Goal: Task Accomplishment & Management: Manage account settings

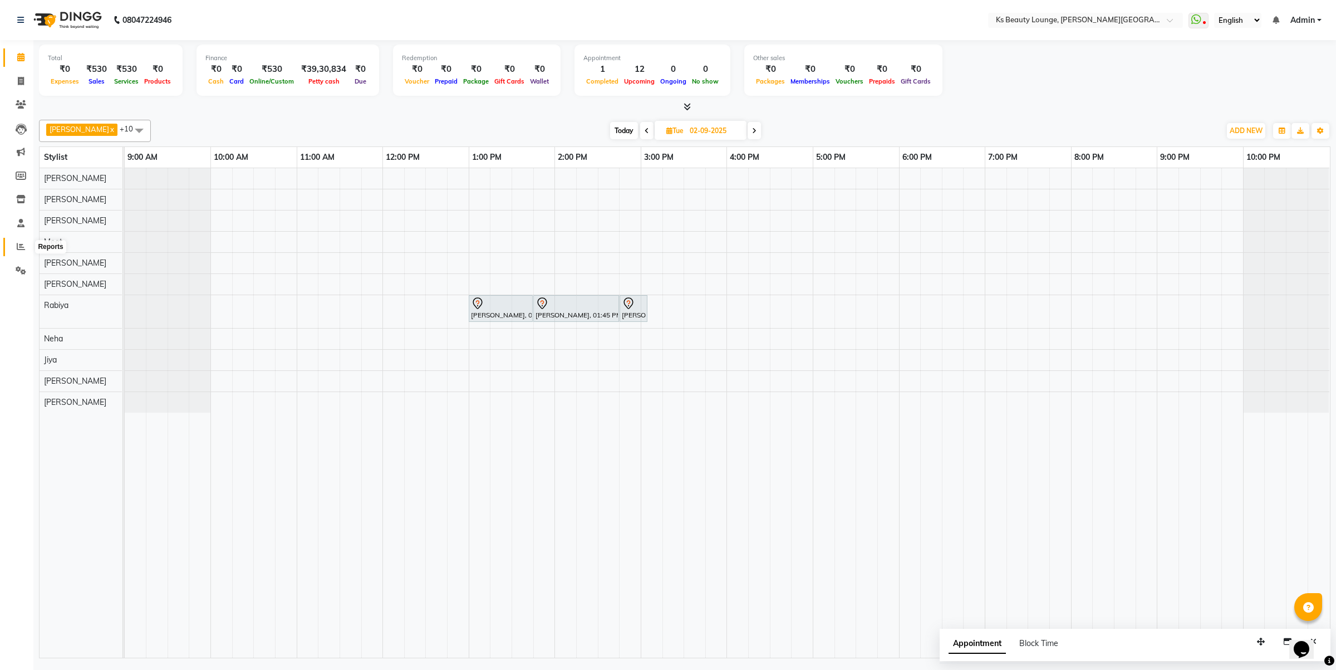
click at [25, 243] on span at bounding box center [20, 247] width 19 height 13
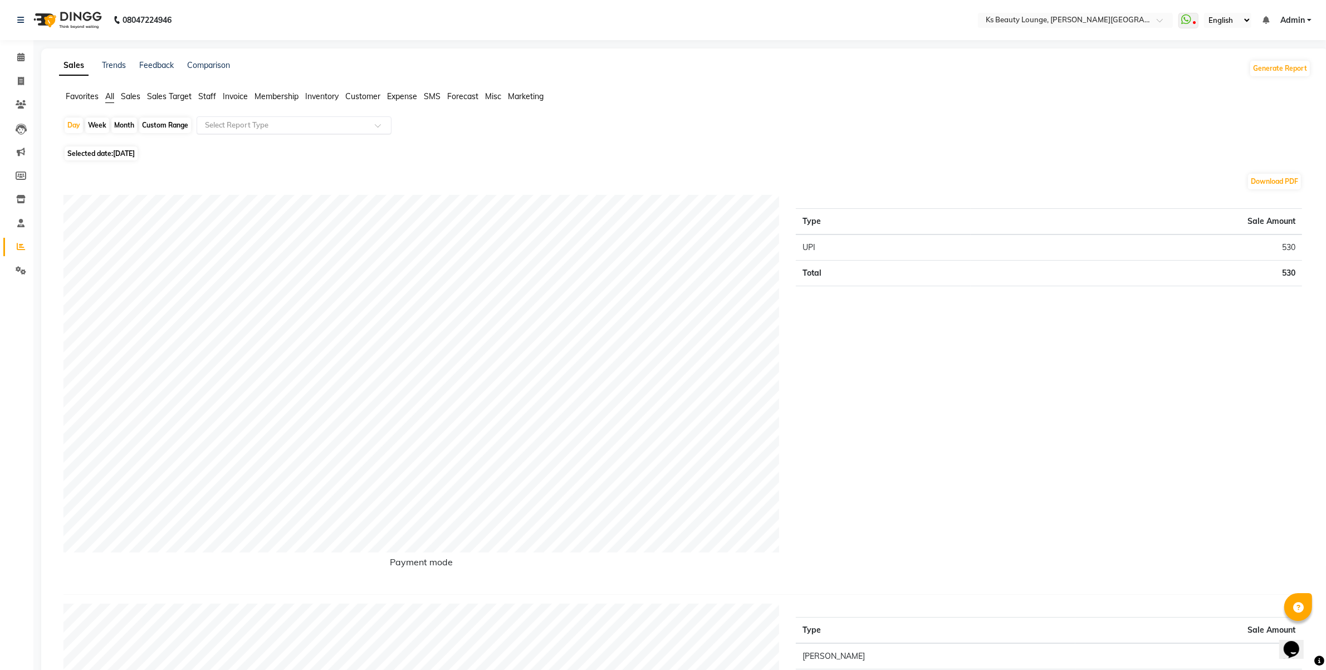
click at [257, 134] on ng-select "Select Report Type" at bounding box center [294, 125] width 195 height 18
click at [528, 126] on div "Day Week Month Custom Range Select Report Type Daily Sales Customer Sales summa…" at bounding box center [684, 129] width 1243 height 27
click at [21, 223] on icon at bounding box center [20, 223] width 7 height 8
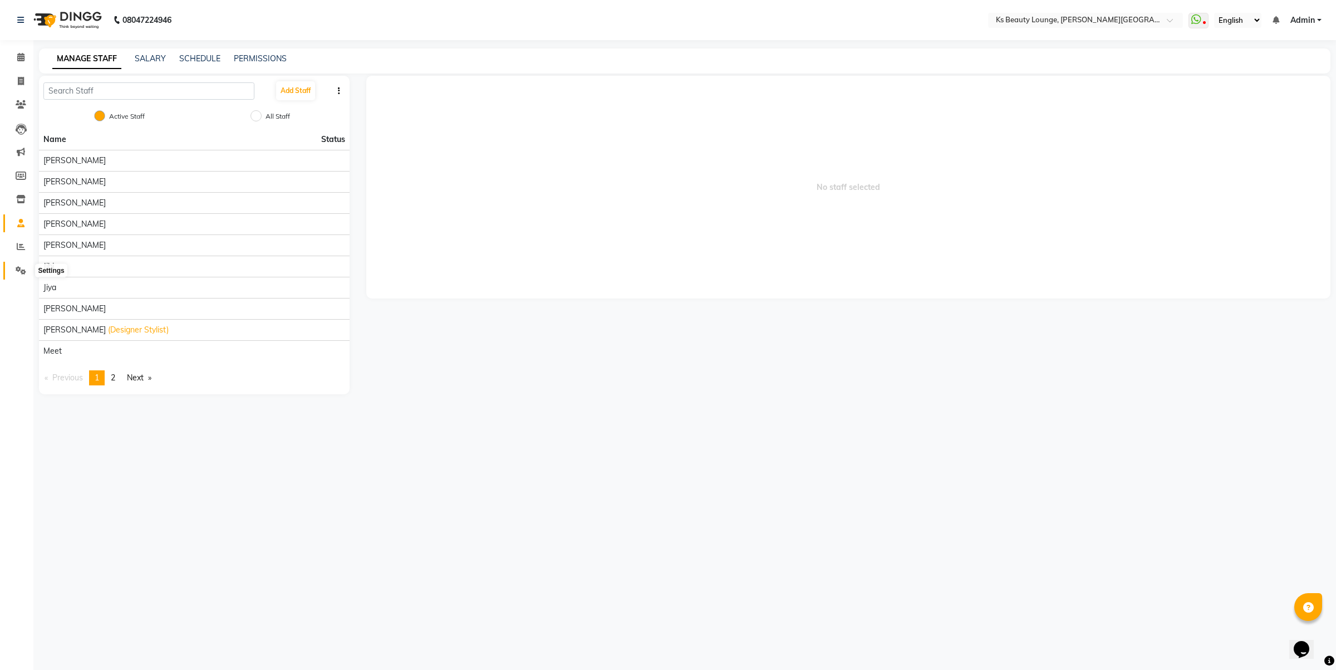
click at [20, 267] on icon at bounding box center [21, 270] width 11 height 8
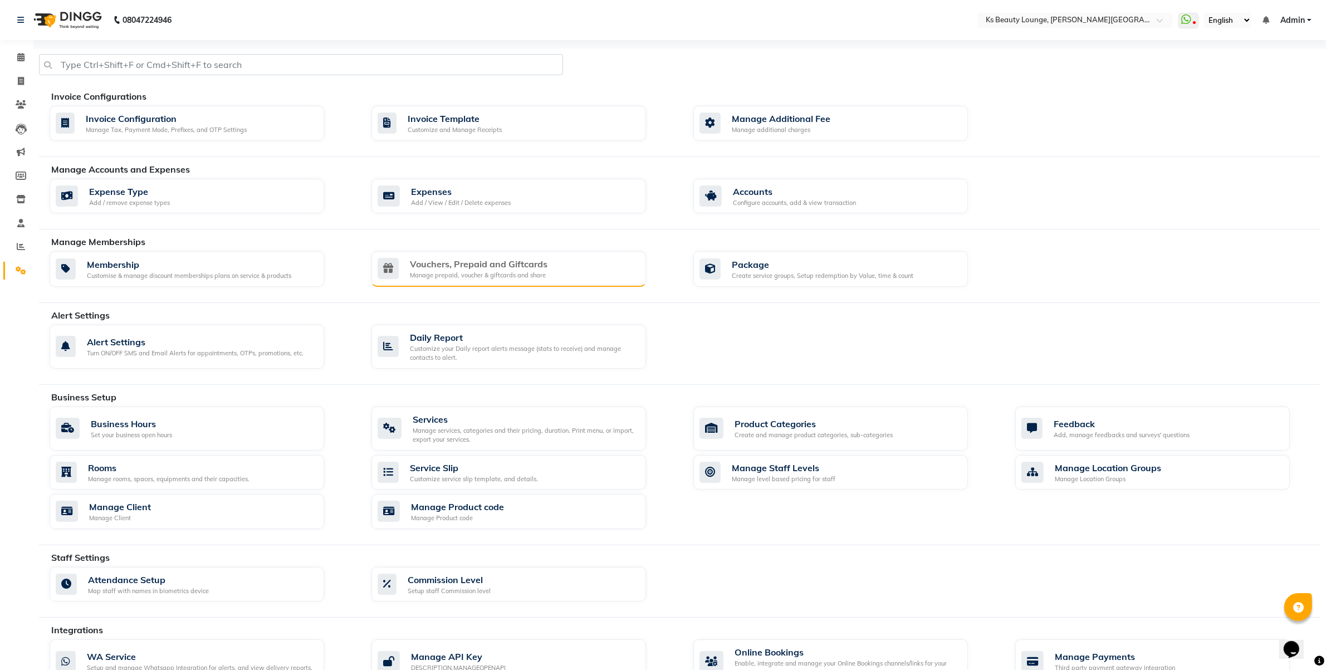
click at [533, 279] on div "Manage prepaid, voucher & giftcards and share" at bounding box center [479, 275] width 138 height 9
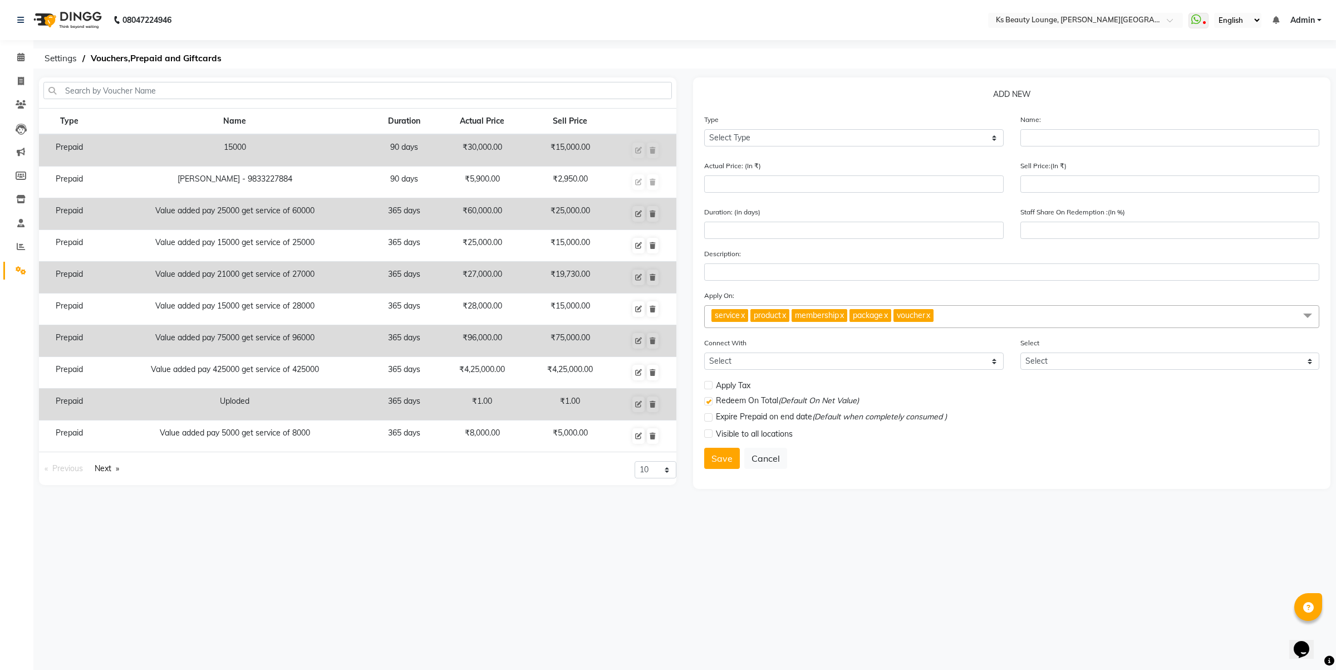
click at [14, 279] on li "Settings" at bounding box center [16, 271] width 33 height 24
click at [8, 264] on link "Settings" at bounding box center [16, 271] width 27 height 18
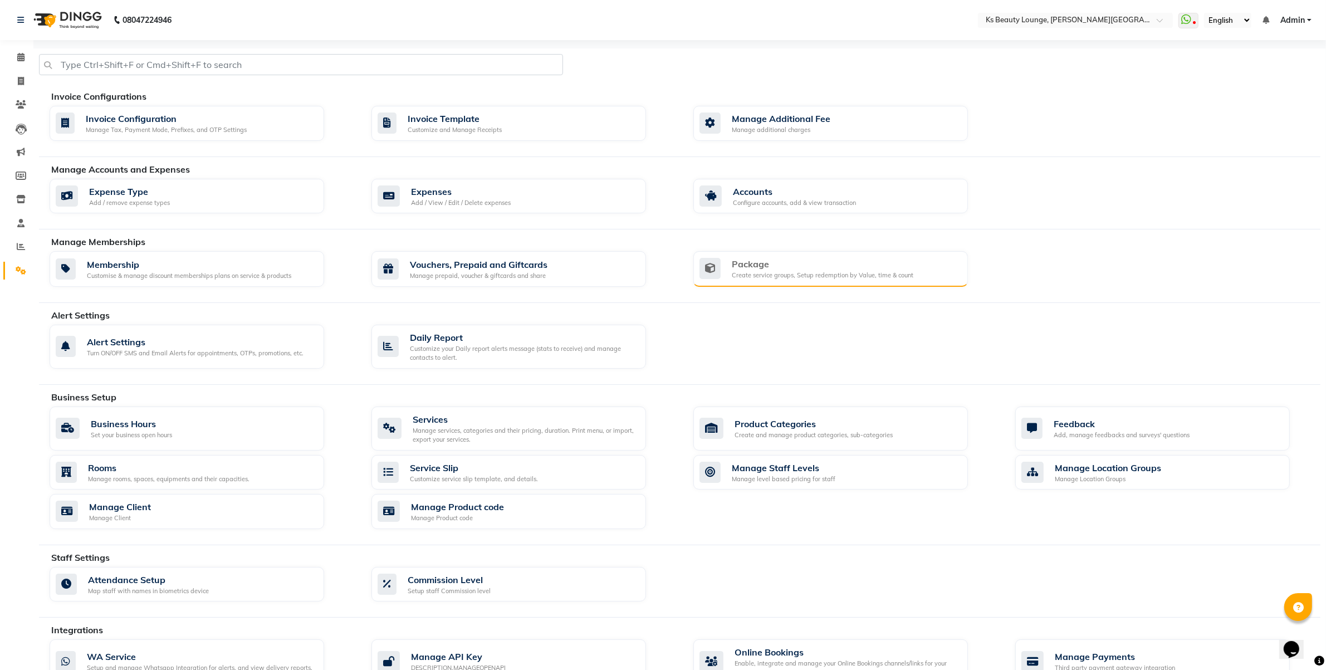
click at [754, 271] on div "Package" at bounding box center [823, 263] width 182 height 13
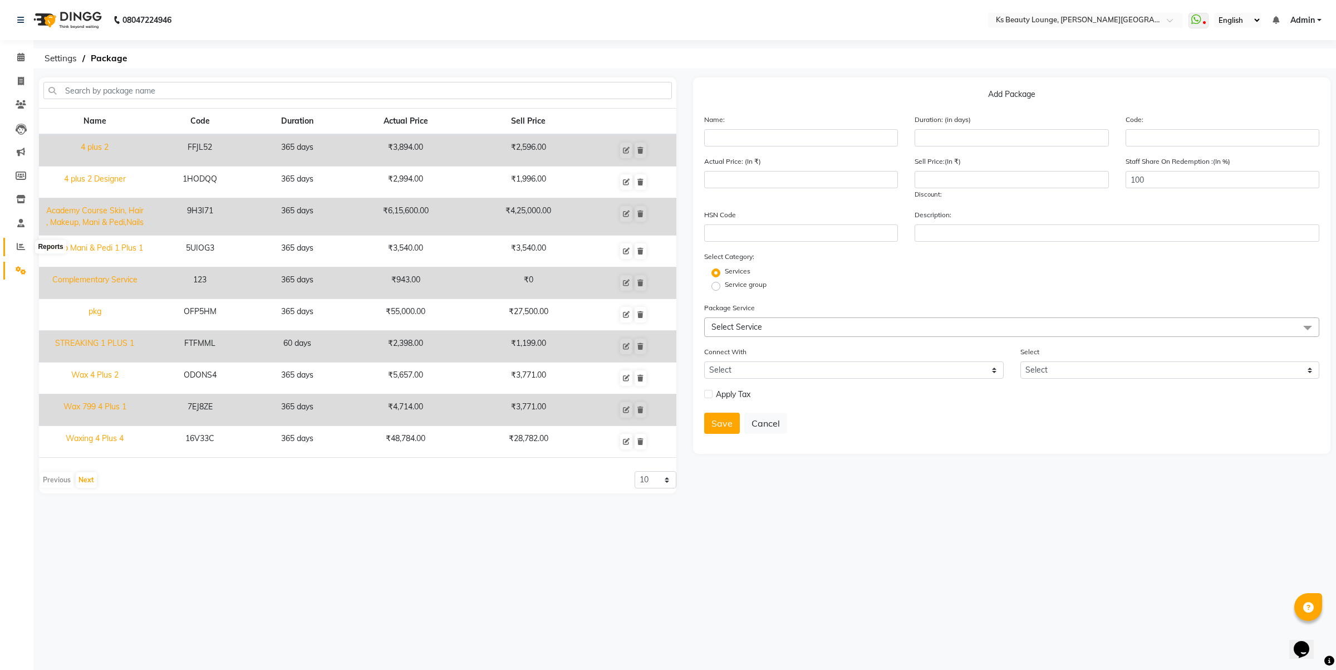
click at [13, 246] on span at bounding box center [20, 247] width 19 height 13
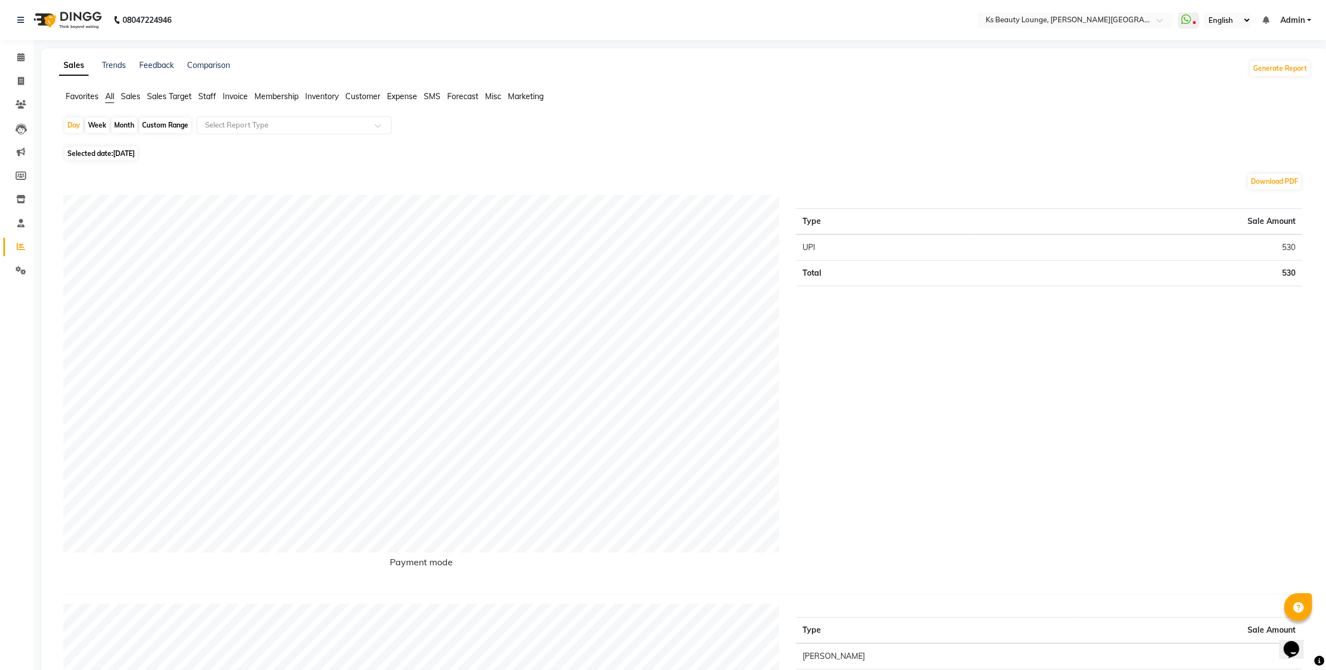
click at [165, 121] on div "Custom Range" at bounding box center [165, 125] width 52 height 16
select select "9"
select select "2025"
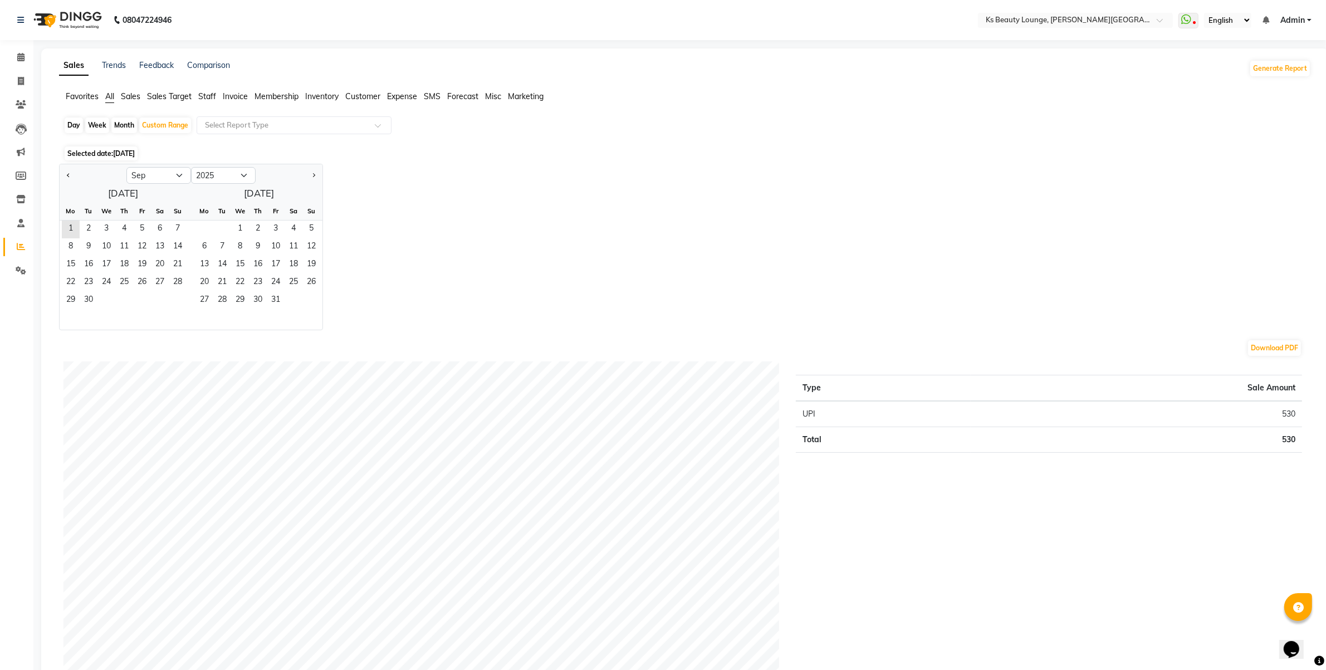
click at [121, 152] on span "[DATE]" at bounding box center [124, 153] width 22 height 8
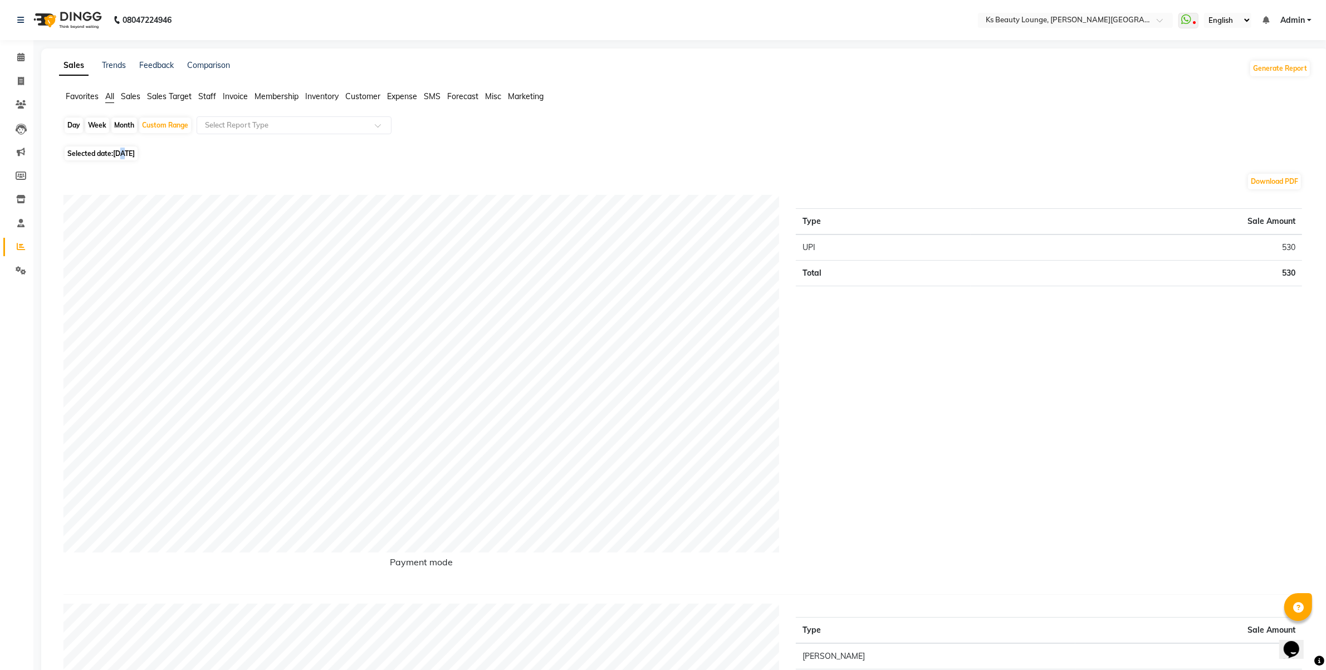
click at [124, 154] on span "[DATE]" at bounding box center [124, 153] width 22 height 8
select select "9"
select select "2025"
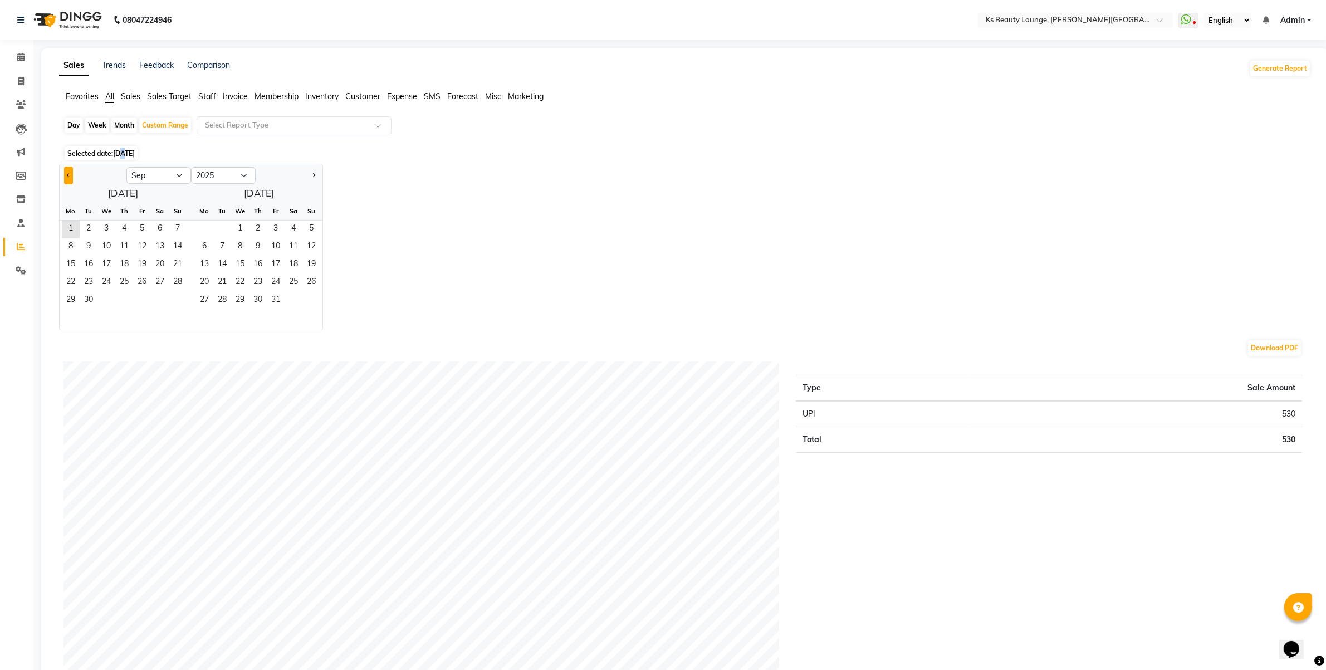
click at [68, 173] on button "Previous month" at bounding box center [68, 175] width 9 height 18
select select "8"
click at [144, 227] on span "1" at bounding box center [142, 229] width 18 height 18
click at [178, 305] on span "31" at bounding box center [178, 301] width 18 height 18
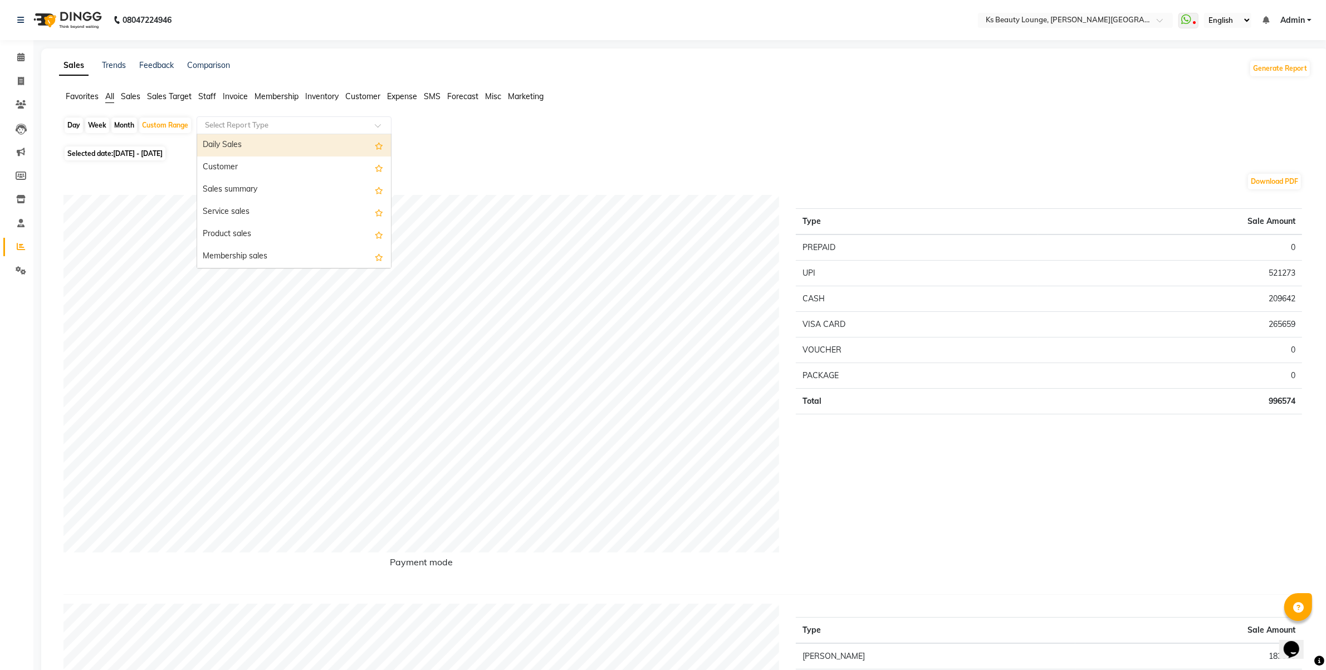
click at [214, 131] on input "text" at bounding box center [283, 125] width 160 height 11
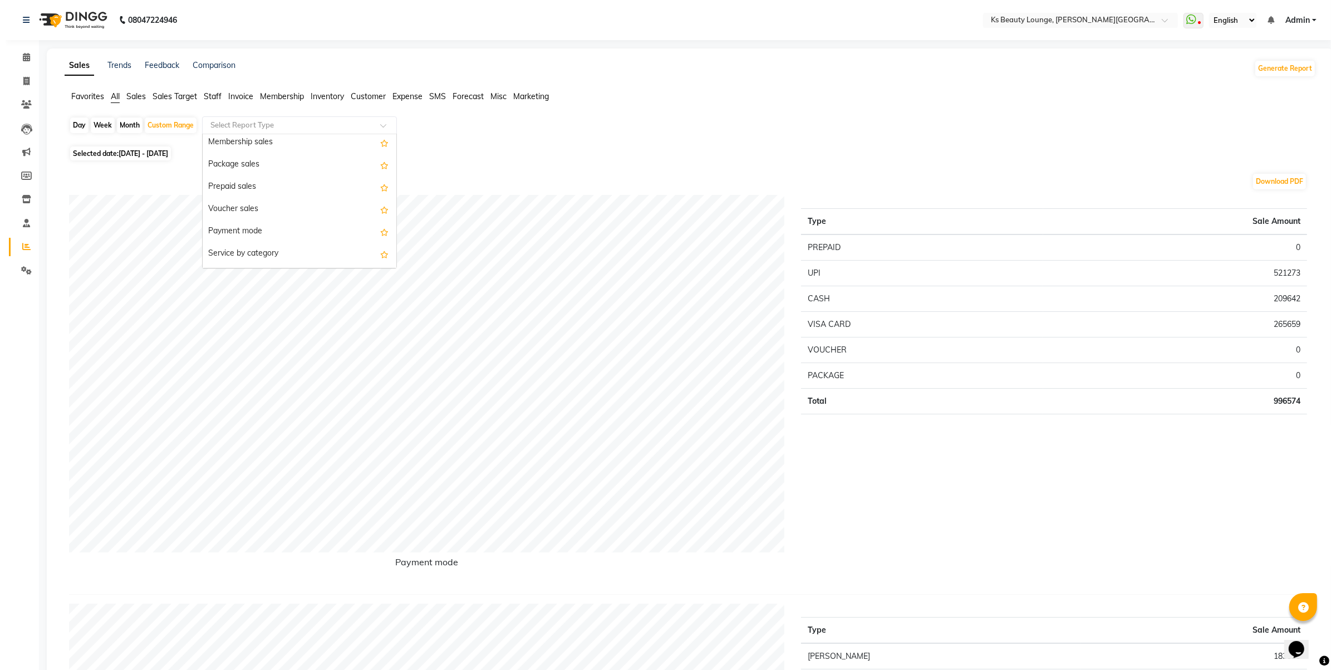
scroll to position [98, 0]
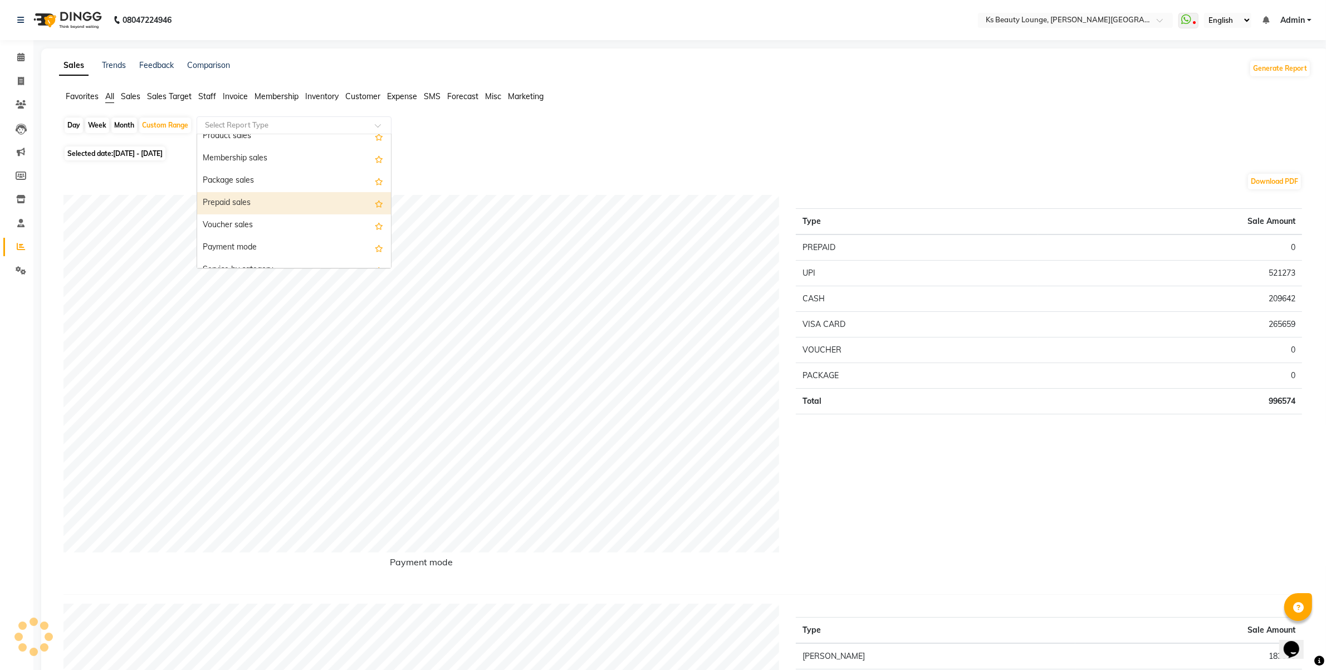
click at [224, 204] on div "Prepaid sales" at bounding box center [294, 203] width 194 height 22
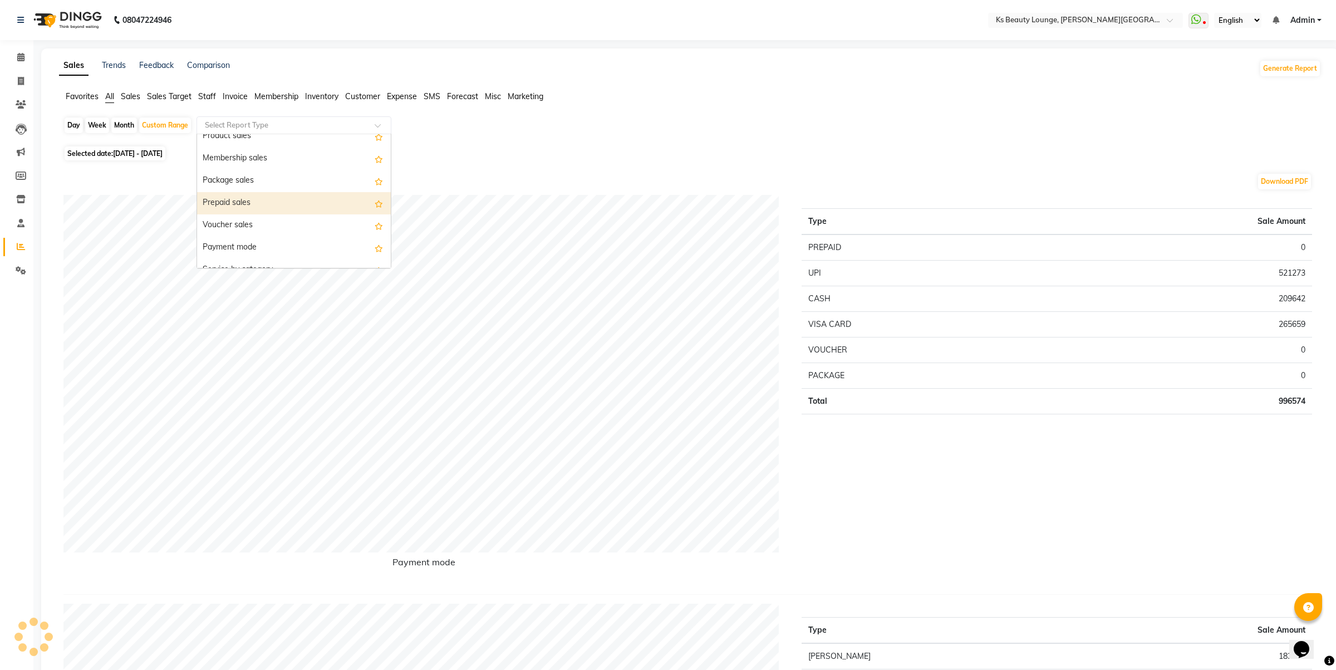
select select "full_report"
select select "csv"
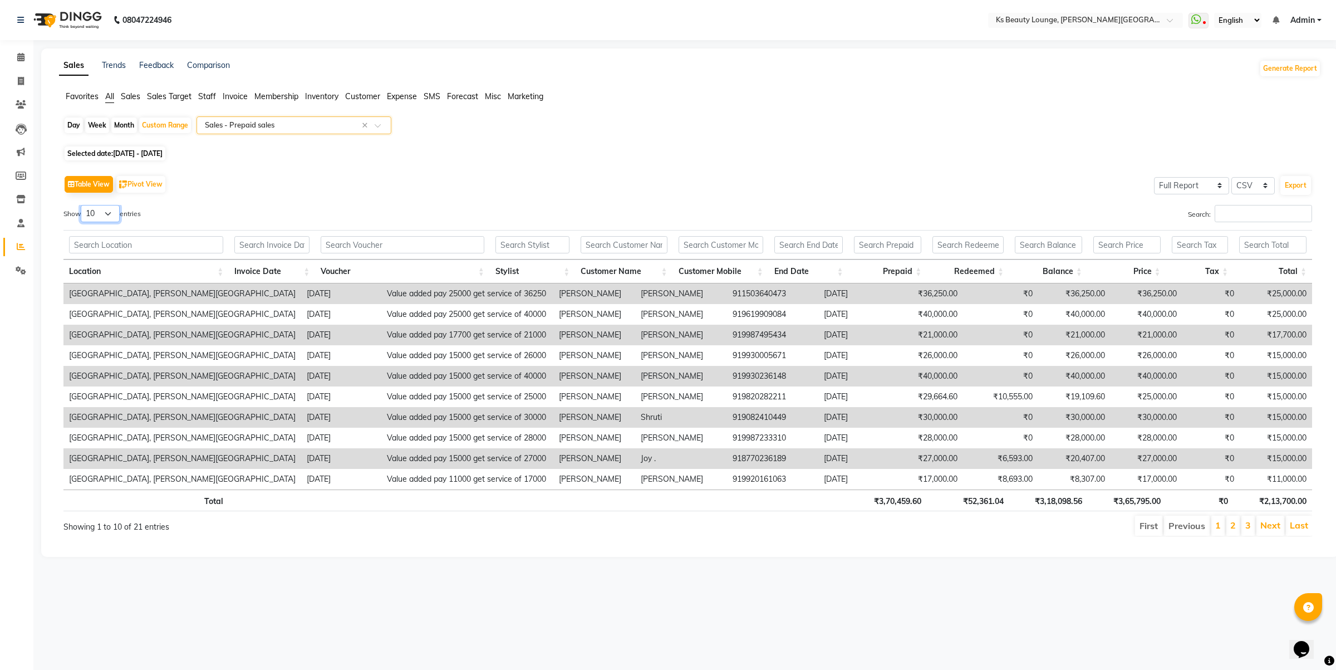
click at [113, 210] on select "10 25 50 100" at bounding box center [100, 213] width 39 height 17
select select "50"
click at [82, 205] on select "10 25 50 100" at bounding box center [100, 213] width 39 height 17
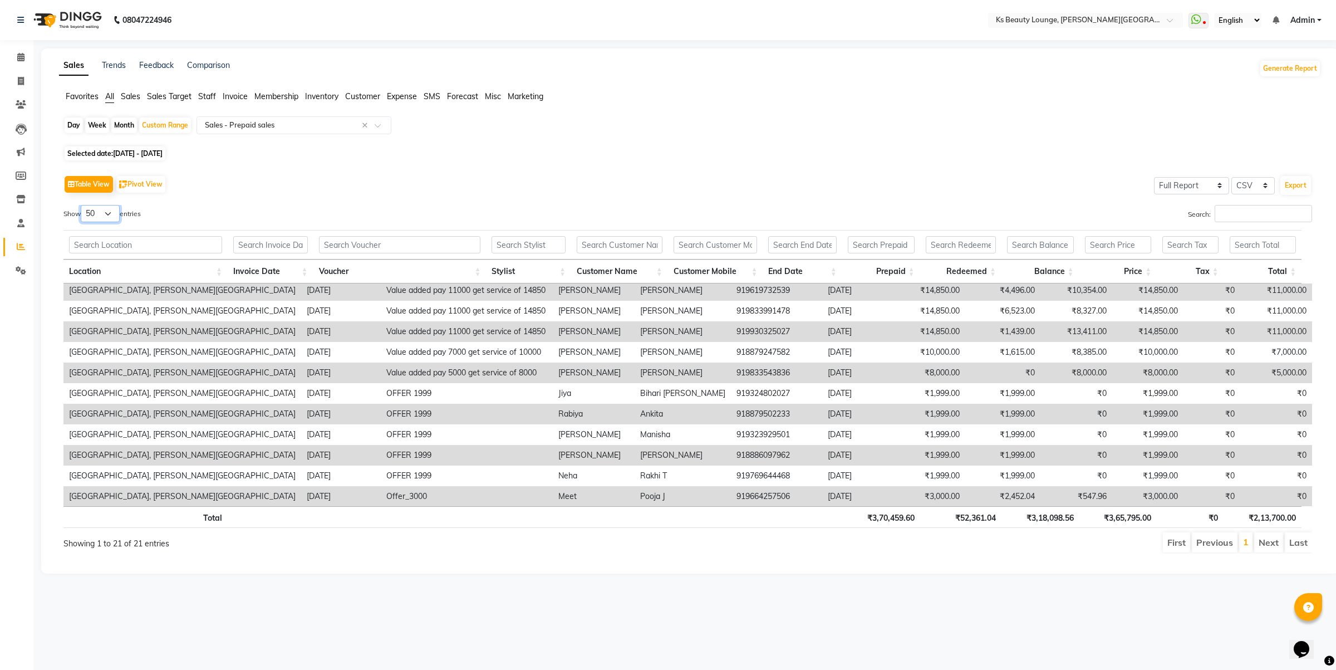
scroll to position [0, 0]
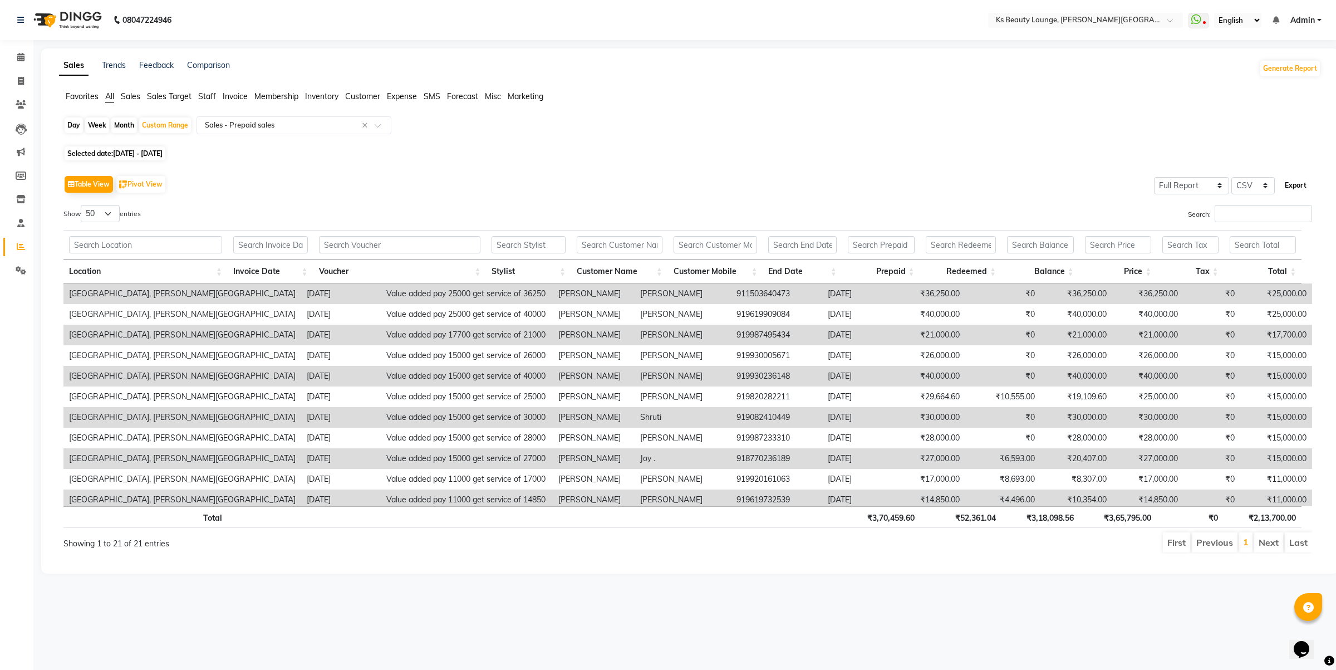
click at [1287, 185] on button "Export" at bounding box center [1296, 185] width 31 height 19
click at [20, 110] on span at bounding box center [20, 105] width 19 height 13
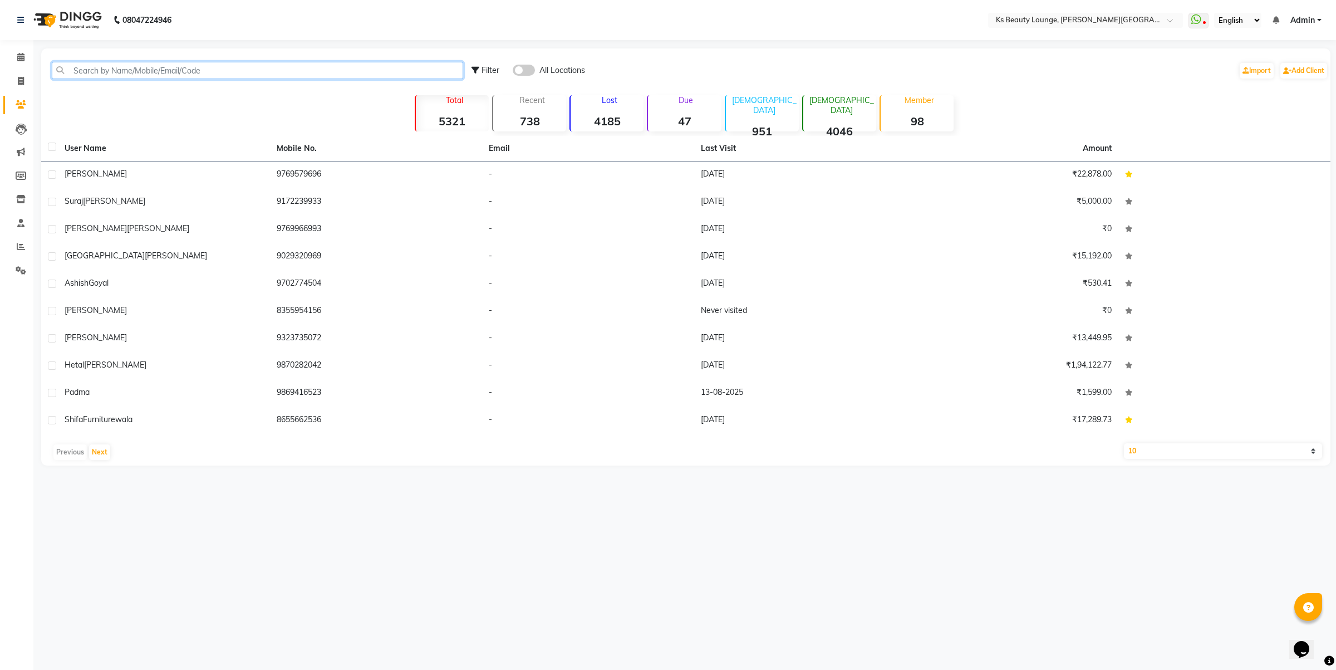
click at [99, 71] on input "text" at bounding box center [257, 70] width 411 height 17
paste input "1503640473"
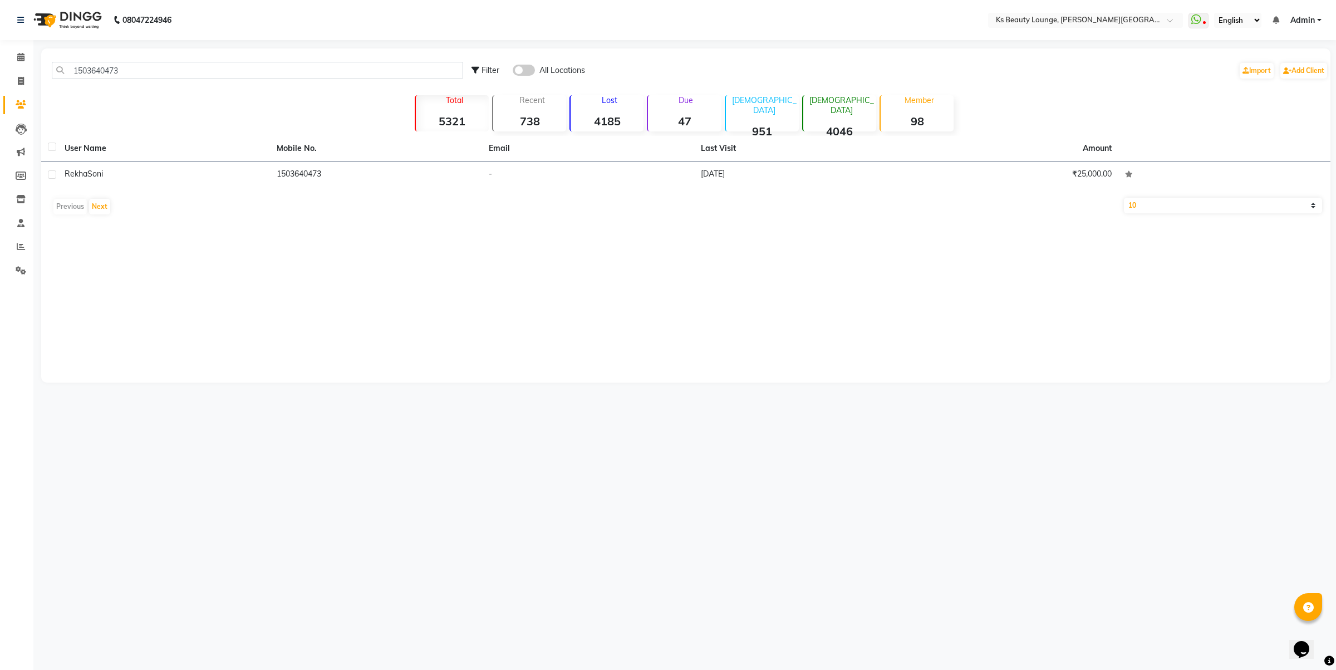
click at [316, 181] on td "1503640473" at bounding box center [376, 174] width 212 height 27
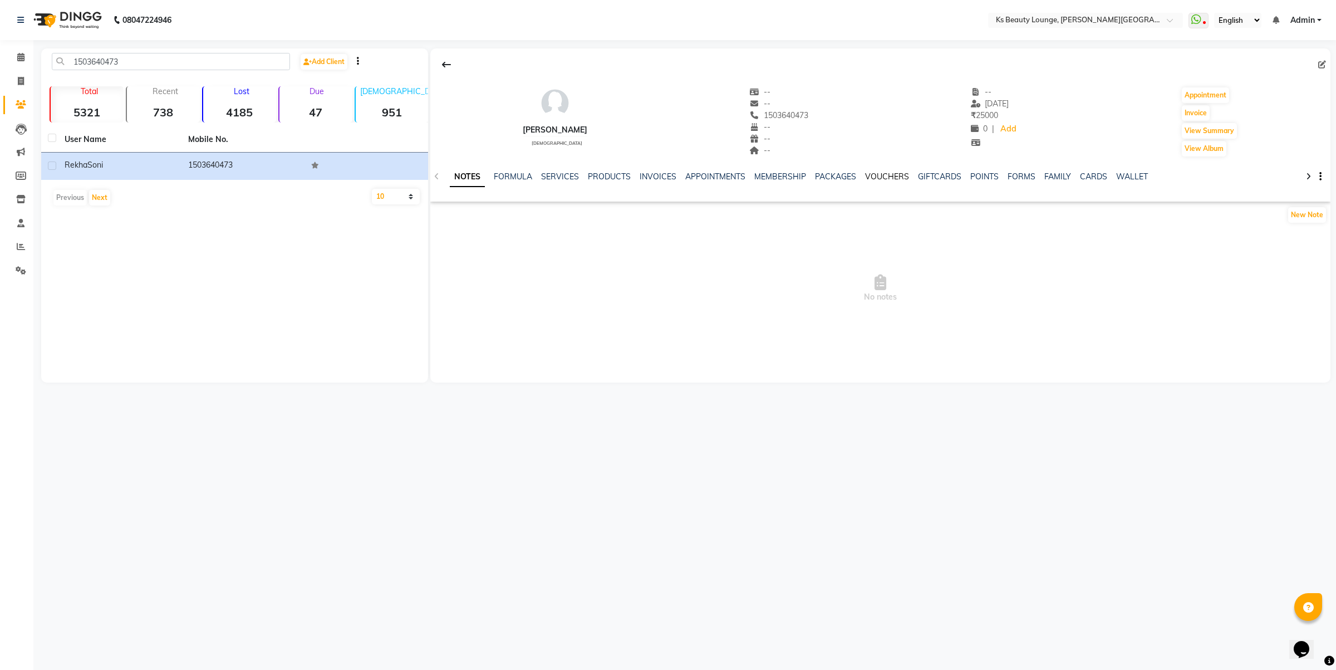
click at [894, 177] on link "VOUCHERS" at bounding box center [887, 176] width 44 height 10
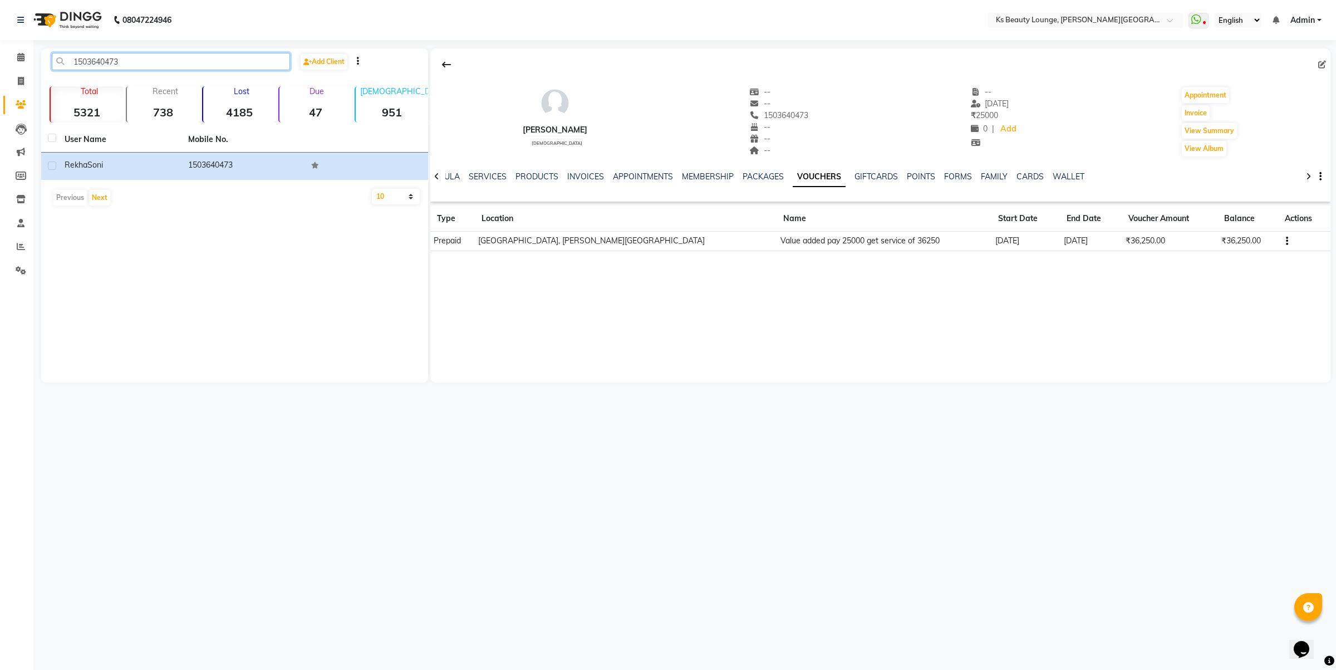
click at [118, 60] on input "1503640473" at bounding box center [171, 61] width 238 height 17
paste input "9619909084"
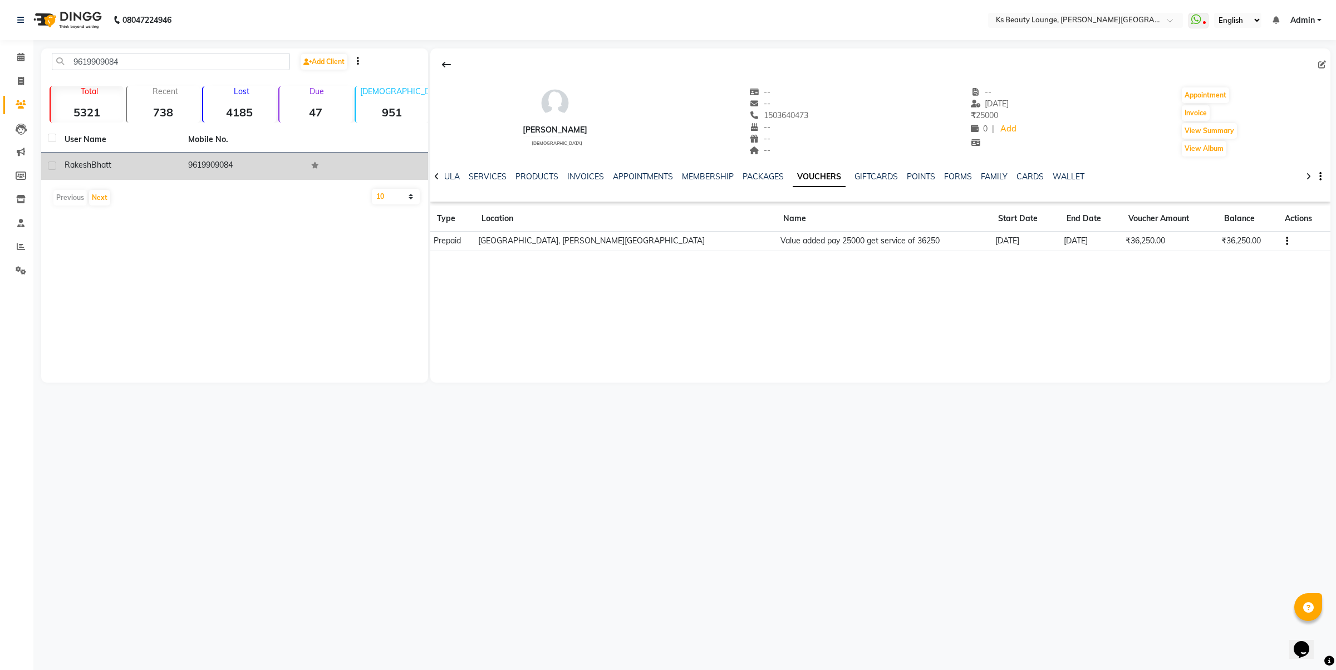
click at [218, 160] on td "9619909084" at bounding box center [244, 166] width 124 height 27
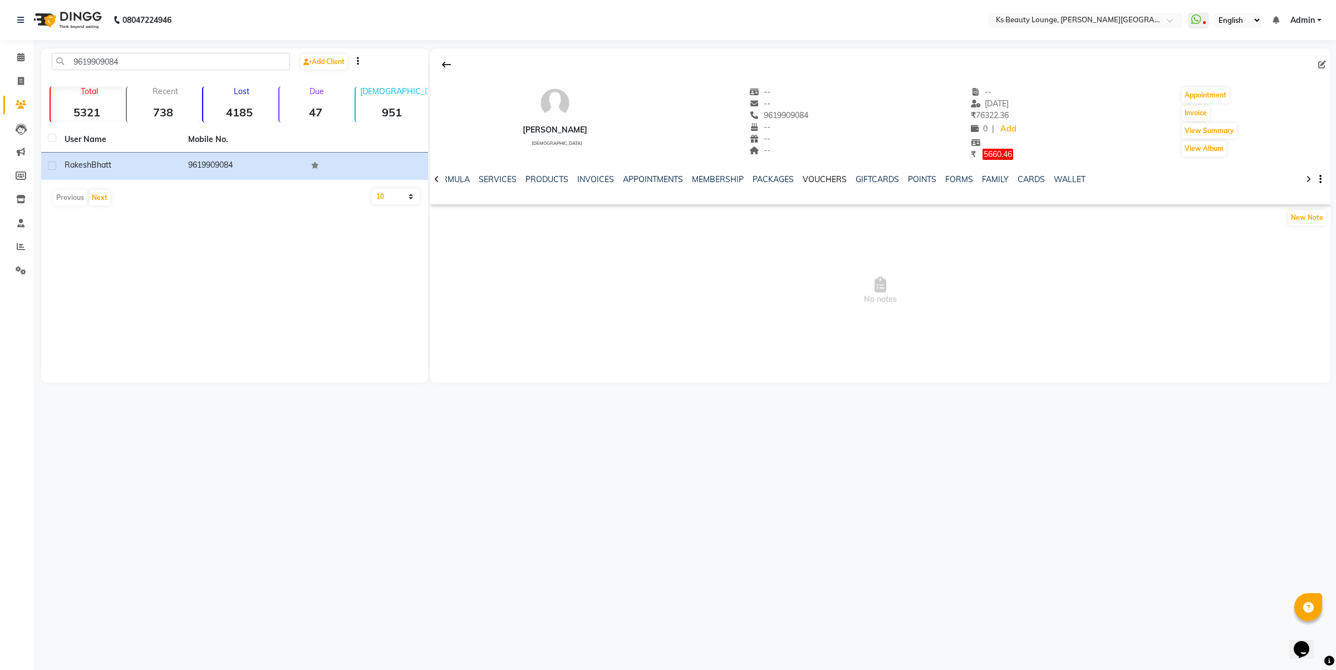
click at [830, 176] on link "VOUCHERS" at bounding box center [825, 179] width 44 height 10
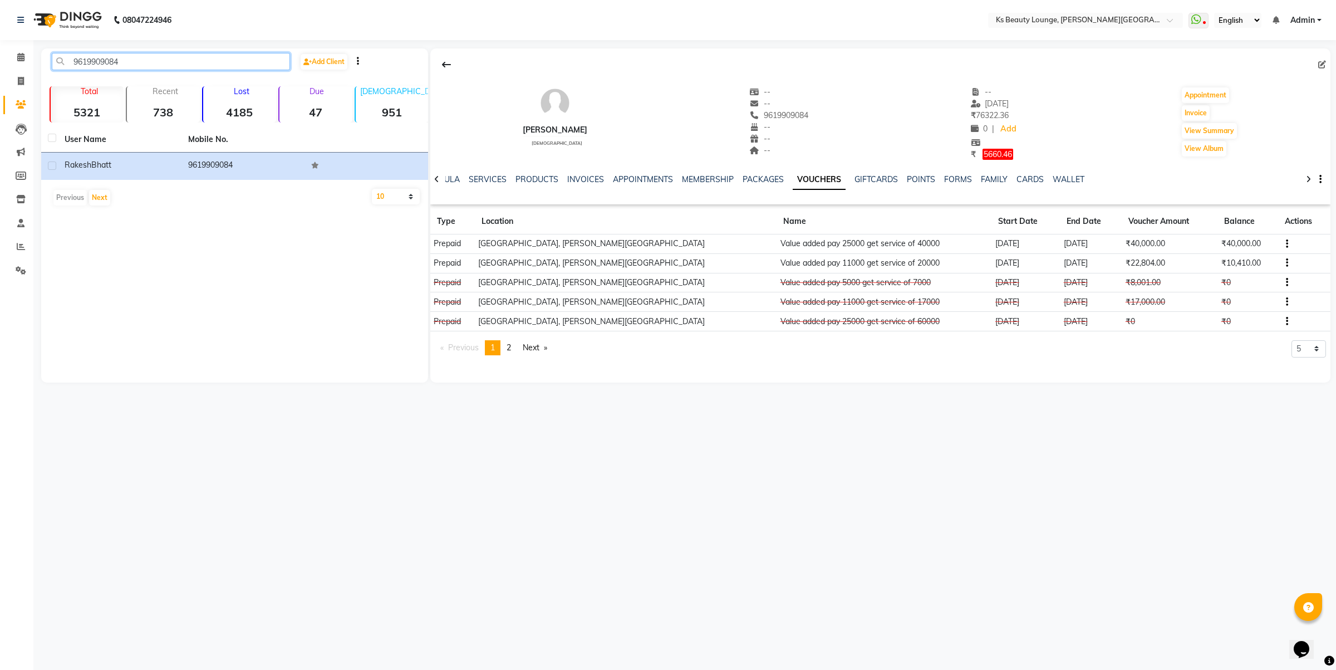
click at [195, 62] on input "9619909084" at bounding box center [171, 61] width 238 height 17
paste input "98749543"
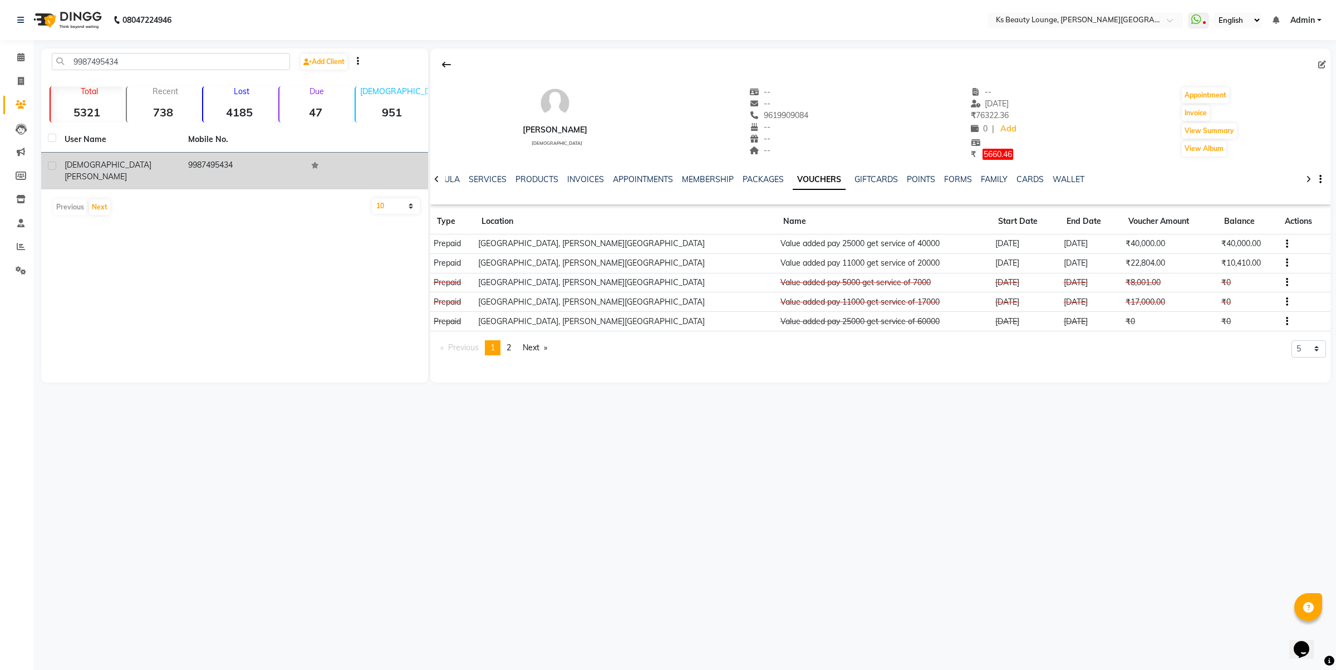
click at [198, 165] on td "9987495434" at bounding box center [244, 171] width 124 height 37
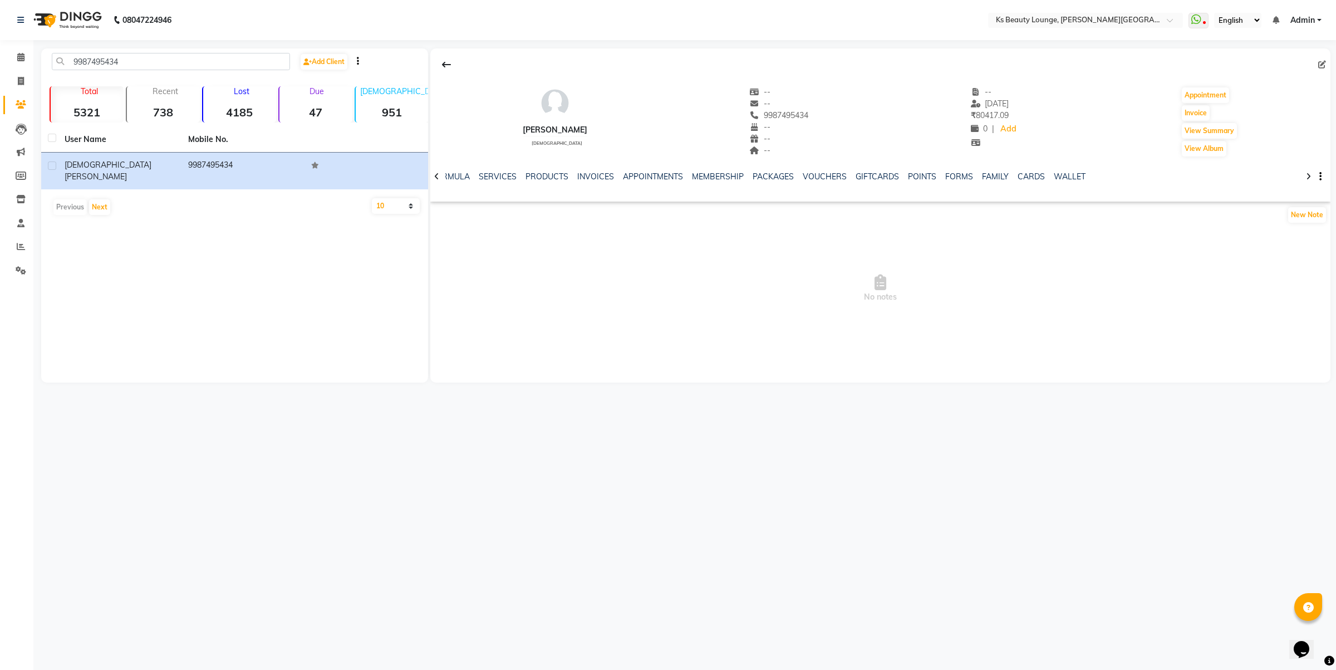
click at [831, 183] on div "NOTES FORMULA SERVICES PRODUCTS INVOICES APPOINTMENTS MEMBERSHIP PACKAGES VOUCH…" at bounding box center [867, 181] width 835 height 21
click at [817, 178] on link "VOUCHERS" at bounding box center [825, 176] width 44 height 10
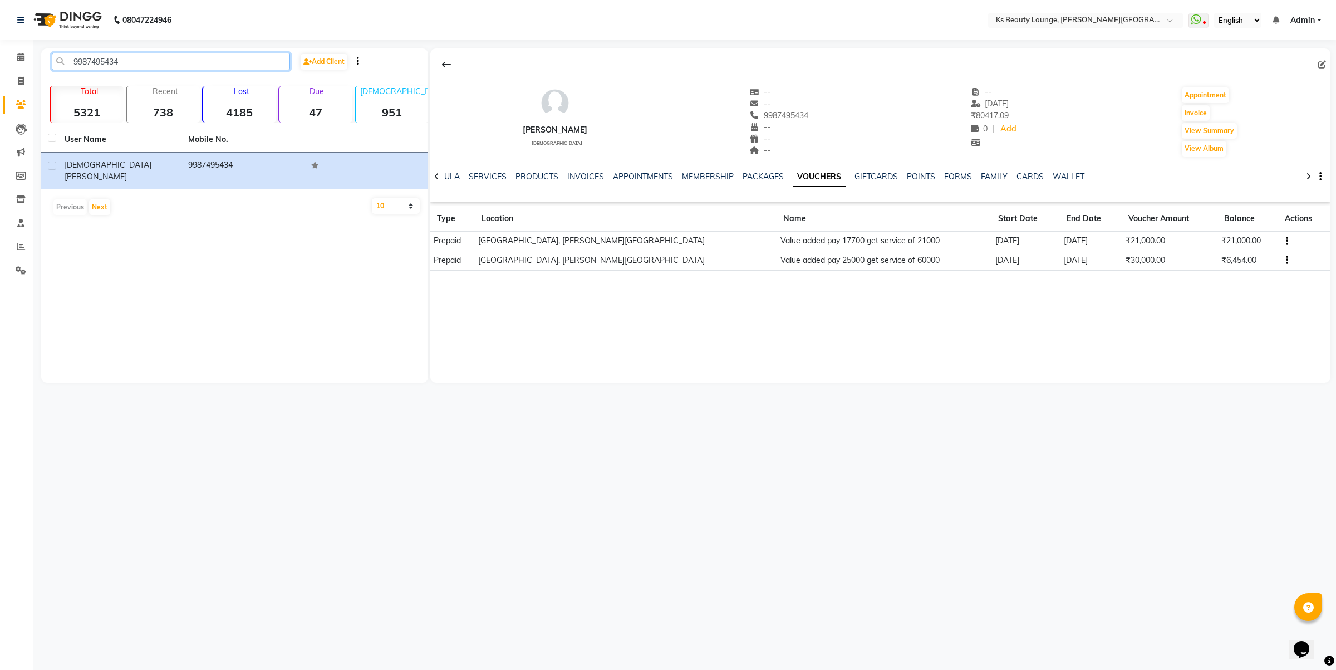
click at [228, 60] on input "9987495434" at bounding box center [171, 61] width 238 height 17
paste input "30005671"
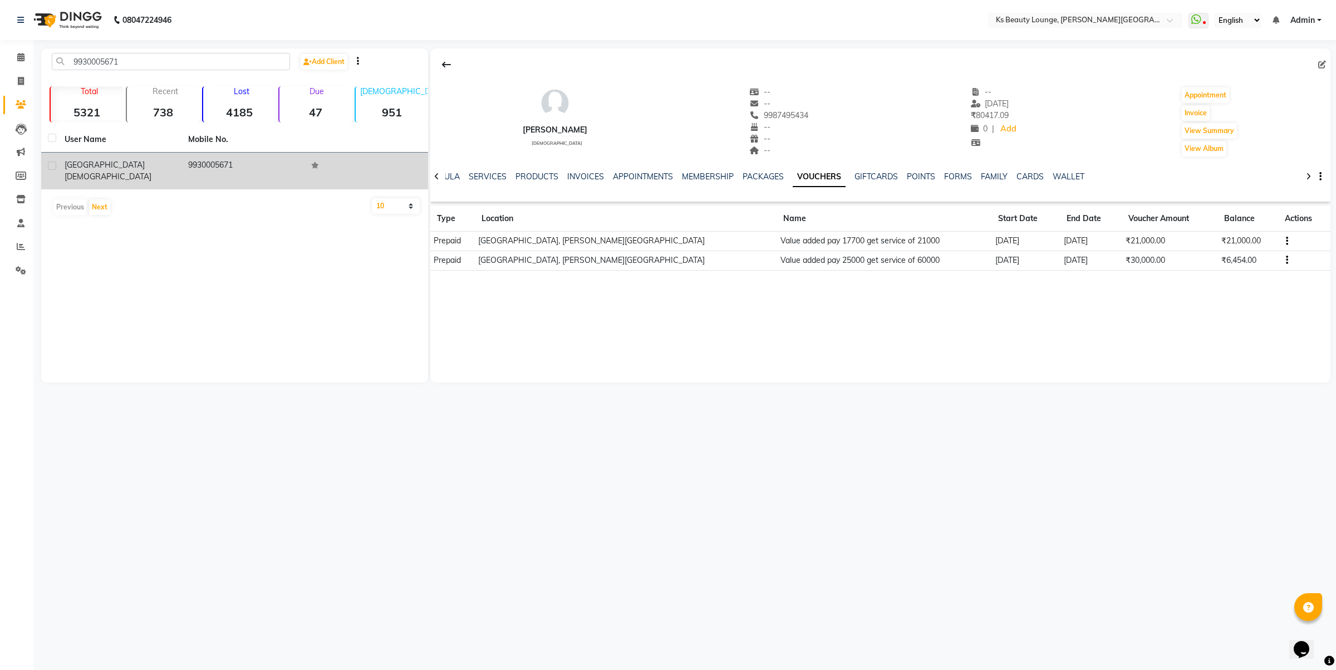
click at [222, 165] on td "9930005671" at bounding box center [244, 171] width 124 height 37
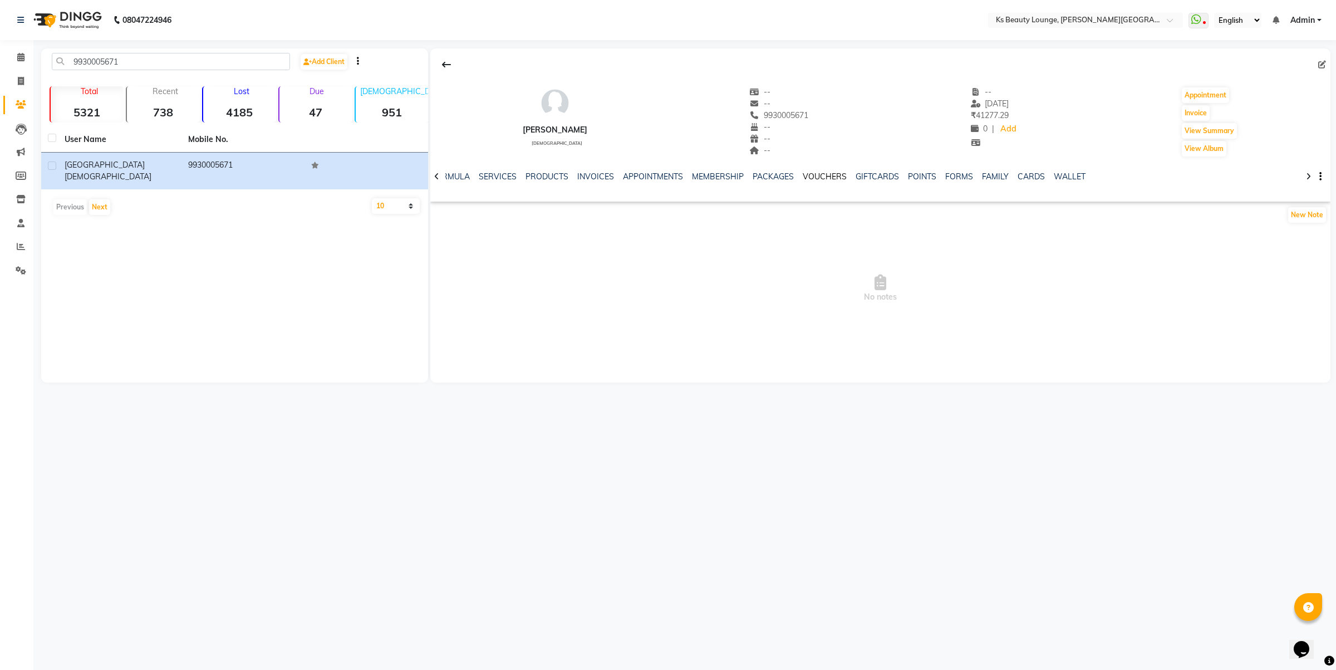
click at [825, 176] on link "VOUCHERS" at bounding box center [825, 176] width 44 height 10
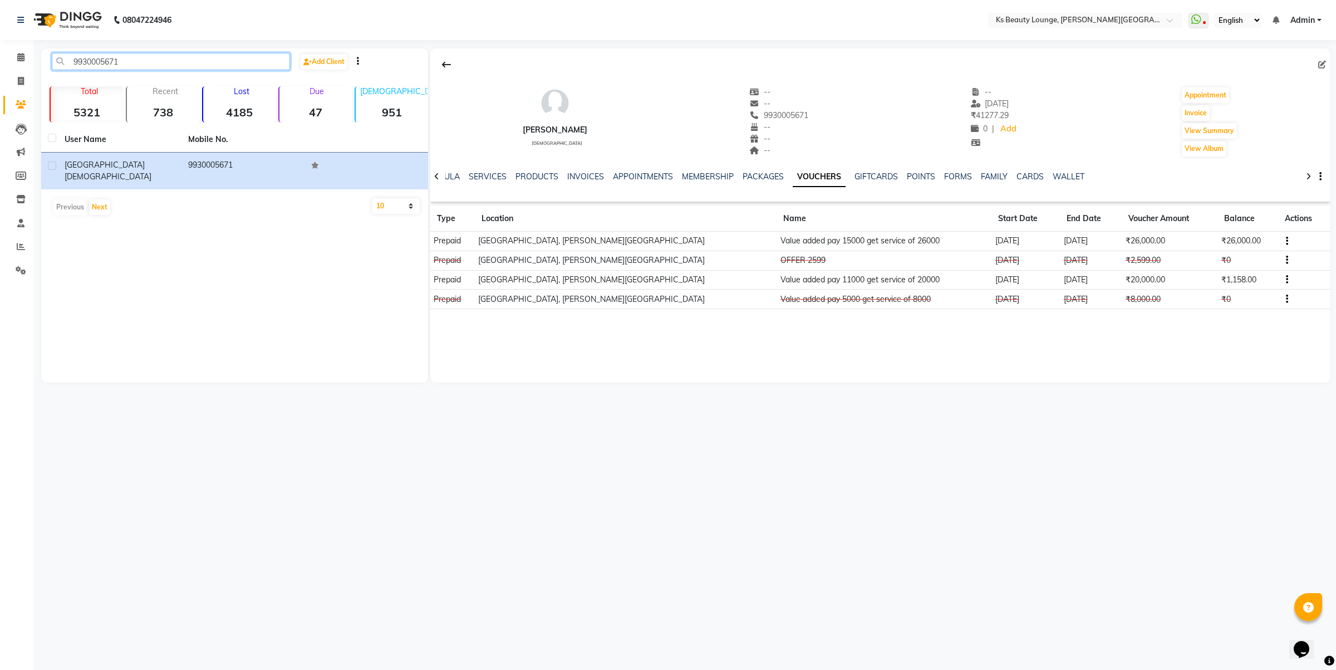
click at [140, 59] on input "9930005671" at bounding box center [171, 61] width 238 height 17
click at [140, 60] on input "9930005671" at bounding box center [171, 61] width 238 height 17
paste input "236148"
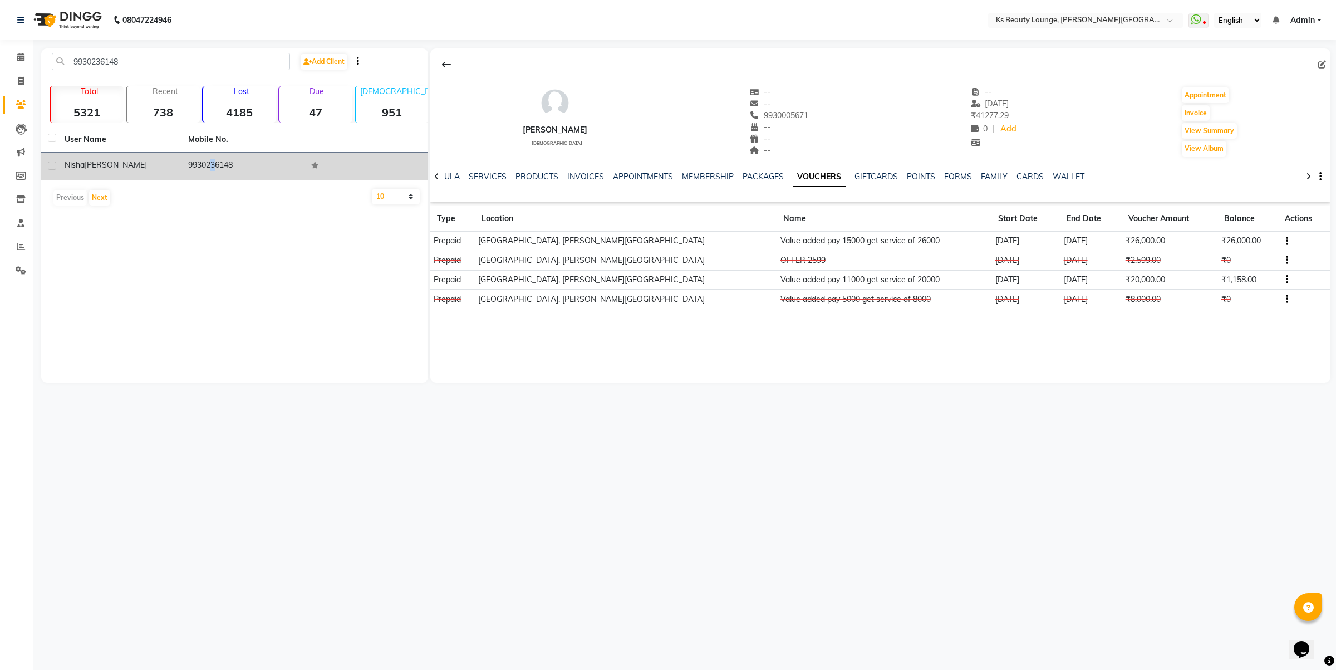
click at [205, 162] on td "9930236148" at bounding box center [244, 166] width 124 height 27
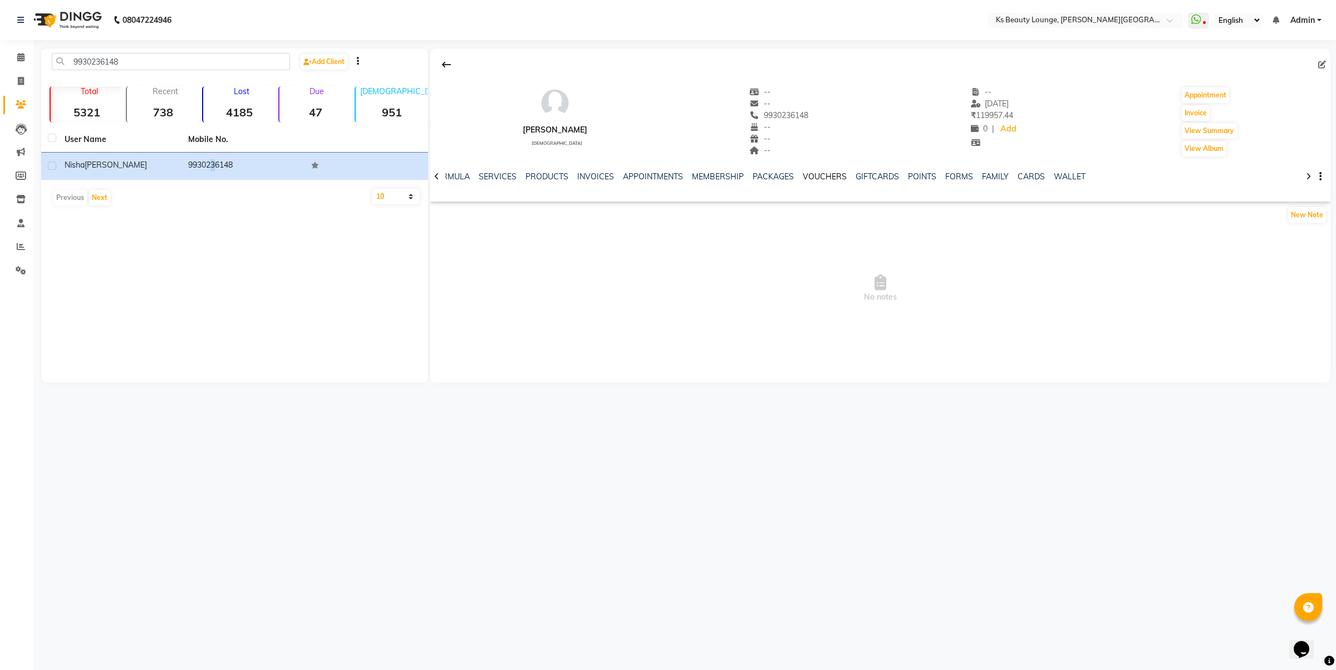
click at [803, 178] on link "VOUCHERS" at bounding box center [825, 176] width 44 height 10
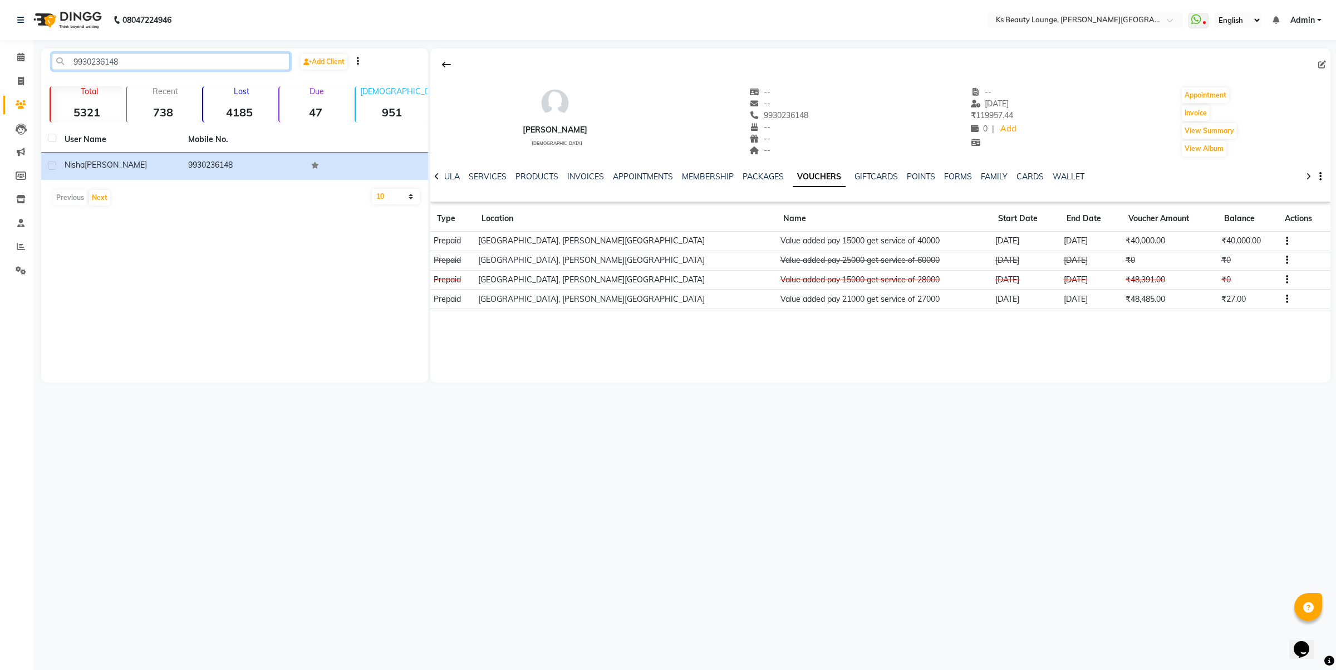
click at [173, 62] on input "9930236148" at bounding box center [171, 61] width 238 height 17
paste input "820282211"
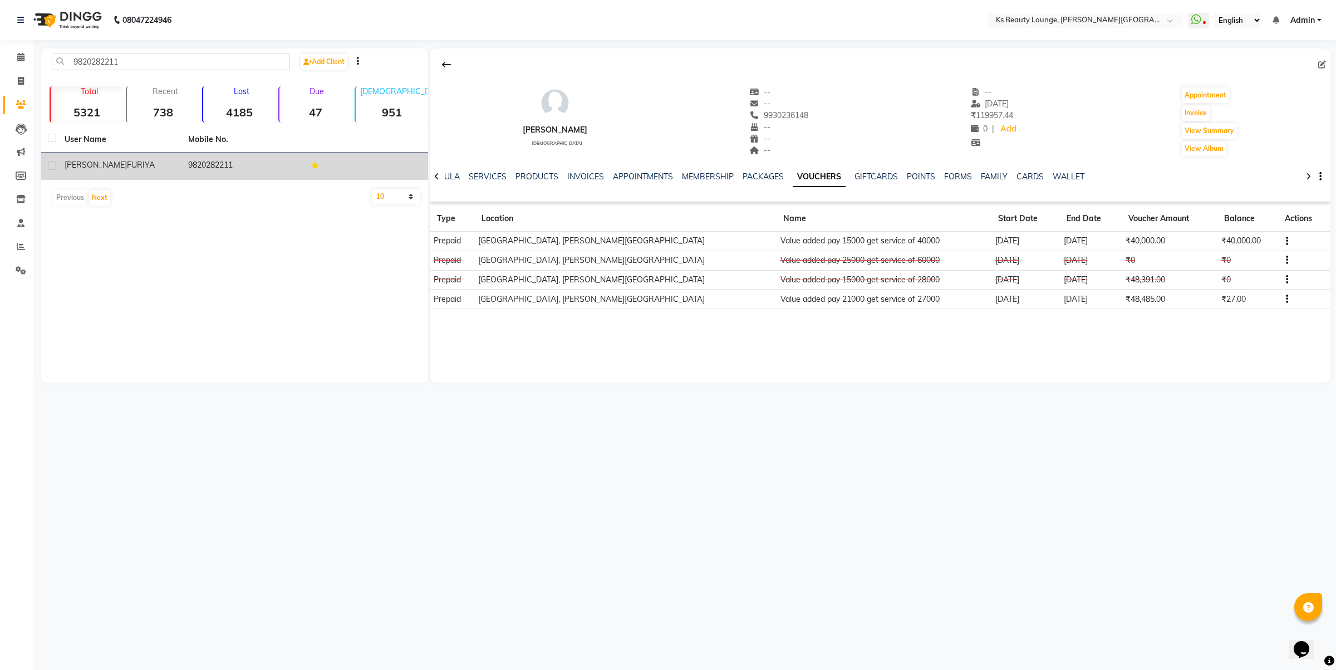
click at [207, 163] on td "9820282211" at bounding box center [244, 166] width 124 height 27
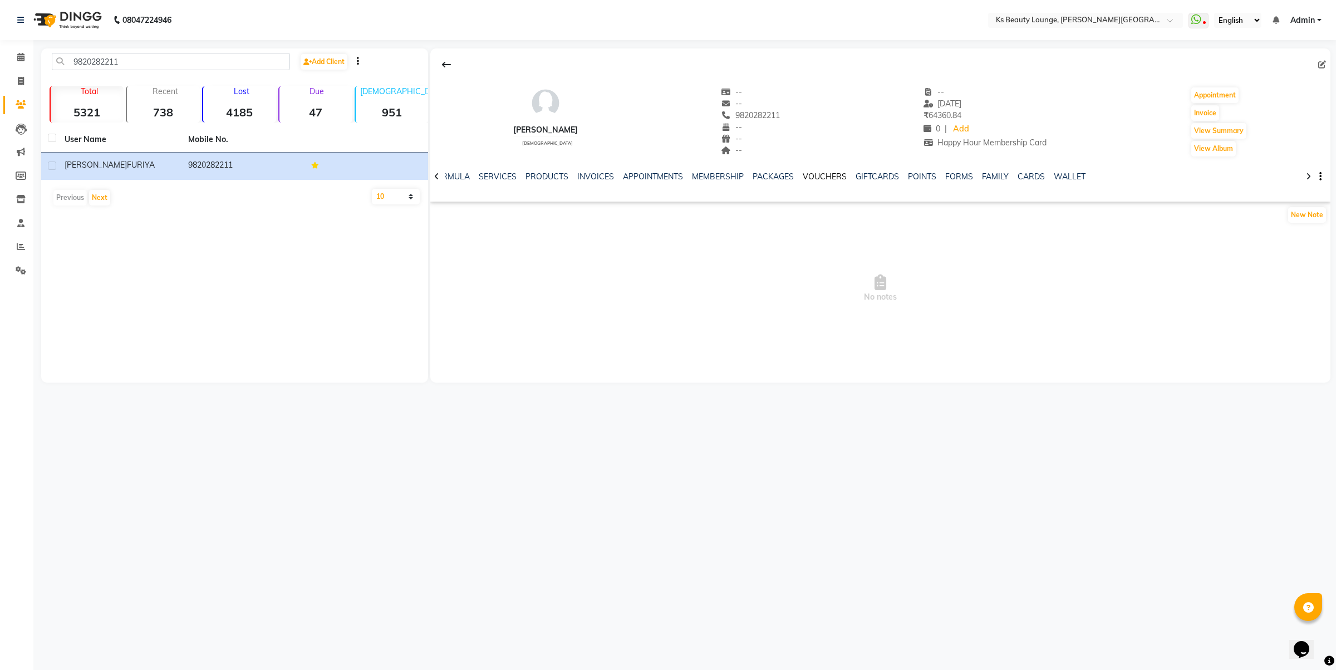
drag, startPoint x: 831, startPoint y: 176, endPoint x: 842, endPoint y: 188, distance: 16.1
click at [830, 176] on link "VOUCHERS" at bounding box center [825, 176] width 44 height 10
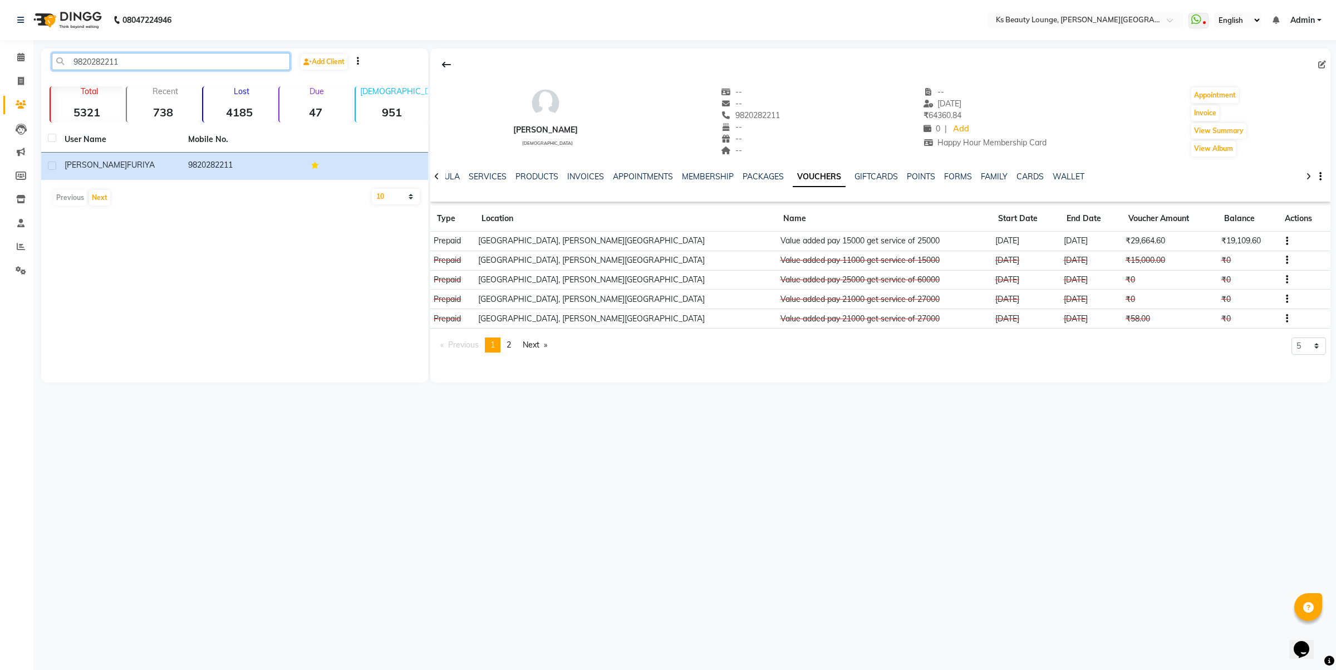
click at [175, 57] on input "9820282211" at bounding box center [171, 61] width 238 height 17
click at [175, 58] on input "9820282211" at bounding box center [171, 61] width 238 height 17
paste input "082410449"
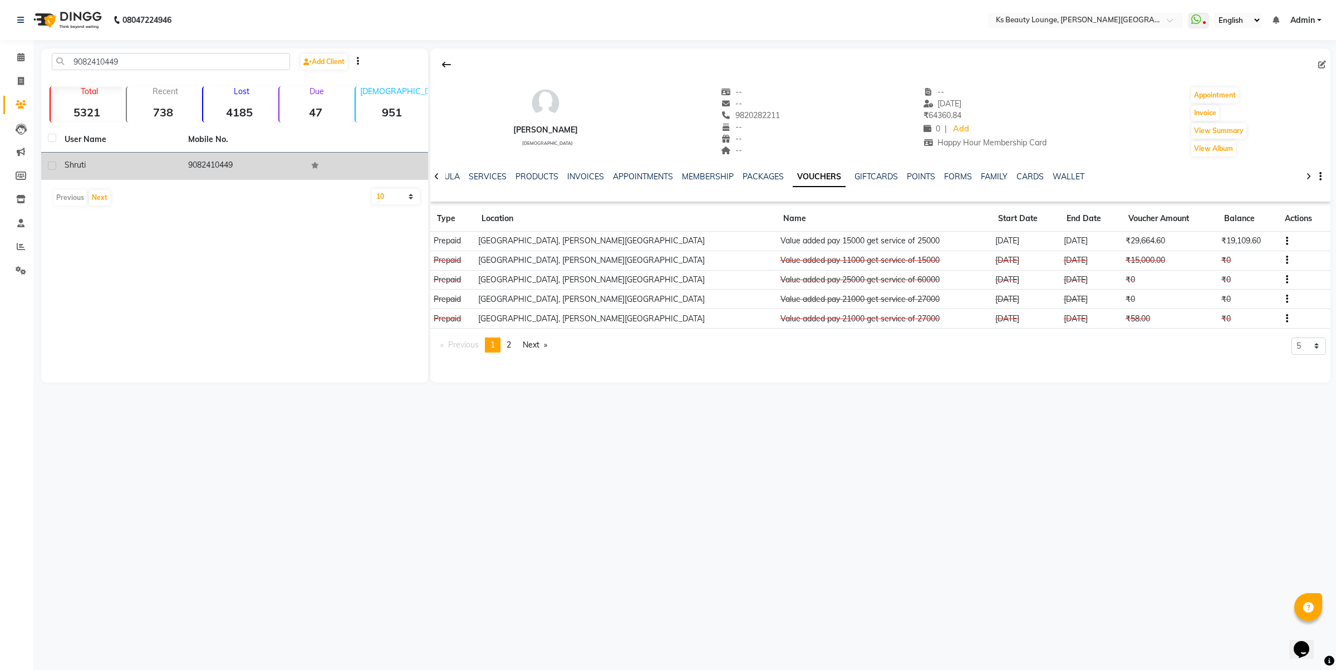
click at [193, 158] on td "9082410449" at bounding box center [244, 166] width 124 height 27
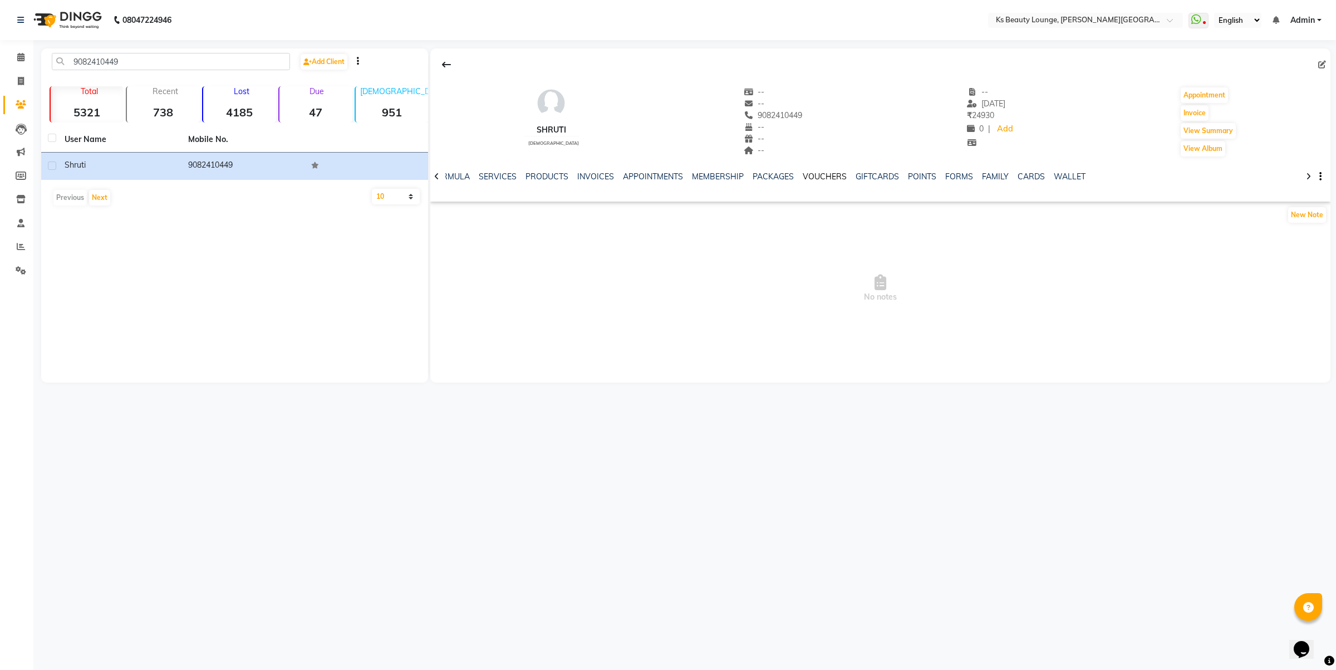
click at [819, 174] on link "VOUCHERS" at bounding box center [825, 176] width 44 height 10
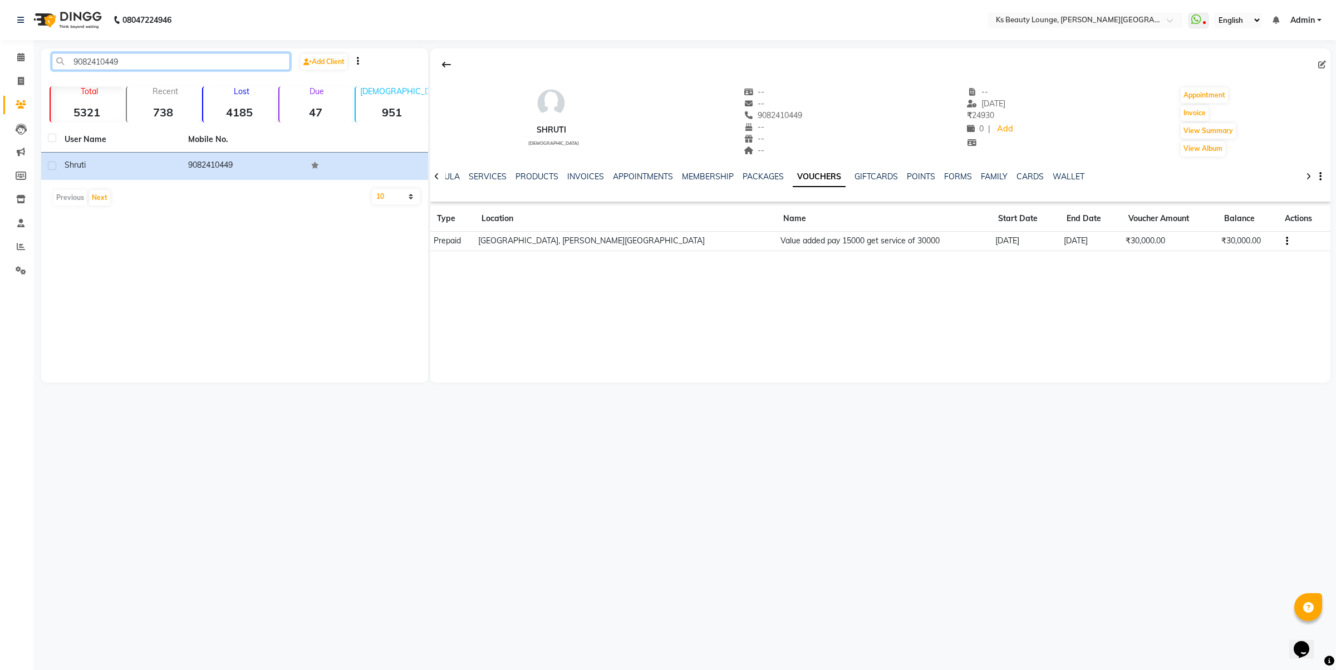
click at [112, 65] on input "9082410449" at bounding box center [171, 61] width 238 height 17
paste input "987233310"
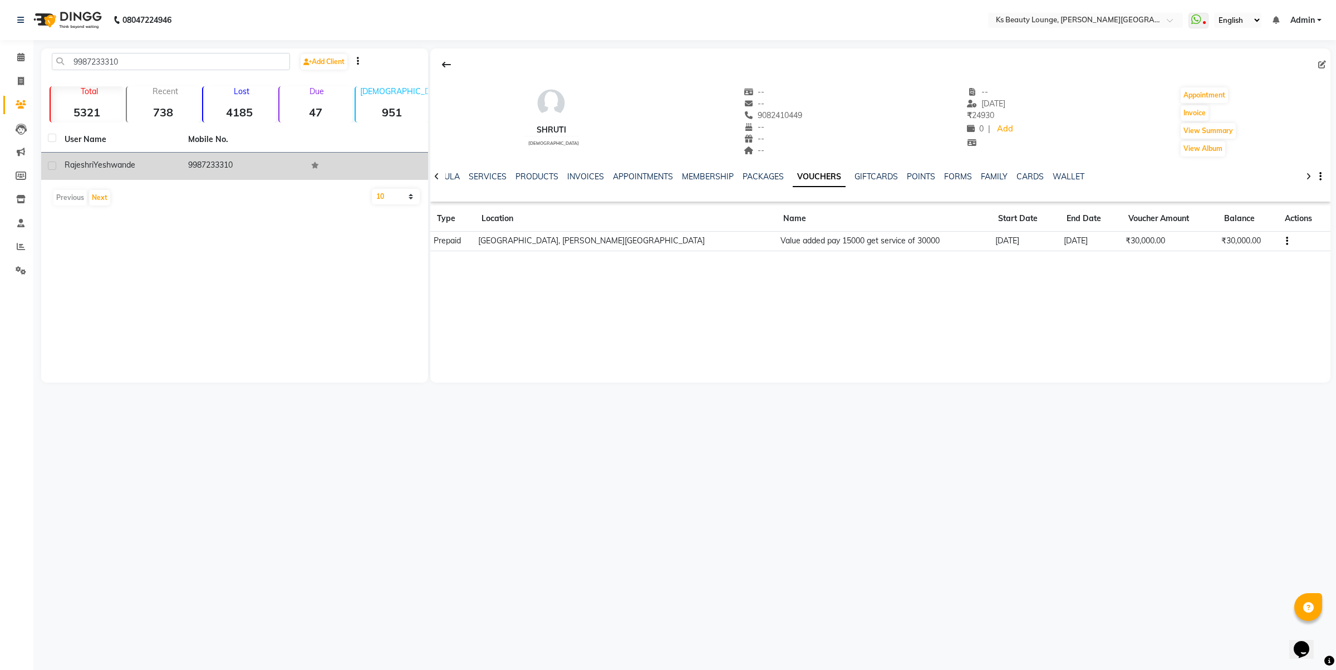
click at [225, 163] on td "9987233310" at bounding box center [244, 166] width 124 height 27
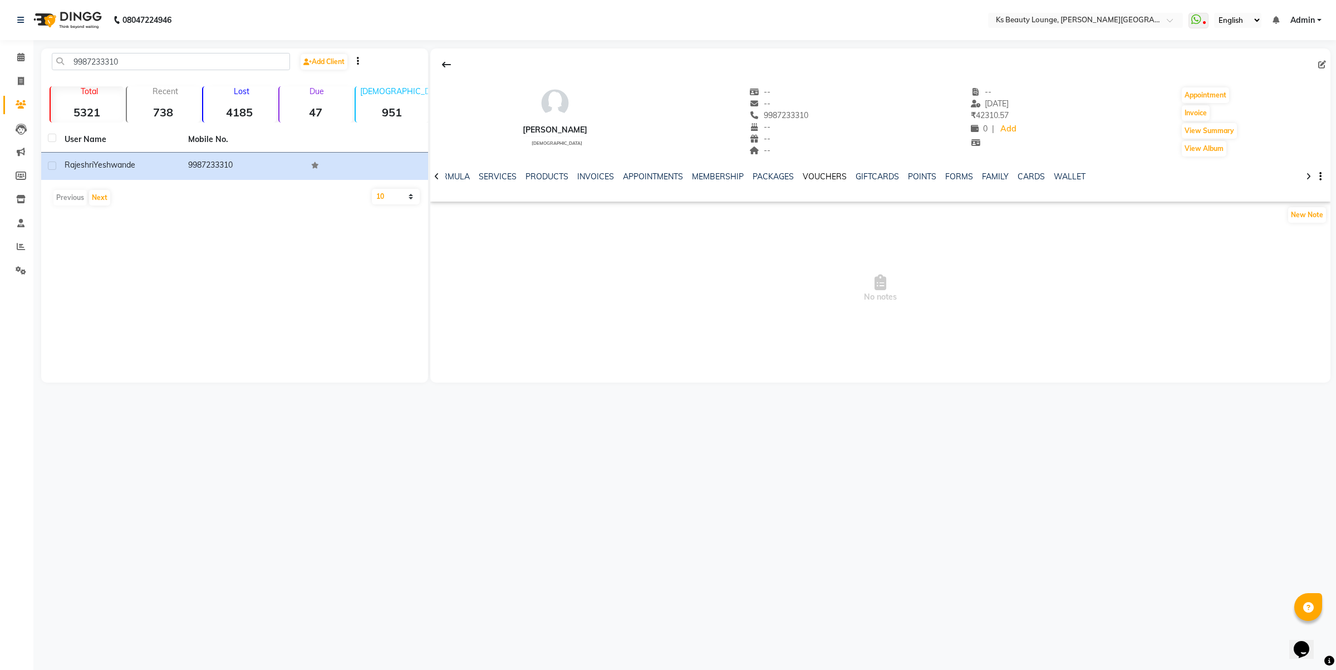
click at [832, 179] on link "VOUCHERS" at bounding box center [825, 176] width 44 height 10
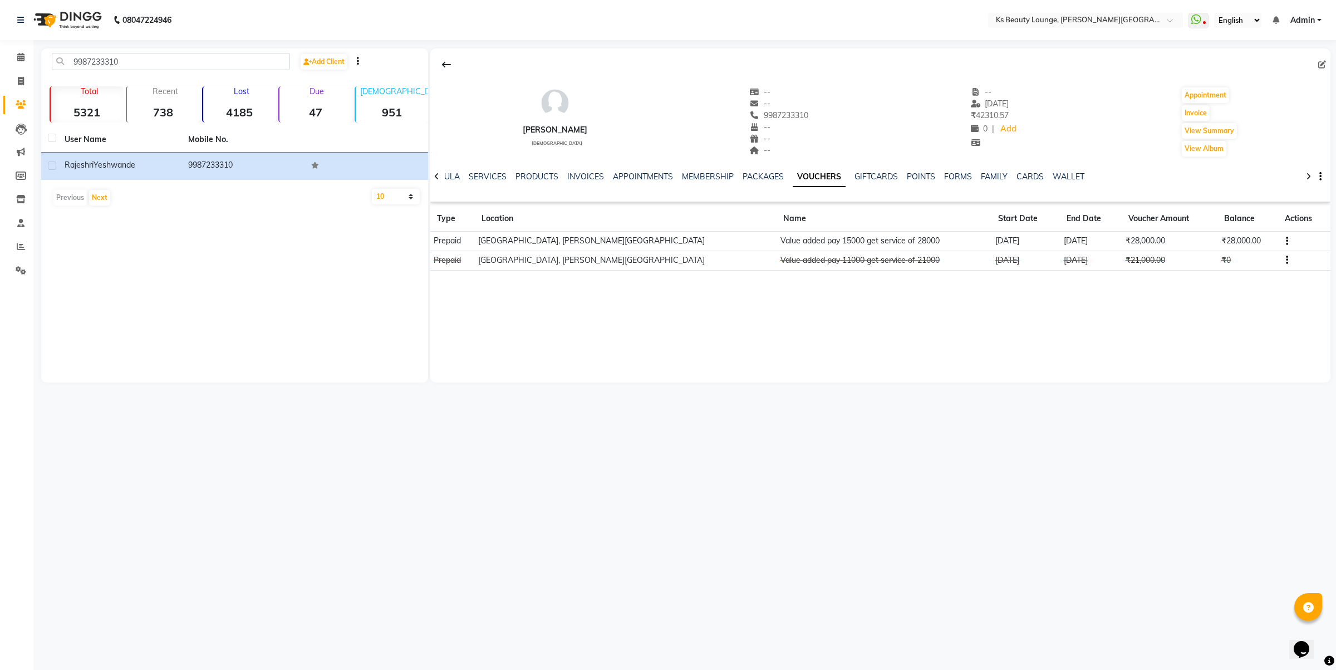
click at [138, 51] on div "9987233310 Add Client Total 5321 Recent 738 Lost 4185 Due 47 Male 951 Female 40…" at bounding box center [234, 215] width 387 height 334
click at [140, 56] on input "9987233310" at bounding box center [171, 61] width 238 height 17
click at [140, 57] on input "9987233310" at bounding box center [171, 61] width 238 height 17
paste input "8770236189"
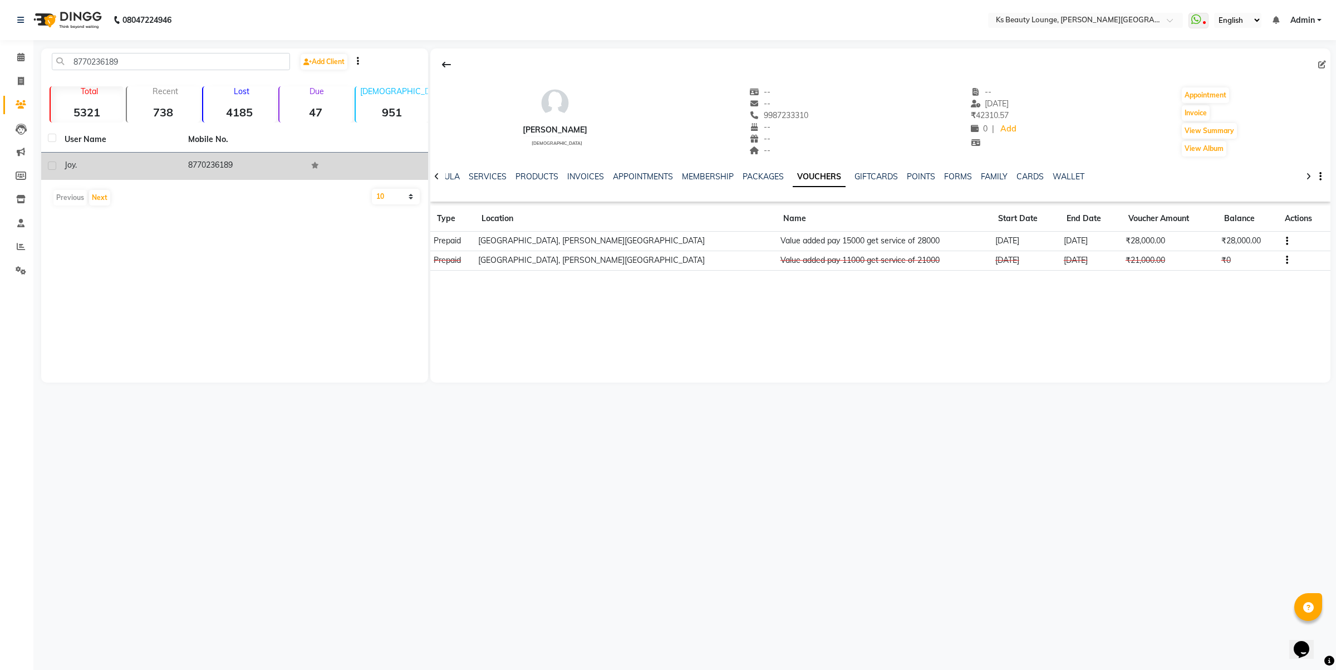
click at [220, 167] on td "8770236189" at bounding box center [244, 166] width 124 height 27
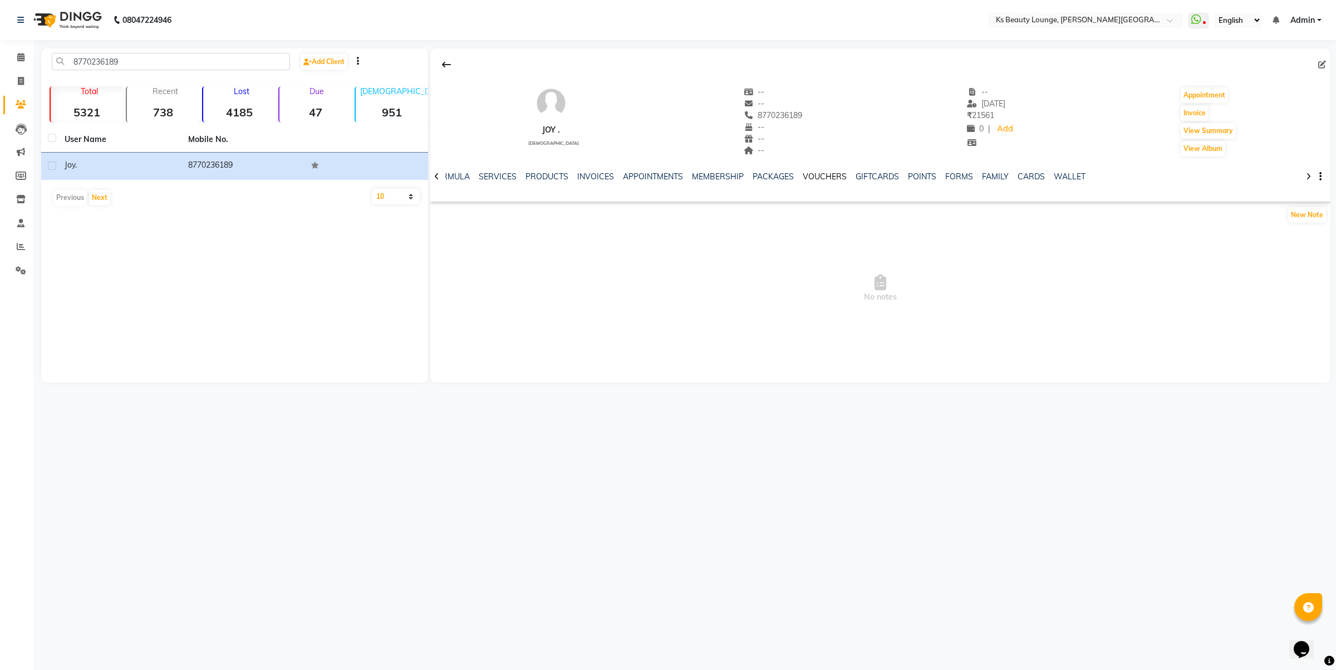
click at [826, 176] on link "VOUCHERS" at bounding box center [825, 176] width 44 height 10
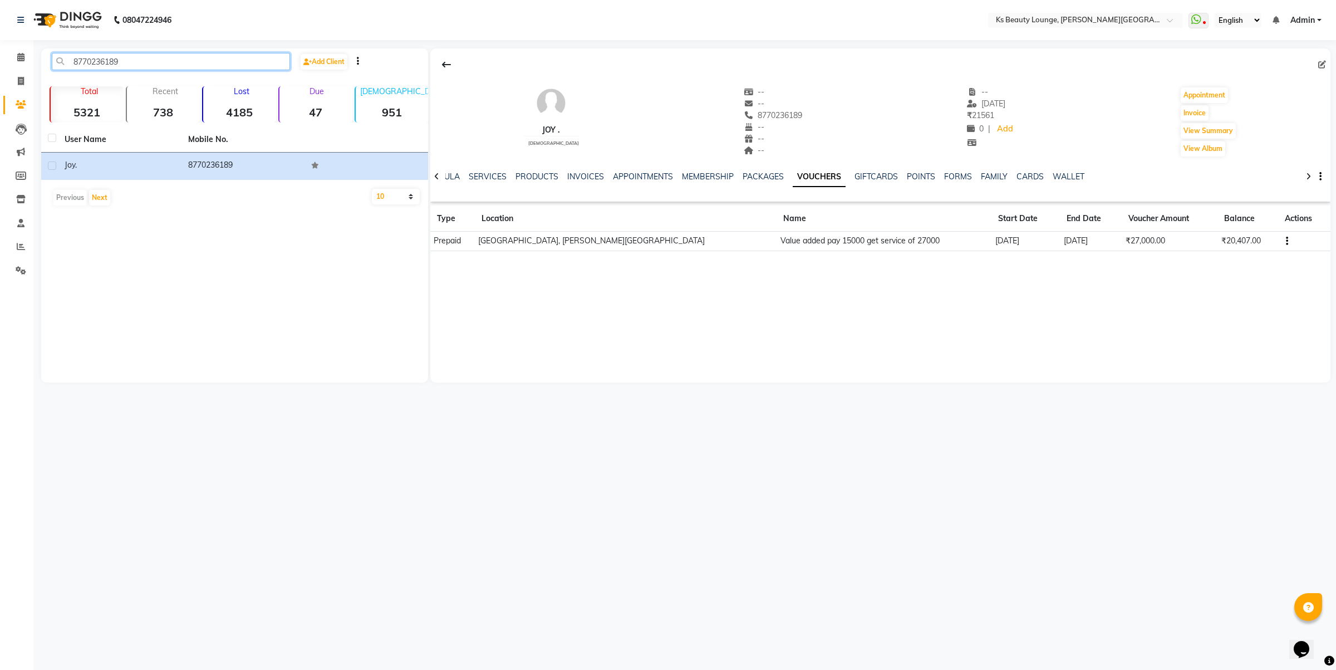
click at [202, 59] on input "8770236189" at bounding box center [171, 61] width 238 height 17
paste input "9920161063"
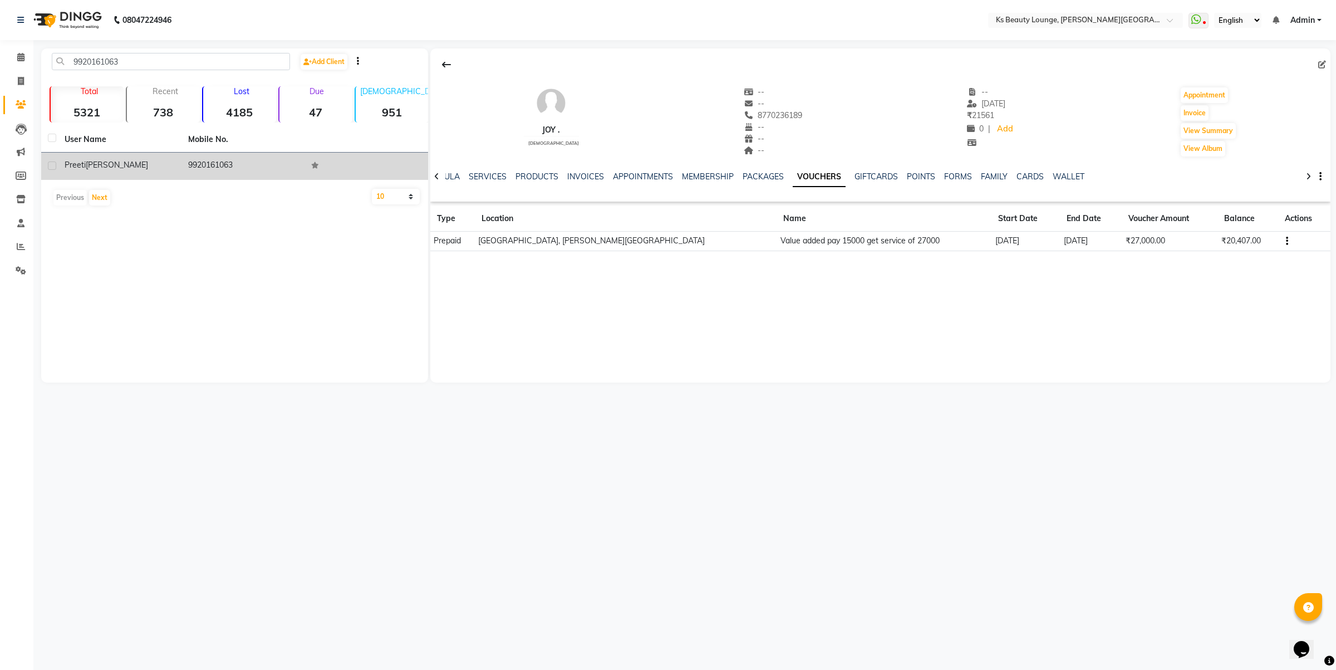
click at [207, 160] on td "9920161063" at bounding box center [244, 166] width 124 height 27
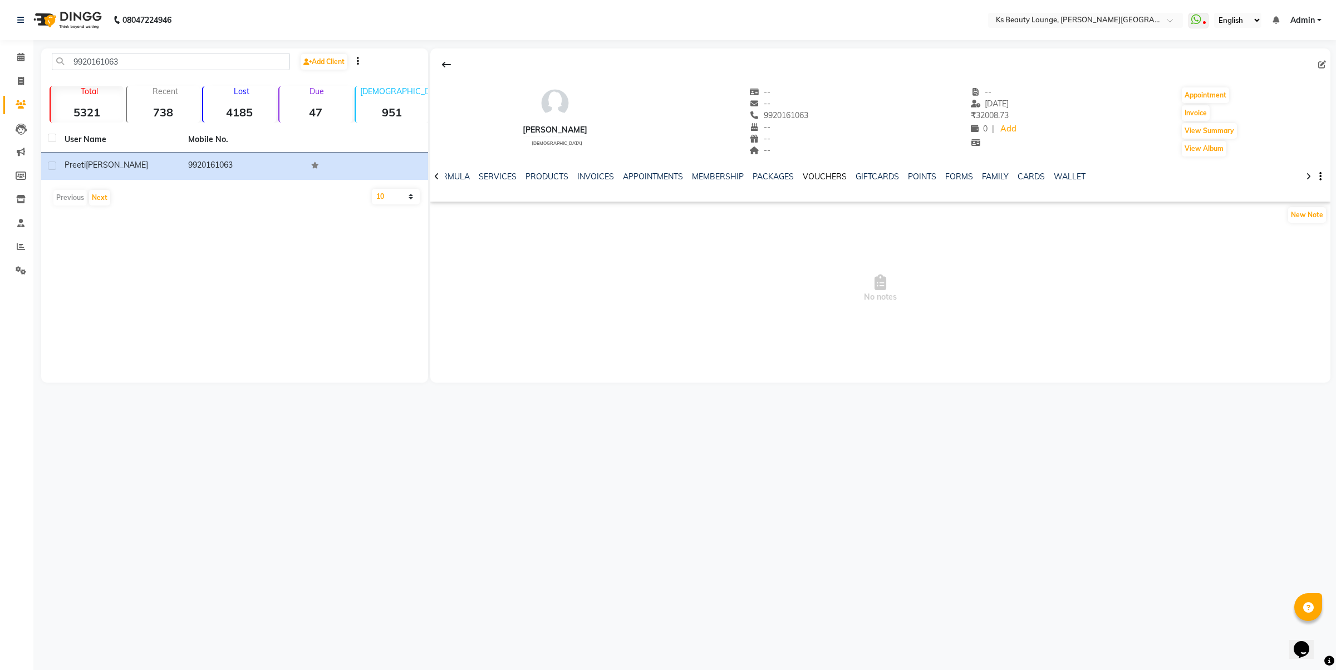
click at [815, 180] on link "VOUCHERS" at bounding box center [825, 176] width 44 height 10
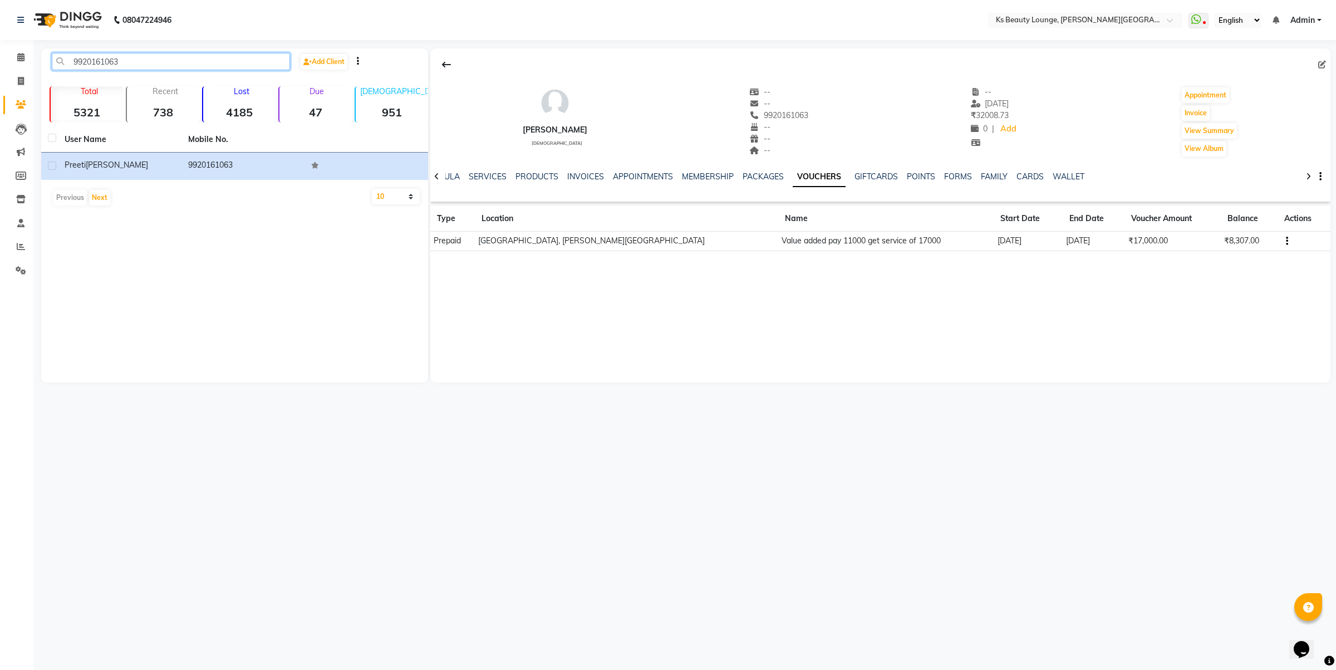
click at [179, 57] on input "9920161063" at bounding box center [171, 61] width 238 height 17
paste input "619732539"
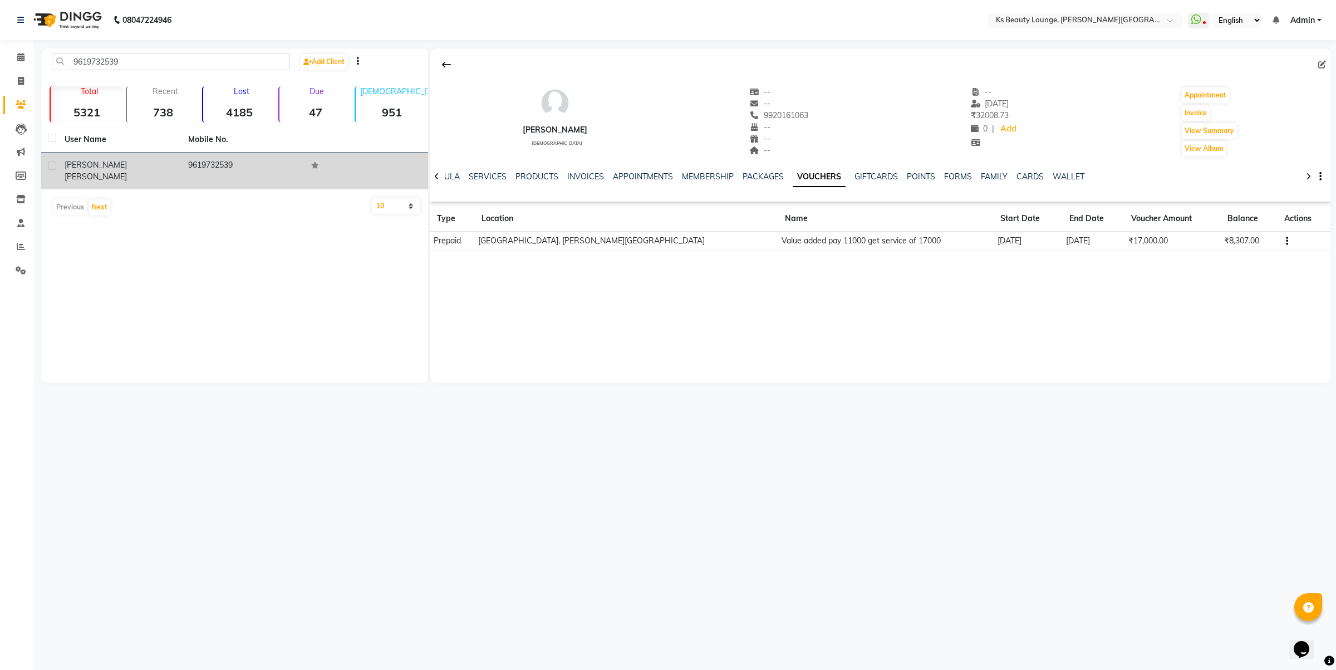
click at [215, 164] on td "9619732539" at bounding box center [244, 171] width 124 height 37
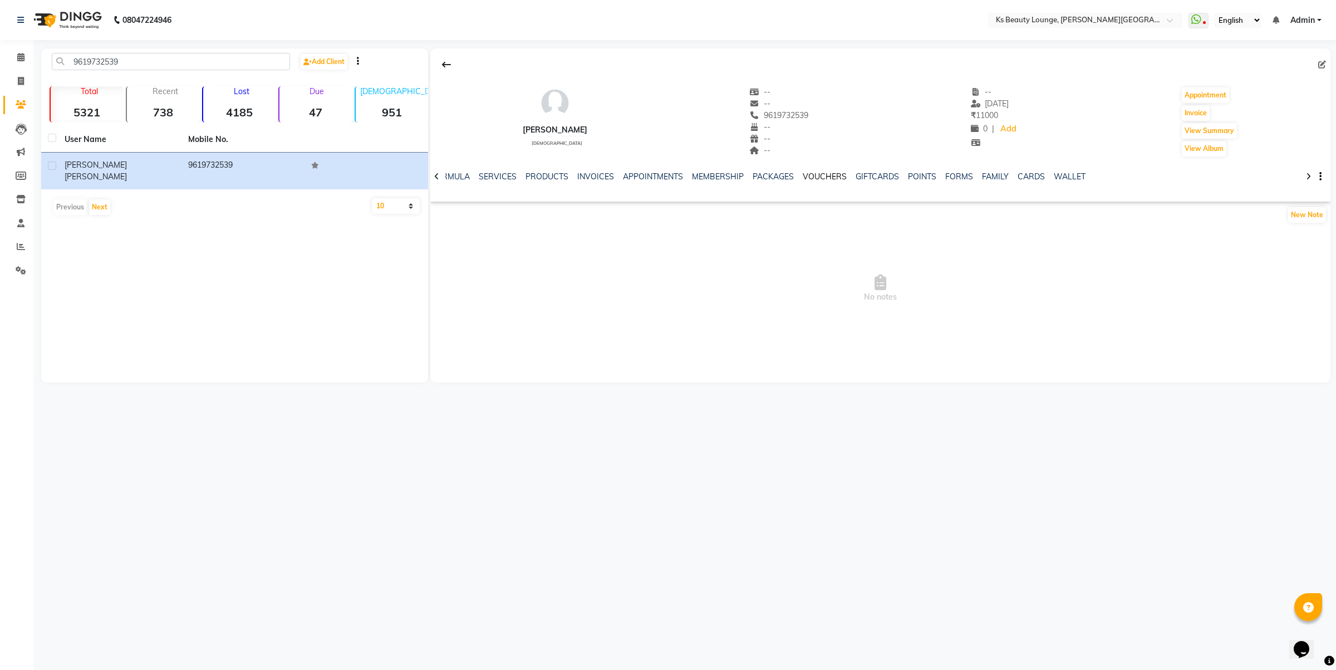
click at [830, 173] on link "VOUCHERS" at bounding box center [825, 176] width 44 height 10
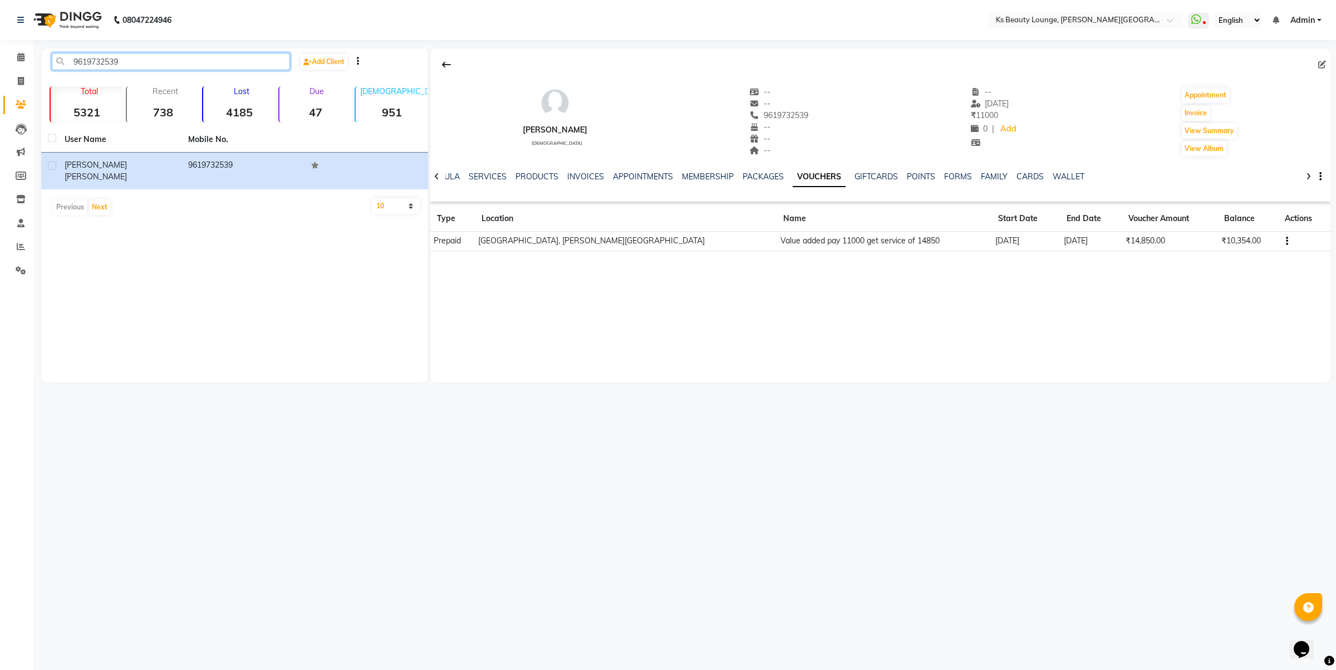
click at [204, 65] on input "9619732539" at bounding box center [171, 61] width 238 height 17
paste input "833991478"
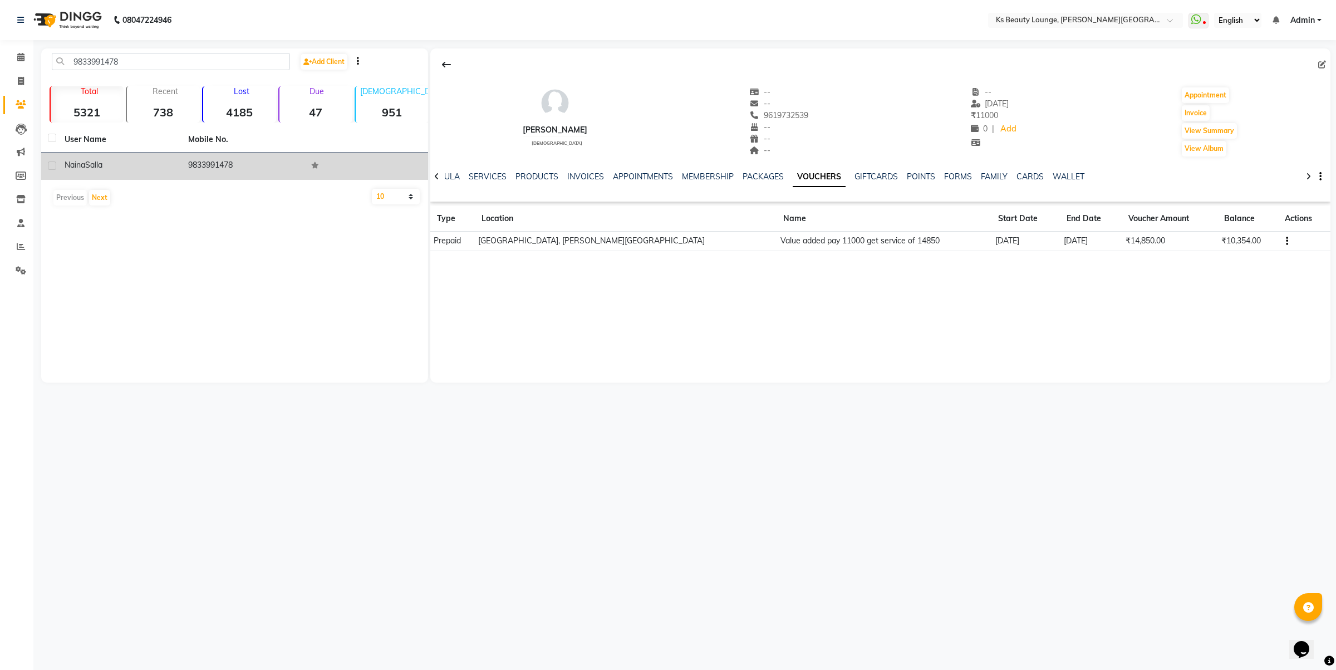
click at [220, 165] on td "9833991478" at bounding box center [244, 166] width 124 height 27
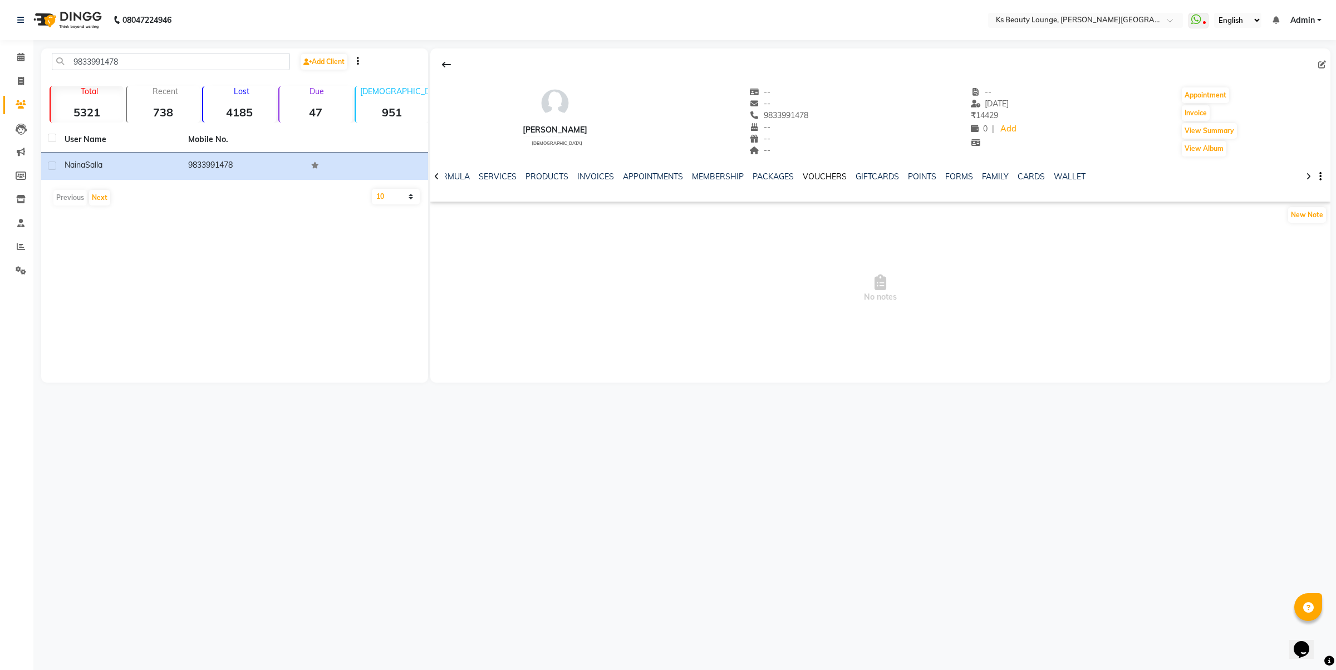
click at [820, 179] on link "VOUCHERS" at bounding box center [825, 176] width 44 height 10
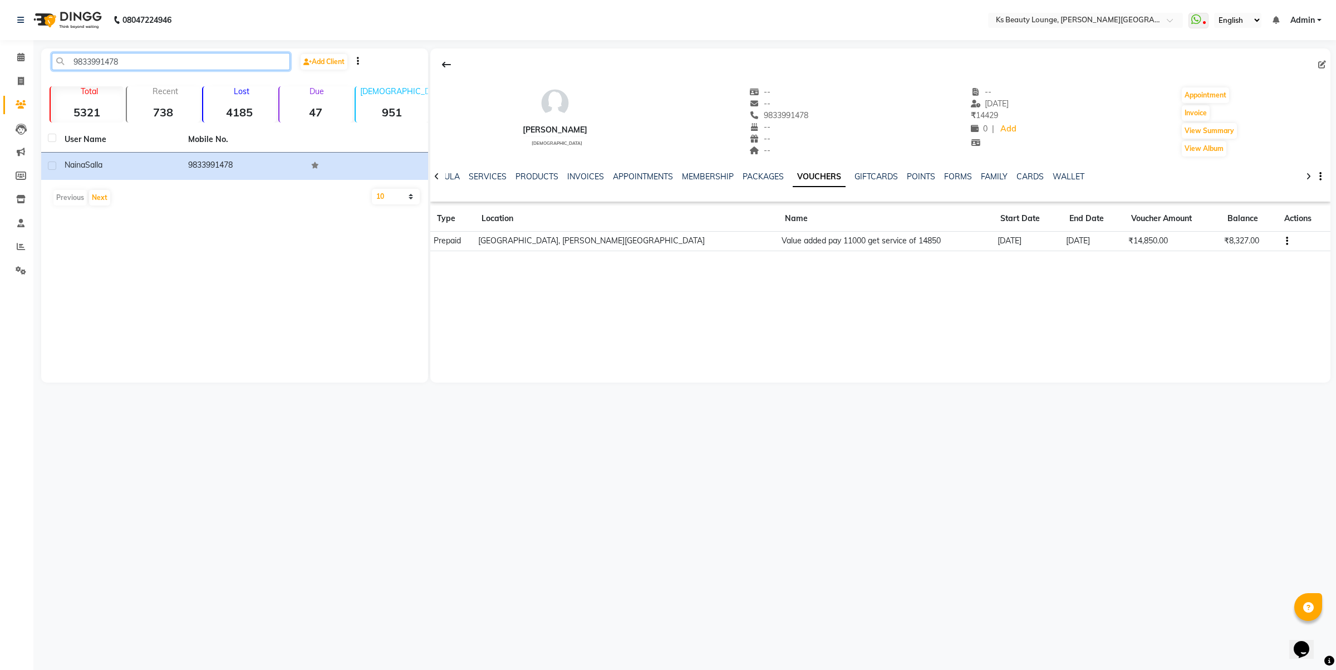
click at [165, 56] on input "9833991478" at bounding box center [171, 61] width 238 height 17
paste input "930325027"
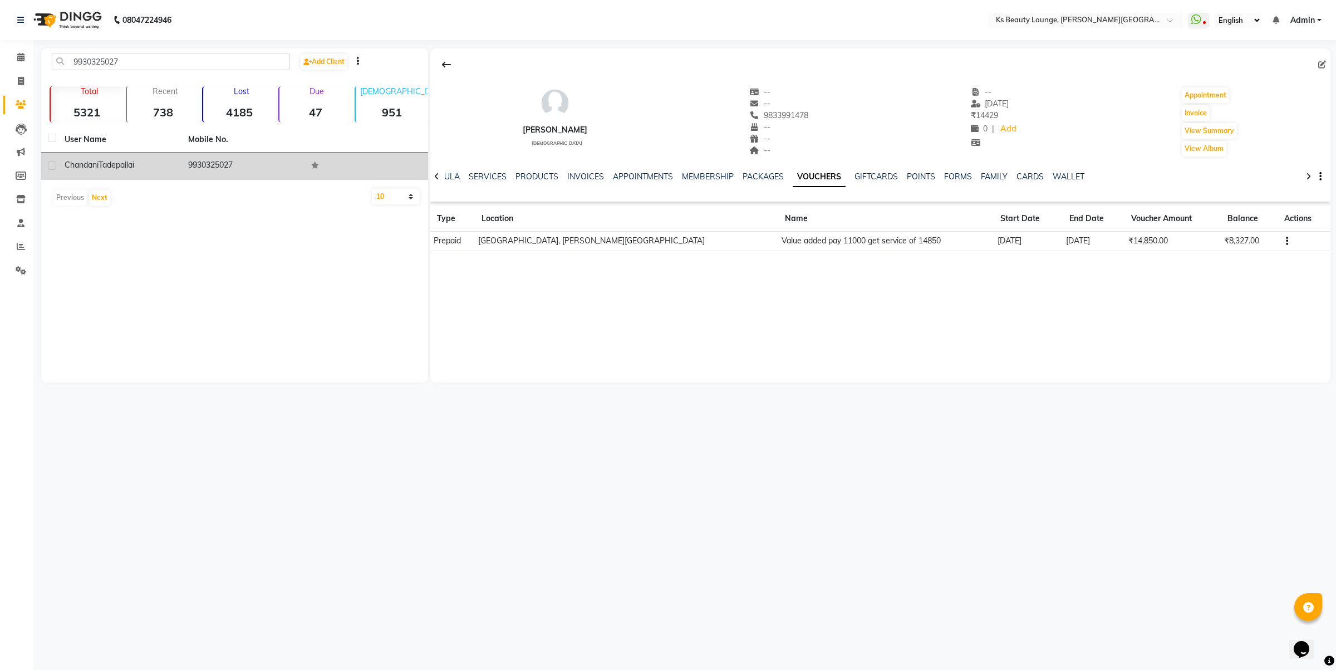
click at [225, 168] on td "9930325027" at bounding box center [244, 166] width 124 height 27
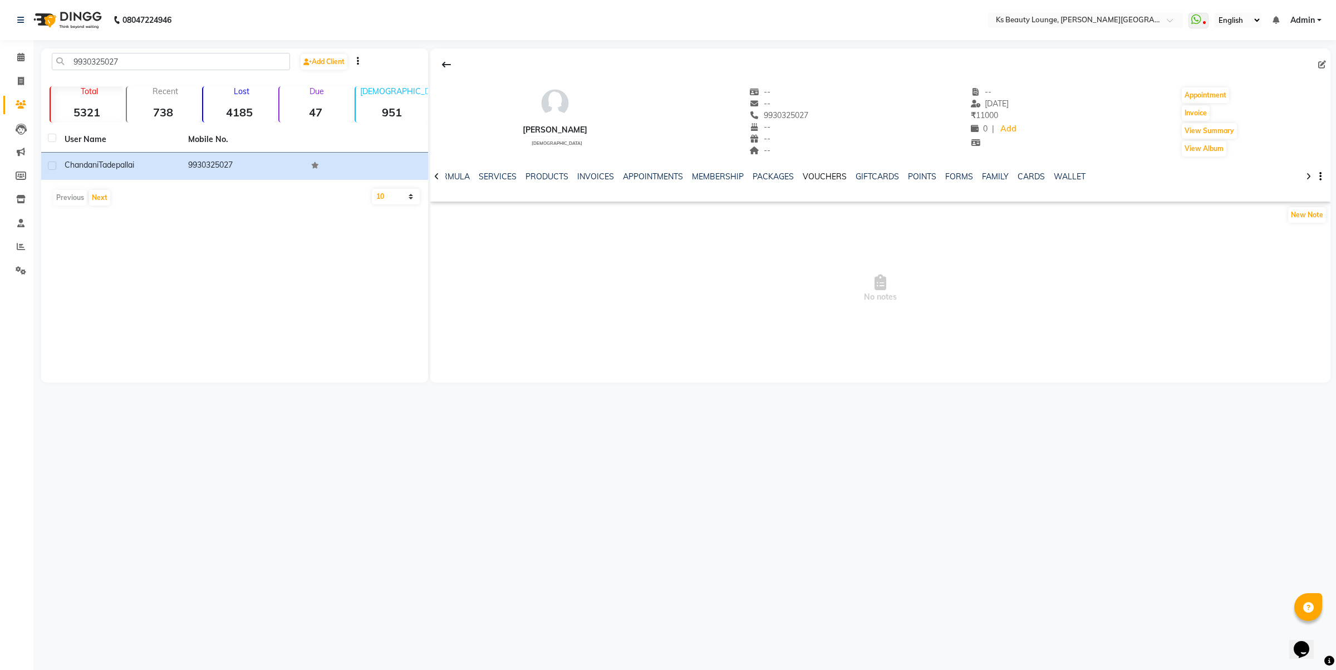
click at [815, 178] on link "VOUCHERS" at bounding box center [825, 176] width 44 height 10
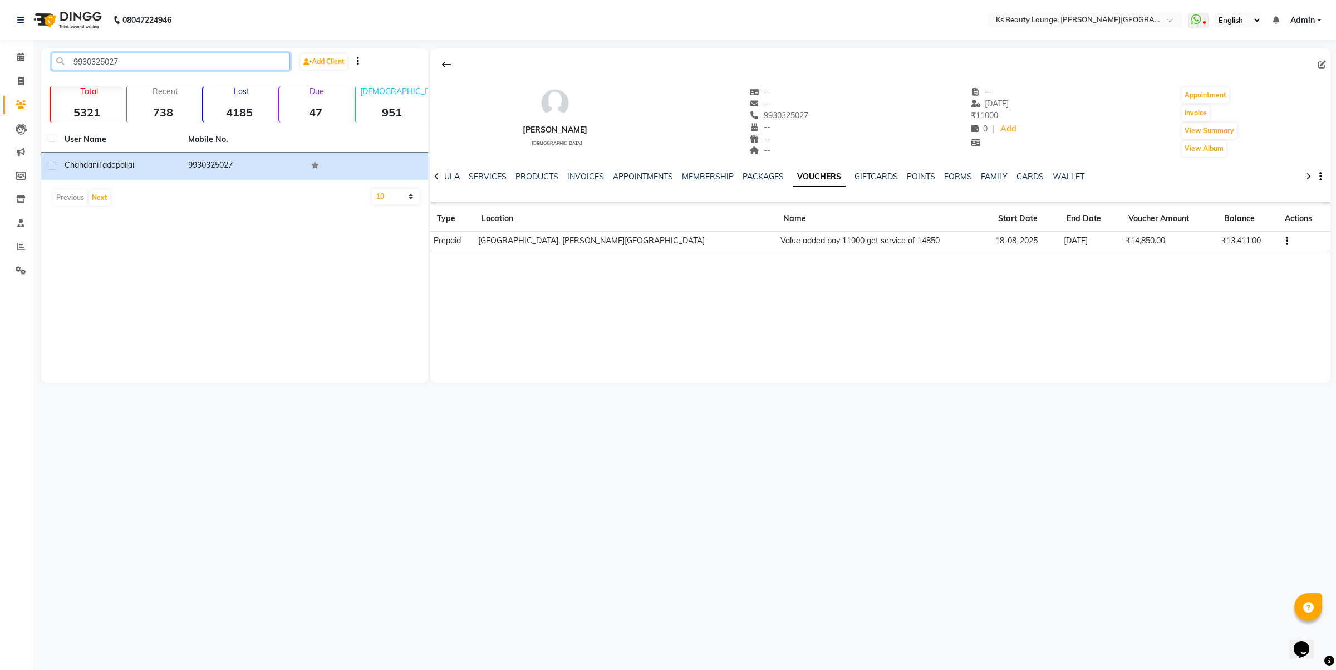
click at [116, 65] on input "9930325027" at bounding box center [171, 61] width 238 height 17
paste input "8879247582"
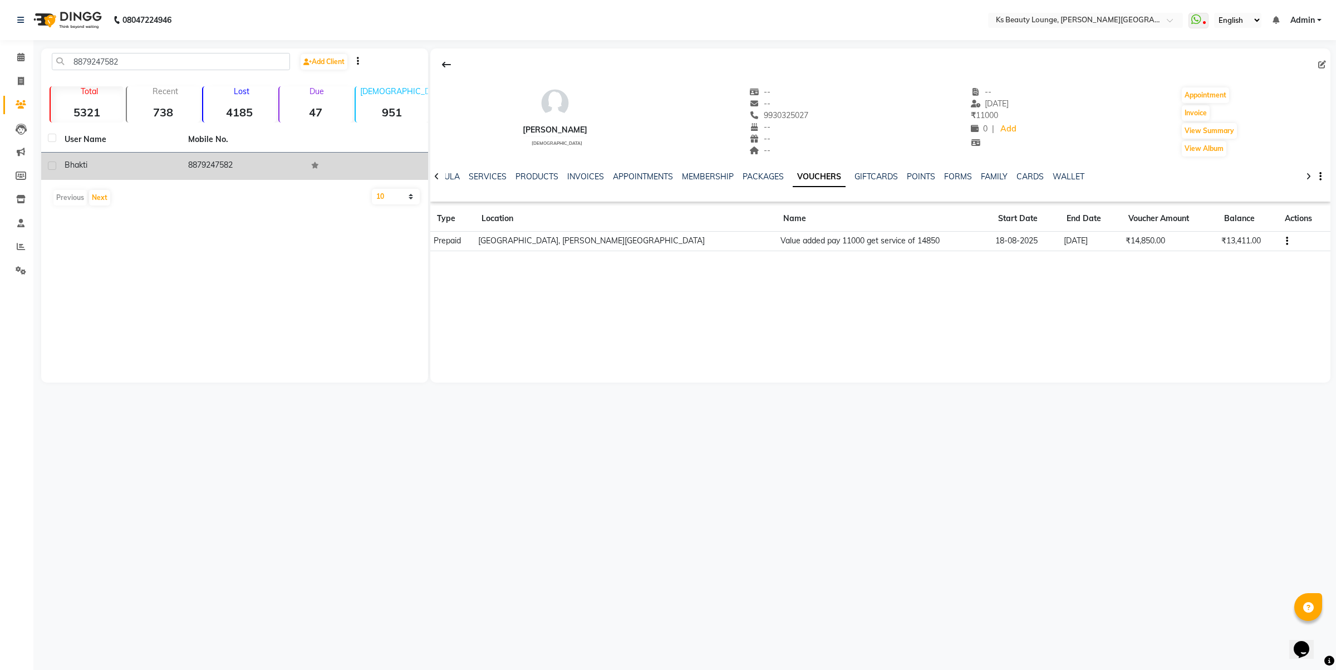
click at [227, 165] on td "8879247582" at bounding box center [244, 166] width 124 height 27
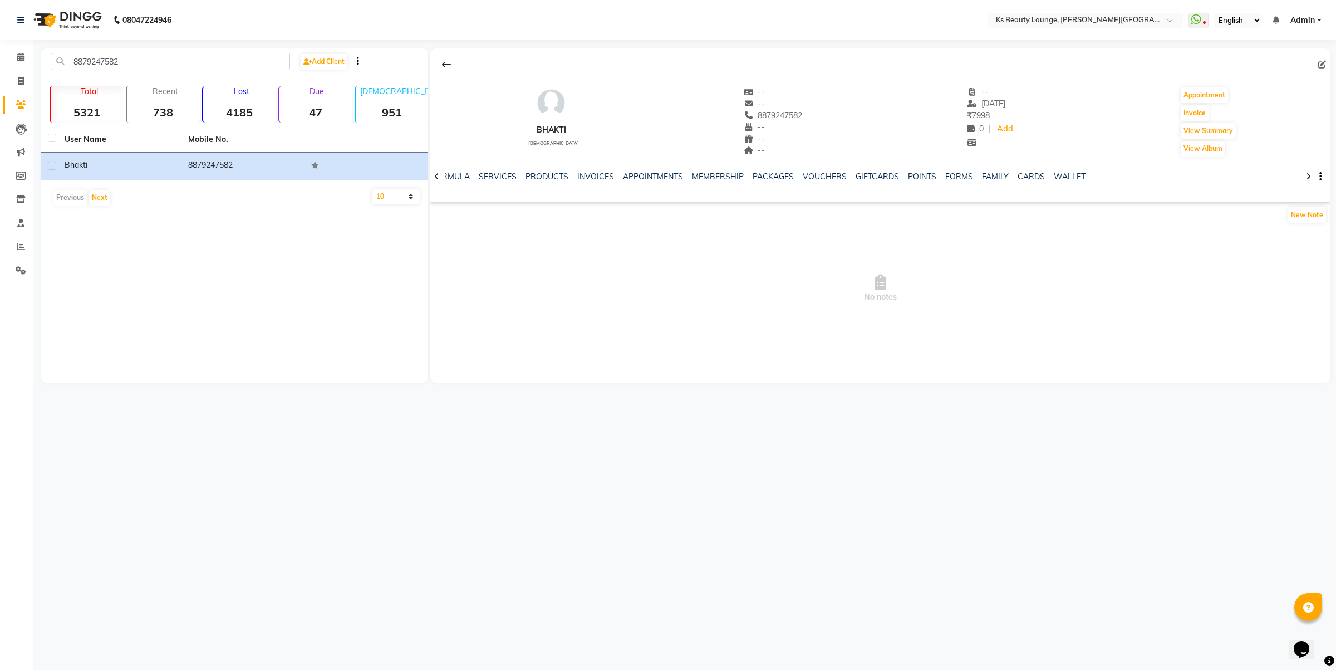
click at [845, 171] on ul "NOTES FORMULA SERVICES PRODUCTS INVOICES APPOINTMENTS MEMBERSHIP PACKAGES VOUCH…" at bounding box center [741, 177] width 707 height 12
click at [837, 173] on link "VOUCHERS" at bounding box center [825, 176] width 44 height 10
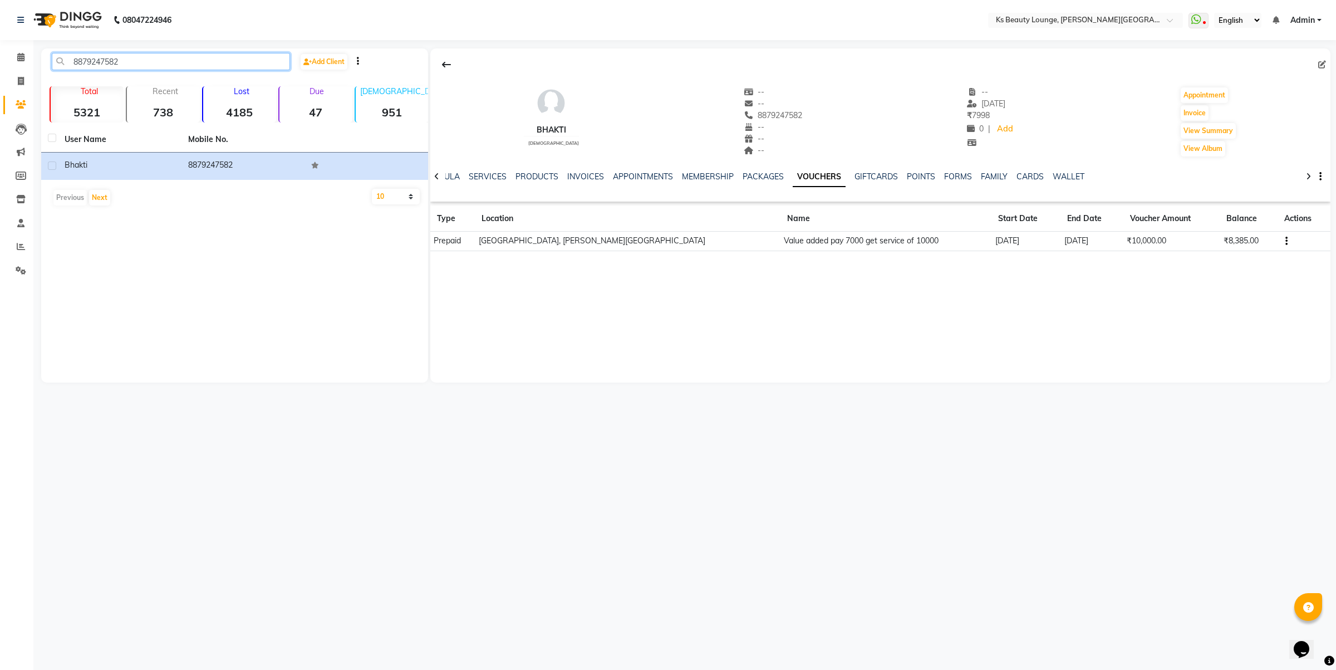
click at [146, 63] on input "8879247582" at bounding box center [171, 61] width 238 height 17
paste input "9833543836"
type input "9833543836"
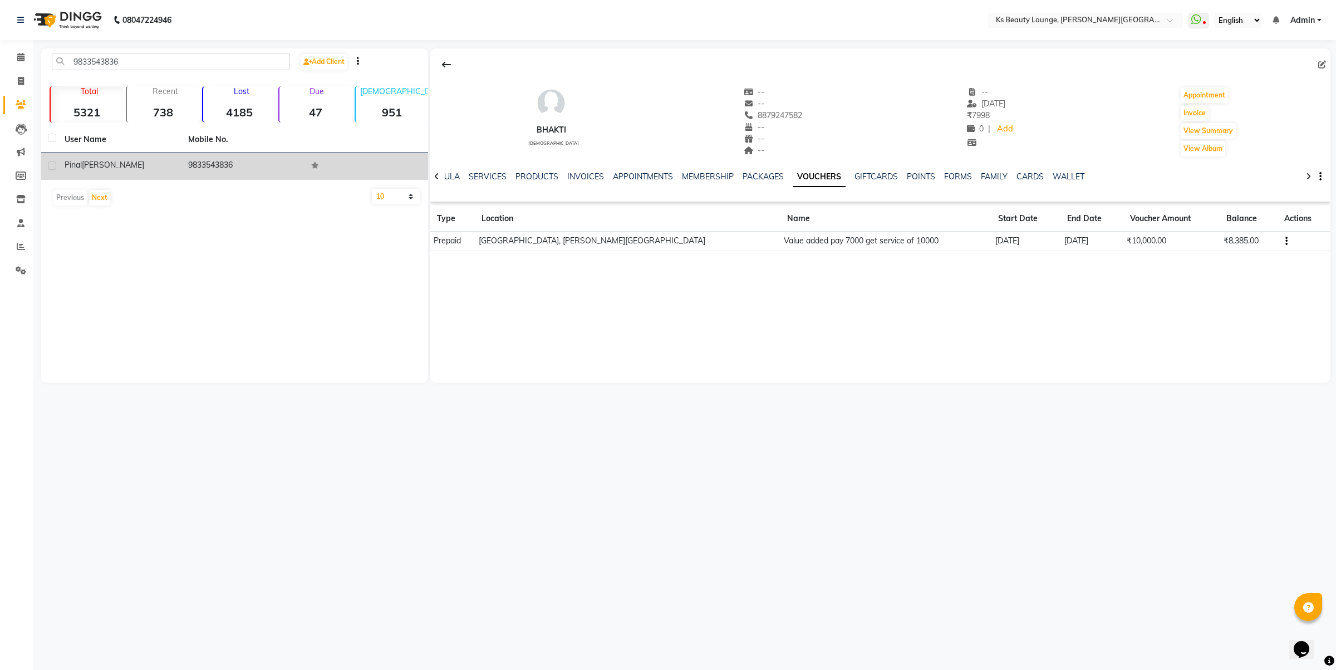
click at [216, 163] on td "9833543836" at bounding box center [244, 166] width 124 height 27
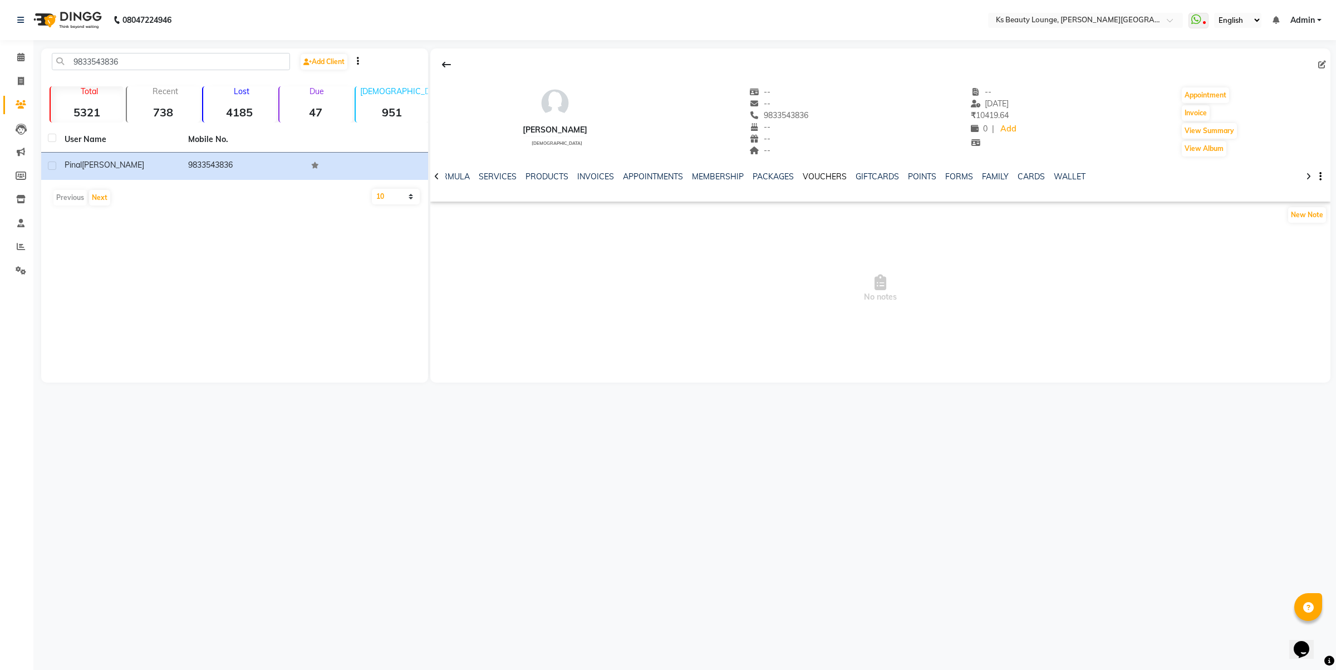
click at [815, 181] on link "VOUCHERS" at bounding box center [825, 176] width 44 height 10
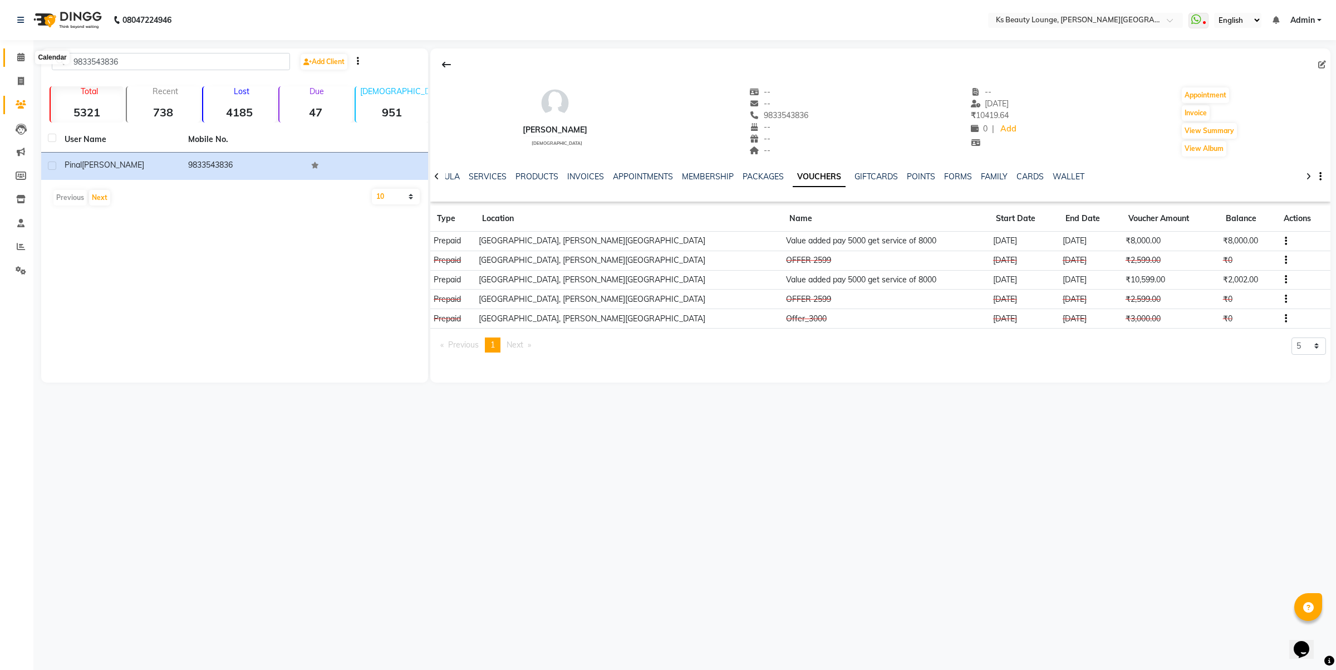
click at [18, 53] on icon at bounding box center [20, 57] width 7 height 8
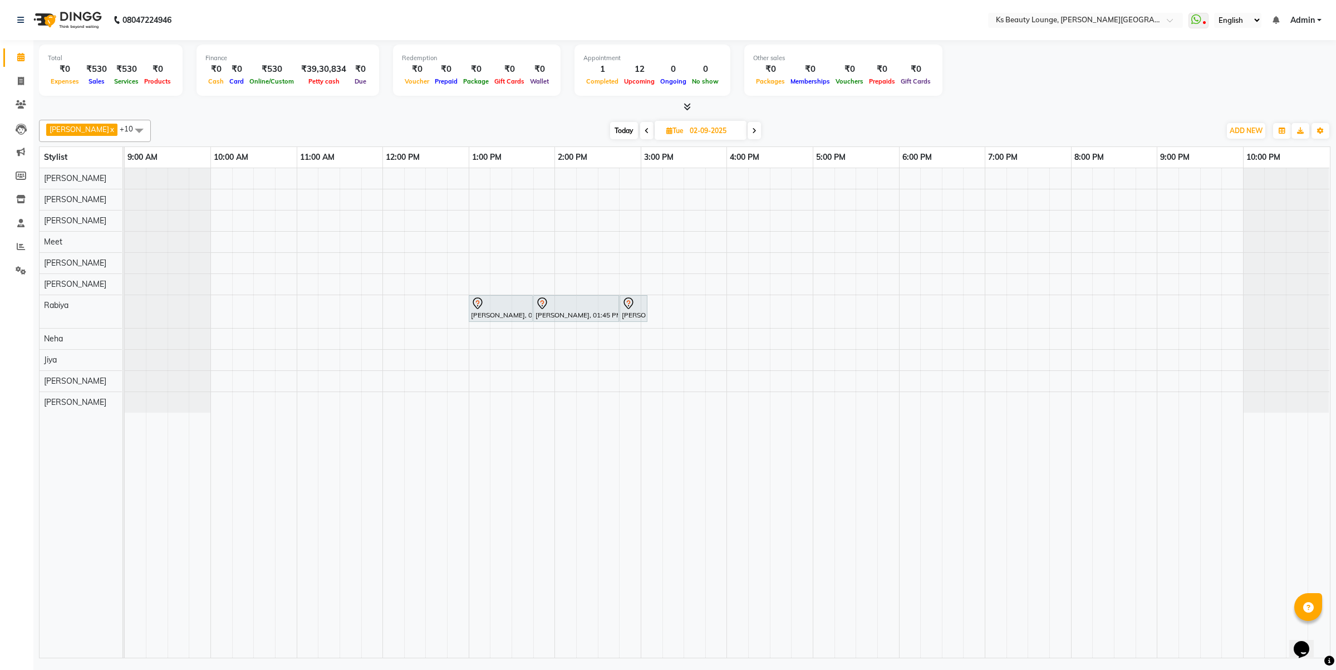
click at [610, 129] on span "Today" at bounding box center [624, 130] width 28 height 17
type input "[DATE]"
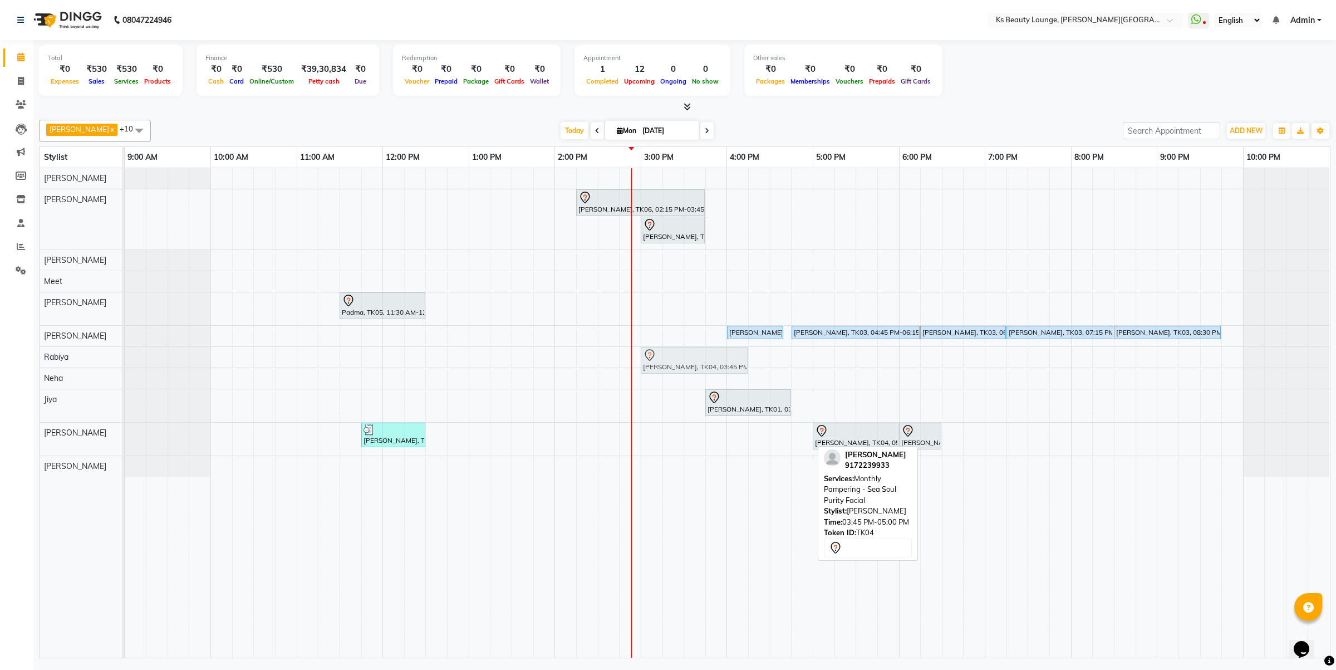
drag, startPoint x: 761, startPoint y: 438, endPoint x: 685, endPoint y: 357, distance: 109.9
click at [685, 357] on tbody "Hetal Gandhi, TK06, 02:15 PM-03:45 PM, Summer 3Tenx Hair Spa Sonal Shah, TK01, …" at bounding box center [727, 322] width 1205 height 308
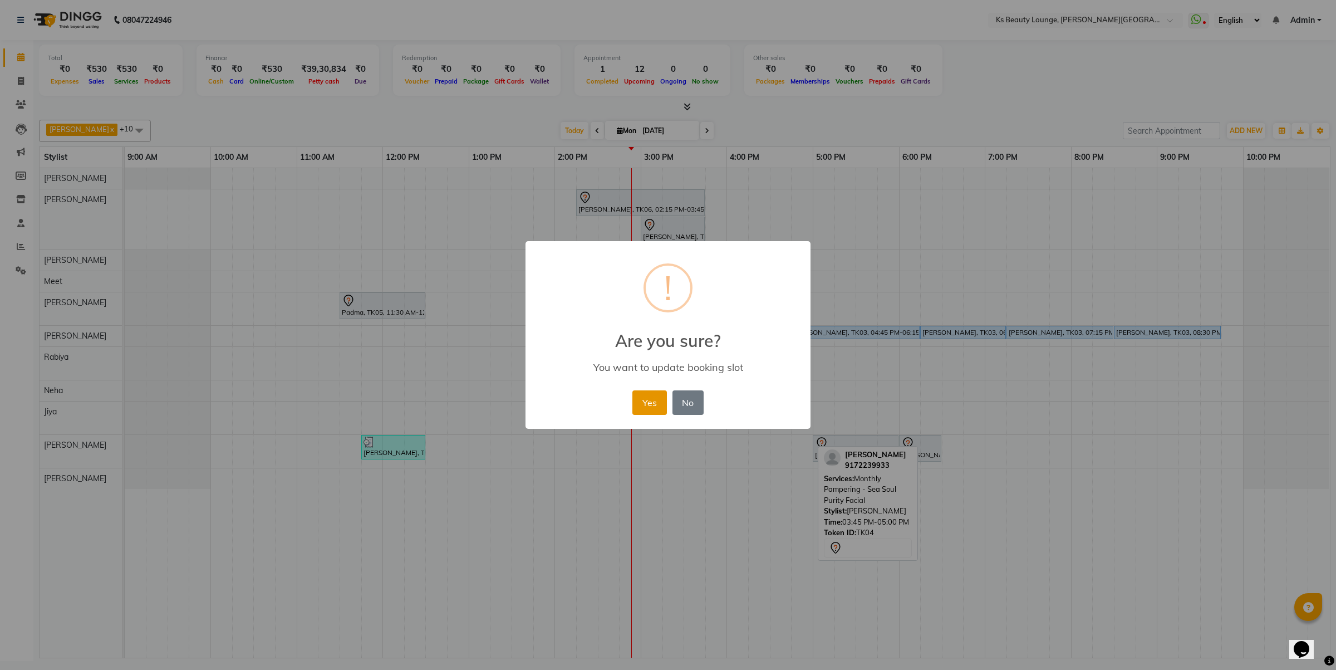
click at [646, 413] on button "Yes" at bounding box center [649, 402] width 34 height 24
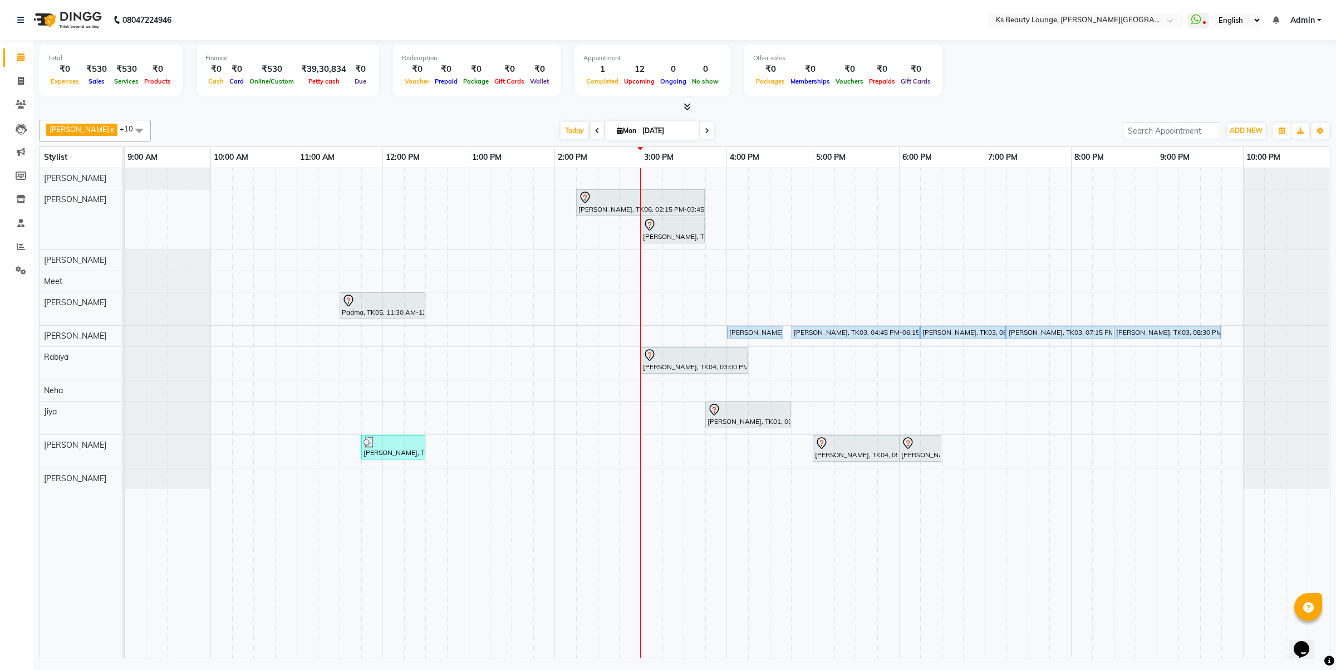
click at [1043, 281] on div "Hetal Gandhi, TK06, 02:15 PM-03:45 PM, Summer 3Tenx Hair Spa Sonal Shah, TK01, …" at bounding box center [727, 412] width 1205 height 489
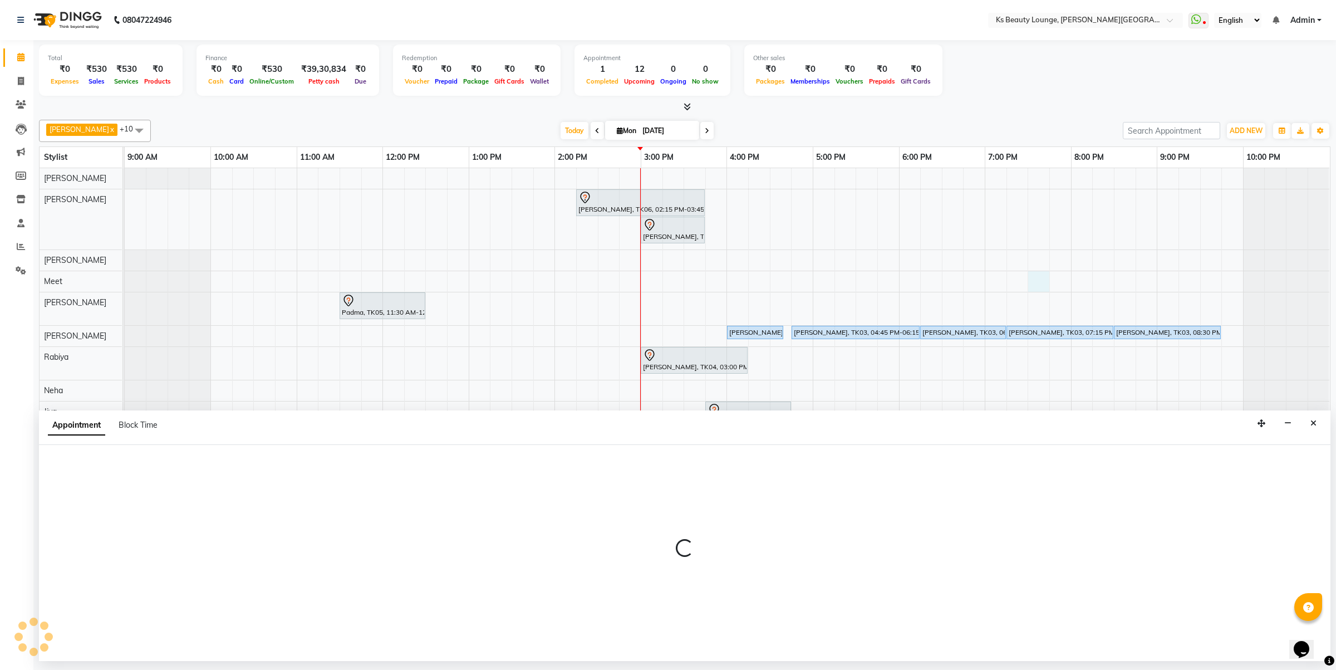
select select "71060"
select select "tentative"
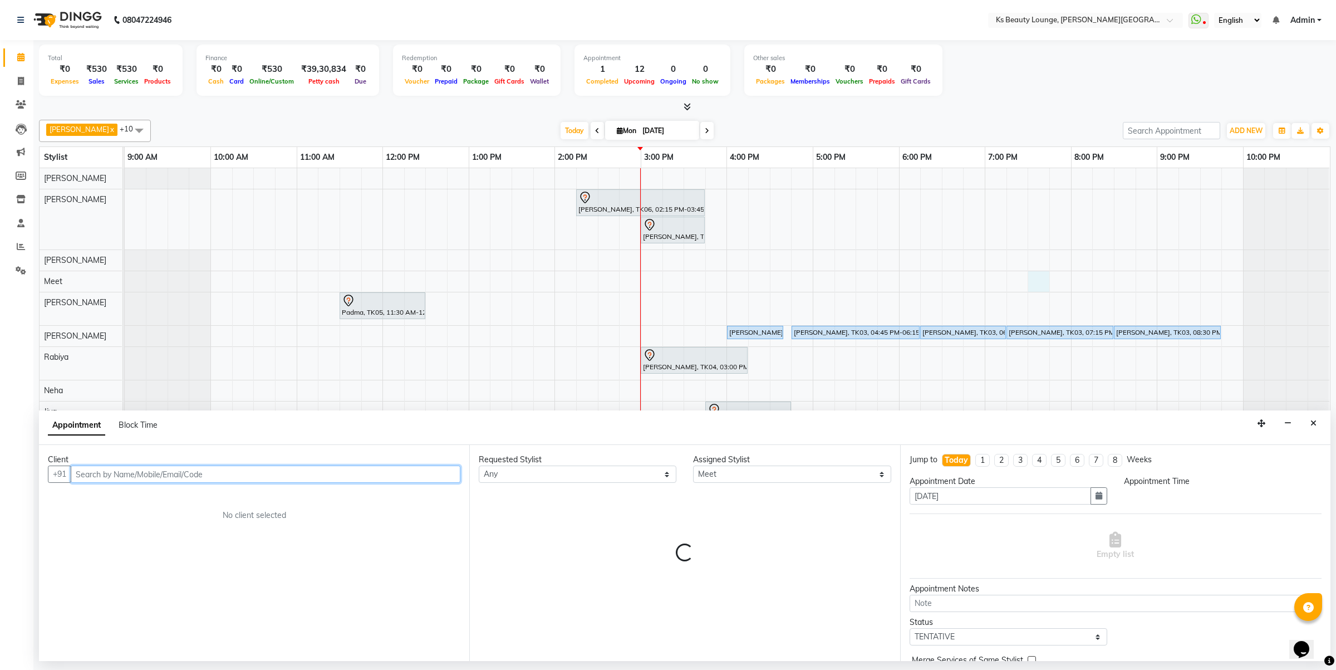
select select "1170"
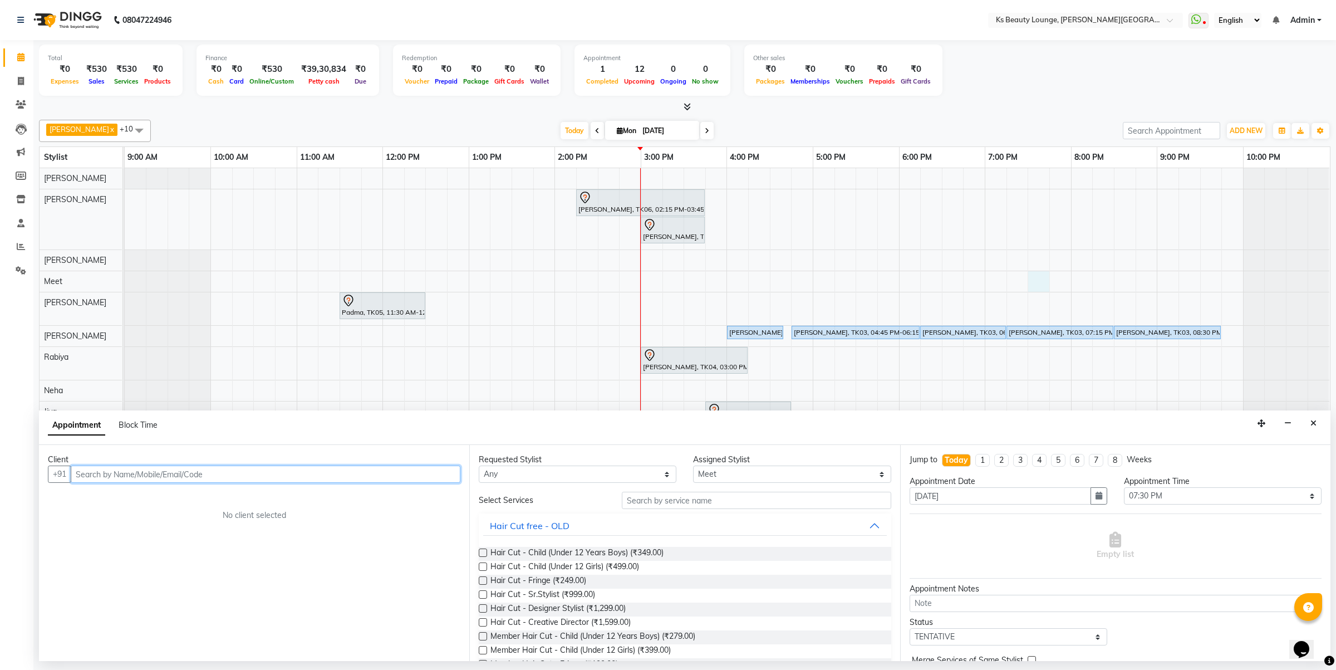
click at [287, 482] on input "text" at bounding box center [266, 473] width 390 height 17
type input "9"
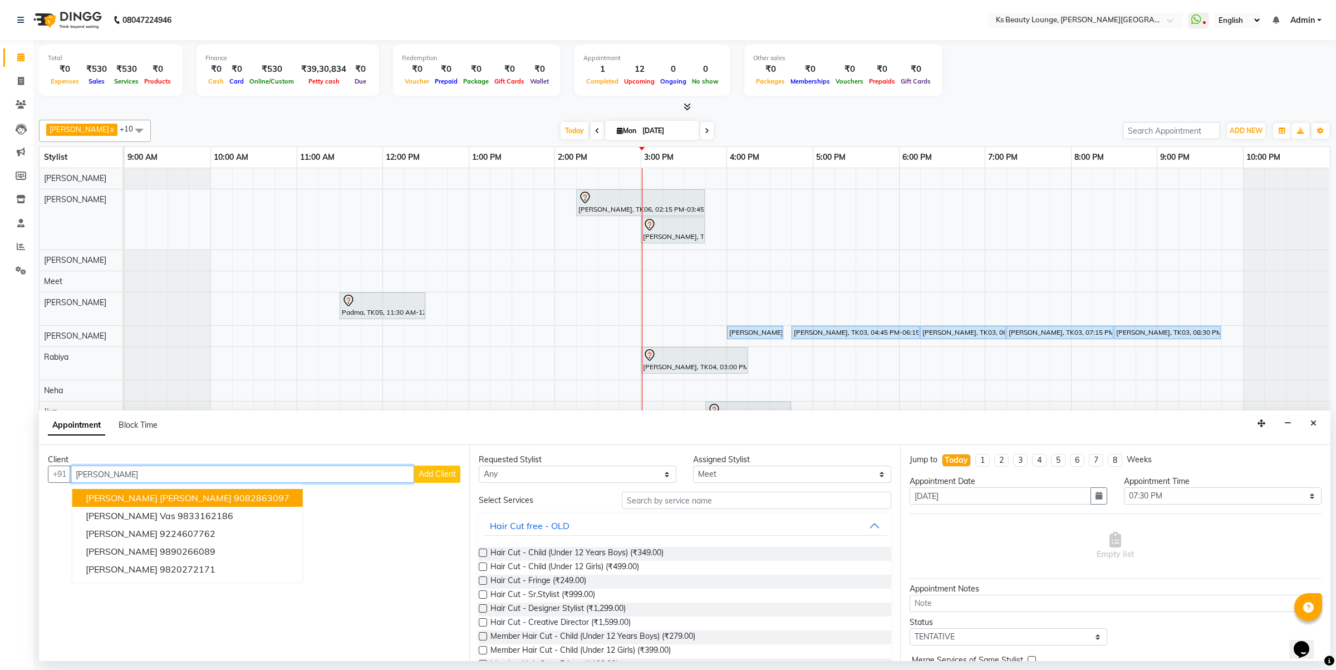
click at [258, 501] on ngb-highlight "9082863097" at bounding box center [262, 497] width 56 height 11
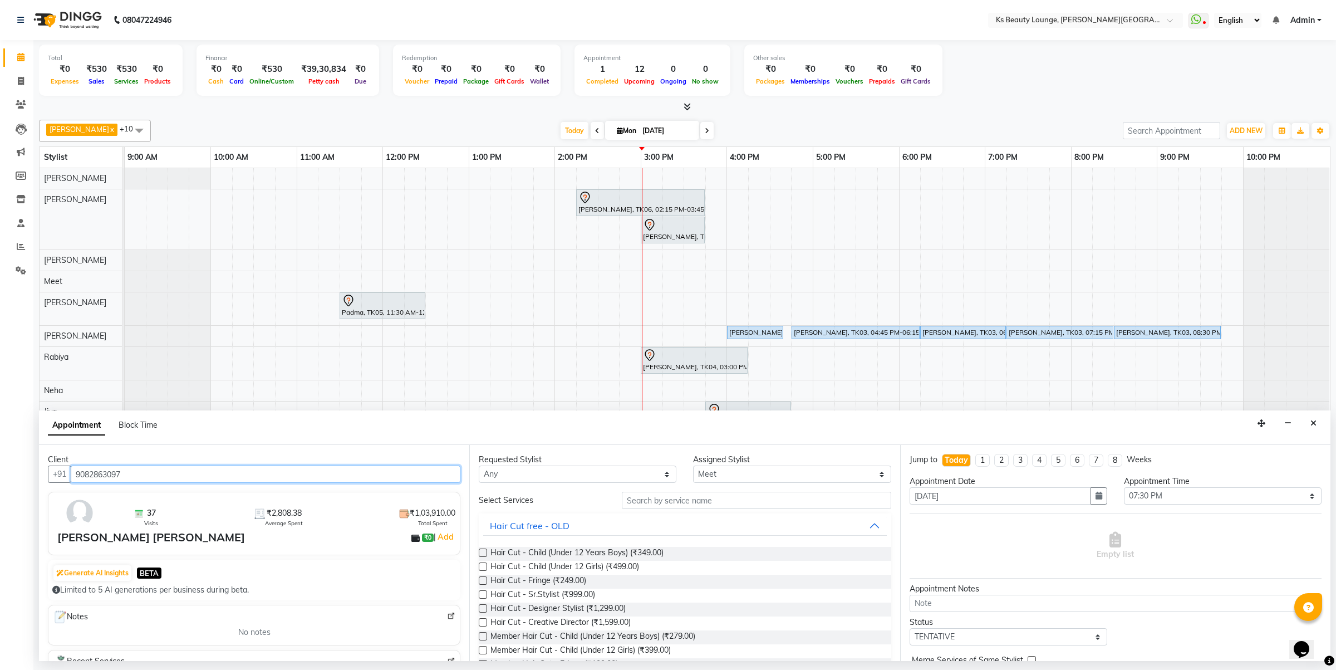
type input "9082863097"
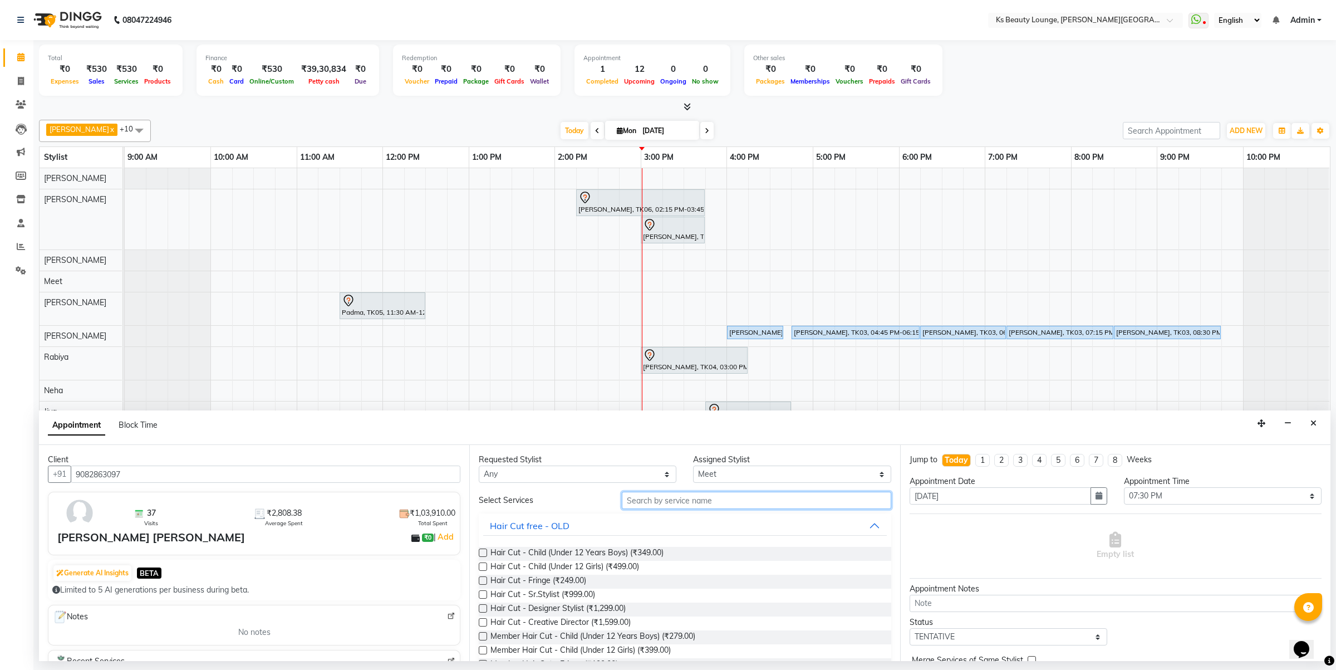
click at [747, 500] on input "text" at bounding box center [756, 500] width 269 height 17
click at [616, 608] on span "Hair Cut - Designer Stylist (₹1,299.00)" at bounding box center [558, 609] width 135 height 14
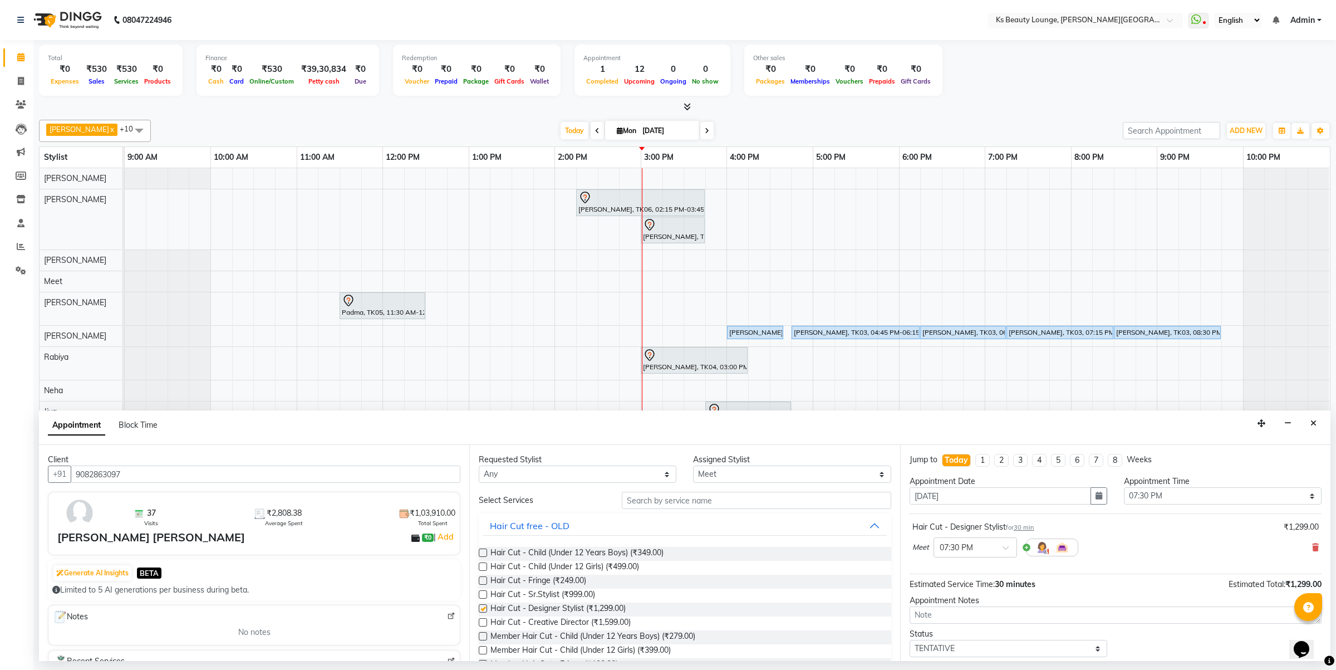
checkbox input "false"
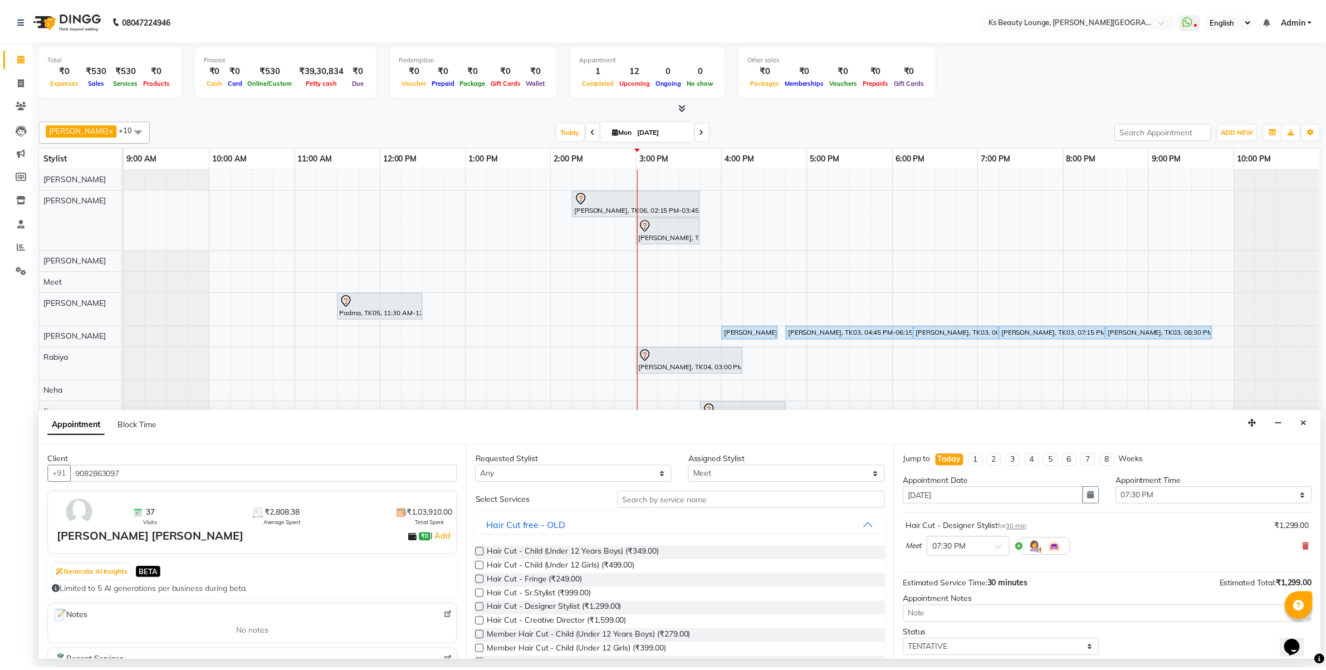
scroll to position [67, 0]
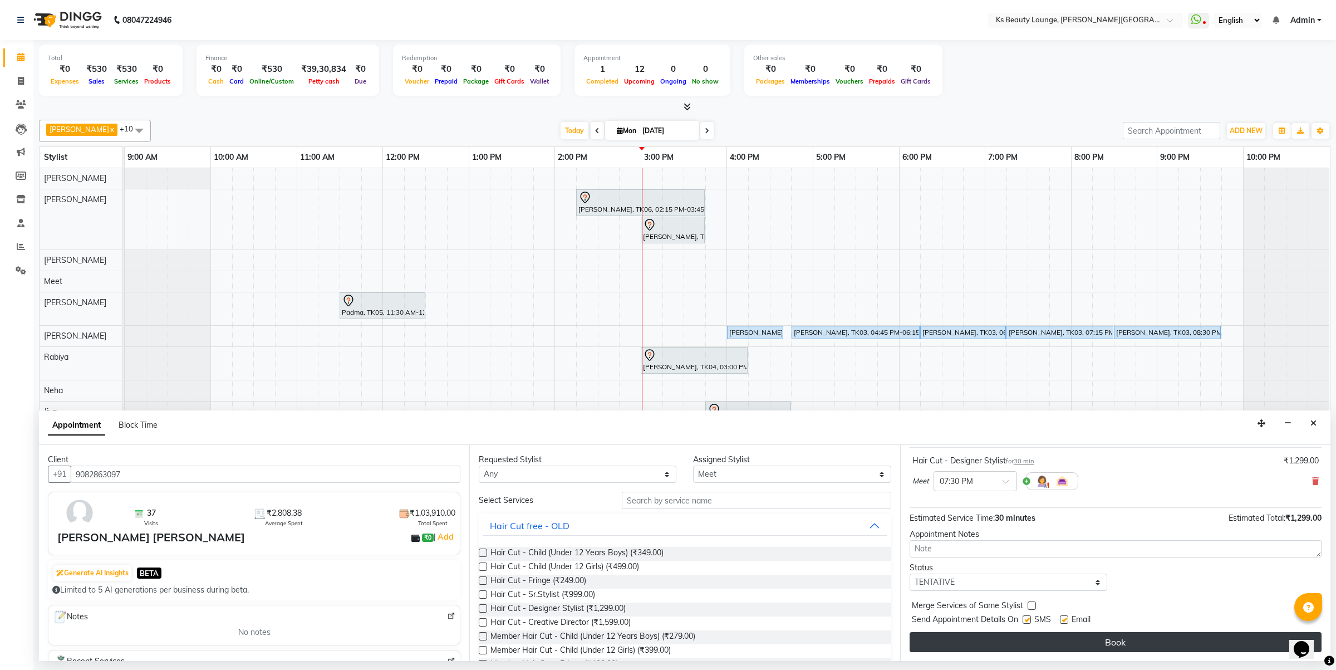
click at [1028, 639] on button "Book" at bounding box center [1116, 642] width 412 height 20
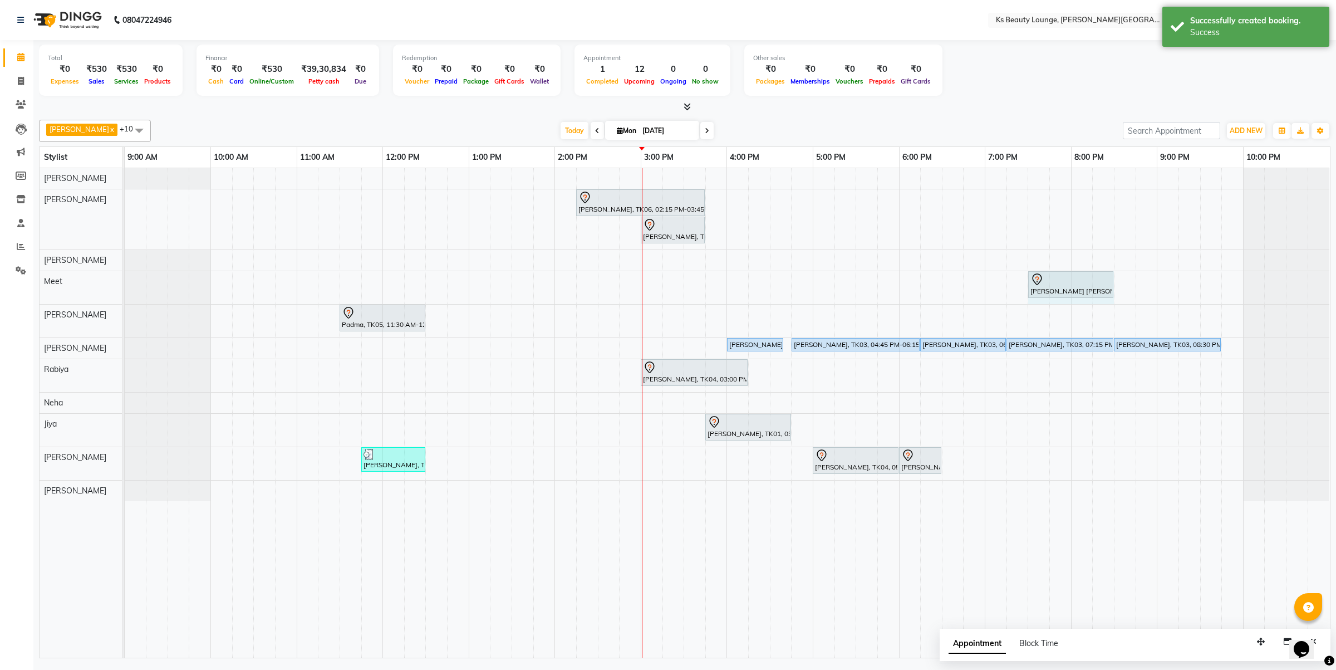
drag, startPoint x: 1071, startPoint y: 280, endPoint x: 1103, endPoint y: 283, distance: 33.0
click at [125, 283] on div "Sarita Mittal Priya Mahansaria, TK07, 07:30 PM-08:00 PM, Hair Cut - Designer St…" at bounding box center [125, 287] width 0 height 33
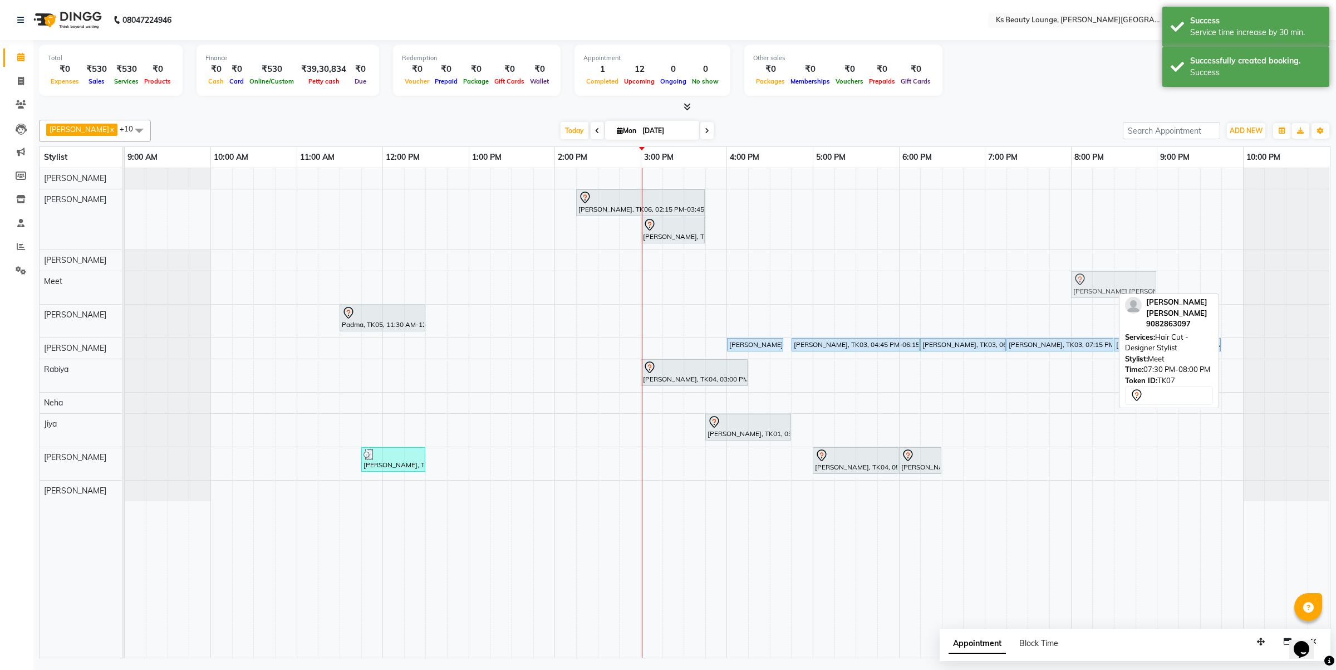
drag, startPoint x: 1084, startPoint y: 285, endPoint x: 1118, endPoint y: 287, distance: 34.0
click at [125, 287] on div "Sarita Mittal Priya Mahansaria, TK07, 07:30 PM-08:30 PM, Hair Cut - Designer St…" at bounding box center [125, 287] width 0 height 33
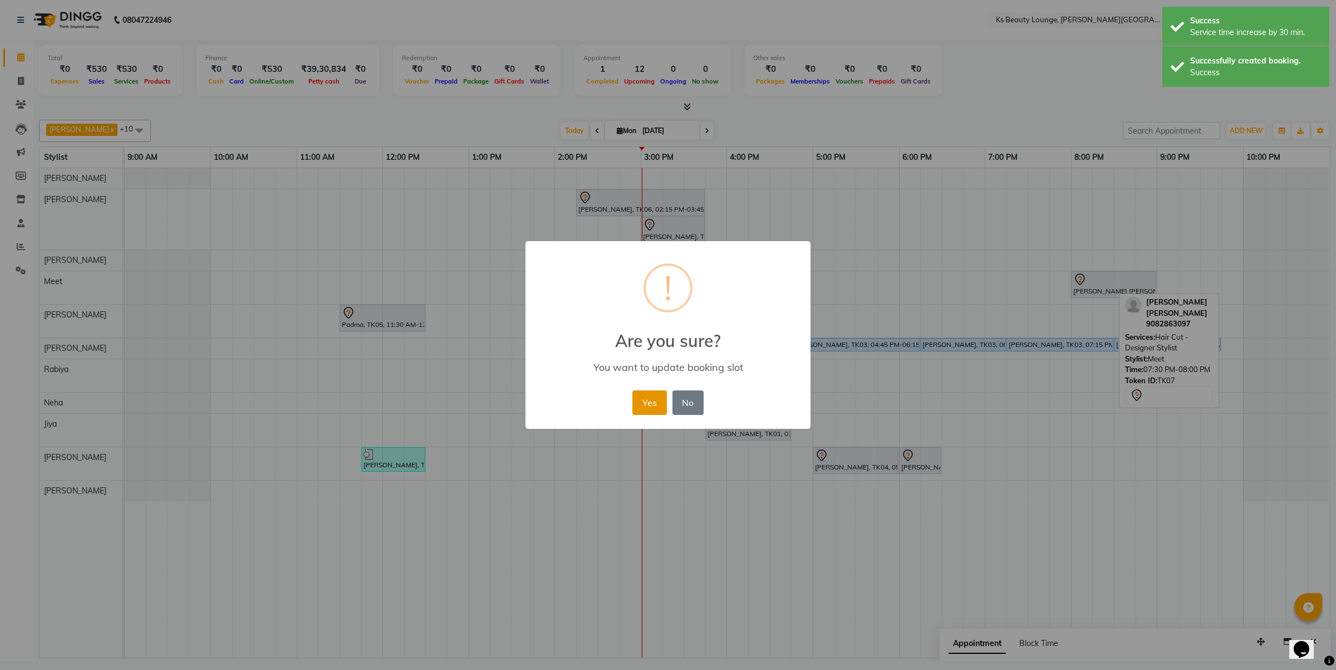
click at [660, 399] on button "Yes" at bounding box center [649, 402] width 34 height 24
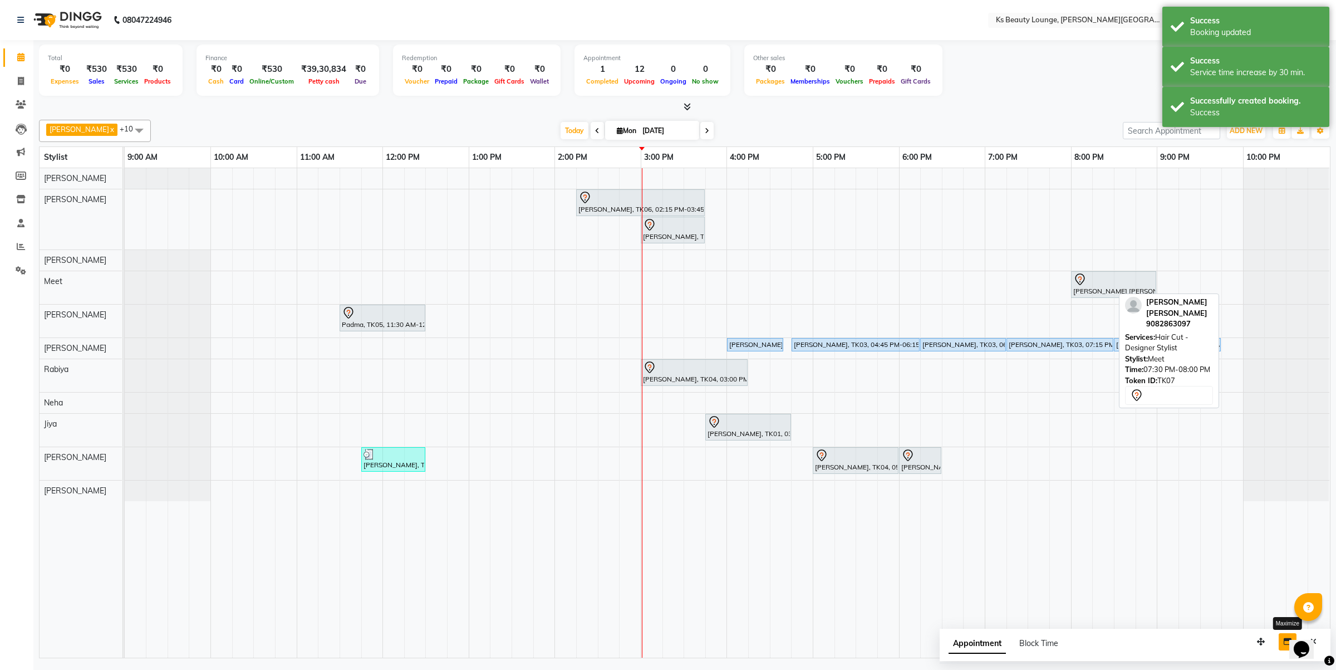
click at [1282, 644] on button "button" at bounding box center [1288, 641] width 18 height 17
select select "tentative"
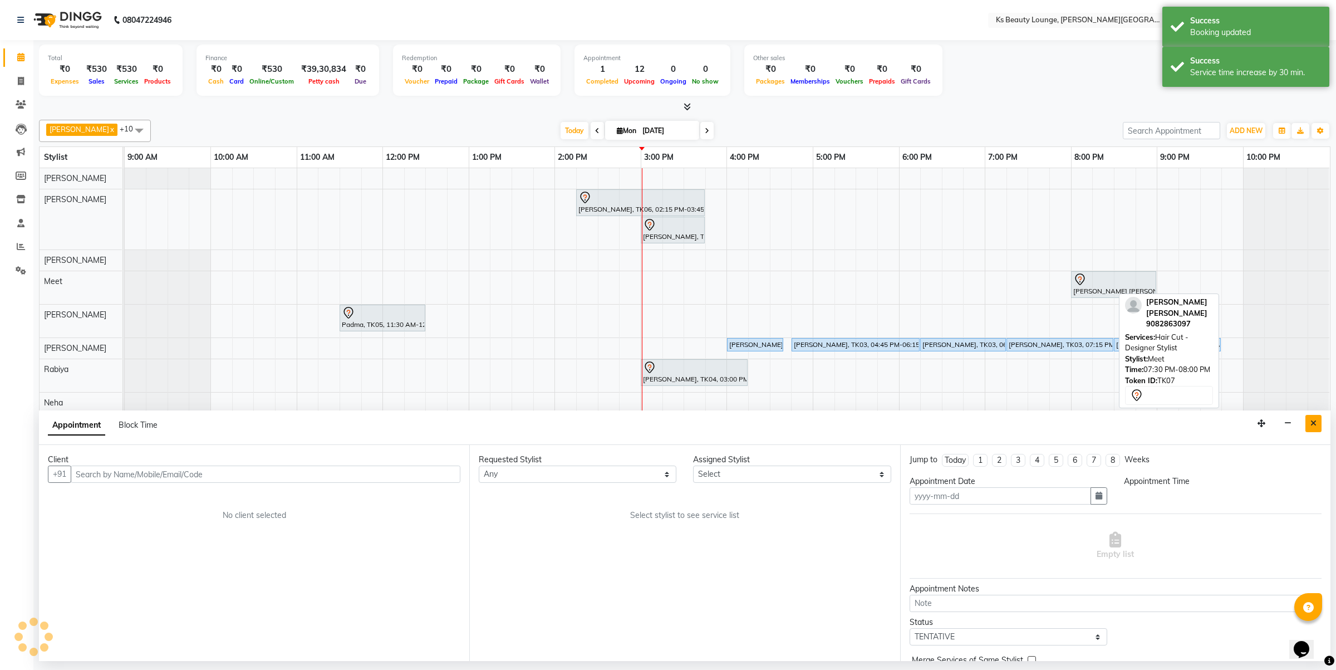
click at [1314, 419] on button "Close" at bounding box center [1314, 423] width 16 height 17
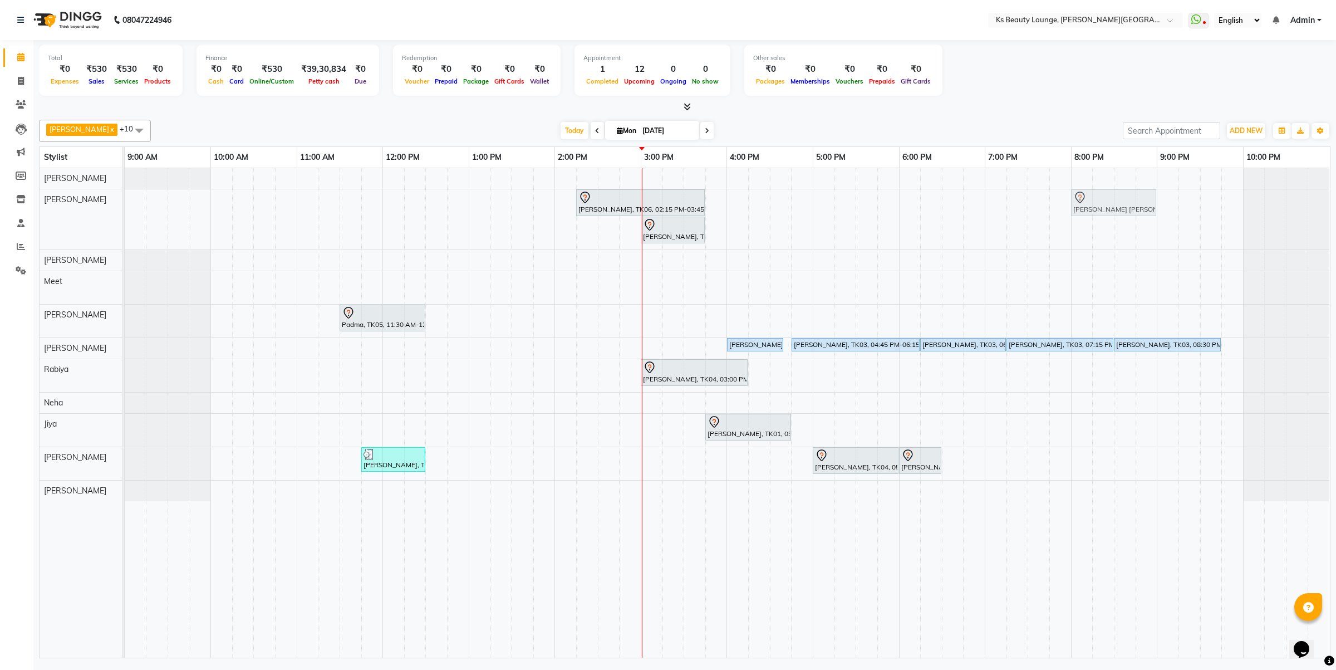
drag, startPoint x: 1103, startPoint y: 277, endPoint x: 1098, endPoint y: 212, distance: 64.8
click at [1098, 212] on tbody "Hetal Gandhi, TK06, 02:15 PM-03:45 PM, Summer 3Tenx Hair Spa Sonal Shah, TK01, …" at bounding box center [727, 334] width 1205 height 333
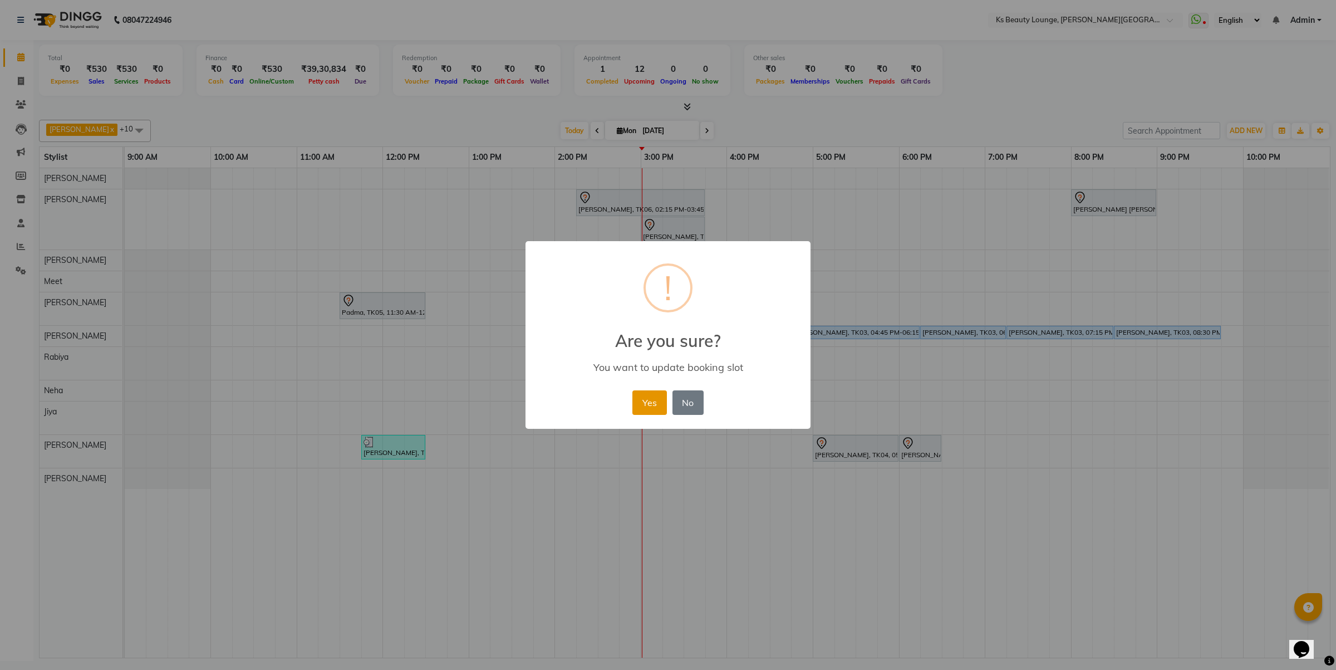
click at [649, 404] on button "Yes" at bounding box center [649, 402] width 34 height 24
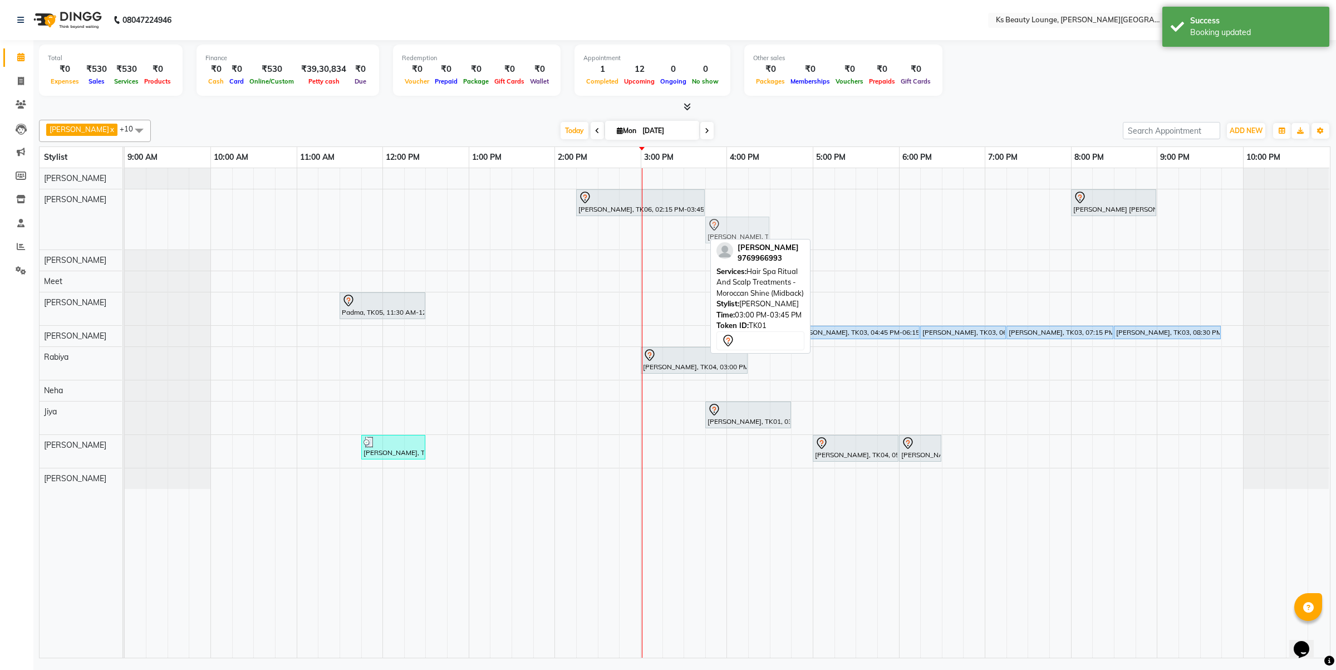
drag, startPoint x: 674, startPoint y: 221, endPoint x: 732, endPoint y: 218, distance: 58.0
click at [125, 218] on div "Hetal Gandhi, TK06, 02:15 PM-03:45 PM, Summer 3Tenx Hair Spa Sarita Mittal Priy…" at bounding box center [125, 219] width 0 height 60
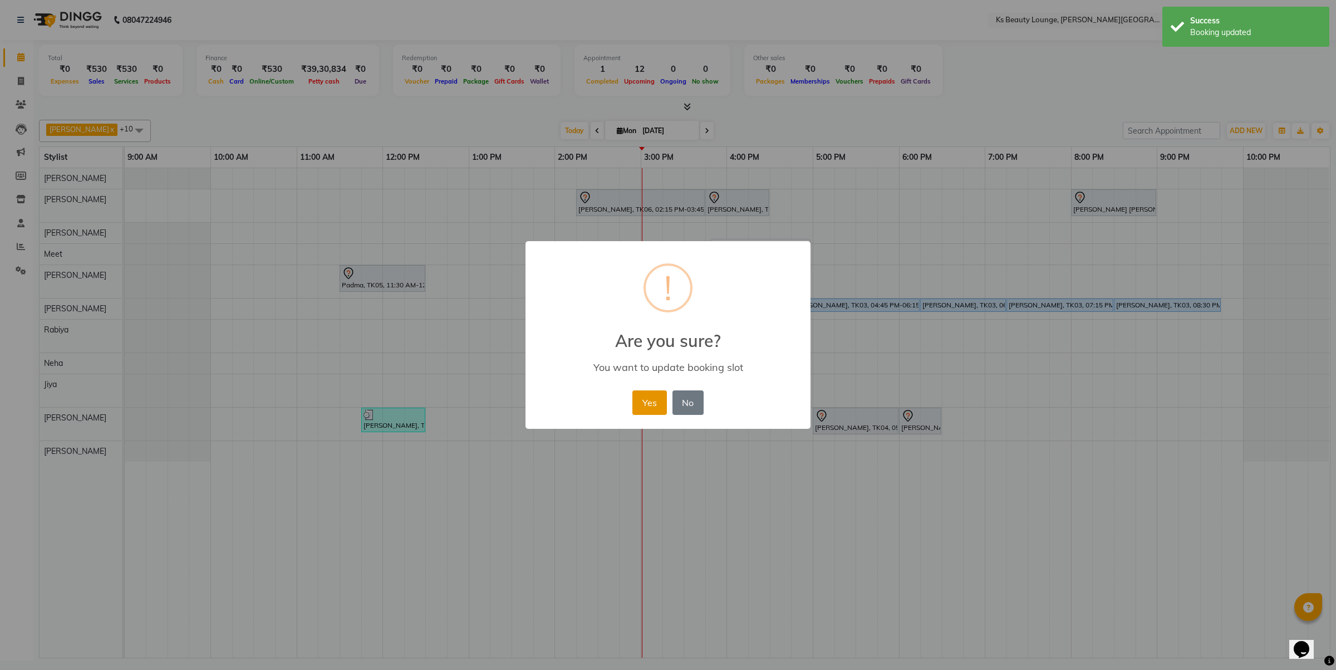
click at [655, 399] on button "Yes" at bounding box center [649, 402] width 34 height 24
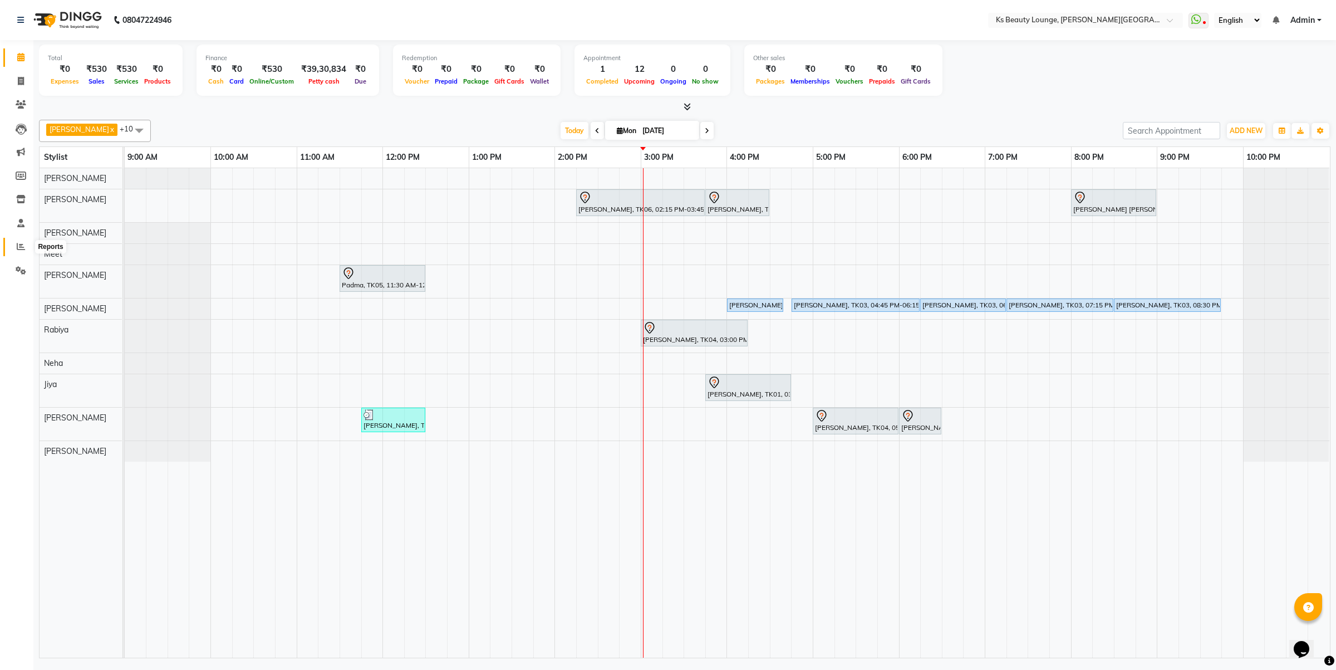
click at [18, 252] on span at bounding box center [20, 247] width 19 height 13
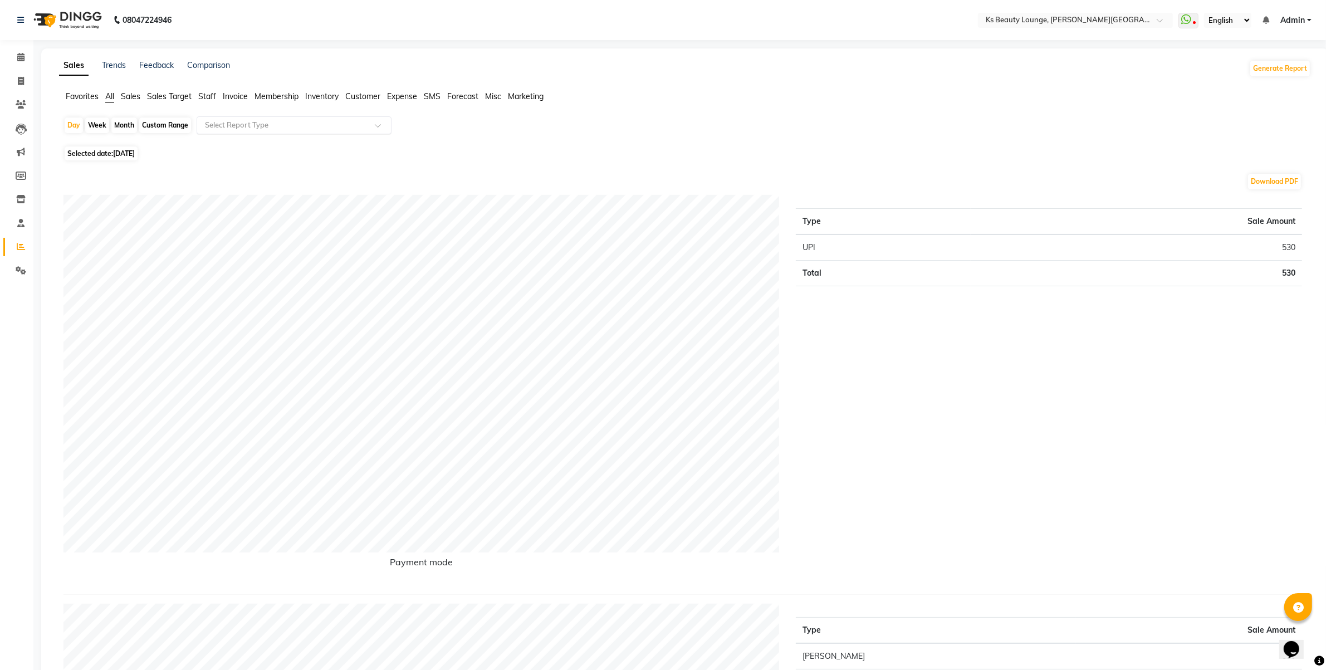
click at [291, 128] on input "text" at bounding box center [283, 125] width 160 height 11
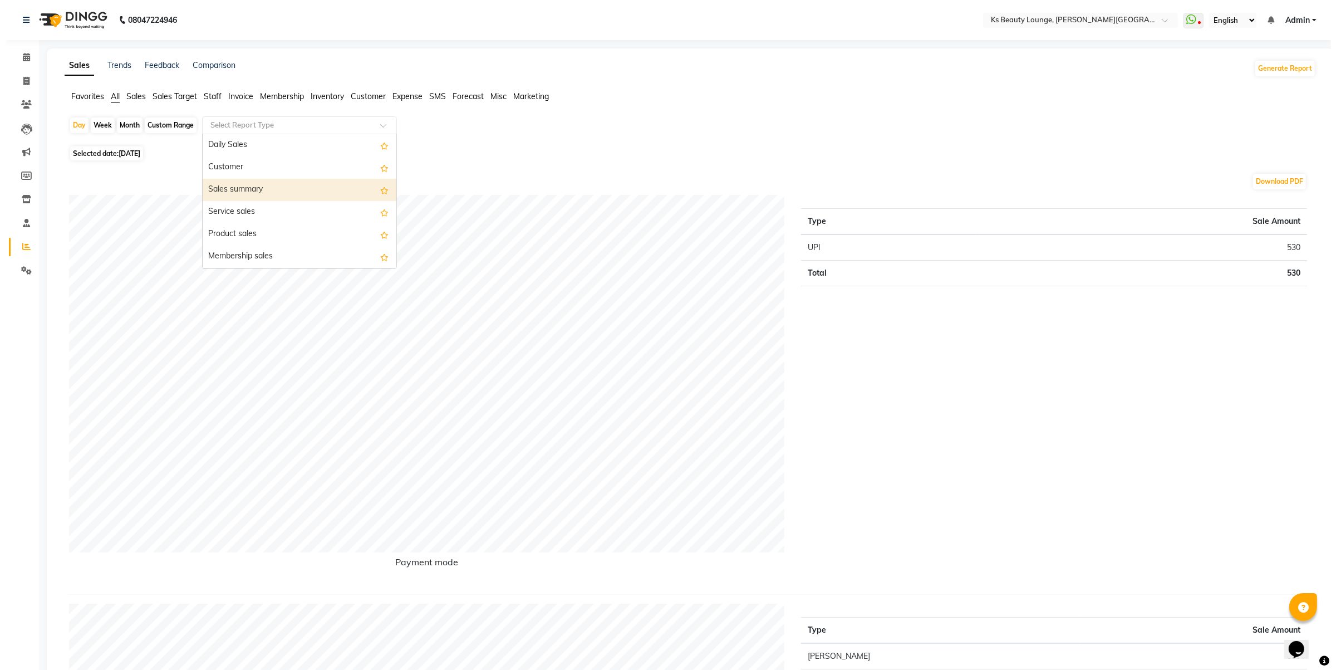
scroll to position [139, 0]
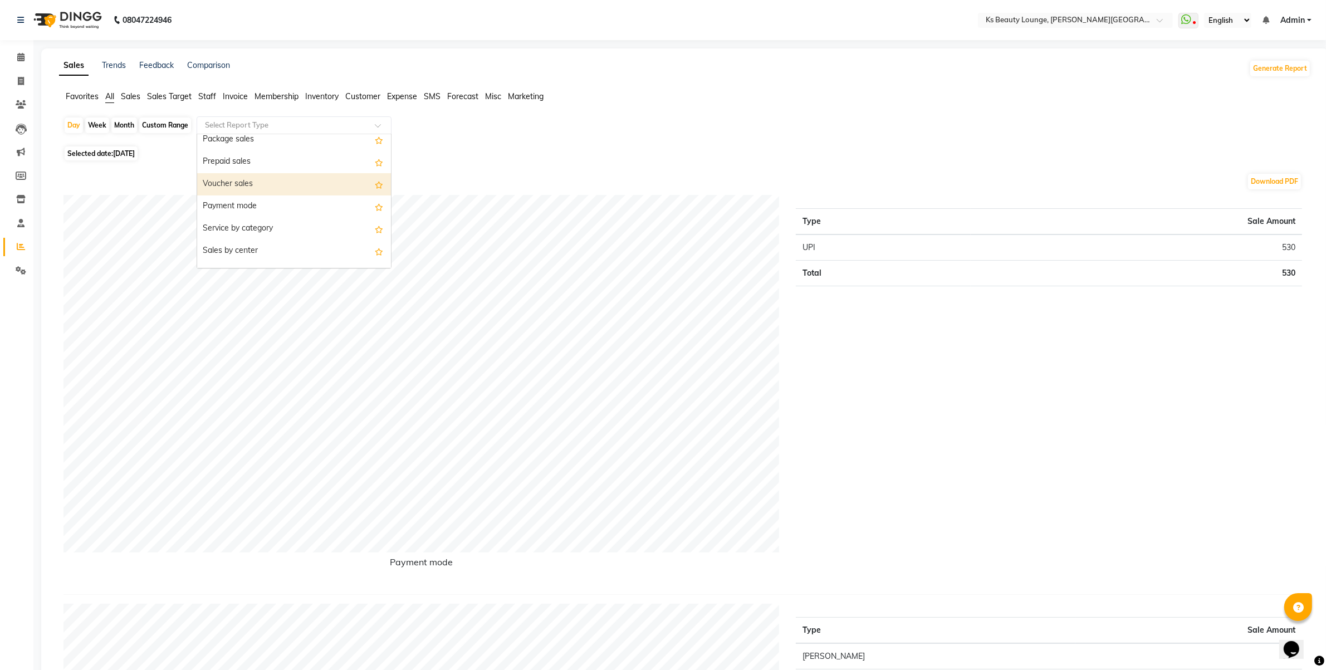
click at [286, 187] on div "Voucher sales" at bounding box center [294, 184] width 194 height 22
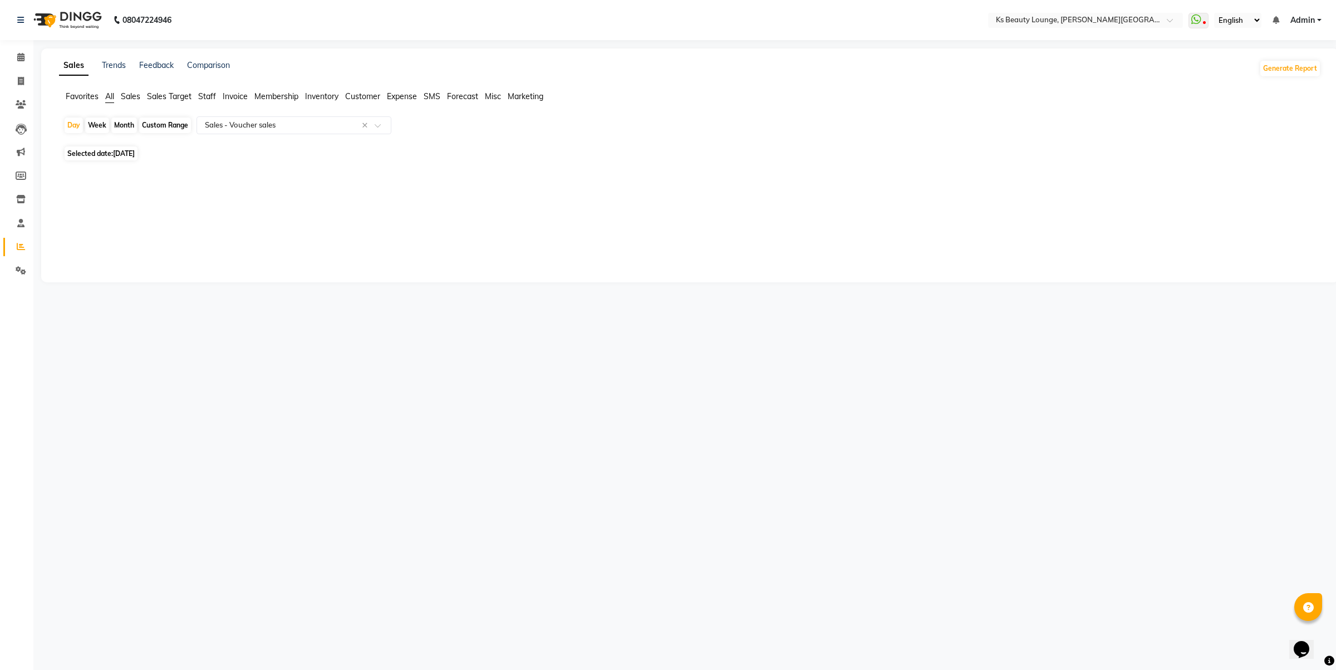
click at [131, 152] on span "[DATE]" at bounding box center [124, 153] width 22 height 8
select select "9"
select select "2025"
click at [165, 120] on div "Custom Range" at bounding box center [165, 125] width 52 height 16
select select "9"
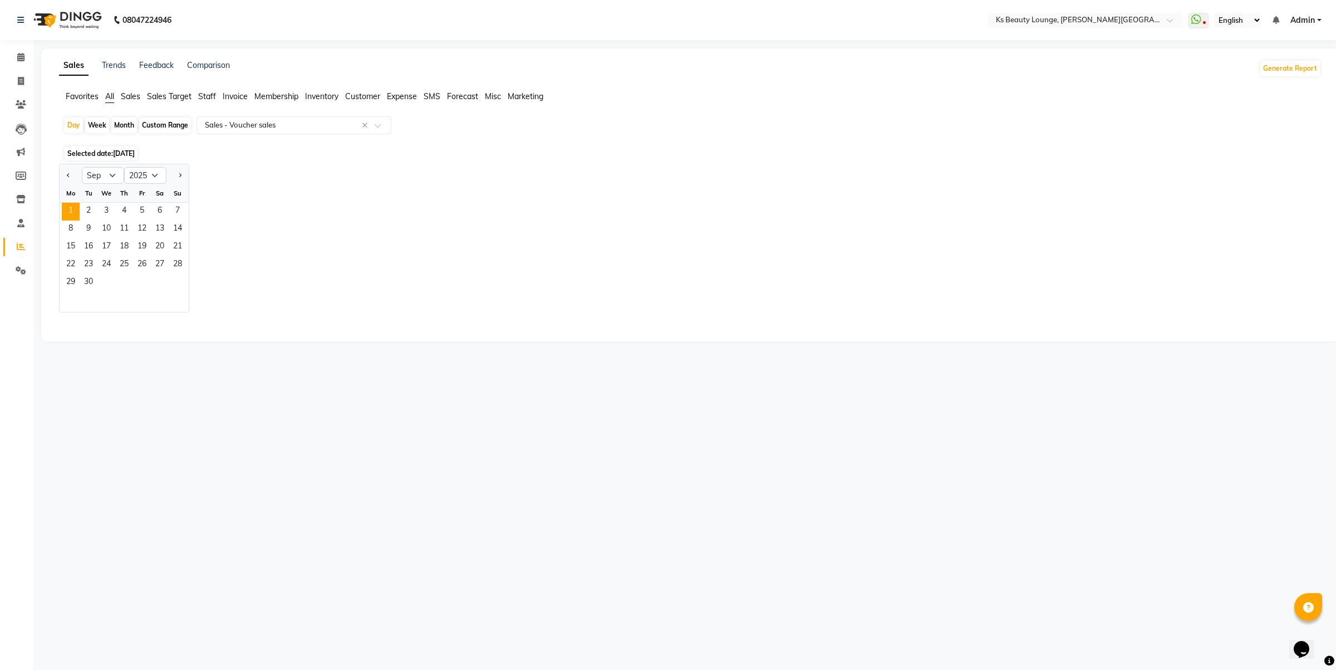
select select "2025"
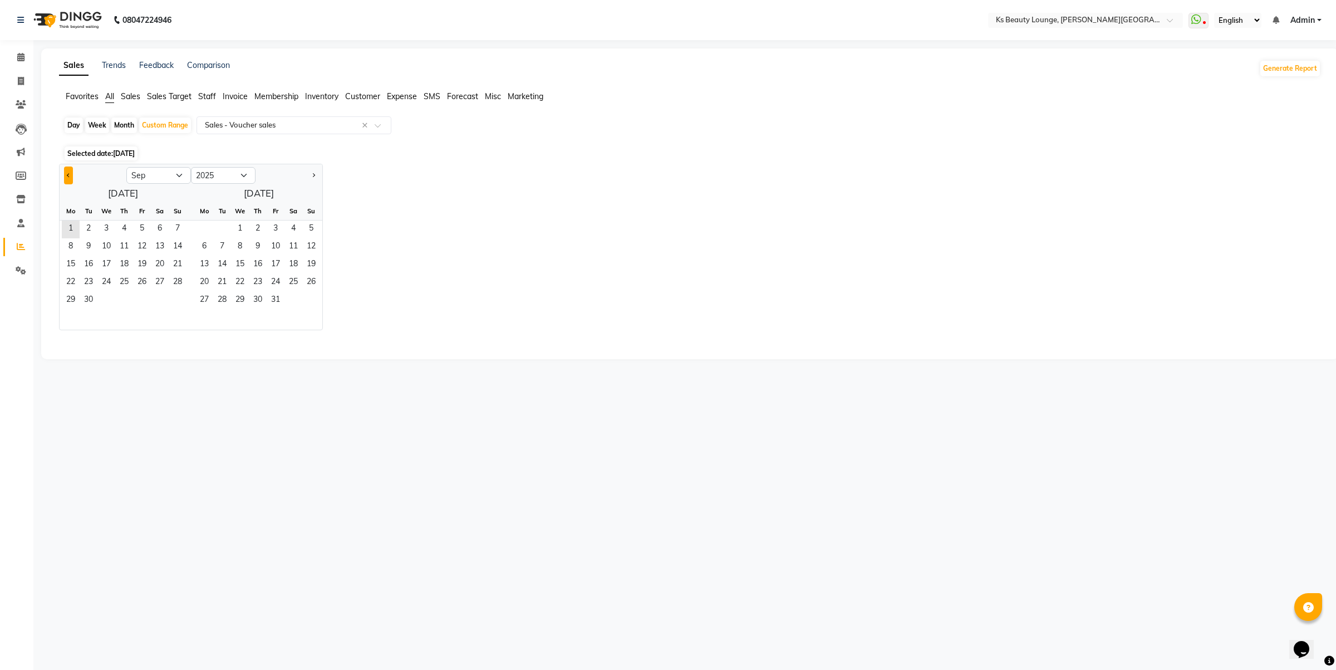
click at [70, 176] on span "Previous month" at bounding box center [69, 175] width 4 height 4
select select "8"
click at [142, 226] on span "1" at bounding box center [142, 229] width 18 height 18
click at [179, 302] on span "31" at bounding box center [178, 301] width 18 height 18
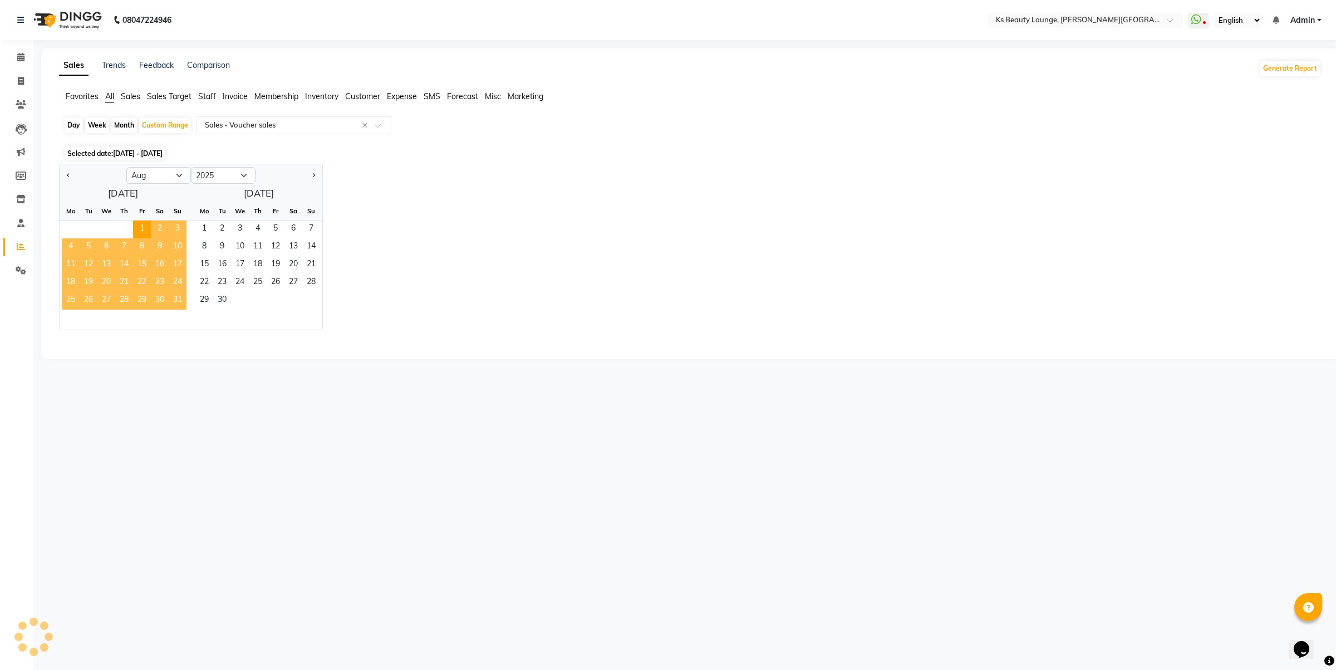
select select "full_report"
select select "csv"
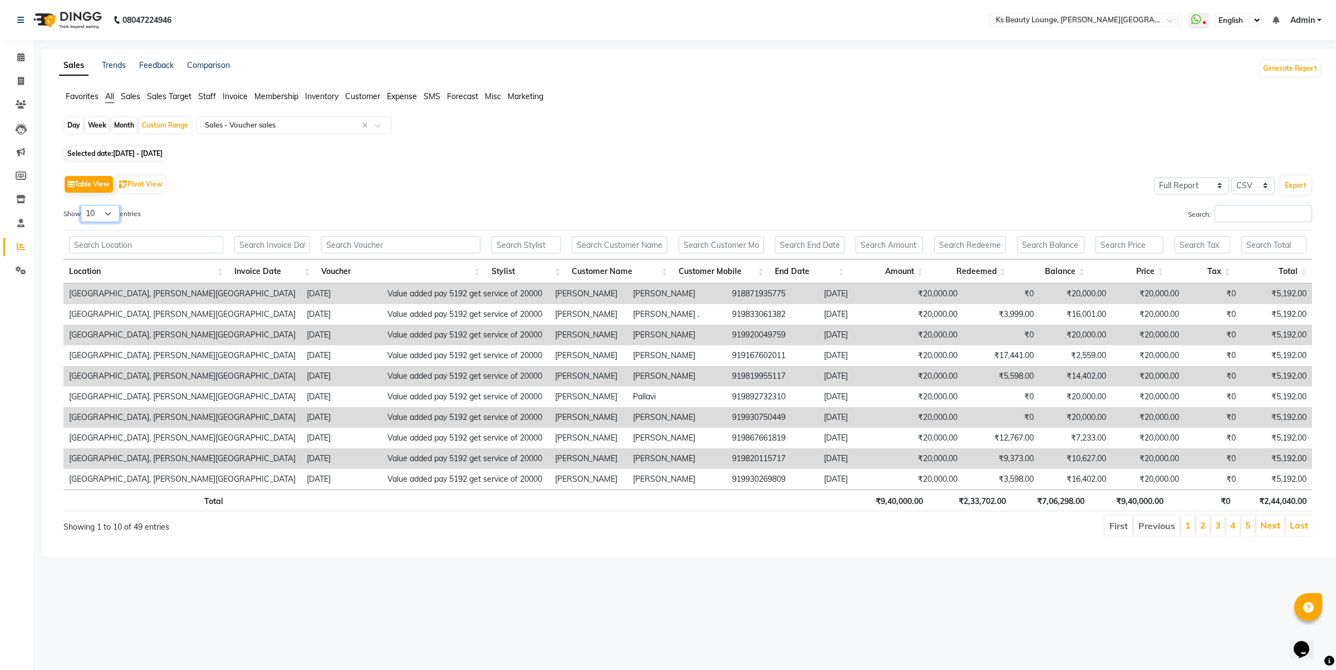
click at [114, 216] on select "10 25 50 100" at bounding box center [100, 213] width 39 height 17
click at [82, 205] on select "10 25 50 100" at bounding box center [100, 213] width 39 height 17
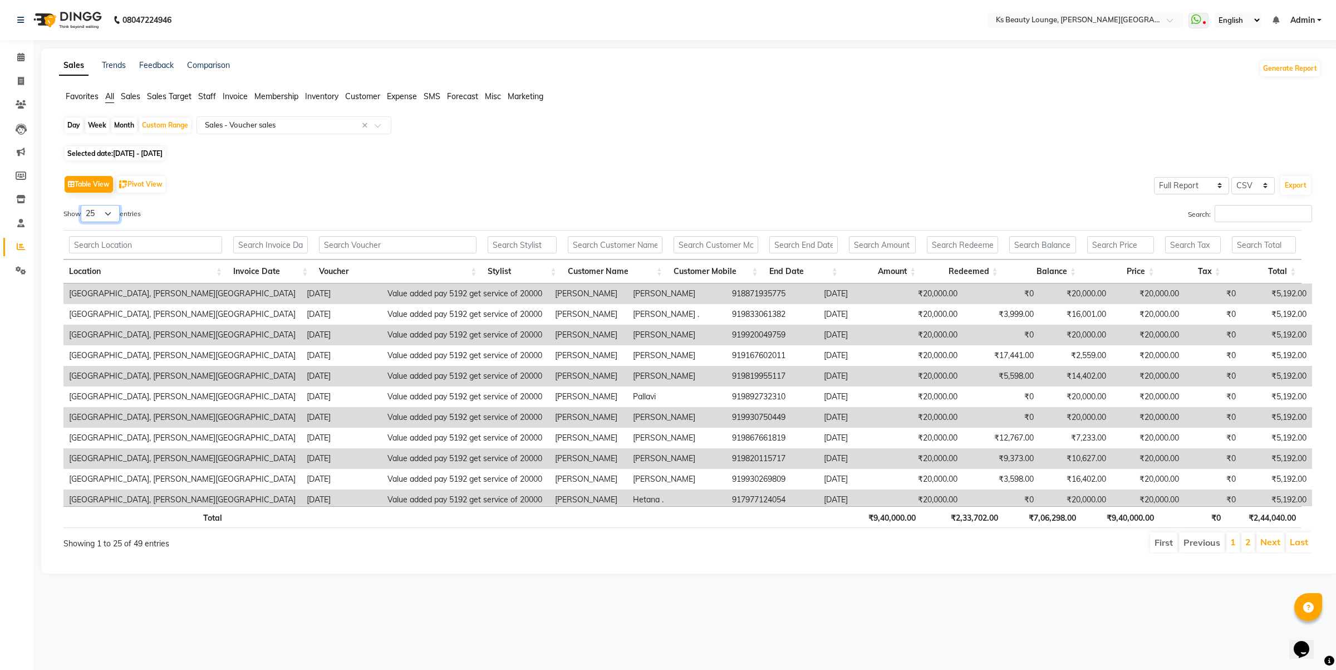
click at [106, 213] on select "10 25 50 100" at bounding box center [100, 213] width 39 height 17
select select "50"
click at [82, 205] on select "10 25 50 100" at bounding box center [100, 213] width 39 height 17
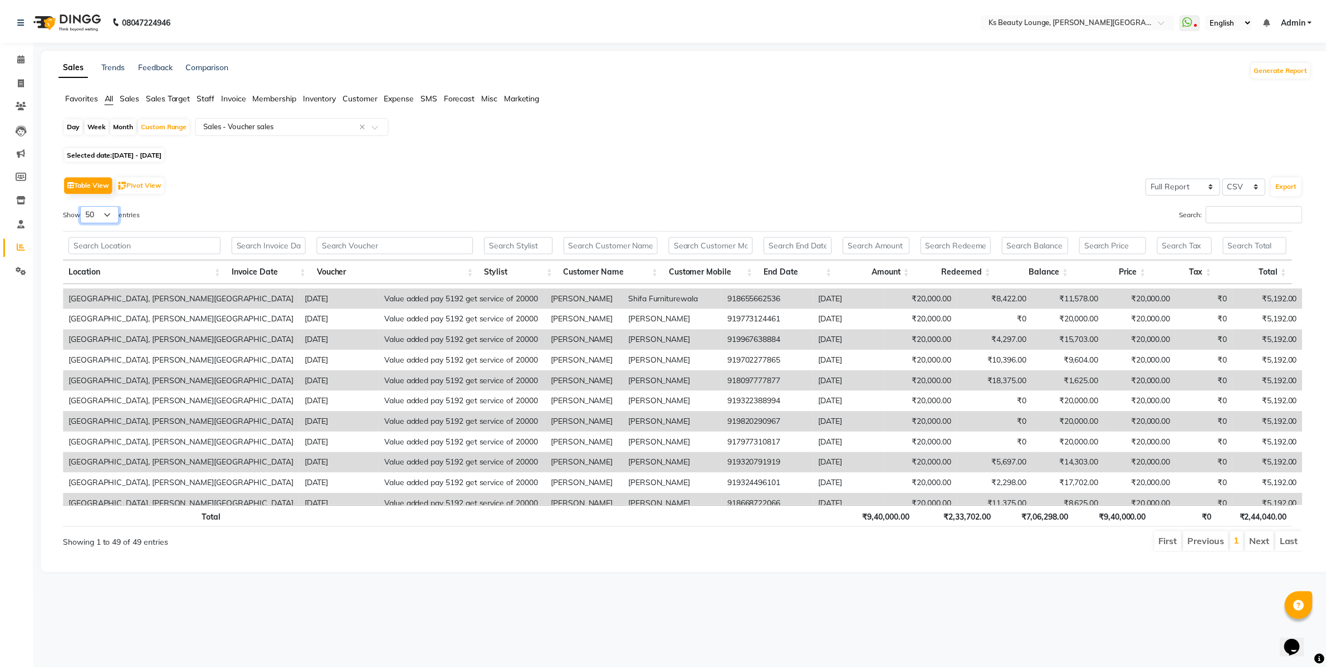
scroll to position [786, 0]
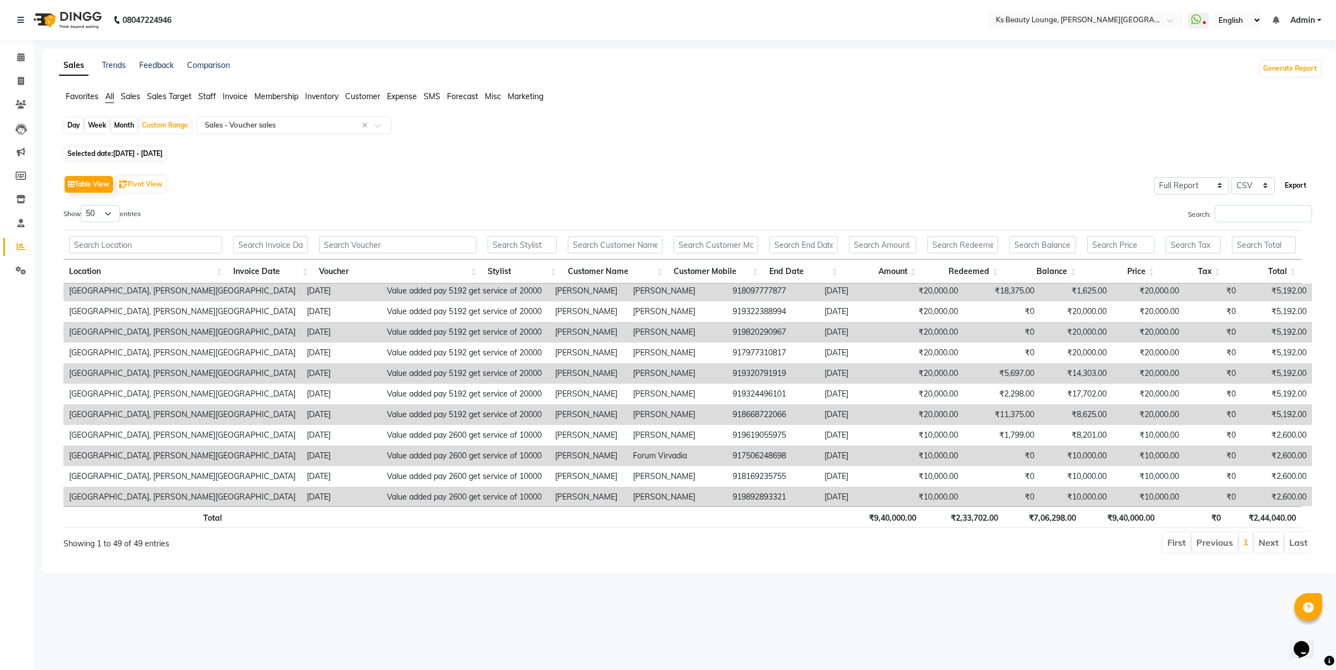
click at [1297, 187] on button "Export" at bounding box center [1296, 185] width 31 height 19
click at [163, 127] on div "Custom Range" at bounding box center [165, 125] width 52 height 16
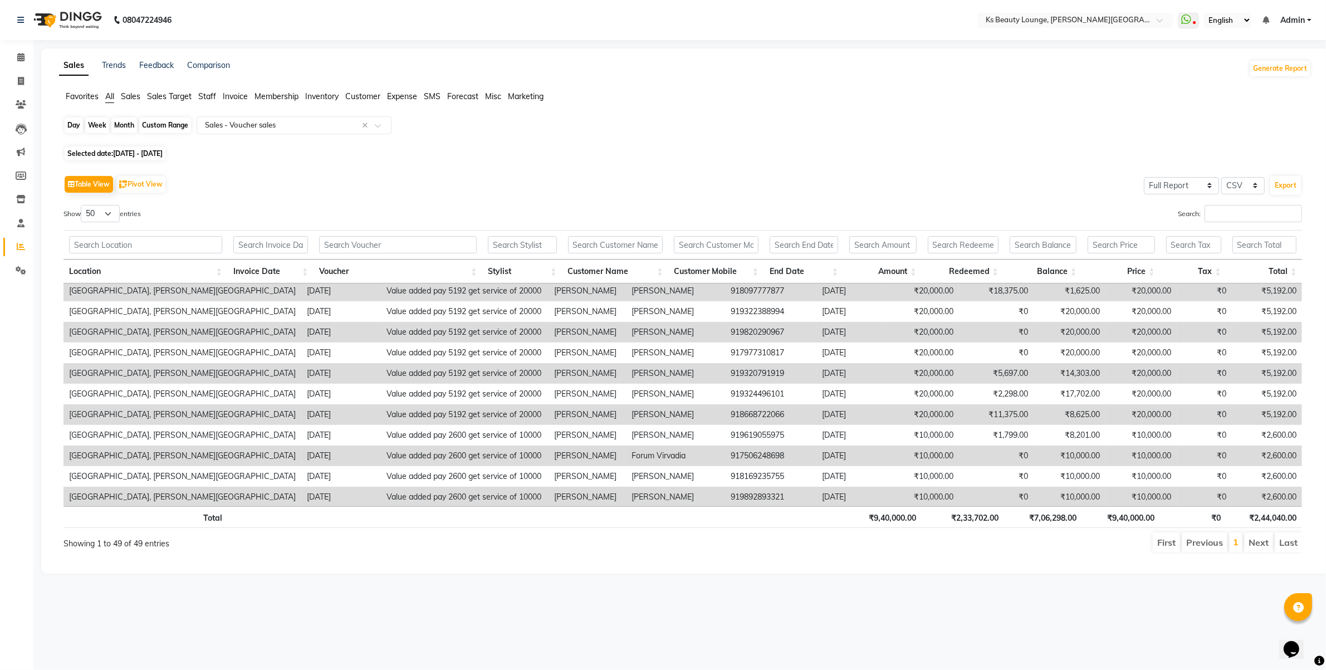
select select "8"
select select "2025"
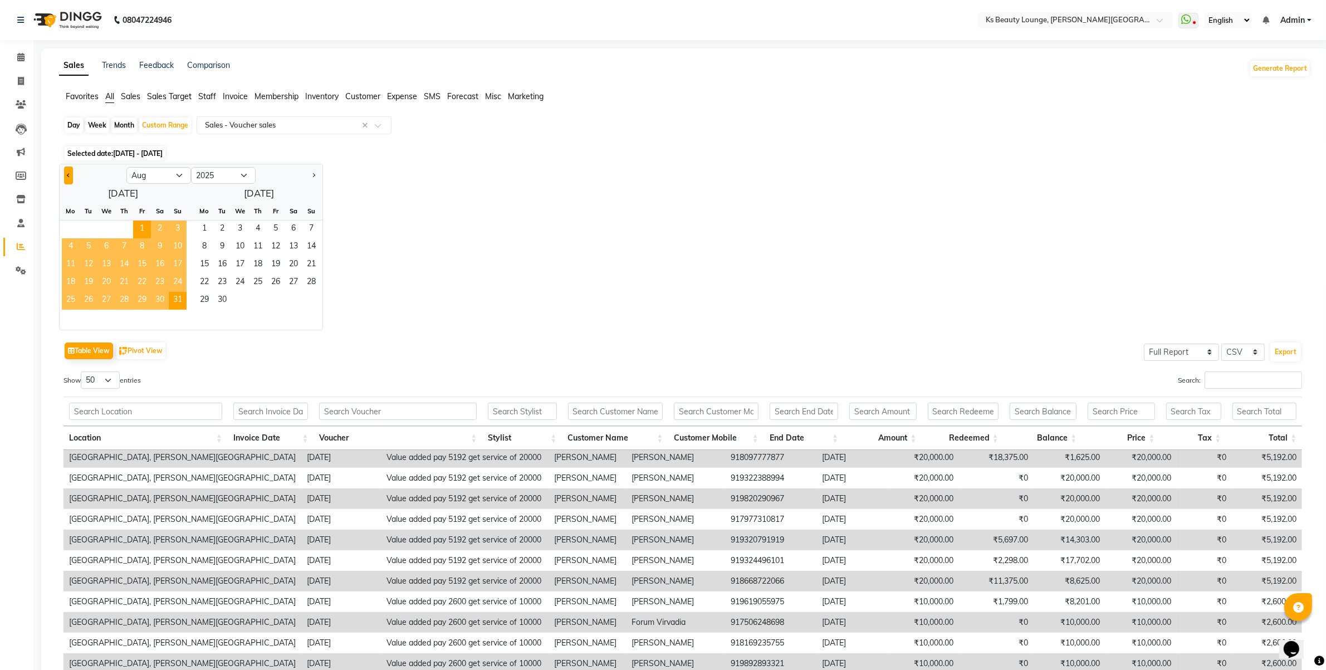
click at [67, 171] on button "Previous month" at bounding box center [68, 175] width 9 height 18
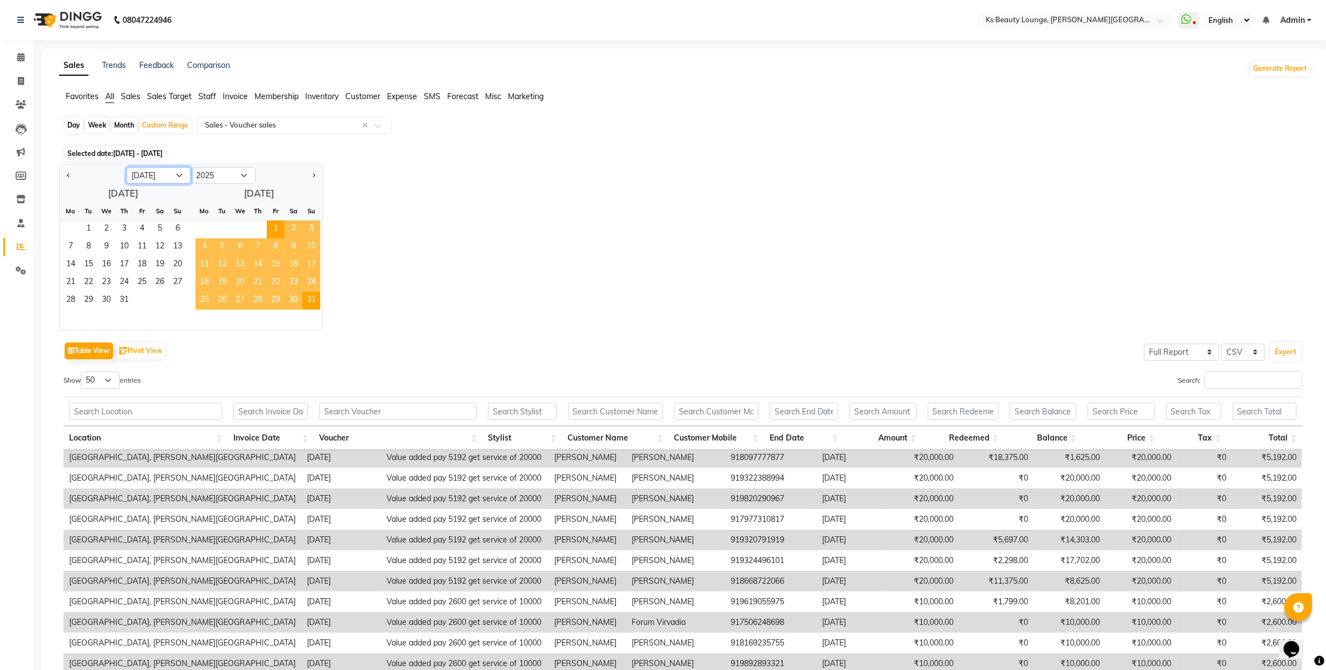
click at [134, 174] on select "Jan Feb Mar Apr May Jun Jul Aug Sep Oct Nov Dec" at bounding box center [158, 175] width 65 height 17
select select "9"
click at [126, 168] on select "Jan Feb Mar Apr May Jun Jul Aug Sep Oct Nov Dec" at bounding box center [158, 175] width 65 height 17
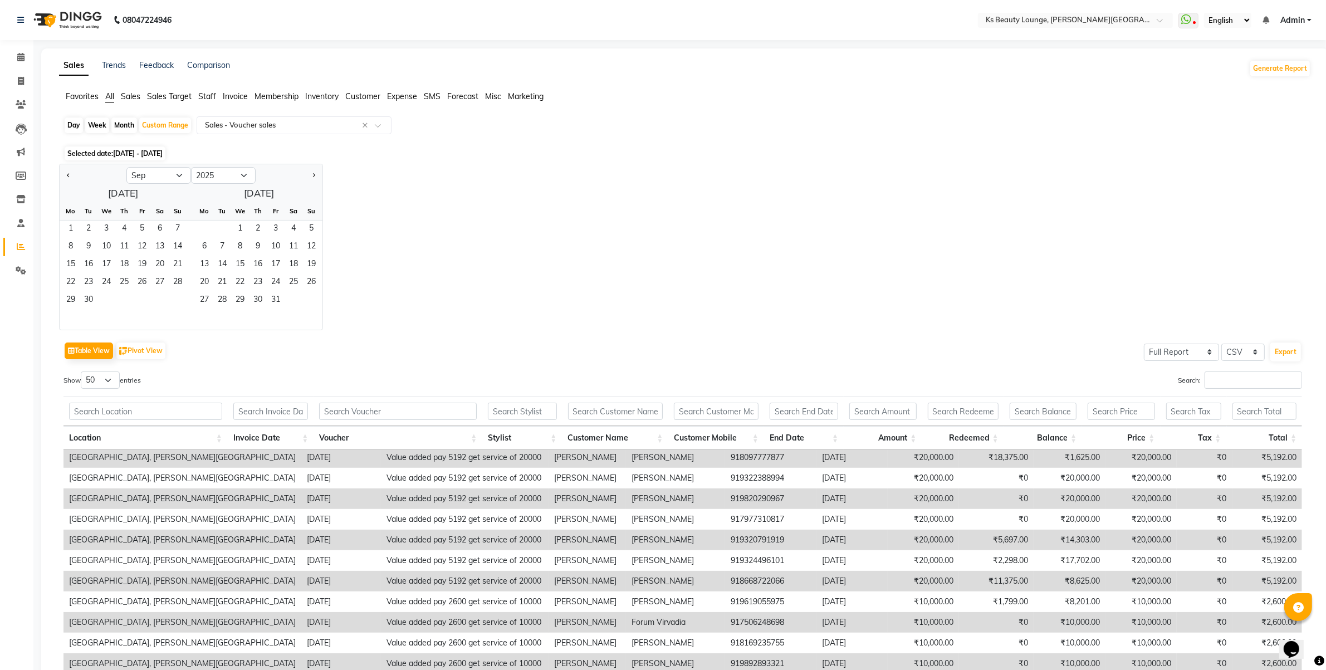
click at [224, 164] on ngb-datepicker "Jan Feb Mar Apr May Jun Jul Aug Sep Oct Nov Dec 2015 2016 2017 2018 2019 2020 2…" at bounding box center [191, 247] width 264 height 166
click at [226, 177] on select "2015 2016 2017 2018 2019 2020 2021 2022 2023 2024 2025 2026 2027 2028 2029 2030…" at bounding box center [223, 175] width 65 height 17
select select "2024"
click at [191, 168] on select "2015 2016 2017 2018 2019 2020 2021 2022 2023 2024 2025 2026 2027 2028 2029 2030…" at bounding box center [223, 175] width 65 height 17
click at [175, 224] on span "1" at bounding box center [178, 229] width 18 height 18
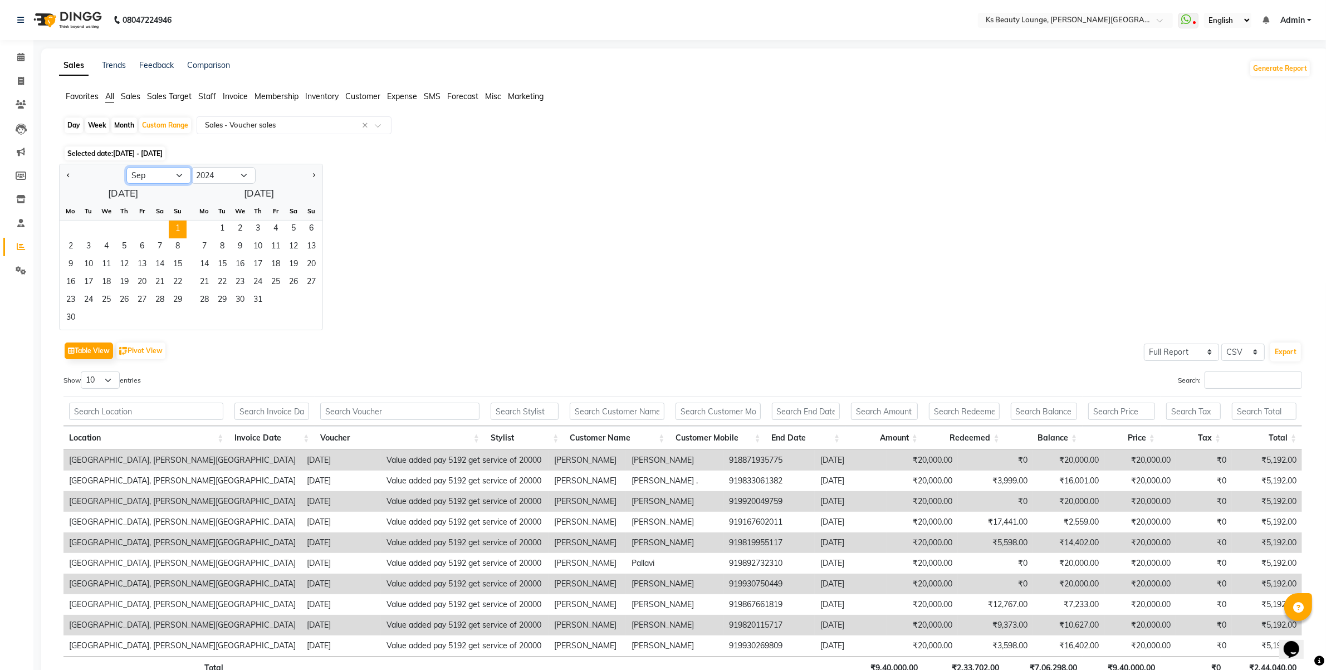
click at [180, 173] on select "Jan Feb Mar Apr May Jun Jul Aug Sep Oct Nov Dec" at bounding box center [158, 175] width 65 height 17
select select "8"
click at [126, 168] on select "Jan Feb Mar Apr May Jun Jul Aug Sep Oct Nov Dec" at bounding box center [158, 175] width 65 height 17
click at [237, 177] on select "2014 2015 2016 2017 2018 2019 2020 2021 2022 2023 2024 2025 2026 2027 2028 2029…" at bounding box center [223, 175] width 65 height 17
select select "2025"
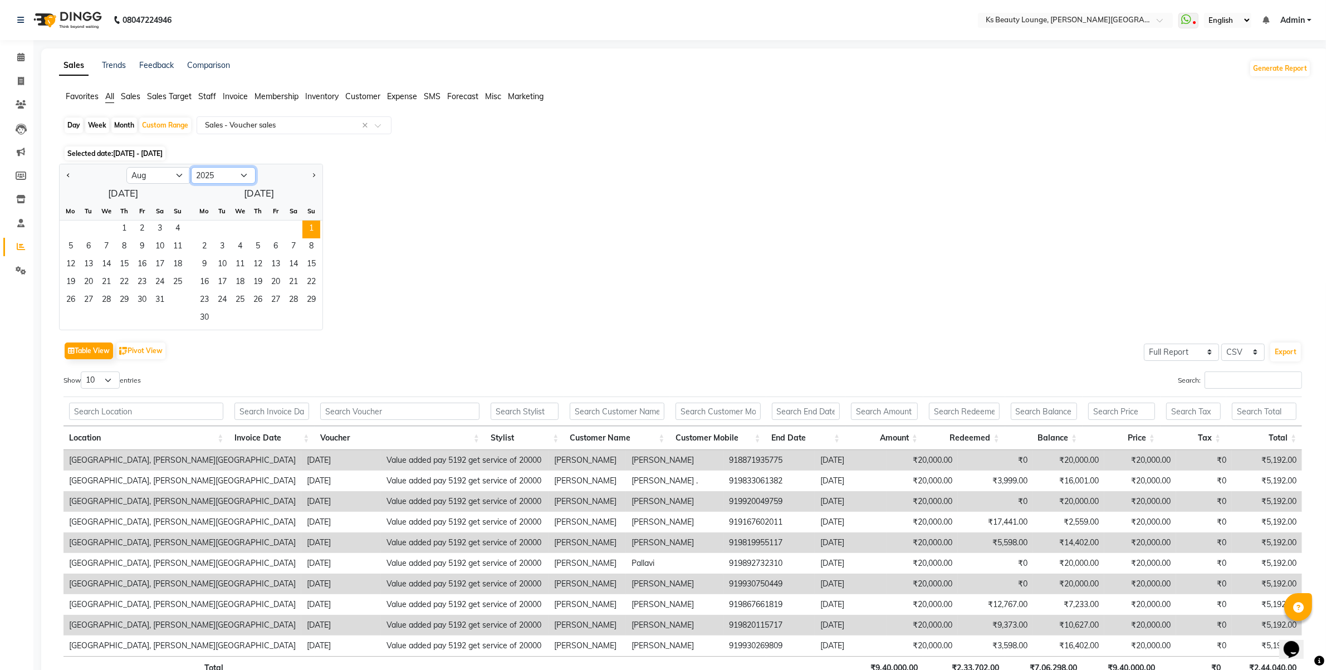
click at [191, 168] on select "2014 2015 2016 2017 2018 2019 2020 2021 2022 2023 2024 2025 2026 2027 2028 2029…" at bounding box center [223, 175] width 65 height 17
drag, startPoint x: 174, startPoint y: 300, endPoint x: 185, endPoint y: 321, distance: 23.9
click at [175, 301] on span "31" at bounding box center [178, 301] width 18 height 18
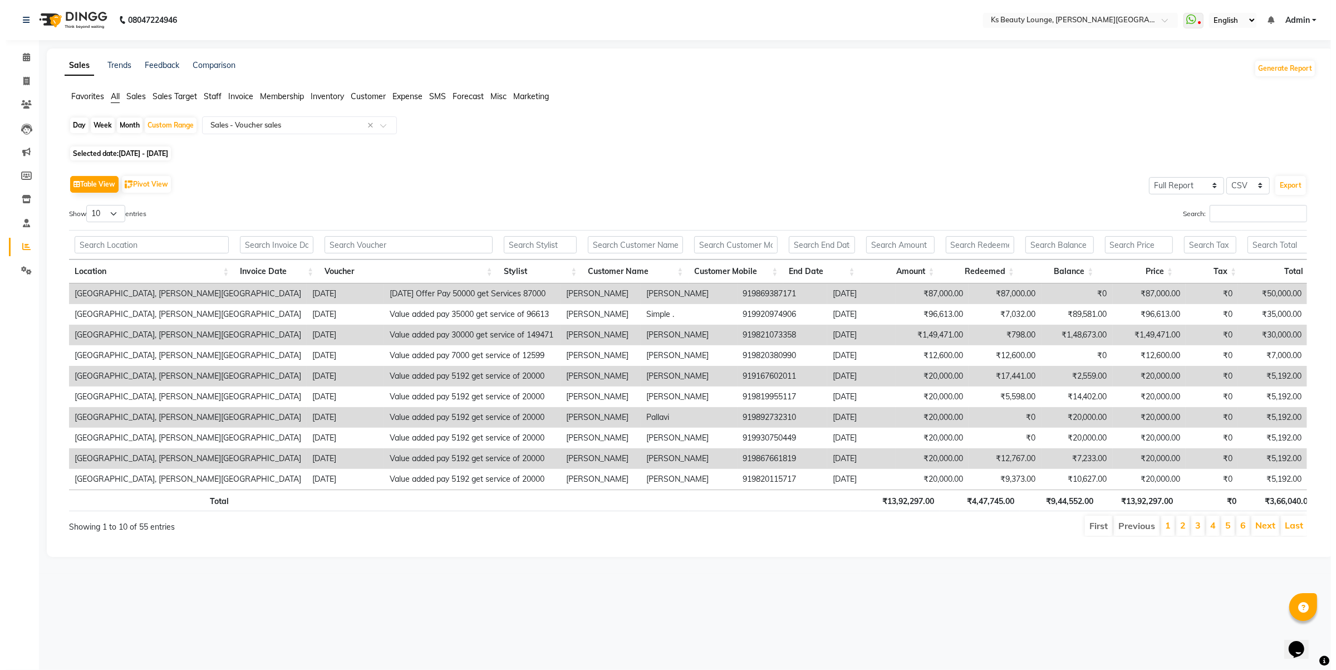
scroll to position [0, 0]
click at [110, 209] on select "10 25 50 100" at bounding box center [100, 213] width 39 height 17
click at [1302, 187] on button "Export" at bounding box center [1296, 185] width 31 height 19
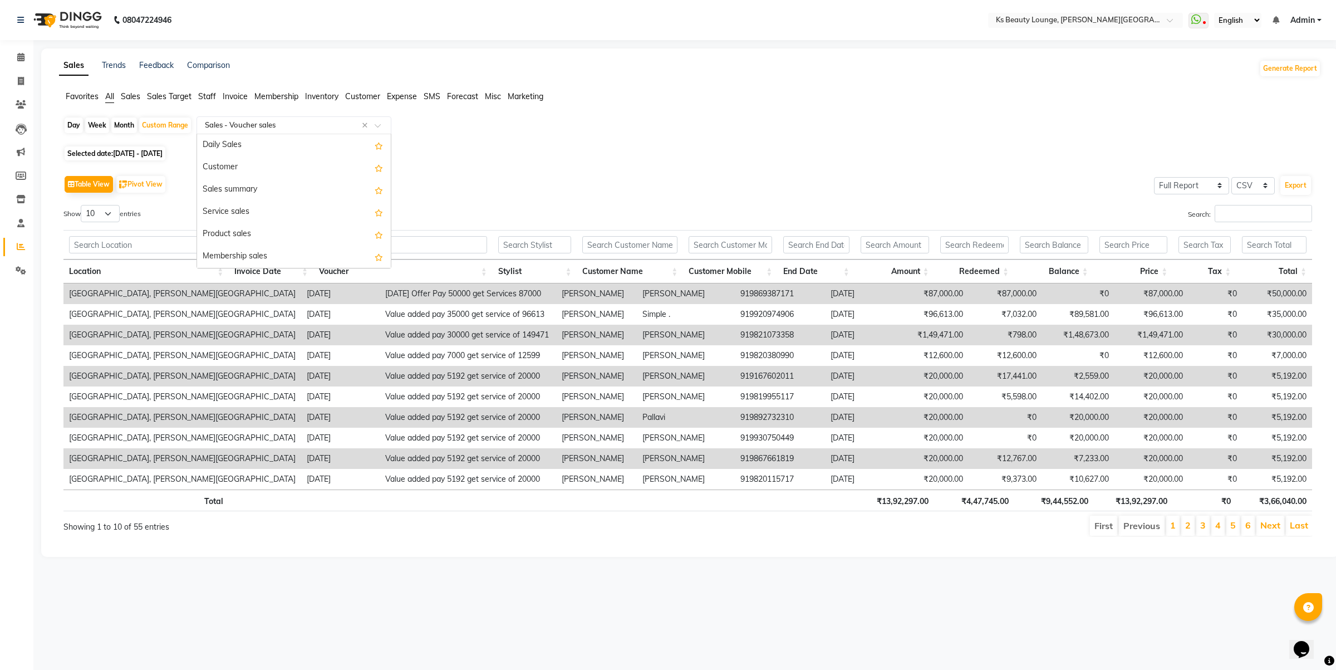
click at [273, 125] on input "text" at bounding box center [283, 125] width 160 height 11
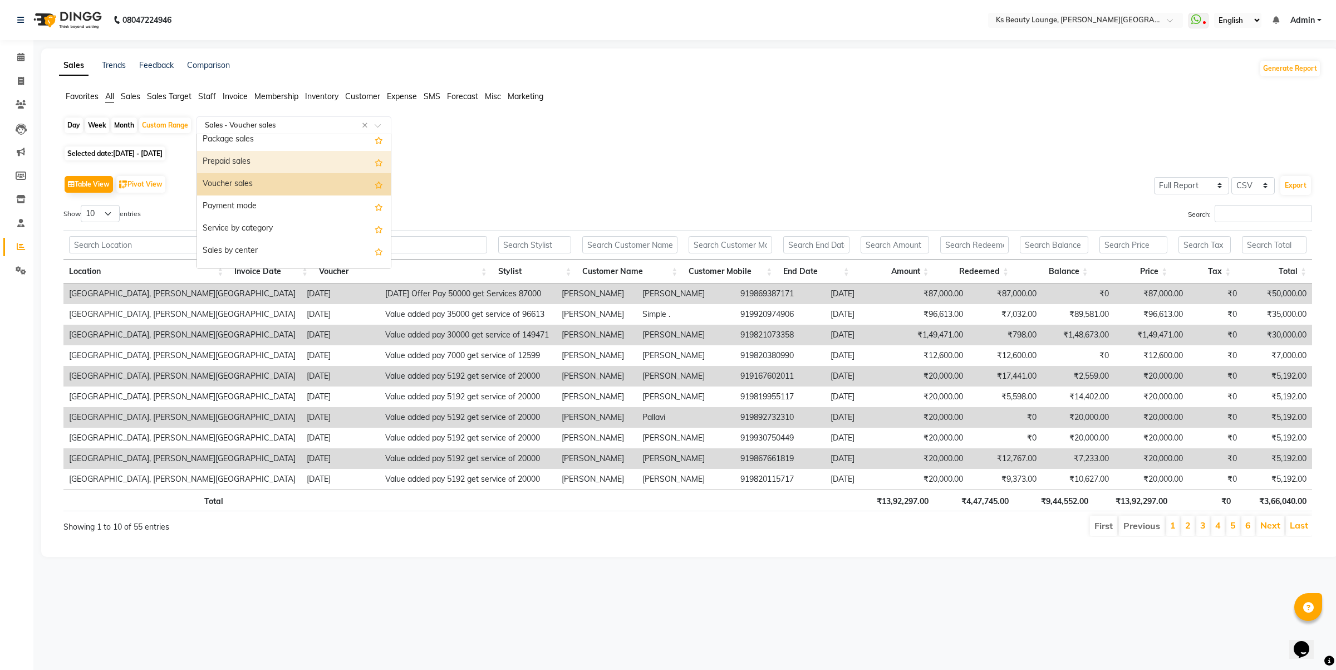
click at [243, 168] on div "Prepaid sales" at bounding box center [294, 162] width 194 height 22
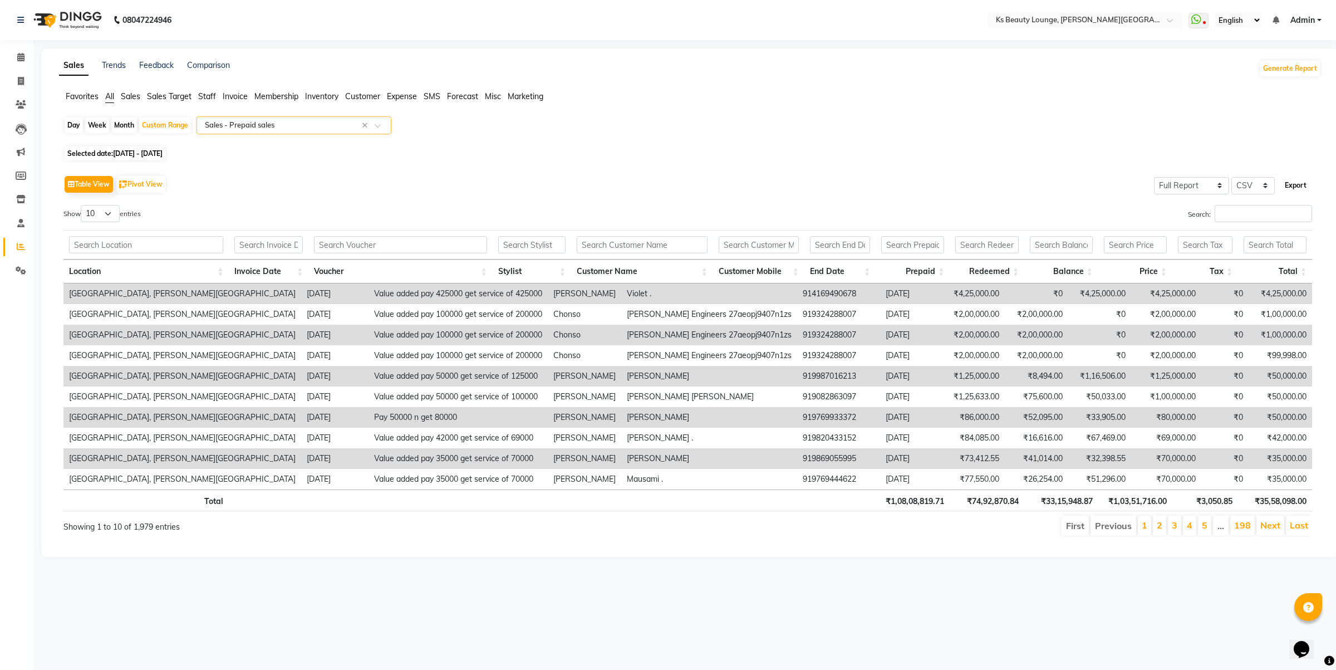
click at [1298, 183] on button "Export" at bounding box center [1296, 185] width 31 height 19
click at [20, 46] on li "Calendar" at bounding box center [16, 58] width 33 height 24
click at [36, 52] on main "Sales Trends Feedback Comparison Generate Report Favorites All Sales Sales Targ…" at bounding box center [684, 310] width 1303 height 525
click at [26, 56] on span at bounding box center [20, 57] width 19 height 13
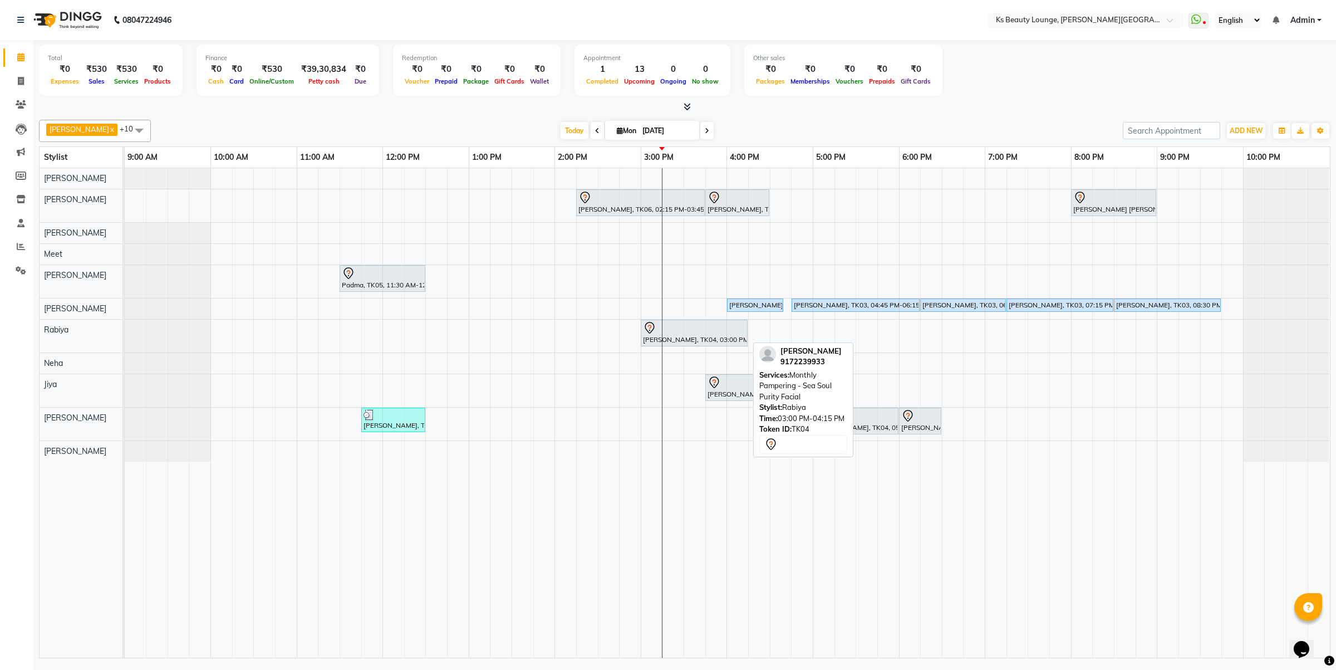
click at [645, 328] on icon at bounding box center [649, 327] width 13 height 13
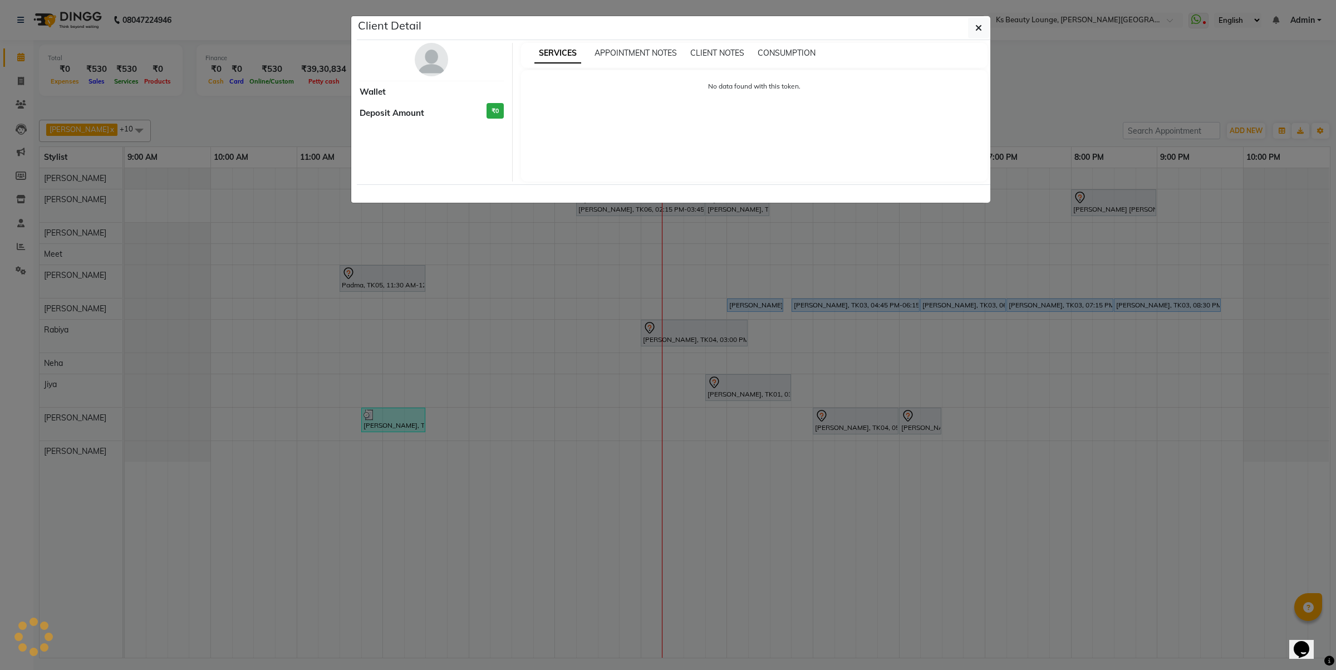
click at [728, 411] on ngb-modal-window "Client Detail Wallet Deposit Amount ₹0 SERVICES APPOINTMENT NOTES CLIENT NOTES …" at bounding box center [668, 335] width 1336 height 670
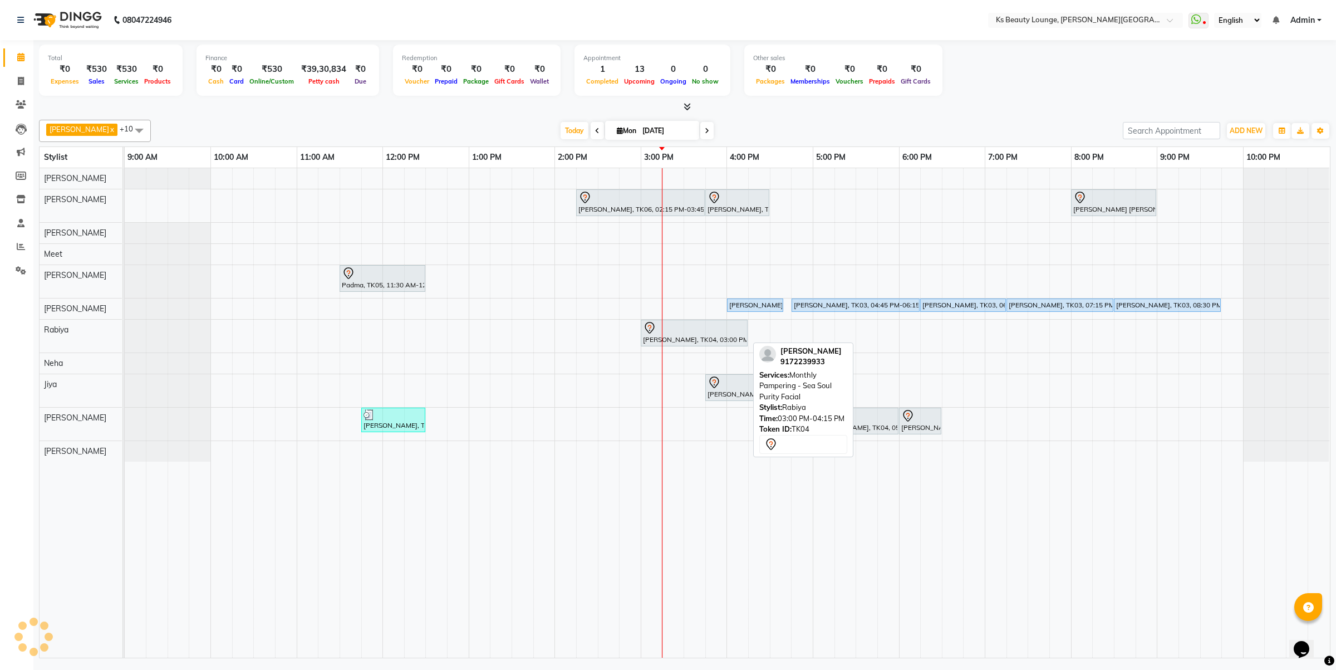
click at [650, 325] on icon at bounding box center [649, 327] width 13 height 13
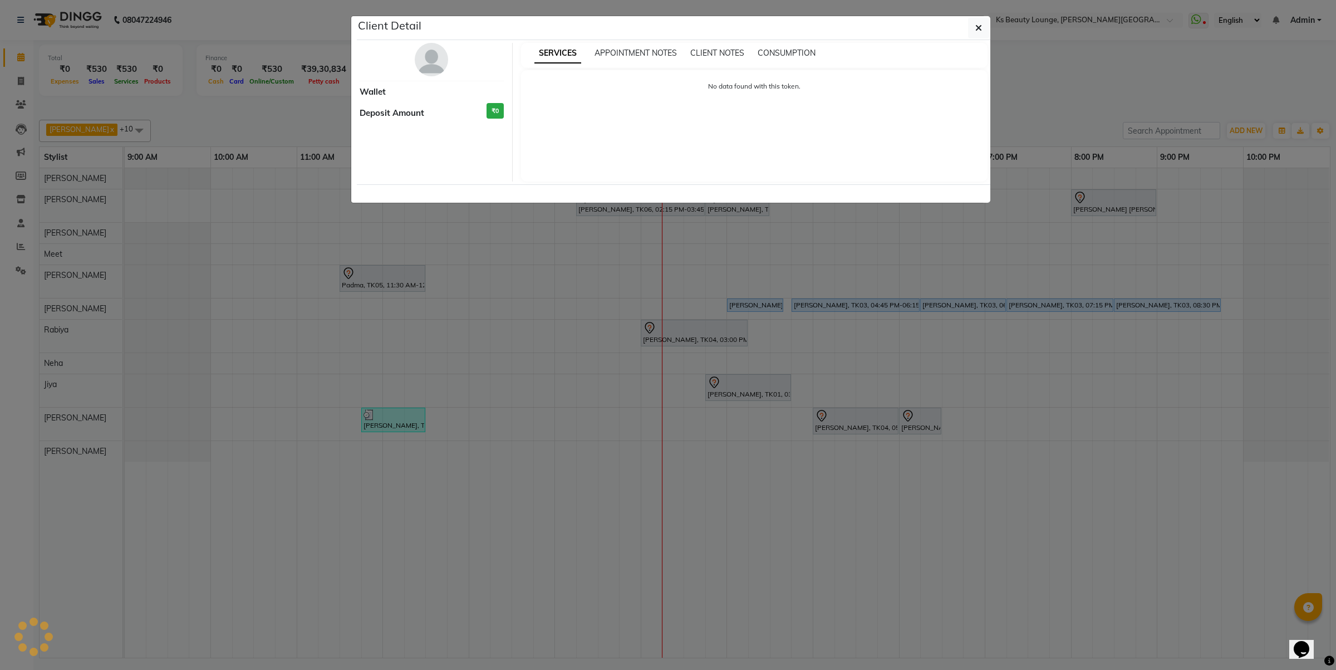
select select "7"
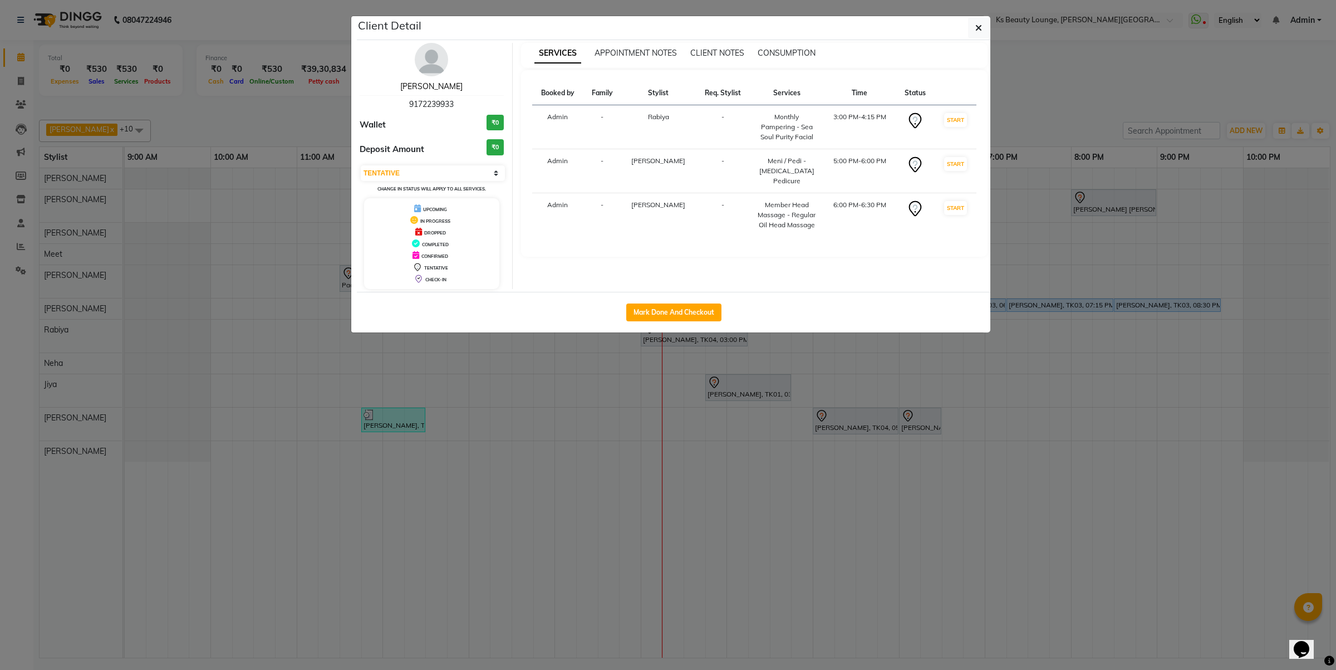
click at [442, 87] on link "[PERSON_NAME]" at bounding box center [431, 86] width 62 height 10
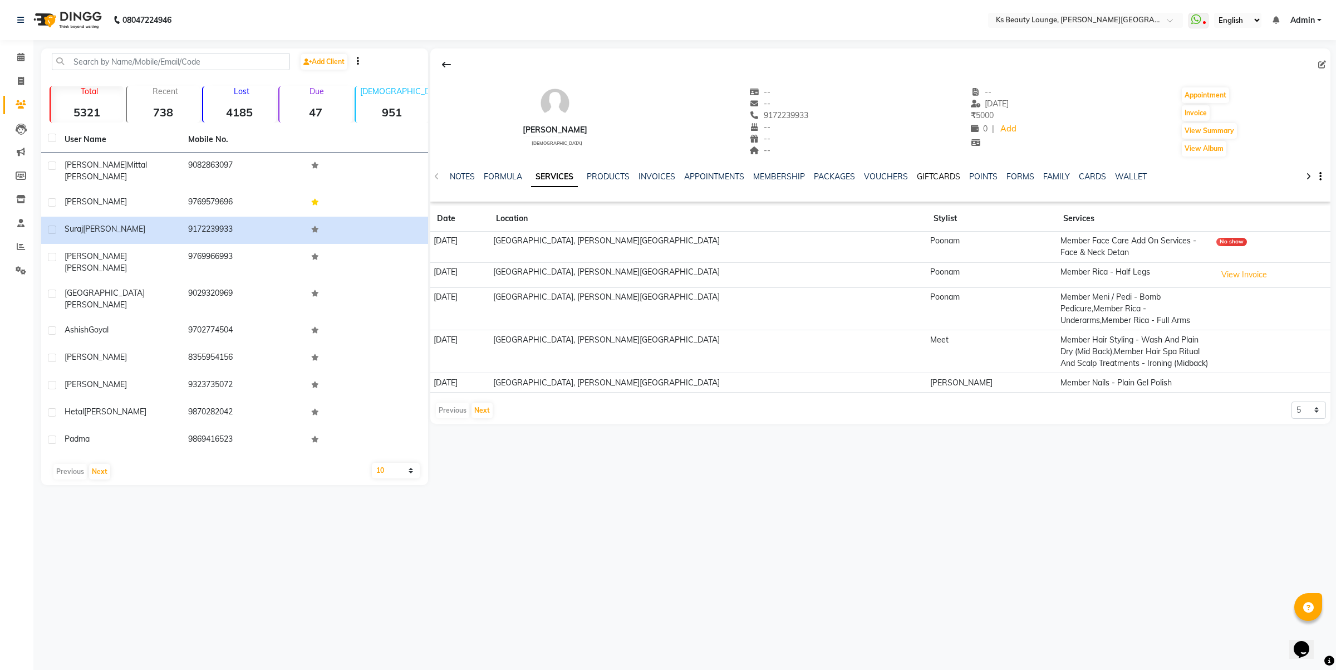
click at [930, 173] on link "GIFTCARDS" at bounding box center [938, 176] width 43 height 10
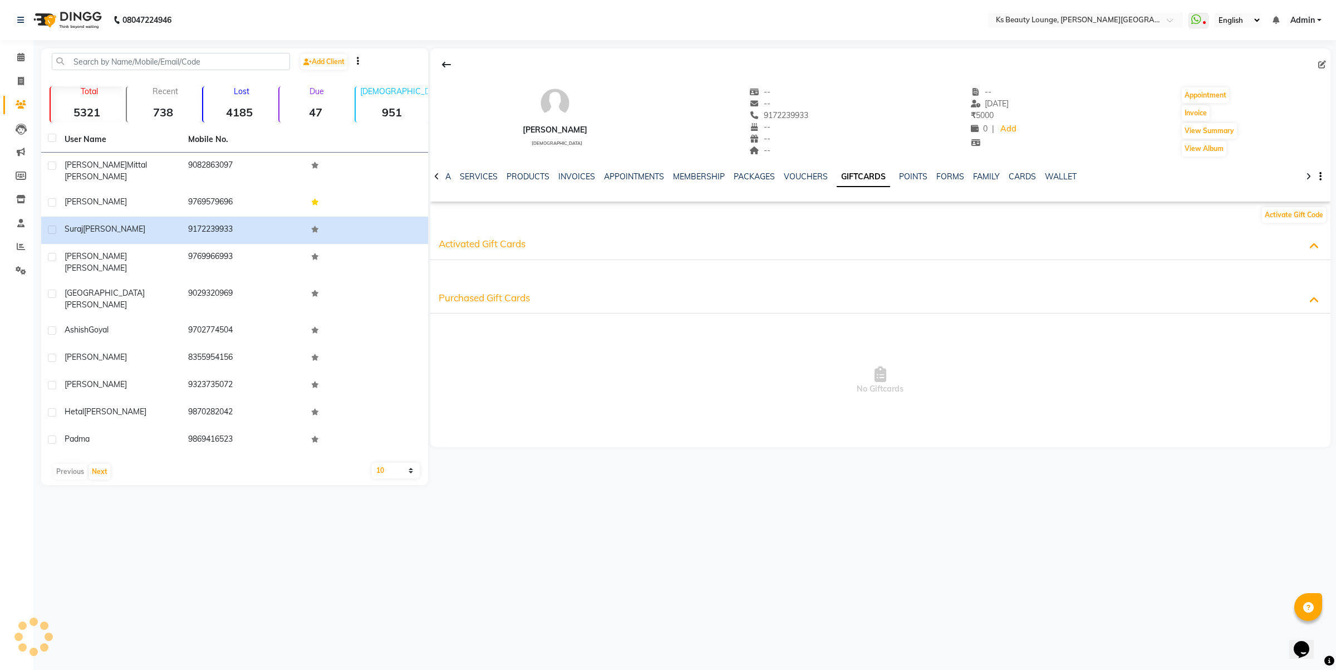
click at [797, 182] on div "VOUCHERS" at bounding box center [806, 177] width 44 height 12
click at [796, 177] on link "VOUCHERS" at bounding box center [806, 176] width 44 height 10
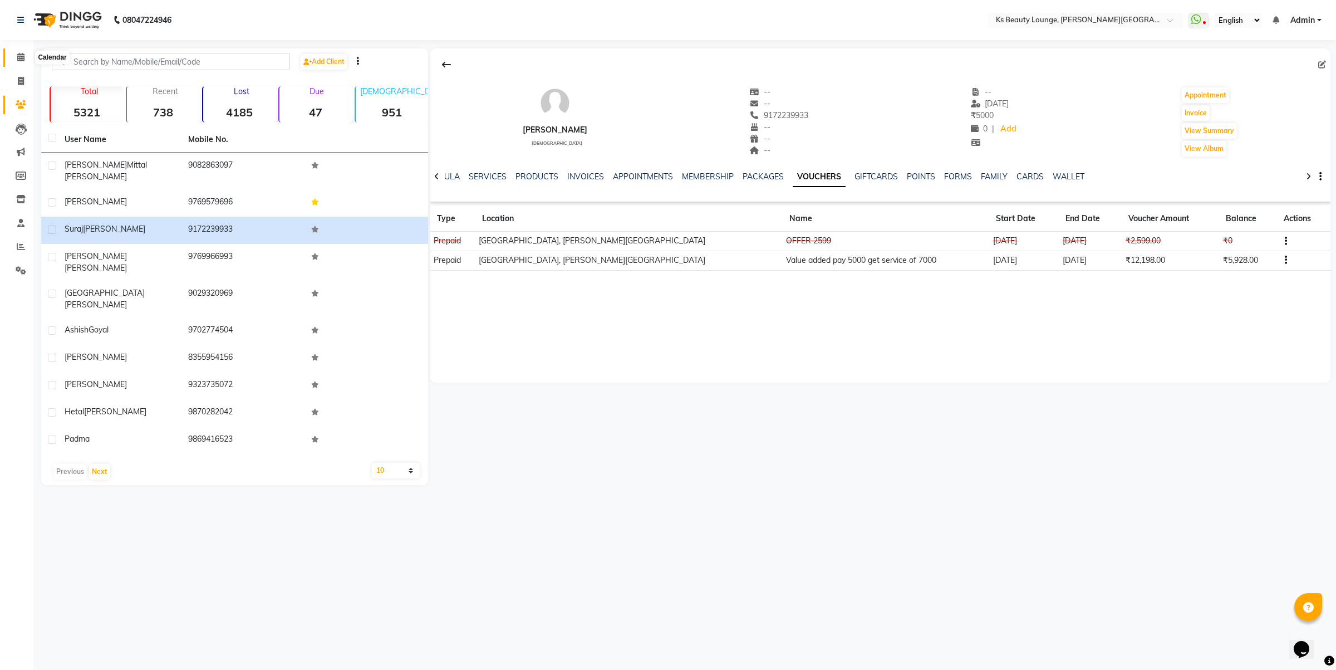
click at [19, 57] on icon at bounding box center [20, 57] width 7 height 8
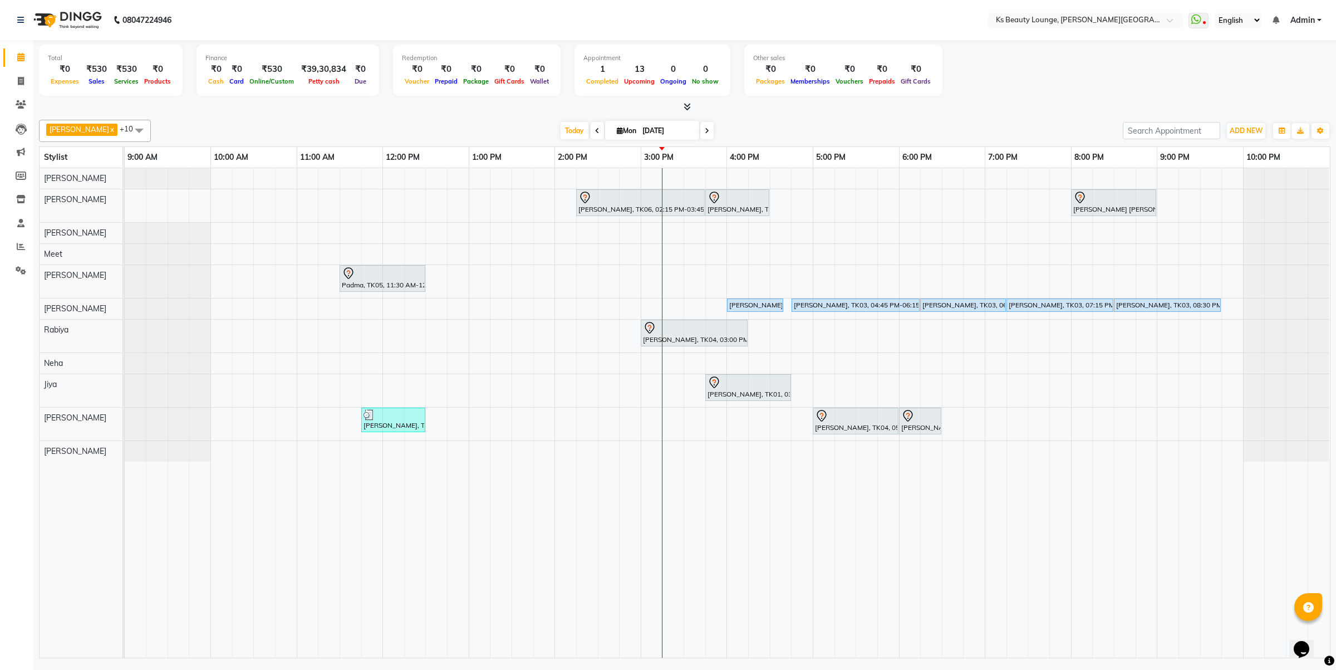
click at [566, 332] on div "Hetal Gandhi, TK06, 02:15 PM-03:45 PM, Summer 3Tenx Hair Spa Sonal Shah, TK01, …" at bounding box center [727, 412] width 1205 height 489
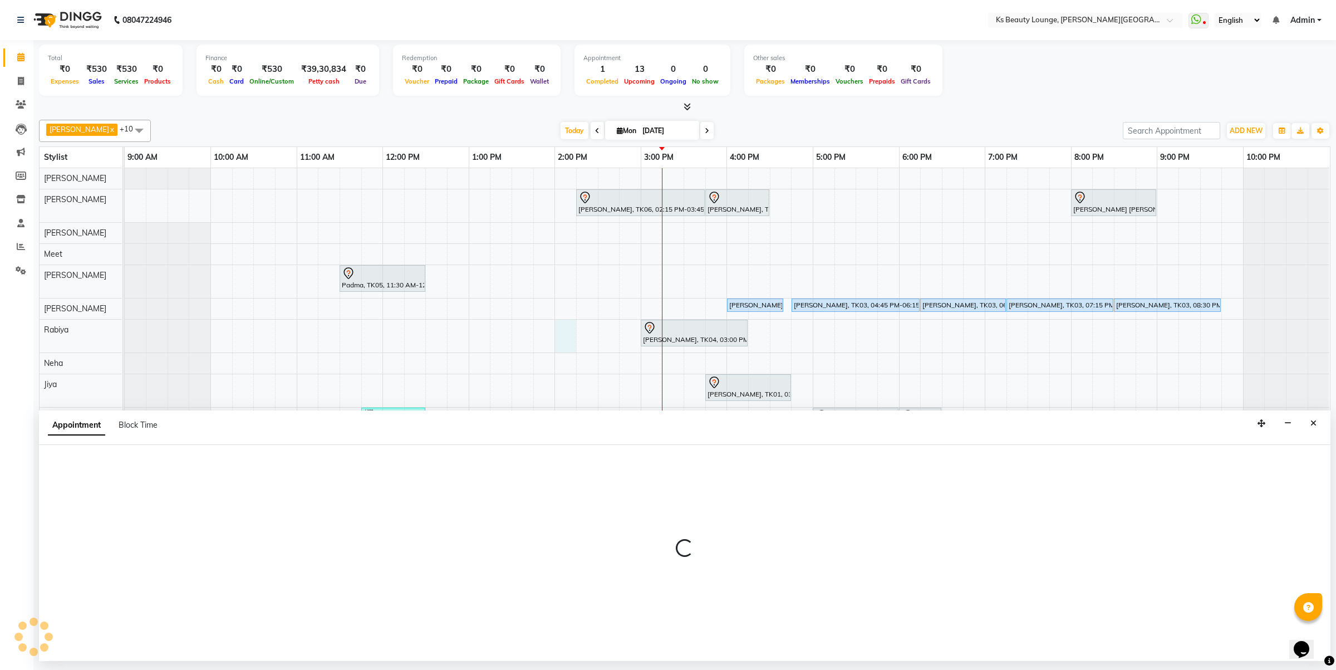
select select "79670"
select select "840"
select select "tentative"
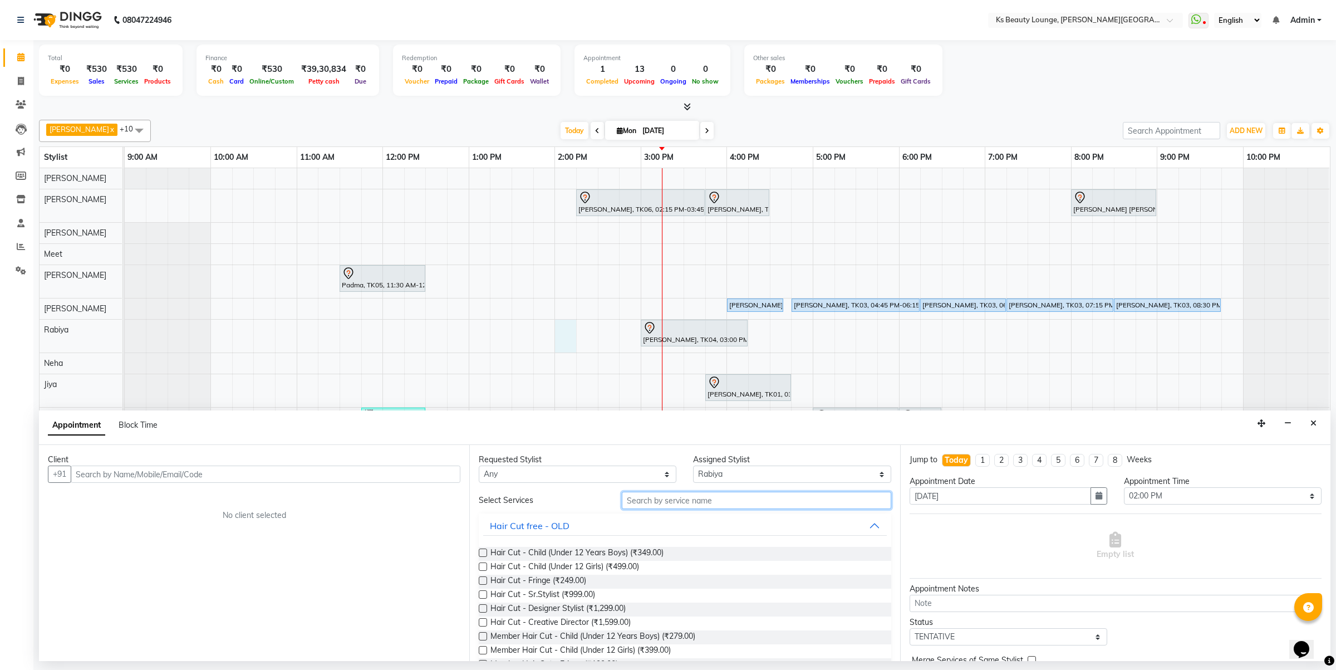
click at [646, 508] on input "text" at bounding box center [756, 500] width 269 height 17
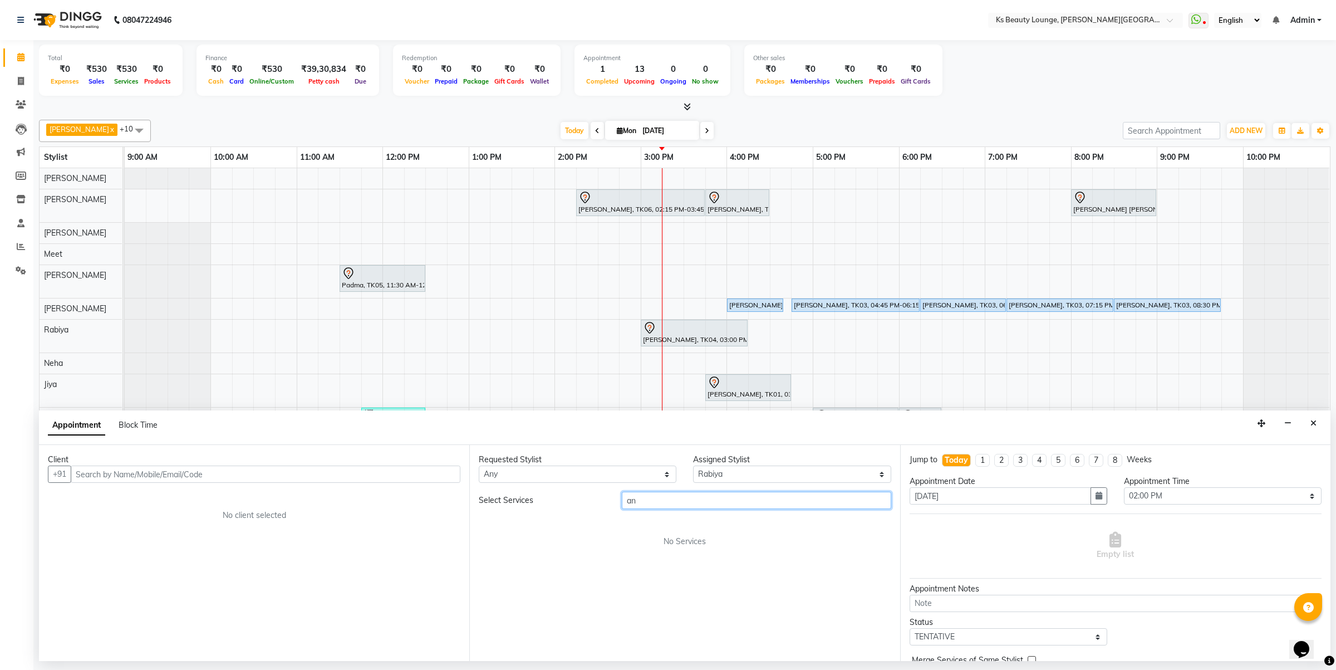
type input "a"
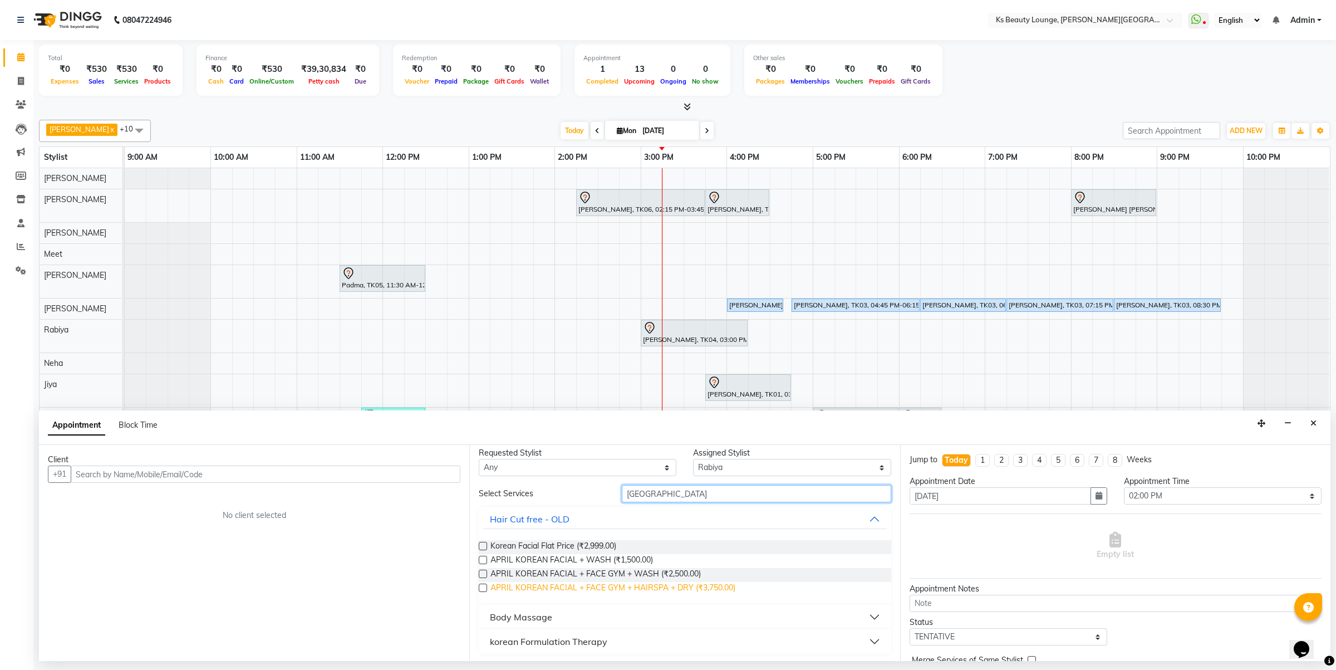
scroll to position [8, 0]
type input "korea"
click at [586, 636] on div "korean Formulation Therapy" at bounding box center [548, 639] width 117 height 13
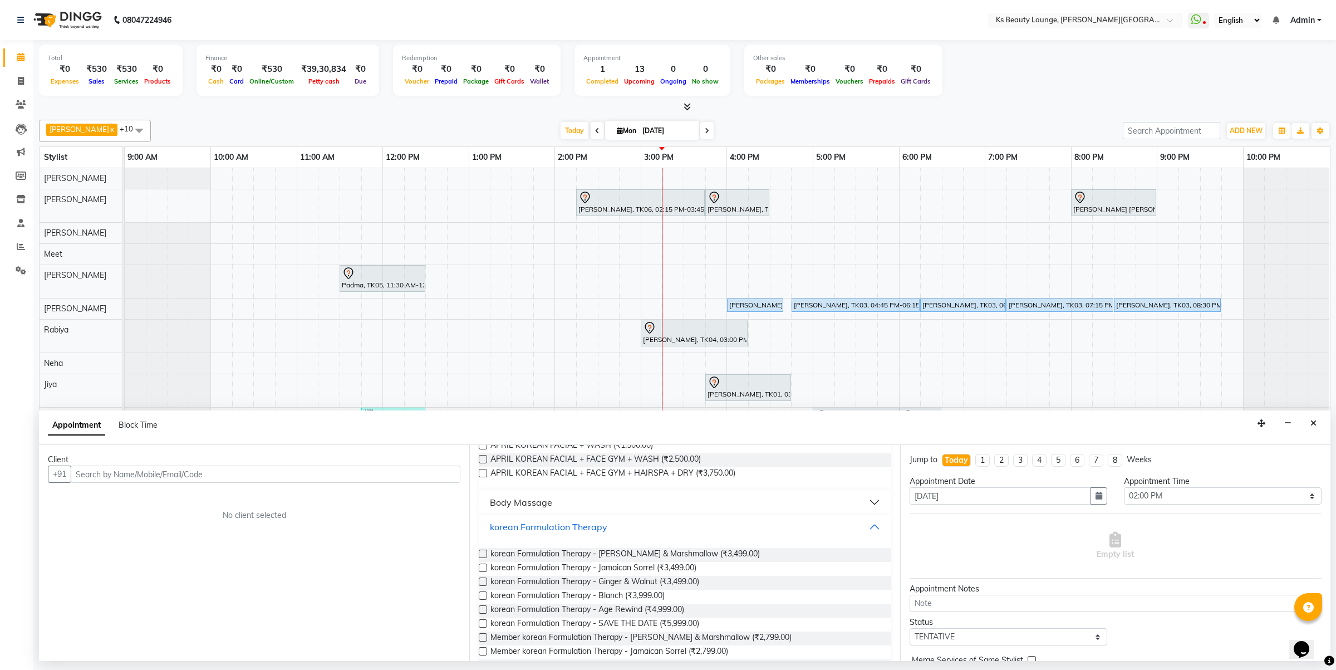
scroll to position [193, 0]
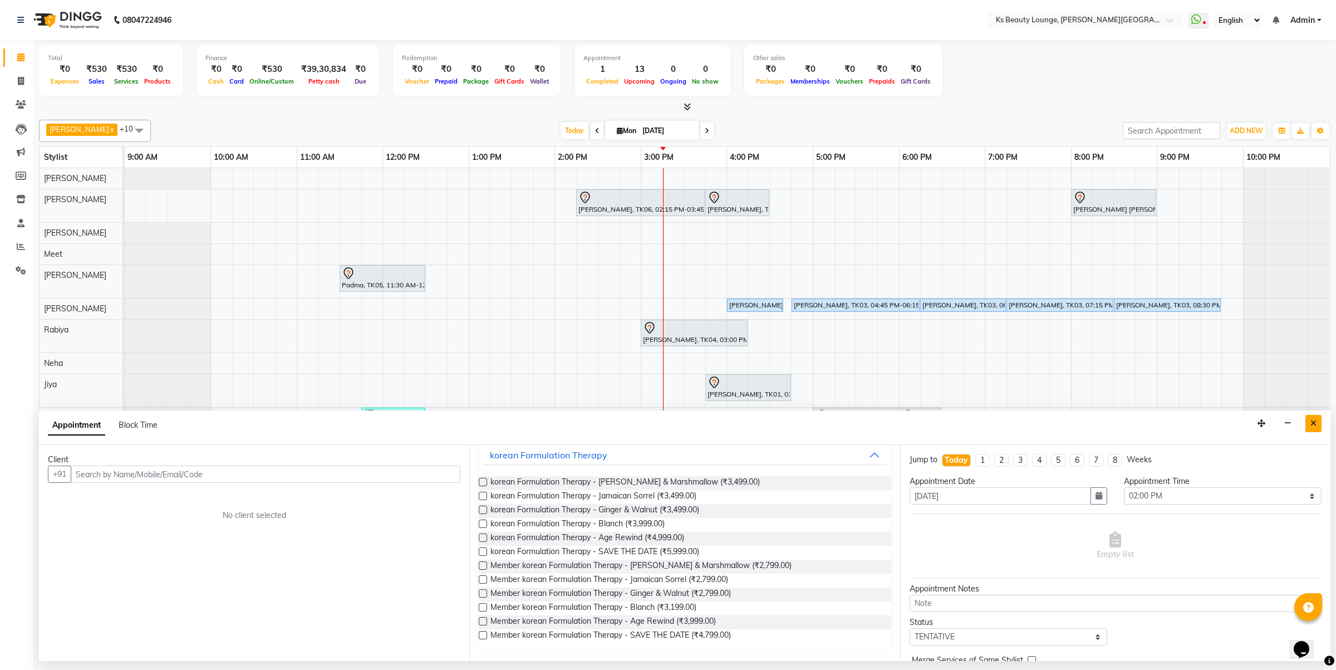
click at [1318, 421] on button "Close" at bounding box center [1314, 423] width 16 height 17
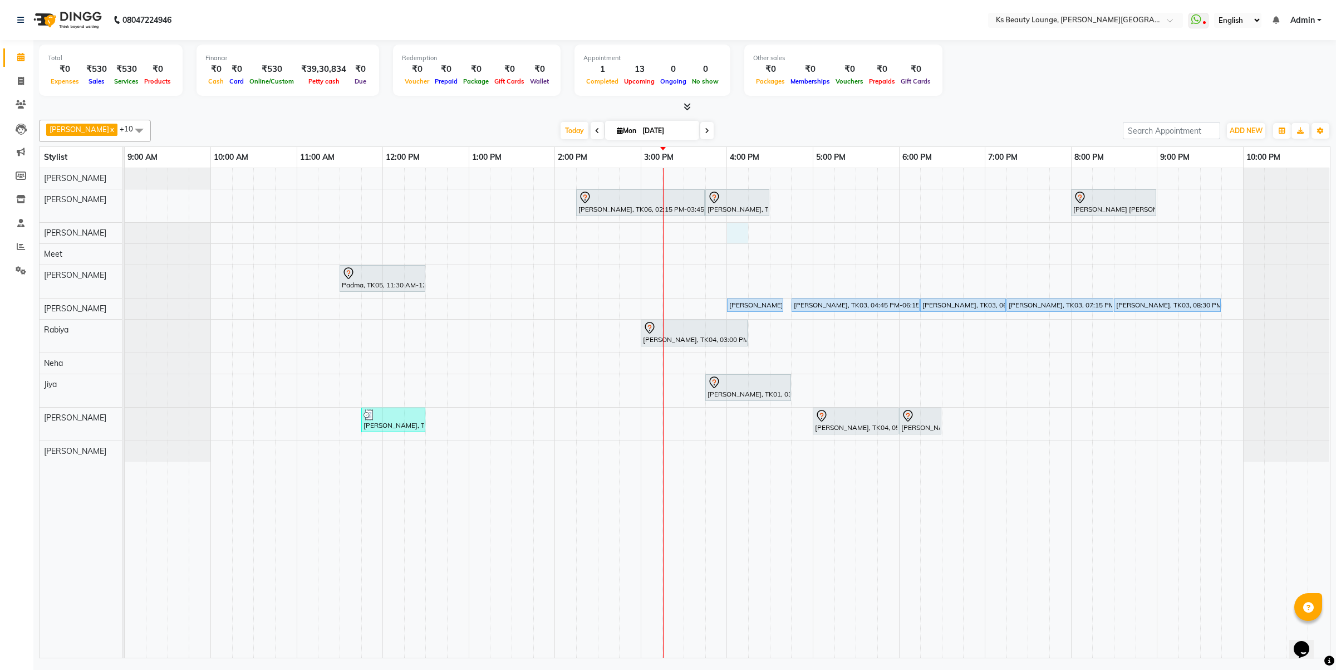
click at [729, 237] on div "Hetal Gandhi, TK06, 02:15 PM-03:45 PM, Summer 3Tenx Hair Spa Sonal Shah, TK01, …" at bounding box center [727, 412] width 1205 height 489
select select "61598"
select select "960"
select select "tentative"
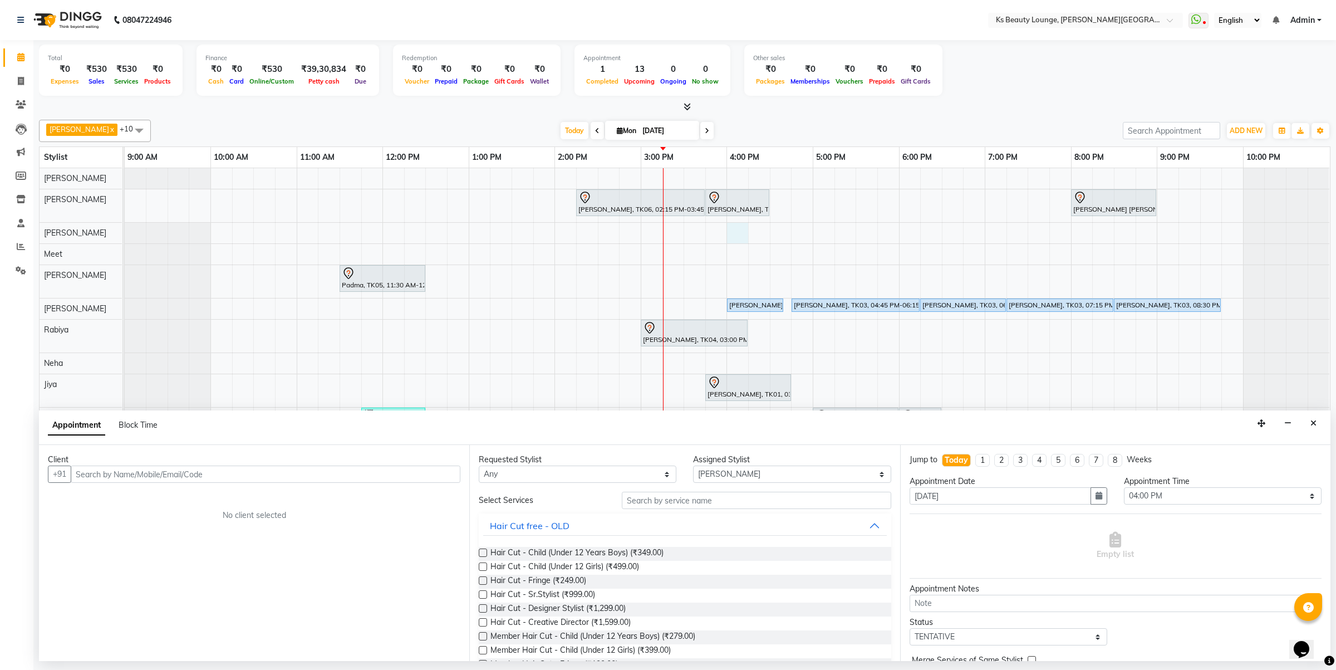
click at [381, 480] on input "text" at bounding box center [266, 473] width 390 height 17
click at [1315, 427] on icon "Close" at bounding box center [1314, 423] width 6 height 8
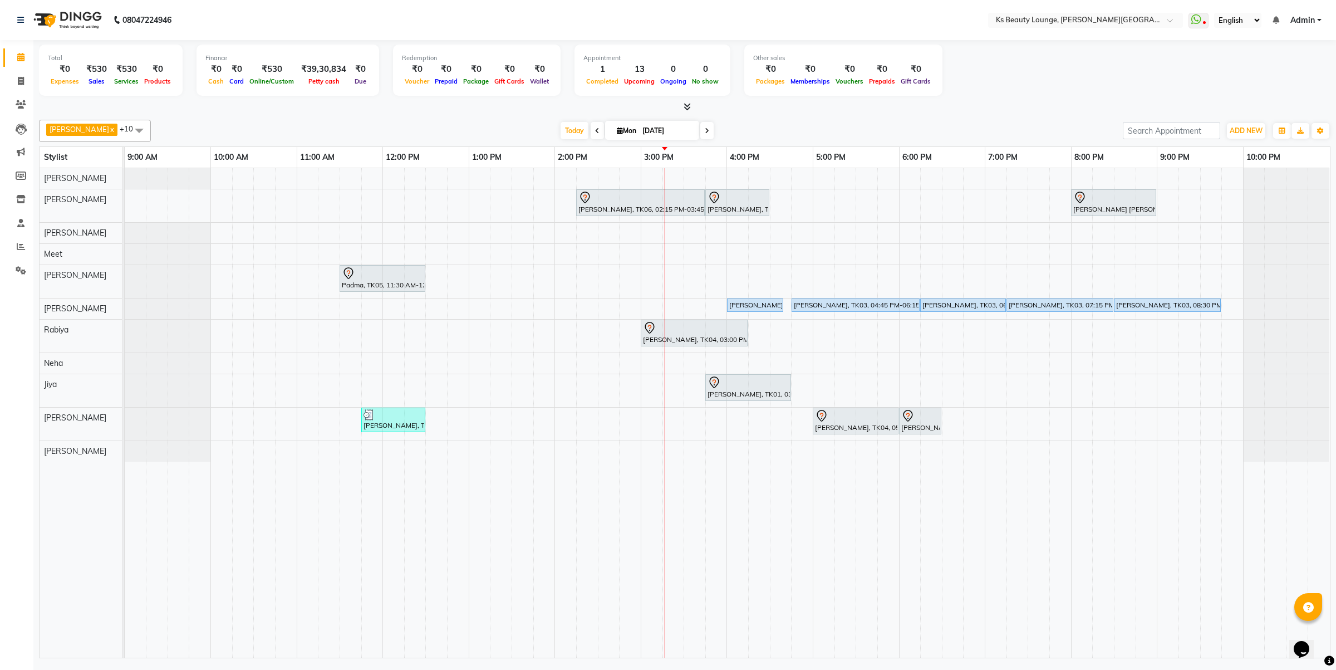
click at [736, 248] on div "Hetal Gandhi, TK06, 02:15 PM-03:45 PM, Summer 3Tenx Hair Spa Sonal Shah, TK01, …" at bounding box center [727, 412] width 1205 height 489
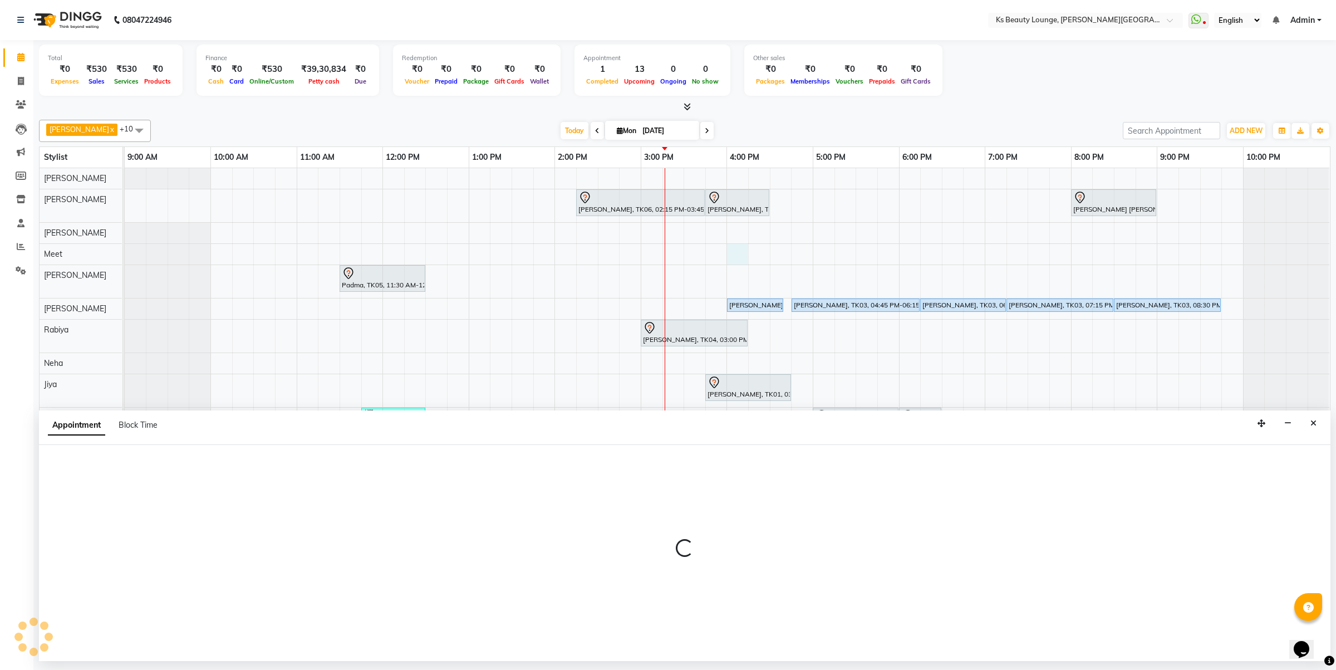
select select "71060"
select select "960"
select select "tentative"
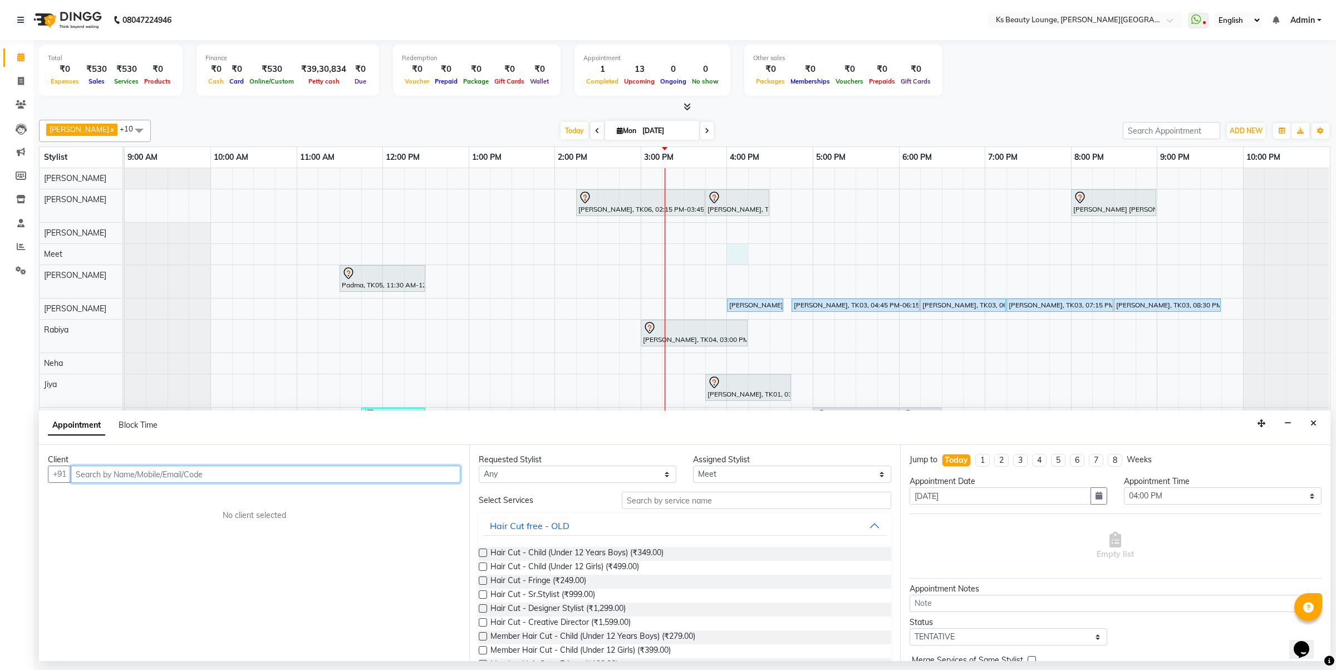
click at [323, 469] on input "text" at bounding box center [266, 473] width 390 height 17
type input "8108150061"
click at [452, 472] on span "Add Client" at bounding box center [437, 474] width 37 height 10
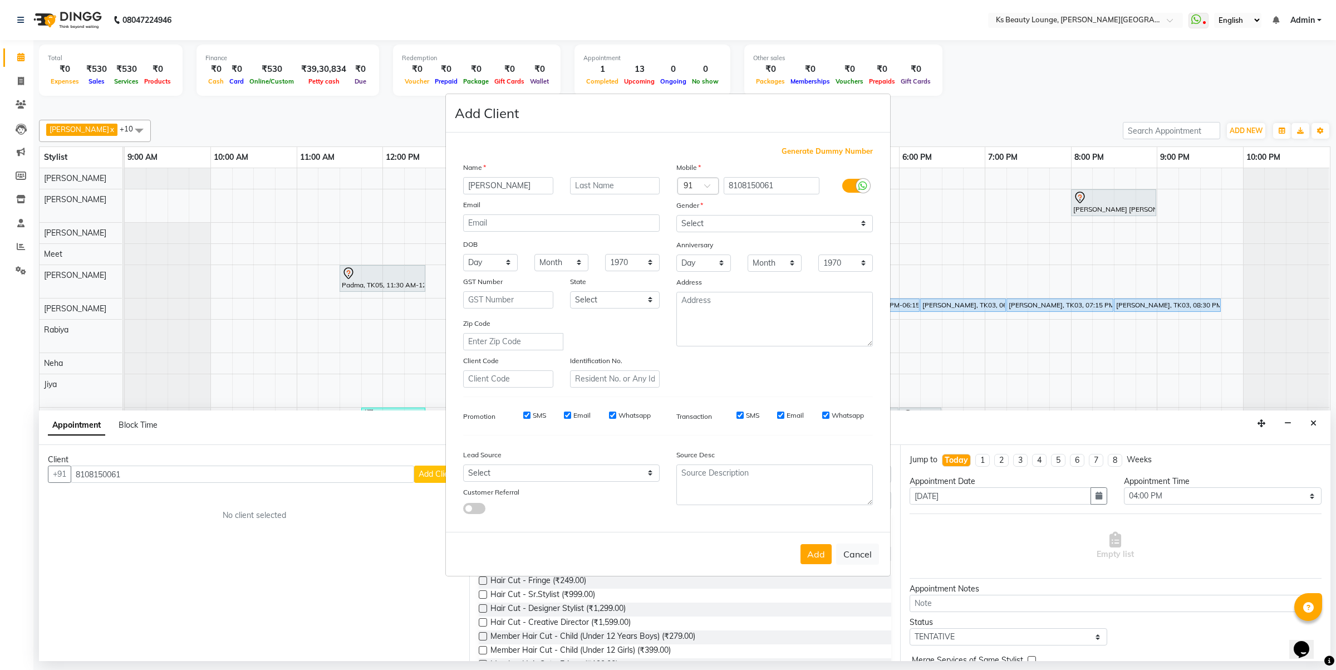
type input "Shlok"
click at [601, 187] on input "text" at bounding box center [615, 185] width 90 height 17
type input "Mehta"
click at [735, 220] on select "Select Male Female Other Prefer Not To Say" at bounding box center [774, 223] width 197 height 17
select select "male"
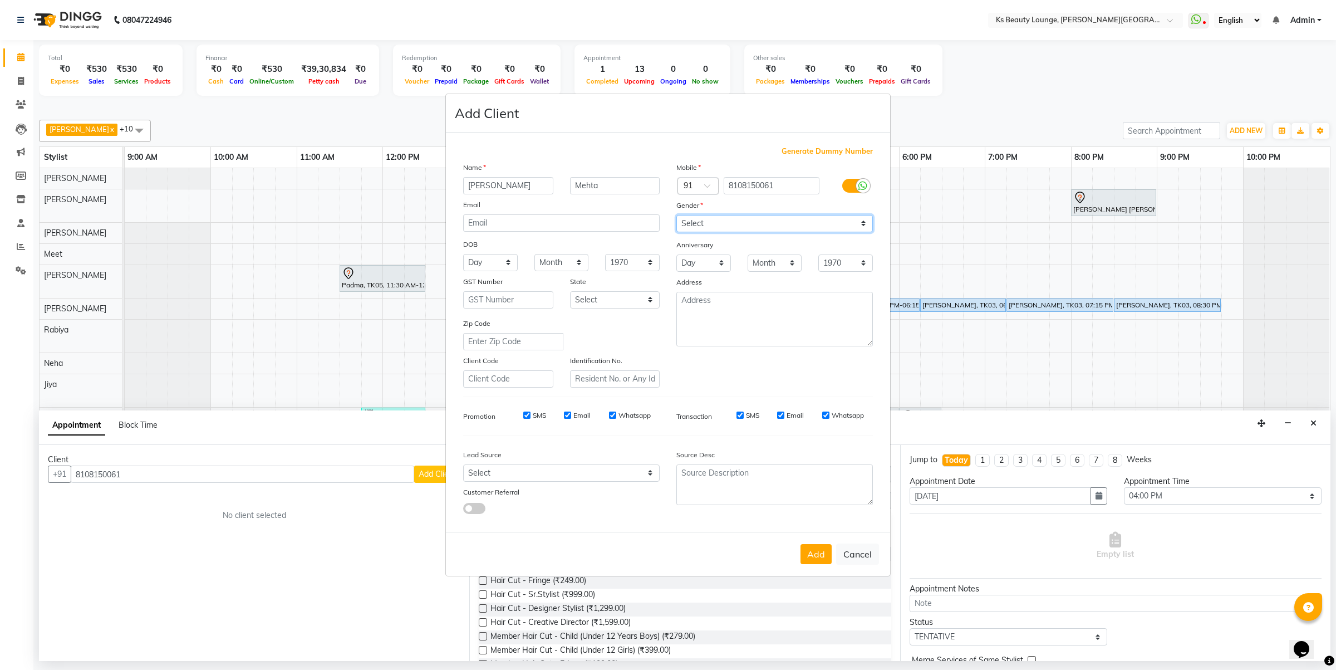
click at [676, 216] on select "Select Male Female Other Prefer Not To Say" at bounding box center [774, 223] width 197 height 17
click at [817, 555] on button "Add" at bounding box center [816, 554] width 31 height 20
select select
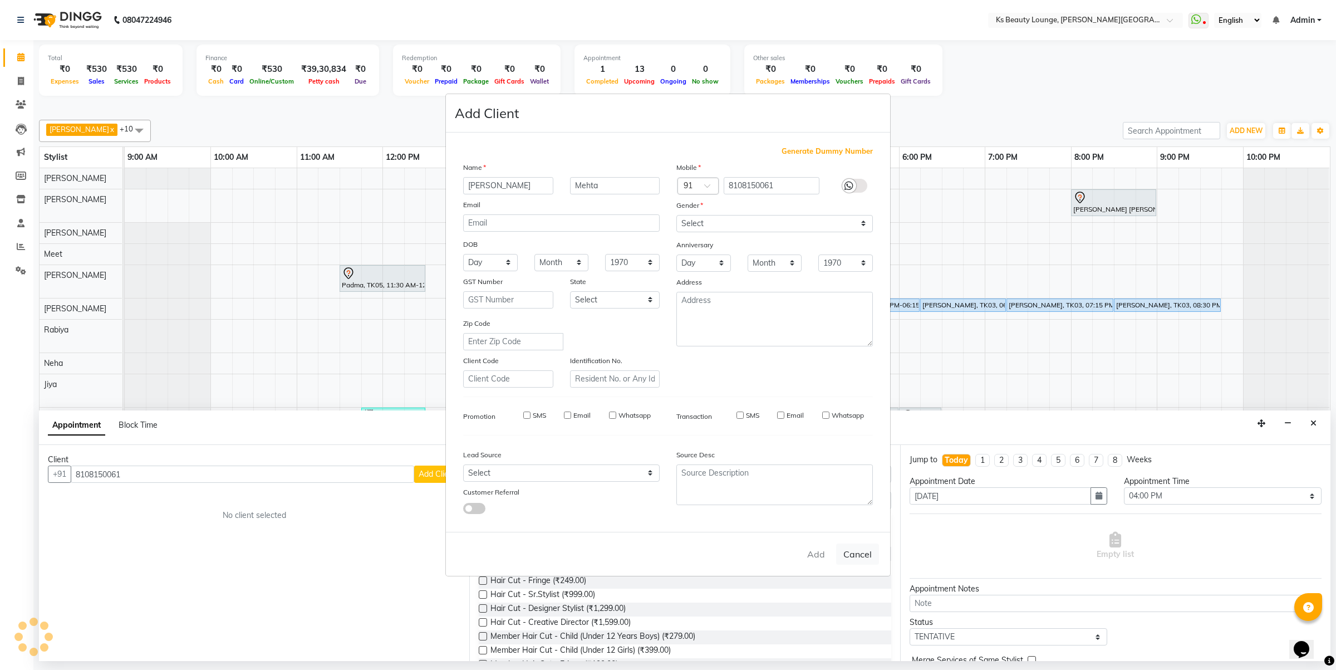
select select
checkbox input "false"
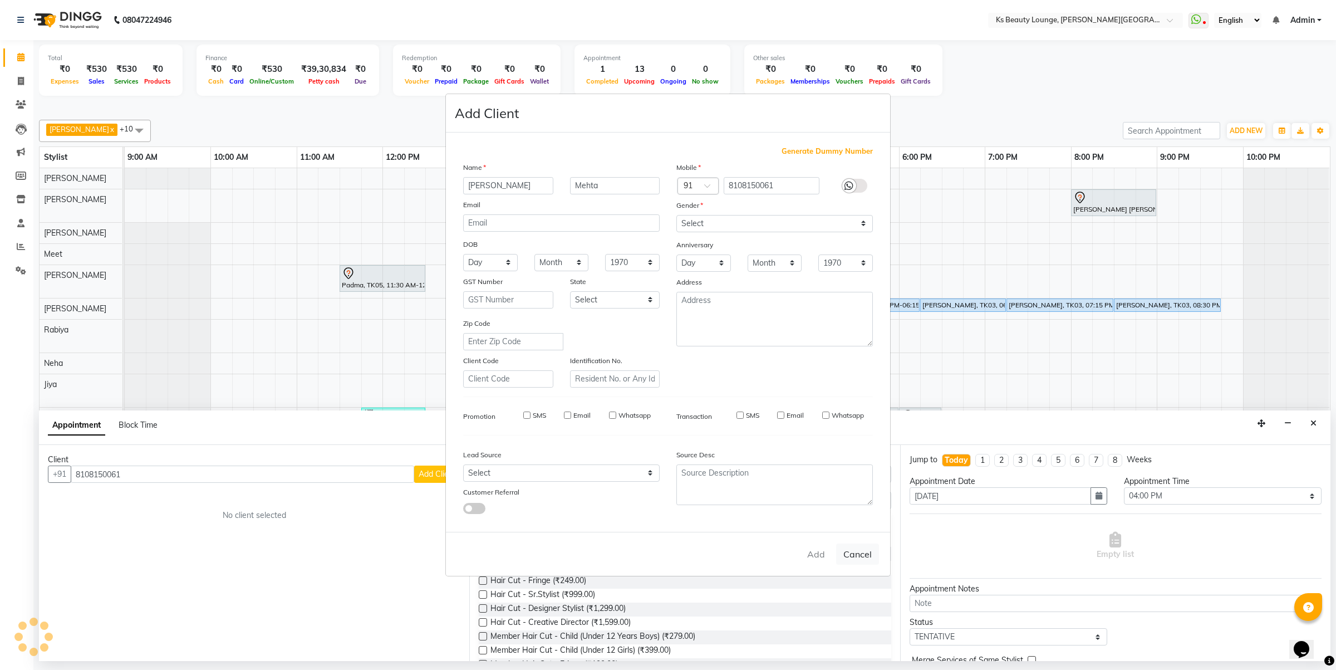
checkbox input "false"
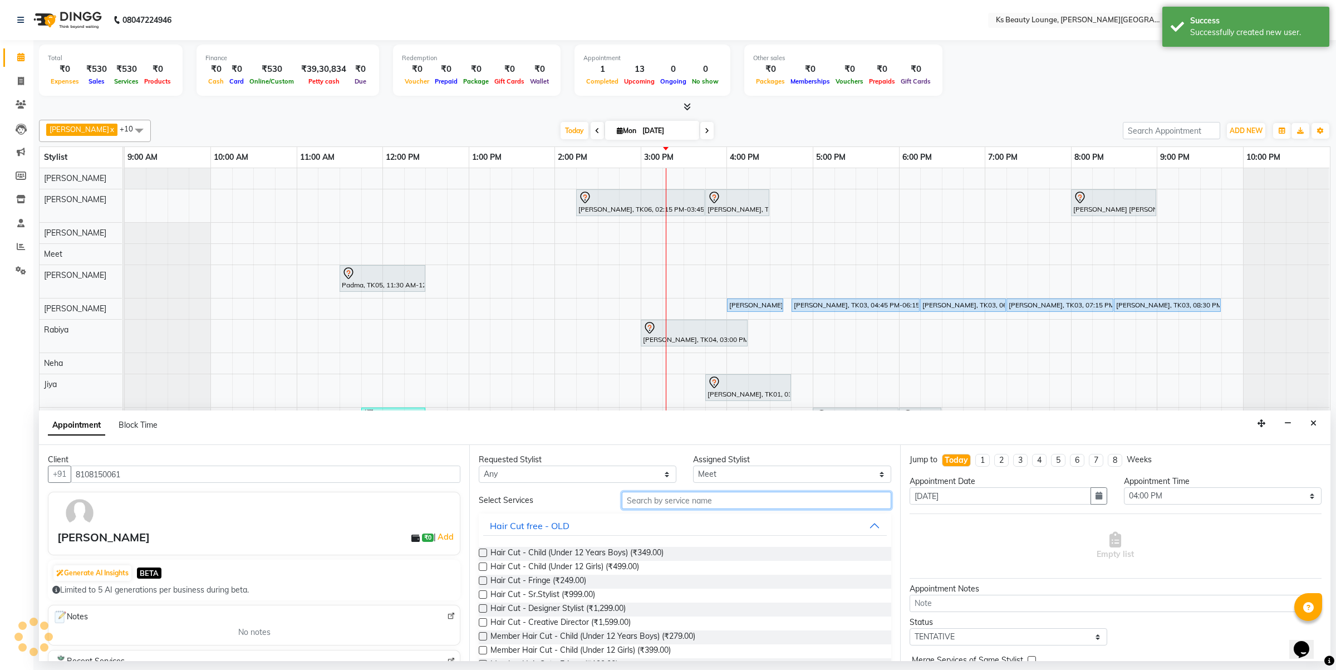
click at [712, 502] on input "text" at bounding box center [756, 500] width 269 height 17
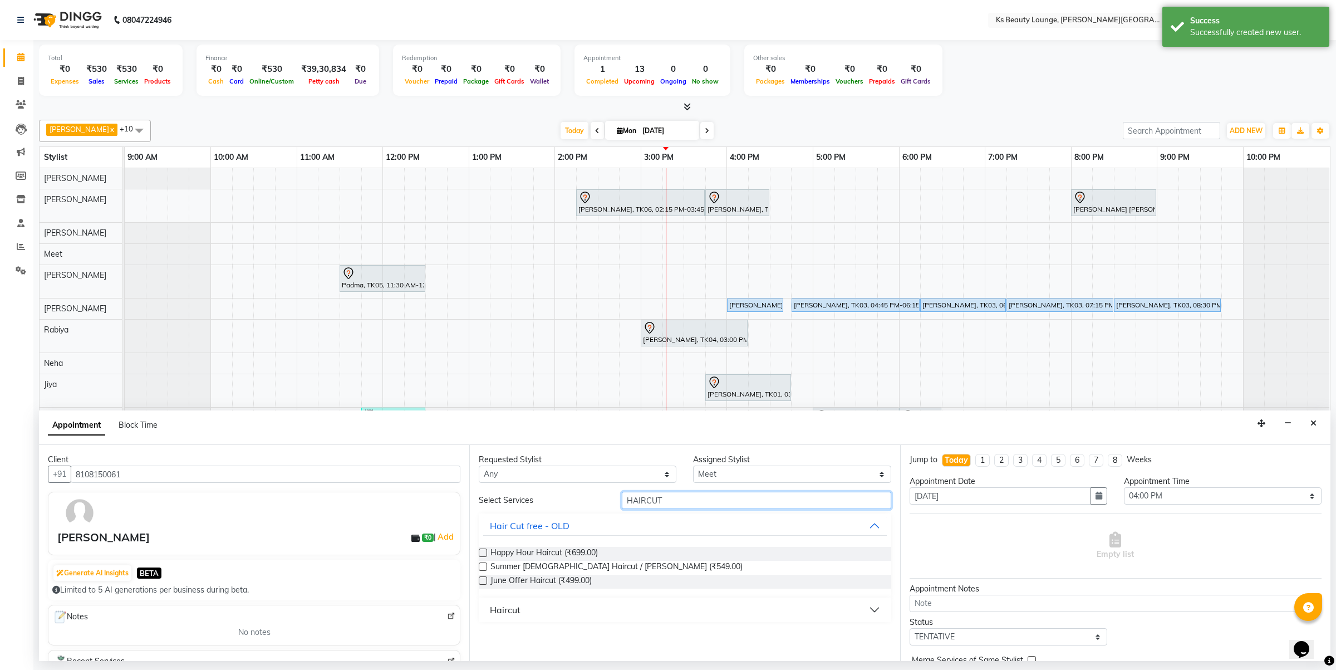
type input "HAIRCUT"
click at [631, 610] on button "Haircut" at bounding box center [684, 610] width 403 height 20
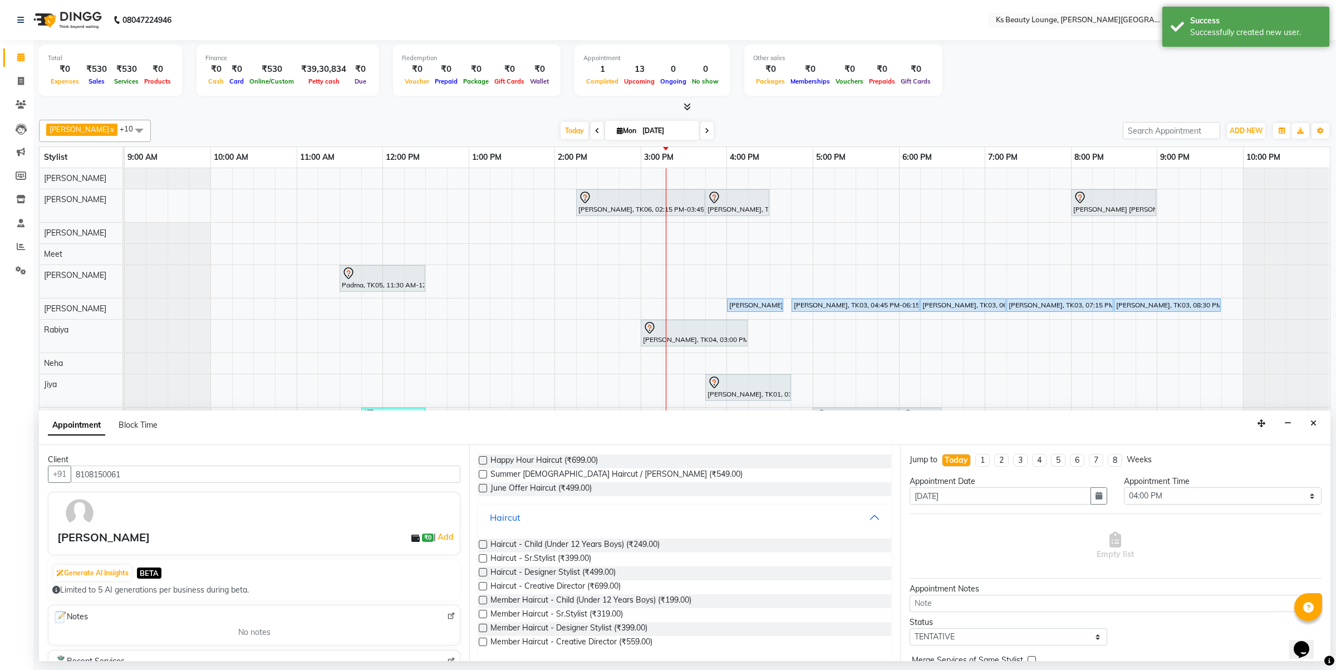
scroll to position [95, 0]
click at [572, 574] on span "Haircut - Designer Stylist (₹499.00)" at bounding box center [553, 571] width 125 height 14
checkbox input "false"
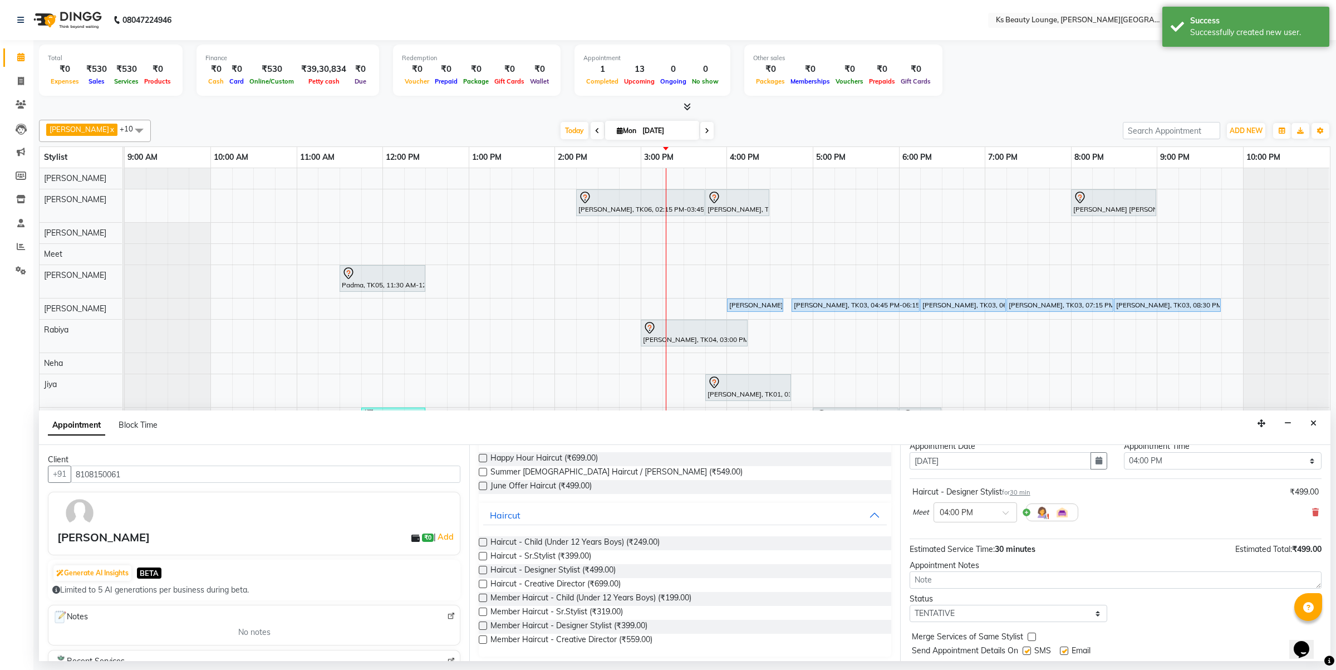
scroll to position [67, 0]
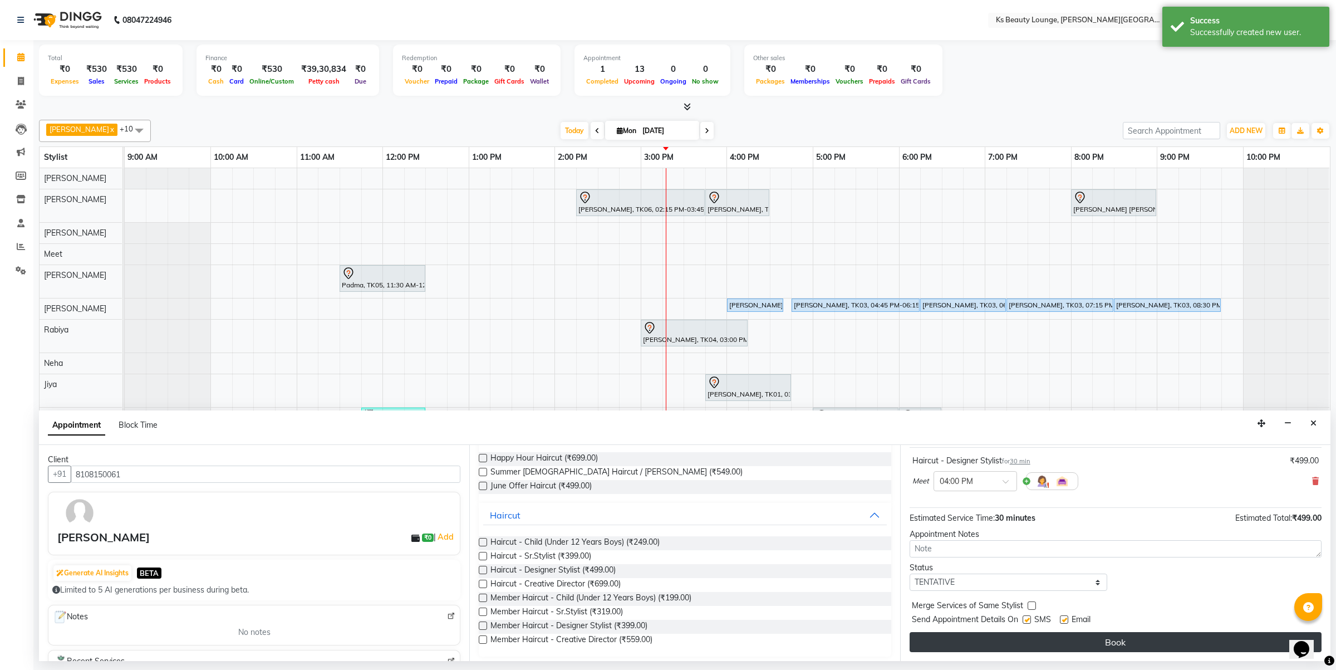
click at [1108, 639] on button "Book" at bounding box center [1116, 642] width 412 height 20
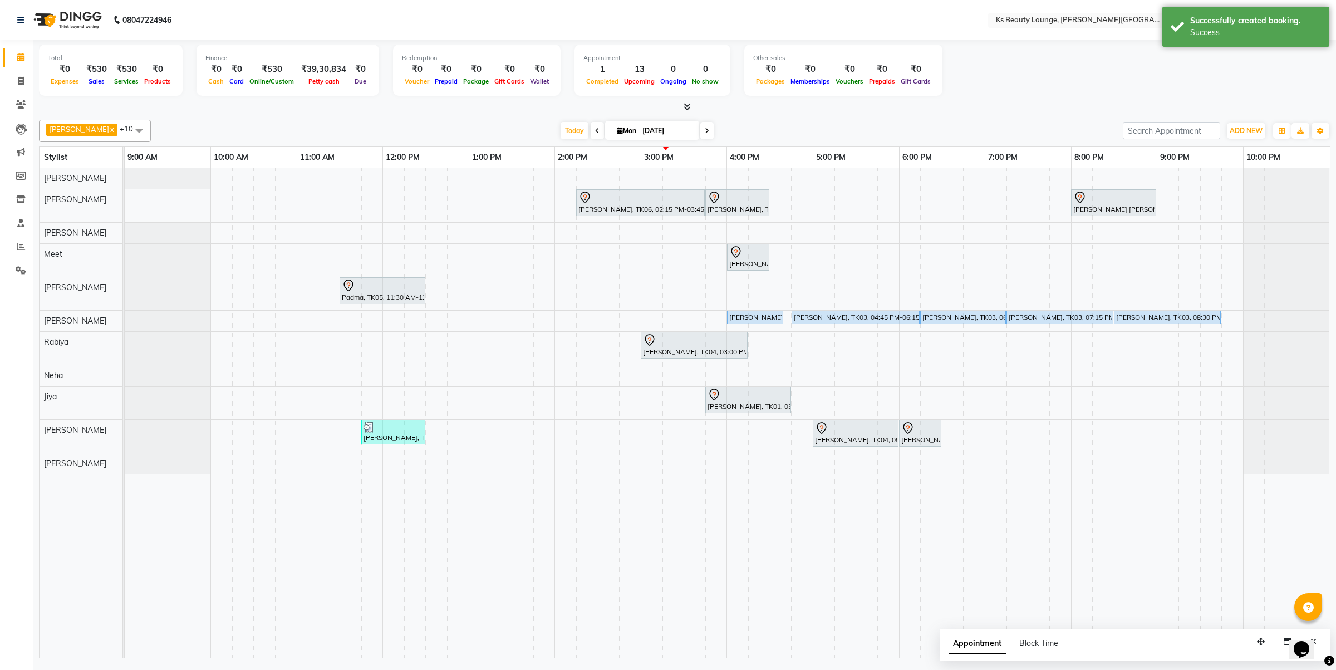
click at [673, 441] on div "Hetal Gandhi, TK06, 02:15 PM-03:45 PM, Summer 3Tenx Hair Spa Sonal Shah, TK01, …" at bounding box center [727, 412] width 1205 height 489
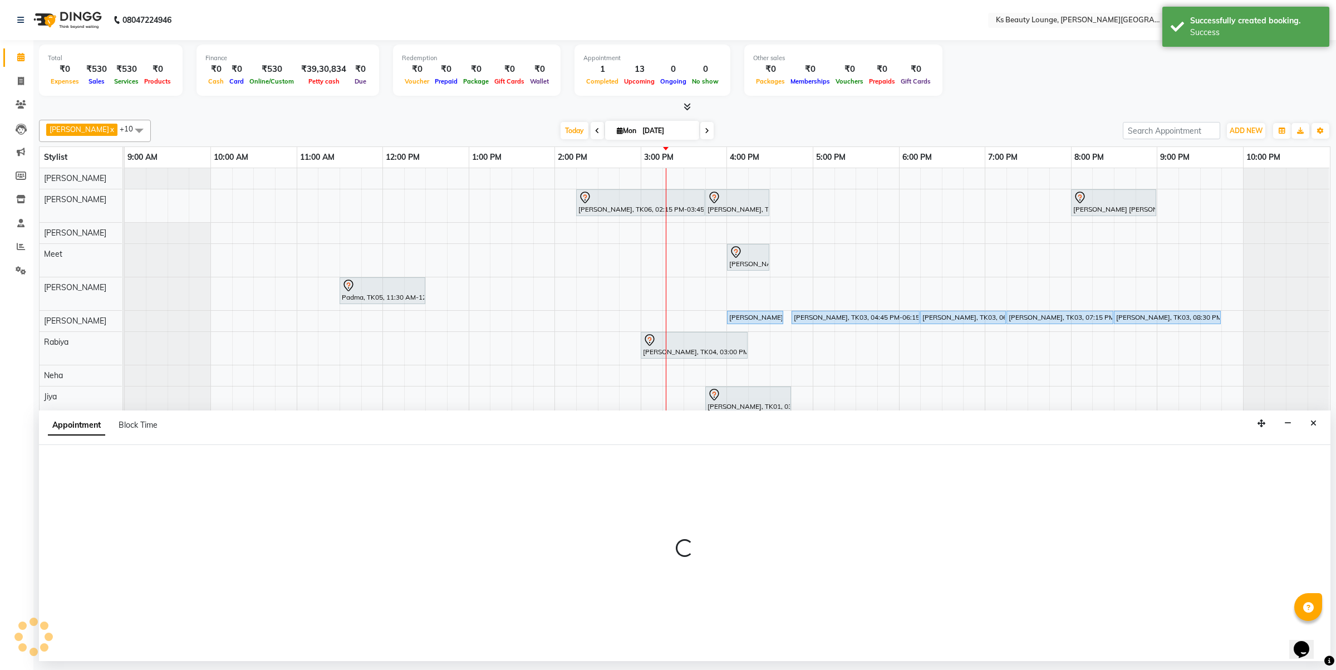
select select "87953"
select select "915"
select select "tentative"
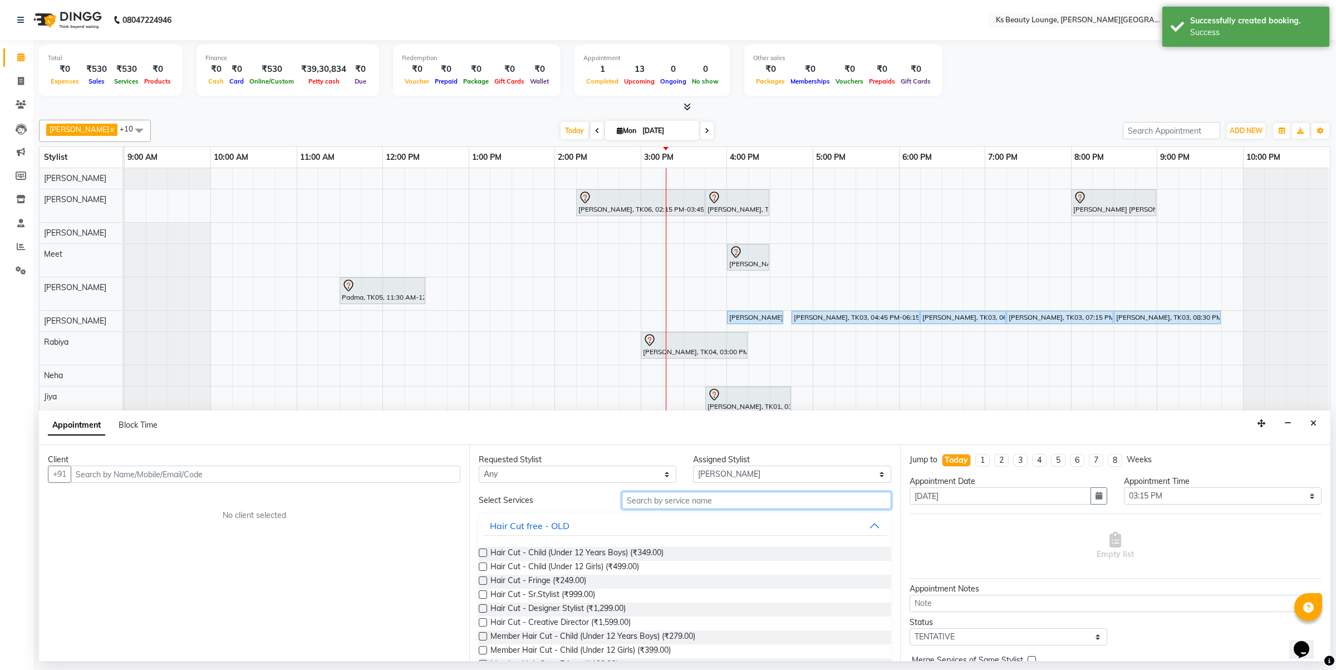
click at [697, 509] on input "text" at bounding box center [756, 500] width 269 height 17
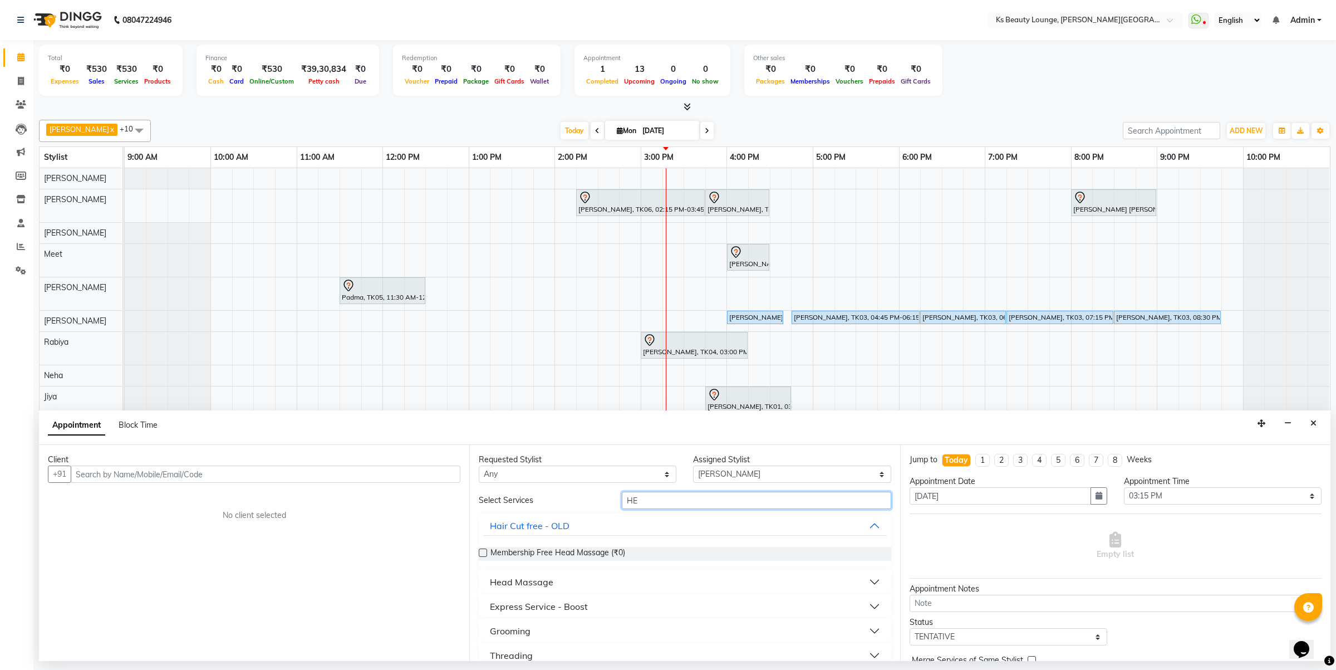
type input "H"
type input "SHOLDER"
drag, startPoint x: 675, startPoint y: 499, endPoint x: 485, endPoint y: 511, distance: 190.2
click at [485, 511] on div "Select Services SHOLDER No Services" at bounding box center [685, 520] width 412 height 56
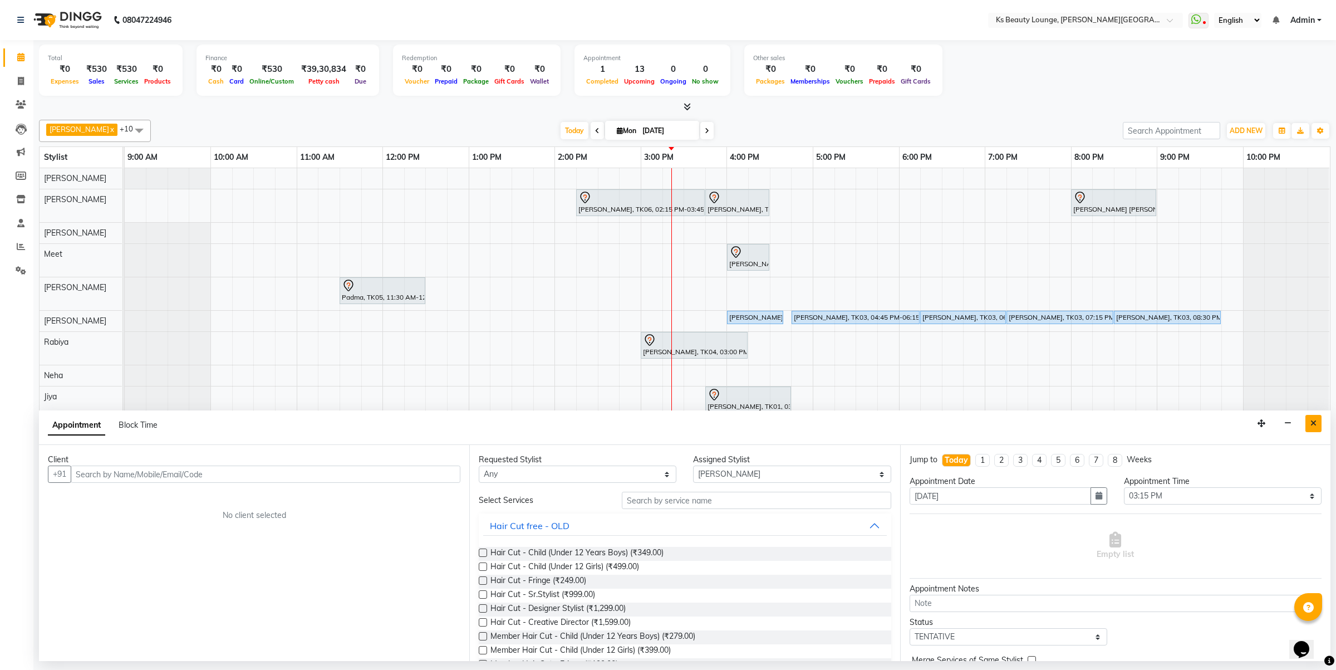
click at [1317, 426] on button "Close" at bounding box center [1314, 423] width 16 height 17
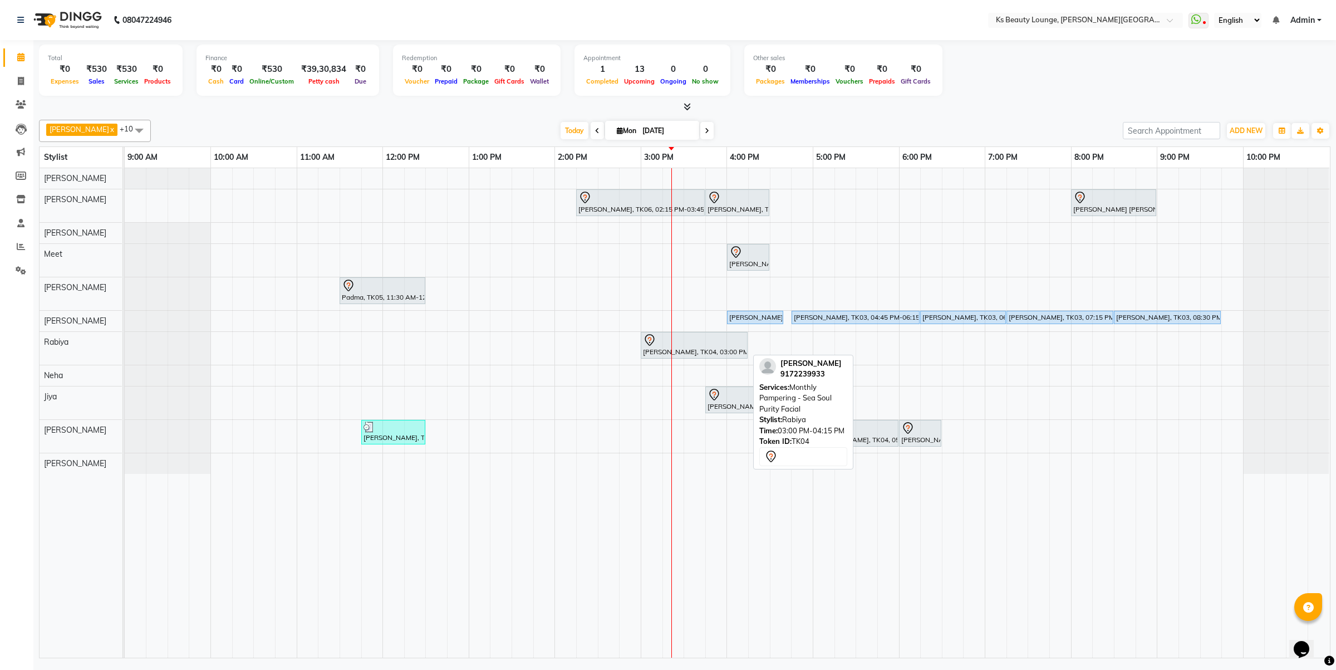
click at [646, 341] on icon at bounding box center [649, 340] width 9 height 12
select select "7"
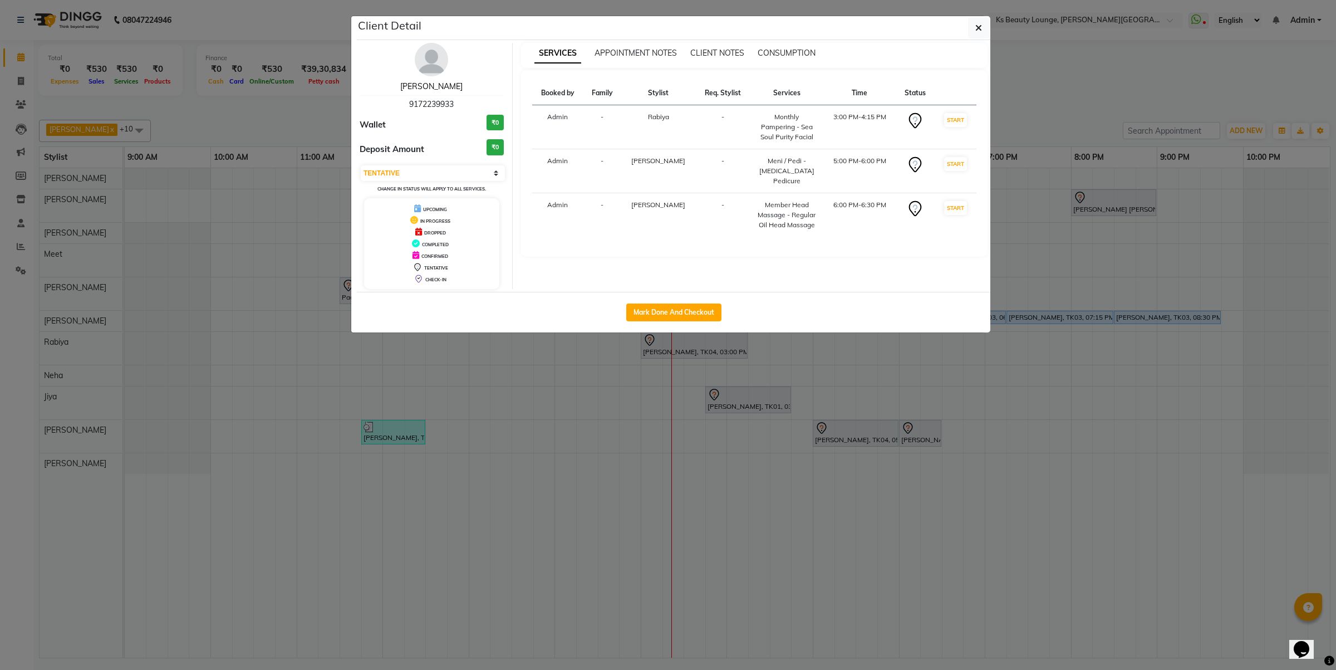
click at [408, 88] on link "[PERSON_NAME]" at bounding box center [431, 86] width 62 height 10
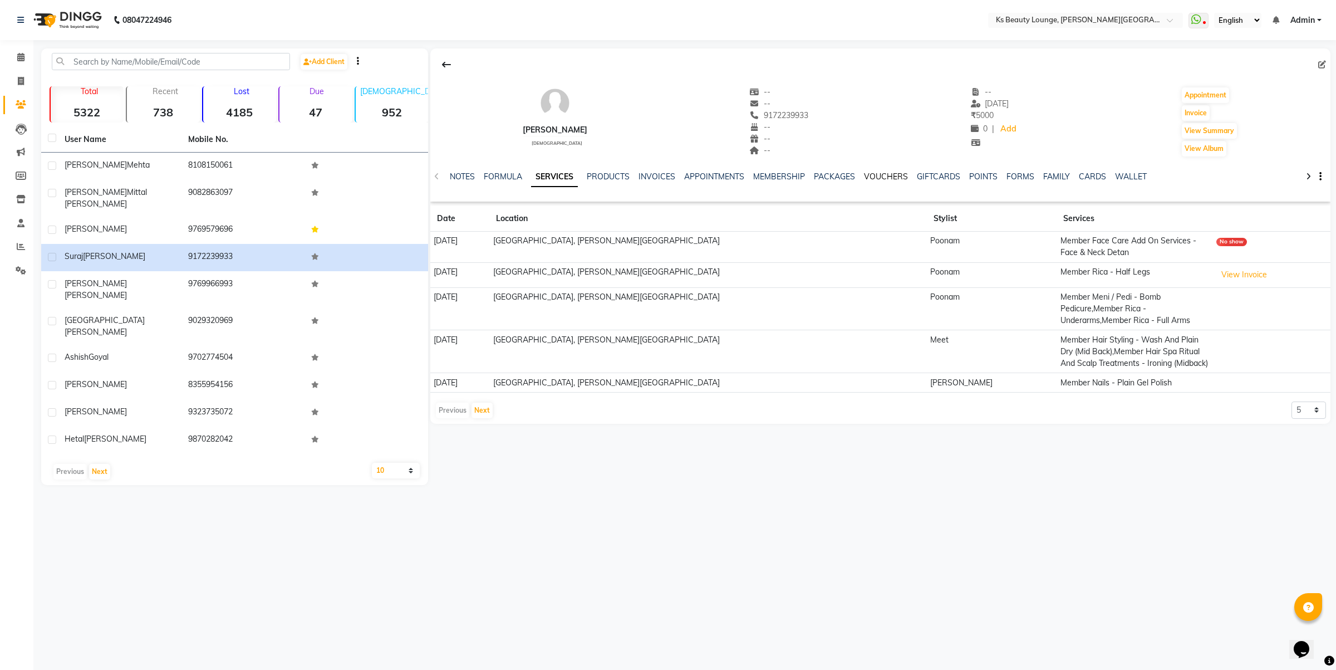
click at [872, 177] on link "VOUCHERS" at bounding box center [886, 176] width 44 height 10
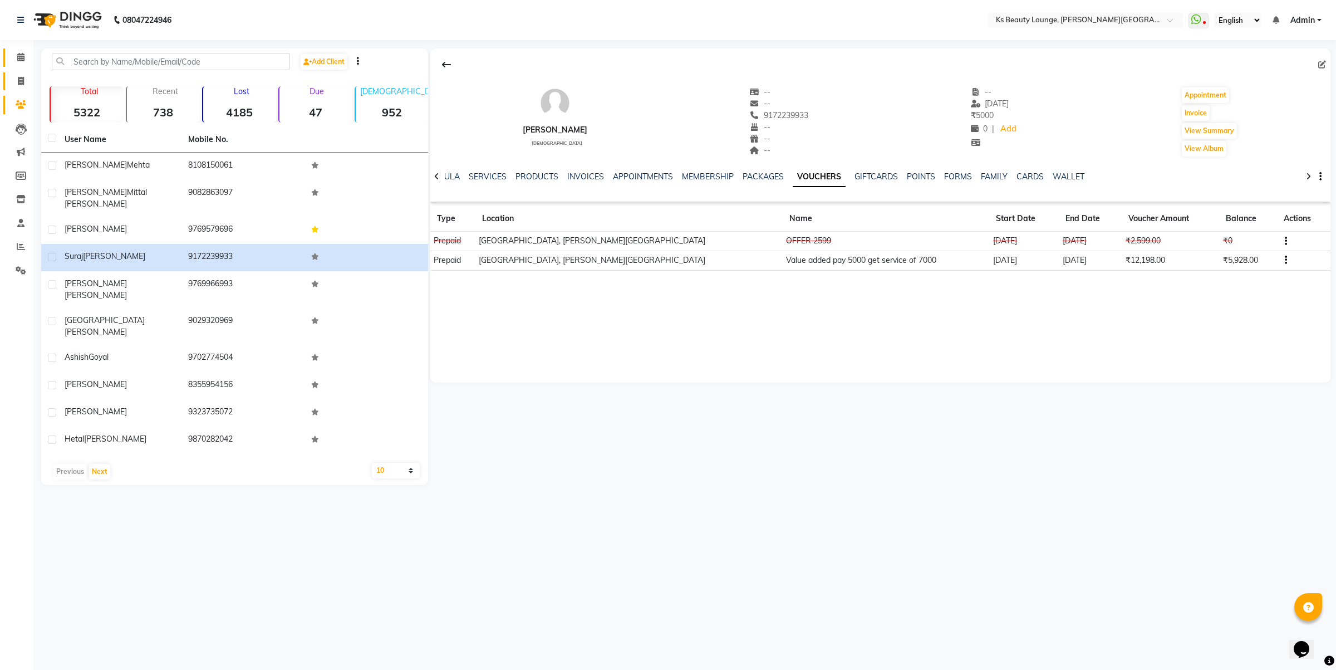
drag, startPoint x: 12, startPoint y: 65, endPoint x: 18, endPoint y: 71, distance: 8.3
click at [14, 65] on link "Calendar" at bounding box center [16, 57] width 27 height 18
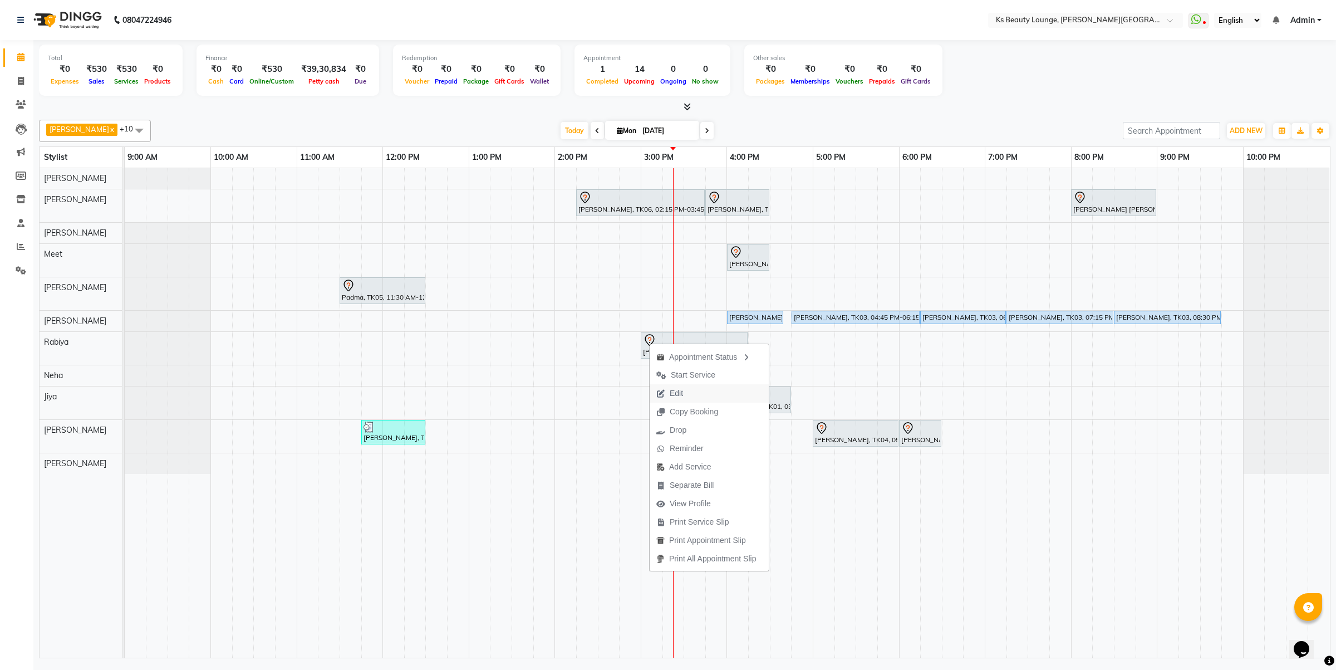
click at [709, 391] on button "Edit" at bounding box center [709, 393] width 119 height 18
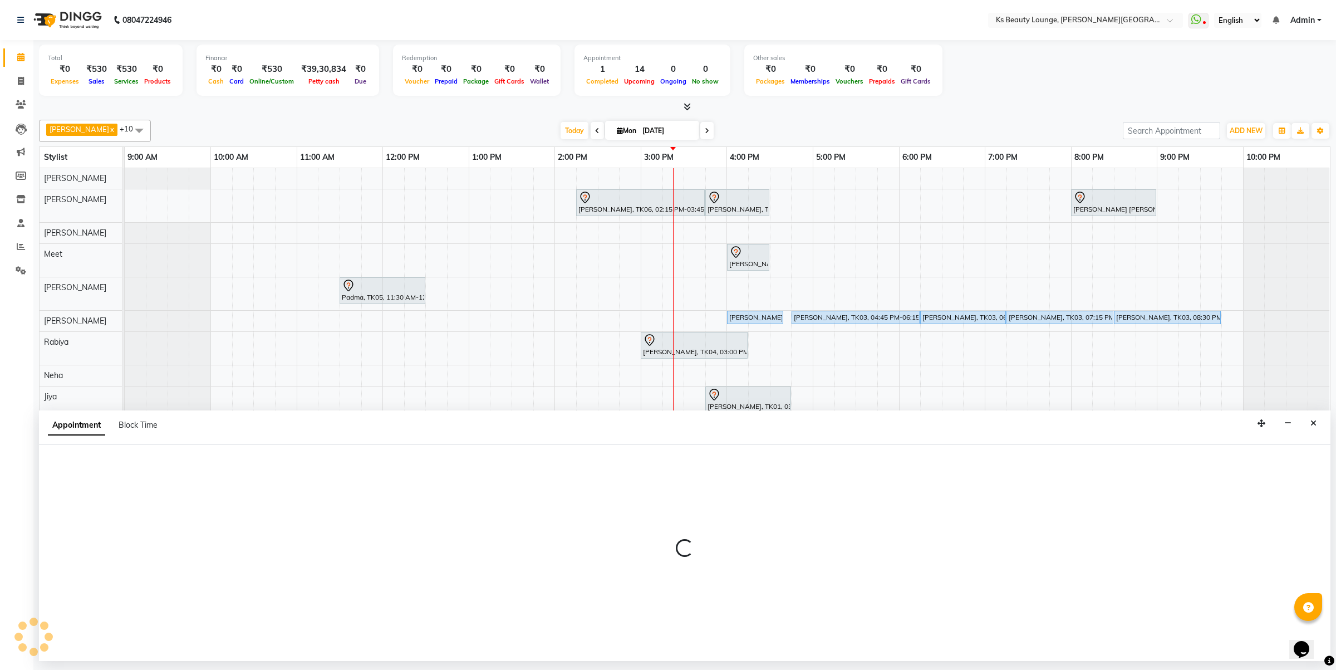
select select "tentative"
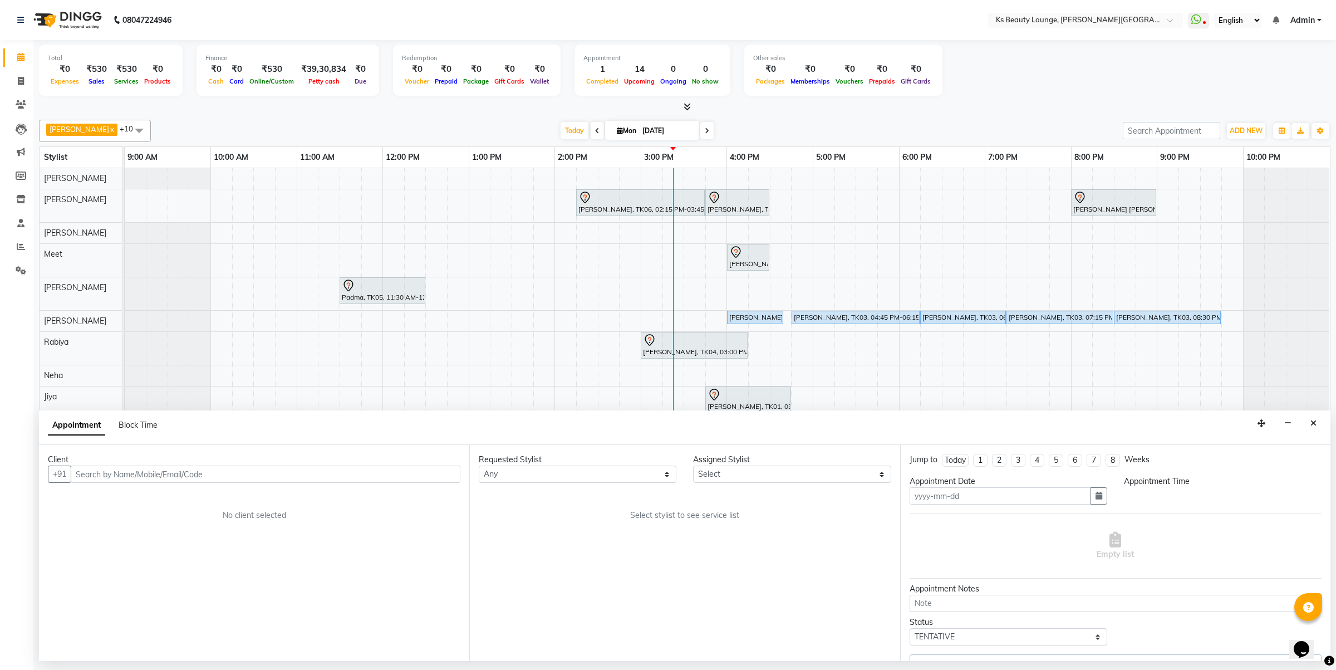
type input "[DATE]"
select select "87953"
select select "900"
select select "1892"
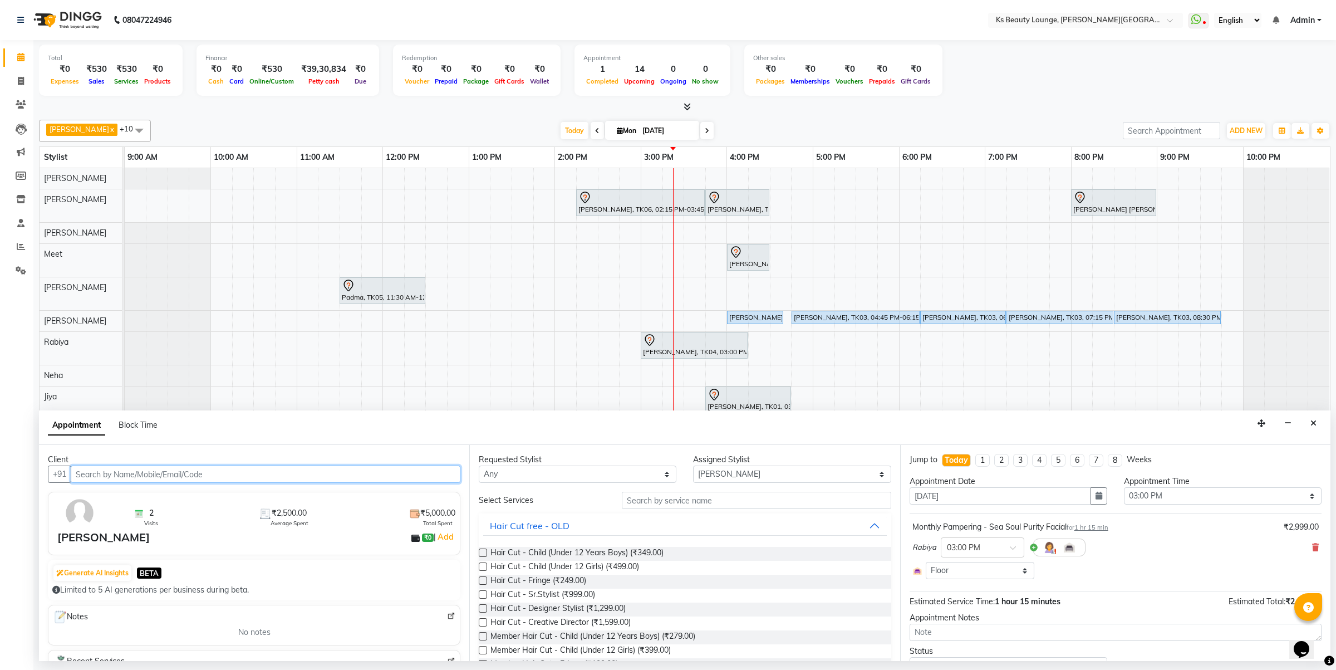
select select "1892"
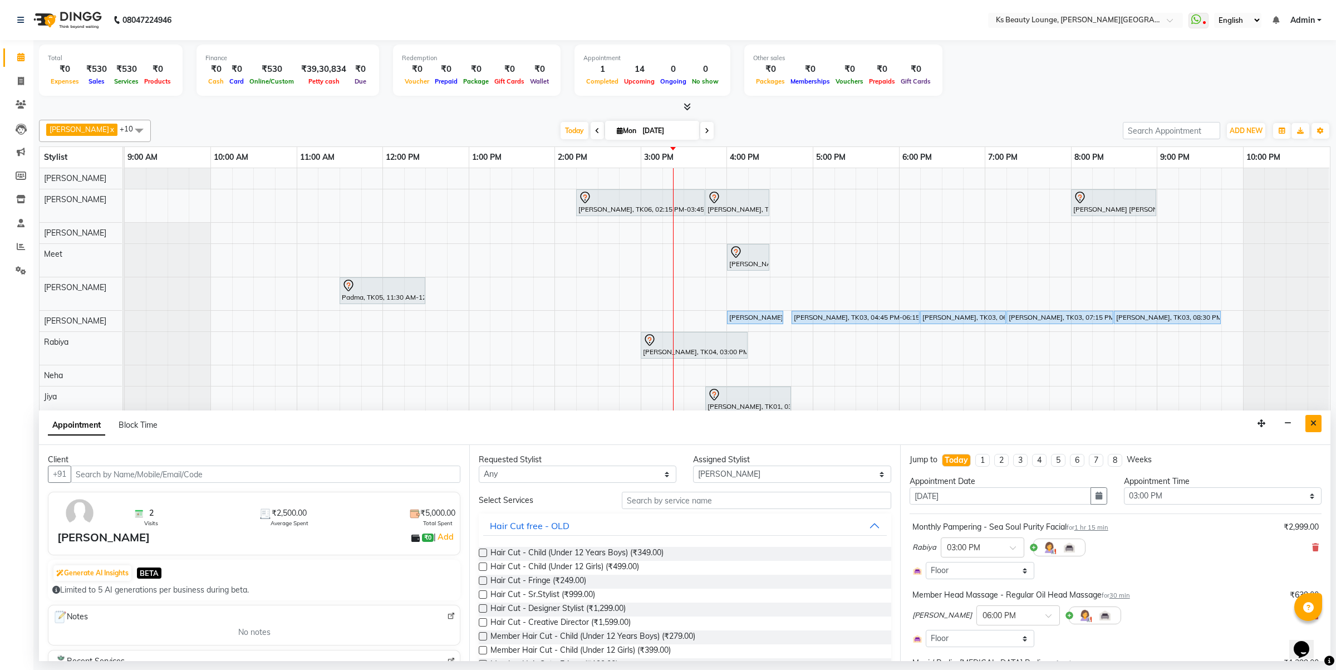
click at [1317, 422] on button "Close" at bounding box center [1314, 423] width 16 height 17
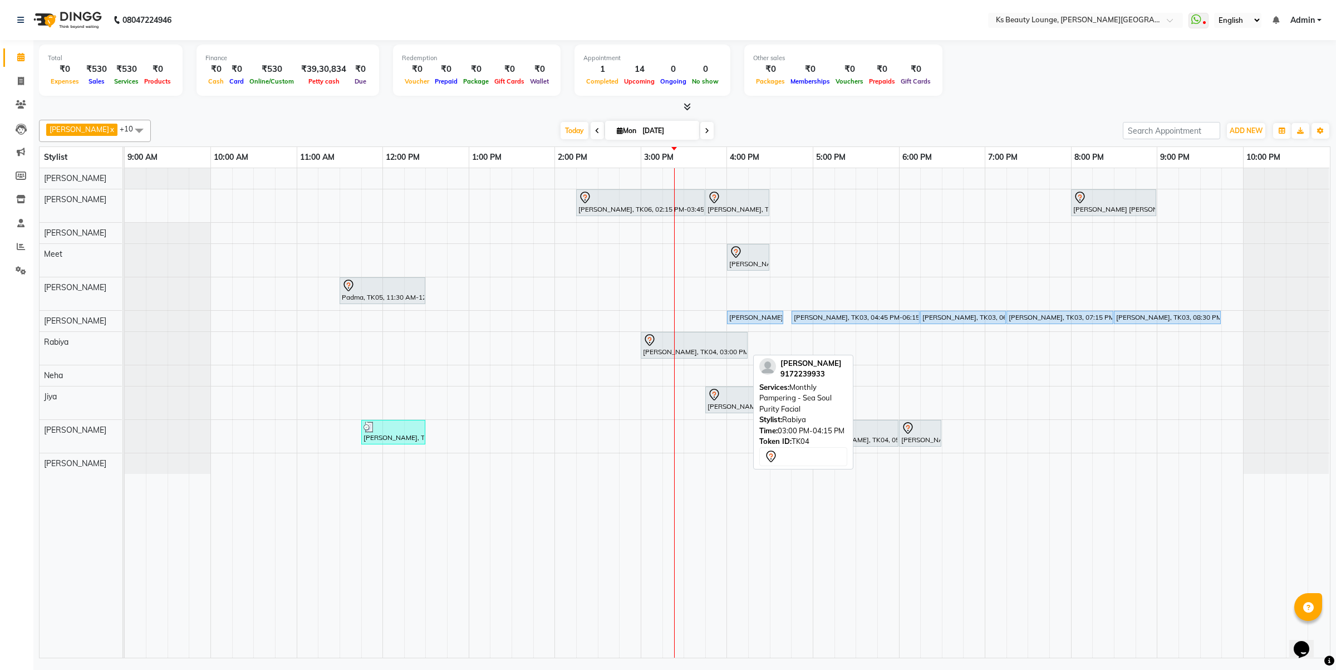
click at [650, 336] on icon at bounding box center [649, 340] width 9 height 12
select select "7"
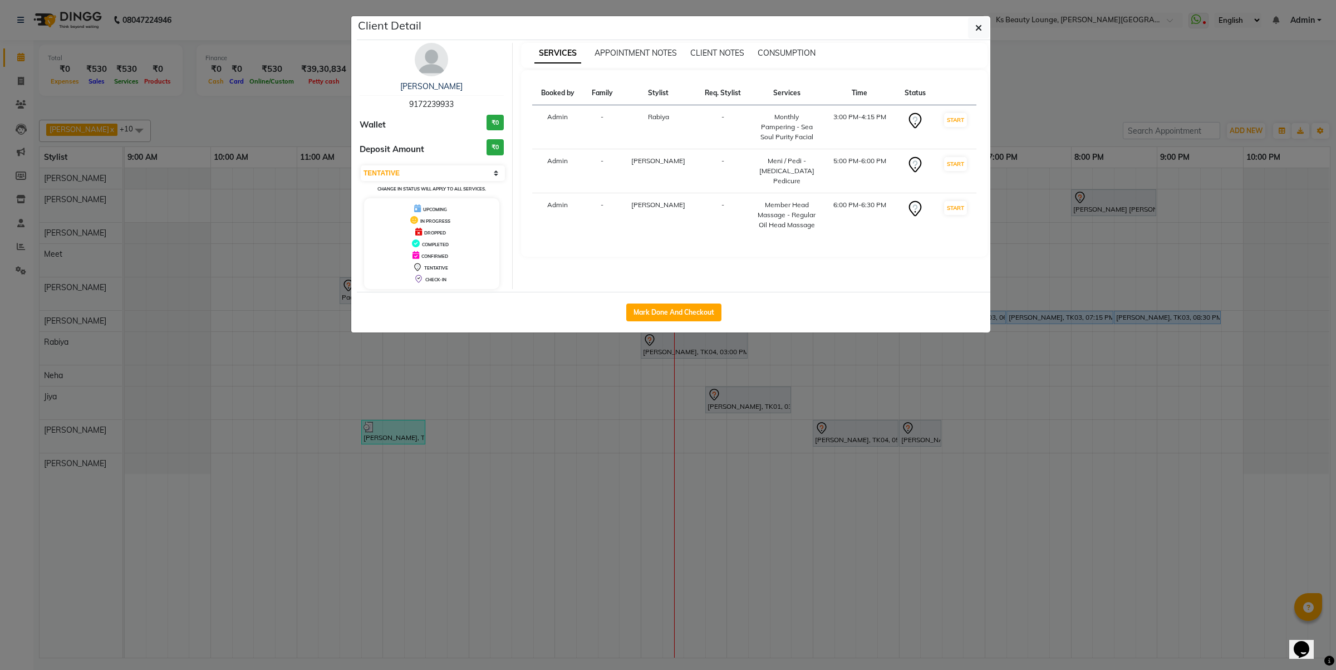
click at [728, 421] on ngb-modal-window "Client Detail Suraj Thakkar 9172239933 Wallet ₹0 Deposit Amount ₹0 Select IN SE…" at bounding box center [668, 335] width 1336 height 670
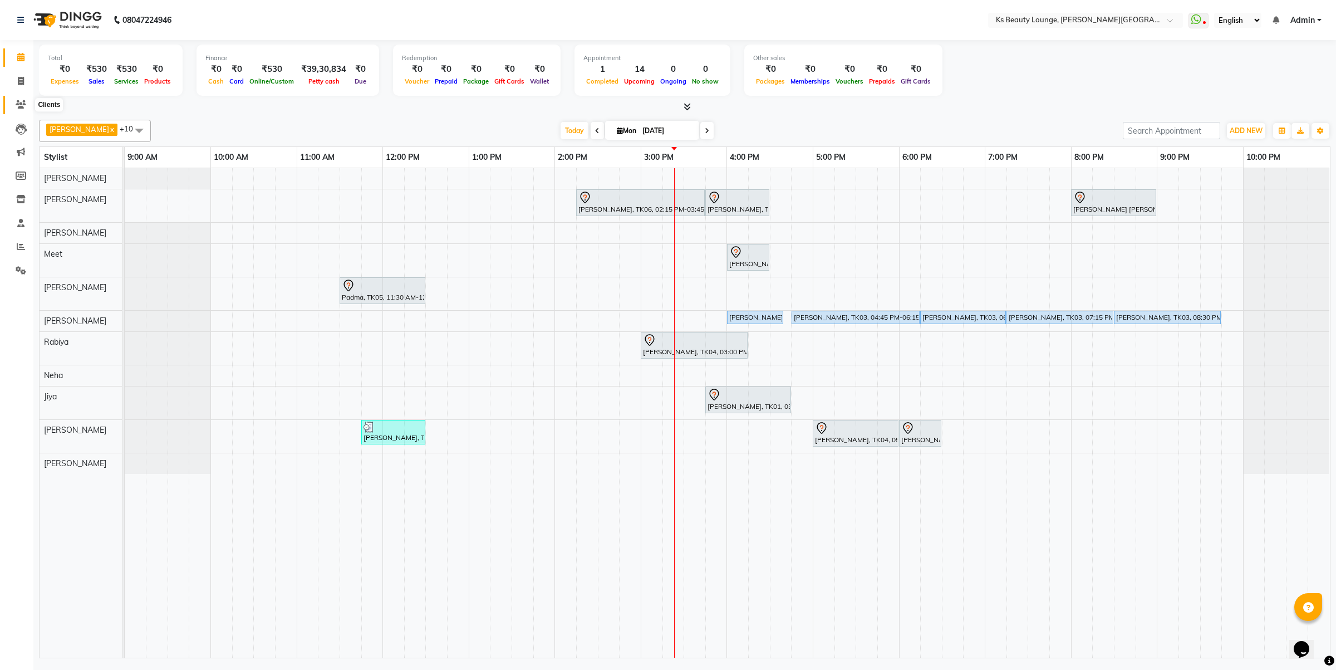
click at [18, 99] on span at bounding box center [20, 105] width 19 height 13
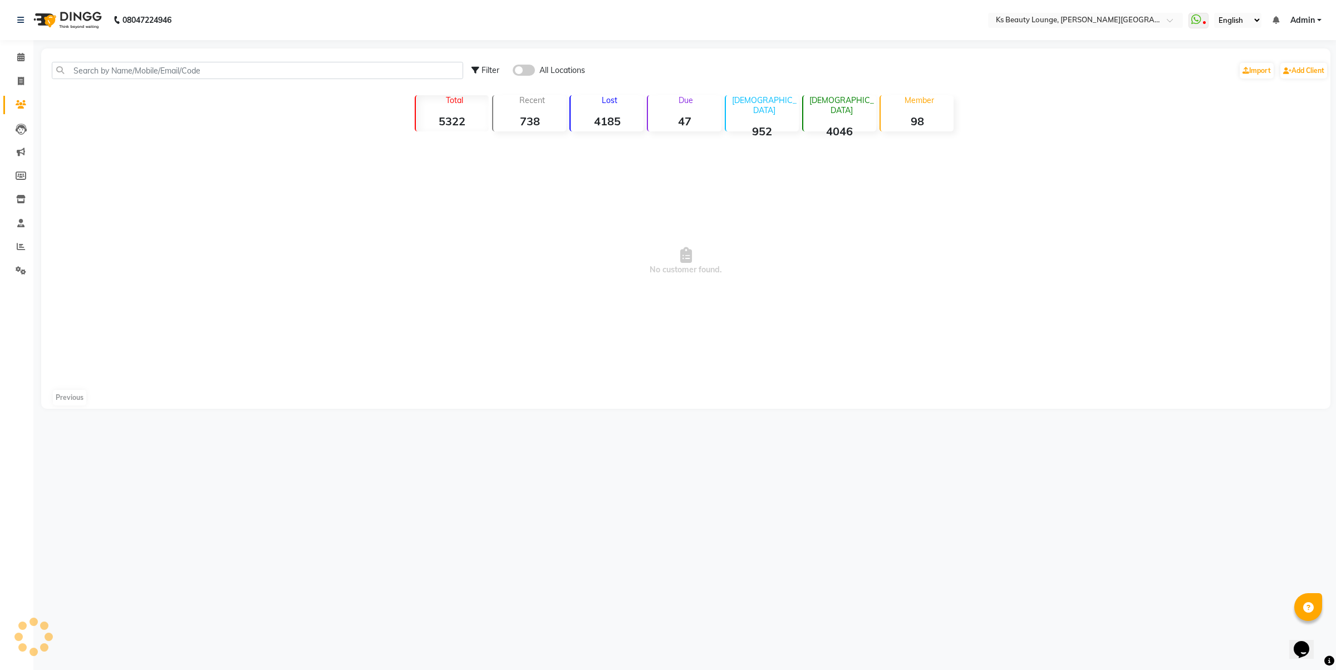
click at [141, 56] on div "Filter All Locations Import Add Client" at bounding box center [685, 70] width 1285 height 35
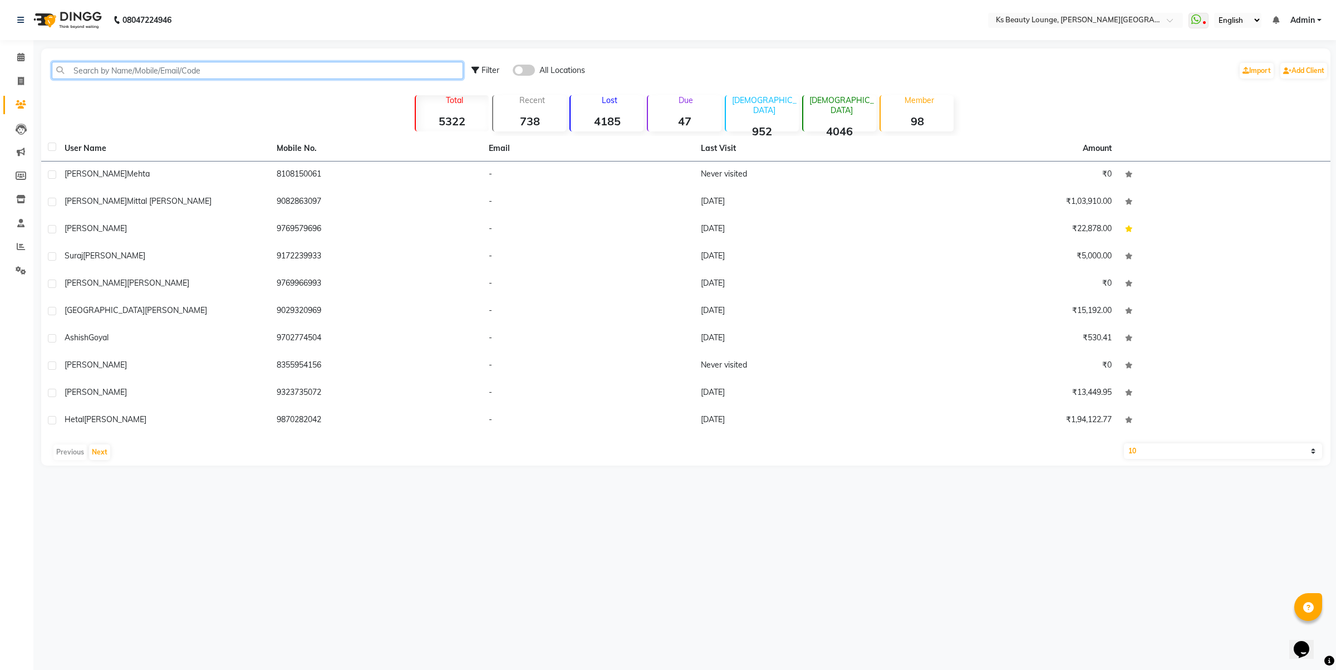
click at [153, 66] on input "text" at bounding box center [257, 70] width 411 height 17
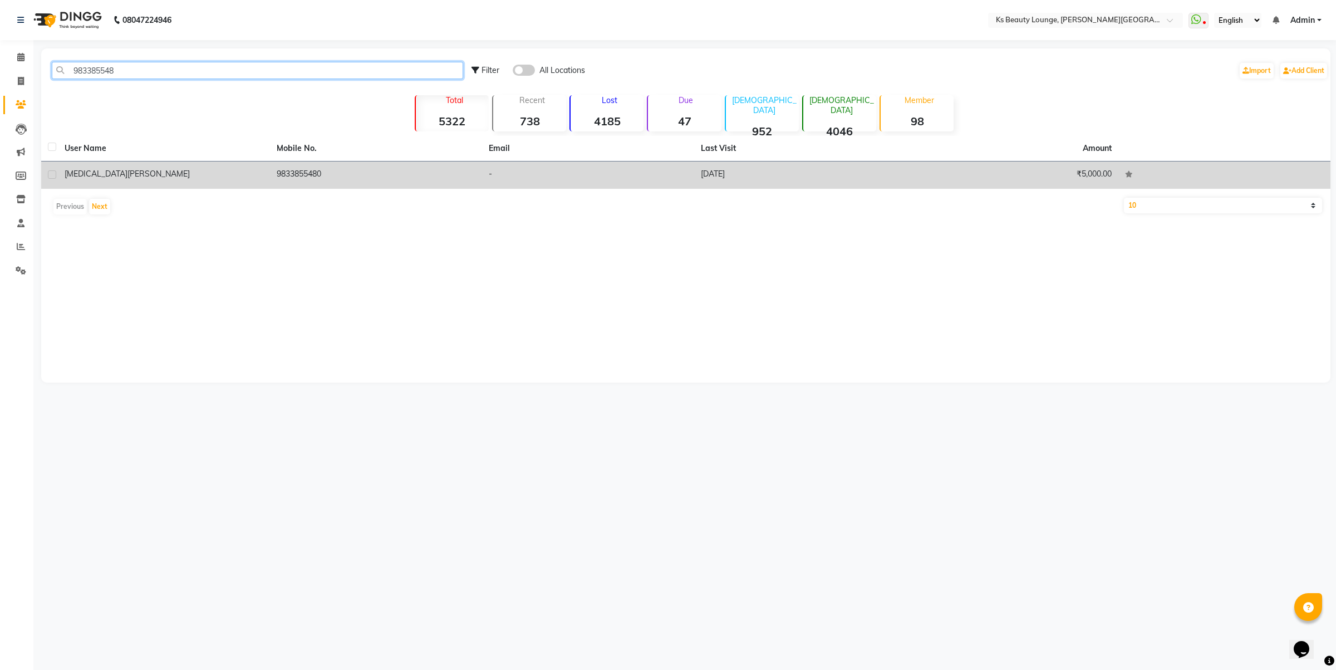
type input "983385548"
click at [310, 169] on td "9833855480" at bounding box center [376, 174] width 212 height 27
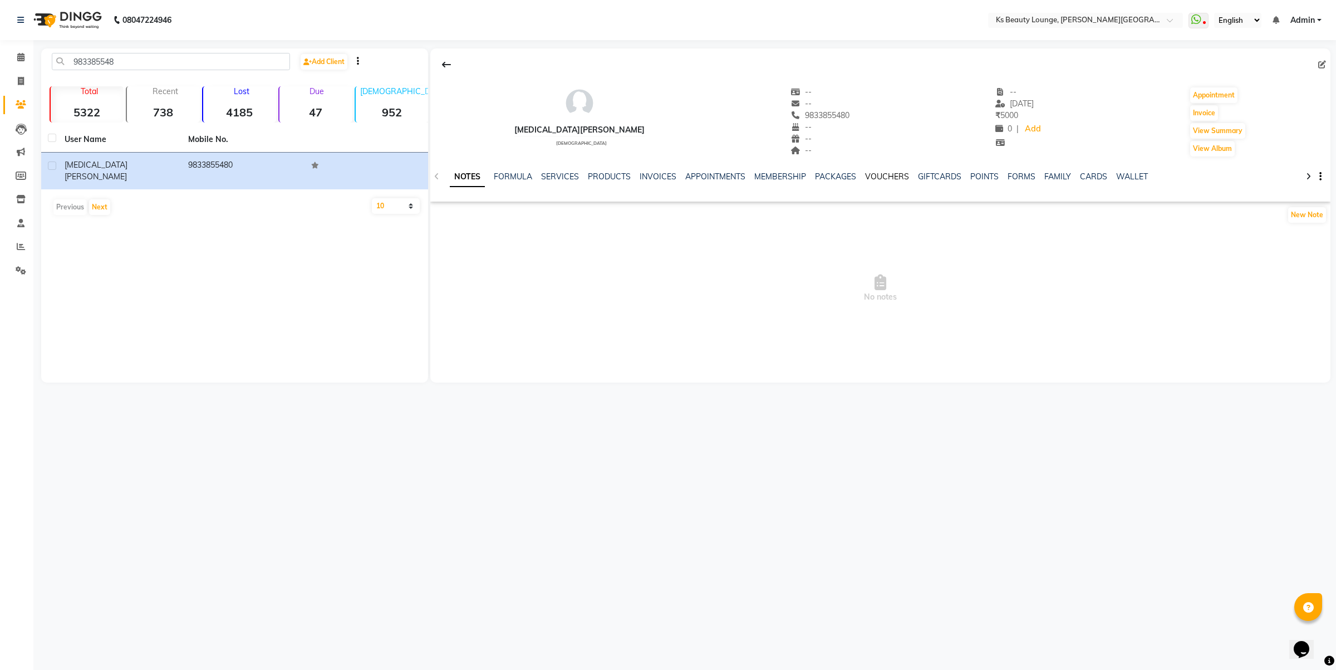
click at [882, 177] on link "VOUCHERS" at bounding box center [887, 176] width 44 height 10
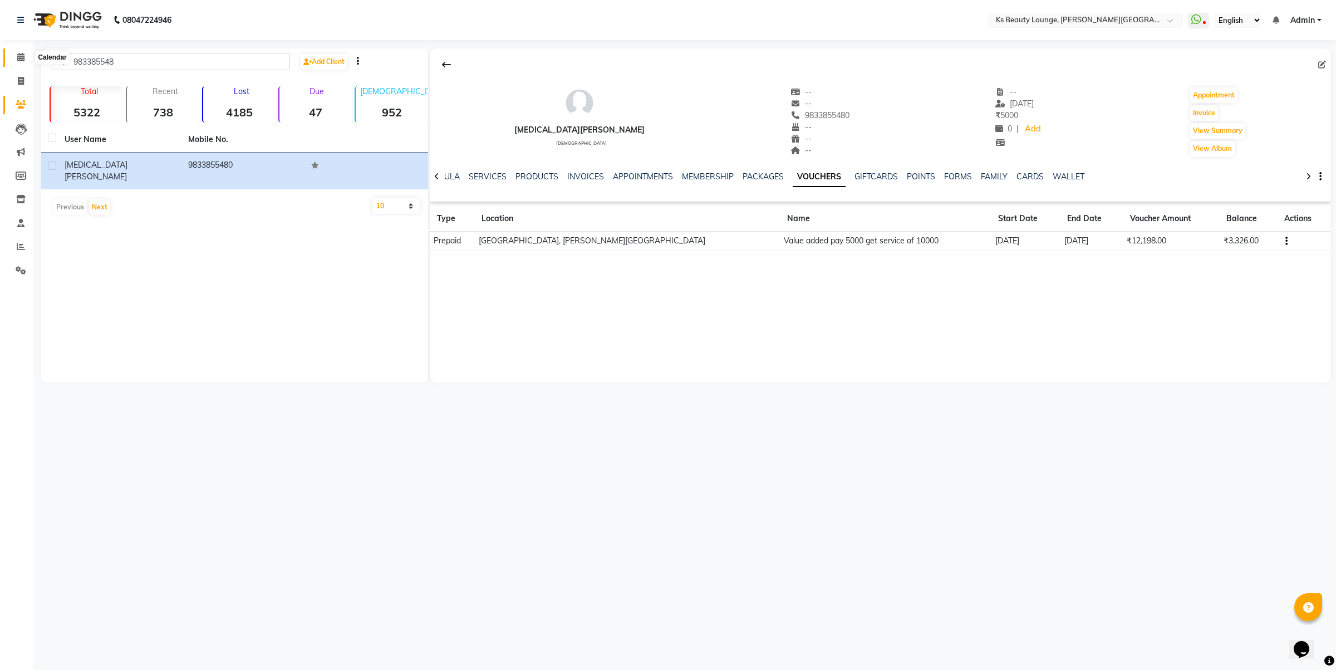
click at [23, 59] on icon at bounding box center [20, 57] width 7 height 8
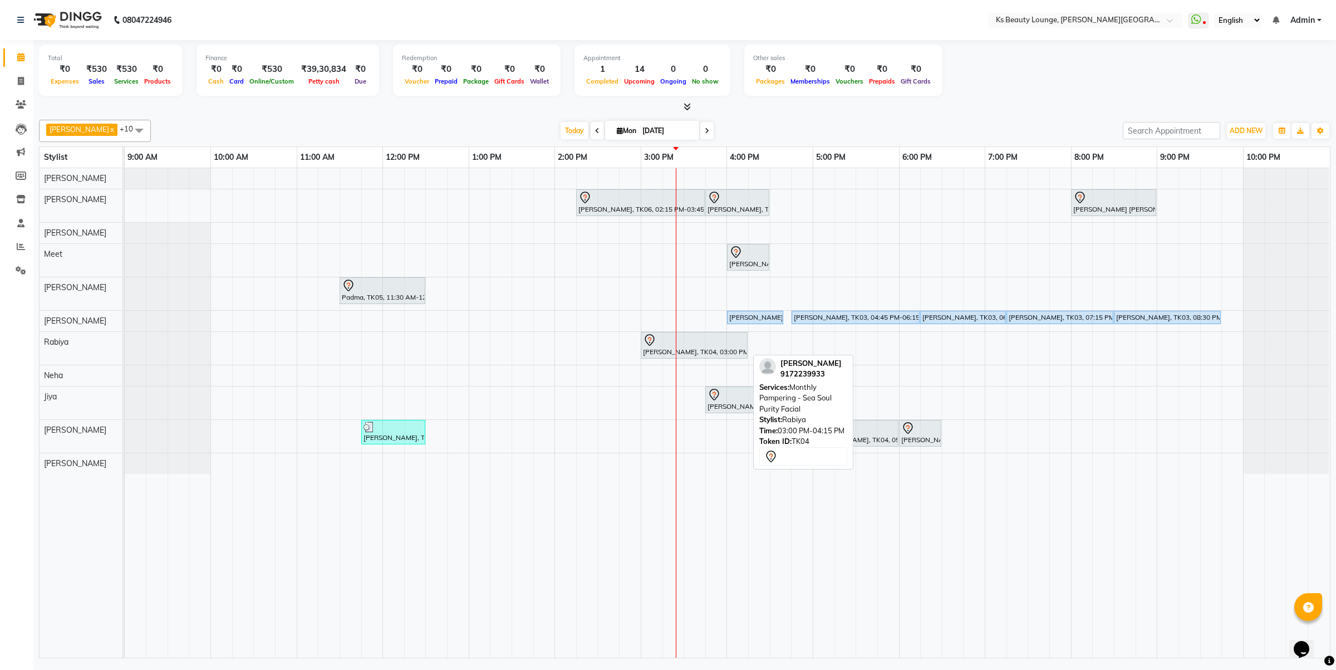
click at [651, 338] on icon at bounding box center [649, 339] width 13 height 13
select select "7"
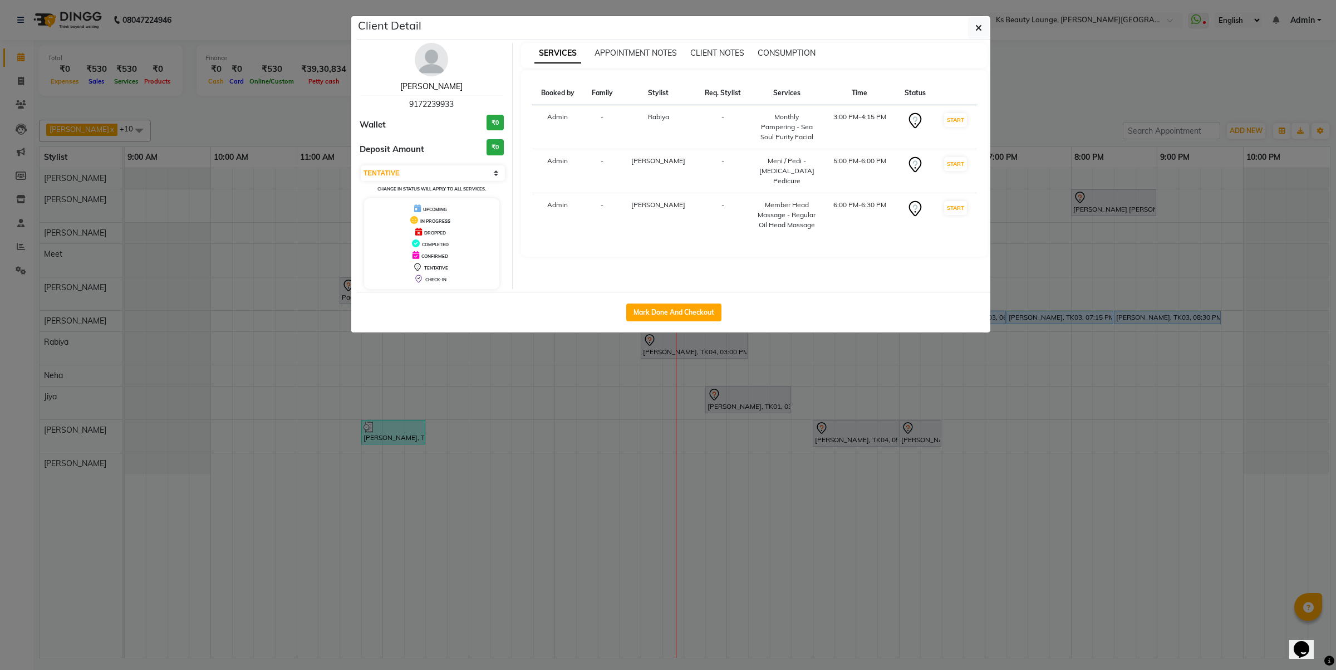
click at [440, 82] on link "[PERSON_NAME]" at bounding box center [431, 86] width 62 height 10
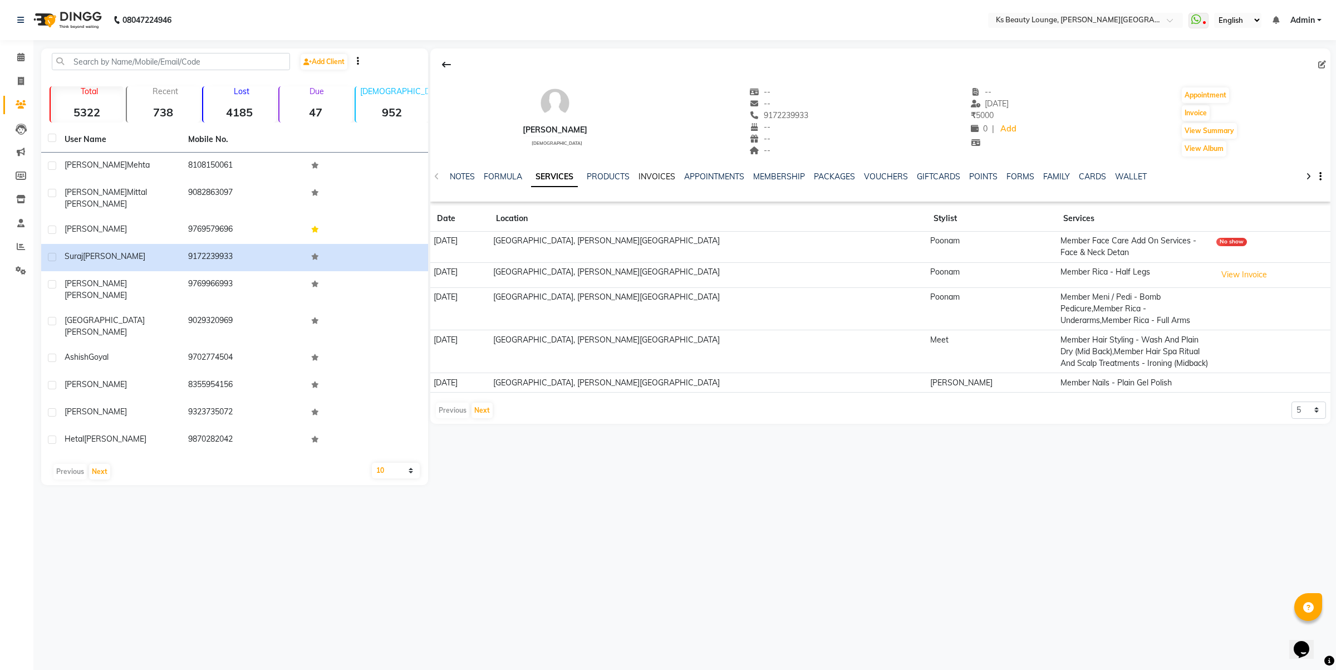
click at [663, 171] on link "INVOICES" at bounding box center [657, 176] width 37 height 10
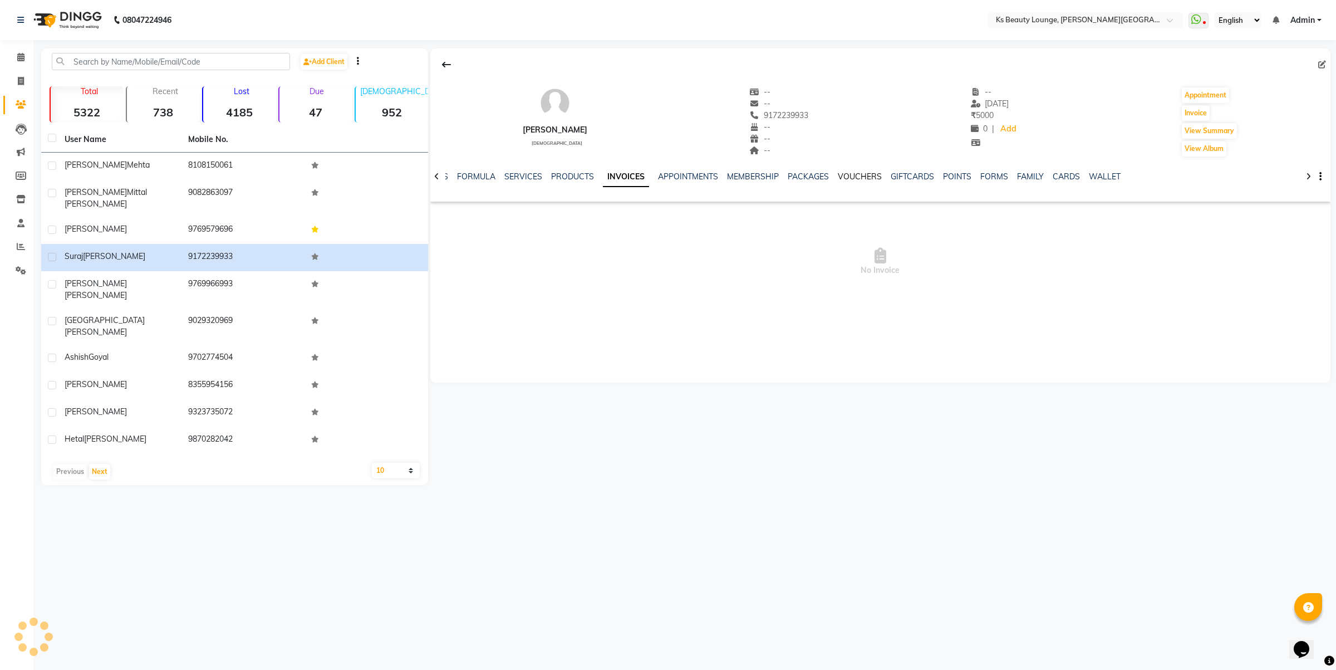
click at [855, 171] on link "VOUCHERS" at bounding box center [860, 176] width 44 height 10
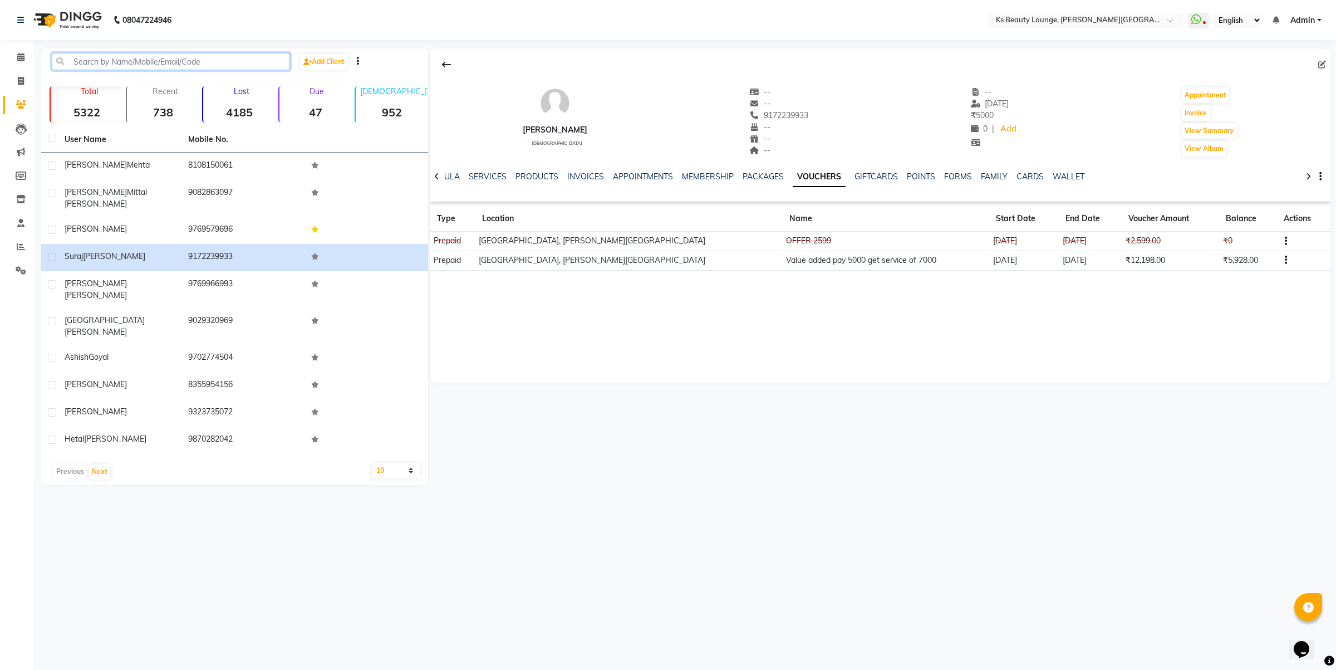
click at [79, 62] on input "text" at bounding box center [171, 61] width 238 height 17
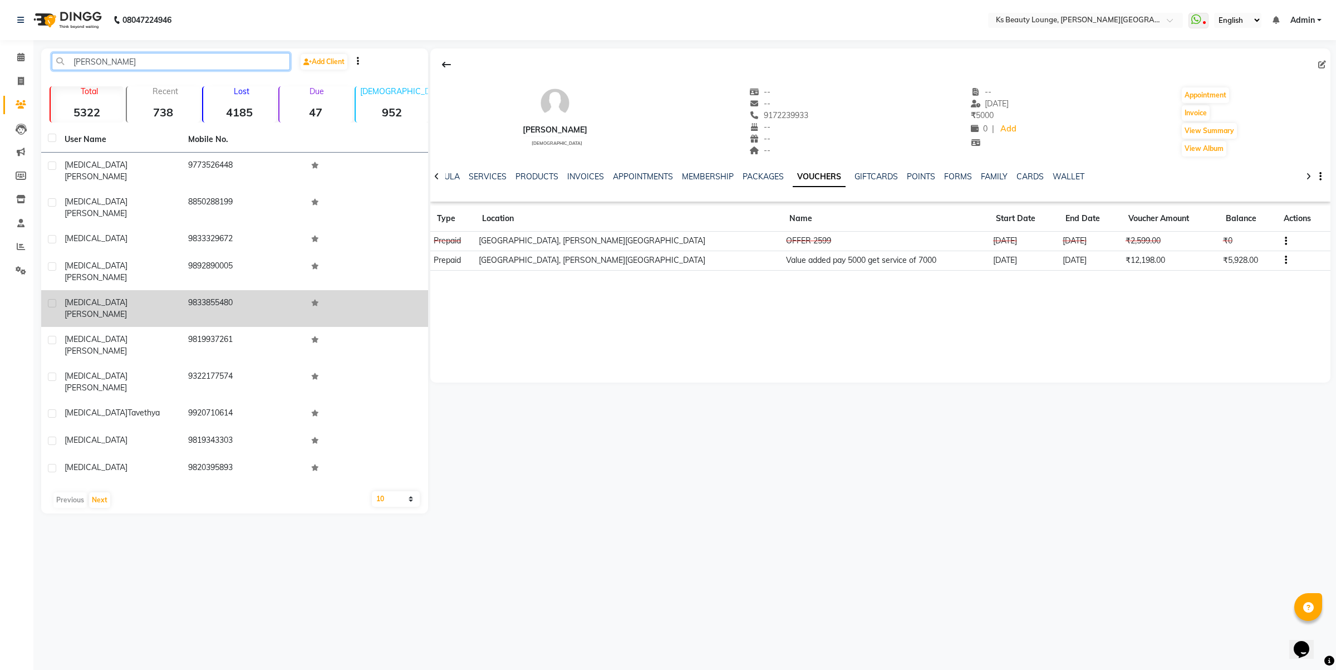
type input "NIKIT"
click at [210, 290] on td "9833855480" at bounding box center [244, 308] width 124 height 37
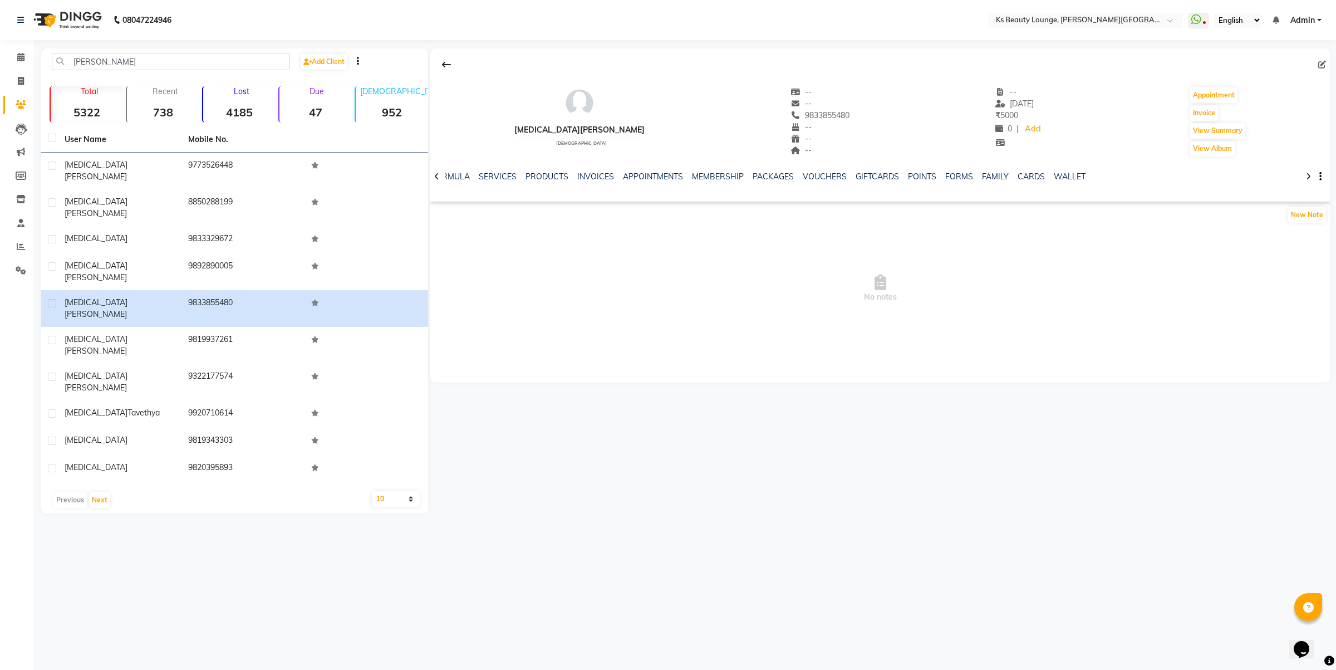
click at [597, 182] on div "INVOICES" at bounding box center [595, 177] width 37 height 12
click at [612, 174] on ul "NOTES FORMULA SERVICES PRODUCTS INVOICES APPOINTMENTS MEMBERSHIP PACKAGES VOUCH…" at bounding box center [741, 177] width 707 height 12
click at [608, 174] on ul "NOTES FORMULA SERVICES PRODUCTS INVOICES APPOINTMENTS MEMBERSHIP PACKAGES VOUCH…" at bounding box center [741, 177] width 707 height 12
click at [600, 177] on link "INVOICES" at bounding box center [595, 176] width 37 height 10
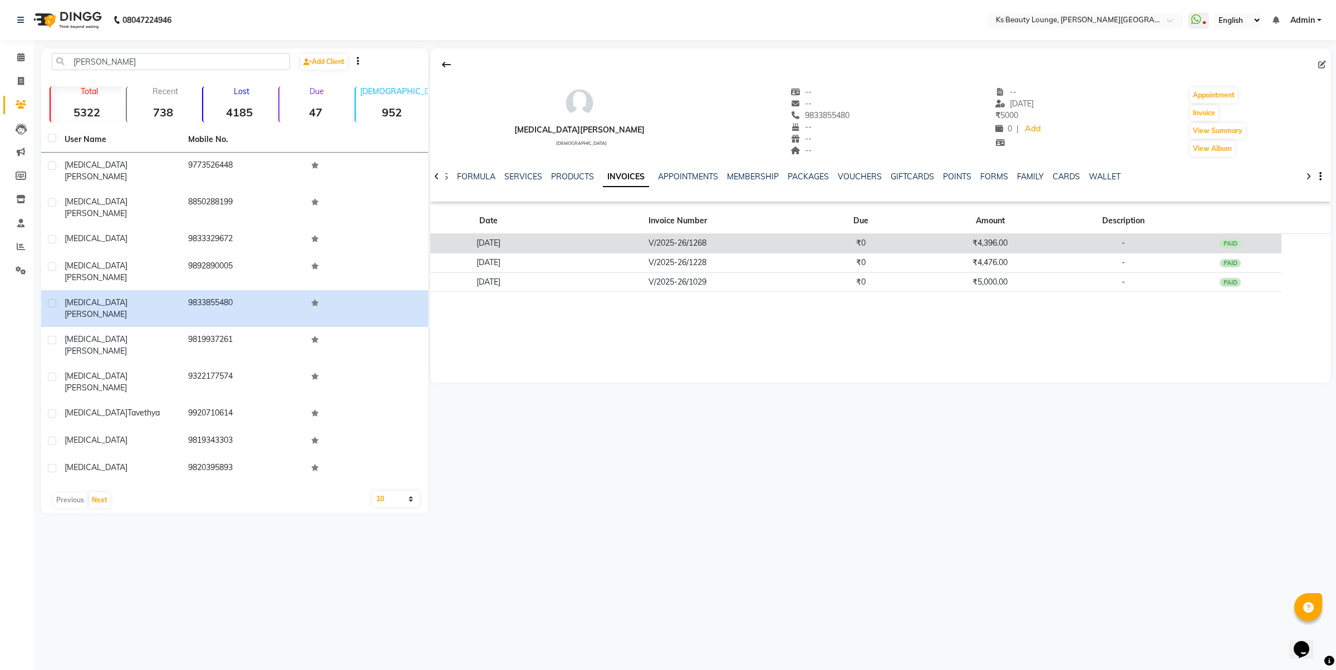
click at [713, 243] on td "V/2025-26/1268" at bounding box center [677, 243] width 263 height 19
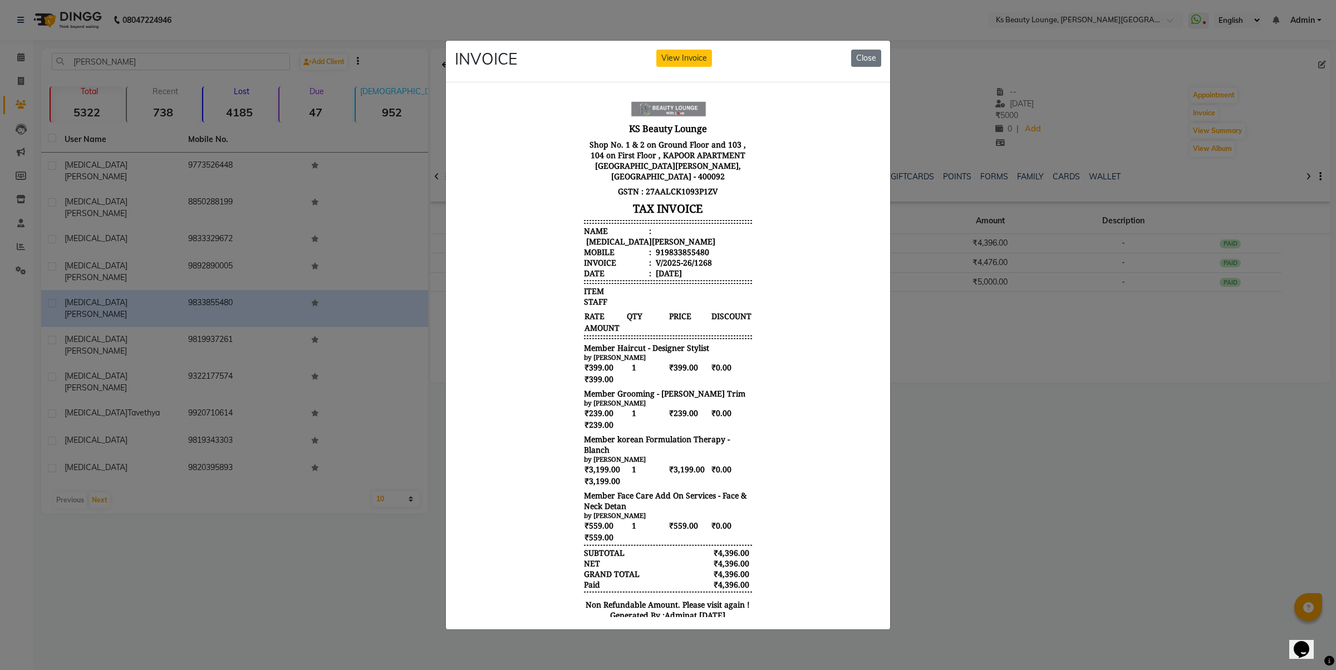
click at [997, 321] on ngb-modal-window "INVOICE View Invoice Close" at bounding box center [668, 335] width 1336 height 670
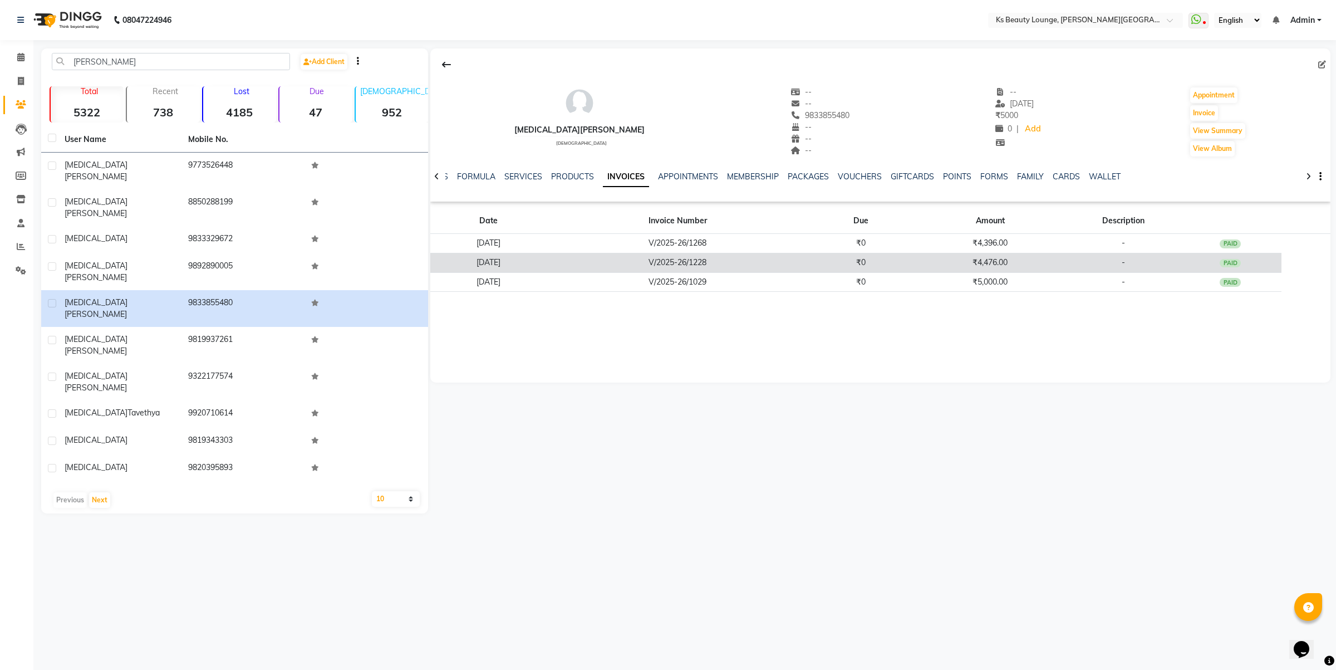
click at [955, 263] on td "₹4,476.00" at bounding box center [990, 262] width 155 height 19
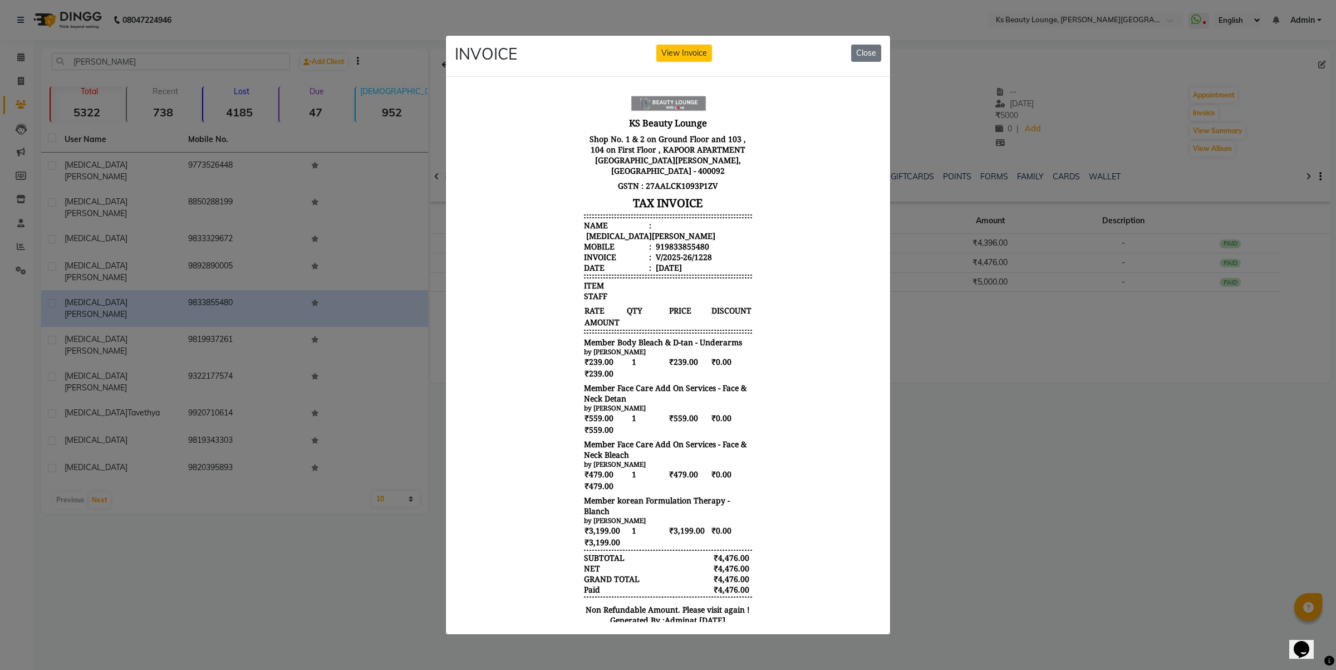
click at [951, 330] on ngb-modal-window "INVOICE View Invoice Close" at bounding box center [668, 335] width 1336 height 670
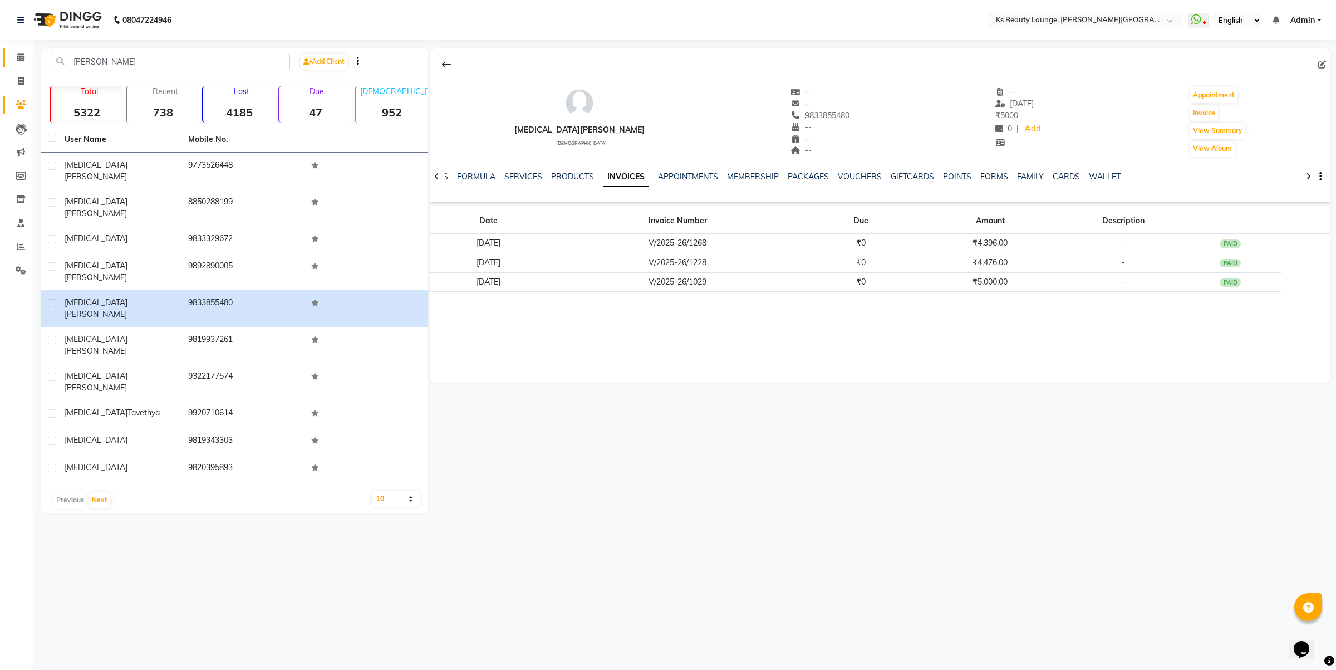
drag, startPoint x: 1244, startPoint y: 2, endPoint x: 155, endPoint y: 4, distance: 1089.6
click at [19, 53] on icon at bounding box center [20, 57] width 7 height 8
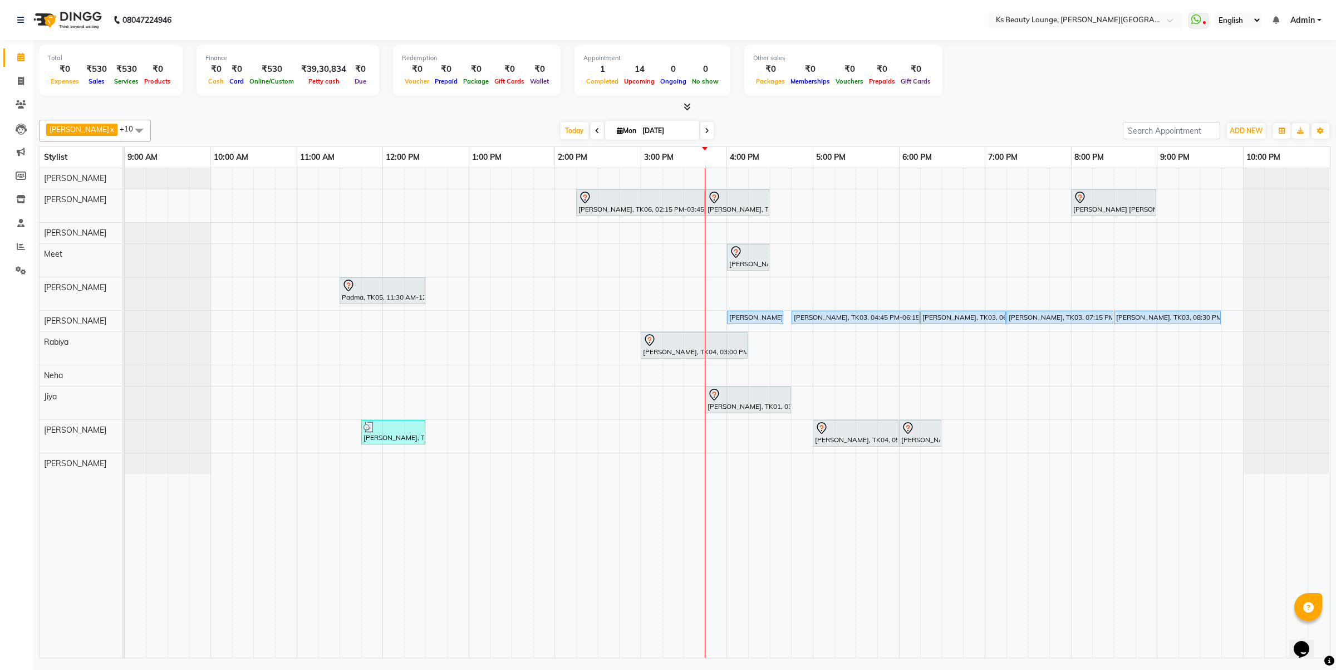
click at [700, 137] on span at bounding box center [706, 130] width 13 height 17
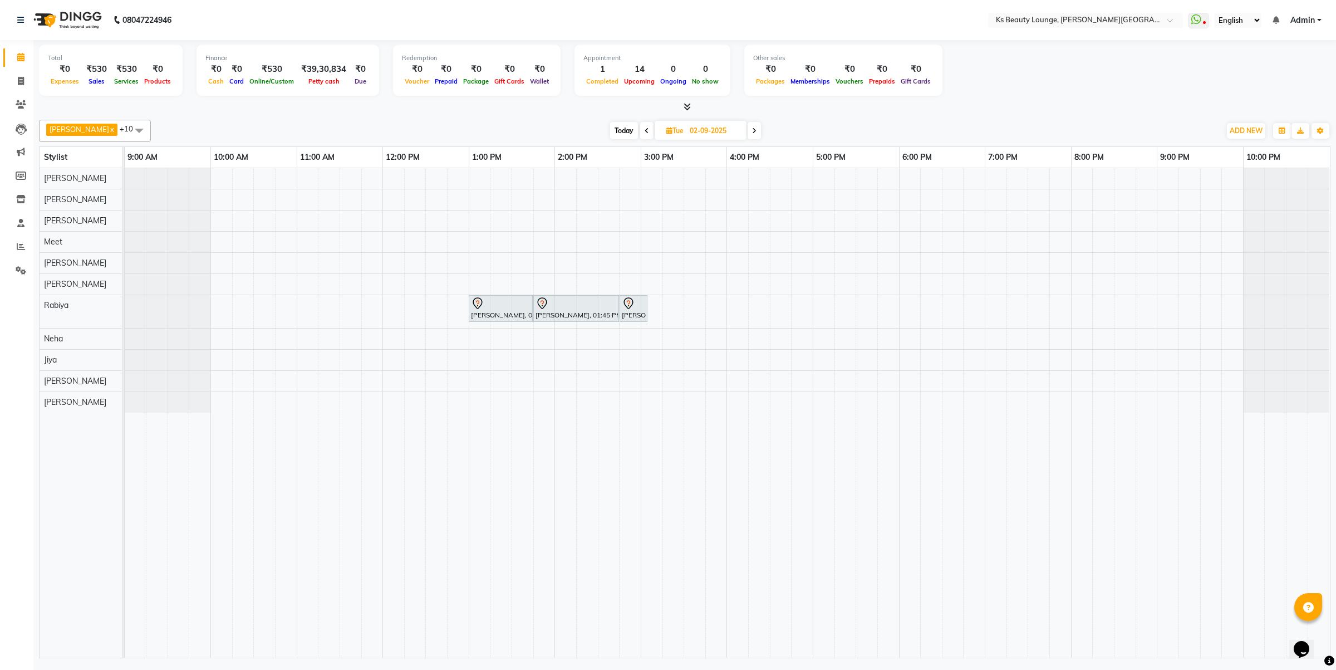
click at [640, 130] on span at bounding box center [646, 130] width 13 height 17
type input "[DATE]"
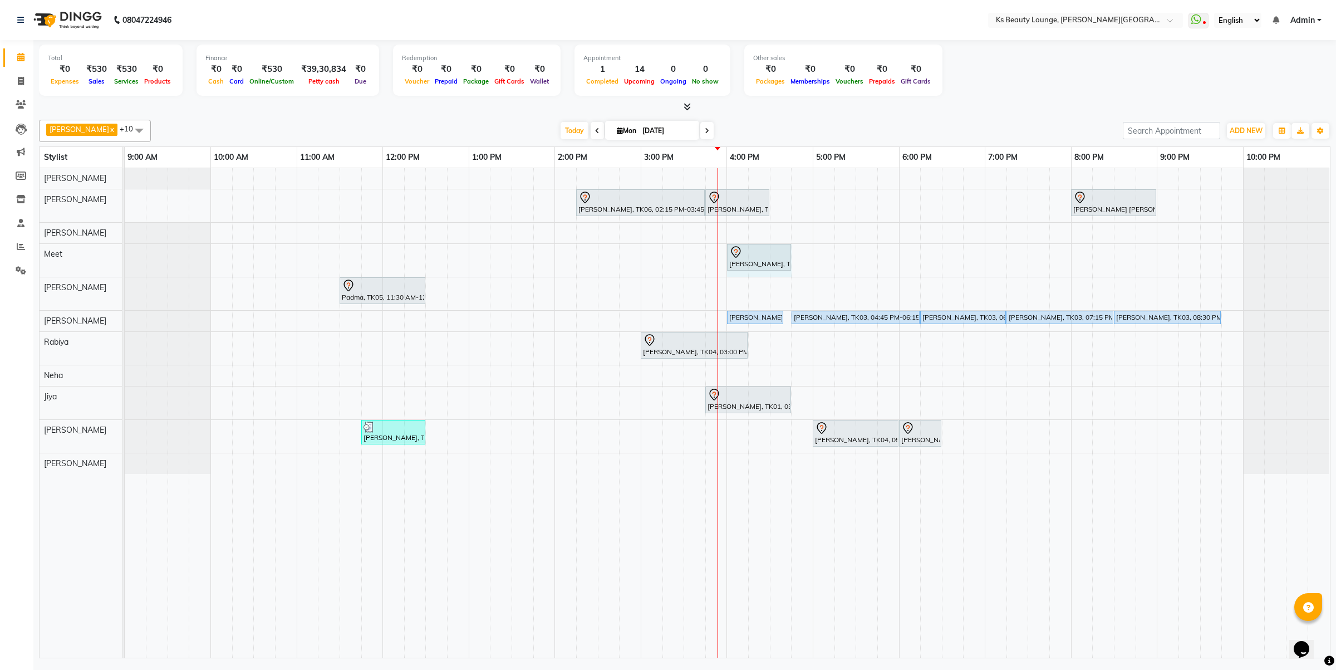
drag, startPoint x: 769, startPoint y: 254, endPoint x: 780, endPoint y: 253, distance: 11.1
click at [125, 253] on div "Shlok Mehta, TK08, 04:00 PM-04:30 PM, Haircut - Designer Stylist Shlok Mehta, T…" at bounding box center [125, 260] width 0 height 33
click at [658, 128] on input "[DATE]" at bounding box center [667, 130] width 56 height 17
select select "9"
select select "2025"
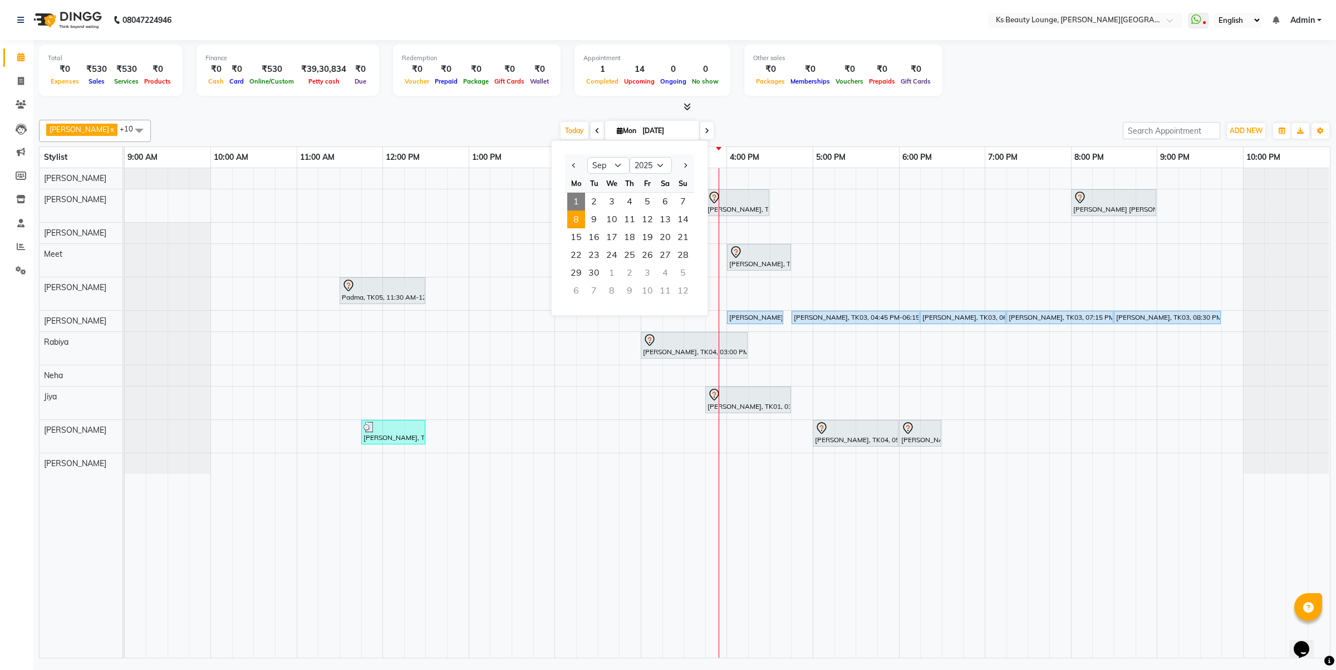
click at [571, 217] on span "8" at bounding box center [576, 219] width 18 height 18
type input "[DATE]"
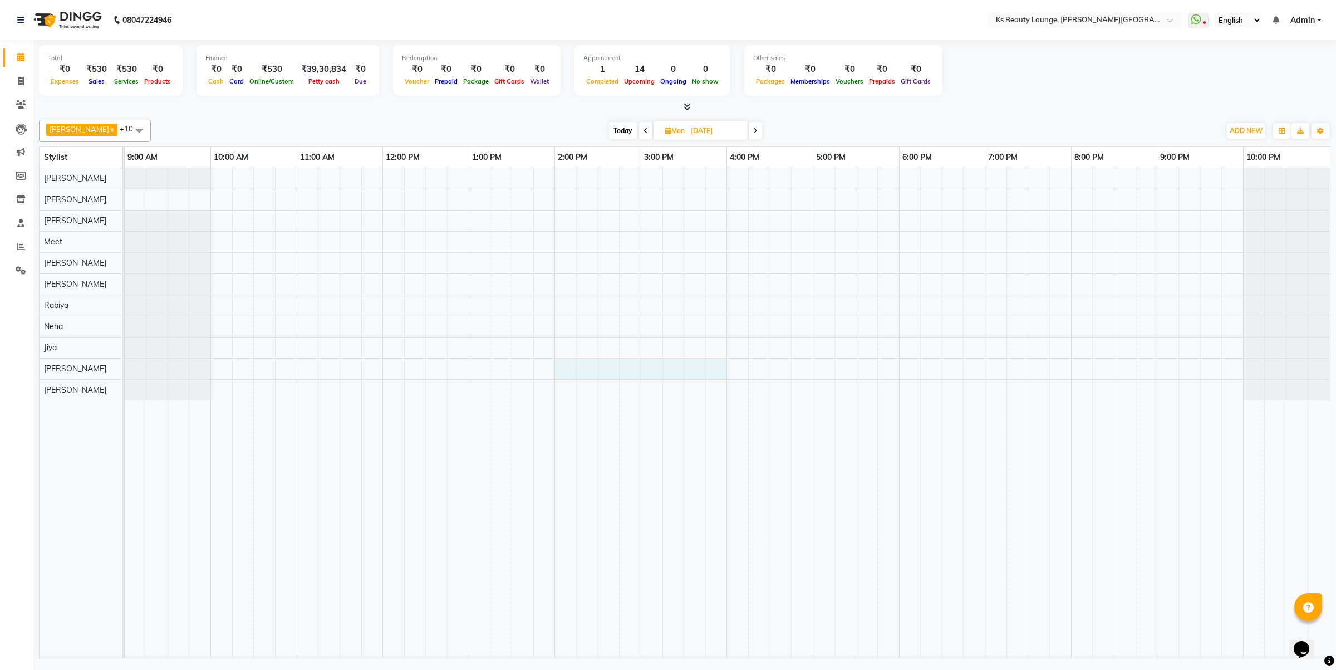
drag, startPoint x: 562, startPoint y: 374, endPoint x: 725, endPoint y: 371, distance: 163.2
click at [725, 371] on div at bounding box center [727, 412] width 1205 height 489
select select "87953"
select select "tentative"
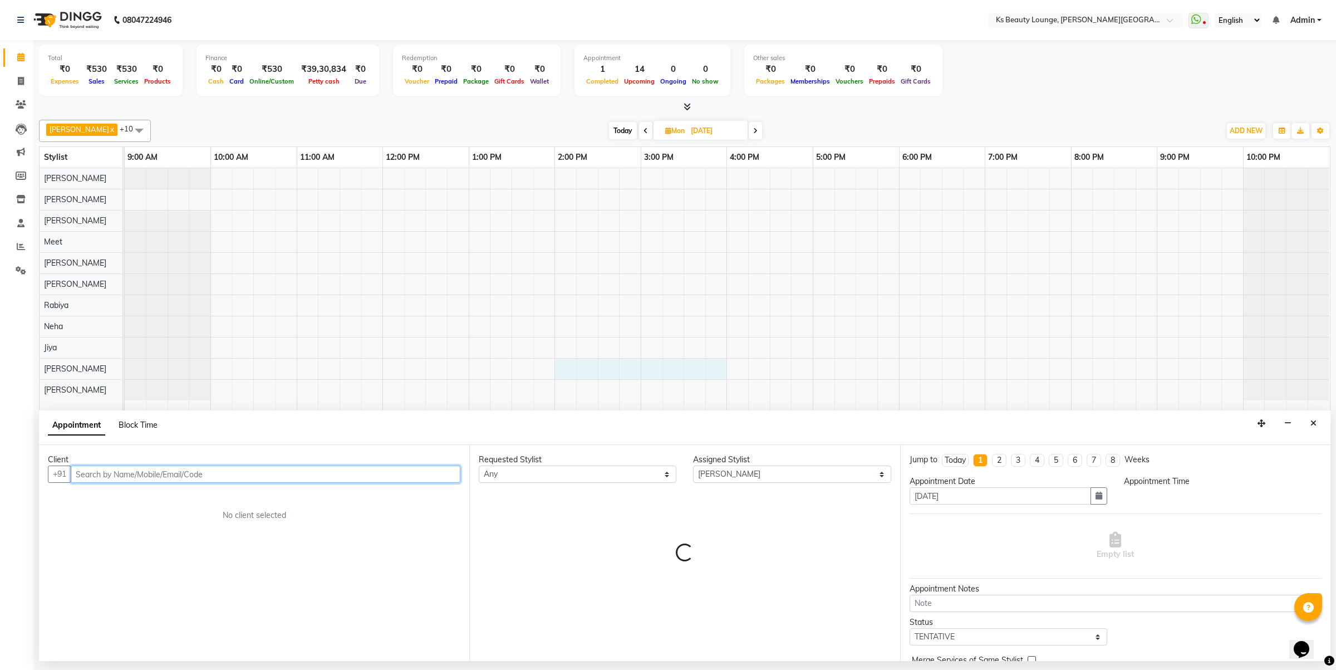
select select "840"
click at [140, 425] on span "Block Time" at bounding box center [138, 425] width 39 height 10
select select "87953"
select select "840"
select select "960"
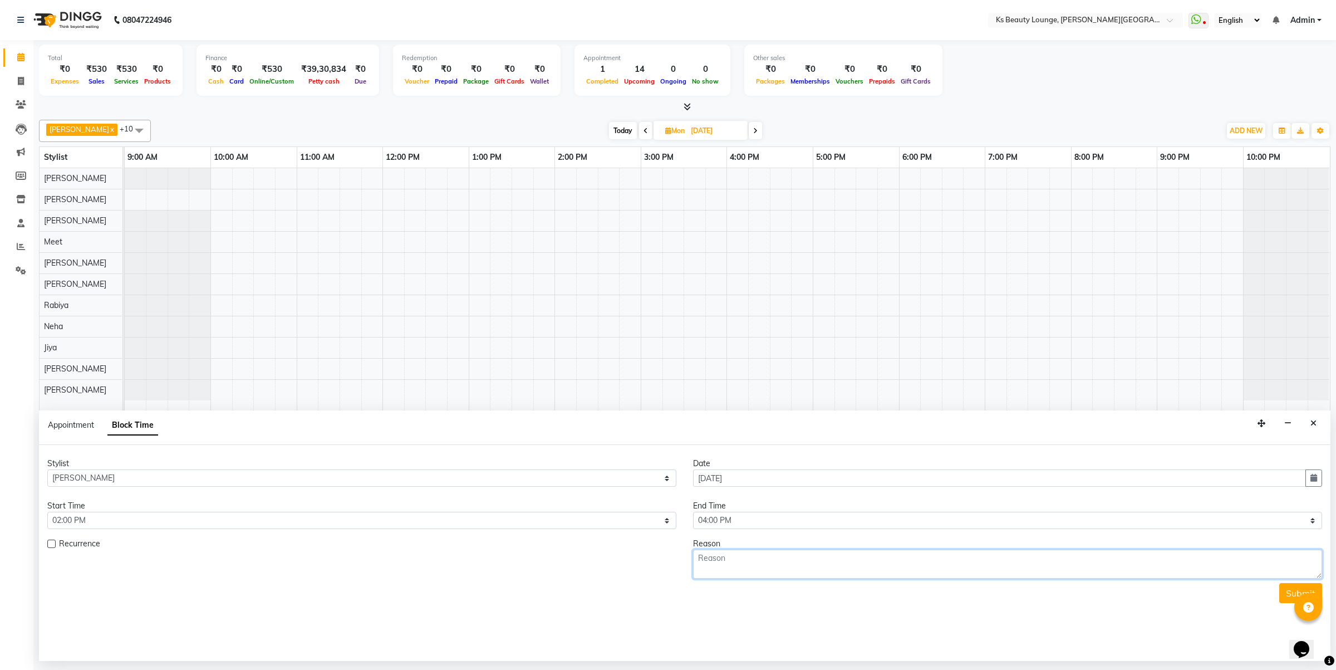
click at [784, 571] on textarea at bounding box center [1007, 564] width 629 height 29
paste textarea "[PERSON_NAME] Influencer"
type textarea "[PERSON_NAME] Influencer"
click at [1302, 594] on div at bounding box center [1308, 607] width 28 height 28
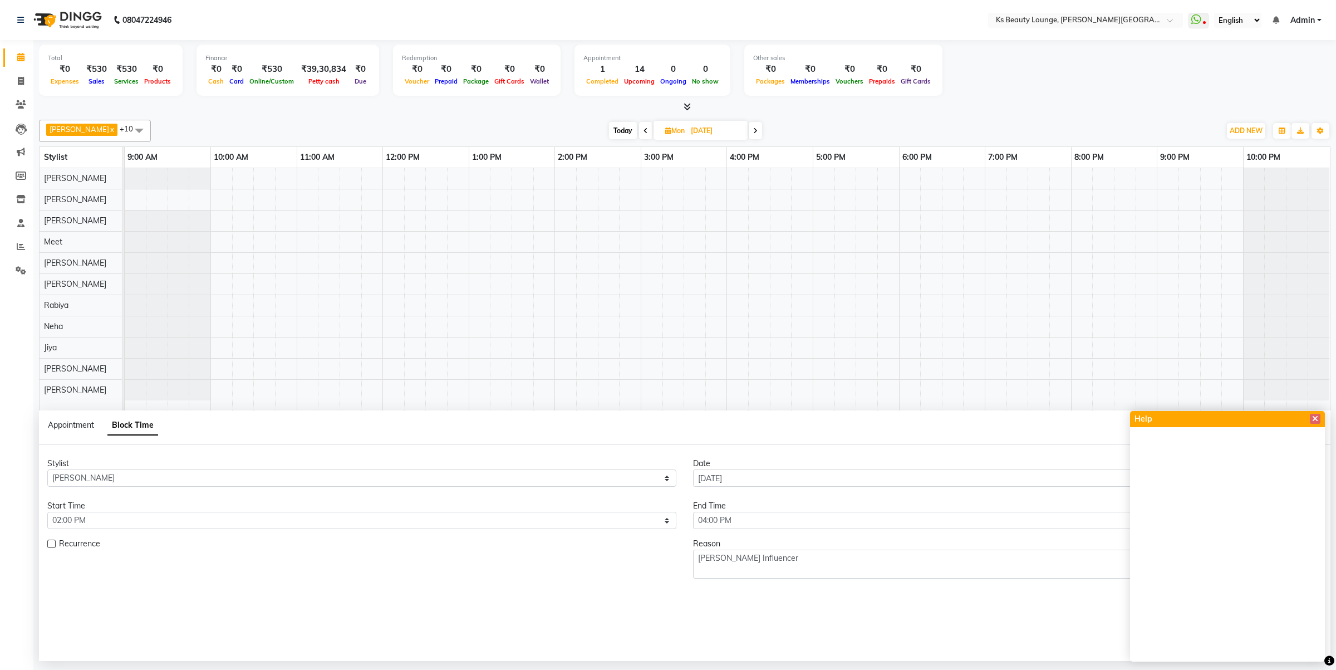
click at [1103, 618] on div "Stylist Select Ali Shaikh Ayesha Bhim Sharma Farheen Heena Khan Jibi Jiya Kavil…" at bounding box center [685, 553] width 1292 height 216
click at [1315, 421] on icon at bounding box center [1315, 419] width 6 height 8
click at [1283, 594] on button "Submit" at bounding box center [1300, 593] width 43 height 20
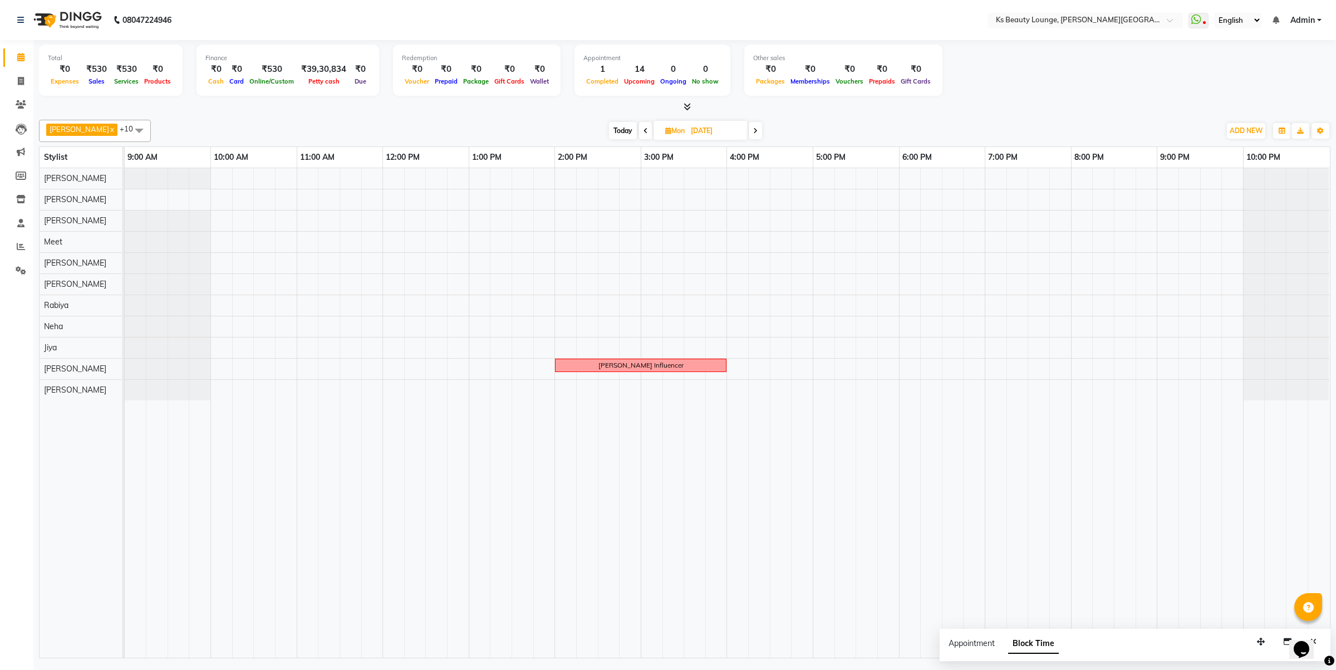
click at [614, 135] on span "Today" at bounding box center [623, 130] width 28 height 17
type input "[DATE]"
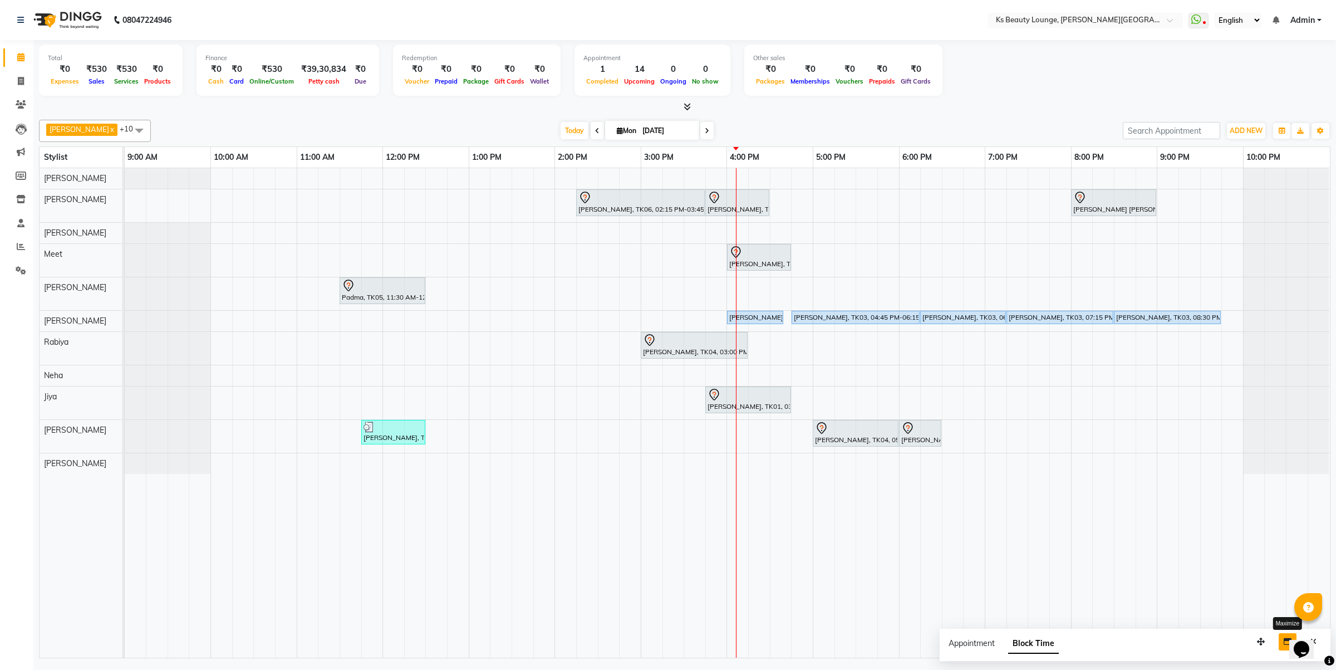
click at [1286, 639] on icon "button" at bounding box center [1288, 641] width 8 height 8
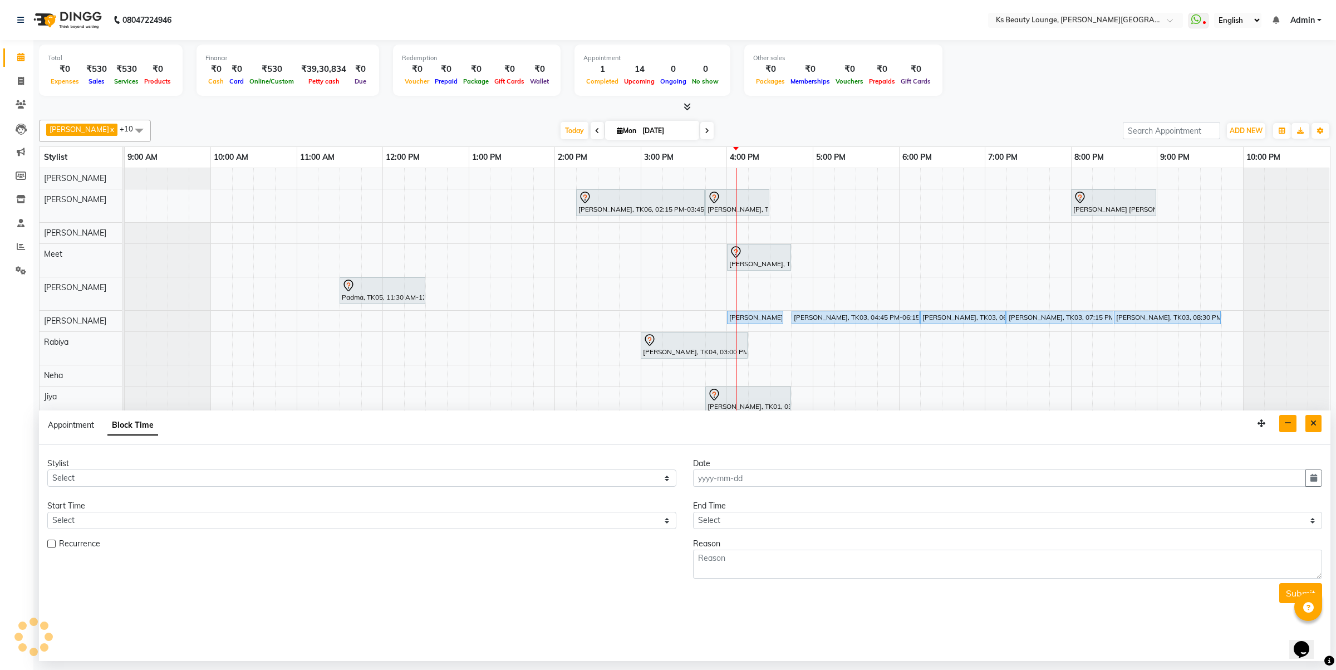
click at [1312, 421] on icon "Close" at bounding box center [1314, 423] width 6 height 8
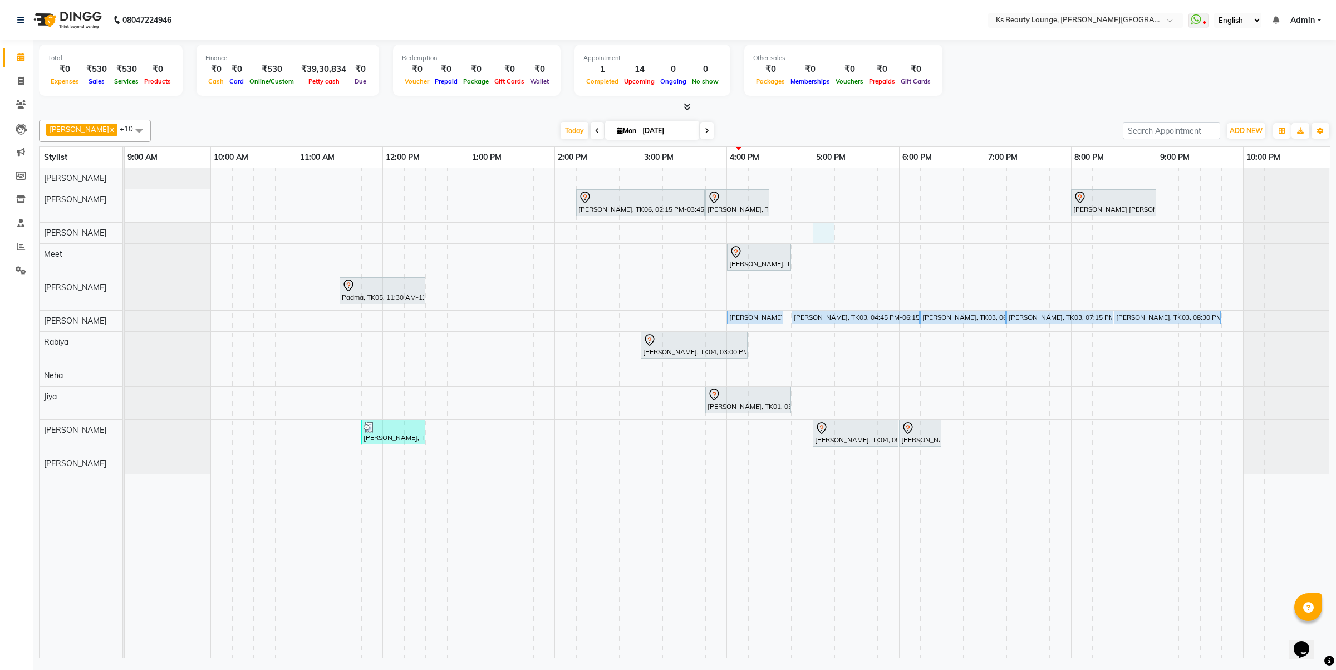
click at [823, 236] on div "Hetal Gandhi, TK06, 02:15 PM-03:45 PM, Summer 3Tenx Hair Spa Sonal Shah, TK01, …" at bounding box center [727, 412] width 1205 height 489
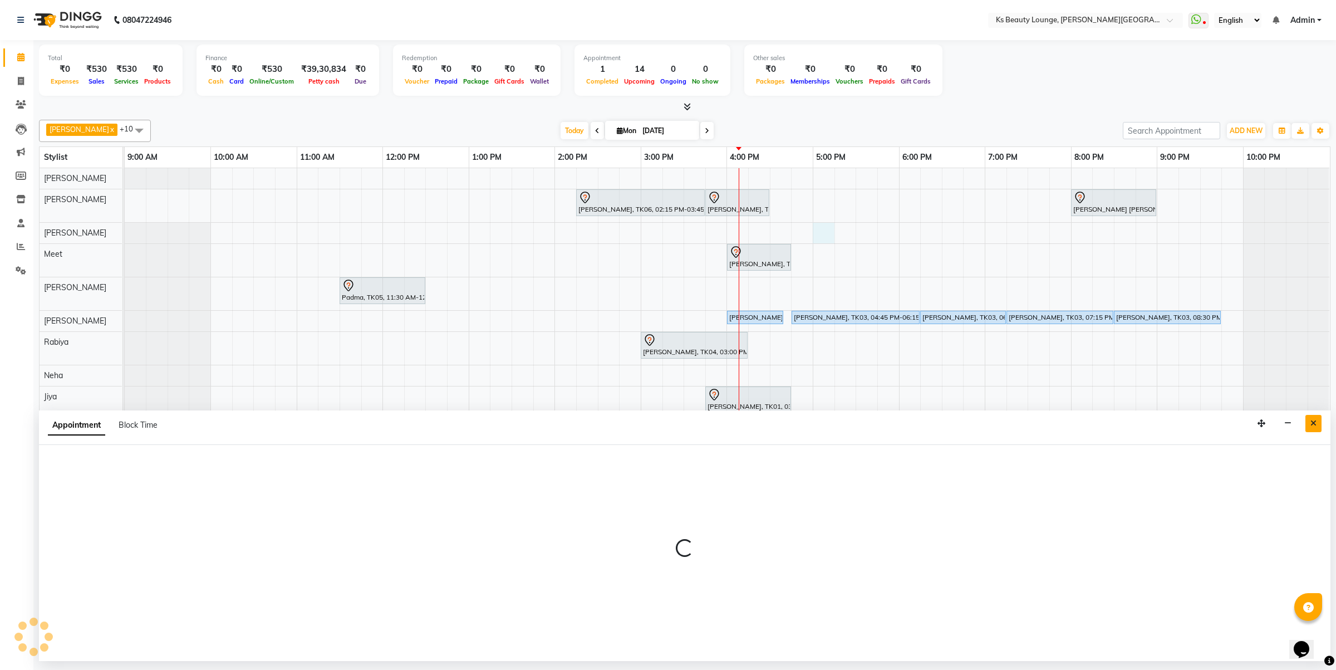
click at [1320, 426] on button "Close" at bounding box center [1314, 423] width 16 height 17
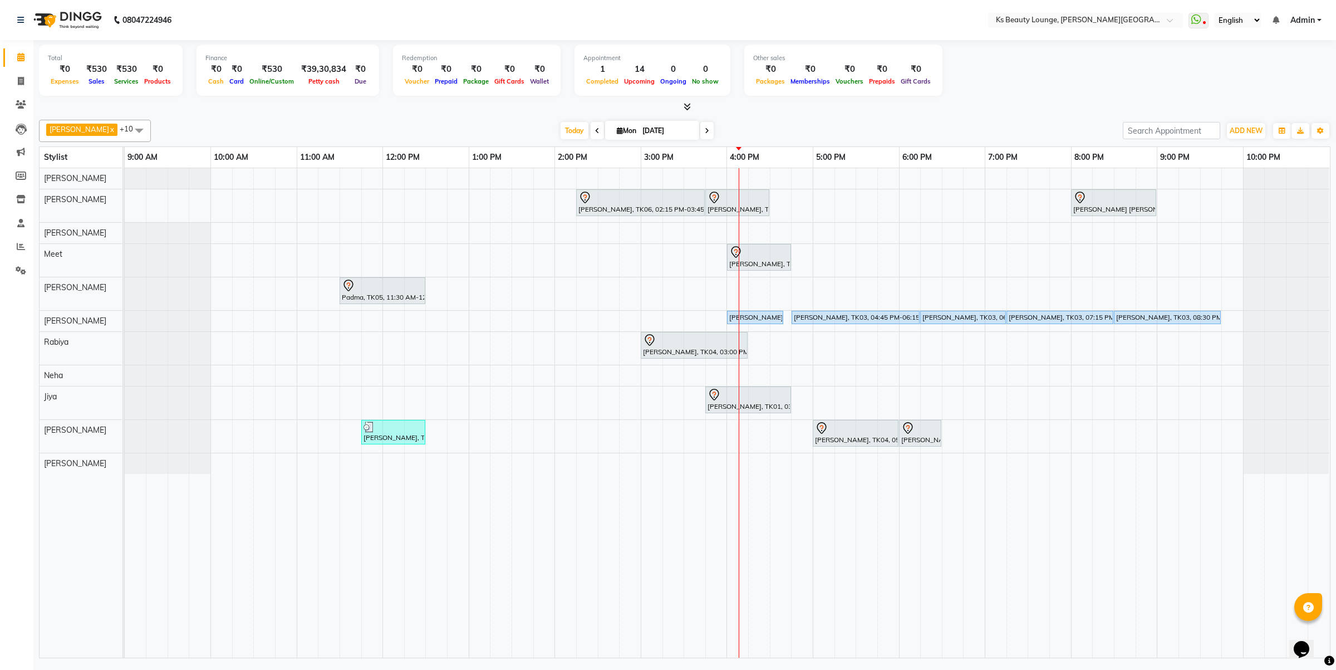
click at [851, 230] on div "Hetal Gandhi, TK06, 02:15 PM-03:45 PM, Summer 3Tenx Hair Spa Sonal Shah, TK01, …" at bounding box center [727, 412] width 1205 height 489
select select "61598"
select select "tentative"
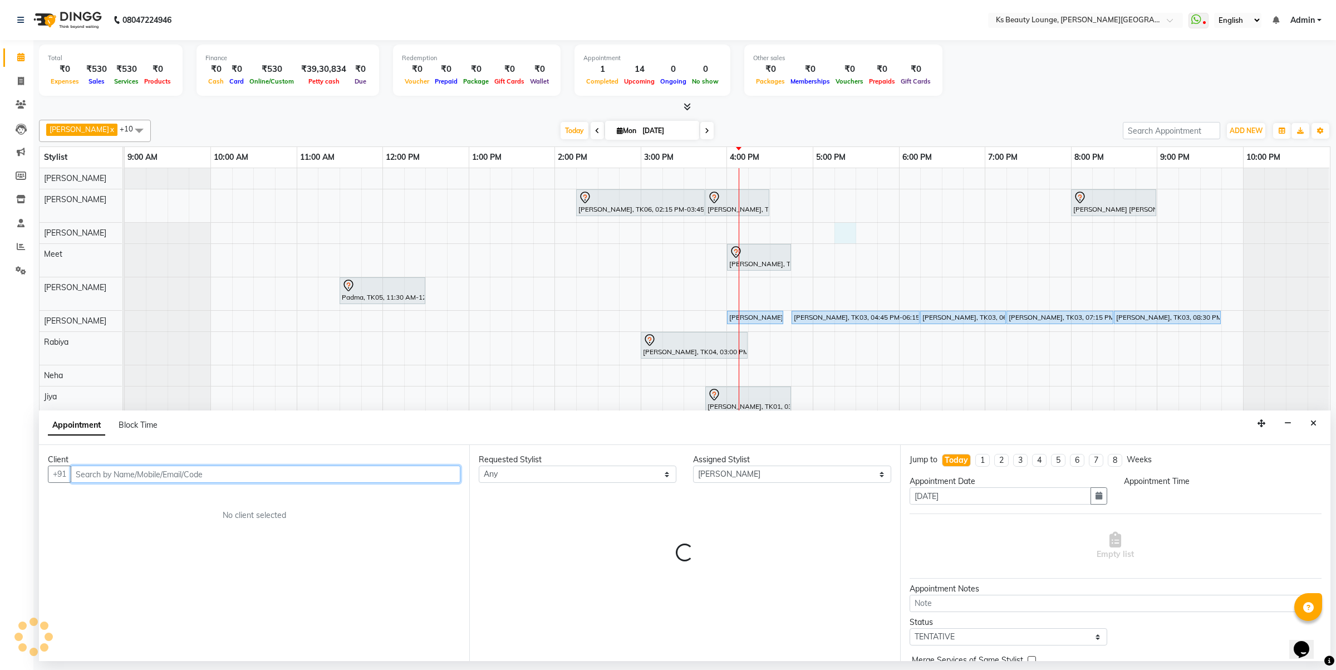
select select "1035"
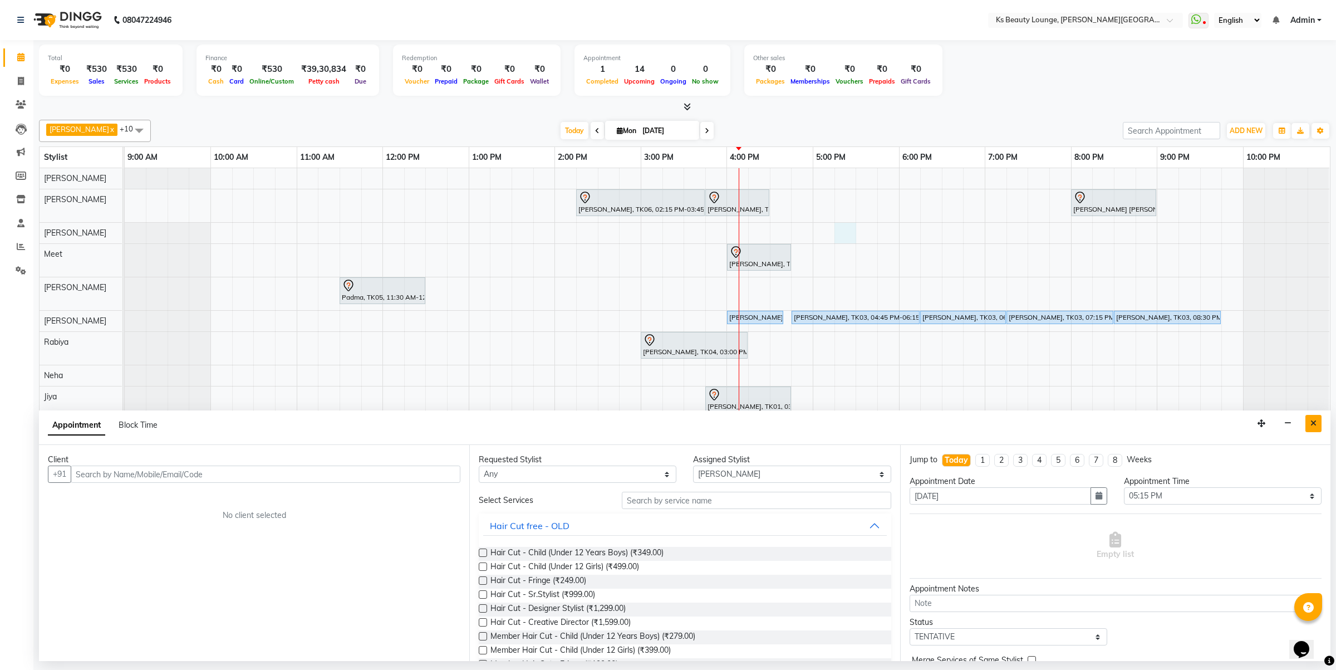
click at [1311, 420] on icon "Close" at bounding box center [1314, 423] width 6 height 8
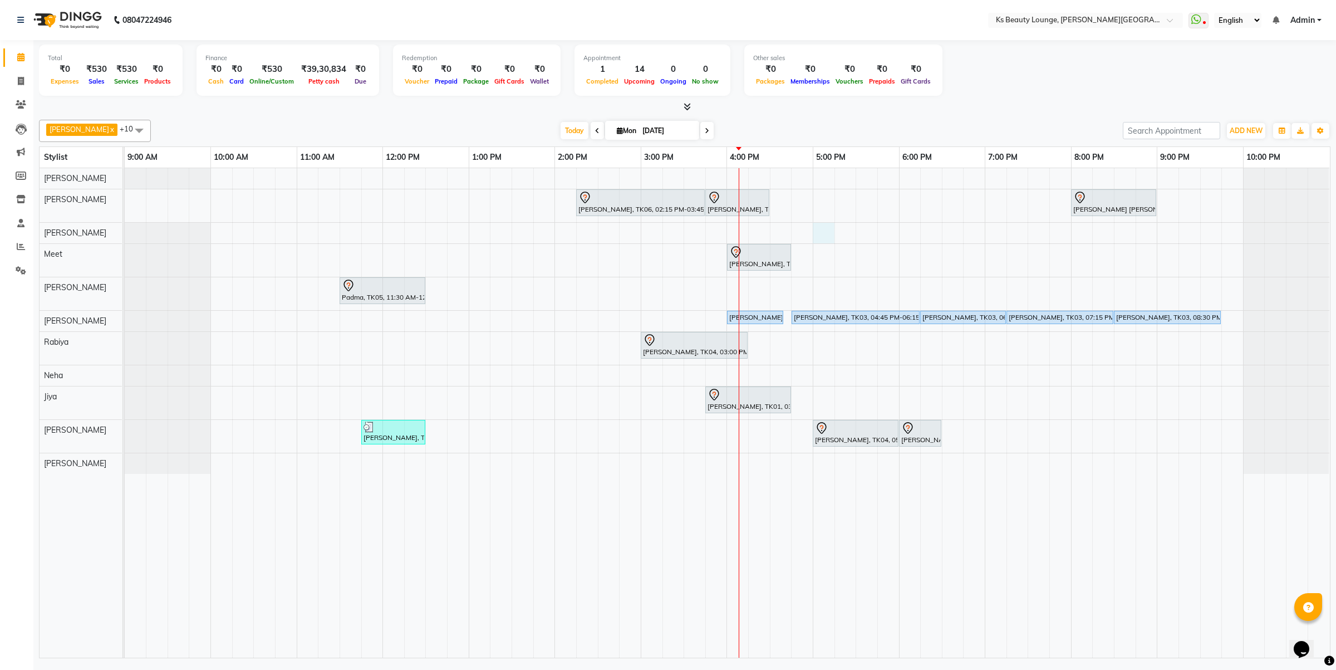
click at [820, 241] on div "Hetal Gandhi, TK06, 02:15 PM-03:45 PM, Summer 3Tenx Hair Spa Sonal Shah, TK01, …" at bounding box center [727, 412] width 1205 height 489
select select "61598"
select select "1020"
select select "tentative"
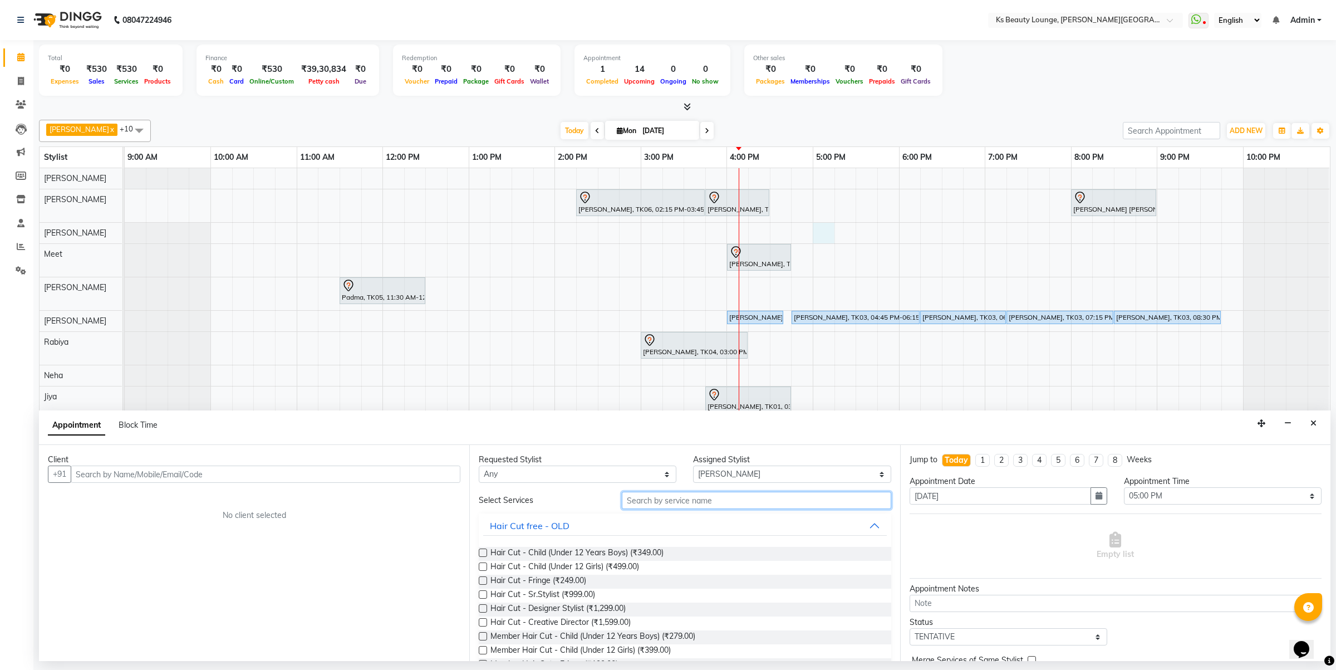
click at [699, 502] on input "text" at bounding box center [756, 500] width 269 height 17
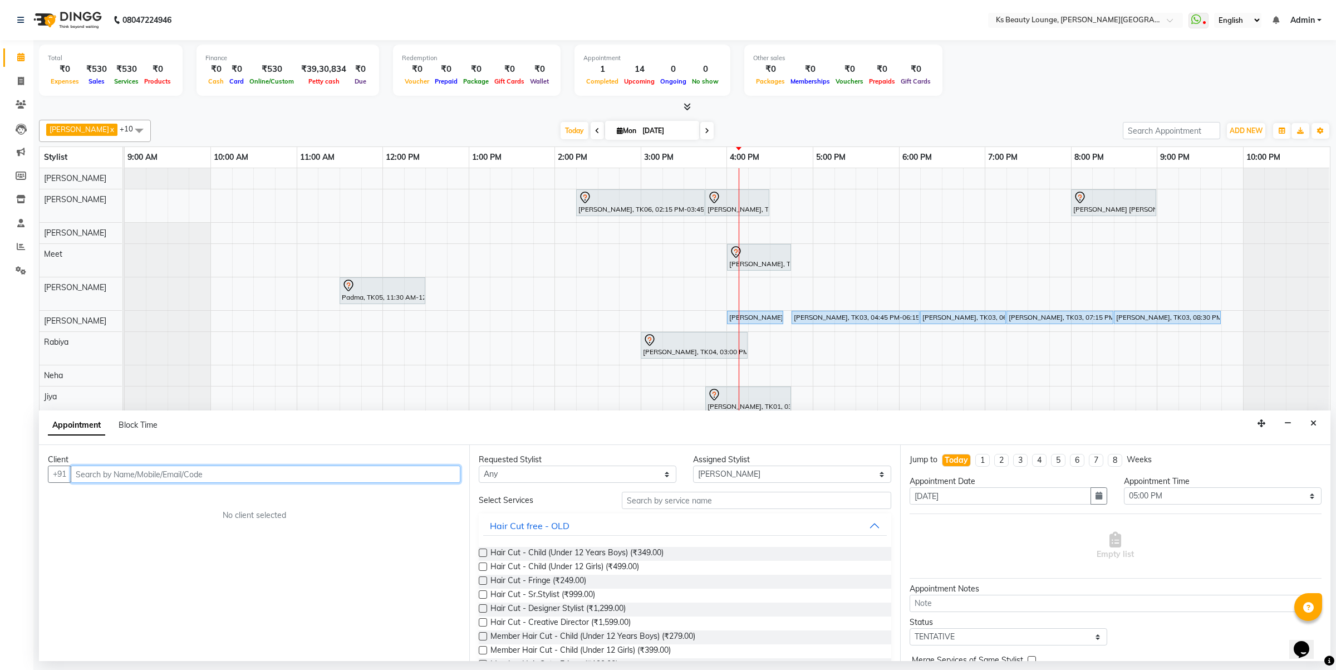
click at [335, 477] on input "text" at bounding box center [266, 473] width 390 height 17
click at [189, 496] on ngb-highlight "9820116296" at bounding box center [217, 497] width 56 height 11
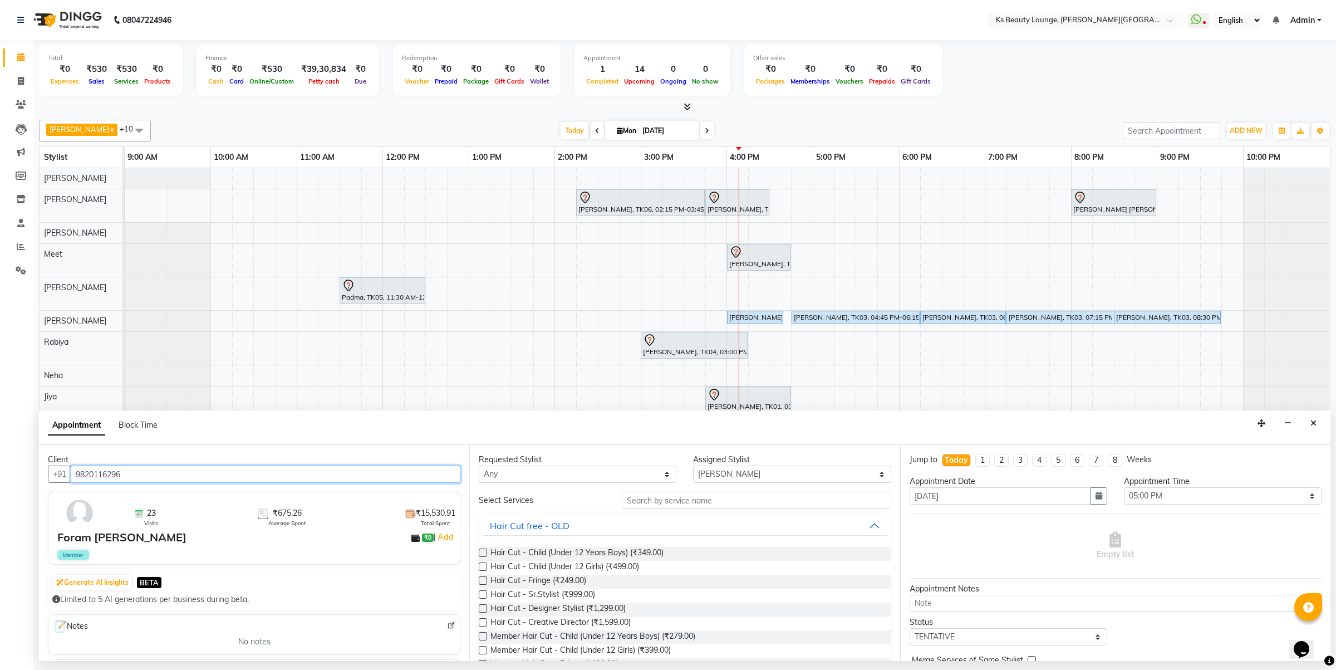
type input "9820116296"
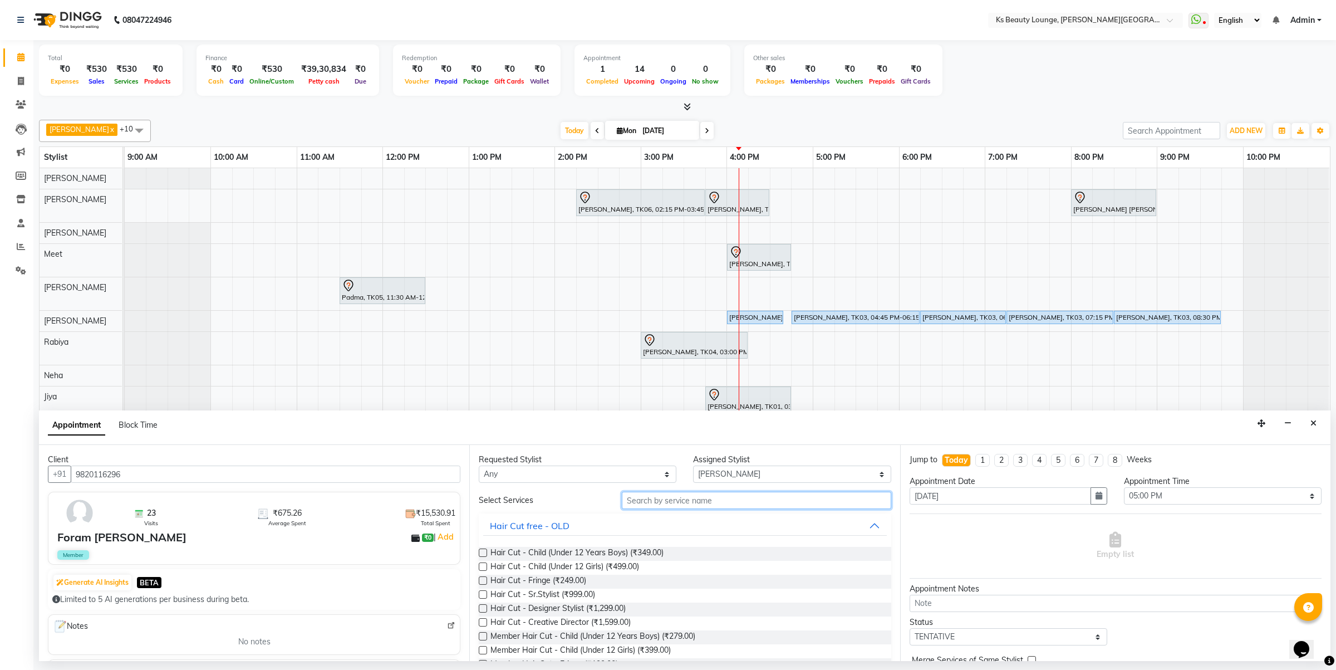
click at [653, 503] on input "text" at bounding box center [756, 500] width 269 height 17
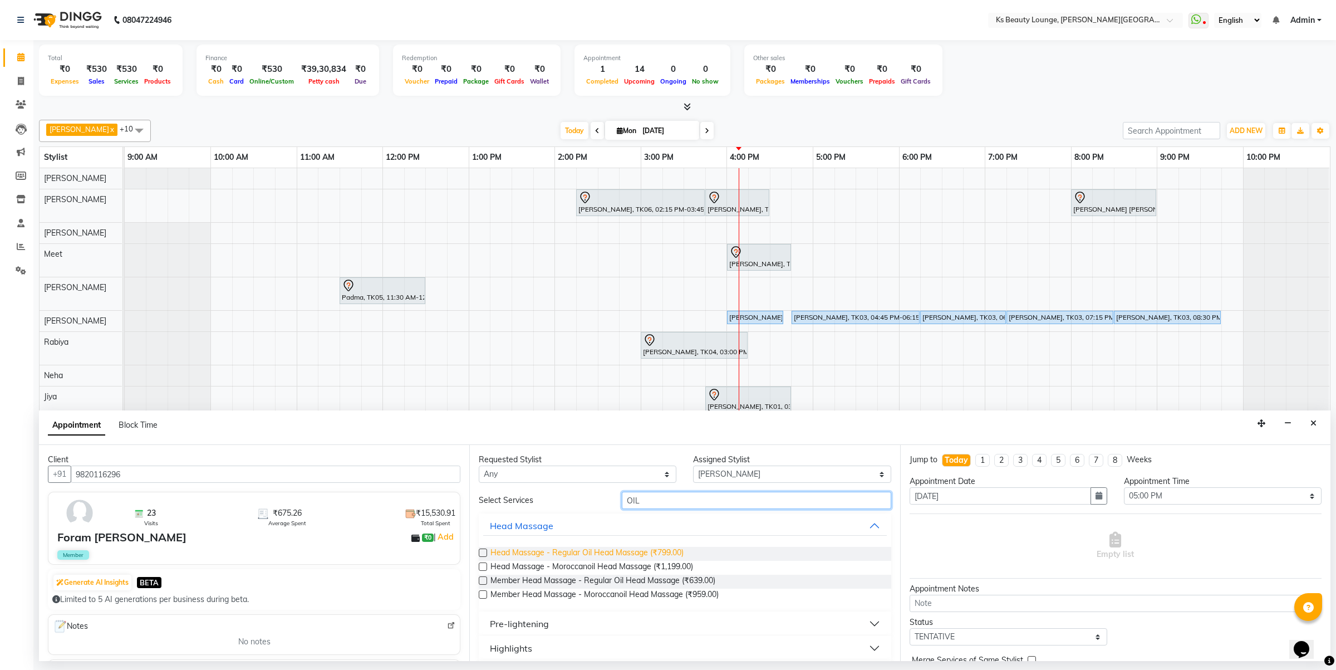
type input "OIL"
click at [641, 552] on span "Head Massage - Regular Oil Head Massage (₹799.00)" at bounding box center [587, 554] width 193 height 14
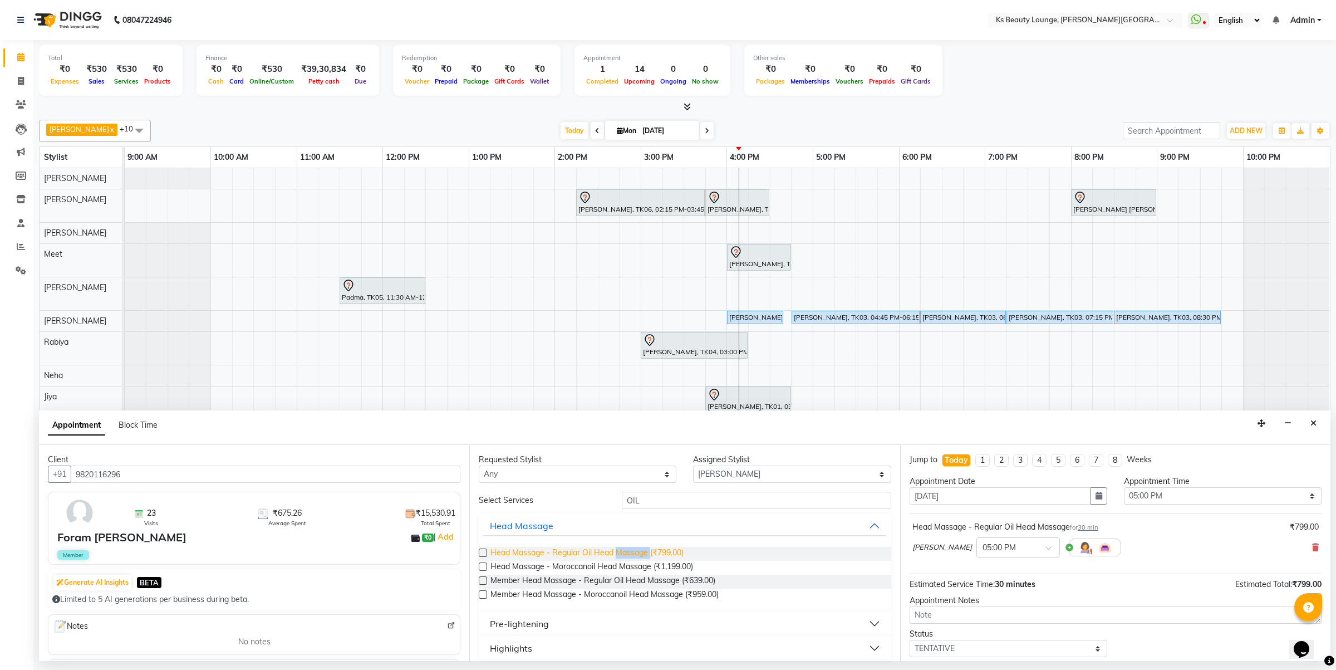
click at [641, 552] on span "Head Massage - Regular Oil Head Massage (₹799.00)" at bounding box center [587, 554] width 193 height 14
checkbox input "false"
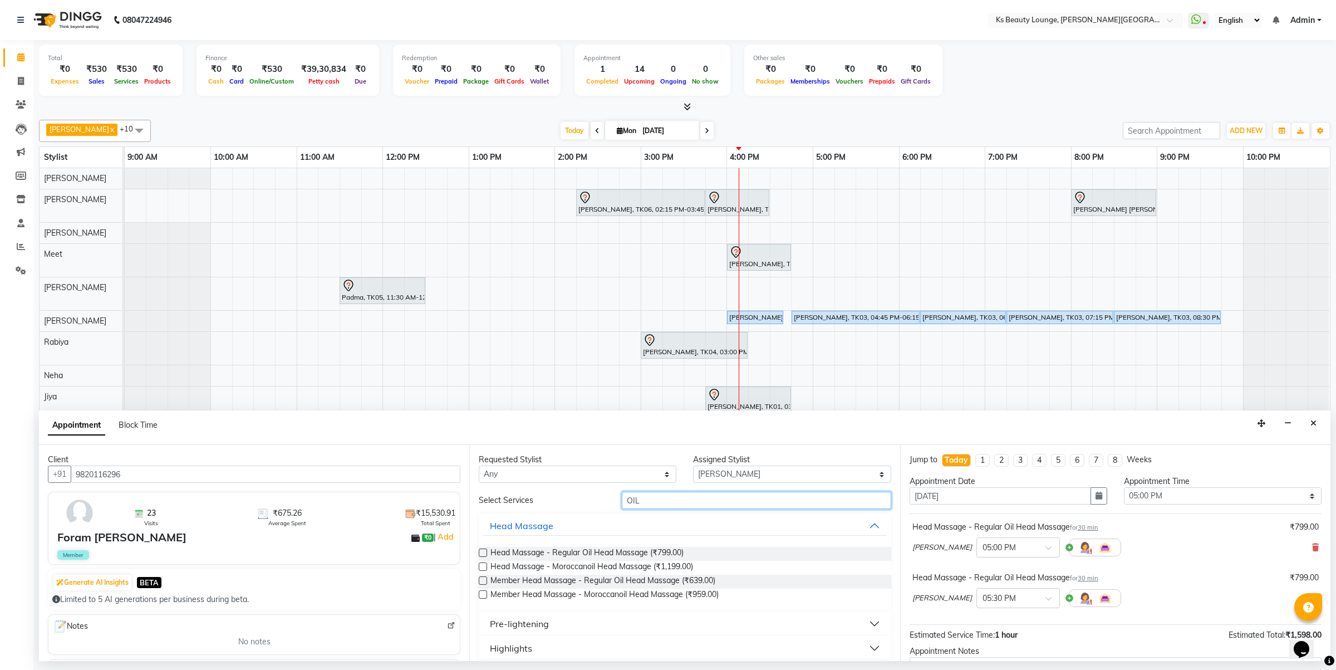
drag, startPoint x: 646, startPoint y: 500, endPoint x: 563, endPoint y: 508, distance: 82.8
click at [563, 508] on div "Select Services OIL" at bounding box center [684, 500] width 429 height 17
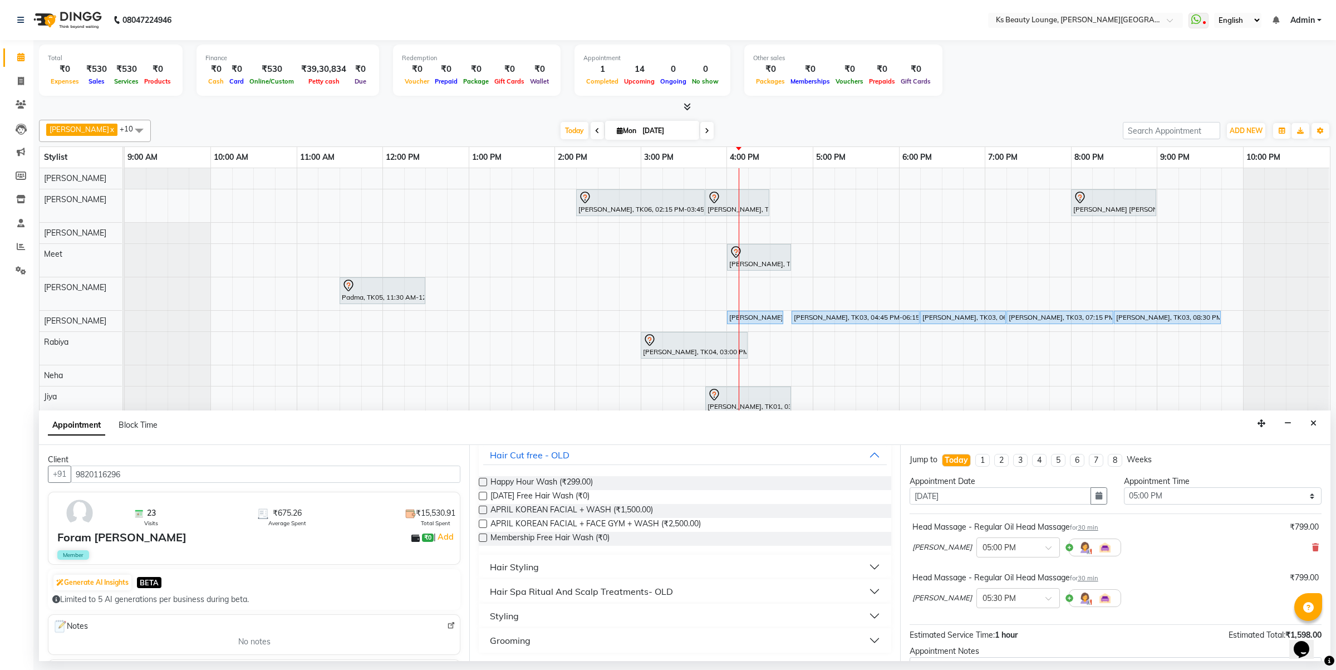
type input "WASH"
drag, startPoint x: 564, startPoint y: 565, endPoint x: 572, endPoint y: 566, distance: 7.9
click at [566, 565] on button "Hair Styling" at bounding box center [684, 567] width 403 height 20
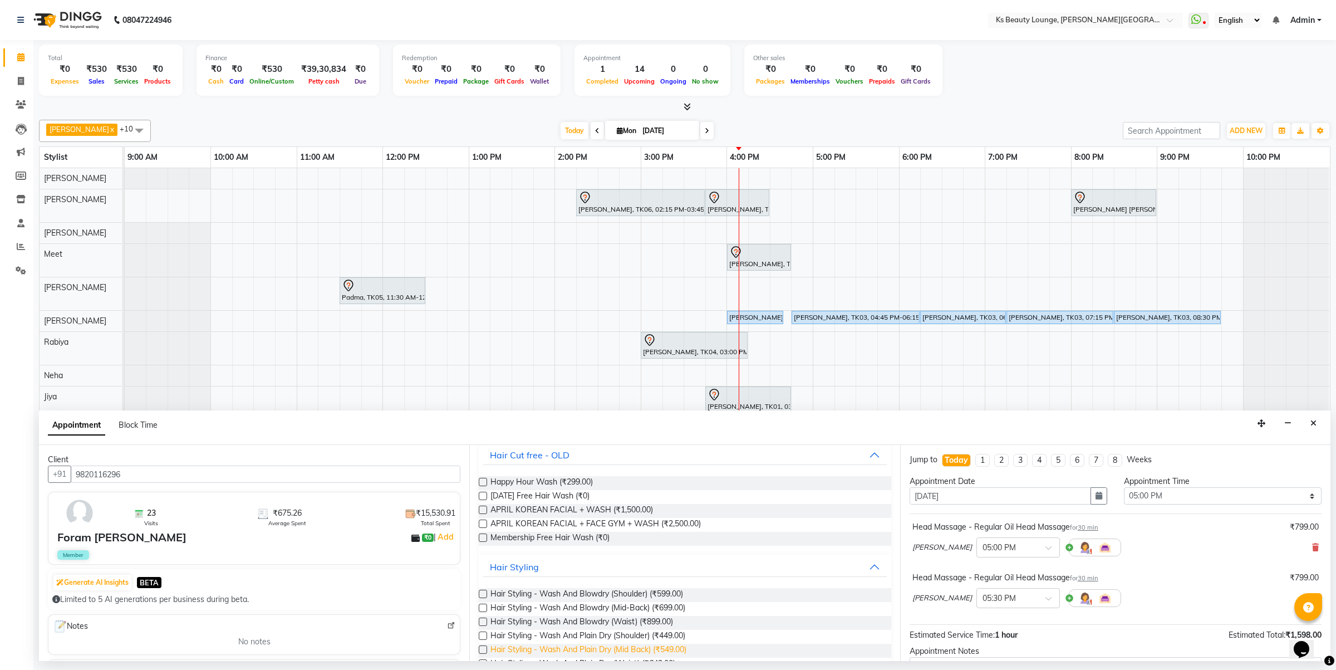
click at [610, 650] on span "Hair Styling - Wash And Plain Dry (Mid Back) (₹549.00)" at bounding box center [589, 651] width 196 height 14
checkbox input "false"
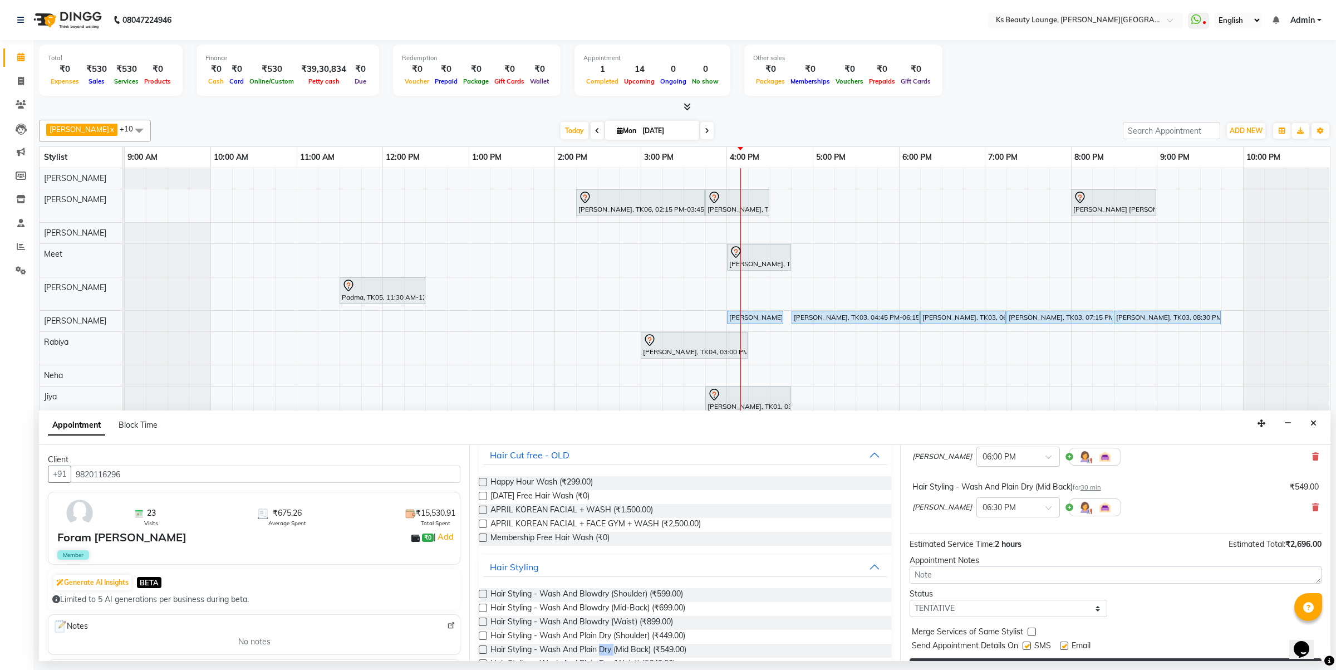
scroll to position [219, 0]
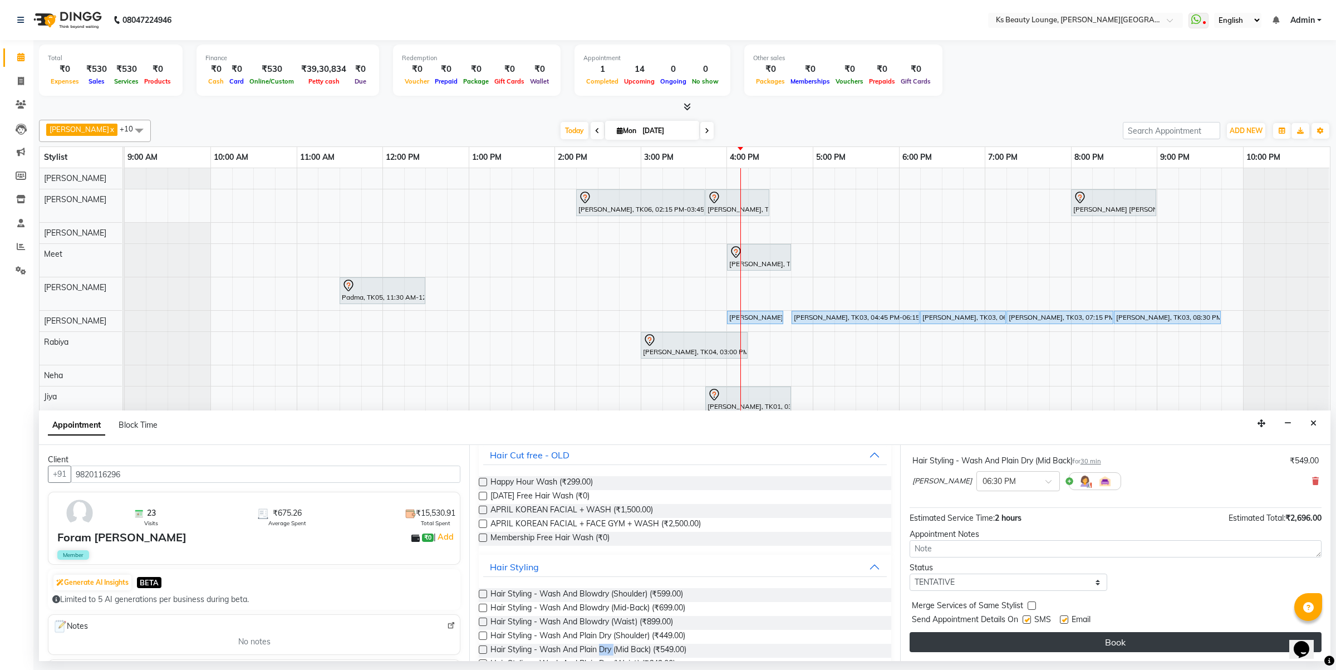
click at [1088, 641] on button "Book" at bounding box center [1116, 642] width 412 height 20
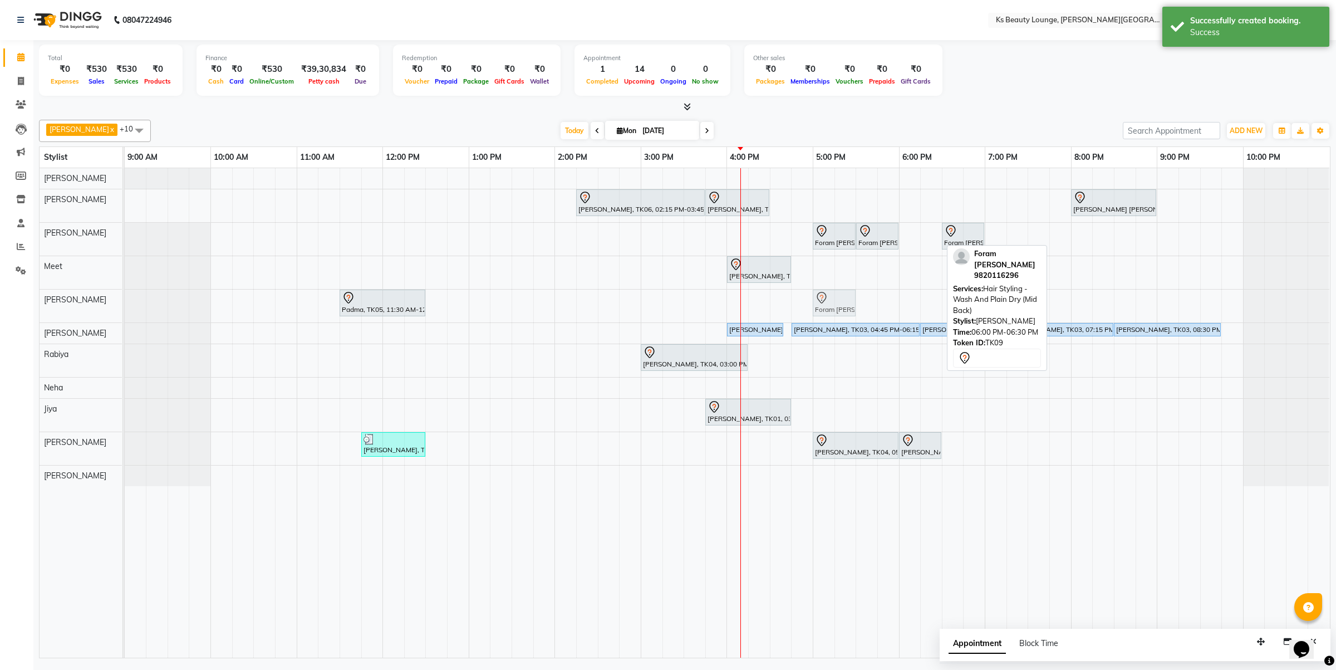
drag, startPoint x: 923, startPoint y: 240, endPoint x: 836, endPoint y: 305, distance: 107.8
click at [836, 305] on tbody "Hetal Gandhi, TK06, 02:15 PM-03:45 PM, Summer 3Tenx Hair Spa Sonal Shah, TK01, …" at bounding box center [727, 327] width 1205 height 318
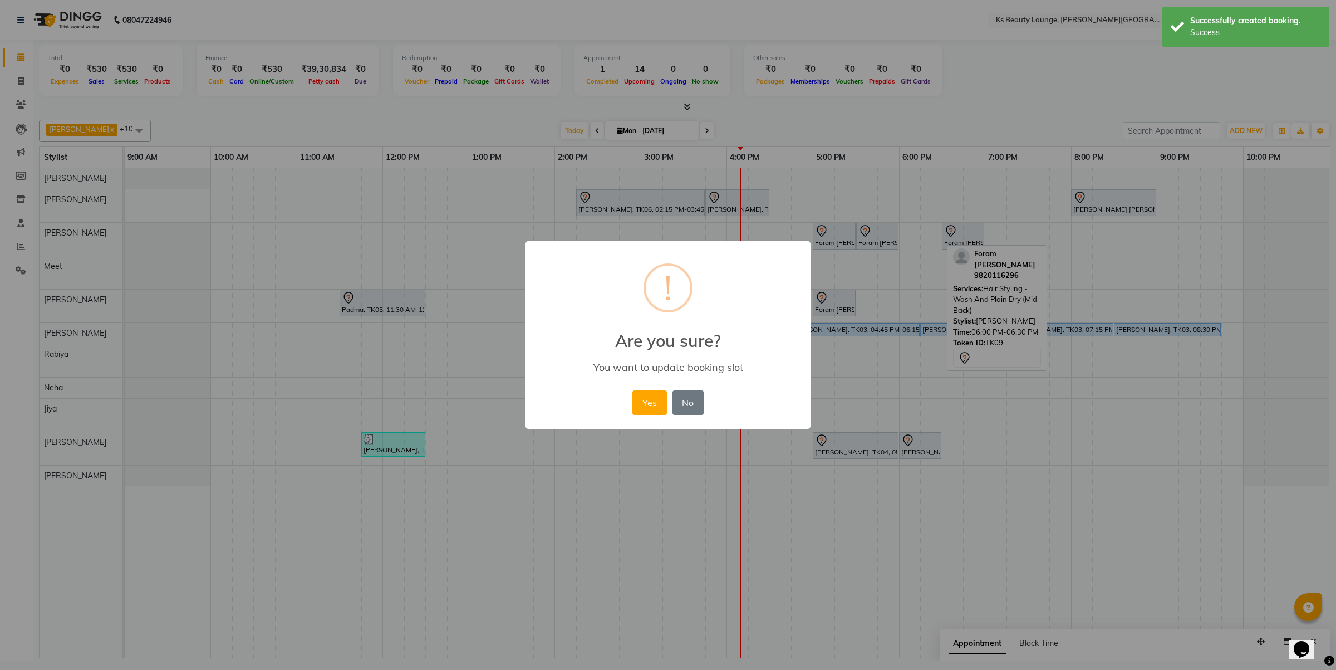
click at [632, 390] on button "Yes" at bounding box center [649, 402] width 34 height 24
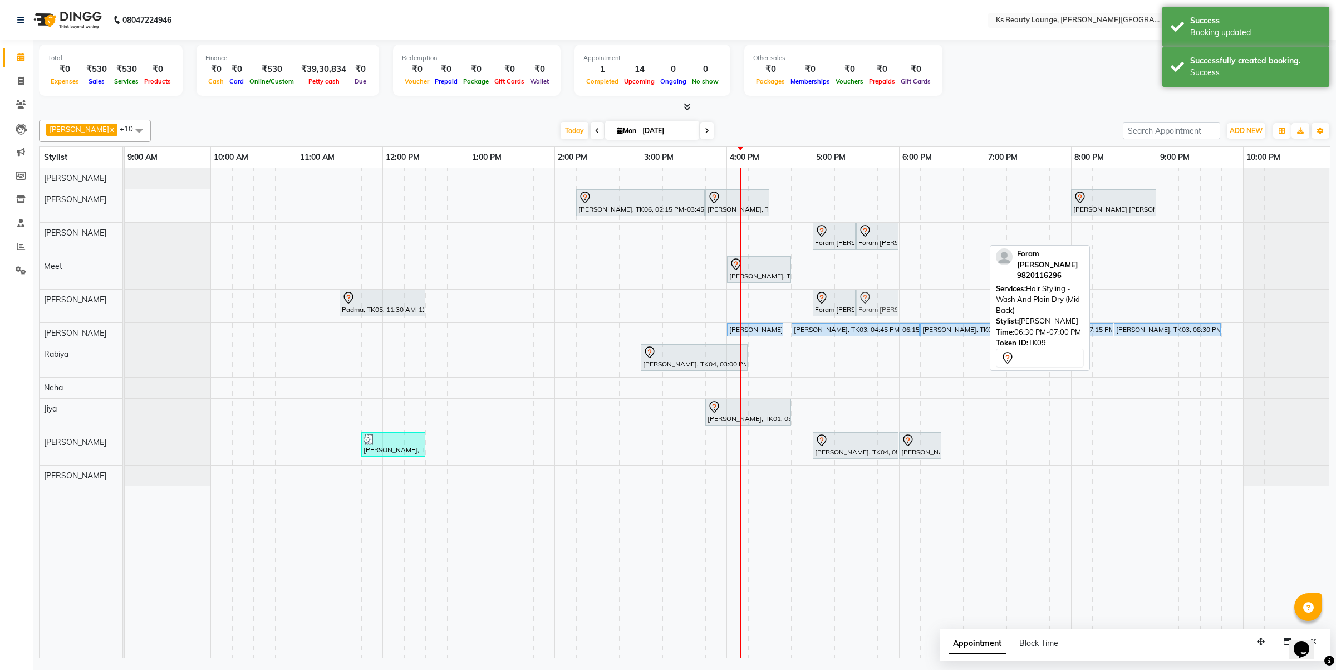
drag, startPoint x: 970, startPoint y: 232, endPoint x: 884, endPoint y: 301, distance: 110.1
click at [884, 301] on tbody "Hetal Gandhi, TK06, 02:15 PM-03:45 PM, Summer 3Tenx Hair Spa Sonal Shah, TK01, …" at bounding box center [727, 327] width 1205 height 318
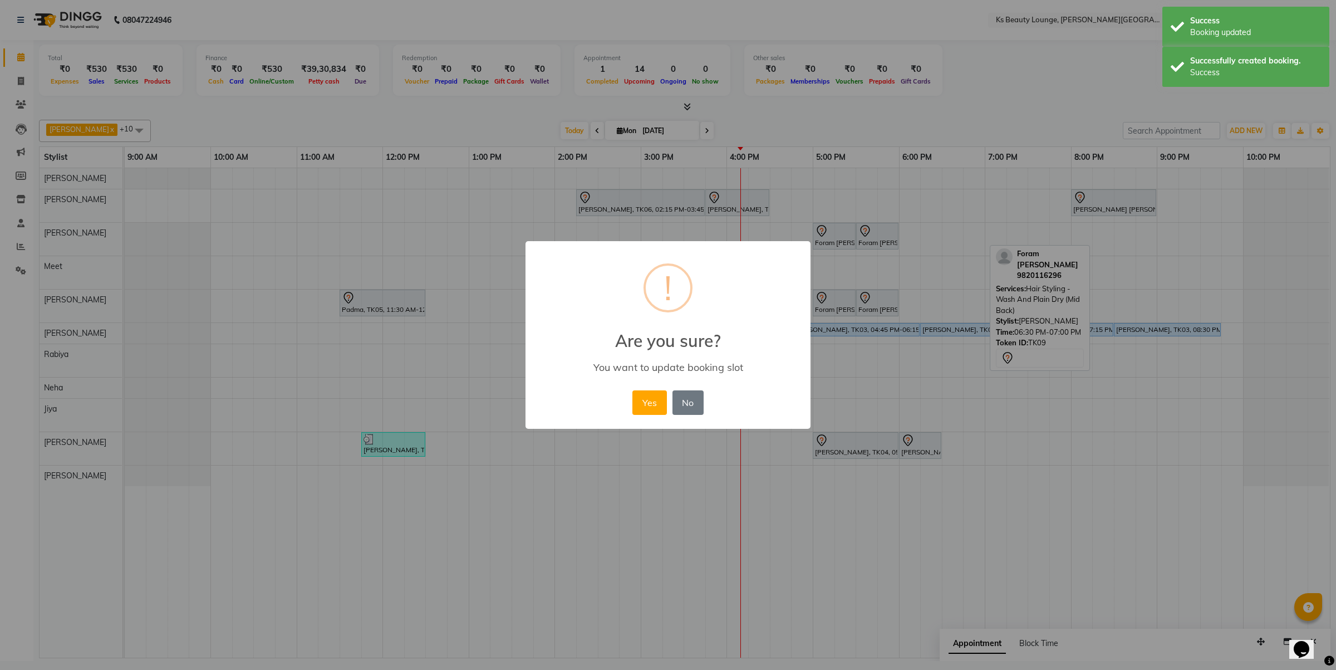
click at [632, 390] on button "Yes" at bounding box center [649, 402] width 34 height 24
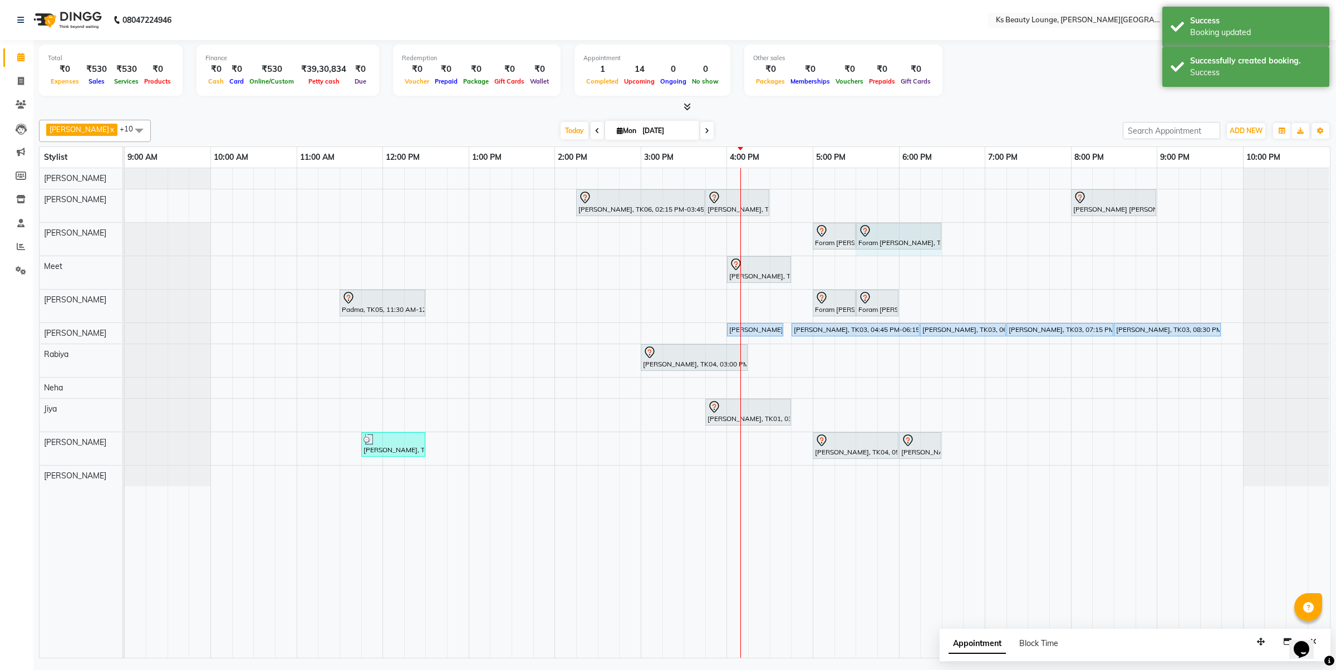
drag, startPoint x: 897, startPoint y: 238, endPoint x: 923, endPoint y: 241, distance: 25.7
click at [125, 239] on div "Foram Chitalia, TK09, 05:00 PM-05:30 PM, Head Massage - Regular Oil Head Massag…" at bounding box center [125, 239] width 0 height 33
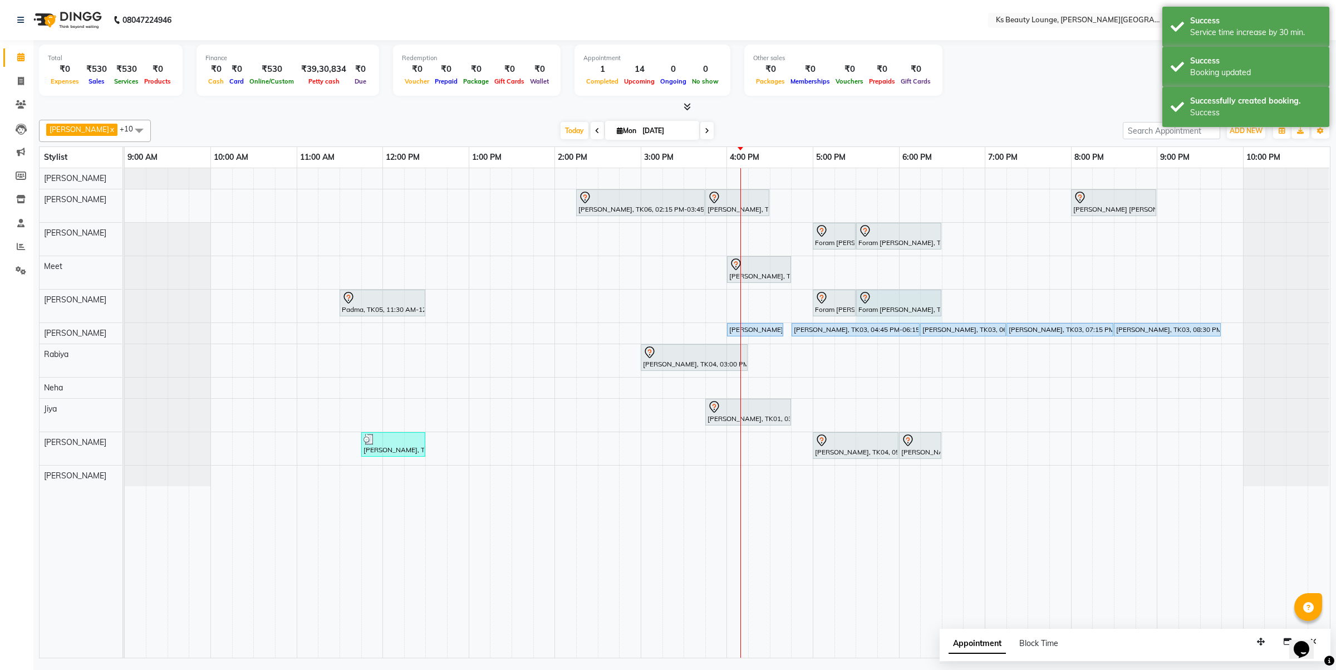
drag, startPoint x: 897, startPoint y: 302, endPoint x: 926, endPoint y: 302, distance: 28.4
click at [125, 301] on div "Padma, TK05, 11:30 AM-12:30 PM, Hair Styling - Wash And Plain Dry (Mid Back) Fo…" at bounding box center [125, 306] width 0 height 33
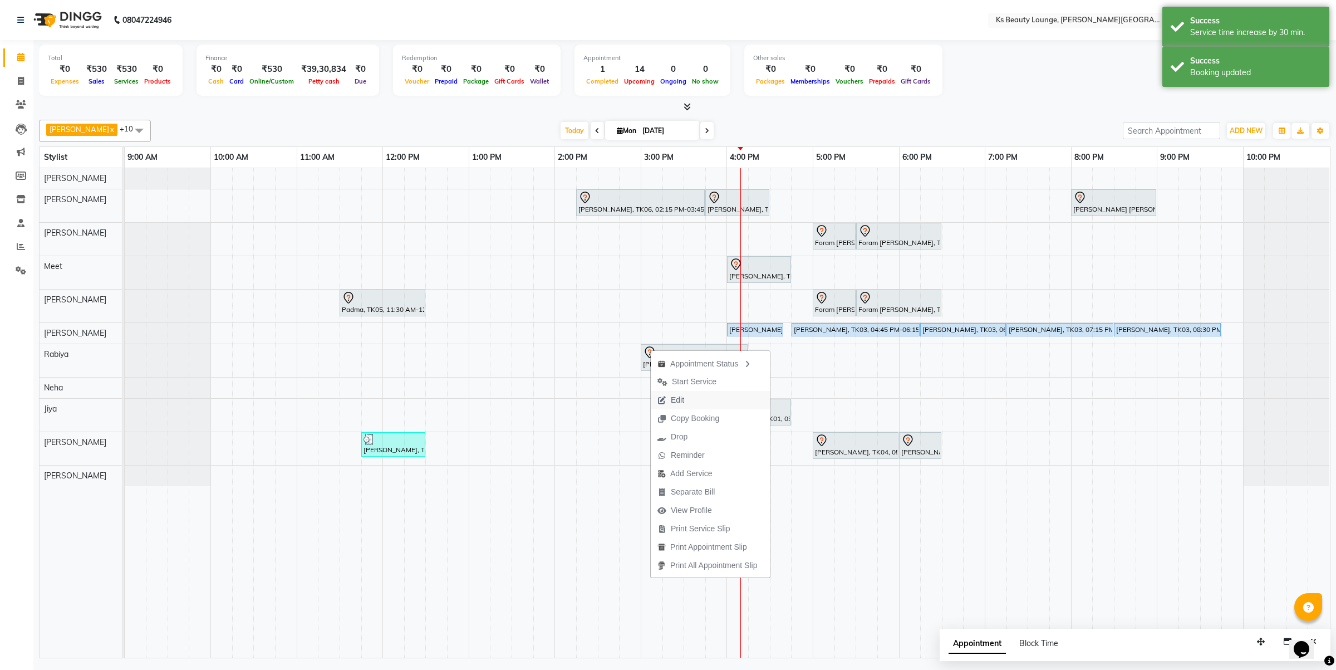
click at [724, 396] on button "Edit" at bounding box center [710, 400] width 119 height 18
select select "tentative"
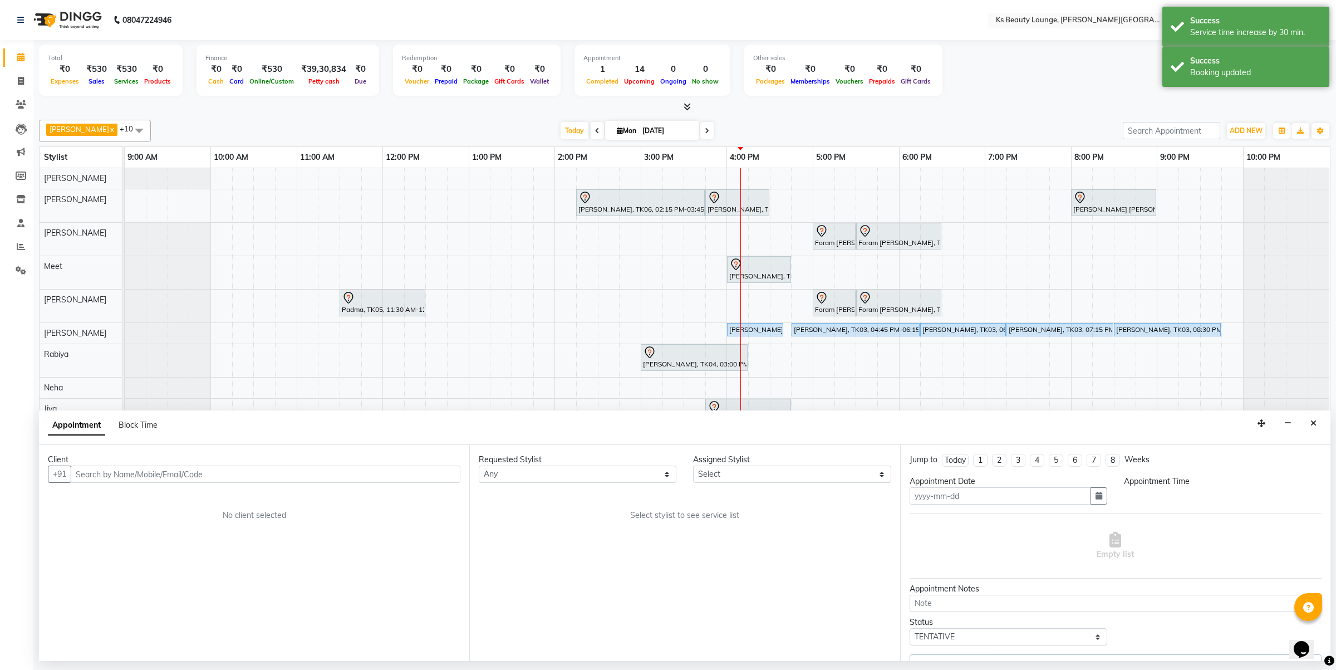
type input "[DATE]"
select select "900"
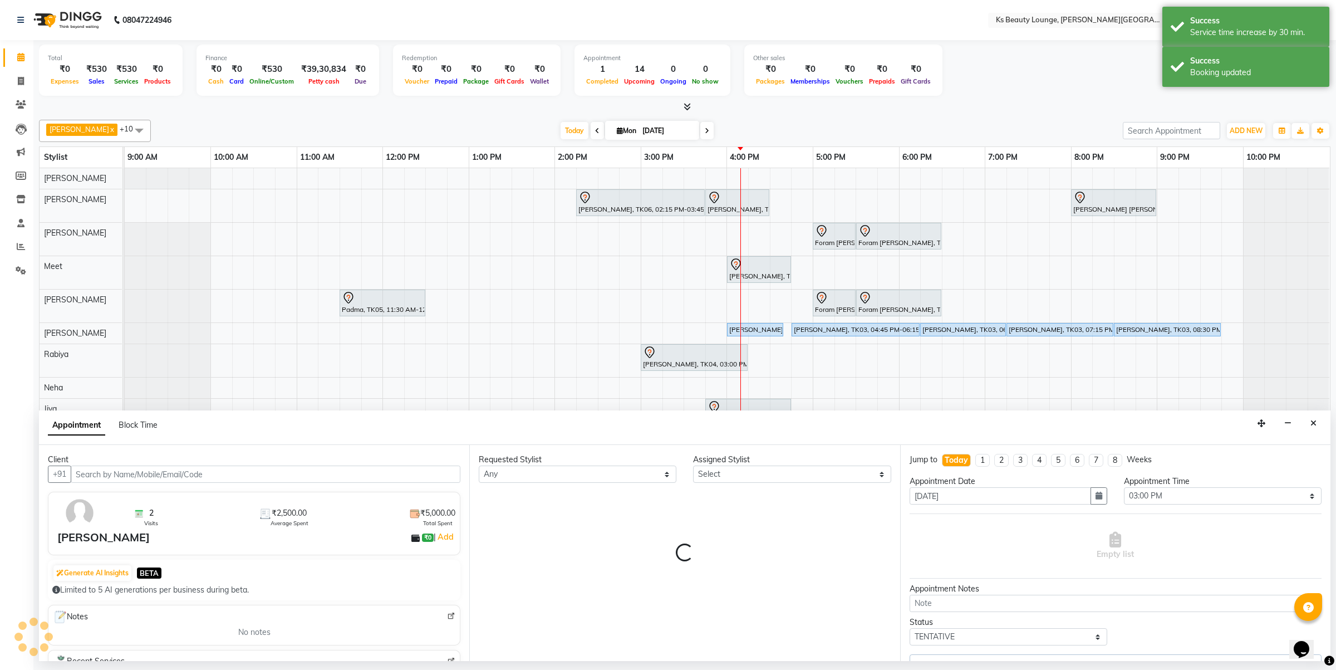
select select "87953"
select select "1892"
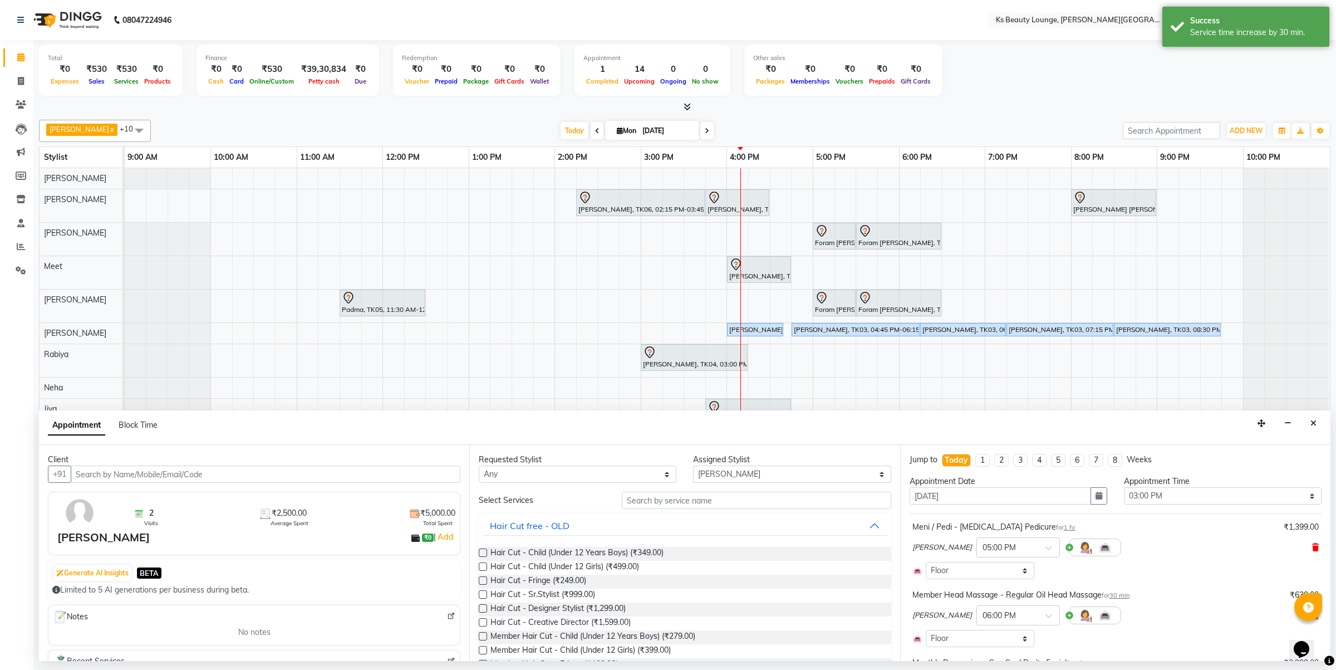
click at [1312, 544] on icon at bounding box center [1315, 547] width 7 height 8
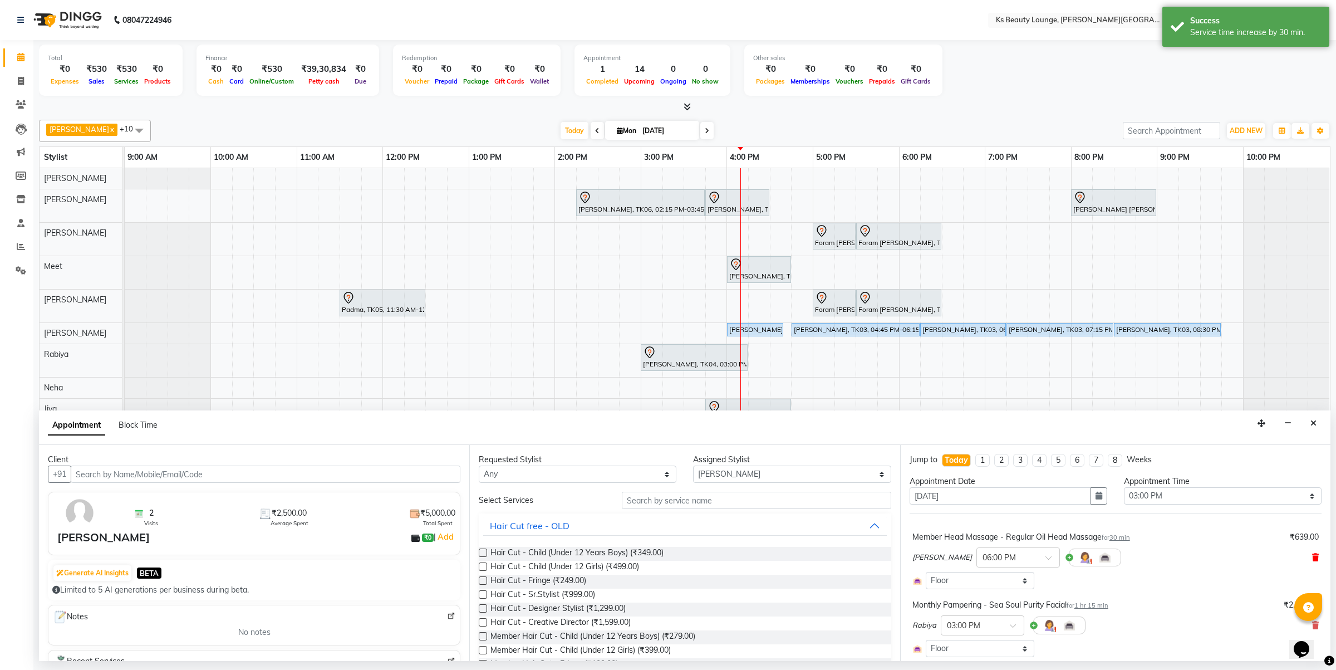
click at [1304, 552] on div "Bhim Sharma × 06:00 PM" at bounding box center [1116, 557] width 406 height 29
click at [1312, 558] on icon at bounding box center [1315, 557] width 7 height 8
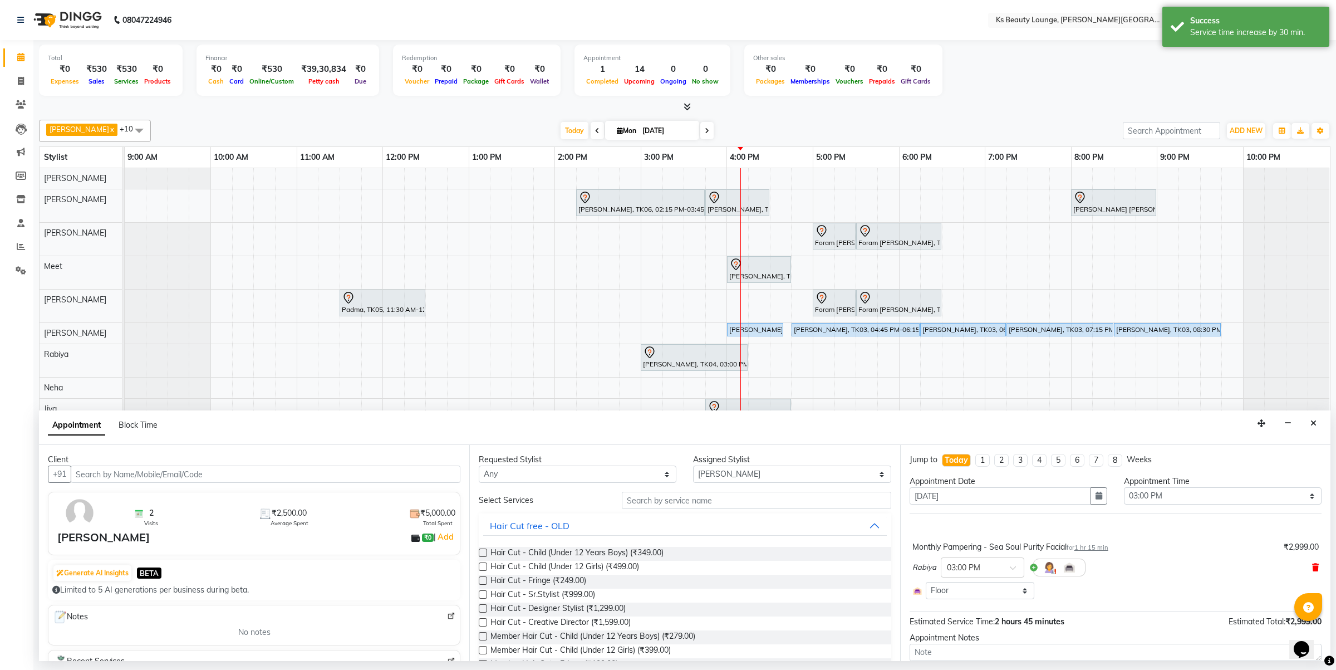
click at [1312, 566] on icon at bounding box center [1315, 567] width 7 height 8
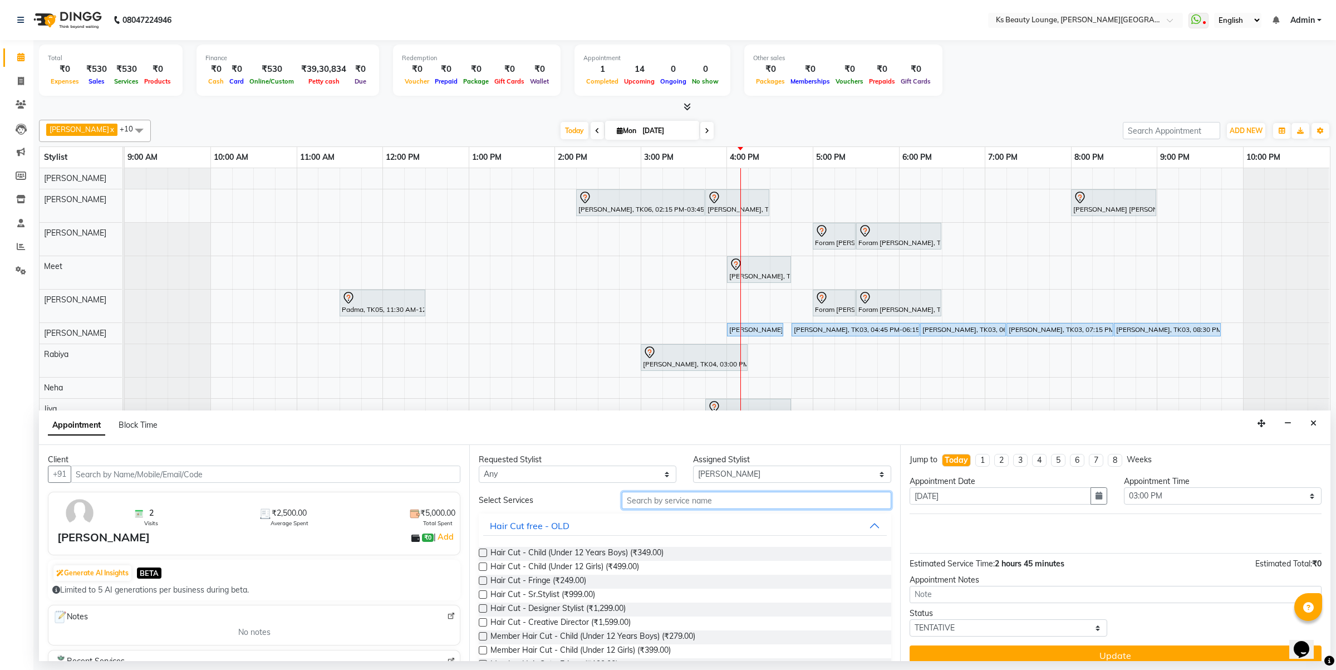
click at [700, 499] on input "text" at bounding box center [756, 500] width 269 height 17
click at [704, 478] on select "Select Ali Shaikh Ayesha Bhim Sharma Farheen Heena Khan Jibi Jiya Kavilash Meet…" at bounding box center [792, 473] width 198 height 17
select select "79670"
click at [693, 466] on select "Select Ali Shaikh Ayesha Bhim Sharma Farheen Heena Khan Jibi Jiya Kavilash Meet…" at bounding box center [792, 473] width 198 height 17
click at [689, 494] on input "text" at bounding box center [756, 500] width 269 height 17
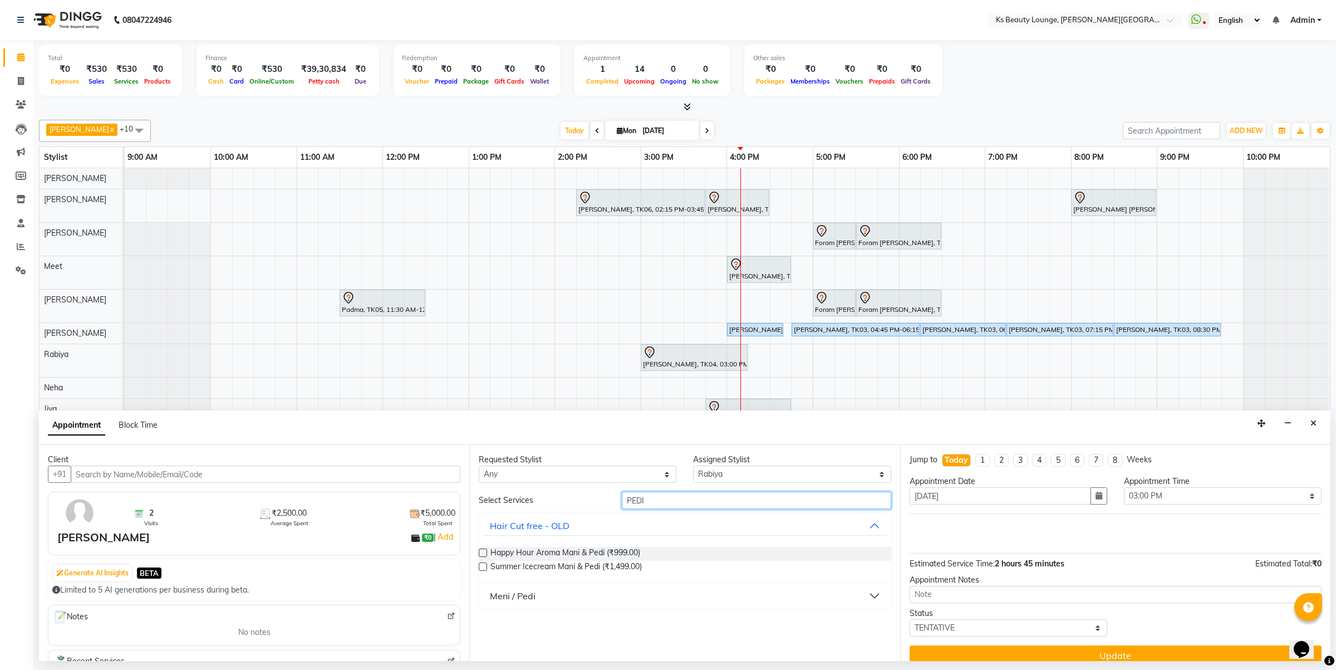
type input "PEDI"
click at [597, 599] on button "Meni / Pedi" at bounding box center [684, 596] width 403 height 20
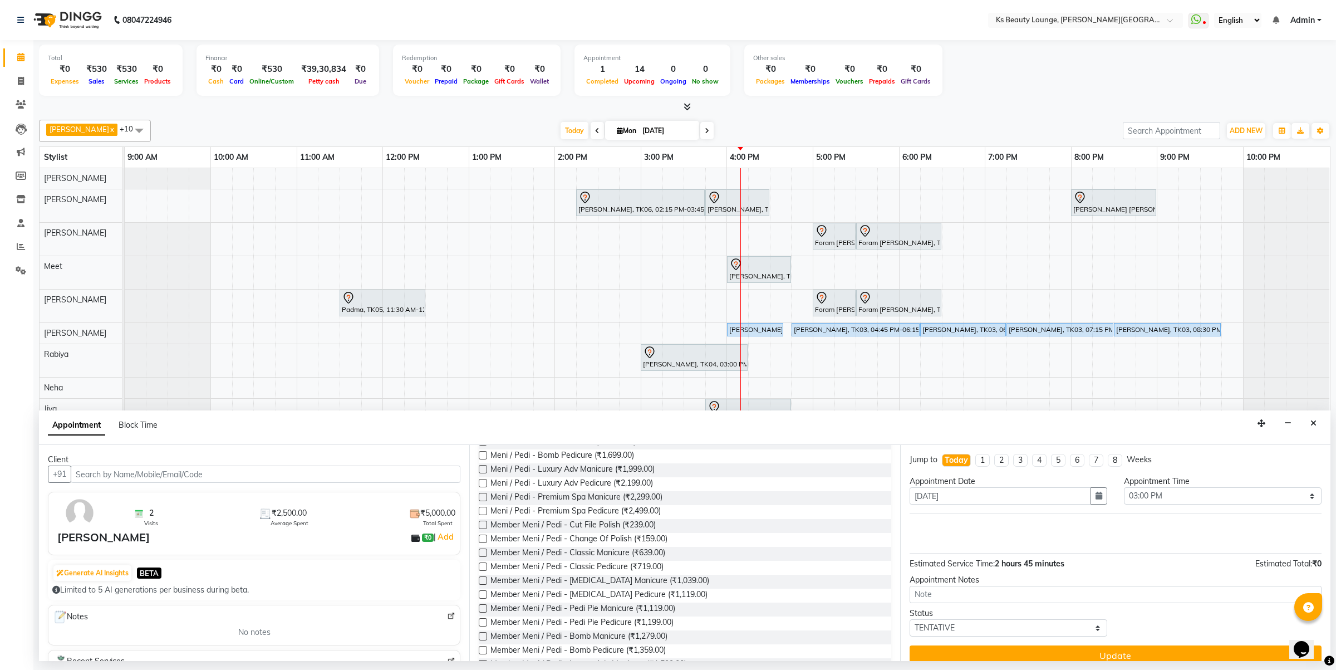
scroll to position [295, 0]
click at [609, 646] on span "Member Meni / Pedi - Bomb Pedicure (₹1,359.00)" at bounding box center [578, 649] width 175 height 14
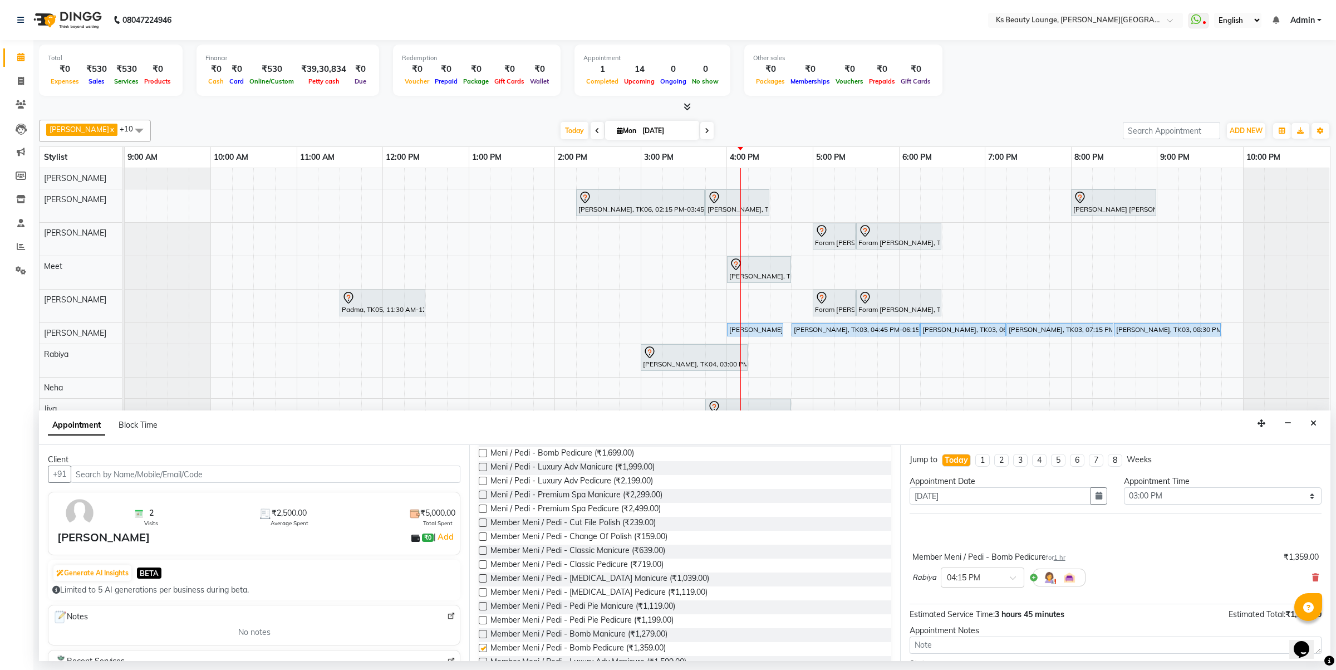
checkbox input "false"
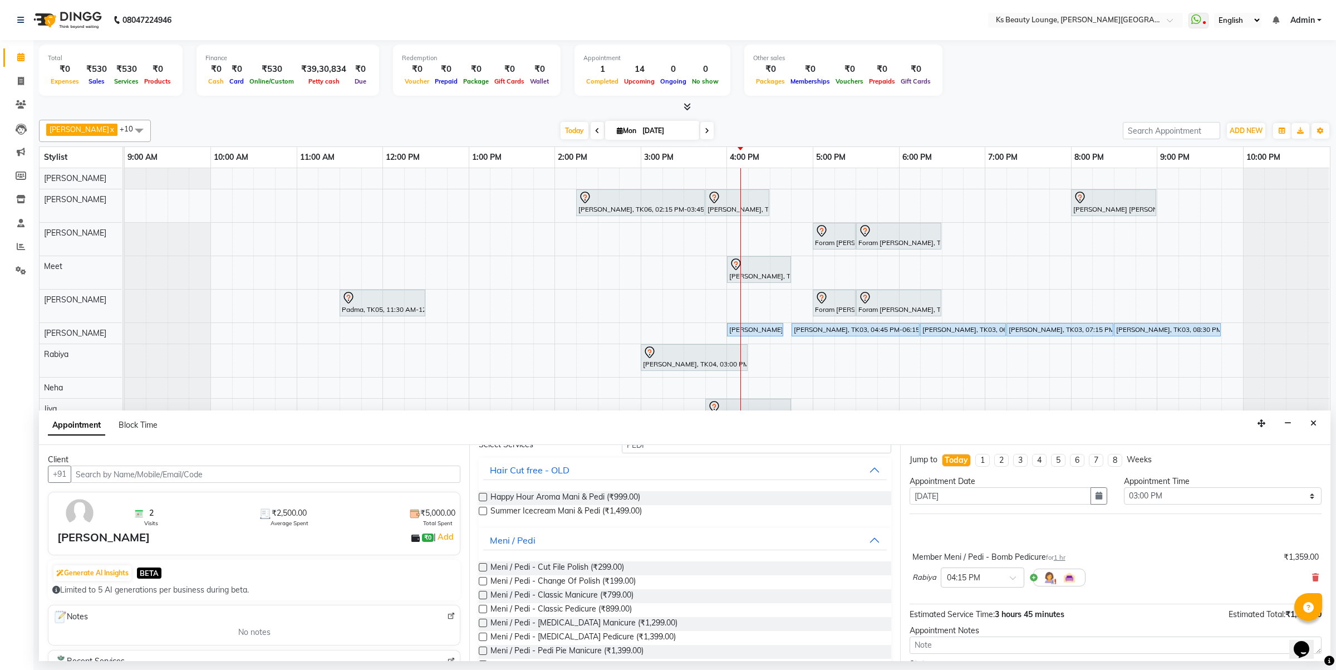
scroll to position [0, 0]
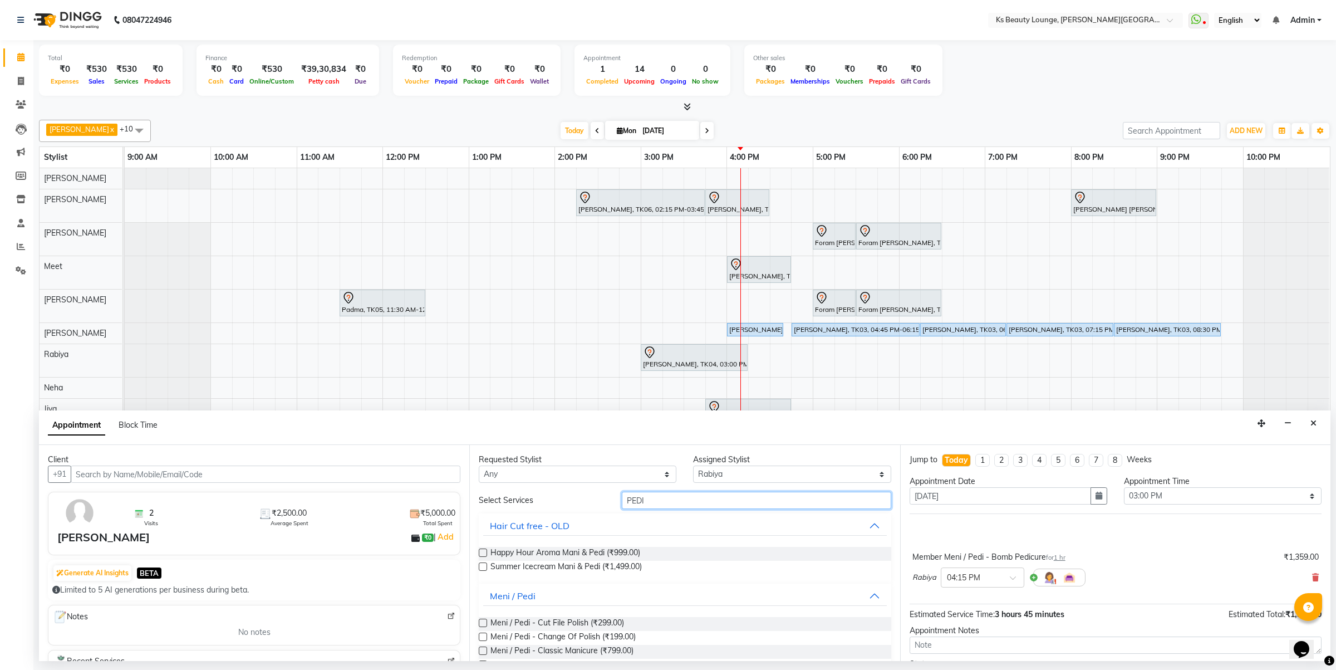
drag, startPoint x: 675, startPoint y: 507, endPoint x: 610, endPoint y: 534, distance: 70.3
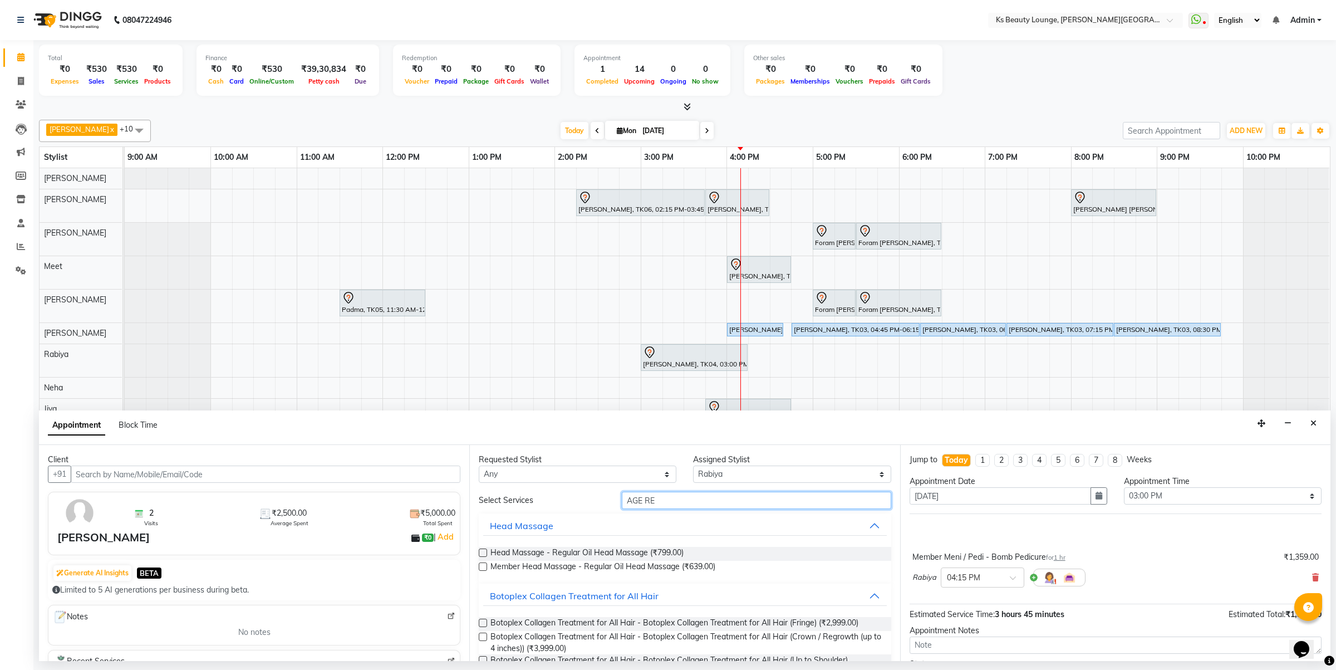
drag, startPoint x: 667, startPoint y: 502, endPoint x: 492, endPoint y: 511, distance: 175.6
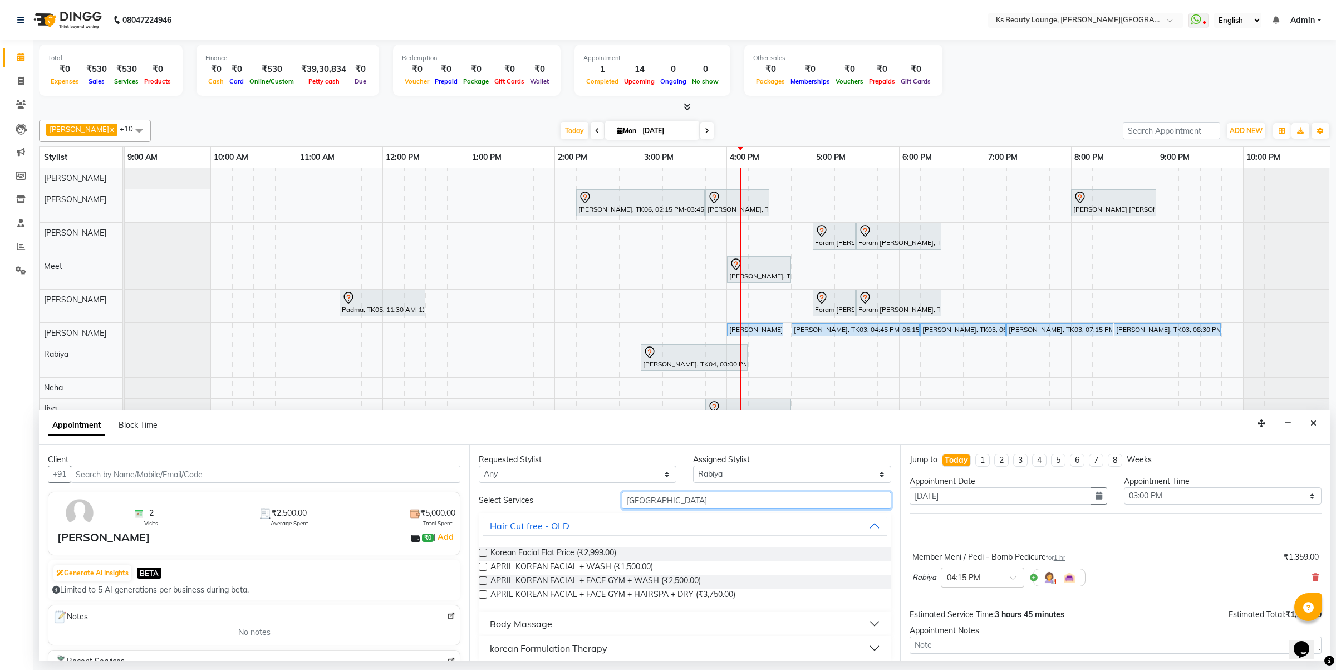
type input "KOREA"
drag, startPoint x: 593, startPoint y: 647, endPoint x: 611, endPoint y: 645, distance: 18.0
click at [594, 647] on div "korean Formulation Therapy" at bounding box center [548, 647] width 117 height 13
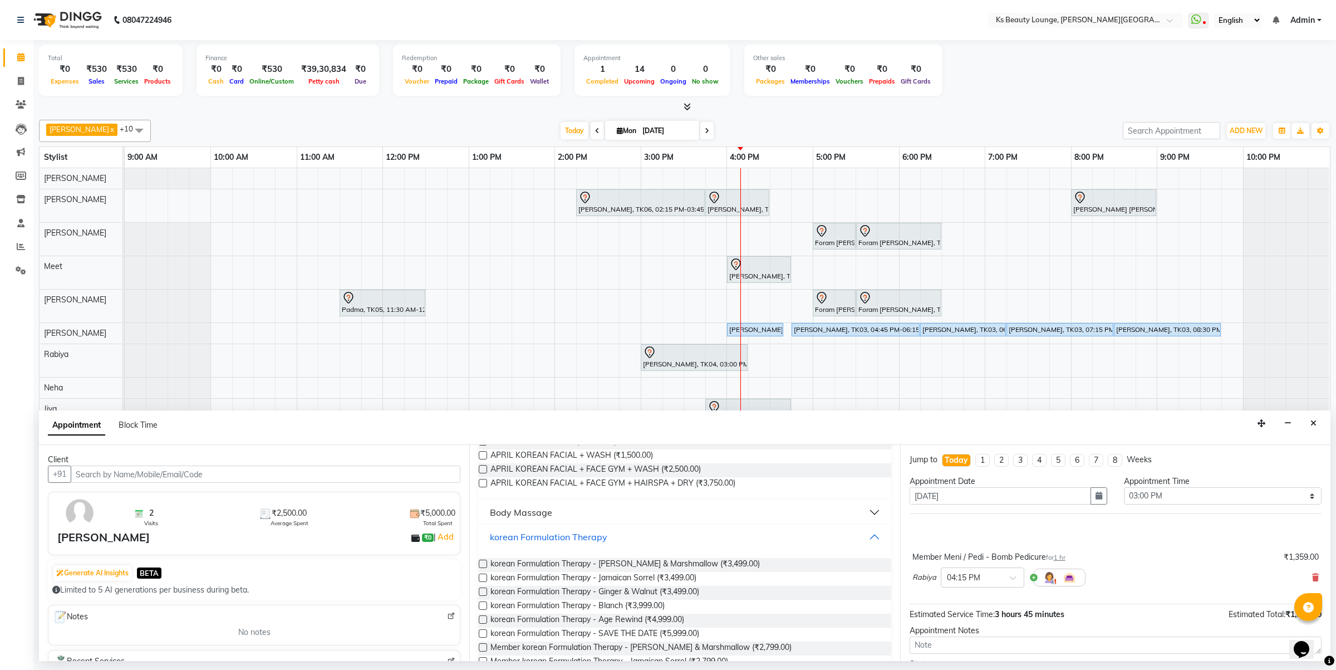
scroll to position [179, 0]
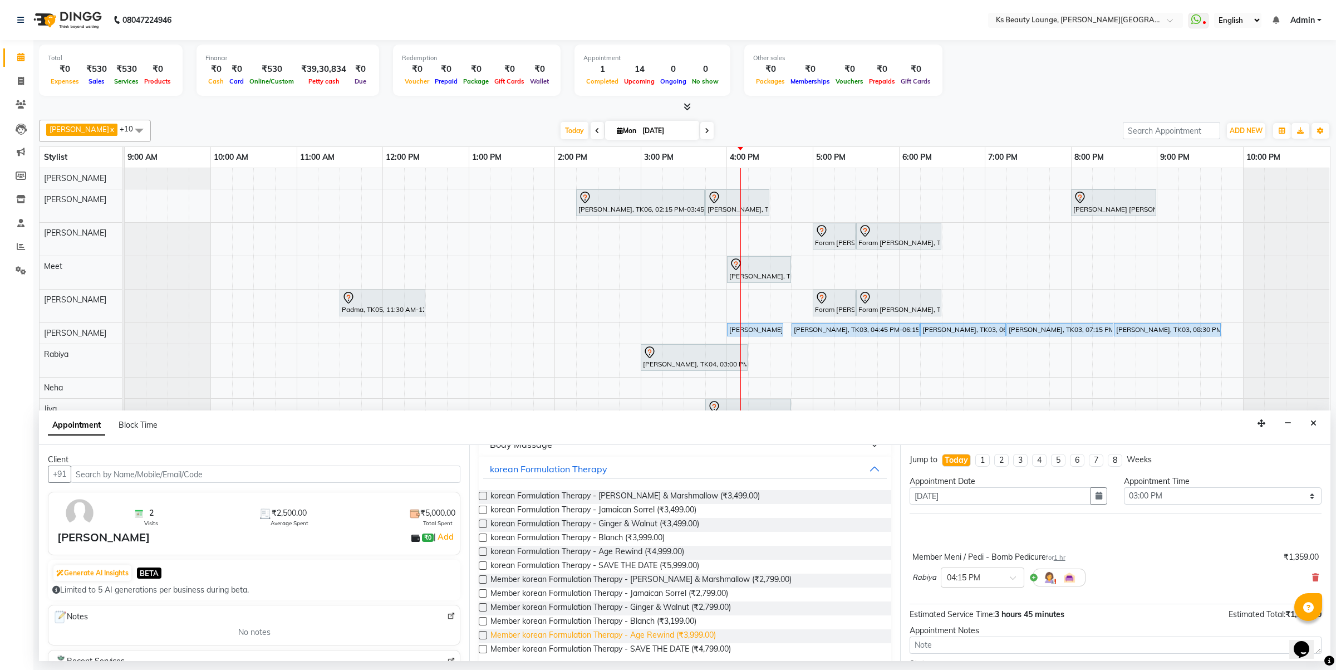
click at [671, 635] on span "Member korean Formulation Therapy - Age Rewind (₹3,999.00)" at bounding box center [603, 636] width 225 height 14
checkbox input "false"
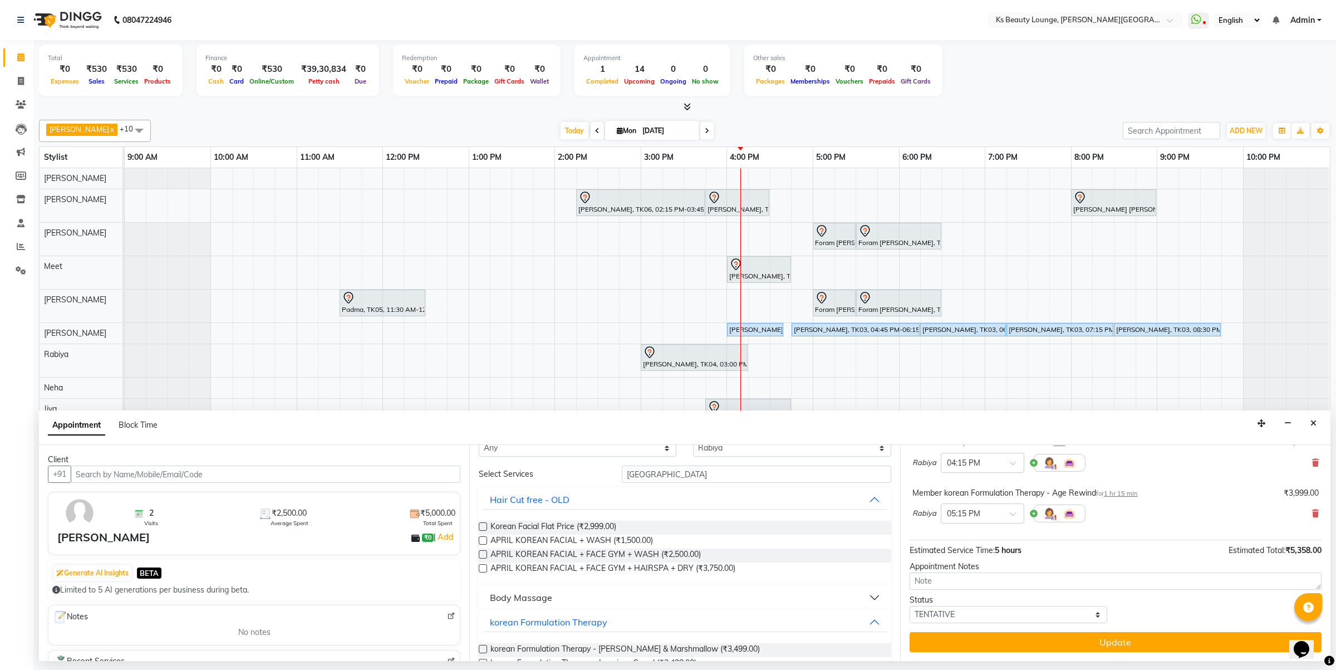
scroll to position [0, 0]
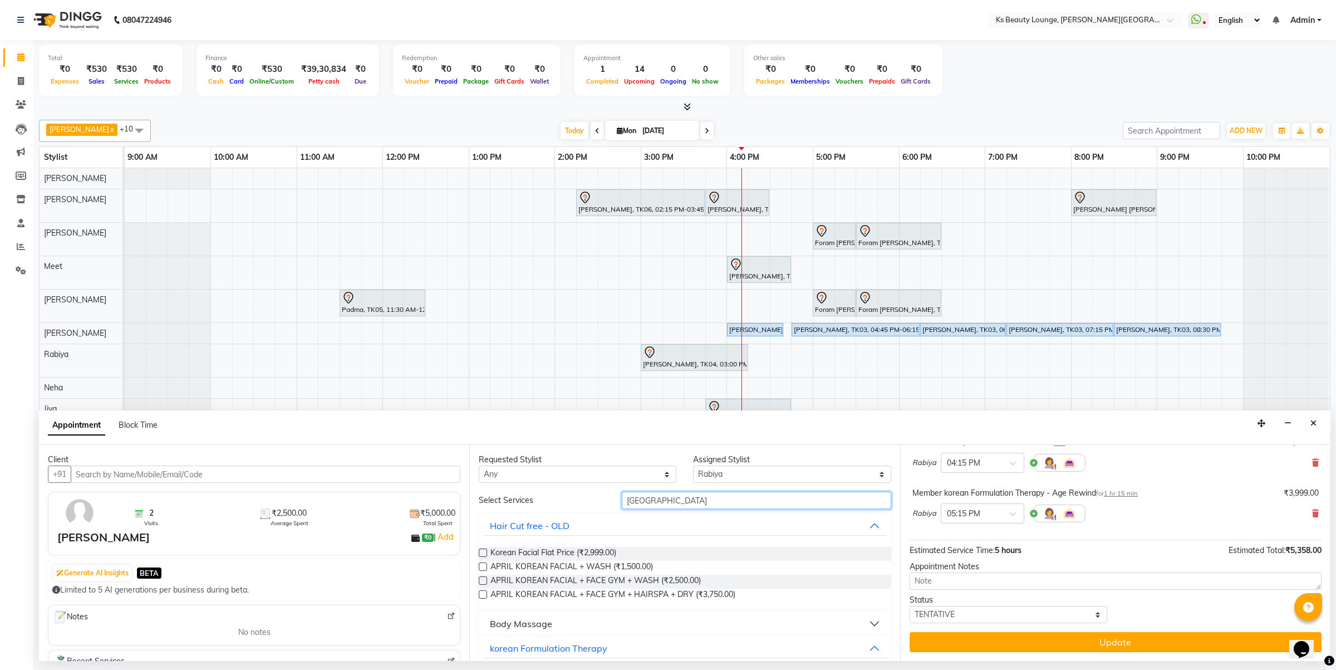
drag, startPoint x: 671, startPoint y: 497, endPoint x: 562, endPoint y: 509, distance: 109.3
click at [562, 509] on div "Select Services KOREA" at bounding box center [684, 500] width 429 height 17
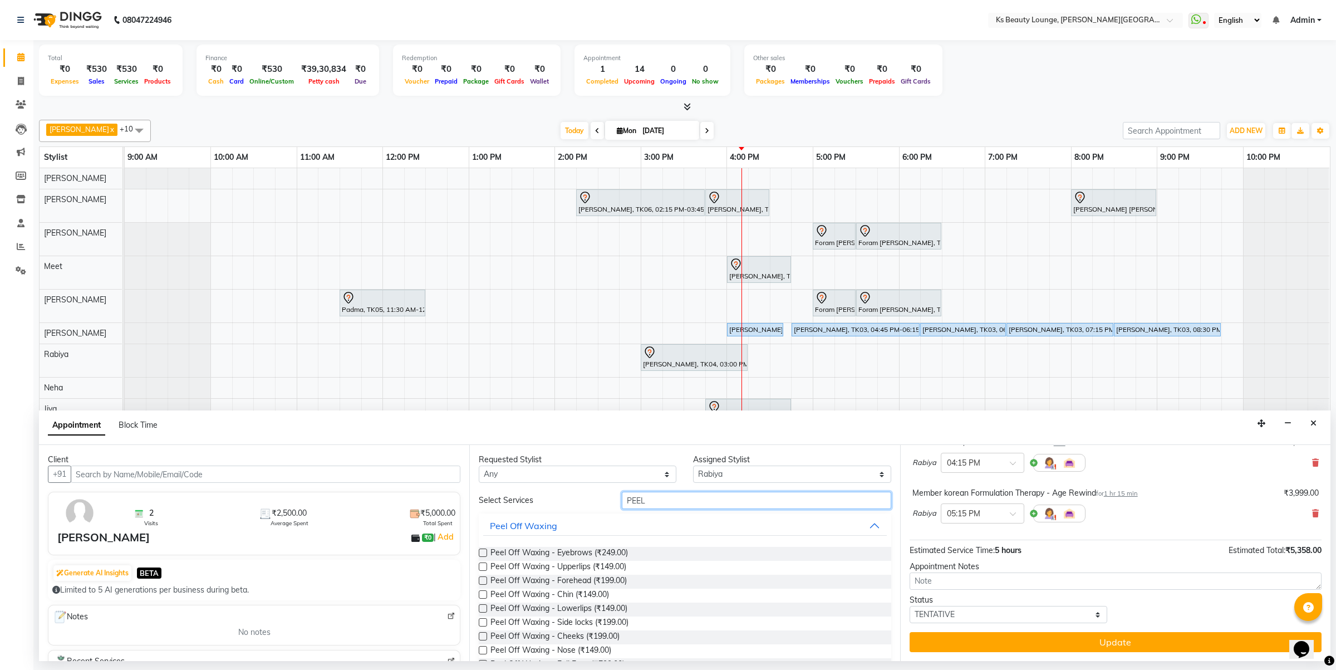
scroll to position [139, 0]
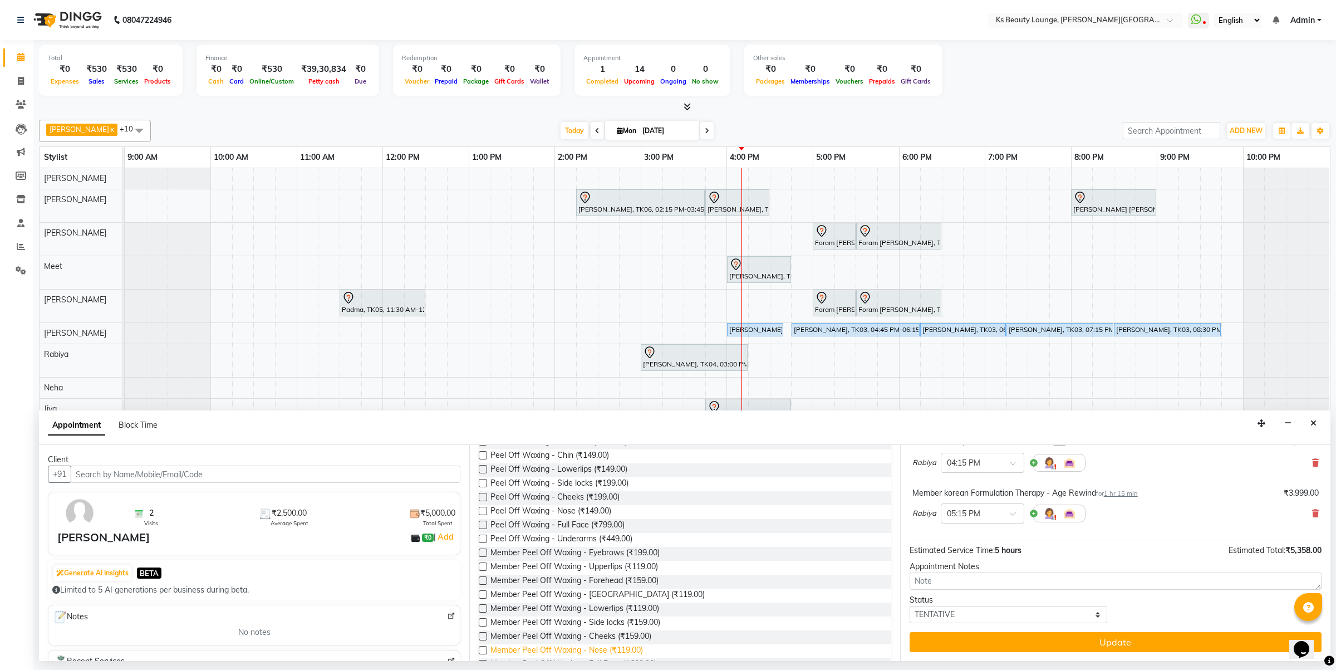
type input "PEEL"
click at [627, 650] on span "Member Peel Off Waxing - Nose (₹119.00)" at bounding box center [567, 651] width 153 height 14
checkbox input "false"
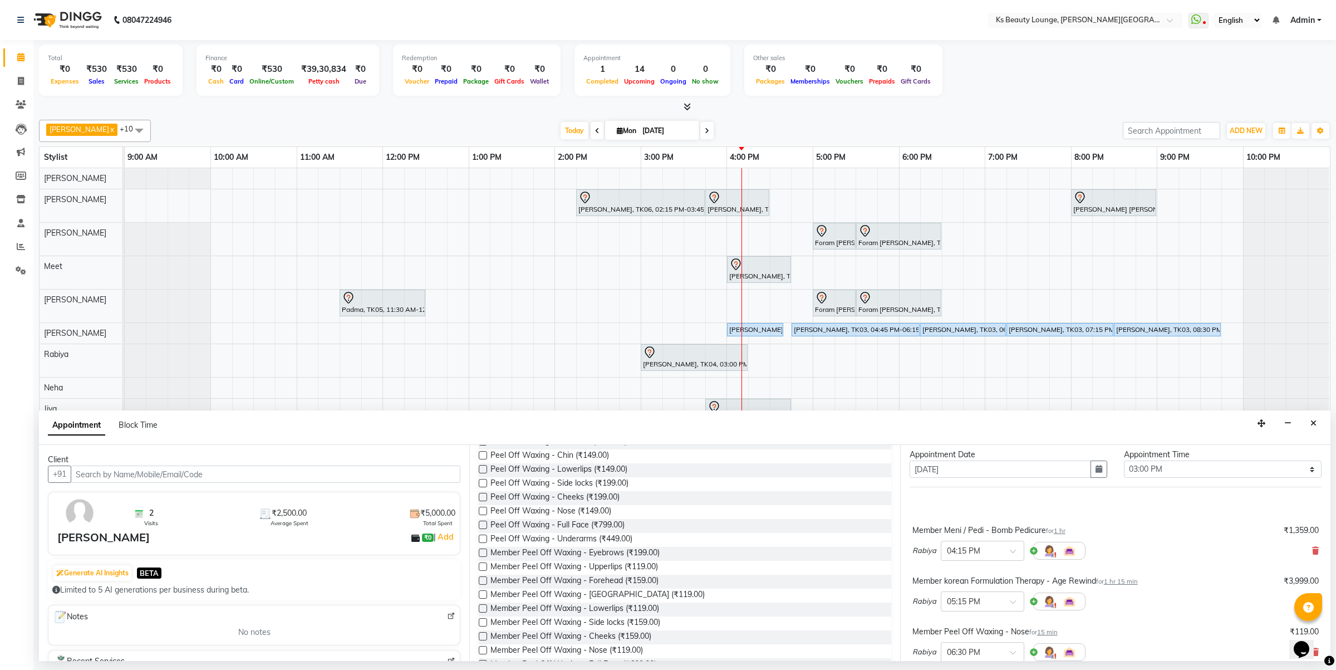
scroll to position [166, 0]
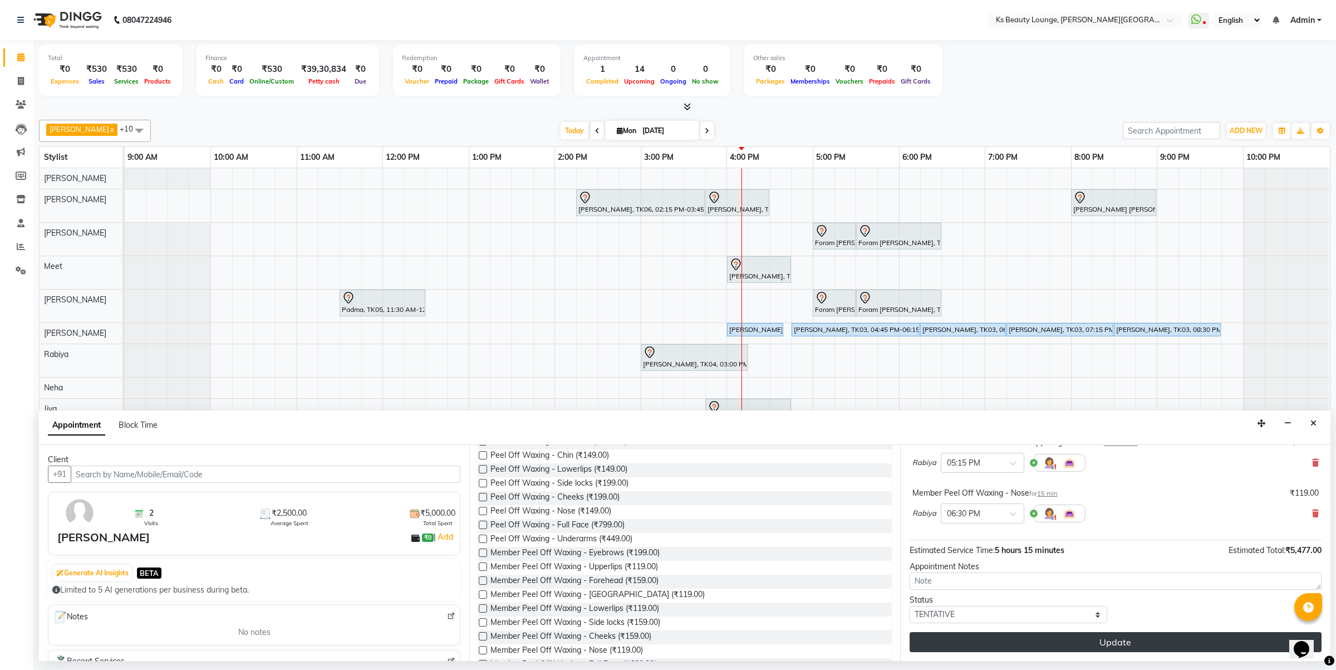
click at [1101, 645] on button "Update" at bounding box center [1116, 642] width 412 height 20
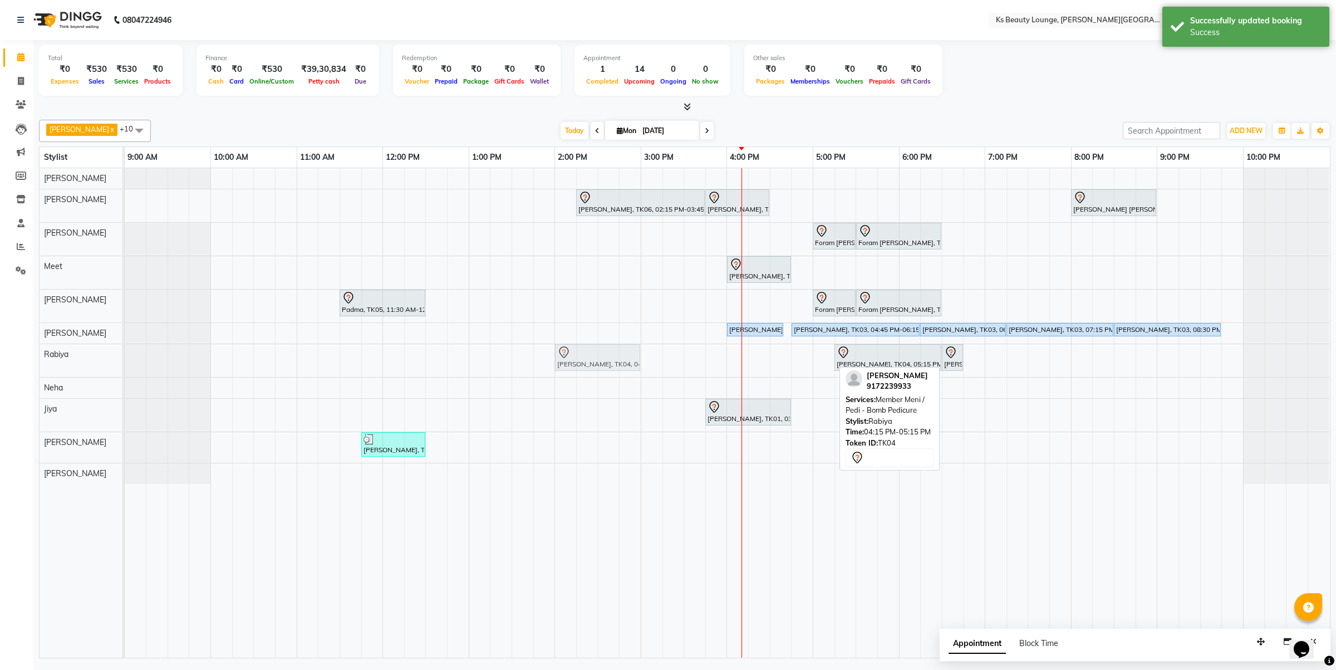
drag, startPoint x: 798, startPoint y: 352, endPoint x: 611, endPoint y: 354, distance: 187.1
click at [125, 354] on div "Suraj Thakkar, TK04, 04:15 PM-05:15 PM, Member Meni / Pedi - Bomb Pedicure Sura…" at bounding box center [125, 360] width 0 height 33
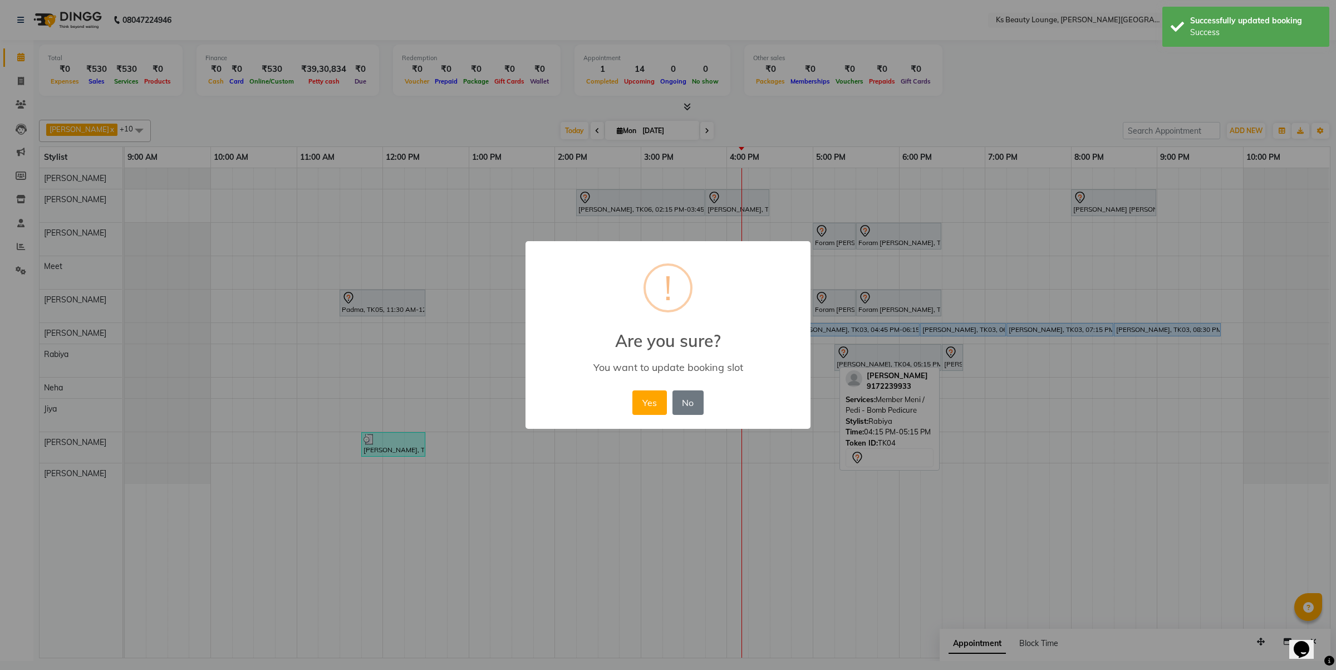
click at [632, 390] on button "Yes" at bounding box center [649, 402] width 34 height 24
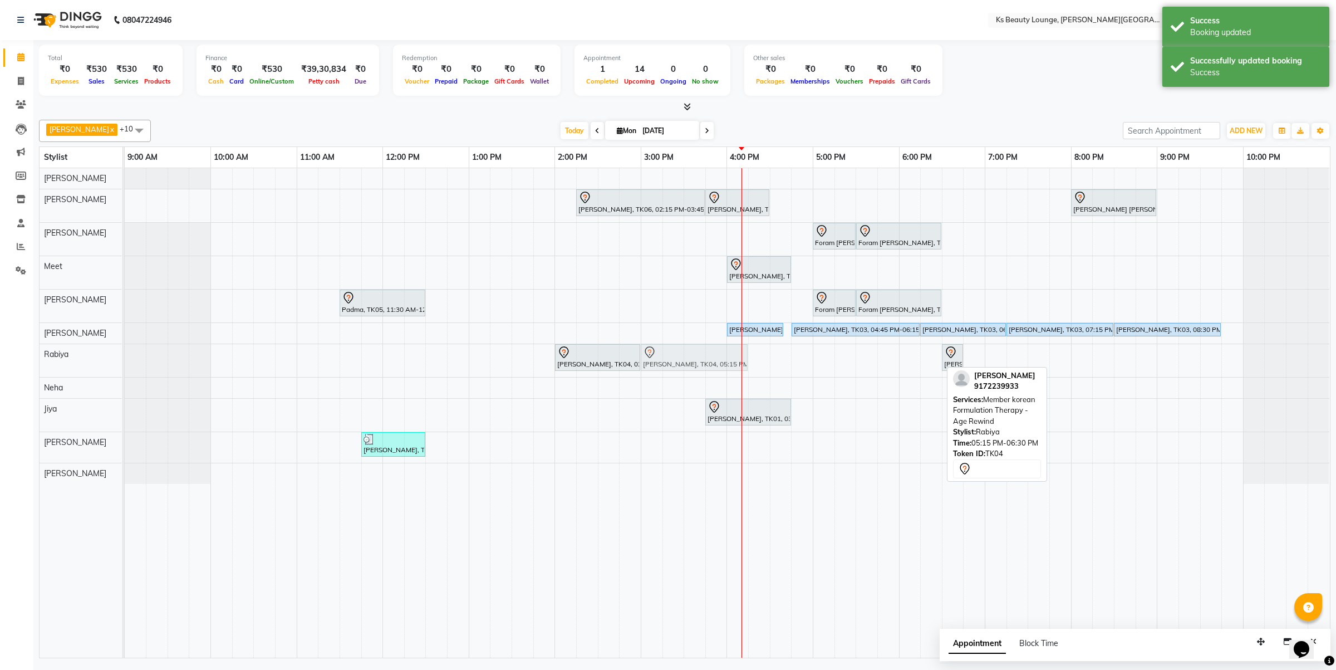
drag, startPoint x: 872, startPoint y: 357, endPoint x: 674, endPoint y: 345, distance: 198.0
click at [125, 345] on div "Suraj Thakkar, TK04, 02:00 PM-03:00 PM, Member Meni / Pedi - Bomb Pedicure Sura…" at bounding box center [125, 360] width 0 height 33
drag, startPoint x: 952, startPoint y: 359, endPoint x: 744, endPoint y: 366, distance: 208.4
click at [125, 366] on div "Suraj Thakkar, TK04, 02:00 PM-03:00 PM, Member Meni / Pedi - Bomb Pedicure Sura…" at bounding box center [125, 360] width 0 height 33
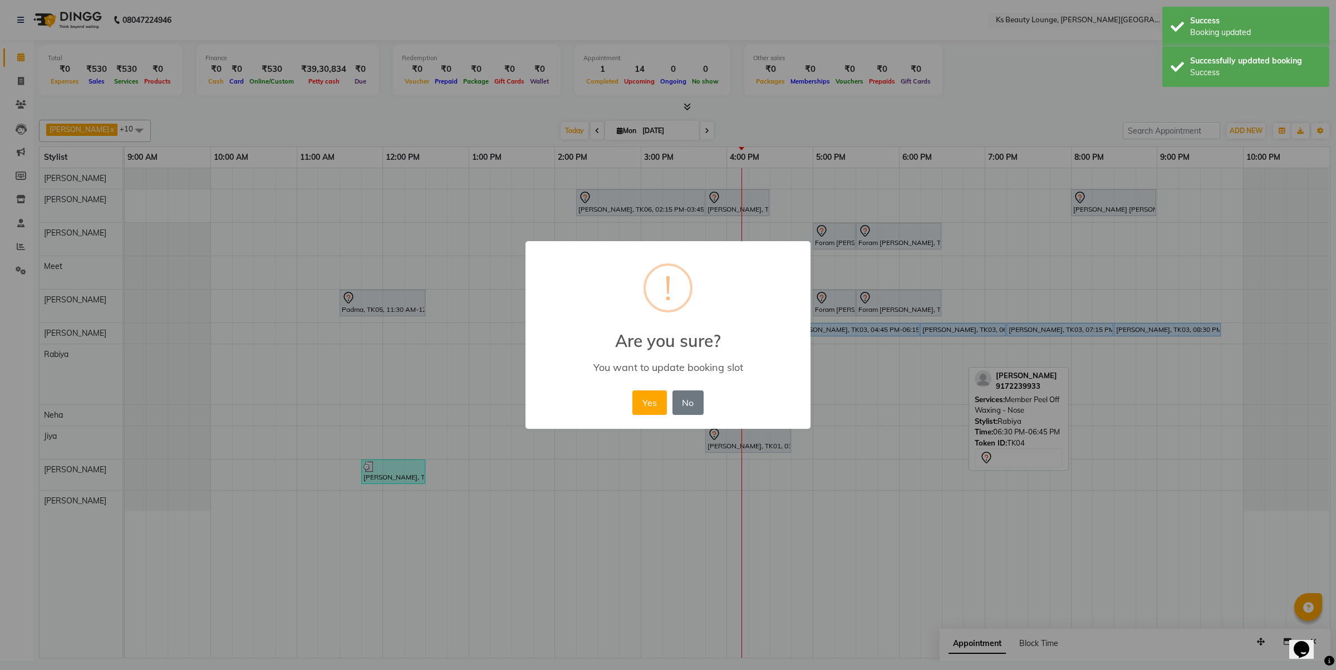
click at [632, 390] on button "Yes" at bounding box center [649, 402] width 34 height 24
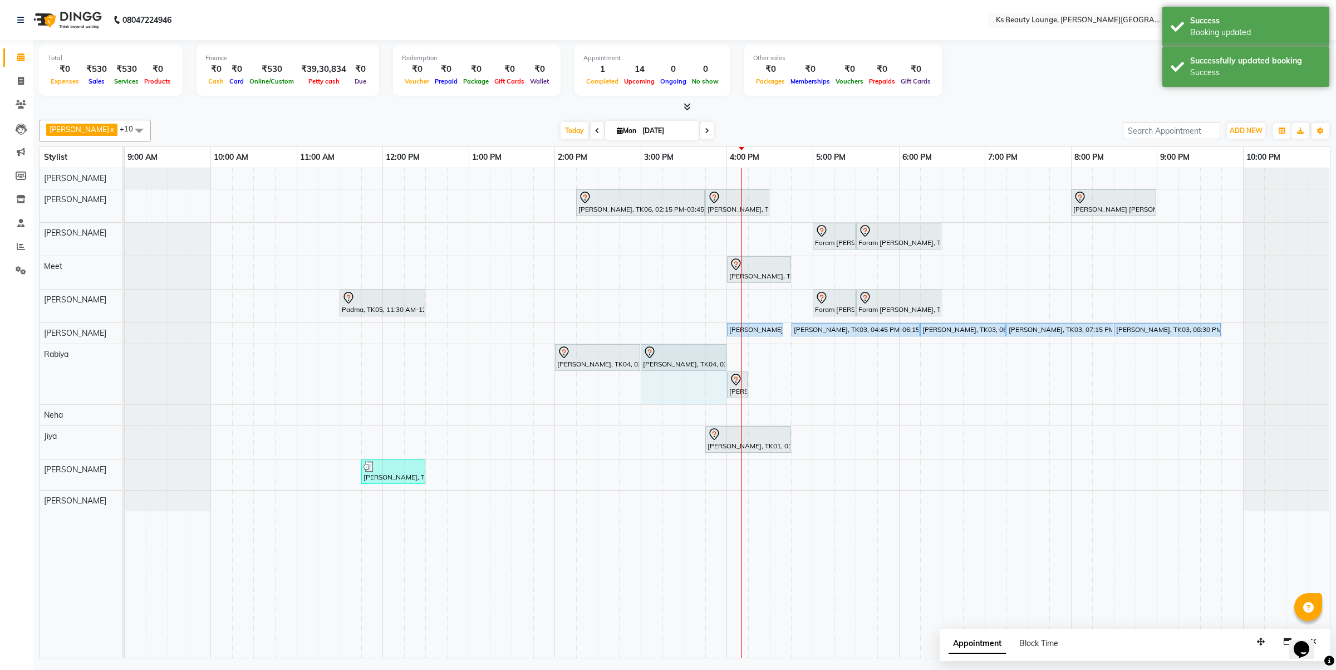
drag, startPoint x: 747, startPoint y: 351, endPoint x: 713, endPoint y: 351, distance: 33.4
click at [125, 351] on div "Suraj Thakkar, TK04, 02:00 PM-03:00 PM, Member Meni / Pedi - Bomb Pedicure Sura…" at bounding box center [125, 374] width 0 height 60
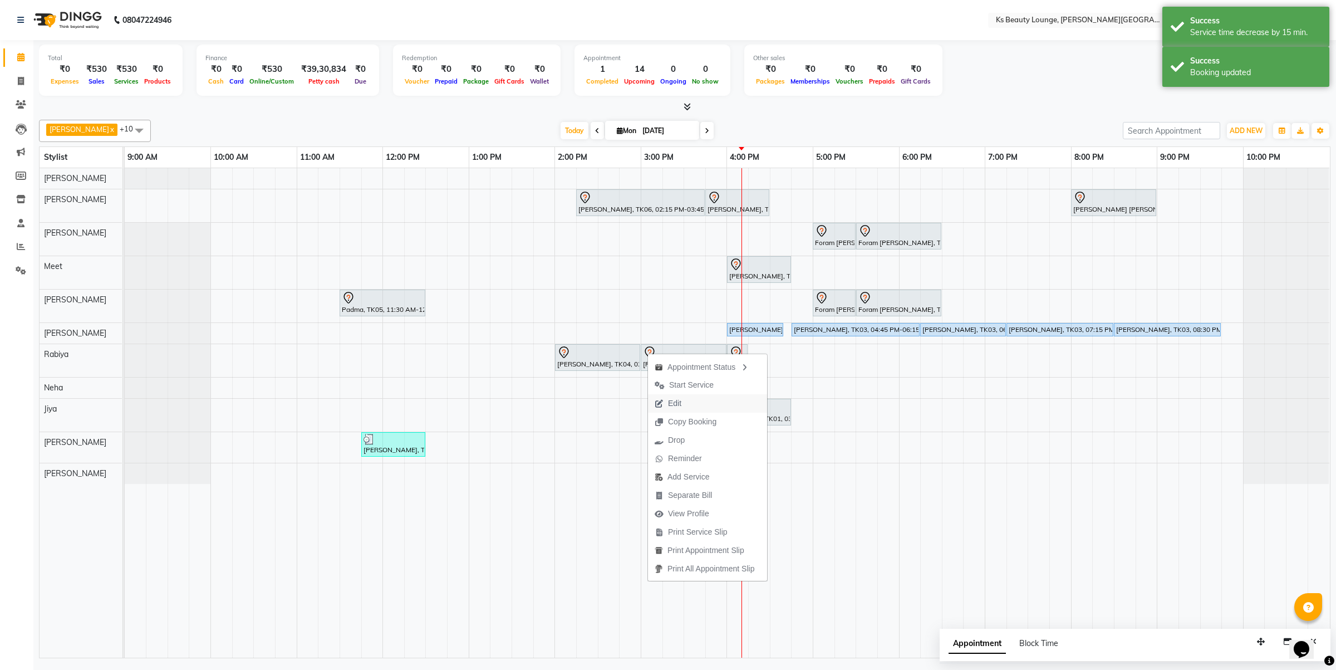
click at [697, 400] on button "Edit" at bounding box center [707, 403] width 119 height 18
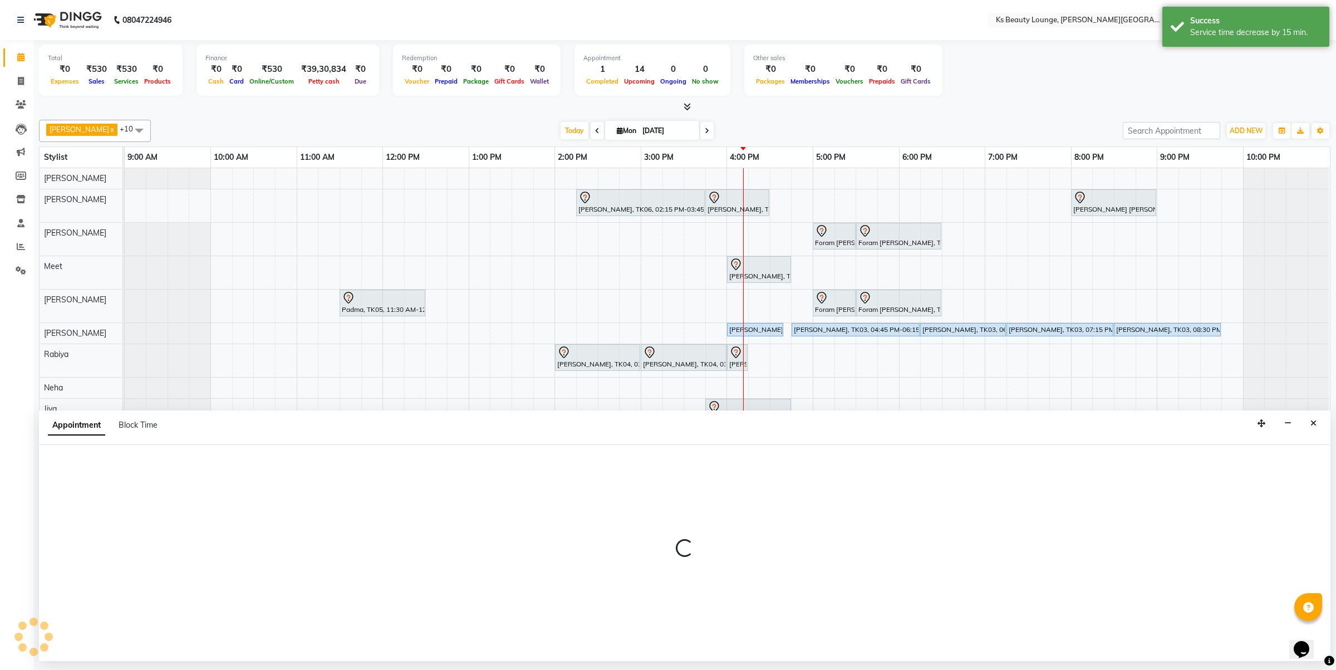
select select "tentative"
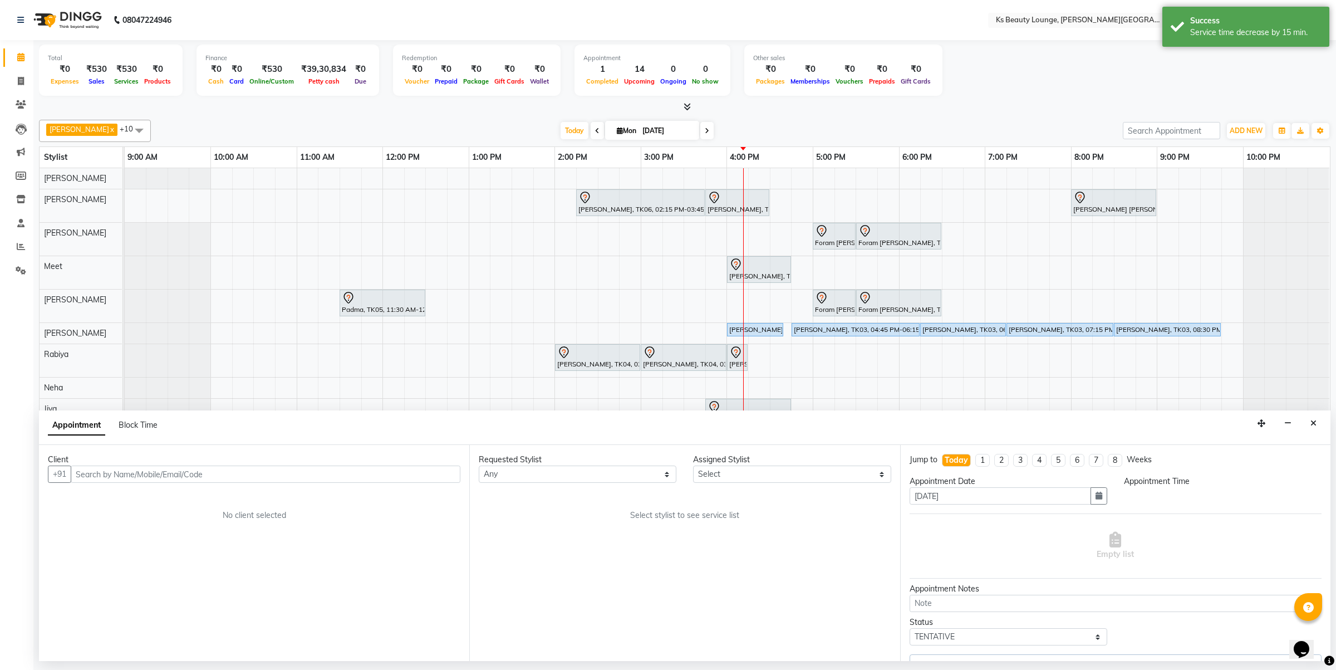
select select "840"
select select "79670"
select select "1892"
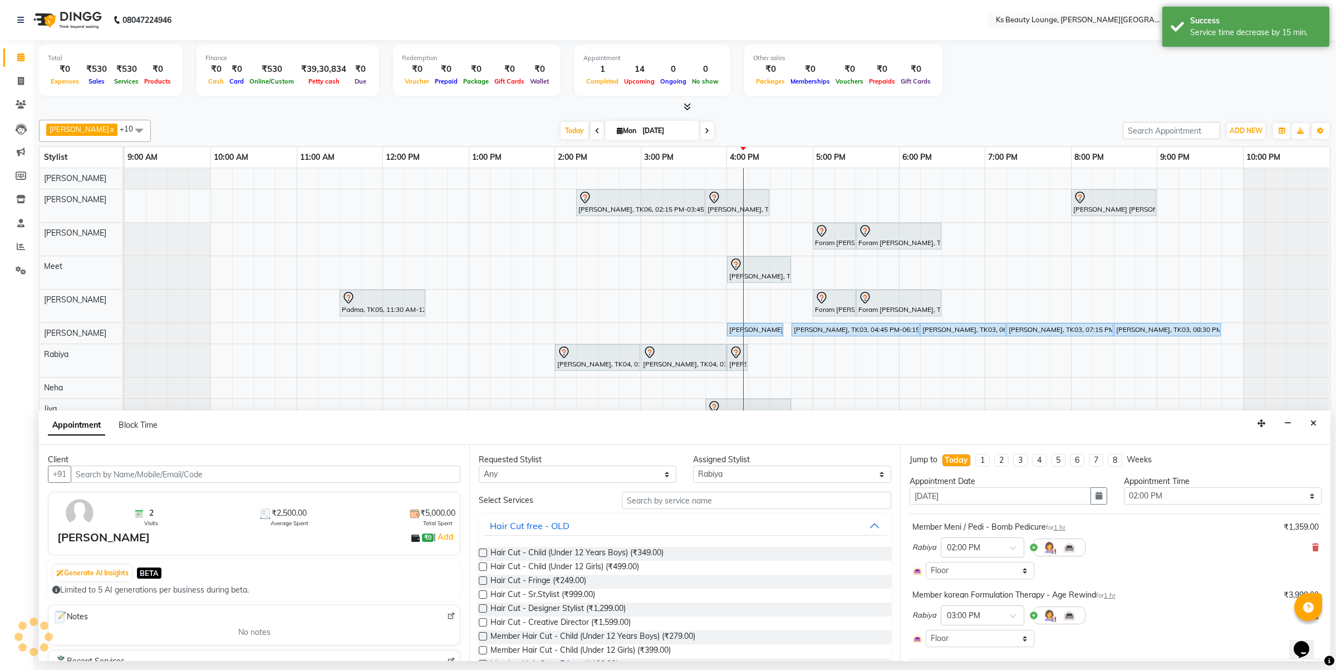
select select "1892"
click at [680, 503] on input "text" at bounding box center [756, 500] width 269 height 17
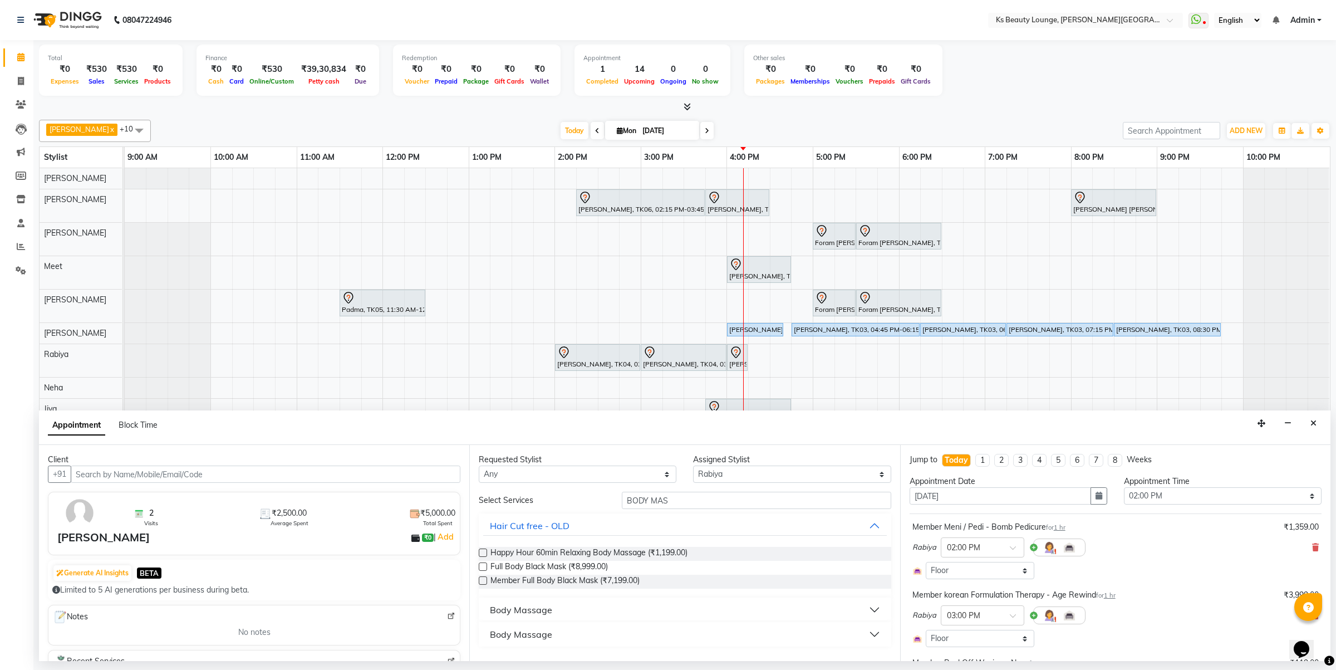
click at [564, 608] on button "Body Massage" at bounding box center [684, 610] width 403 height 20
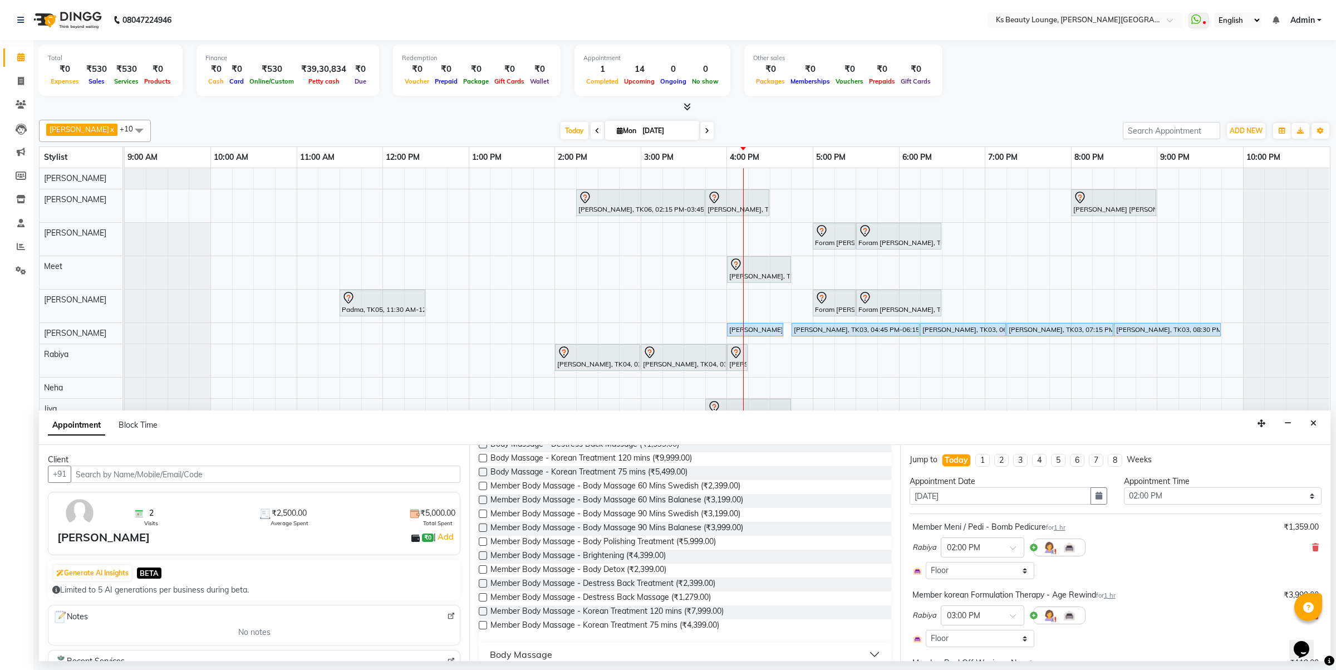
scroll to position [318, 0]
click at [616, 652] on div "Body Massage" at bounding box center [685, 640] width 412 height 24
click at [622, 637] on button "Body Massage" at bounding box center [684, 640] width 403 height 20
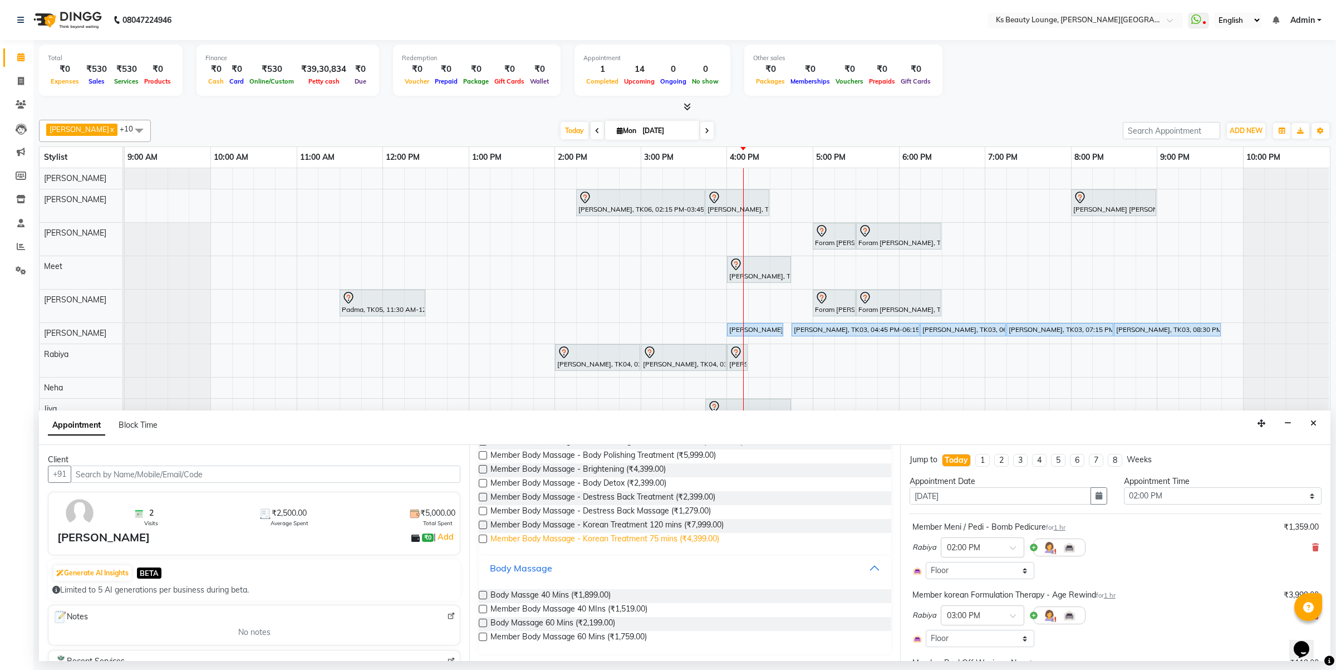
scroll to position [391, 0]
click at [619, 575] on button "Body Massage" at bounding box center [684, 567] width 403 height 20
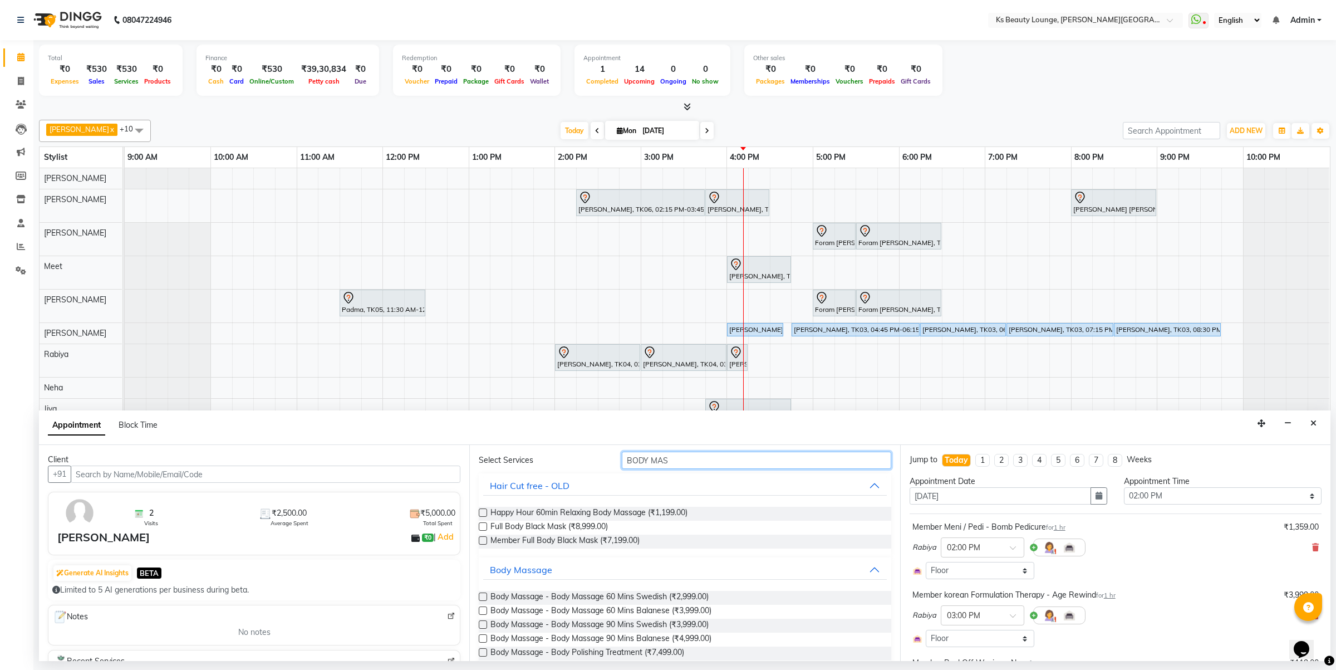
scroll to position [38, 0]
drag, startPoint x: 678, startPoint y: 458, endPoint x: 550, endPoint y: 482, distance: 130.8
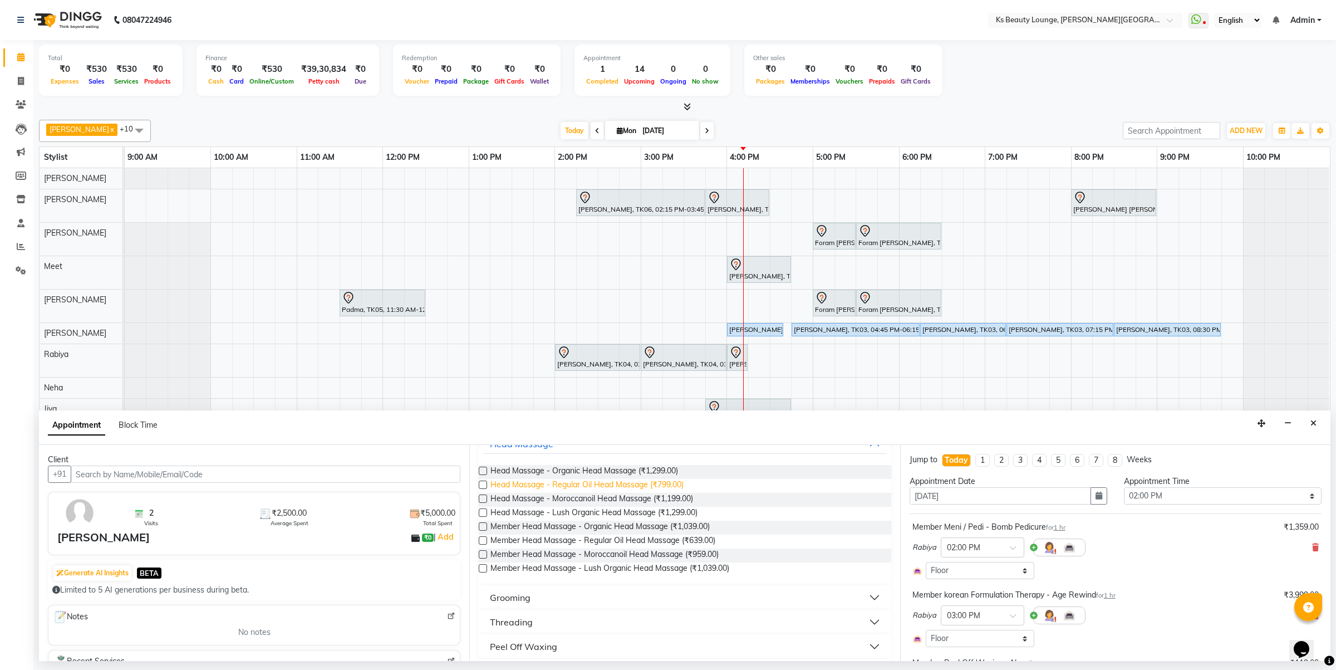
scroll to position [169, 0]
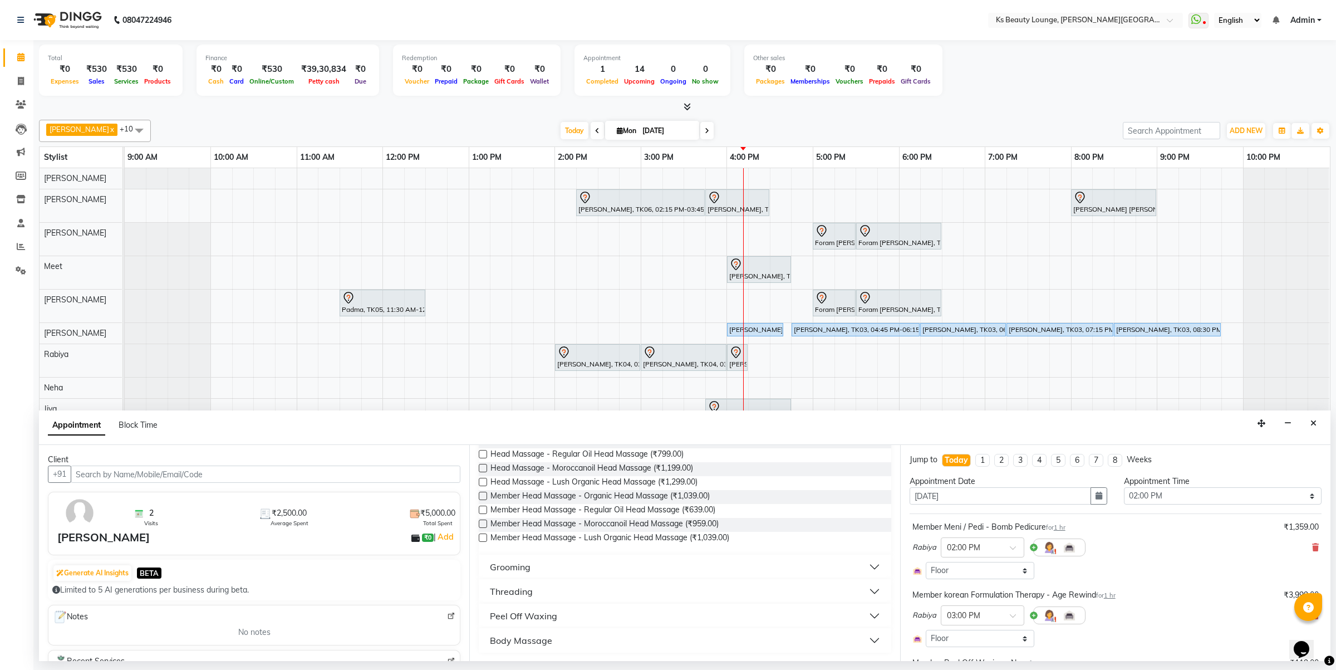
type input "HEAD"
click at [604, 635] on button "Body Massage" at bounding box center [684, 640] width 403 height 20
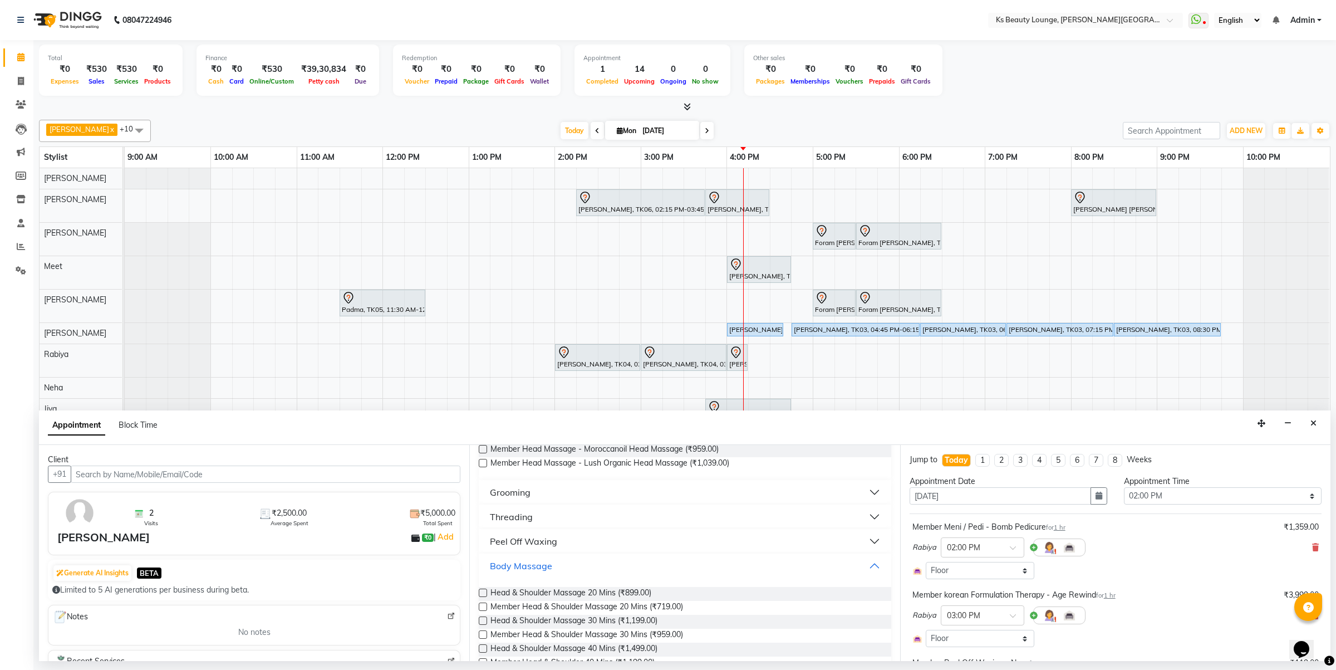
scroll to position [271, 0]
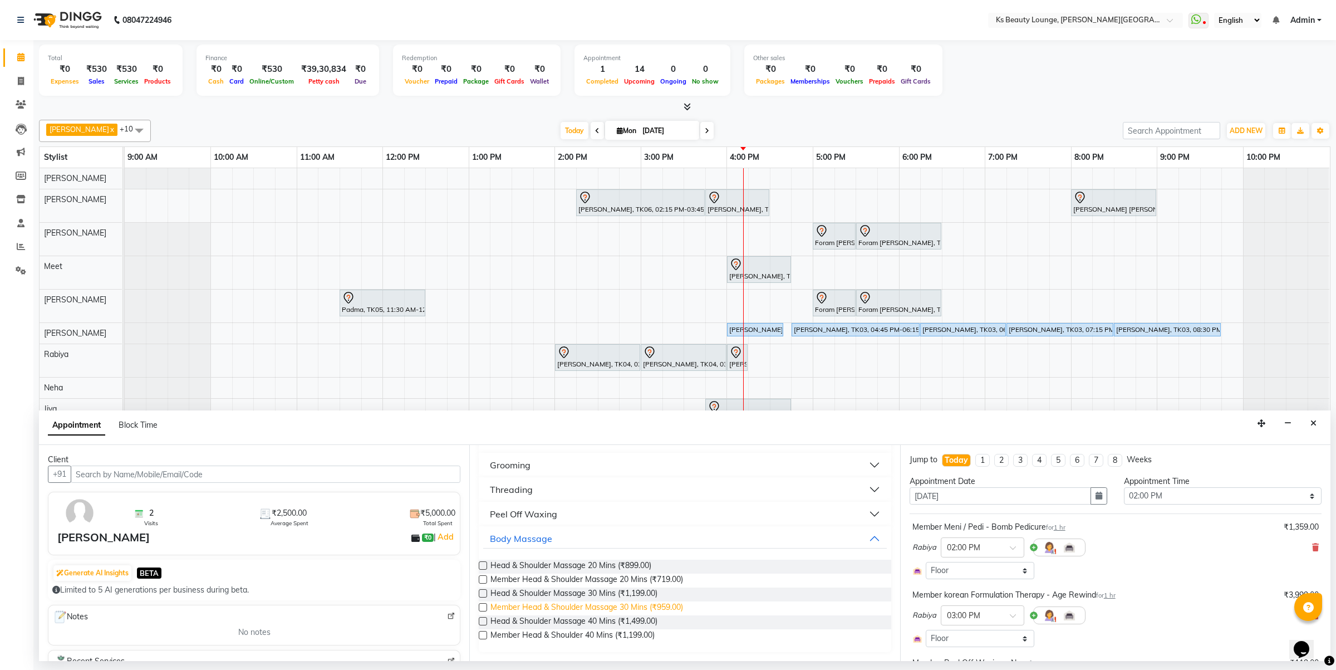
click at [599, 607] on span "Member Head & Shoulder Massage 30 Mins (₹959.00)" at bounding box center [587, 608] width 193 height 14
checkbox input "false"
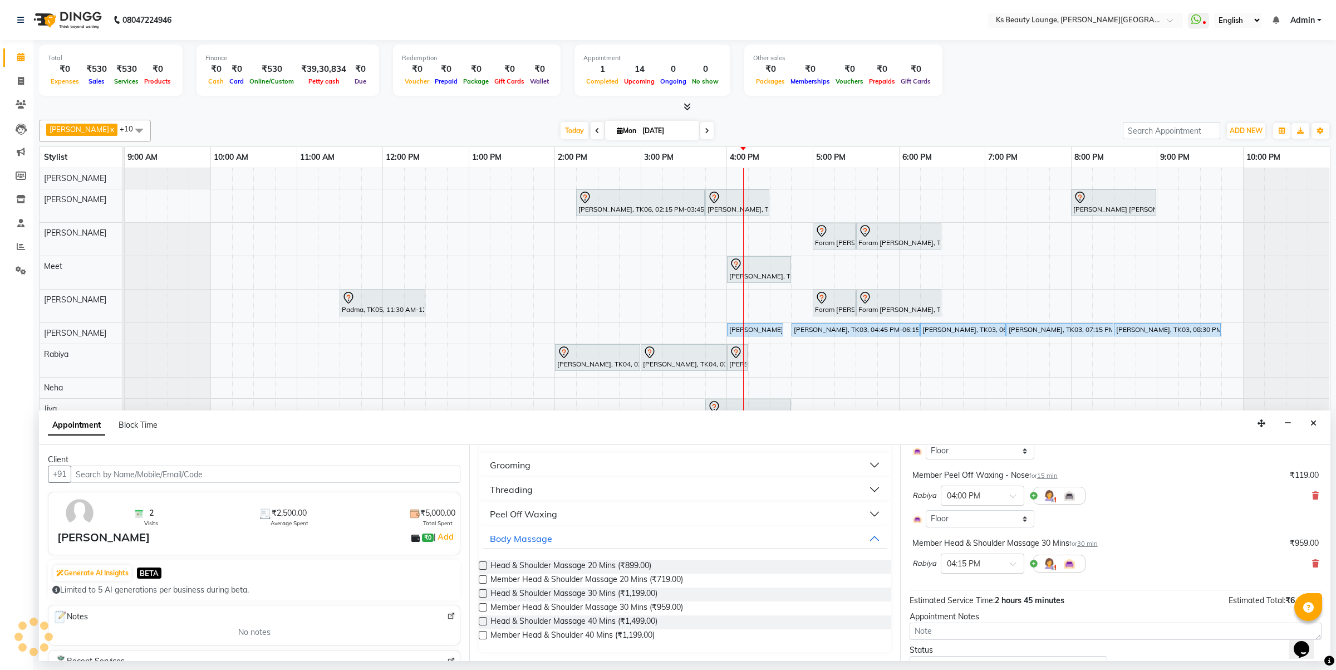
scroll to position [238, 0]
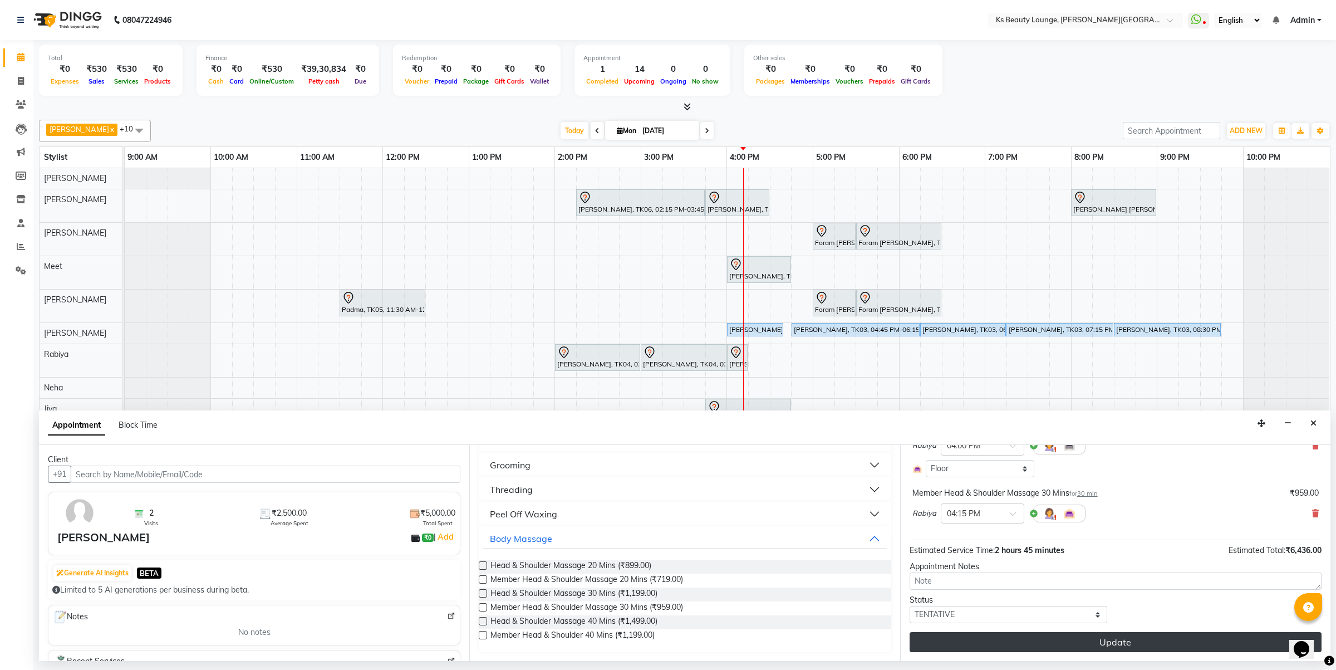
click at [1106, 639] on button "Update" at bounding box center [1116, 642] width 412 height 20
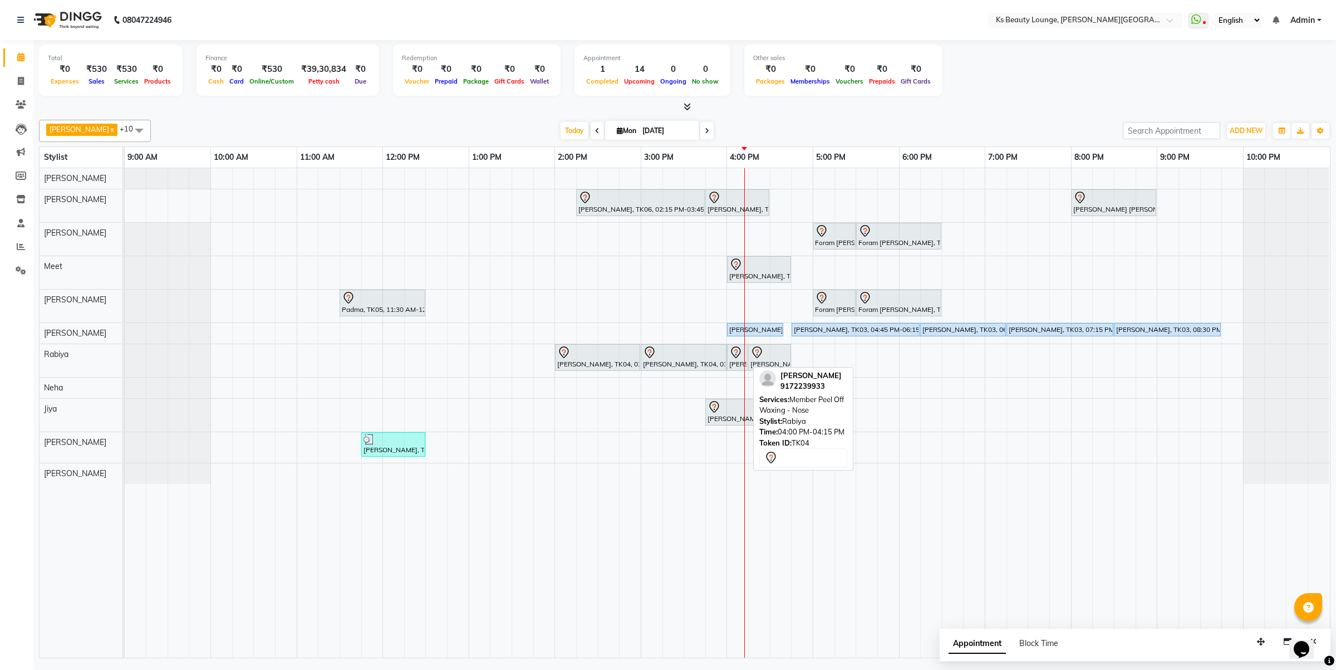
click at [734, 351] on icon at bounding box center [735, 352] width 13 height 13
click at [737, 351] on icon at bounding box center [735, 352] width 13 height 13
select select "7"
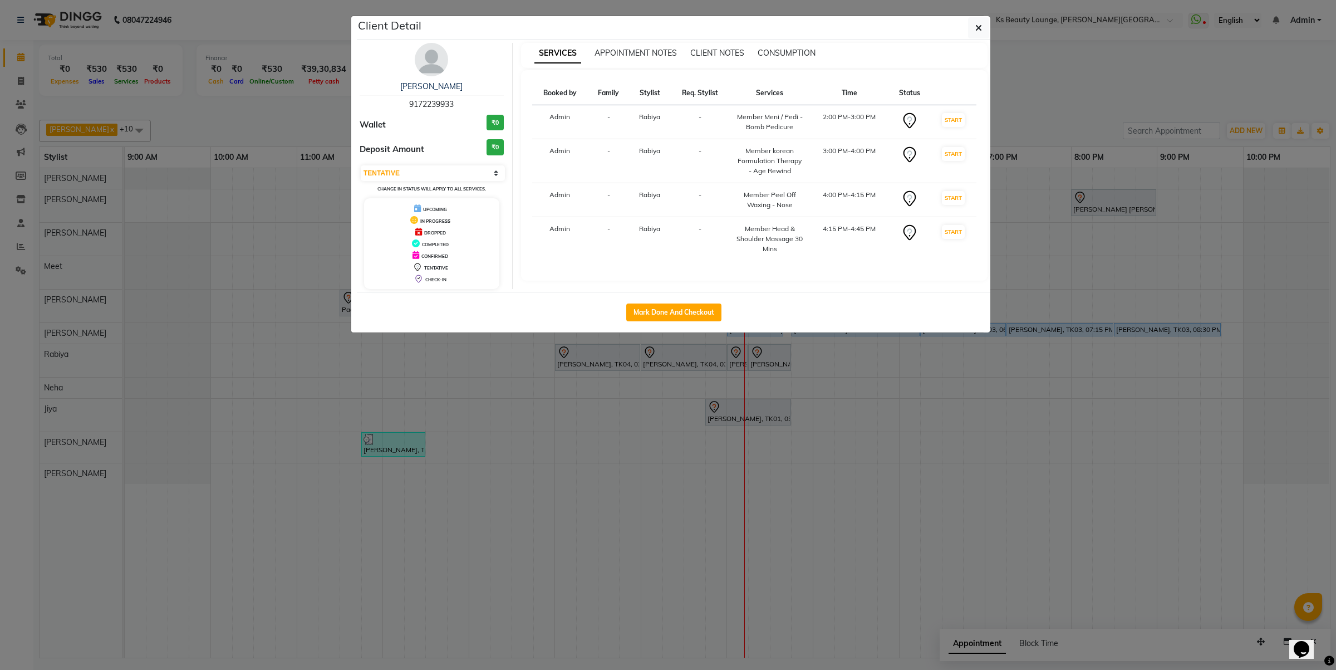
click at [807, 457] on ngb-modal-window "Client Detail Suraj Thakkar 9172239933 Wallet ₹0 Deposit Amount ₹0 Select IN SE…" at bounding box center [668, 335] width 1336 height 670
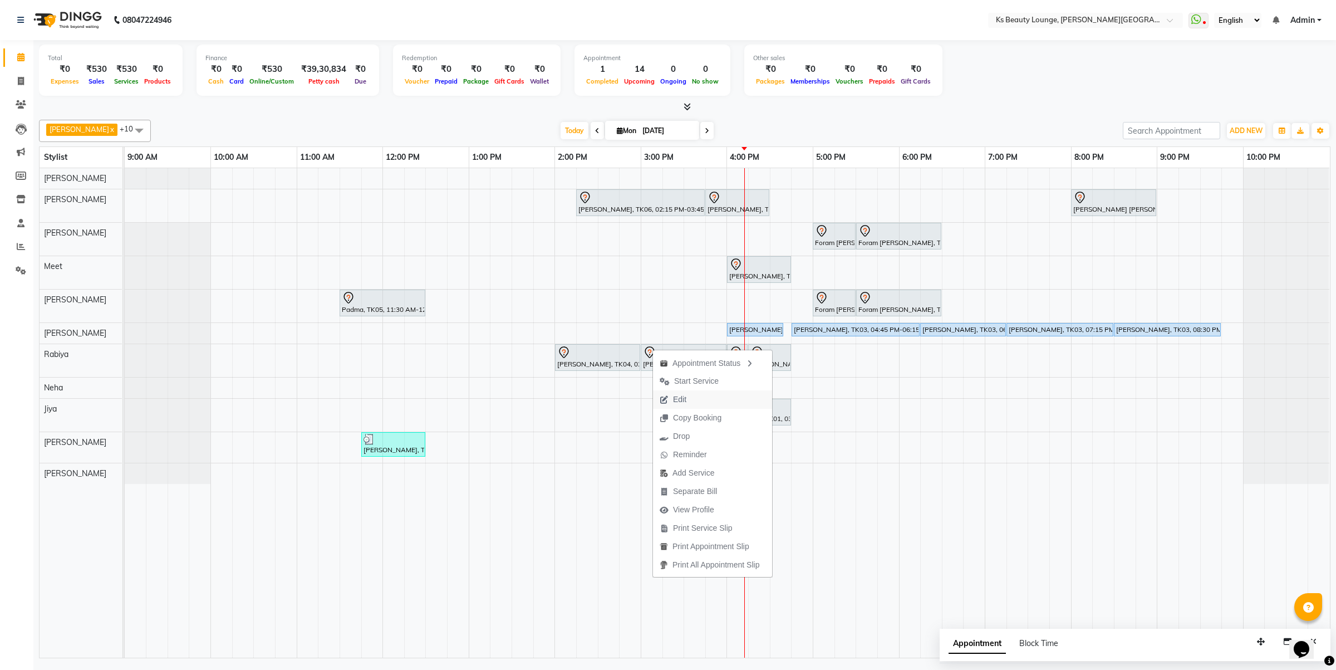
click at [713, 394] on button "Edit" at bounding box center [712, 399] width 119 height 18
select select "tentative"
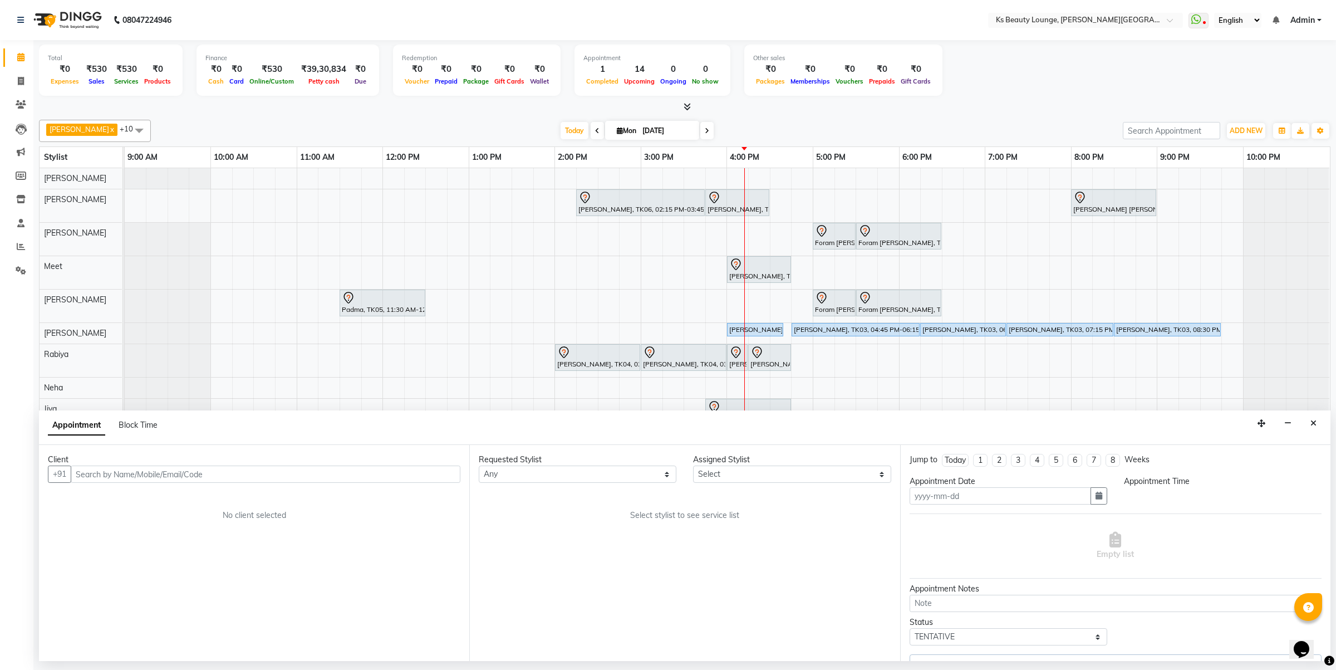
type input "[DATE]"
select select "840"
select select "79670"
select select "1892"
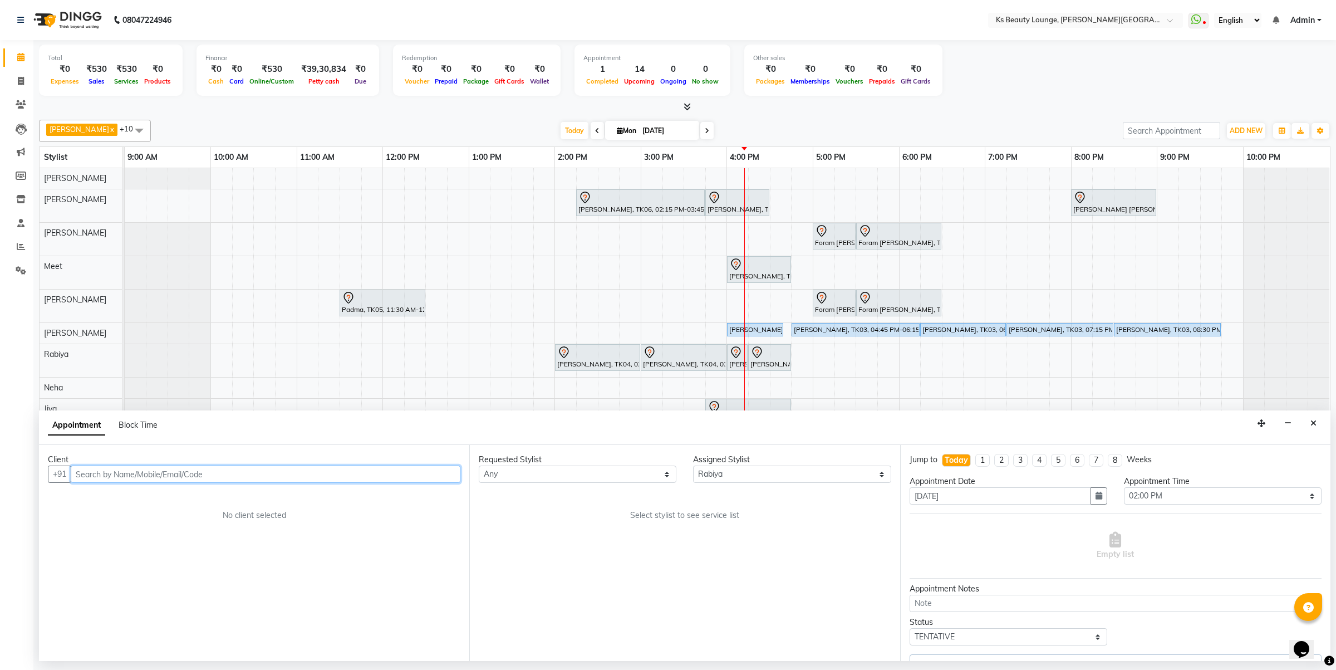
select select "1892"
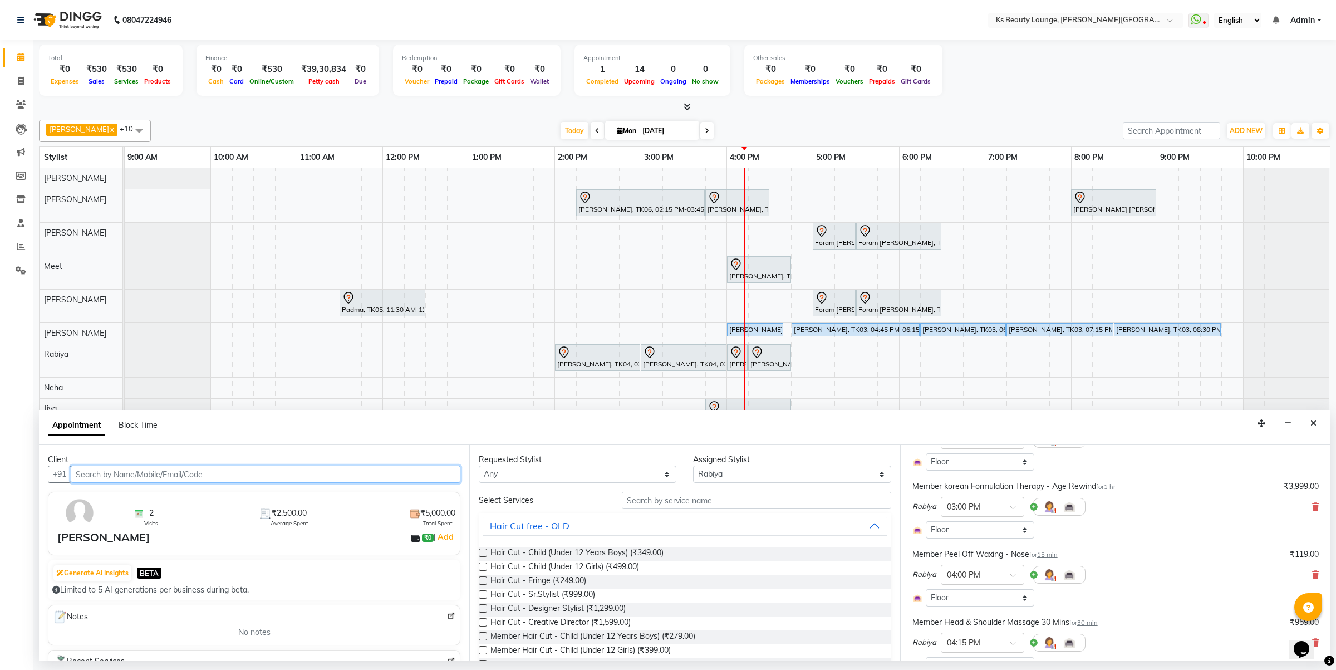
scroll to position [139, 0]
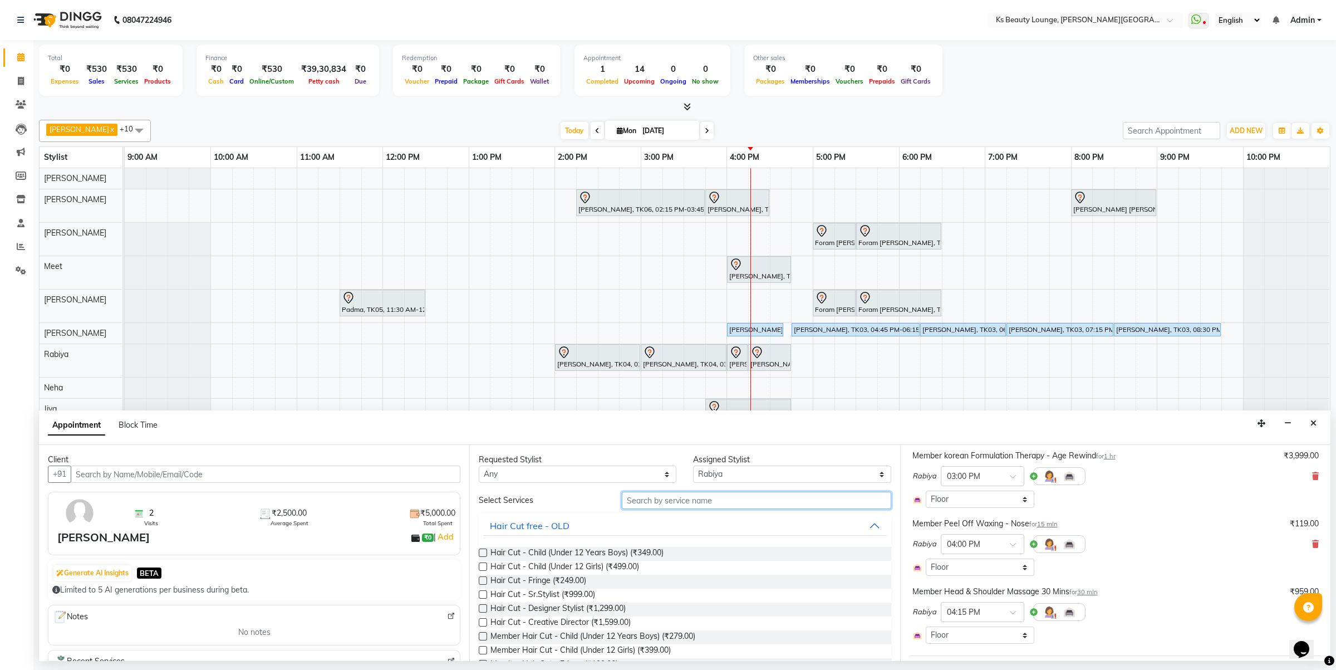
click at [800, 492] on input "text" at bounding box center [756, 500] width 269 height 17
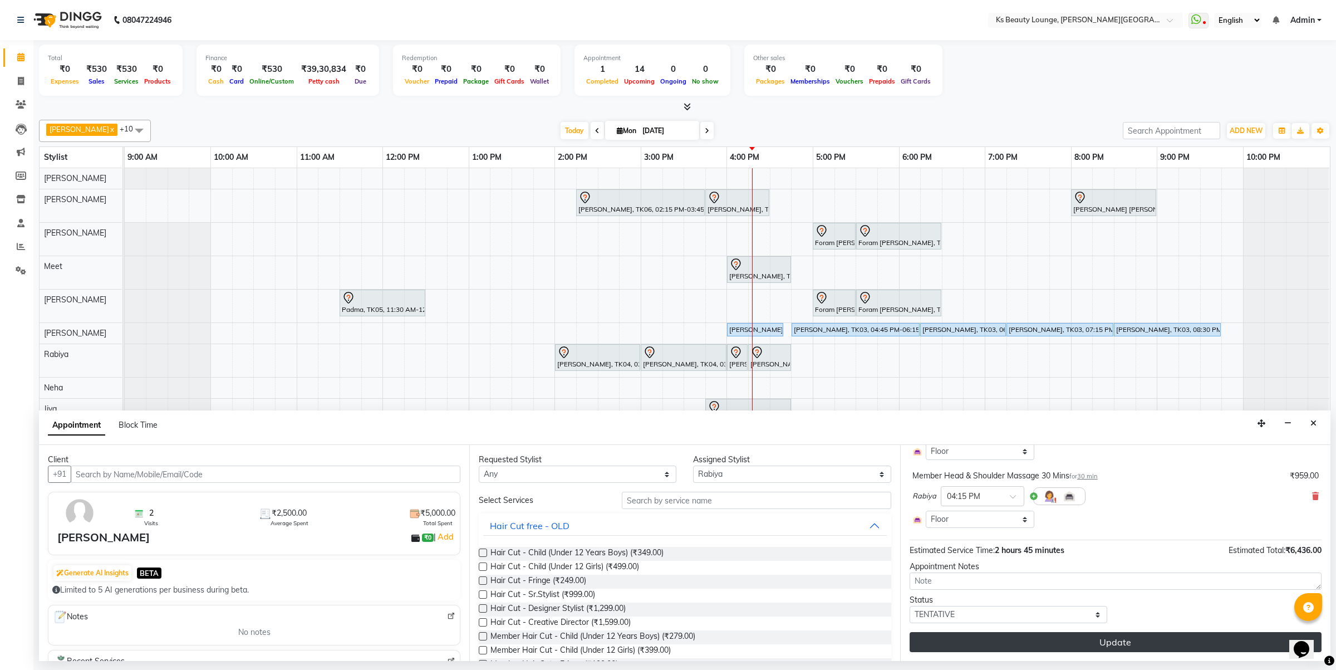
click at [1144, 644] on button "Update" at bounding box center [1116, 642] width 412 height 20
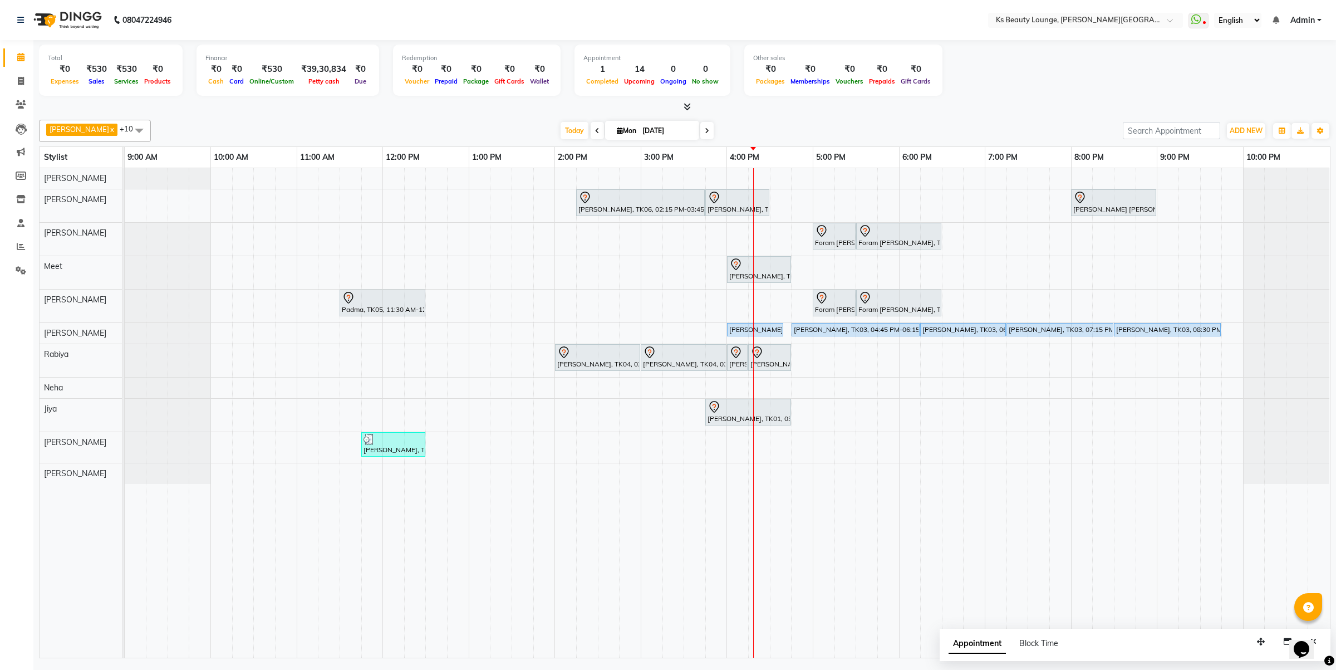
drag, startPoint x: 1289, startPoint y: 641, endPoint x: 2579, endPoint y: 1267, distance: 1433.3
click at [1287, 640] on icon "button" at bounding box center [1288, 641] width 8 height 8
select select "tentative"
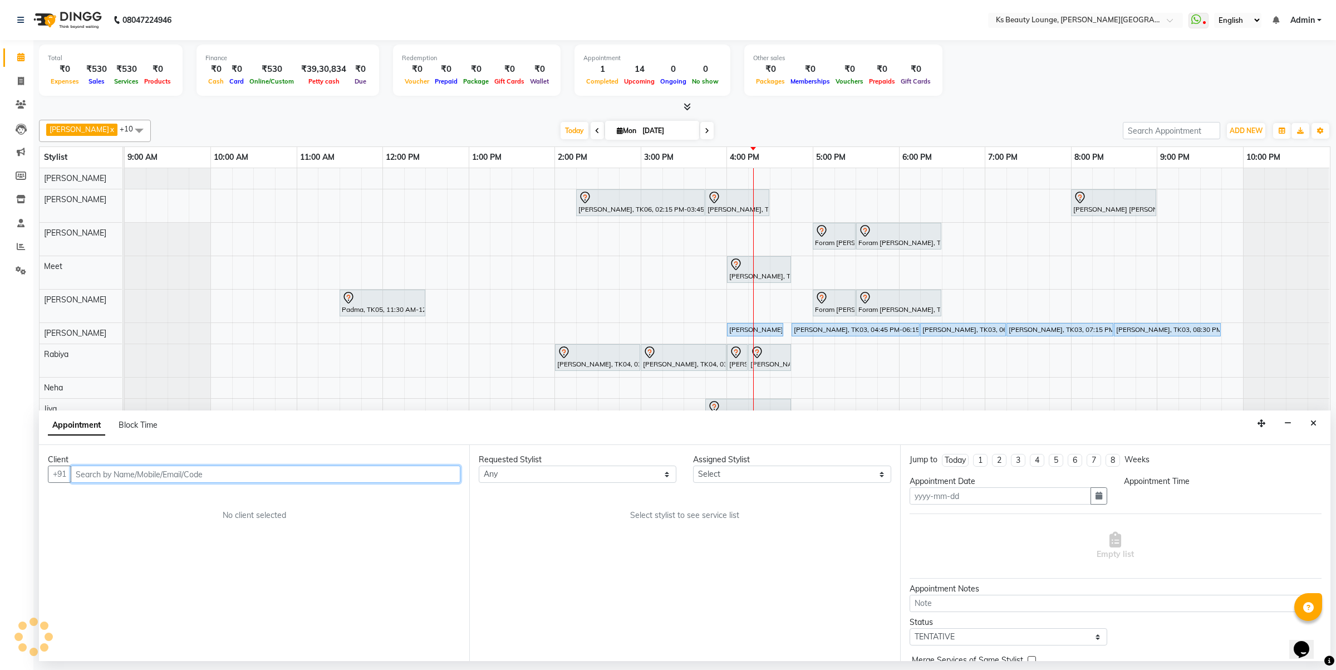
type input "[DATE]"
select select
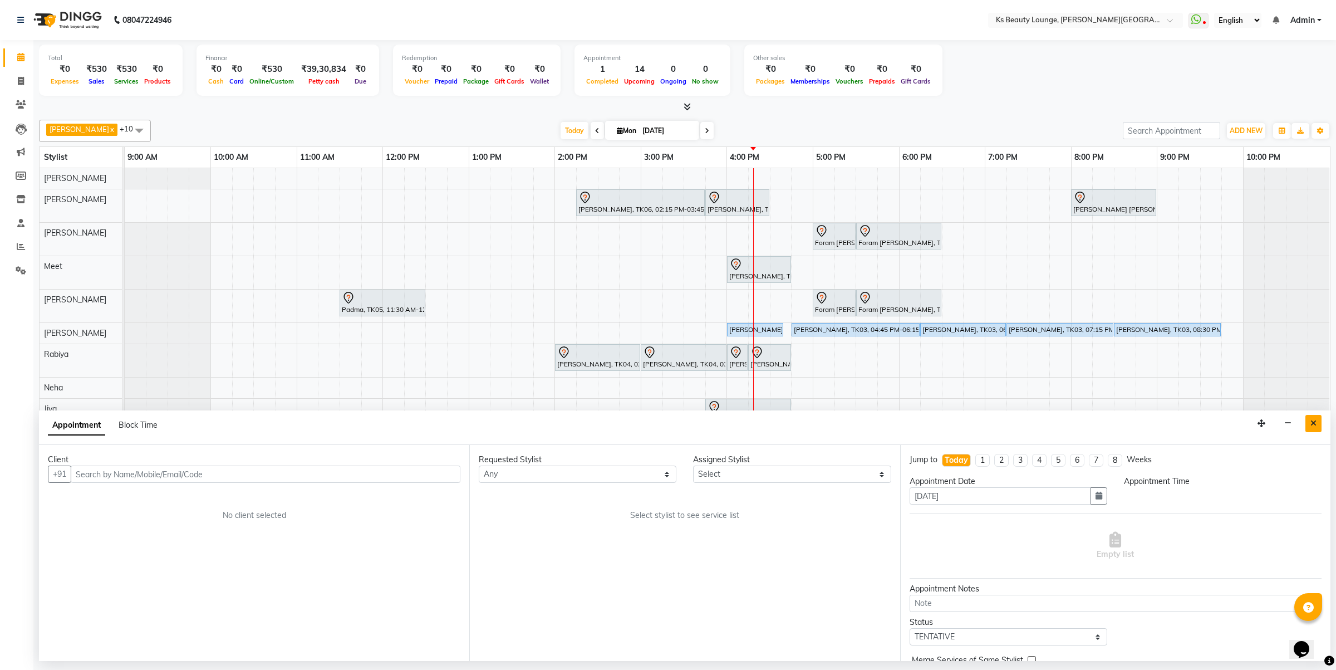
click at [1311, 421] on icon "Close" at bounding box center [1314, 423] width 6 height 8
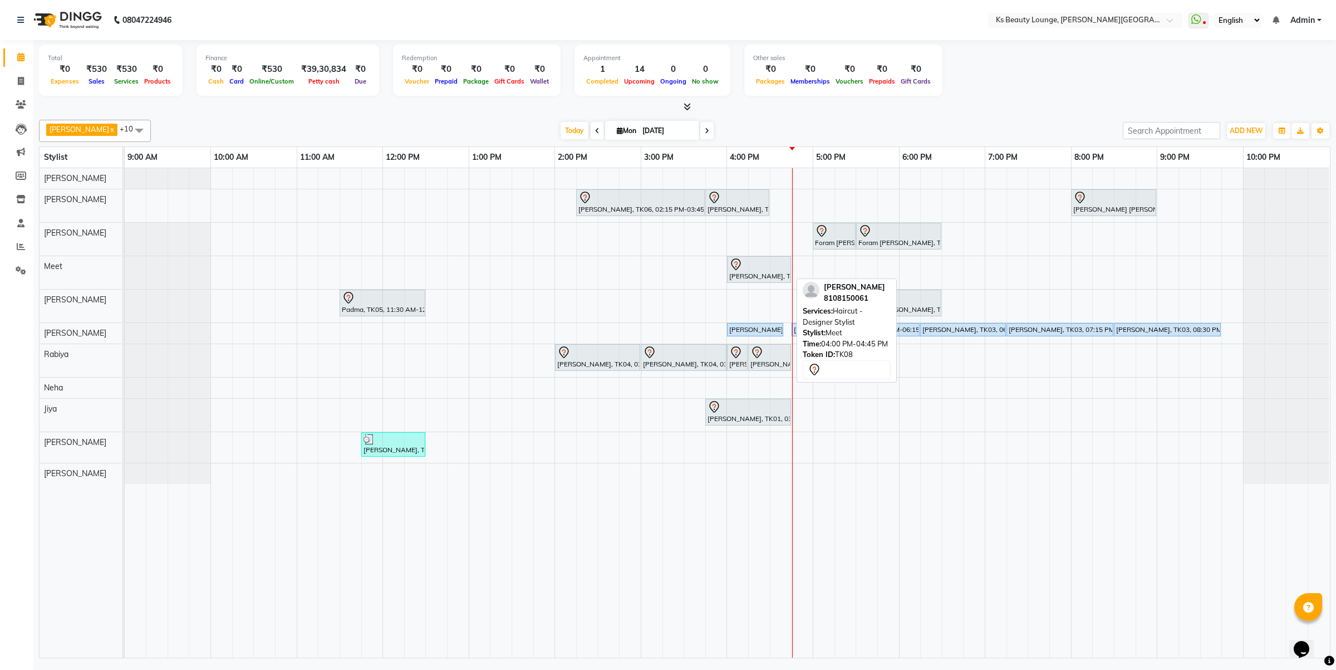
click at [761, 270] on div at bounding box center [759, 264] width 60 height 13
select select "7"
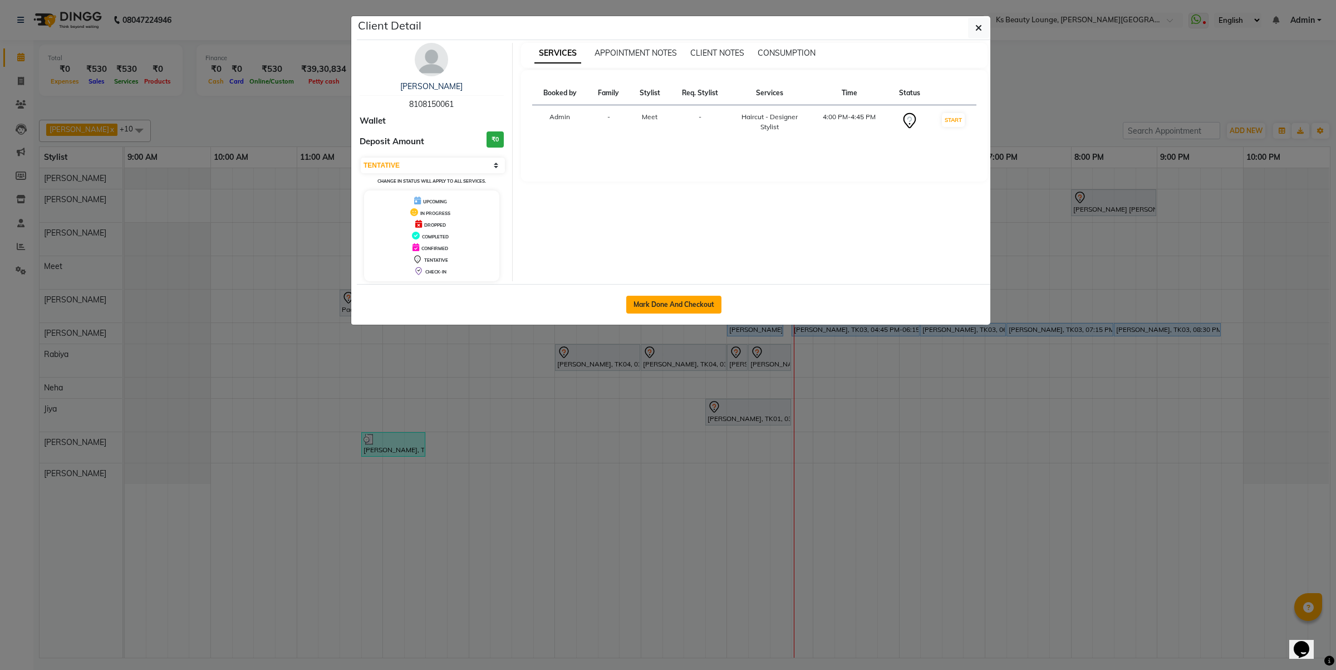
click at [705, 299] on button "Mark Done And Checkout" at bounding box center [673, 305] width 95 height 18
select select "4411"
select select "service"
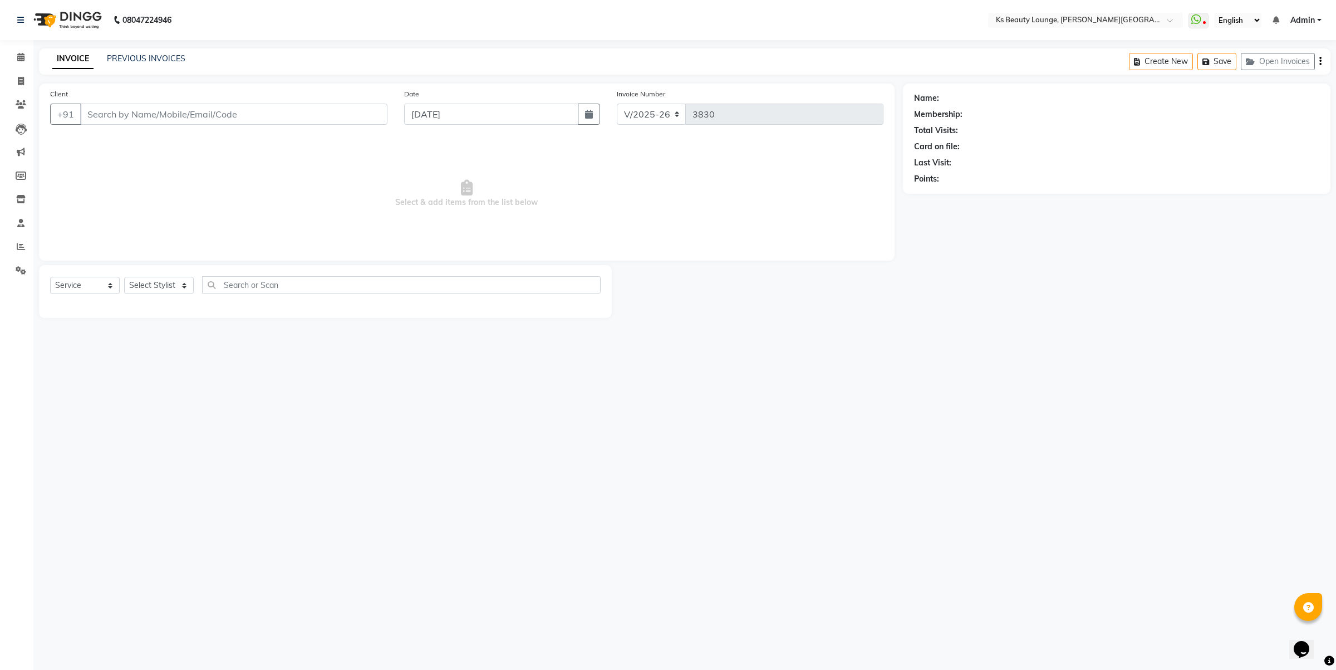
type input "8108150061"
select select "71060"
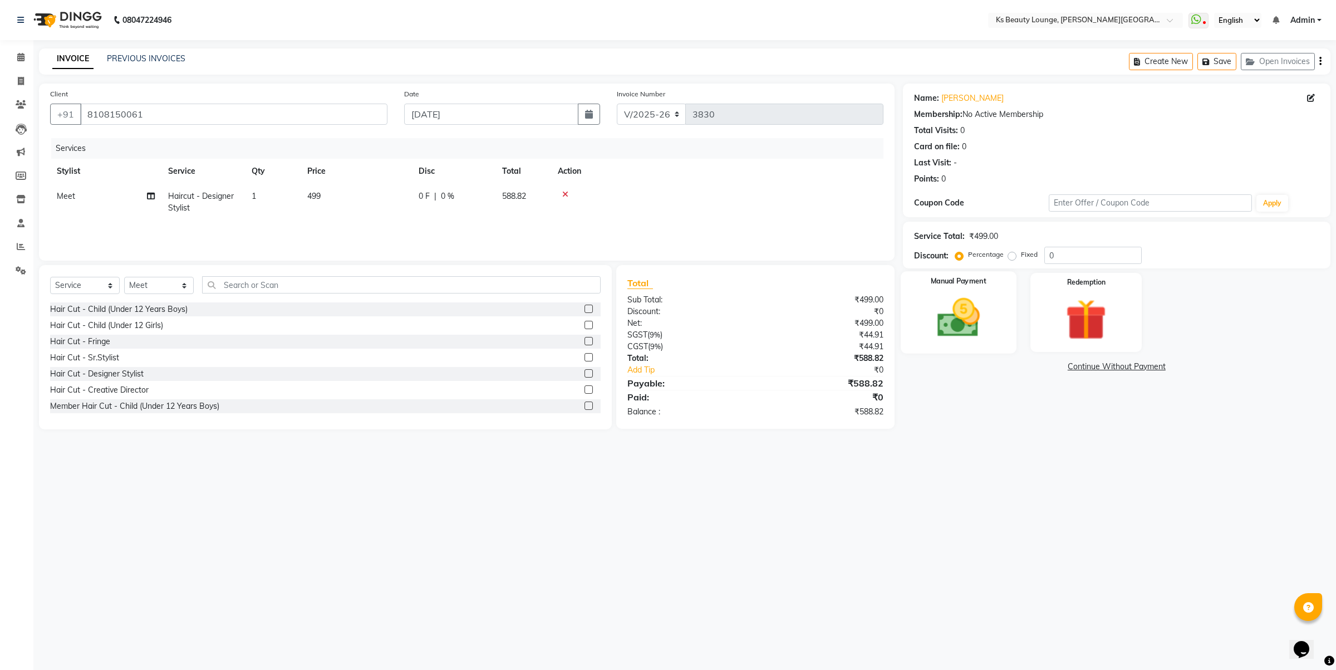
click at [978, 327] on img at bounding box center [958, 317] width 69 height 49
click at [1039, 366] on span "CASH" at bounding box center [1044, 367] width 24 height 13
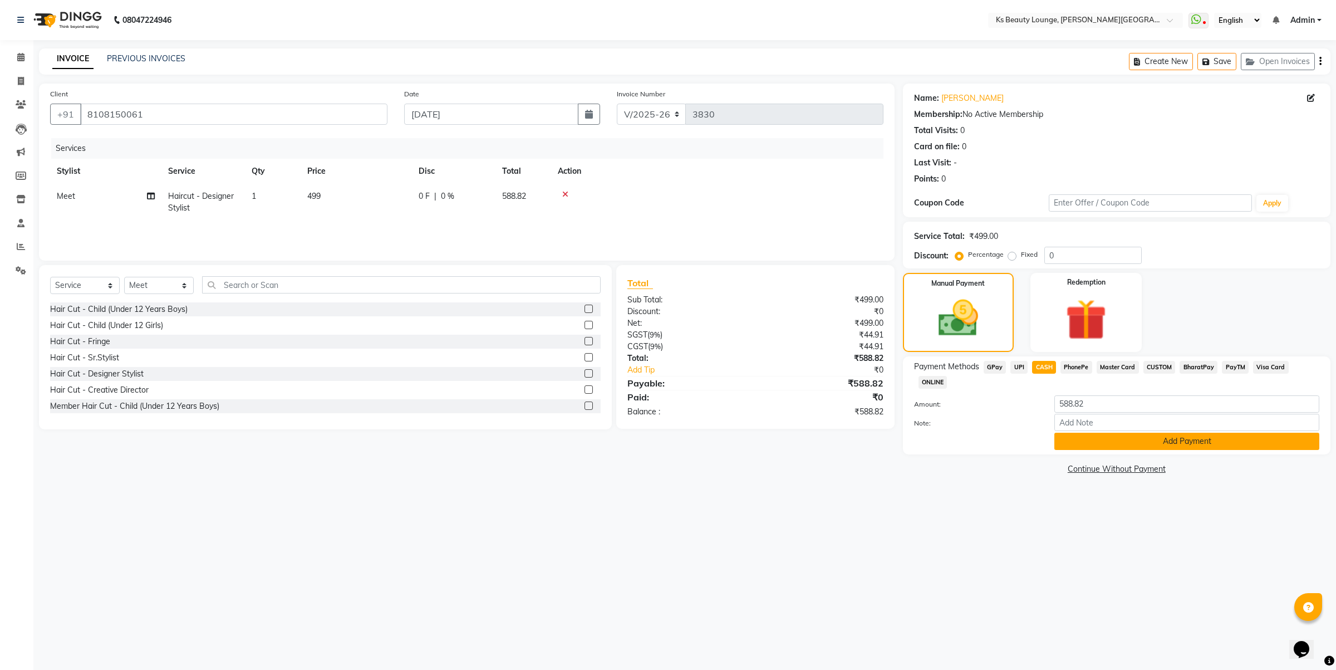
click at [1126, 433] on button "Add Payment" at bounding box center [1187, 441] width 265 height 17
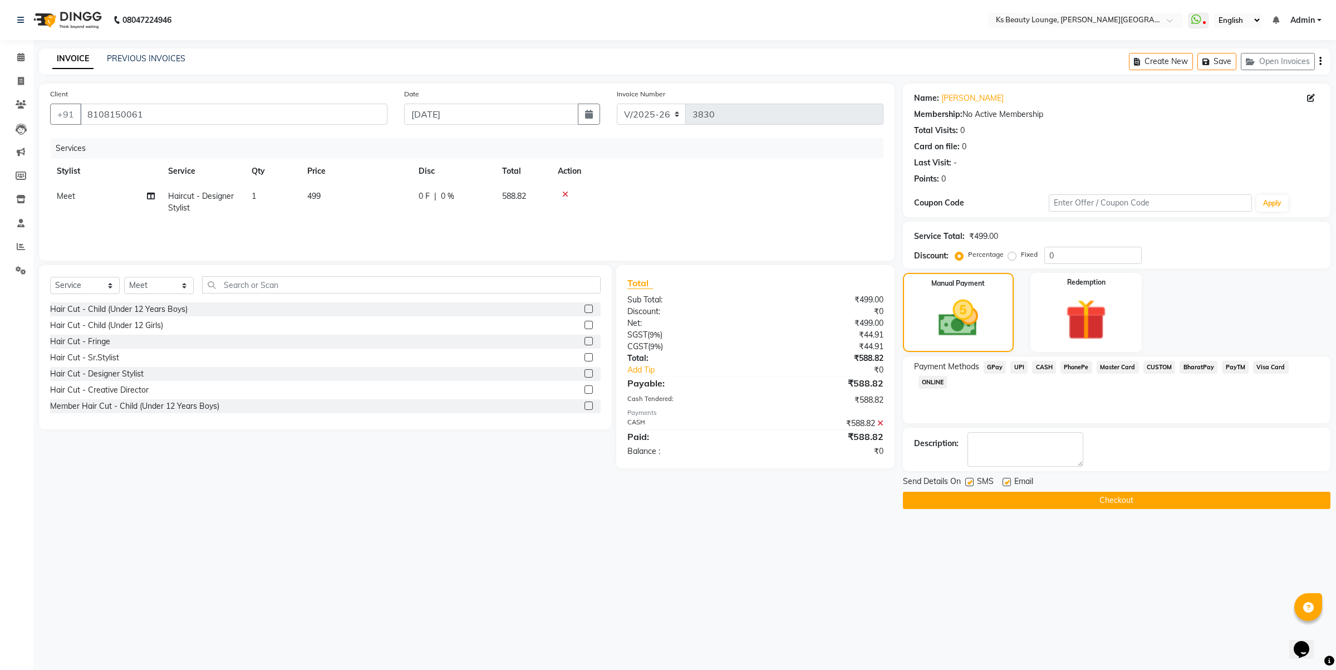
click at [1140, 503] on button "Checkout" at bounding box center [1117, 500] width 428 height 17
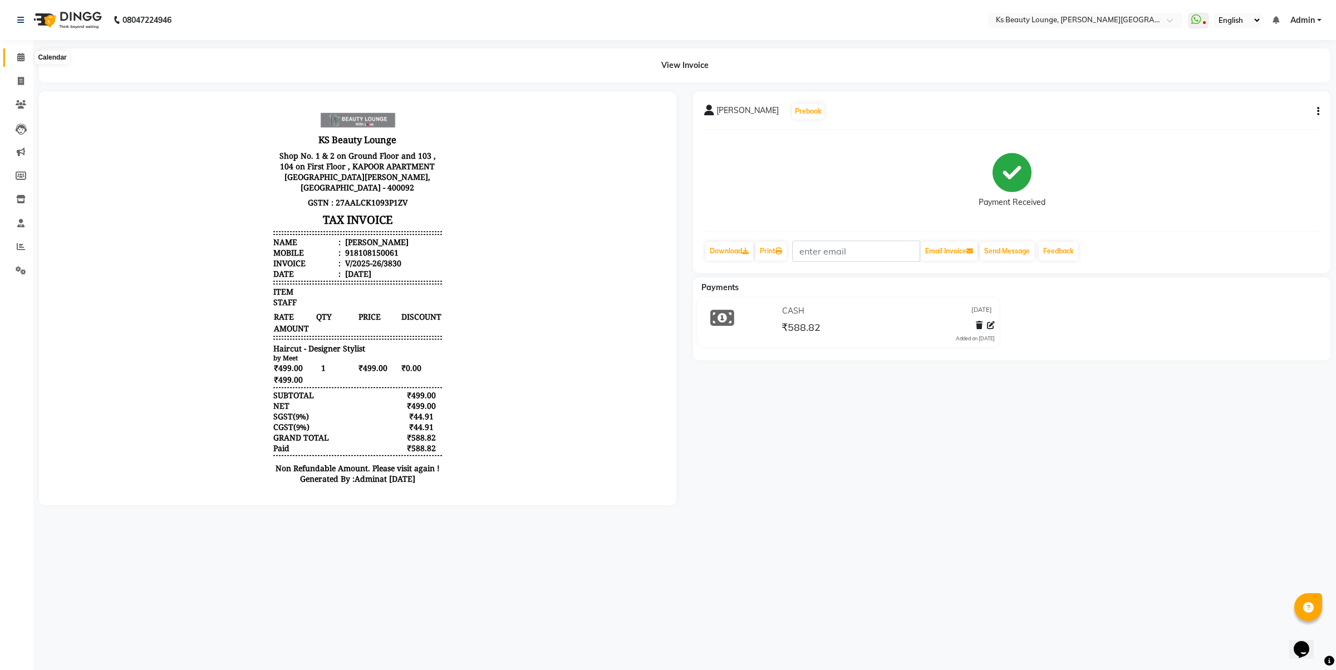
click at [22, 61] on icon at bounding box center [20, 57] width 7 height 8
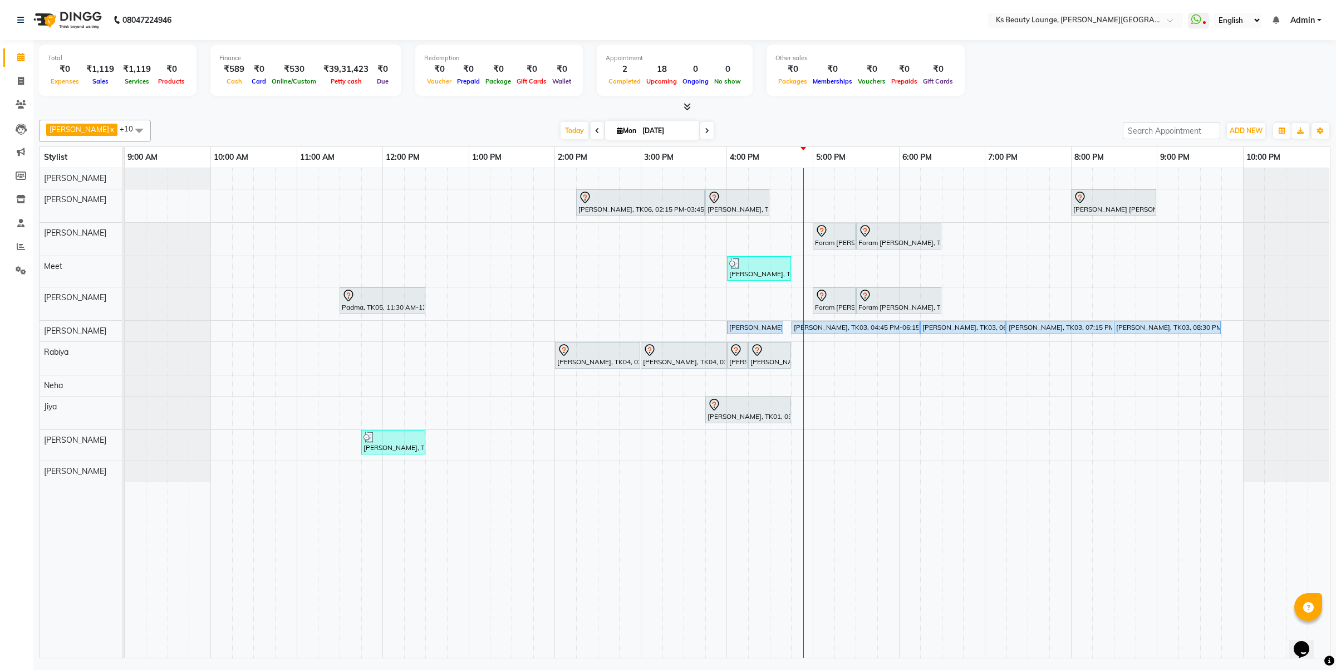
click at [955, 360] on div "Hetal Gandhi, TK06, 02:15 PM-03:45 PM, Summer 3Tenx Hair Spa Sonal Shah, TK01, …" at bounding box center [727, 412] width 1205 height 489
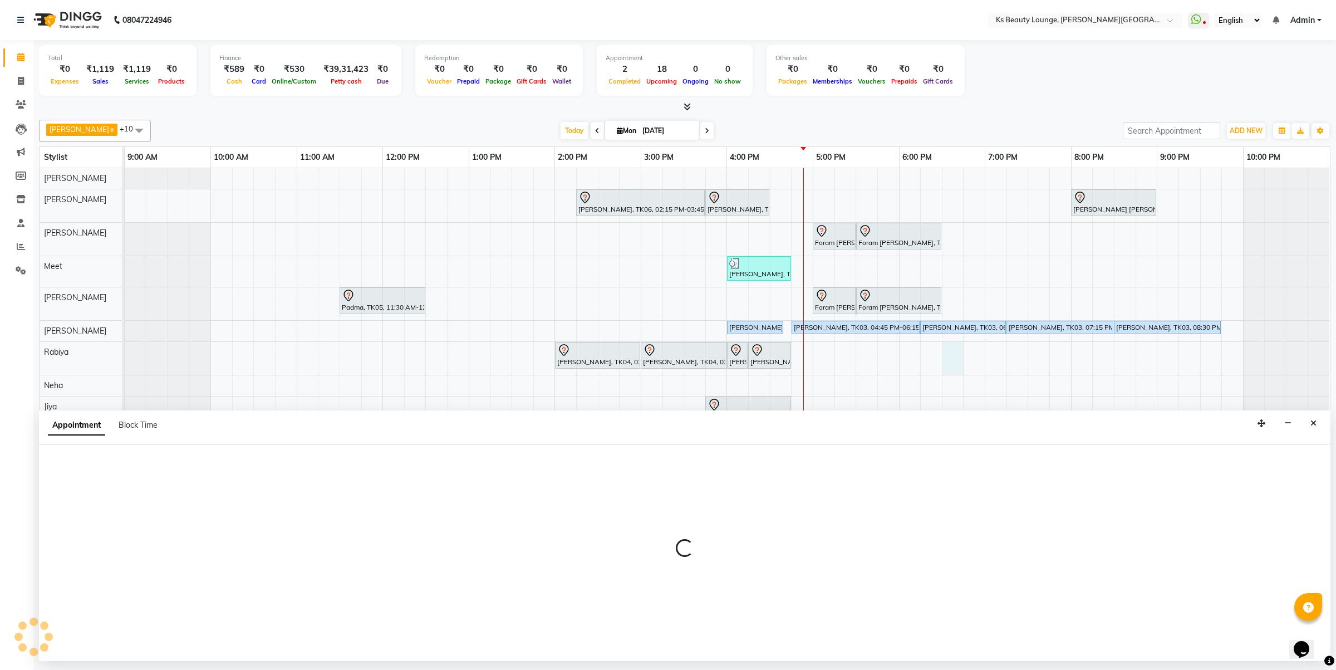
select select "79670"
select select "tentative"
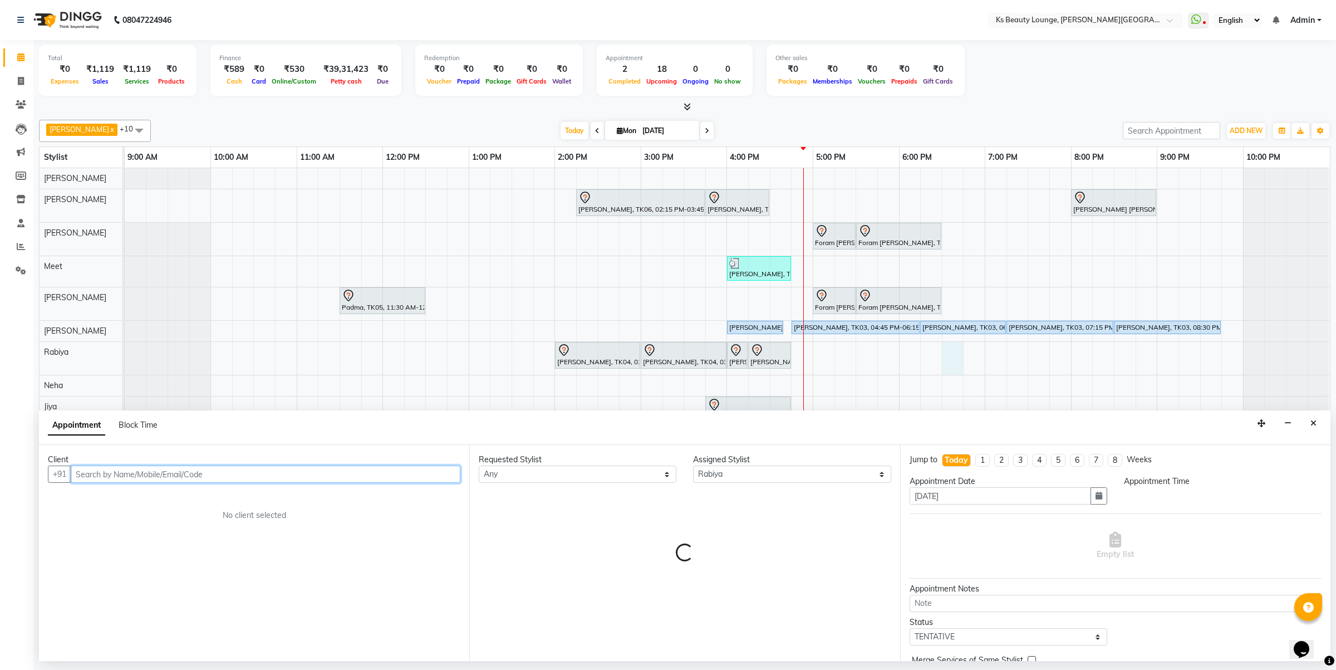
select select "1110"
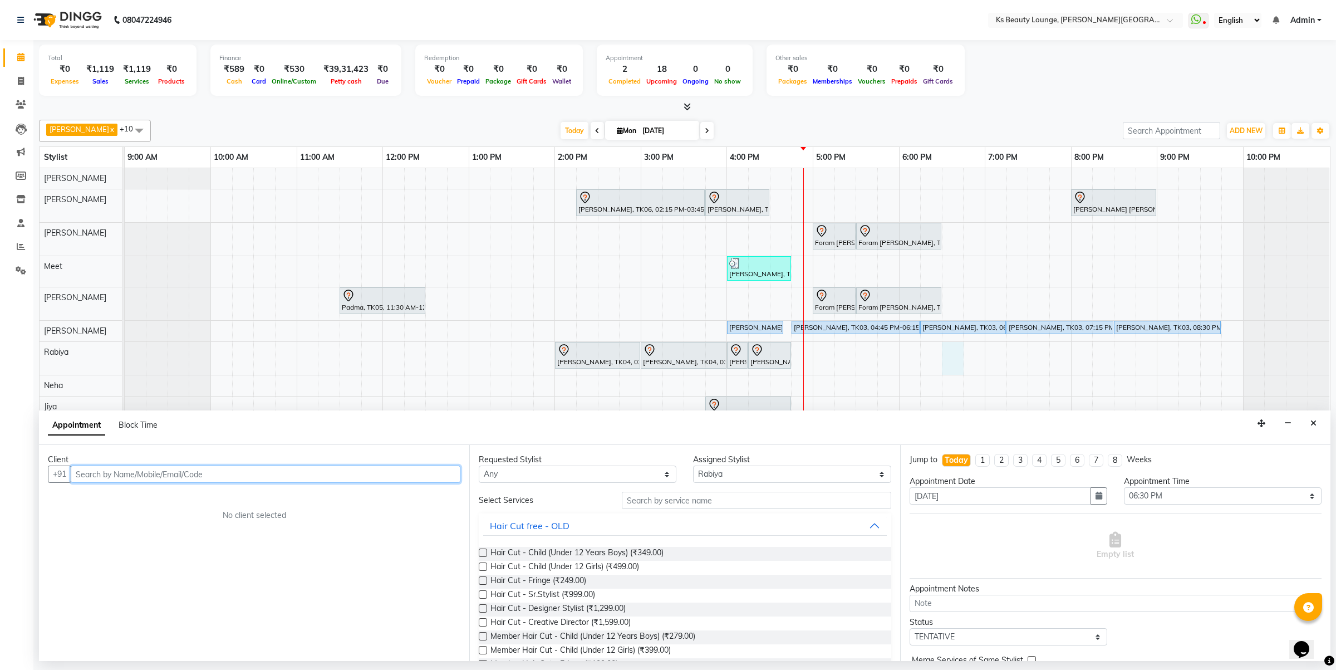
click at [199, 472] on input "text" at bounding box center [266, 473] width 390 height 17
click at [82, 472] on input "Y7977310817" at bounding box center [243, 473] width 344 height 17
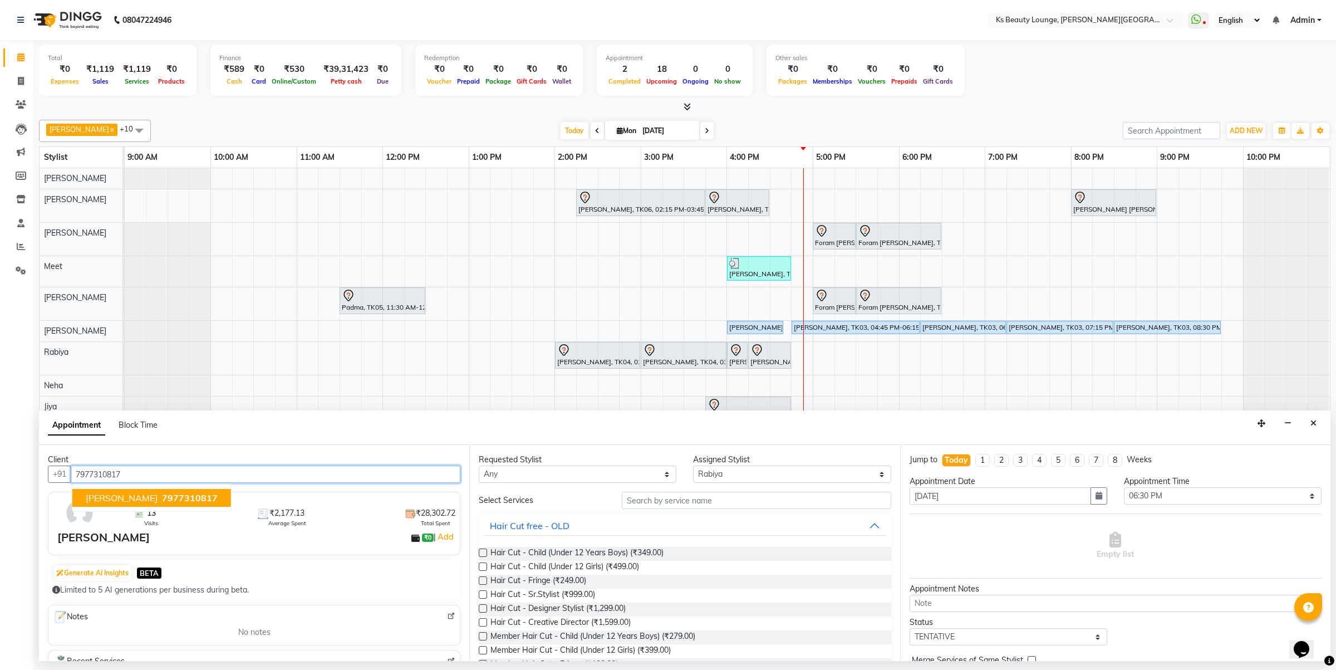
type input "7977310817"
click at [221, 494] on div "13 Visits ₹2,177.13 Average Spent ₹28,302.72 Total Spent Yashvi Bilkhiya ₹0 | A…" at bounding box center [254, 523] width 413 height 63
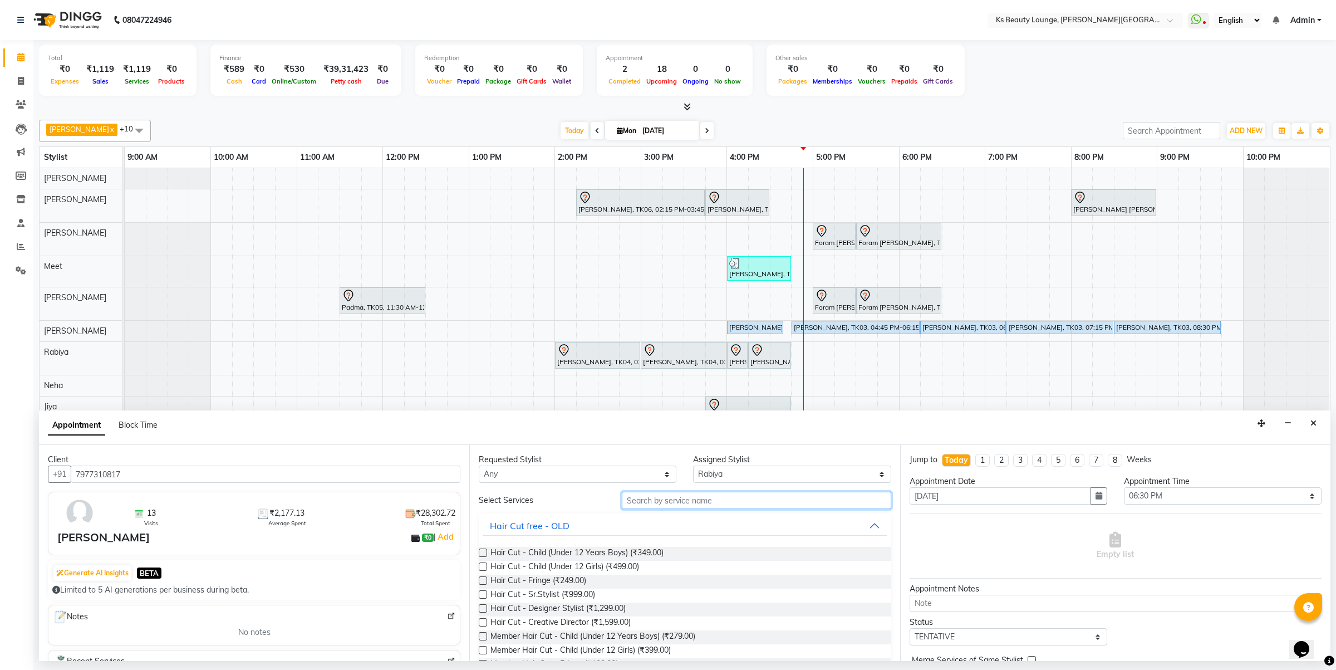
click at [699, 503] on input "text" at bounding box center [756, 500] width 269 height 17
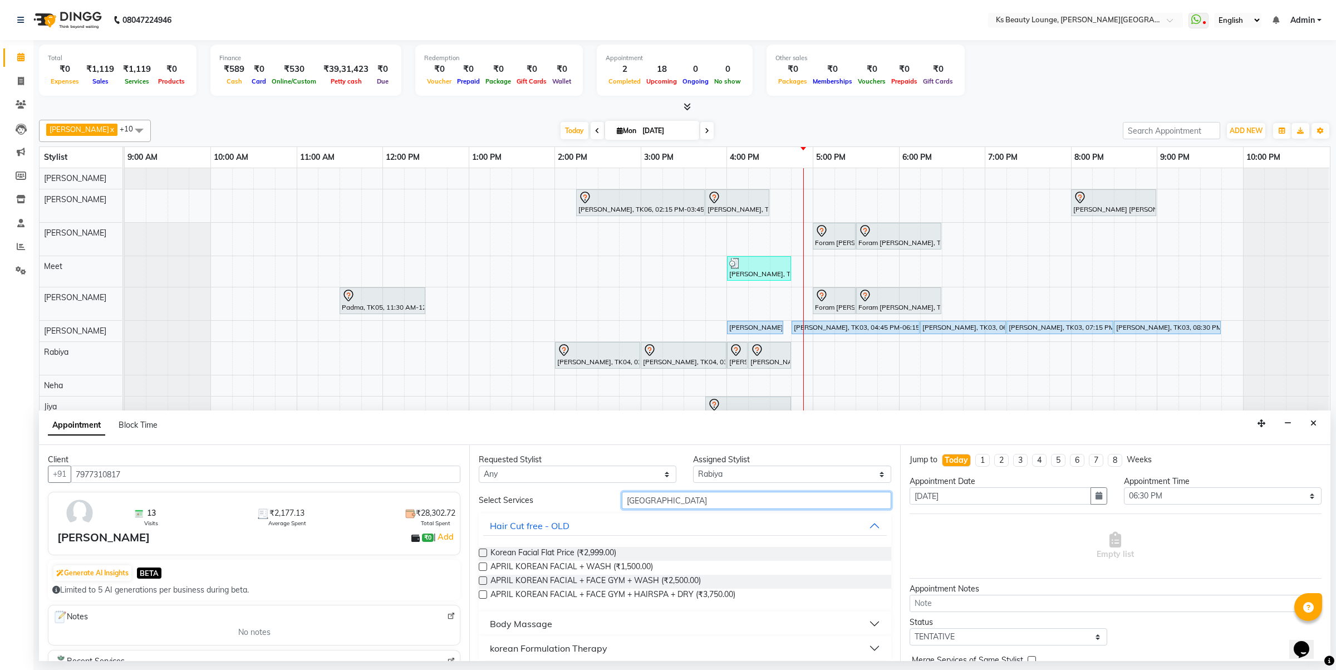
type input "KOREA"
click at [627, 640] on button "korean Formulation Therapy" at bounding box center [684, 648] width 403 height 20
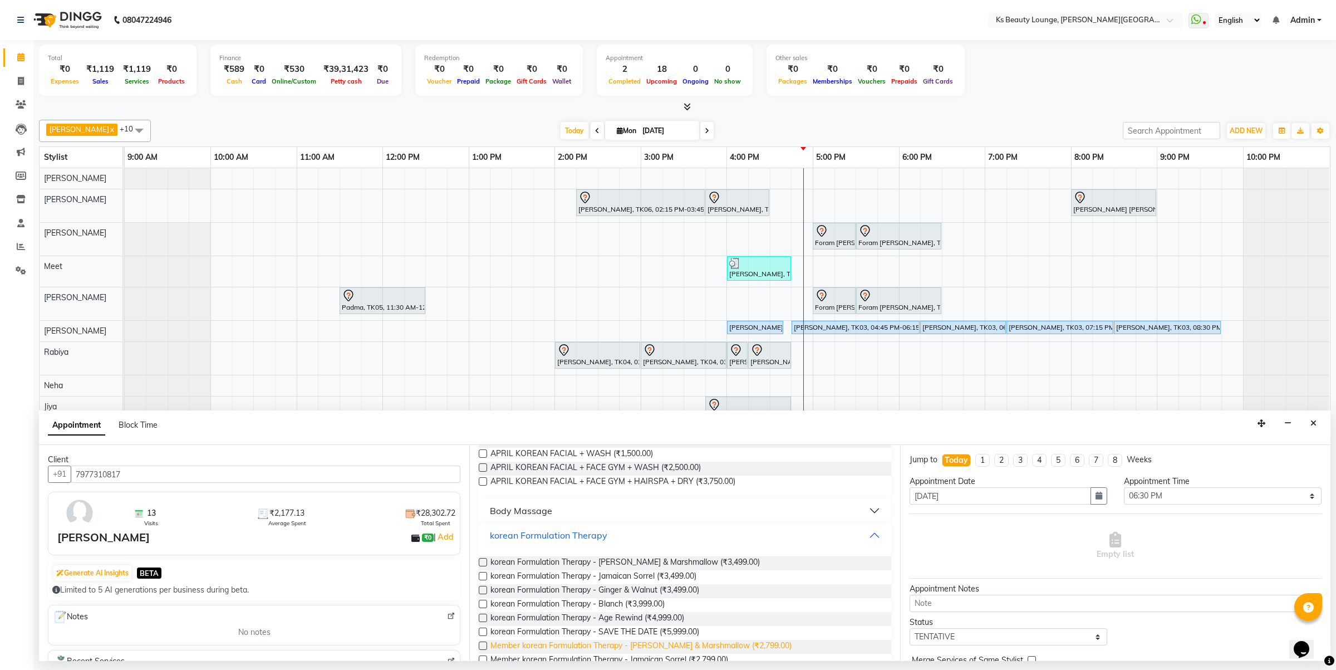
scroll to position [139, 0]
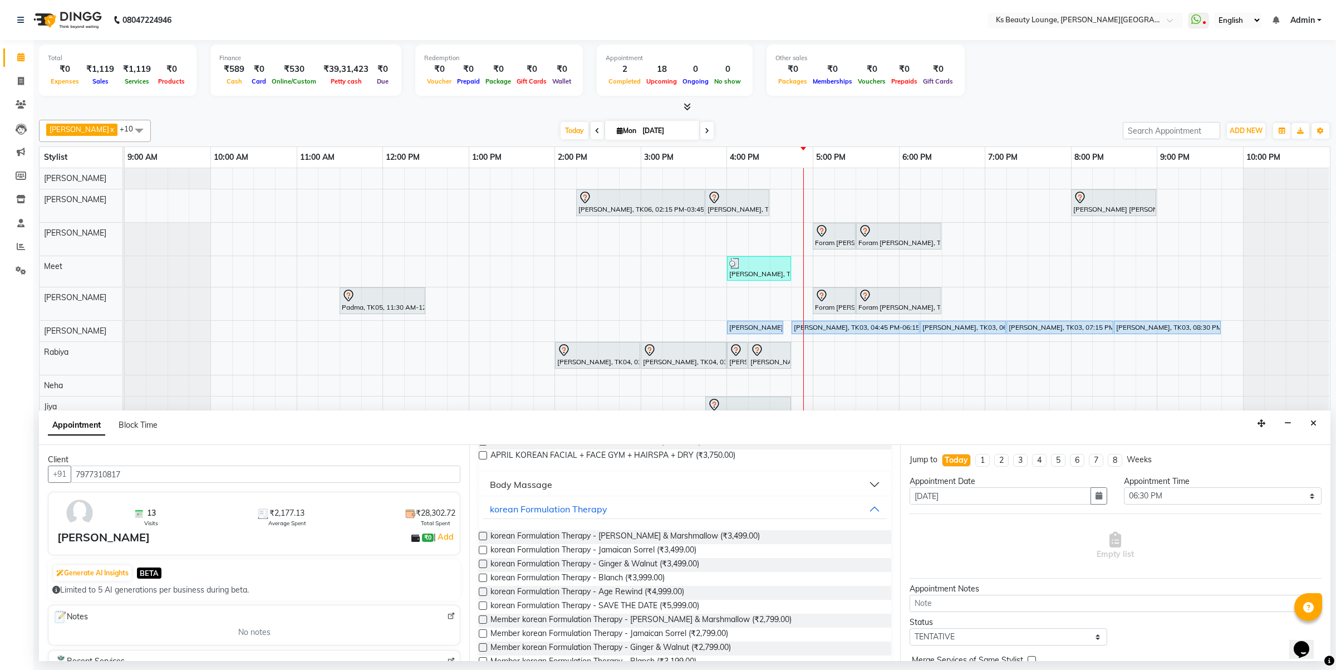
drag, startPoint x: 608, startPoint y: 530, endPoint x: 796, endPoint y: 591, distance: 197.9
click at [609, 530] on span "korean Formulation Therapy - Papaya & Marshmallow (₹3,499.00)" at bounding box center [625, 537] width 269 height 14
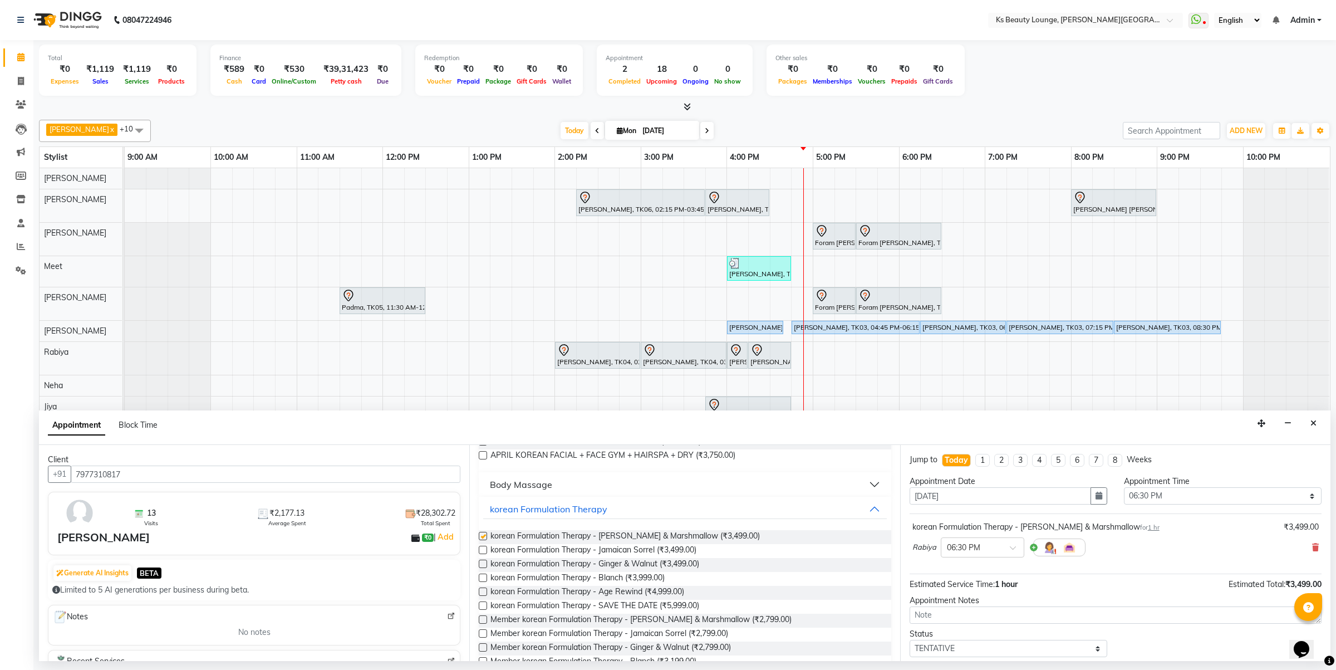
checkbox input "false"
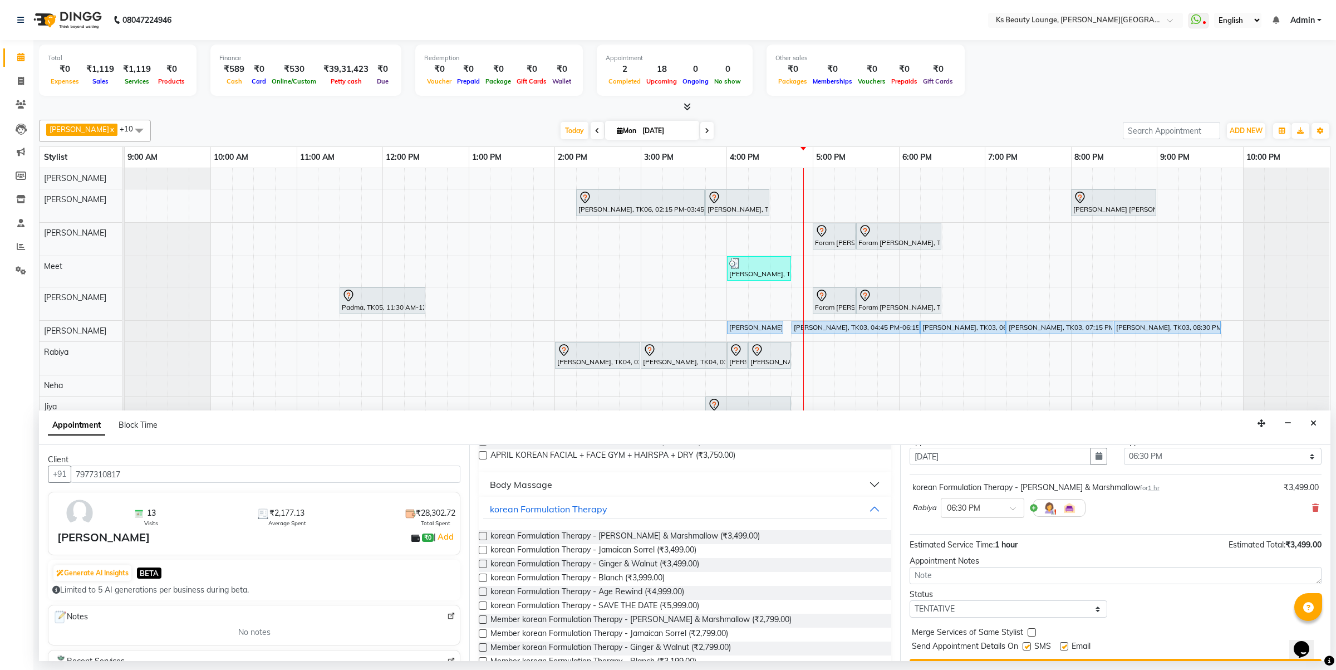
scroll to position [67, 0]
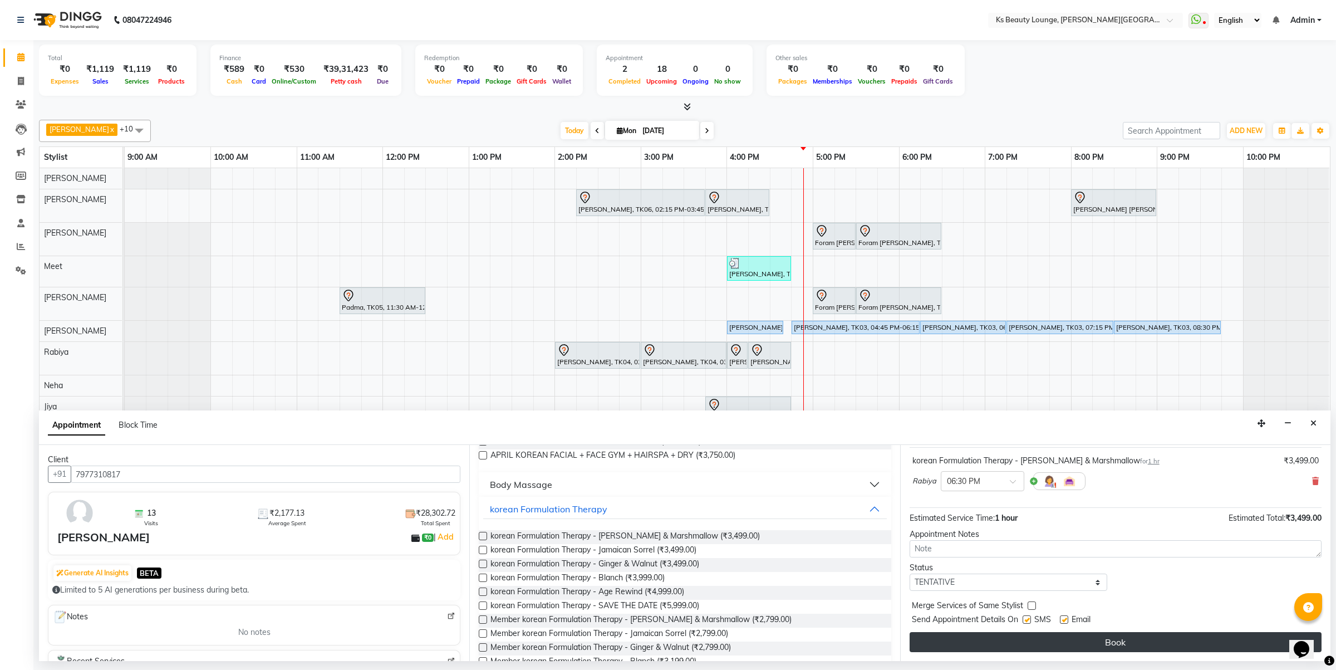
click at [1131, 636] on button "Book" at bounding box center [1116, 642] width 412 height 20
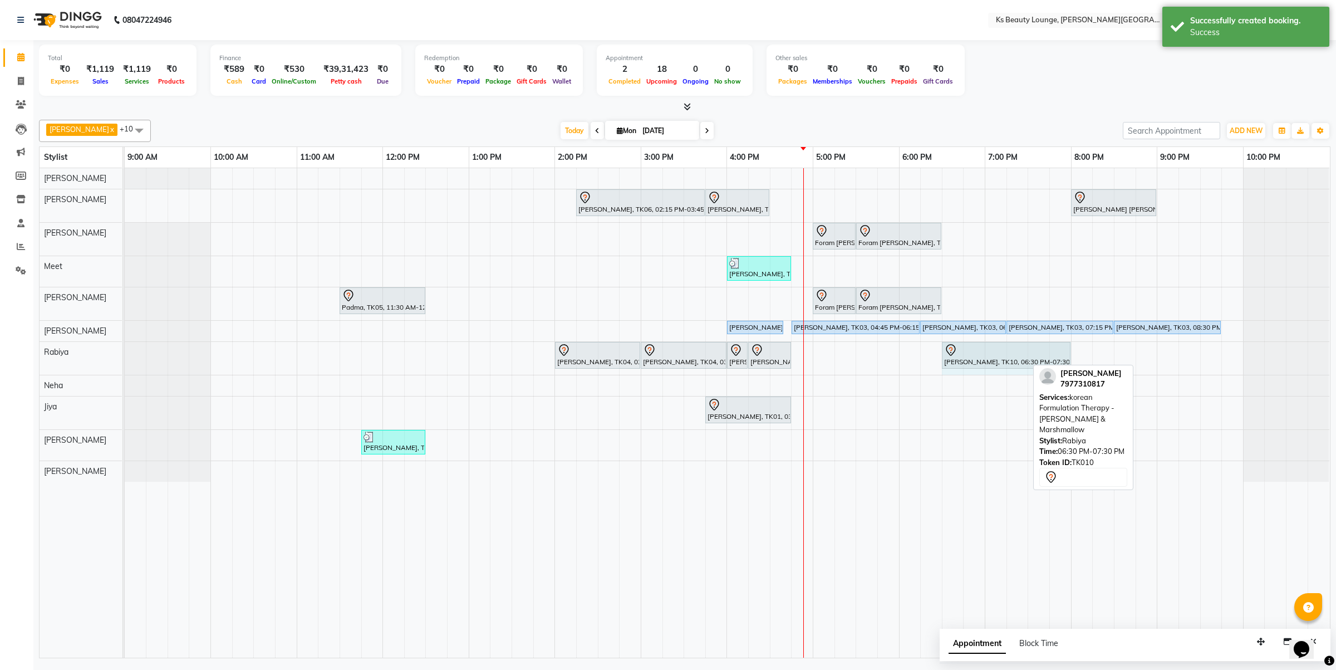
drag, startPoint x: 1026, startPoint y: 350, endPoint x: 1057, endPoint y: 360, distance: 32.2
click at [125, 354] on div "Suraj Thakkar, TK04, 02:00 PM-03:00 PM, Member Meni / Pedi - Bomb Pedicure Sura…" at bounding box center [125, 358] width 0 height 33
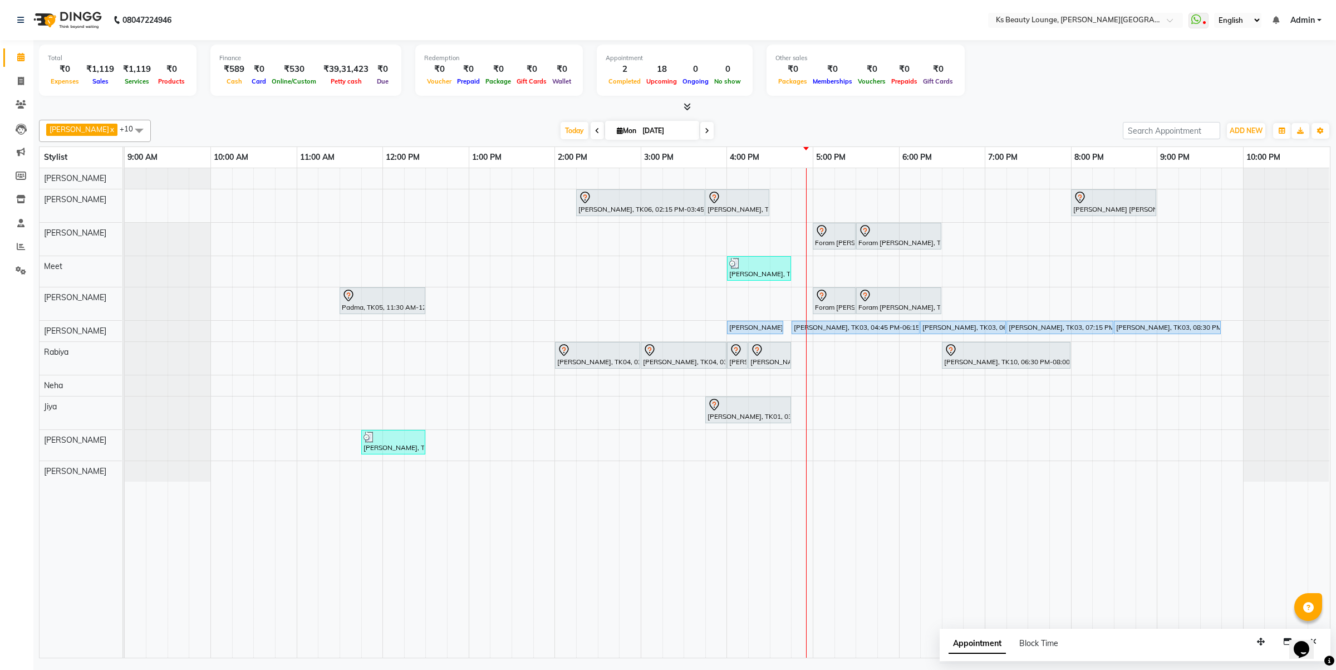
click at [943, 204] on div "Hetal Gandhi, TK06, 02:15 PM-03:45 PM, Summer 3Tenx Hair Spa Sonal Shah, TK01, …" at bounding box center [727, 412] width 1205 height 489
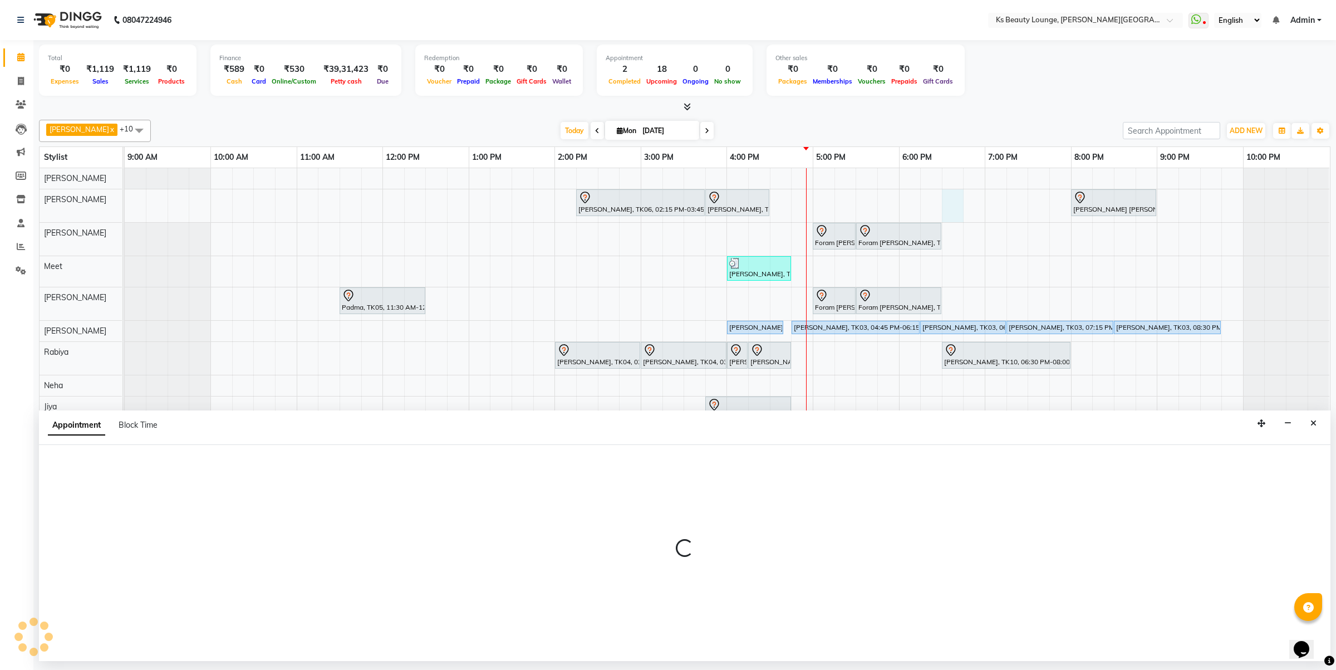
select select "58074"
select select "tentative"
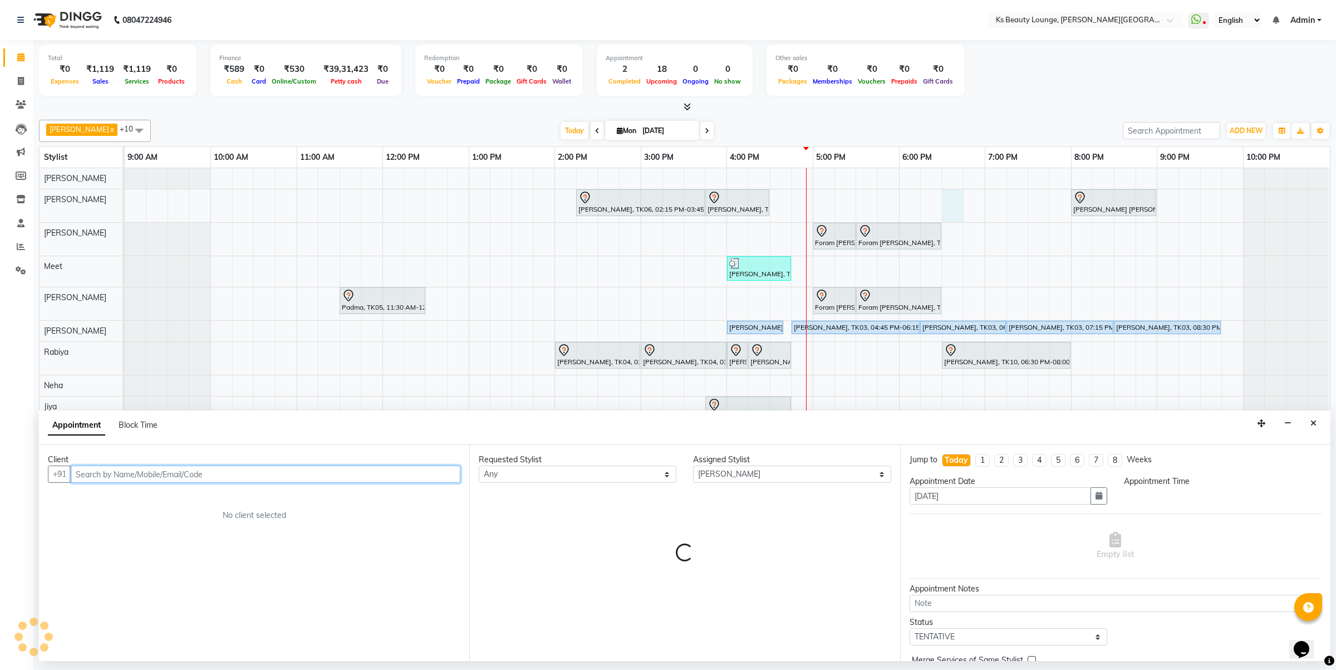
select select "1110"
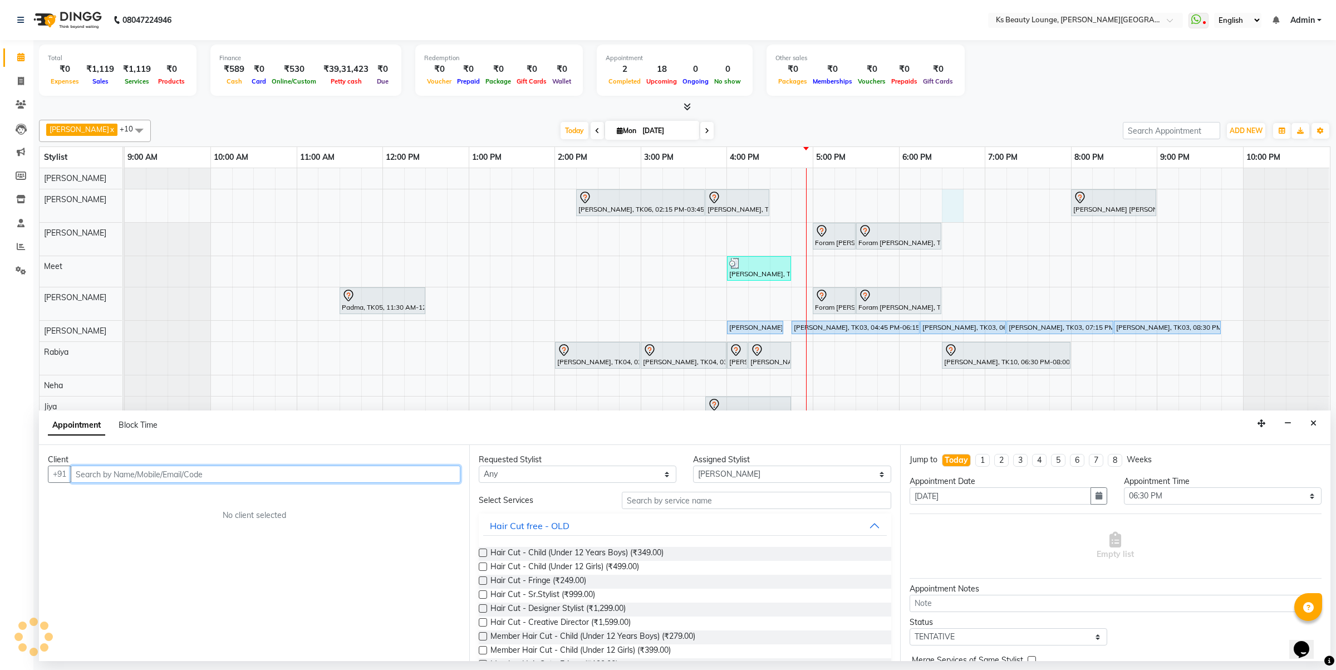
click at [195, 468] on input "text" at bounding box center [266, 473] width 390 height 17
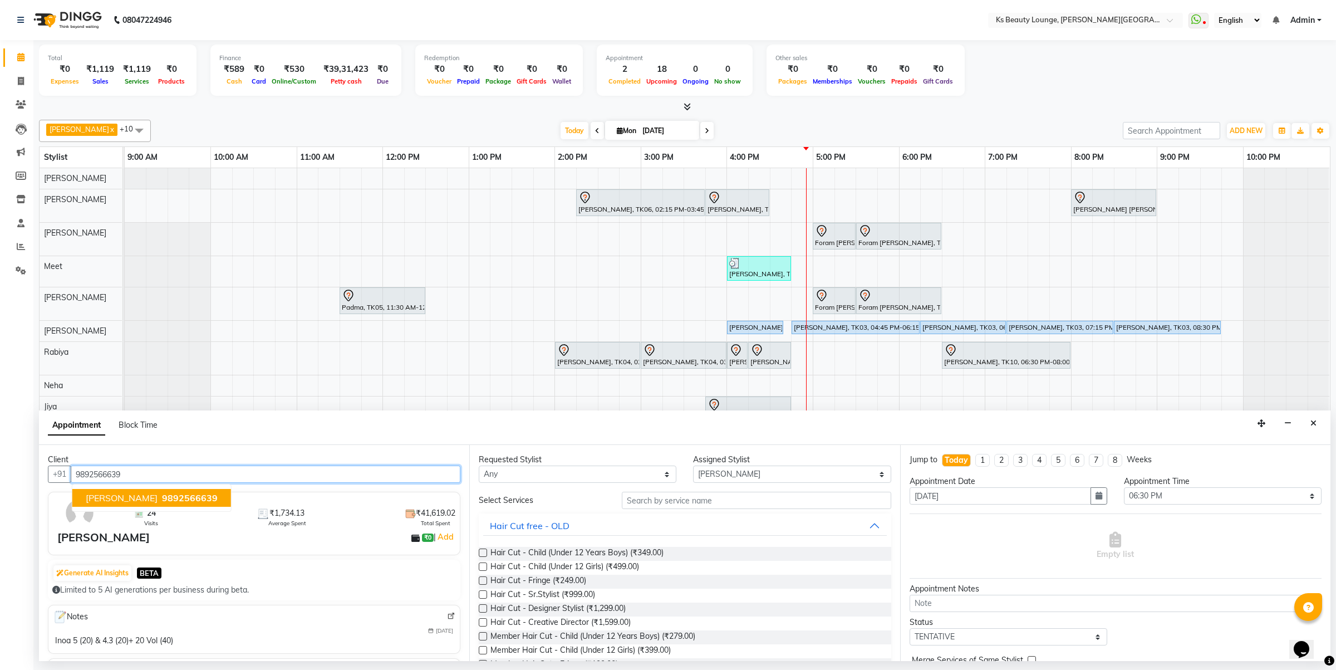
click at [115, 498] on span "Satish Soni" at bounding box center [122, 497] width 72 height 11
type input "9892566639"
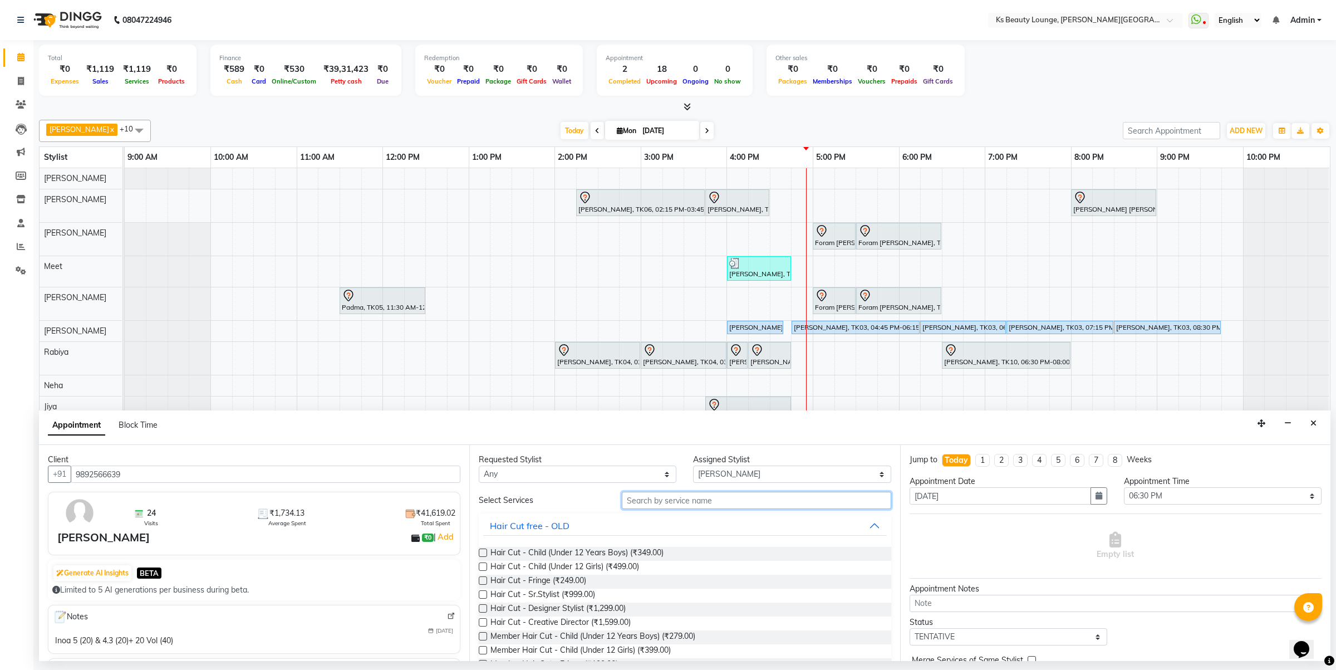
click at [641, 498] on input "text" at bounding box center [756, 500] width 269 height 17
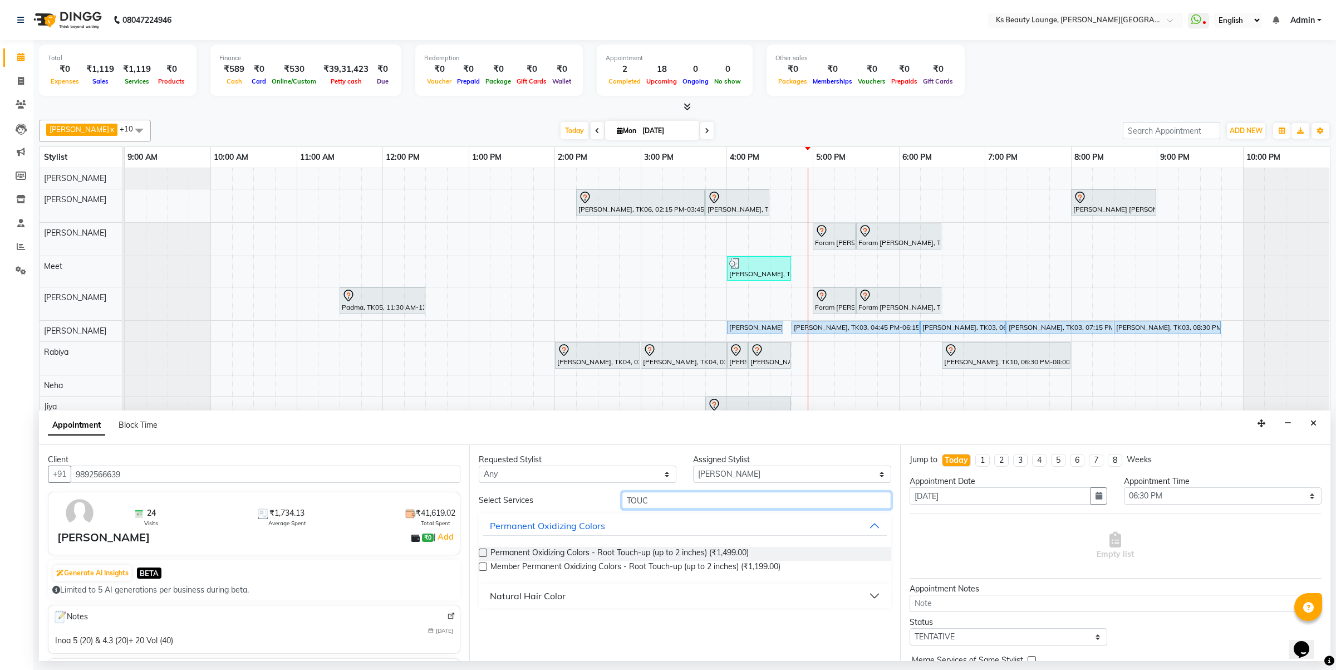
type input "TOUC"
click at [518, 602] on div "Natural Hair Color" at bounding box center [528, 595] width 76 height 13
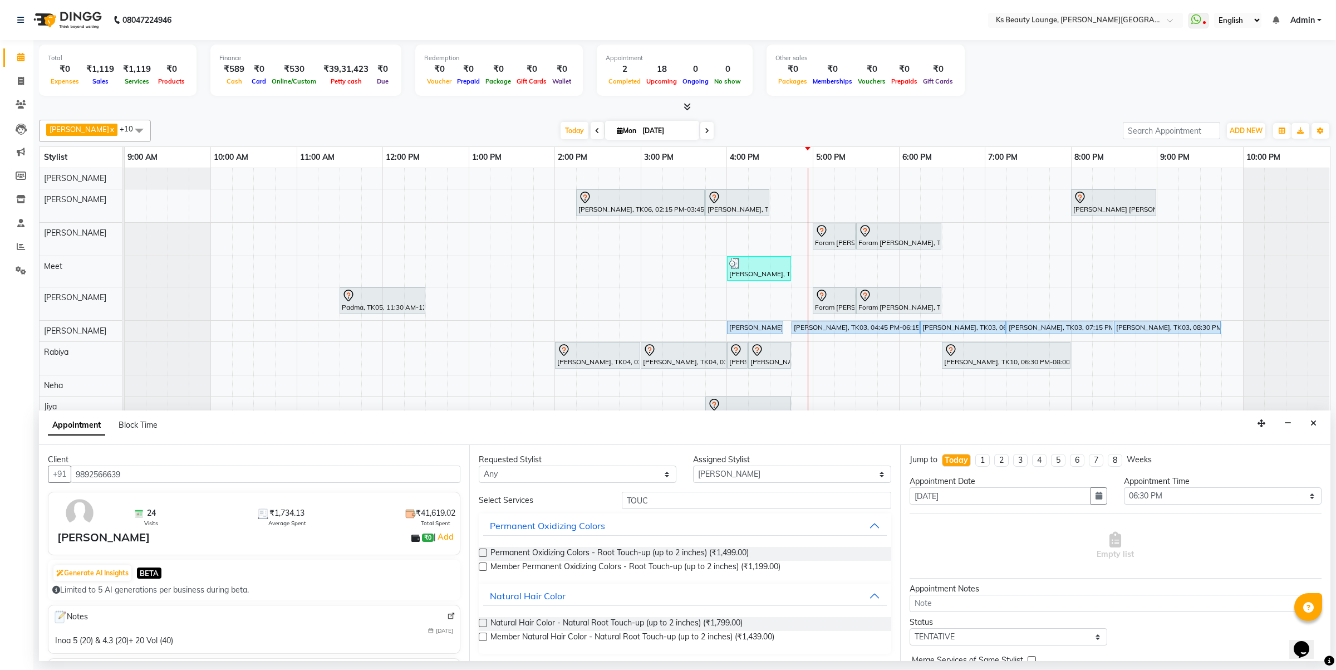
click at [485, 635] on label at bounding box center [483, 636] width 8 height 8
click at [485, 635] on input "checkbox" at bounding box center [482, 637] width 7 height 7
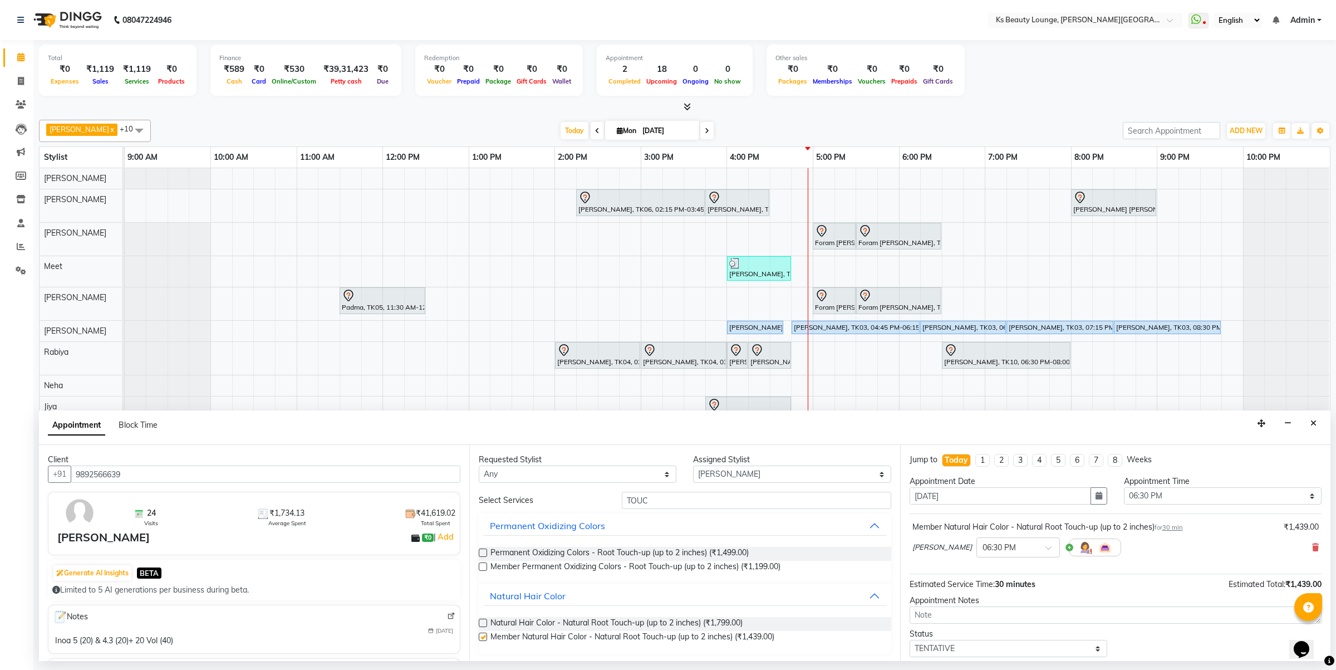
checkbox input "false"
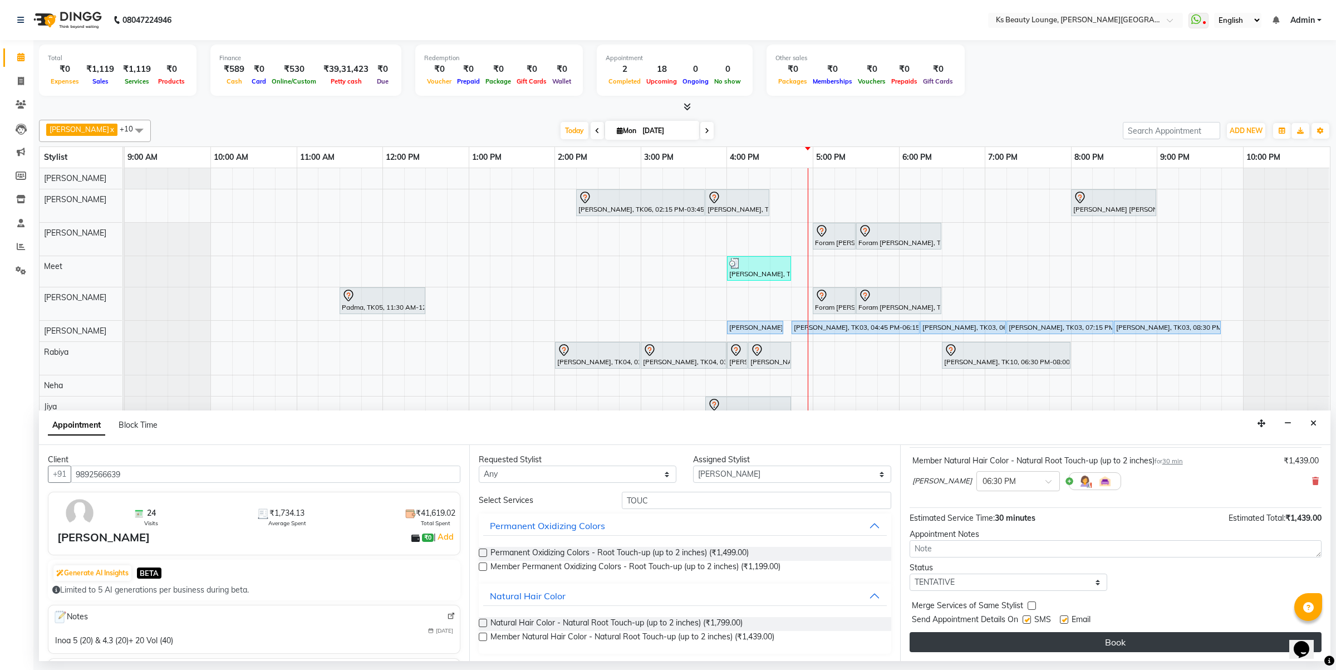
click at [1053, 642] on button "Book" at bounding box center [1116, 642] width 412 height 20
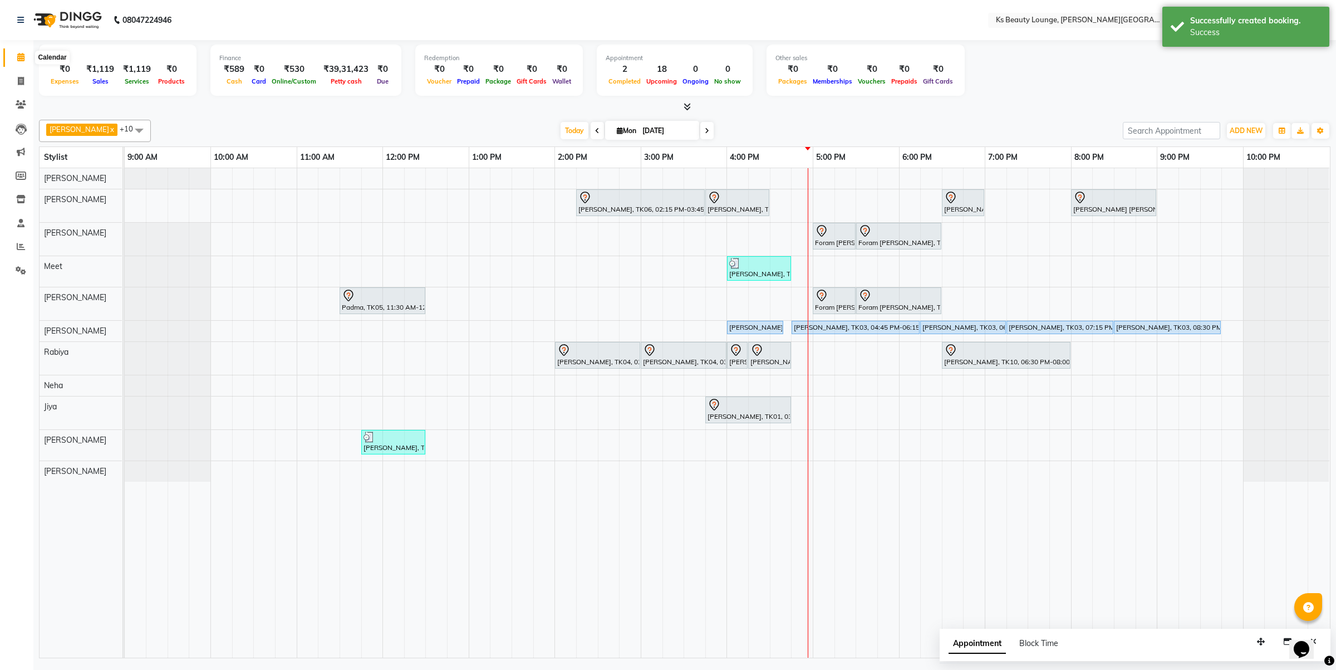
click at [21, 58] on icon at bounding box center [20, 57] width 7 height 8
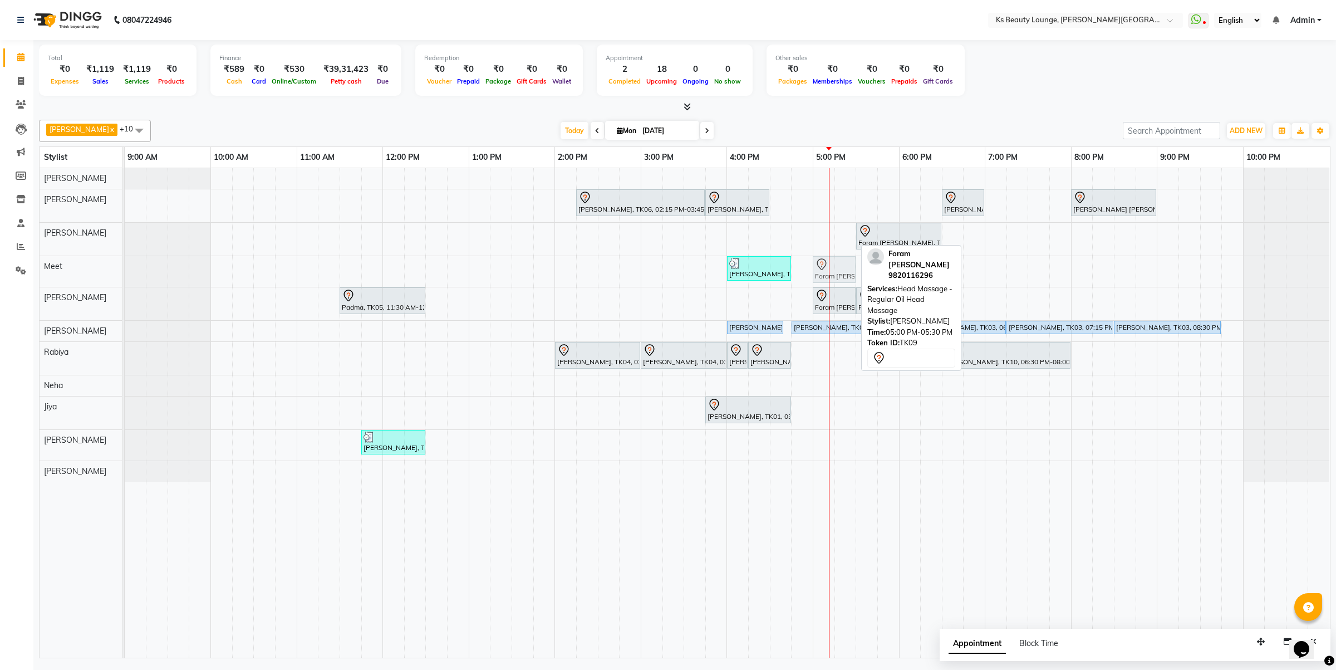
drag, startPoint x: 833, startPoint y: 238, endPoint x: 838, endPoint y: 259, distance: 21.6
click at [839, 273] on tbody "Hetal Gandhi, TK06, 02:15 PM-03:45 PM, Summer 3Tenx Hair Spa Sonal Shah, TK01, …" at bounding box center [727, 324] width 1205 height 313
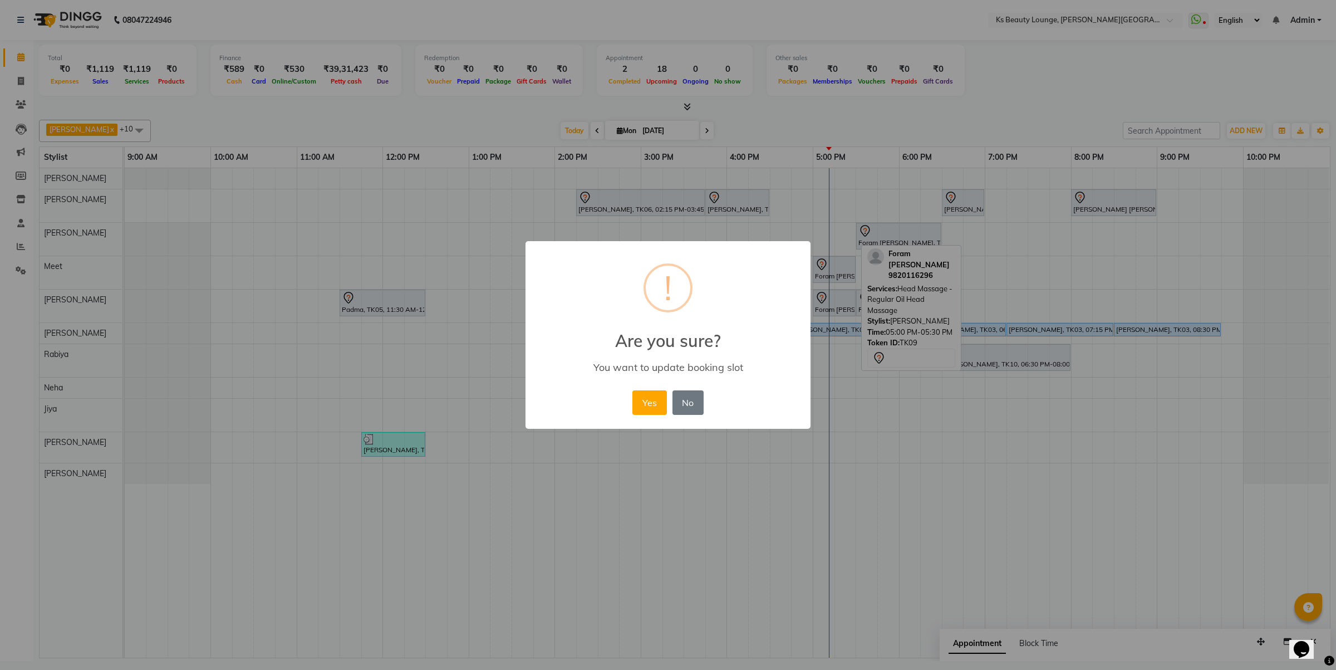
click at [632, 390] on button "Yes" at bounding box center [649, 402] width 34 height 24
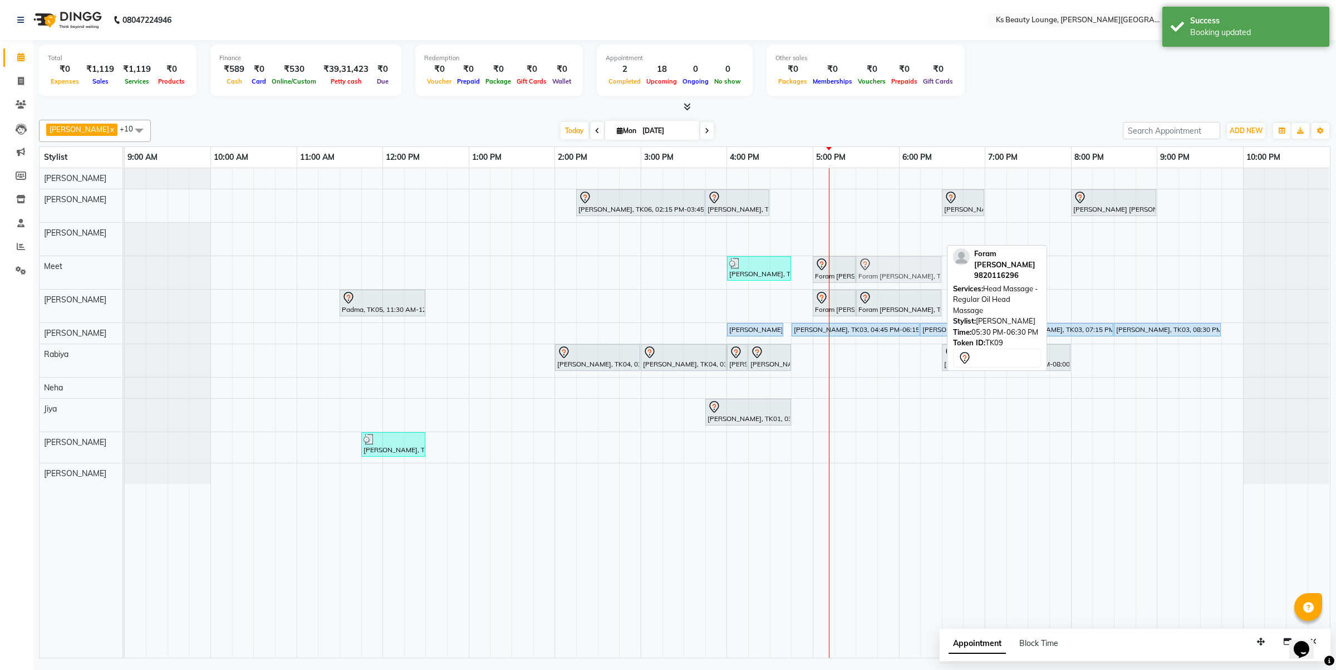
drag, startPoint x: 895, startPoint y: 243, endPoint x: 896, endPoint y: 263, distance: 20.1
click at [900, 270] on tbody "Hetal Gandhi, TK06, 02:15 PM-03:45 PM, Summer 3Tenx Hair Spa Sonal Shah, TK01, …" at bounding box center [727, 326] width 1205 height 316
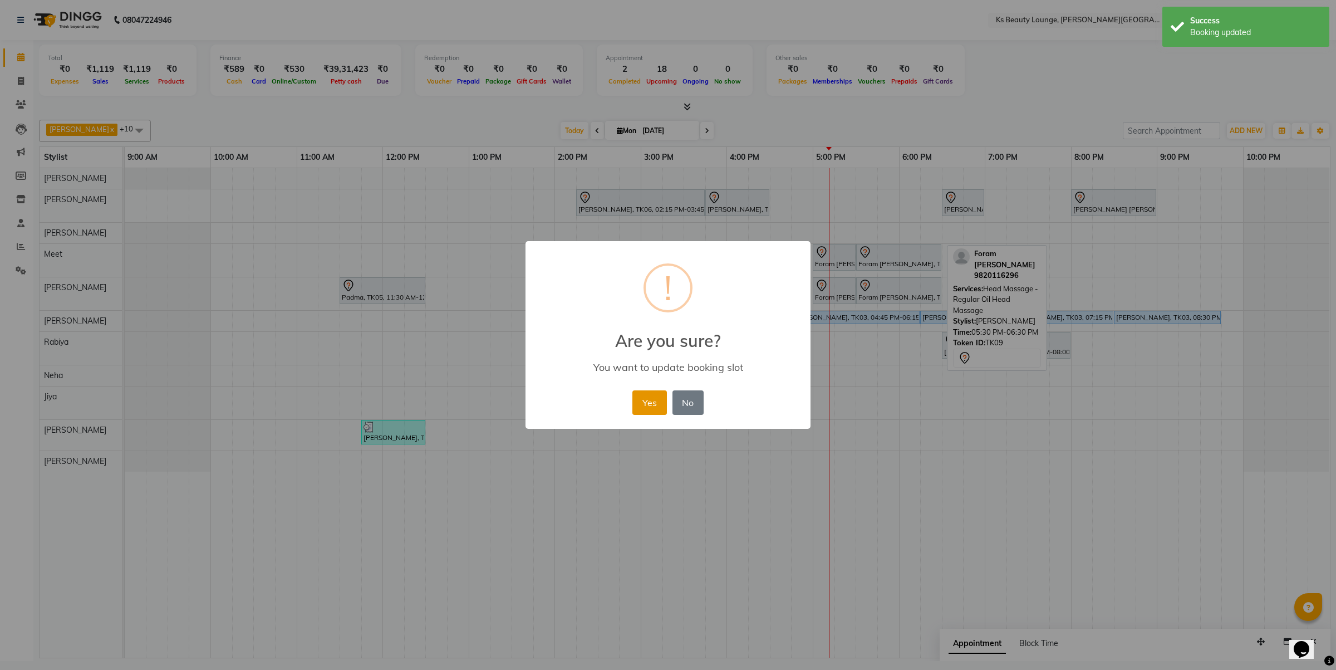
click at [650, 398] on button "Yes" at bounding box center [649, 402] width 34 height 24
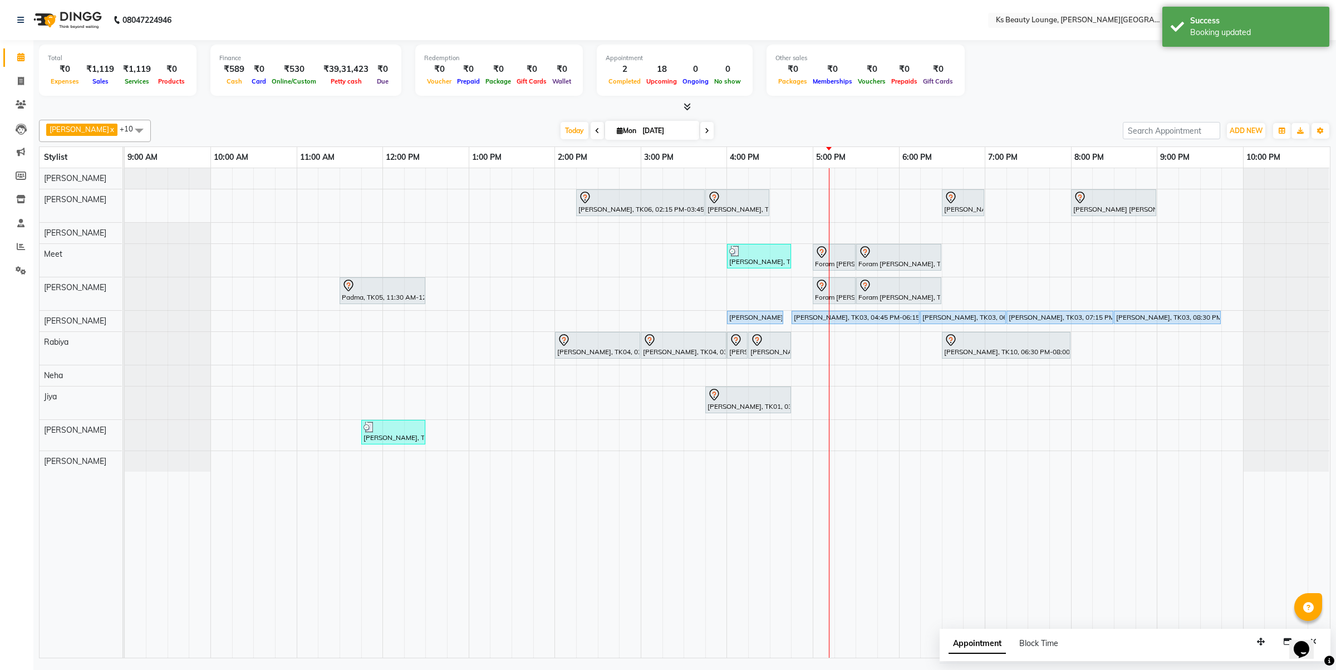
click at [821, 229] on div "Hetal Gandhi, TK06, 02:15 PM-03:45 PM, Summer 3Tenx Hair Spa Sonal Shah, TK01, …" at bounding box center [727, 412] width 1205 height 489
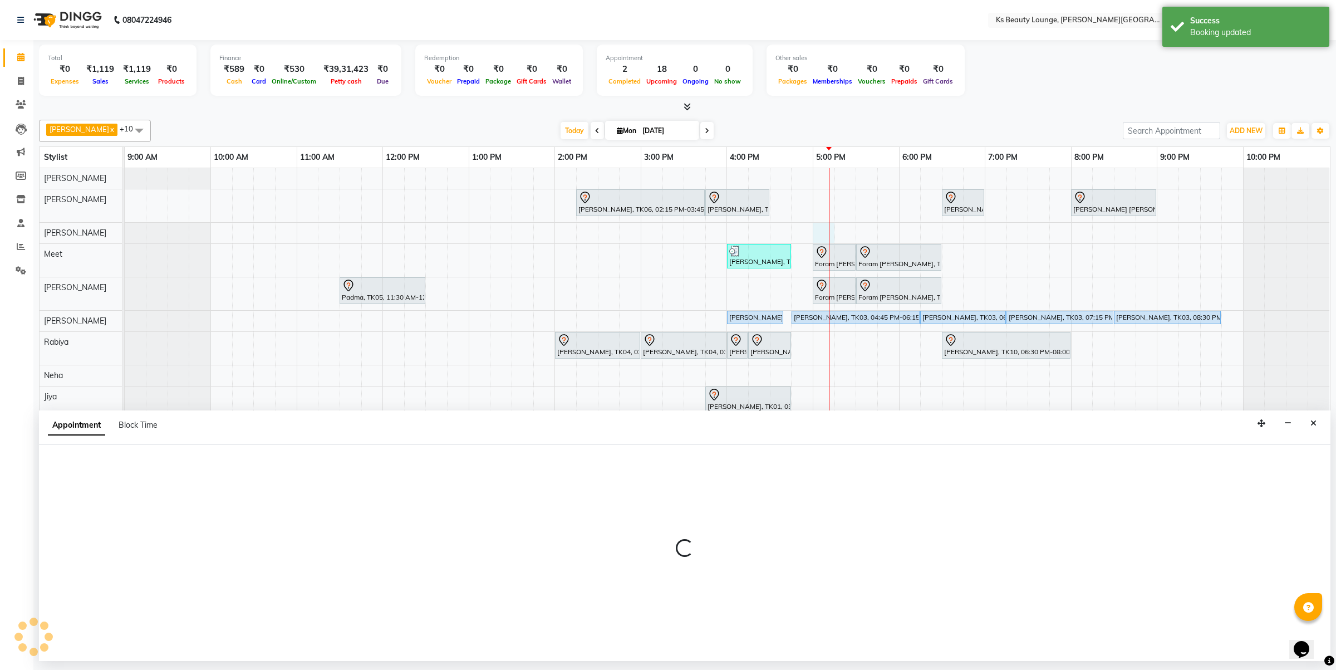
select select "61598"
select select "1020"
select select "tentative"
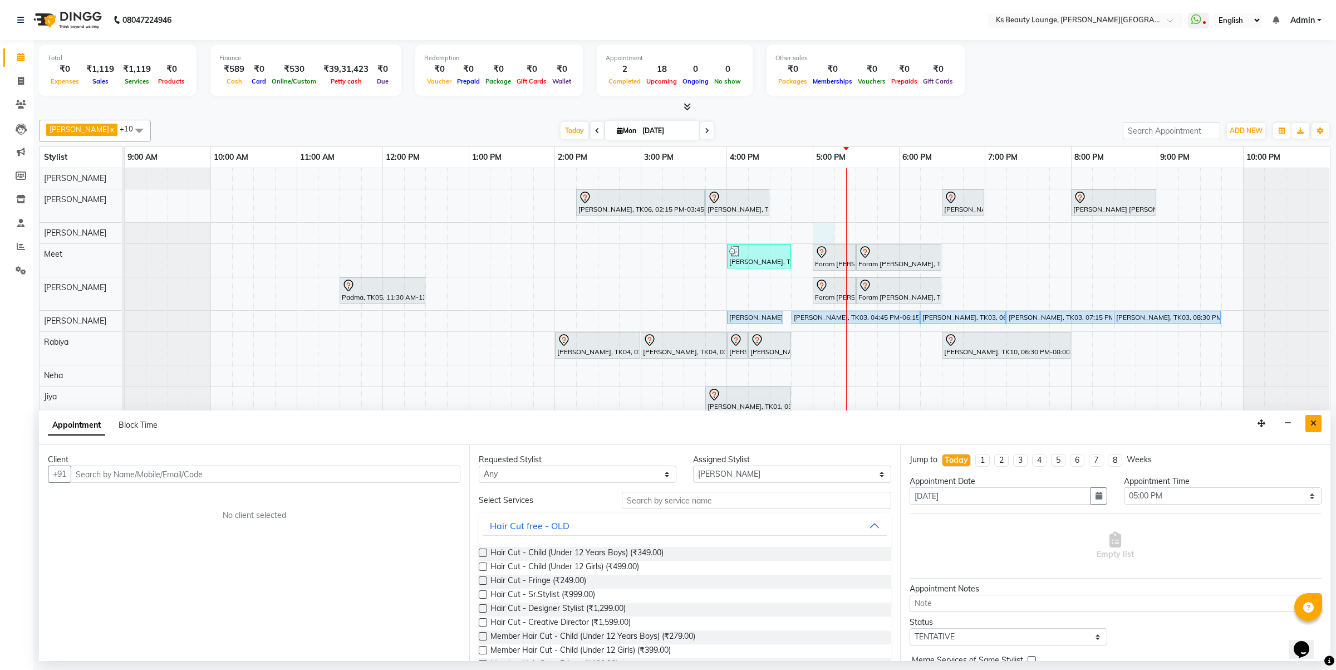
click at [1313, 419] on button "Close" at bounding box center [1314, 423] width 16 height 17
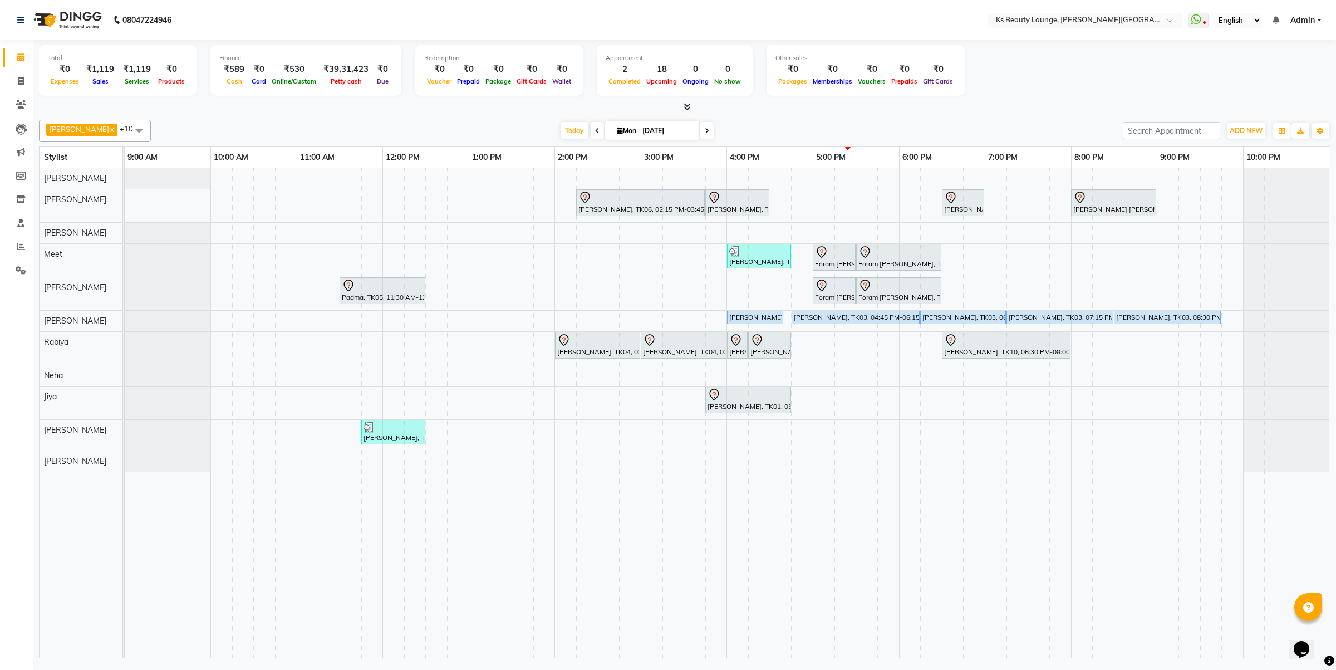
click at [698, 135] on div "Today Mon 01-09-2025" at bounding box center [637, 130] width 155 height 17
click at [688, 121] on div "Kavilash x Ali Shaikh x Meet x Samira x Bhim Sharma x Heena Khan x Rabiya x Tej…" at bounding box center [685, 131] width 1292 height 22
click at [705, 128] on icon at bounding box center [707, 130] width 4 height 7
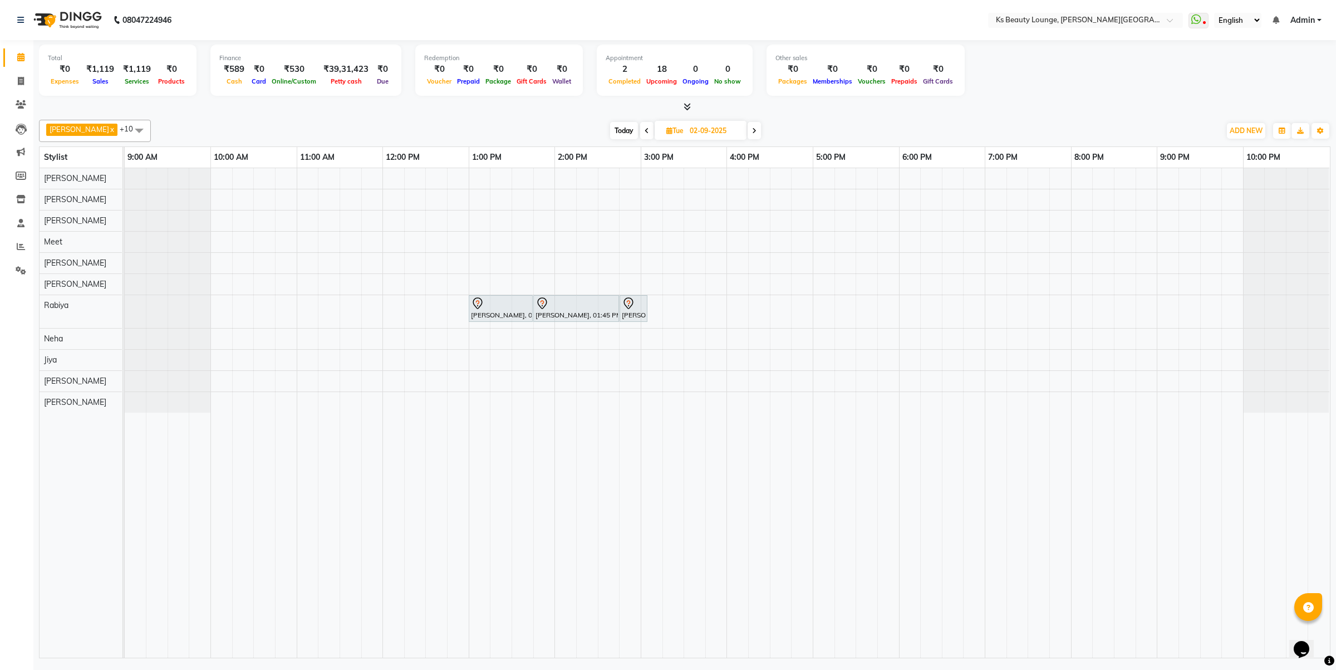
click at [611, 131] on span "Today" at bounding box center [624, 130] width 28 height 17
type input "[DATE]"
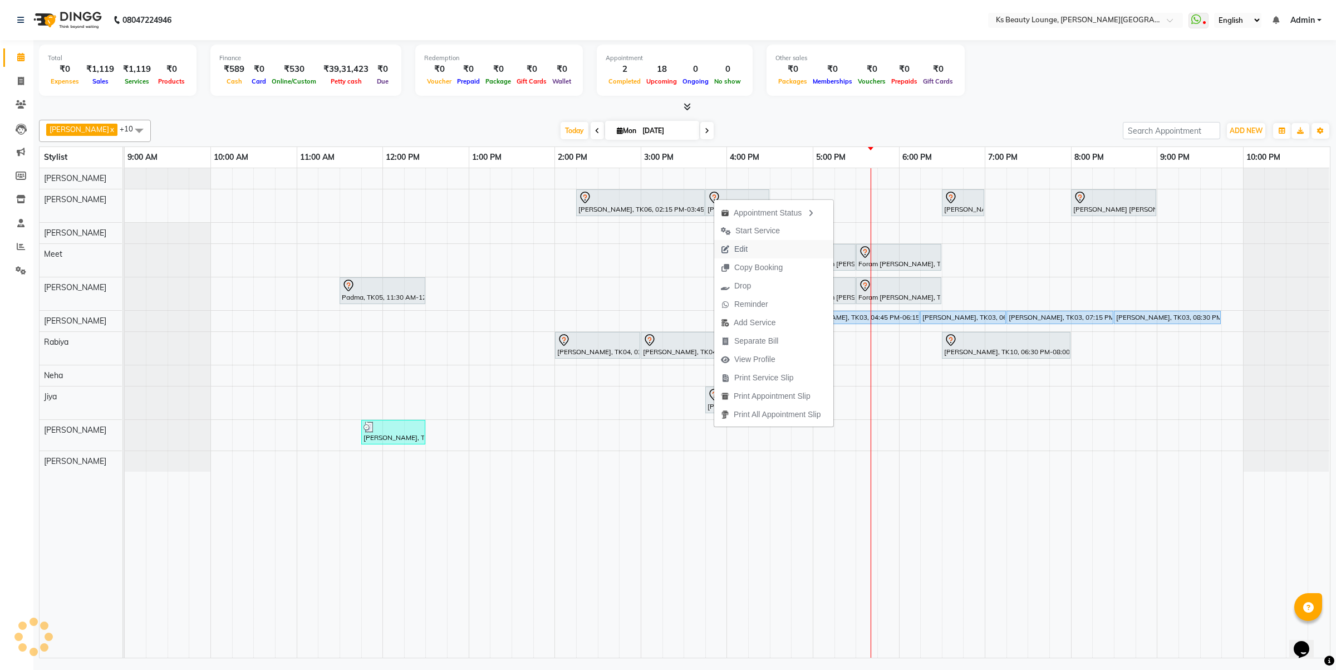
click at [749, 252] on span "Edit" at bounding box center [734, 249] width 40 height 18
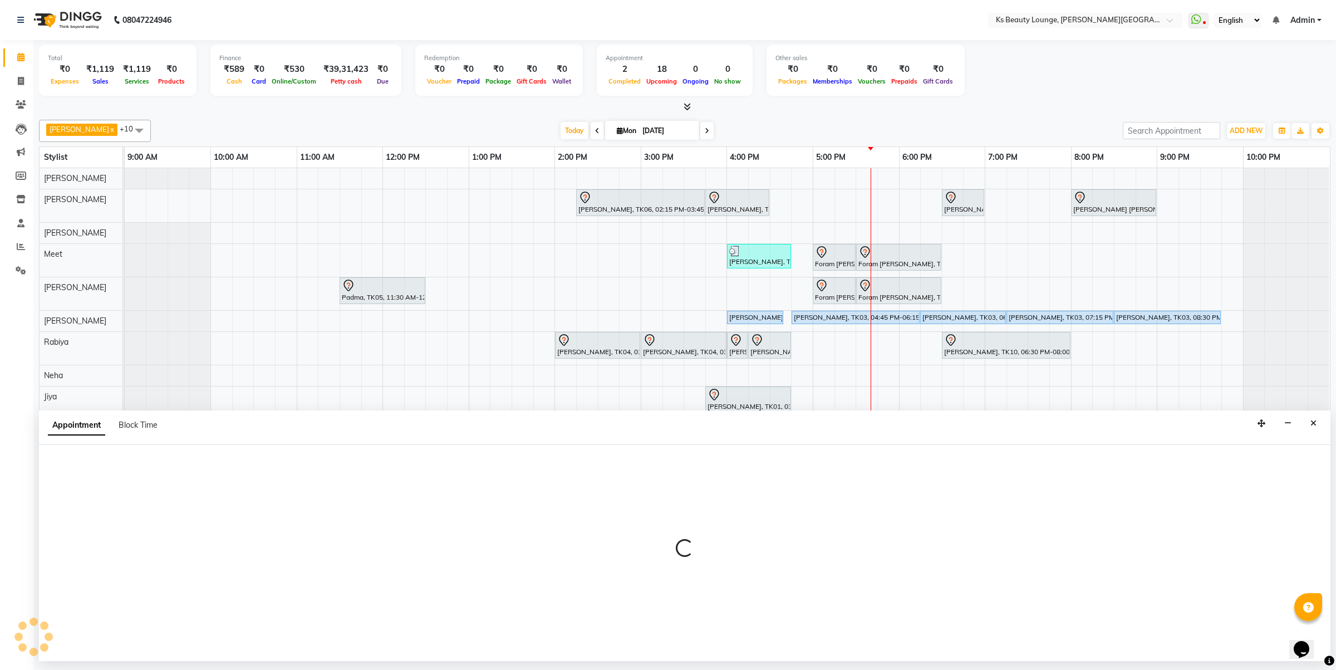
select select "tentative"
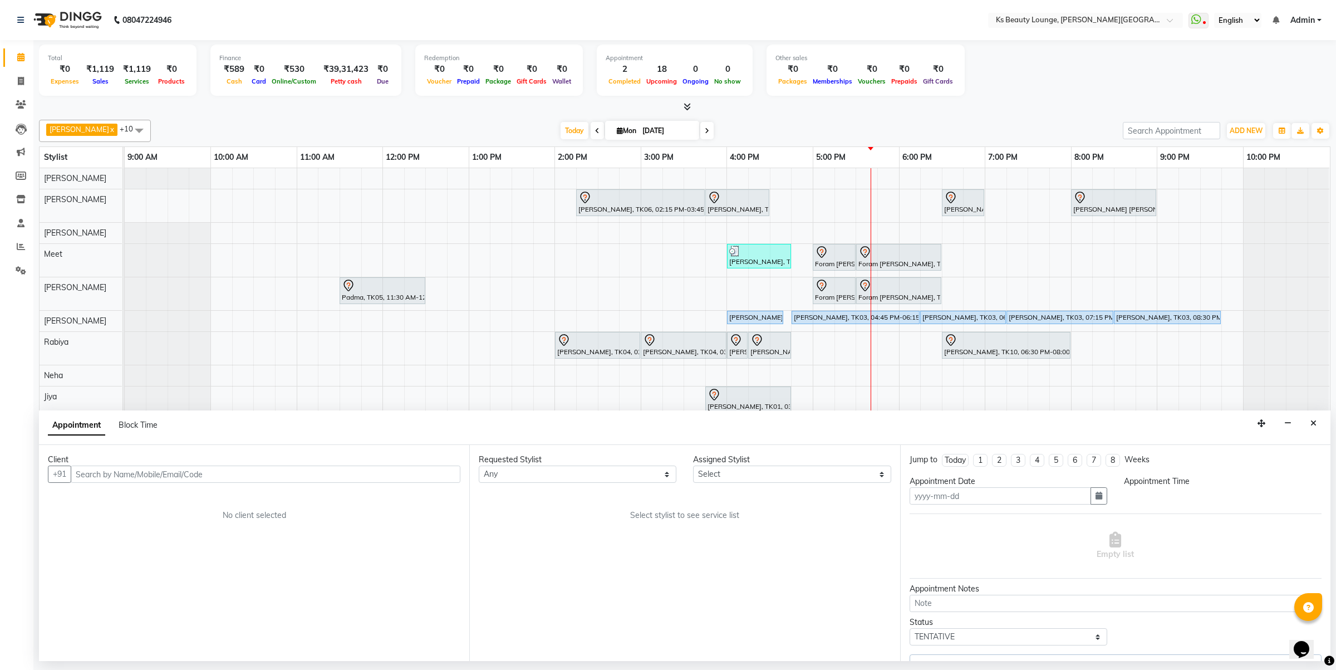
type input "[DATE]"
select select "945"
select select "58074"
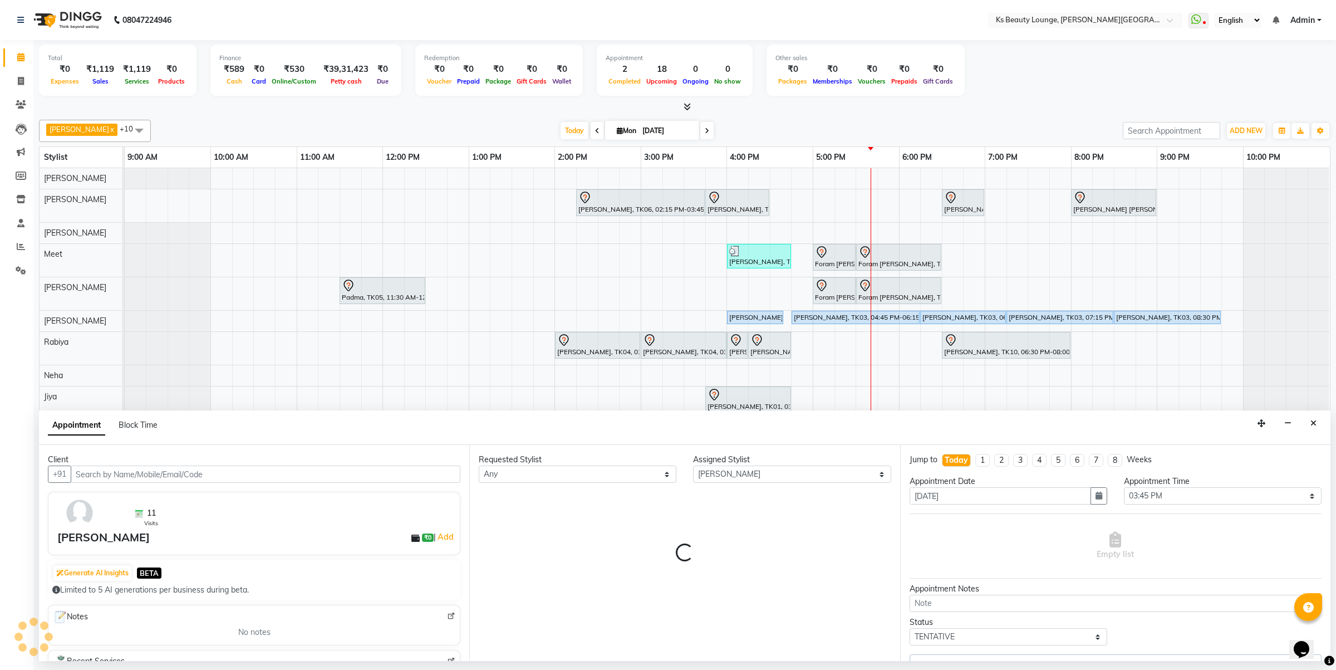
select select "1892"
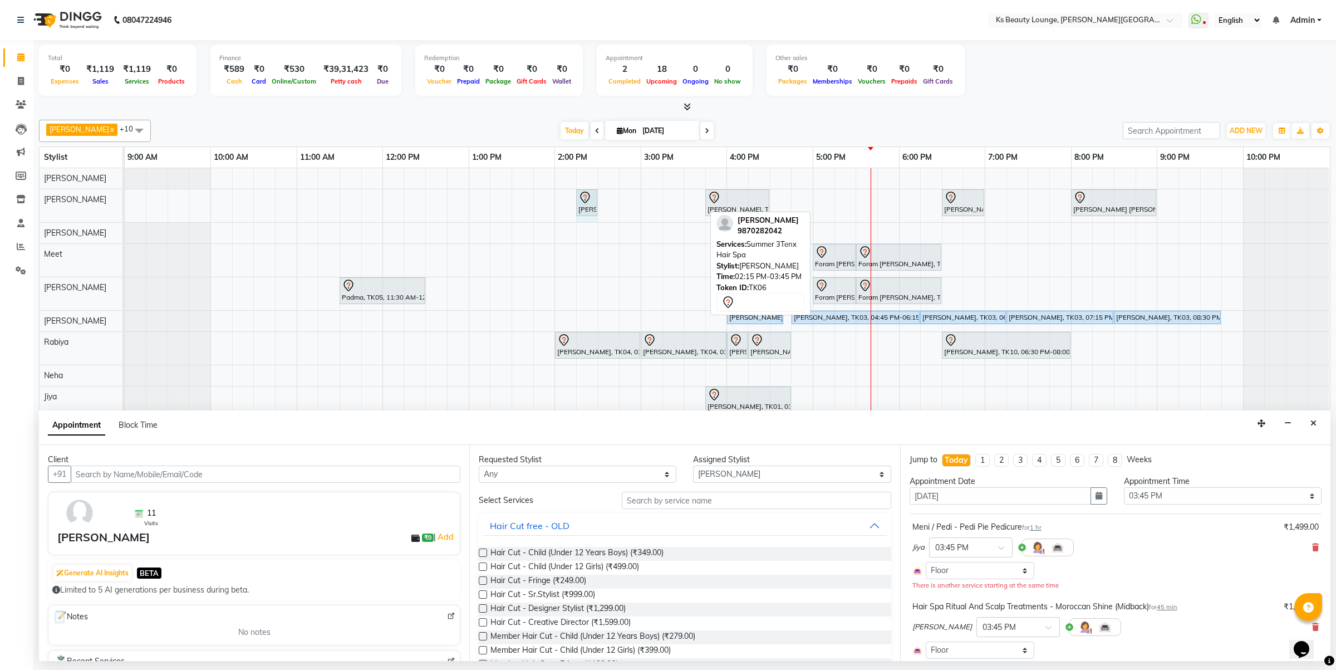
drag, startPoint x: 702, startPoint y: 192, endPoint x: 581, endPoint y: 200, distance: 121.7
click at [125, 200] on div "Hetal Gandhi, TK06, 02:15 PM-03:45 PM, Summer 3Tenx Hair Spa Sonal Shah, TK01, …" at bounding box center [125, 205] width 0 height 33
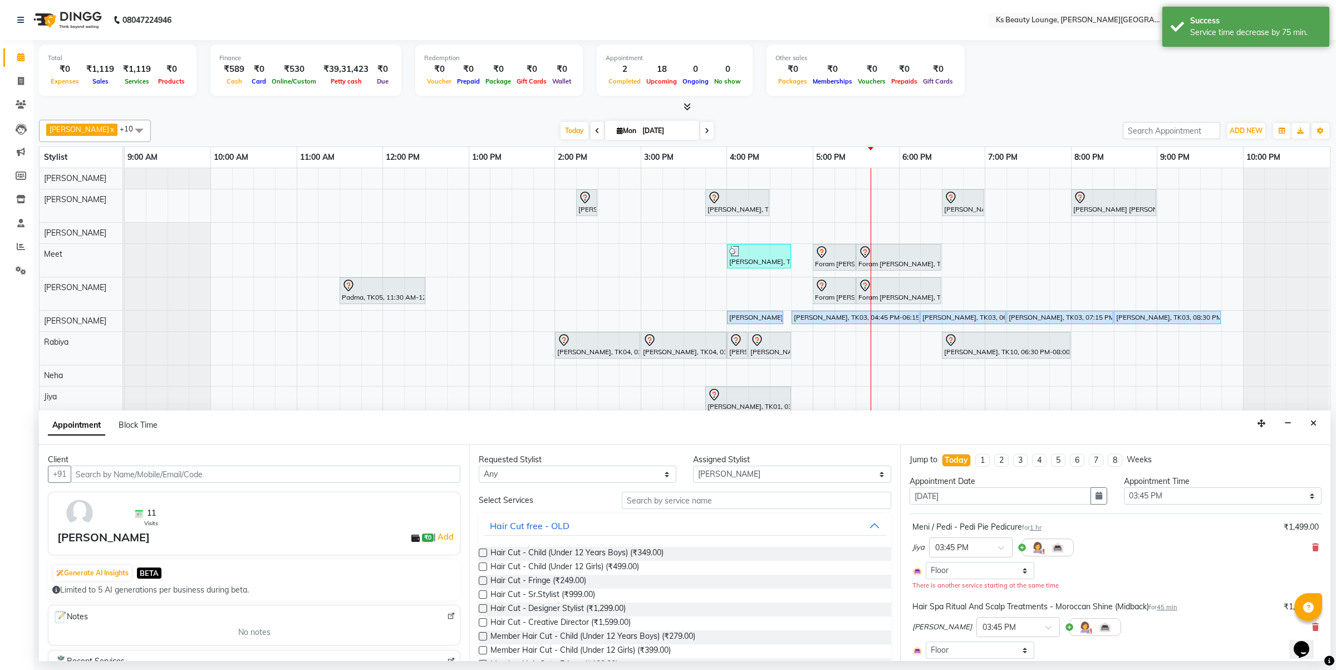
click at [1312, 546] on icon at bounding box center [1315, 547] width 7 height 8
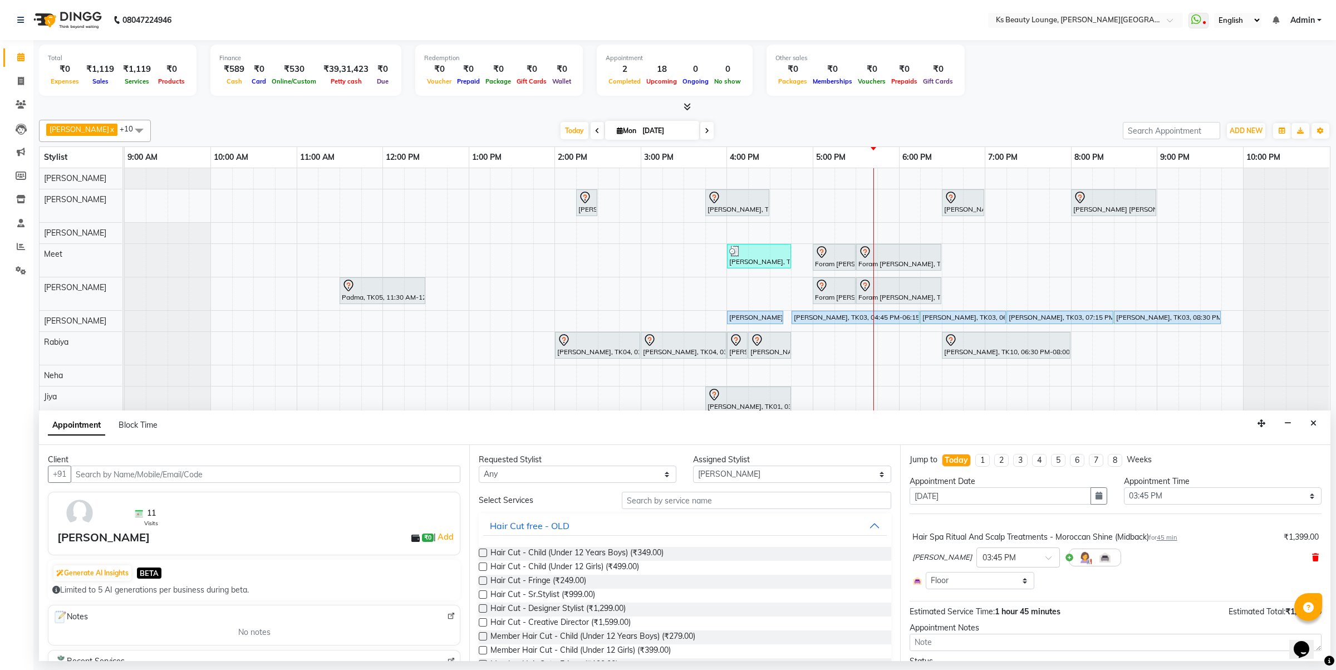
click at [1312, 555] on icon at bounding box center [1315, 557] width 7 height 8
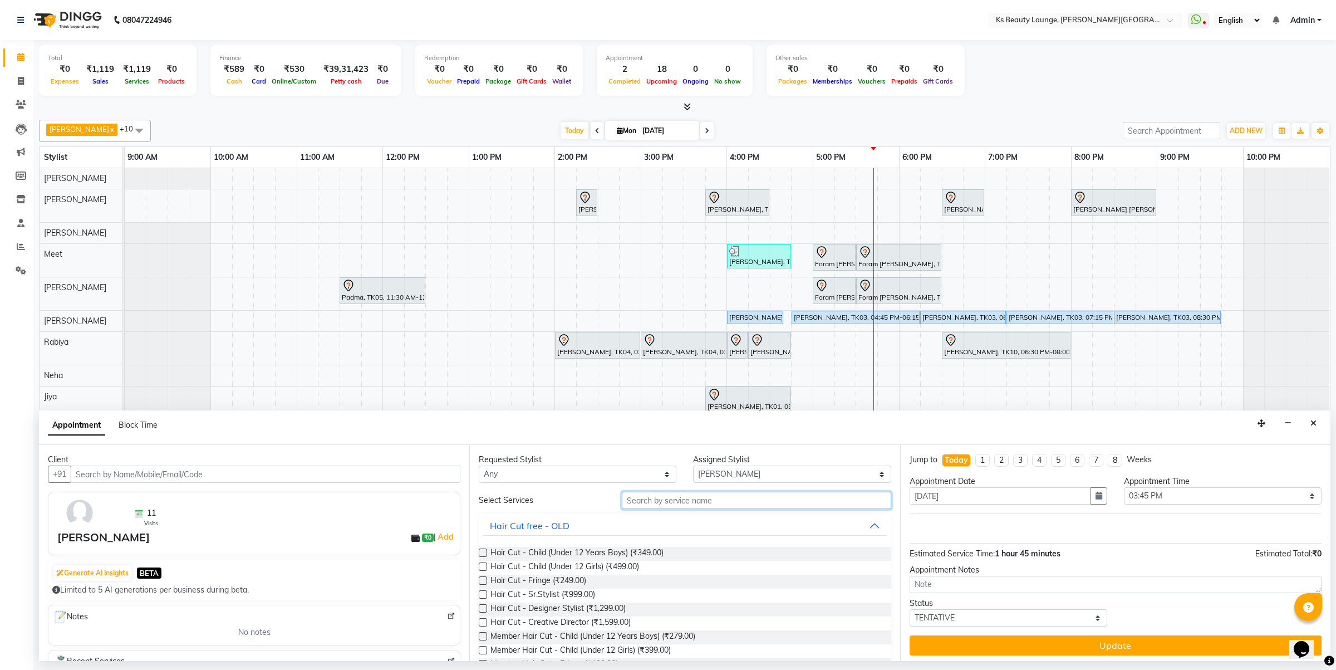
click at [736, 502] on input "text" at bounding box center [756, 500] width 269 height 17
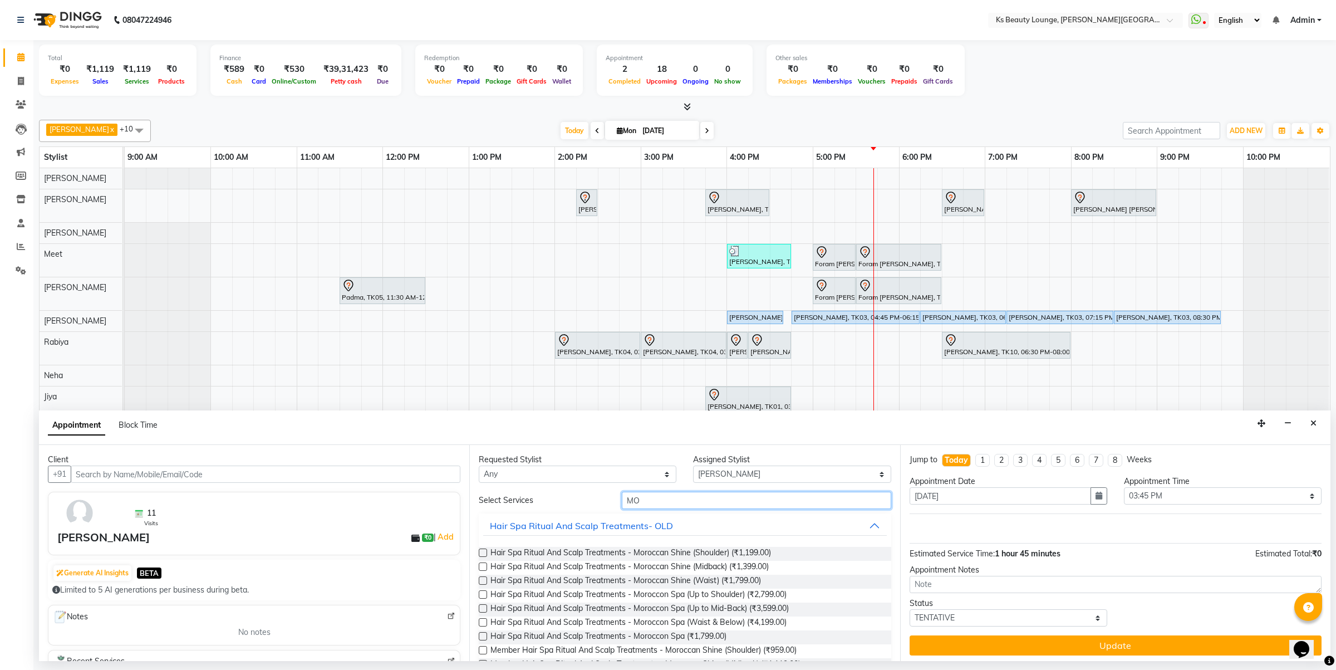
type input "M"
drag, startPoint x: 668, startPoint y: 499, endPoint x: 418, endPoint y: 518, distance: 250.7
click at [418, 518] on div "Client +91 11 Visits Sonal Shah ₹0 | Add Generate AI Insights BETA Limited to 5…" at bounding box center [685, 553] width 1292 height 216
type input "ORGAN"
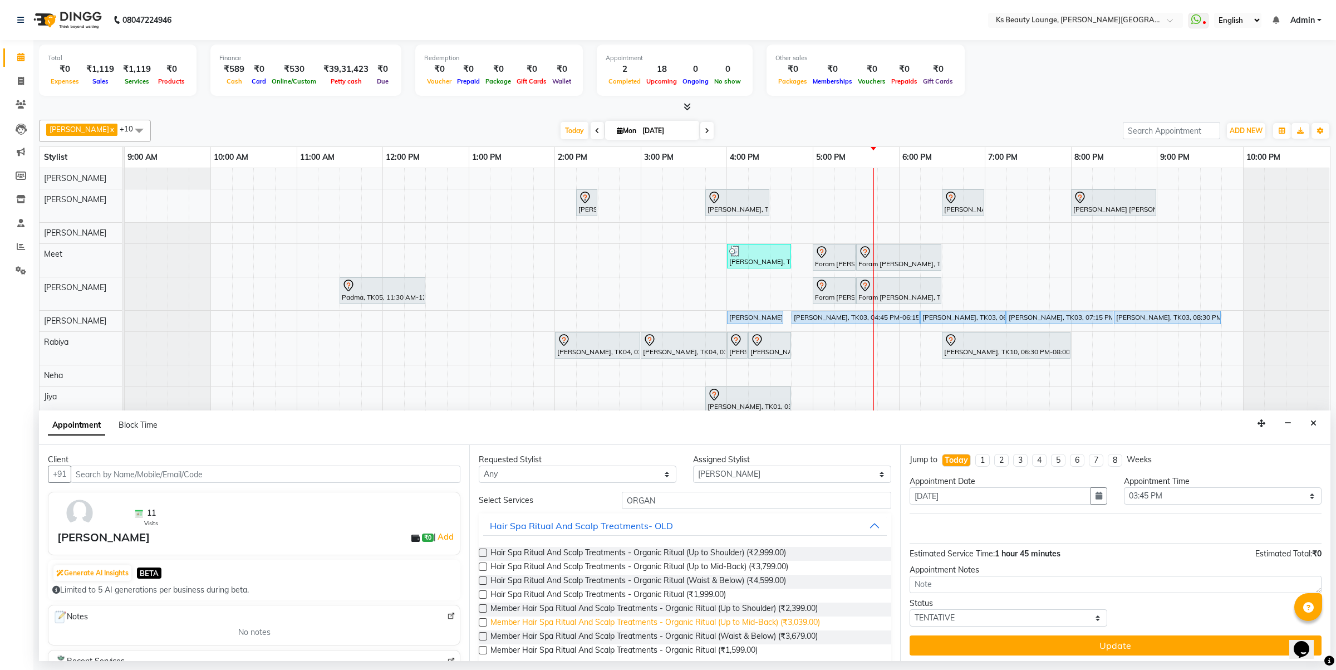
click at [722, 622] on span "Member Hair Spa Ritual And Scalp Treatments - Organic Ritual (Up to Mid-Back) (…" at bounding box center [656, 623] width 330 height 14
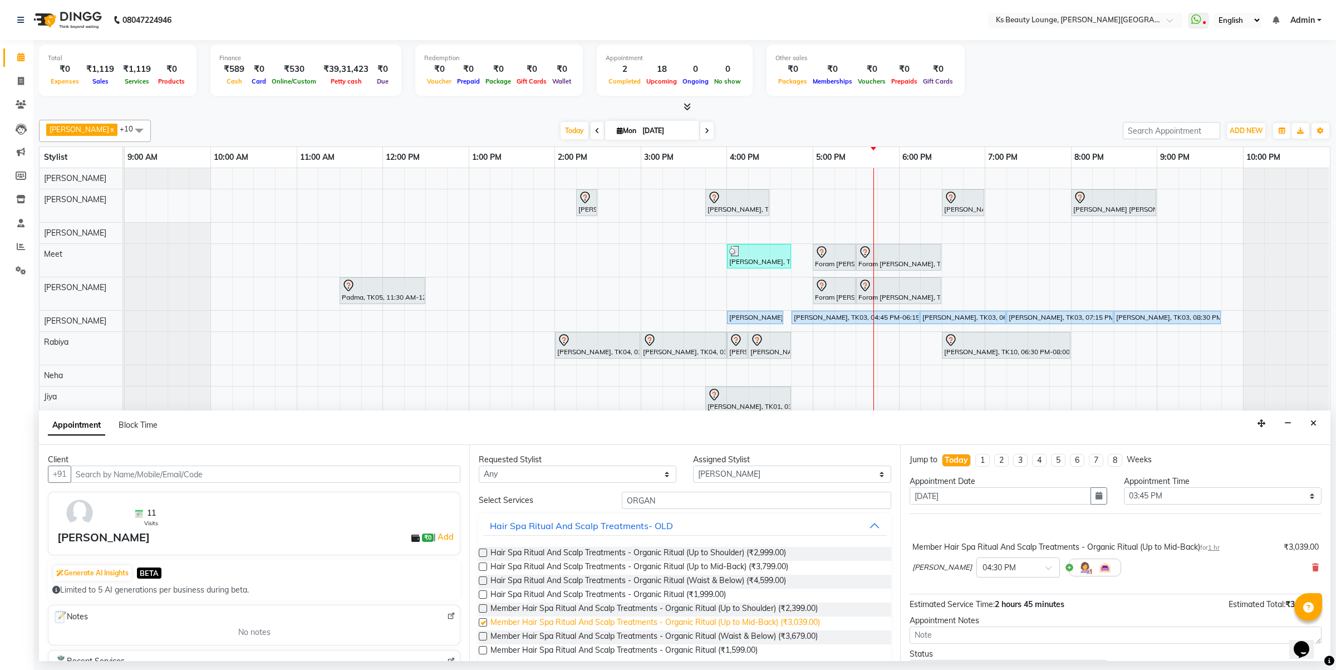
checkbox input "false"
drag, startPoint x: 681, startPoint y: 497, endPoint x: 507, endPoint y: 508, distance: 174.6
click at [507, 508] on div "Select Services ORGAN" at bounding box center [684, 500] width 429 height 17
click at [694, 471] on select "Select Ali Shaikh Ayesha Bhim Sharma Farheen Heena Khan Jibi Jiya Kavilash Meet…" at bounding box center [792, 473] width 198 height 17
select select "87953"
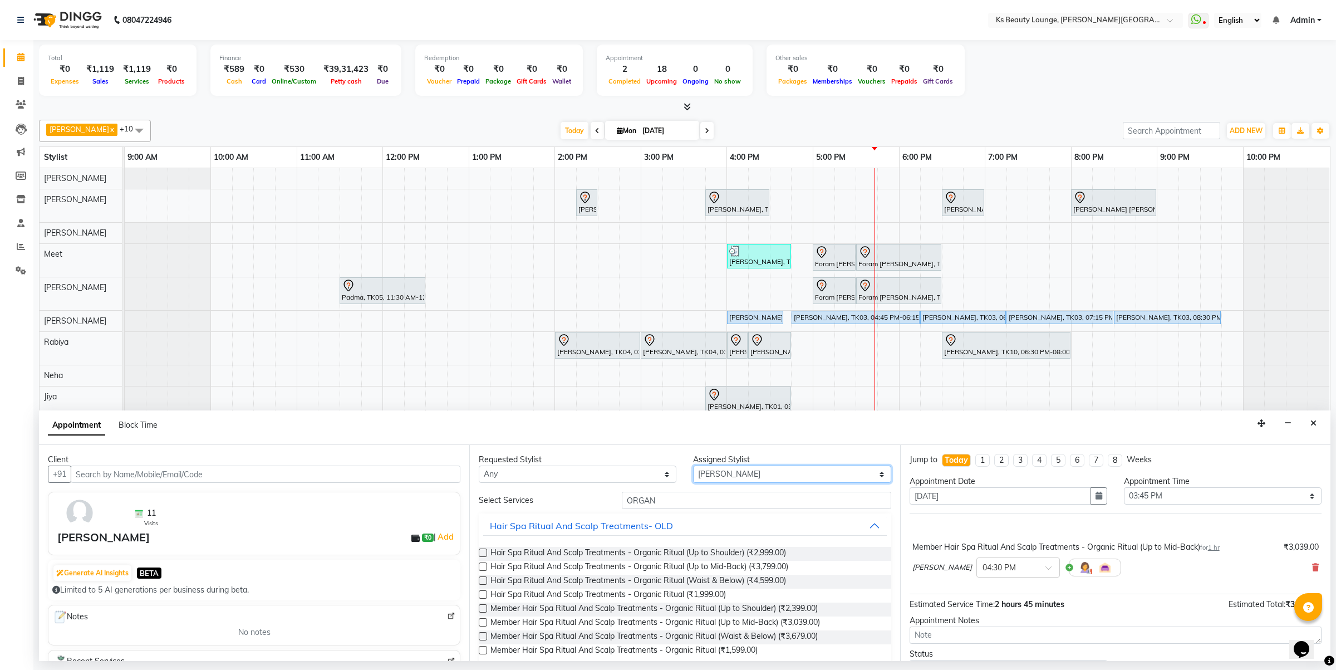
click at [693, 466] on select "Select Ali Shaikh Ayesha Bhim Sharma Farheen Heena Khan Jibi Jiya Kavilash Meet…" at bounding box center [792, 473] width 198 height 17
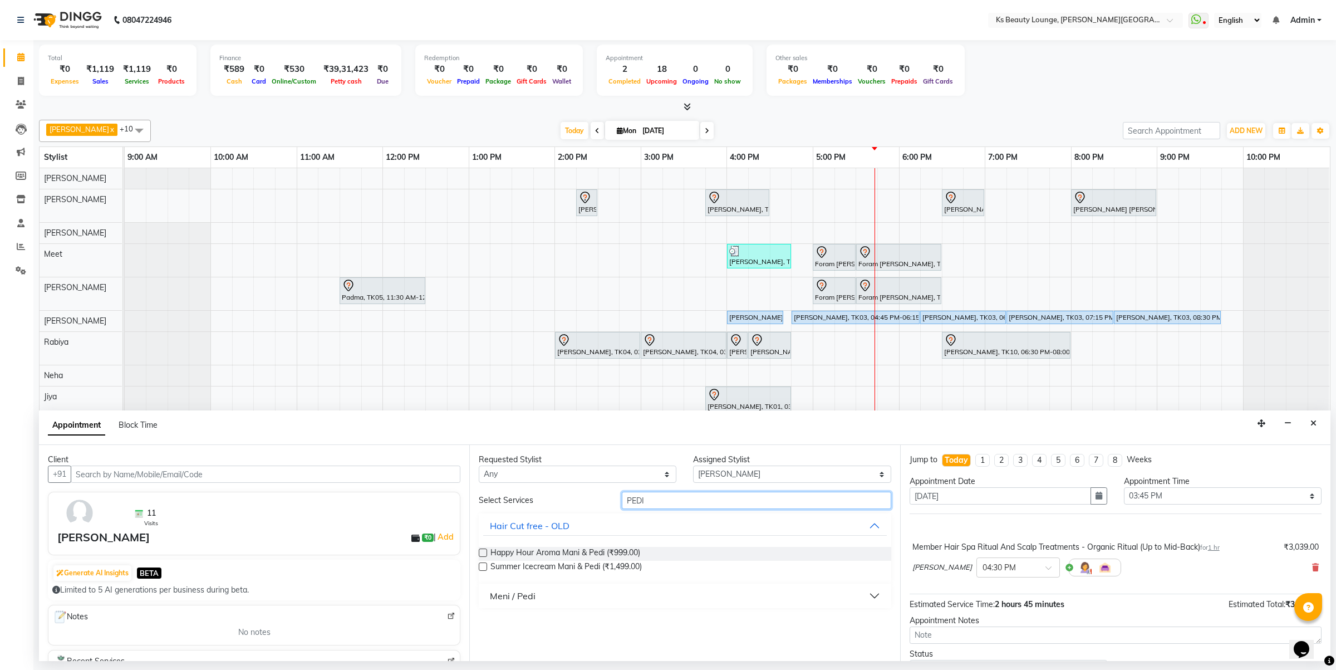
type input "PEDI"
click at [513, 594] on div "Meni / Pedi" at bounding box center [513, 595] width 46 height 13
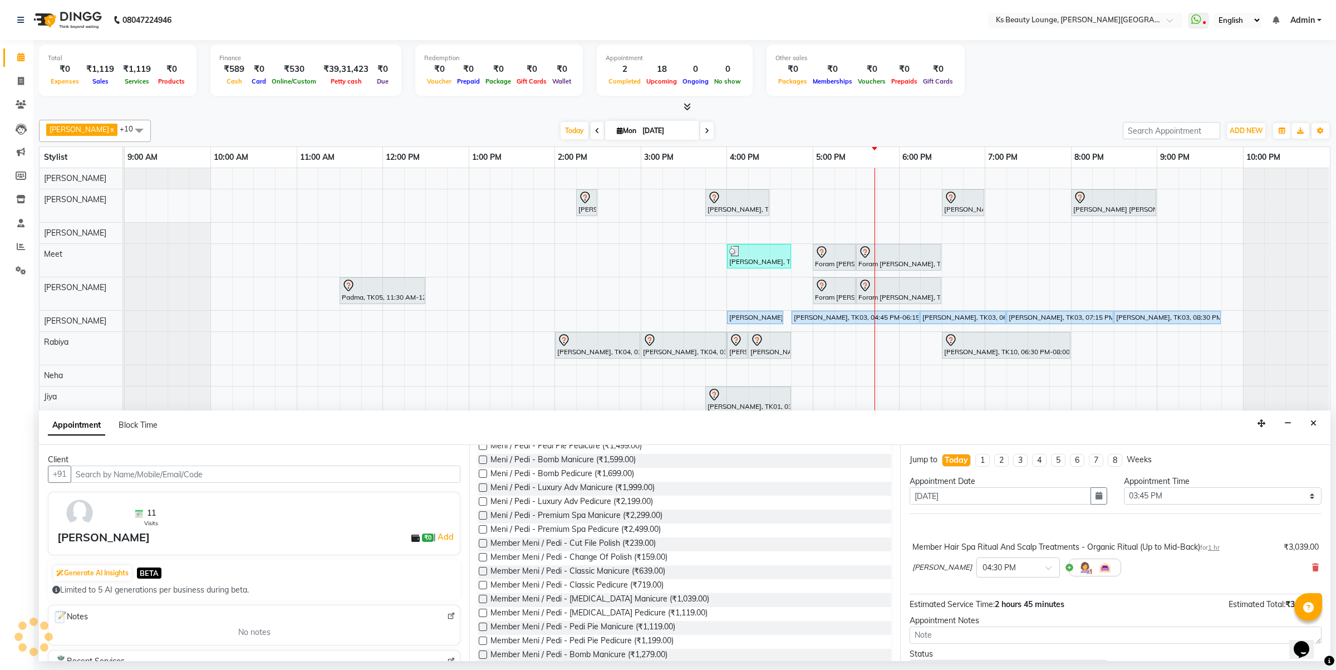
scroll to position [278, 0]
click at [612, 633] on span "Member Meni / Pedi - Pedi Pie Pedicure (₹1,199.00)" at bounding box center [582, 638] width 183 height 14
checkbox input "false"
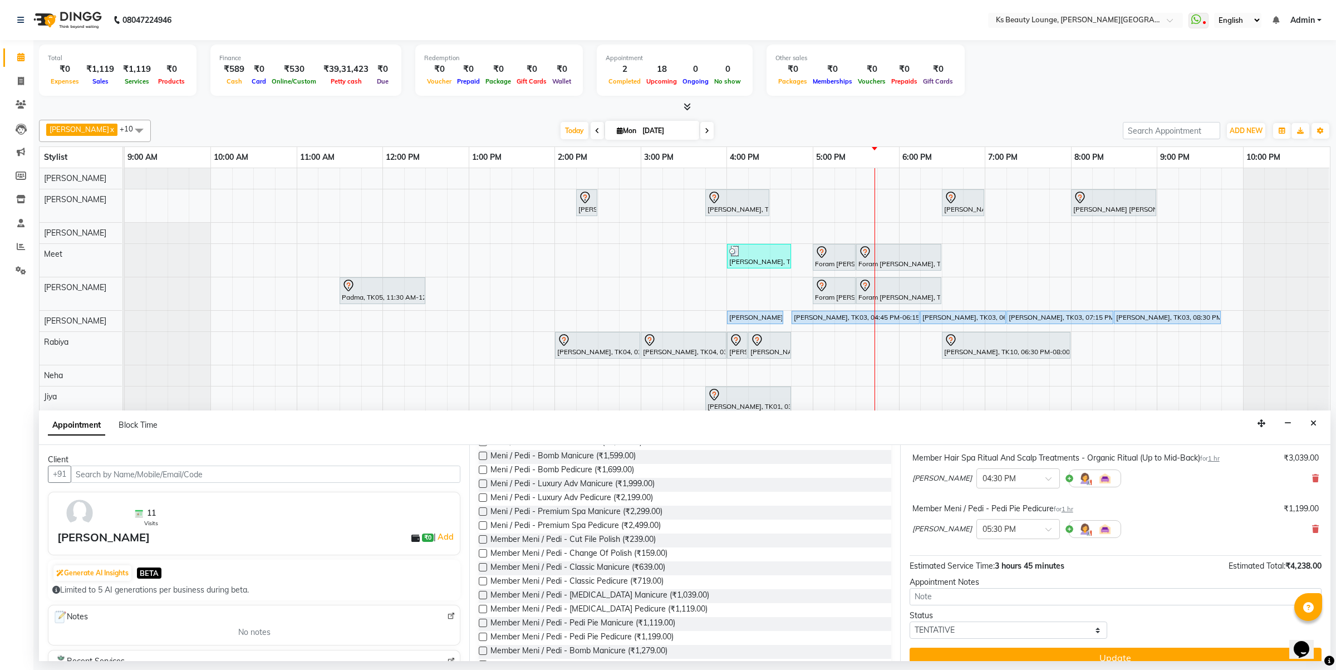
scroll to position [106, 0]
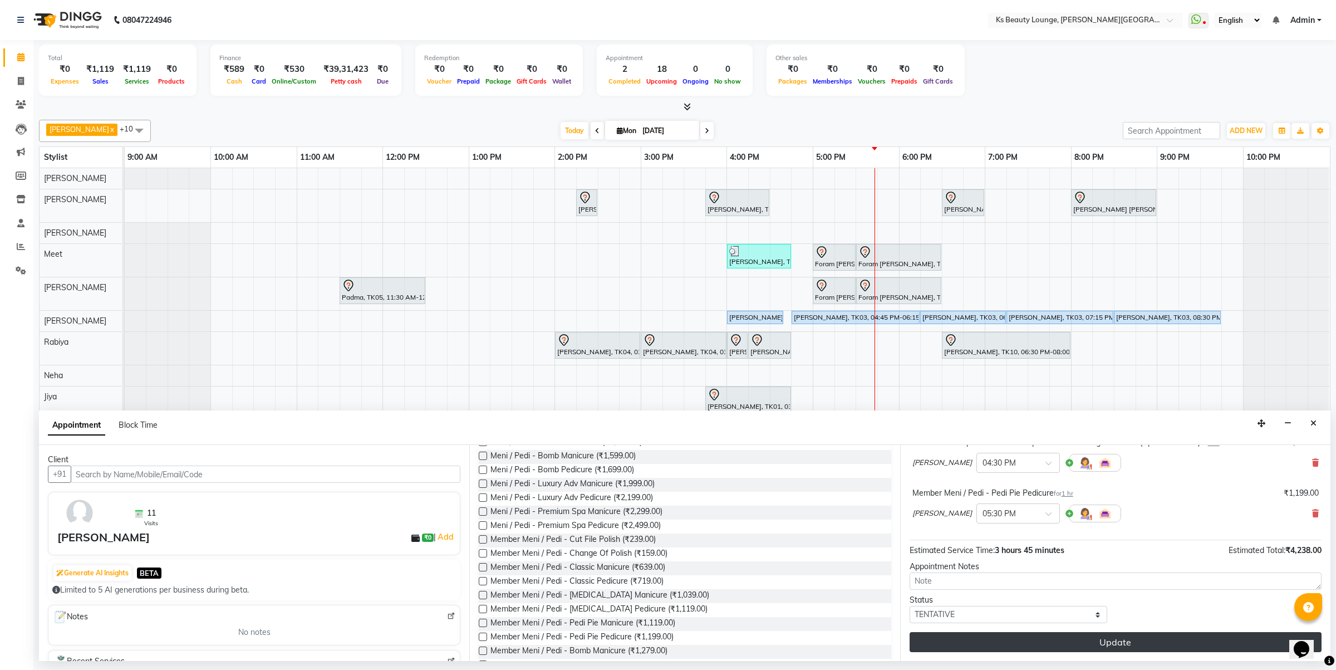
click at [1072, 640] on button "Update" at bounding box center [1116, 642] width 412 height 20
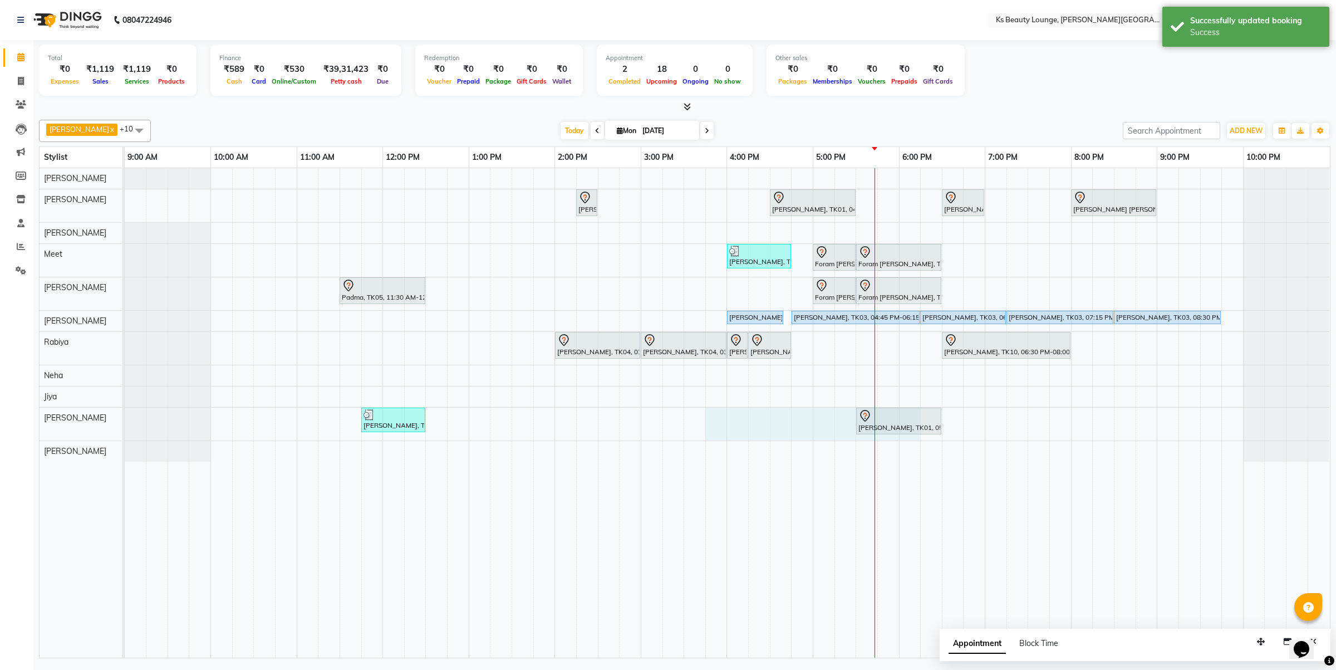
drag, startPoint x: 908, startPoint y: 439, endPoint x: 723, endPoint y: 430, distance: 185.0
click at [721, 430] on div "Hetal Gandhi, TK06, 02:15 PM-02:30 PM, Summer 3Tenx Hair Spa Sonal Shah, TK01, …" at bounding box center [727, 412] width 1205 height 489
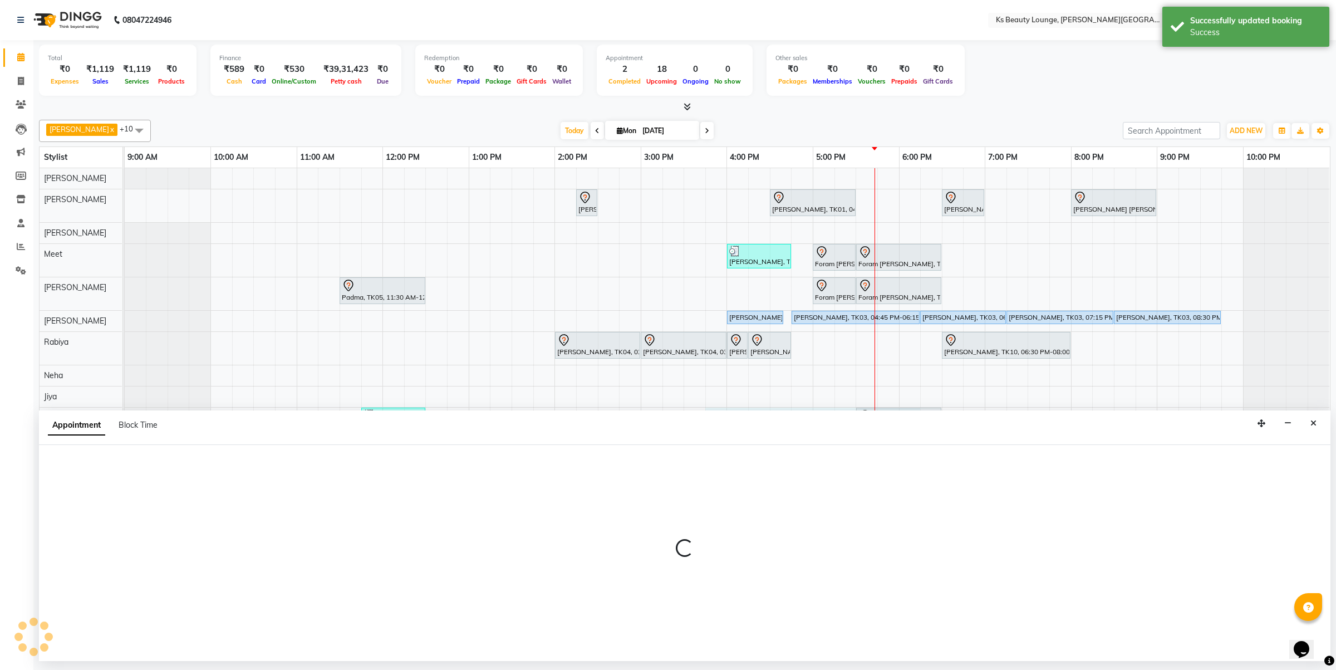
select select "87953"
select select "945"
select select "tentative"
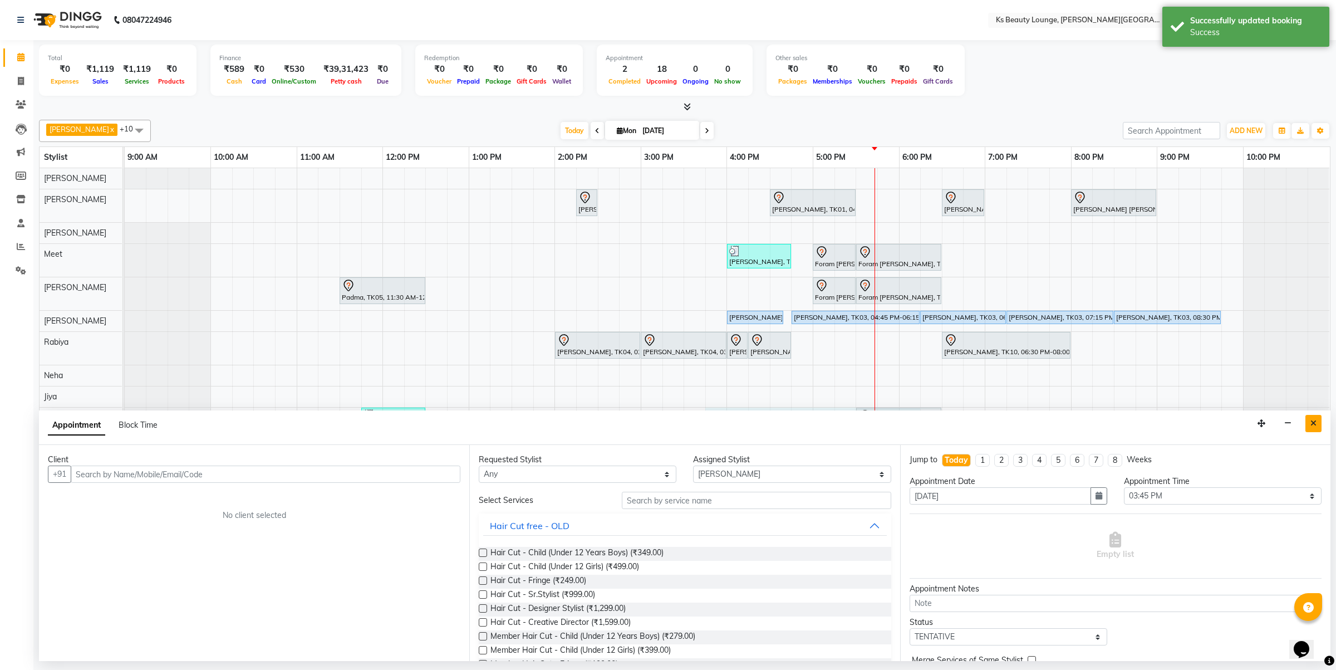
click at [1312, 422] on icon "Close" at bounding box center [1314, 423] width 6 height 8
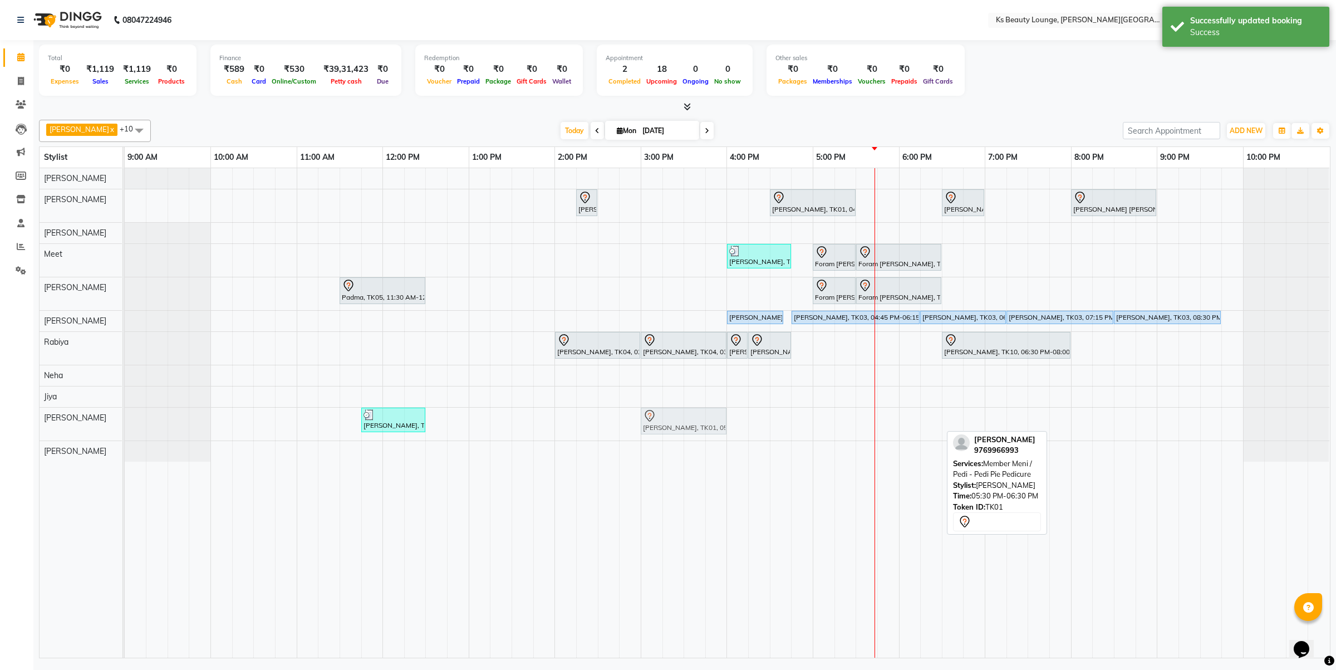
drag, startPoint x: 906, startPoint y: 430, endPoint x: 700, endPoint y: 427, distance: 206.6
click at [125, 427] on div "Ashish Goyal, TK02, 11:45 AM-12:30 PM, Meni / Pedi - Classic Pedicure Sonal Sha…" at bounding box center [125, 424] width 0 height 33
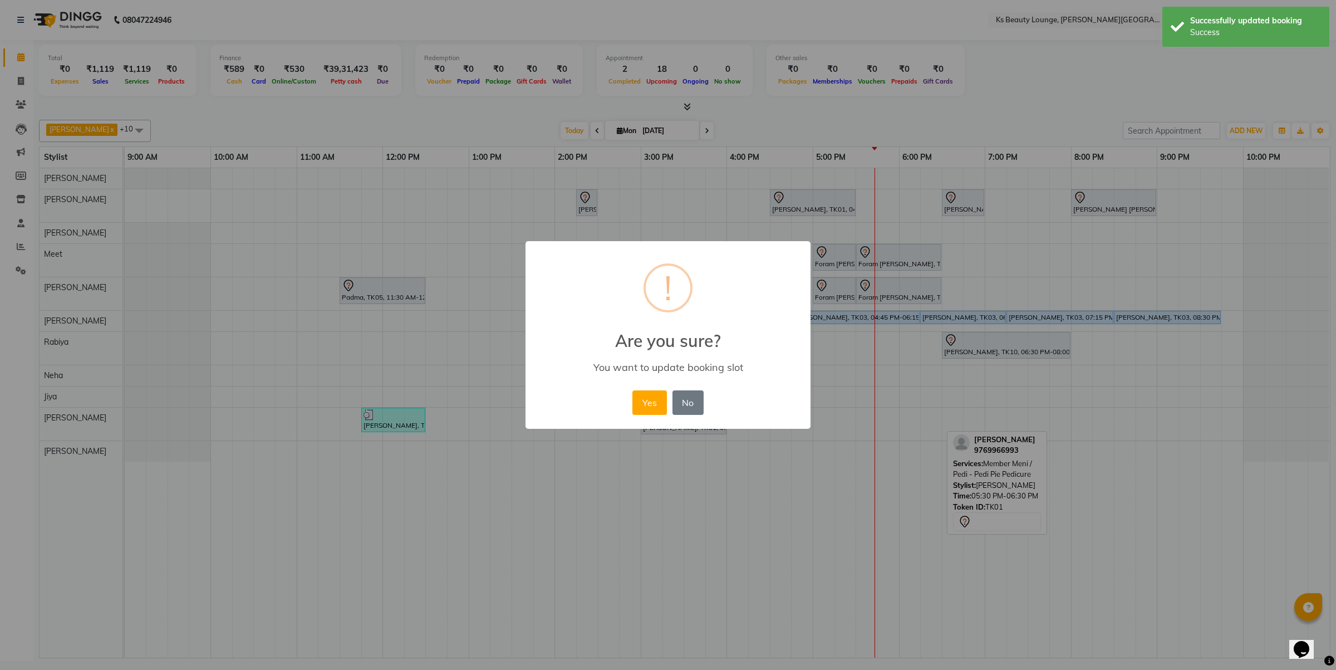
click at [632, 390] on button "Yes" at bounding box center [649, 402] width 34 height 24
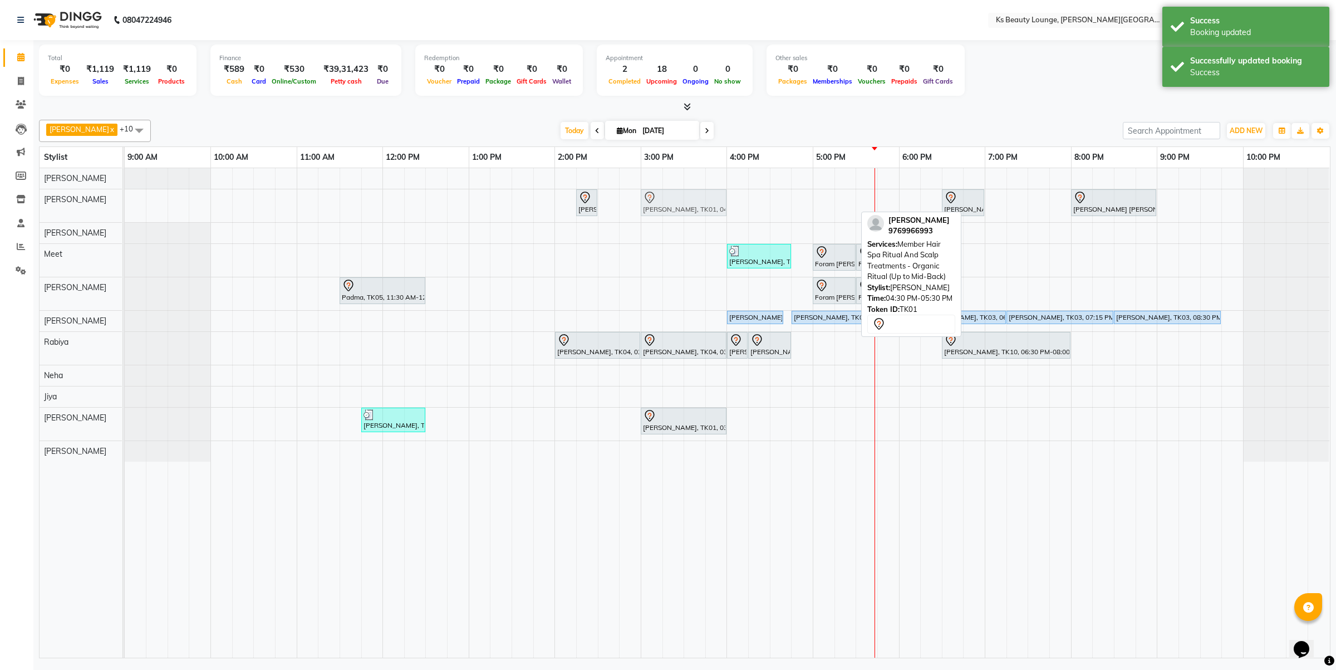
drag, startPoint x: 820, startPoint y: 197, endPoint x: 683, endPoint y: 210, distance: 138.2
click at [125, 210] on div "Hetal Gandhi, TK06, 02:15 PM-02:30 PM, Summer 3Tenx Hair Spa Sonal Shah, TK01, …" at bounding box center [125, 205] width 0 height 33
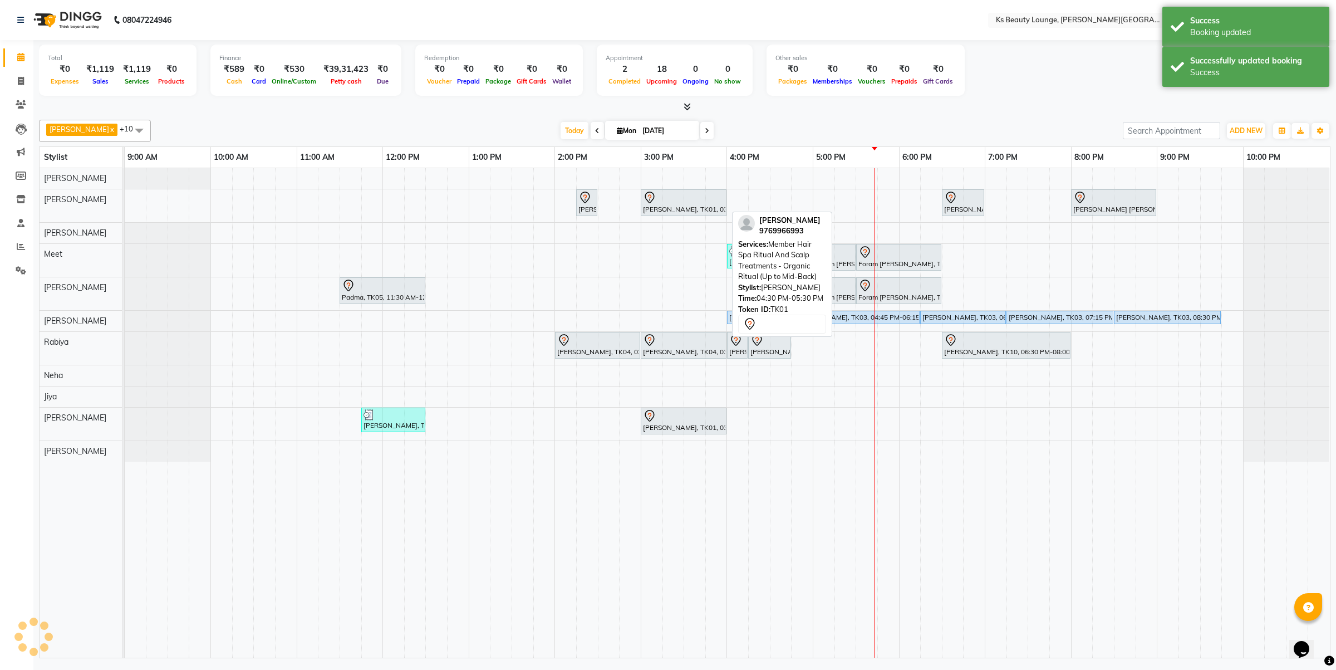
click at [667, 191] on div at bounding box center [683, 197] width 81 height 13
click at [668, 204] on div "Sonal Shah, TK01, 03:00 PM-04:00 PM, Member Hair Spa Ritual And Scalp Treatment…" at bounding box center [684, 202] width 84 height 23
select select "7"
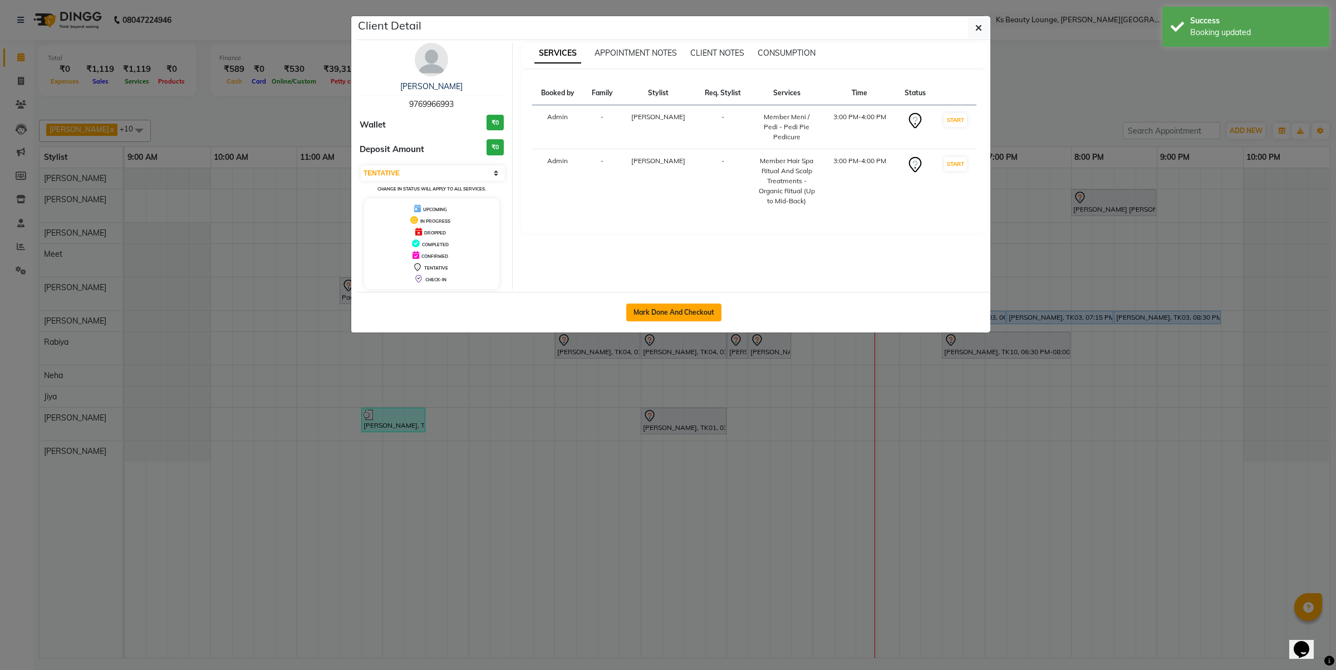
click at [679, 310] on button "Mark Done And Checkout" at bounding box center [673, 312] width 95 height 18
select select "service"
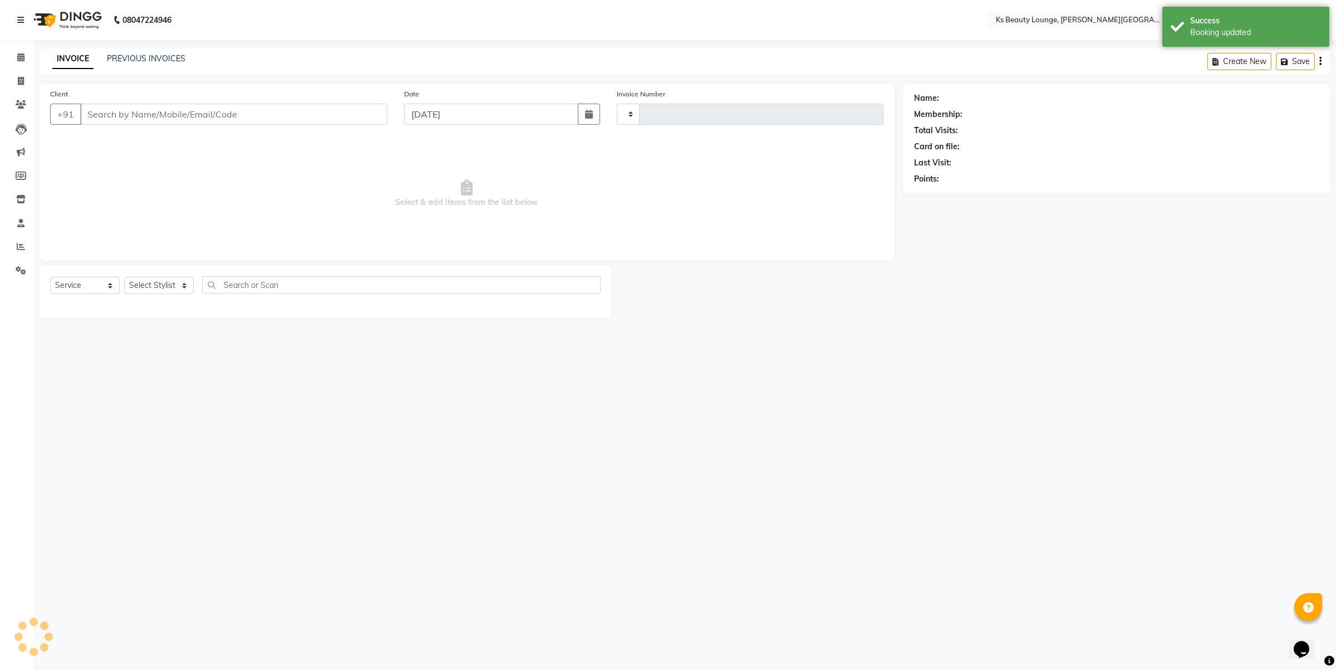
type input "3831"
select select "4411"
click at [1321, 61] on icon "button" at bounding box center [1321, 61] width 2 height 1
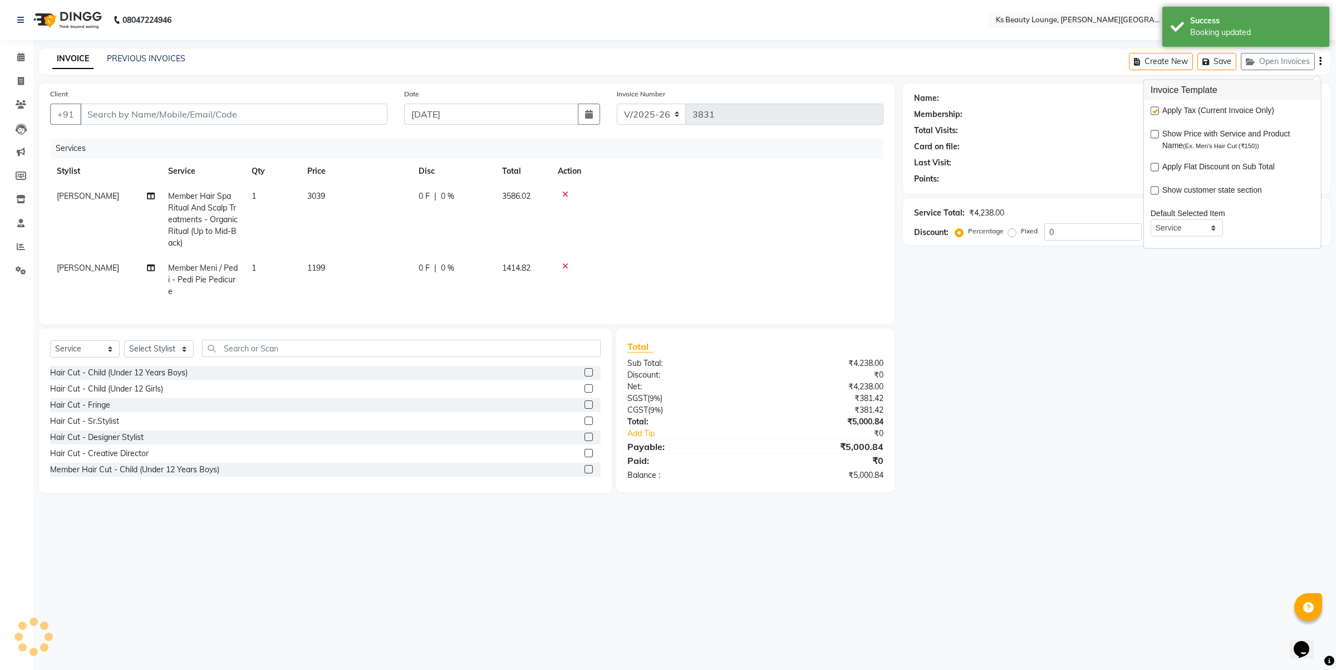
type input "9769966993"
select select "87953"
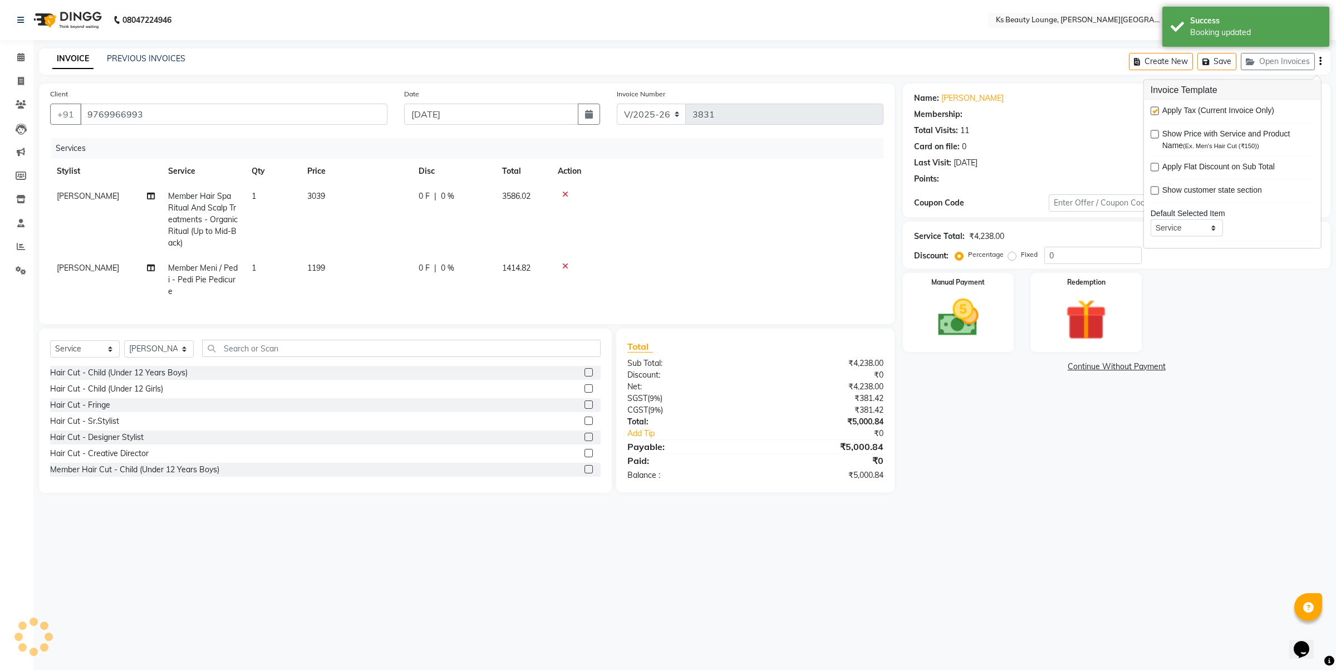
click at [1150, 112] on div "Apply Tax (Current Invoice Only) Show Price with Service and Product Name (Ex. …" at bounding box center [1232, 174] width 177 height 148
click at [1151, 112] on label at bounding box center [1155, 111] width 8 height 8
click at [1151, 112] on input "checkbox" at bounding box center [1154, 111] width 7 height 7
checkbox input "false"
drag, startPoint x: 1077, startPoint y: 251, endPoint x: 997, endPoint y: 259, distance: 81.2
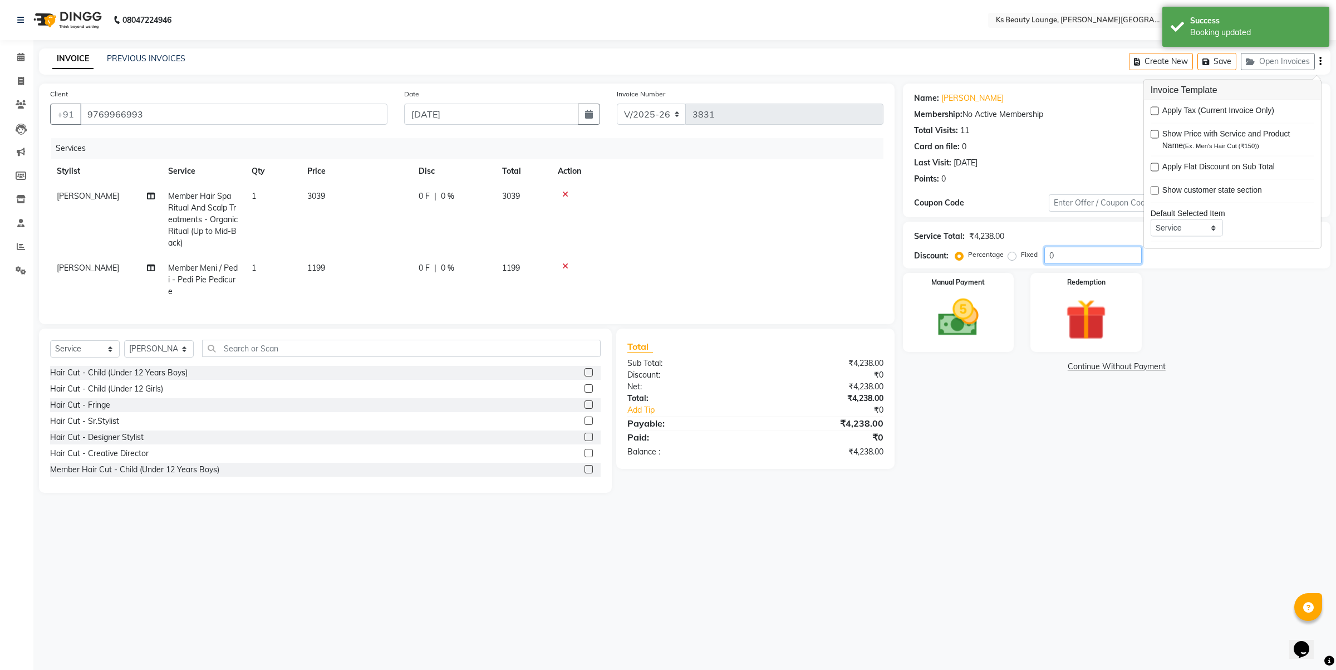
click at [997, 259] on div "Percentage Fixed 0" at bounding box center [1050, 255] width 184 height 17
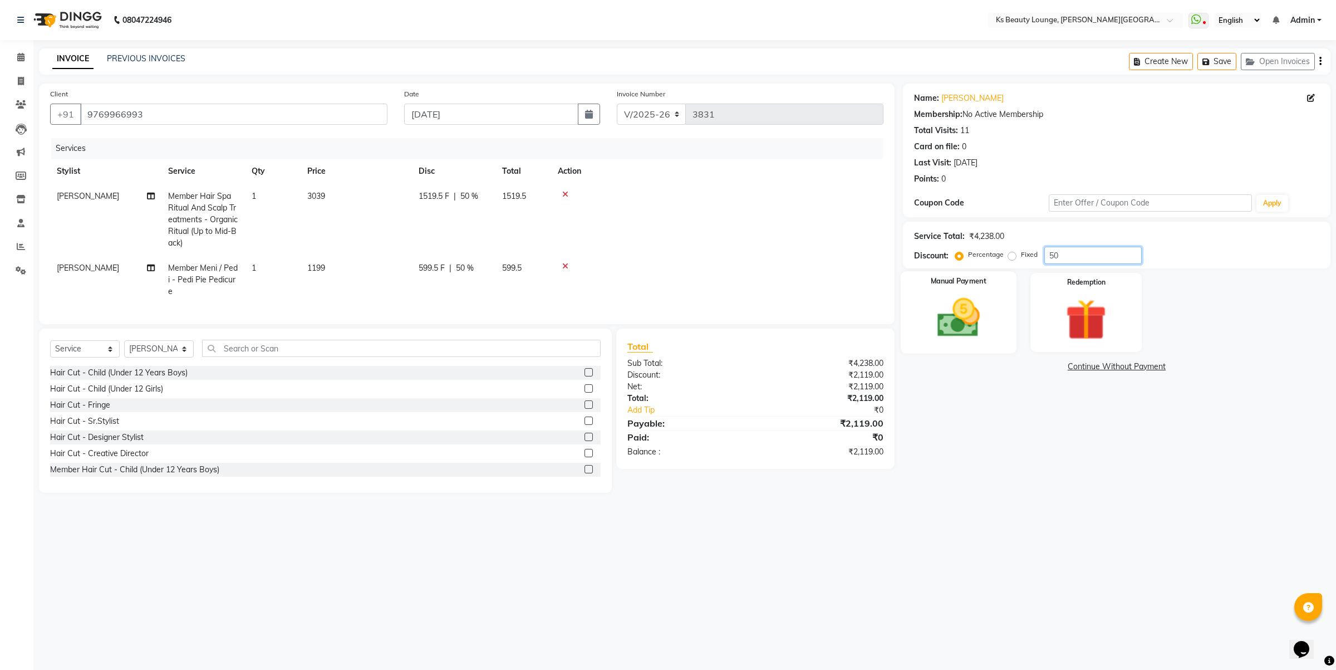
type input "5"
click at [1076, 311] on img at bounding box center [1086, 319] width 69 height 53
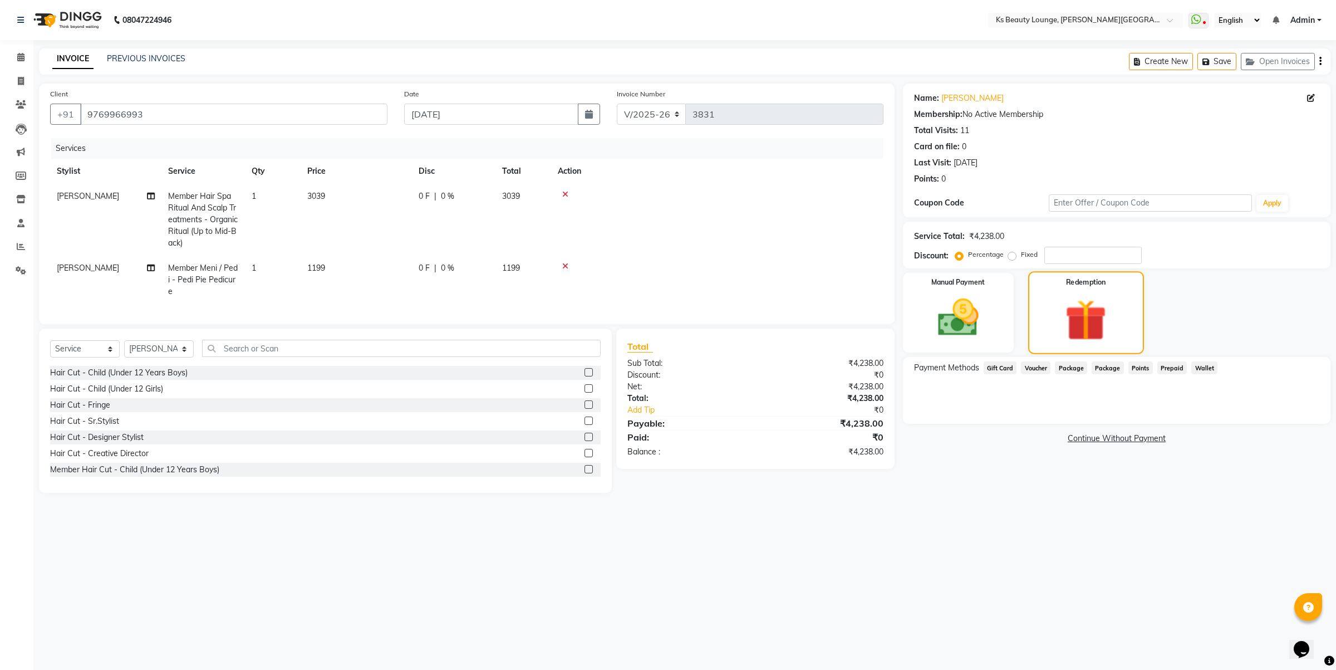
click at [1094, 346] on div "Redemption" at bounding box center [1086, 312] width 116 height 83
click at [14, 55] on span at bounding box center [20, 57] width 19 height 13
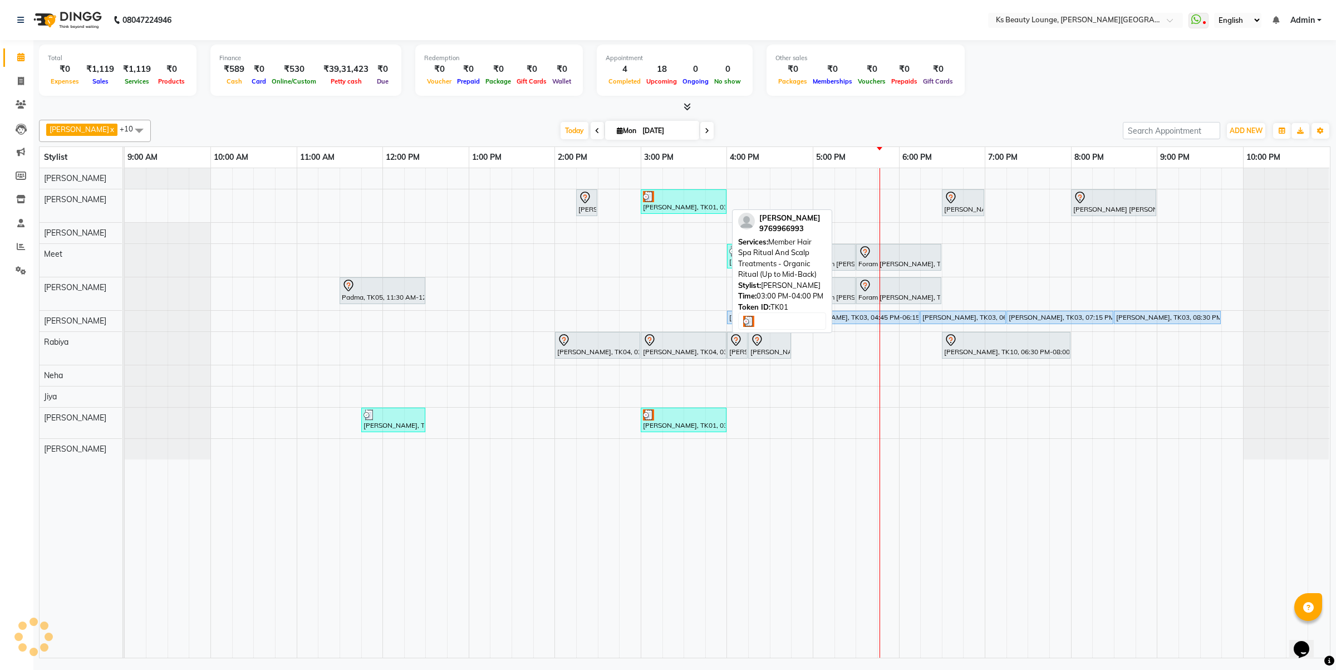
click at [653, 202] on img at bounding box center [648, 196] width 11 height 11
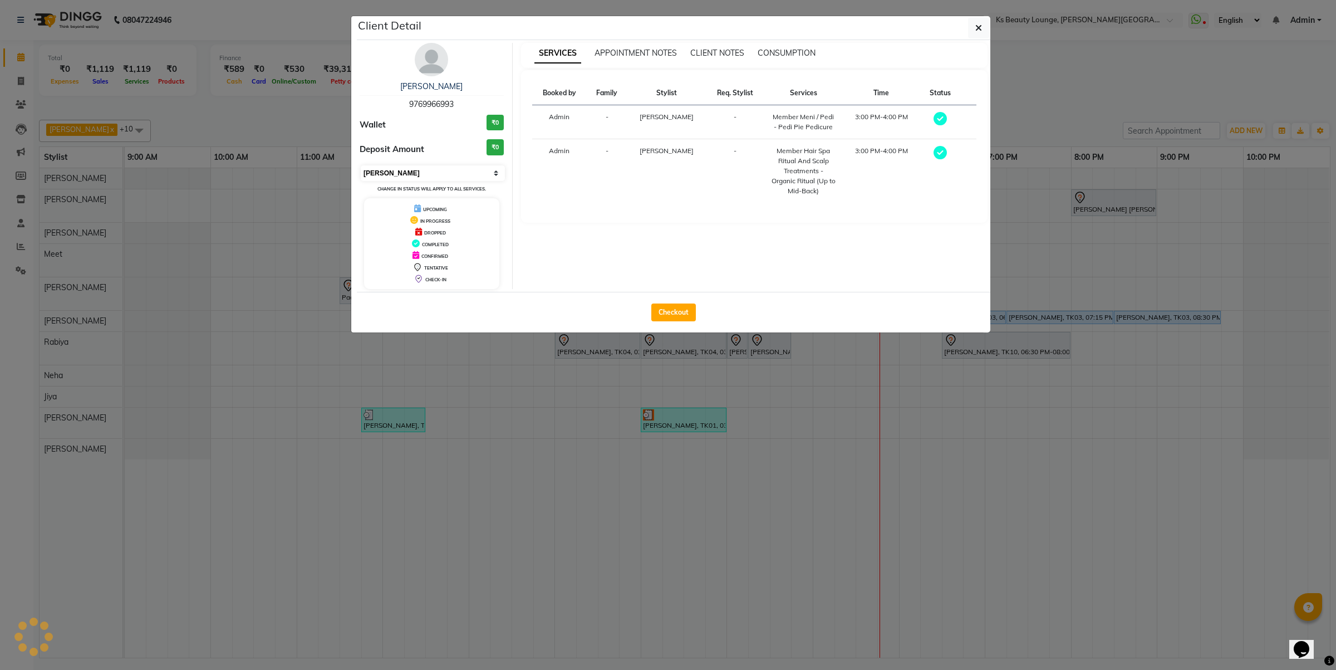
click at [441, 174] on select "Select MARK DONE UPCOMING" at bounding box center [433, 173] width 144 height 16
select select "5"
click at [361, 165] on select "Select MARK DONE UPCOMING" at bounding box center [433, 173] width 144 height 16
click at [445, 390] on ngb-modal-window "Client Detail Sonal Shah 9769966993 Wallet ₹0 Deposit Amount ₹0 Select MARK DON…" at bounding box center [668, 335] width 1336 height 670
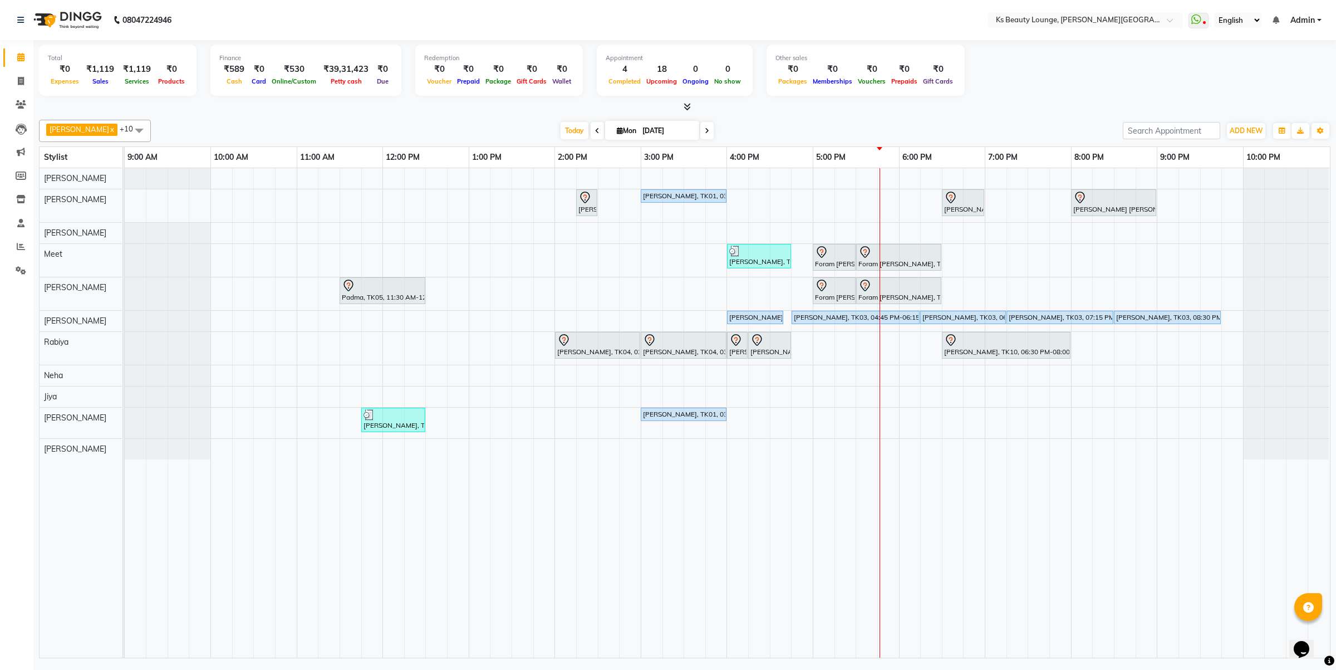
select select "service"
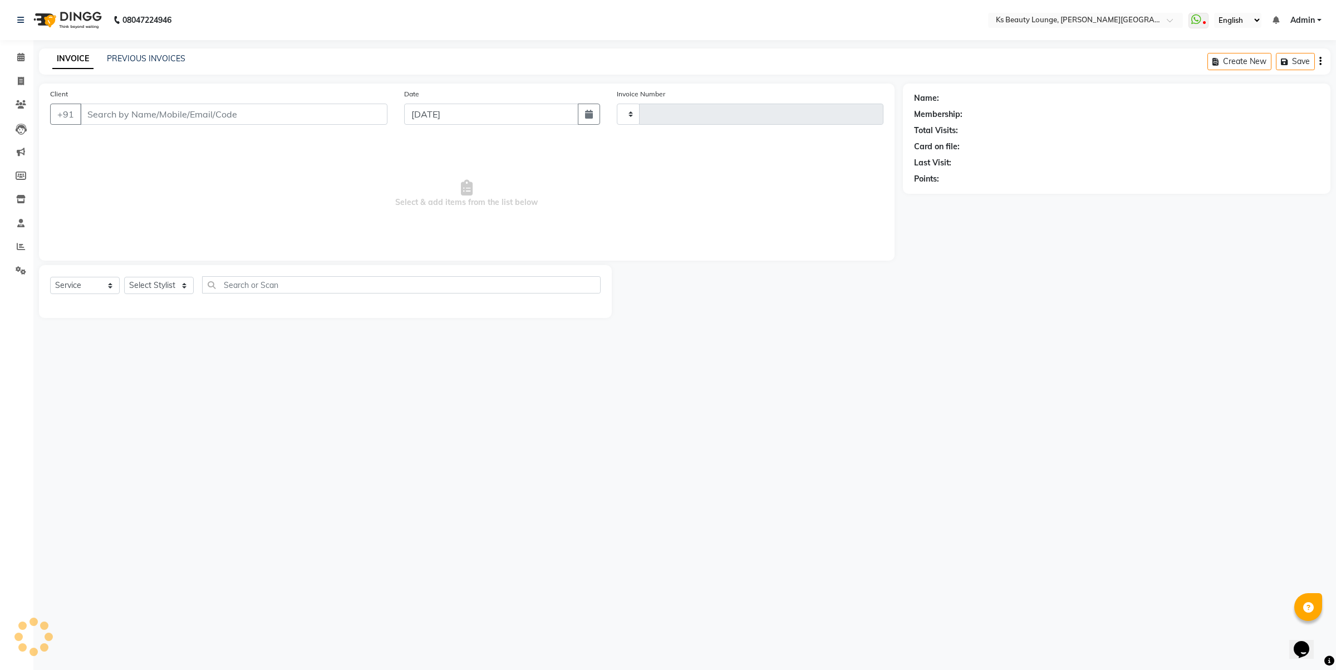
type input "3831"
select select "4411"
drag, startPoint x: 14, startPoint y: 50, endPoint x: 21, endPoint y: 59, distance: 10.8
click at [15, 50] on link "Calendar" at bounding box center [16, 57] width 27 height 18
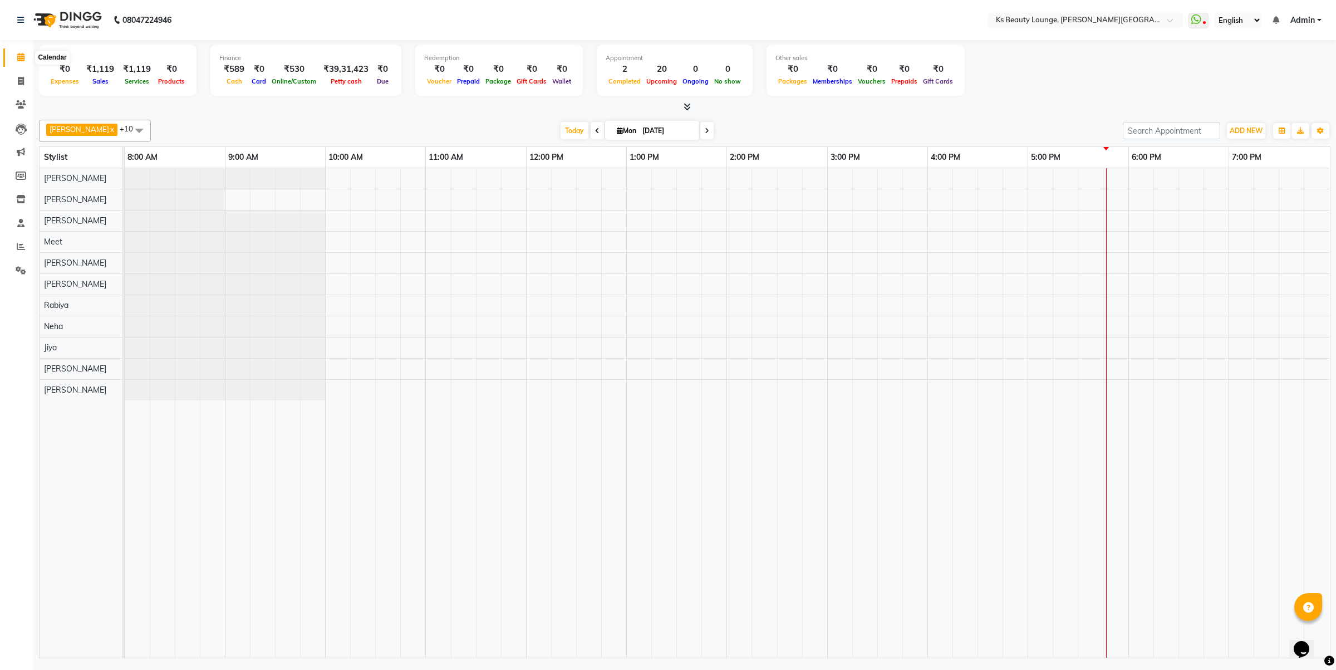
click at [21, 59] on icon at bounding box center [20, 57] width 7 height 8
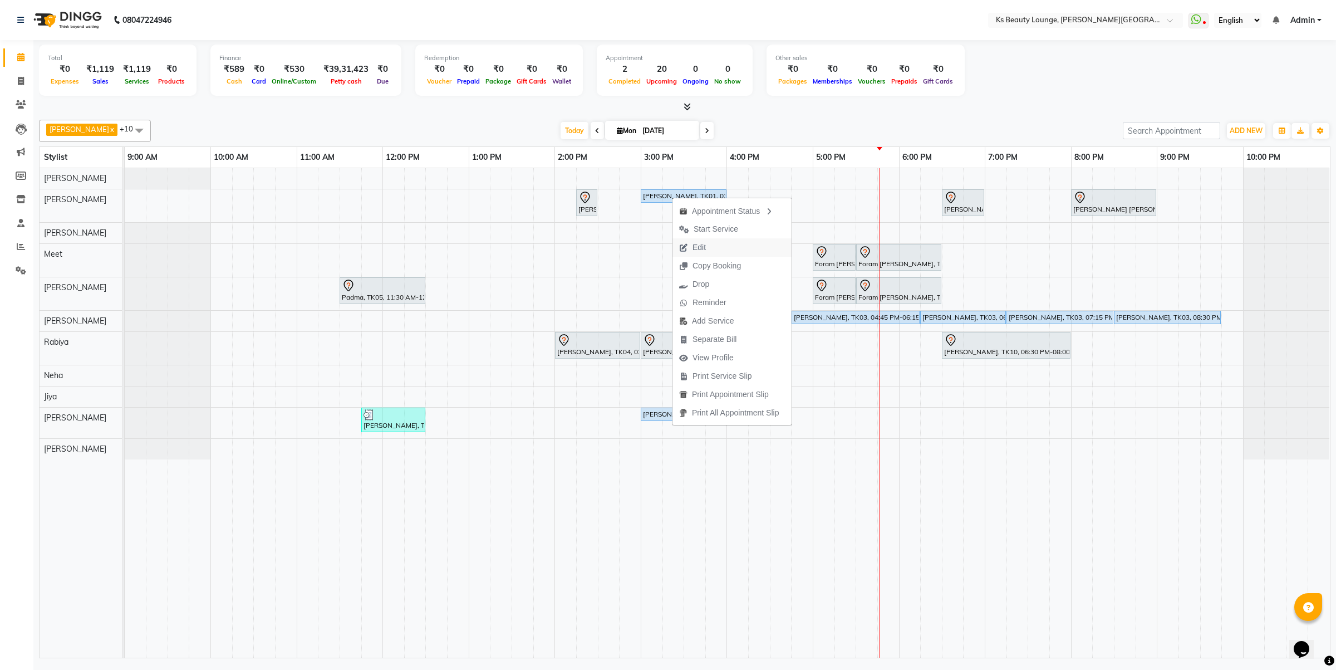
click at [699, 252] on span "Edit" at bounding box center [699, 248] width 13 height 12
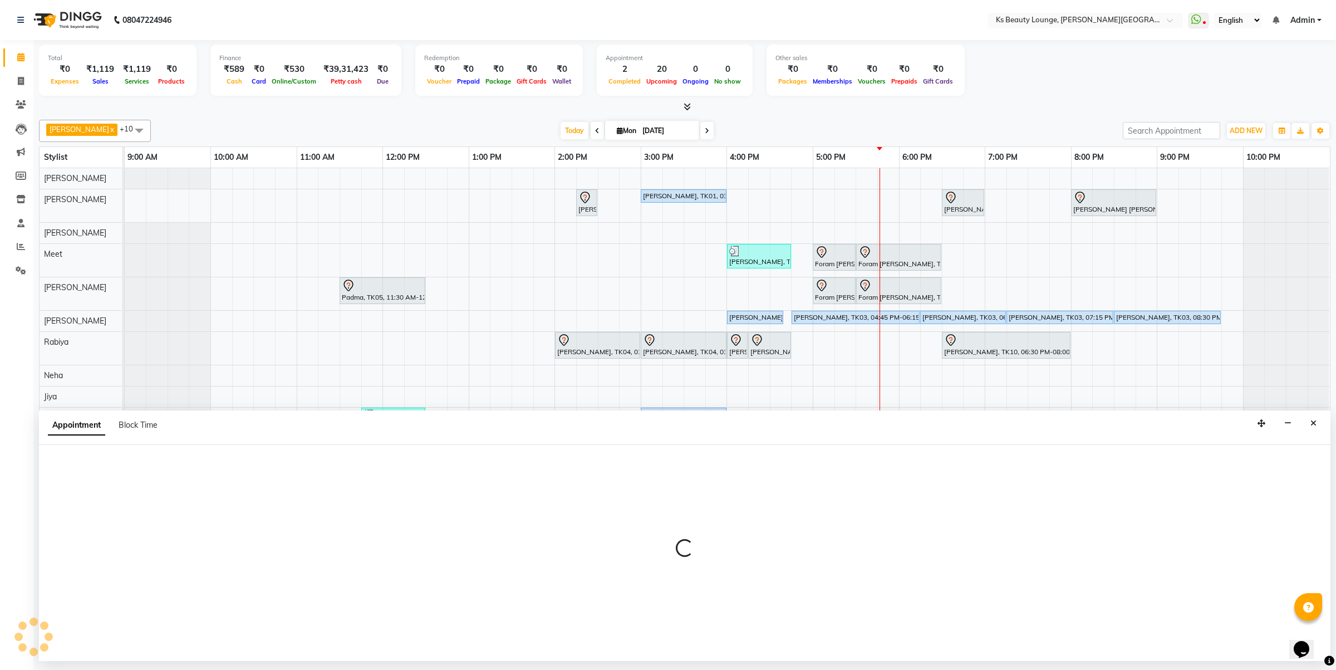
select select "tentative"
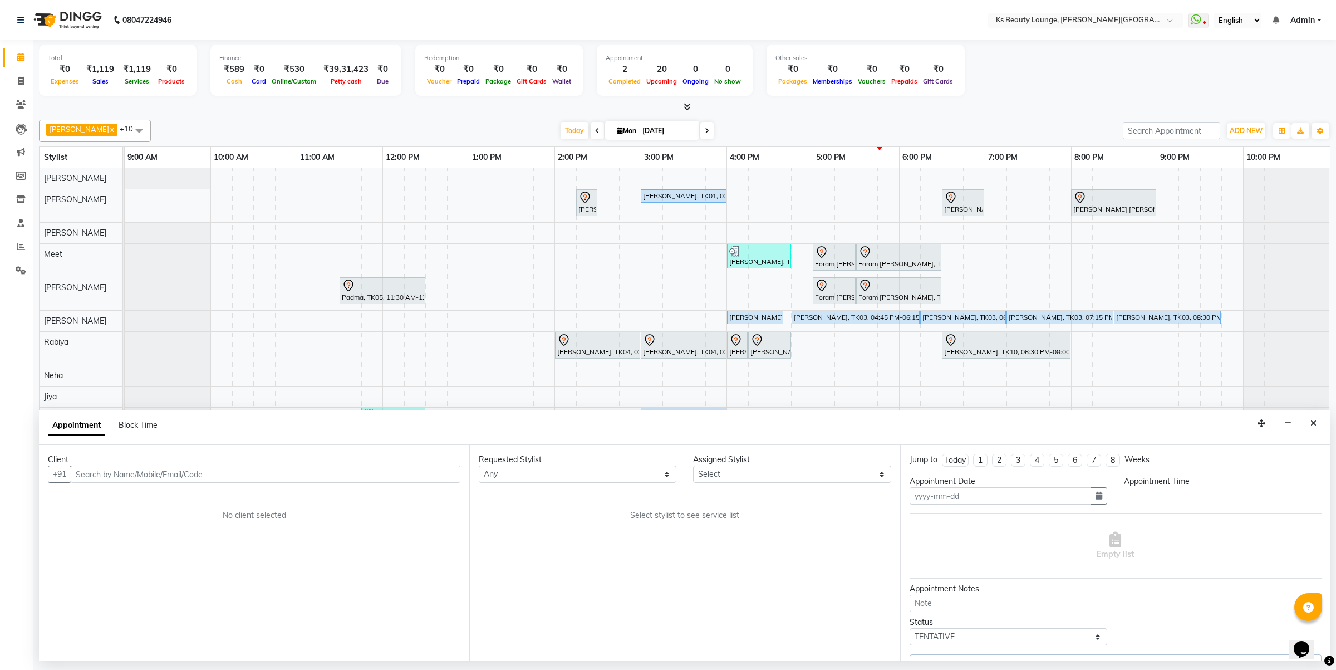
click at [176, 475] on input "text" at bounding box center [266, 473] width 390 height 17
type input "[DATE]"
select select "upcoming"
type input "9"
select select "87953"
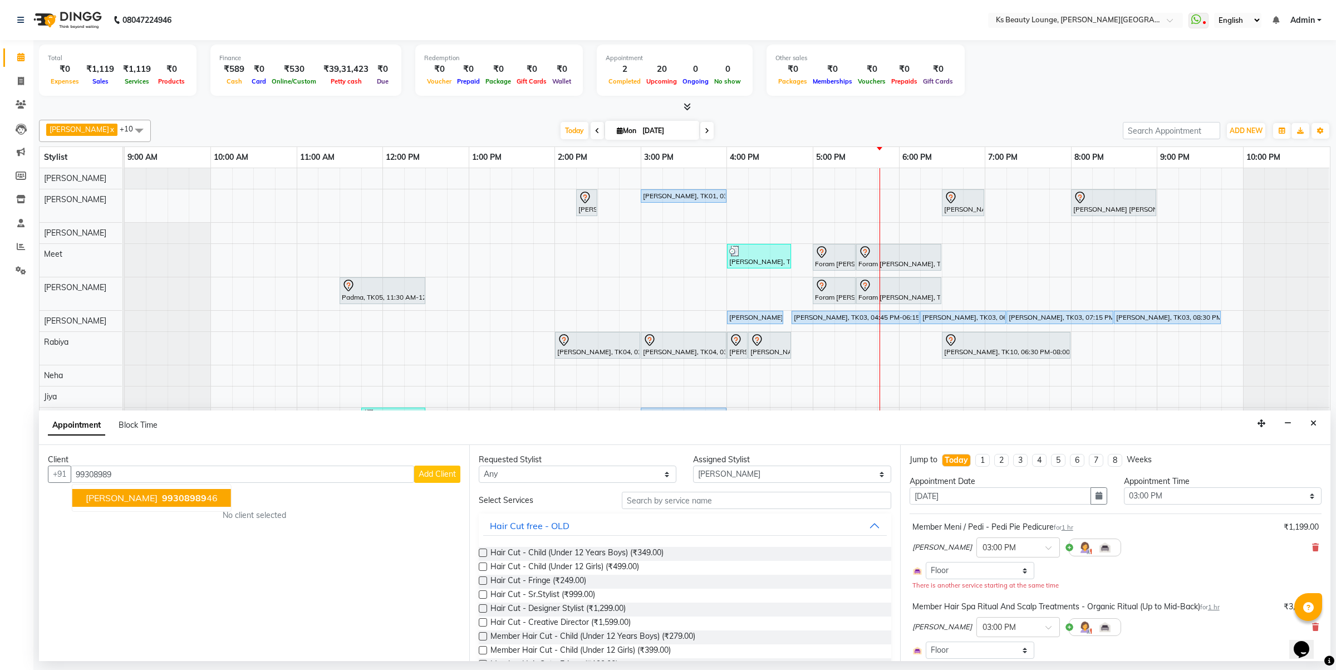
click at [162, 497] on span "99308989" at bounding box center [184, 497] width 45 height 11
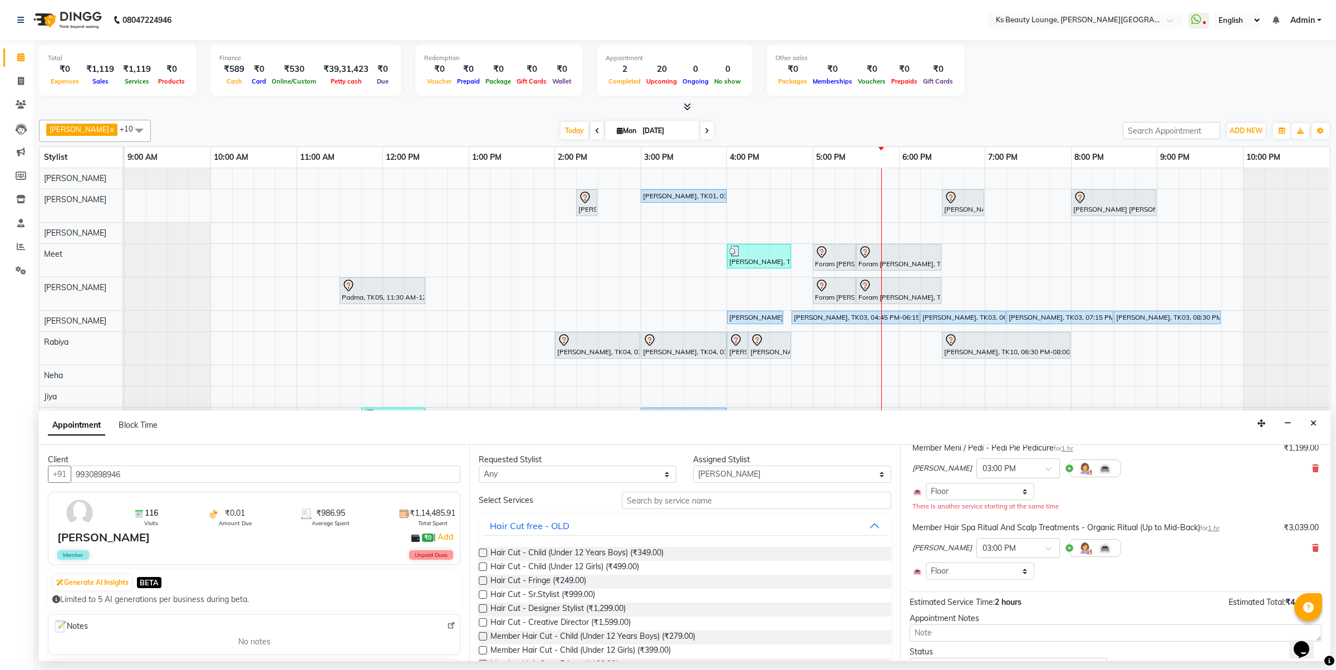
scroll to position [132, 0]
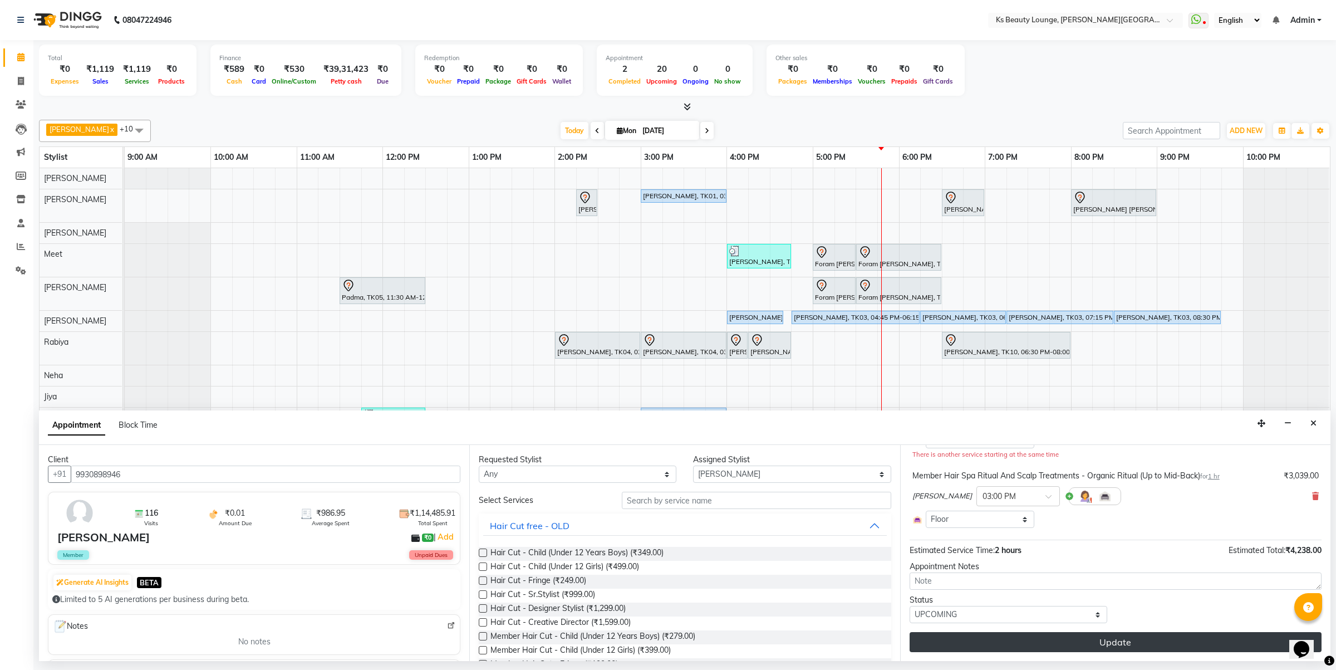
click at [1142, 643] on button "Update" at bounding box center [1116, 642] width 412 height 20
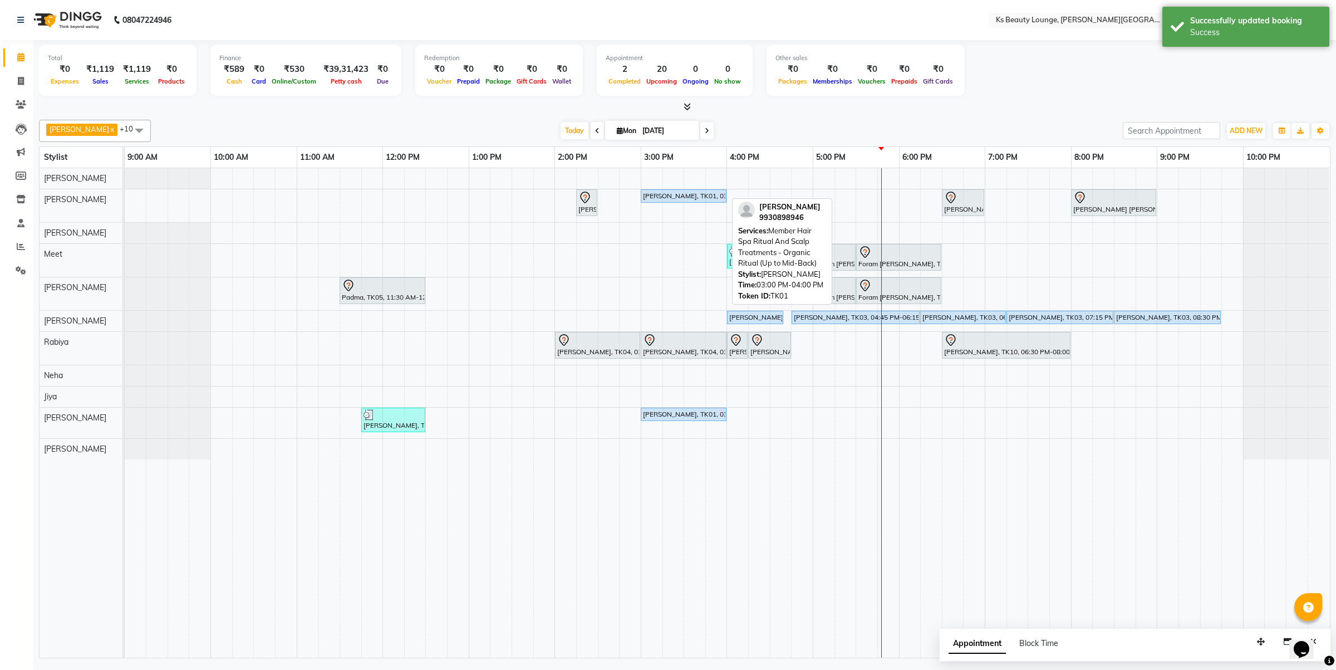
click at [685, 195] on div "[PERSON_NAME], TK01, 03:00 PM-04:00 PM, Member Hair Spa Ritual And Scalp Treatm…" at bounding box center [684, 196] width 84 height 10
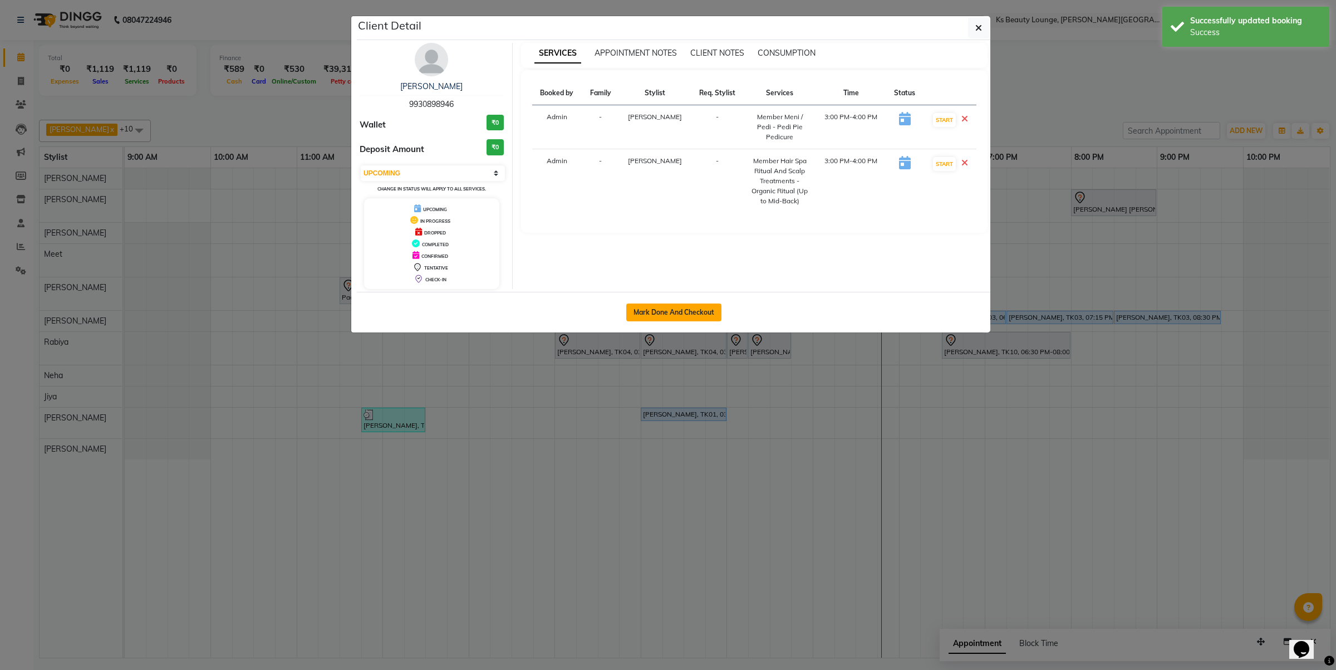
click at [703, 312] on button "Mark Done And Checkout" at bounding box center [673, 312] width 95 height 18
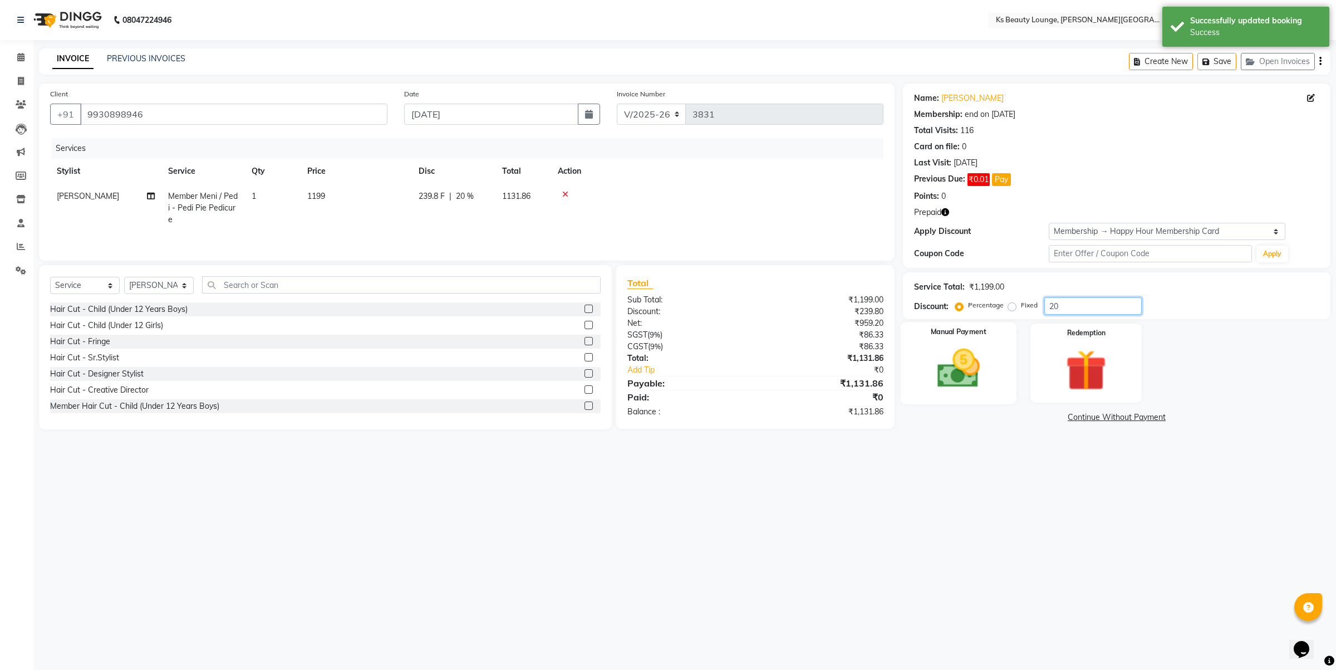
drag, startPoint x: 1072, startPoint y: 310, endPoint x: 1013, endPoint y: 327, distance: 61.0
click at [970, 323] on div "Name: Rajesh Shah Membership: end on 22-06-2026 Total Visits: 116 Card on file:…" at bounding box center [1121, 257] width 436 height 346
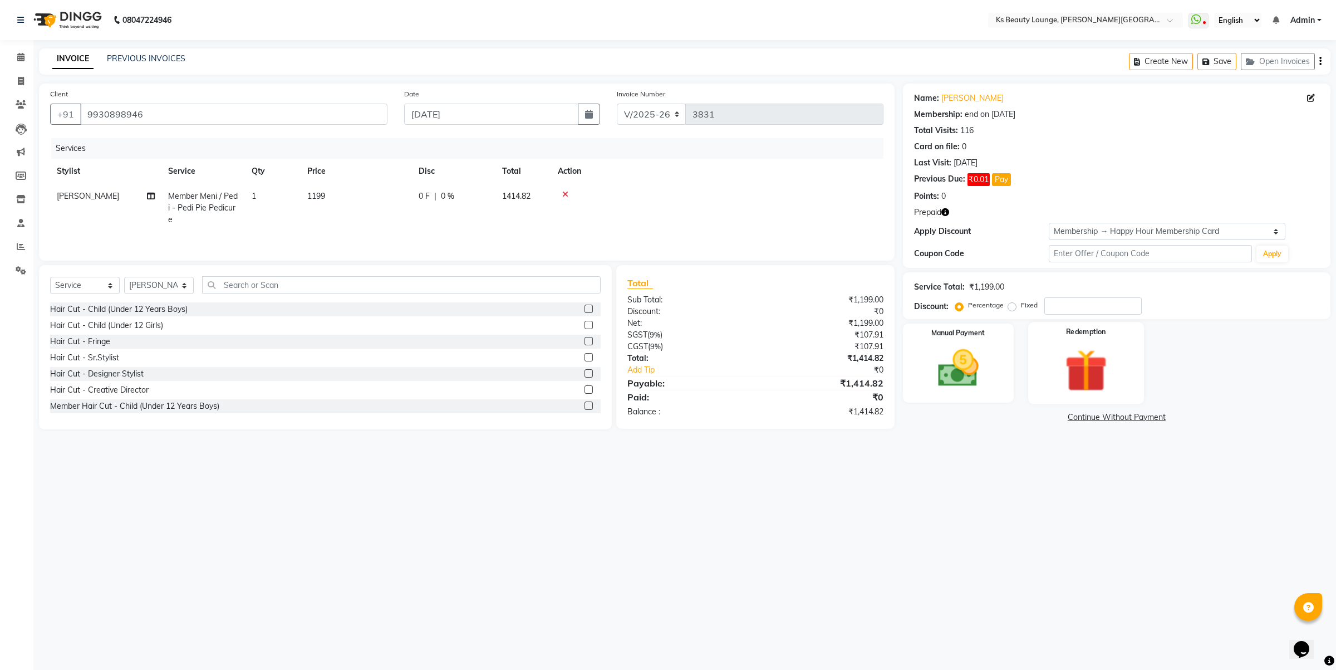
click at [1122, 374] on div "Redemption" at bounding box center [1086, 363] width 116 height 82
click at [1168, 416] on span "Prepaid 1" at bounding box center [1176, 418] width 36 height 13
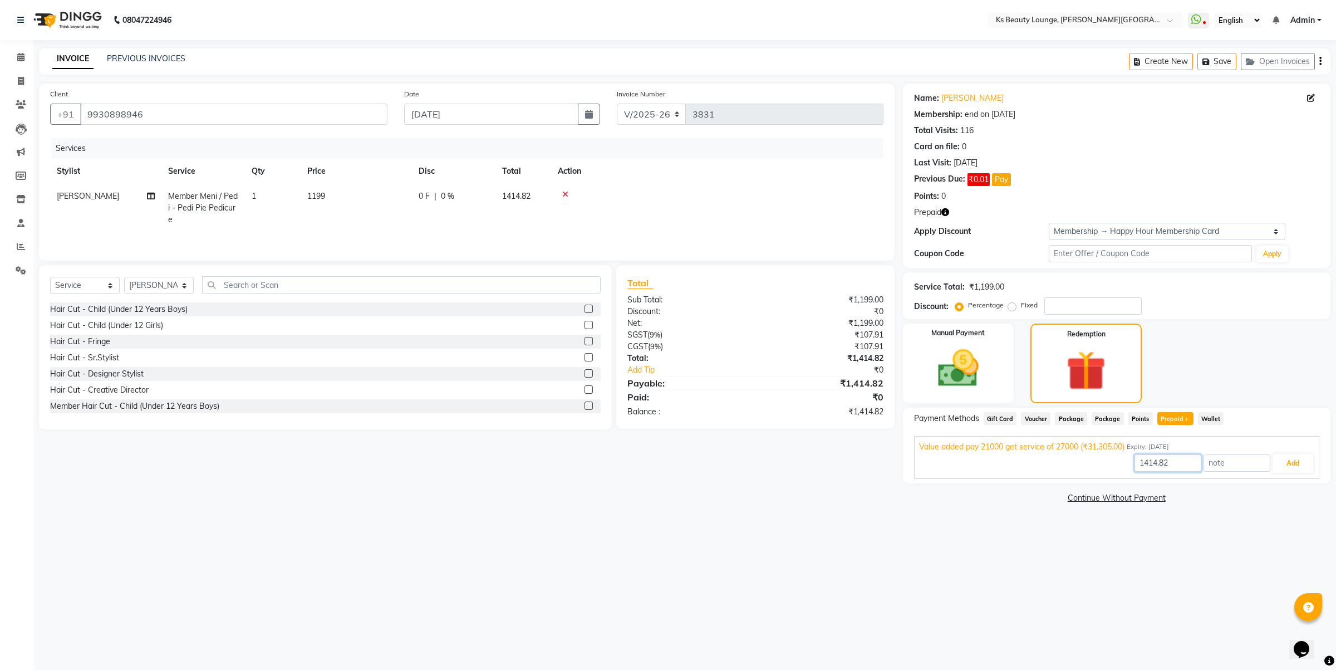
drag, startPoint x: 1191, startPoint y: 465, endPoint x: 1086, endPoint y: 469, distance: 105.9
click at [1086, 469] on div "1414.82 Add" at bounding box center [1116, 463] width 395 height 21
click at [1304, 461] on button "Add" at bounding box center [1293, 463] width 41 height 19
click at [1324, 57] on div "Create New Save Open Invoices" at bounding box center [1230, 61] width 202 height 26
click at [1317, 60] on div "Create New Save Open Invoices" at bounding box center [1230, 61] width 202 height 26
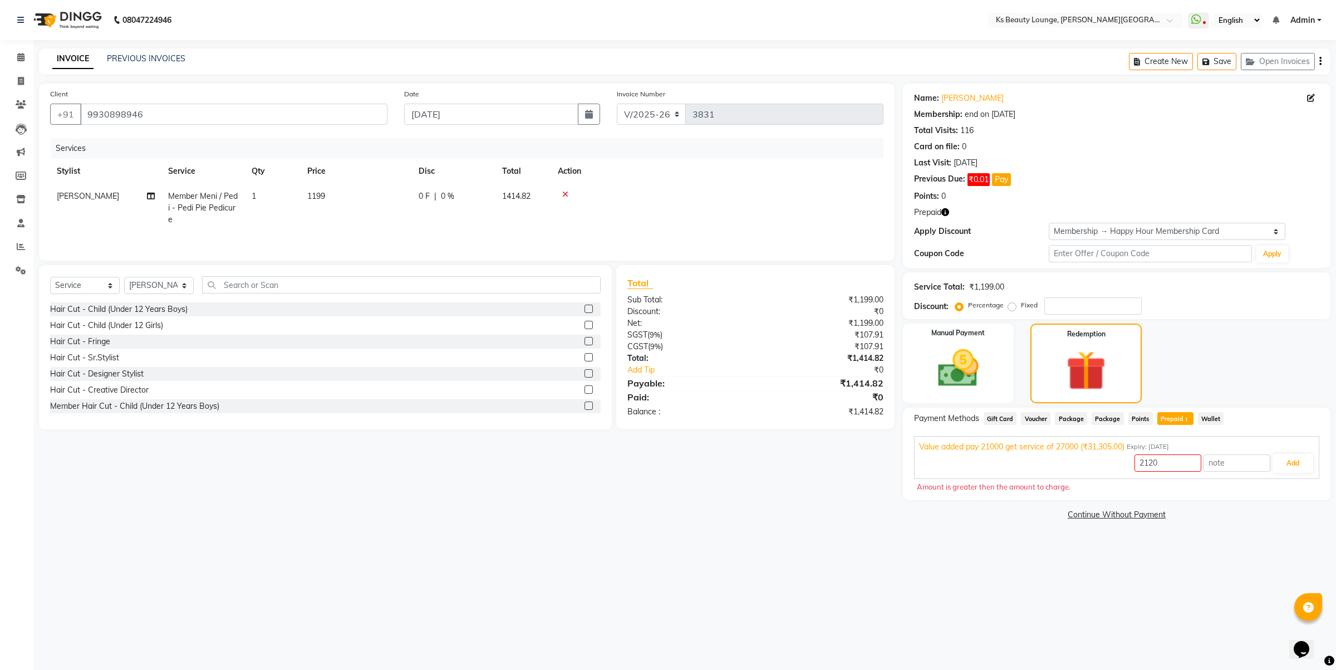
click at [1320, 62] on icon "button" at bounding box center [1321, 61] width 2 height 1
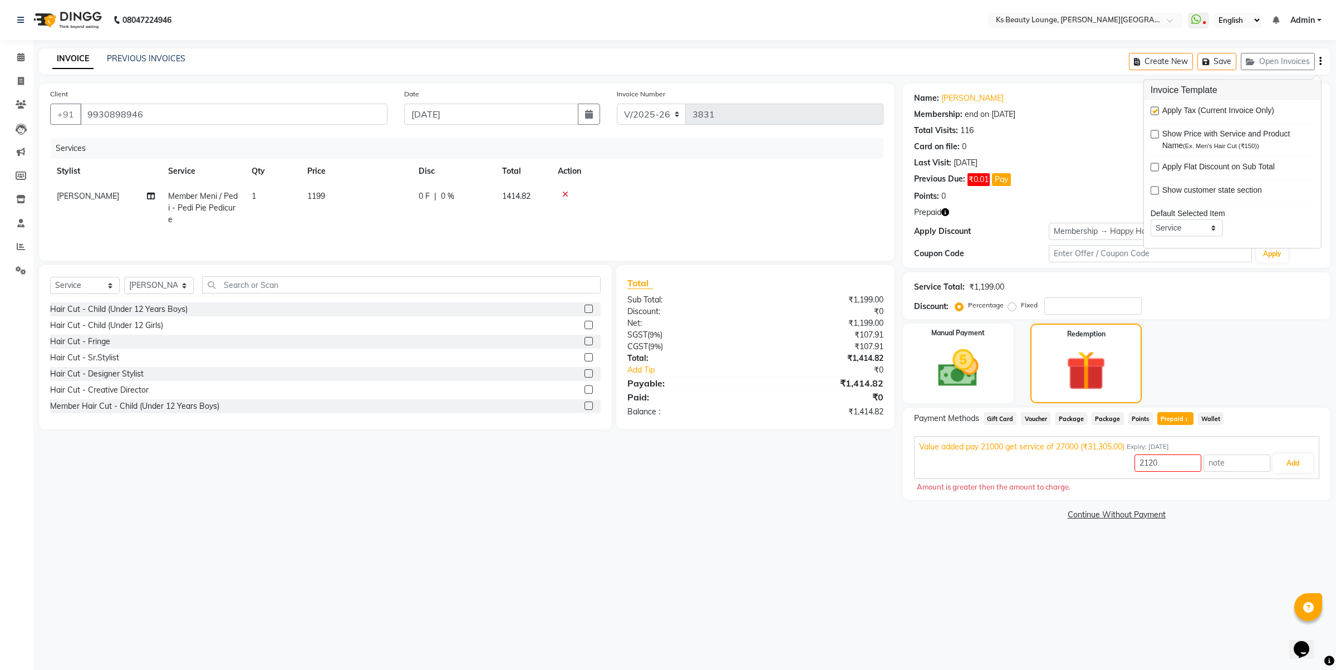
click at [1159, 114] on label at bounding box center [1155, 111] width 8 height 8
click at [1158, 114] on input "checkbox" at bounding box center [1154, 111] width 7 height 7
click at [1204, 316] on div "Service Total: ₹1,199.00 Discount: Percentage Fixed" at bounding box center [1117, 295] width 428 height 47
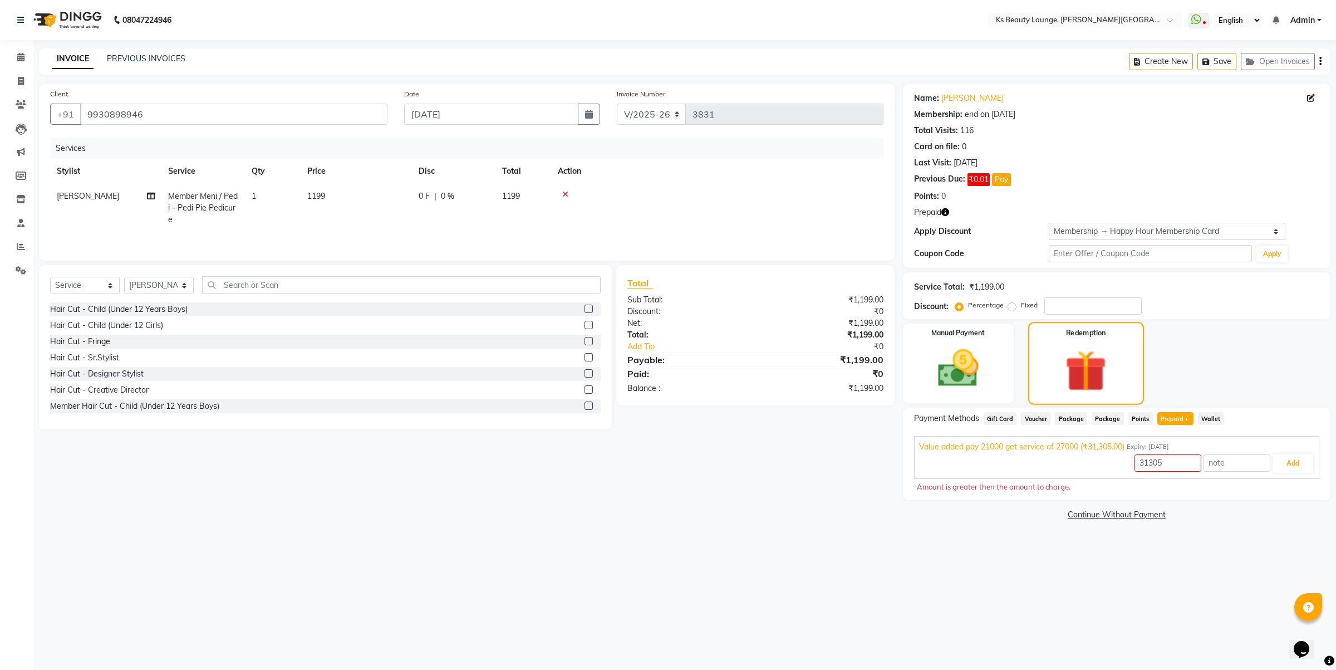
click at [1112, 347] on img at bounding box center [1085, 371] width 67 height 52
click at [1173, 419] on span "Prepaid 1" at bounding box center [1176, 418] width 36 height 13
drag, startPoint x: 1181, startPoint y: 463, endPoint x: 1081, endPoint y: 474, distance: 101.4
click at [1069, 474] on div "Value added pay 21000 get service of 27000 (₹31,305.00) Expiry: 02-09-2025 1199…" at bounding box center [1116, 457] width 405 height 43
click at [24, 46] on li "Calendar" at bounding box center [16, 58] width 33 height 24
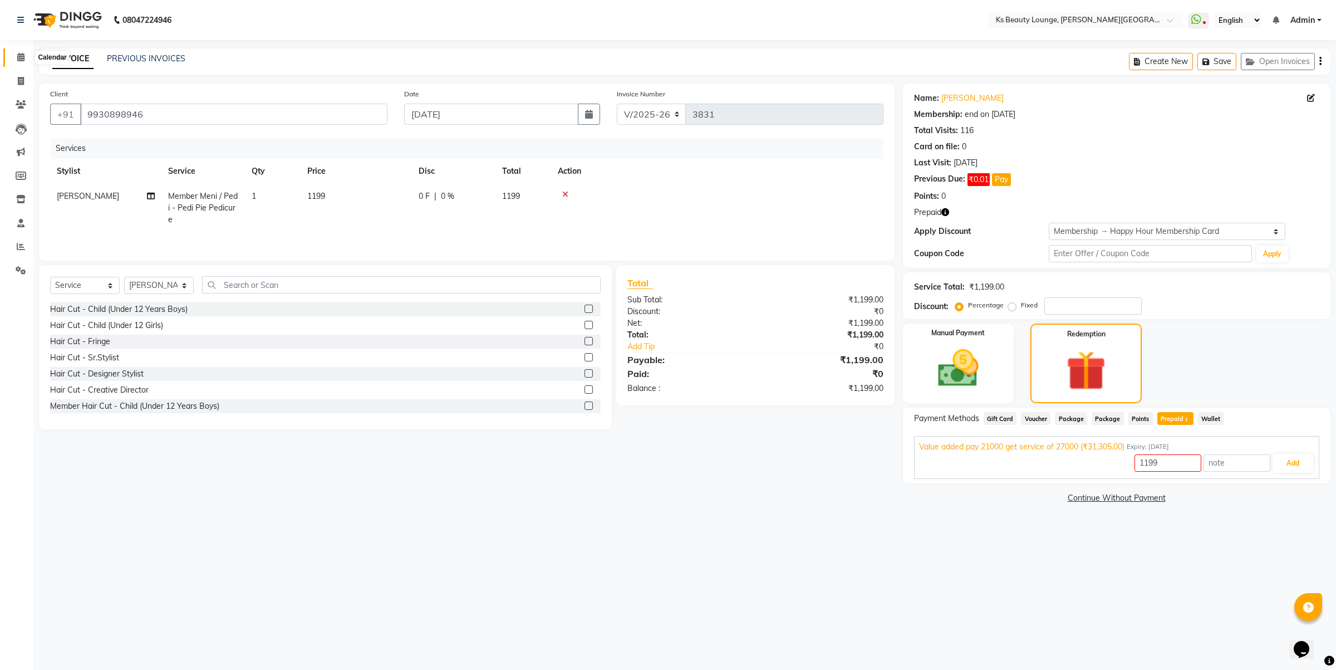
click at [23, 56] on icon at bounding box center [20, 57] width 7 height 8
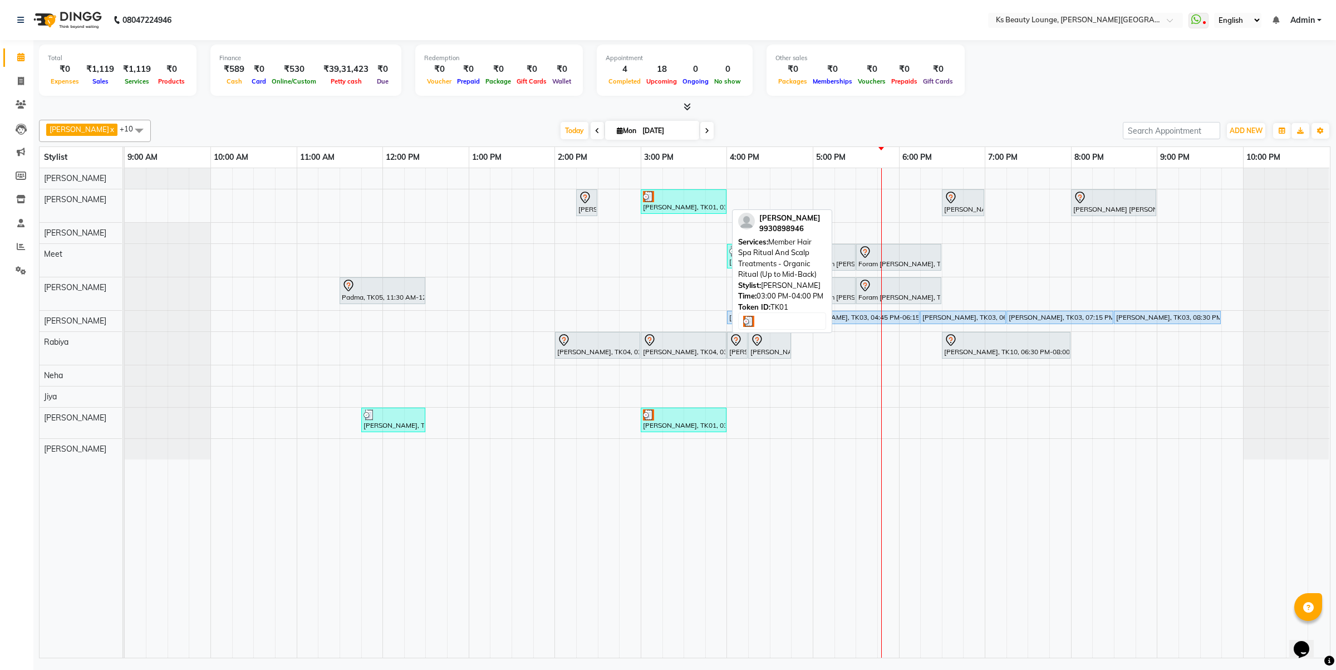
click at [690, 204] on div "[PERSON_NAME], TK01, 03:00 PM-04:00 PM, Member Hair Spa Ritual And Scalp Treatm…" at bounding box center [684, 201] width 84 height 21
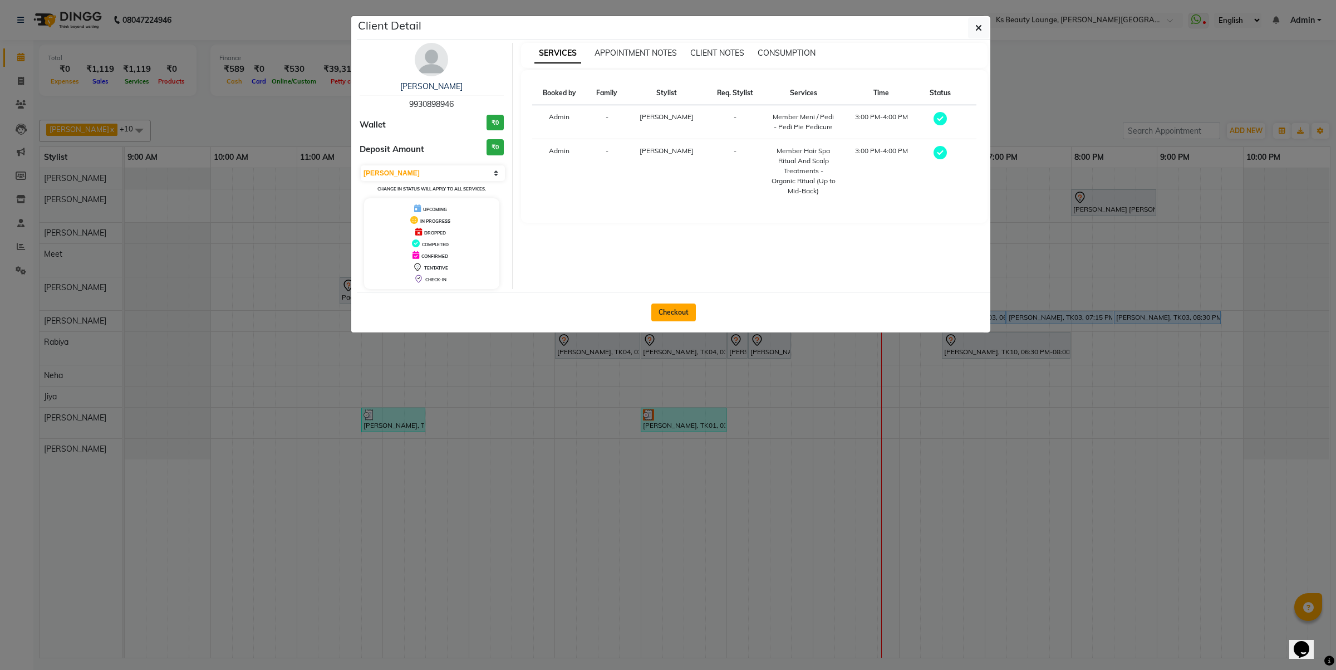
click at [674, 305] on button "Checkout" at bounding box center [673, 312] width 45 height 18
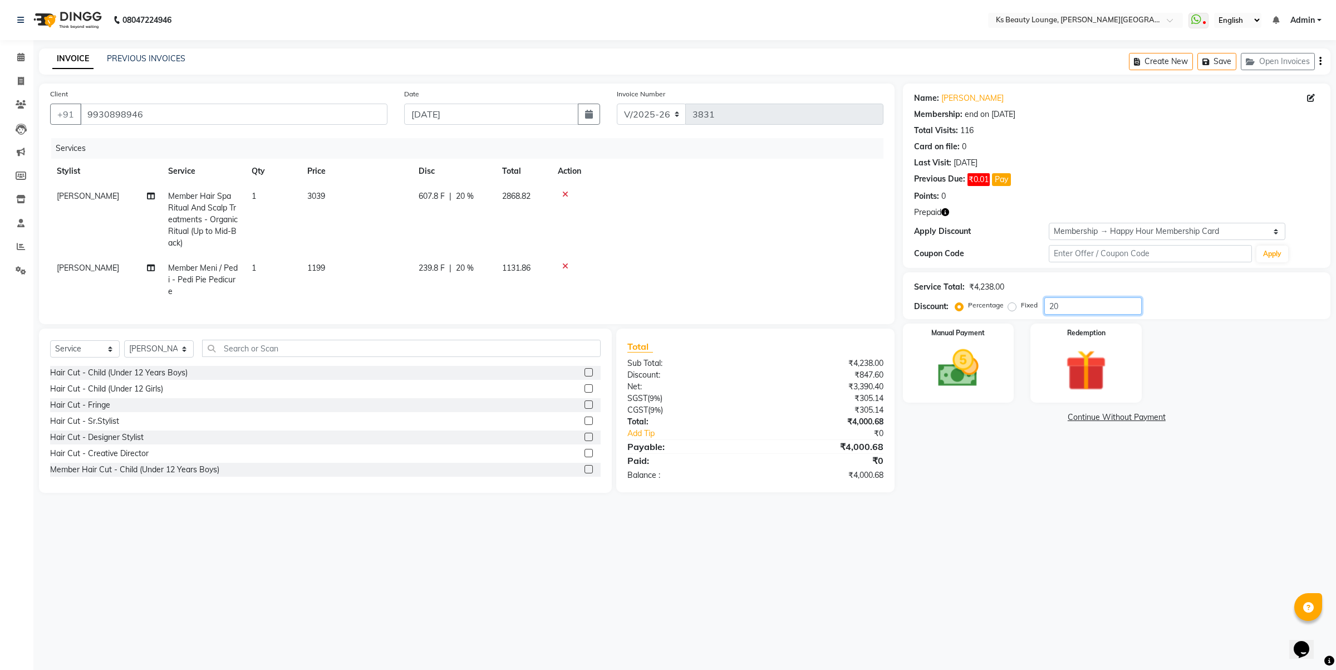
drag, startPoint x: 1097, startPoint y: 299, endPoint x: 921, endPoint y: 321, distance: 177.3
click at [919, 313] on div "Discount: Percentage Fixed 20" at bounding box center [1116, 305] width 405 height 17
click at [1086, 405] on div "Name: Rajesh Shah Membership: end on 22-06-2026 Total Visits: 116 Card on file:…" at bounding box center [1121, 288] width 436 height 409
click at [1114, 377] on img at bounding box center [1086, 370] width 69 height 53
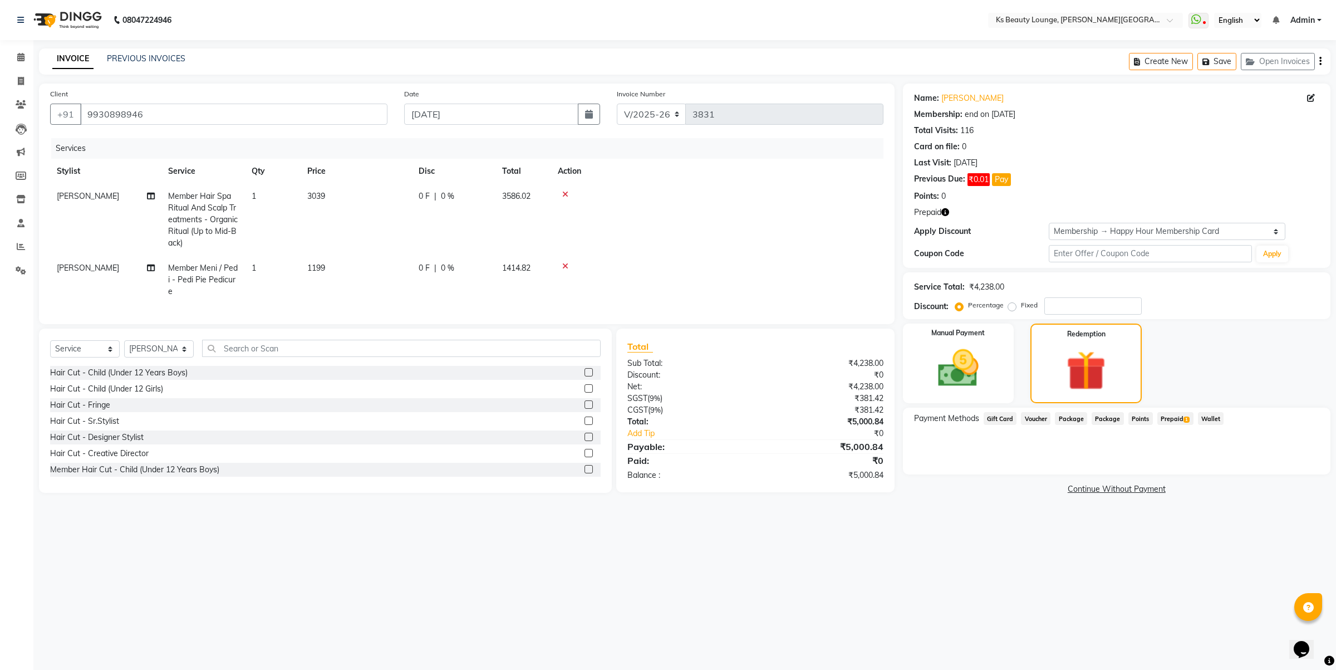
click at [1168, 416] on span "Prepaid 1" at bounding box center [1176, 418] width 36 height 13
drag, startPoint x: 1130, startPoint y: 464, endPoint x: 1115, endPoint y: 479, distance: 21.7
click at [1090, 473] on div "5000.84 Add" at bounding box center [1116, 463] width 395 height 21
drag, startPoint x: 1182, startPoint y: 462, endPoint x: 1053, endPoint y: 457, distance: 129.3
click at [1053, 457] on div "5000.84 Add" at bounding box center [1116, 463] width 395 height 21
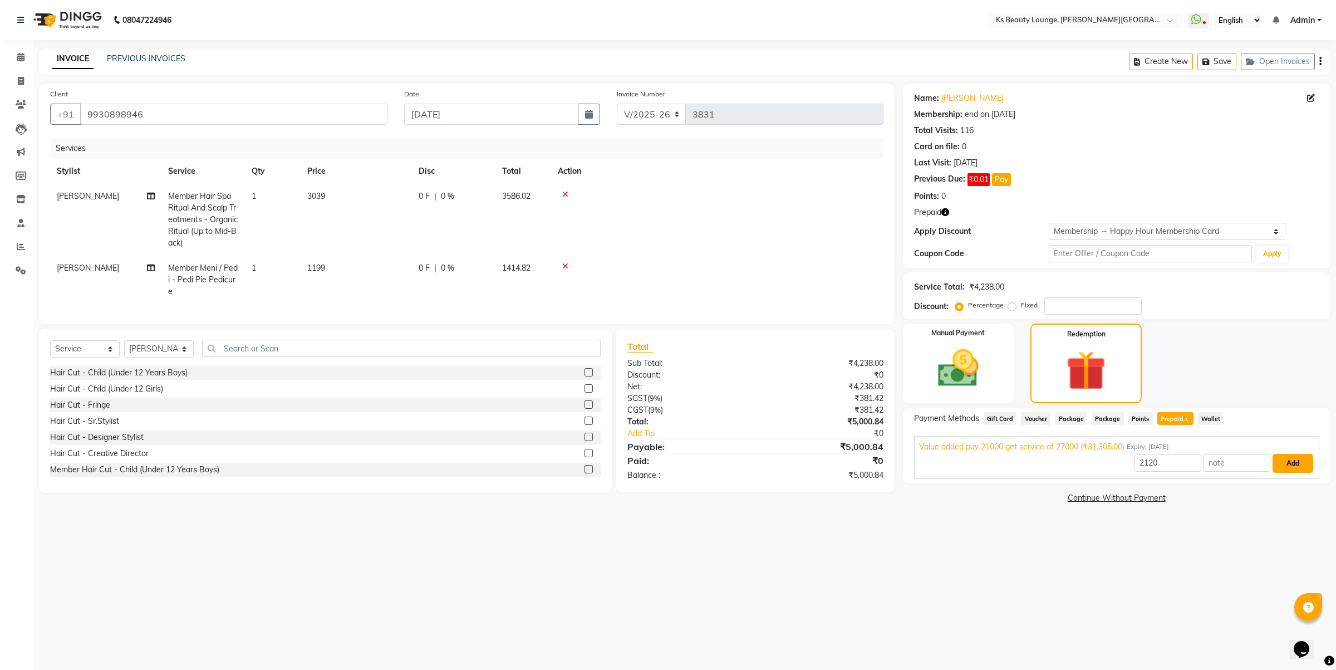
click at [1291, 462] on button "Add" at bounding box center [1293, 463] width 41 height 19
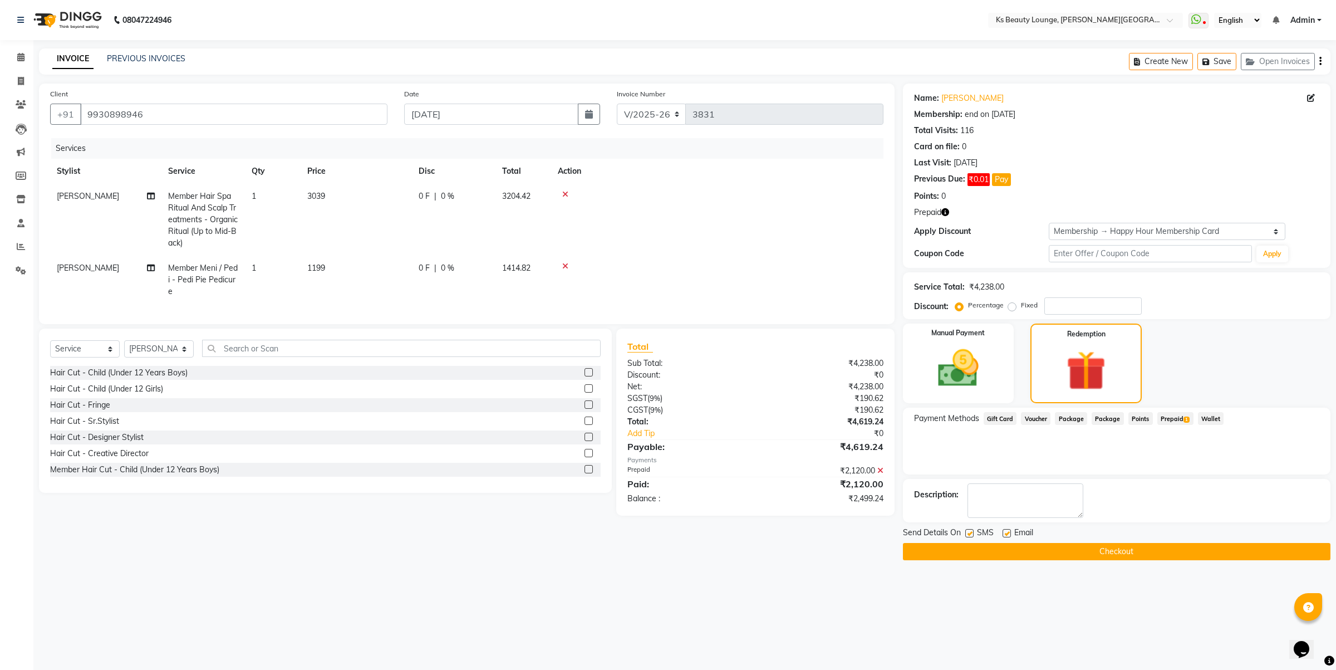
click at [1321, 61] on icon "button" at bounding box center [1321, 61] width 2 height 1
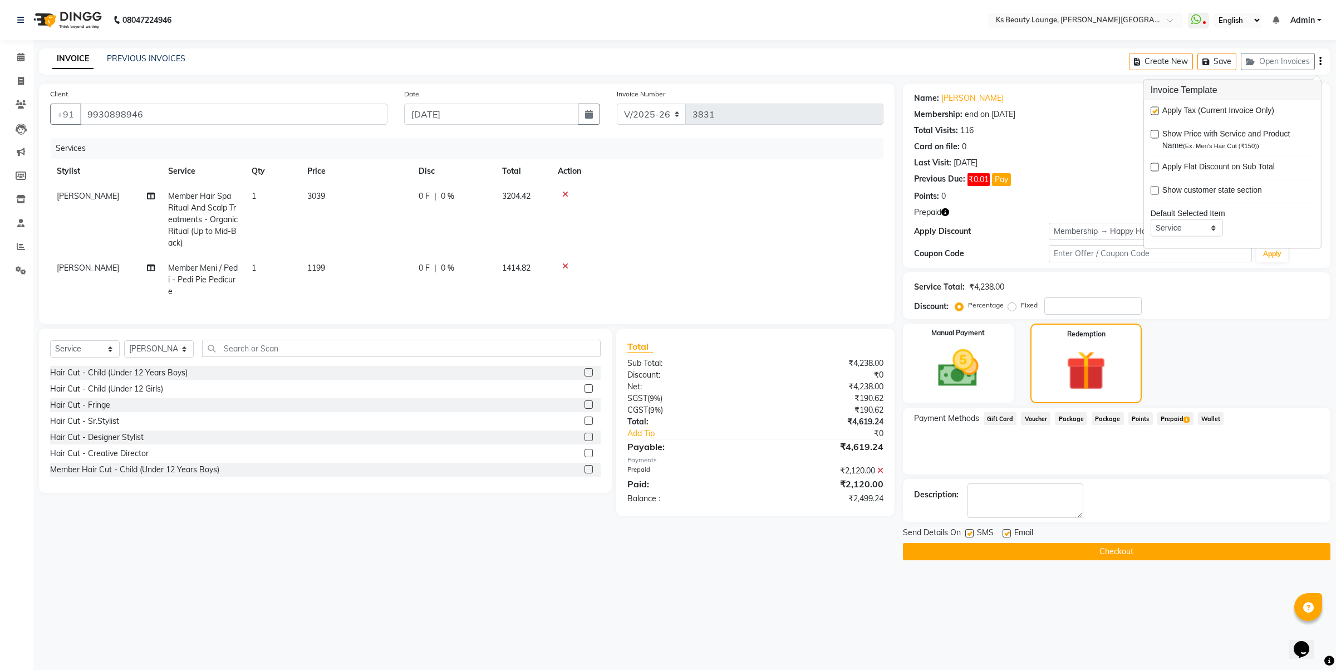
click at [1156, 109] on label at bounding box center [1155, 111] width 8 height 8
click at [1156, 109] on input "checkbox" at bounding box center [1154, 111] width 7 height 7
click at [987, 382] on img at bounding box center [958, 368] width 69 height 49
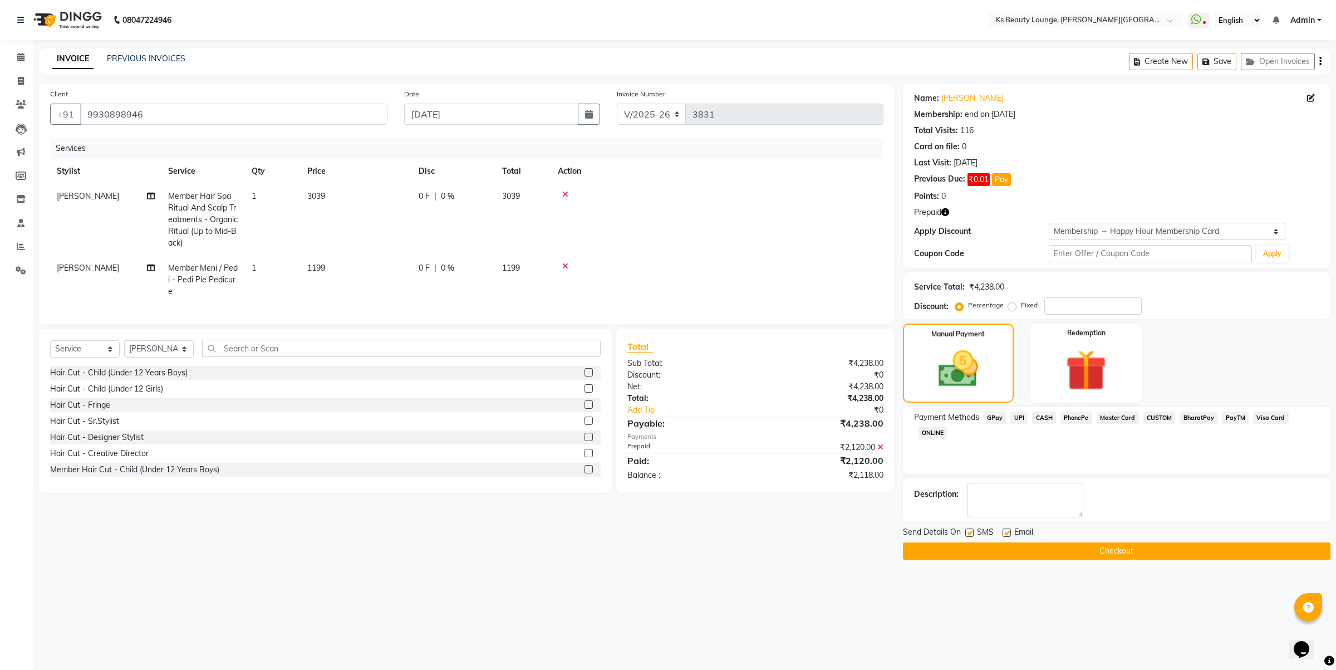
click at [1042, 421] on span "CASH" at bounding box center [1044, 417] width 24 height 13
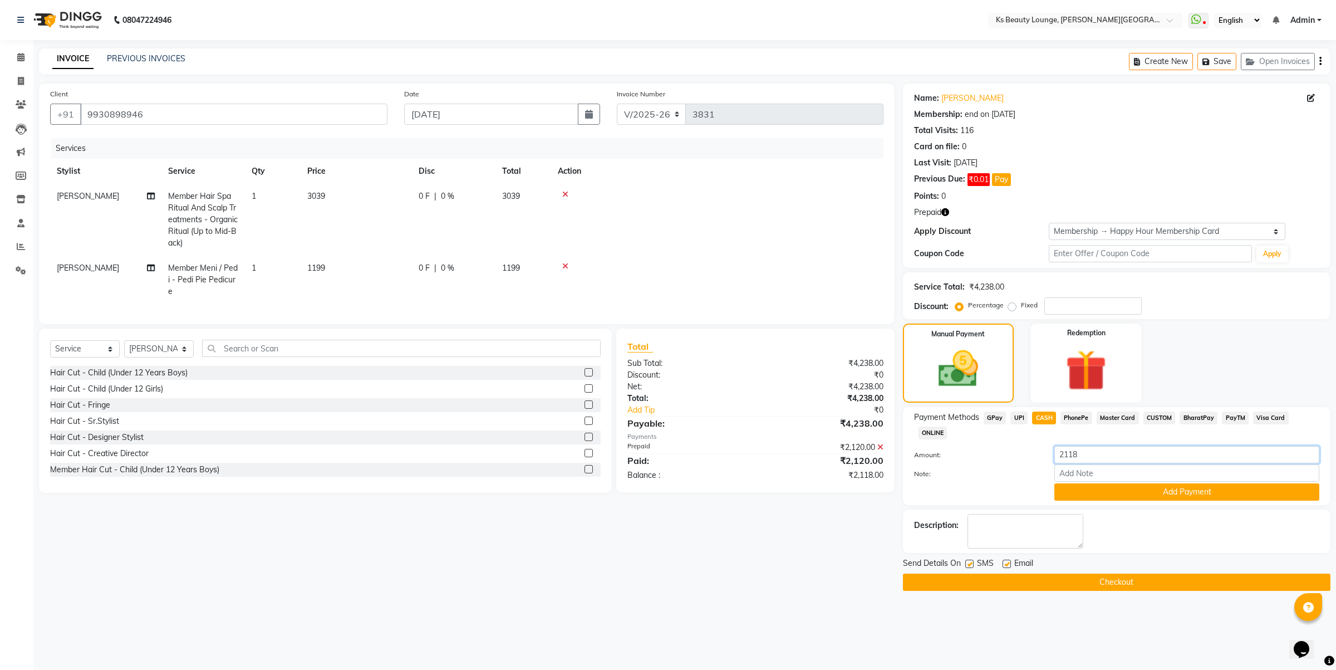
drag, startPoint x: 1120, startPoint y: 440, endPoint x: 1007, endPoint y: 450, distance: 113.5
click at [1007, 449] on div "Amount: 2118 Note: Add Payment" at bounding box center [1116, 473] width 405 height 55
click at [1116, 483] on button "Add Payment" at bounding box center [1187, 491] width 265 height 17
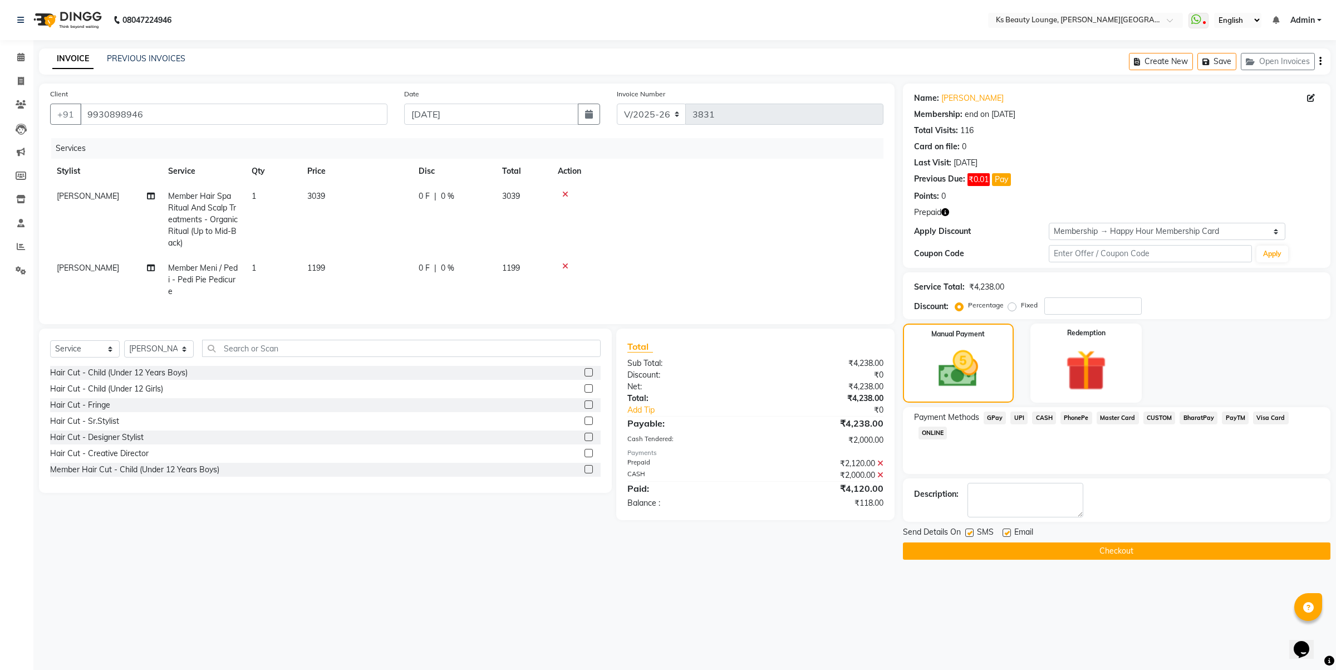
click at [1019, 415] on span "UPI" at bounding box center [1019, 417] width 17 height 13
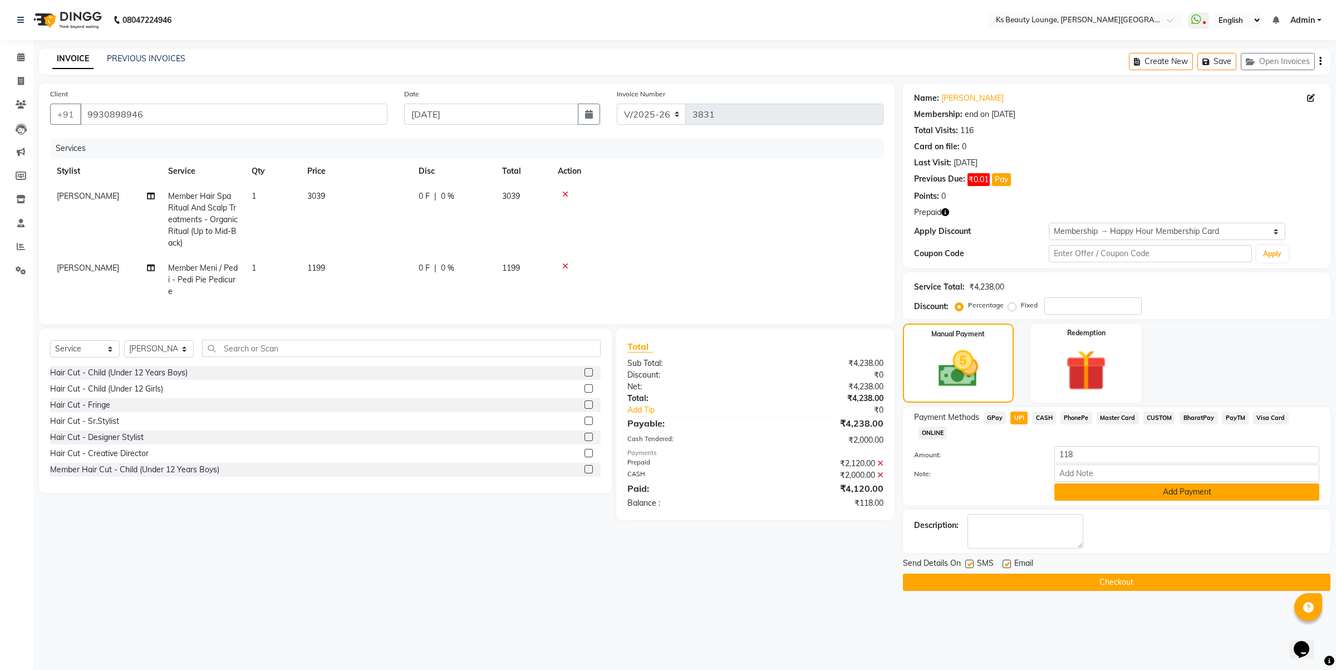
click at [1134, 483] on button "Add Payment" at bounding box center [1187, 491] width 265 height 17
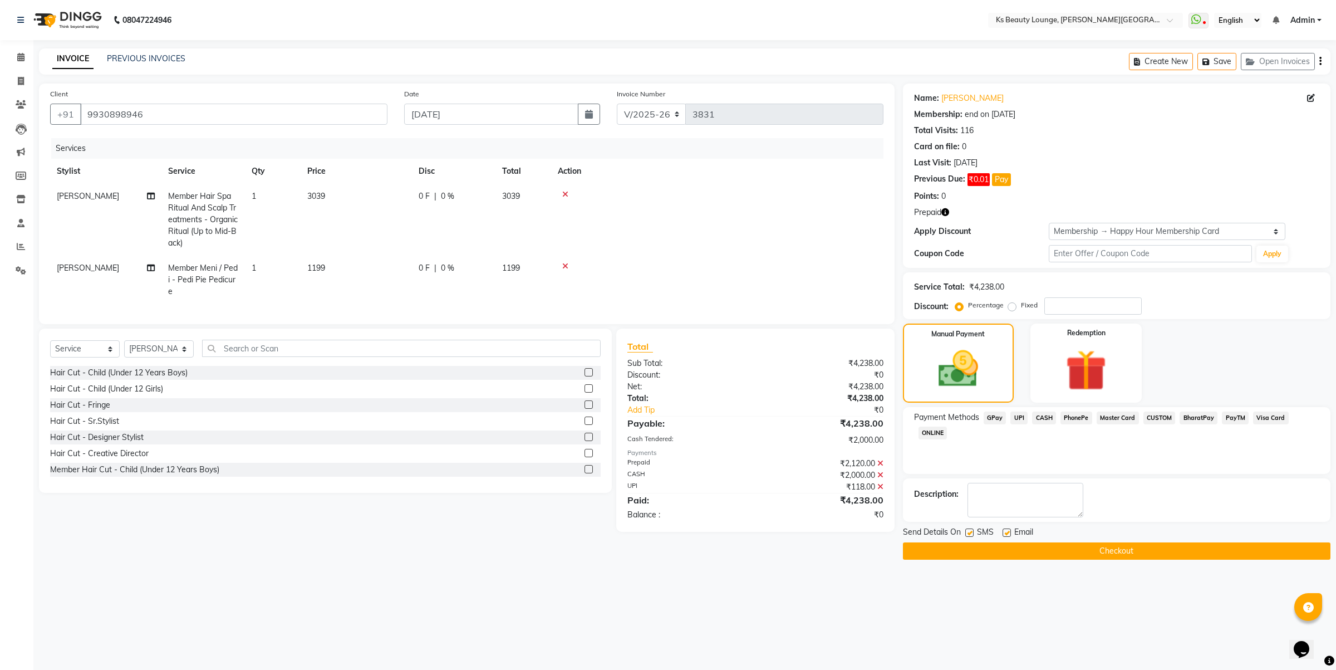
click at [1116, 546] on button "Checkout" at bounding box center [1117, 550] width 428 height 17
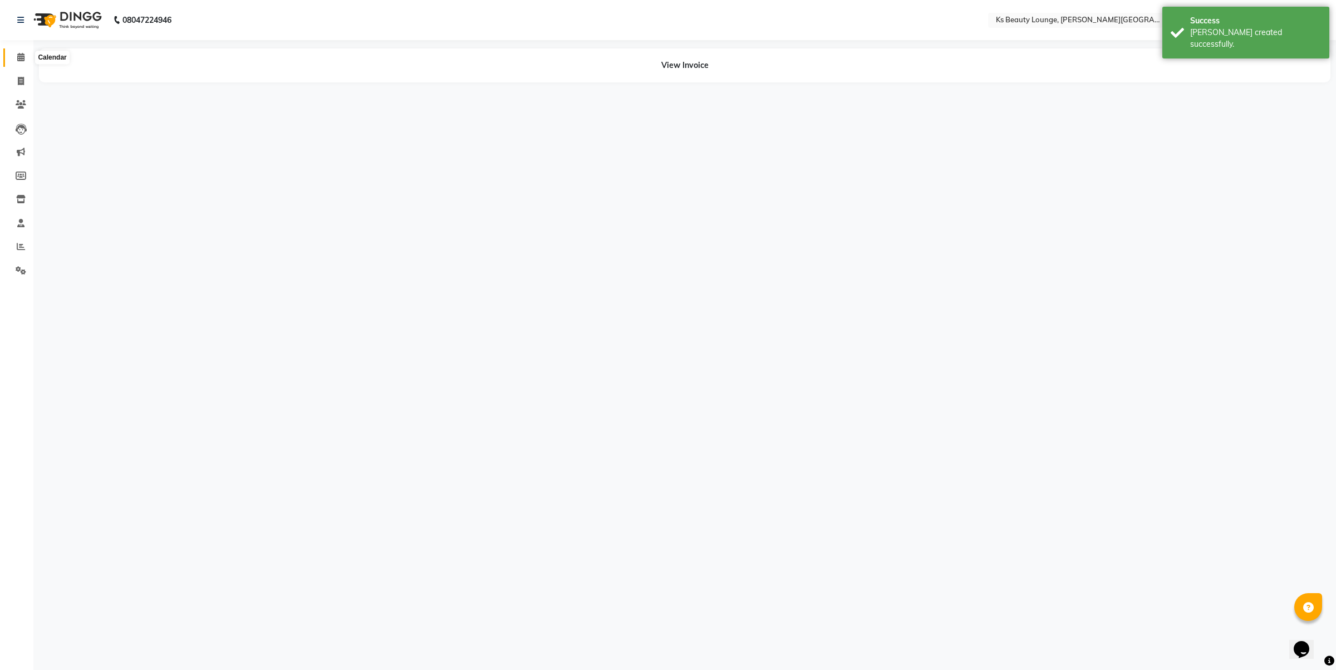
click at [20, 55] on icon at bounding box center [20, 57] width 7 height 8
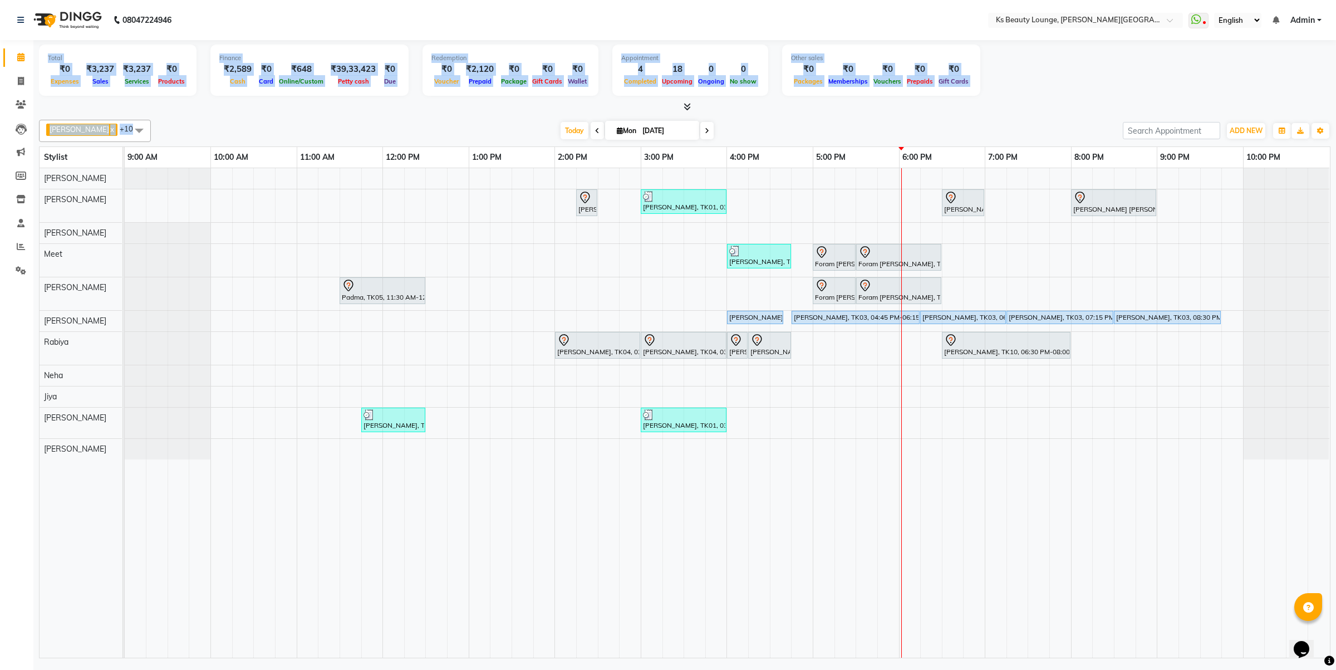
drag, startPoint x: 0, startPoint y: 153, endPoint x: 440, endPoint y: 144, distance: 440.5
click at [446, 146] on app-home "08047224946 Select Location × Ks Beauty Lounge, Chandavarkar Road WhatsApp Stat…" at bounding box center [668, 330] width 1336 height 661
click at [892, 503] on td at bounding box center [888, 412] width 22 height 489
click at [1252, 364] on div at bounding box center [1286, 348] width 86 height 33
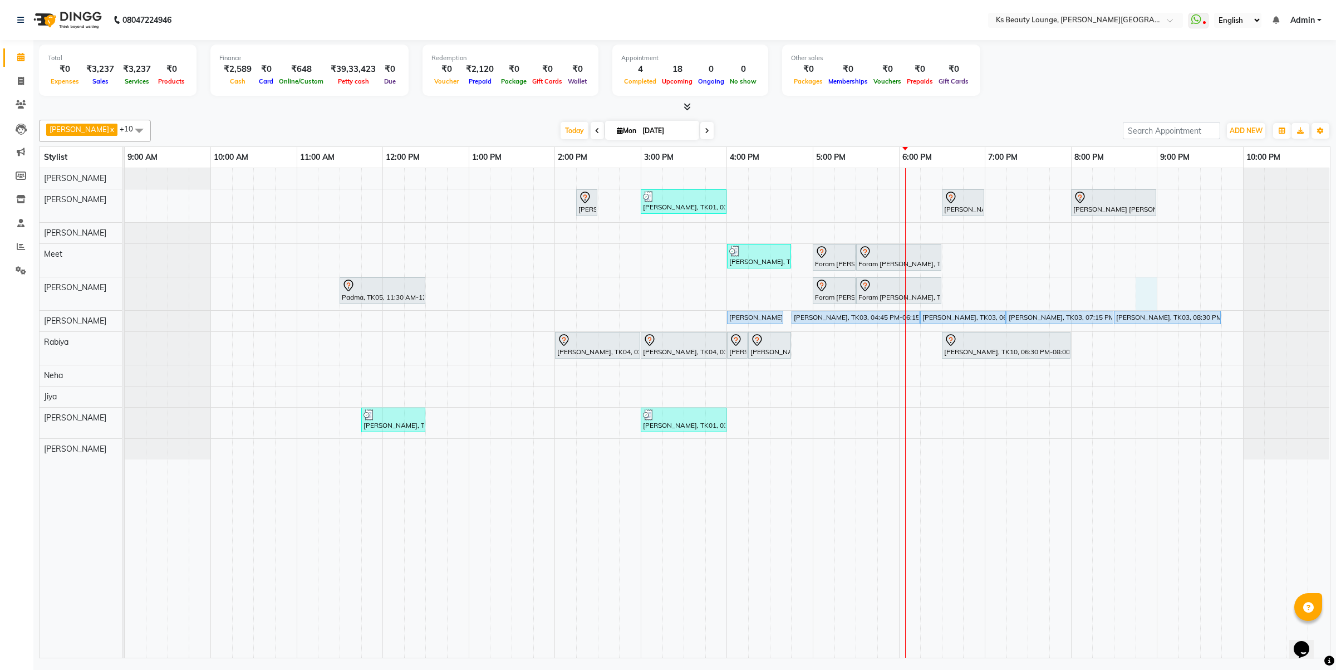
click at [1140, 277] on td at bounding box center [1147, 412] width 22 height 489
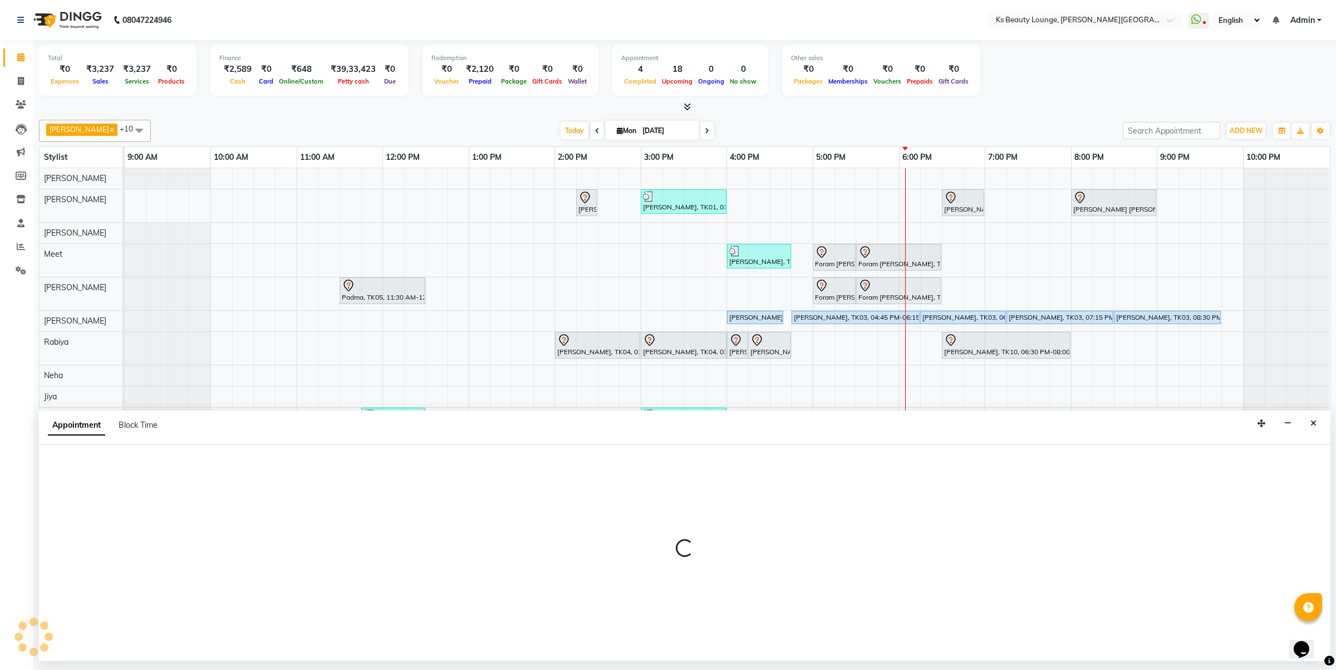
click at [144, 241] on div at bounding box center [168, 233] width 86 height 21
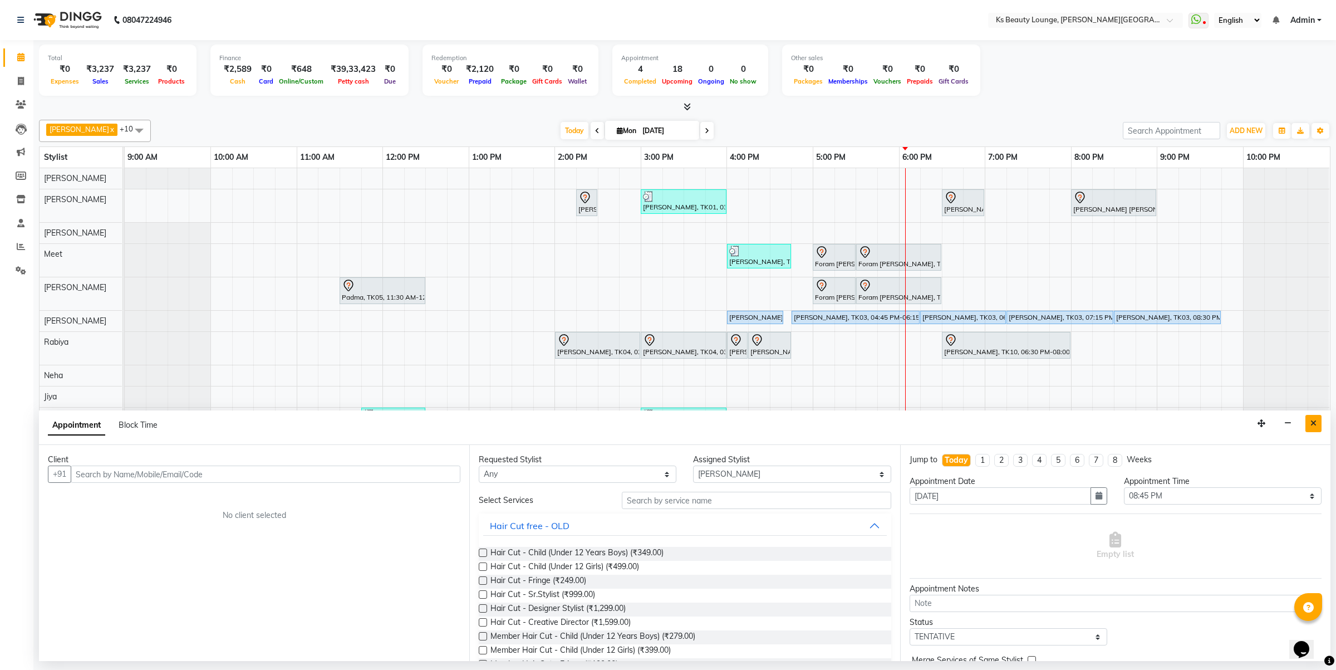
click at [1315, 423] on icon "Close" at bounding box center [1314, 423] width 6 height 8
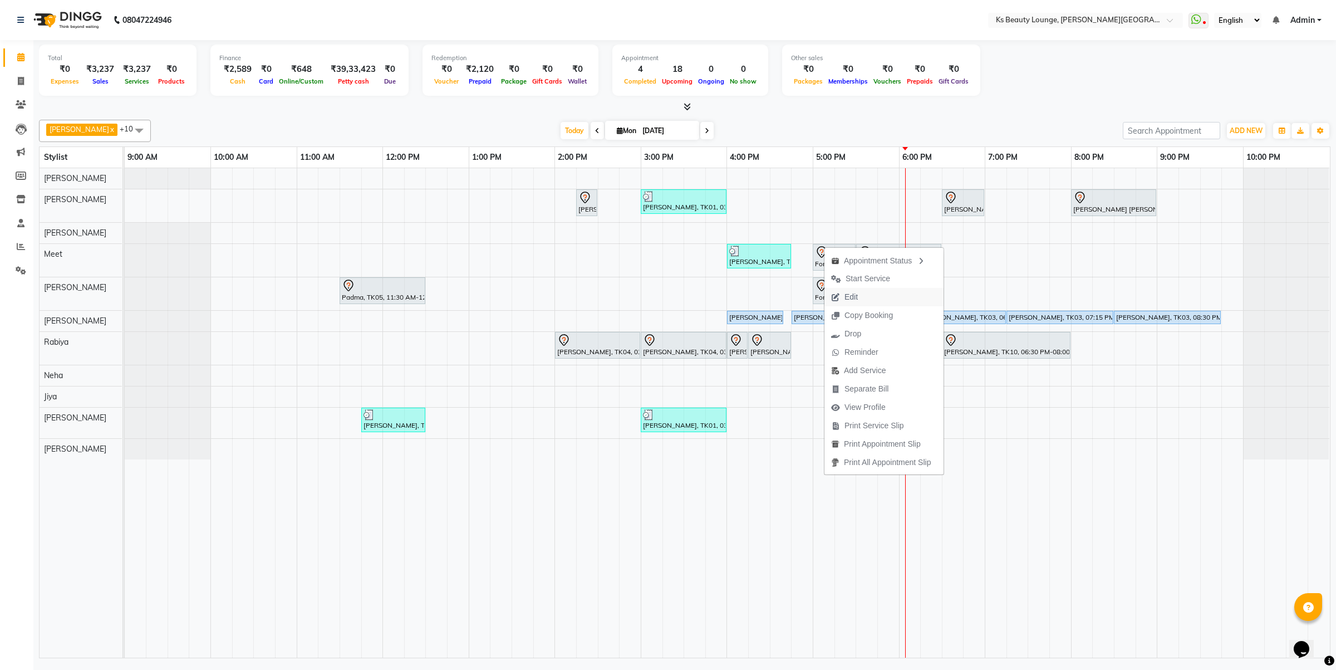
click at [858, 296] on span "Edit" at bounding box center [851, 297] width 13 height 12
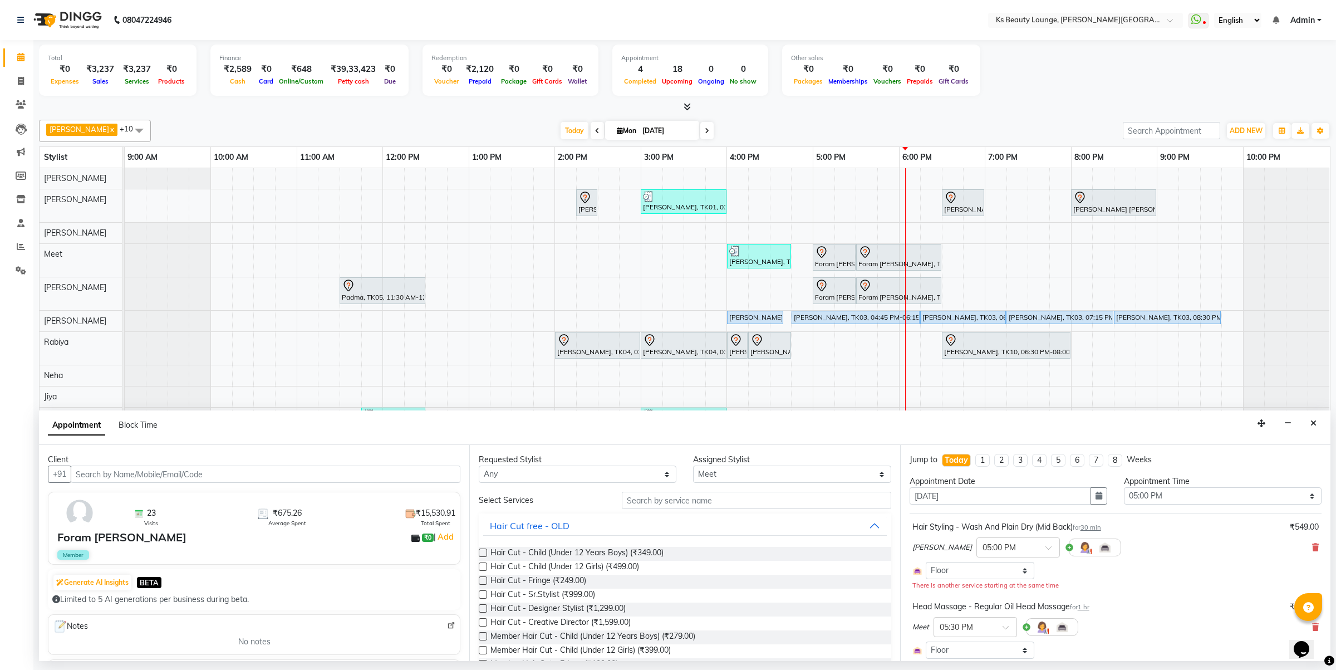
click at [1312, 548] on icon at bounding box center [1315, 547] width 7 height 8
click at [1307, 549] on div "Meet × 05:30 PM" at bounding box center [1116, 557] width 406 height 29
click at [1306, 554] on div "Meet × 05:30 PM" at bounding box center [1116, 557] width 406 height 29
click at [1312, 556] on icon at bounding box center [1315, 557] width 7 height 8
click at [1312, 564] on icon at bounding box center [1315, 567] width 7 height 8
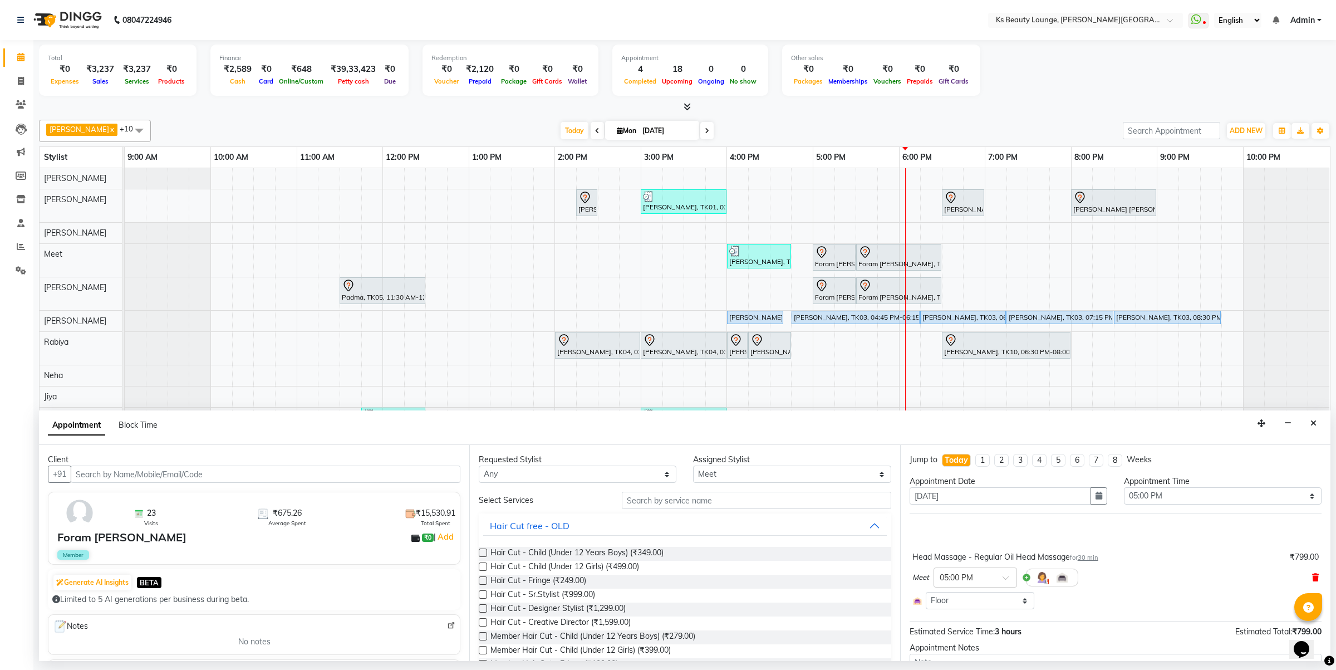
click at [1312, 577] on icon at bounding box center [1315, 577] width 7 height 8
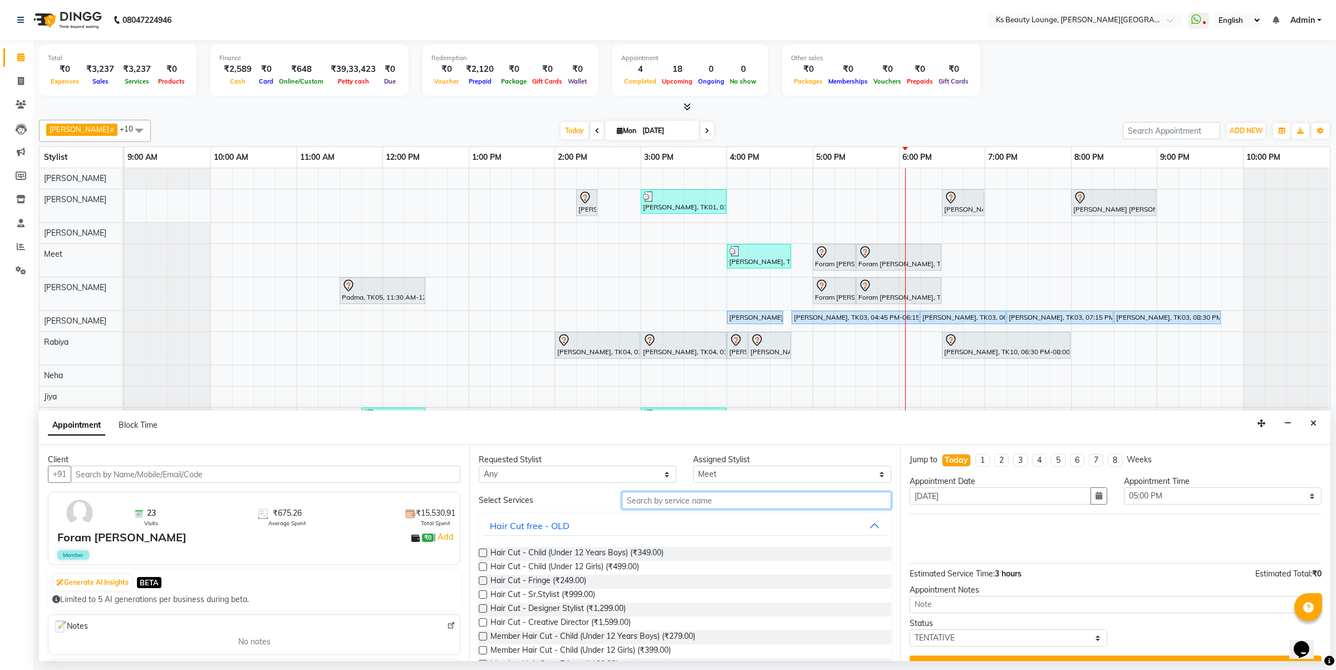
click at [724, 497] on input "text" at bounding box center [756, 500] width 269 height 17
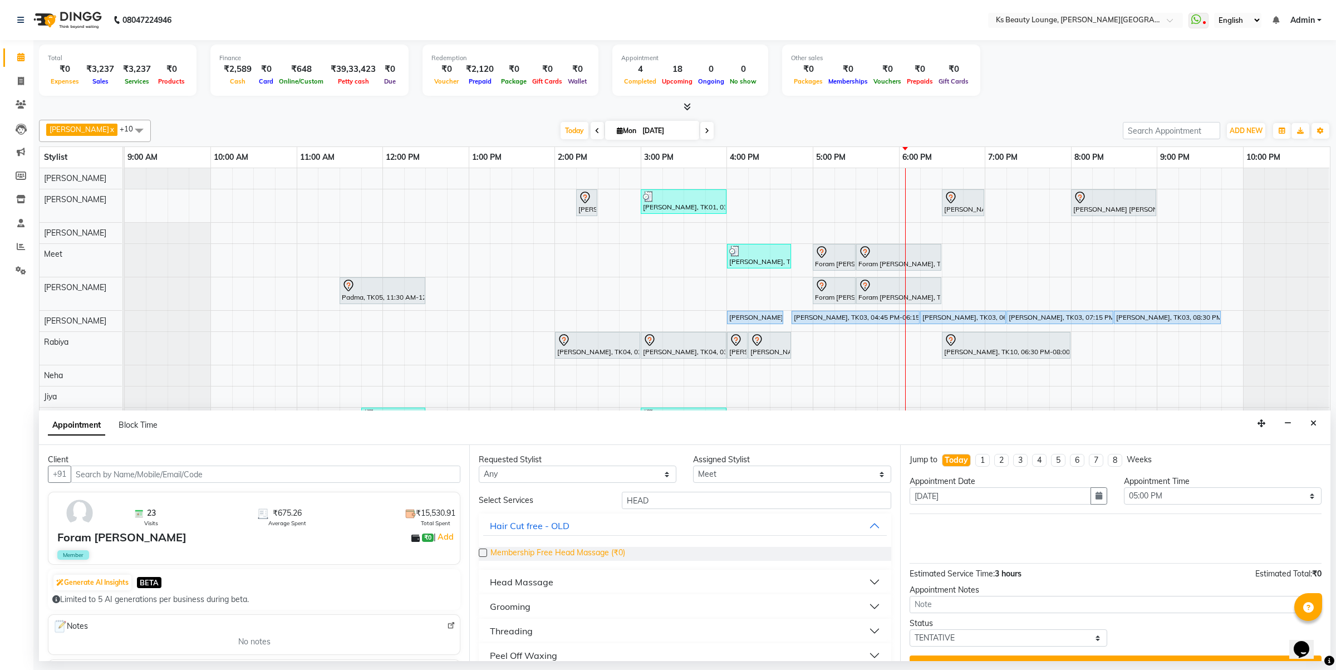
click at [607, 554] on span "Membership Free Head Massage (₹0)" at bounding box center [558, 554] width 135 height 14
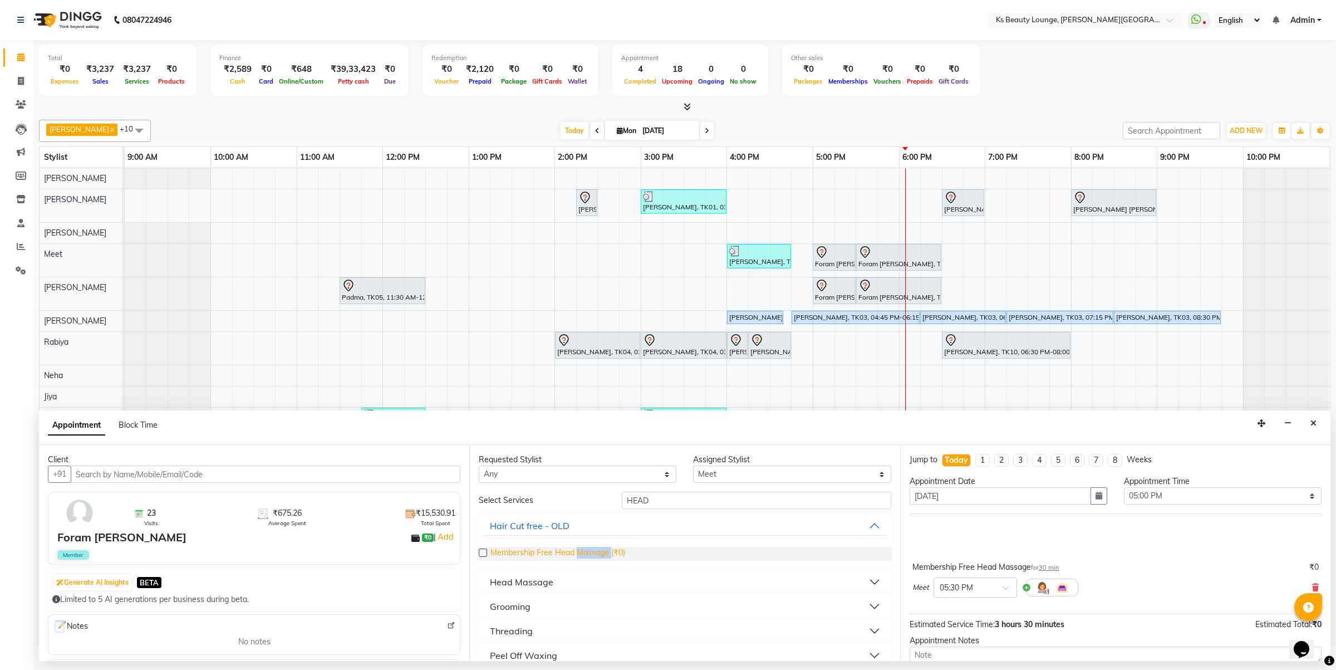
click at [607, 554] on span "Membership Free Head Massage (₹0)" at bounding box center [558, 554] width 135 height 14
drag, startPoint x: 676, startPoint y: 499, endPoint x: 560, endPoint y: 496, distance: 117.0
click at [558, 496] on div "Select Services HEAD" at bounding box center [684, 500] width 429 height 17
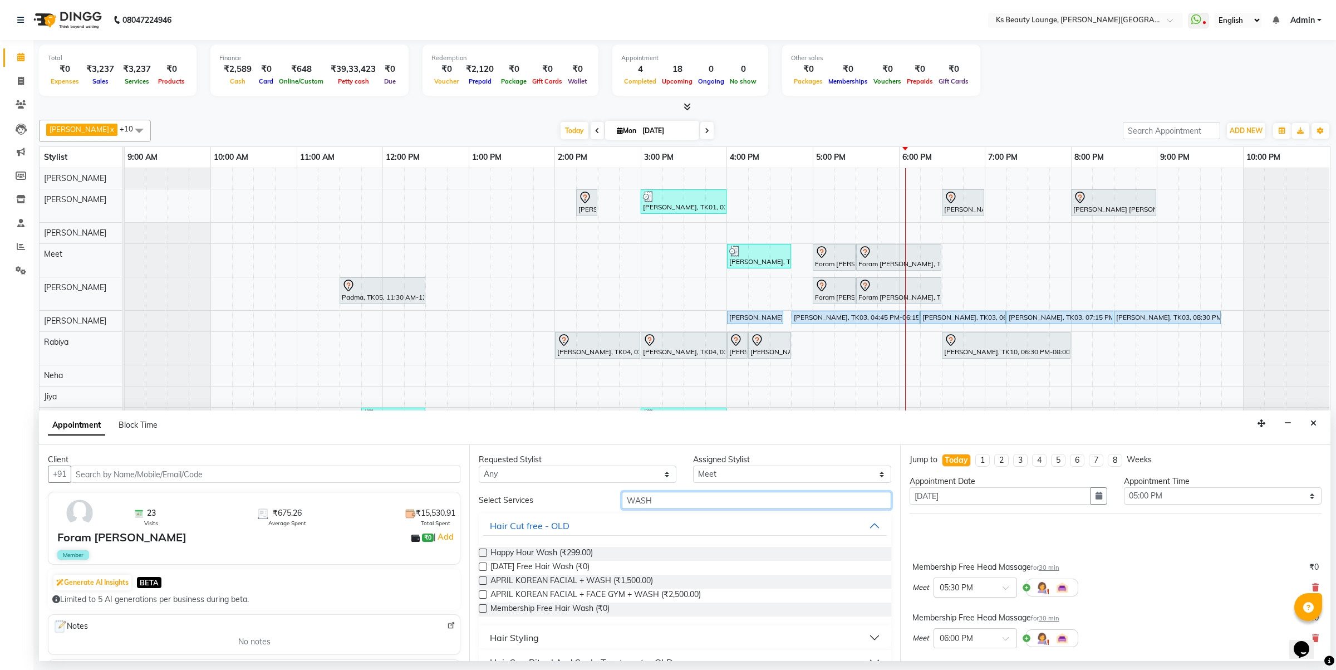
scroll to position [71, 0]
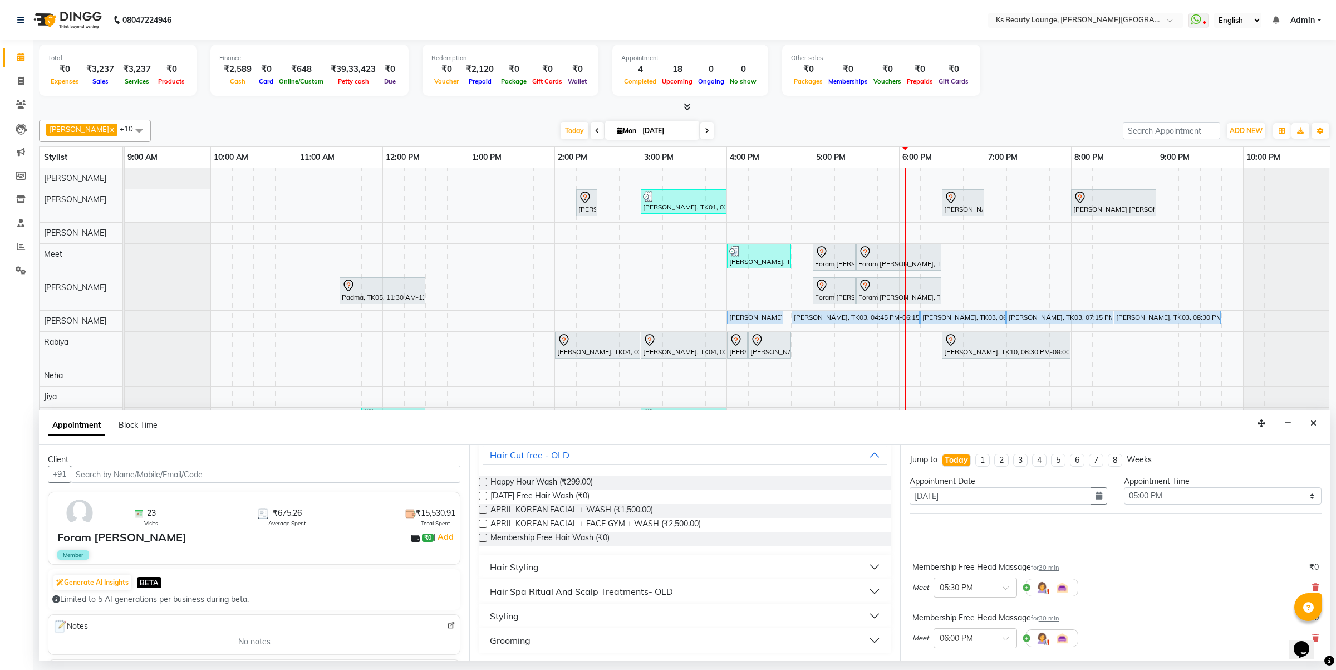
click at [565, 563] on button "Hair Styling" at bounding box center [684, 567] width 403 height 20
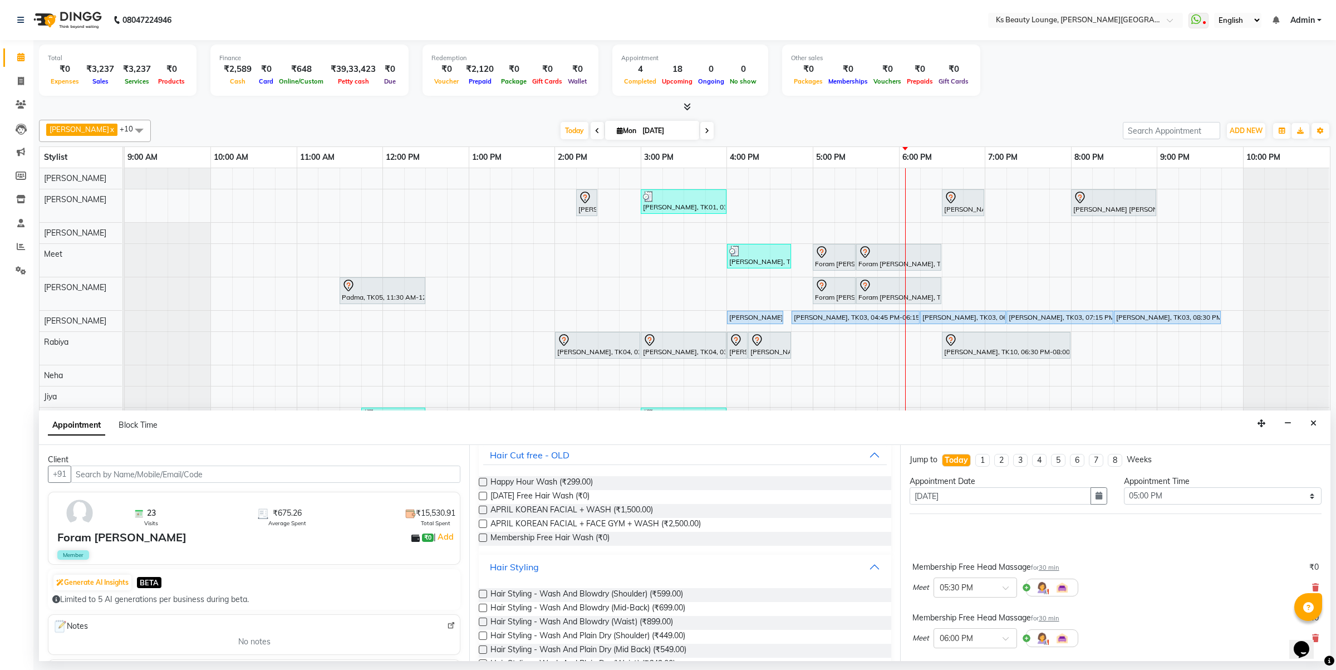
scroll to position [210, 0]
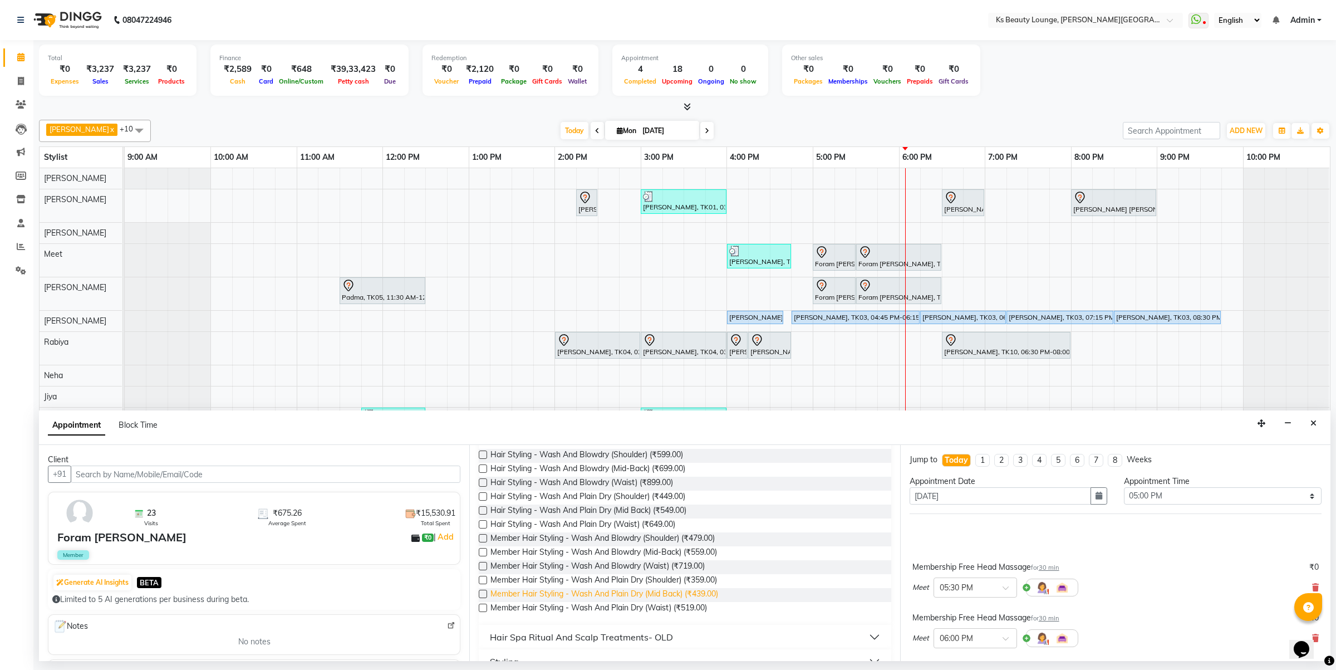
click at [630, 593] on span "Member Hair Styling - Wash And Plain Dry (Mid Back) (₹439.00)" at bounding box center [605, 595] width 228 height 14
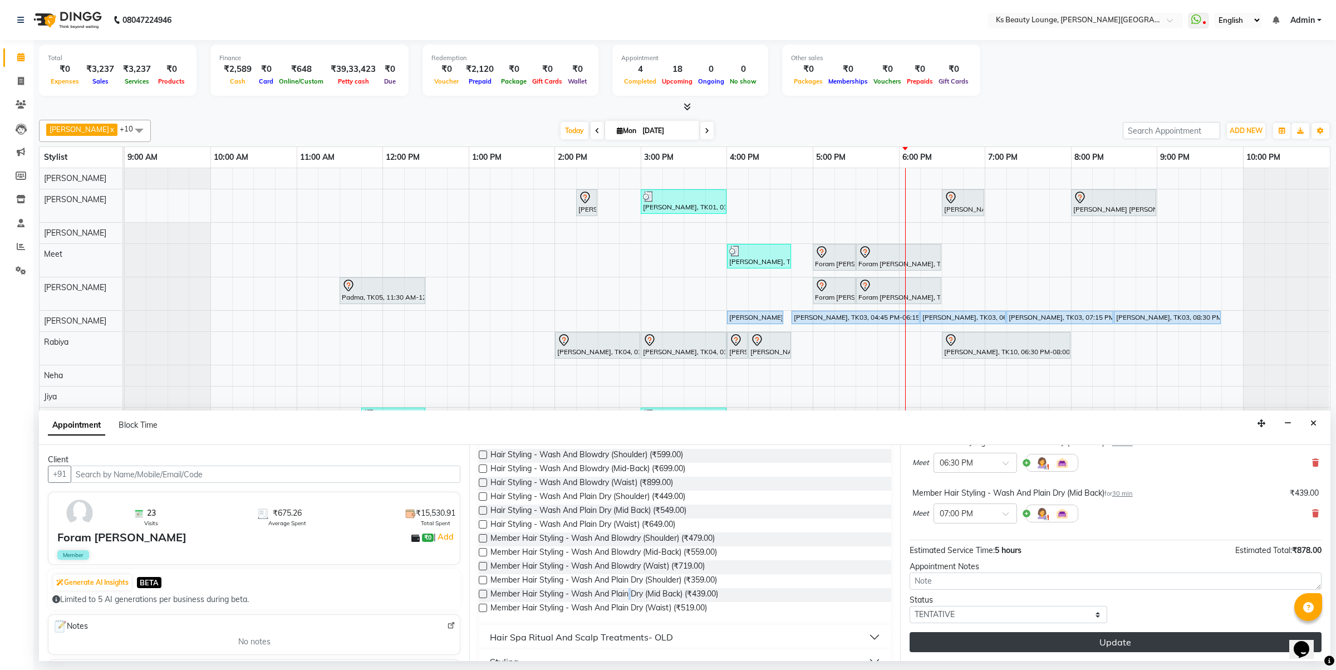
click at [1117, 641] on button "Update" at bounding box center [1116, 642] width 412 height 20
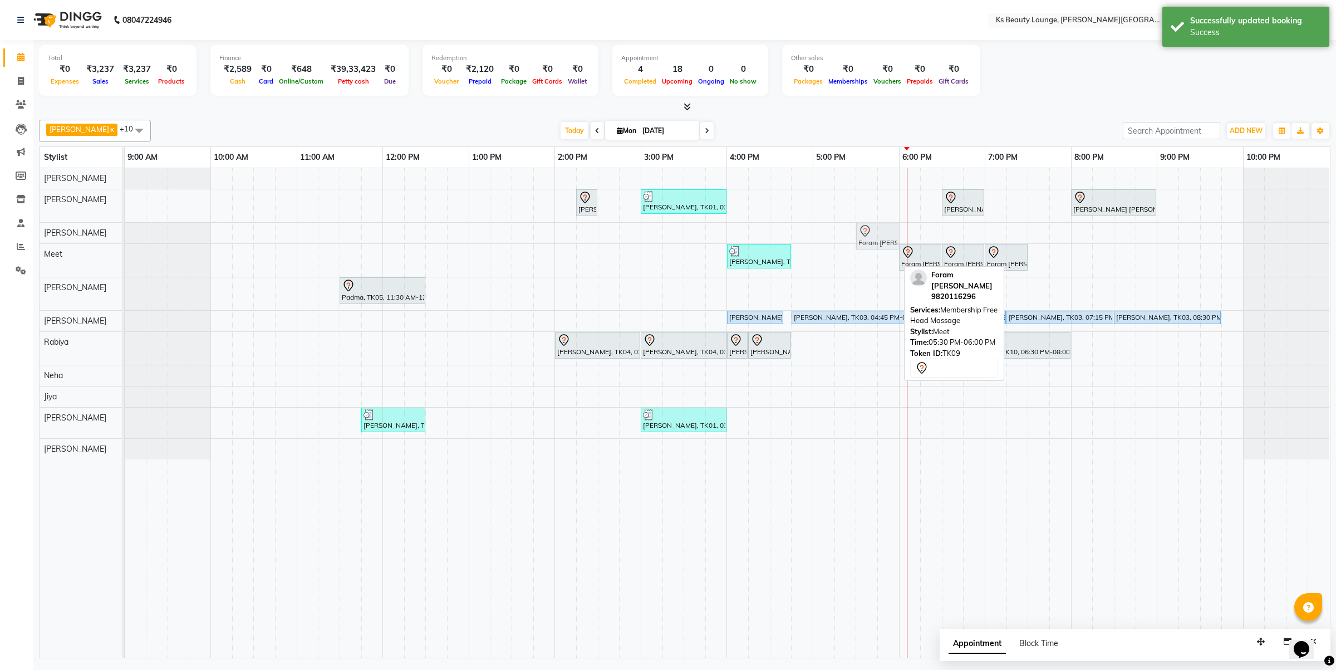
drag, startPoint x: 882, startPoint y: 256, endPoint x: 880, endPoint y: 242, distance: 14.1
click at [880, 238] on tbody "Hetal Gandhi, TK06, 02:15 PM-02:30 PM, Summer 3Tenx Hair Spa Rajesh Shah, TK01,…" at bounding box center [727, 313] width 1205 height 291
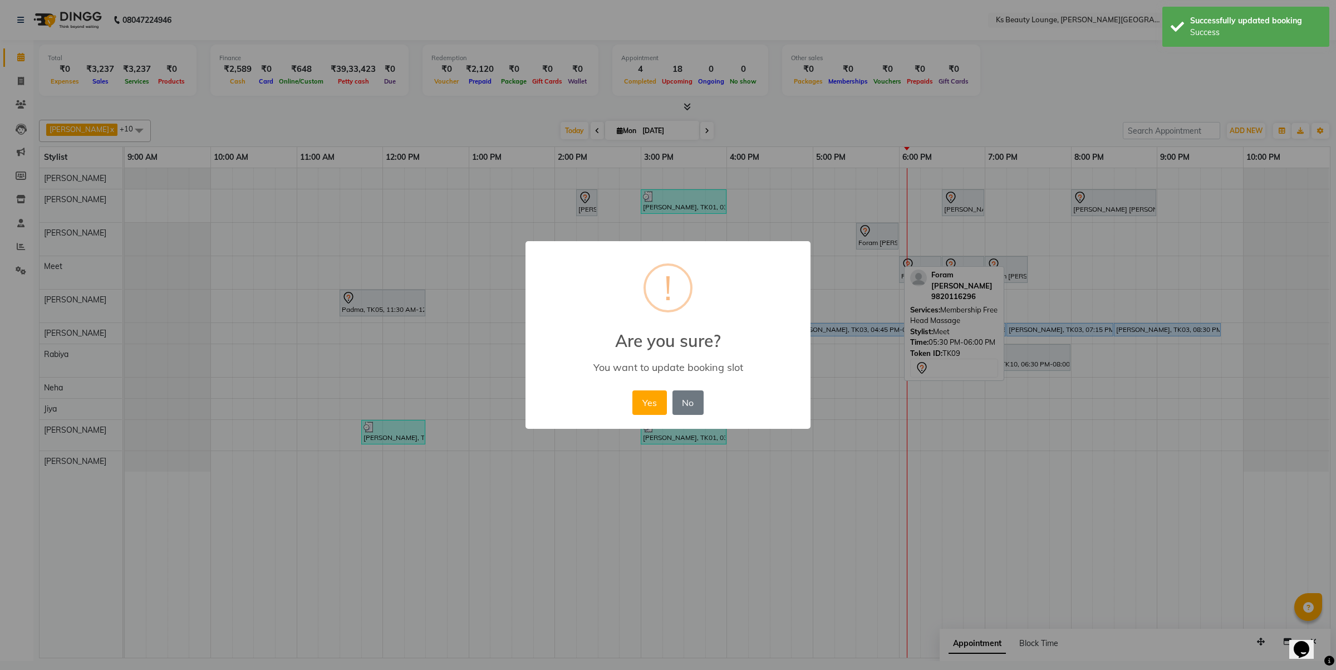
click at [632, 390] on button "Yes" at bounding box center [649, 402] width 34 height 24
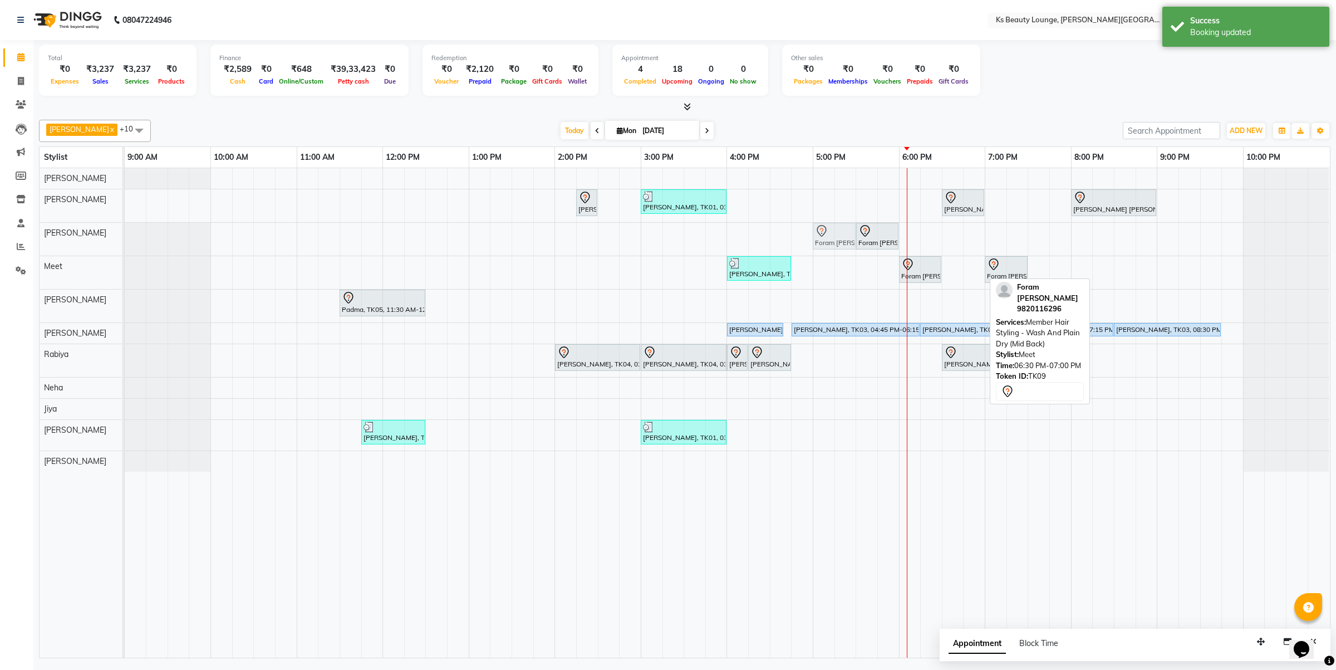
drag, startPoint x: 969, startPoint y: 273, endPoint x: 830, endPoint y: 243, distance: 142.5
click at [830, 243] on tbody "Hetal Gandhi, TK06, 02:15 PM-02:30 PM, Summer 3Tenx Hair Spa Rajesh Shah, TK01,…" at bounding box center [727, 319] width 1205 height 303
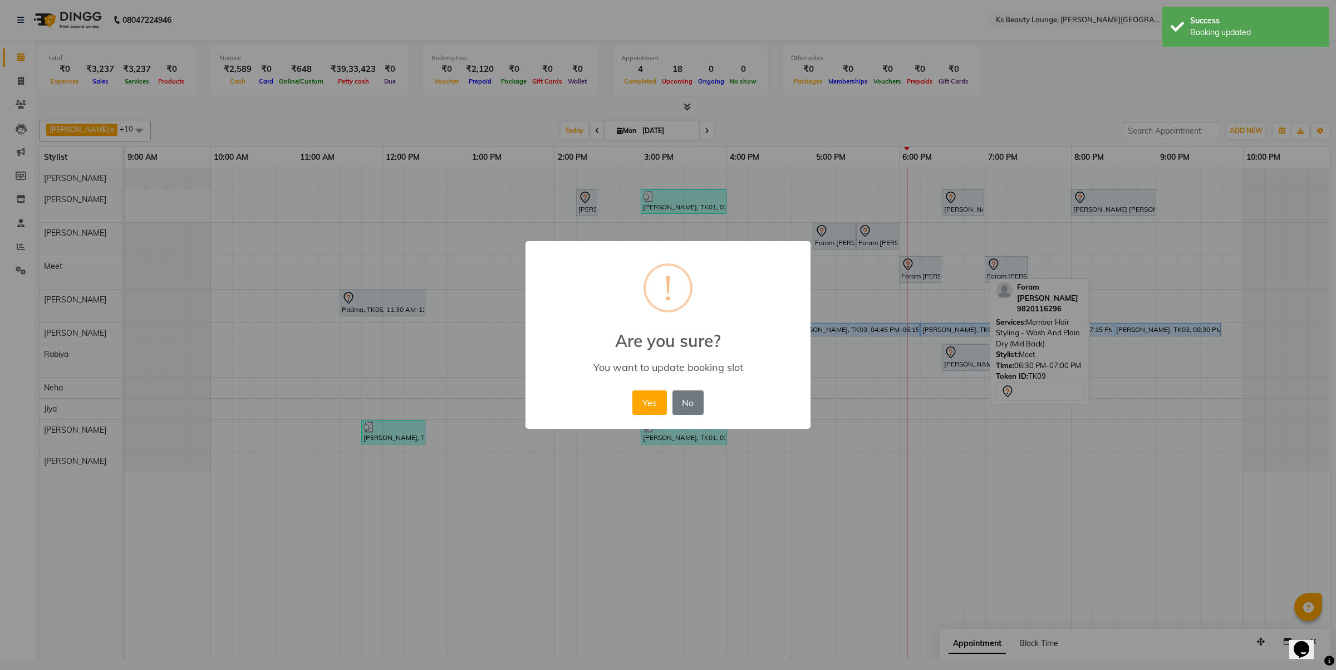
click at [632, 390] on button "Yes" at bounding box center [649, 402] width 34 height 24
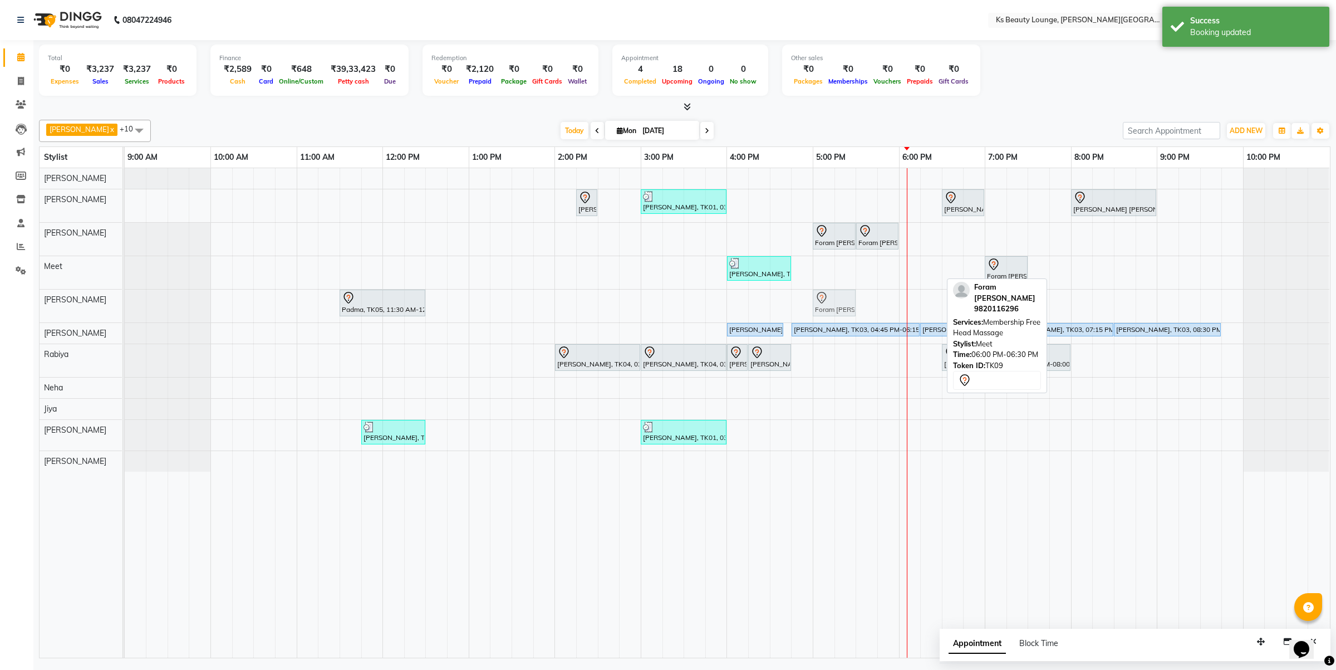
drag, startPoint x: 924, startPoint y: 274, endPoint x: 831, endPoint y: 312, distance: 100.4
click at [831, 312] on tbody "Hetal Gandhi, TK06, 02:15 PM-02:30 PM, Summer 3Tenx Hair Spa Rajesh Shah, TK01,…" at bounding box center [727, 319] width 1205 height 303
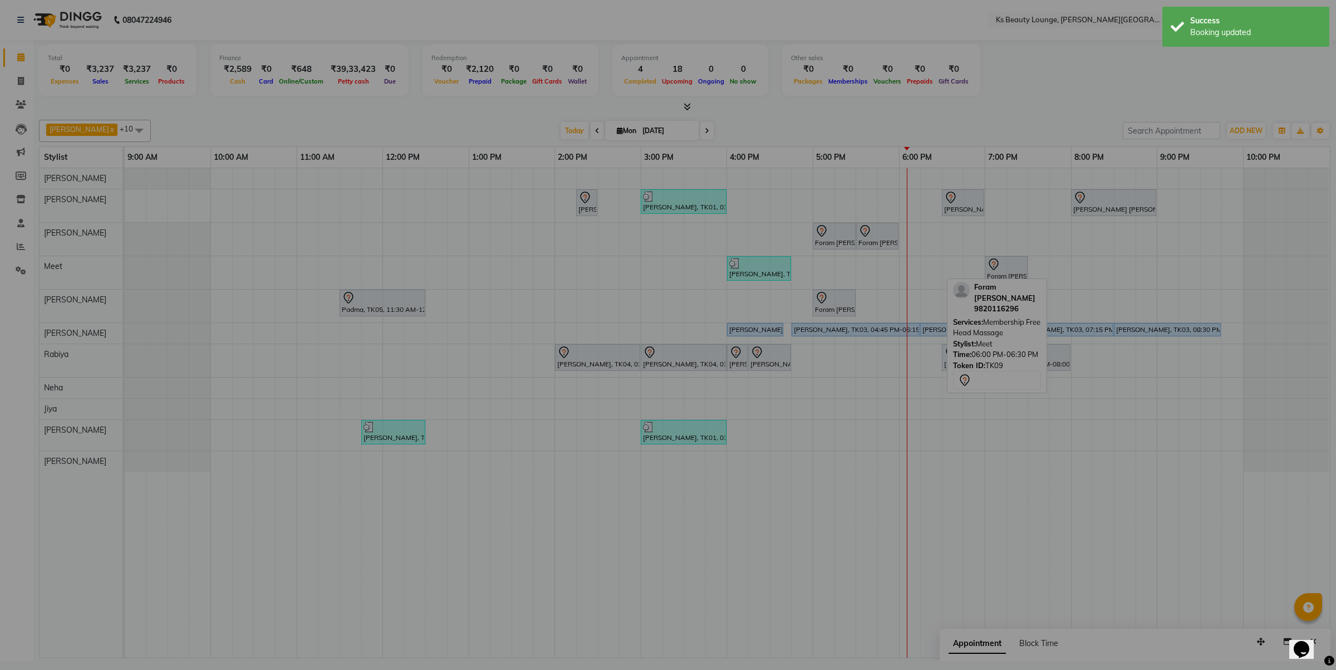
click at [632, 390] on button "Yes" at bounding box center [649, 402] width 34 height 24
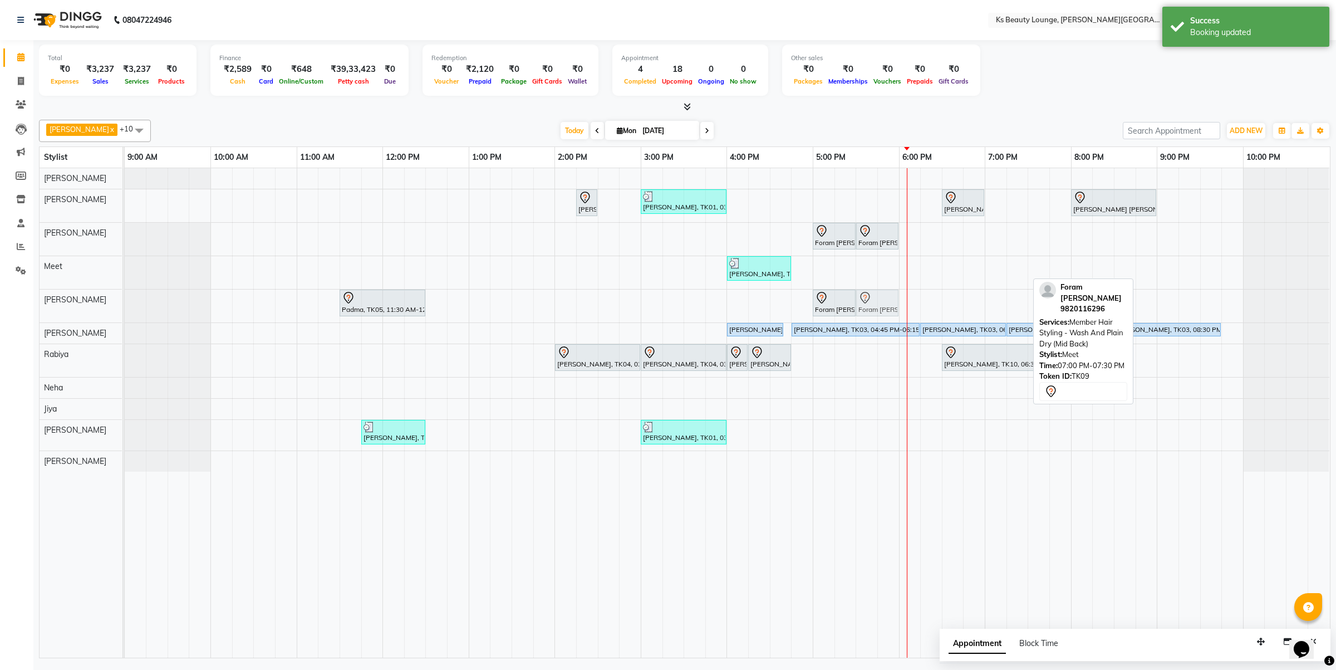
drag, startPoint x: 1007, startPoint y: 267, endPoint x: 875, endPoint y: 312, distance: 138.7
click at [875, 312] on tbody "Hetal Gandhi, TK06, 02:15 PM-02:30 PM, Summer 3Tenx Hair Spa Rajesh Shah, TK01,…" at bounding box center [727, 319] width 1205 height 303
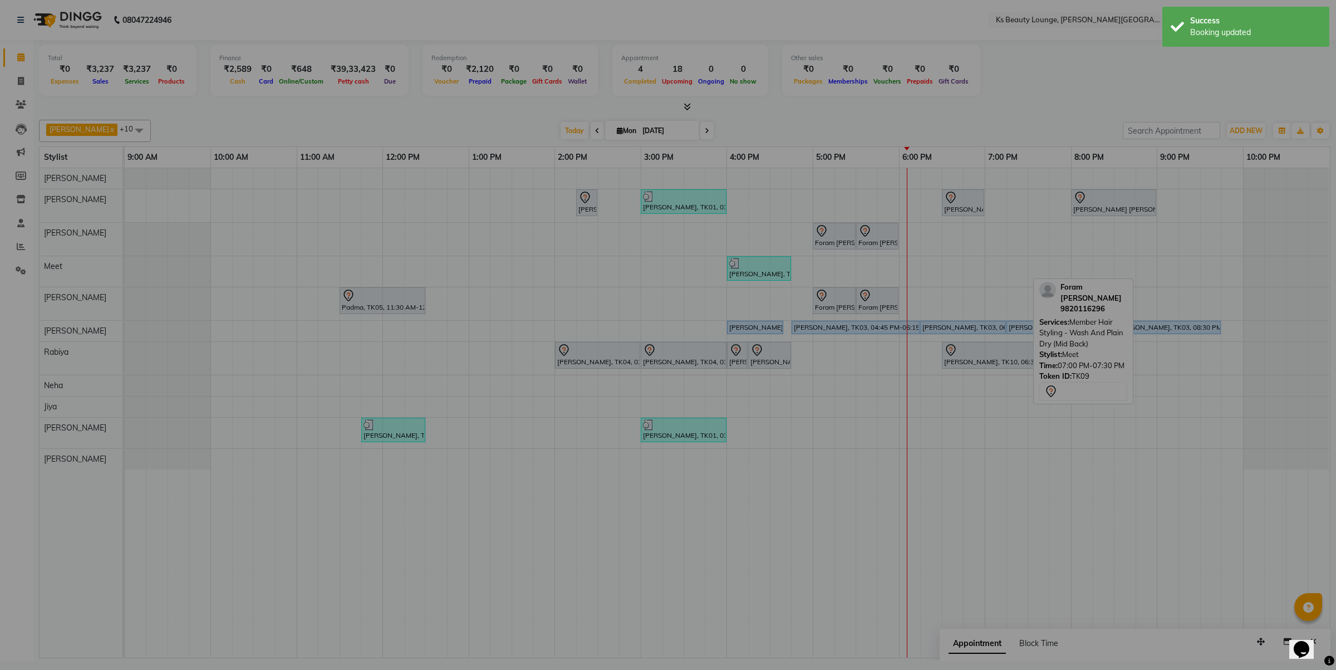
click at [632, 390] on button "Yes" at bounding box center [649, 402] width 34 height 24
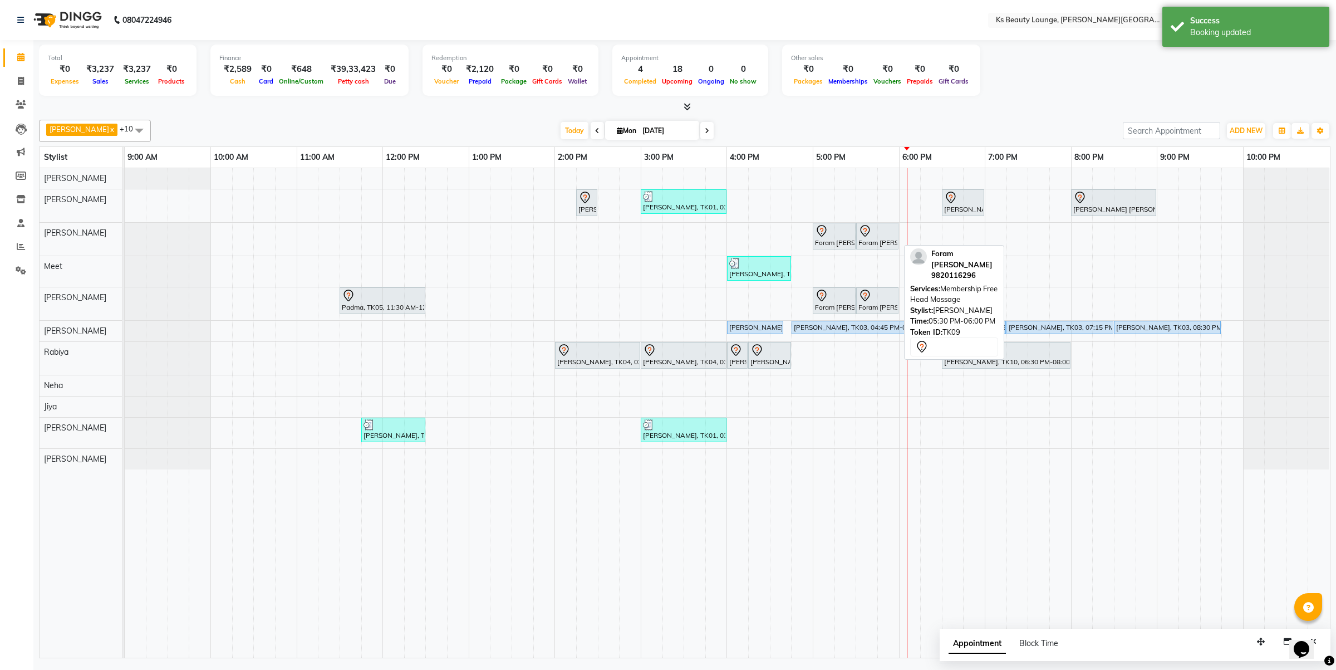
click at [871, 232] on icon at bounding box center [865, 230] width 13 height 13
click at [871, 234] on icon at bounding box center [865, 230] width 13 height 13
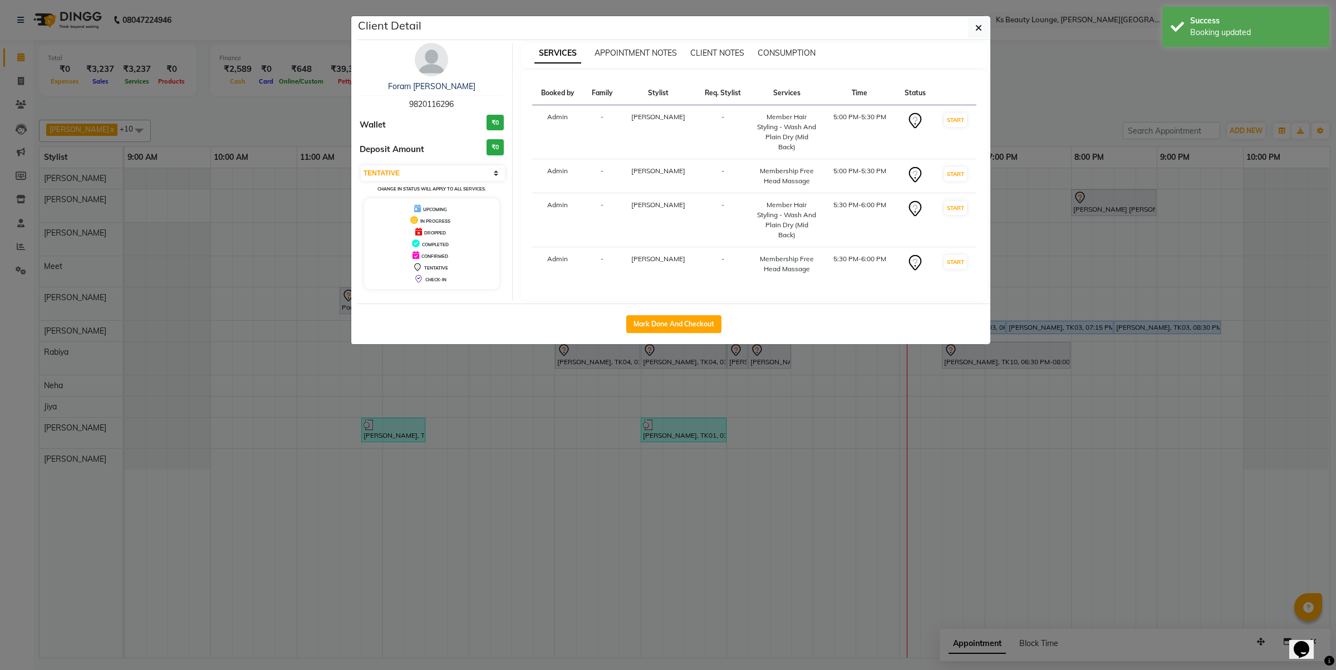
drag, startPoint x: 700, startPoint y: 325, endPoint x: 795, endPoint y: 357, distance: 100.5
click at [700, 325] on button "Mark Done And Checkout" at bounding box center [673, 324] width 95 height 18
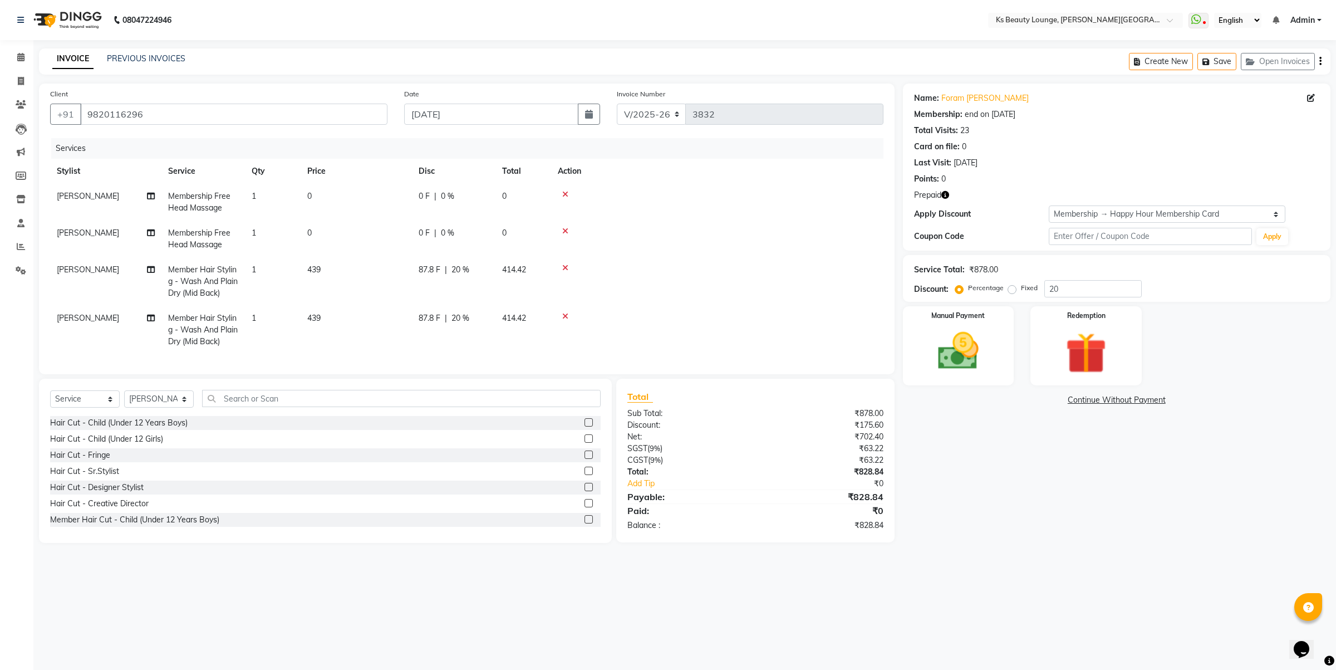
click at [1320, 60] on button "button" at bounding box center [1321, 61] width 2 height 26
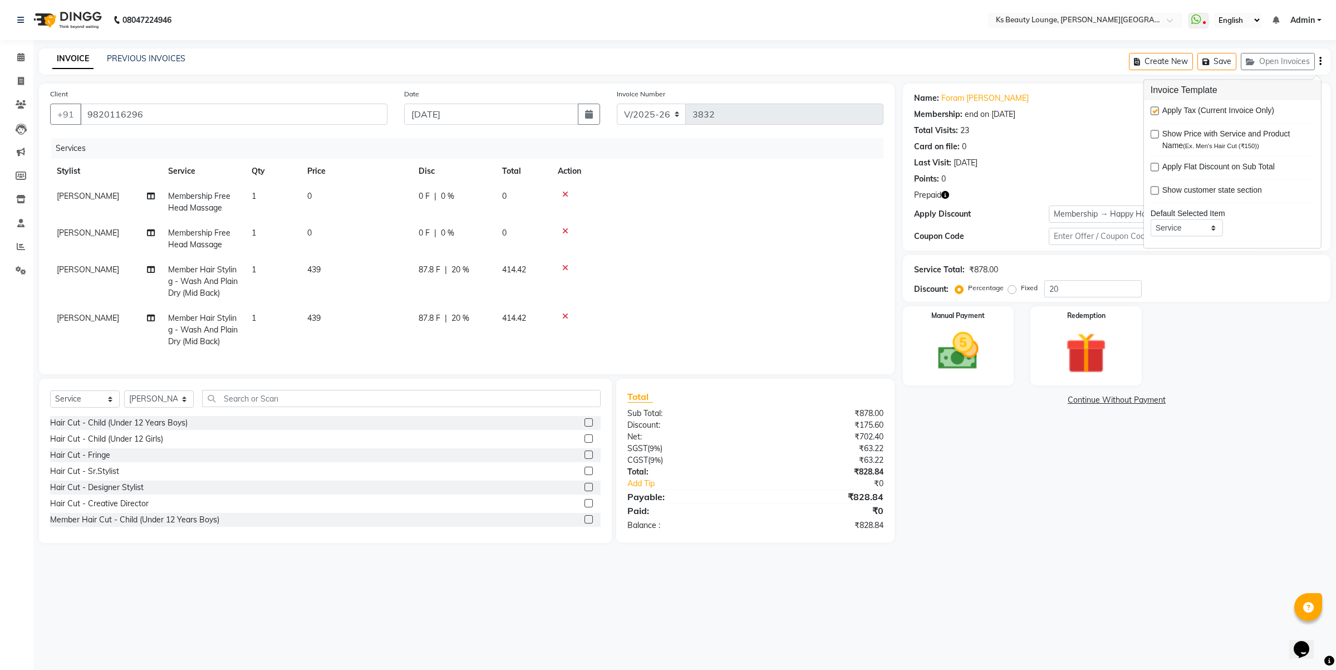
click at [1153, 112] on label at bounding box center [1155, 111] width 8 height 8
click at [1153, 112] on input "checkbox" at bounding box center [1154, 111] width 7 height 7
drag, startPoint x: 1061, startPoint y: 291, endPoint x: 992, endPoint y: 310, distance: 72.3
click at [989, 308] on div "Name: Foram Chitalia Membership: end on 21-03-2026 Total Visits: 23 Card on fil…" at bounding box center [1121, 313] width 436 height 459
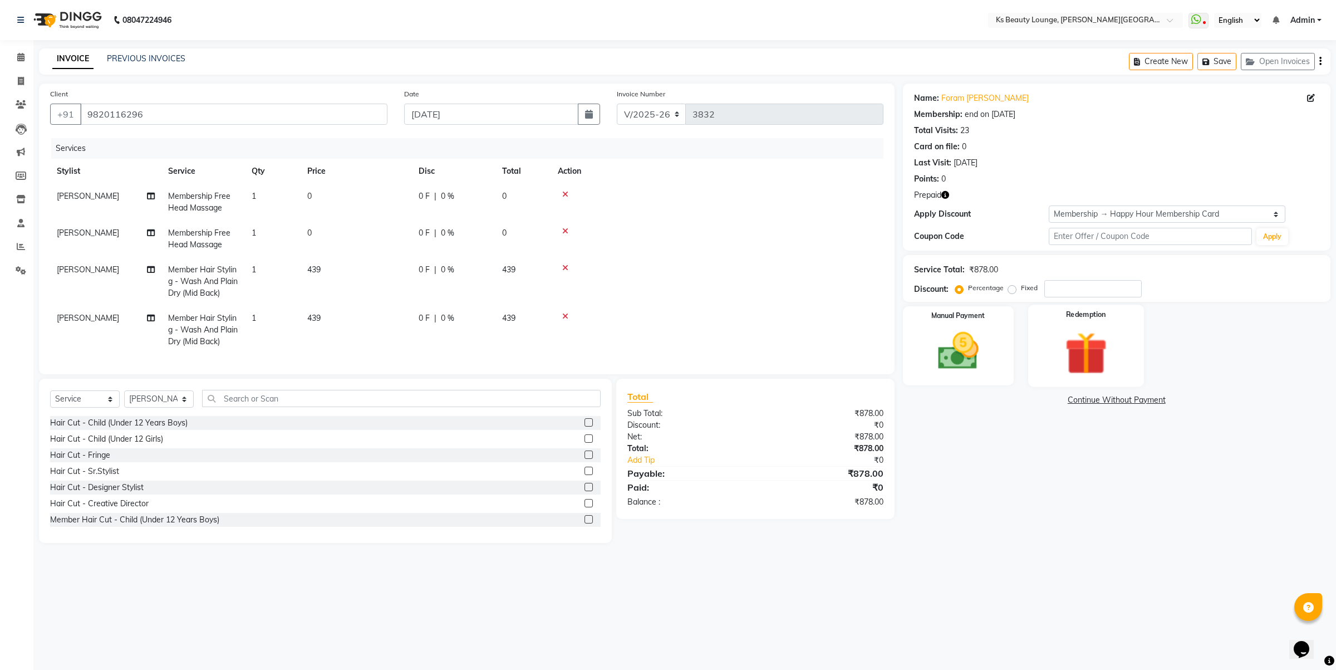
click at [1122, 340] on div "Redemption" at bounding box center [1086, 346] width 116 height 82
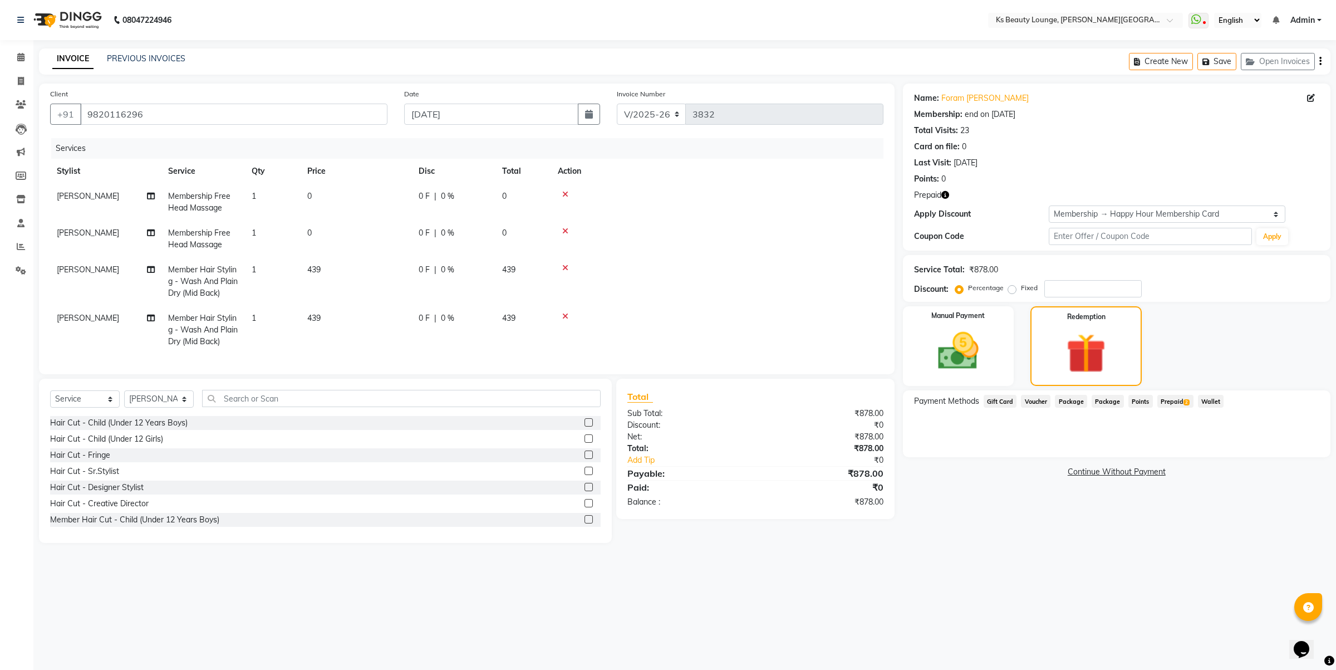
click at [1176, 405] on span "Prepaid 2" at bounding box center [1176, 401] width 36 height 13
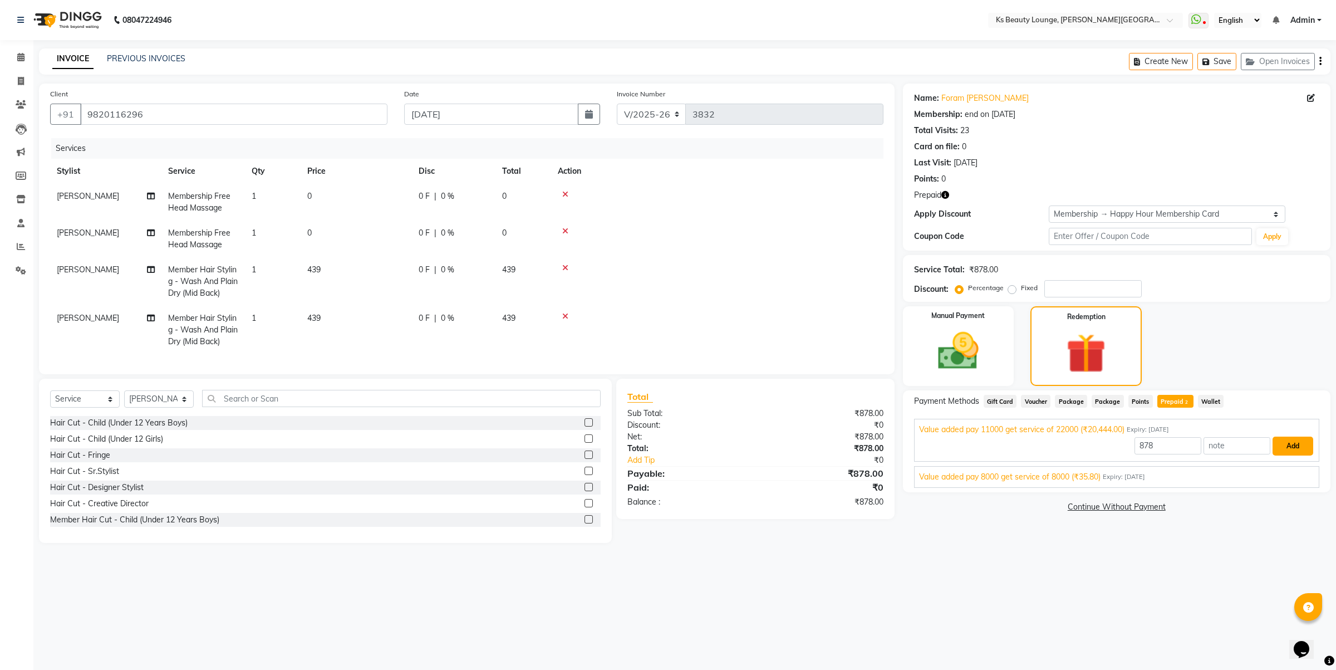
click at [1293, 446] on button "Add" at bounding box center [1293, 445] width 41 height 19
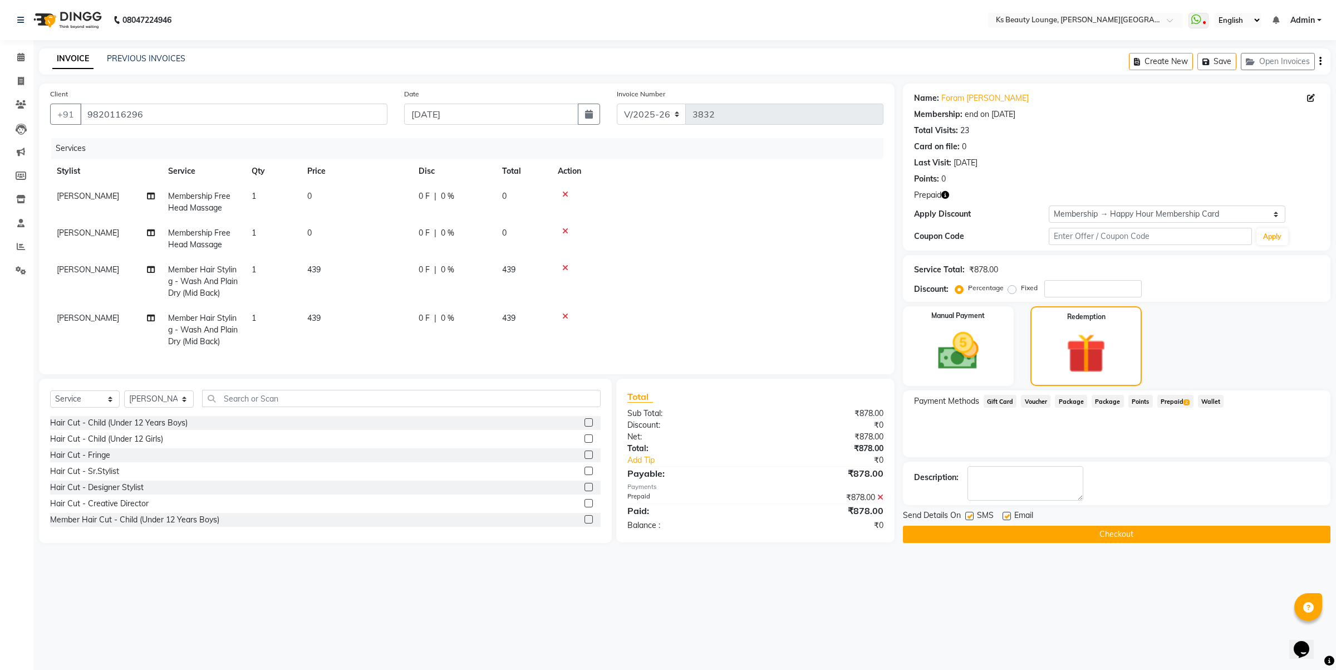
click at [1119, 529] on button "Checkout" at bounding box center [1117, 534] width 428 height 17
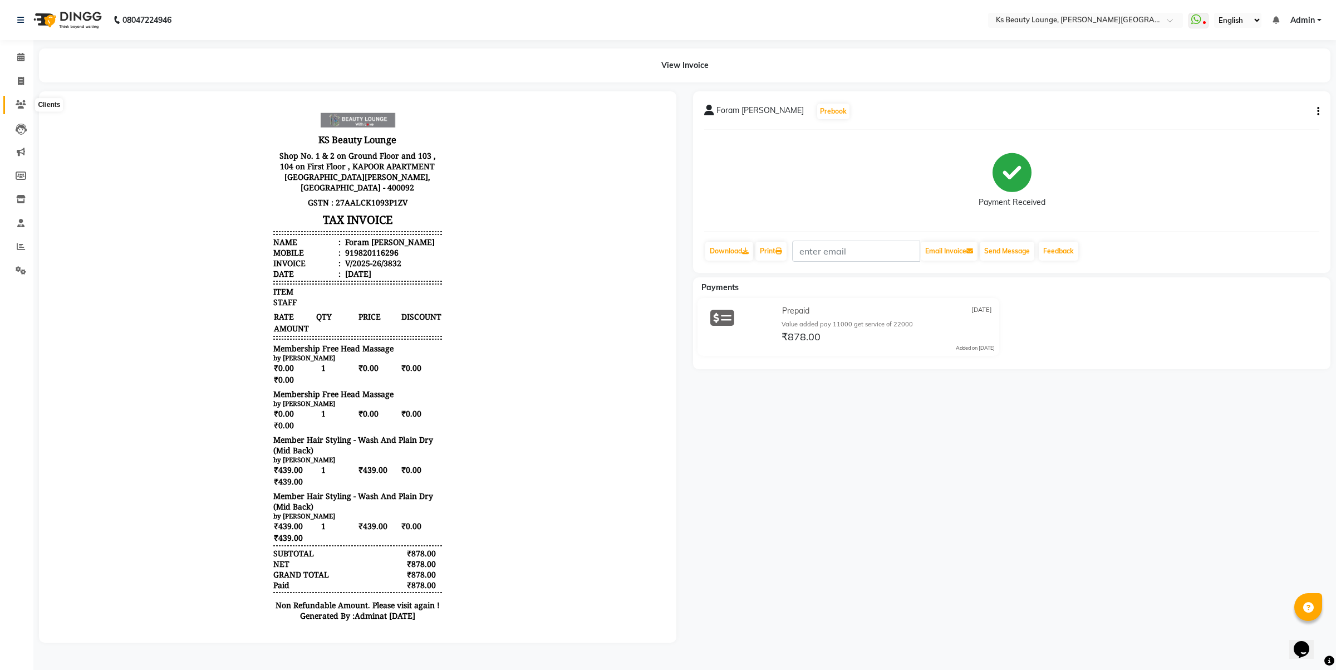
click at [18, 101] on icon at bounding box center [21, 104] width 11 height 8
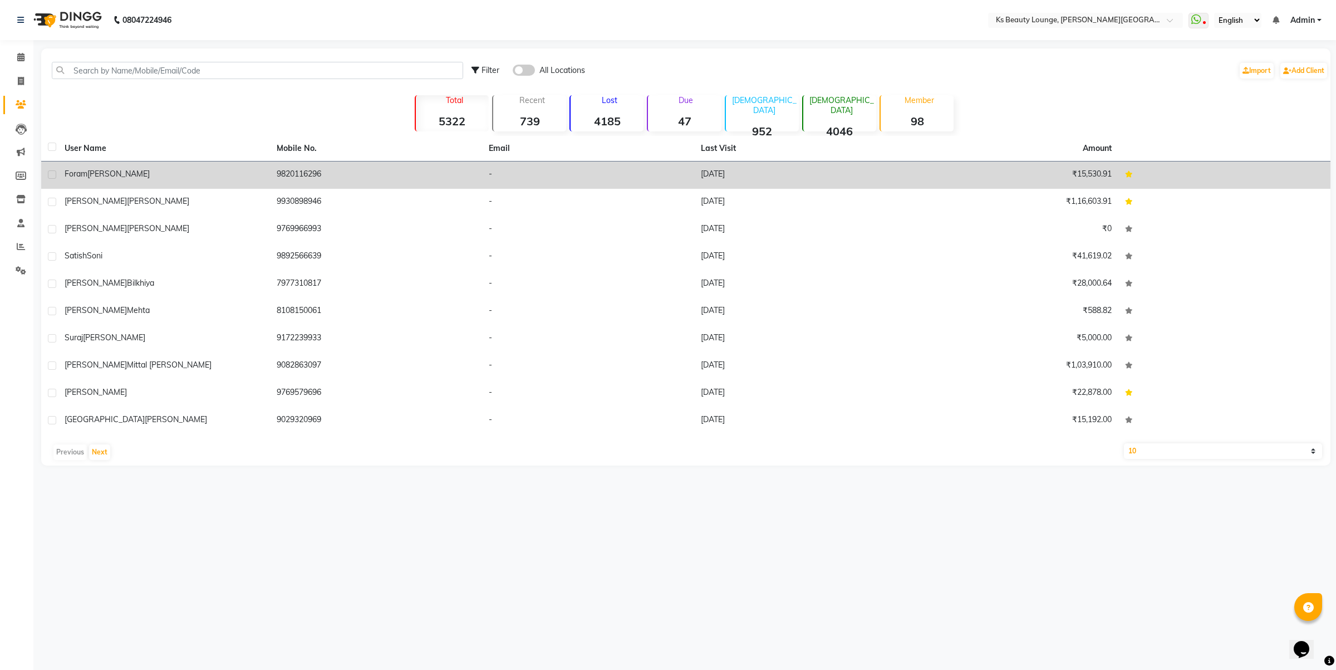
click at [283, 170] on td "9820116296" at bounding box center [376, 174] width 212 height 27
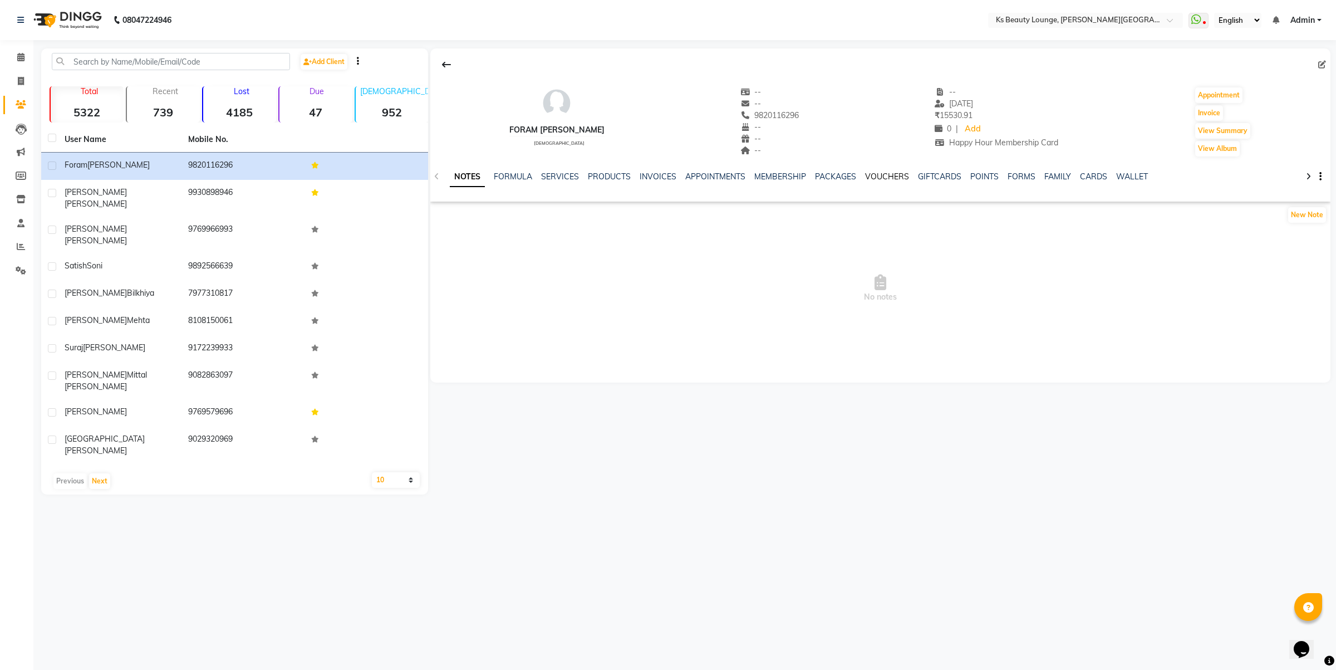
click at [880, 174] on link "VOUCHERS" at bounding box center [887, 176] width 44 height 10
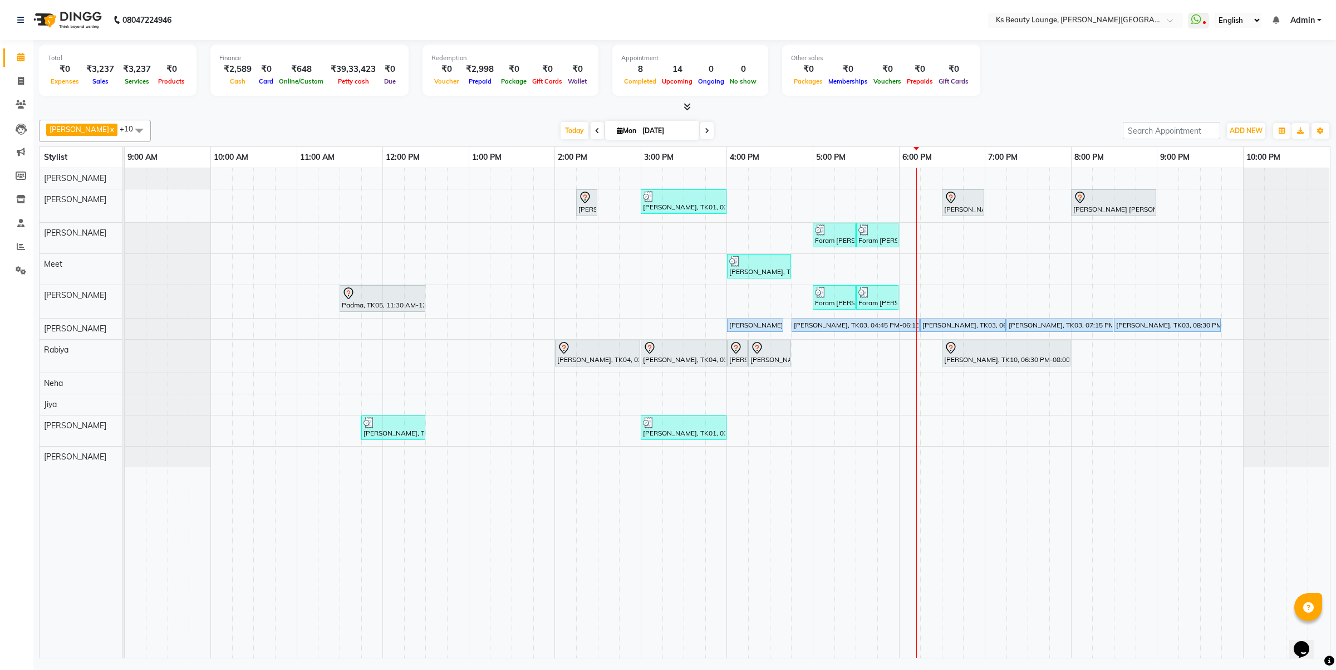
click at [807, 270] on div "[PERSON_NAME], TK06, 02:15 PM-02:30 PM, Summer 3Tenx Hair Spa [PERSON_NAME], TK…" at bounding box center [727, 412] width 1205 height 489
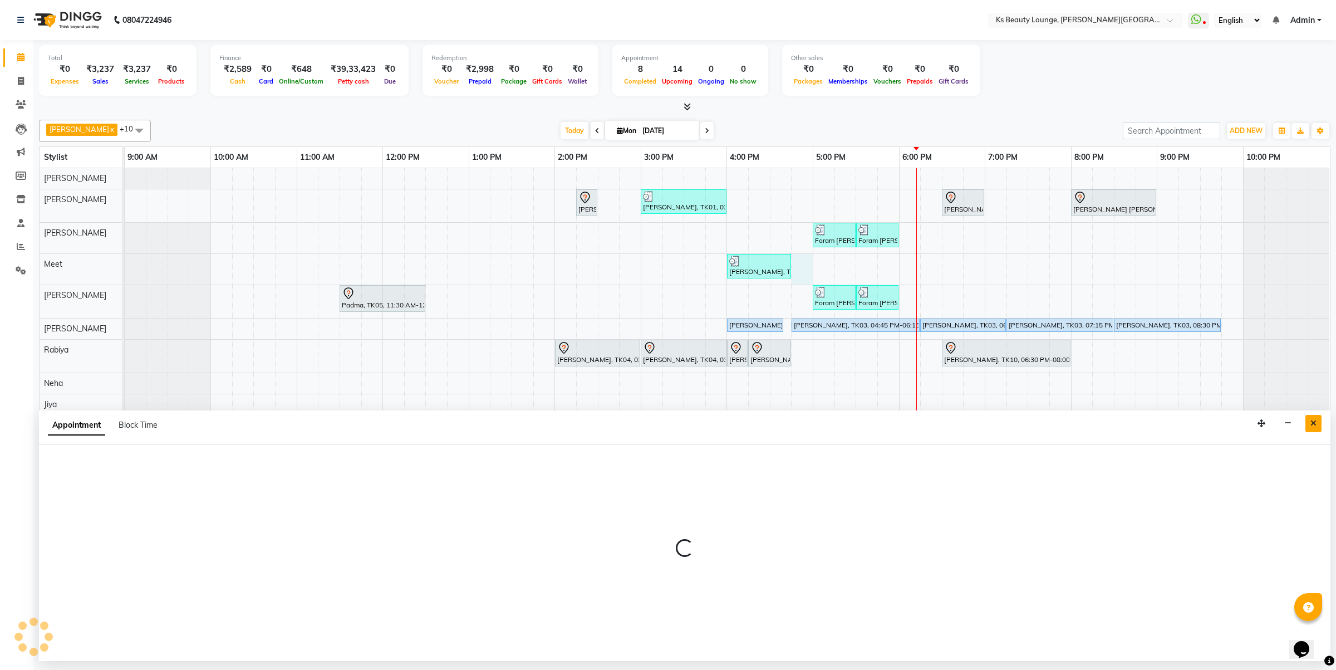
click at [1311, 419] on icon "Close" at bounding box center [1314, 423] width 6 height 8
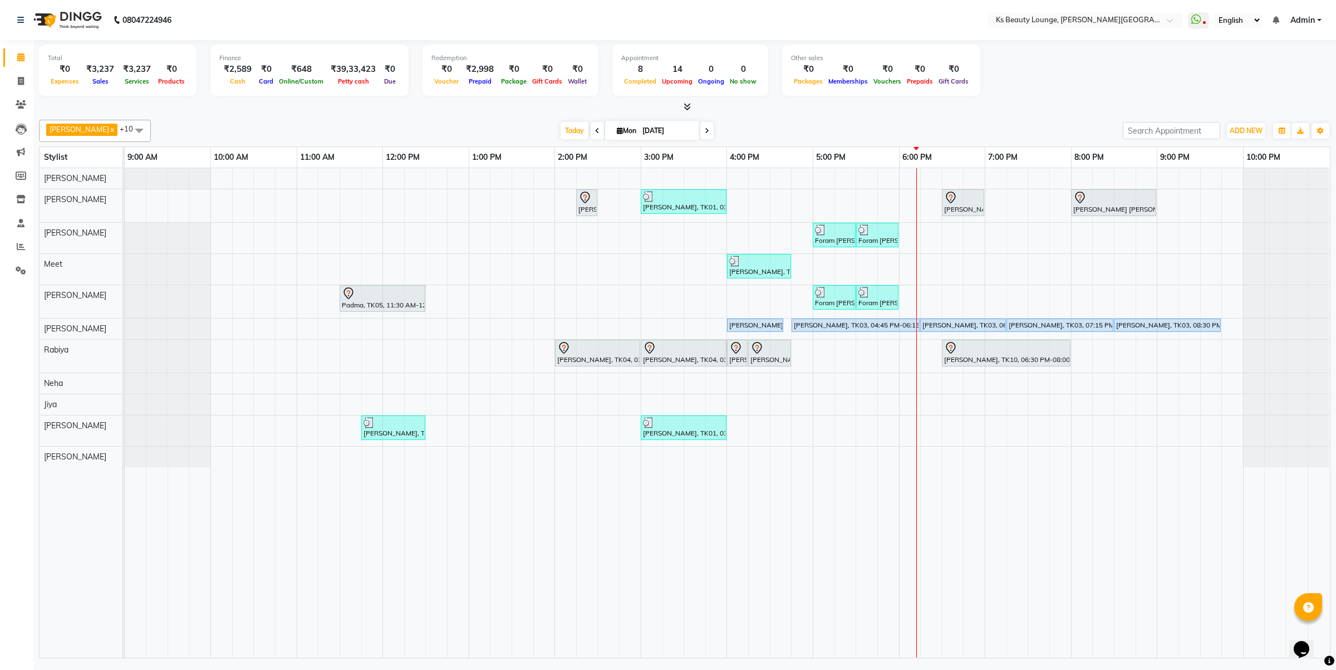
click at [822, 262] on div "[PERSON_NAME], TK06, 02:15 PM-02:30 PM, Summer 3Tenx Hair Spa [PERSON_NAME], TK…" at bounding box center [727, 412] width 1205 height 489
select select "71060"
select select "1020"
select select "tentative"
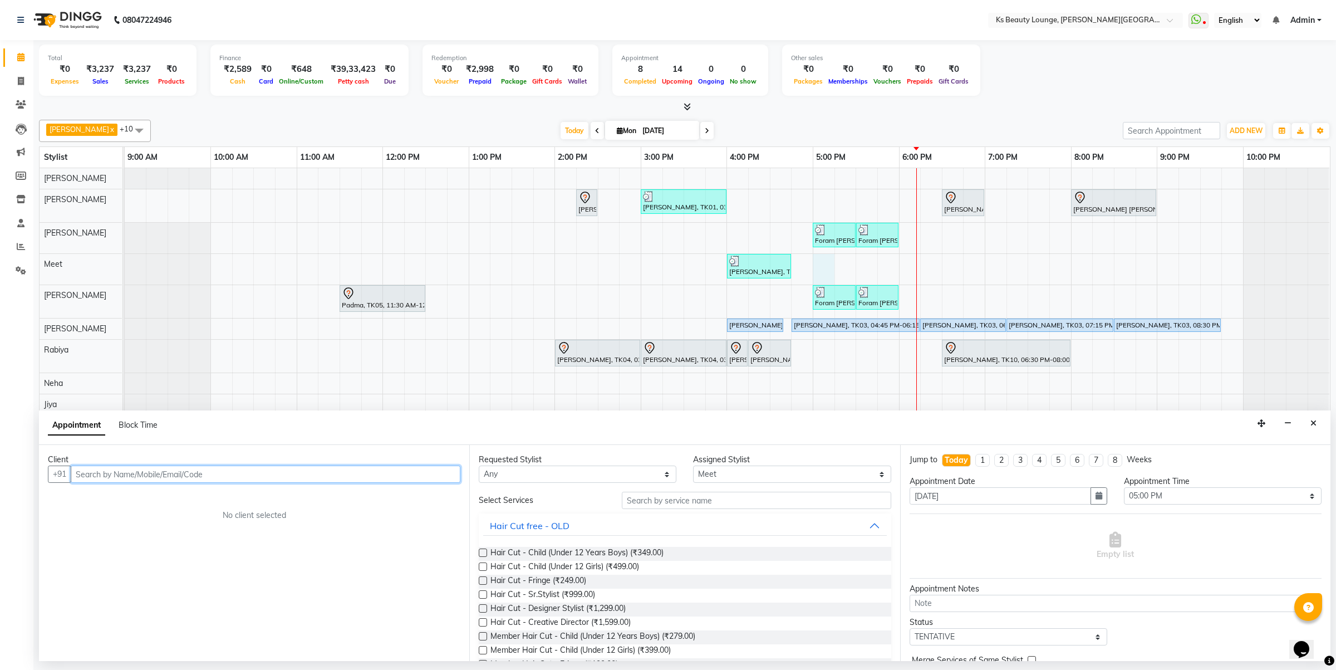
click at [178, 478] on input "text" at bounding box center [266, 473] width 390 height 17
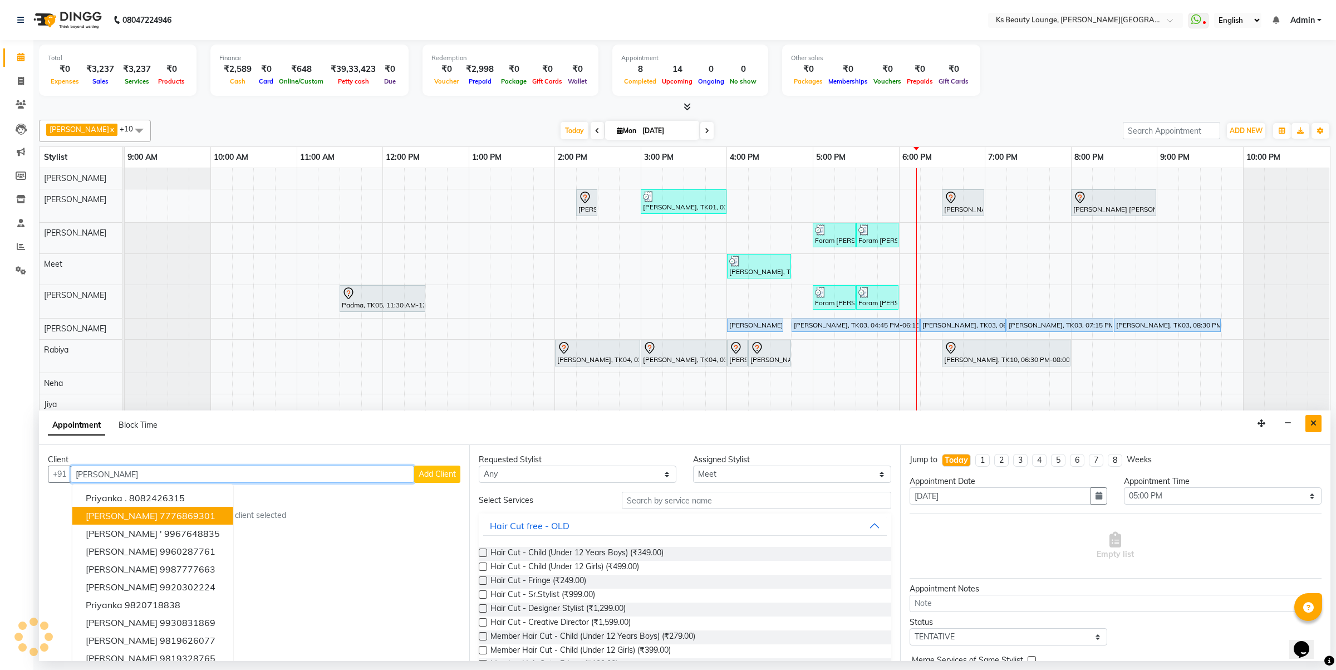
type input "[PERSON_NAME]"
click at [1313, 424] on icon "Close" at bounding box center [1314, 423] width 6 height 8
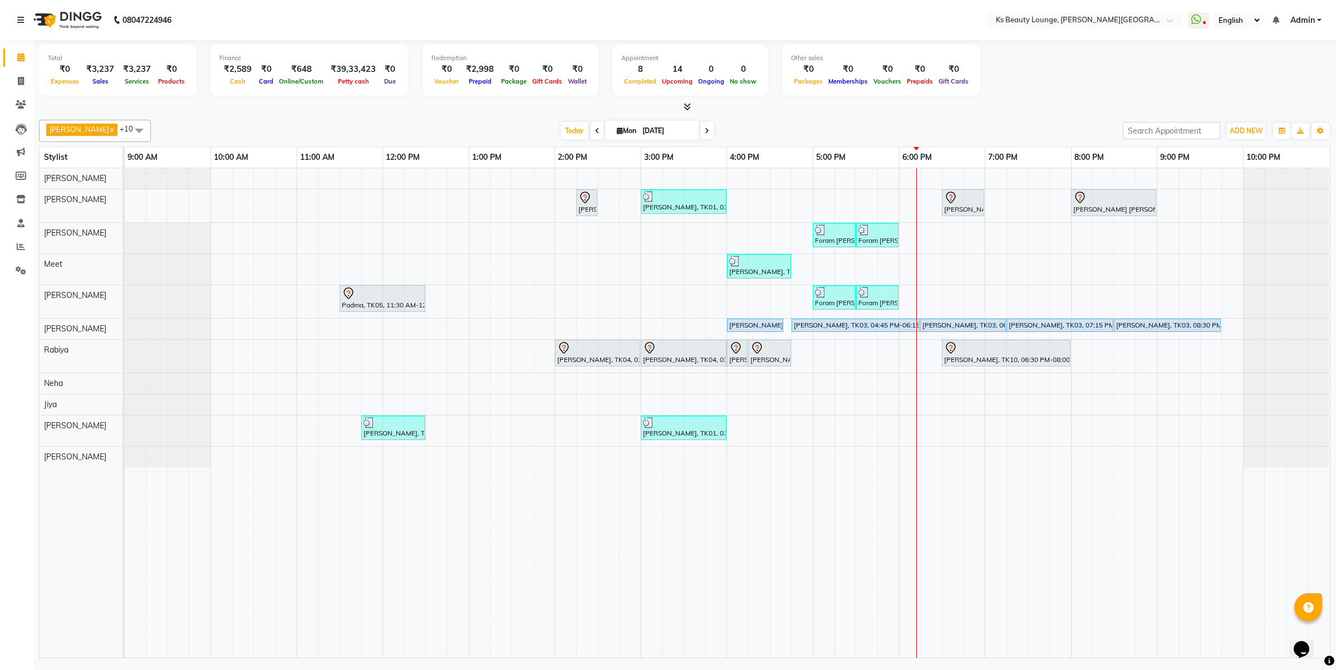
click at [595, 131] on icon at bounding box center [597, 130] width 4 height 7
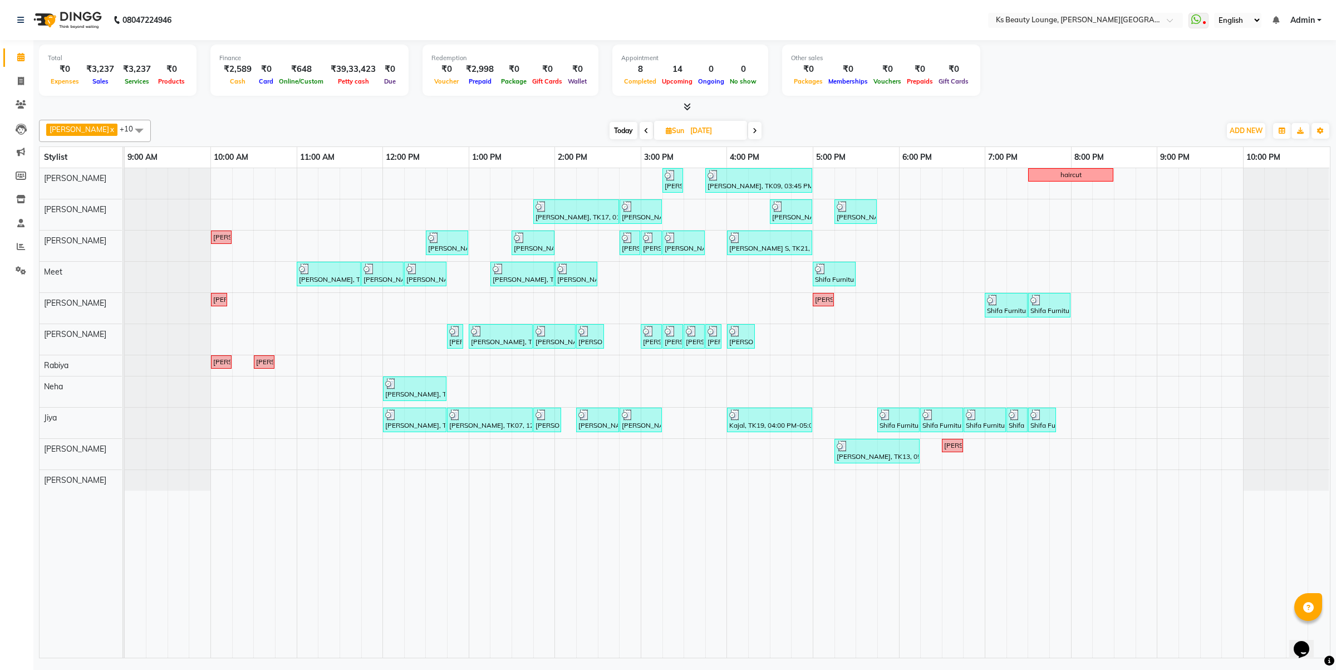
click at [644, 131] on icon at bounding box center [646, 130] width 4 height 7
type input "[DATE]"
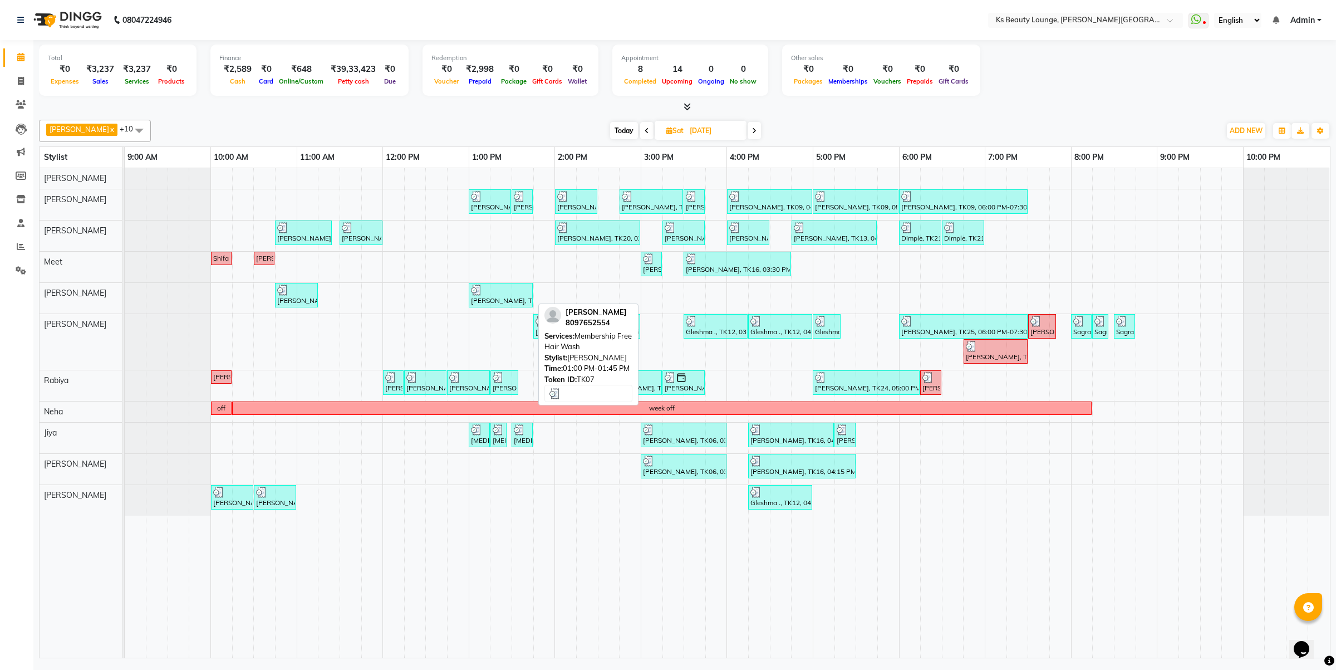
click at [478, 287] on img at bounding box center [476, 290] width 11 height 11
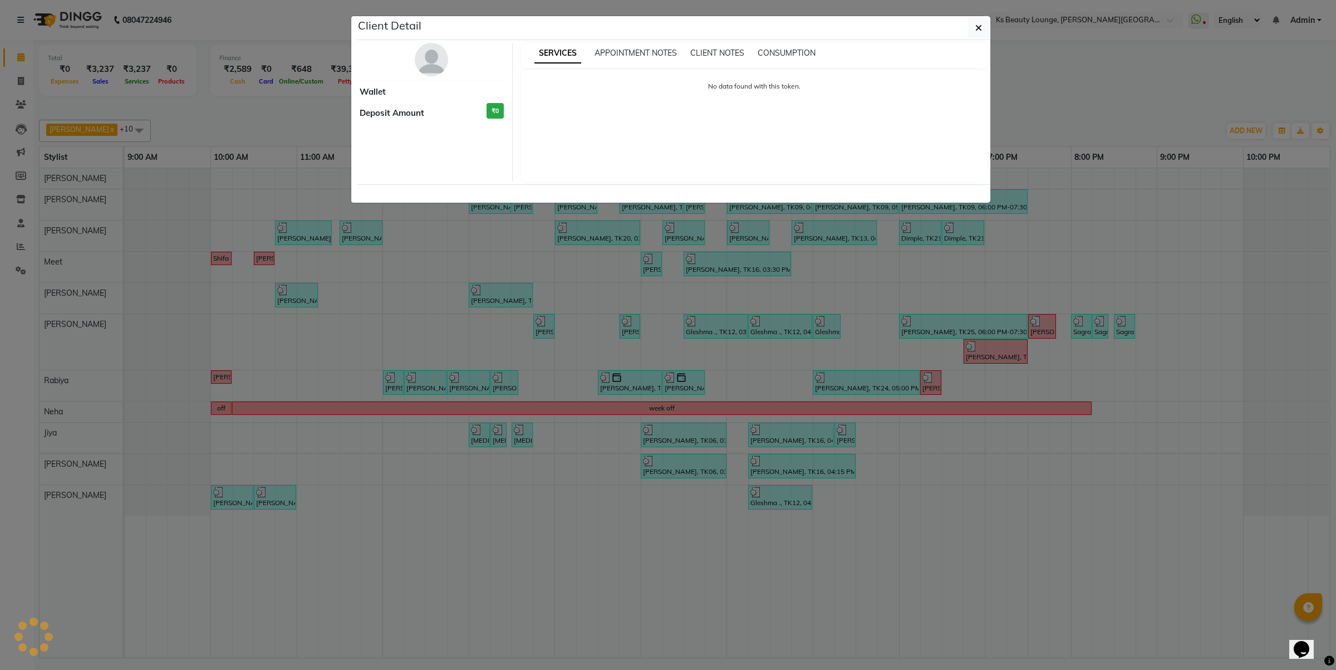
select select "3"
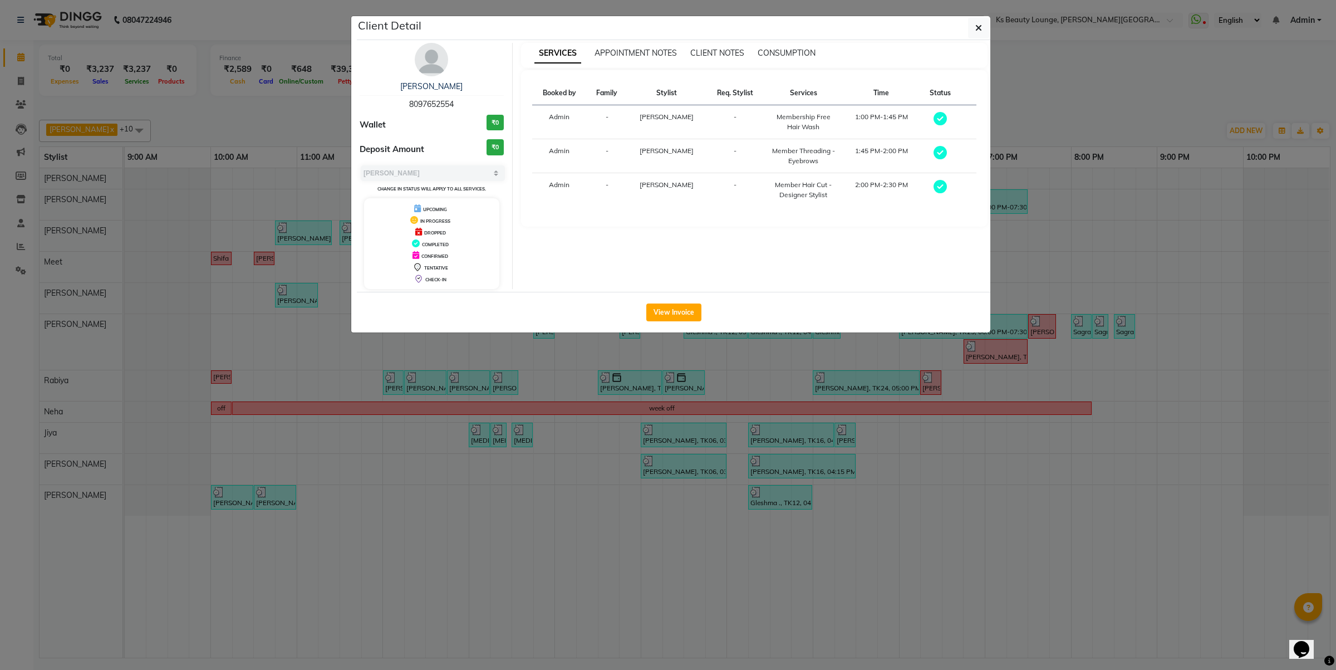
click at [437, 102] on span "8097652554" at bounding box center [431, 104] width 45 height 10
copy span "8097652554"
click at [659, 552] on ngb-modal-window "Client Detail [PERSON_NAME] 8097652554 Wallet ₹0 Deposit Amount ₹0 Select MARK …" at bounding box center [668, 335] width 1336 height 670
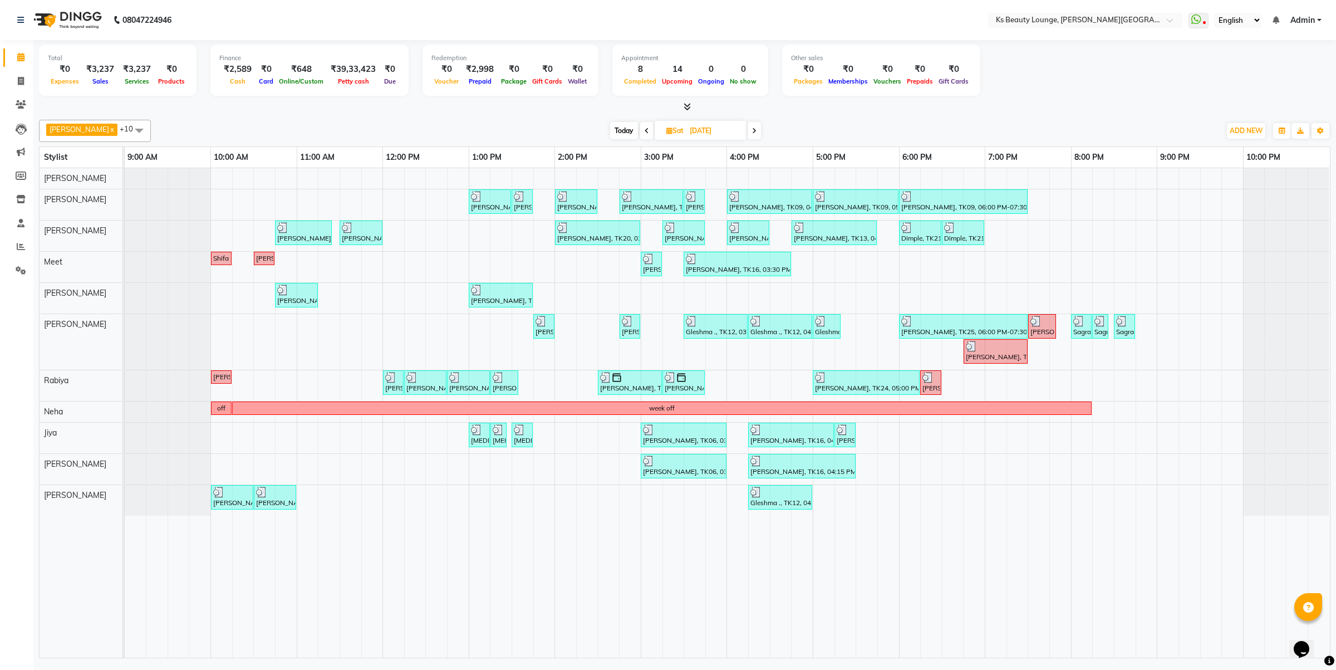
click at [614, 131] on span "Today" at bounding box center [624, 130] width 28 height 17
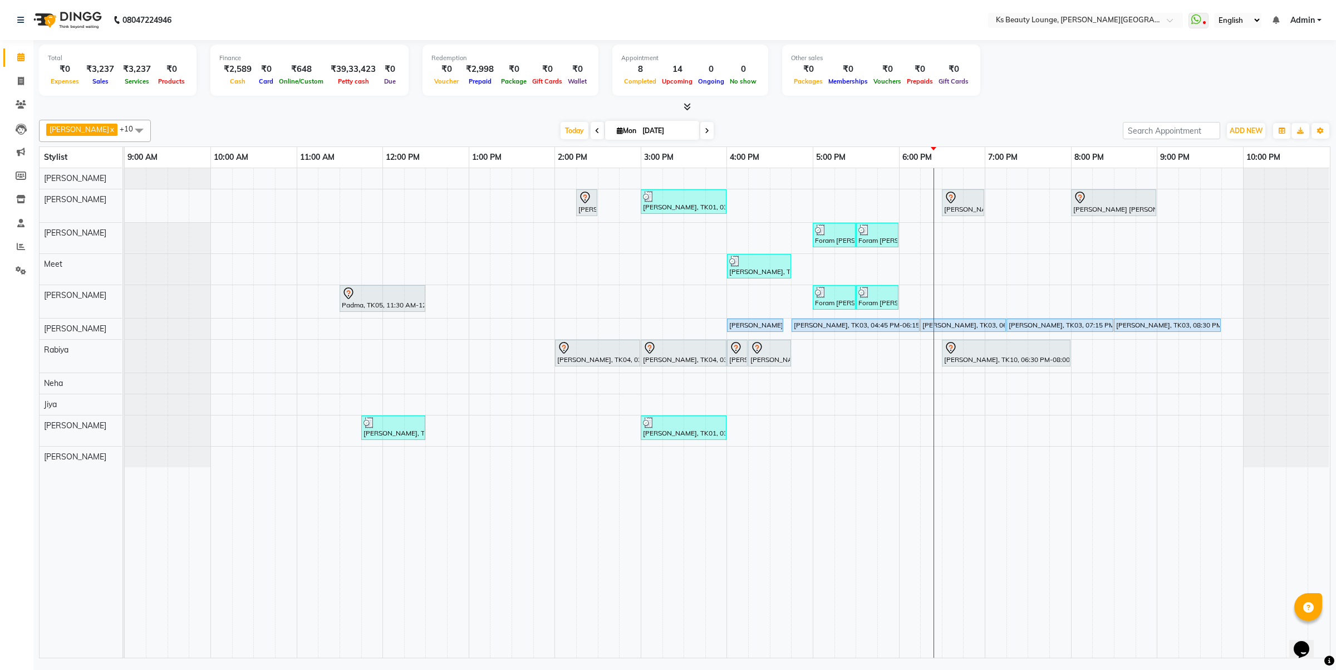
click at [705, 127] on icon at bounding box center [707, 130] width 4 height 7
type input "02-09-2025"
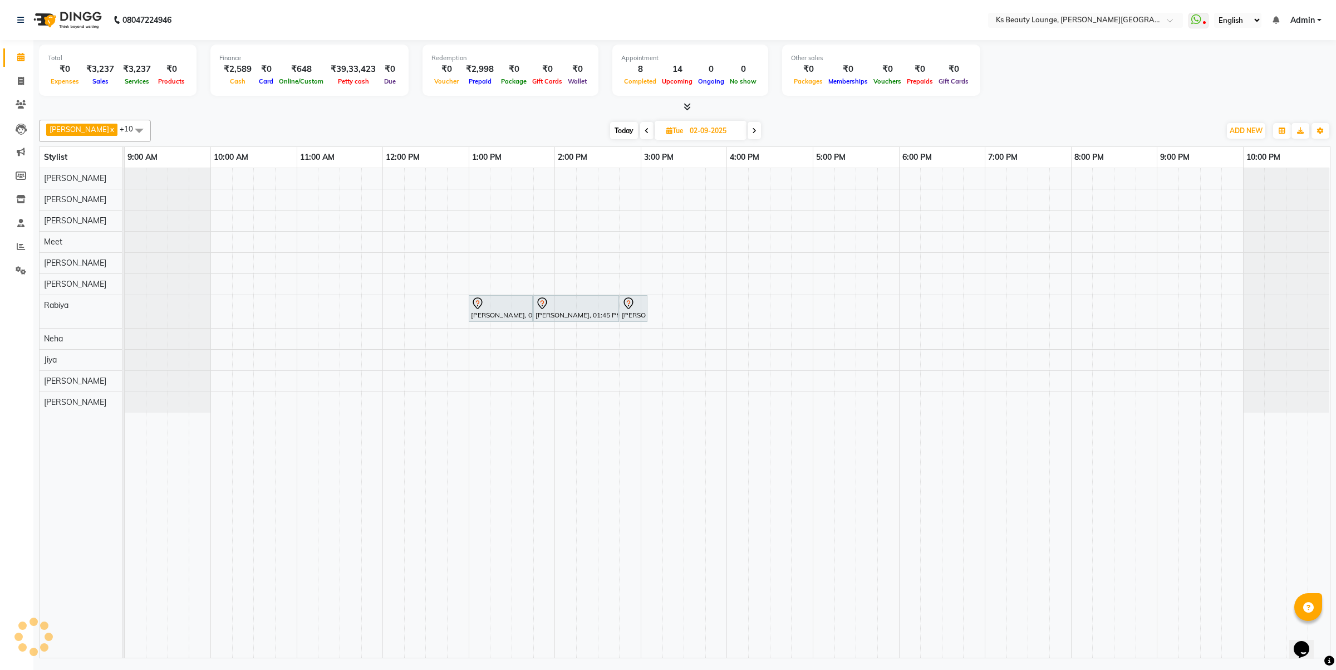
click at [699, 135] on input "02-09-2025" at bounding box center [714, 130] width 56 height 17
select select "9"
select select "2025"
click at [632, 220] on span "8" at bounding box center [626, 219] width 18 height 18
type input "[DATE]"
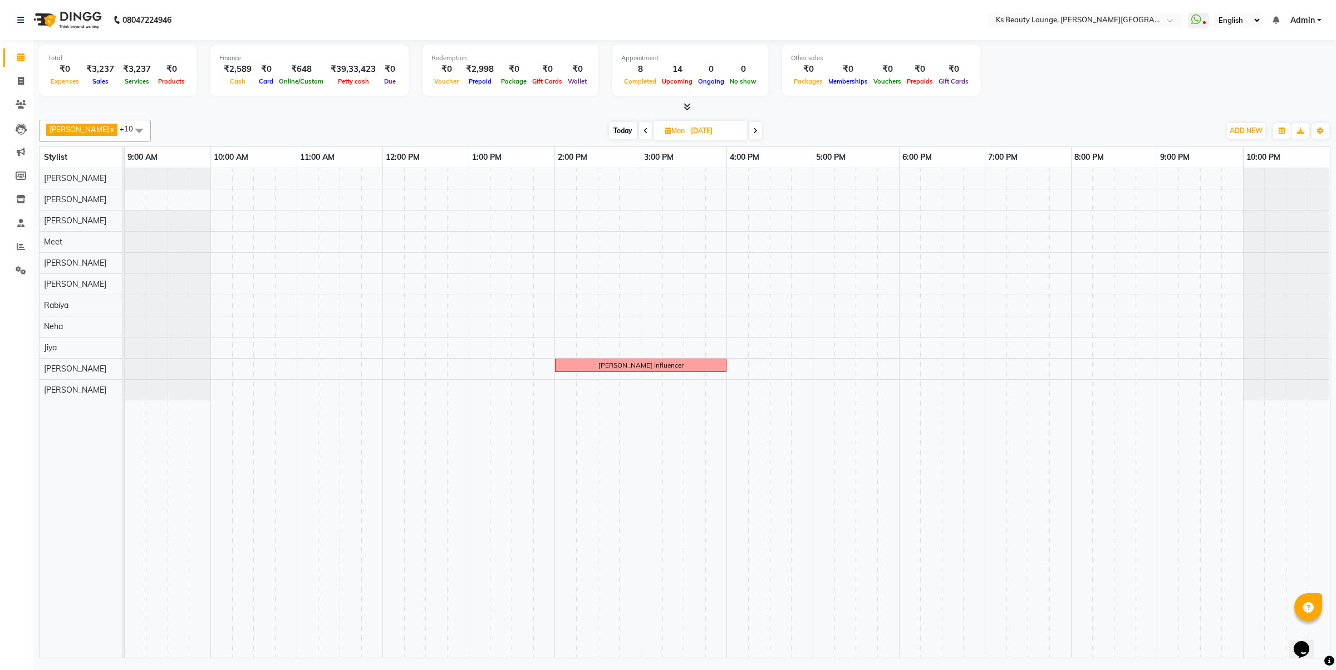
click at [695, 127] on input "[DATE]" at bounding box center [716, 130] width 56 height 17
select select "9"
select select "2025"
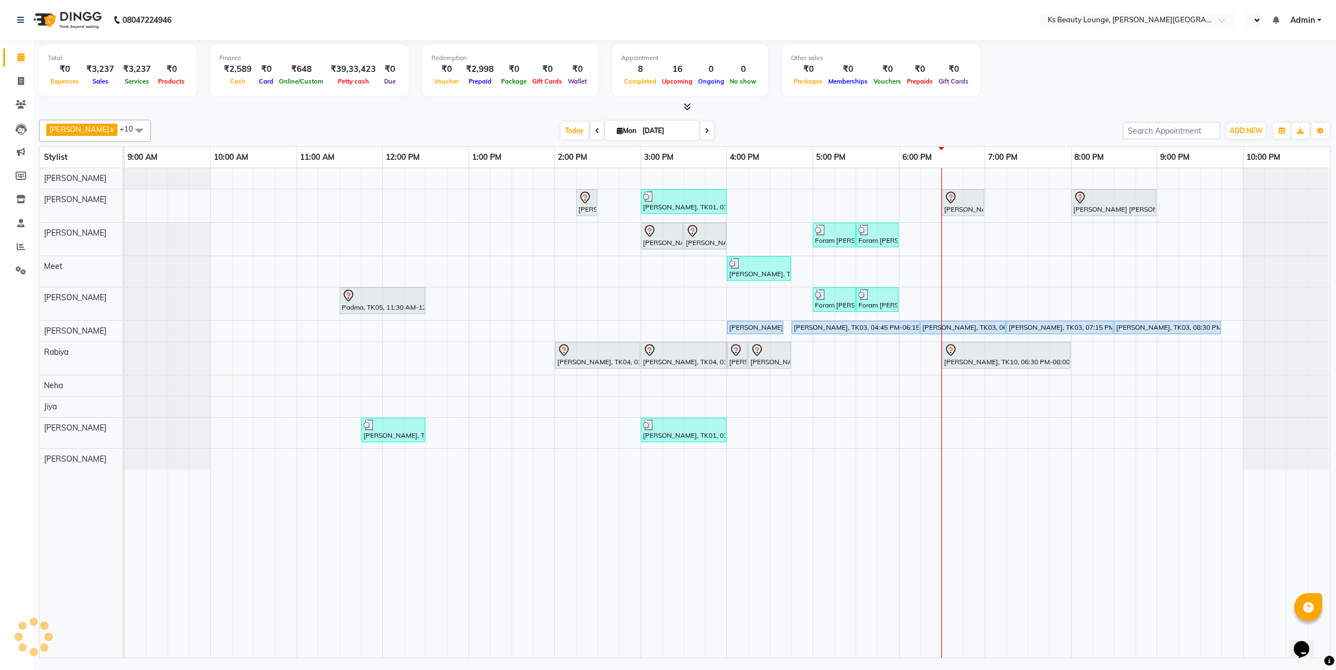
select select "en"
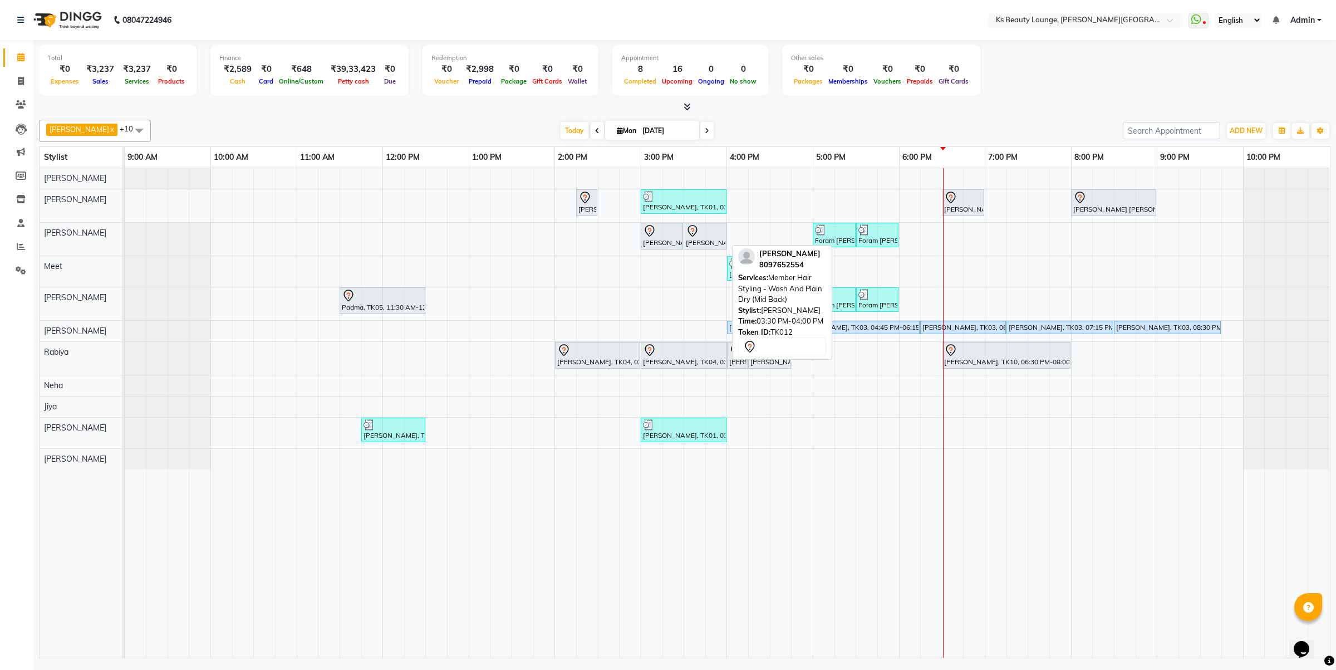
click at [698, 236] on icon at bounding box center [692, 230] width 13 height 13
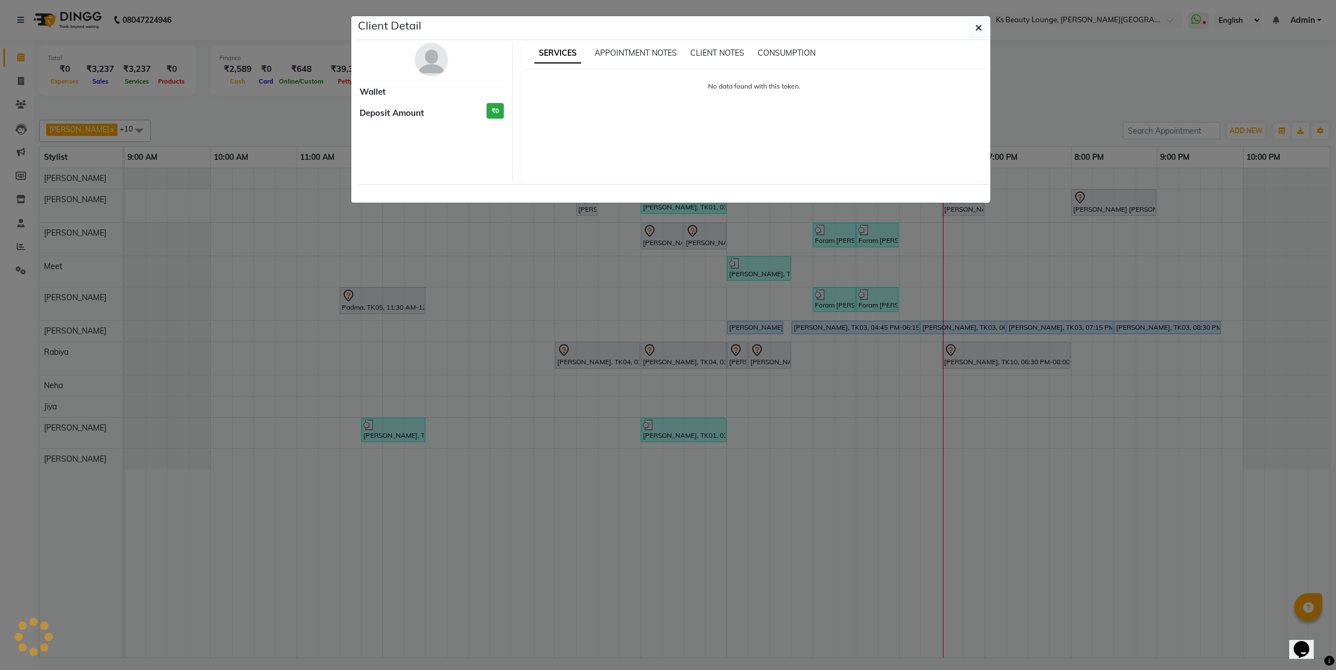
select select "7"
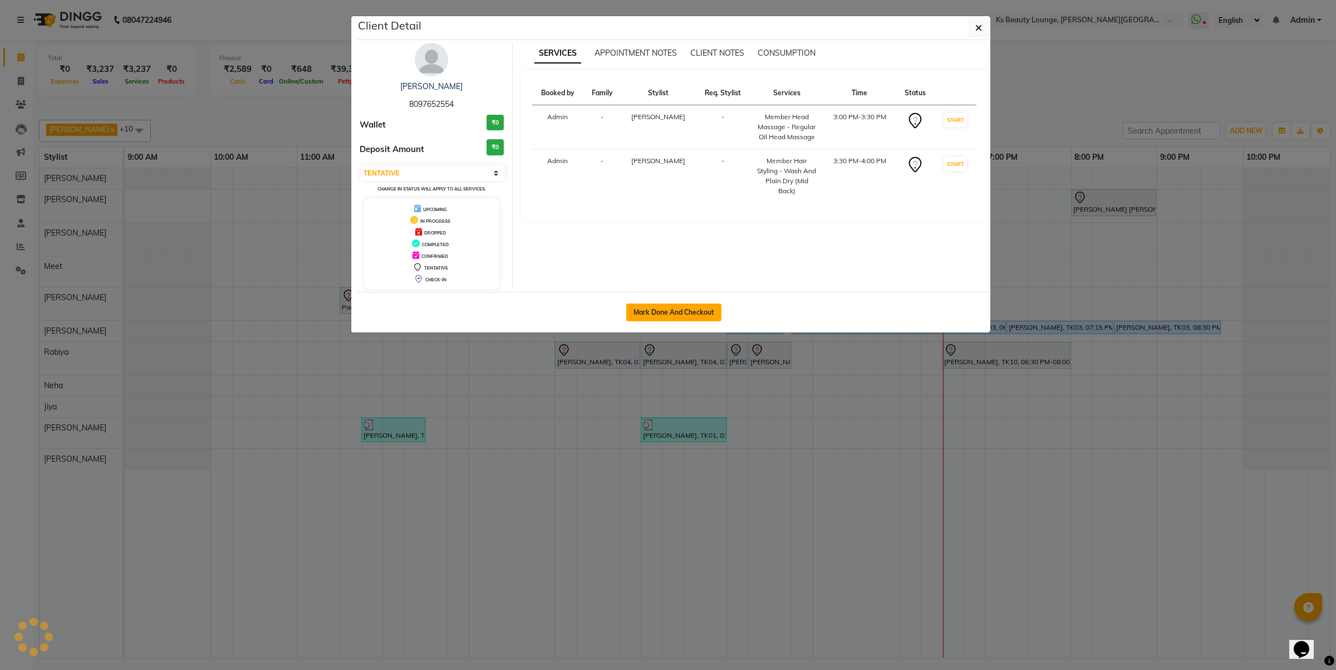
click at [675, 305] on button "Mark Done And Checkout" at bounding box center [673, 312] width 95 height 18
select select "service"
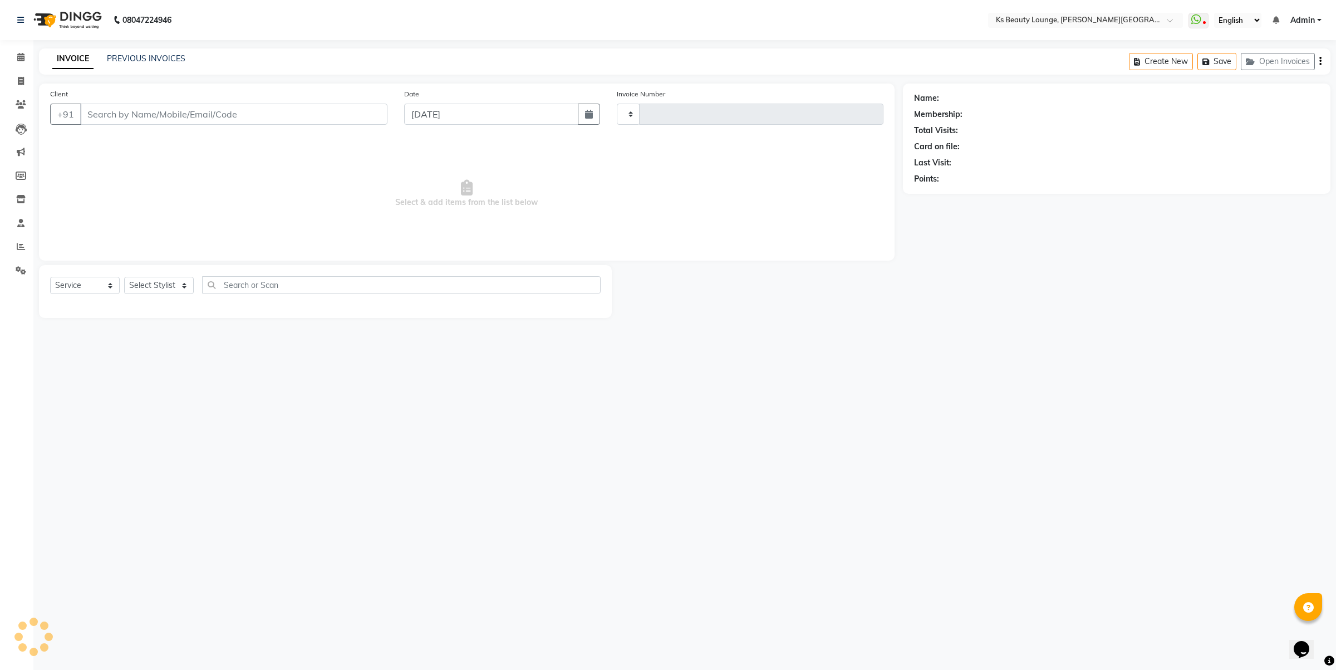
type input "3833"
select select "4411"
click at [1320, 62] on icon "button" at bounding box center [1321, 61] width 2 height 1
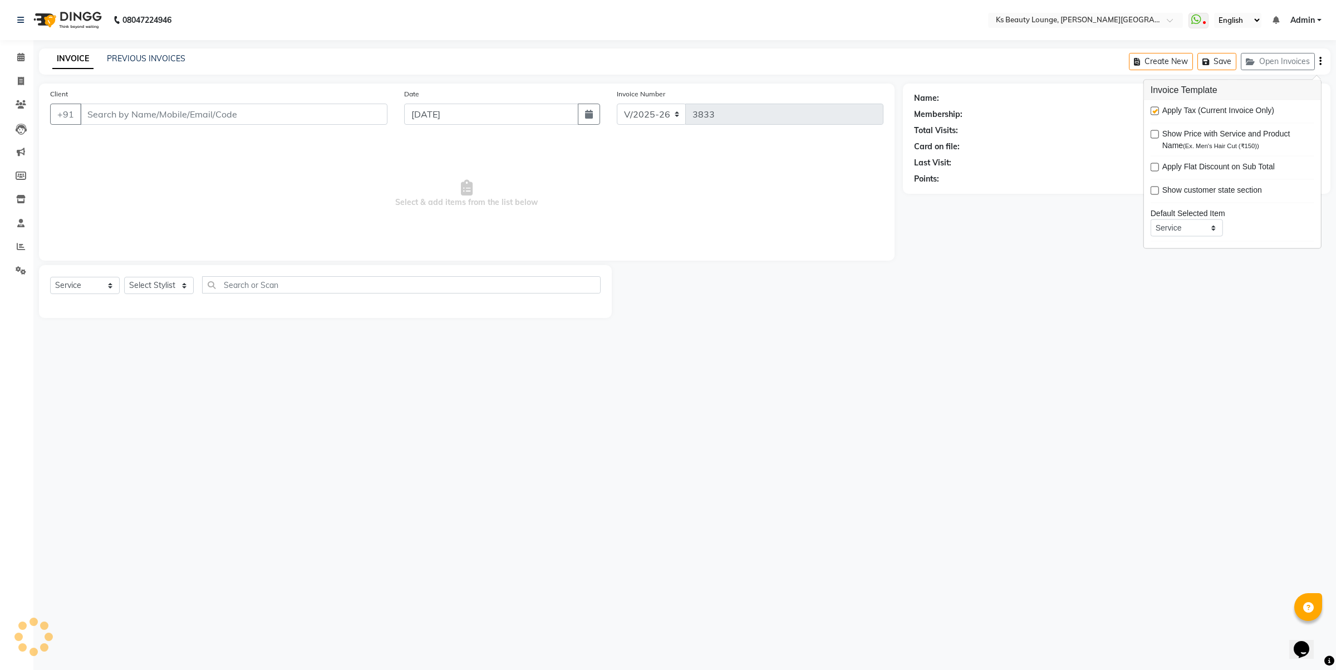
click at [1153, 107] on label at bounding box center [1155, 111] width 8 height 8
click at [1153, 108] on input "checkbox" at bounding box center [1154, 111] width 7 height 7
checkbox input "false"
click at [1058, 155] on div "Name: Membership: Total Visits: Card on file: Last Visit: Points:" at bounding box center [1116, 136] width 405 height 97
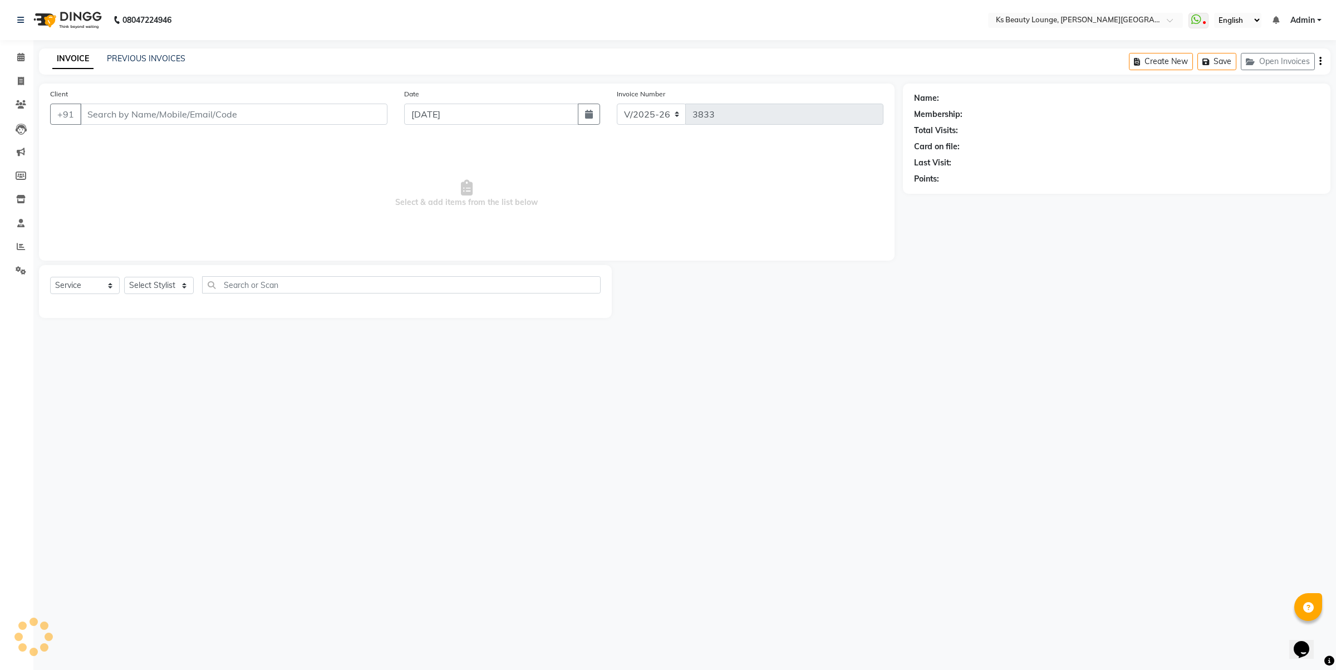
click at [713, 213] on span "Select & add items from the list below" at bounding box center [466, 193] width 833 height 111
type input "8097652554"
select select "61598"
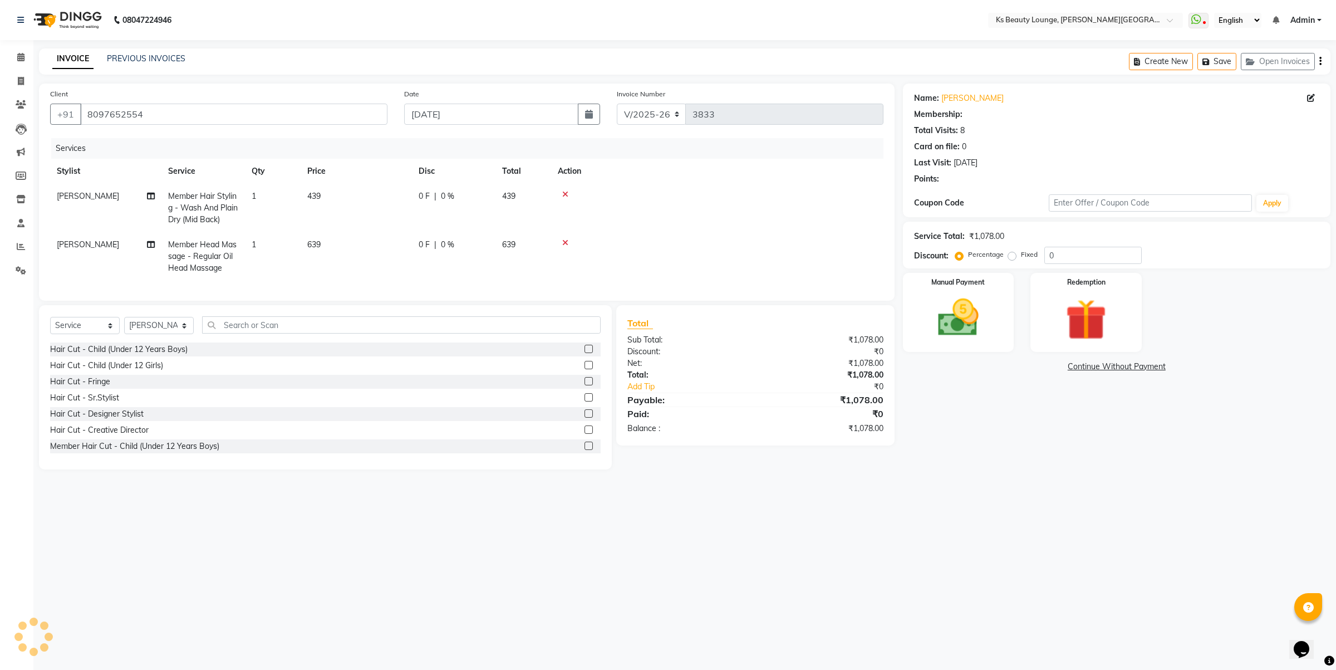
select select "1: Object"
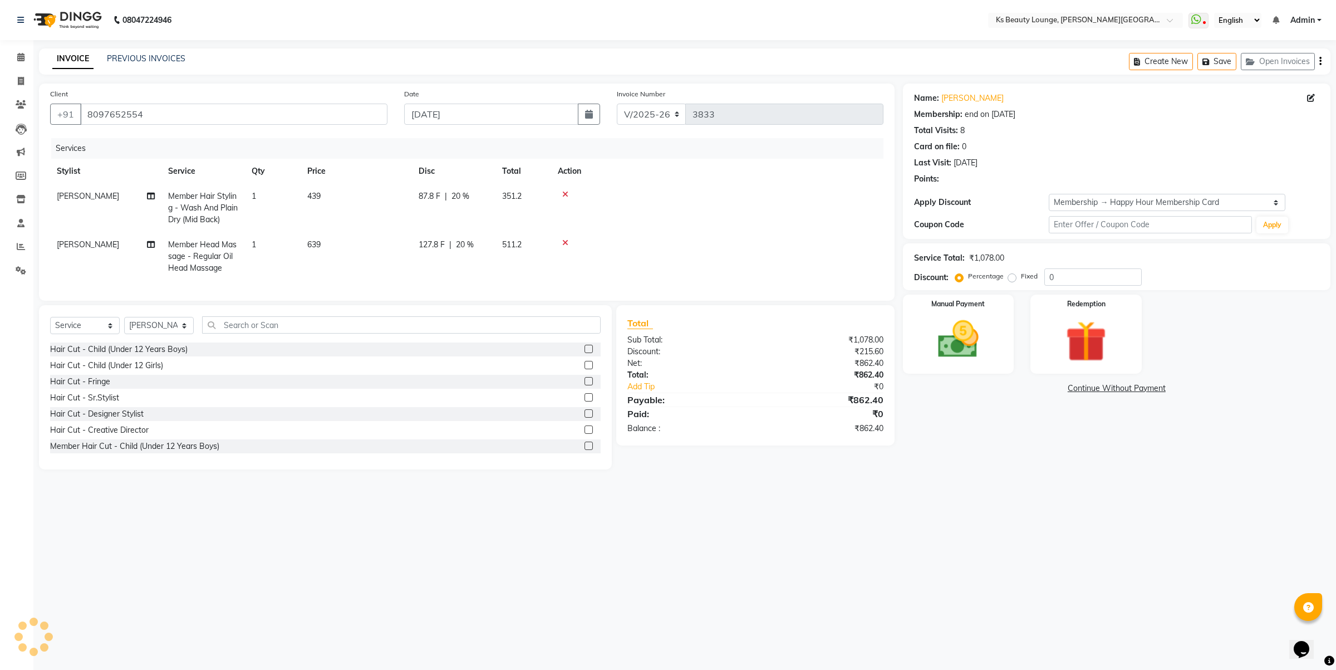
type input "20"
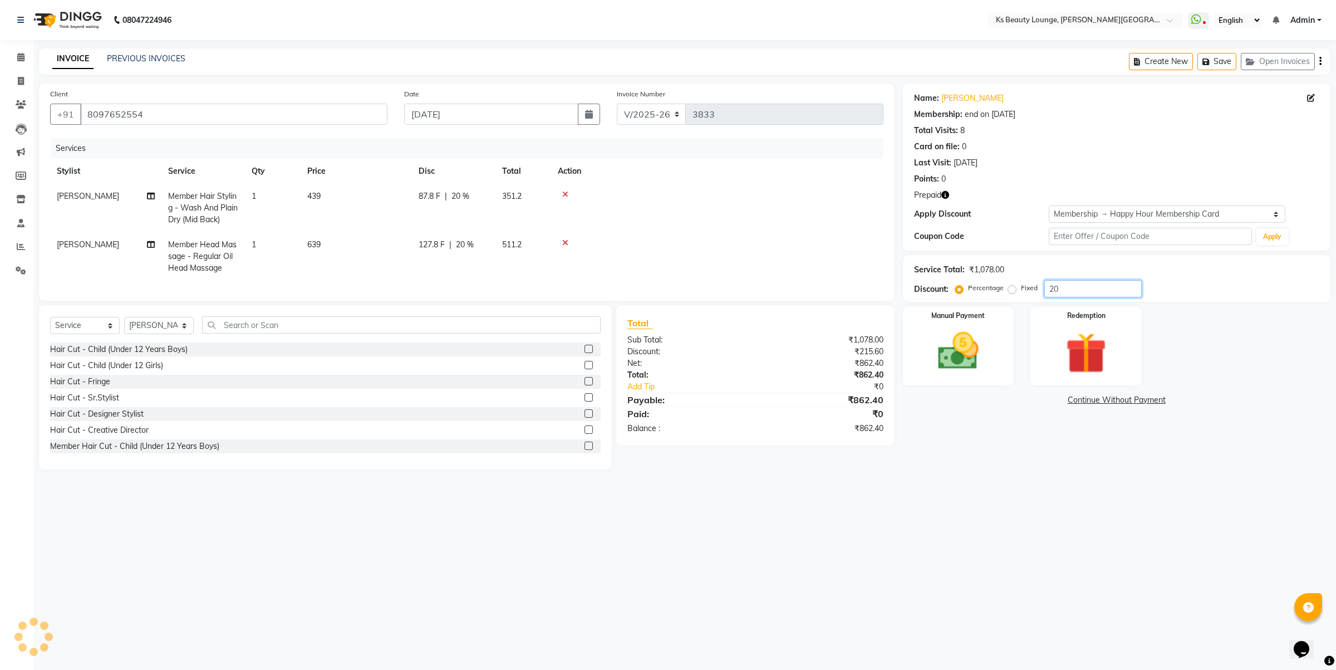
drag, startPoint x: 1048, startPoint y: 288, endPoint x: 997, endPoint y: 290, distance: 51.3
click at [997, 290] on div "Percentage Fixed 20" at bounding box center [1050, 288] width 184 height 17
click at [1320, 61] on icon "button" at bounding box center [1321, 61] width 2 height 1
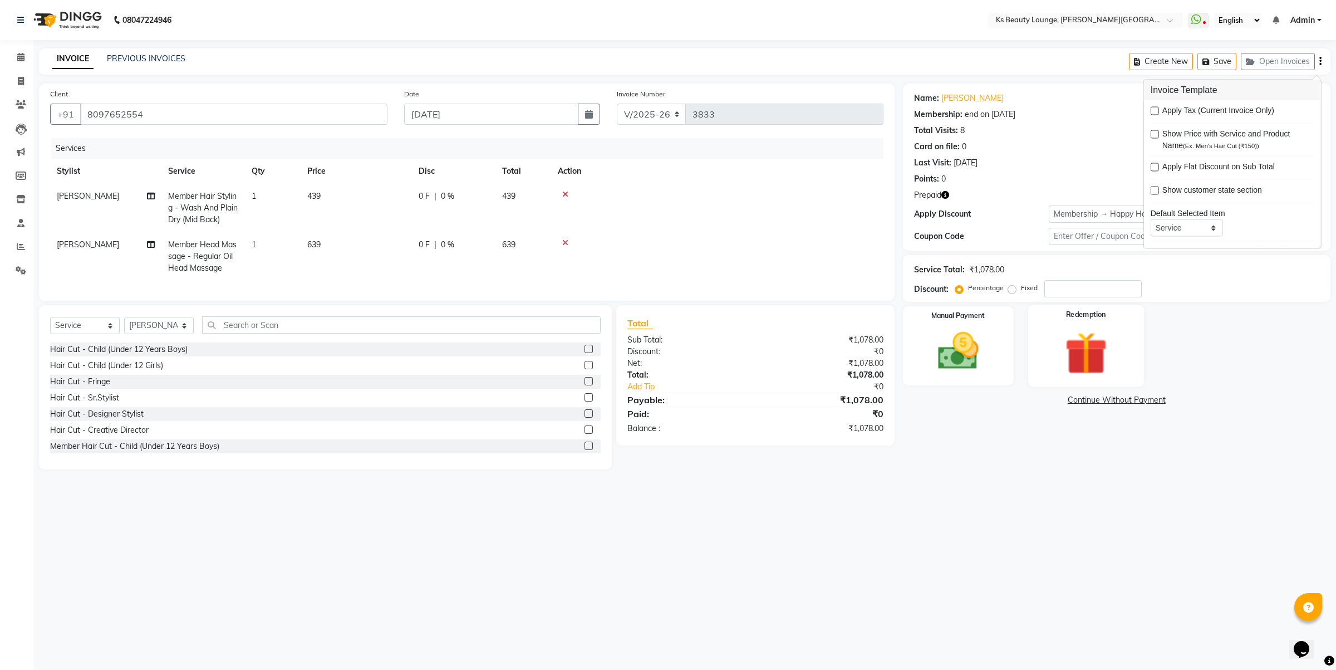
click at [1083, 357] on img at bounding box center [1086, 353] width 69 height 53
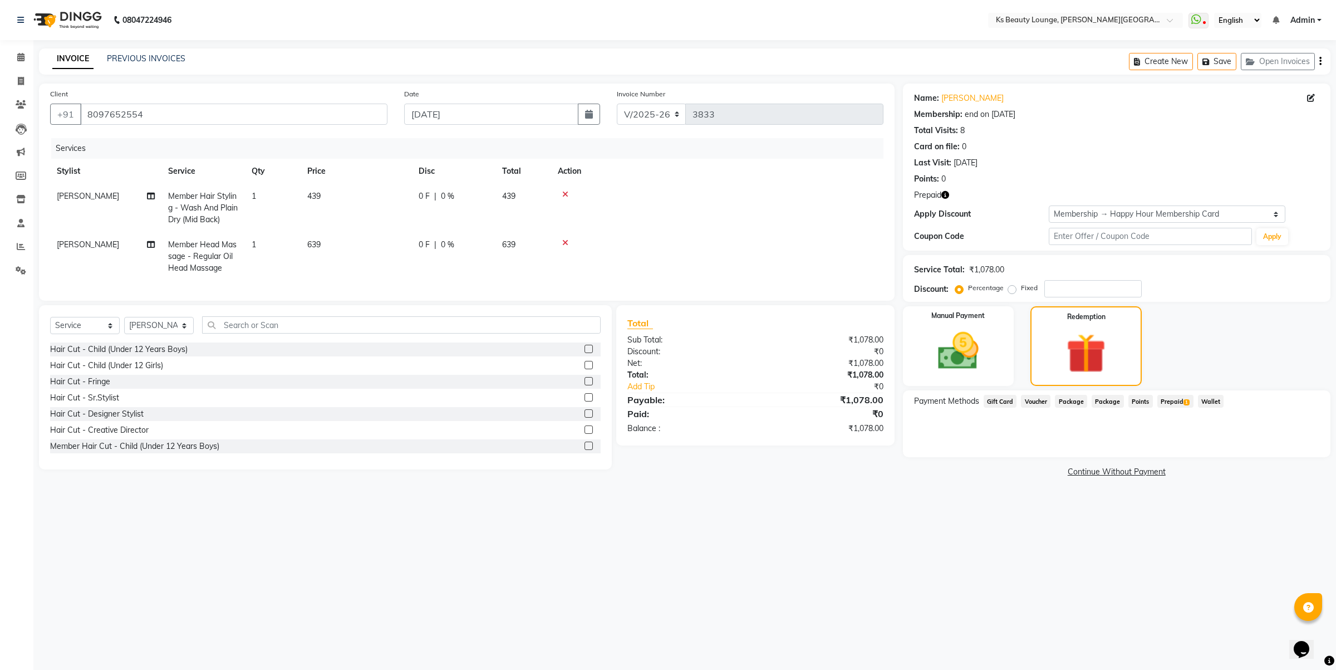
click at [1178, 399] on span "Prepaid 1" at bounding box center [1176, 401] width 36 height 13
click at [1290, 443] on button "Add" at bounding box center [1293, 445] width 41 height 19
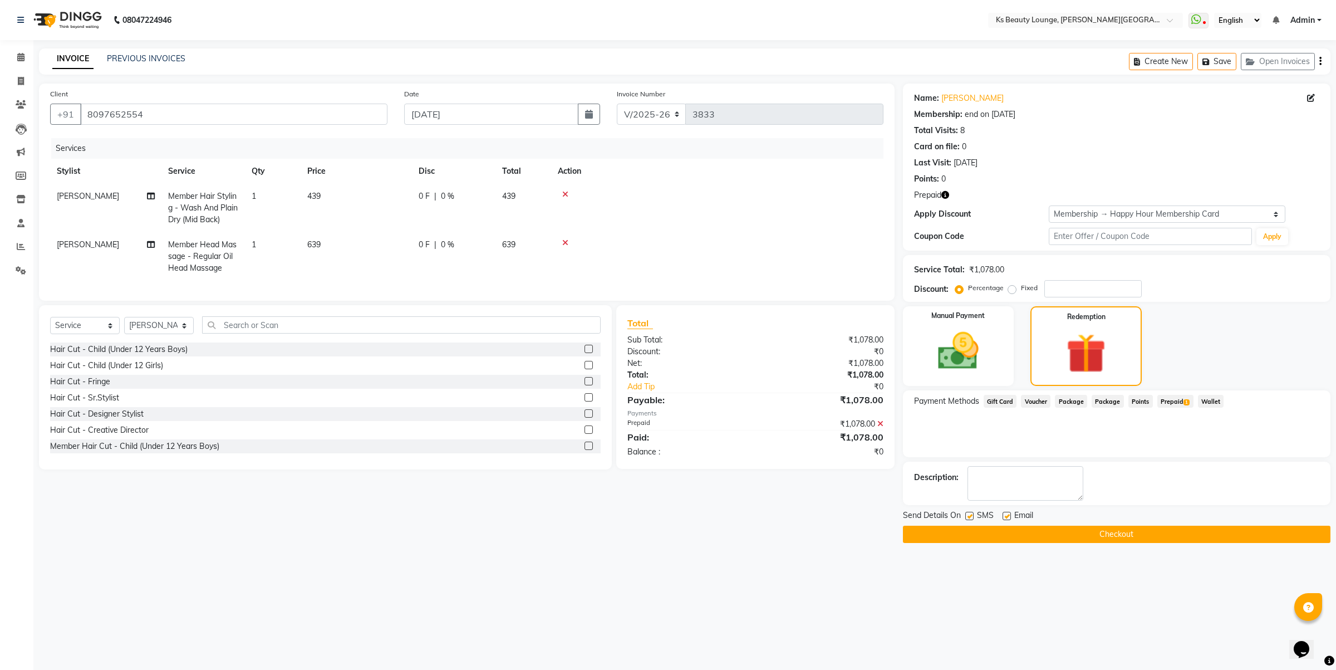
click at [1120, 536] on button "Checkout" at bounding box center [1117, 534] width 428 height 17
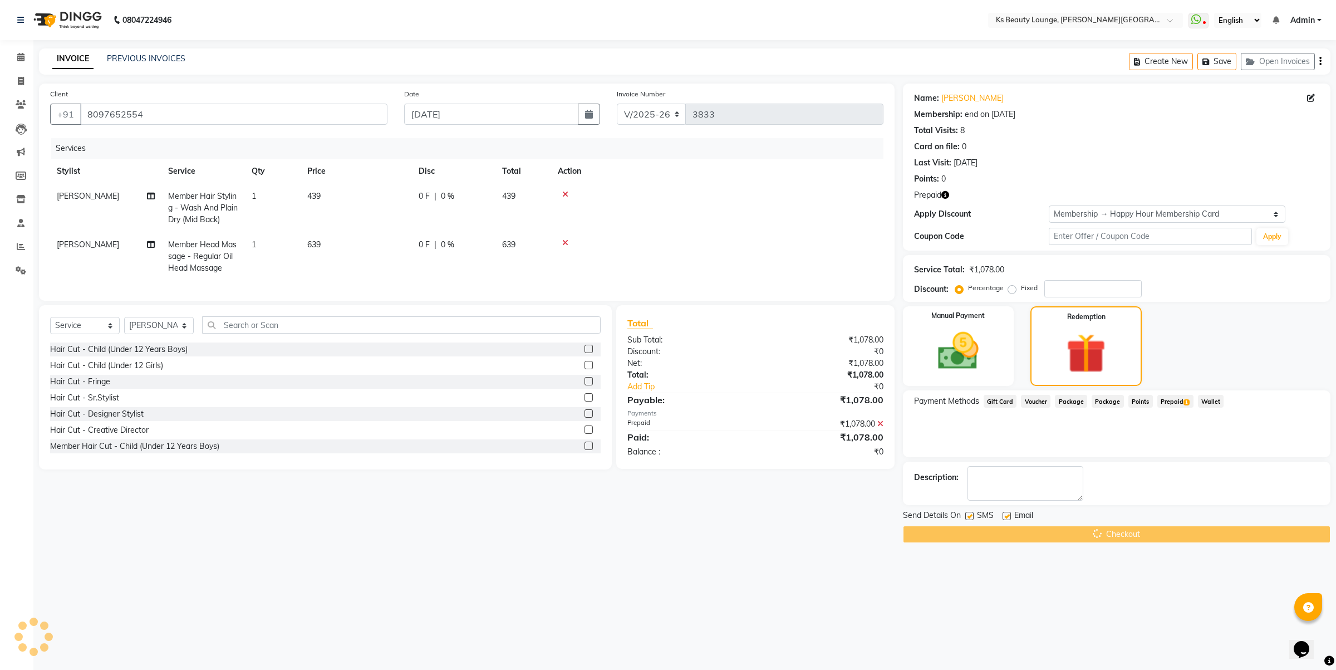
click at [1119, 536] on div "Checkout" at bounding box center [1117, 534] width 428 height 17
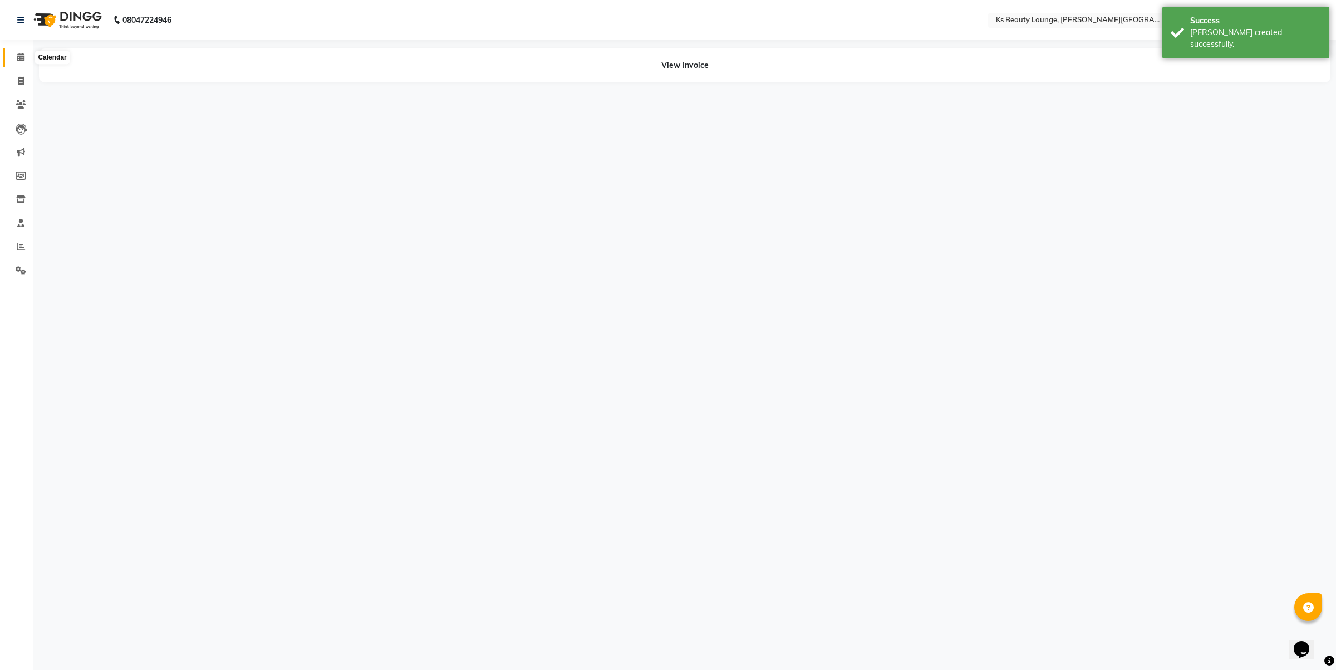
click at [24, 58] on span at bounding box center [20, 57] width 19 height 13
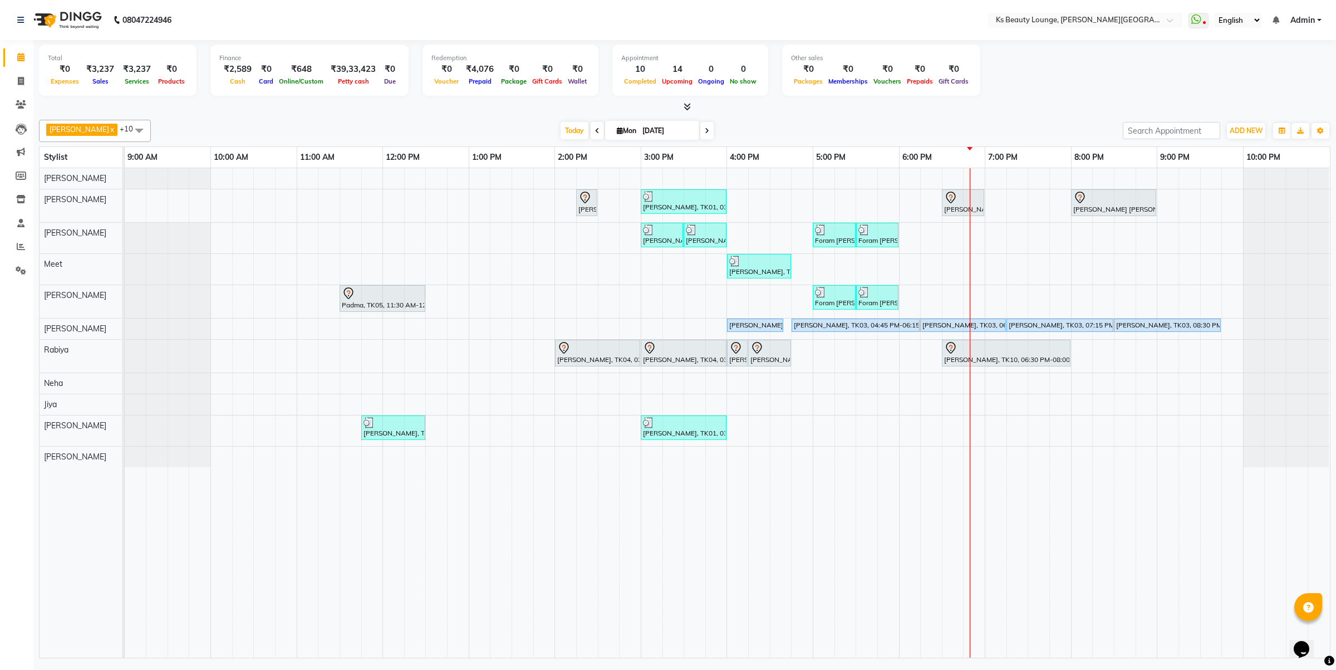
click at [705, 134] on icon at bounding box center [707, 130] width 4 height 7
type input "02-09-2025"
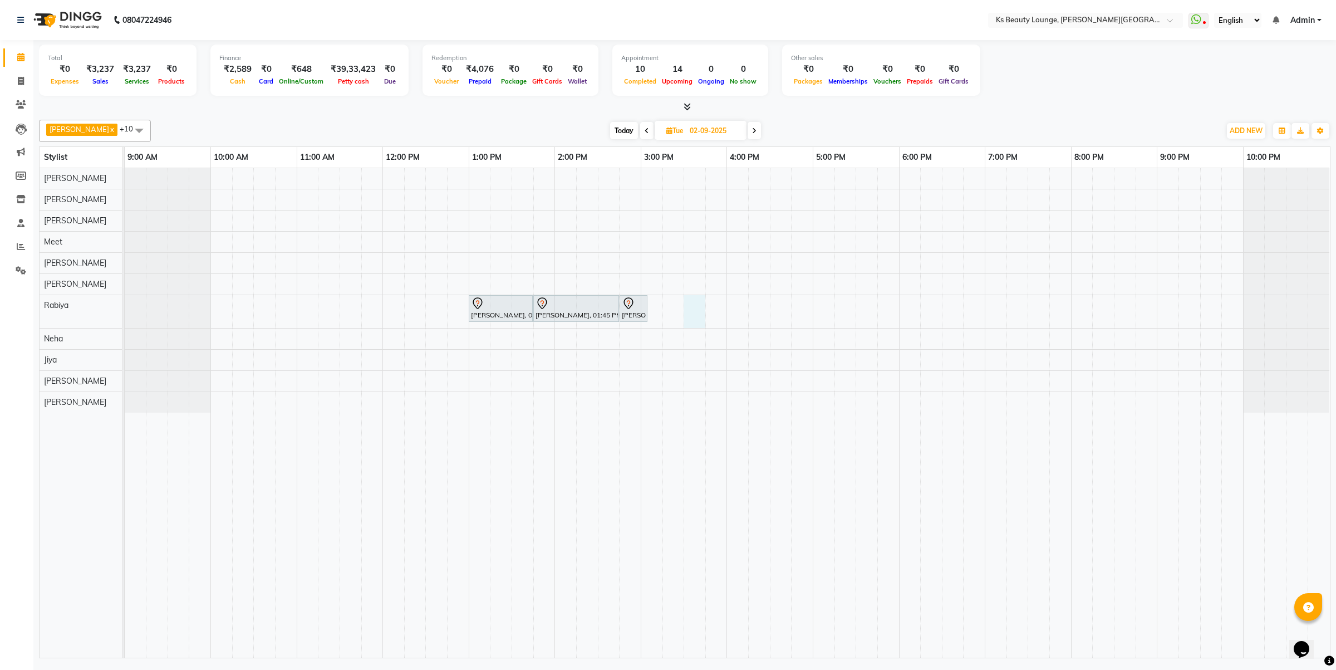
click at [689, 316] on div "Chandni Doshi, 01:00 PM-01:45 PM, Rica - Full Arms Chandni Doshi, 01:45 PM-02:4…" at bounding box center [727, 412] width 1205 height 489
select select "79670"
select select "930"
select select "tentative"
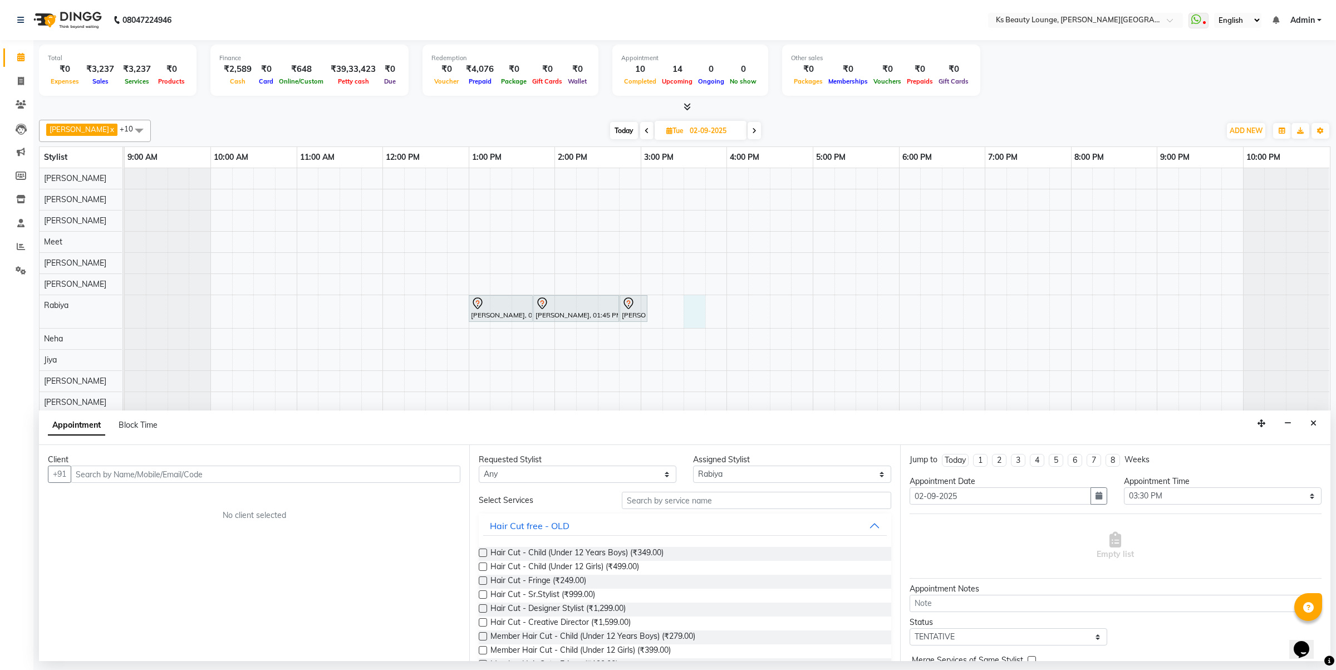
click at [146, 474] on input "text" at bounding box center [266, 473] width 390 height 17
drag, startPoint x: 133, startPoint y: 476, endPoint x: 4, endPoint y: 469, distance: 128.8
click at [0, 477] on app-home "08047224946 Select Location × Ks Beauty Lounge, Chandavarkar Road WhatsApp Stat…" at bounding box center [668, 330] width 1336 height 661
drag, startPoint x: 0, startPoint y: 471, endPoint x: 0, endPoint y: 528, distance: 56.8
click at [0, 493] on div "Calendar Invoice Clients Leads Marketing Members Inventory Staff Reports Settin…" at bounding box center [75, 342] width 150 height 621
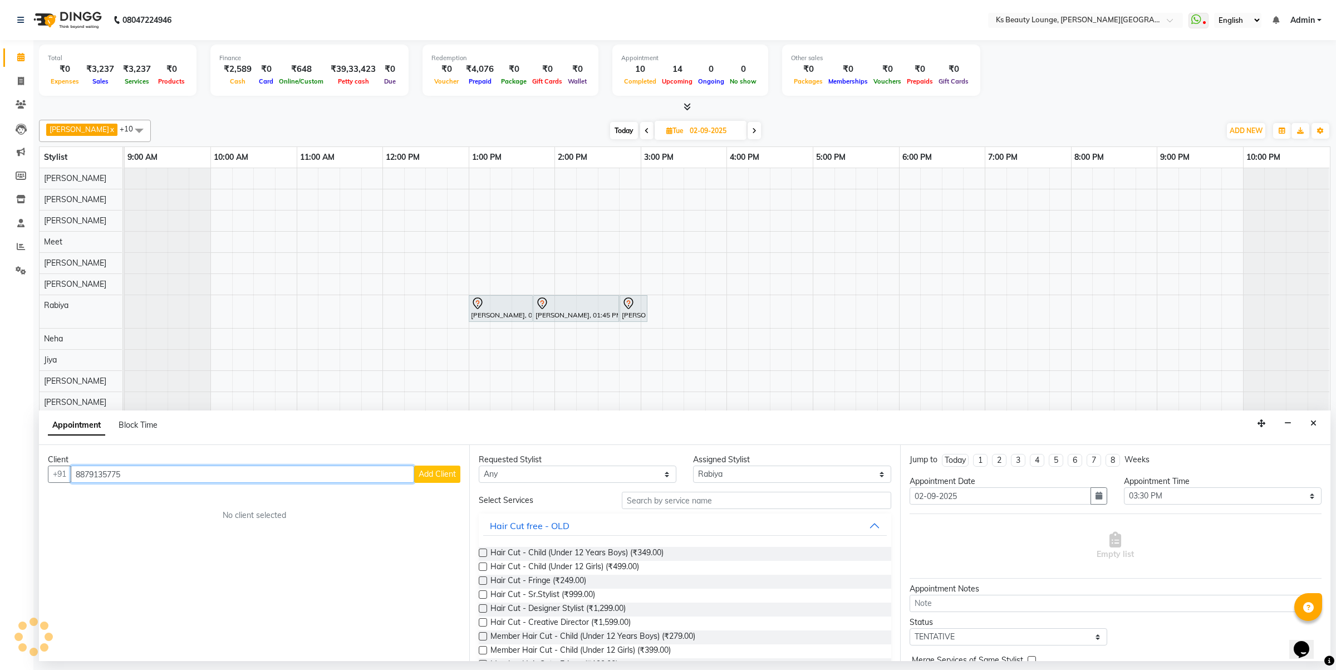
drag, startPoint x: 149, startPoint y: 474, endPoint x: 9, endPoint y: 459, distance: 140.5
click at [9, 459] on app-home "08047224946 Select Location × Ks Beauty Lounge, Chandavarkar Road WhatsApp Stat…" at bounding box center [668, 330] width 1336 height 661
click at [76, 472] on input "69969958" at bounding box center [243, 473] width 344 height 17
type input "9769969958"
click at [30, 106] on span at bounding box center [20, 105] width 19 height 13
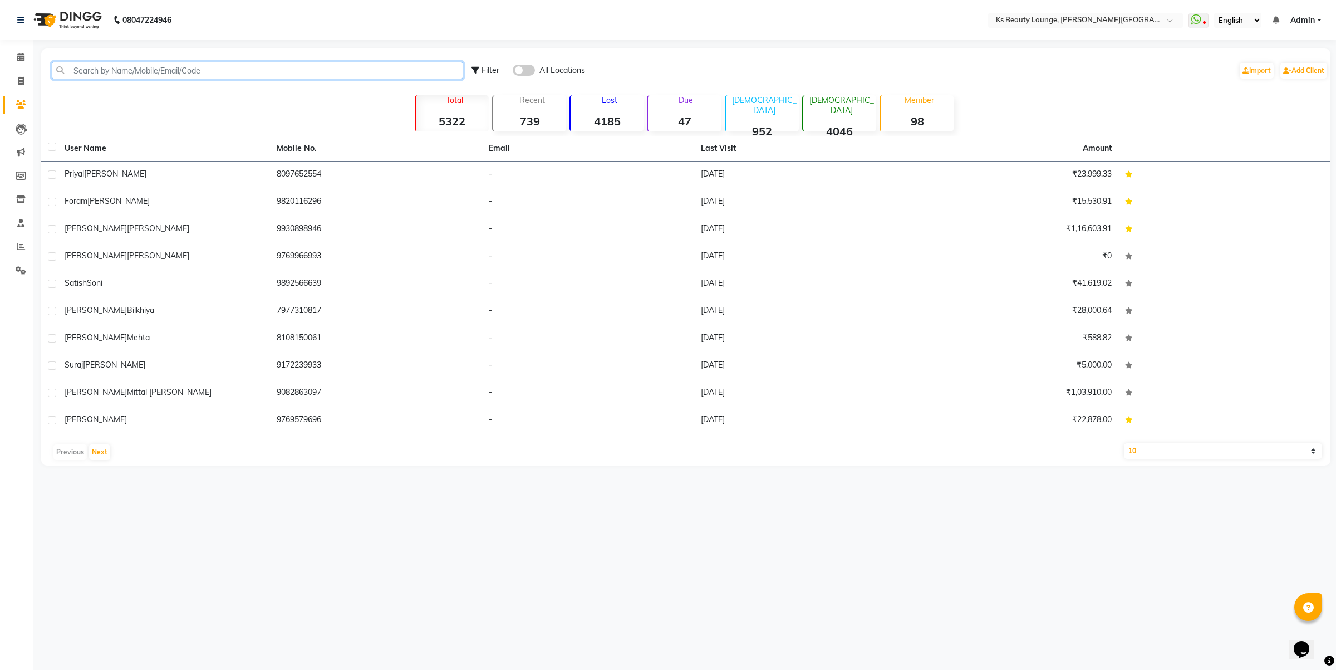
click at [112, 67] on input "text" at bounding box center [257, 70] width 411 height 17
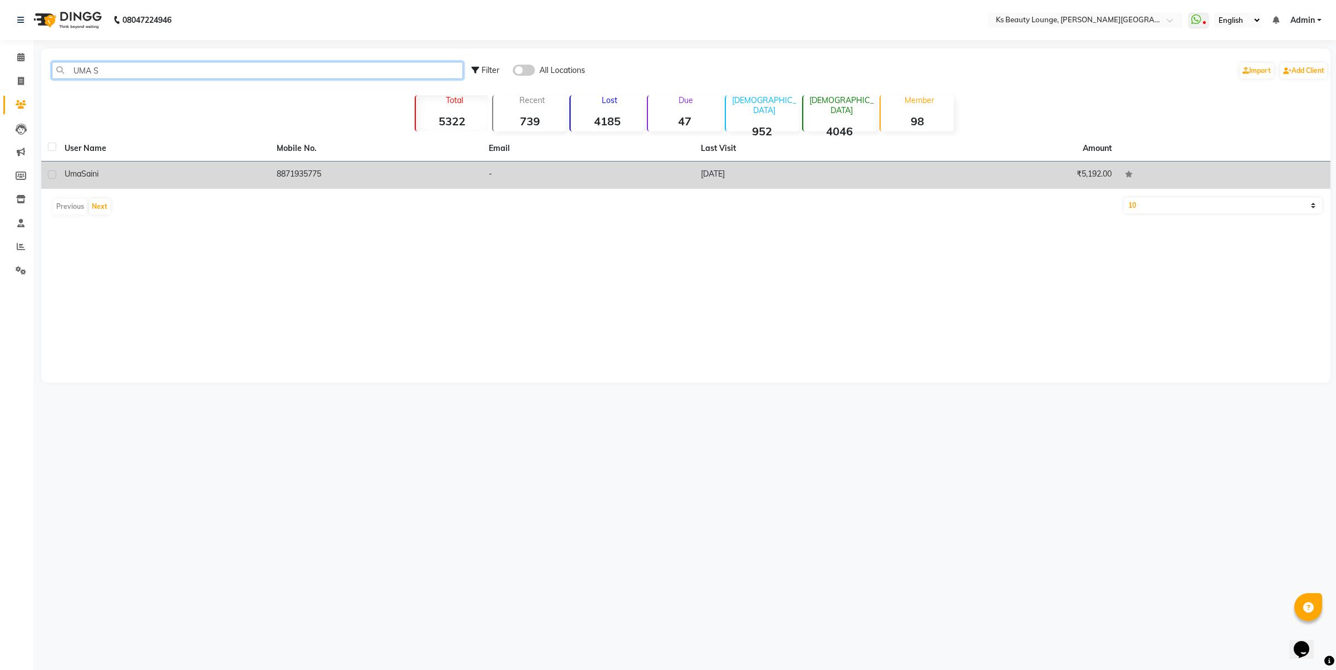
type input "UMA S"
click at [315, 179] on td "8871935775" at bounding box center [376, 174] width 212 height 27
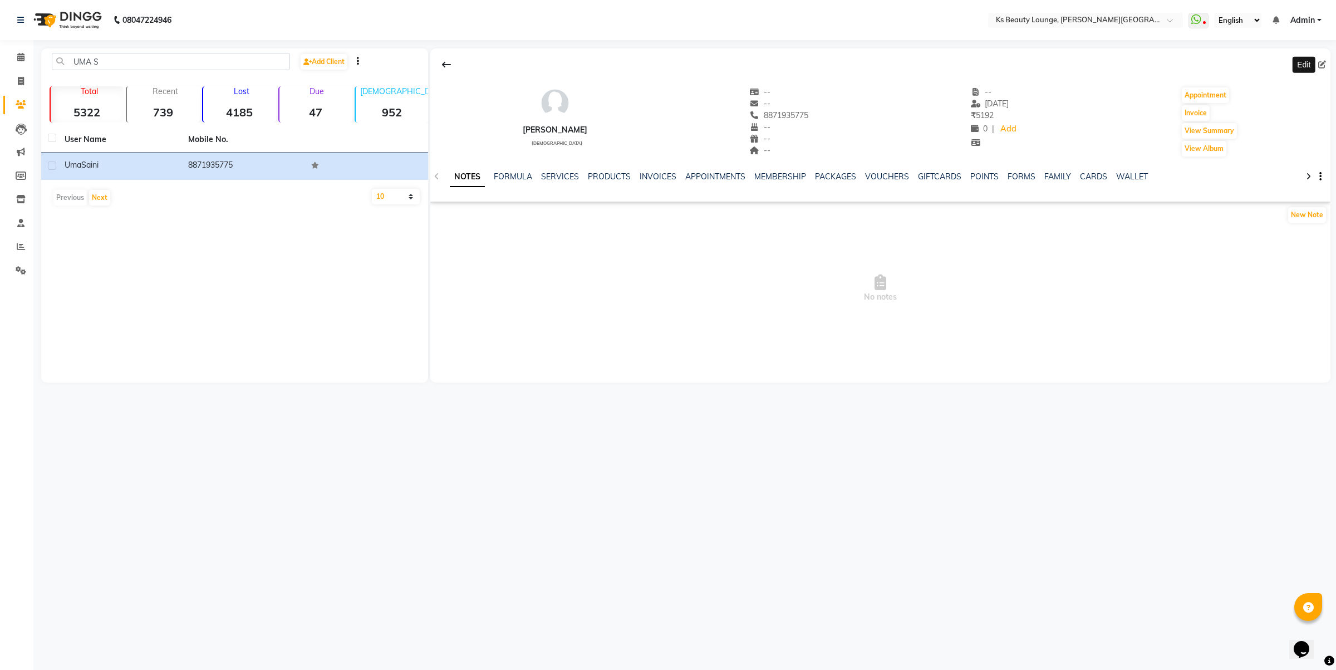
click at [1322, 59] on span at bounding box center [1324, 65] width 12 height 12
click at [1324, 65] on icon at bounding box center [1322, 65] width 8 height 8
select select "female"
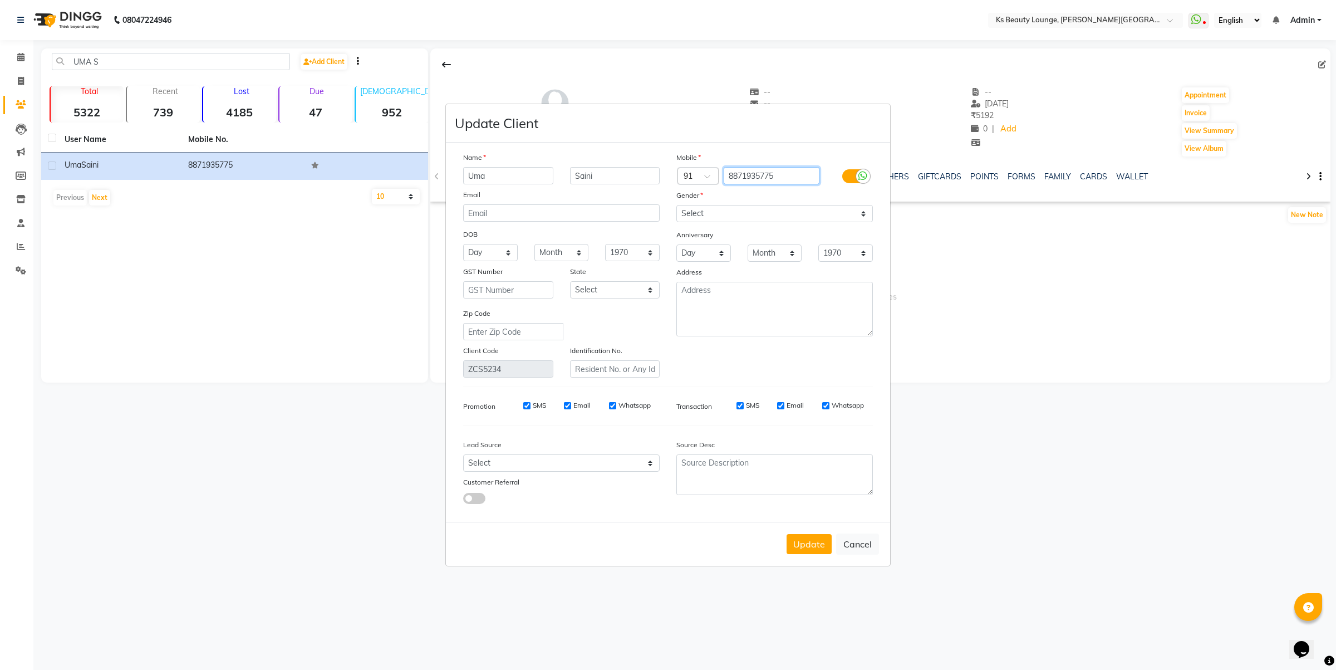
click at [802, 176] on input "8871935775" at bounding box center [772, 175] width 96 height 17
type input "8871935773"
click at [817, 536] on button "Update" at bounding box center [809, 544] width 45 height 20
select select
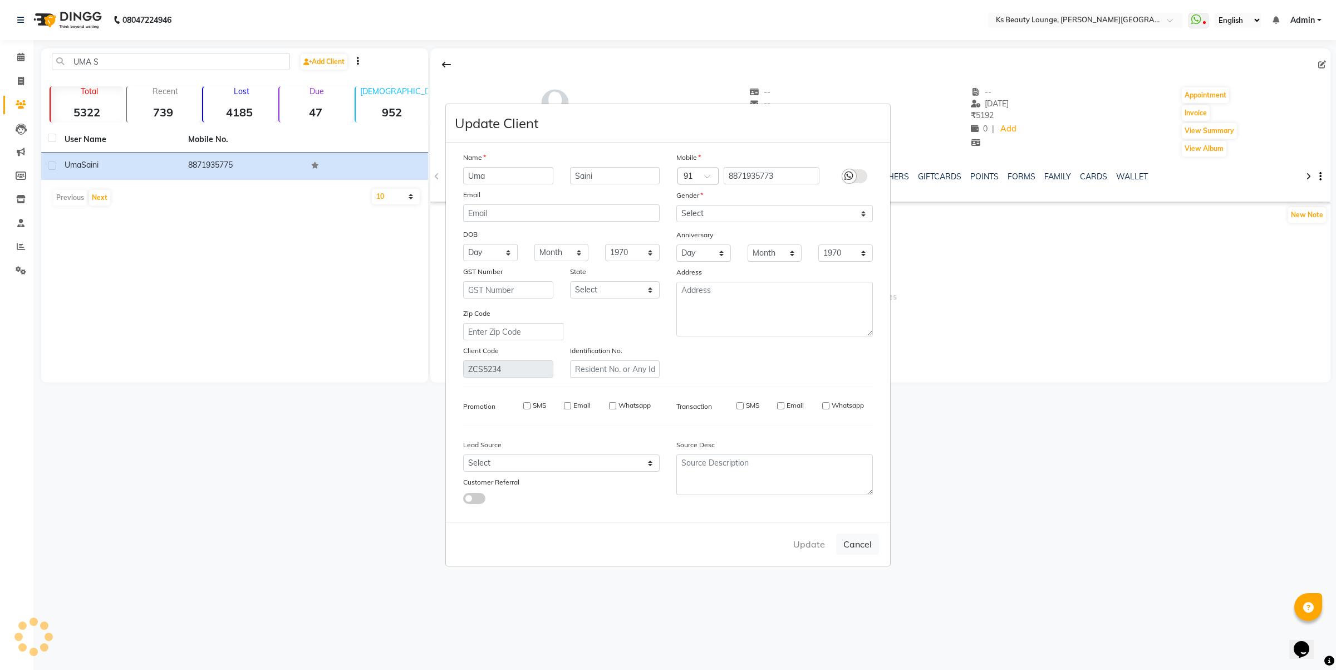
select select
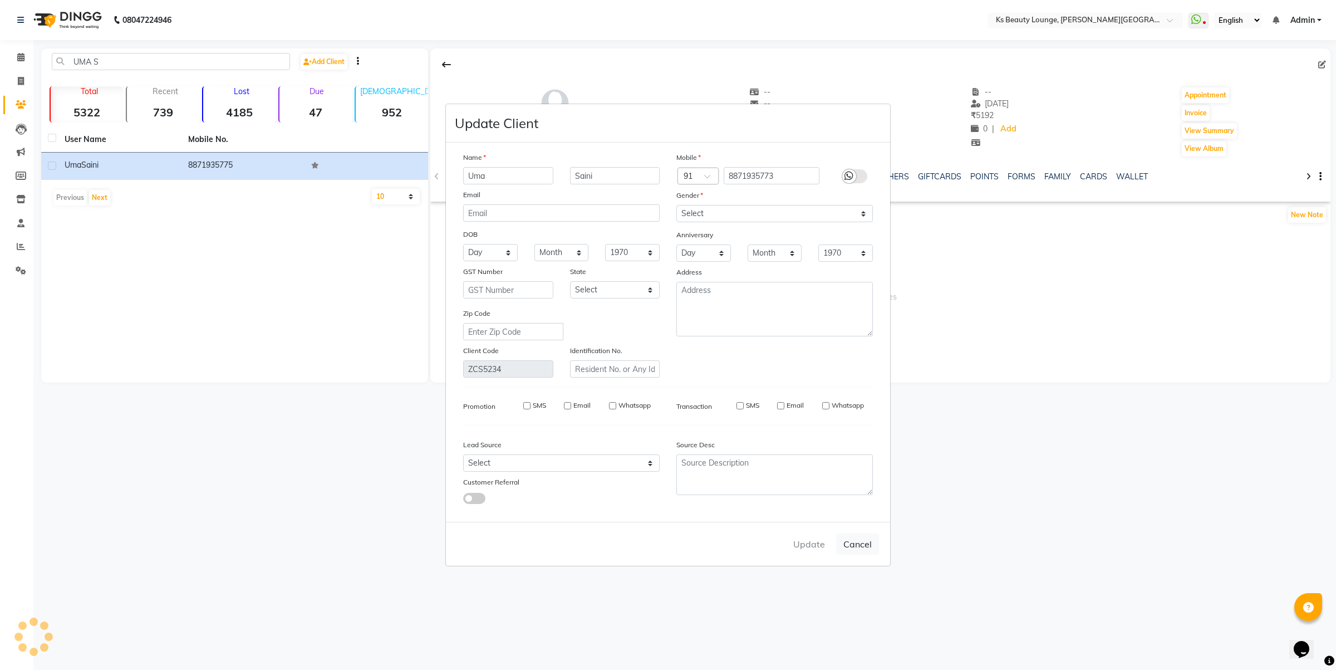
checkbox input "false"
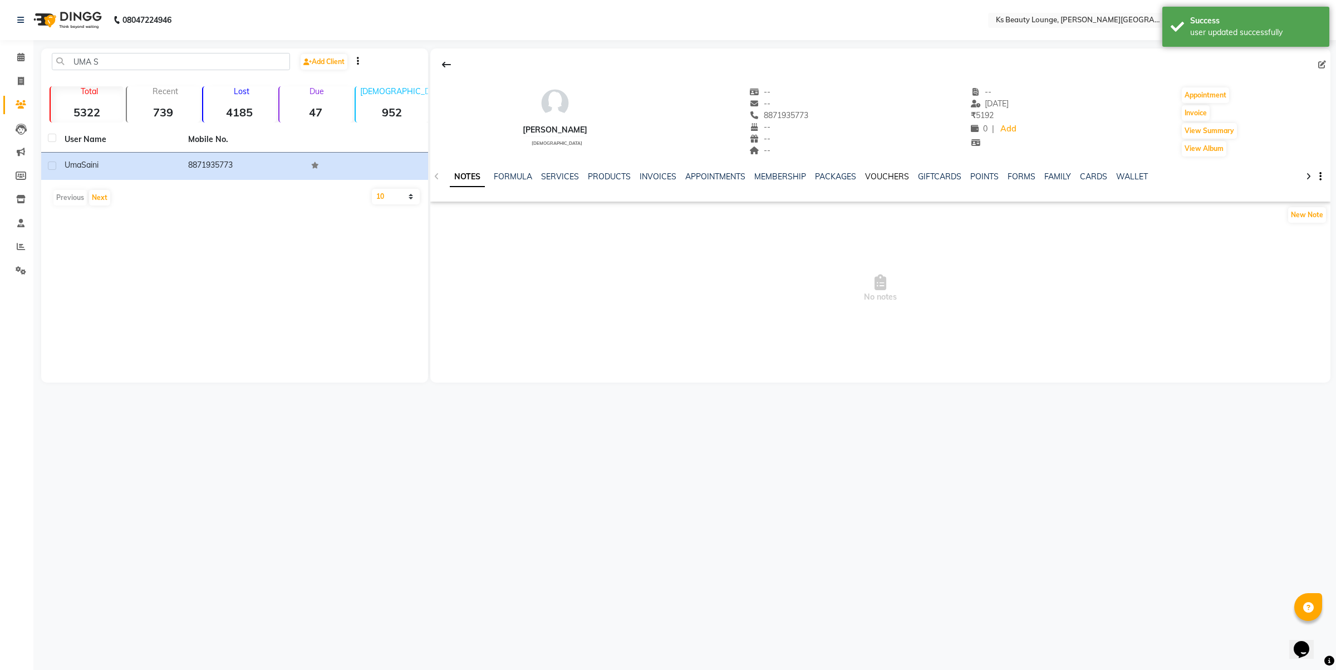
click at [887, 176] on link "VOUCHERS" at bounding box center [887, 176] width 44 height 10
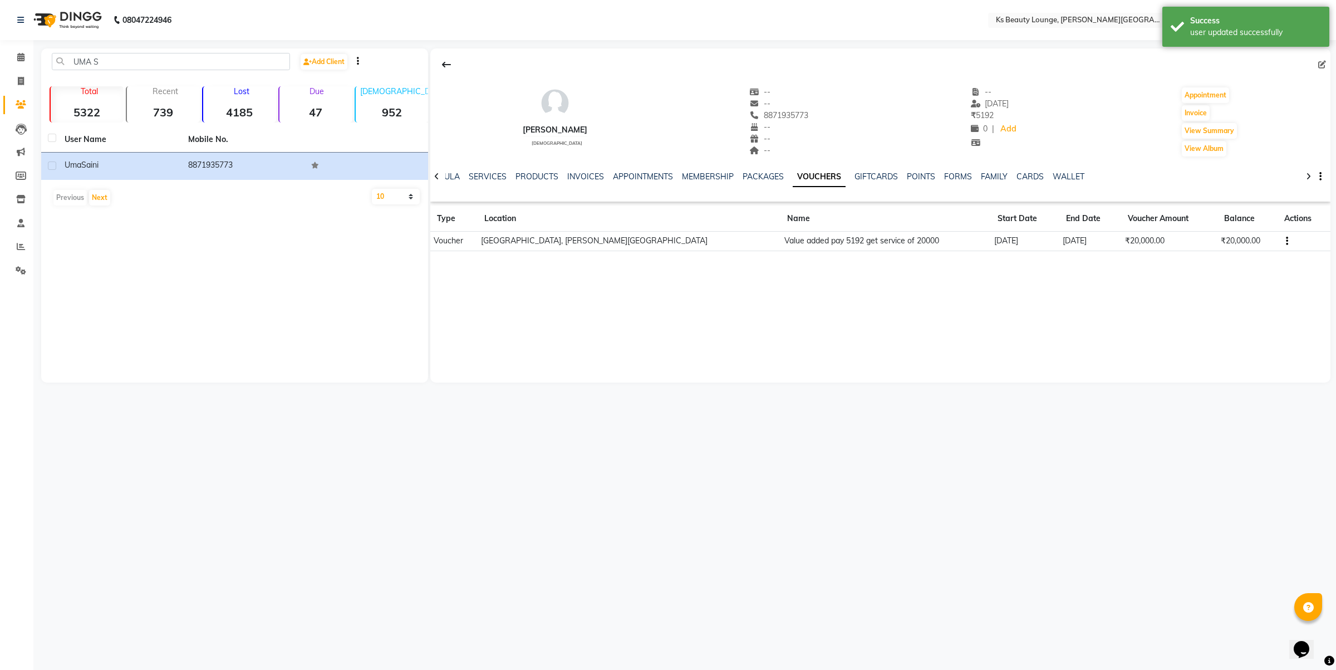
drag, startPoint x: 746, startPoint y: 115, endPoint x: 819, endPoint y: 116, distance: 72.9
click at [819, 116] on div "Uma Saini female -- -- 8871935773 -- -- -- -- 15-08-2025 ₹ 5192 0 | Add Appoint…" at bounding box center [880, 116] width 900 height 82
copy span "8871935773"
click at [18, 53] on icon at bounding box center [20, 57] width 7 height 8
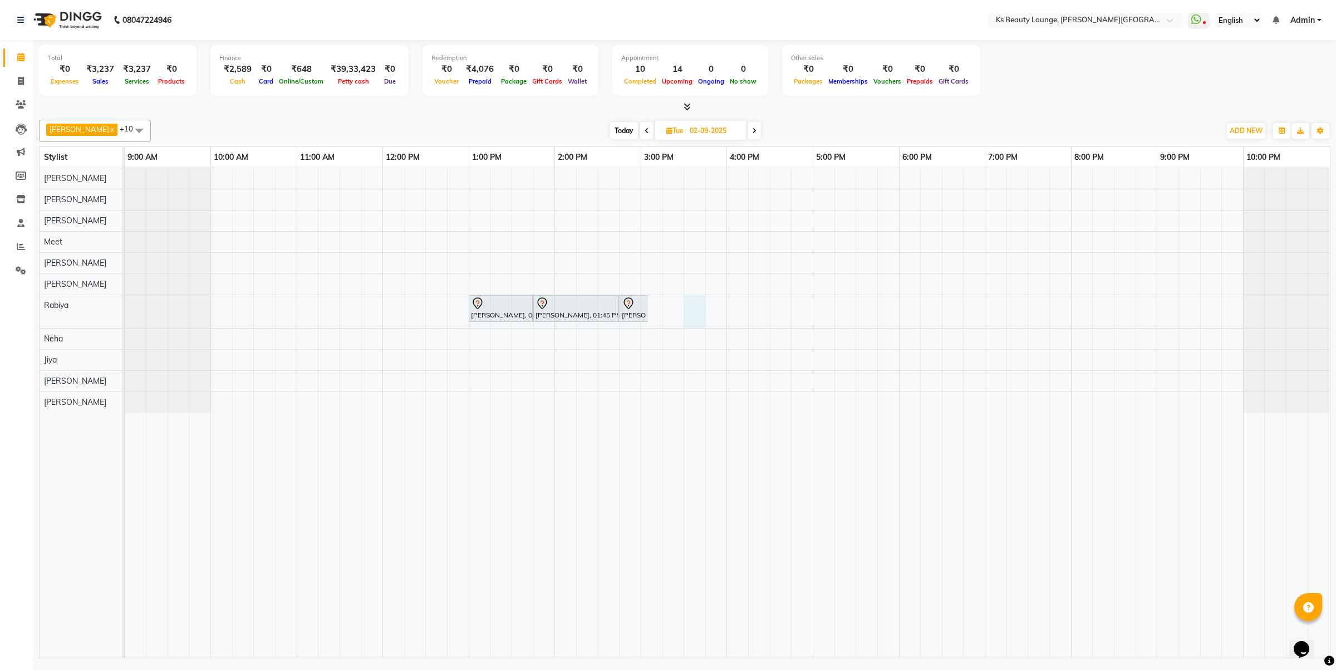
click at [693, 303] on div "Chandni Doshi, 01:00 PM-01:45 PM, Rica - Full Arms Chandni Doshi, 01:45 PM-02:4…" at bounding box center [727, 412] width 1205 height 489
select select "79670"
select select "930"
select select "tentative"
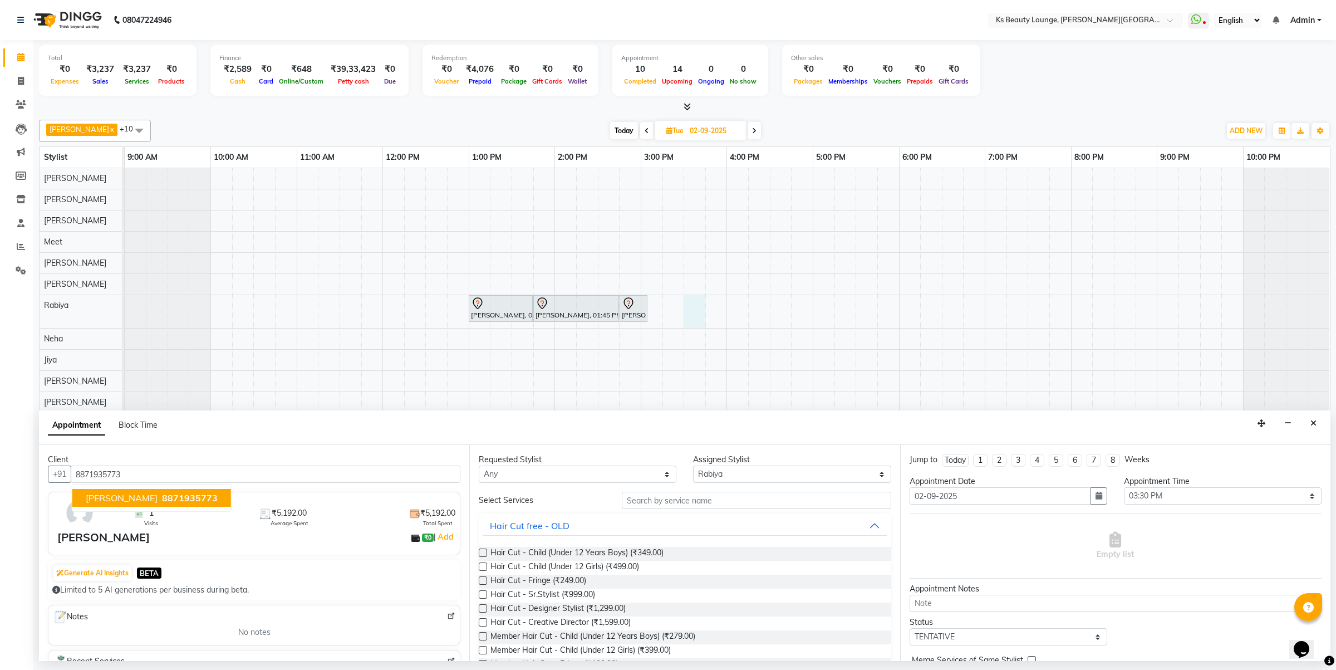
click at [171, 501] on span "8871935773" at bounding box center [190, 497] width 56 height 11
type input "8871935773"
click at [635, 506] on input "text" at bounding box center [756, 500] width 269 height 17
click at [652, 504] on input "text" at bounding box center [756, 500] width 269 height 17
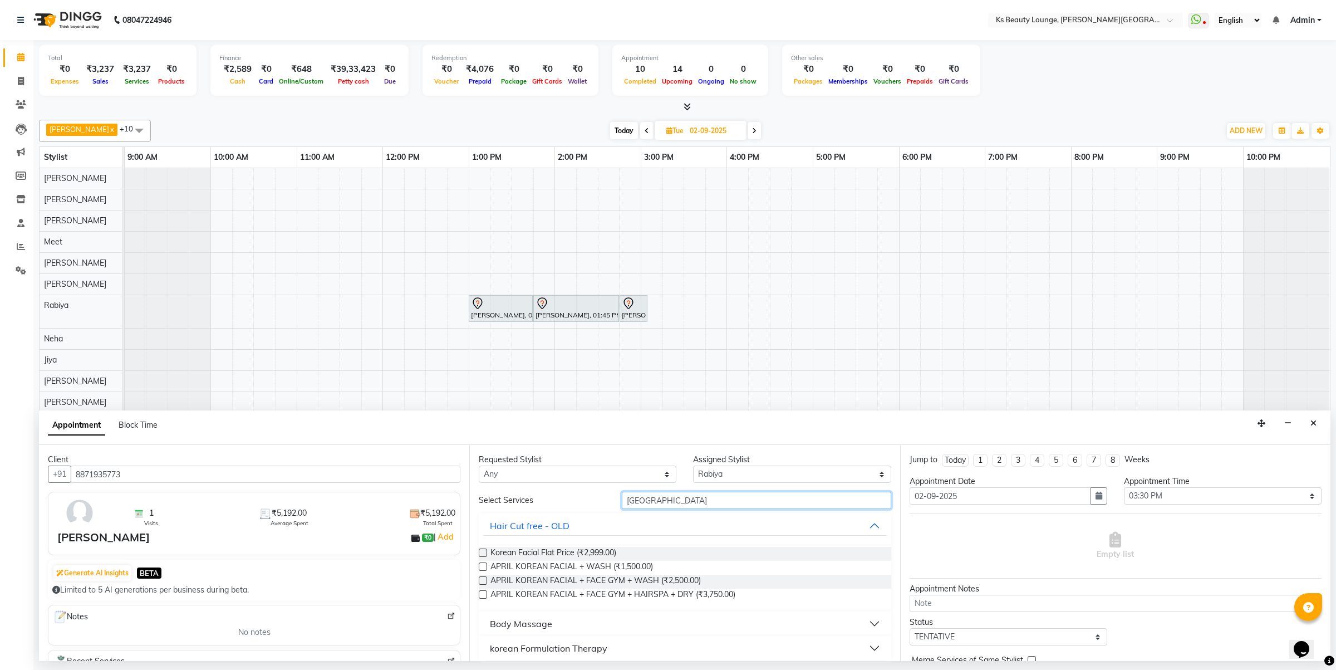
type input "KOREA"
click at [591, 649] on div "korean Formulation Therapy" at bounding box center [548, 647] width 117 height 13
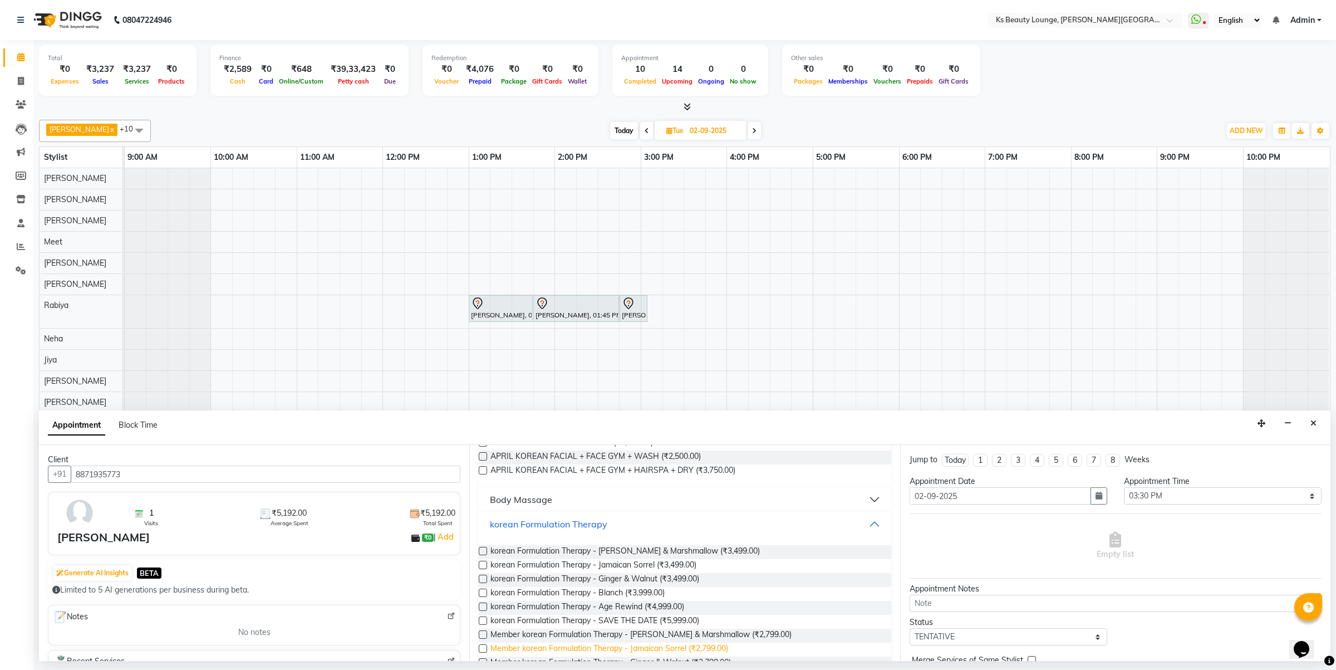
scroll to position [139, 0]
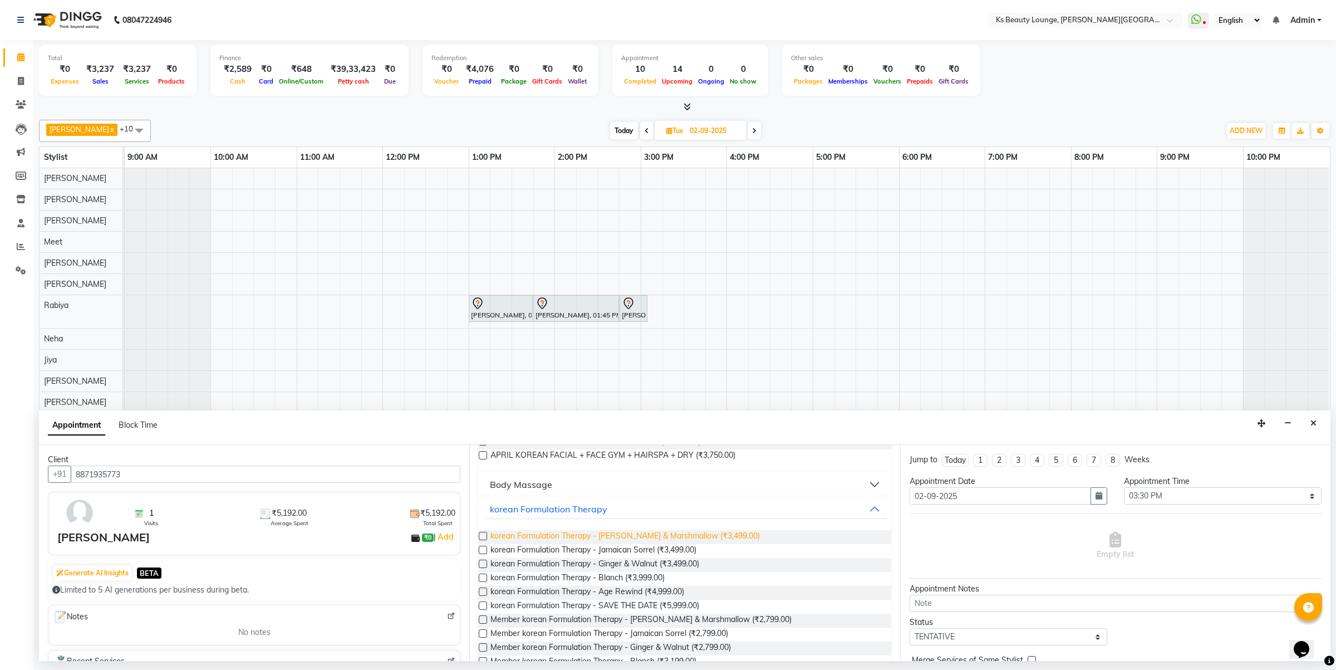
click at [632, 534] on span "korean Formulation Therapy - Papaya & Marshmallow (₹3,499.00)" at bounding box center [625, 537] width 269 height 14
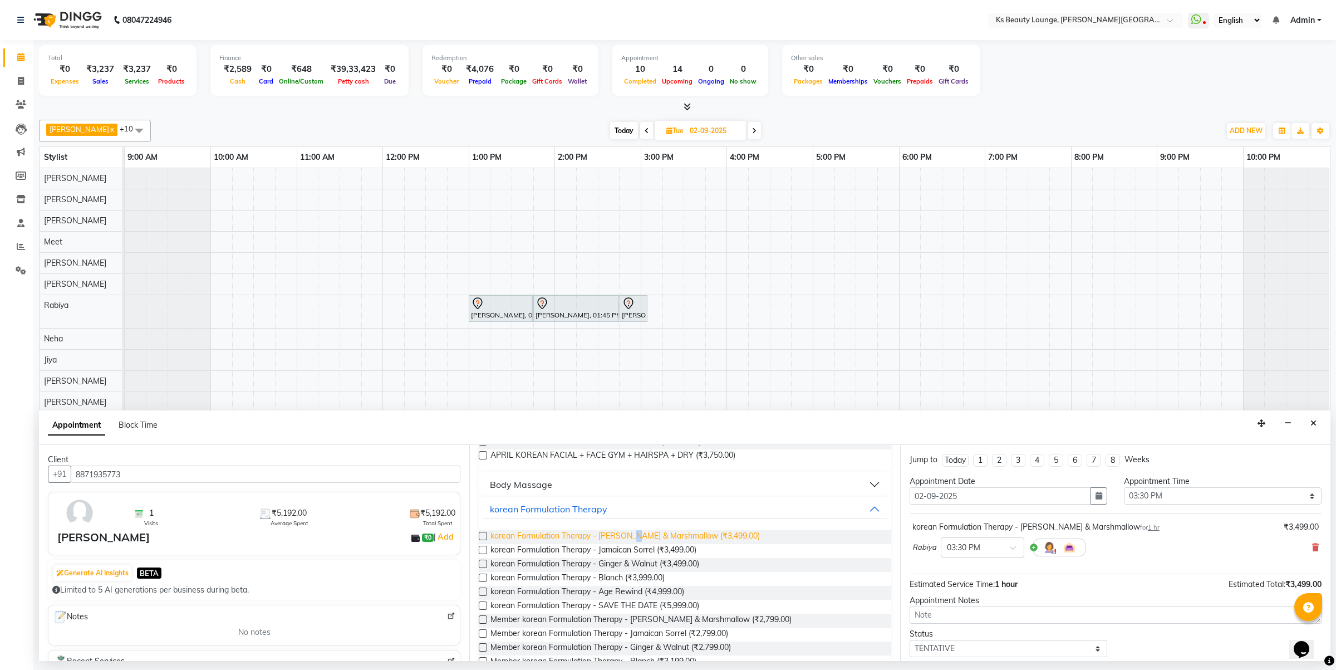
click at [632, 534] on span "korean Formulation Therapy - Papaya & Marshmallow (₹3,499.00)" at bounding box center [625, 537] width 269 height 14
checkbox input "false"
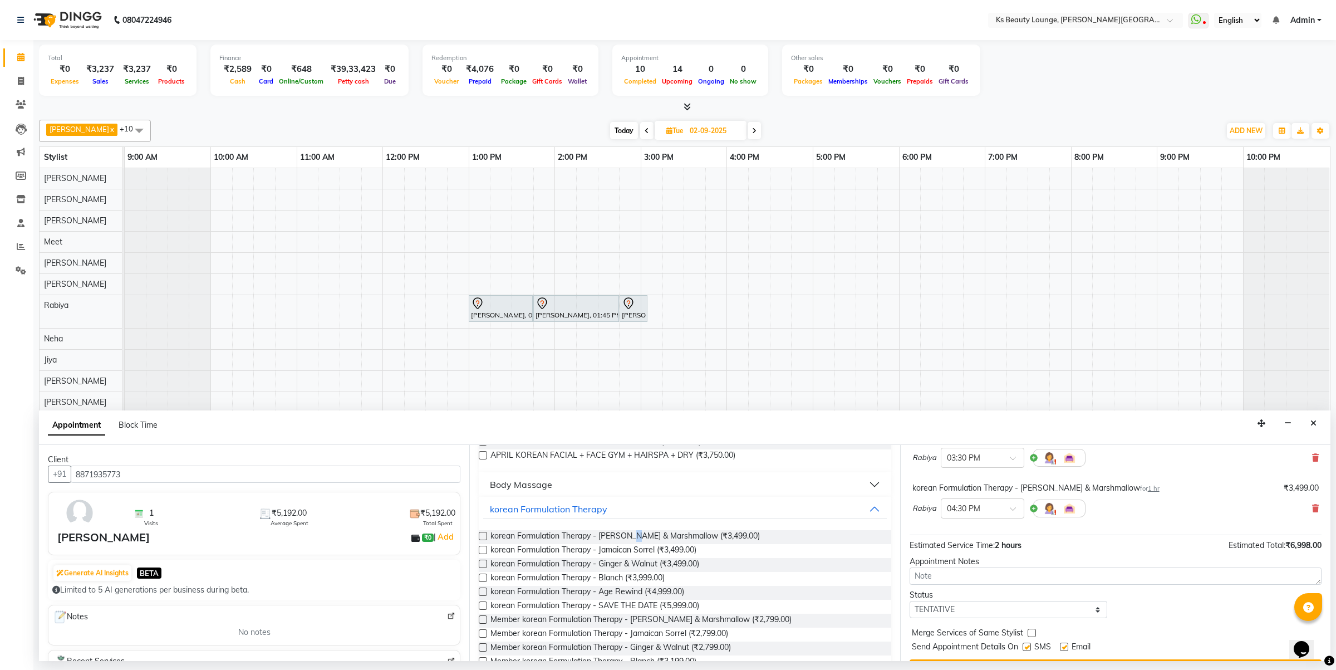
scroll to position [118, 0]
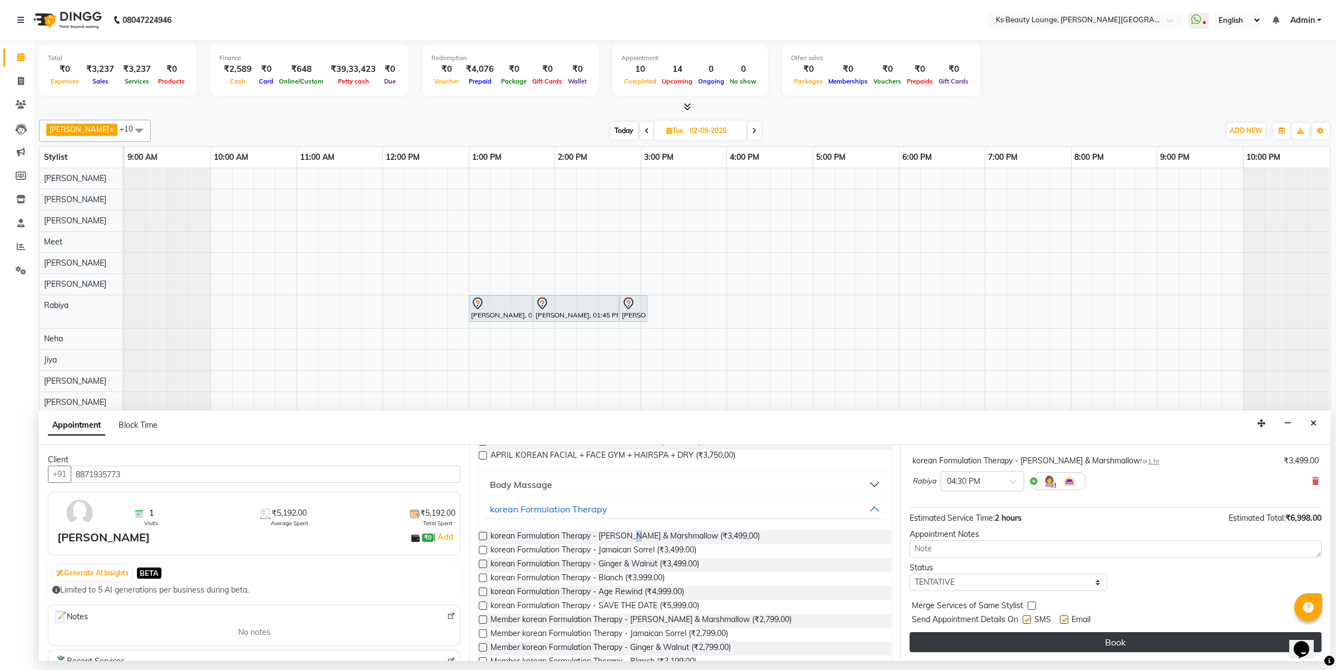
click at [1103, 645] on button "Book" at bounding box center [1116, 642] width 412 height 20
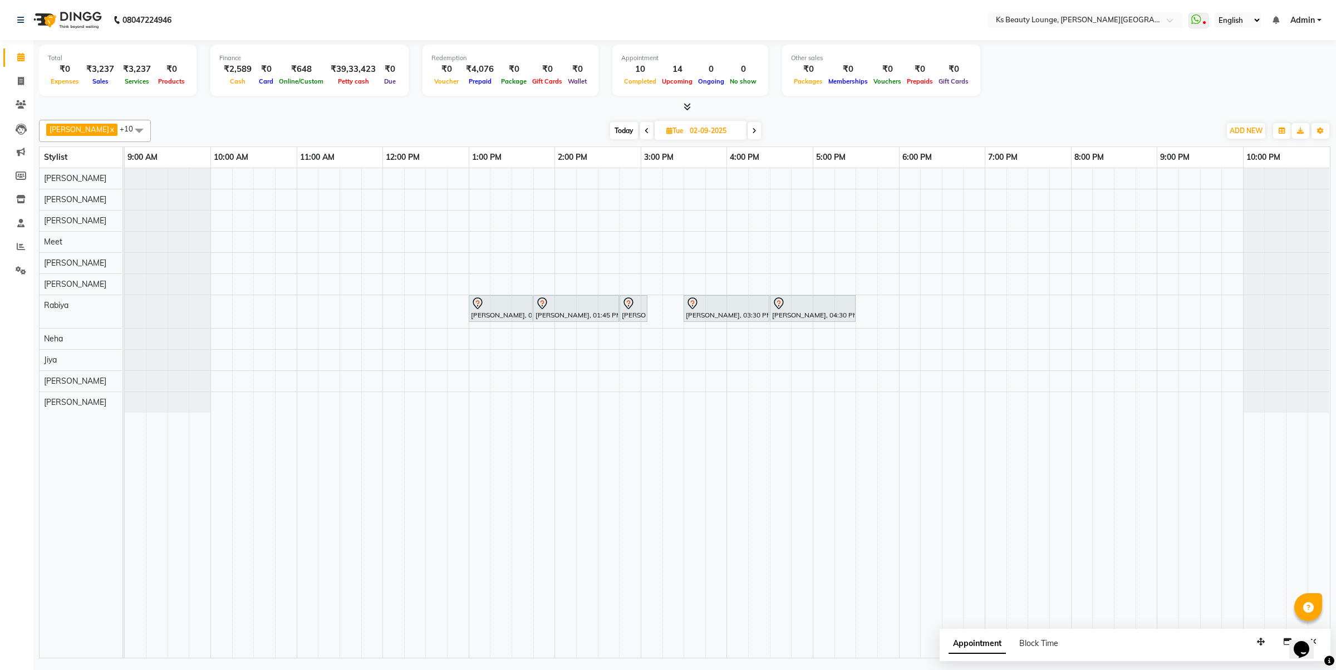
click at [610, 131] on span "Today" at bounding box center [624, 130] width 28 height 17
type input "[DATE]"
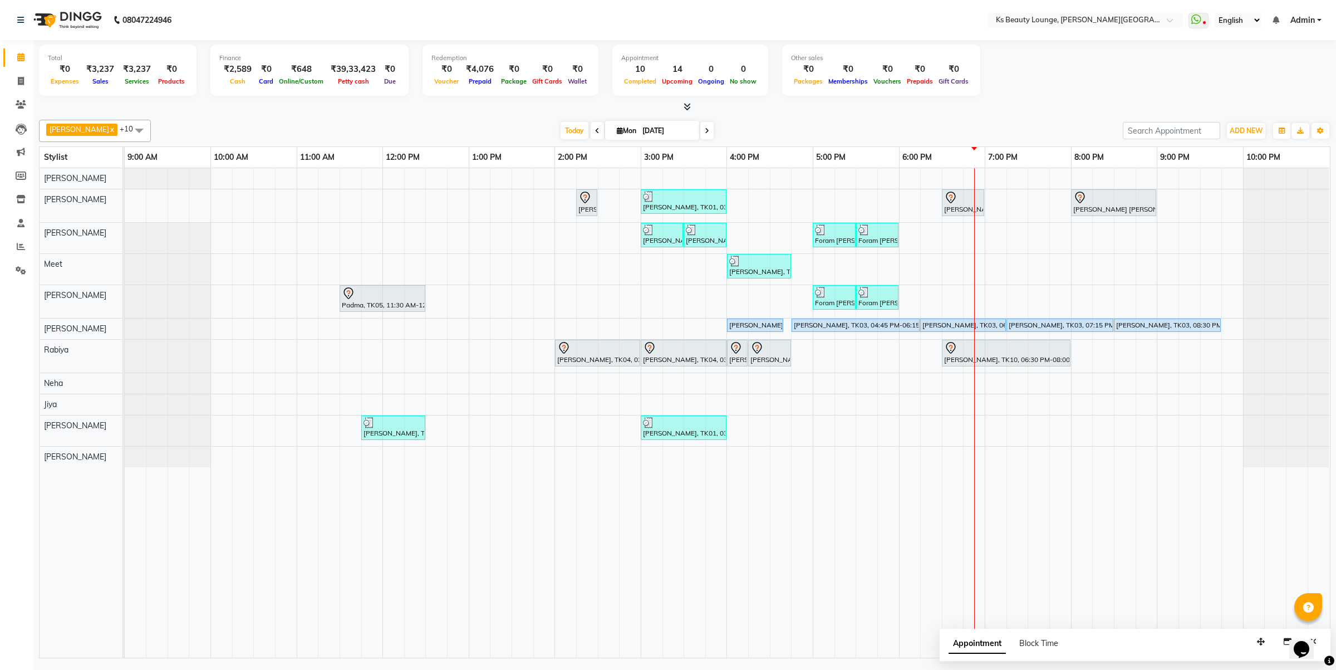
click at [1039, 238] on div "Hetal Gandhi, TK06, 02:15 PM-02:30 PM, Summer 3Tenx Hair Spa Rajesh Shah, TK01,…" at bounding box center [727, 412] width 1205 height 489
select select "61598"
select select "tentative"
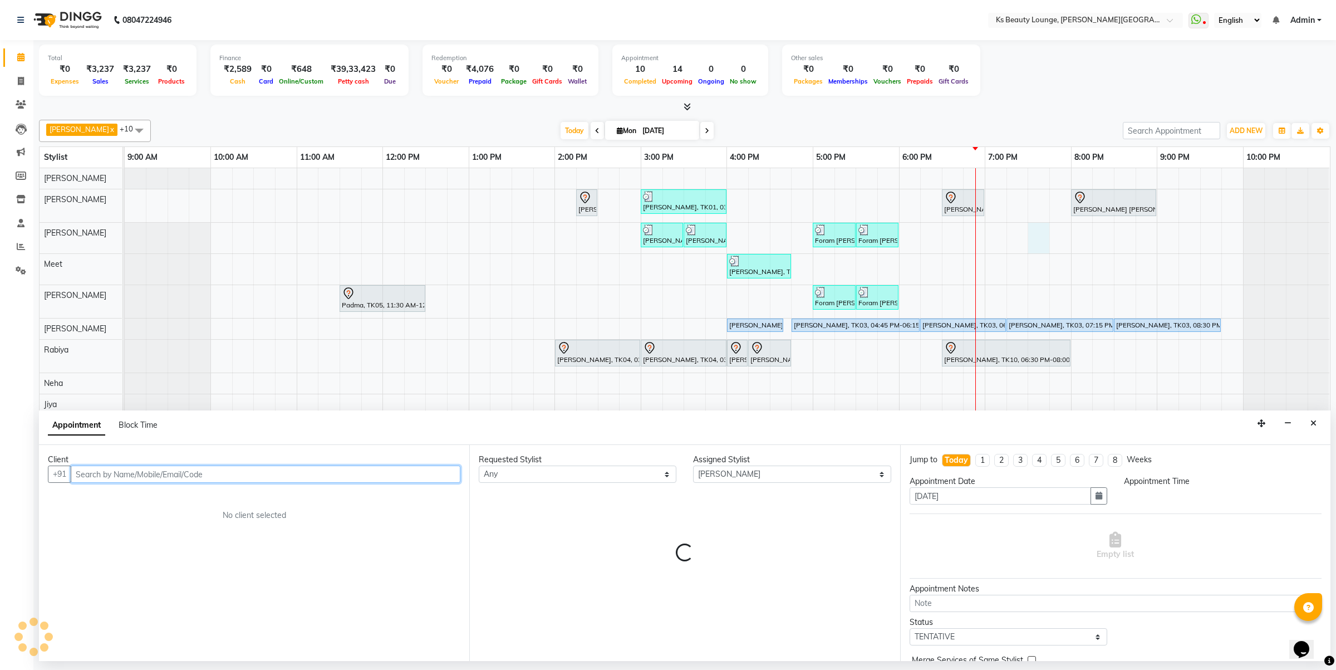
select select "1170"
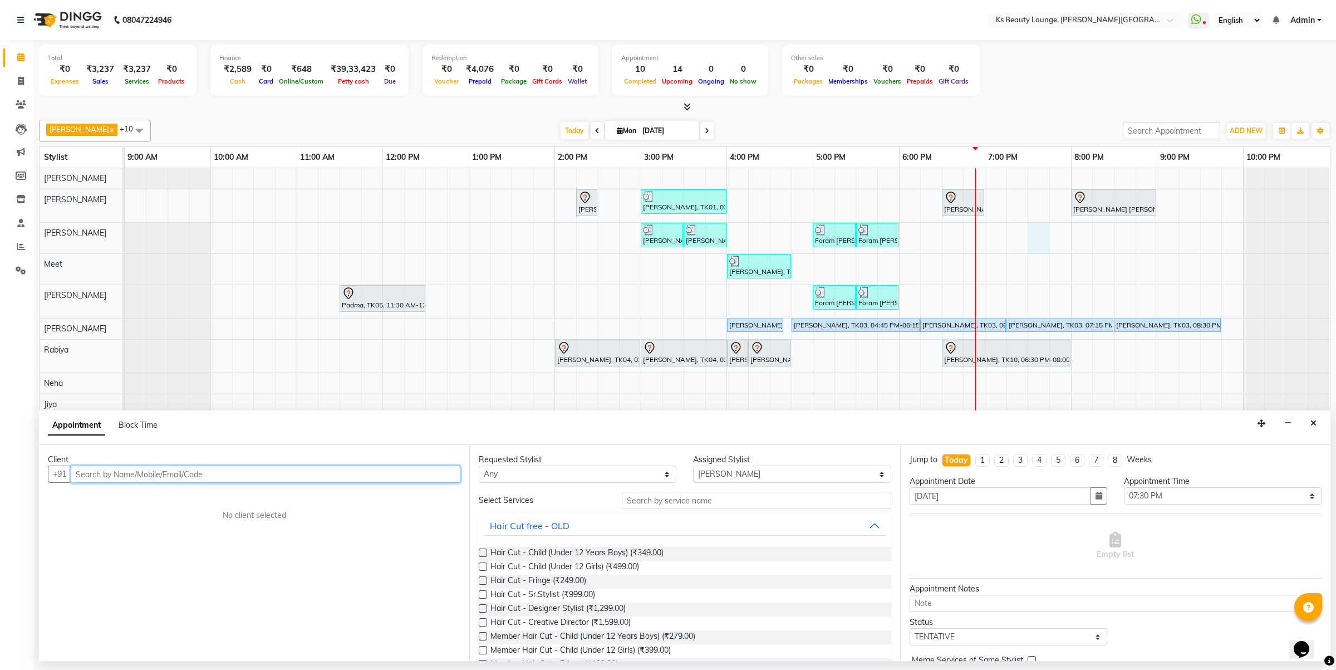
click at [262, 479] on input "text" at bounding box center [266, 473] width 390 height 17
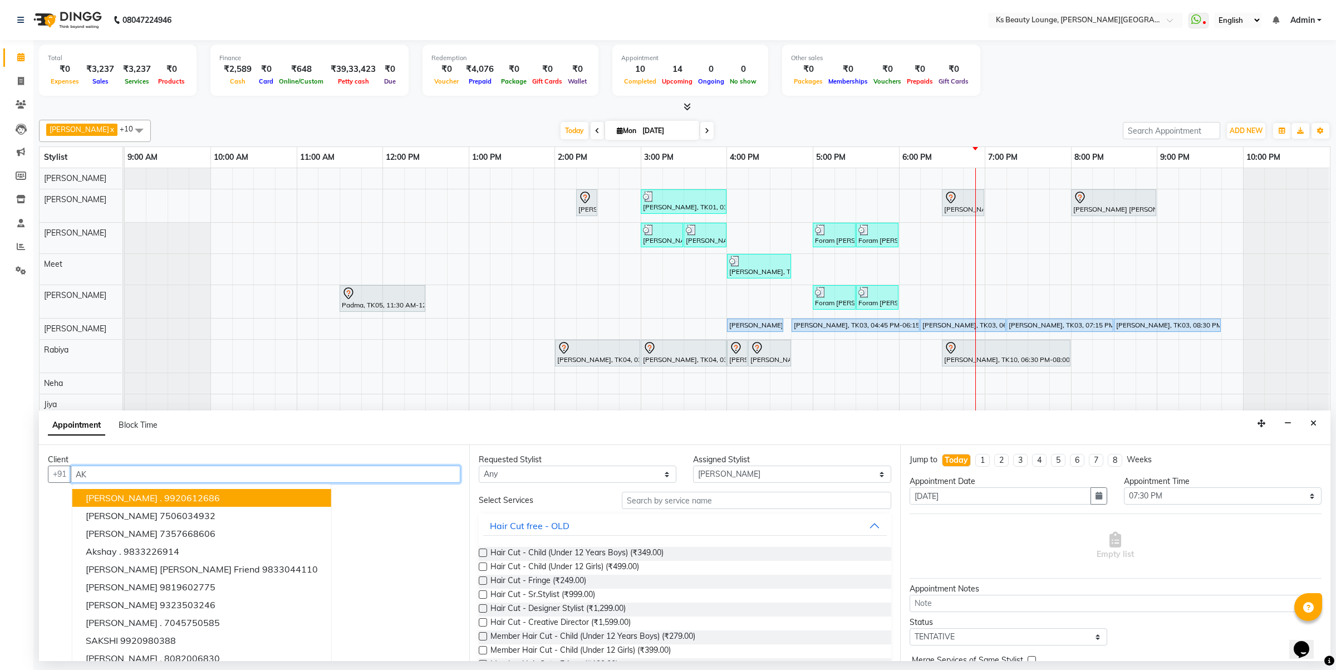
type input "A"
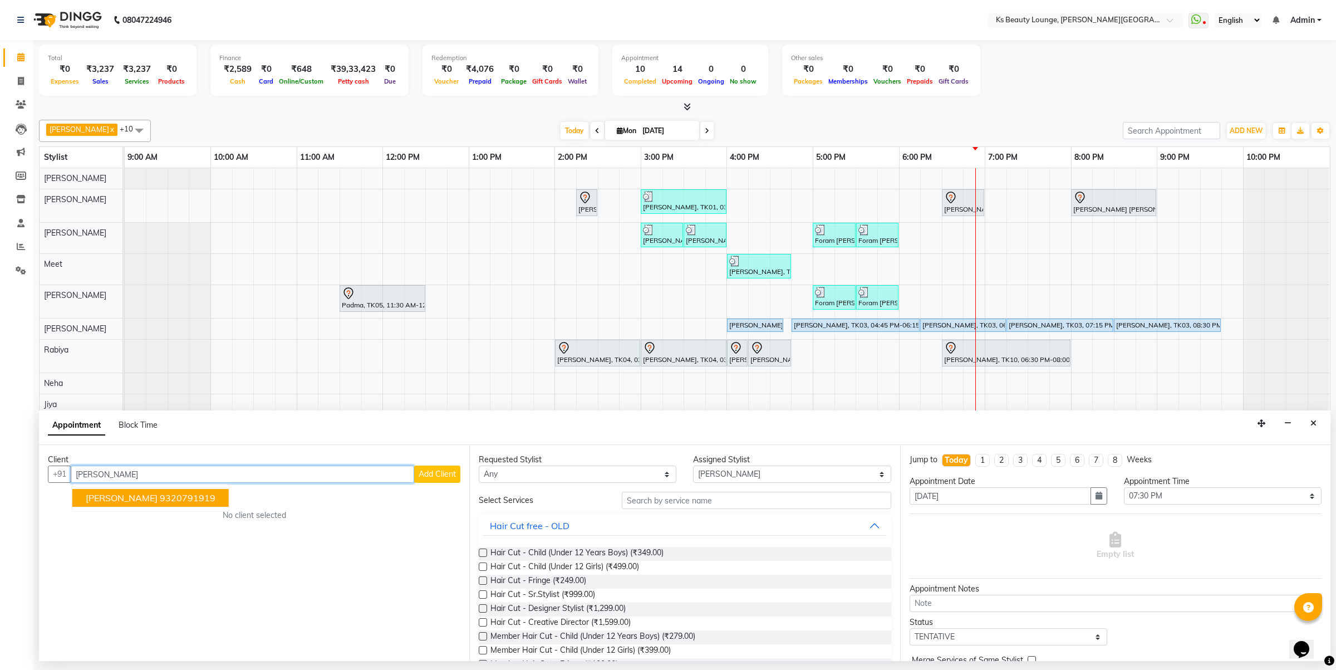
click at [203, 493] on ngb-highlight "9320791919" at bounding box center [188, 497] width 56 height 11
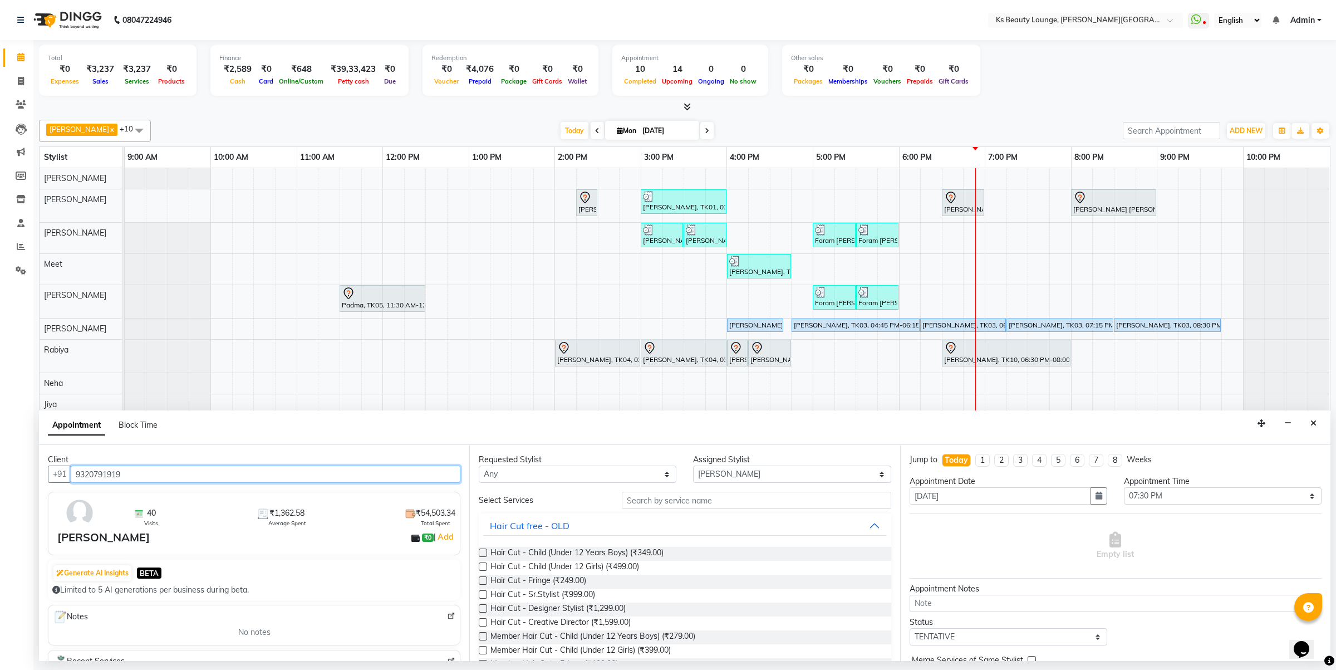
type input "9320791919"
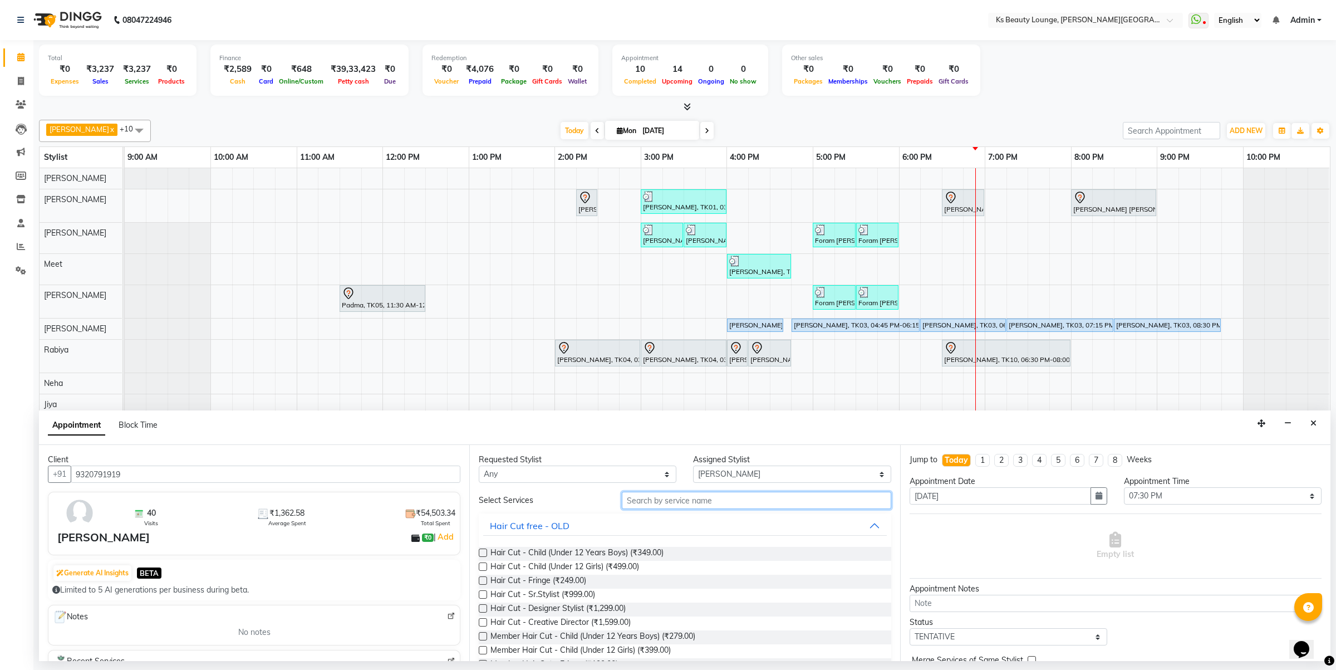
click at [756, 497] on input "text" at bounding box center [756, 500] width 269 height 17
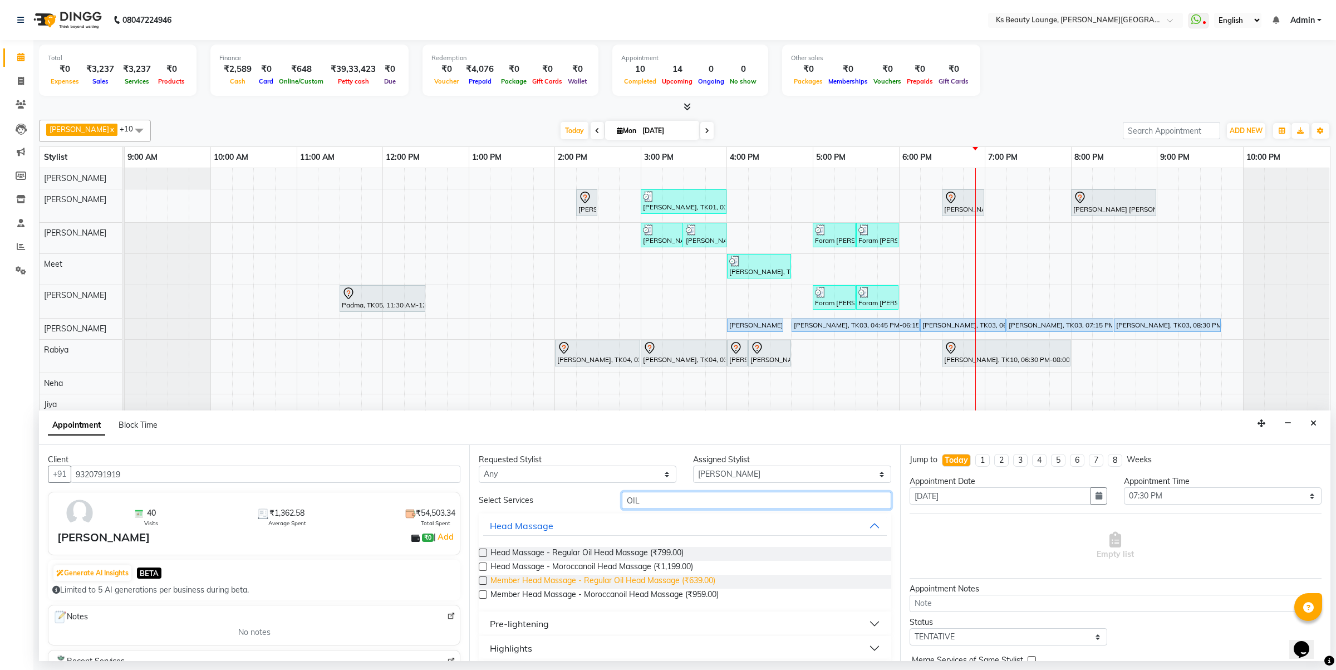
type input "OIL"
click at [689, 579] on span "Member Head Massage - Regular Oil Head Massage (₹639.00)" at bounding box center [603, 582] width 225 height 14
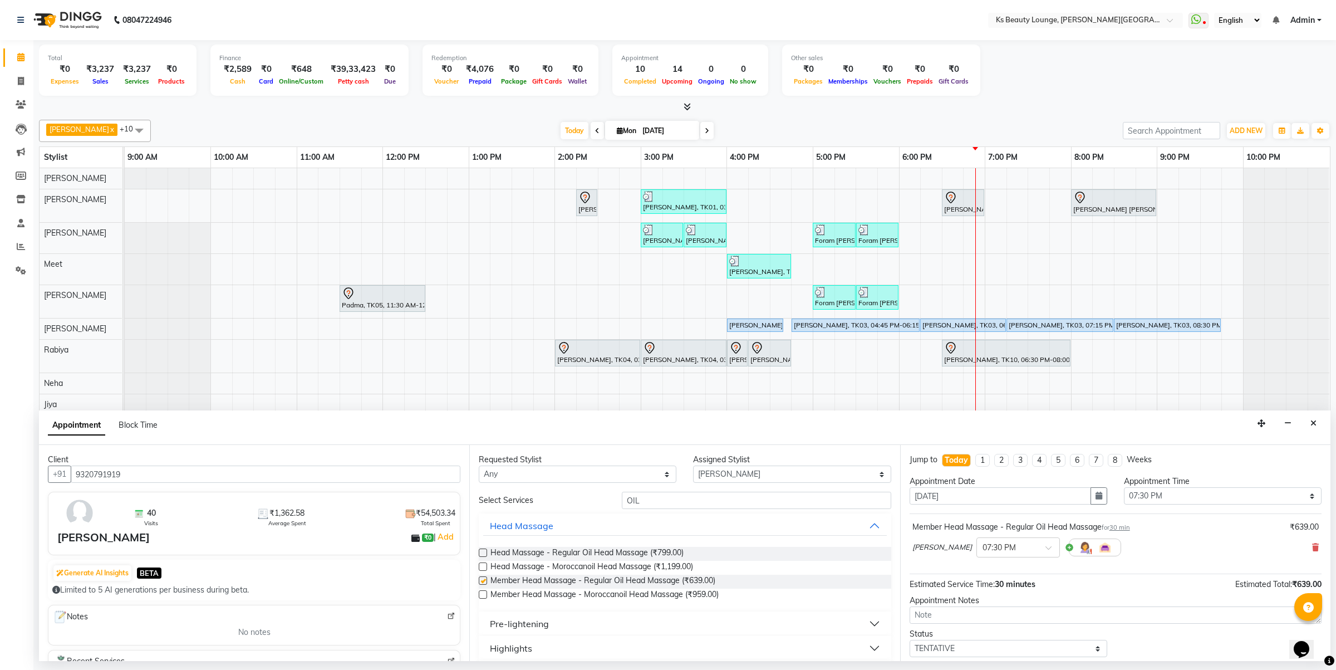
checkbox input "false"
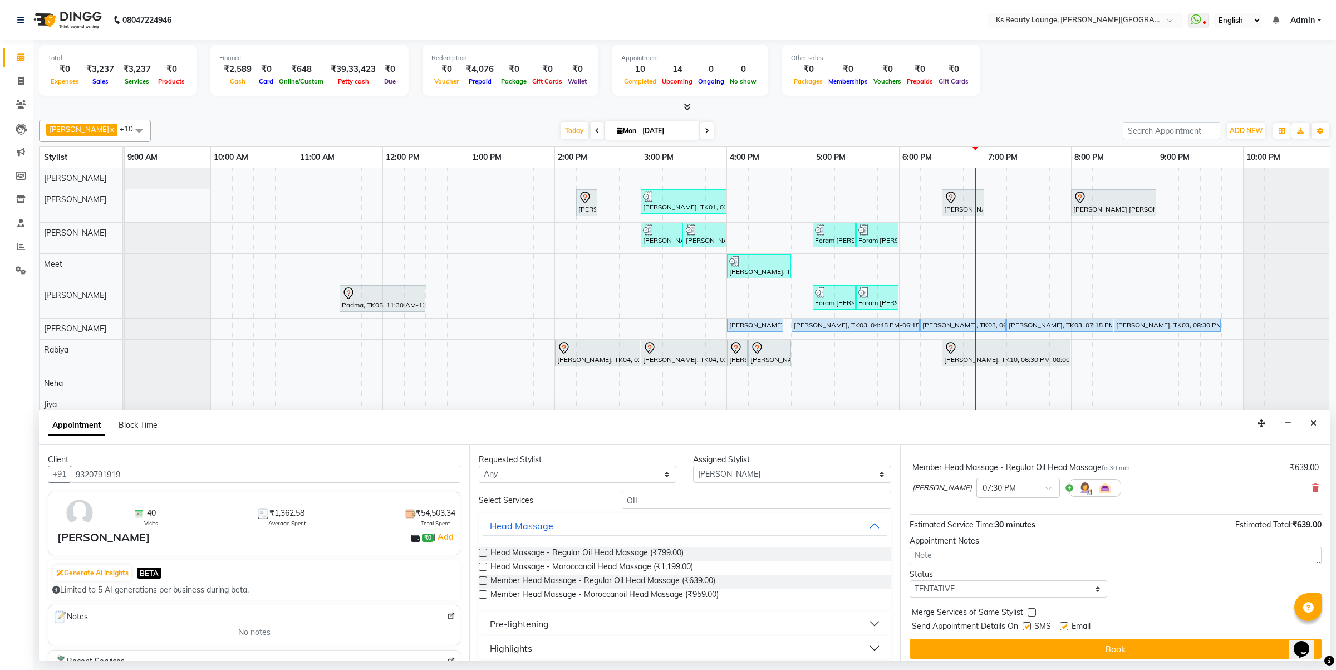
scroll to position [67, 0]
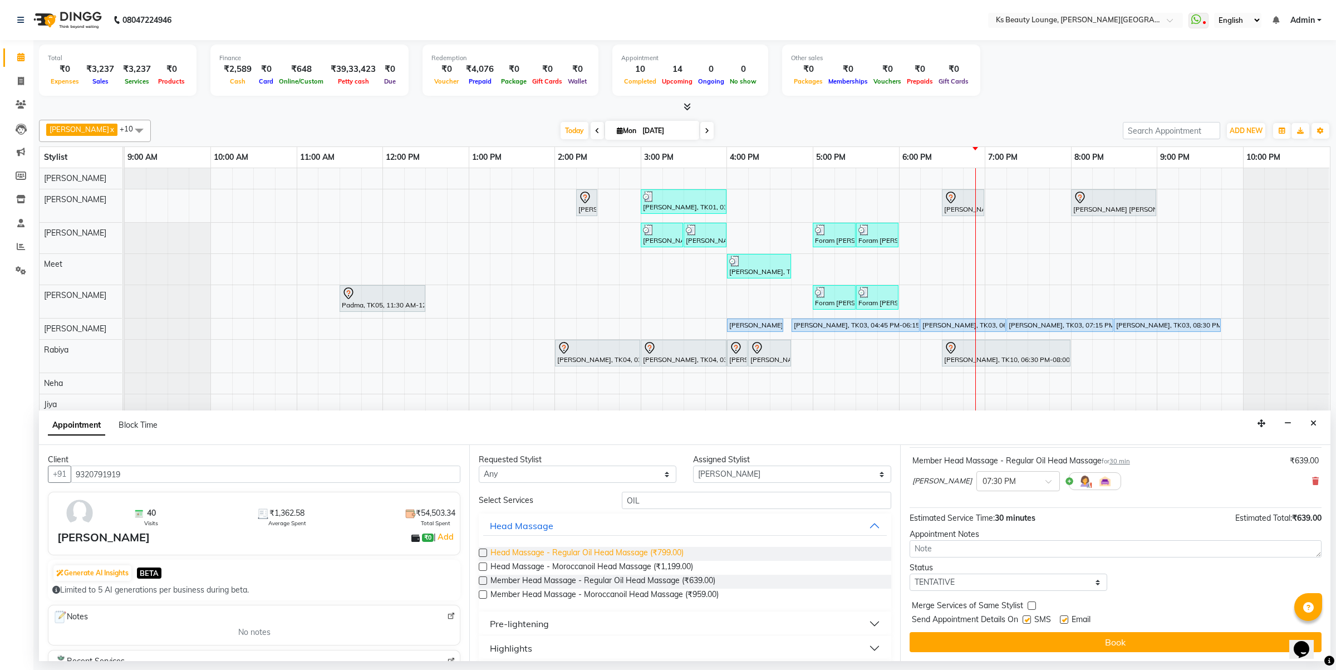
click at [655, 552] on span "Head Massage - Regular Oil Head Massage (₹799.00)" at bounding box center [587, 554] width 193 height 14
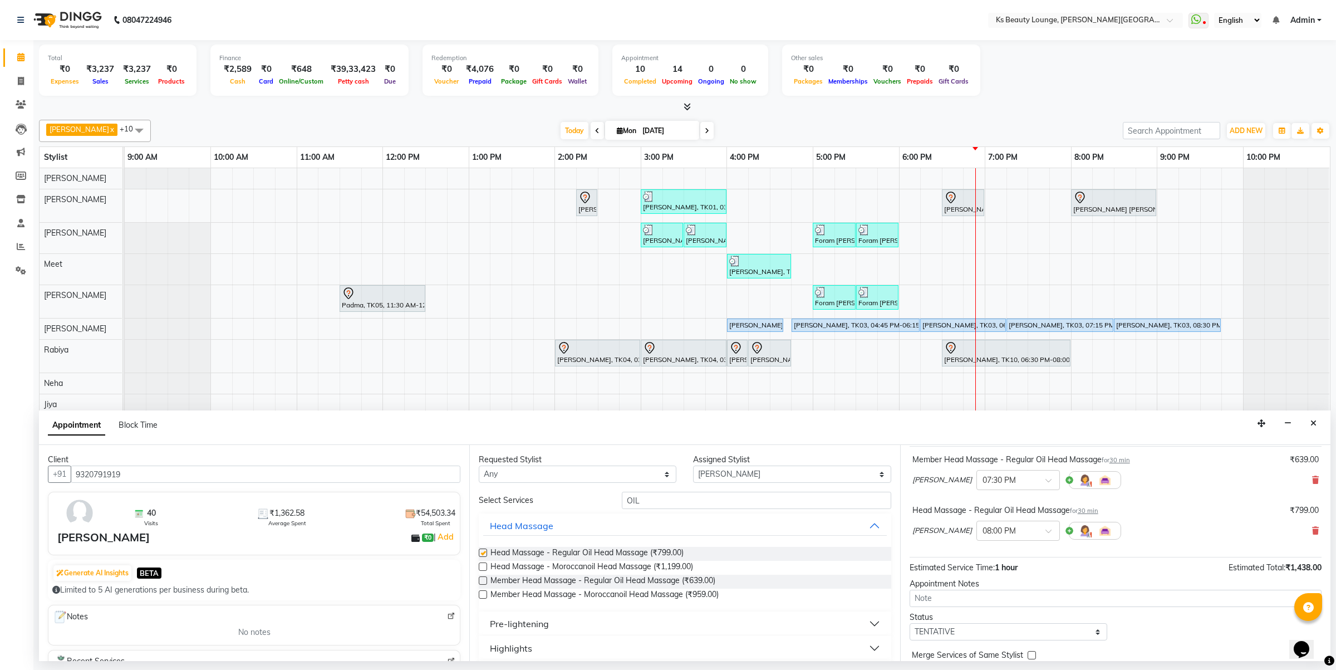
checkbox input "false"
click at [1312, 483] on icon at bounding box center [1315, 480] width 7 height 8
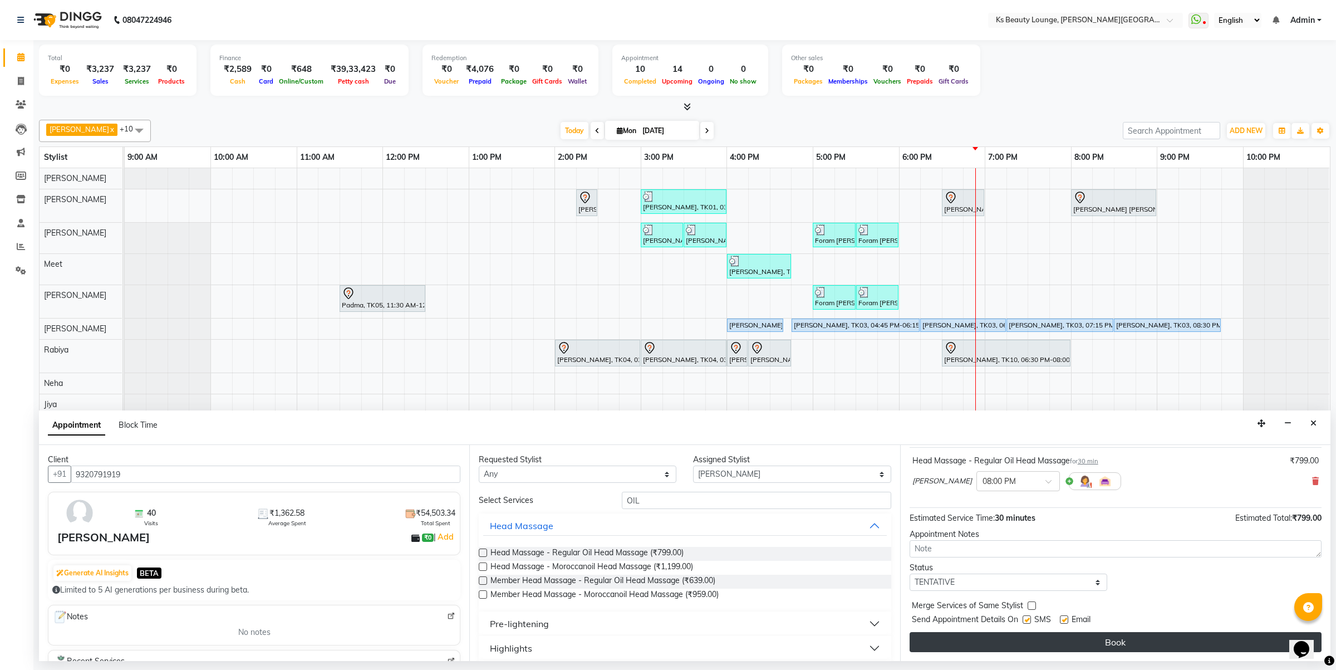
click at [1157, 641] on button "Book" at bounding box center [1116, 642] width 412 height 20
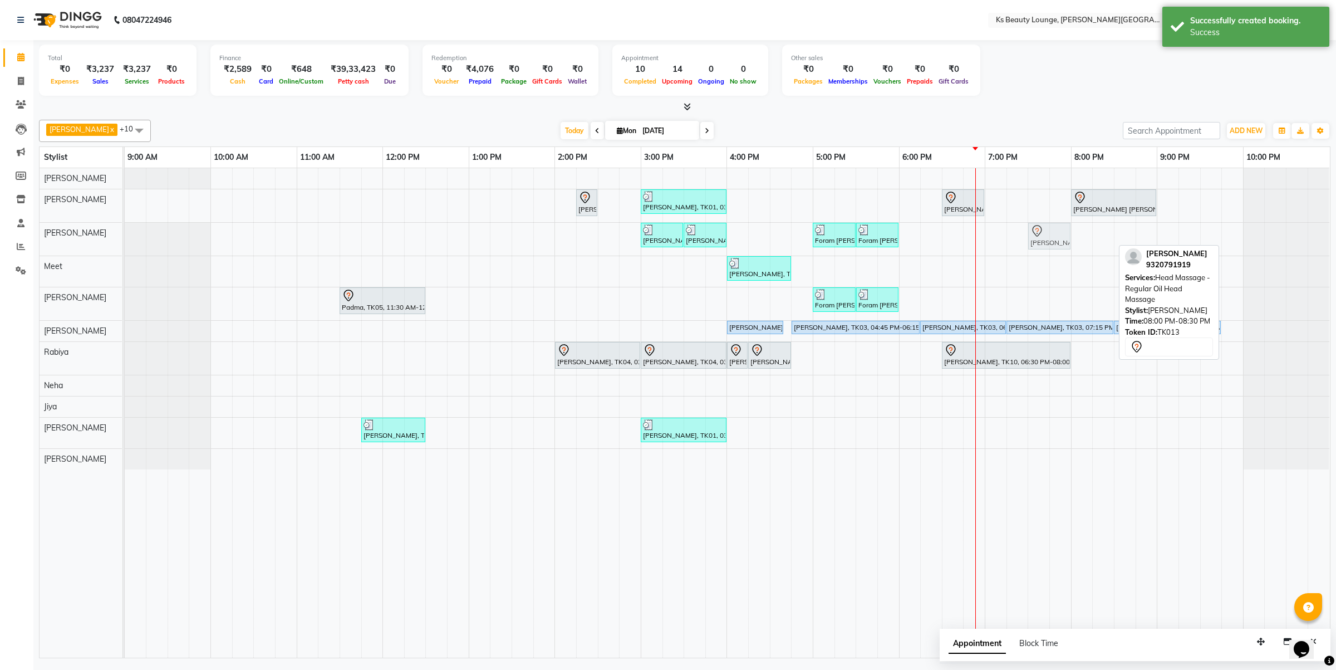
drag, startPoint x: 1088, startPoint y: 234, endPoint x: 1038, endPoint y: 237, distance: 50.2
click at [125, 237] on div "Priyal Shah, TK12, 03:00 PM-03:30 PM, Member Head Massage - Regular Oil Head Ma…" at bounding box center [125, 239] width 0 height 33
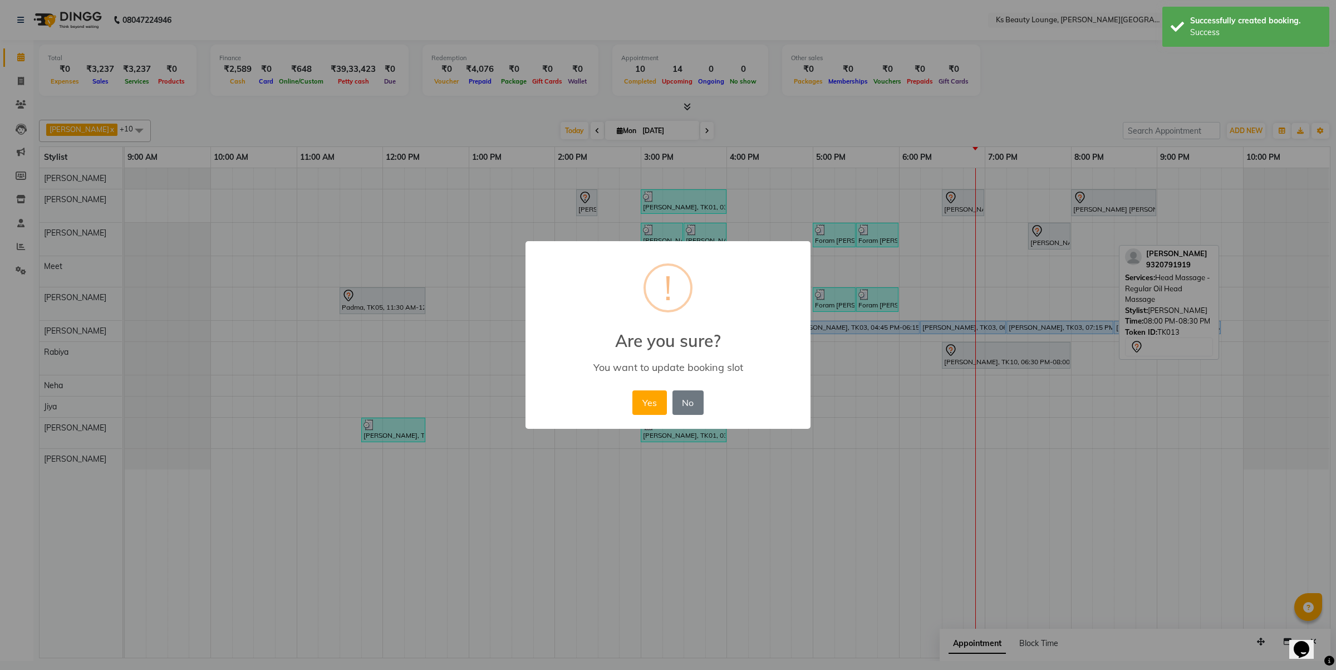
click at [632, 390] on button "Yes" at bounding box center [649, 402] width 34 height 24
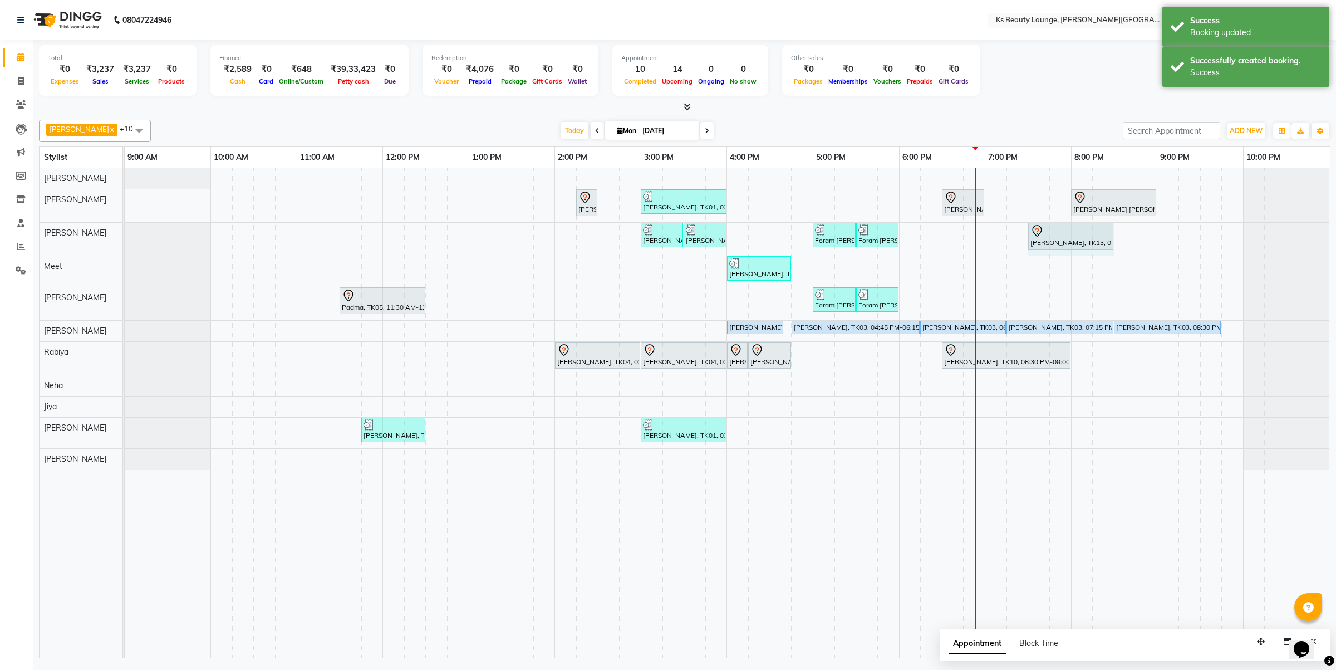
drag, startPoint x: 1070, startPoint y: 235, endPoint x: 1100, endPoint y: 241, distance: 30.6
click at [125, 241] on div "Priyal Shah, TK12, 03:00 PM-03:30 PM, Member Head Massage - Regular Oil Head Ma…" at bounding box center [125, 239] width 0 height 33
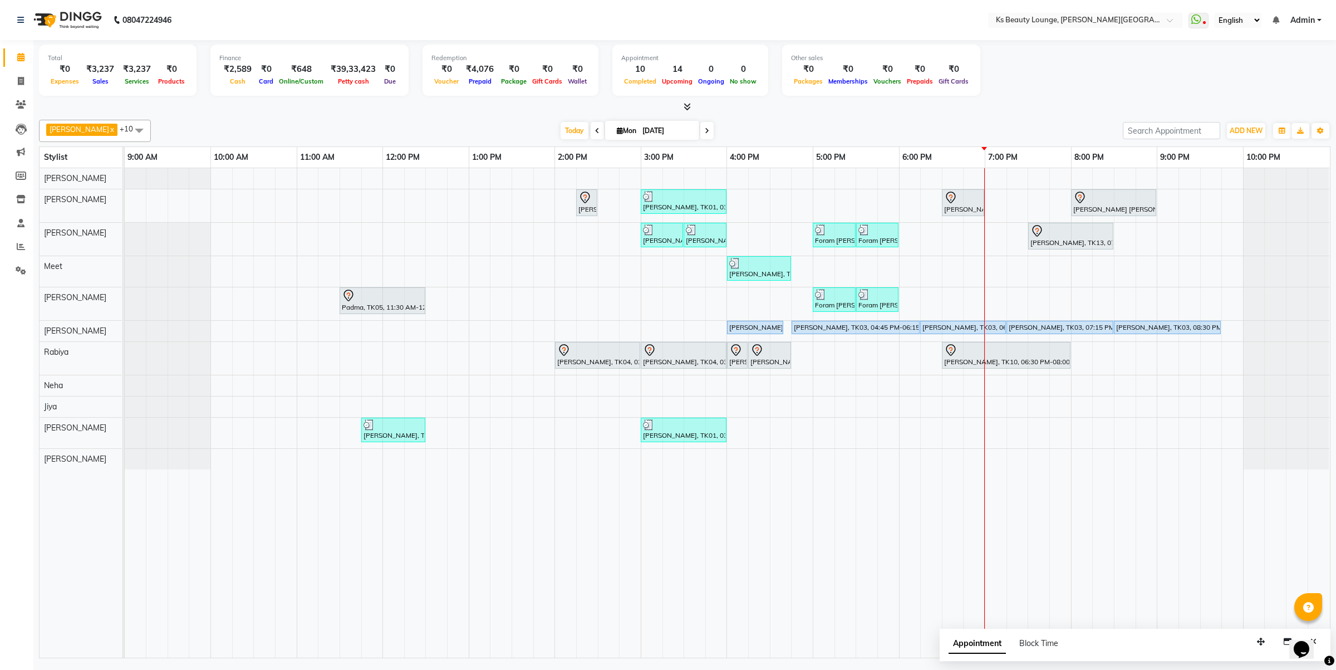
click at [828, 358] on div "Hetal Gandhi, TK06, 02:15 PM-02:30 PM, Summer 3Tenx Hair Spa Rajesh Shah, TK01,…" at bounding box center [727, 412] width 1205 height 489
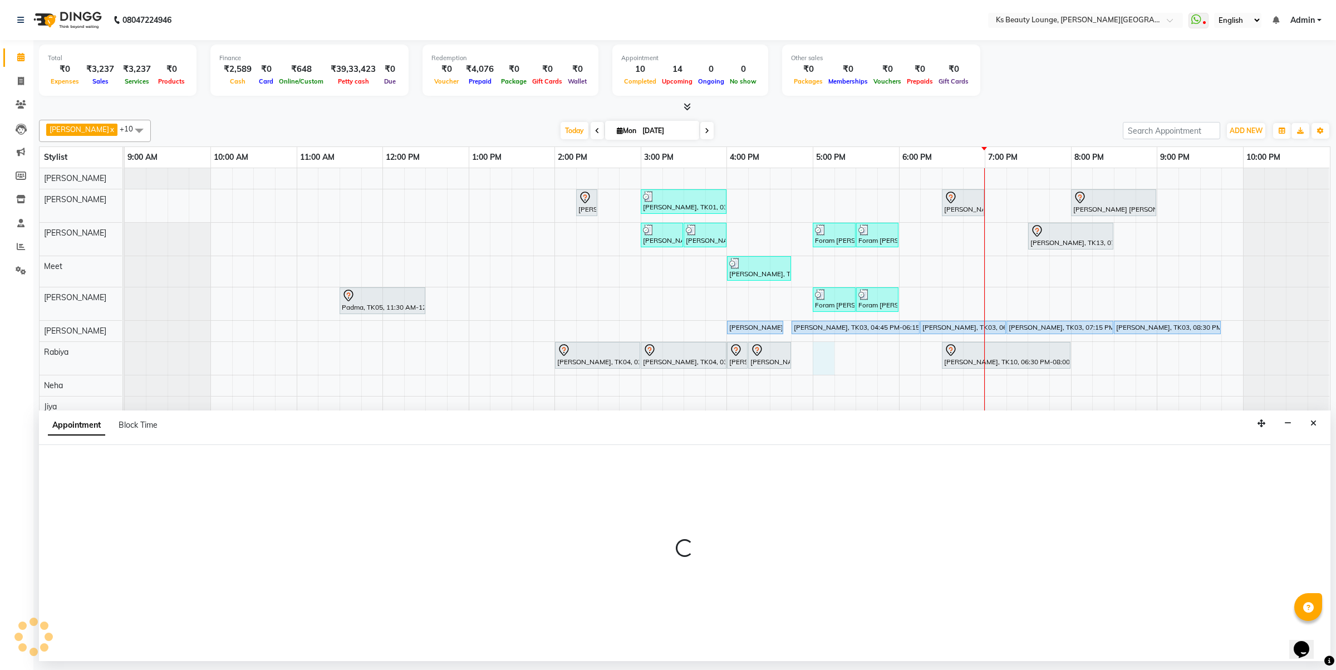
select select "79670"
select select "1020"
select select "tentative"
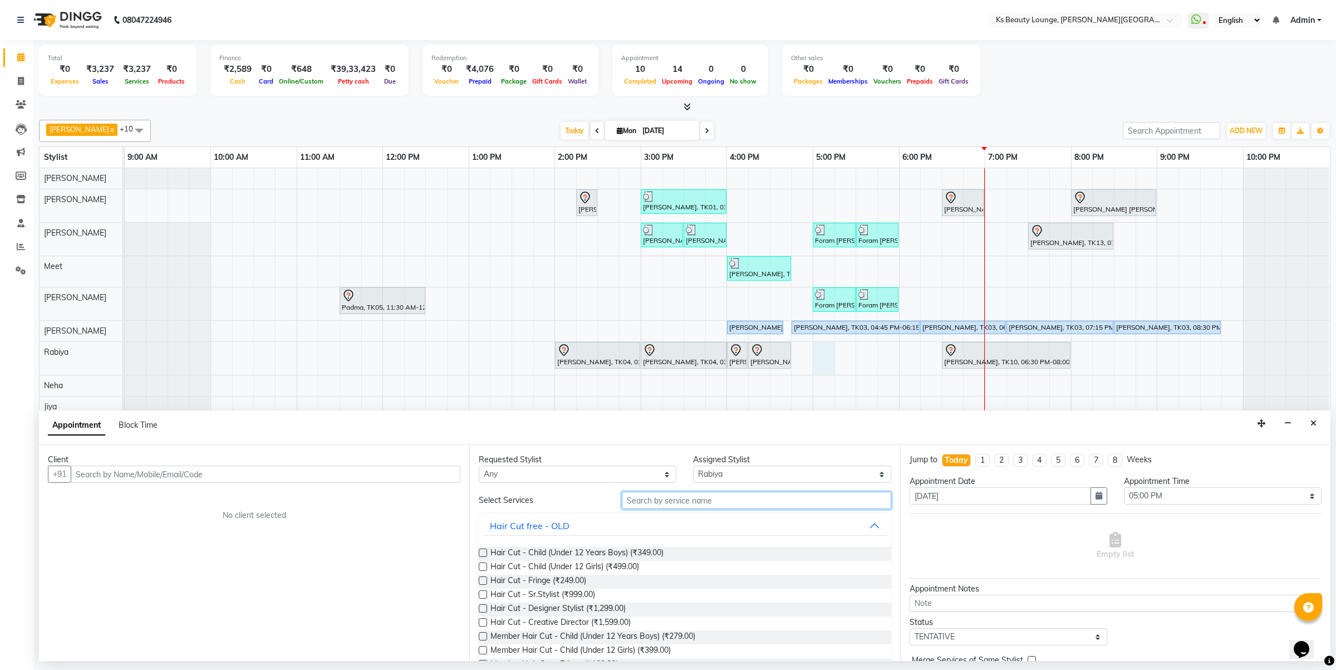
click at [704, 507] on input "text" at bounding box center [756, 500] width 269 height 17
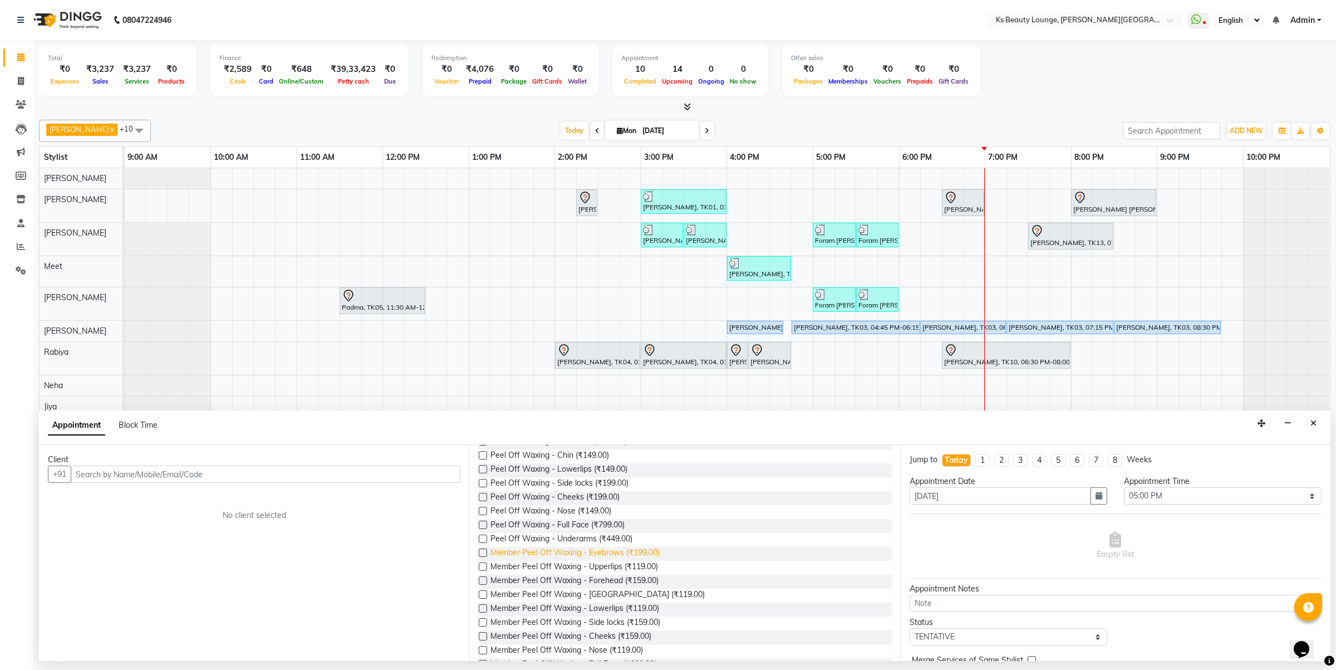
scroll to position [231, 0]
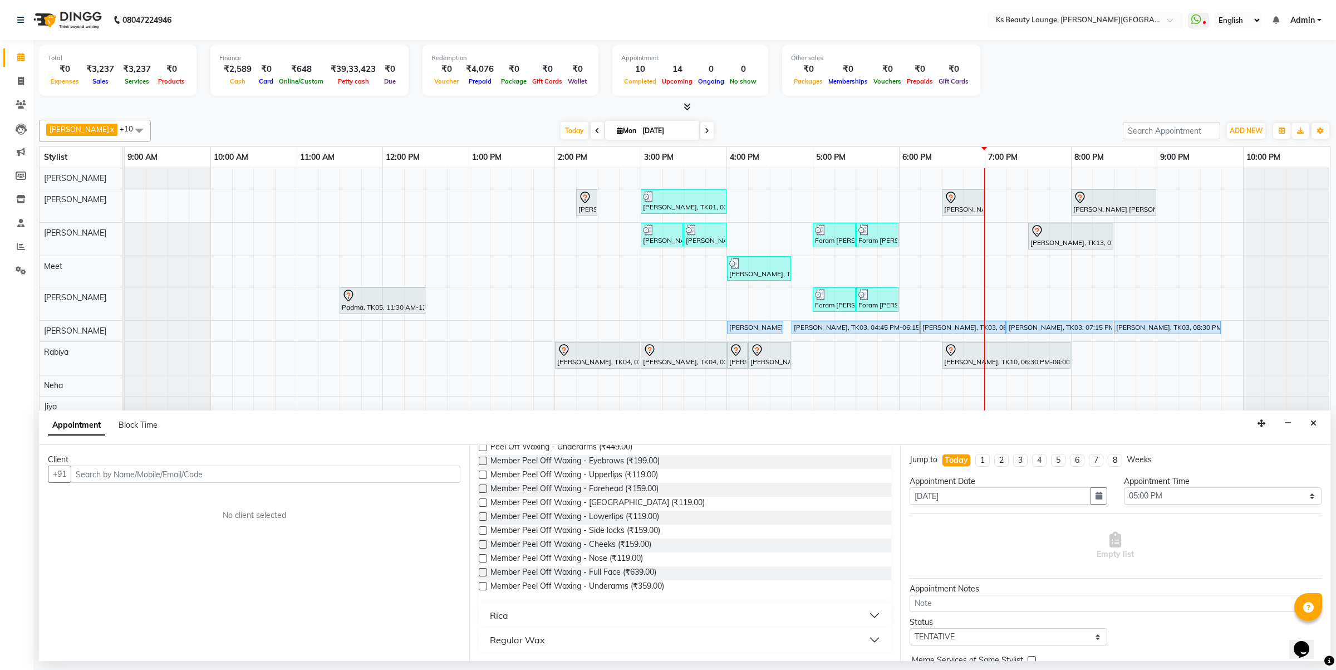
type input "PEEL OF"
click at [557, 604] on div "Rica" at bounding box center [685, 615] width 412 height 24
click at [601, 605] on div "Rica" at bounding box center [685, 615] width 412 height 24
click at [510, 611] on button "Rica" at bounding box center [684, 615] width 403 height 20
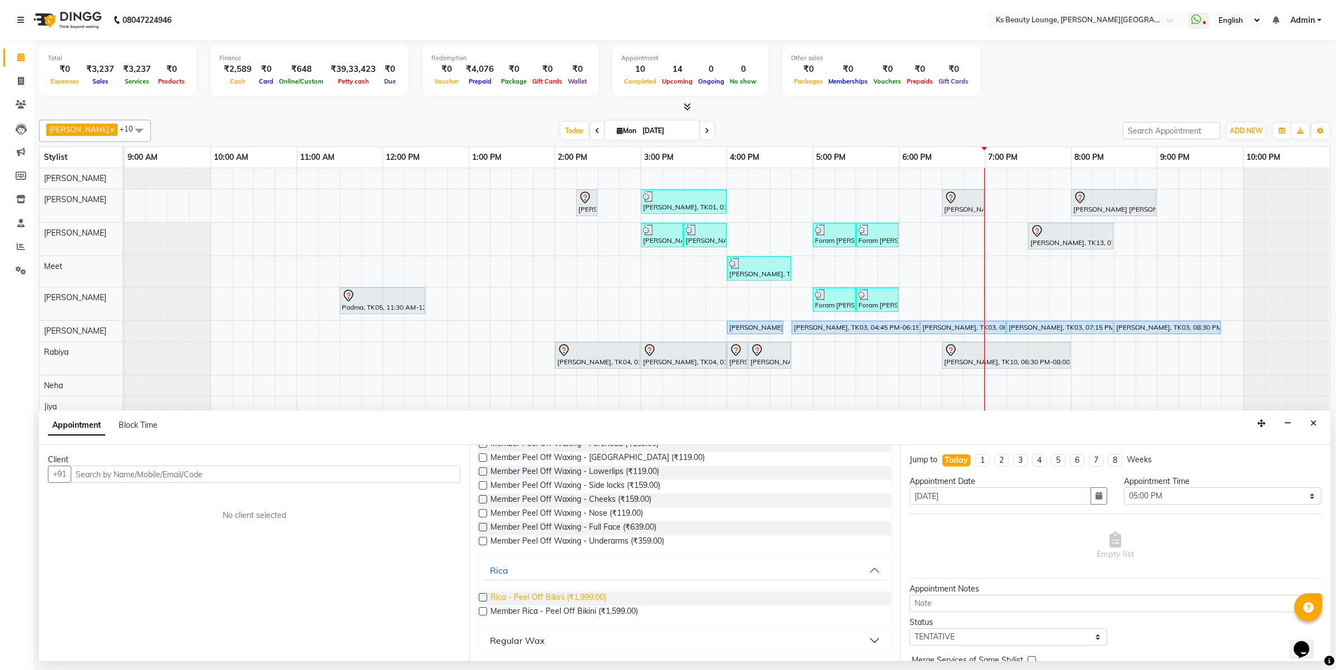
click at [583, 597] on span "Rica - Peel Off Bikini (₹1,999.00)" at bounding box center [549, 598] width 116 height 14
checkbox input "false"
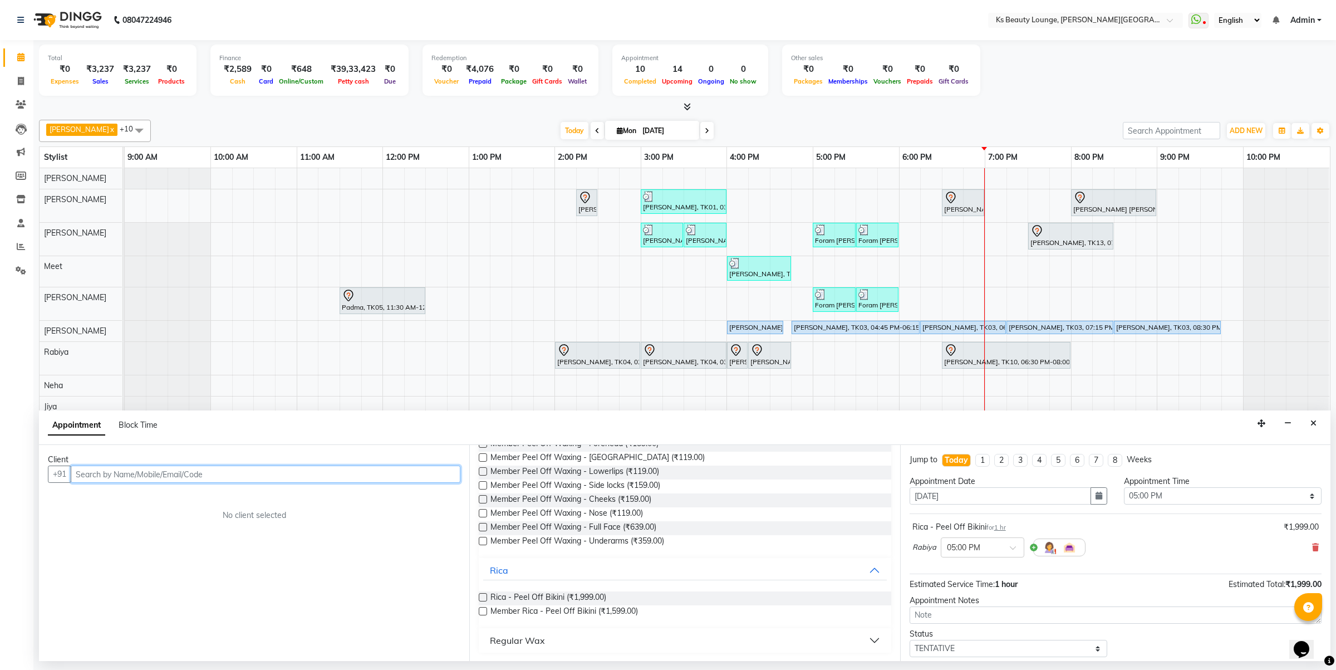
click at [240, 474] on input "text" at bounding box center [266, 473] width 390 height 17
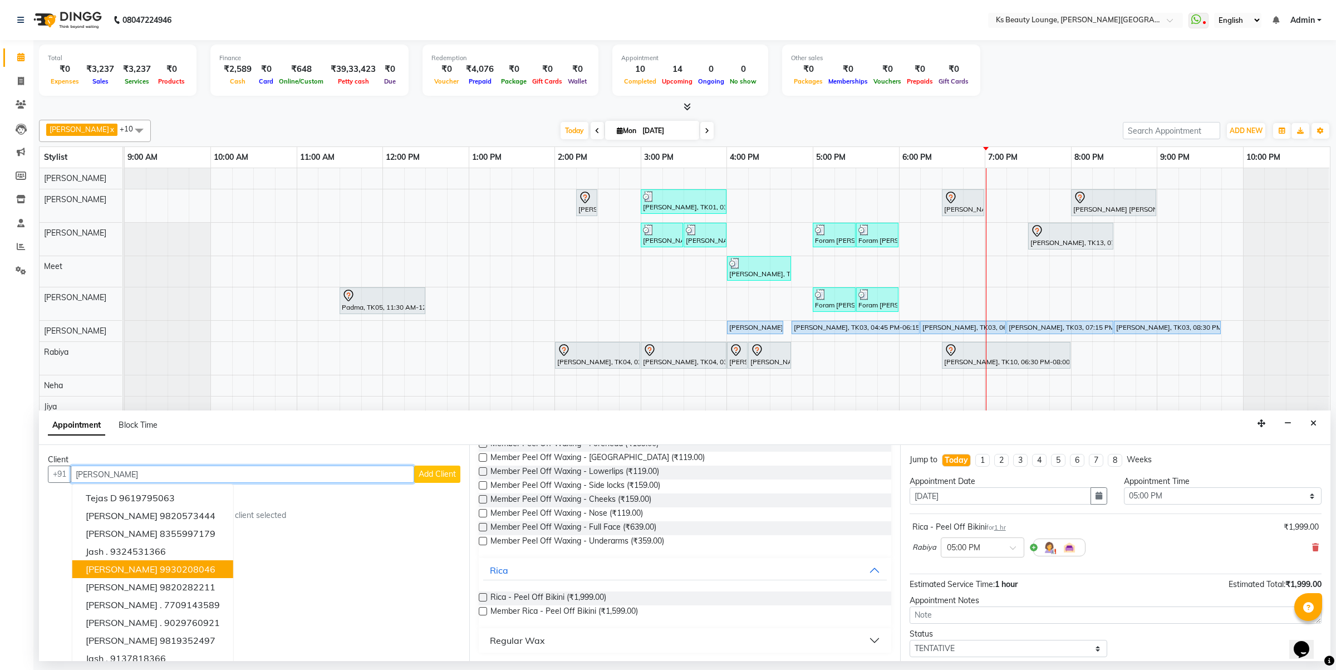
click at [158, 568] on span "JASLINE FERNANDES" at bounding box center [122, 568] width 72 height 11
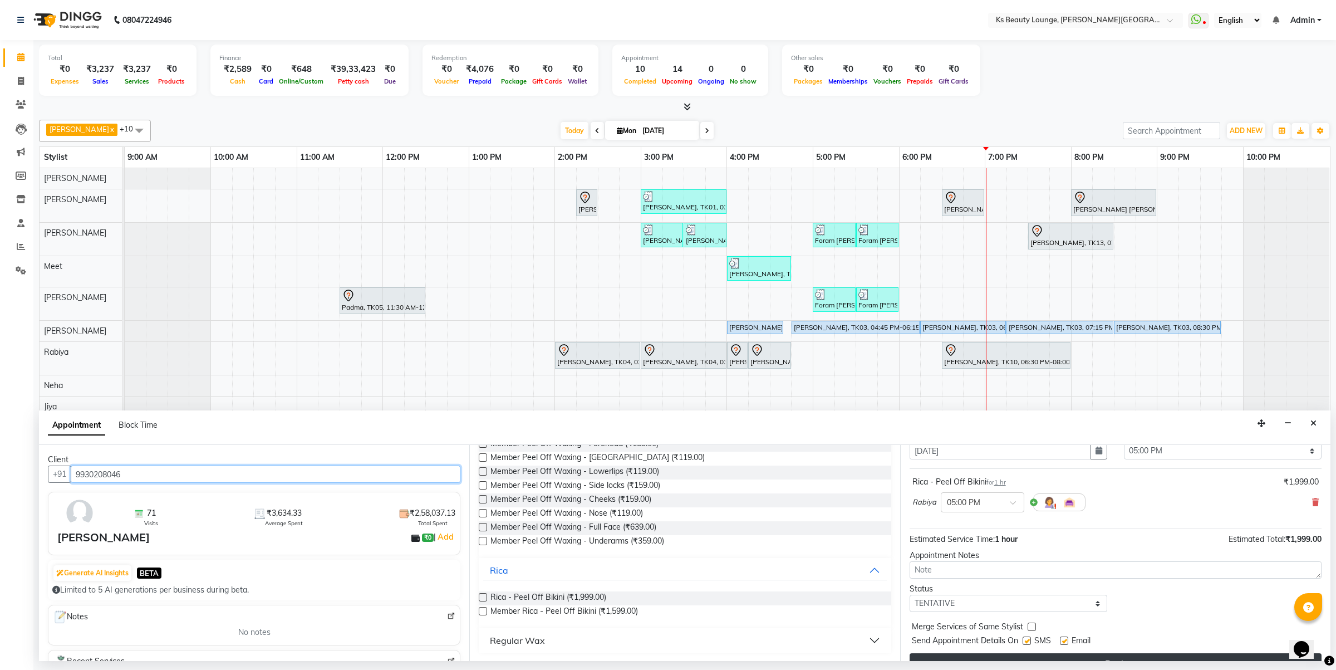
scroll to position [67, 0]
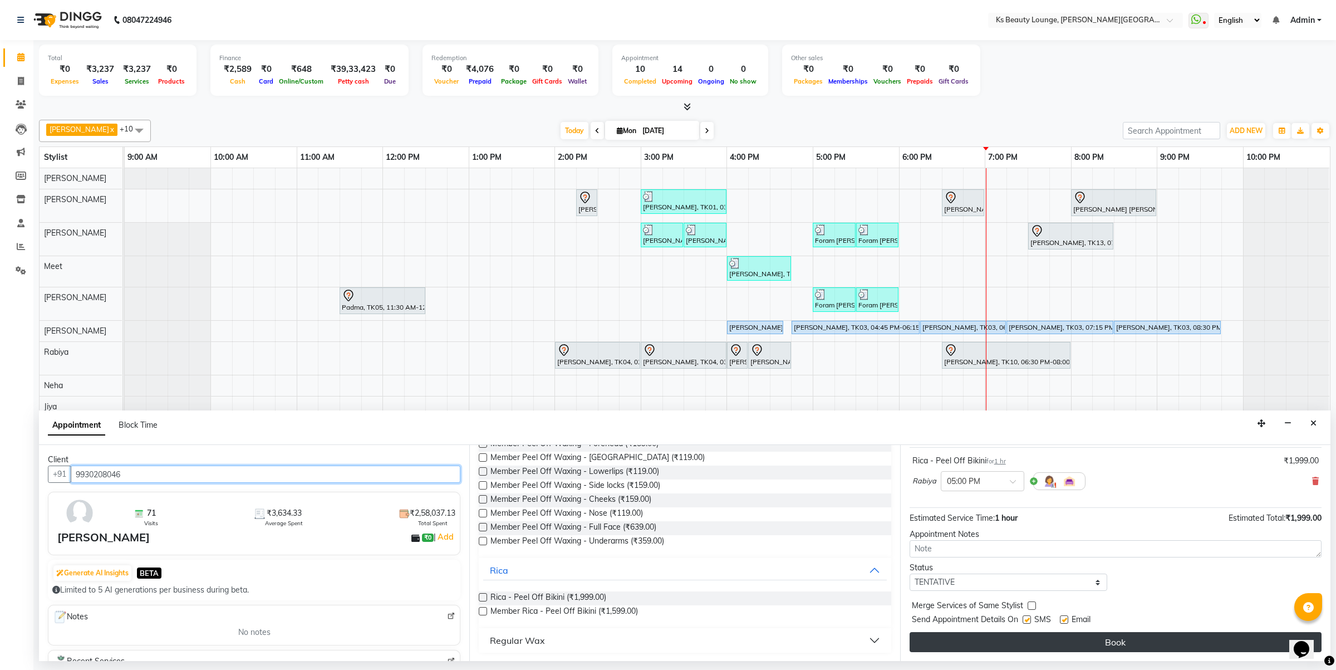
type input "9930208046"
click at [1125, 643] on button "Book" at bounding box center [1116, 642] width 412 height 20
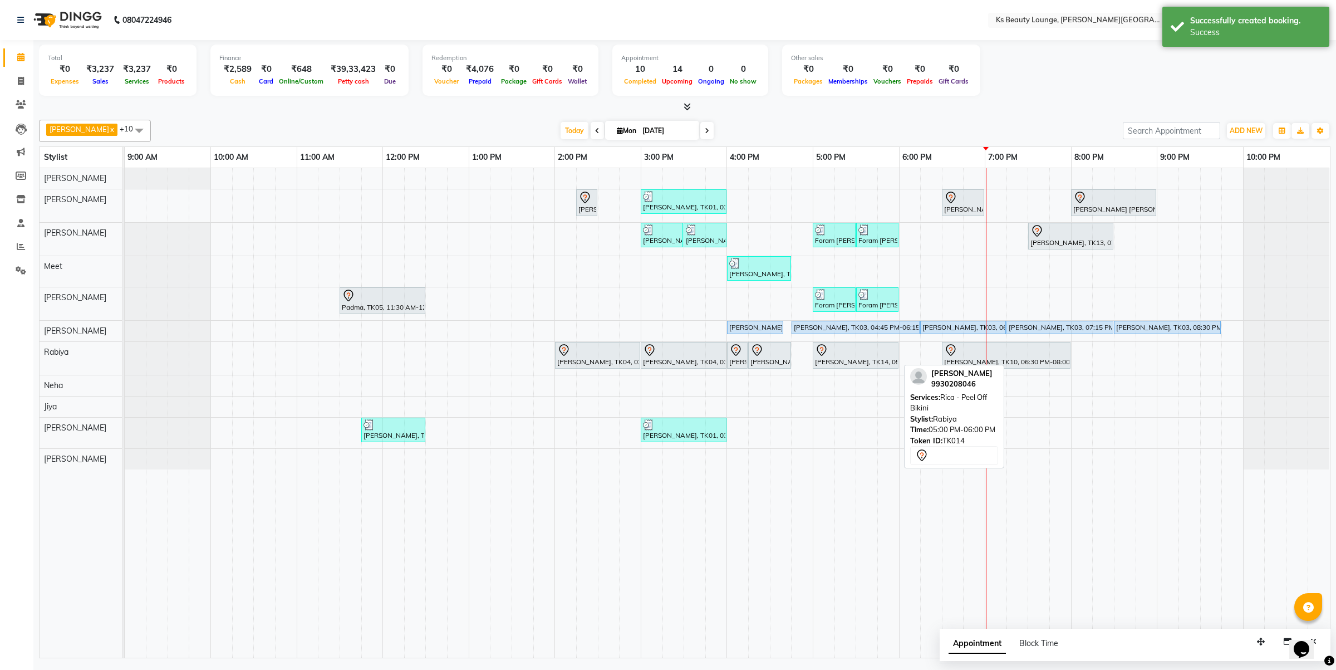
click at [855, 357] on div at bounding box center [855, 350] width 81 height 13
click at [864, 357] on div at bounding box center [855, 350] width 81 height 13
select select "7"
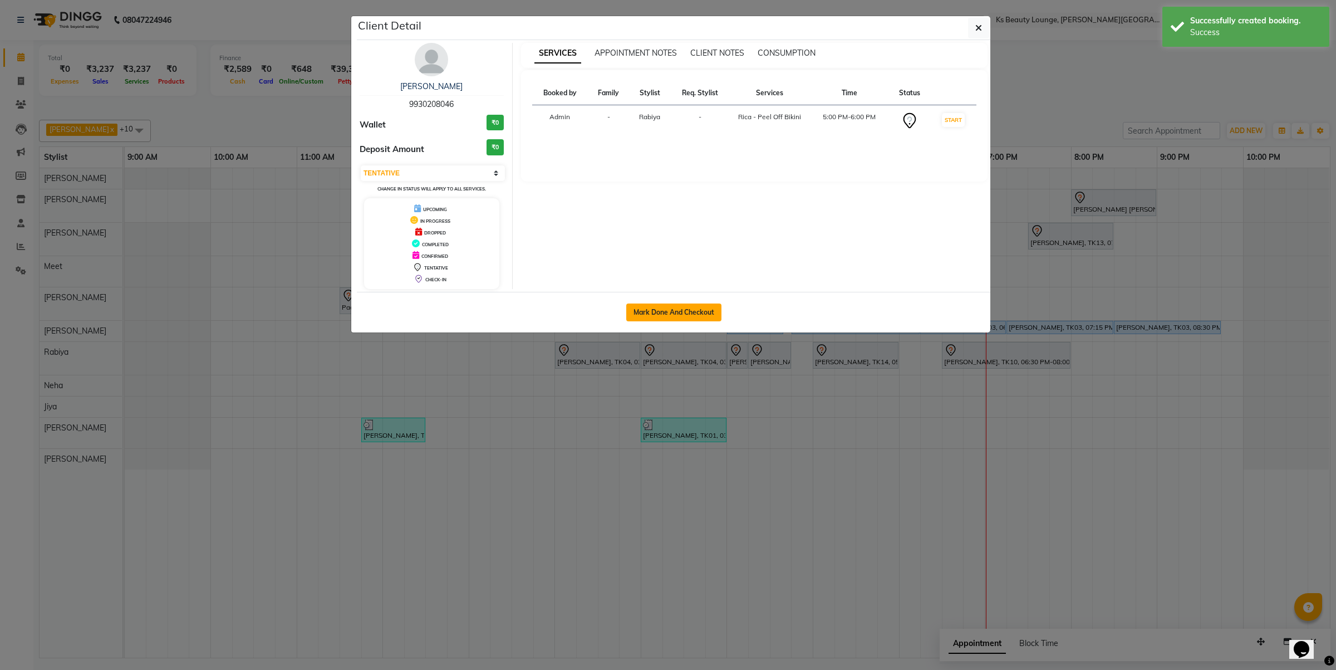
click at [683, 319] on button "Mark Done And Checkout" at bounding box center [673, 312] width 95 height 18
select select "4411"
select select "service"
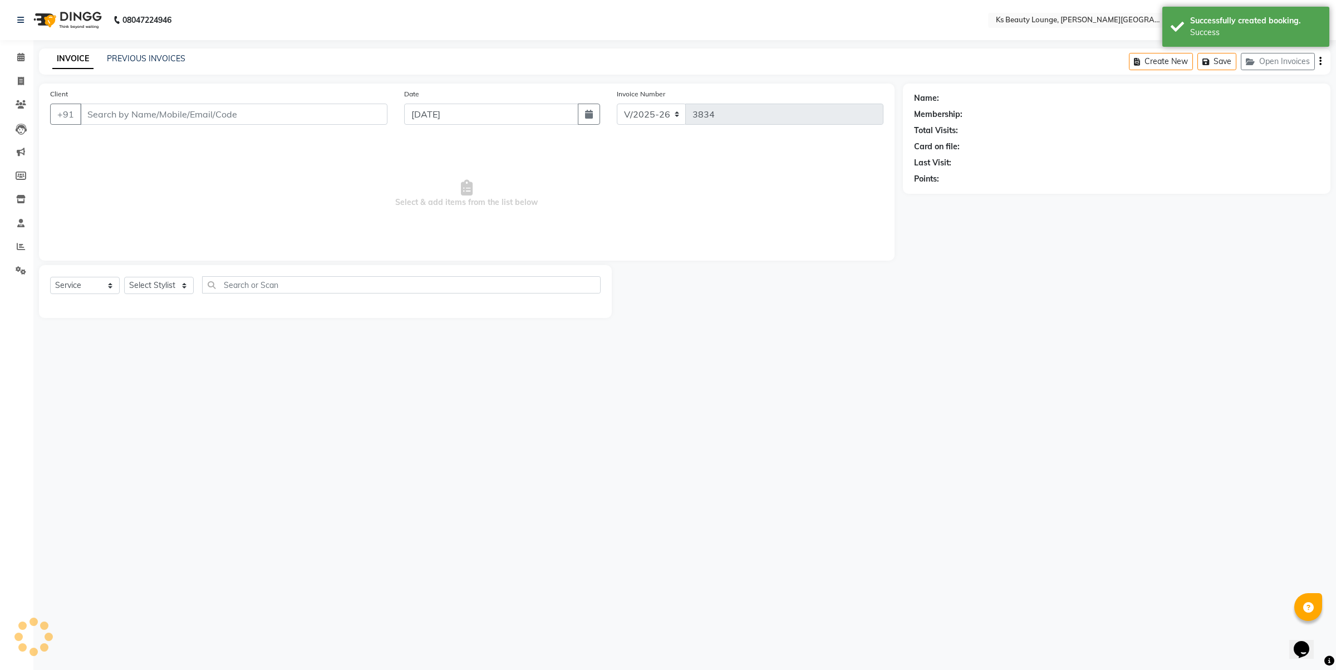
click at [1322, 61] on div "Create New Save Open Invoices" at bounding box center [1230, 61] width 202 height 26
click at [1320, 61] on icon "button" at bounding box center [1321, 61] width 2 height 1
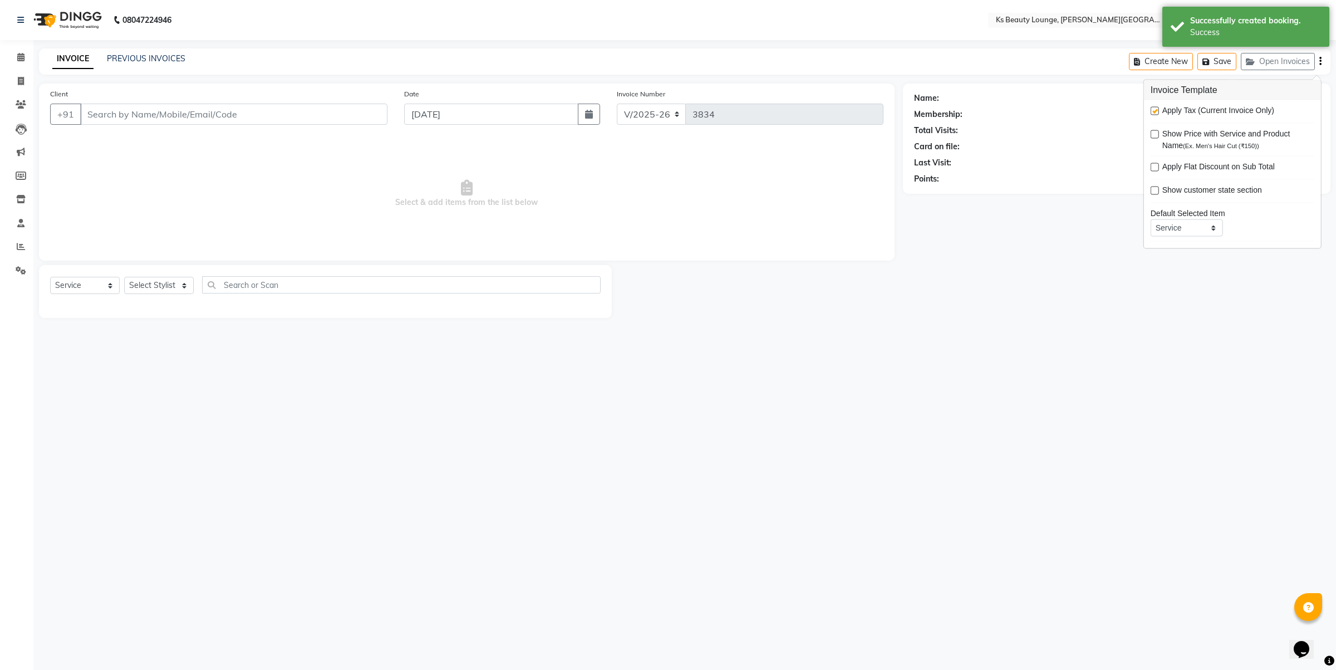
type input "9930208046"
select select "79670"
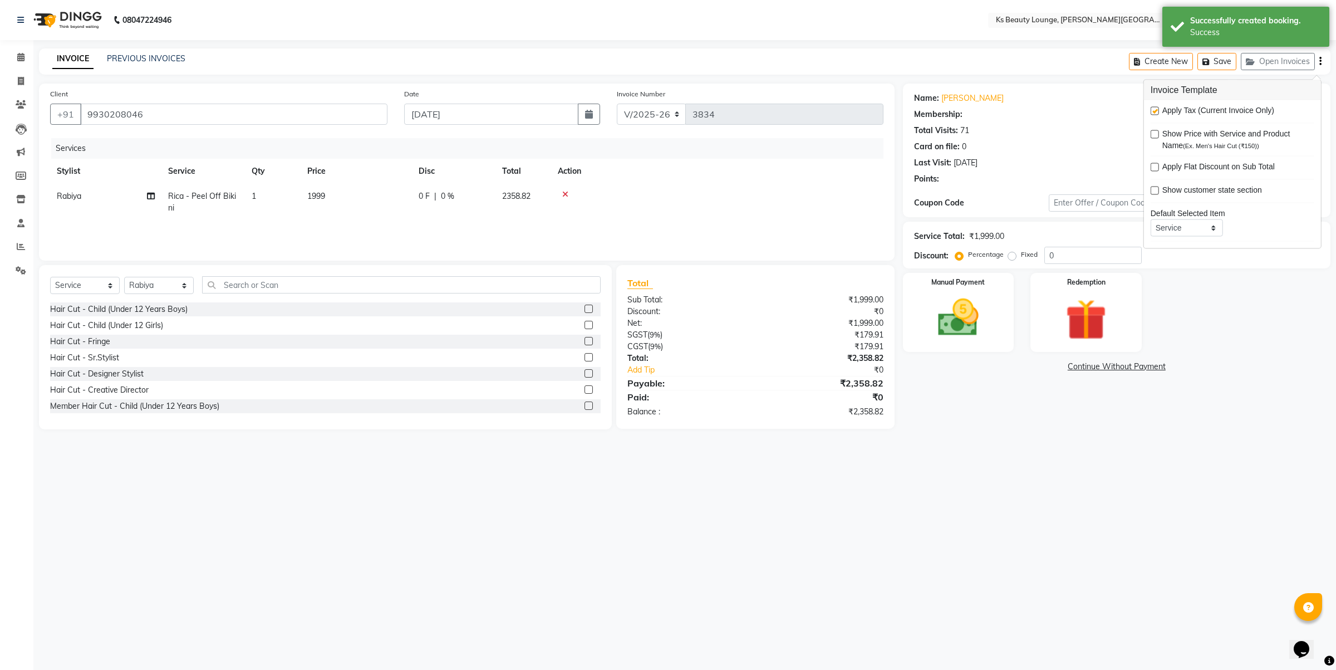
click at [1153, 115] on div at bounding box center [1154, 113] width 7 height 12
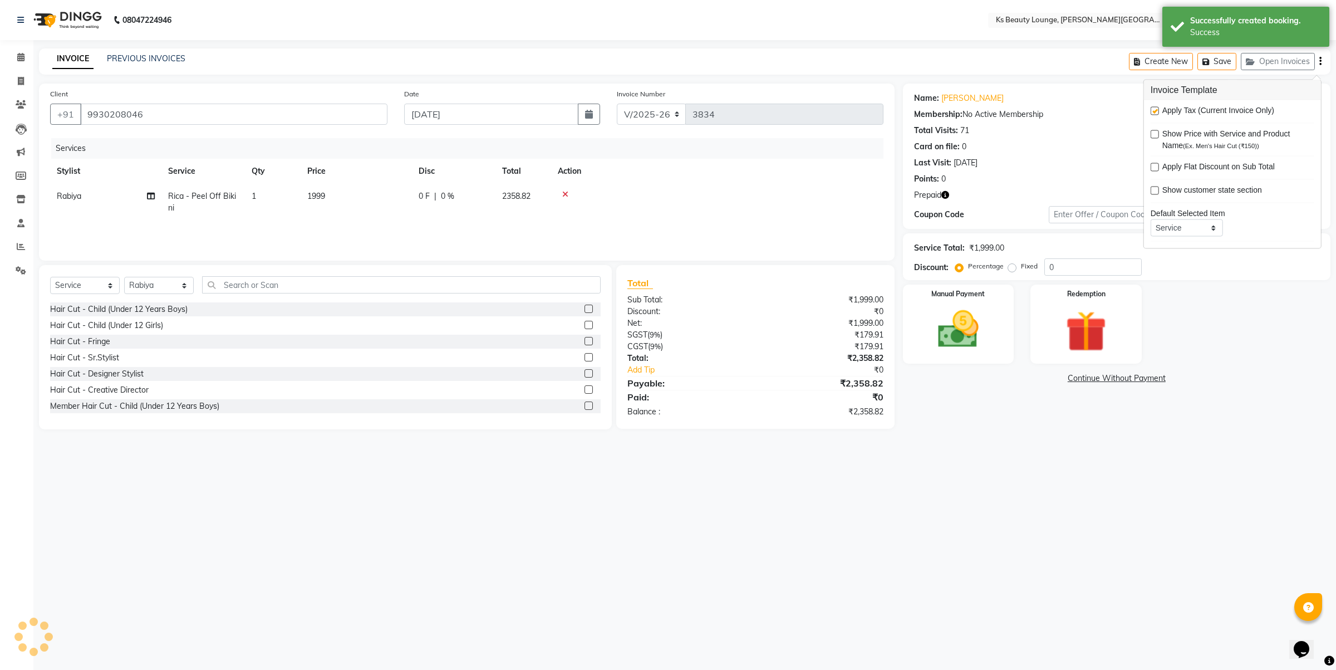
click at [1154, 112] on label at bounding box center [1155, 111] width 8 height 8
click at [1154, 112] on input "checkbox" at bounding box center [1154, 111] width 7 height 7
checkbox input "false"
drag, startPoint x: 1097, startPoint y: 272, endPoint x: 972, endPoint y: 284, distance: 125.9
click at [972, 283] on div "Name: Jasline Fernandes Membership: No Active Membership Total Visits: 71 Card …" at bounding box center [1121, 257] width 436 height 346
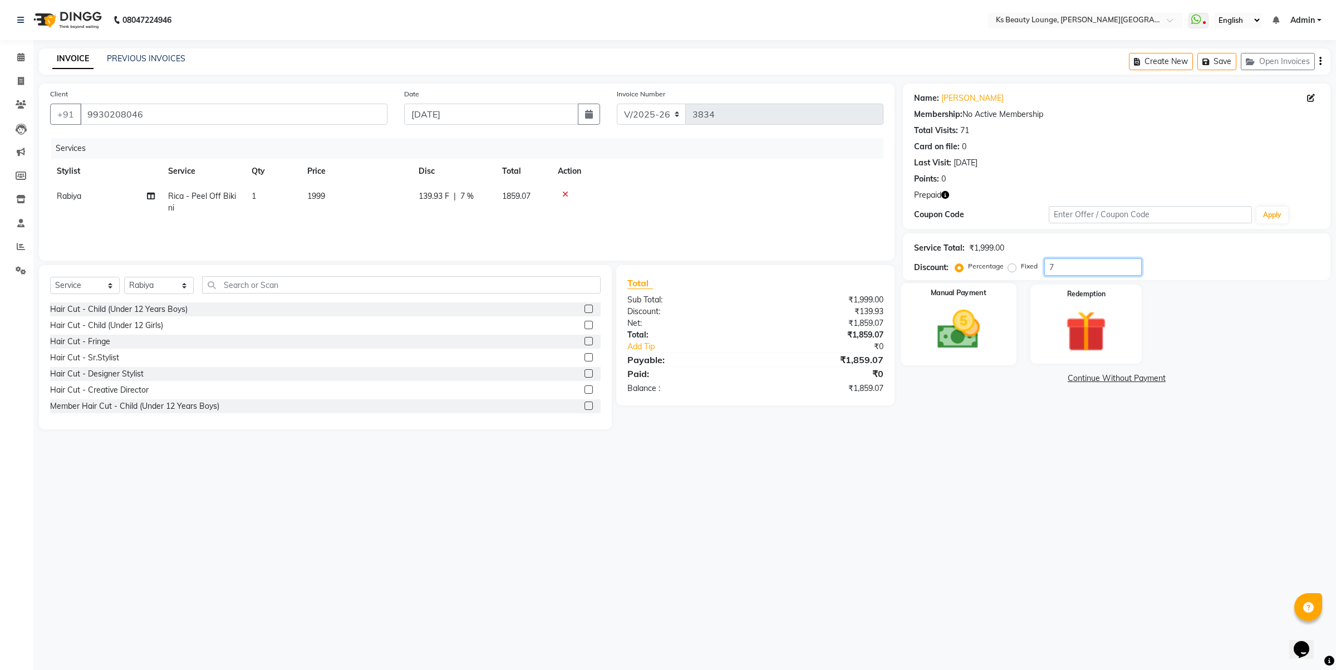
type input "75"
drag, startPoint x: 999, startPoint y: 268, endPoint x: 1114, endPoint y: 310, distance: 121.5
click at [889, 279] on div "Client +91 9930208046 Date 01-09-2025 Invoice Number V/2025 V/2025-26 3834 Serv…" at bounding box center [685, 257] width 1308 height 346
click at [980, 346] on img at bounding box center [958, 329] width 69 height 49
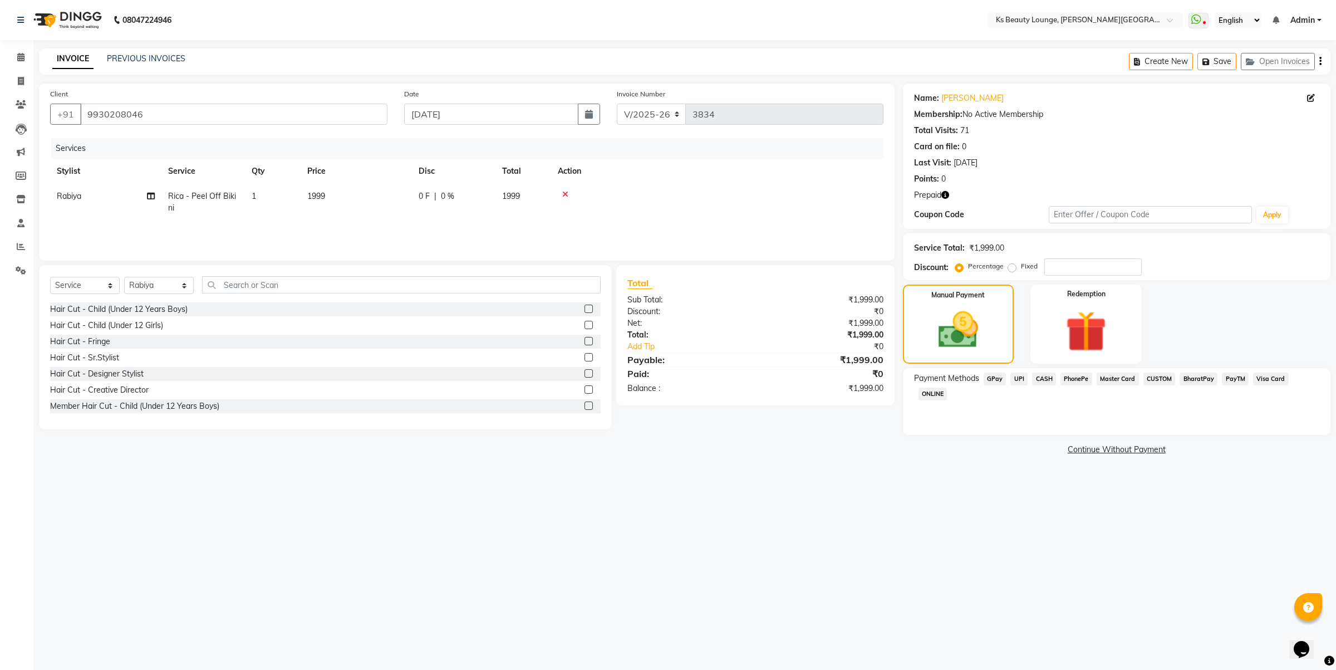
click at [1014, 379] on span "UPI" at bounding box center [1019, 378] width 17 height 13
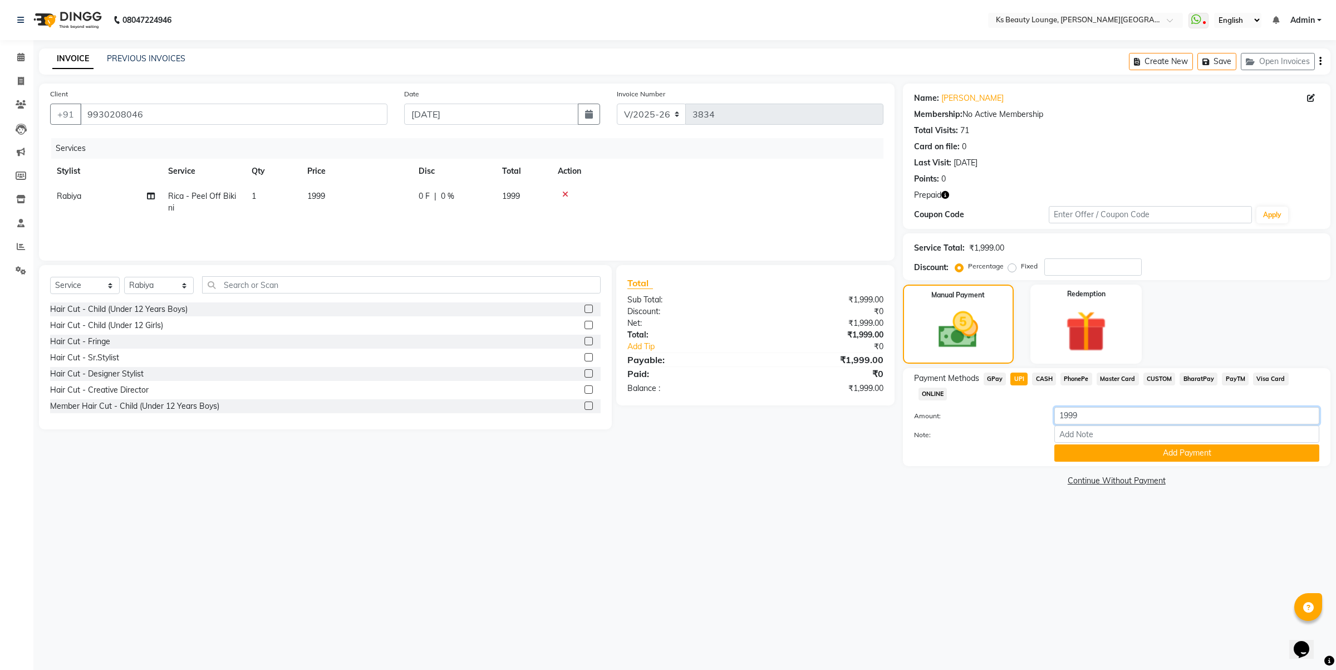
drag, startPoint x: 1077, startPoint y: 397, endPoint x: 1025, endPoint y: 400, distance: 52.4
click at [1025, 407] on div "Amount: 1999" at bounding box center [1117, 416] width 422 height 19
type input "500"
click at [1180, 444] on button "Add Payment" at bounding box center [1187, 452] width 265 height 17
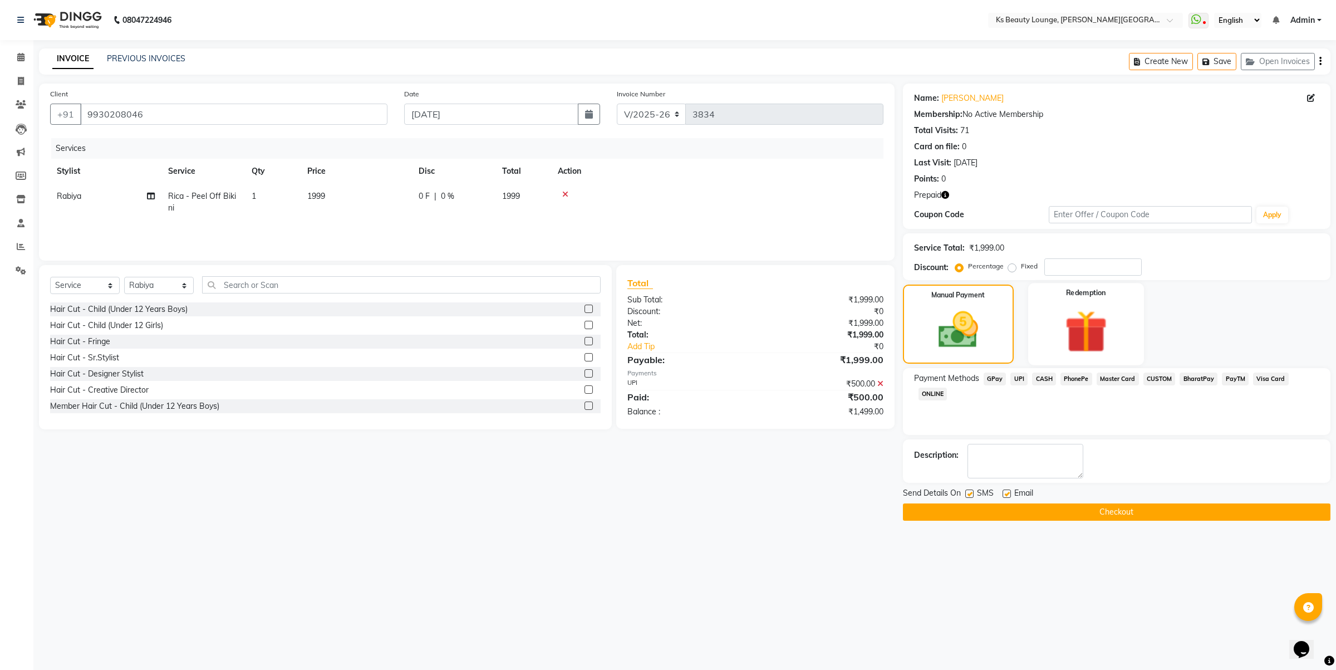
click at [1080, 310] on img at bounding box center [1086, 331] width 69 height 53
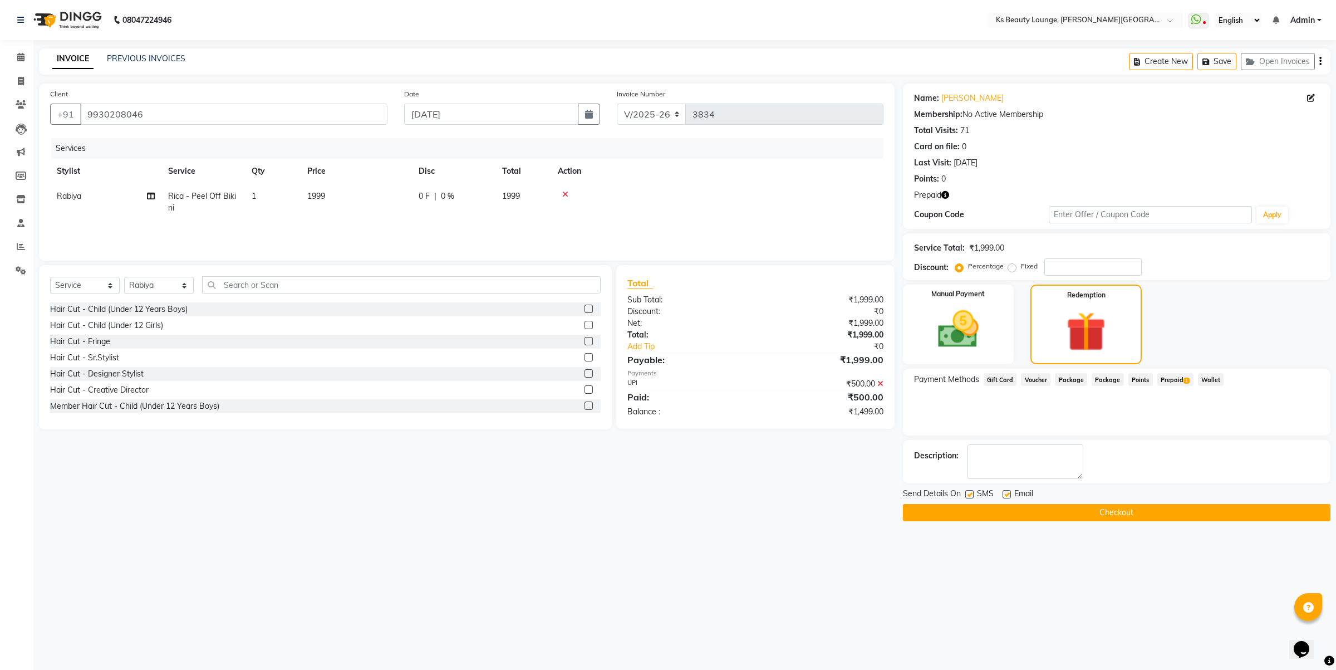
click at [1163, 381] on span "Prepaid 1" at bounding box center [1176, 379] width 36 height 13
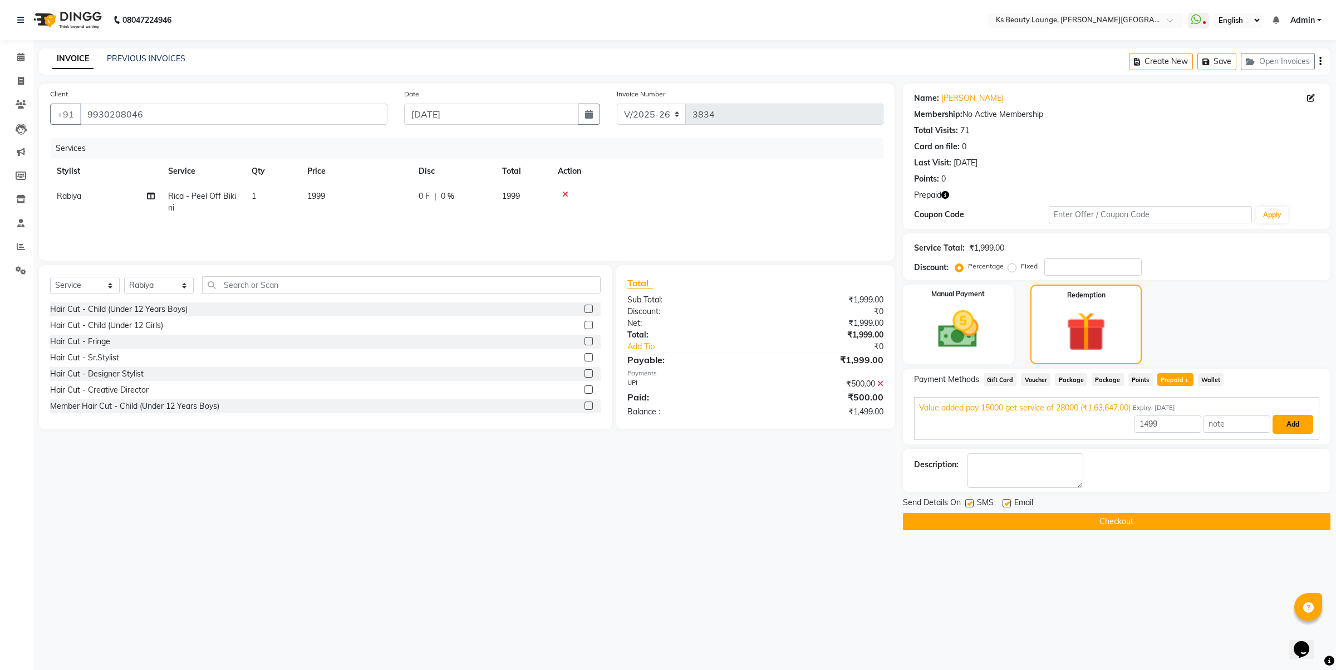
click at [1285, 424] on button "Add" at bounding box center [1293, 424] width 41 height 19
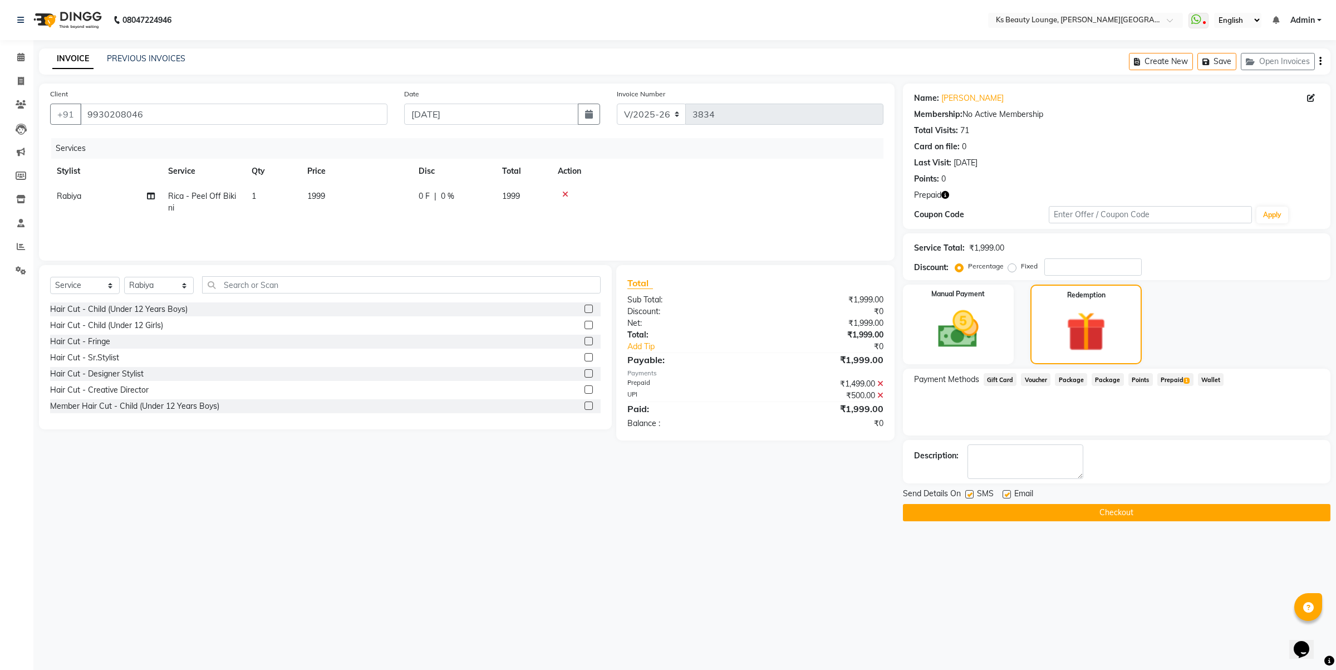
click at [1150, 507] on button "Checkout" at bounding box center [1117, 512] width 428 height 17
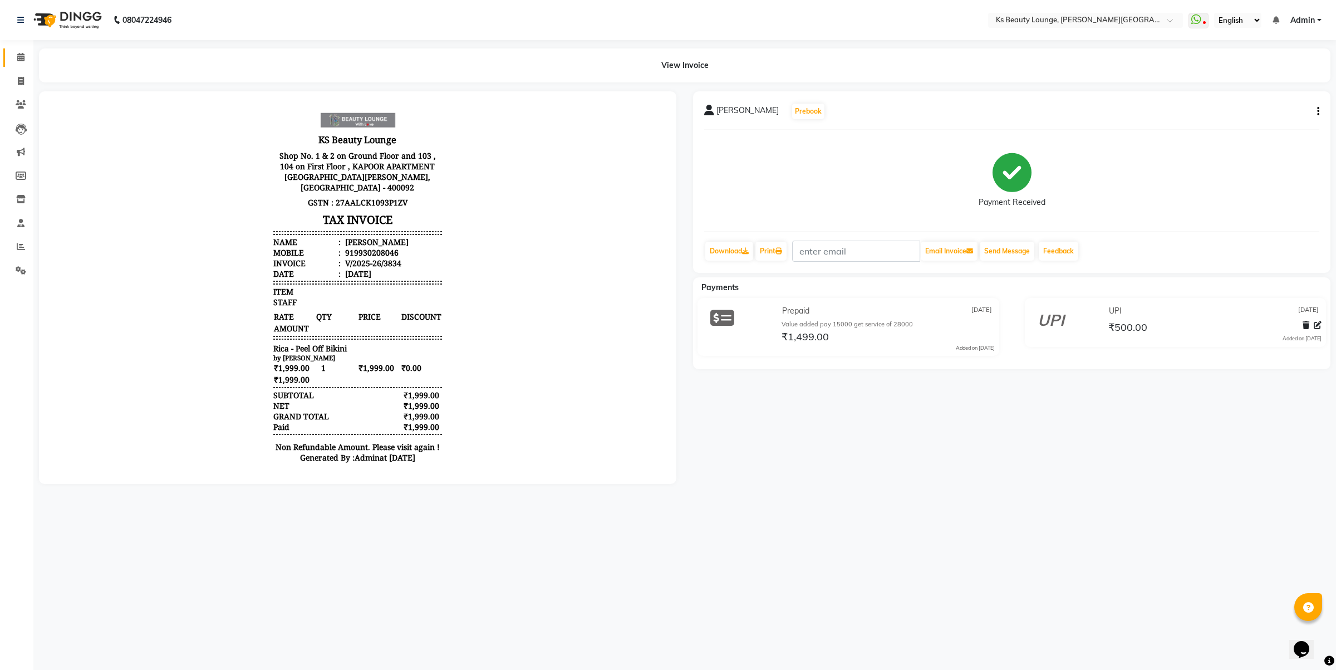
click at [21, 56] on icon at bounding box center [20, 57] width 7 height 8
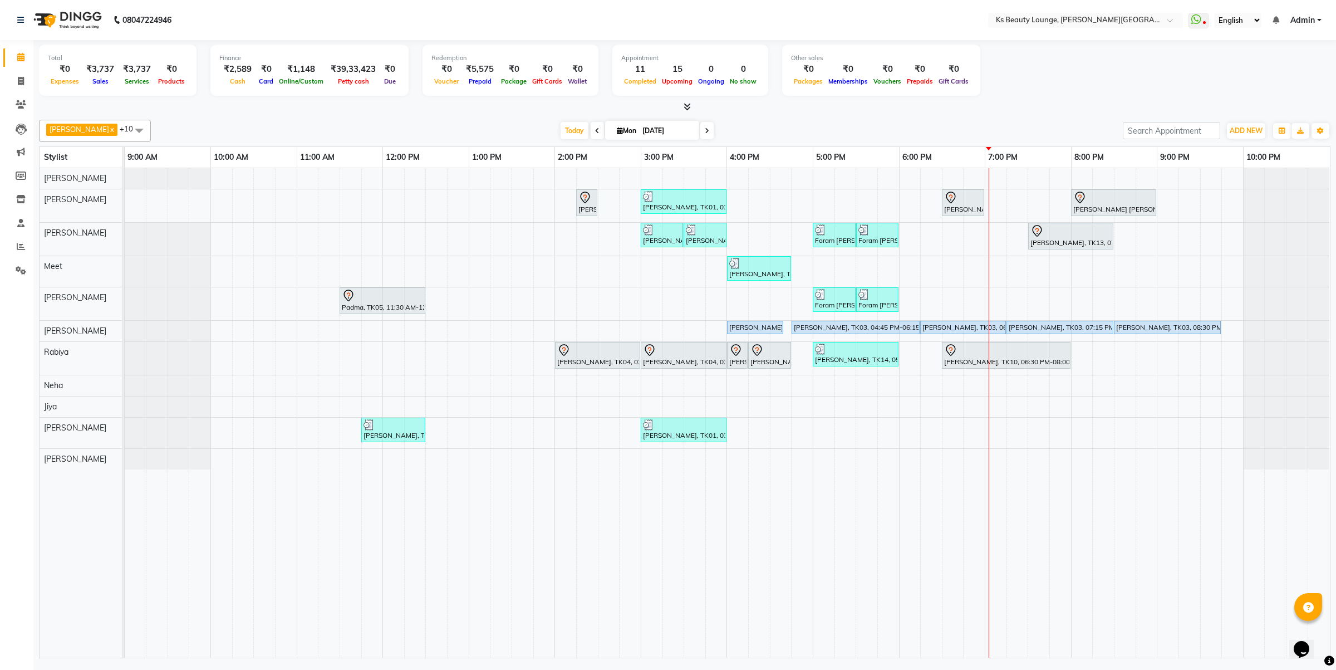
click at [700, 126] on span at bounding box center [706, 130] width 13 height 17
type input "02-09-2025"
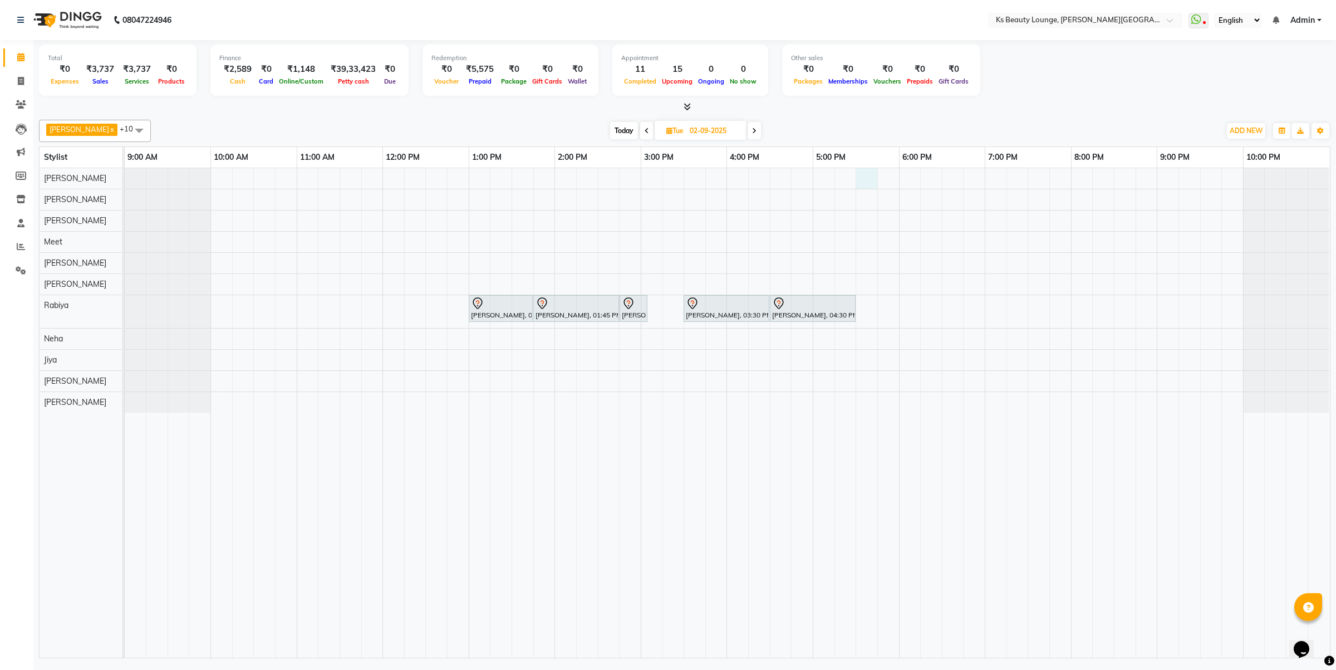
click at [872, 171] on div "Chandni Doshi, 01:00 PM-01:45 PM, Rica - Full Arms Chandni Doshi, 01:45 PM-02:4…" at bounding box center [727, 412] width 1205 height 489
select select "58310"
select select "1050"
select select "tentative"
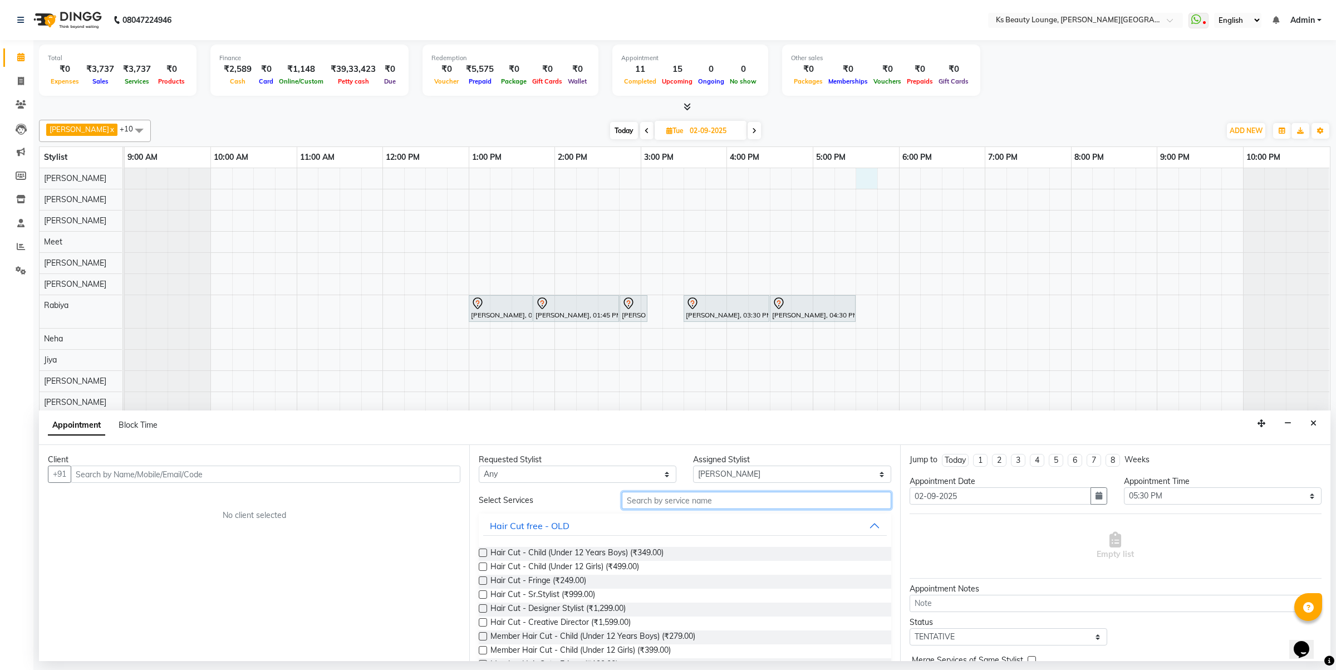
click at [663, 502] on input "text" at bounding box center [756, 500] width 269 height 17
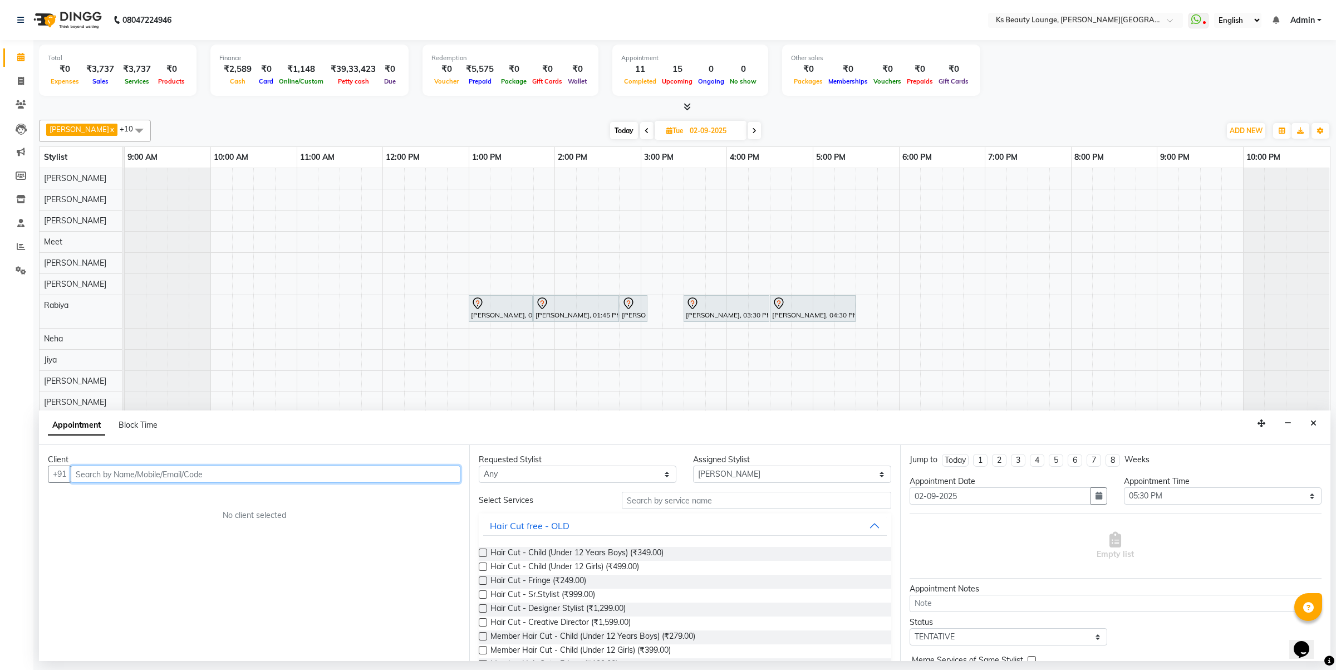
click at [446, 470] on input "text" at bounding box center [266, 473] width 390 height 17
click at [95, 471] on input "9535083862" at bounding box center [243, 473] width 344 height 17
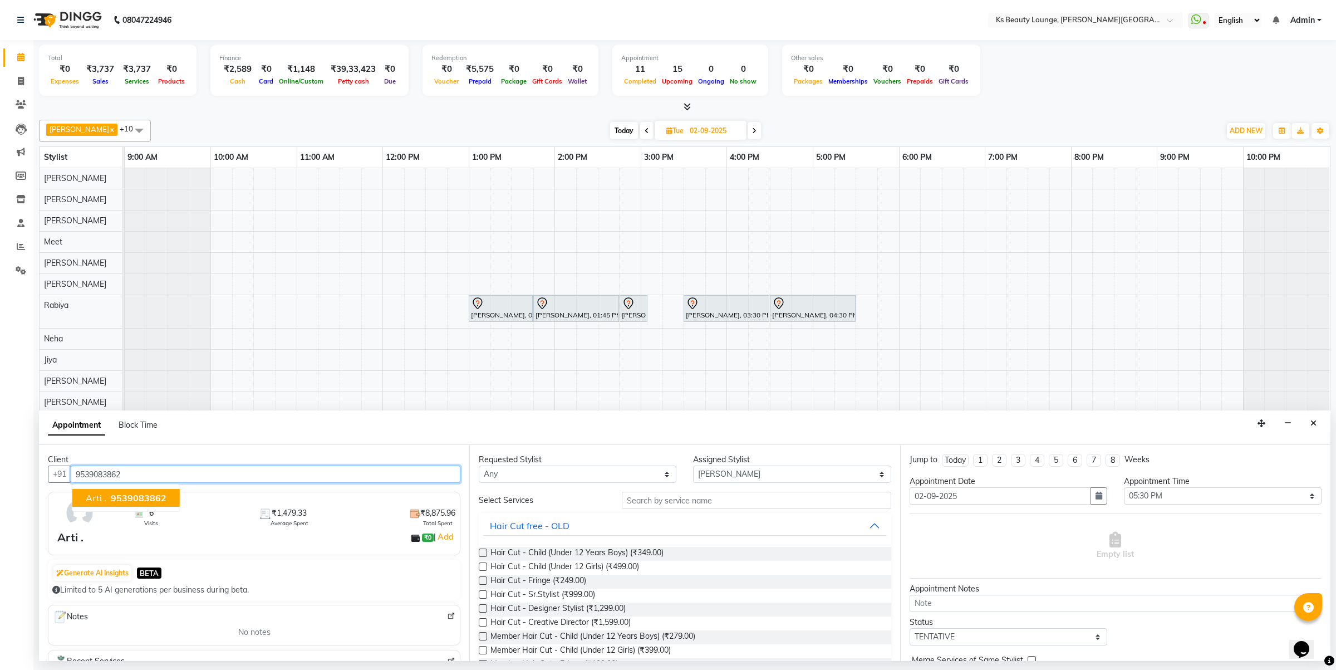
click at [109, 502] on ngb-highlight "9539083862" at bounding box center [138, 497] width 58 height 11
type input "9539083862"
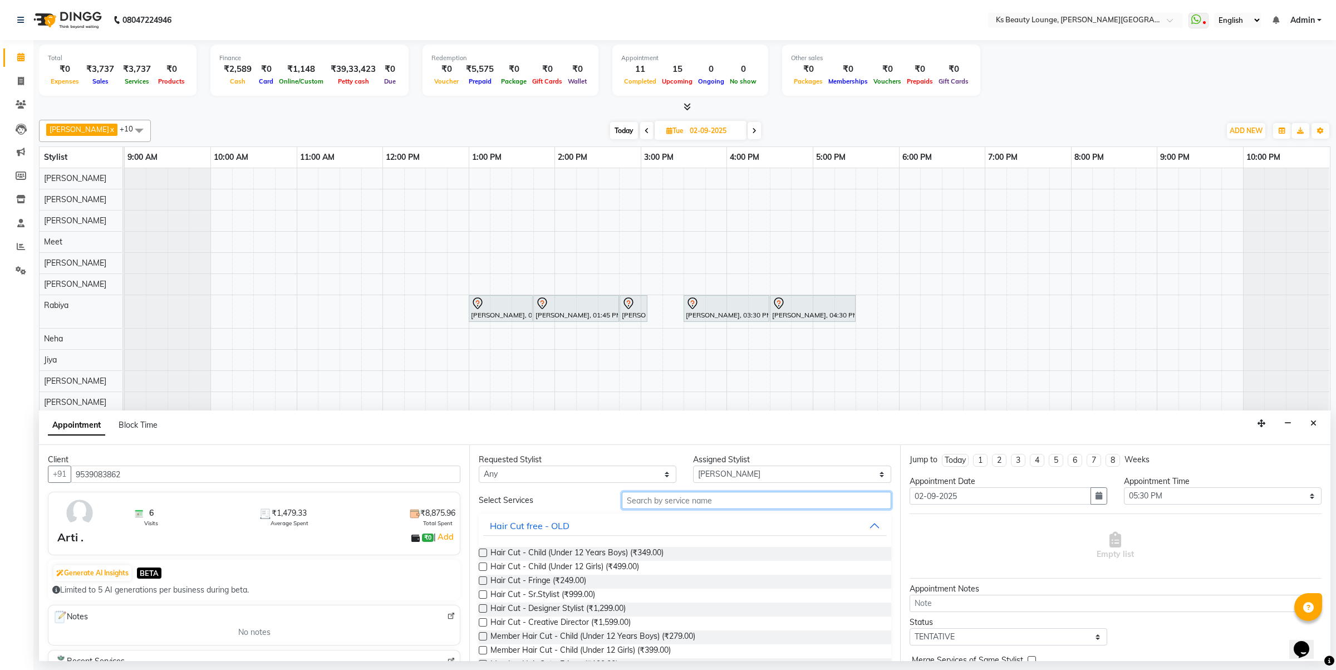
click at [667, 501] on input "text" at bounding box center [756, 500] width 269 height 17
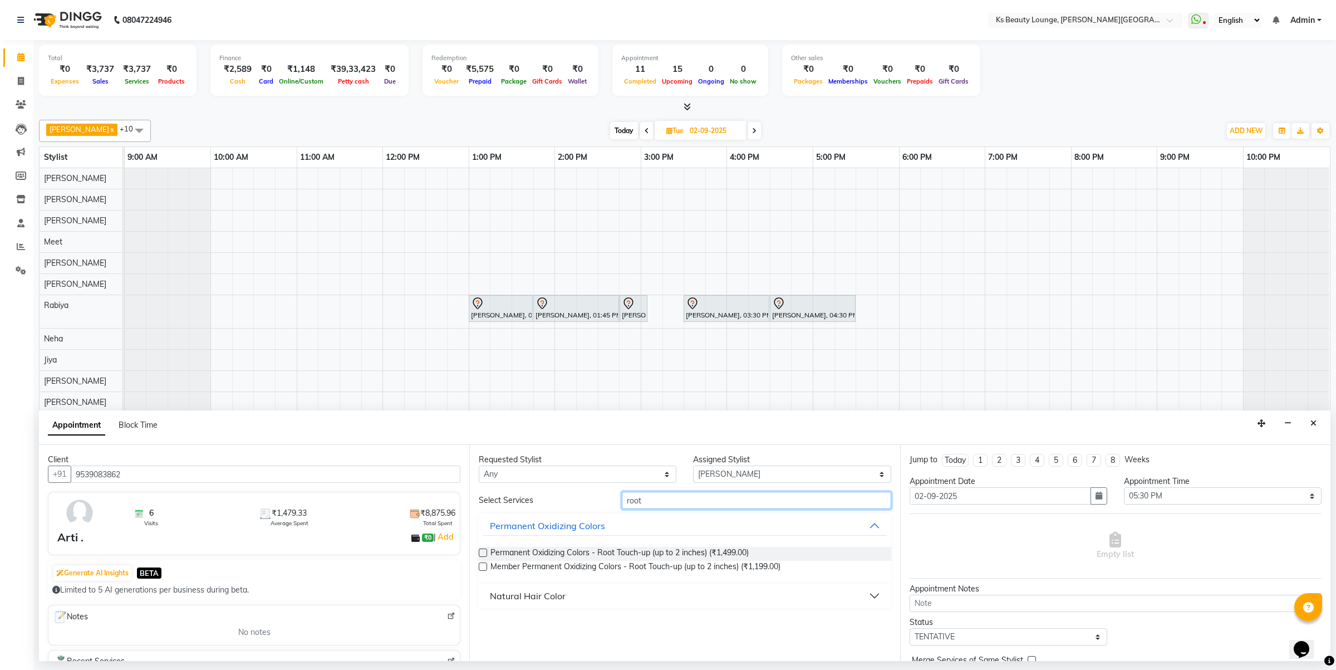
type input "root"
click at [691, 599] on button "Natural Hair Color" at bounding box center [684, 596] width 403 height 20
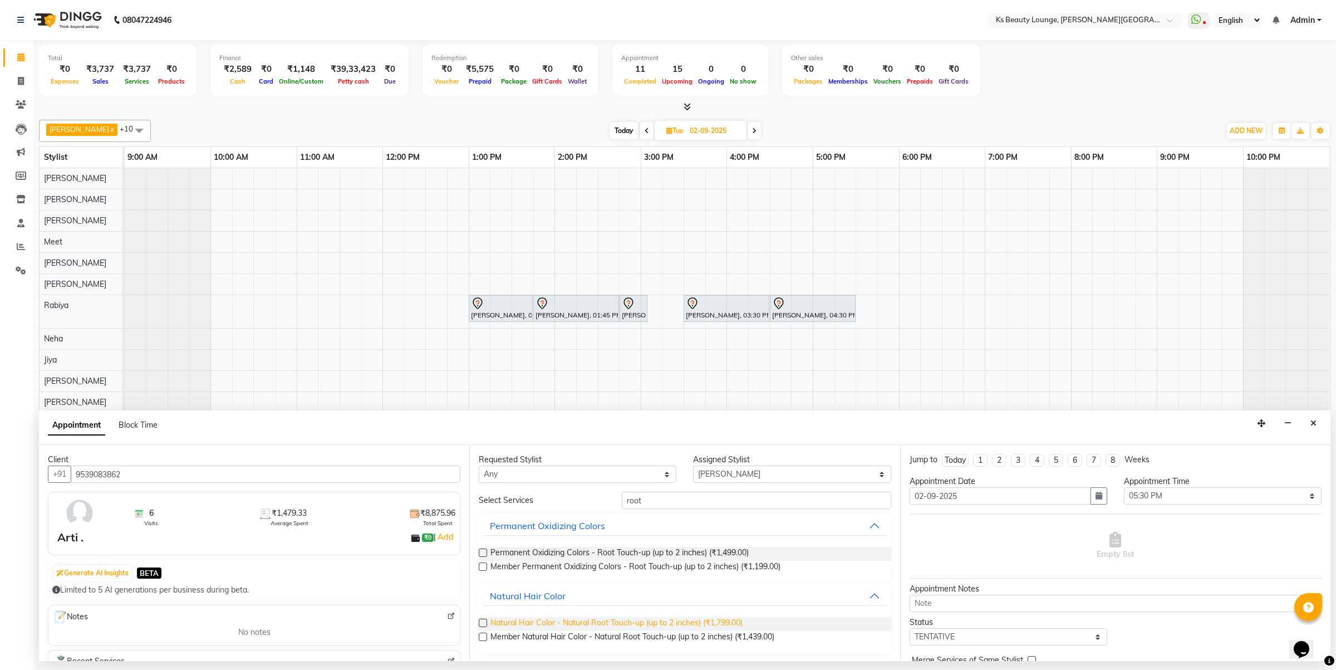
click at [689, 621] on span "Natural Hair Color - Natural Root Touch-up (up to 2 inches) (₹1,799.00)" at bounding box center [617, 624] width 252 height 14
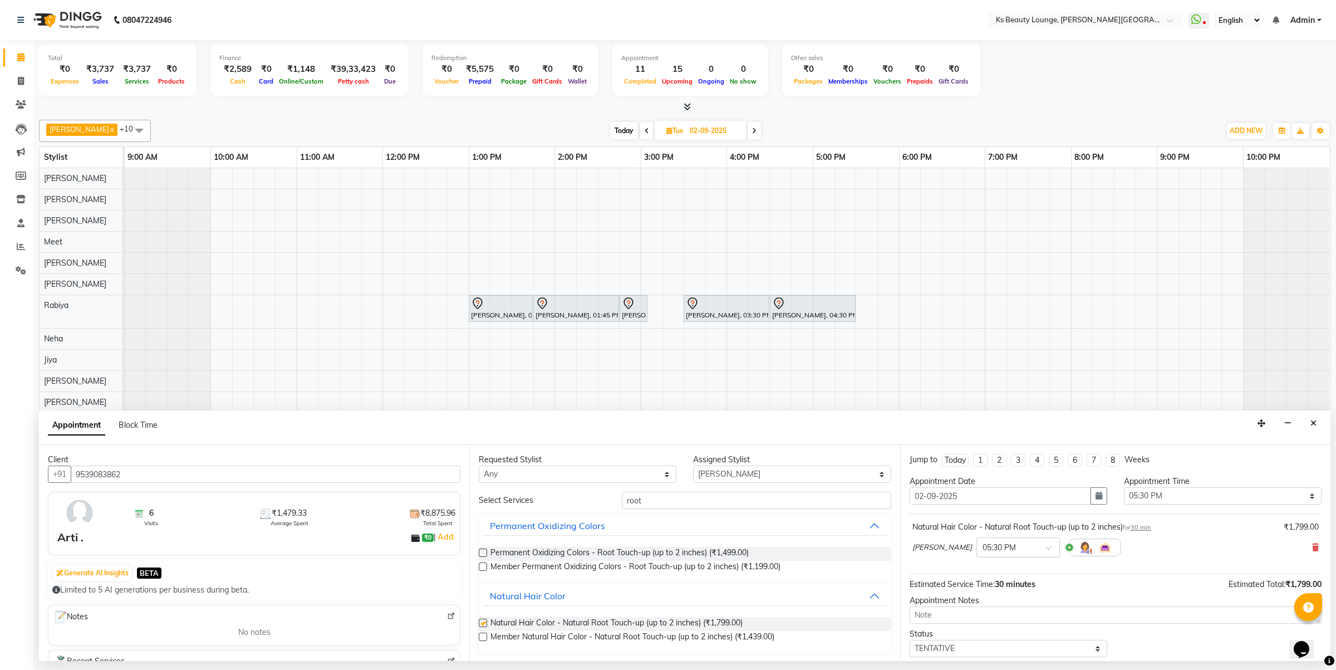
checkbox input "false"
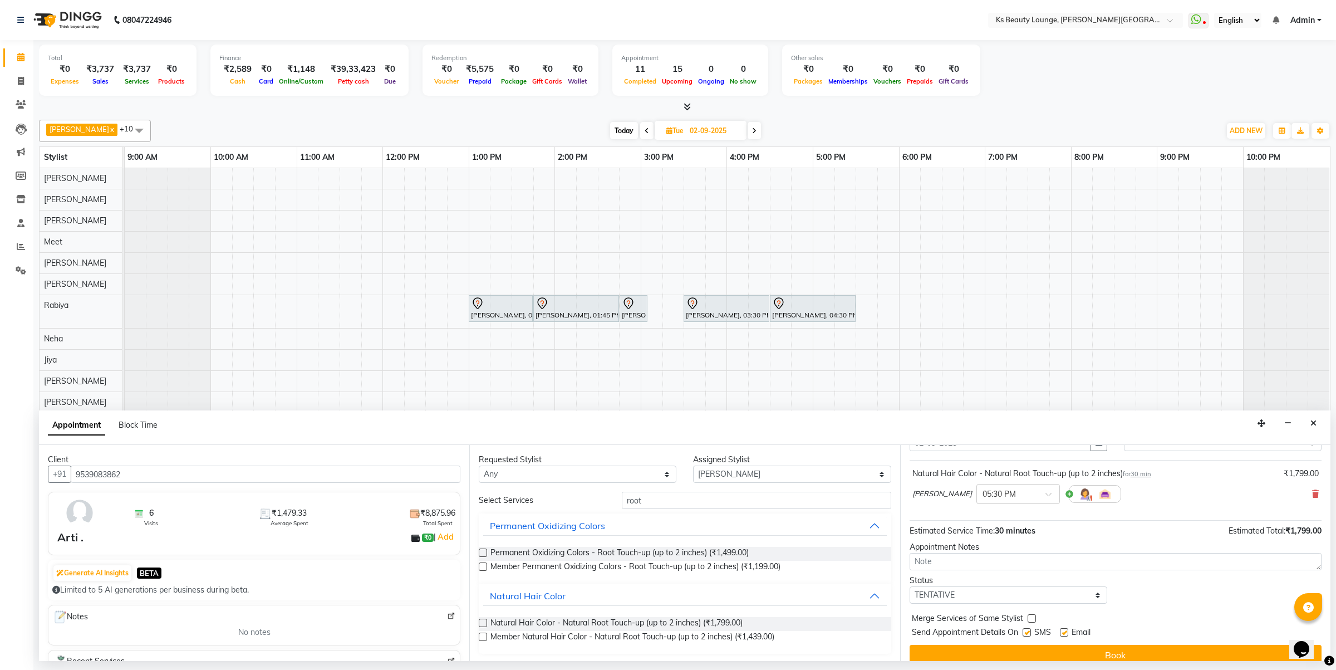
scroll to position [67, 0]
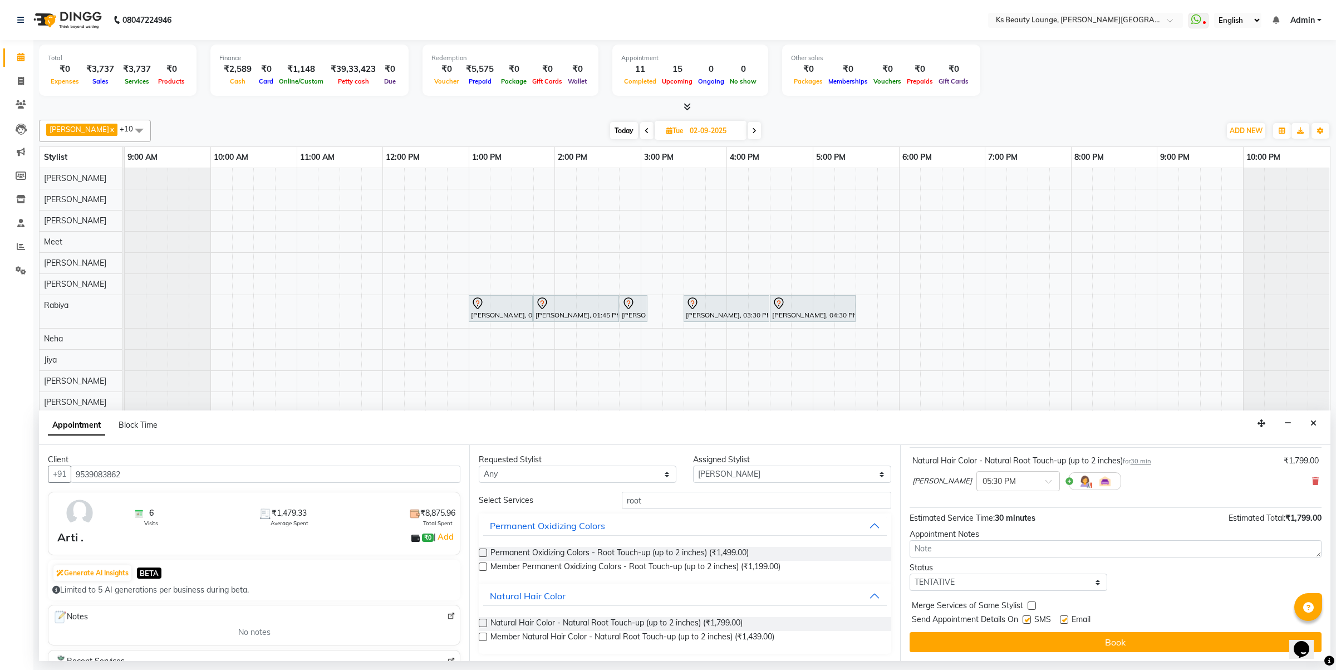
click at [1131, 643] on button "Book" at bounding box center [1116, 642] width 412 height 20
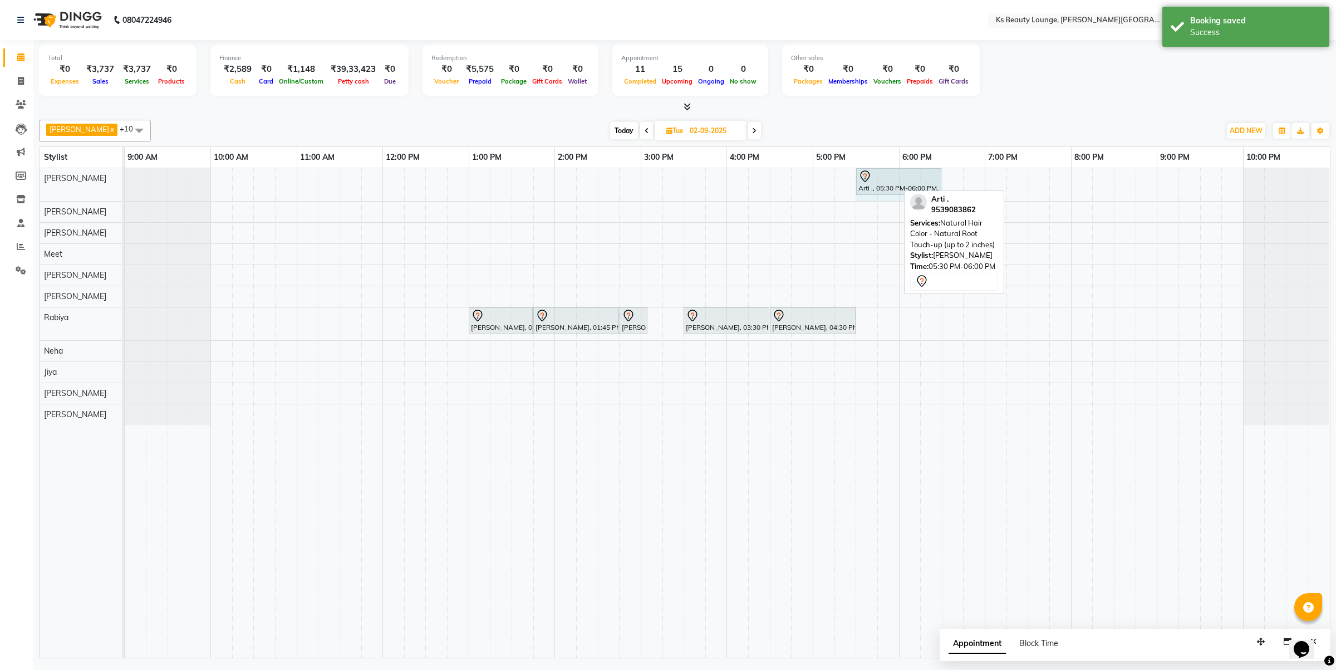
drag, startPoint x: 896, startPoint y: 181, endPoint x: 930, endPoint y: 183, distance: 33.4
click at [125, 183] on div "Arti ., 05:30 PM-06:00 PM, Natural Hair Color - Natural Root Touch-up (up to 2 …" at bounding box center [125, 184] width 0 height 33
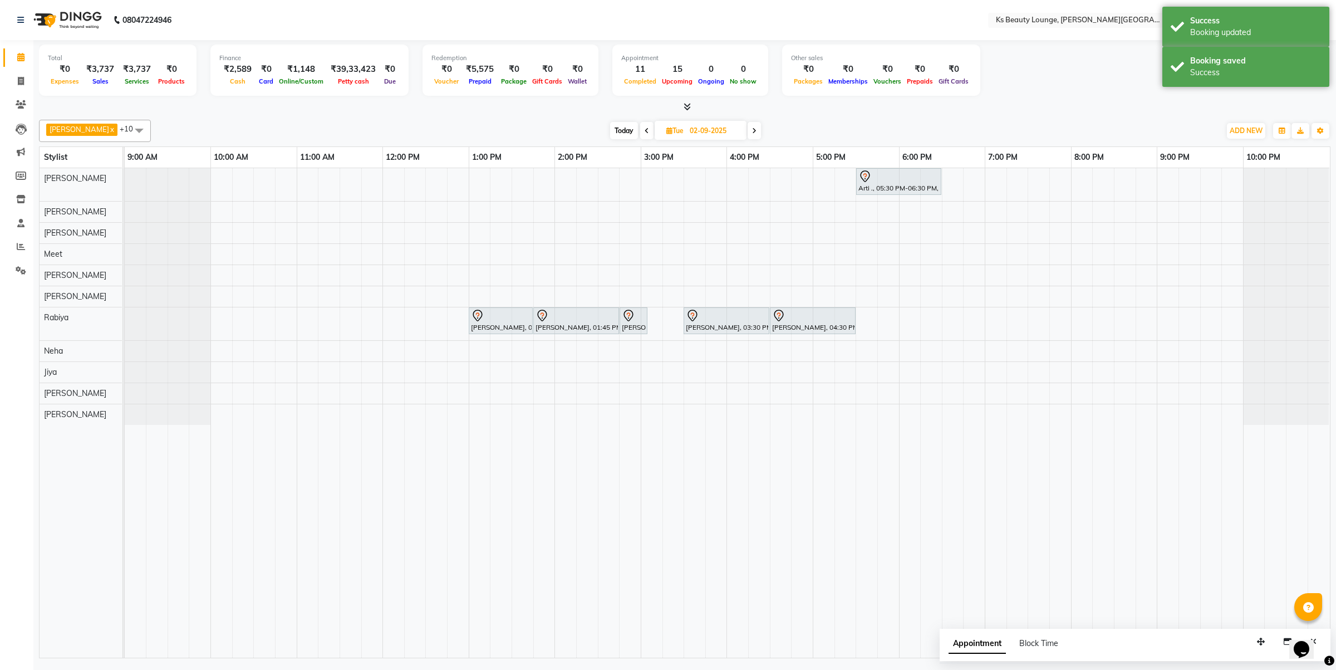
click at [614, 129] on span "Today" at bounding box center [624, 130] width 28 height 17
type input "[DATE]"
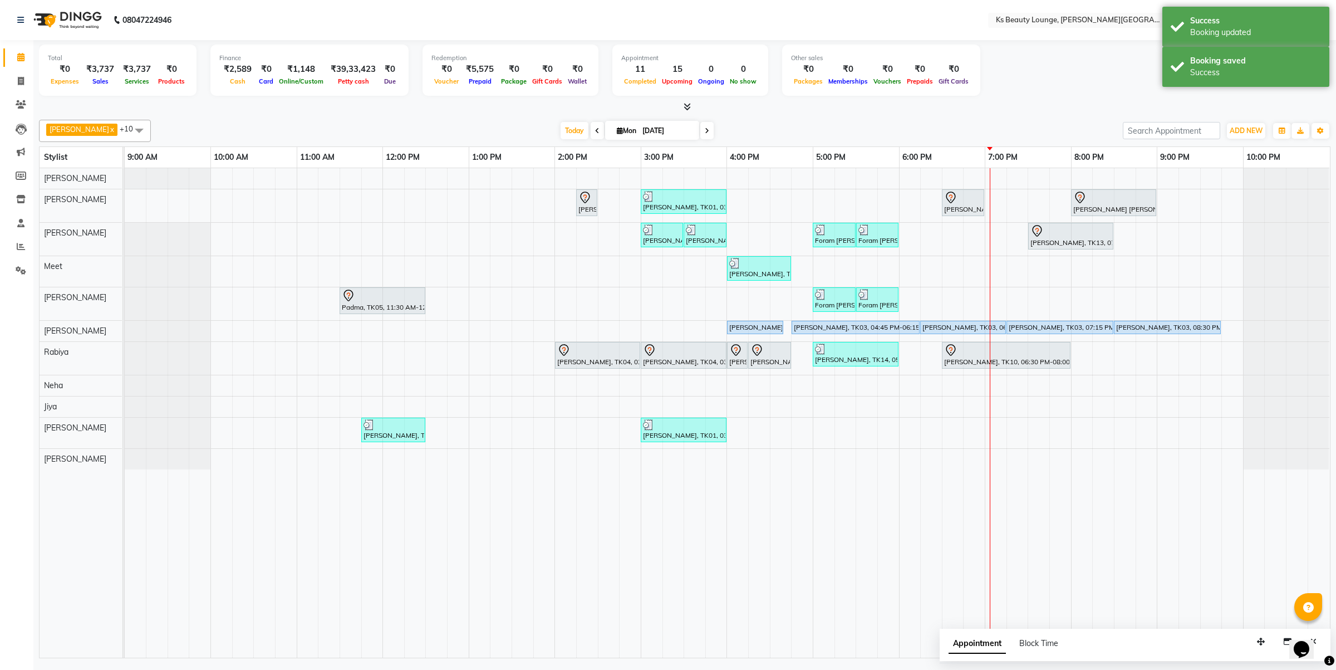
click at [1293, 645] on div "Opens Chat This icon Opens the chat window." at bounding box center [1302, 649] width 18 height 18
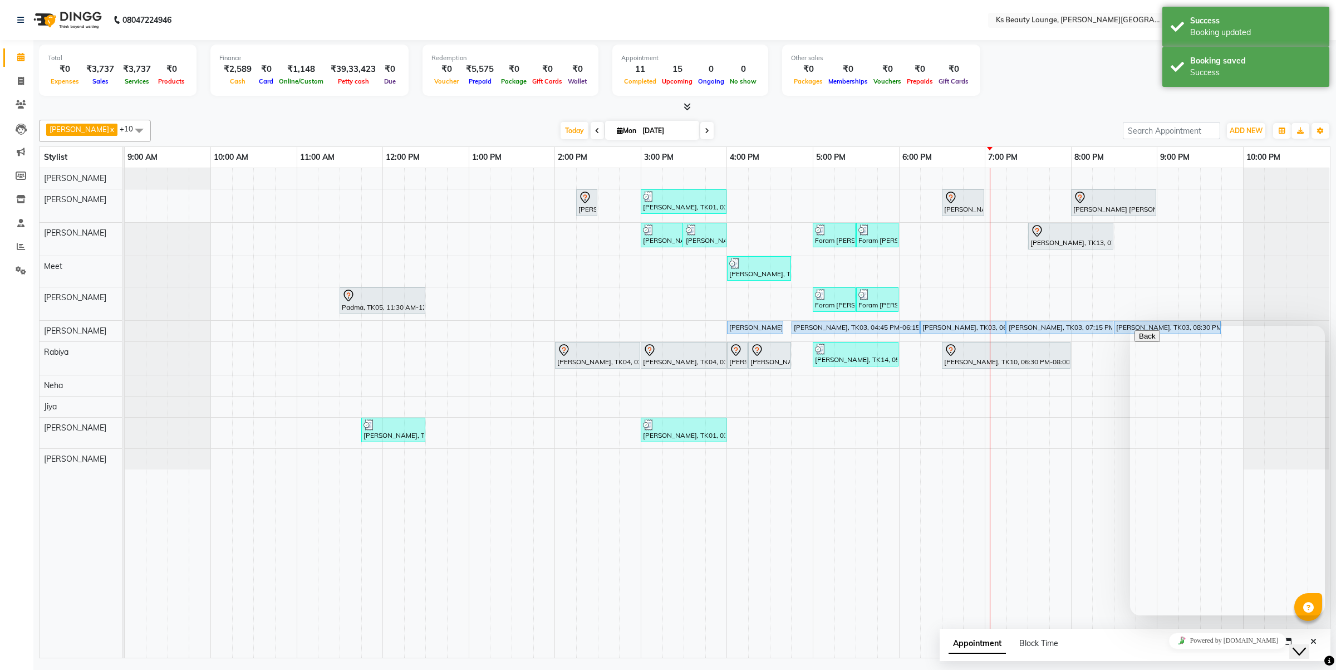
click at [1282, 642] on div "Powered by tawk.to" at bounding box center [1228, 640] width 186 height 16
click at [1303, 644] on button "Close Chat This icon closes the chat window." at bounding box center [1299, 651] width 20 height 14
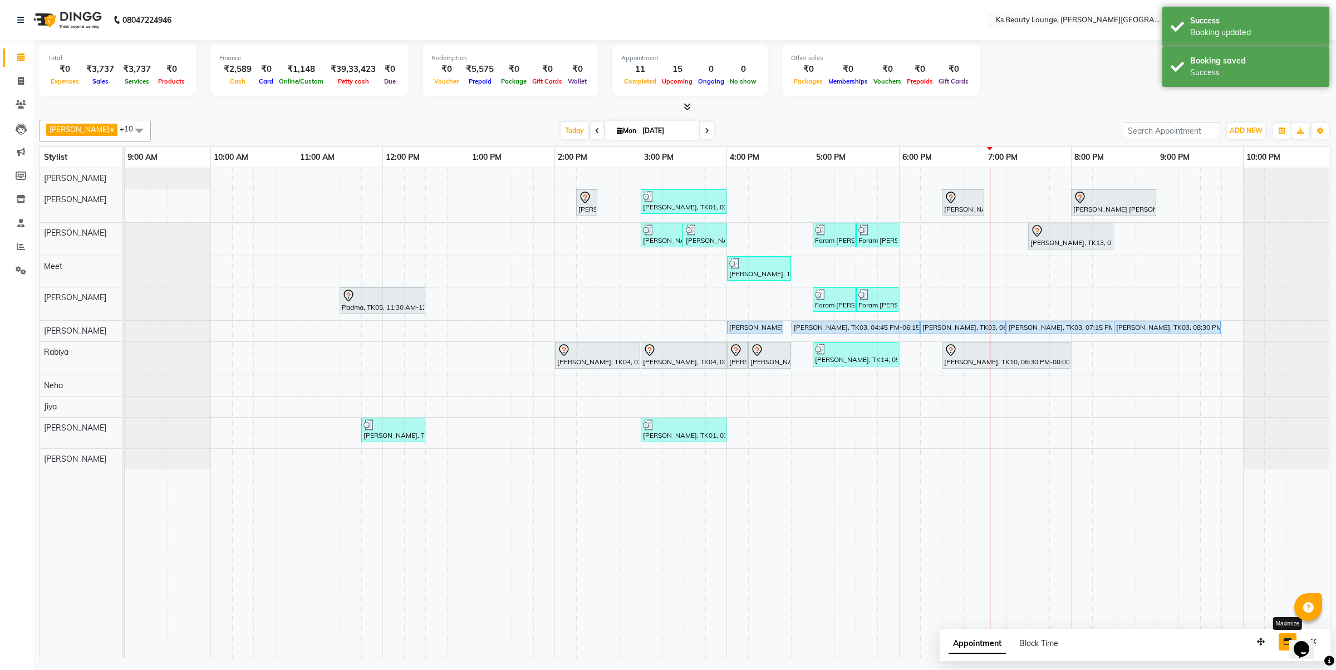
click at [1287, 642] on icon "button" at bounding box center [1288, 641] width 8 height 8
select select "tentative"
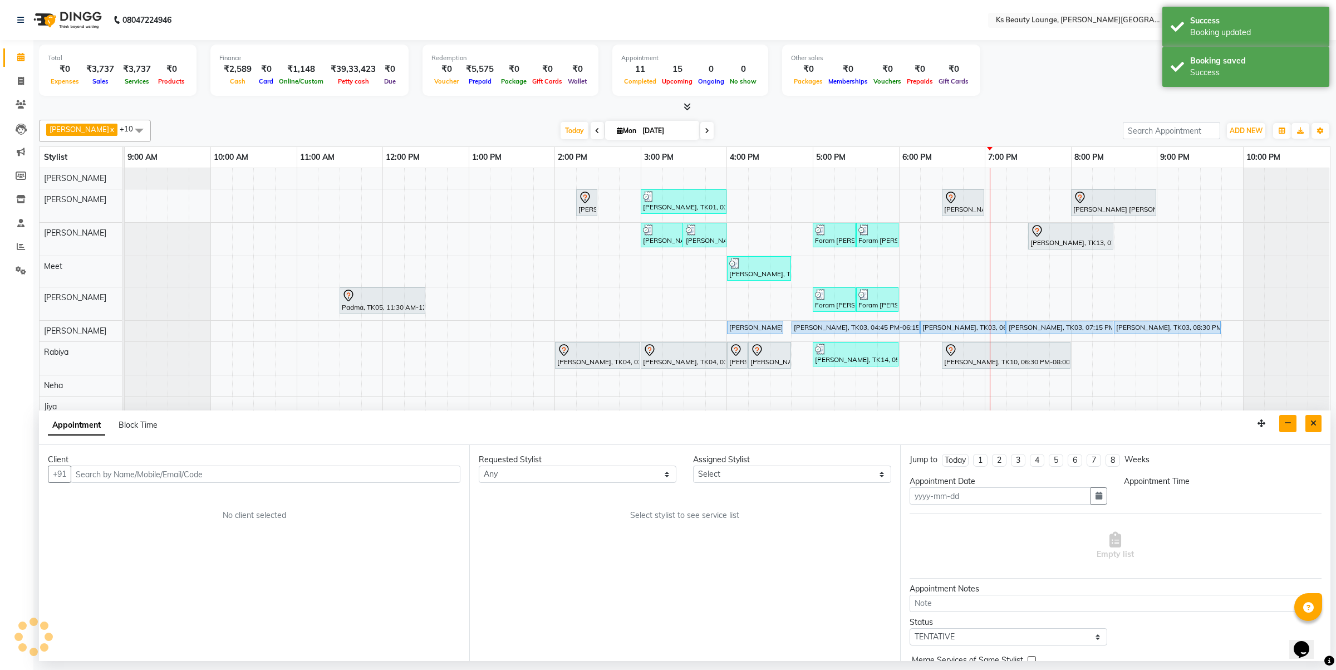
click at [1320, 421] on button "Close" at bounding box center [1314, 423] width 16 height 17
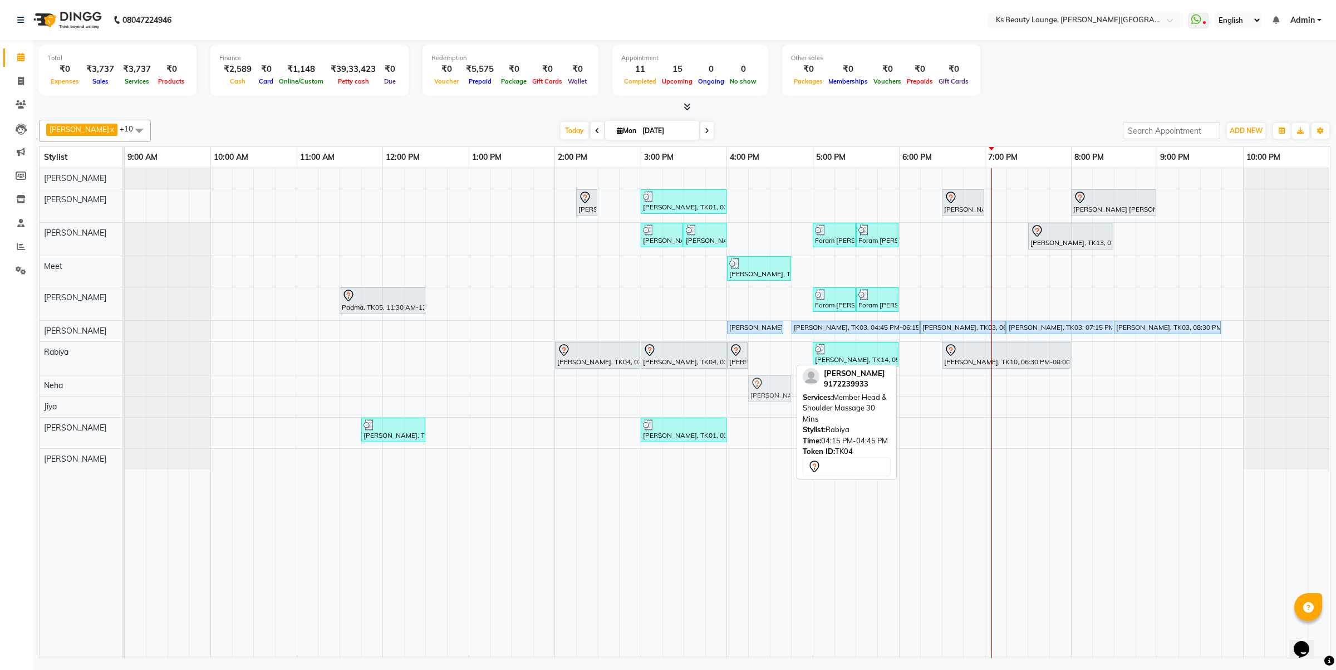
drag, startPoint x: 773, startPoint y: 356, endPoint x: 777, endPoint y: 377, distance: 21.5
click at [777, 377] on tbody "Hetal Gandhi, TK06, 02:15 PM-02:30 PM, Summer 3Tenx Hair Spa Rajesh Shah, TK01,…" at bounding box center [727, 318] width 1205 height 301
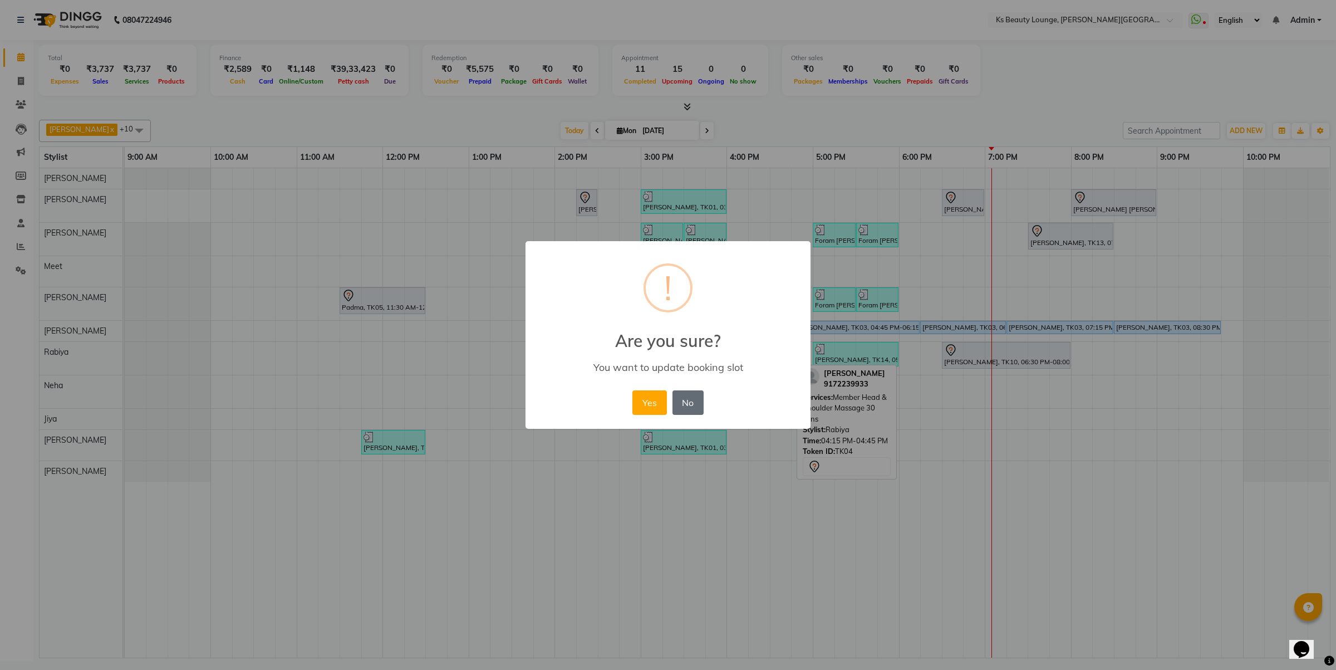
click at [688, 399] on button "No" at bounding box center [688, 402] width 31 height 24
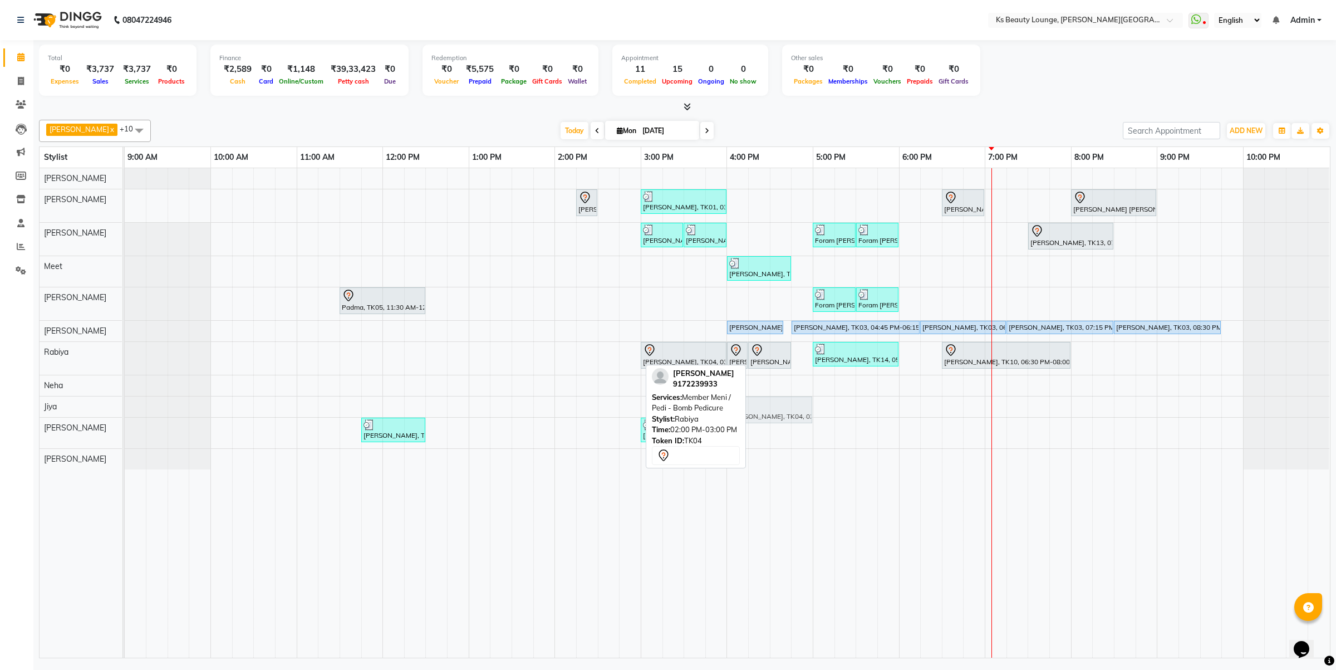
drag, startPoint x: 612, startPoint y: 357, endPoint x: 786, endPoint y: 406, distance: 180.6
click at [786, 406] on tbody "Hetal Gandhi, TK06, 02:15 PM-02:30 PM, Summer 3Tenx Hair Spa Rajesh Shah, TK01,…" at bounding box center [727, 318] width 1205 height 301
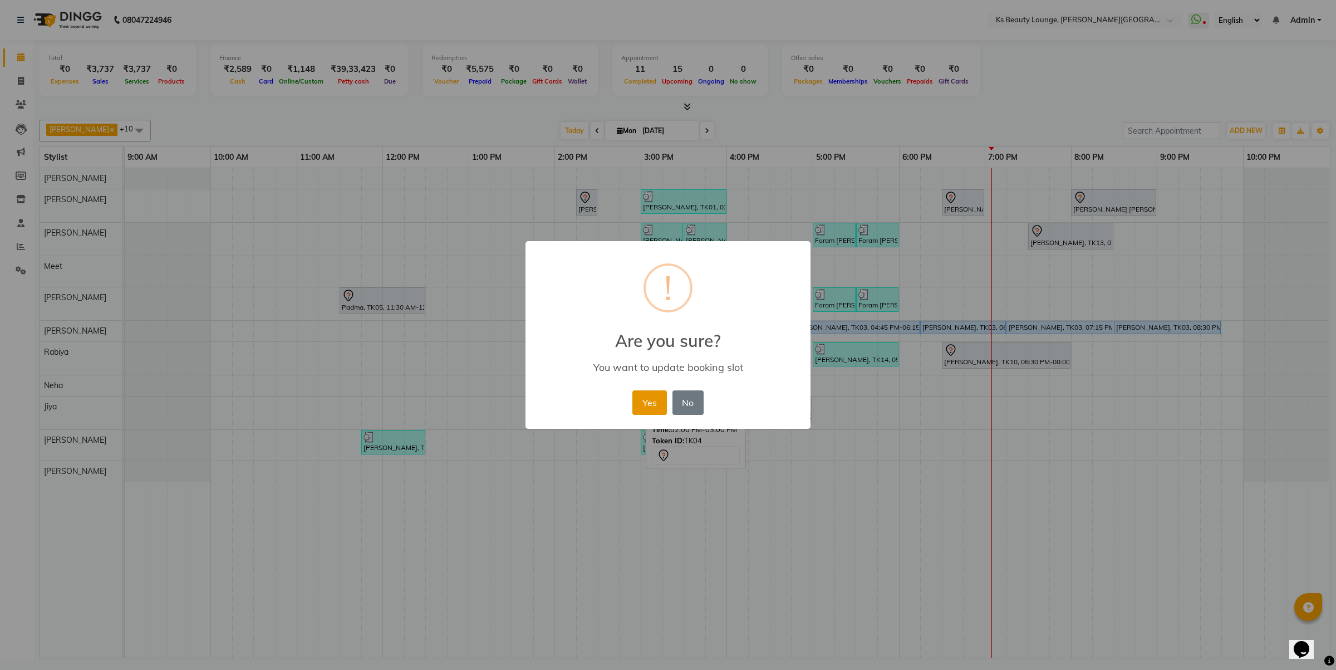
click at [657, 410] on button "Yes" at bounding box center [649, 402] width 34 height 24
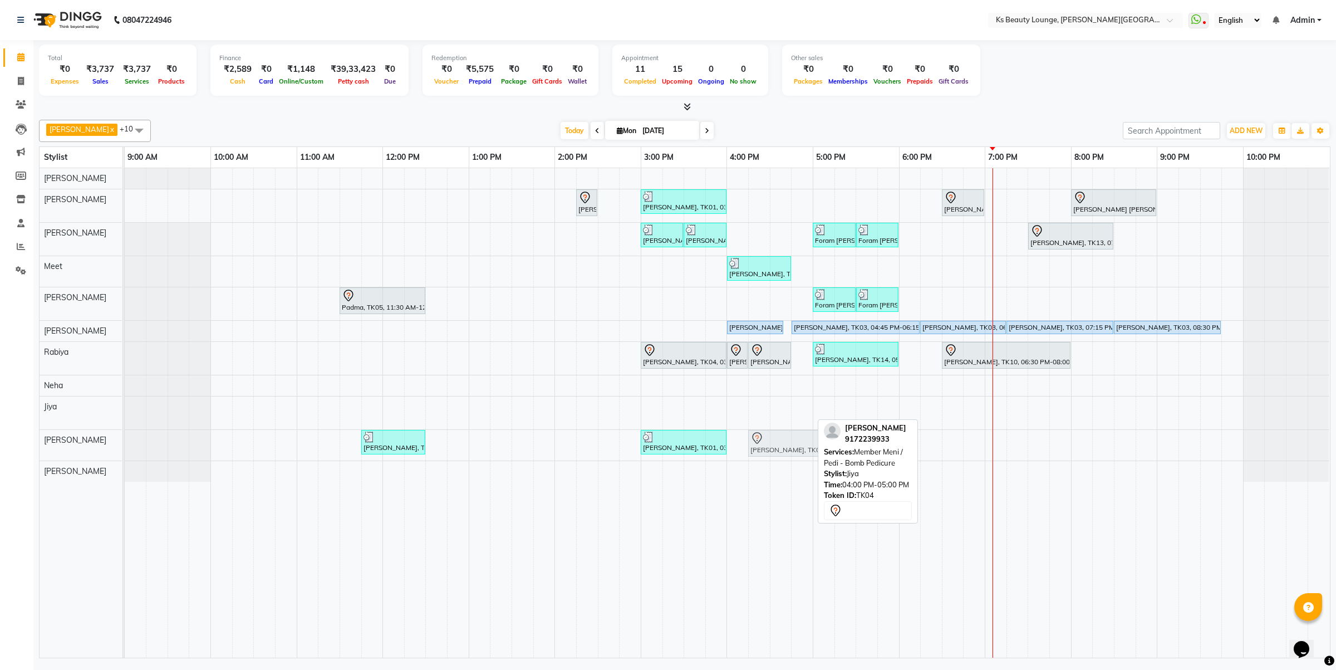
drag, startPoint x: 784, startPoint y: 413, endPoint x: 816, endPoint y: 444, distance: 44.9
click at [816, 444] on tbody "Hetal Gandhi, TK06, 02:15 PM-02:30 PM, Summer 3Tenx Hair Spa Rajesh Shah, TK01,…" at bounding box center [727, 324] width 1205 height 313
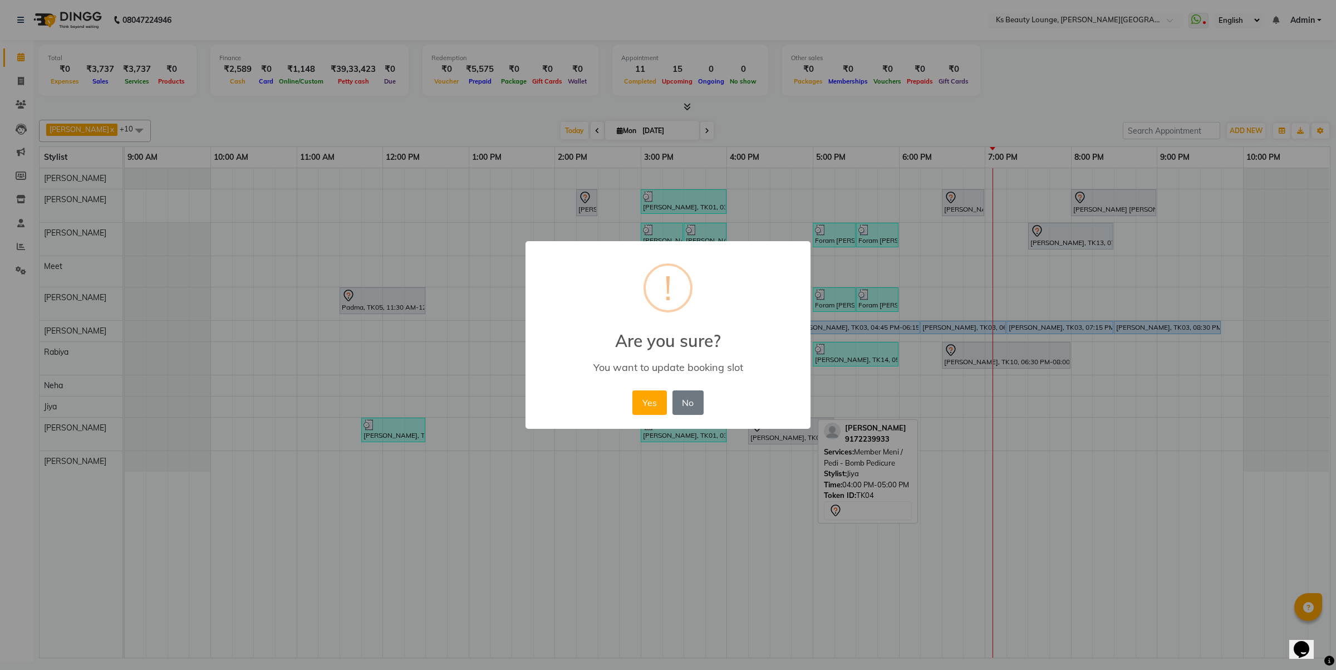
click at [657, 400] on button "Yes" at bounding box center [649, 402] width 34 height 24
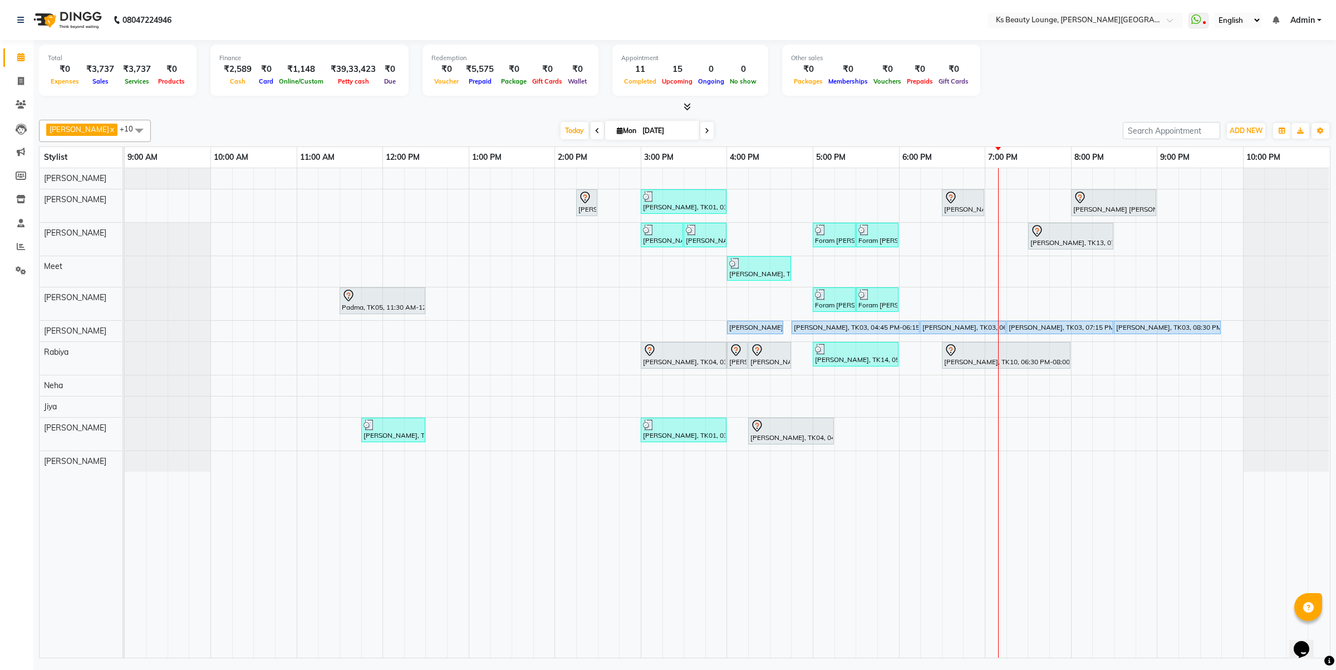
click at [700, 130] on span at bounding box center [706, 130] width 13 height 17
type input "02-09-2025"
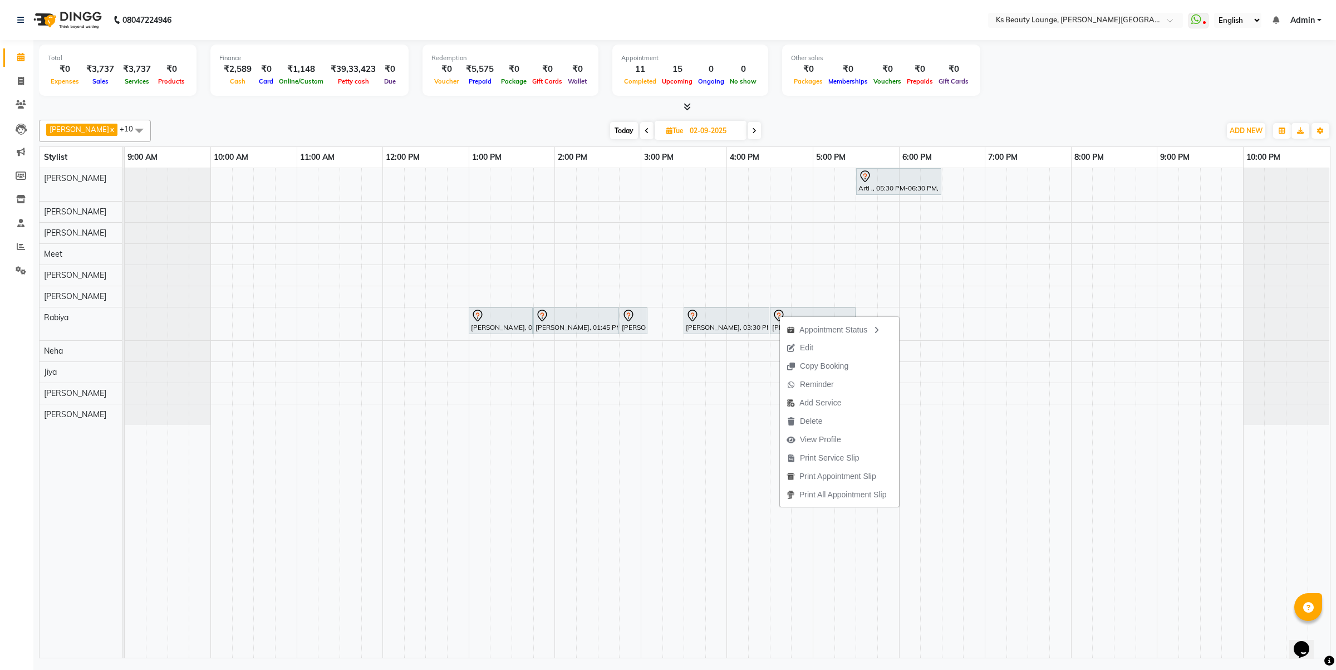
click at [811, 350] on span "Edit" at bounding box center [806, 348] width 13 height 12
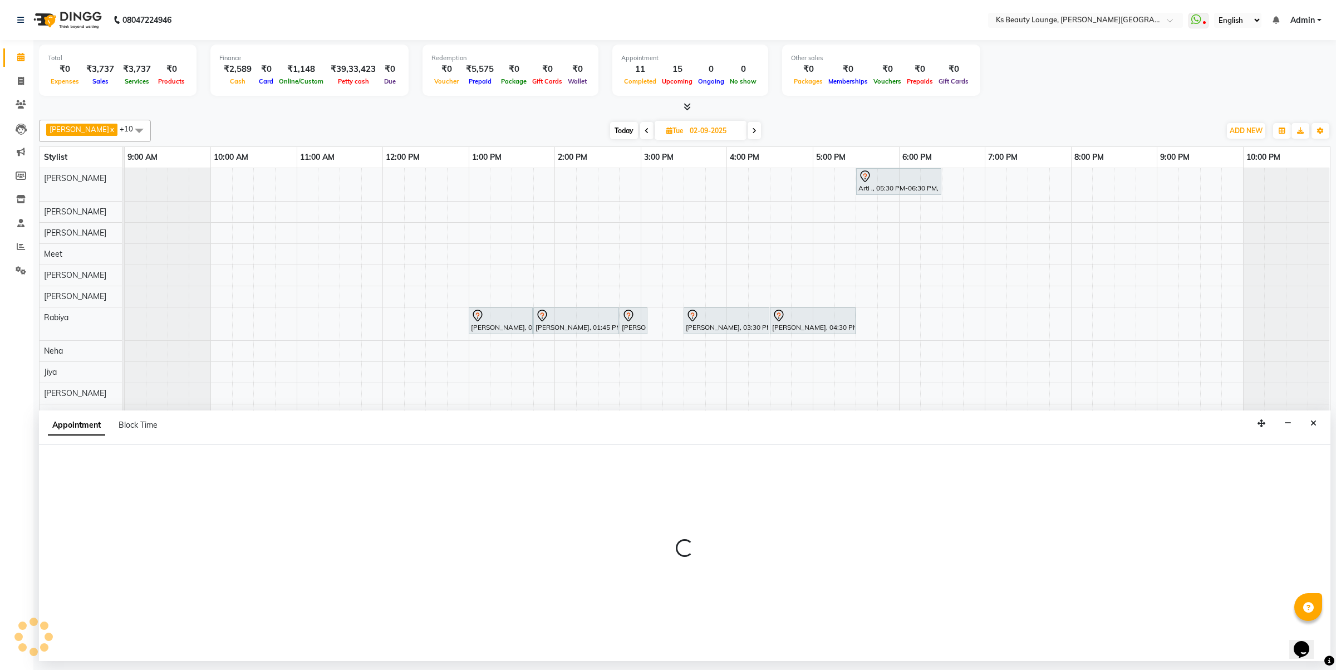
select select "tentative"
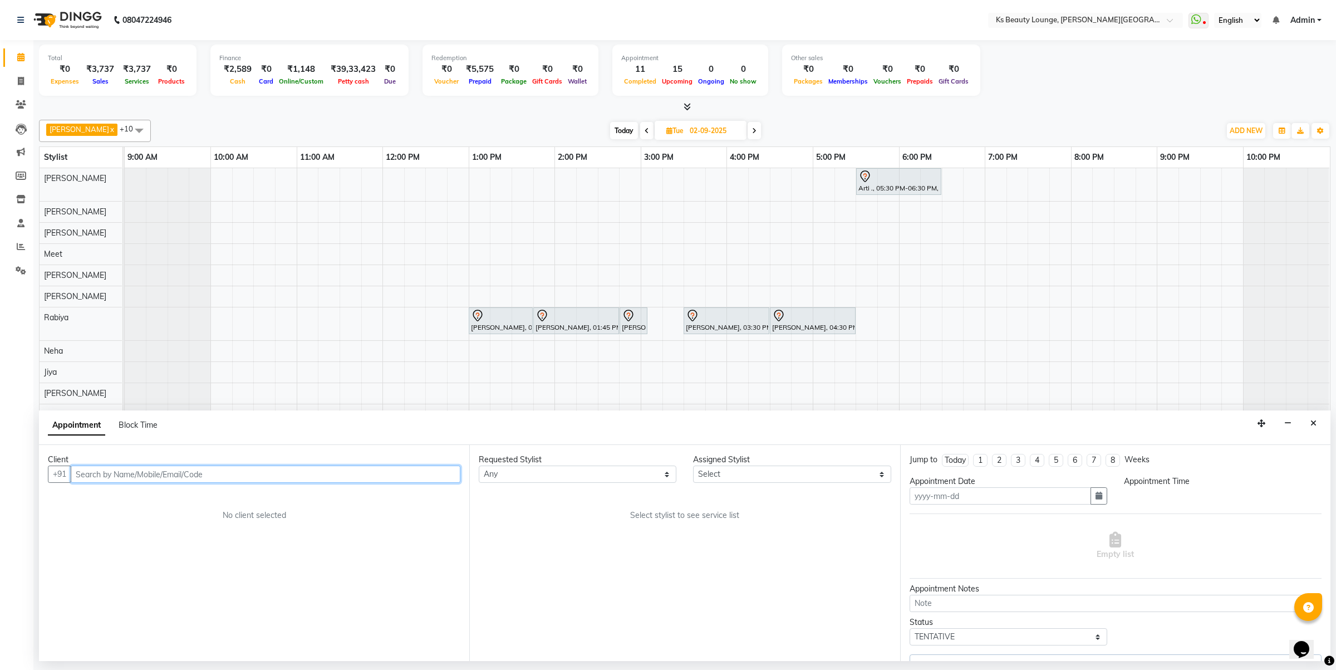
type input "02-09-2025"
select select "930"
select select "79670"
select select "1892"
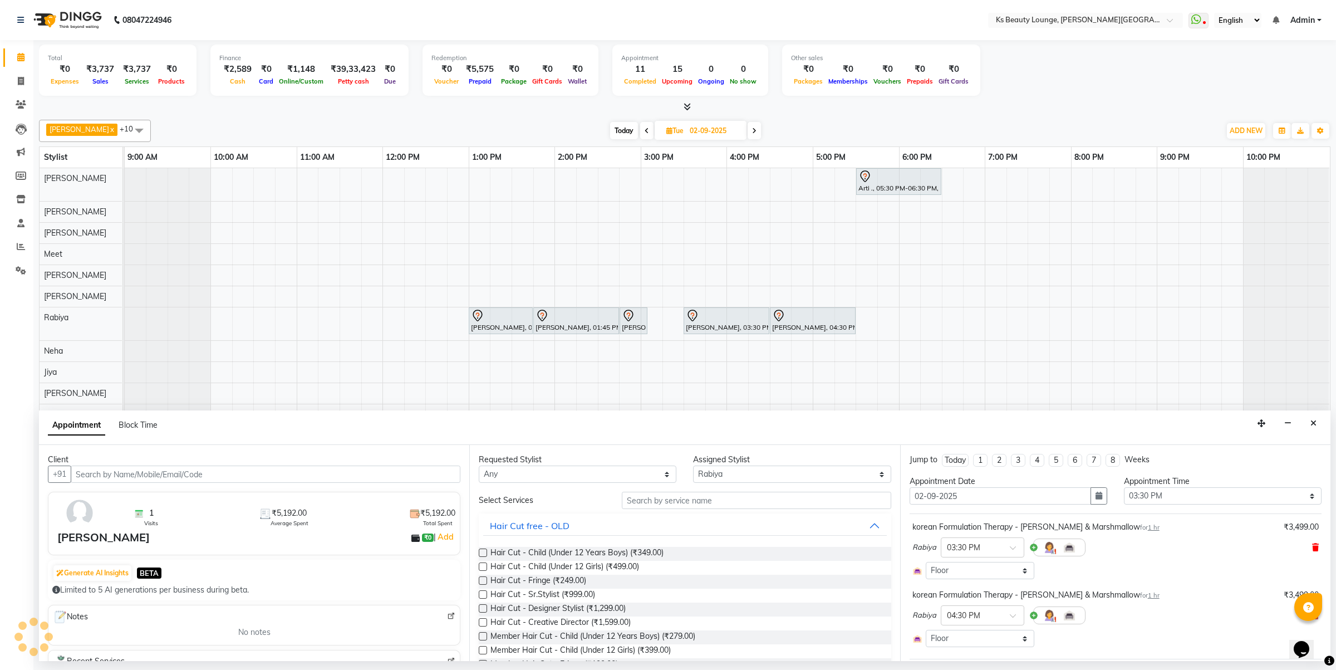
click at [1312, 547] on icon at bounding box center [1315, 547] width 7 height 8
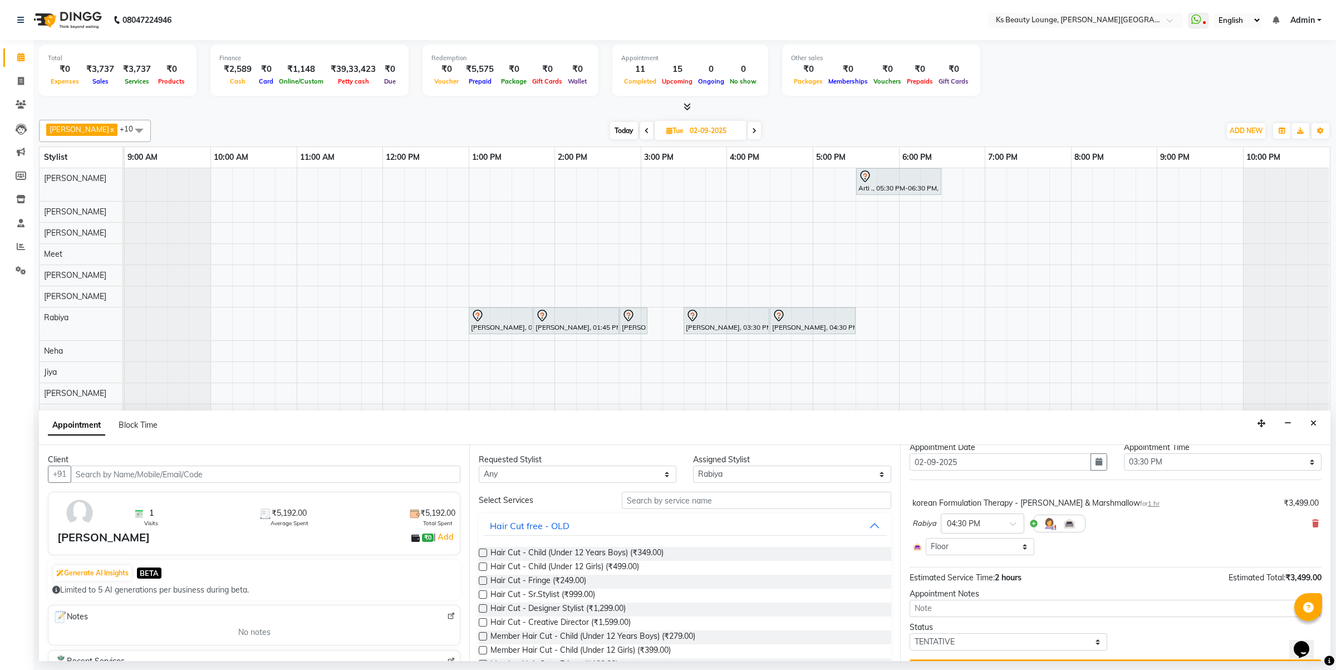
scroll to position [62, 0]
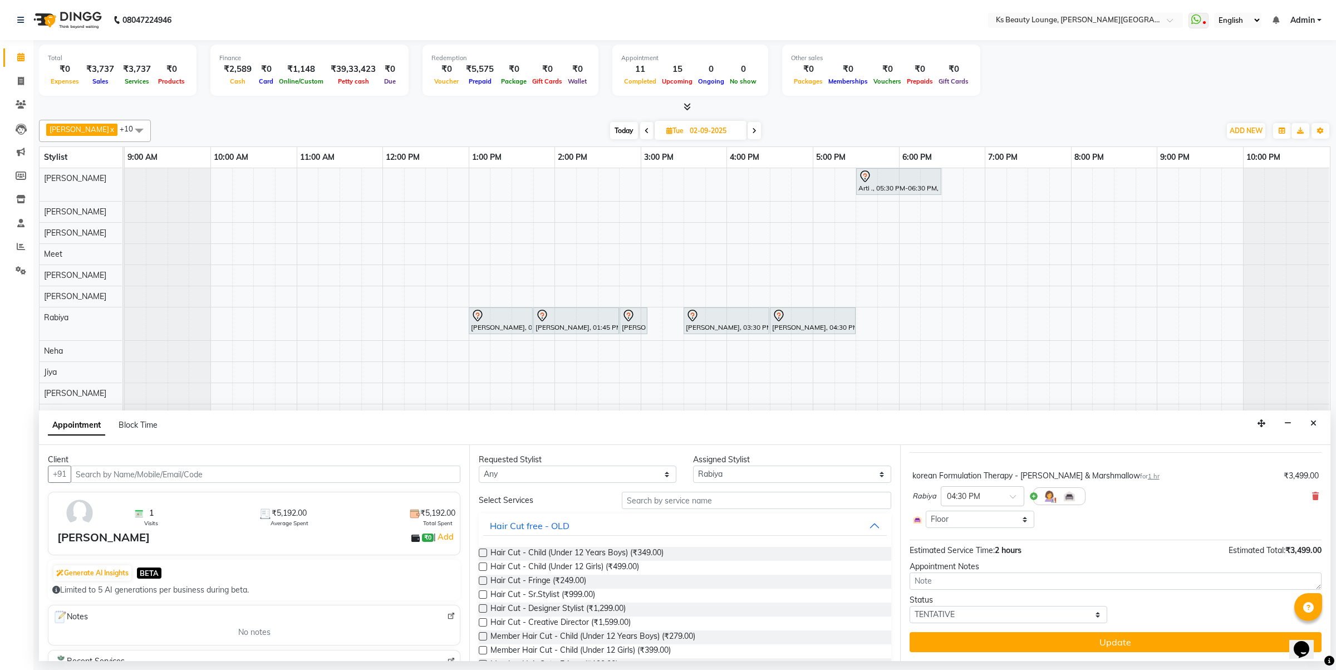
click at [1145, 641] on button "Update" at bounding box center [1116, 642] width 412 height 20
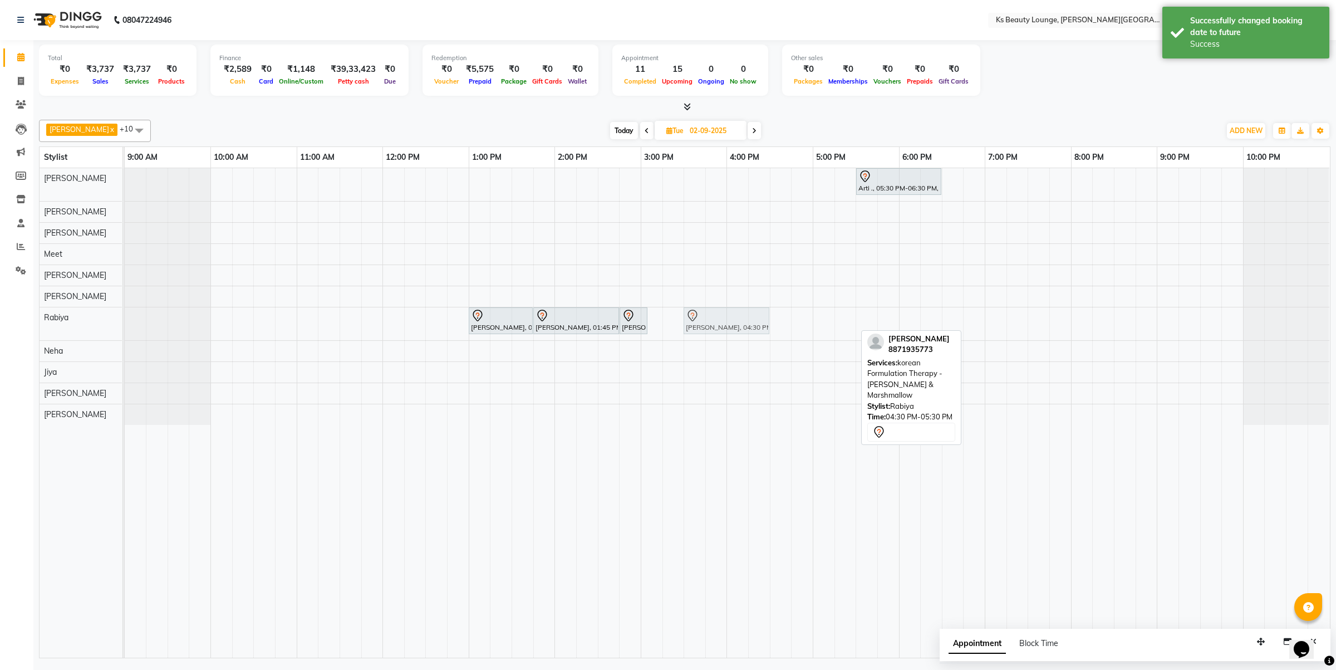
drag, startPoint x: 788, startPoint y: 325, endPoint x: 706, endPoint y: 316, distance: 82.3
click at [125, 316] on div "Chandni Doshi, 01:00 PM-01:45 PM, Rica - Full Arms Chandni Doshi, 01:45 PM-02:4…" at bounding box center [125, 323] width 0 height 33
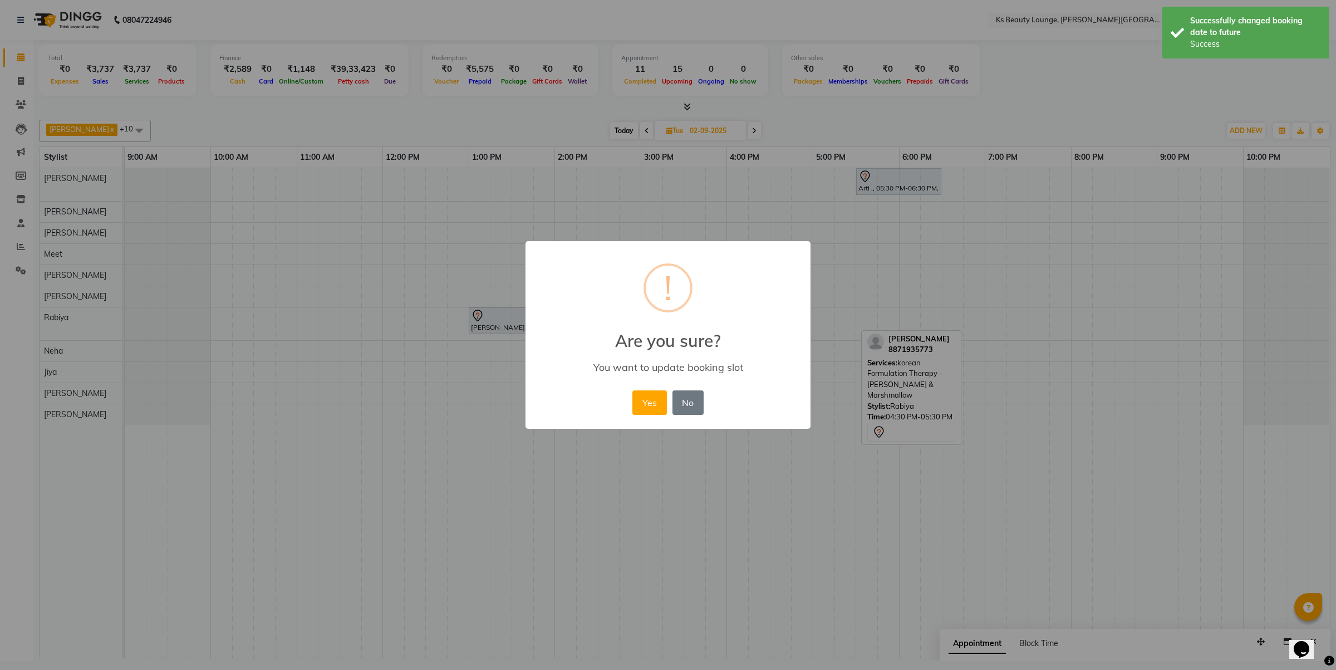
click at [632, 390] on button "Yes" at bounding box center [649, 402] width 34 height 24
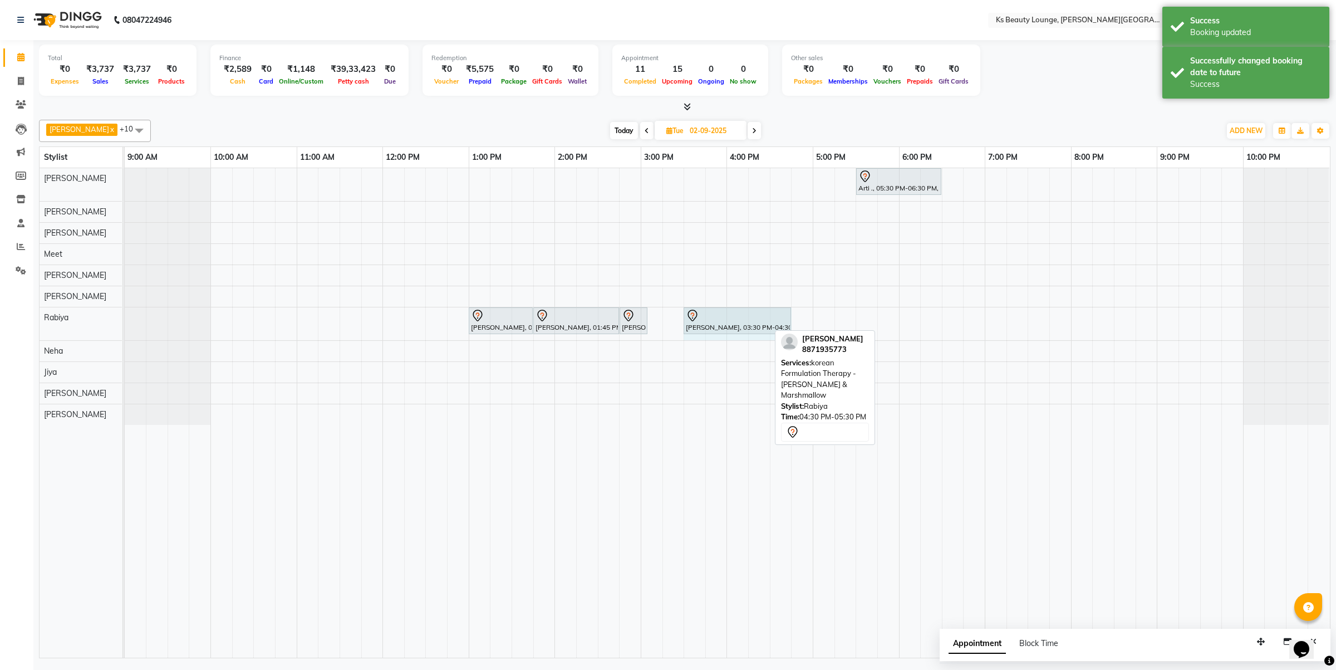
drag, startPoint x: 767, startPoint y: 315, endPoint x: 774, endPoint y: 315, distance: 7.3
click at [125, 316] on div "Chandni Doshi, 01:00 PM-01:45 PM, Rica - Full Arms Chandni Doshi, 01:45 PM-02:4…" at bounding box center [125, 323] width 0 height 33
click at [610, 131] on span "Today" at bounding box center [624, 130] width 28 height 17
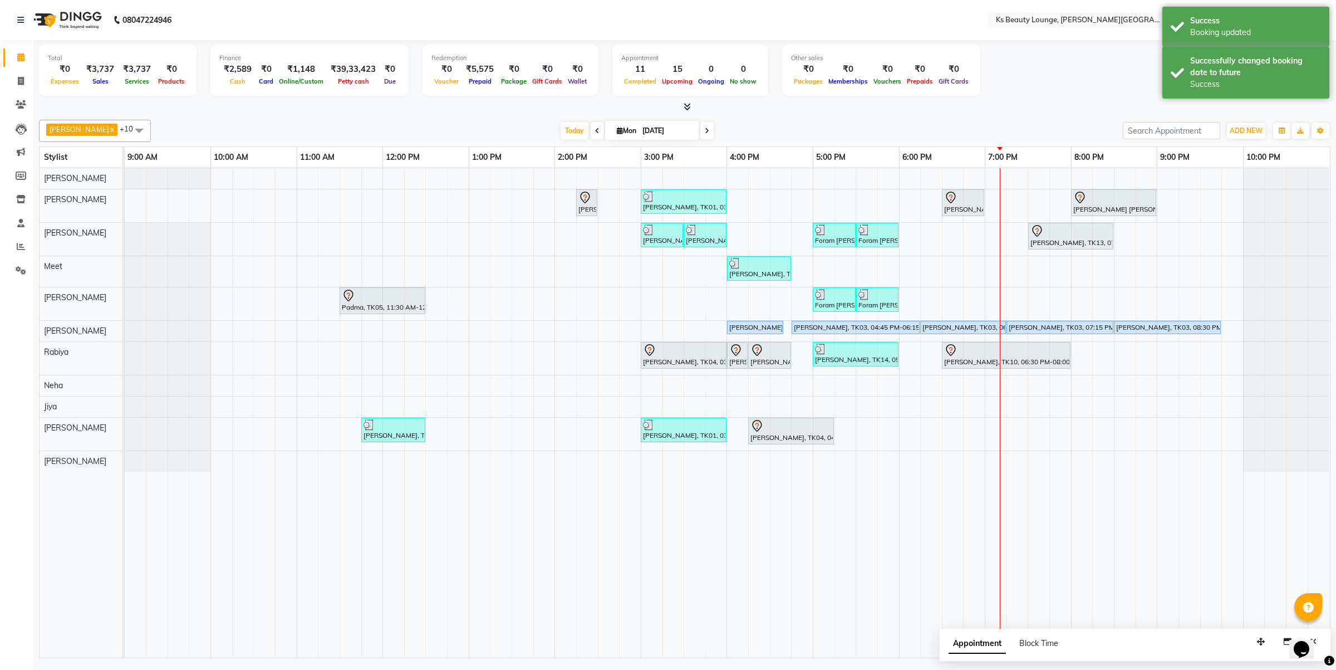
click at [705, 131] on icon at bounding box center [707, 130] width 4 height 7
type input "02-09-2025"
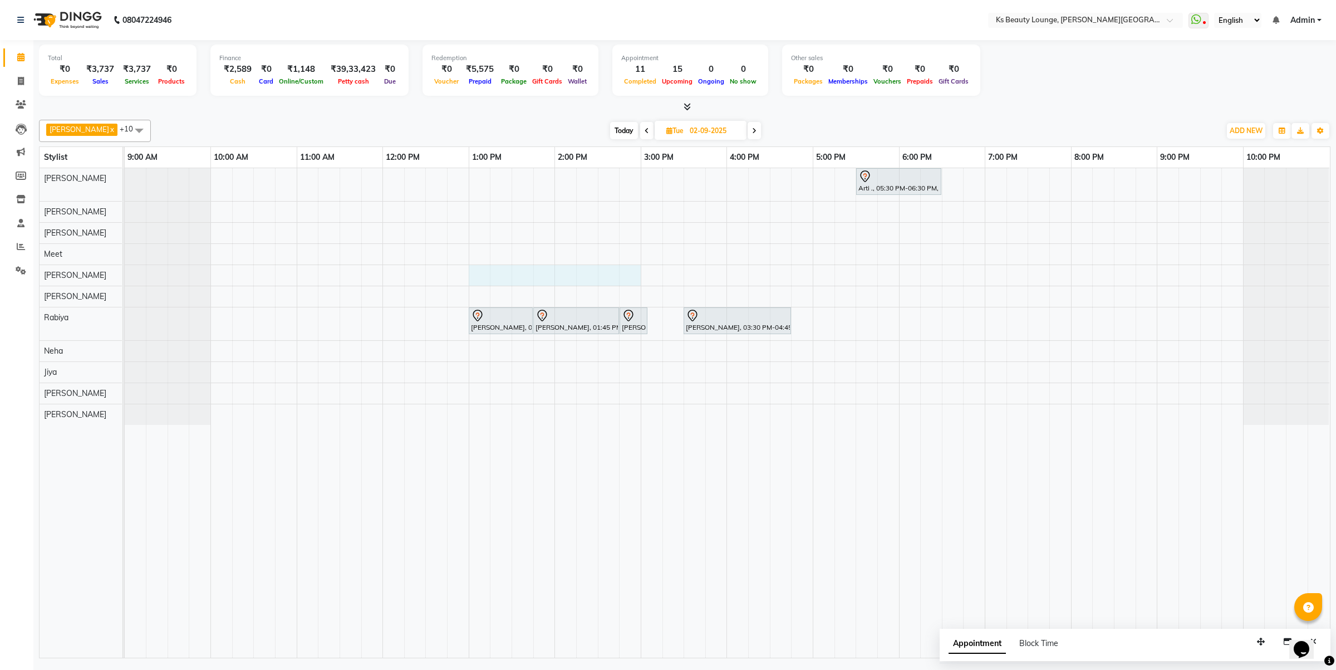
drag, startPoint x: 473, startPoint y: 276, endPoint x: 636, endPoint y: 279, distance: 162.6
click at [636, 279] on div "Arti ., 05:30 PM-06:30 PM, Natural Hair Color - Natural Root Touch-up (up to 2 …" at bounding box center [727, 412] width 1205 height 489
select select "58504"
select select "tentative"
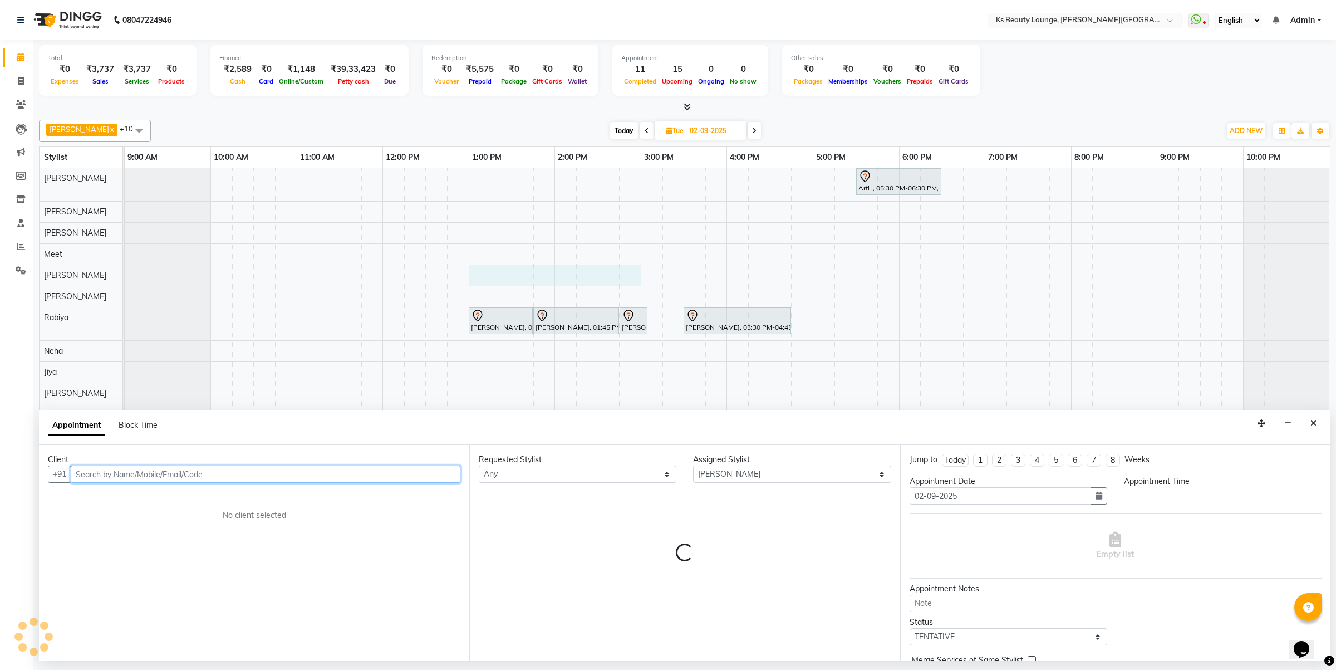
select select "780"
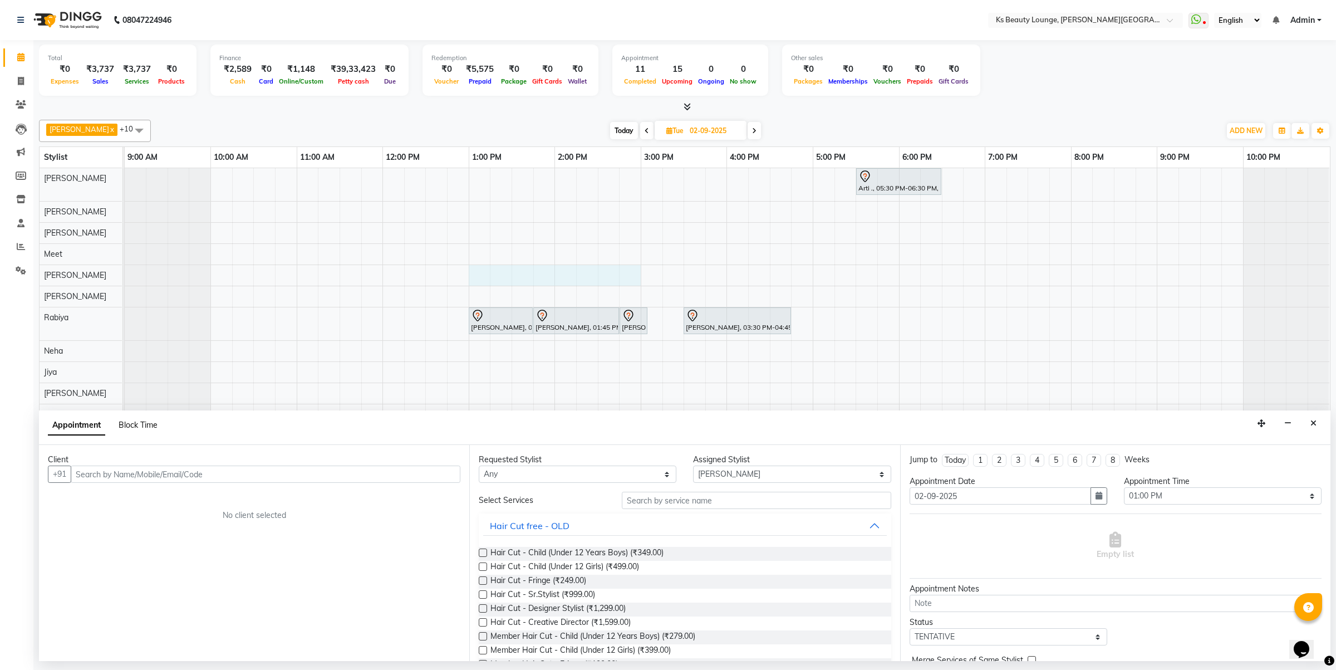
click at [137, 424] on span "Block Time" at bounding box center [138, 425] width 39 height 10
select select "58504"
select select "780"
select select "900"
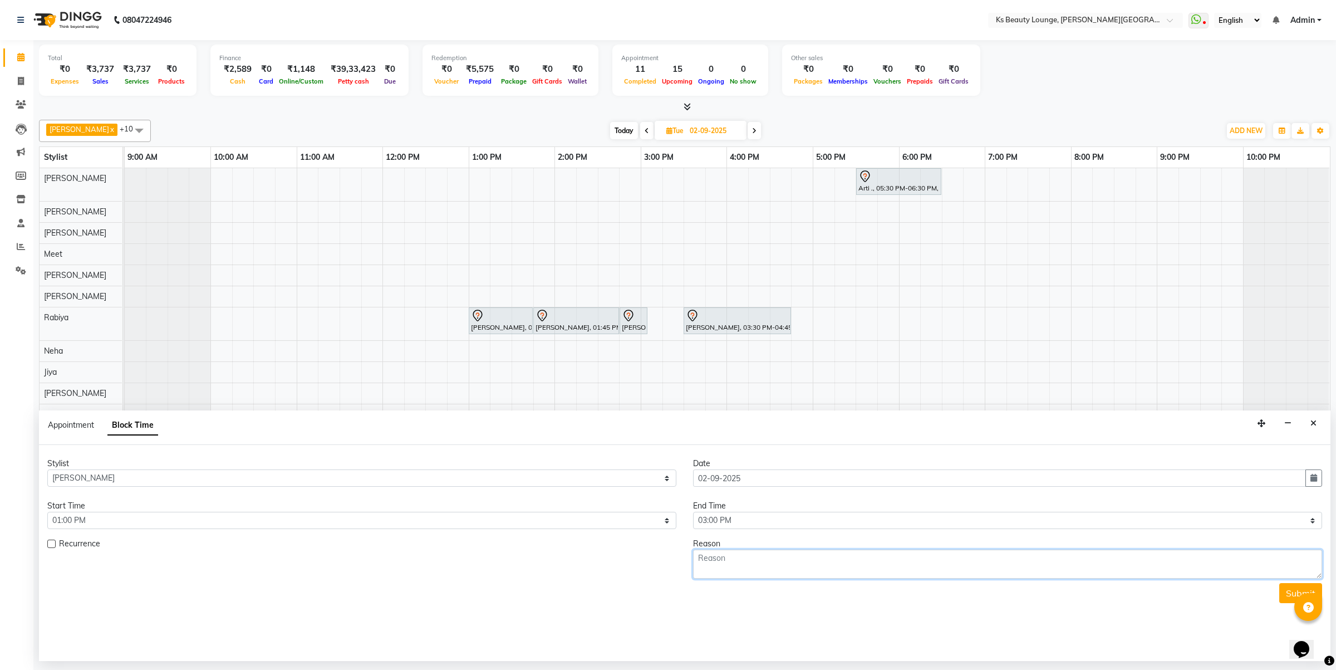
click at [782, 561] on textarea at bounding box center [1007, 564] width 629 height 29
drag, startPoint x: 1314, startPoint y: 414, endPoint x: 1303, endPoint y: 416, distance: 11.5
click at [1315, 414] on div "Appointment Block Time" at bounding box center [685, 427] width 1292 height 35
click at [1317, 424] on button "Close" at bounding box center [1314, 423] width 16 height 17
click at [471, 280] on div "Arti ., 05:30 PM-06:30 PM, Natural Hair Color - Natural Root Touch-up (up to 2 …" at bounding box center [727, 412] width 1205 height 489
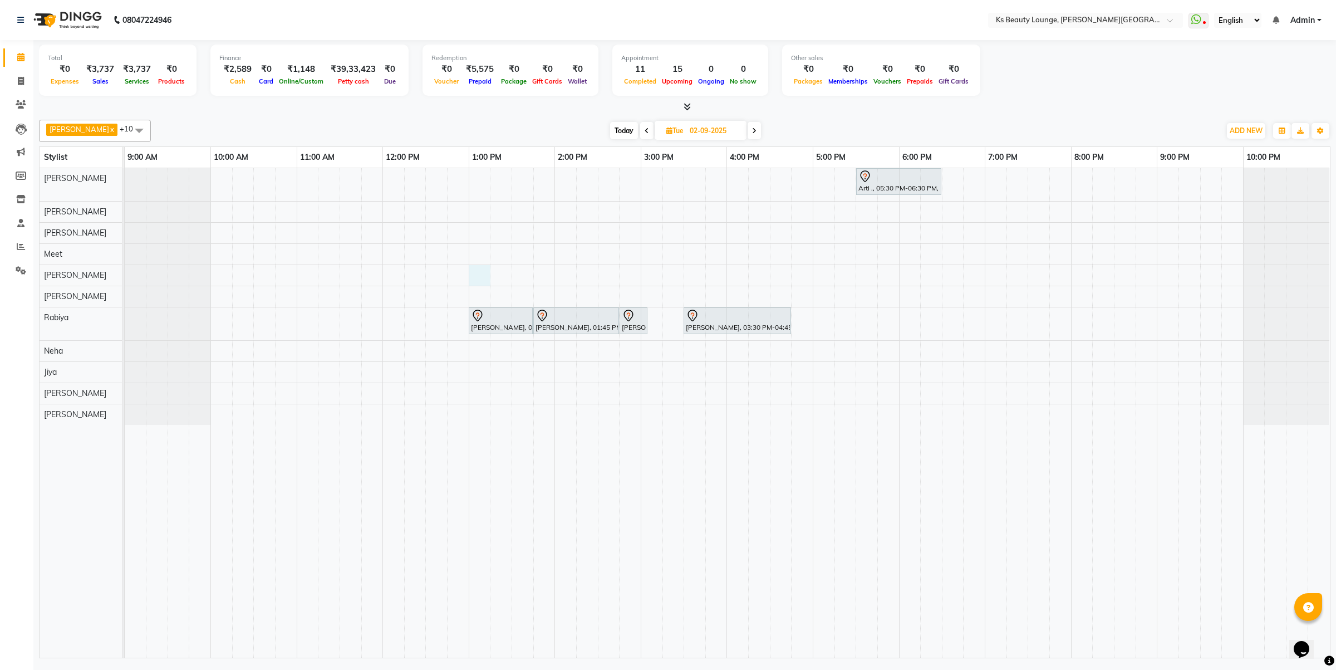
select select "58504"
select select "780"
select select "tentative"
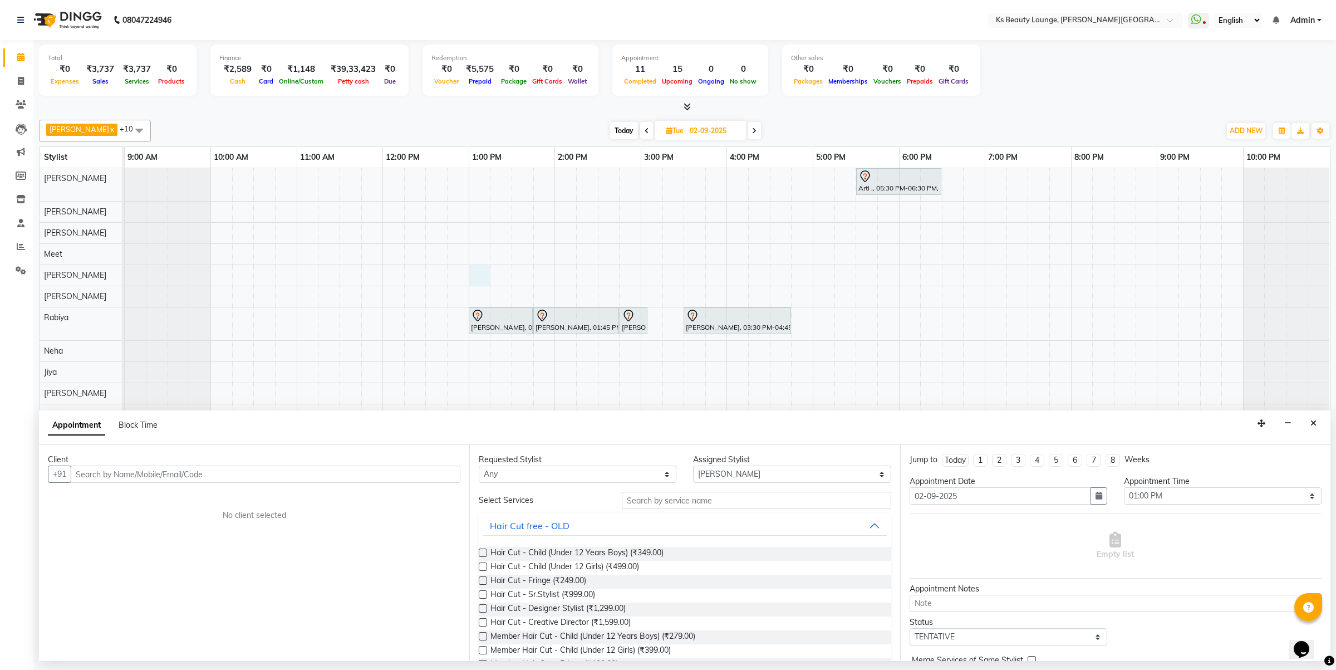
click at [164, 482] on input "text" at bounding box center [266, 473] width 390 height 17
type input "7977585729"
click at [433, 477] on span "Add Client" at bounding box center [437, 474] width 37 height 10
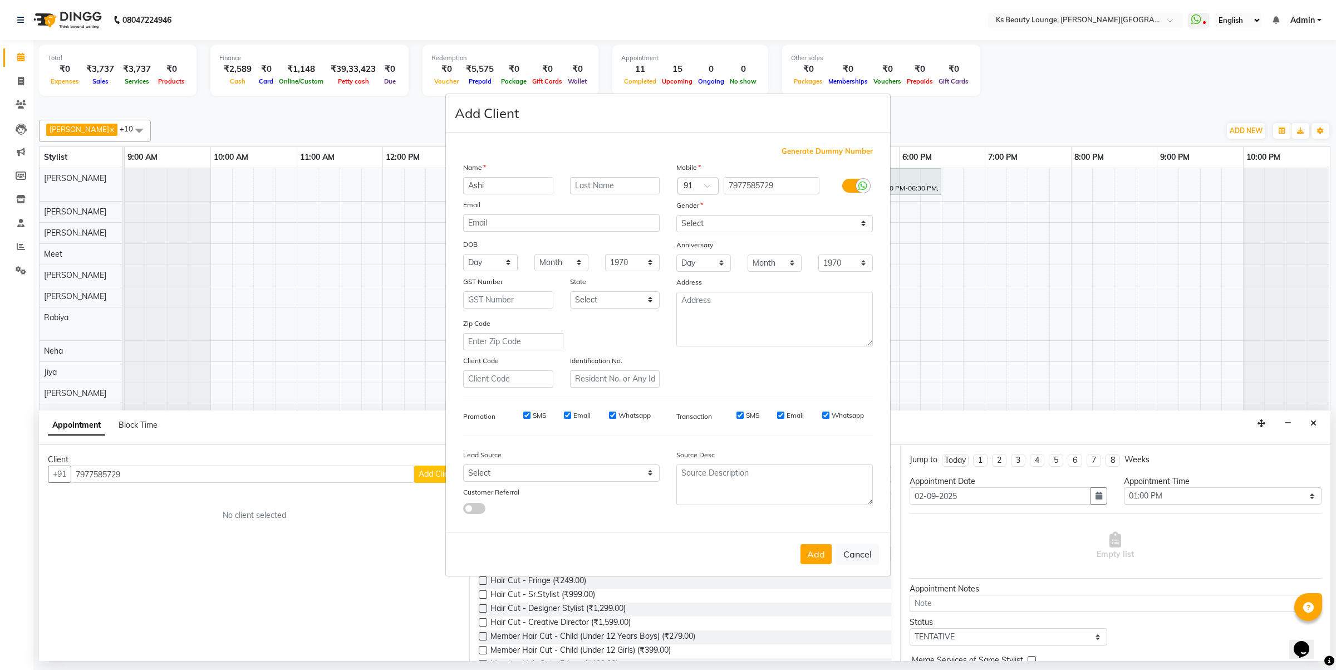
type input "Ashi"
click at [594, 182] on input "text" at bounding box center [615, 185] width 90 height 17
click at [712, 223] on select "Select Male Female Other Prefer Not To Say" at bounding box center [774, 223] width 197 height 17
select select "female"
click at [676, 216] on select "Select Male Female Other Prefer Not To Say" at bounding box center [774, 223] width 197 height 17
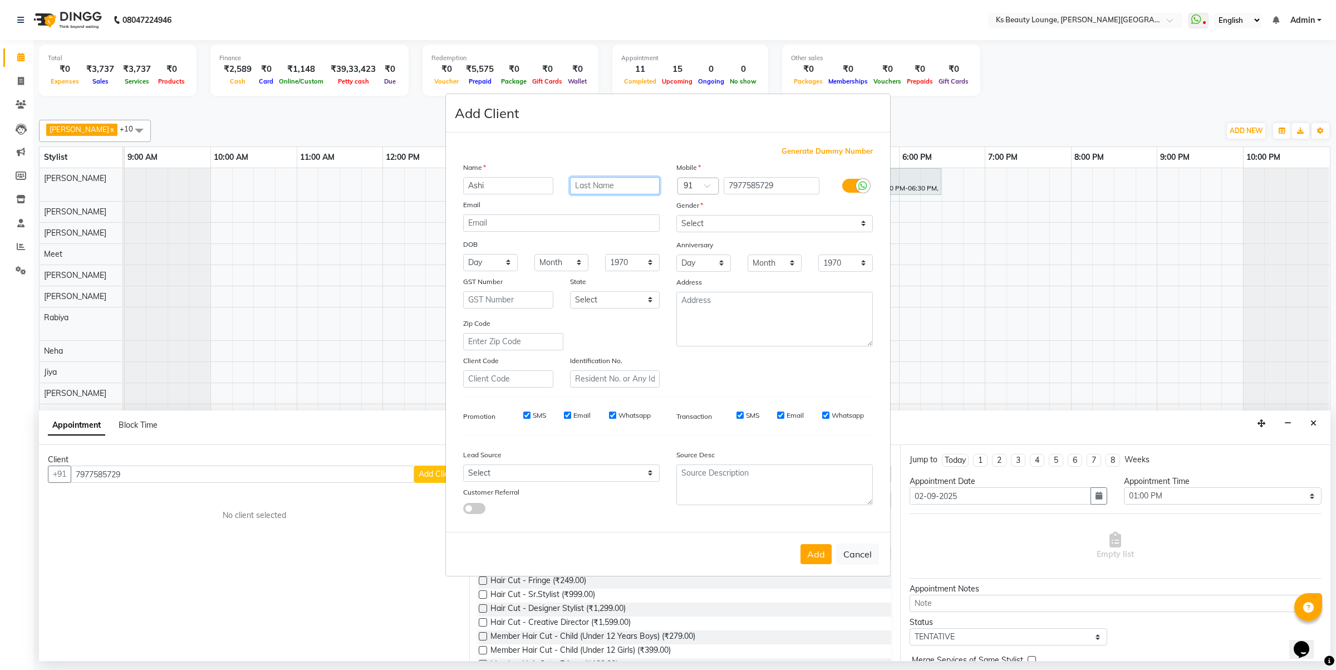
click at [609, 182] on input "text" at bounding box center [615, 185] width 90 height 17
type input "Influencer"
click at [810, 550] on button "Add" at bounding box center [816, 554] width 31 height 20
select select
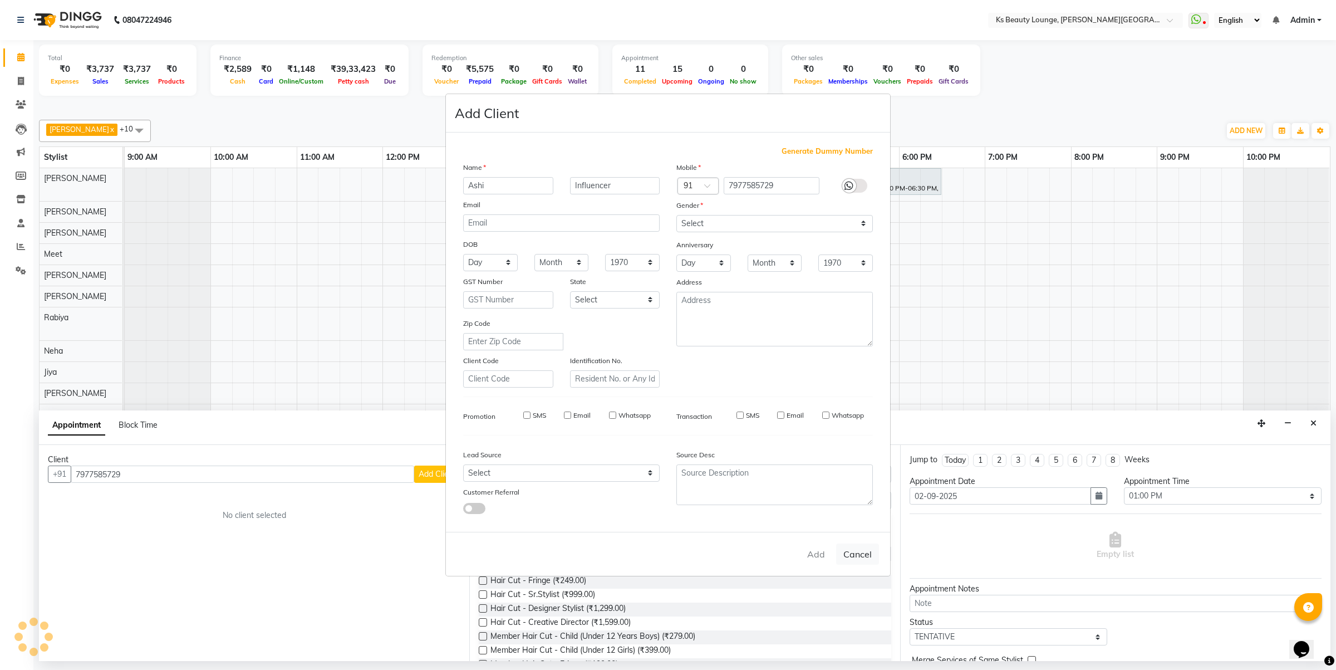
select select
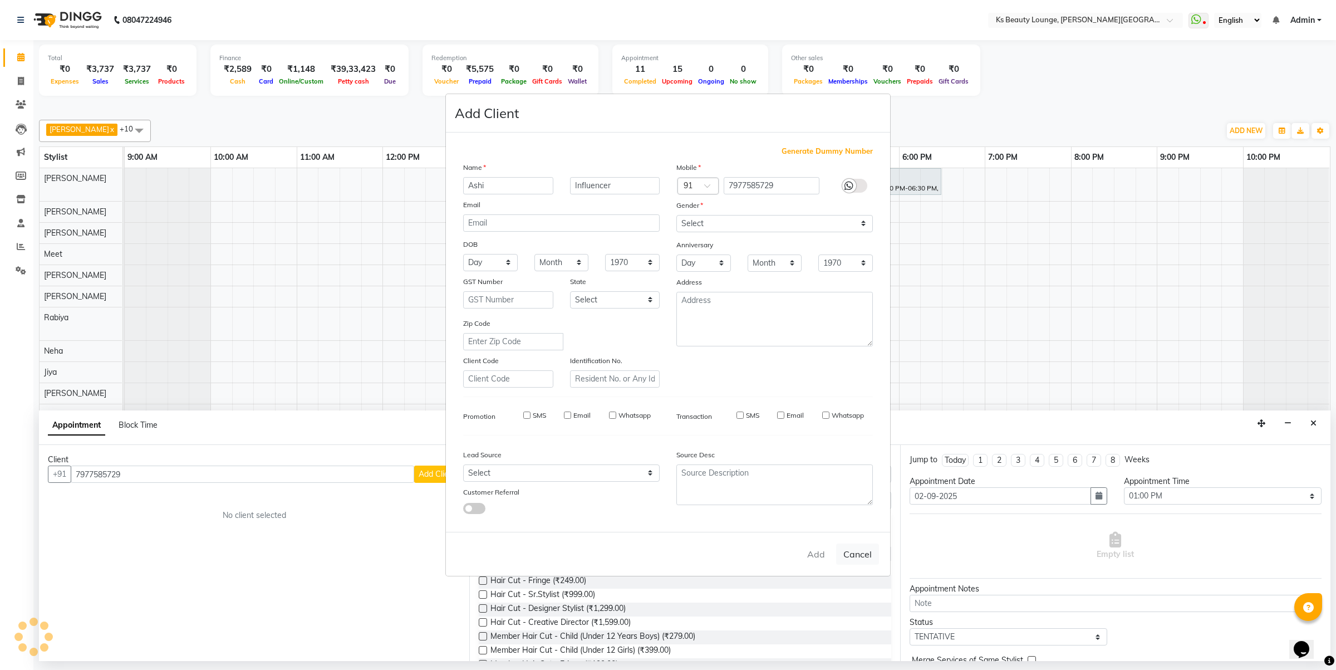
checkbox input "false"
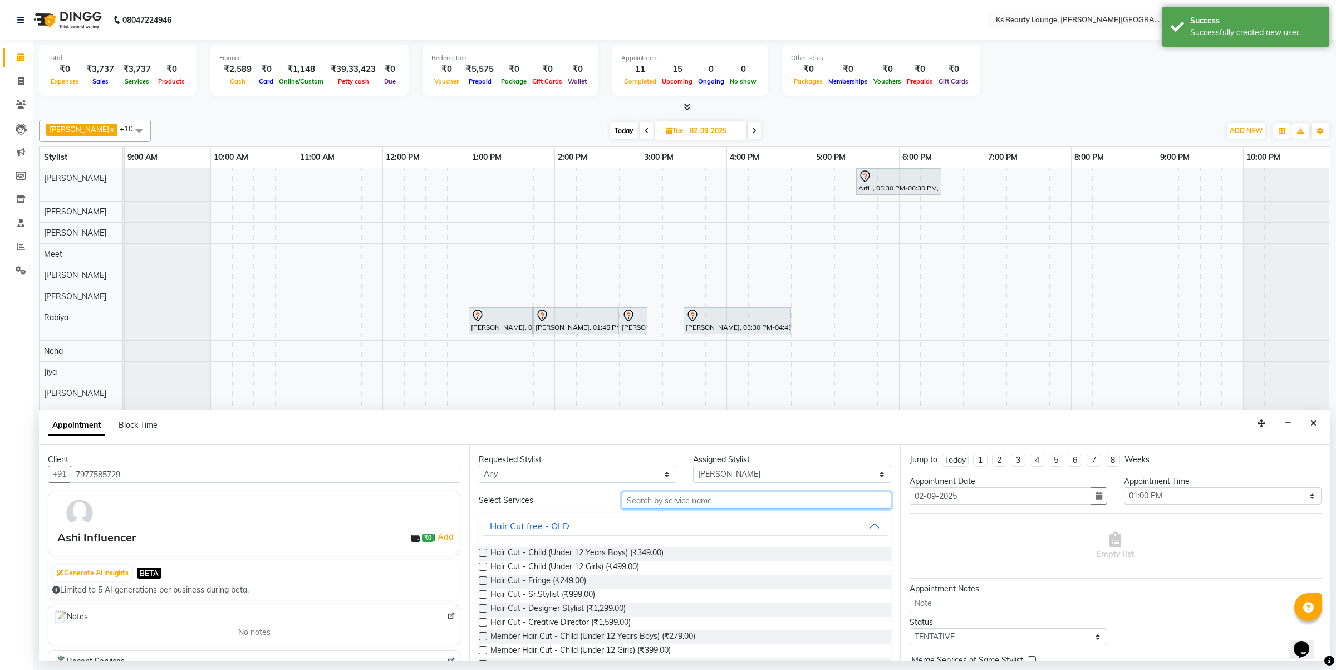
click at [680, 508] on input "text" at bounding box center [756, 500] width 269 height 17
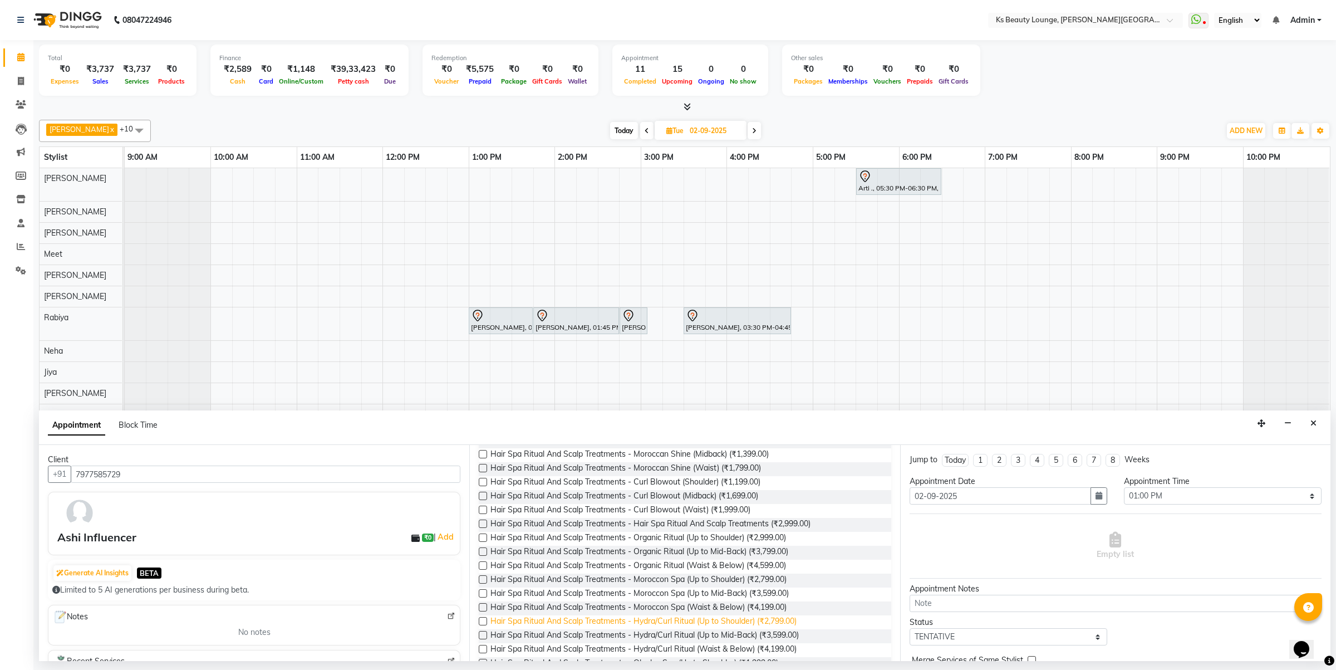
scroll to position [278, 0]
type input "spa"
click at [670, 569] on span "Hair Spa Ritual And Scalp Treatments - Moroccon Spa (Up to Mid-Back) (₹3,599.00)" at bounding box center [640, 568] width 298 height 14
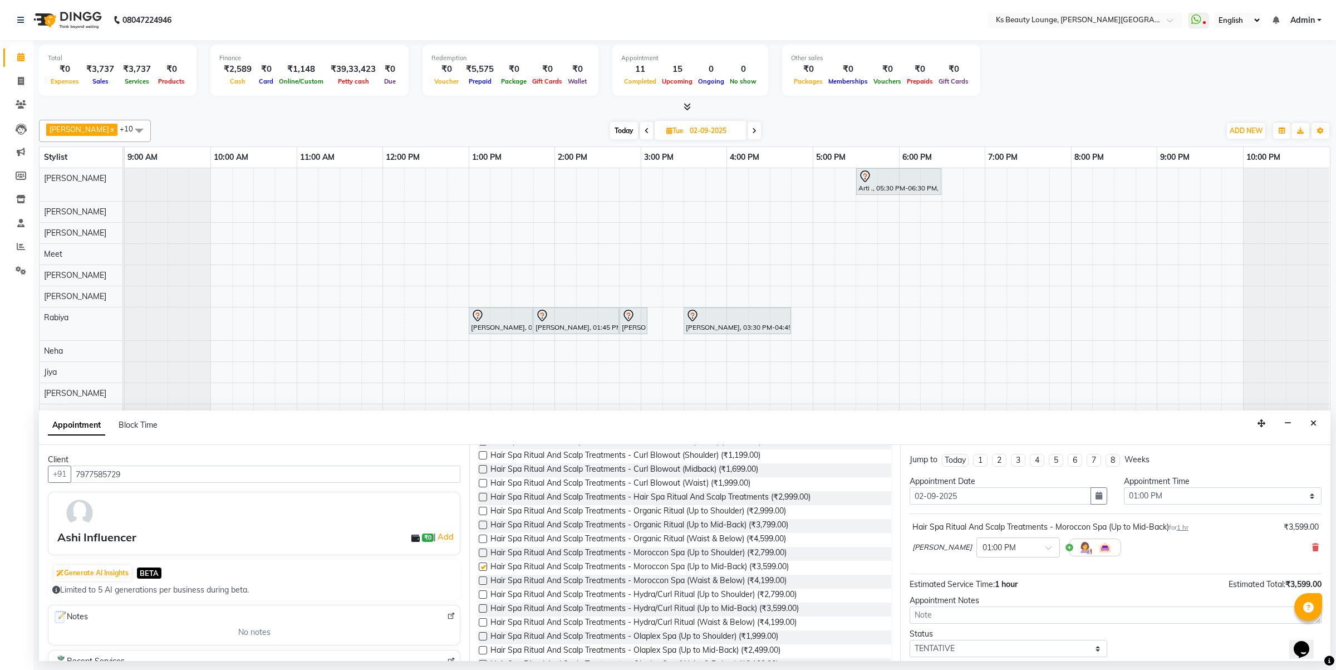
checkbox input "false"
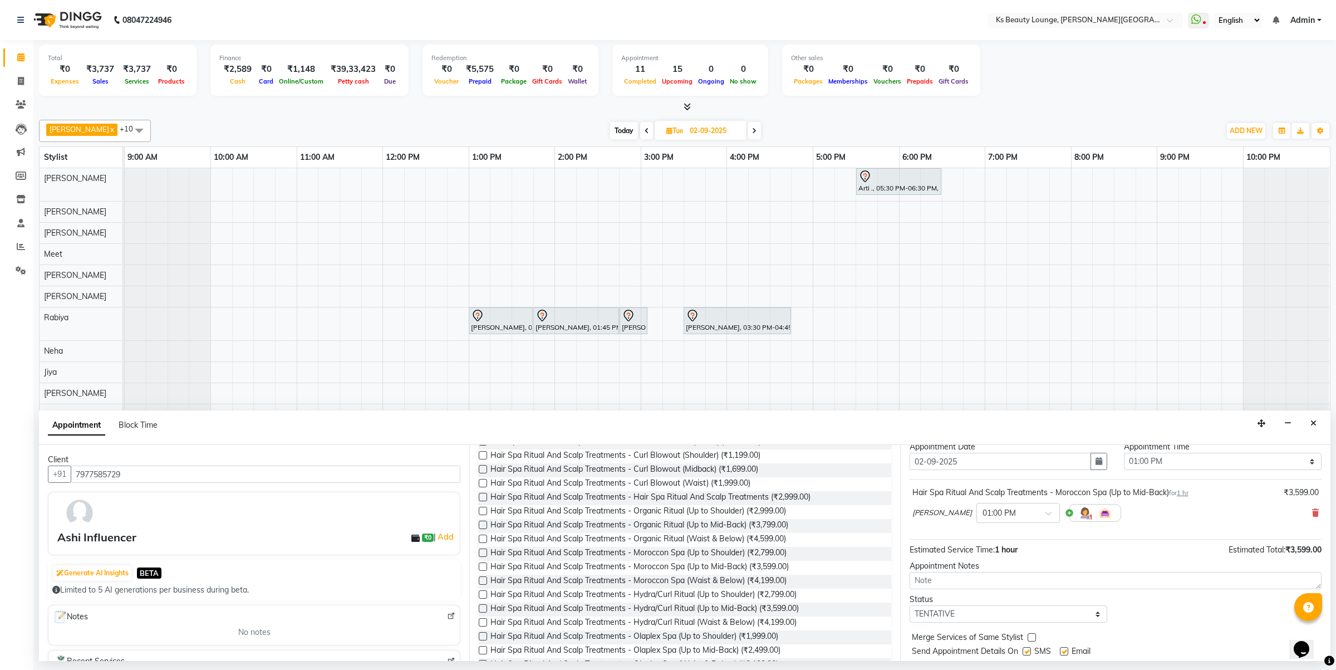
scroll to position [67, 0]
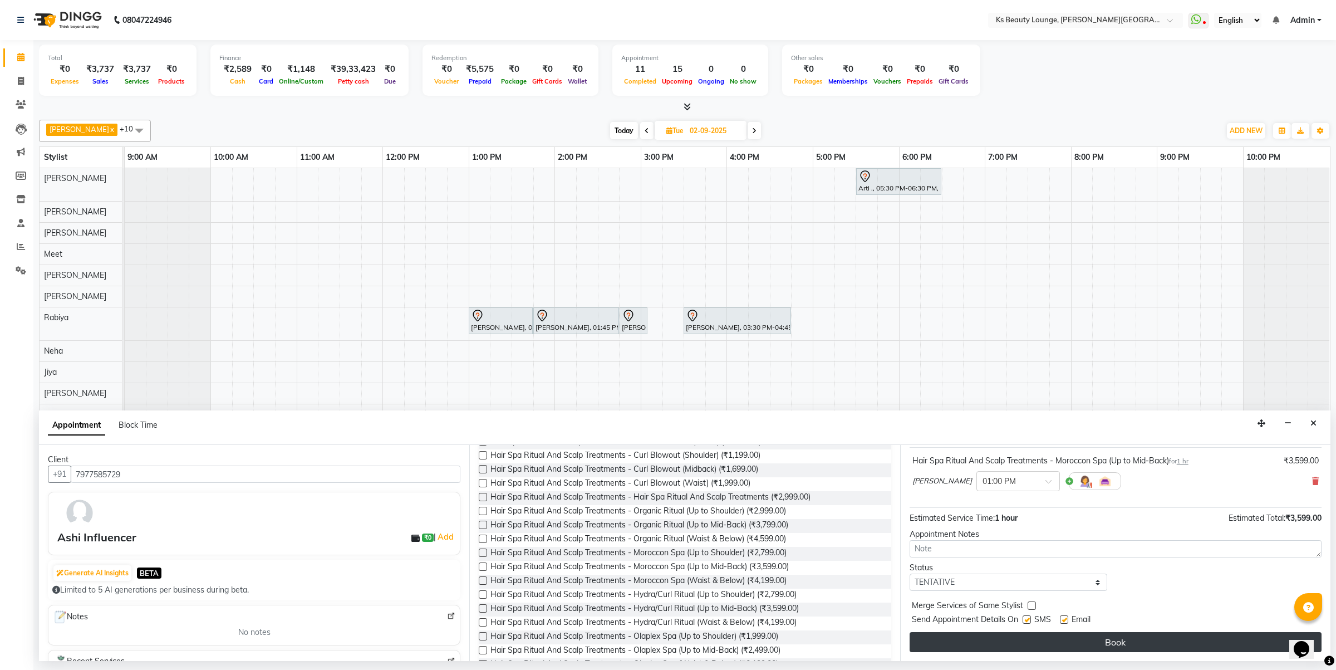
click at [1110, 641] on button "Book" at bounding box center [1116, 642] width 412 height 20
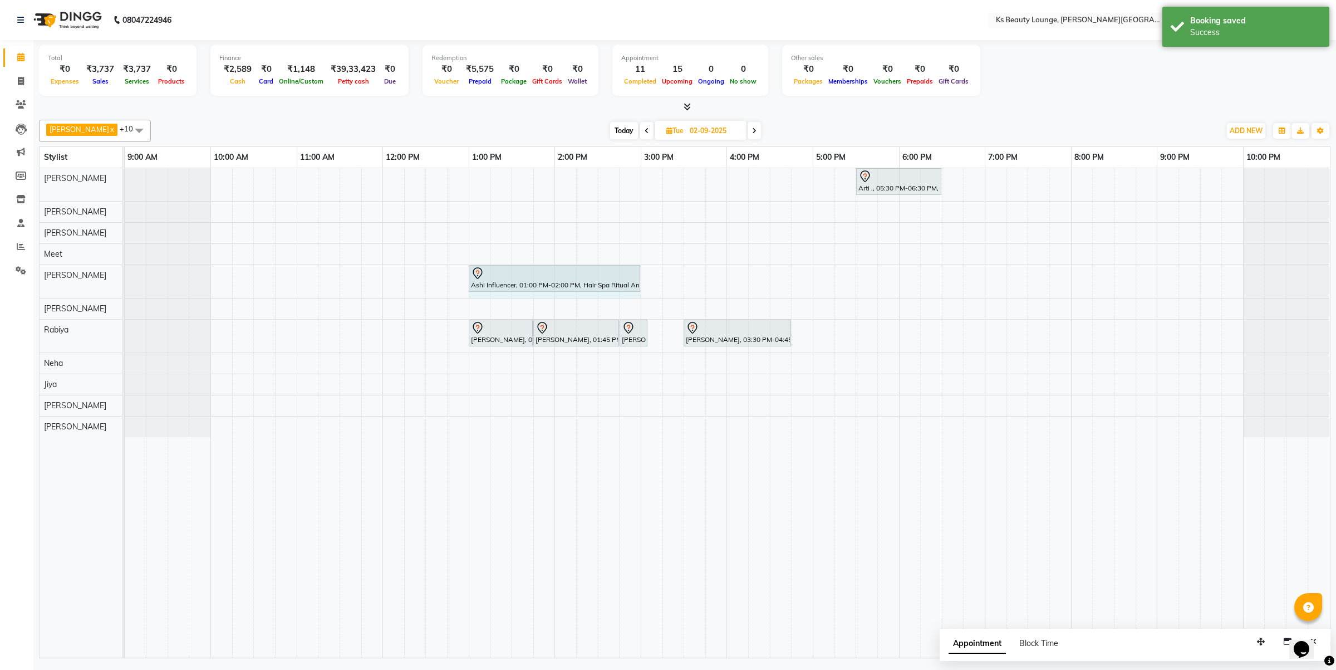
drag, startPoint x: 552, startPoint y: 276, endPoint x: 640, endPoint y: 279, distance: 88.1
click at [125, 279] on div "Ashi Influencer, 01:00 PM-02:00 PM, Hair Spa Ritual And Scalp Treatments - Moro…" at bounding box center [125, 281] width 0 height 33
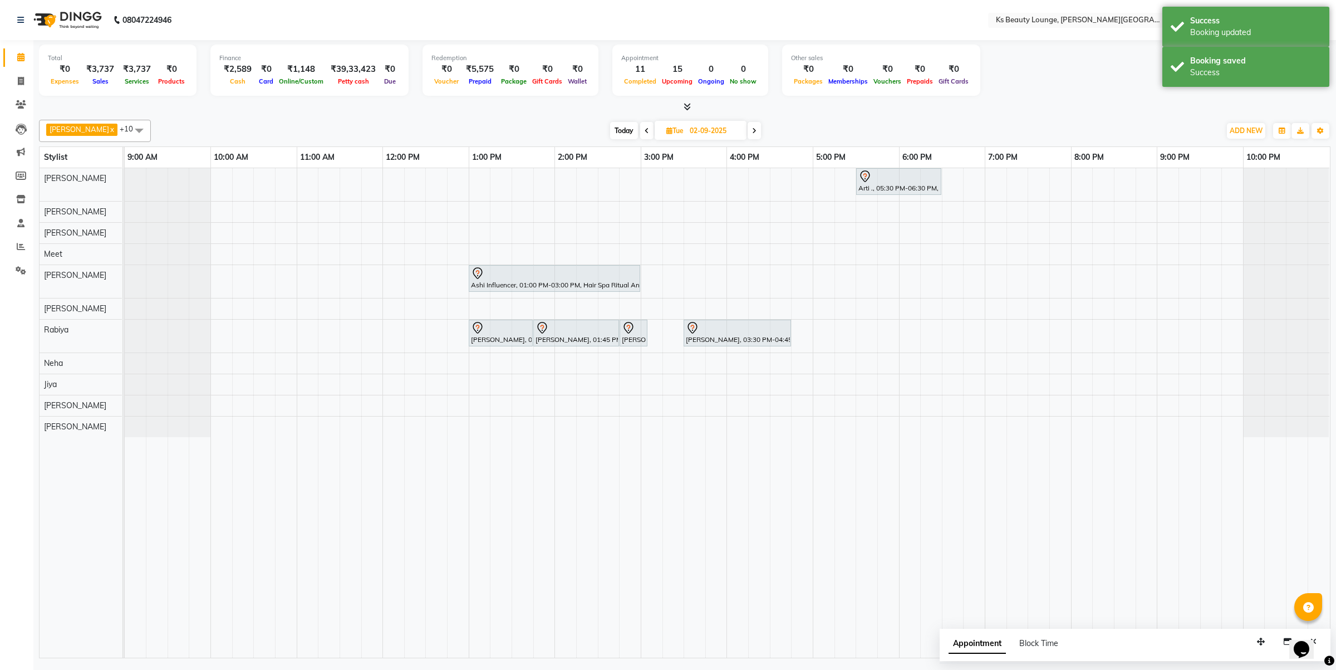
click at [1278, 634] on div "Appointment Block Time Maximize" at bounding box center [1135, 646] width 391 height 35
click at [1281, 635] on button "button" at bounding box center [1288, 641] width 18 height 17
select select "tentative"
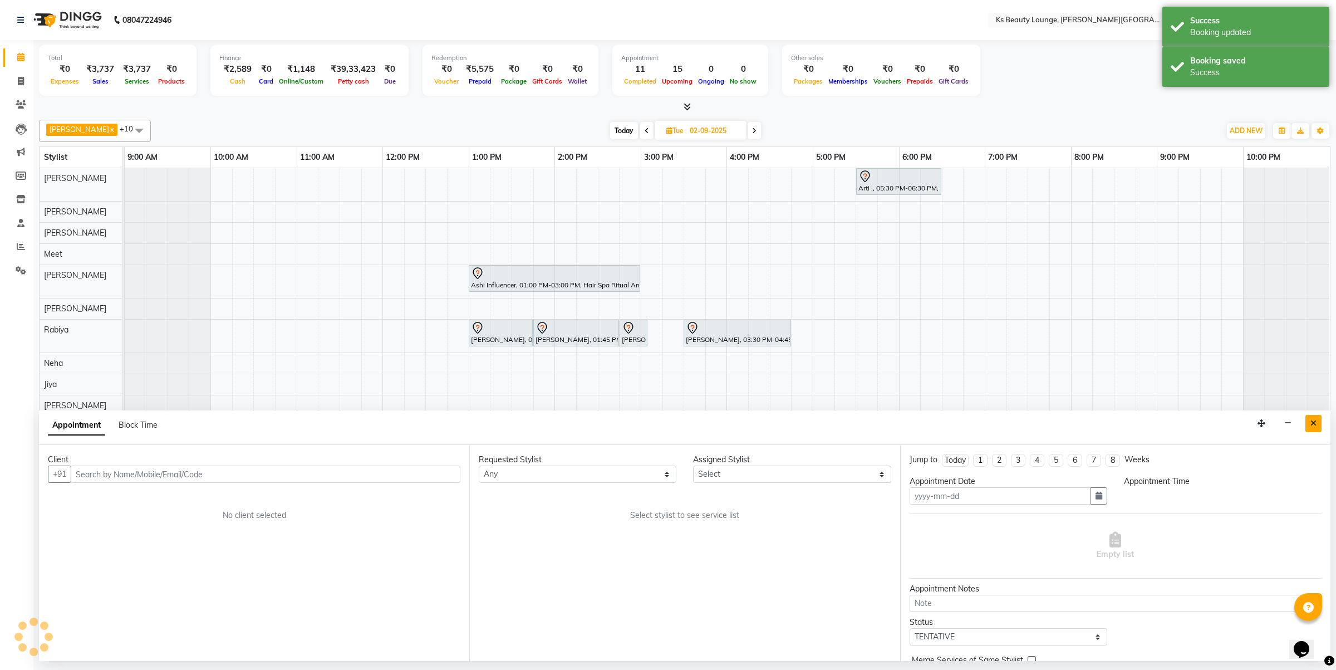
click at [1315, 418] on button "Close" at bounding box center [1314, 423] width 16 height 17
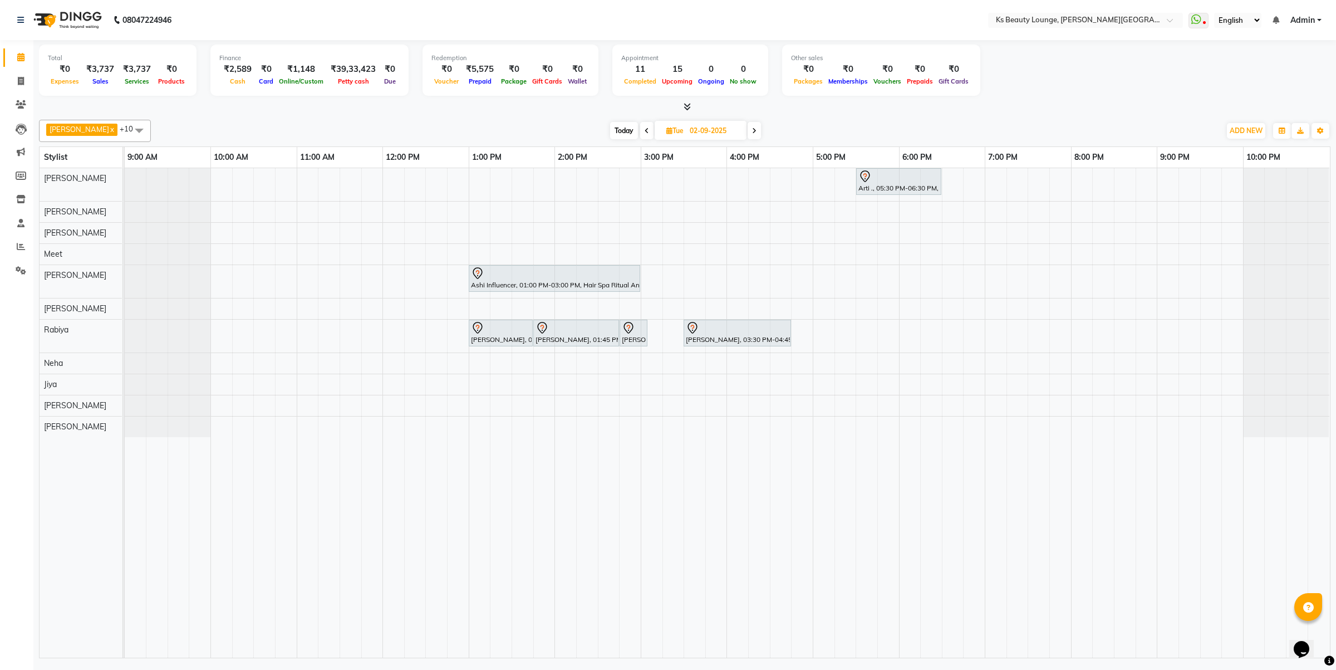
click at [616, 131] on span "Today" at bounding box center [624, 130] width 28 height 17
type input "[DATE]"
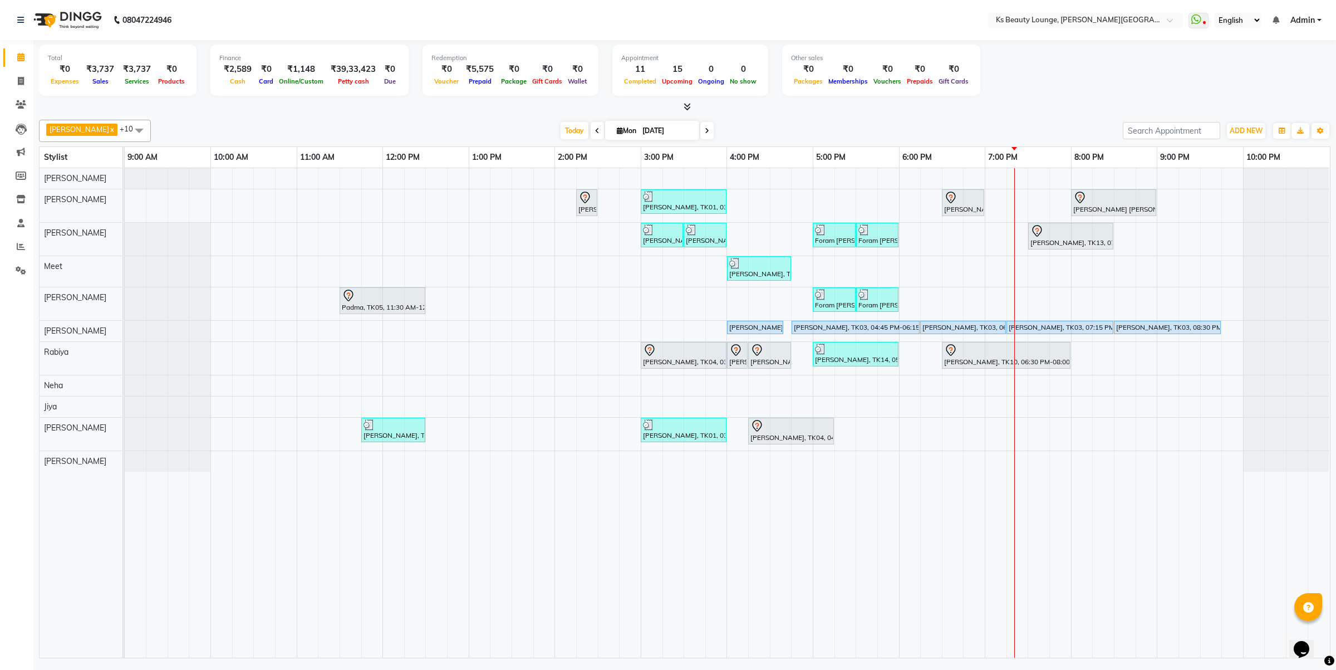
click at [997, 435] on div "Hetal Gandhi, TK06, 02:15 PM-02:30 PM, Summer 3Tenx Hair Spa Rajesh Shah, TK01,…" at bounding box center [727, 412] width 1205 height 489
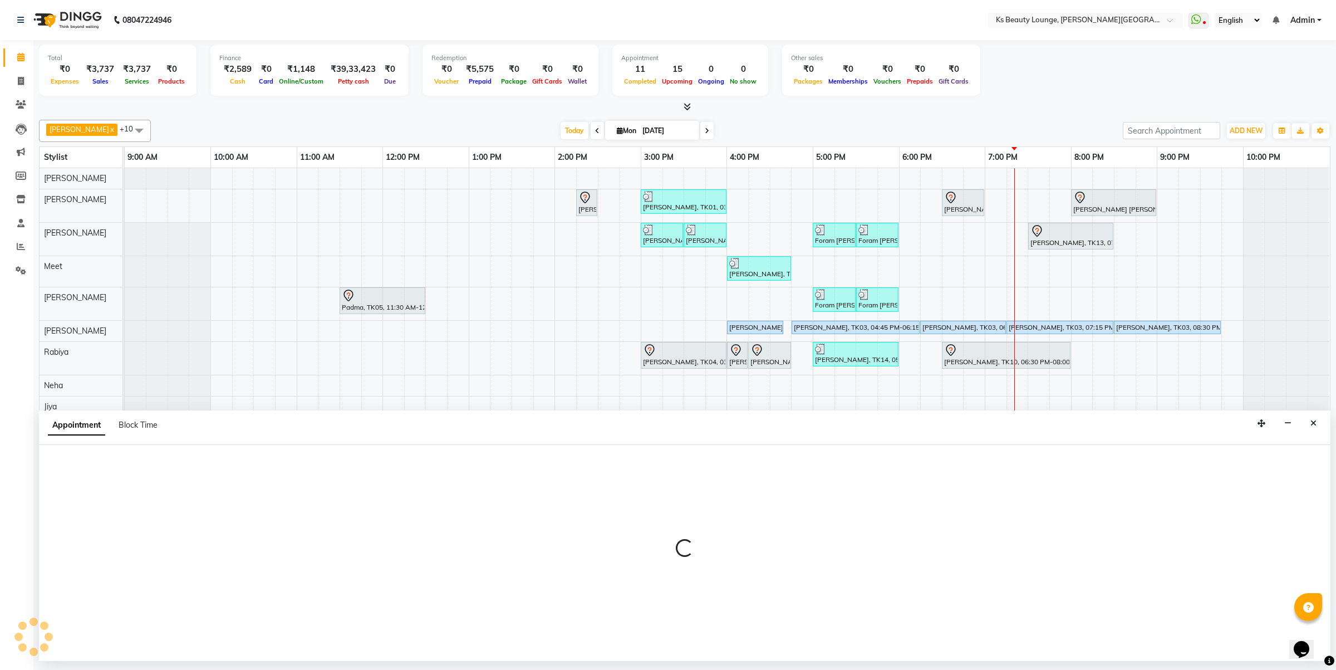
select select "87953"
select select "tentative"
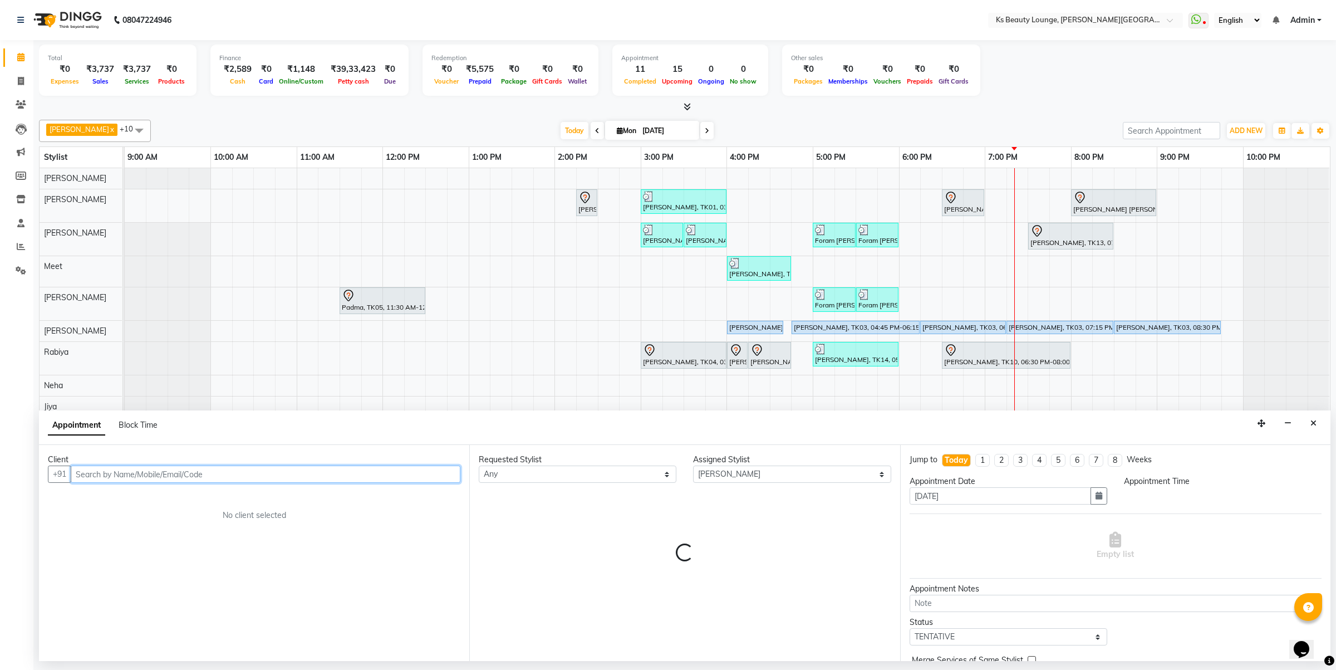
select select "1140"
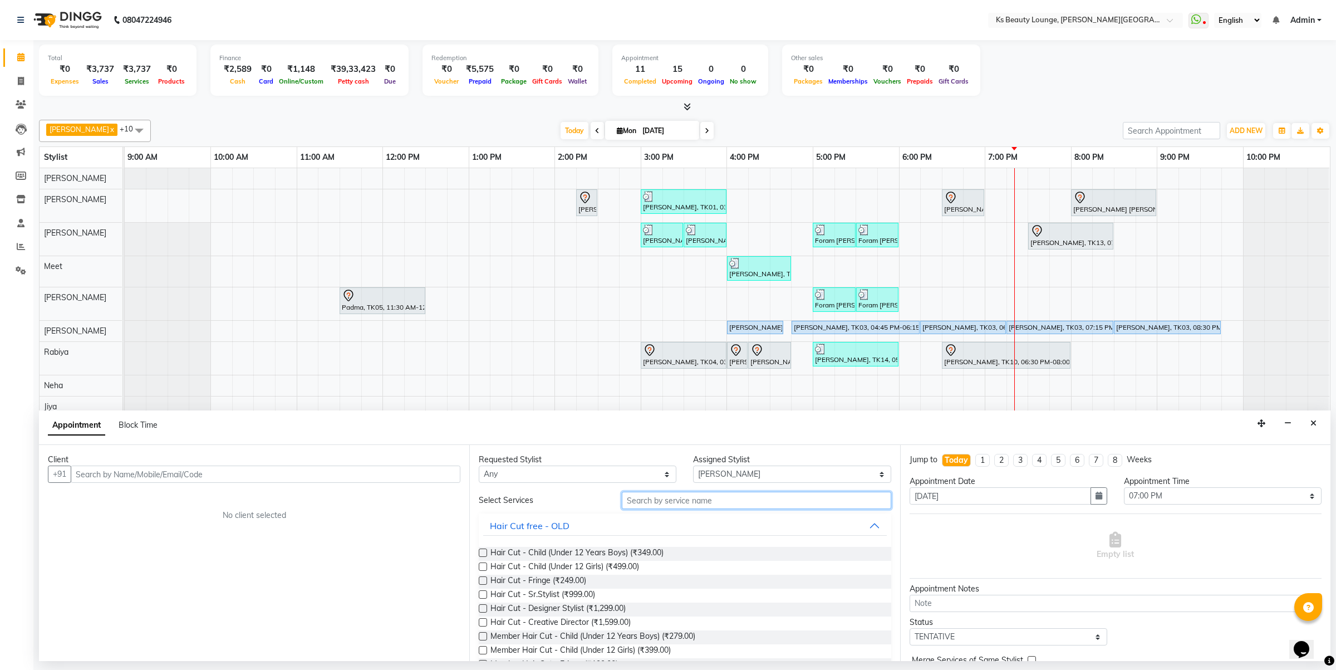
click at [646, 496] on input "text" at bounding box center [756, 500] width 269 height 17
type input "wash and"
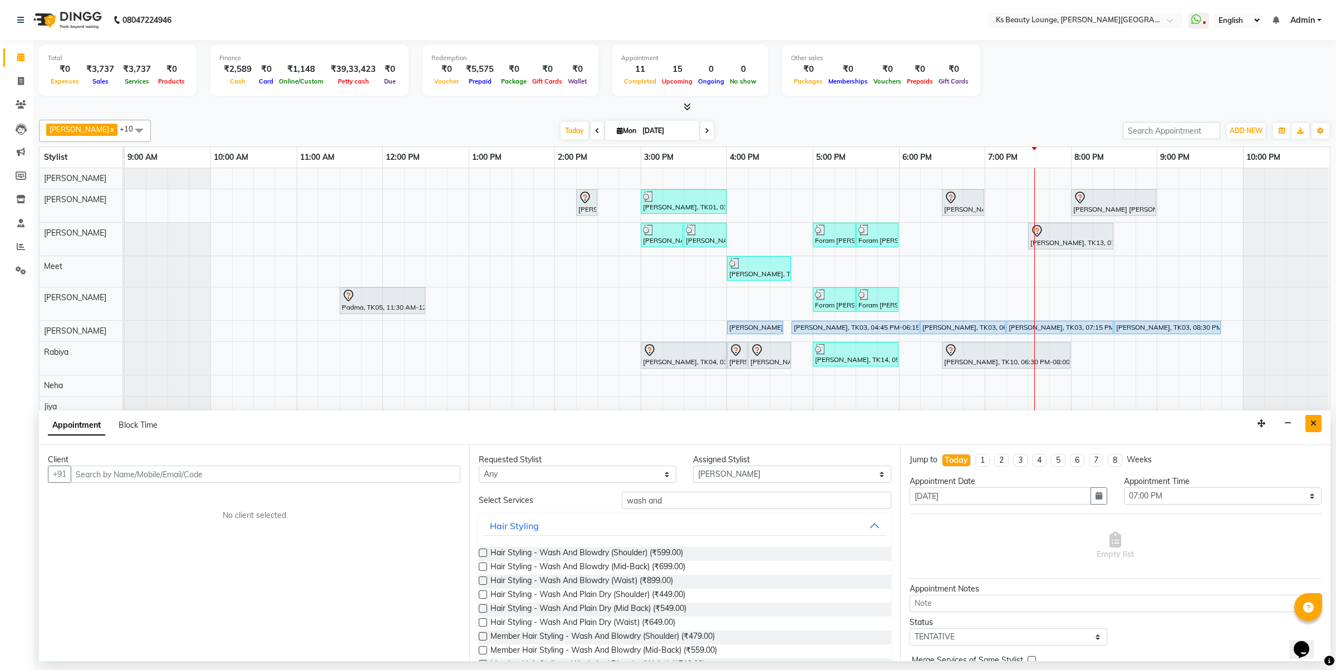
click at [1311, 424] on icon "Close" at bounding box center [1314, 423] width 6 height 8
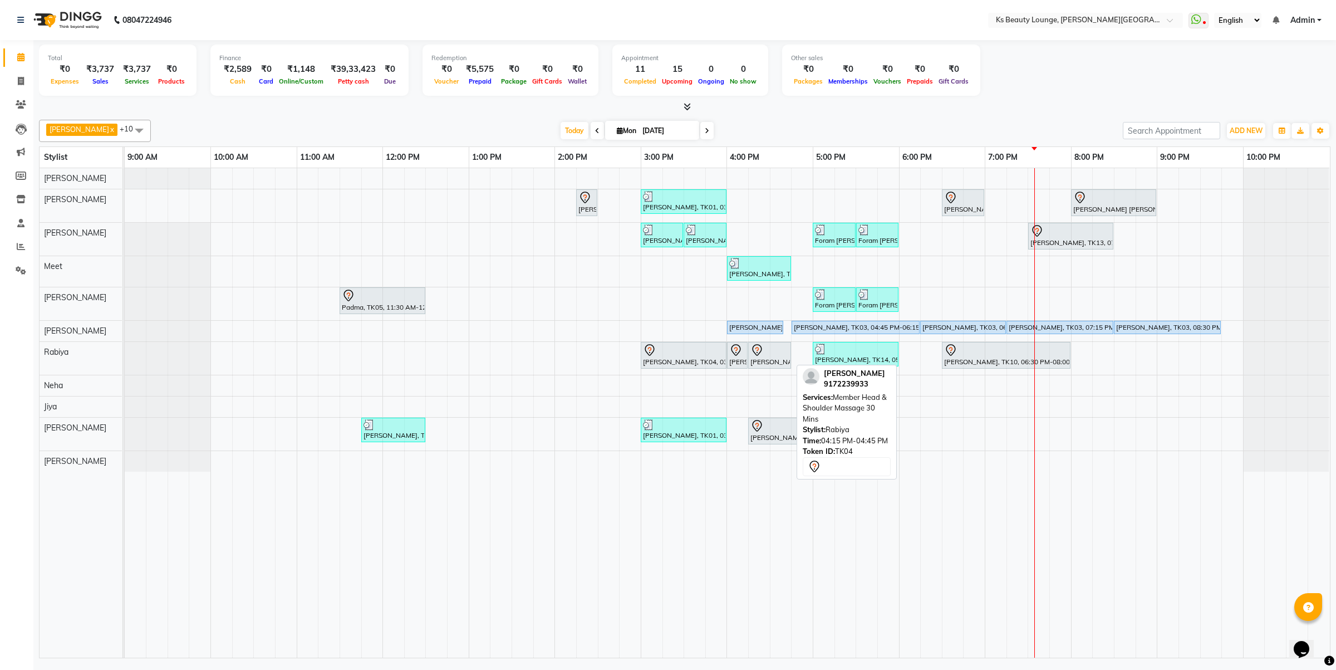
click at [756, 351] on icon at bounding box center [757, 350] width 13 height 13
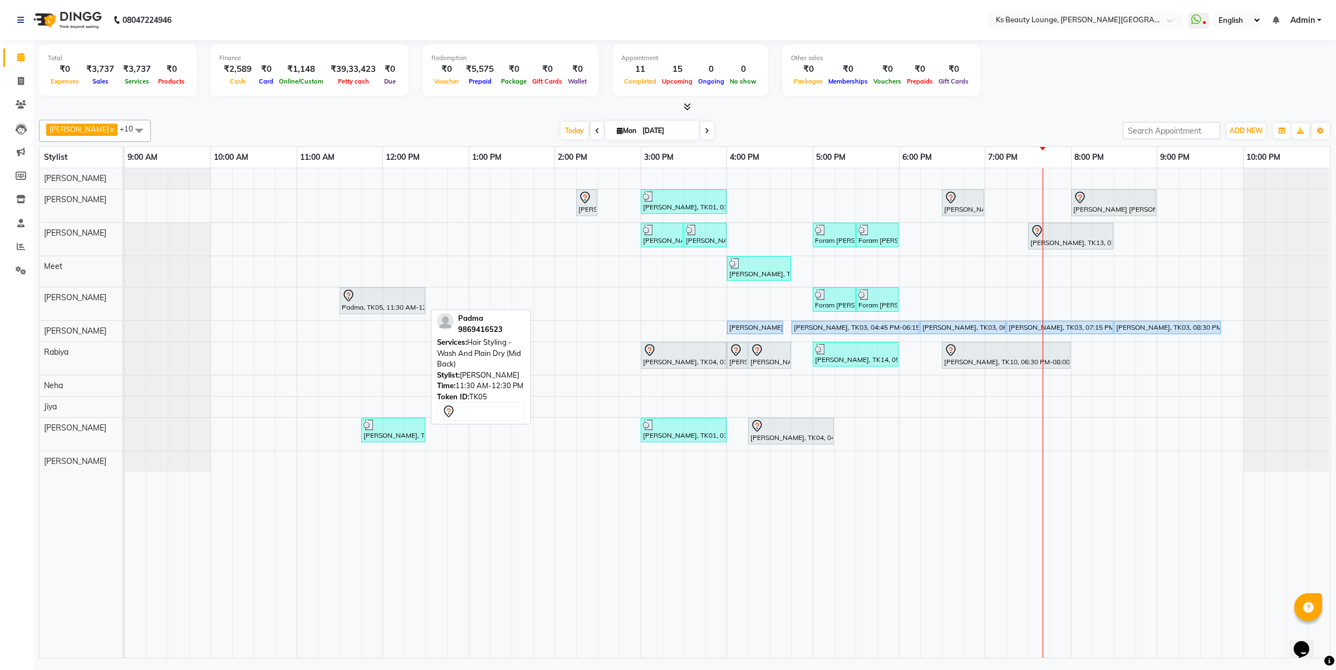
click at [348, 296] on icon at bounding box center [348, 295] width 13 height 13
select select "7"
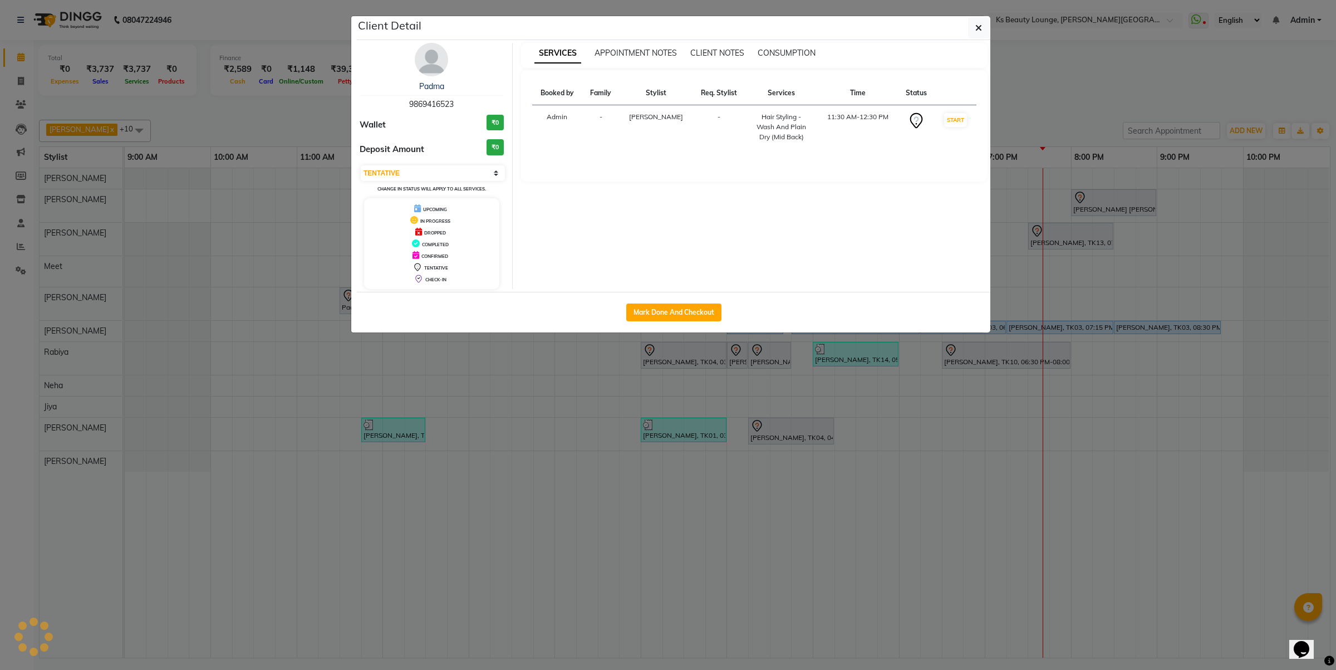
click at [436, 104] on span "9869416523" at bounding box center [431, 104] width 45 height 10
copy span "9869416523"
click at [143, 212] on ngb-modal-window "Client Detail Padma 9869416523 Wallet ₹0 Deposit Amount ₹0 Select IN SERVICE CO…" at bounding box center [668, 335] width 1336 height 670
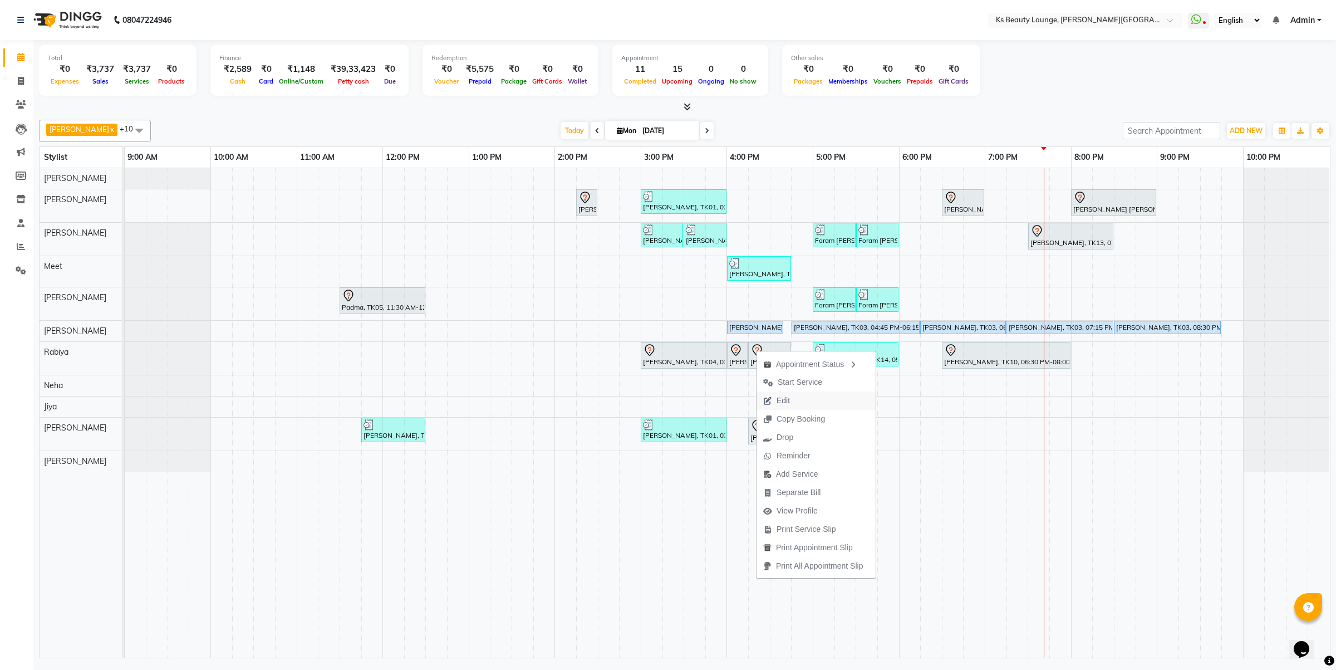
click at [794, 401] on span "Edit" at bounding box center [777, 400] width 40 height 18
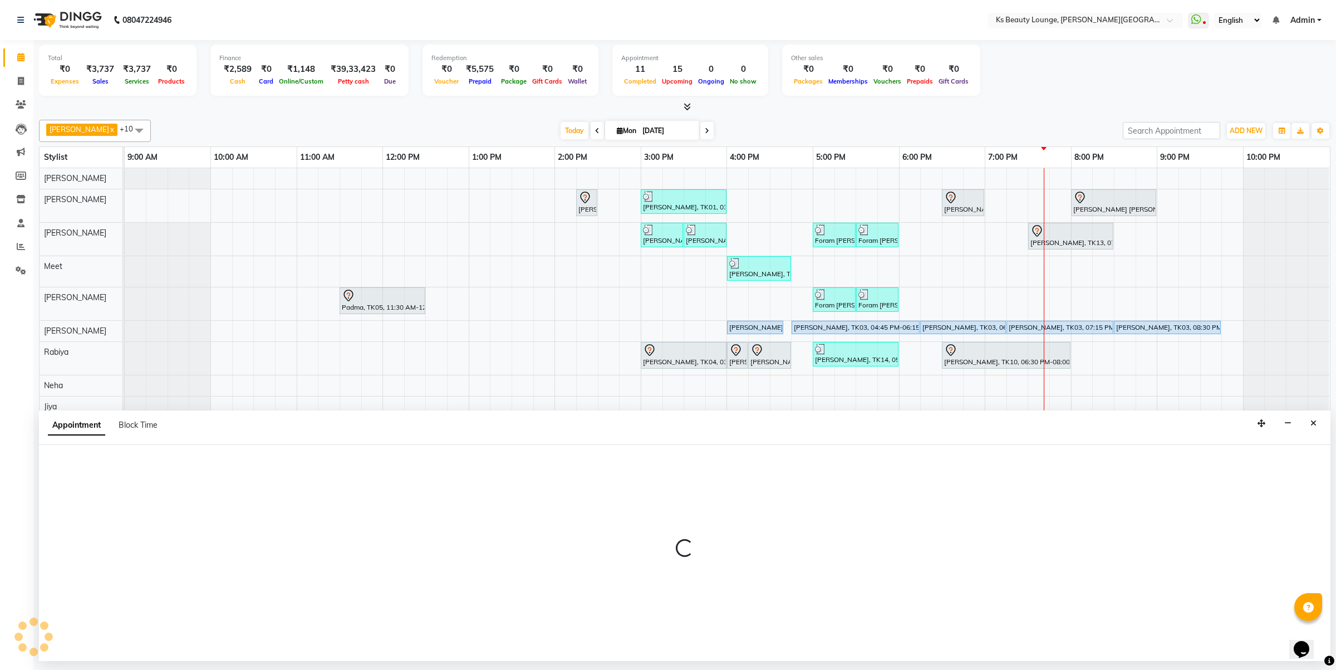
select select "tentative"
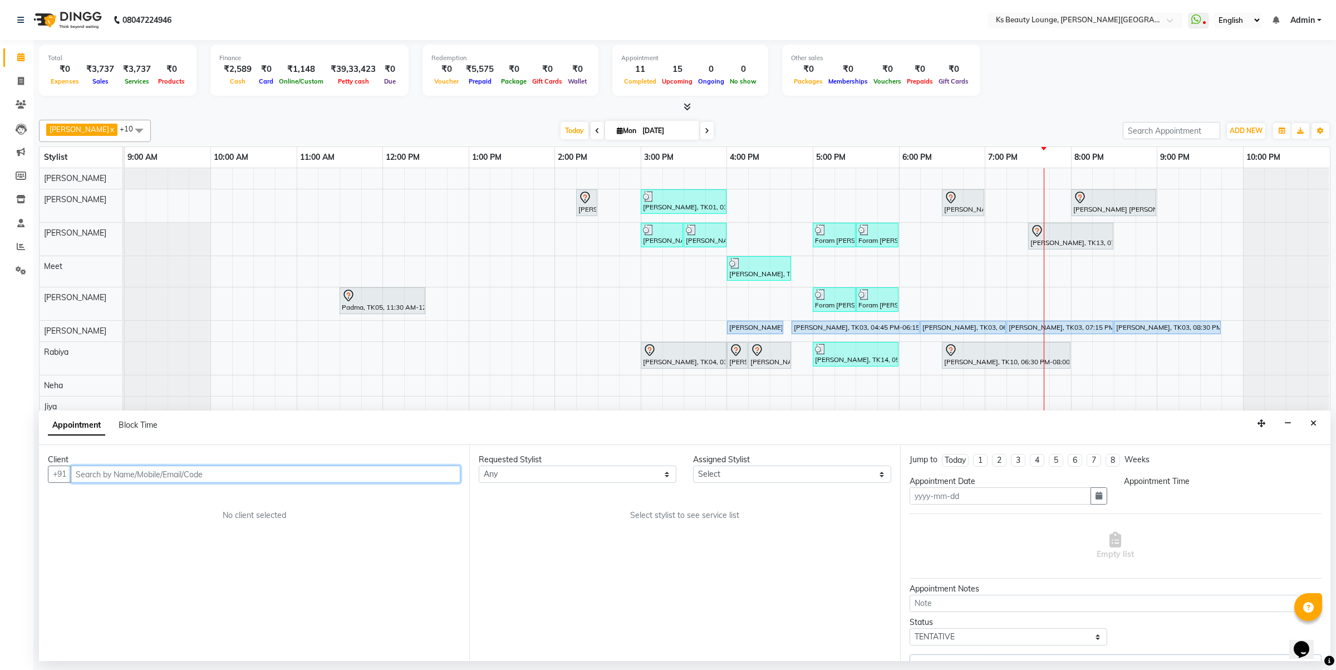
type input "[DATE]"
select select "79670"
select select "900"
select select "1892"
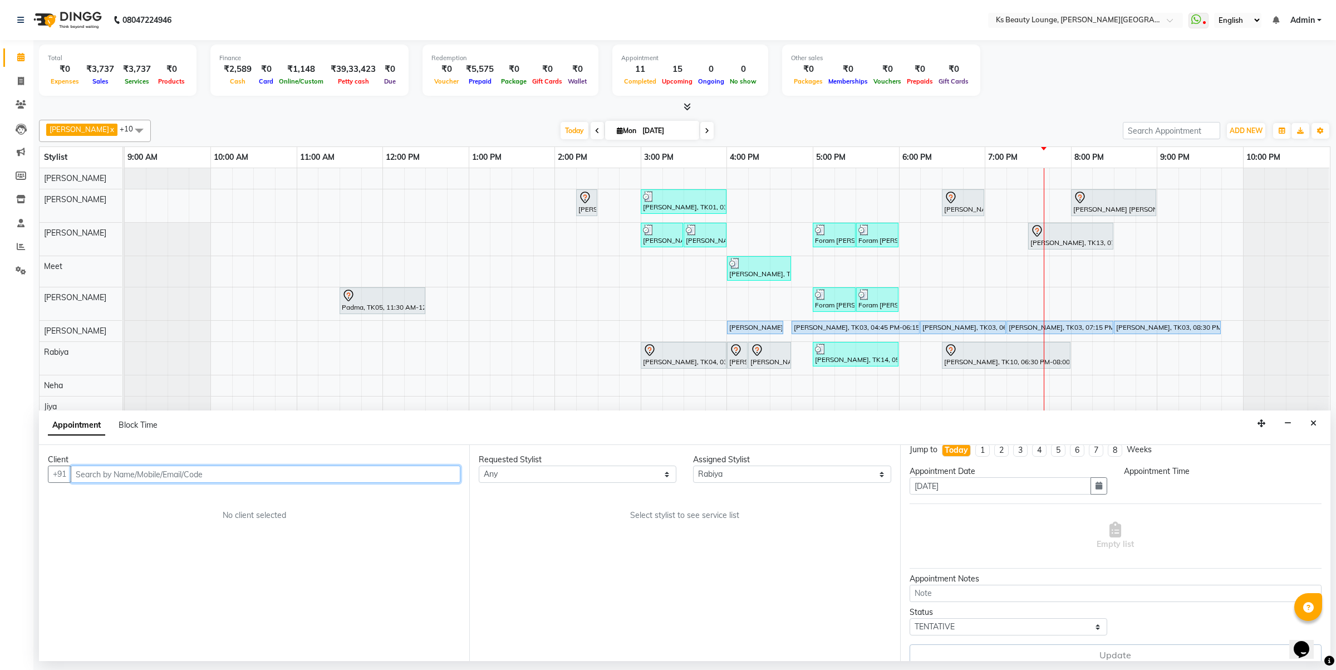
select select "1892"
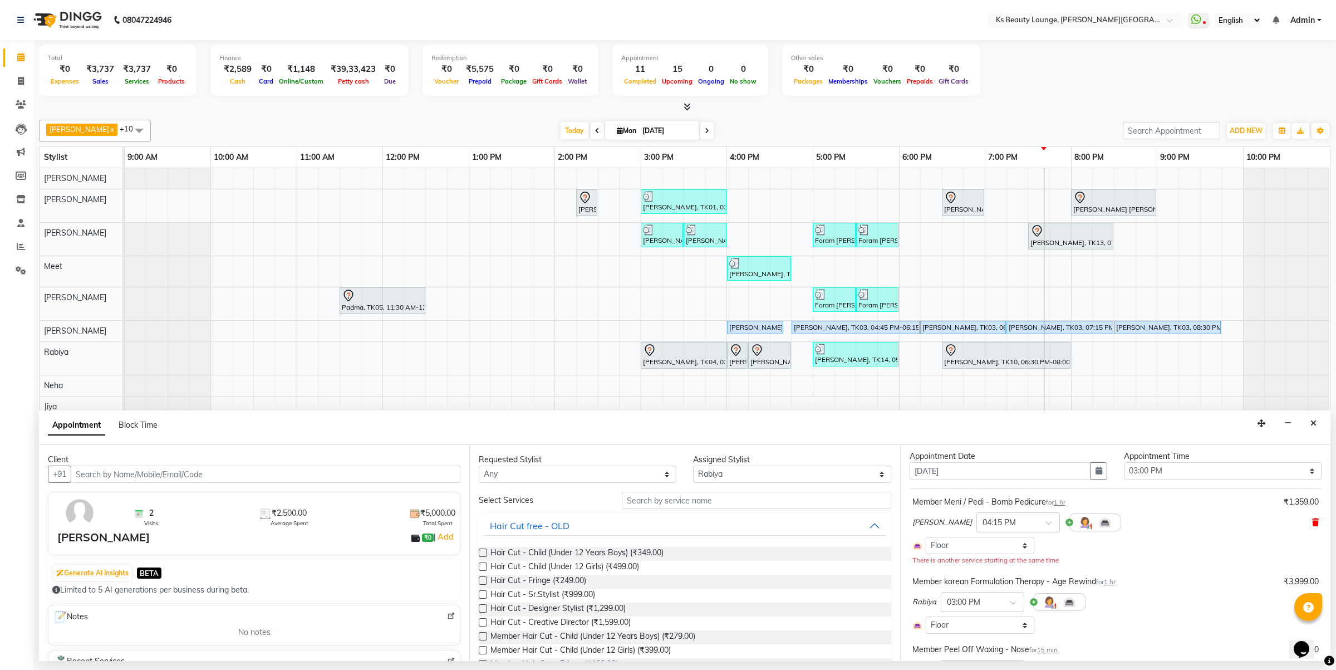
click at [1312, 521] on icon at bounding box center [1315, 522] width 7 height 8
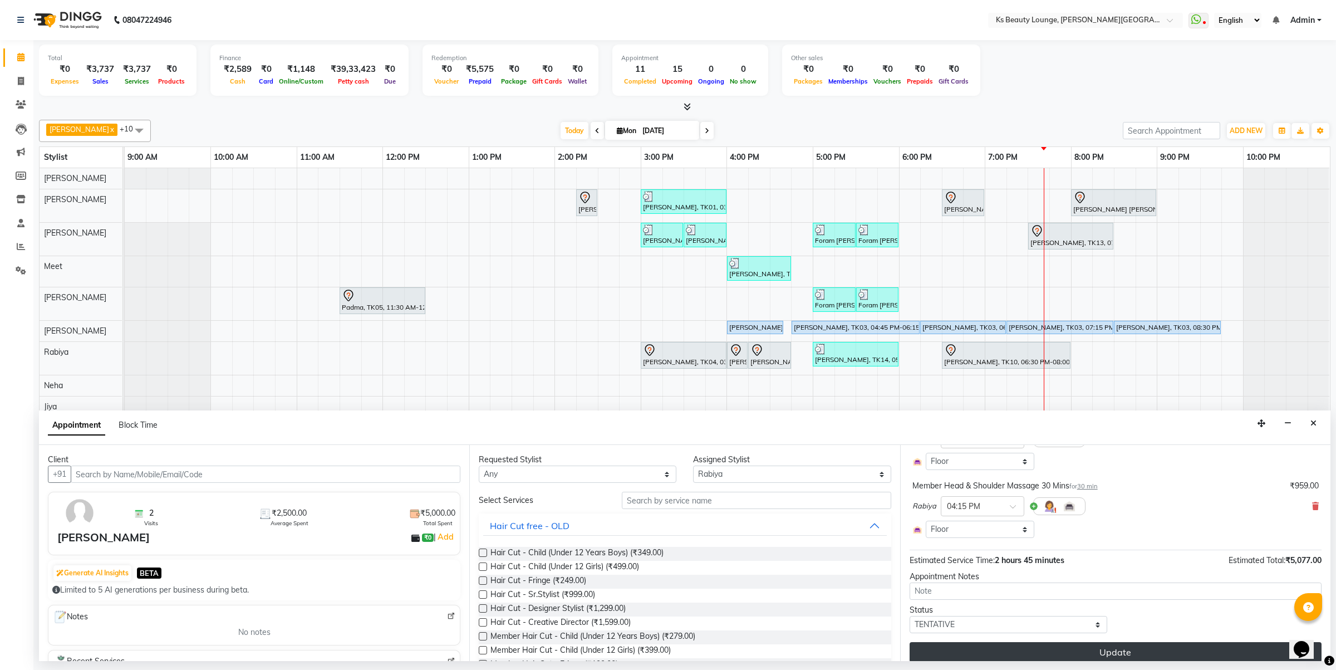
scroll to position [198, 0]
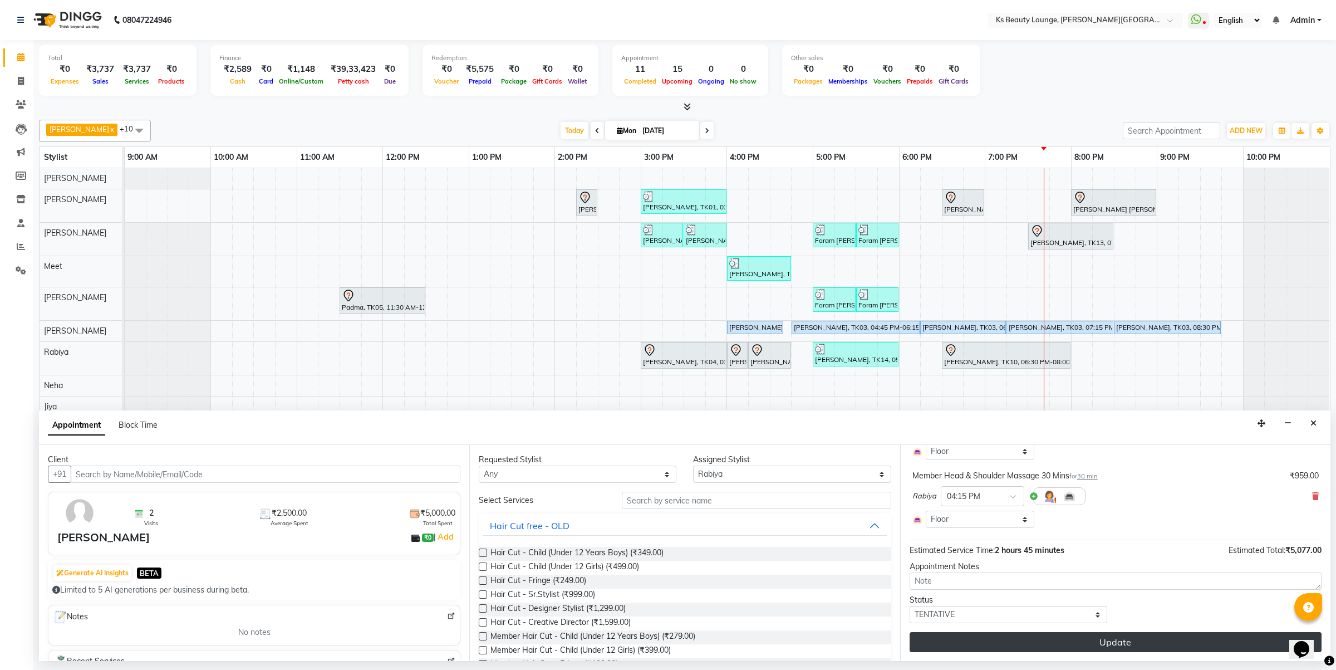
click at [1111, 644] on button "Update" at bounding box center [1116, 642] width 412 height 20
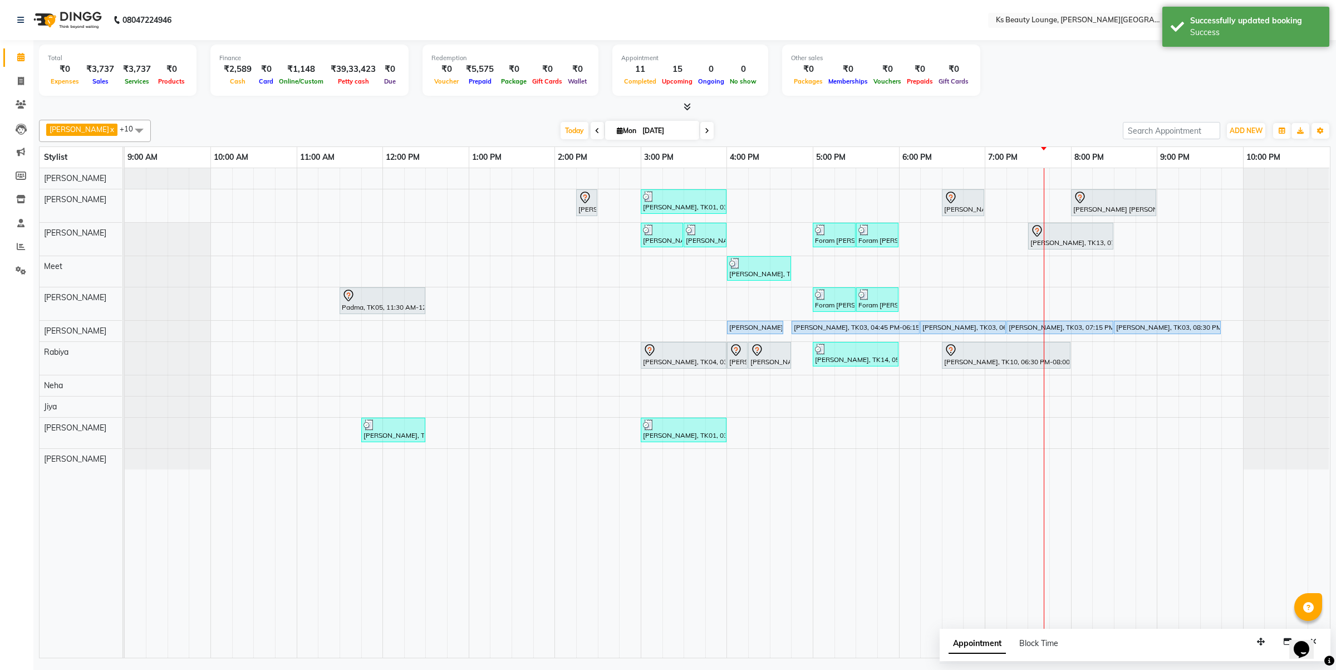
click at [759, 430] on div "Hetal Gandhi, TK06, 02:15 PM-02:30 PM, Summer 3Tenx Hair Spa Rajesh Shah, TK01,…" at bounding box center [727, 412] width 1205 height 489
select select "87953"
select select "975"
select select "tentative"
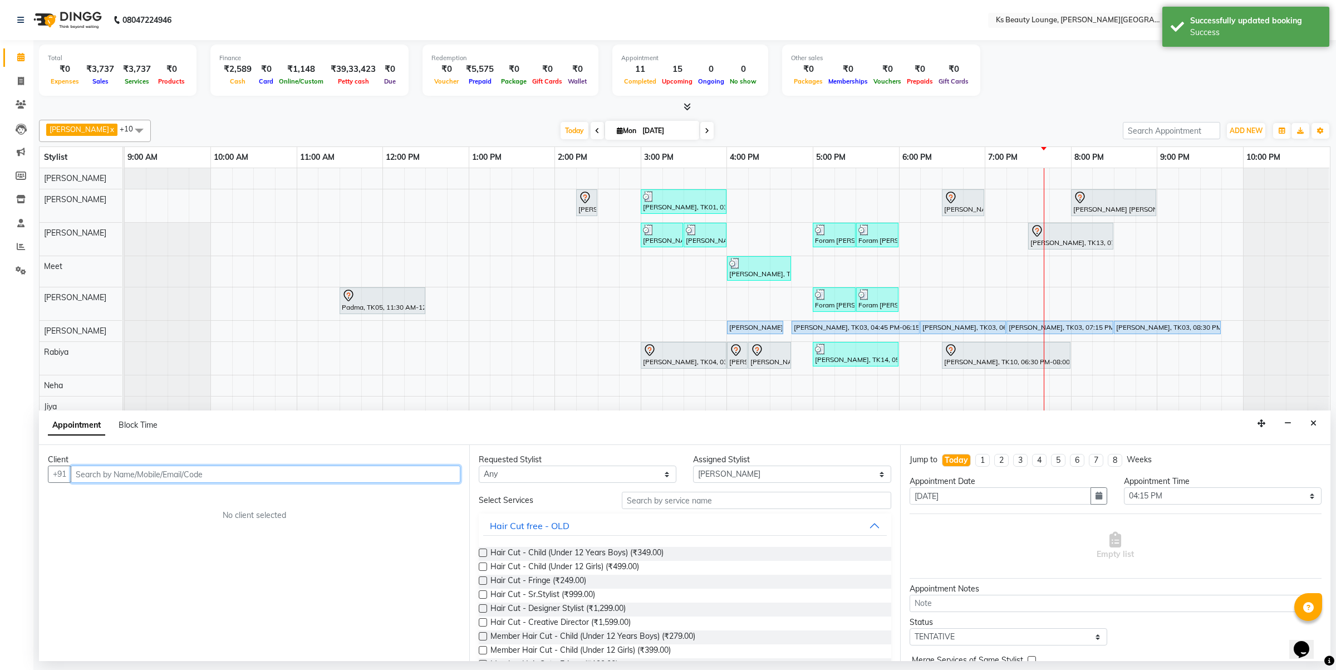
click at [299, 477] on input "text" at bounding box center [266, 473] width 390 height 17
type input "b"
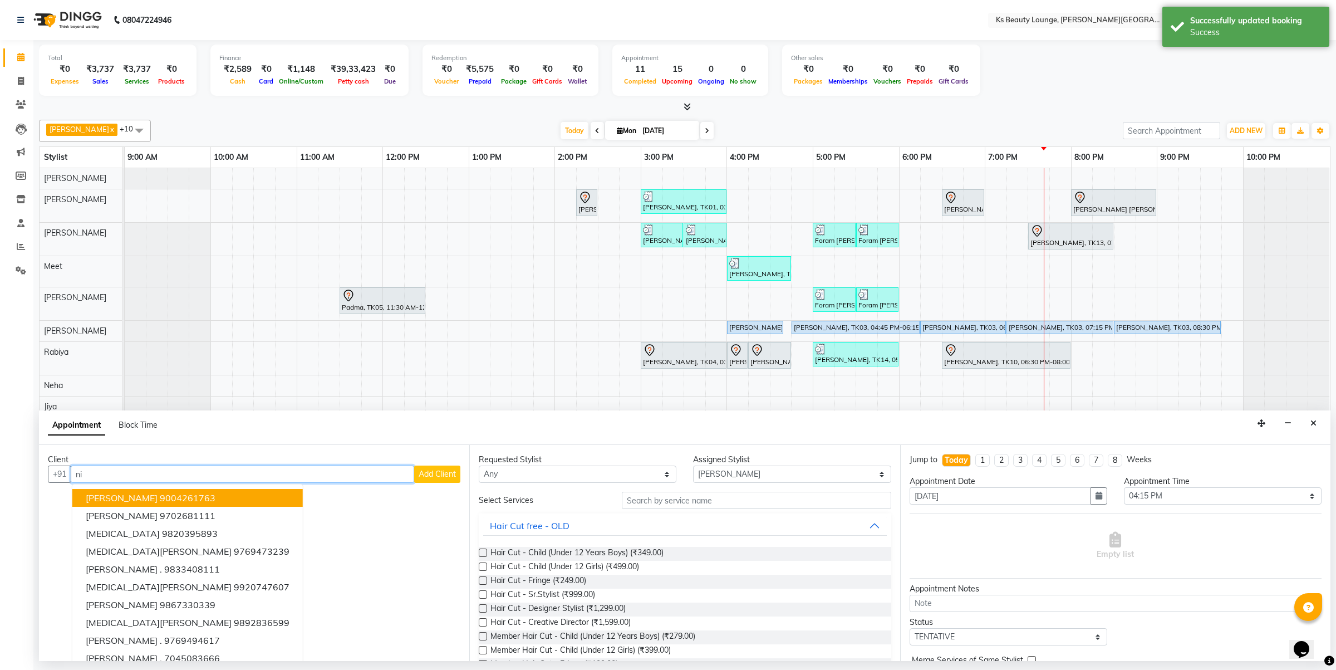
type input "n"
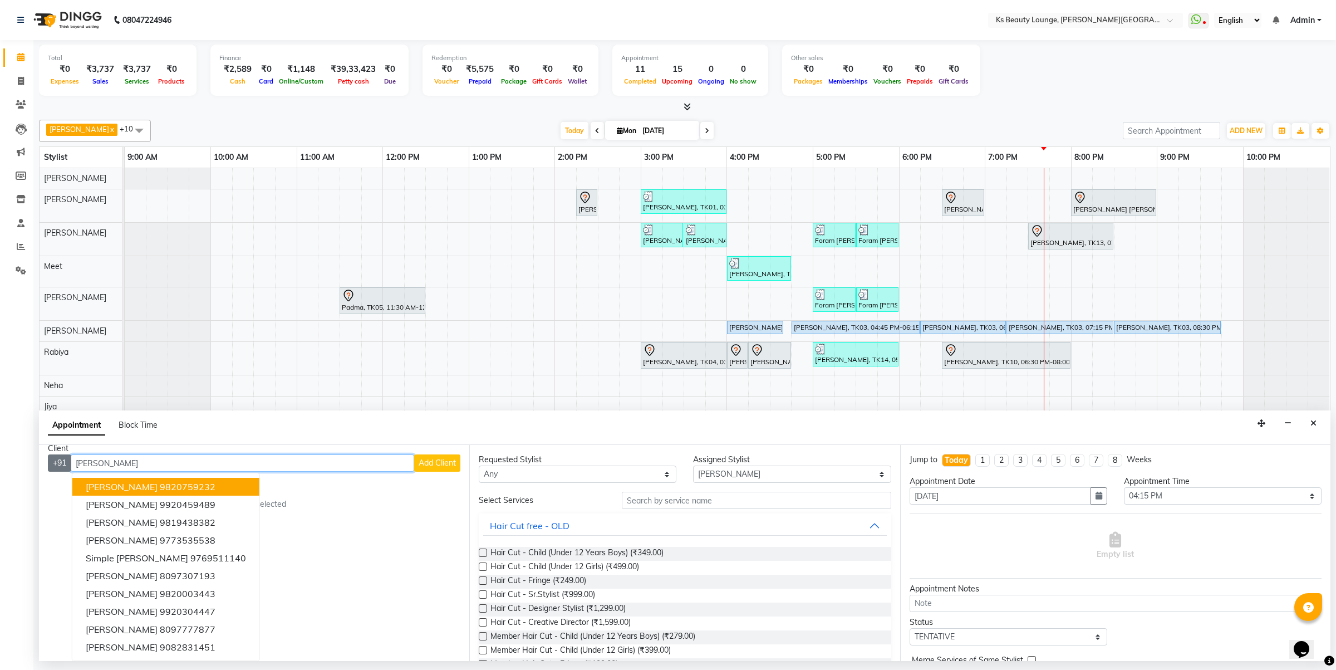
scroll to position [3, 0]
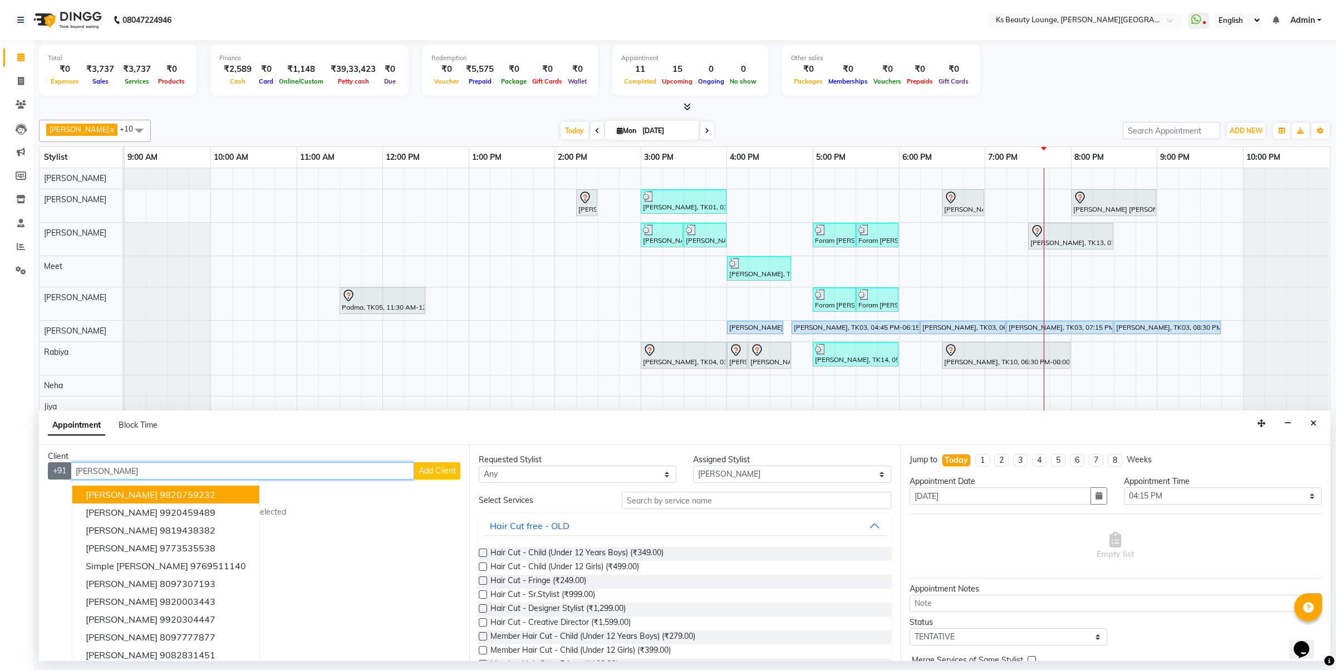
drag, startPoint x: 116, startPoint y: 457, endPoint x: 52, endPoint y: 458, distance: 64.0
click at [52, 458] on div "Client +91 thakkar Namrata Thakkar 9820759232 Tanvi Thakkar 9920459489 Indira T…" at bounding box center [254, 553] width 430 height 216
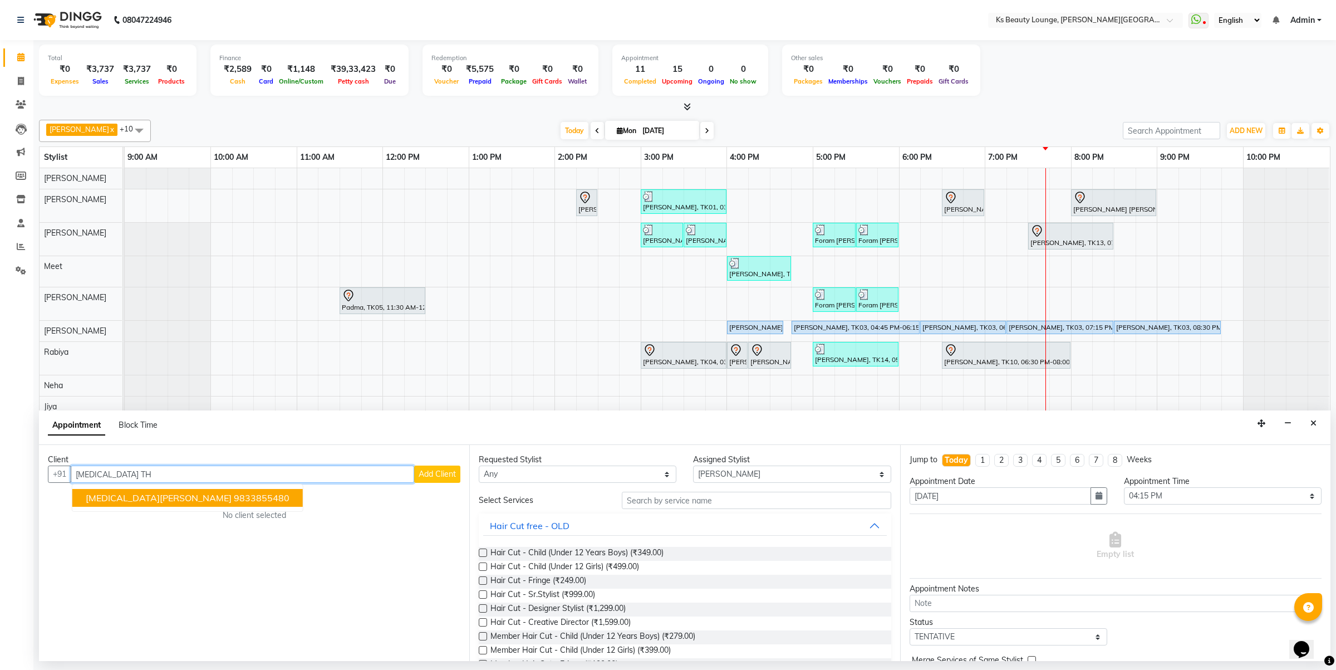
click at [234, 498] on ngb-highlight "9833855480" at bounding box center [262, 497] width 56 height 11
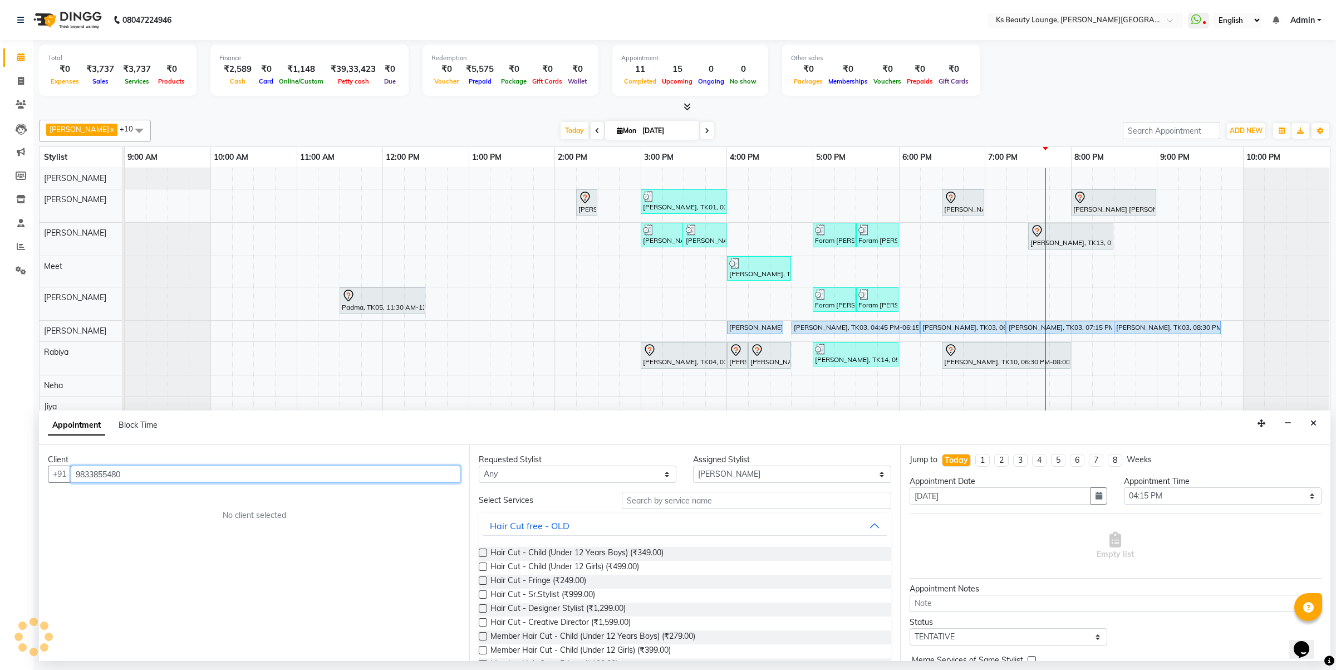
type input "9833855480"
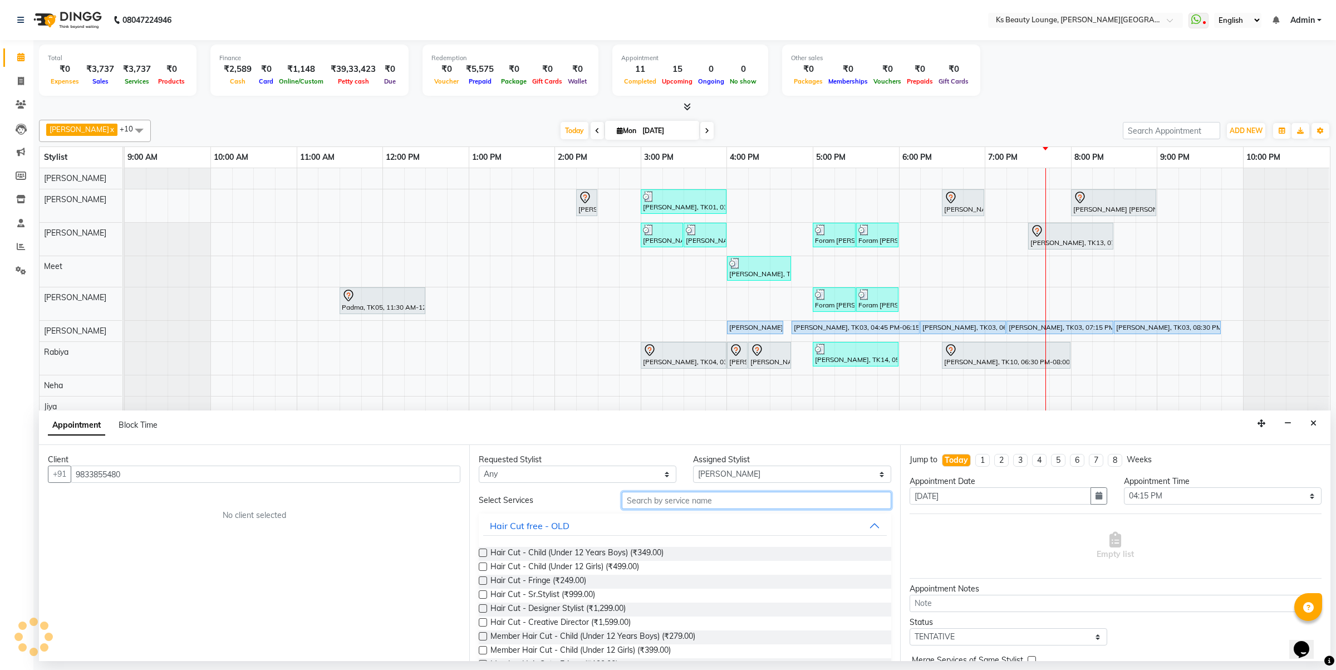
click at [636, 508] on input "text" at bounding box center [756, 500] width 269 height 17
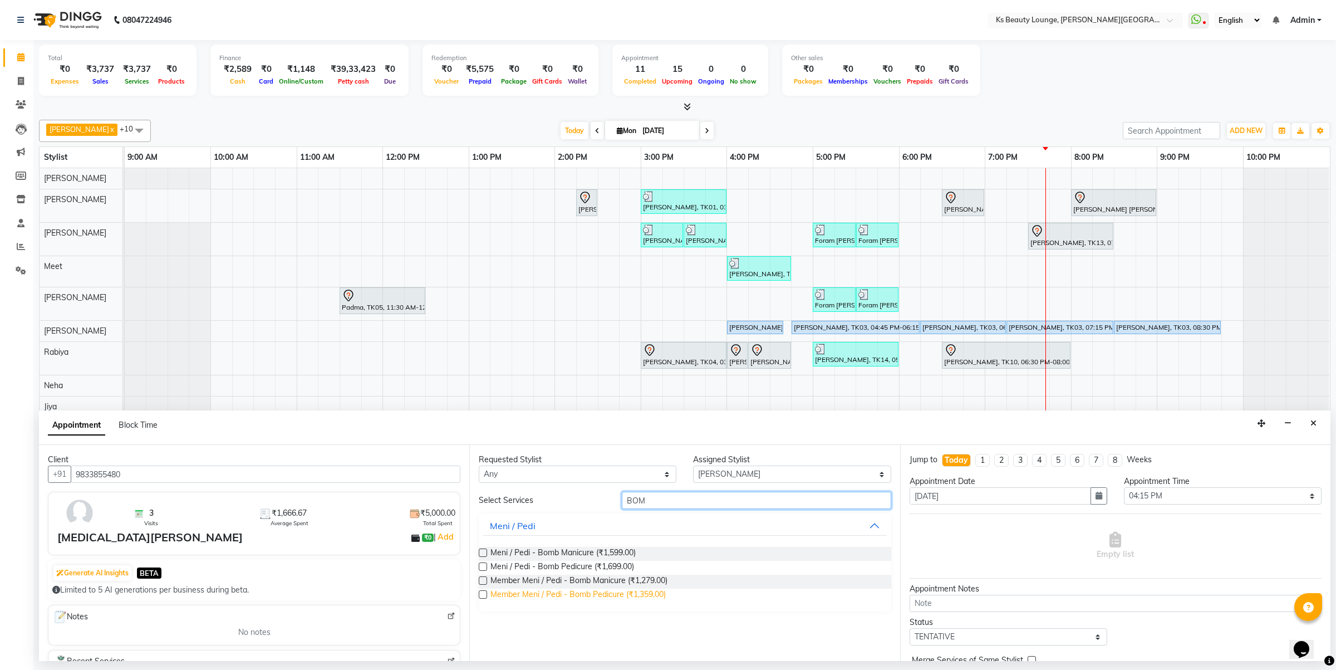
type input "BOM"
drag, startPoint x: 591, startPoint y: 596, endPoint x: 631, endPoint y: 603, distance: 40.1
click at [592, 596] on span "Member Meni / Pedi - Bomb Pedicure (₹1,359.00)" at bounding box center [578, 595] width 175 height 14
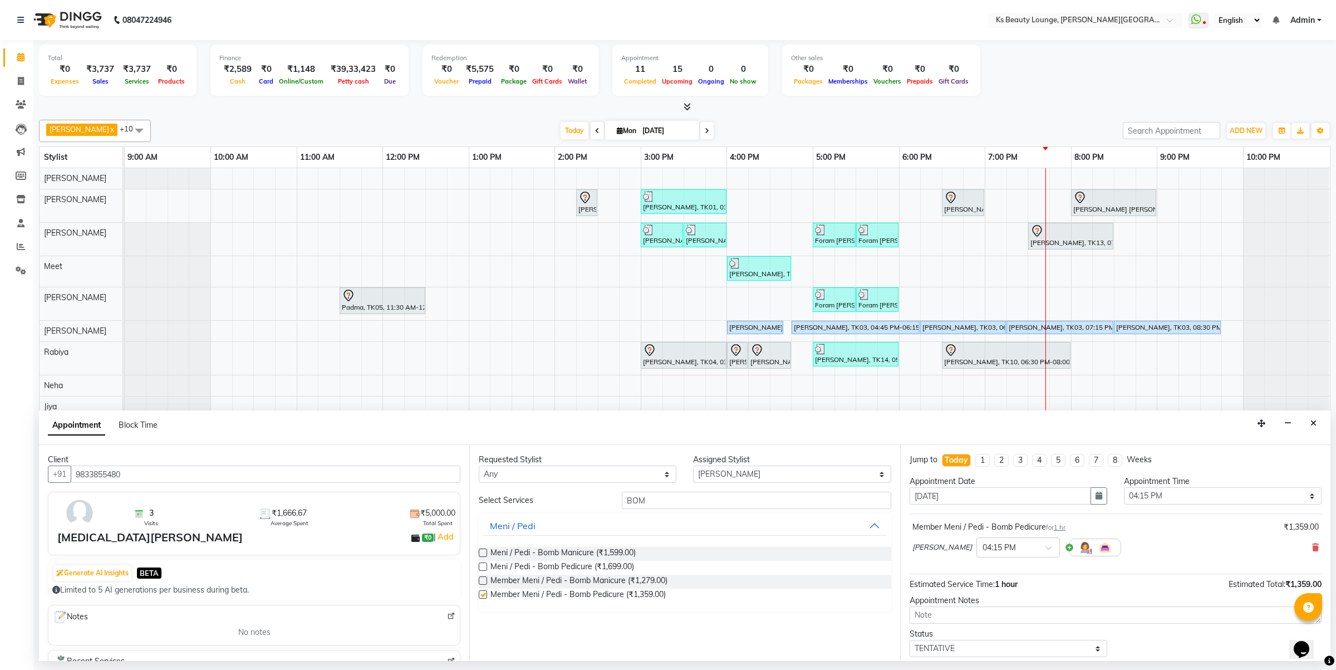
checkbox input "false"
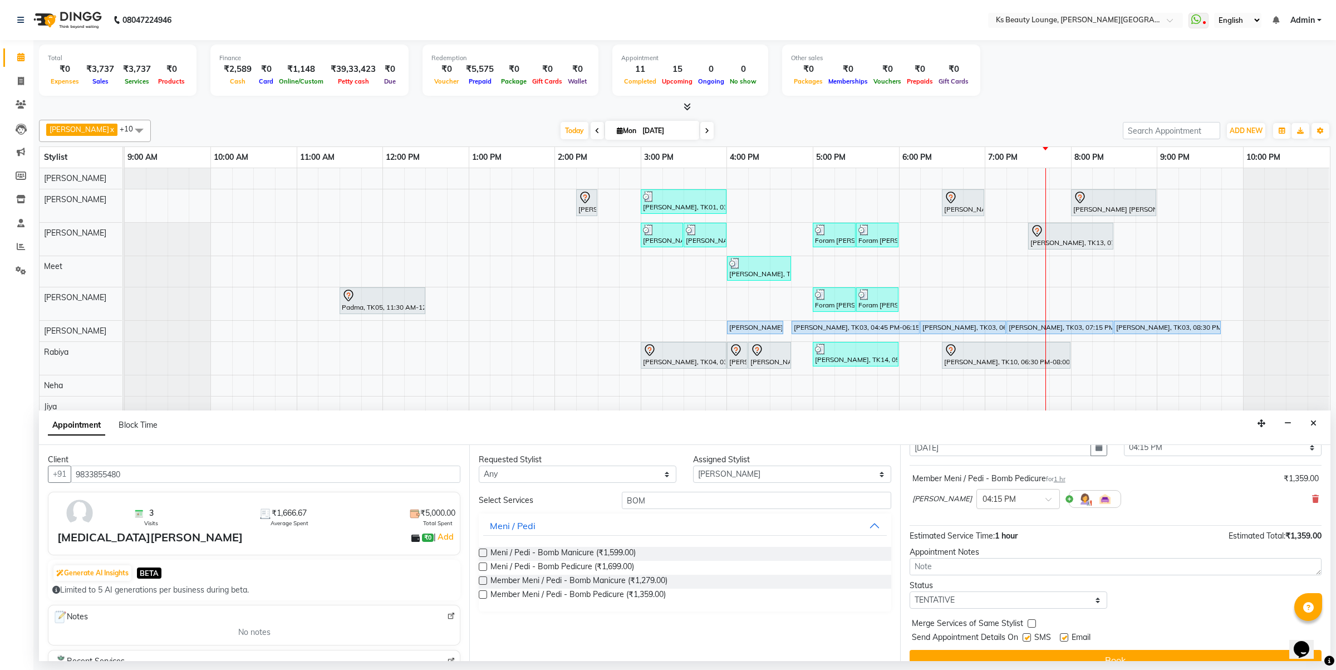
scroll to position [67, 0]
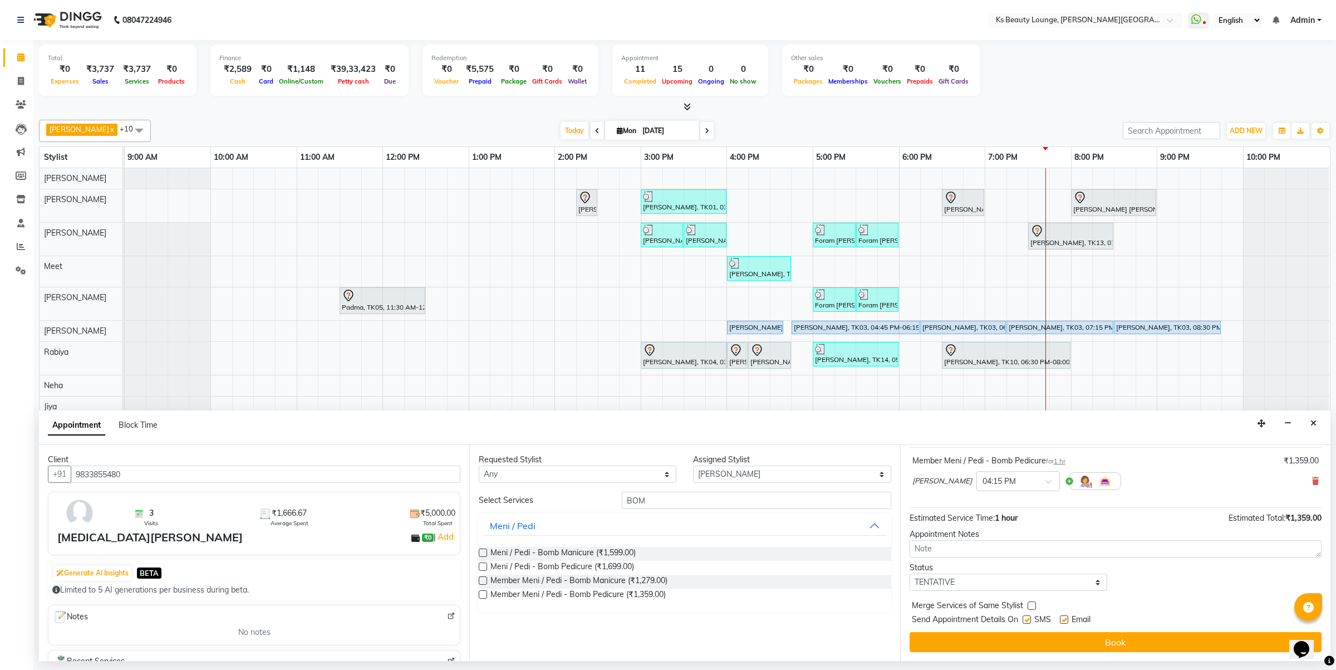
click at [1090, 627] on span "Email" at bounding box center [1081, 621] width 19 height 14
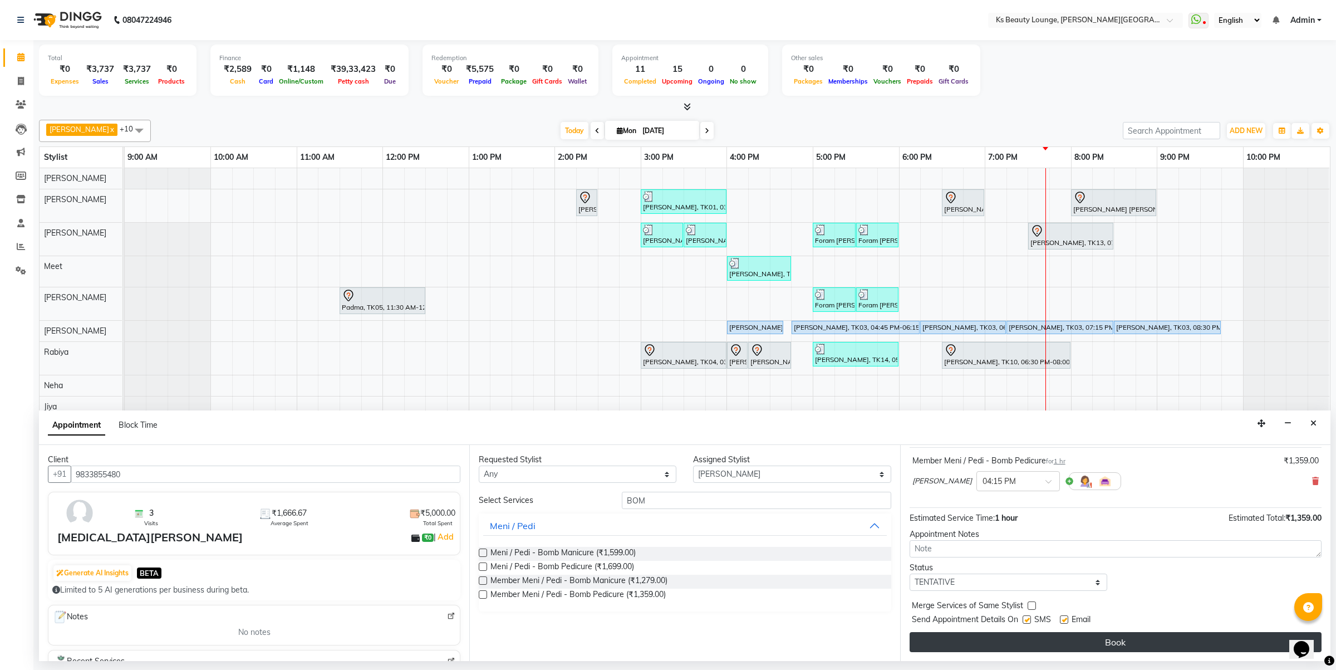
click at [1107, 640] on button "Book" at bounding box center [1116, 642] width 412 height 20
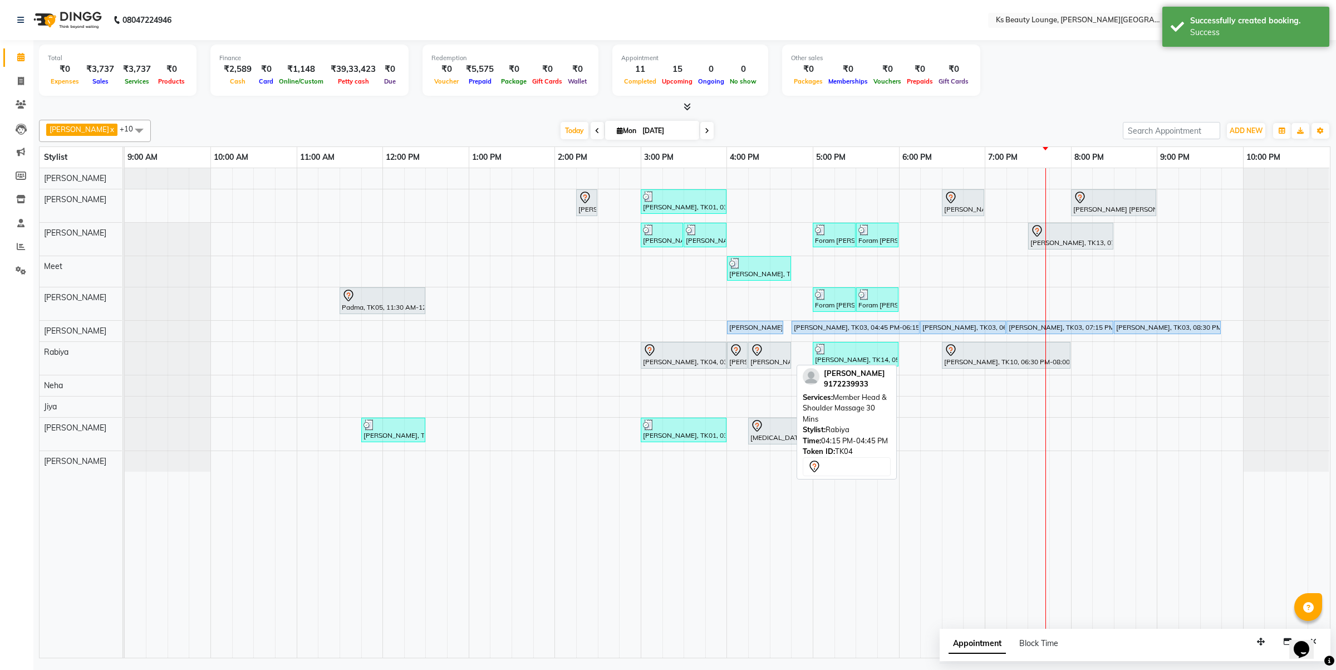
click at [749, 358] on link "[PERSON_NAME], TK04, 04:15 PM-04:45 PM, Member Head & Shoulder Massage 30 Mins" at bounding box center [769, 355] width 43 height 27
select select "7"
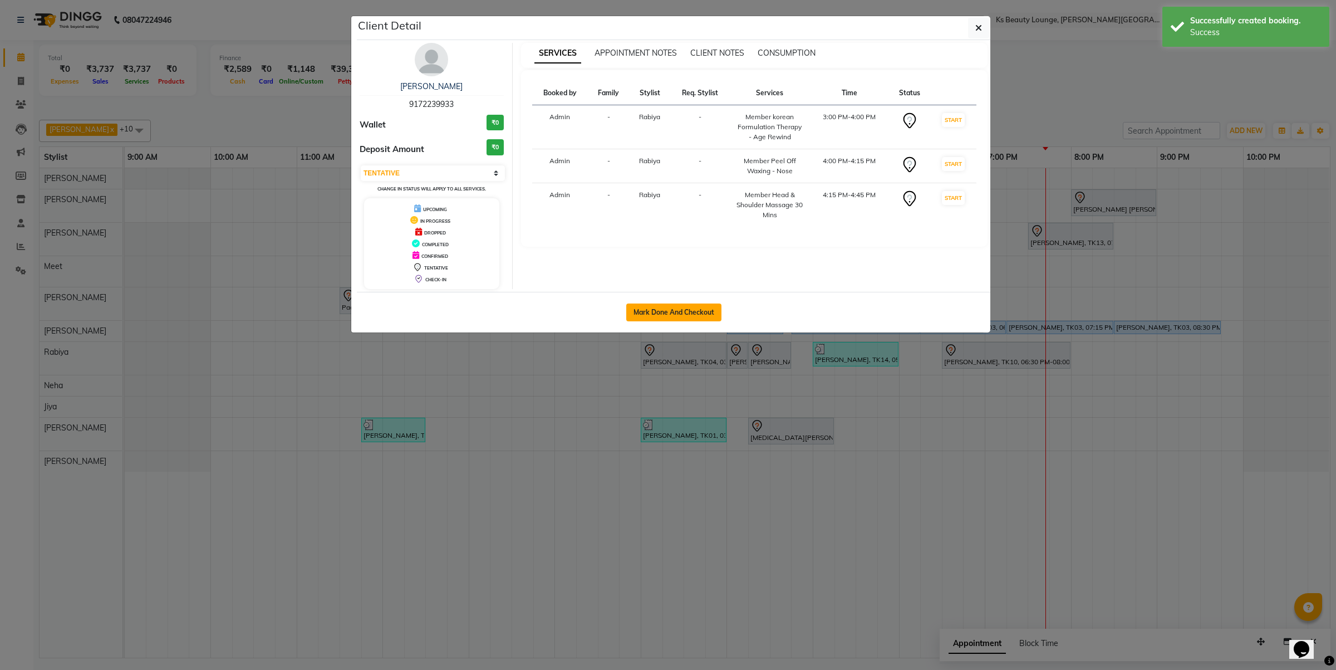
click at [699, 310] on button "Mark Done And Checkout" at bounding box center [673, 312] width 95 height 18
select select "4411"
select select "service"
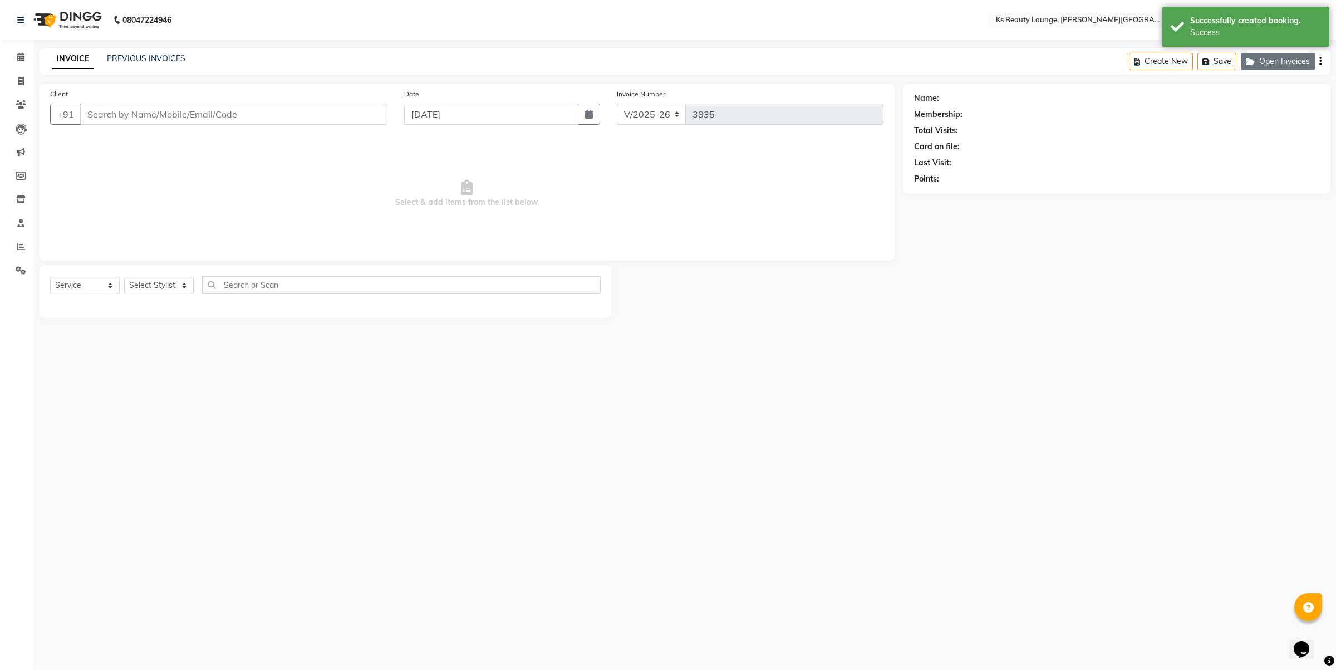
type input "9172239933"
select select "79670"
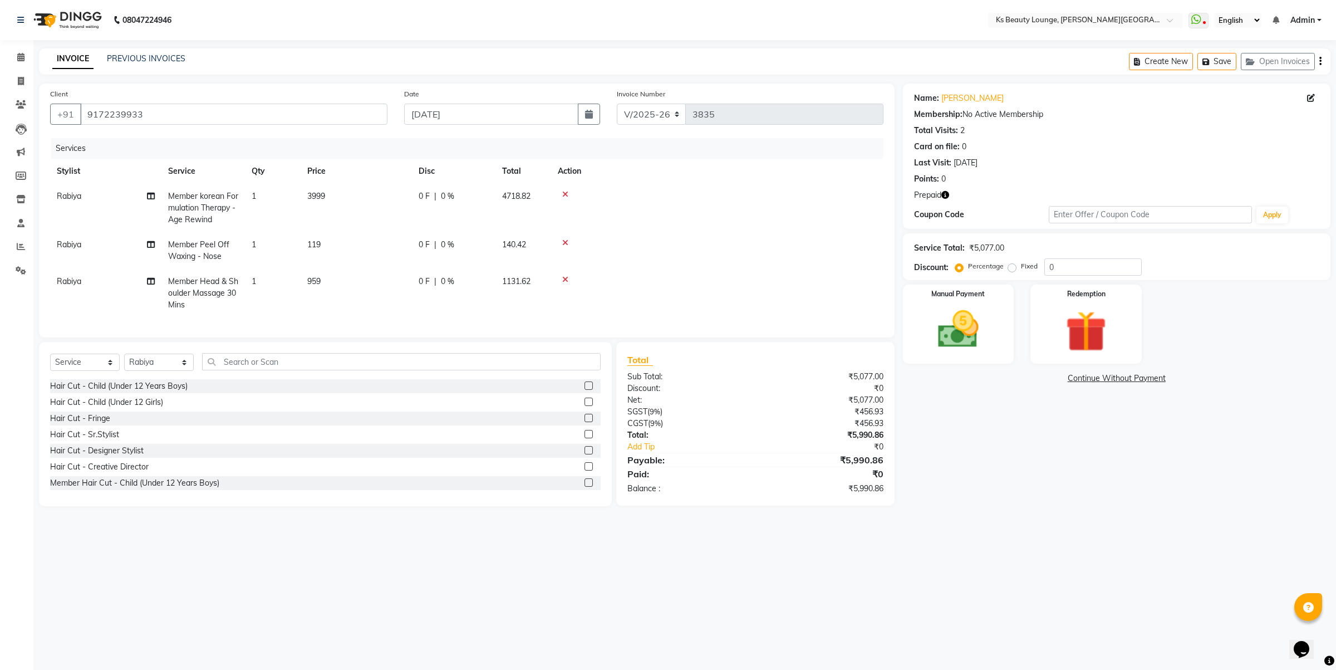
click at [1320, 62] on button "button" at bounding box center [1321, 61] width 2 height 26
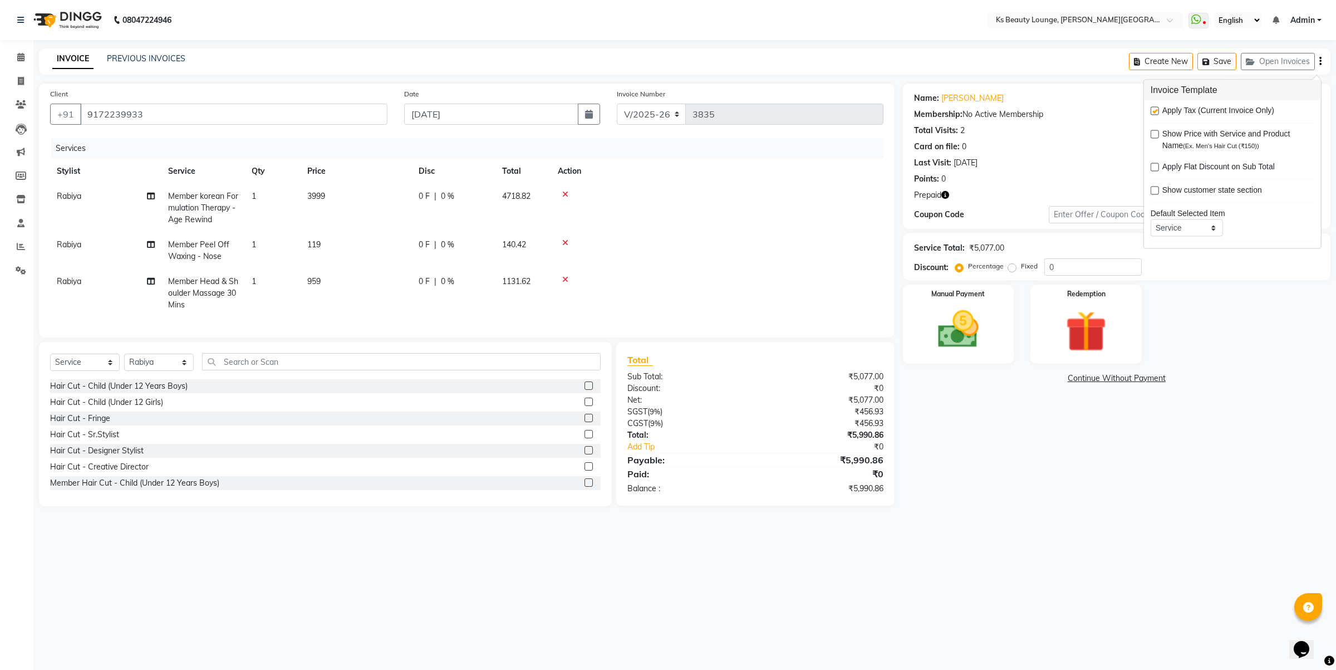
click at [1154, 112] on label at bounding box center [1155, 111] width 8 height 8
click at [1154, 112] on input "checkbox" at bounding box center [1154, 111] width 7 height 7
checkbox input "false"
click at [1075, 335] on img at bounding box center [1086, 331] width 69 height 53
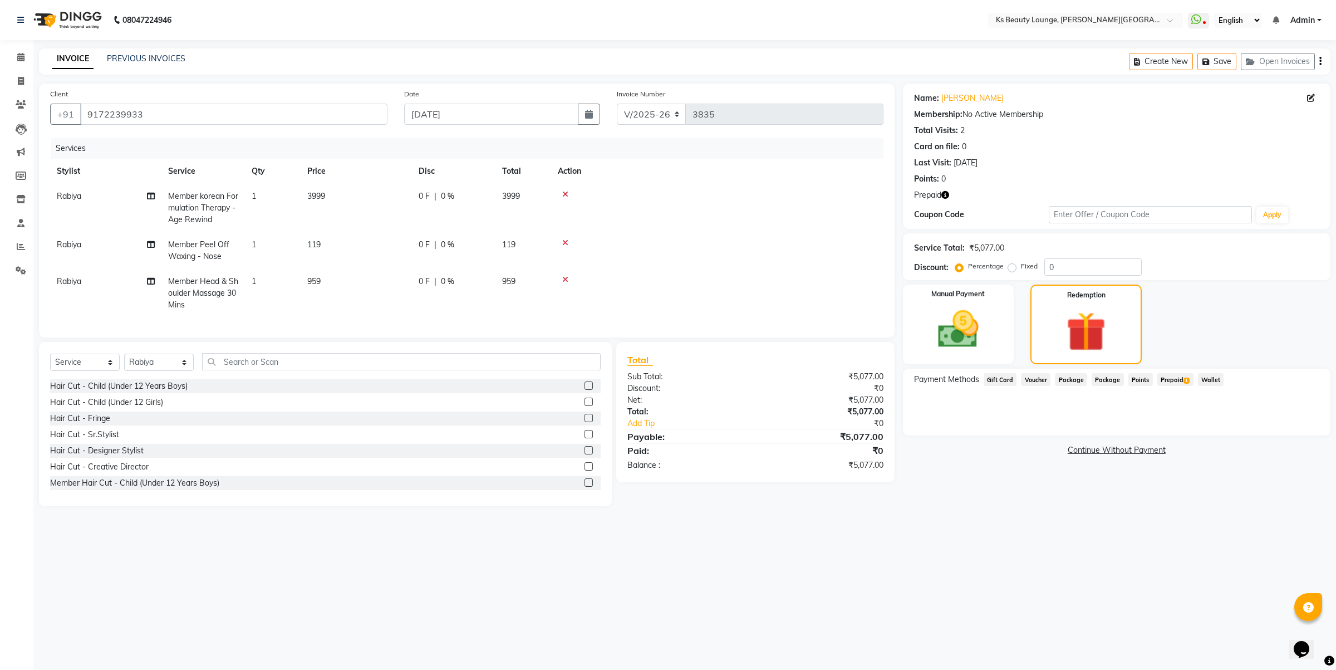
click at [1175, 376] on span "Prepaid 1" at bounding box center [1176, 379] width 36 height 13
click at [1291, 424] on button "Add" at bounding box center [1293, 424] width 41 height 19
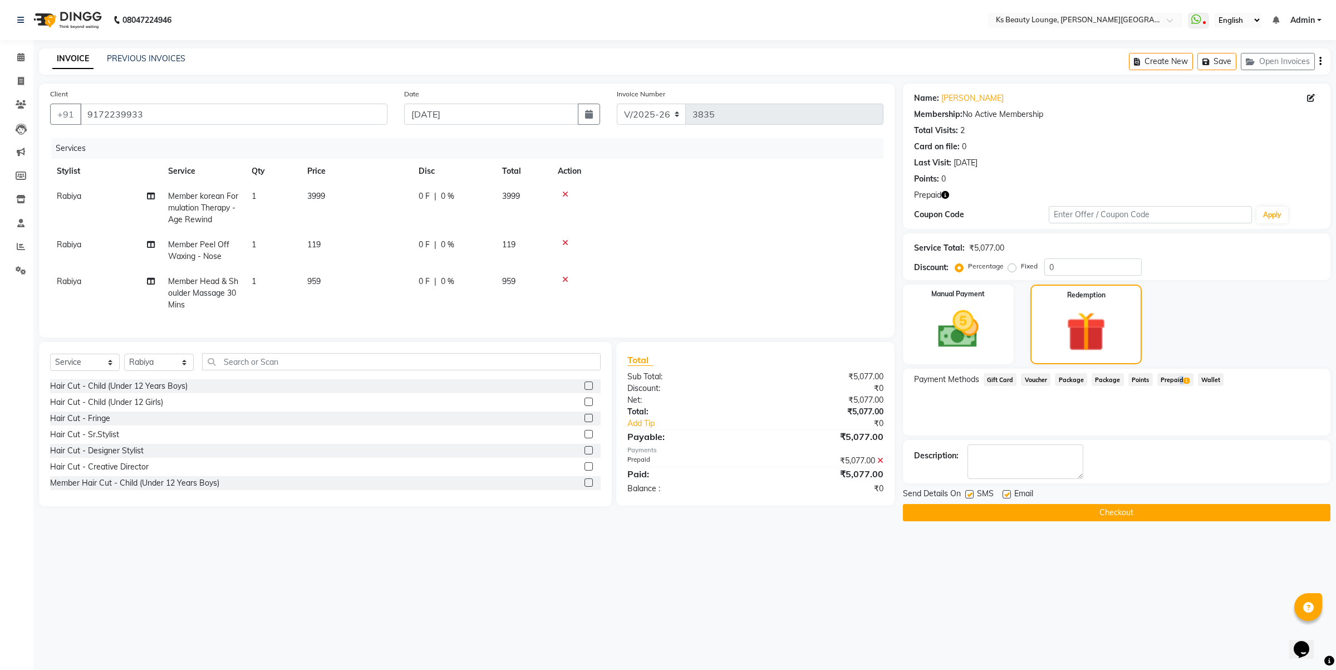
click at [1036, 506] on button "Checkout" at bounding box center [1117, 512] width 428 height 17
click at [1036, 506] on div "Checkout" at bounding box center [1117, 512] width 428 height 17
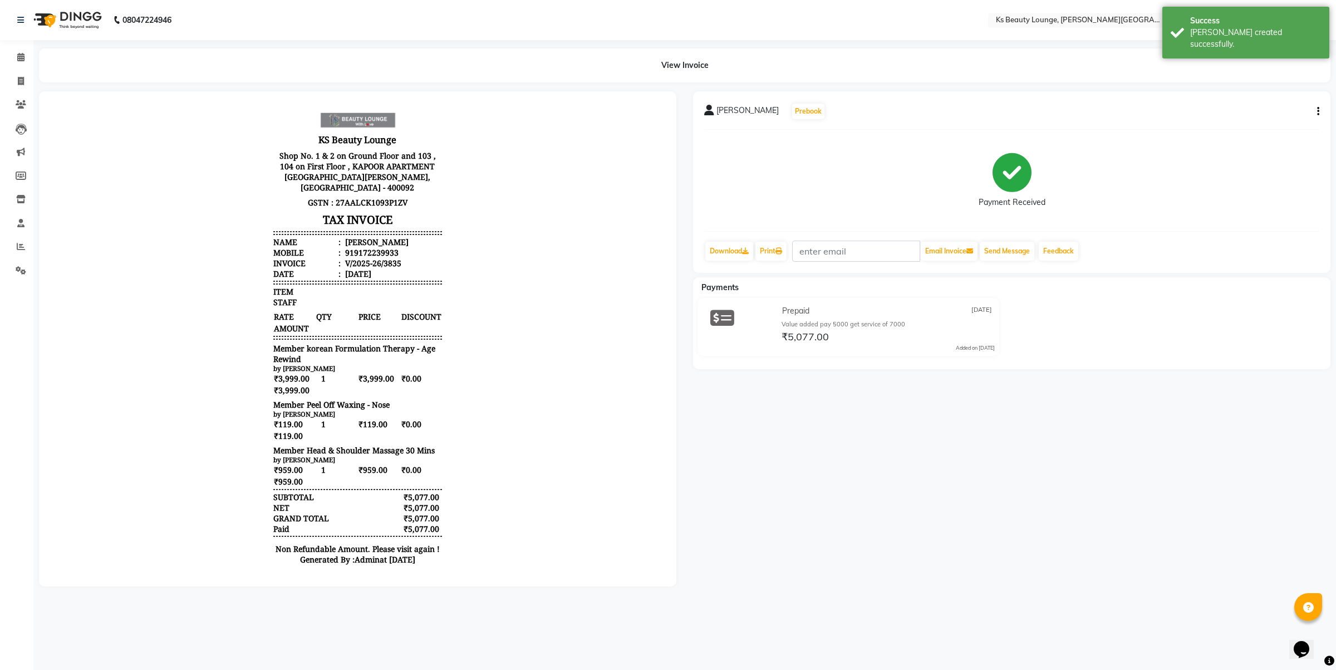
click at [494, 308] on body "KS Beauty Lounge Shop No. 1 & 2 on Ground Floor and 103 , 104 on First Floor , …" at bounding box center [358, 341] width 606 height 469
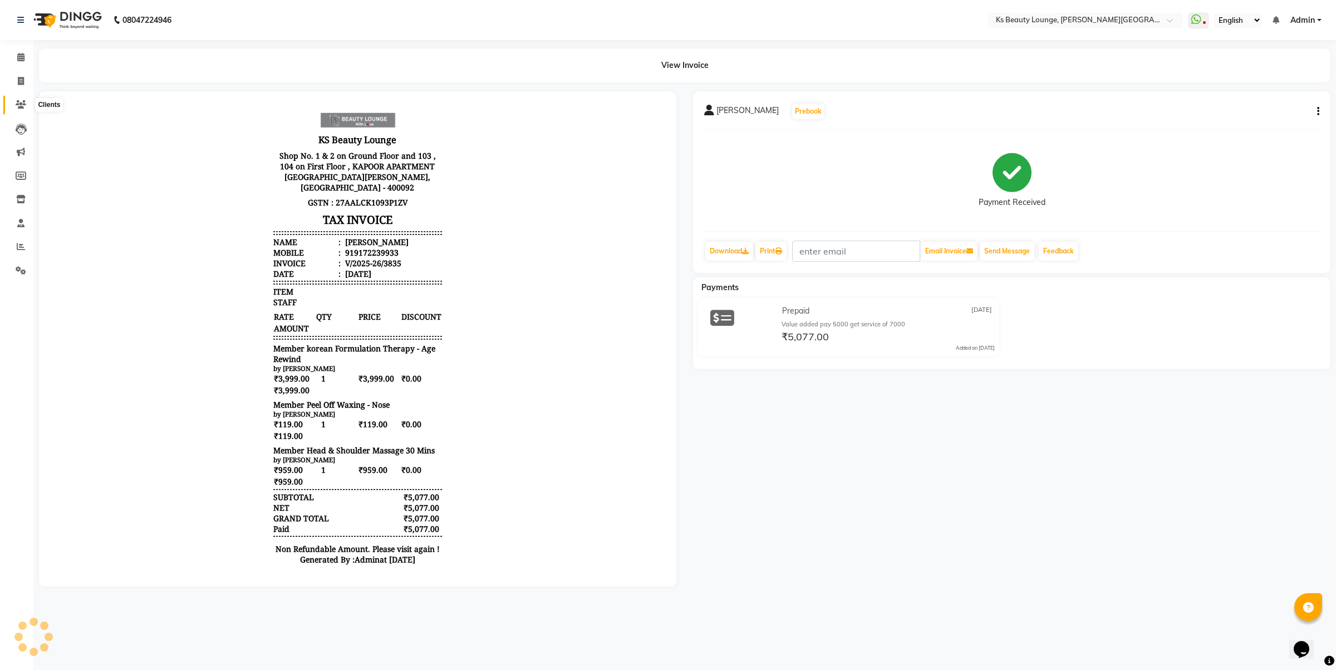
click at [16, 104] on icon at bounding box center [21, 104] width 11 height 8
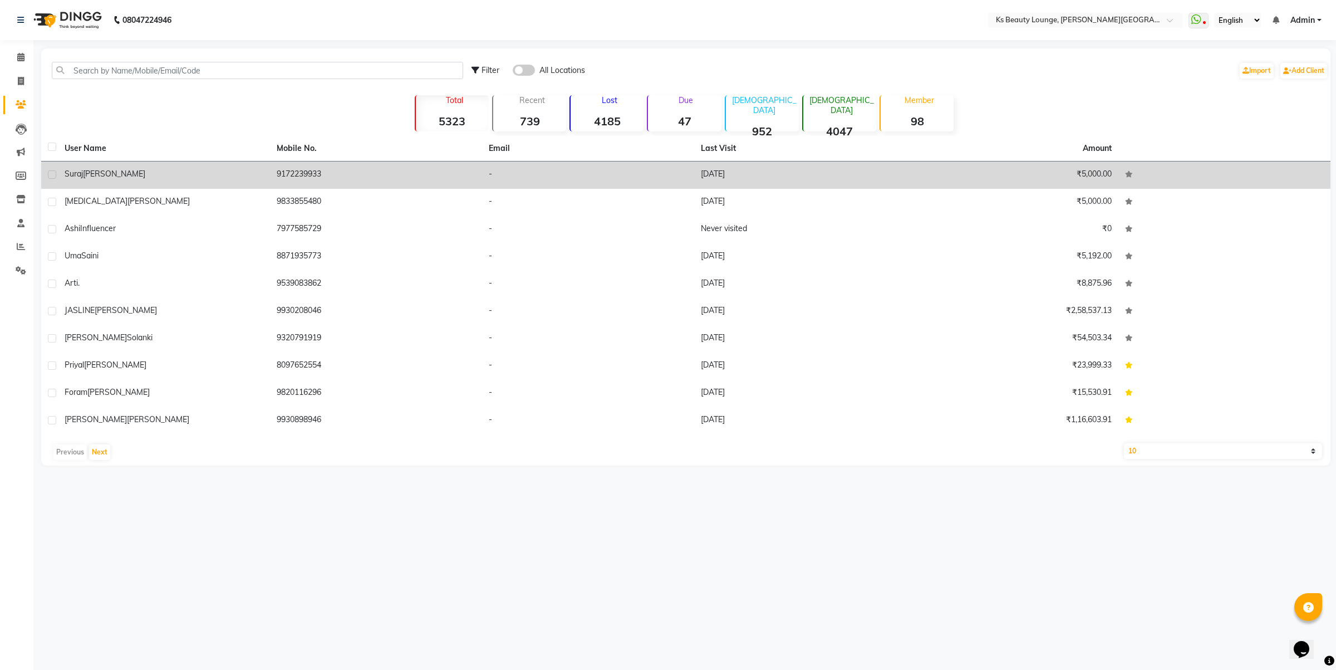
click at [291, 177] on td "9172239933" at bounding box center [376, 174] width 212 height 27
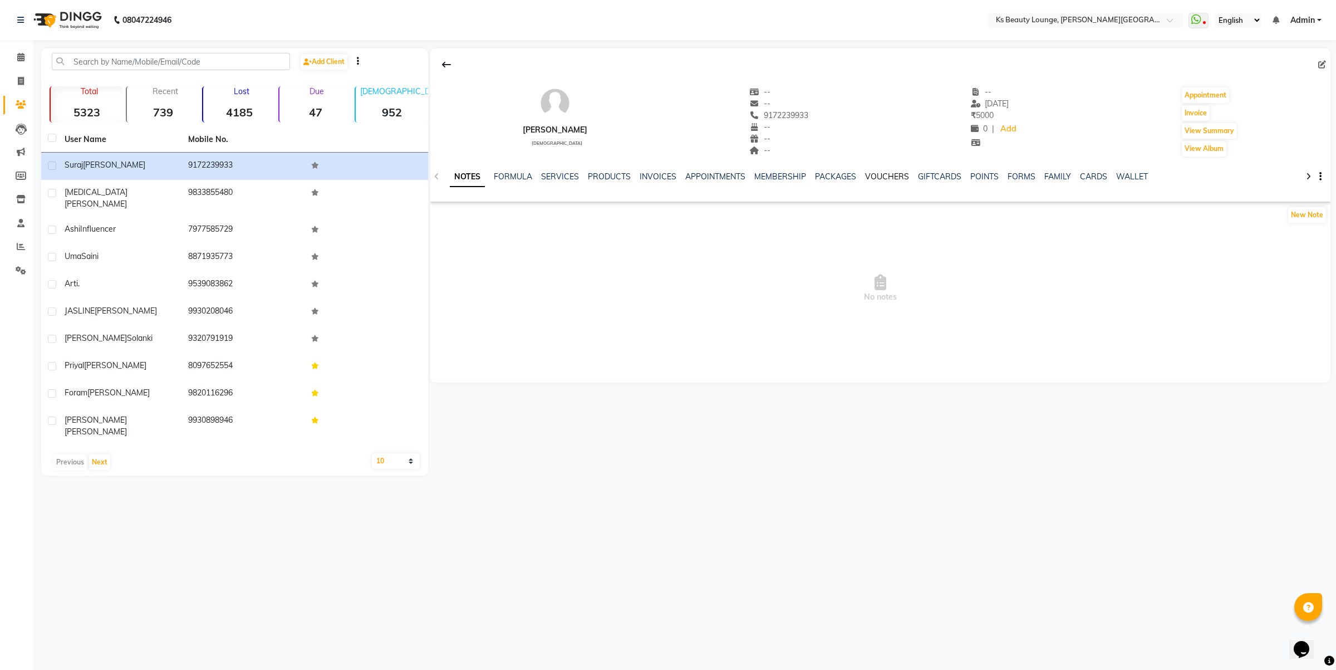
click at [880, 176] on link "VOUCHERS" at bounding box center [887, 176] width 44 height 10
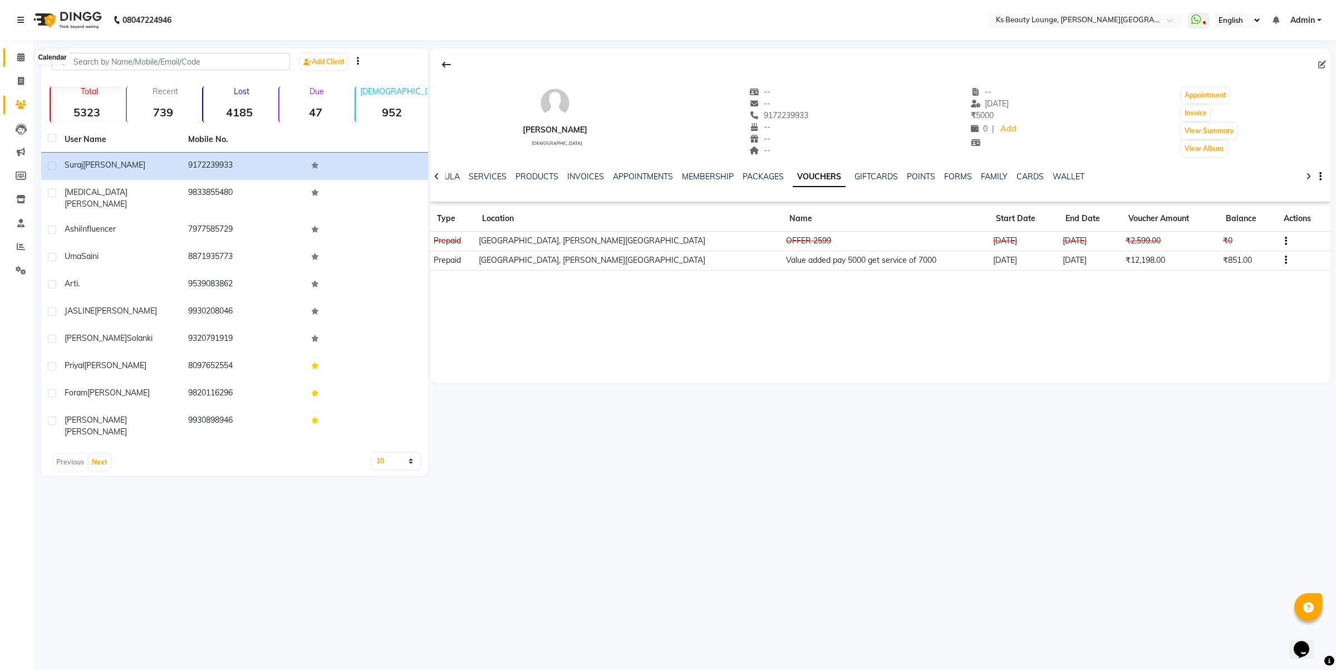
click at [20, 55] on icon at bounding box center [20, 57] width 7 height 8
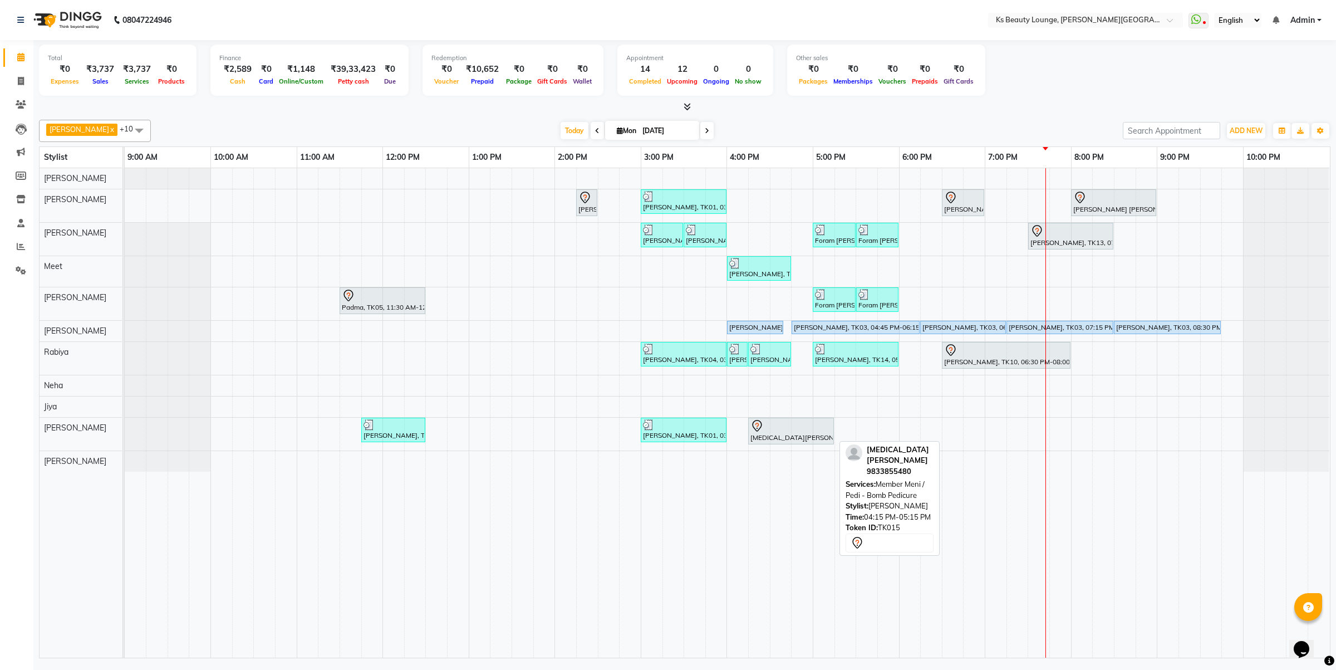
click at [819, 426] on div at bounding box center [791, 425] width 81 height 13
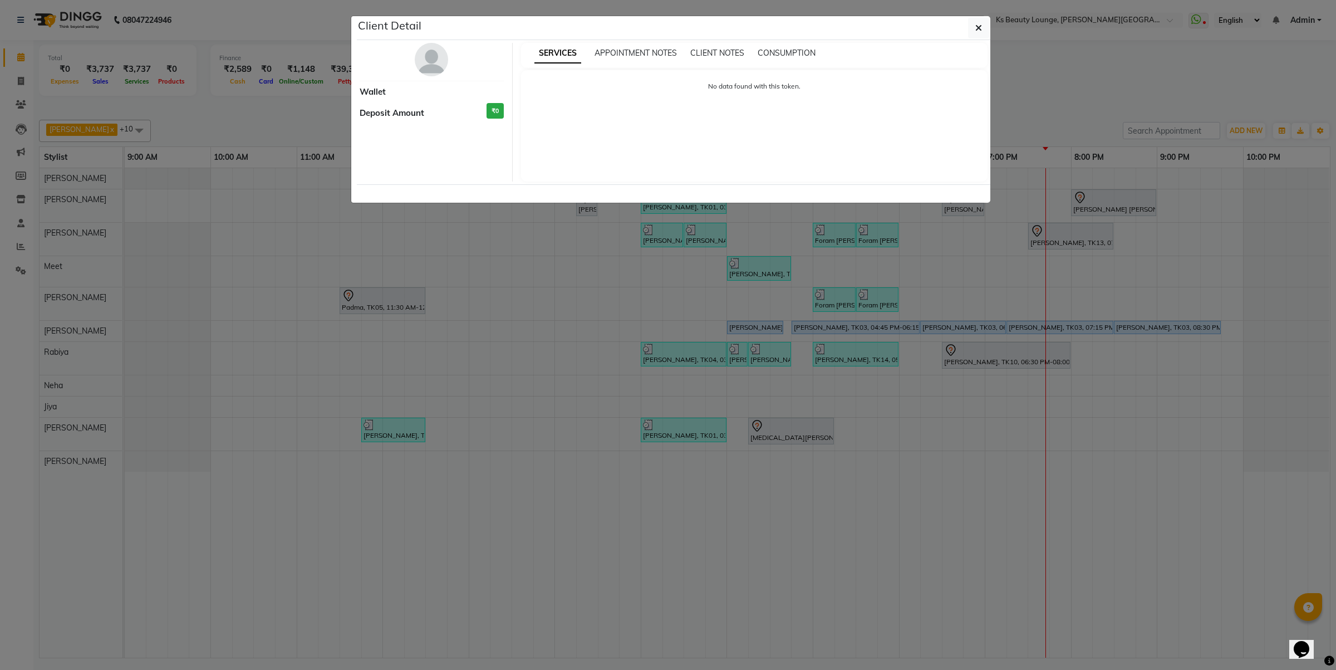
select select "7"
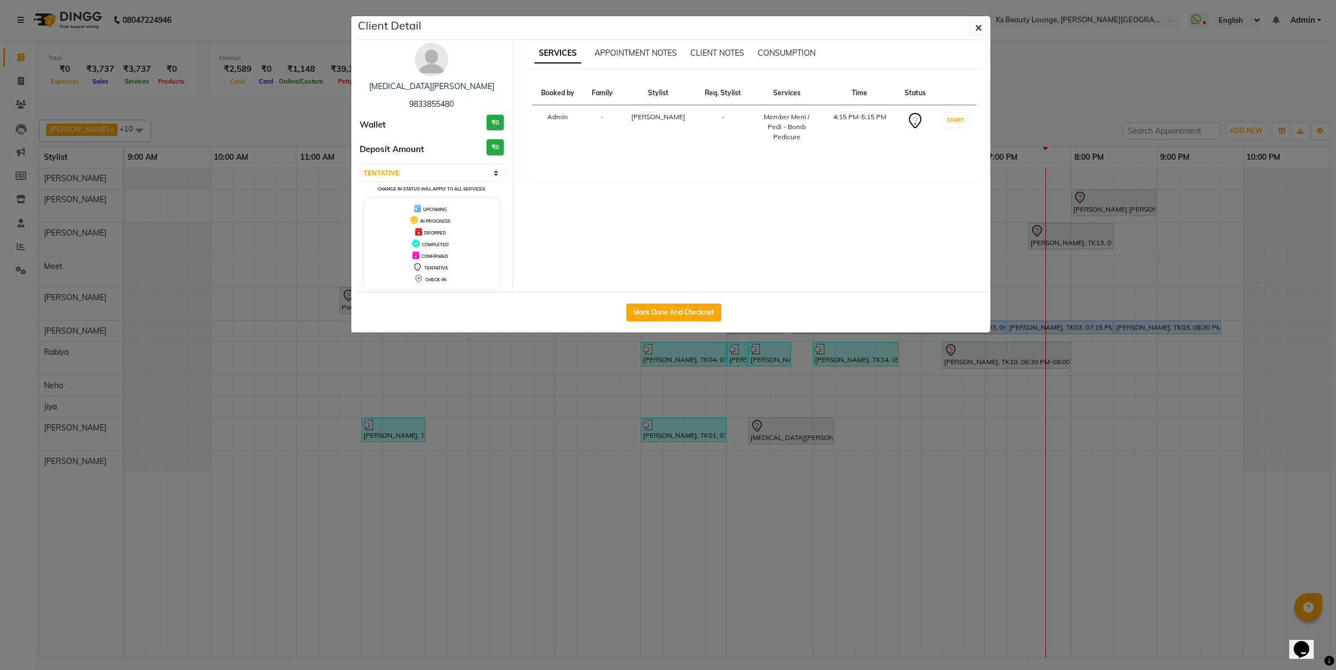
click at [677, 296] on div "Mark Done And Checkout" at bounding box center [674, 312] width 634 height 41
drag, startPoint x: 682, startPoint y: 307, endPoint x: 847, endPoint y: 346, distance: 170.0
click at [682, 307] on button "Mark Done And Checkout" at bounding box center [673, 312] width 95 height 18
select select "4411"
select select "service"
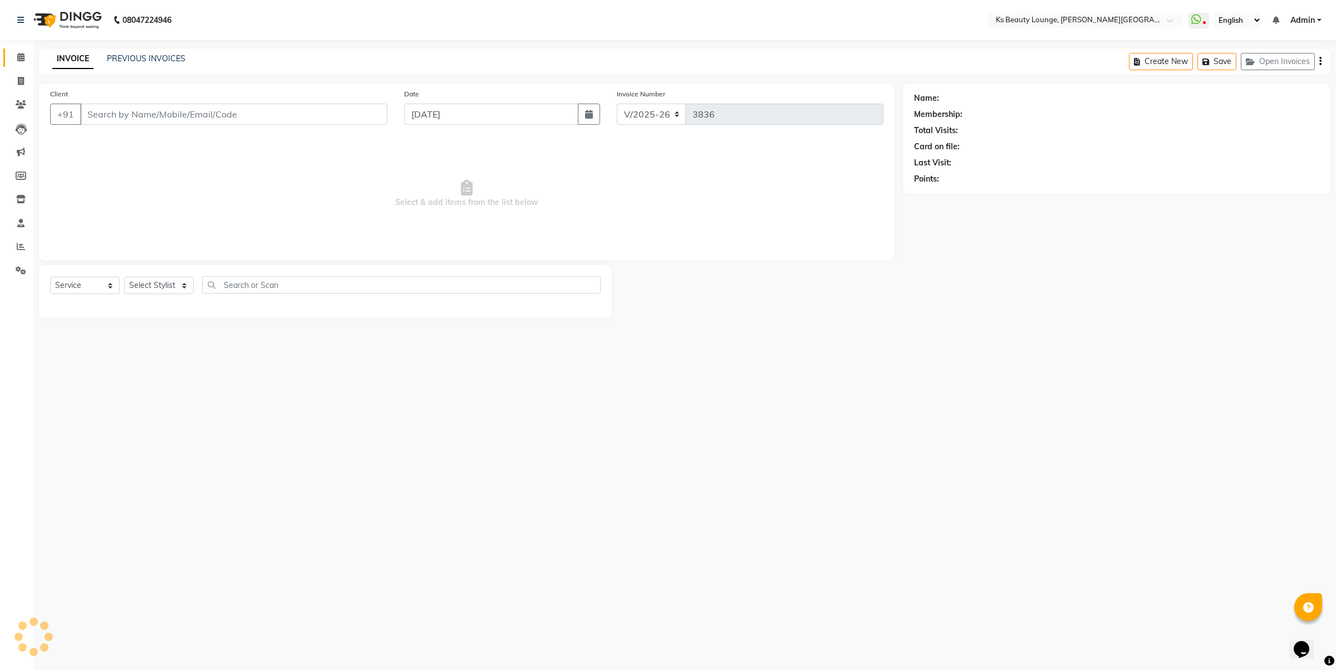
type input "9833855480"
select select "87953"
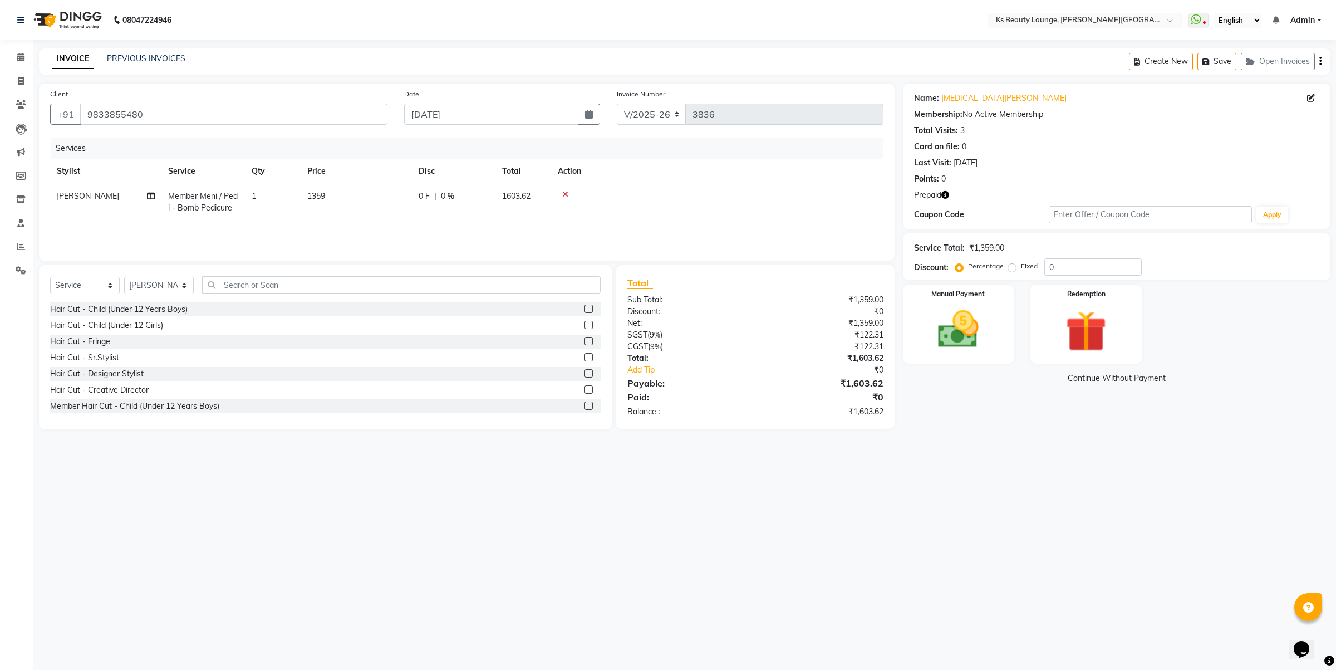
click at [1321, 61] on icon "button" at bounding box center [1321, 61] width 2 height 1
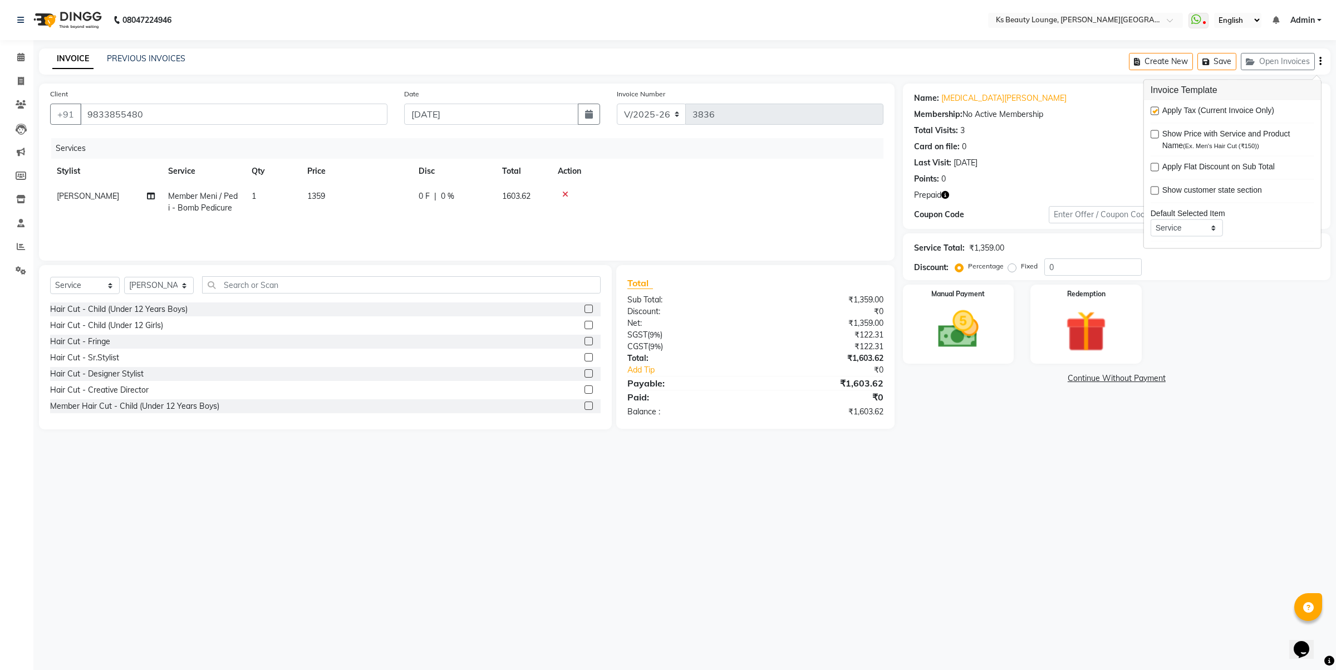
drag, startPoint x: 1154, startPoint y: 109, endPoint x: 1155, endPoint y: 115, distance: 6.9
click at [1154, 109] on label at bounding box center [1155, 111] width 8 height 8
click at [1154, 109] on input "checkbox" at bounding box center [1154, 111] width 7 height 7
checkbox input "false"
click at [1087, 340] on img at bounding box center [1086, 331] width 69 height 53
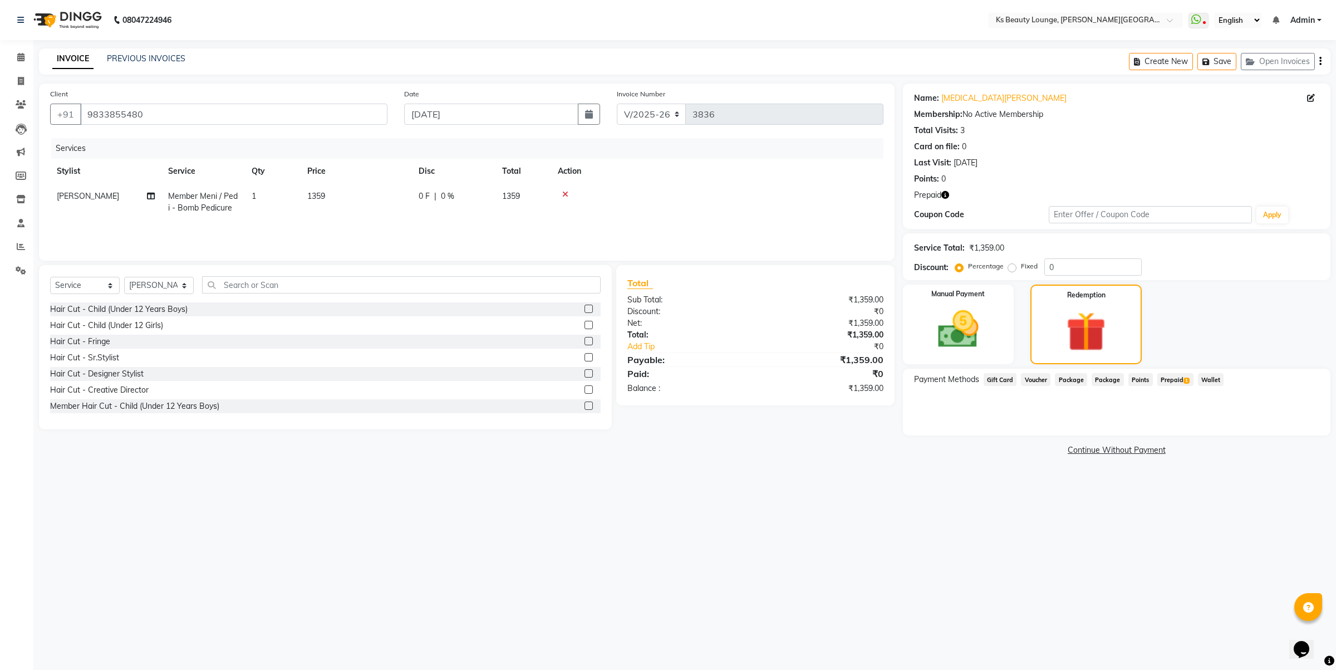
click at [1165, 382] on span "Prepaid 1" at bounding box center [1176, 379] width 36 height 13
click at [1286, 419] on button "Add" at bounding box center [1293, 424] width 41 height 19
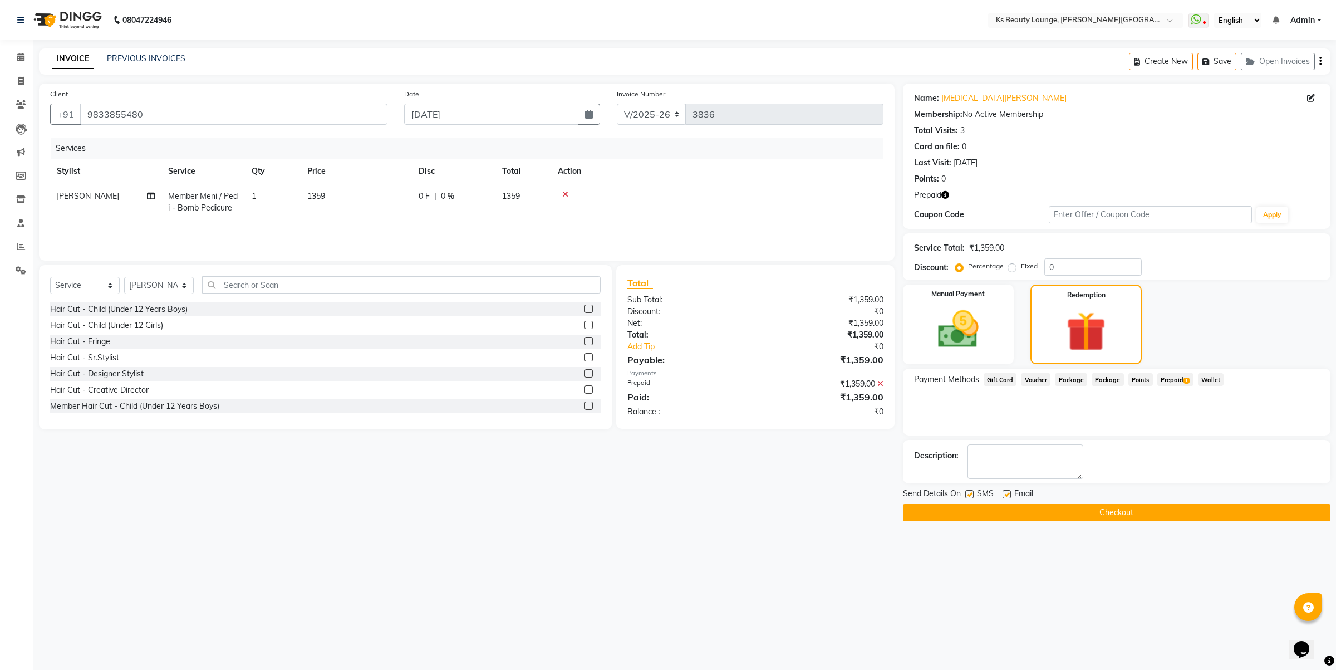
click at [1176, 508] on button "Checkout" at bounding box center [1117, 512] width 428 height 17
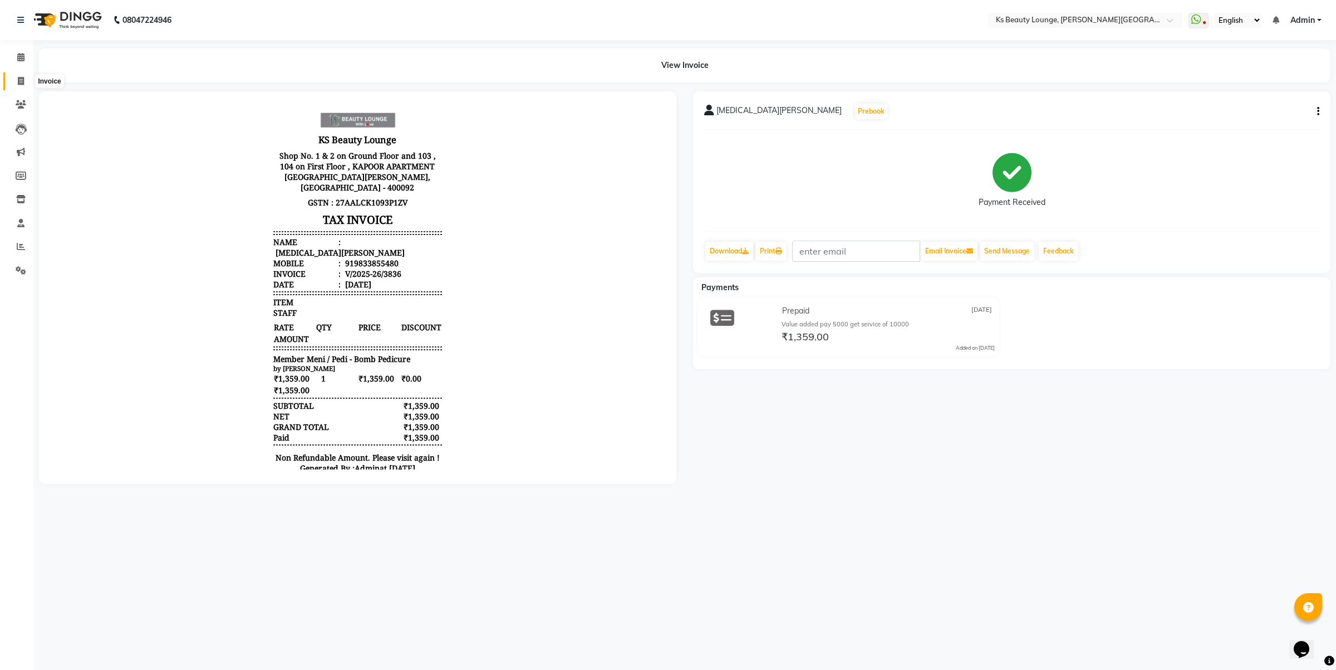
click at [16, 81] on span at bounding box center [20, 81] width 19 height 13
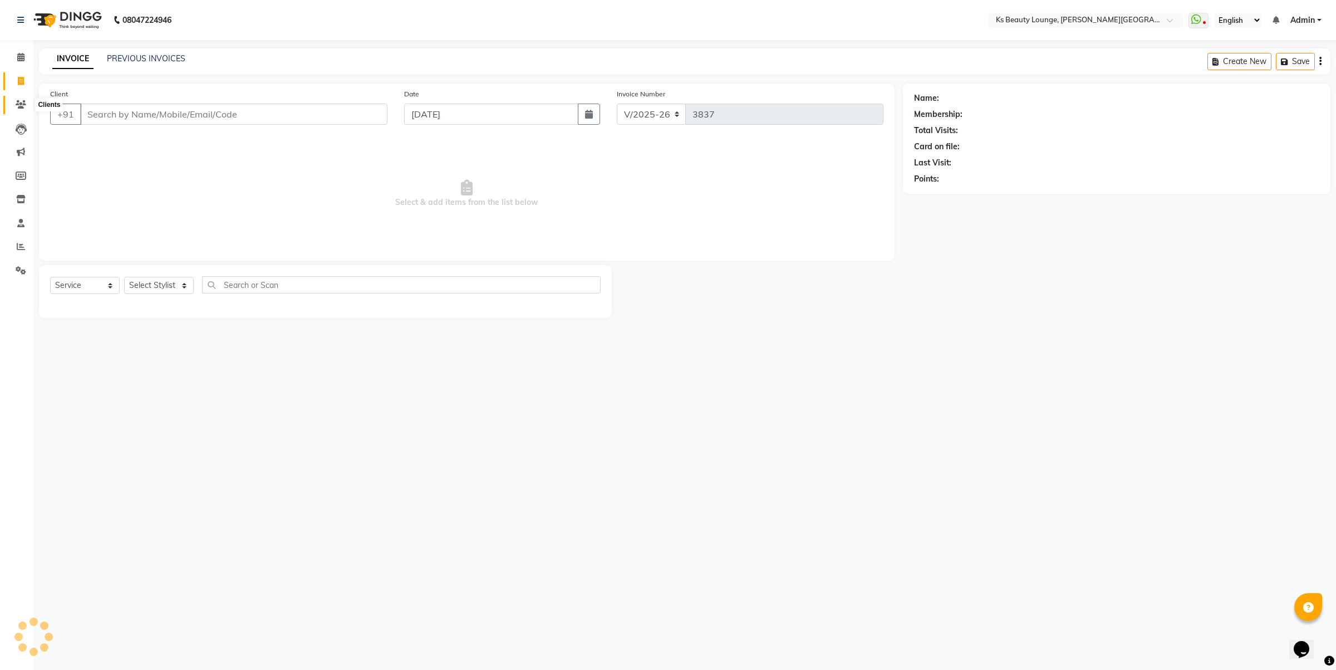
click at [18, 100] on icon at bounding box center [21, 104] width 11 height 8
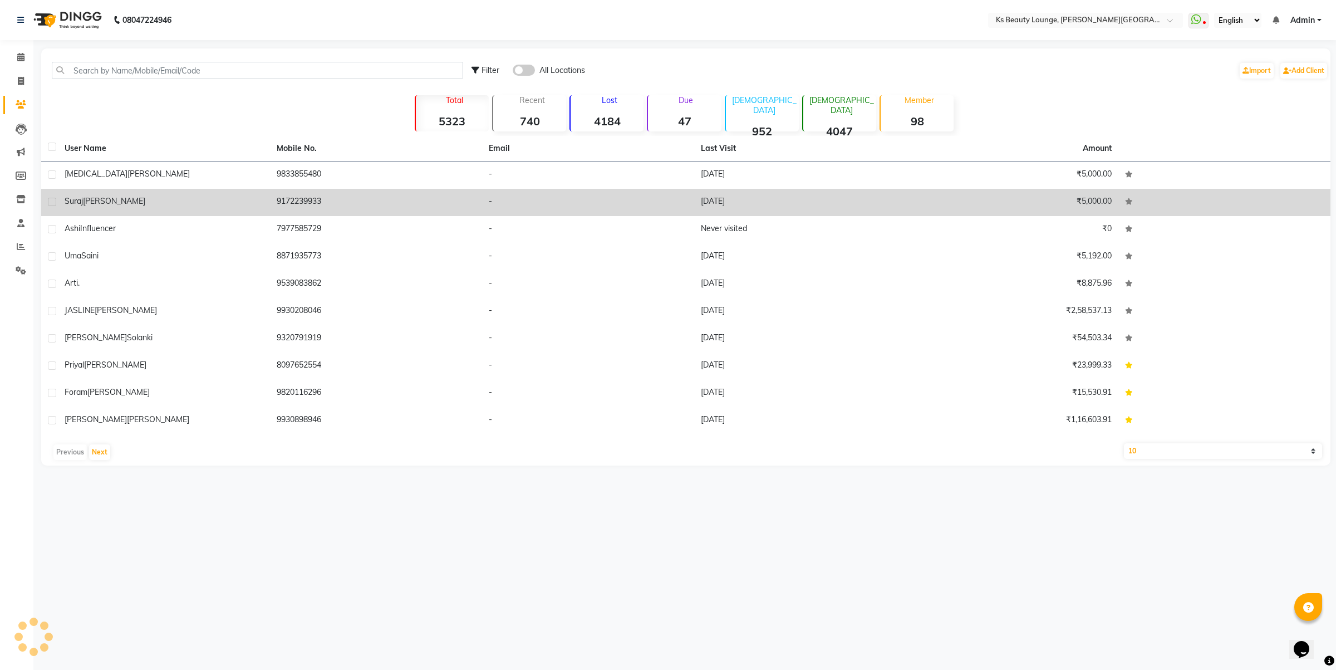
click at [298, 174] on td "9833855480" at bounding box center [376, 174] width 212 height 27
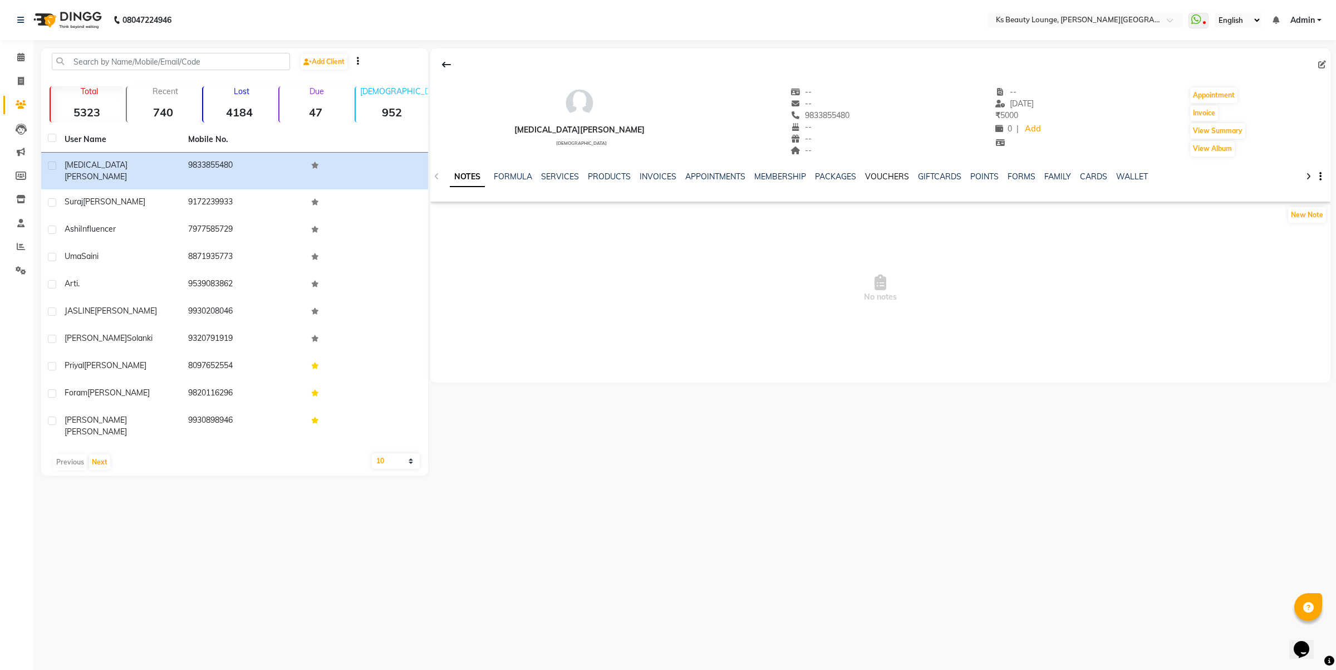
click at [885, 178] on link "VOUCHERS" at bounding box center [887, 176] width 44 height 10
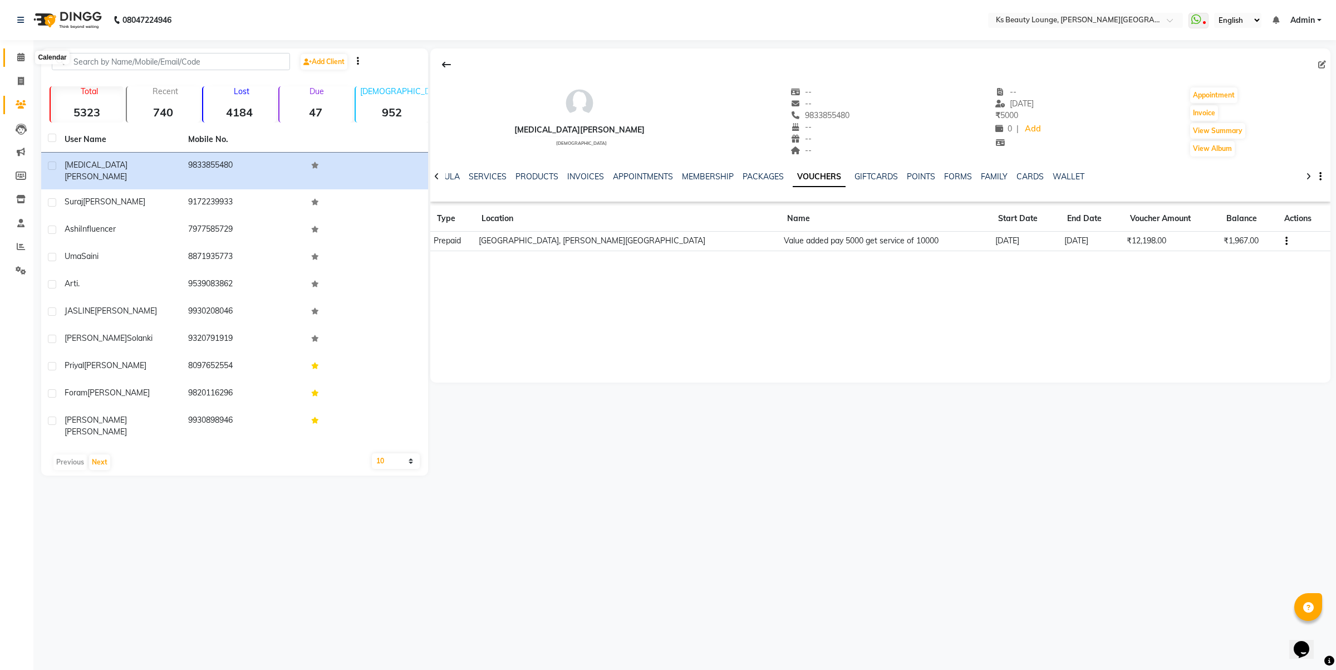
click at [21, 57] on icon at bounding box center [20, 57] width 7 height 8
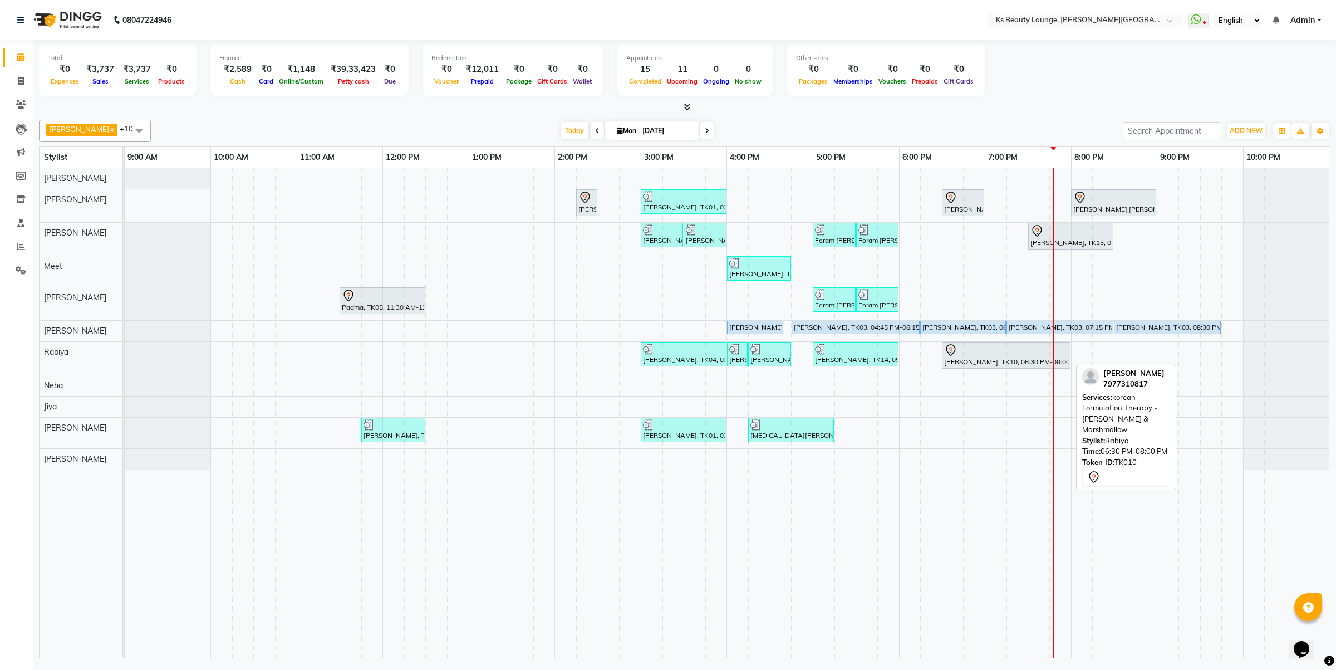
click at [949, 352] on icon at bounding box center [950, 350] width 13 height 13
select select "7"
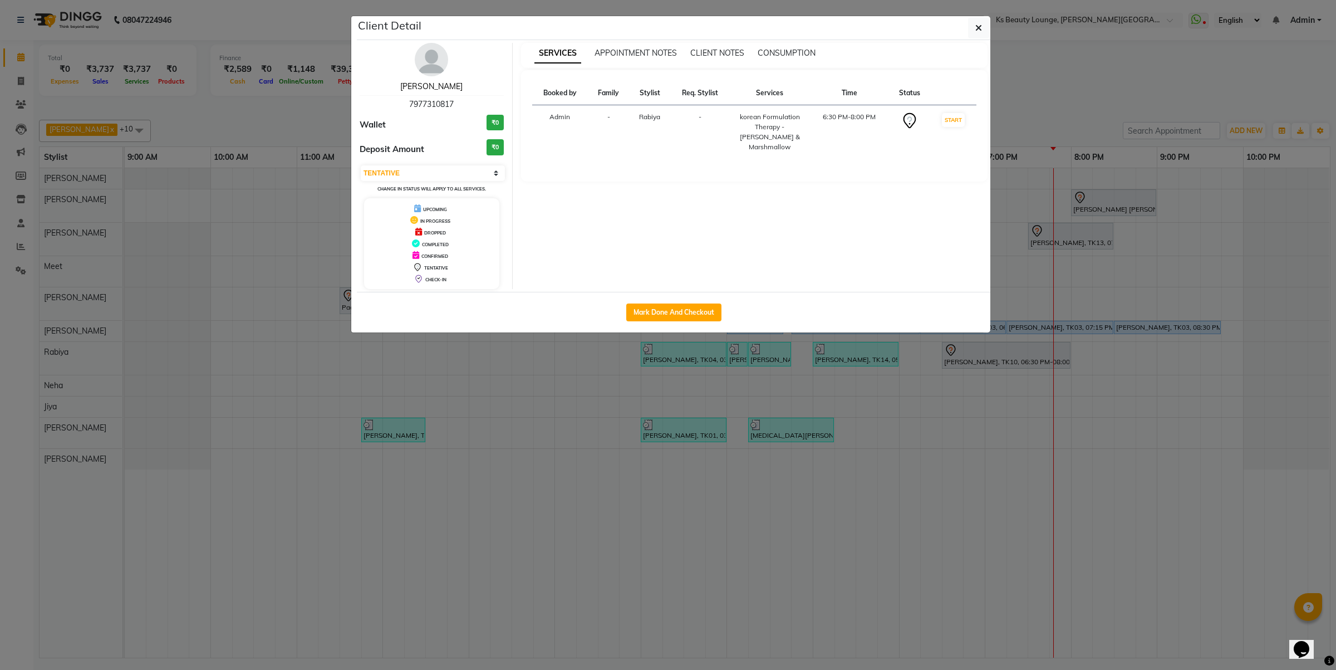
click at [429, 88] on link "[PERSON_NAME]" at bounding box center [431, 86] width 62 height 10
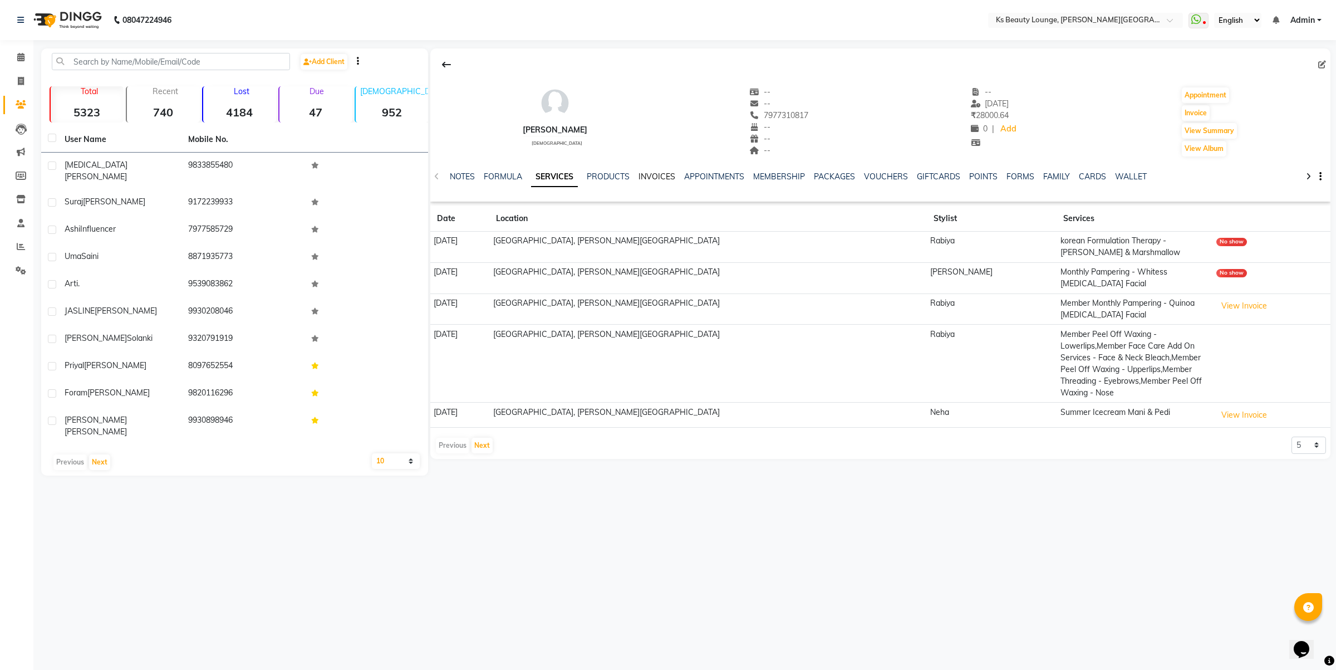
click at [646, 176] on link "INVOICES" at bounding box center [657, 176] width 37 height 10
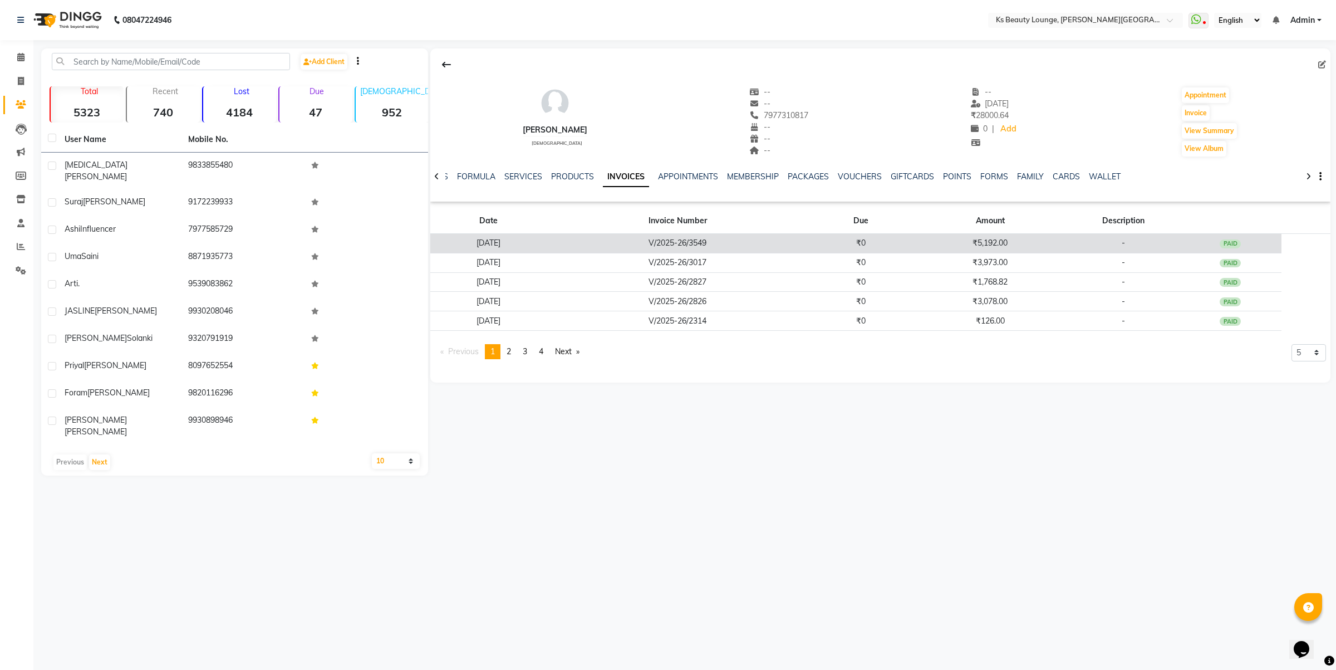
click at [761, 246] on td "V/2025-26/3549" at bounding box center [677, 243] width 263 height 19
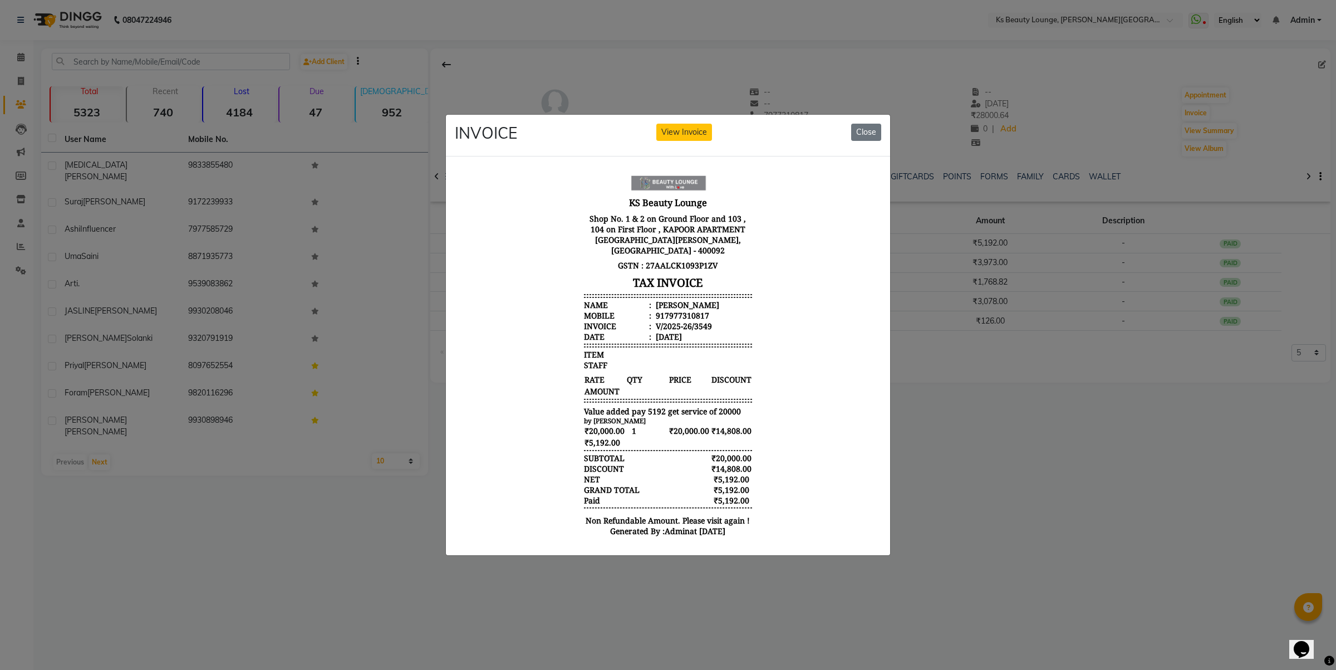
click at [979, 390] on ngb-modal-window "INVOICE View Invoice Close" at bounding box center [668, 335] width 1336 height 670
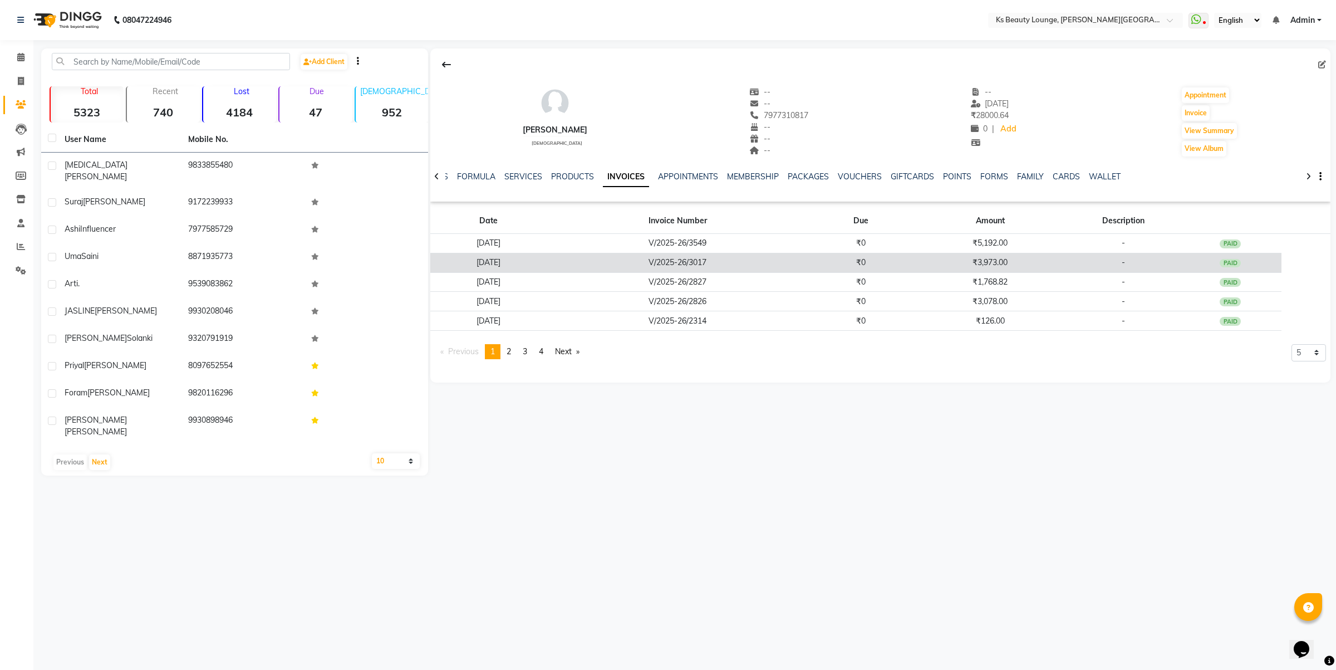
click at [957, 268] on td "₹3,973.00" at bounding box center [990, 262] width 155 height 19
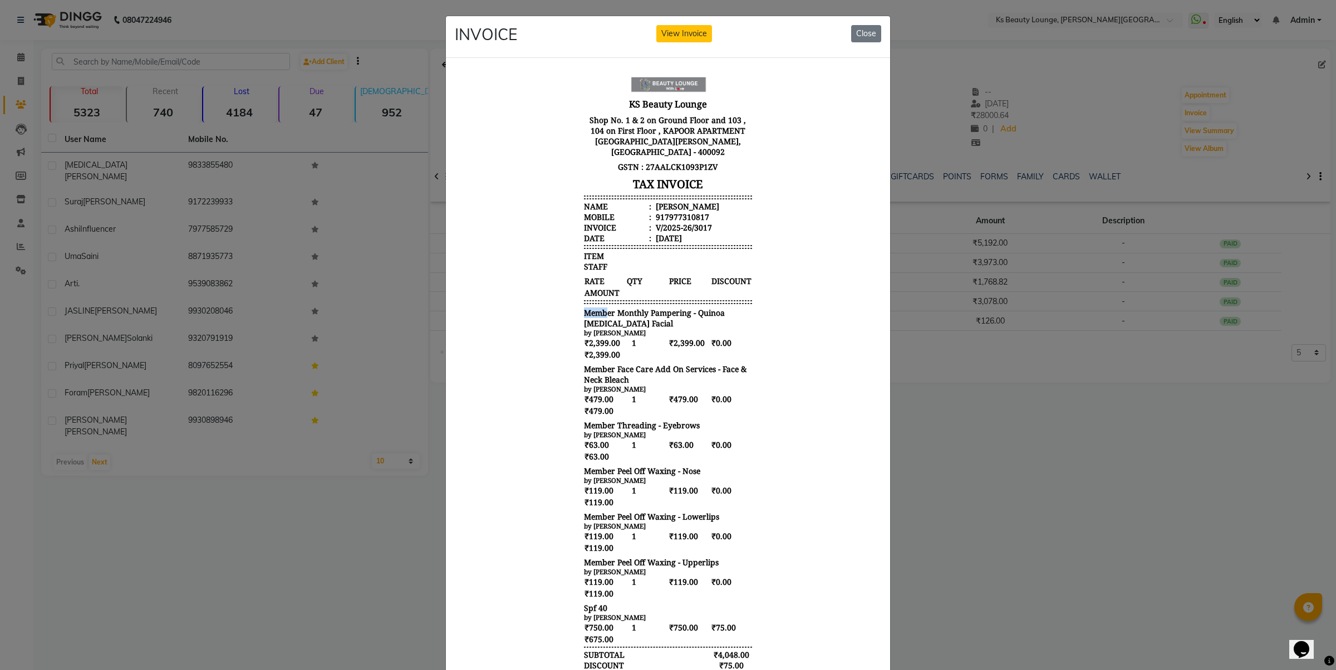
drag, startPoint x: 566, startPoint y: 308, endPoint x: 598, endPoint y: 313, distance: 32.7
click at [598, 313] on body "KS Beauty Lounge Shop No. 1 & 2 on Ground Floor and 103 , 104 on First Floor , …" at bounding box center [668, 407] width 418 height 673
drag, startPoint x: 688, startPoint y: 310, endPoint x: 687, endPoint y: 351, distance: 41.2
click at [636, 321] on span "Member Monthly Pampering - Quinoa Whitening Facial" at bounding box center [668, 317] width 168 height 21
copy span "Quinoa Whitening Facial"
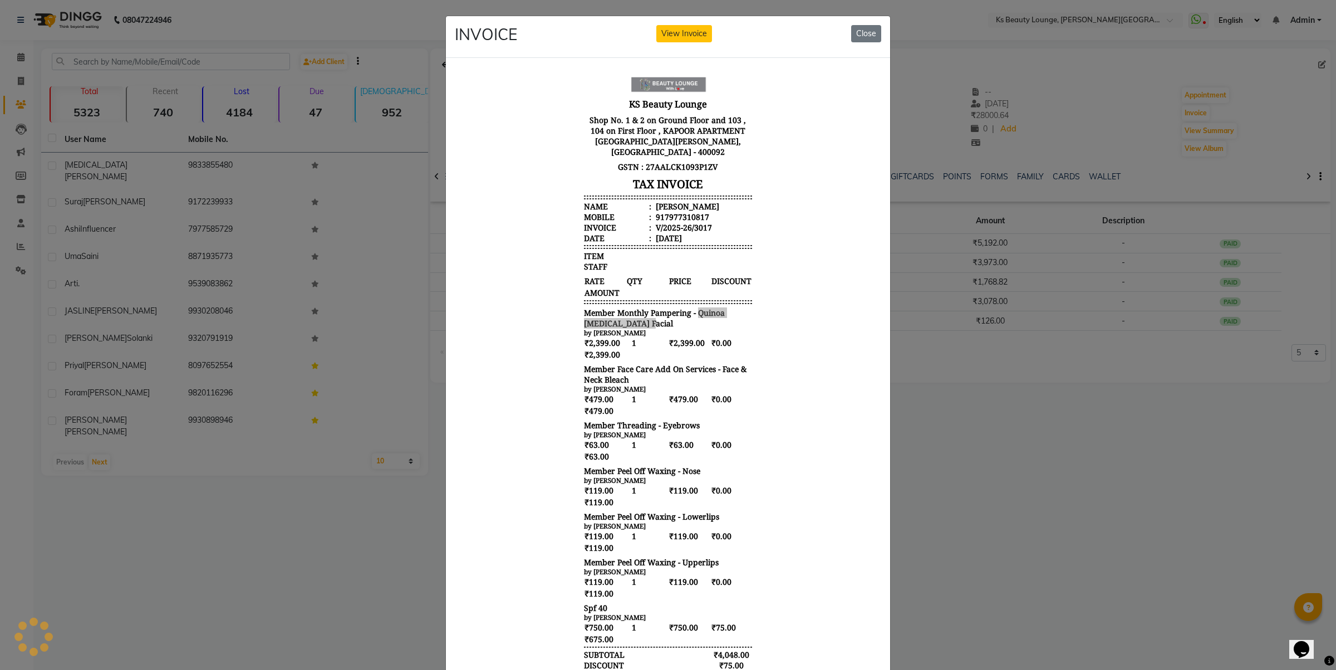
click at [988, 469] on ngb-modal-window "INVOICE View Invoice Close" at bounding box center [668, 335] width 1336 height 670
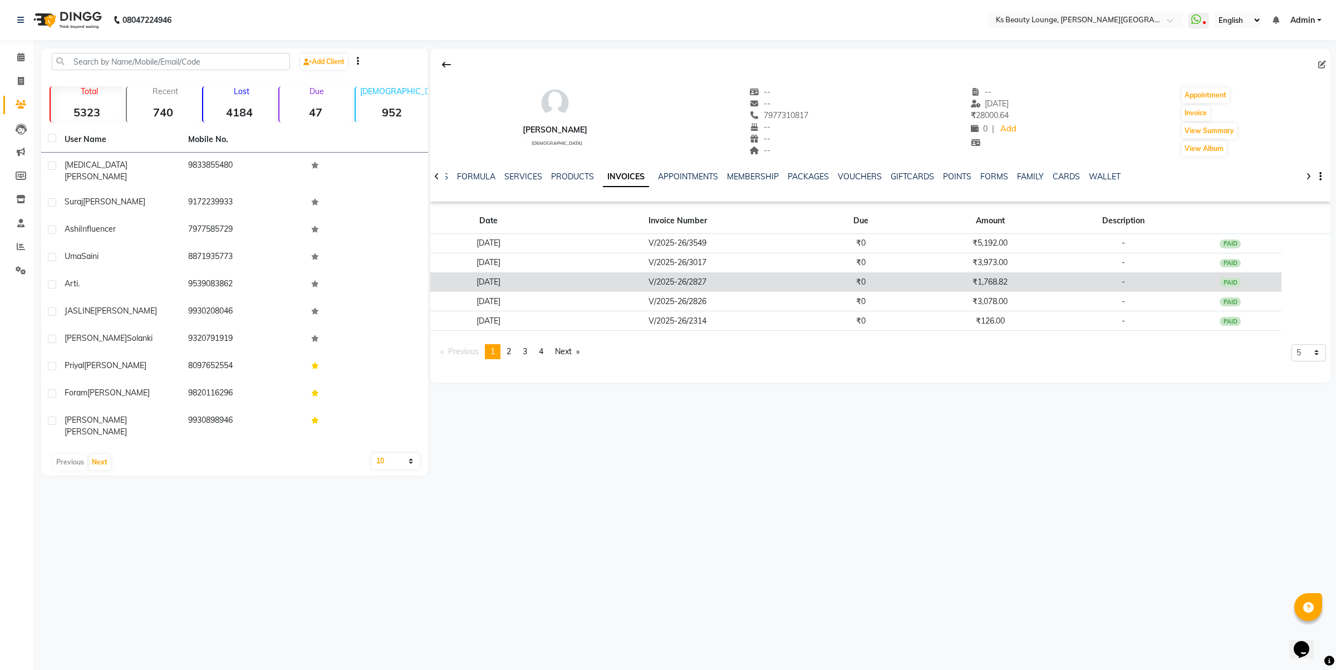
click at [913, 277] on td "₹0" at bounding box center [861, 281] width 104 height 19
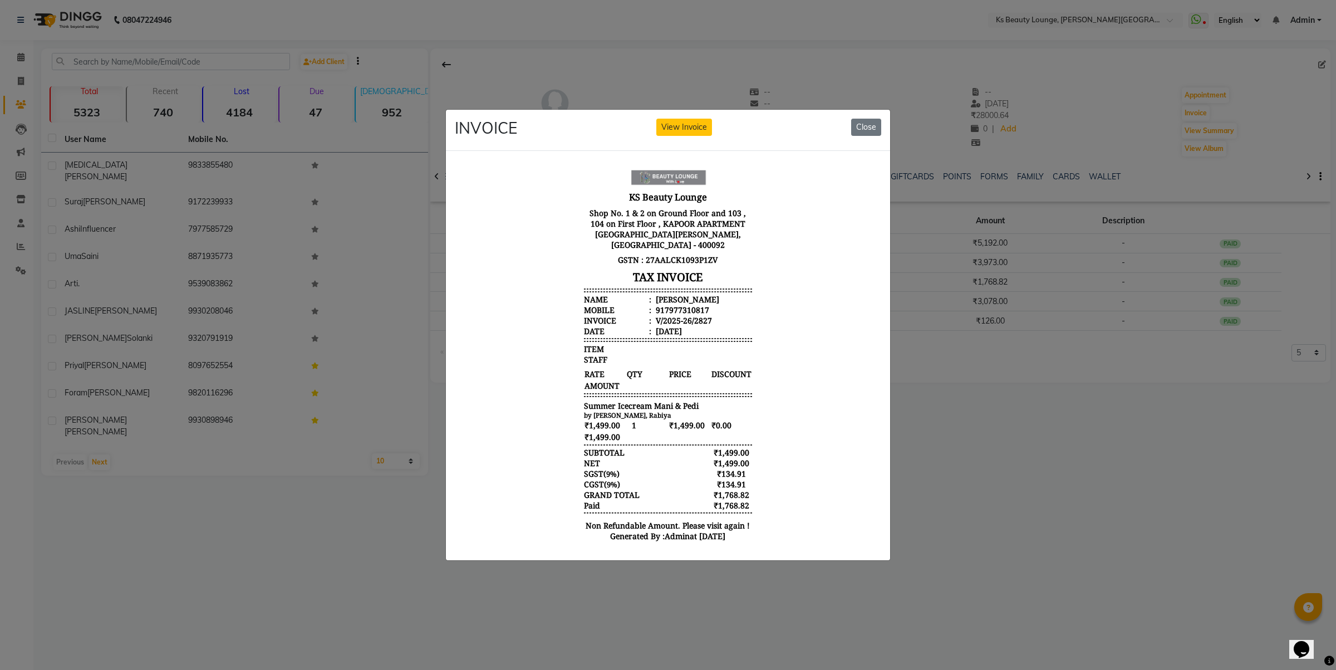
click at [1011, 468] on ngb-modal-window "INVOICE View Invoice Close" at bounding box center [668, 335] width 1336 height 670
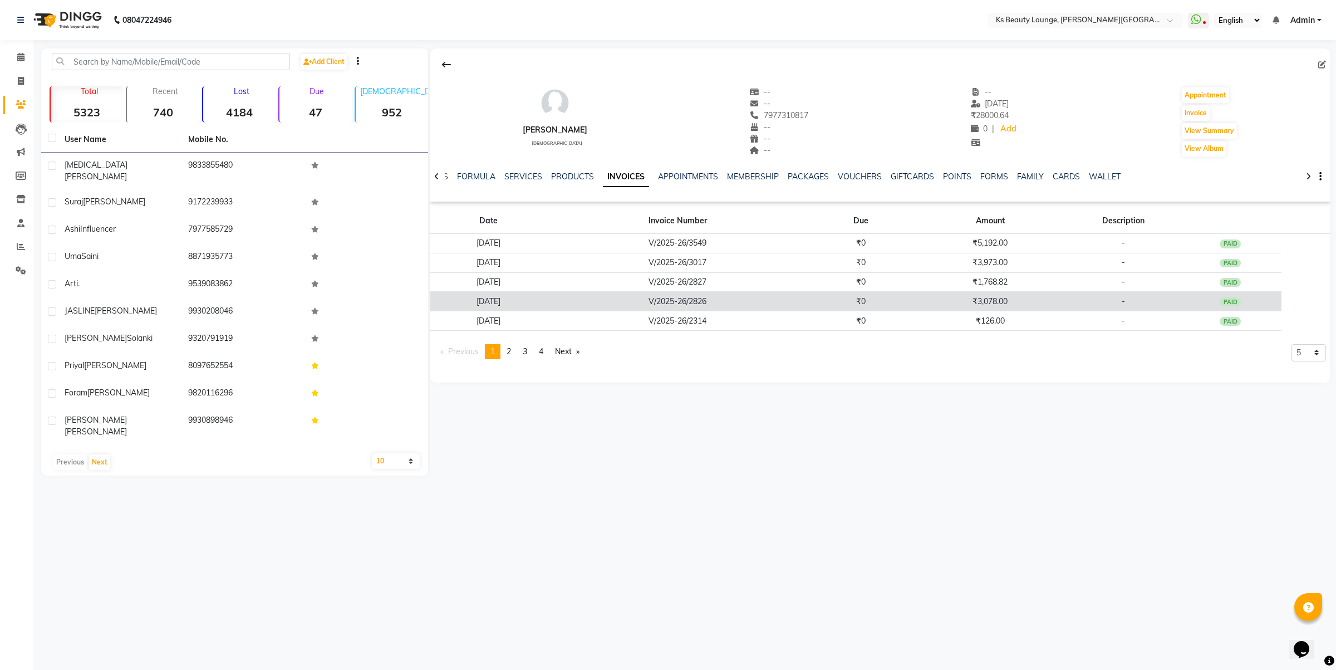
click at [982, 301] on td "₹3,078.00" at bounding box center [990, 301] width 155 height 19
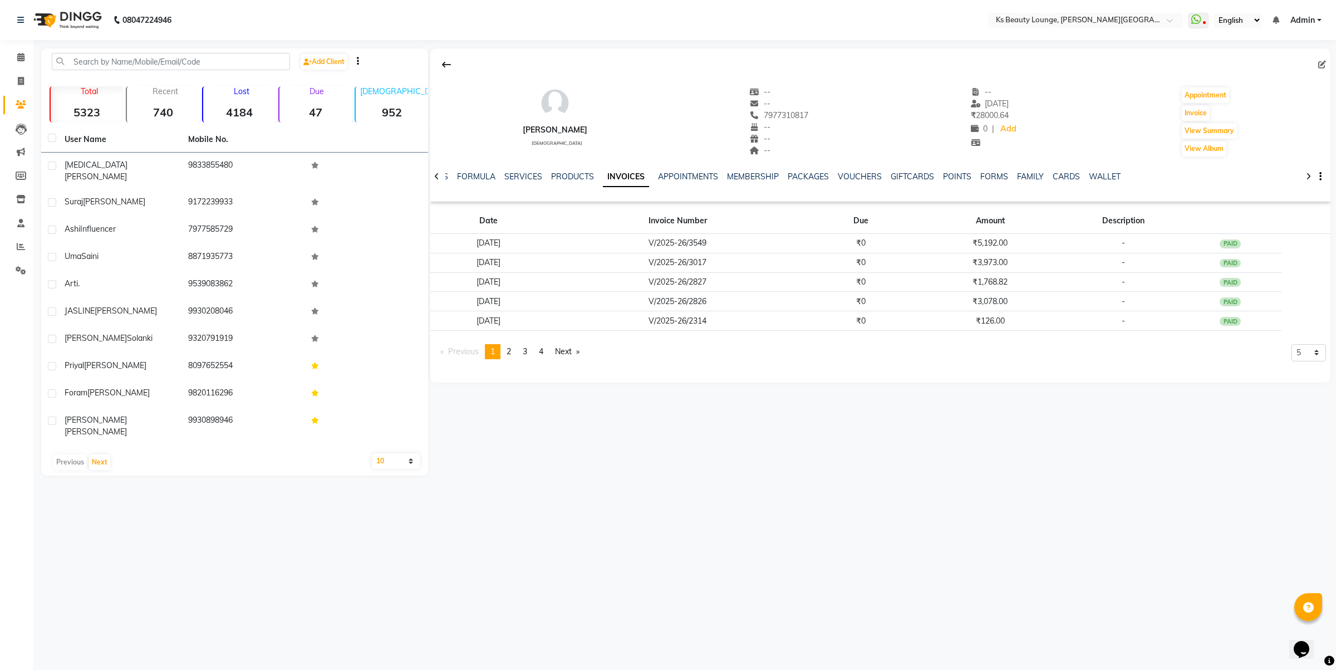
click at [31, 57] on li "Calendar" at bounding box center [16, 58] width 33 height 24
click at [17, 52] on span at bounding box center [20, 57] width 19 height 13
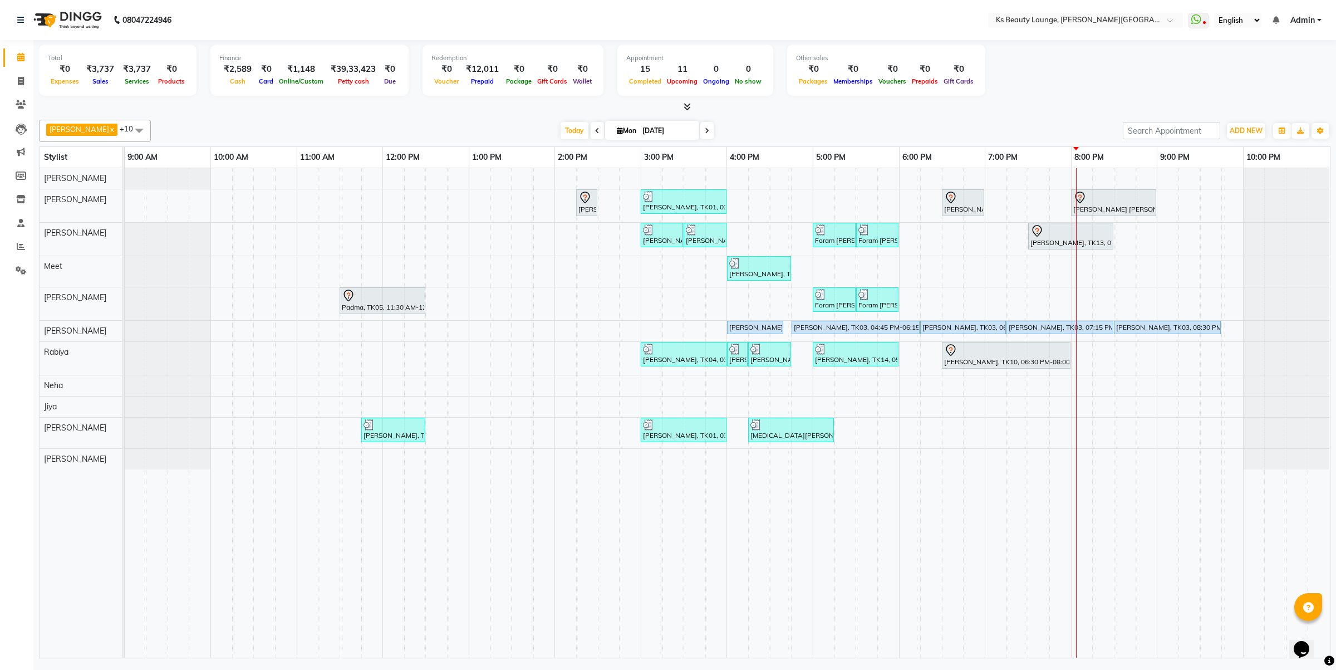
click at [700, 131] on span at bounding box center [706, 130] width 13 height 17
type input "02-09-2025"
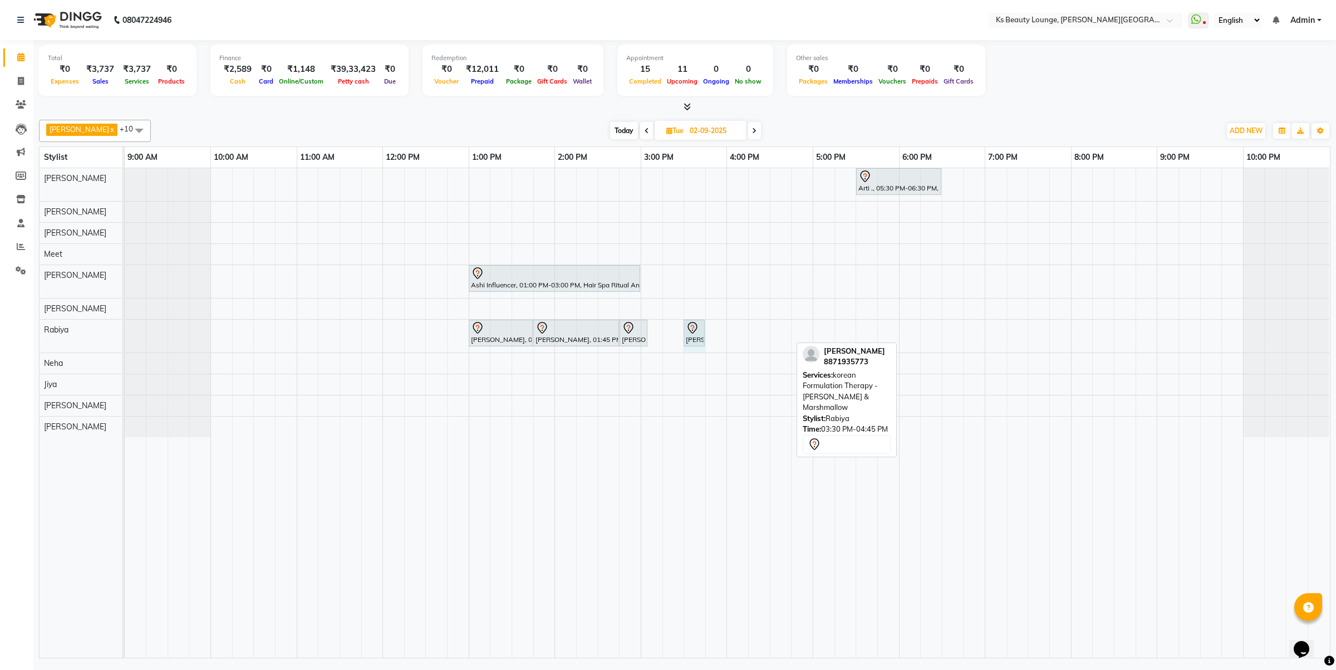
drag, startPoint x: 789, startPoint y: 333, endPoint x: 697, endPoint y: 339, distance: 92.6
click at [125, 339] on div "Chandni Doshi, 01:00 PM-01:45 PM, Rica - Full Arms Chandni Doshi, 01:45 PM-02:4…" at bounding box center [125, 336] width 0 height 33
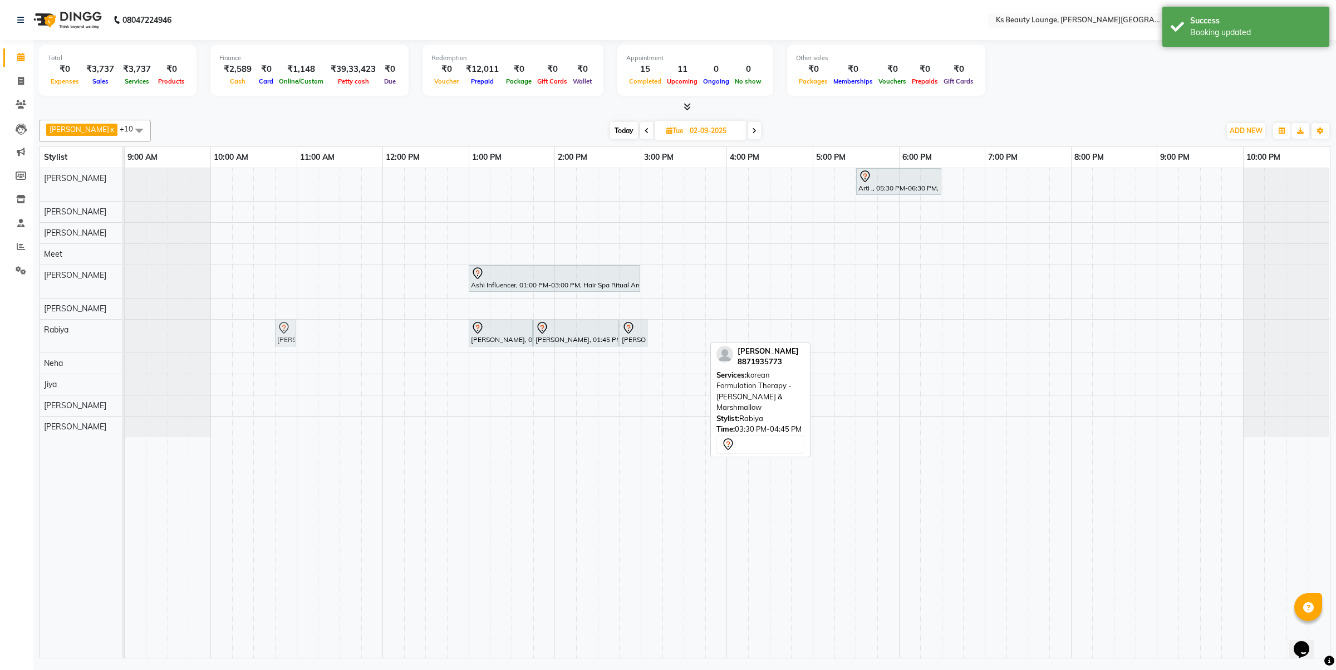
drag, startPoint x: 694, startPoint y: 335, endPoint x: 285, endPoint y: 347, distance: 409.4
click at [125, 347] on div "Chandni Doshi, 01:00 PM-01:45 PM, Rica - Full Arms Chandni Doshi, 01:45 PM-02:4…" at bounding box center [125, 336] width 0 height 33
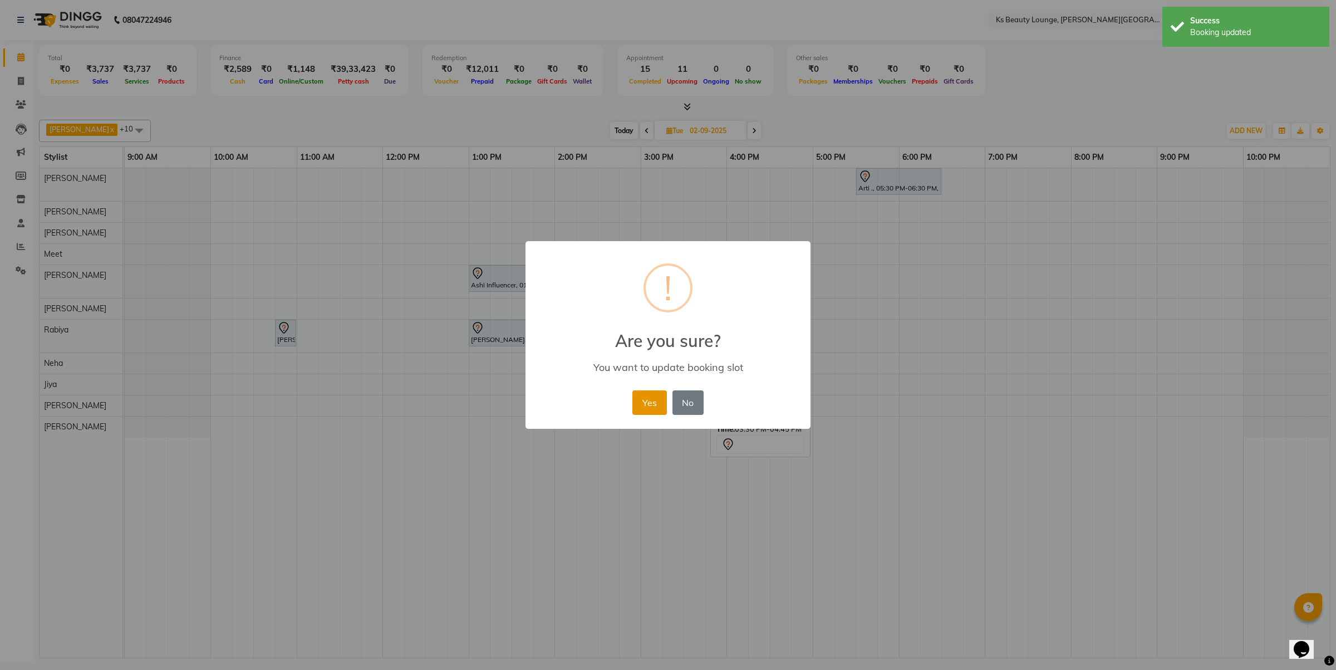
click at [658, 401] on button "Yes" at bounding box center [649, 402] width 34 height 24
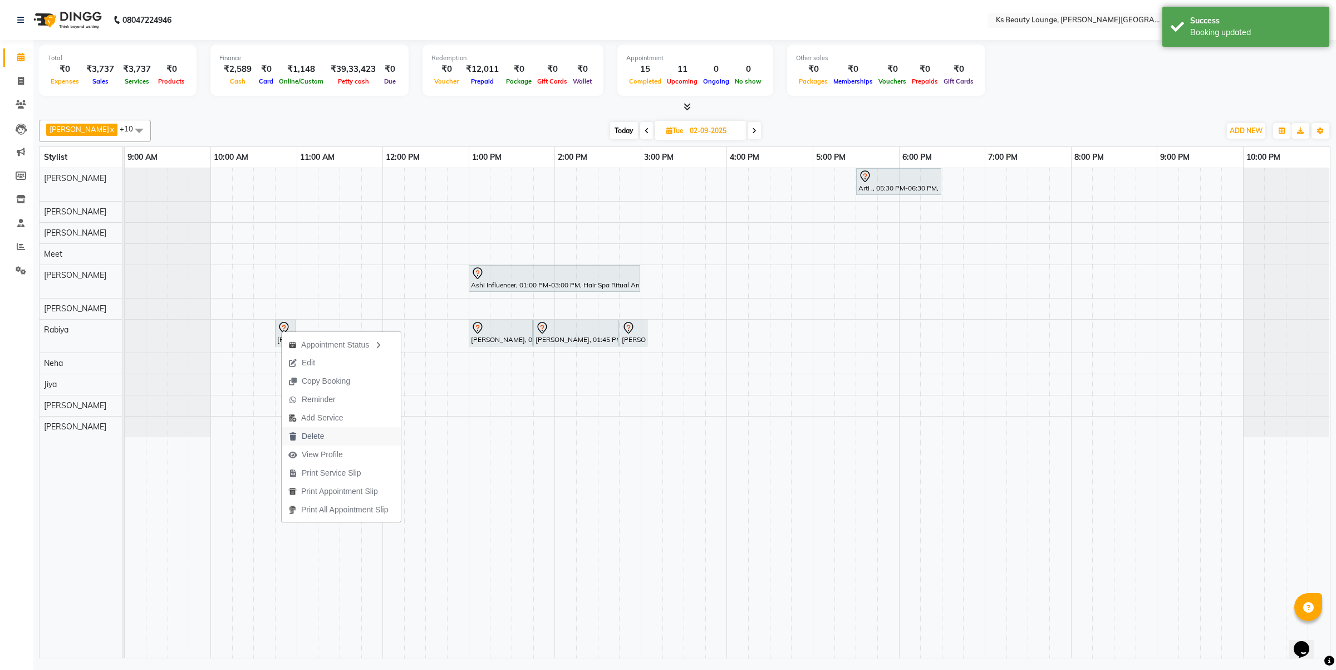
click at [338, 427] on button "Delete" at bounding box center [341, 436] width 119 height 18
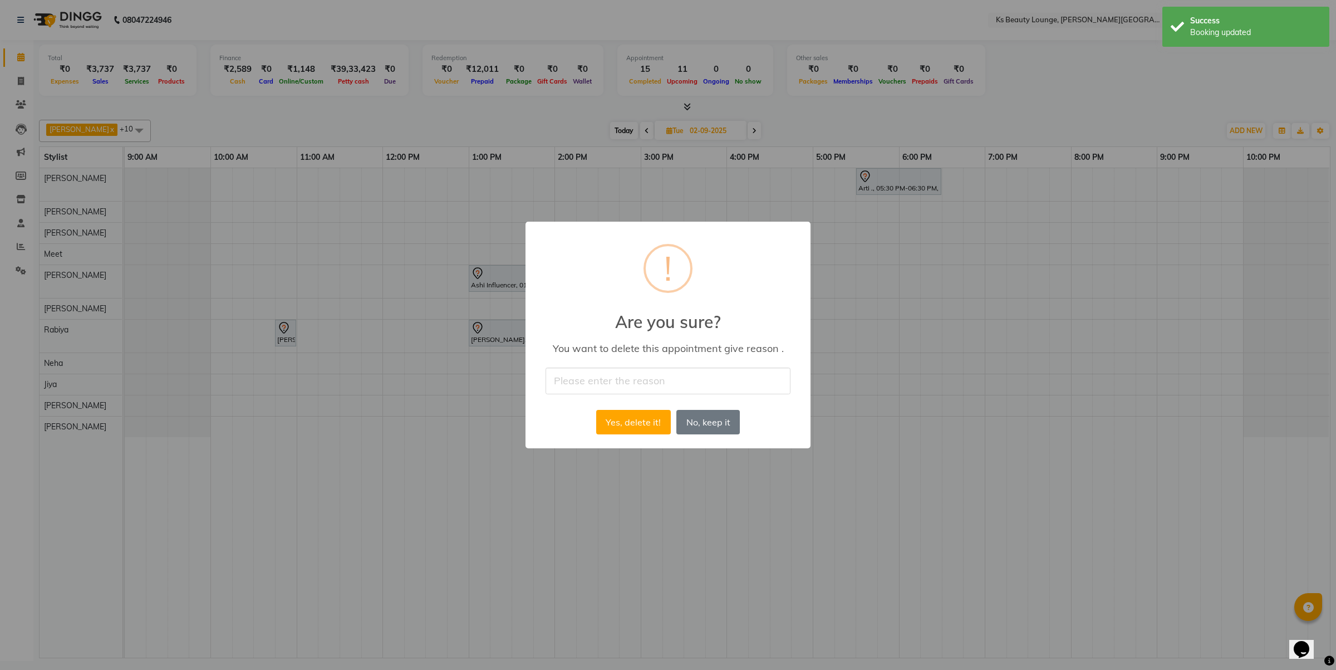
drag, startPoint x: 626, startPoint y: 382, endPoint x: 631, endPoint y: 393, distance: 12.0
click at [626, 382] on input "text" at bounding box center [668, 380] width 245 height 26
type input "cancel"
click at [632, 429] on button "Yes, delete it!" at bounding box center [633, 422] width 75 height 24
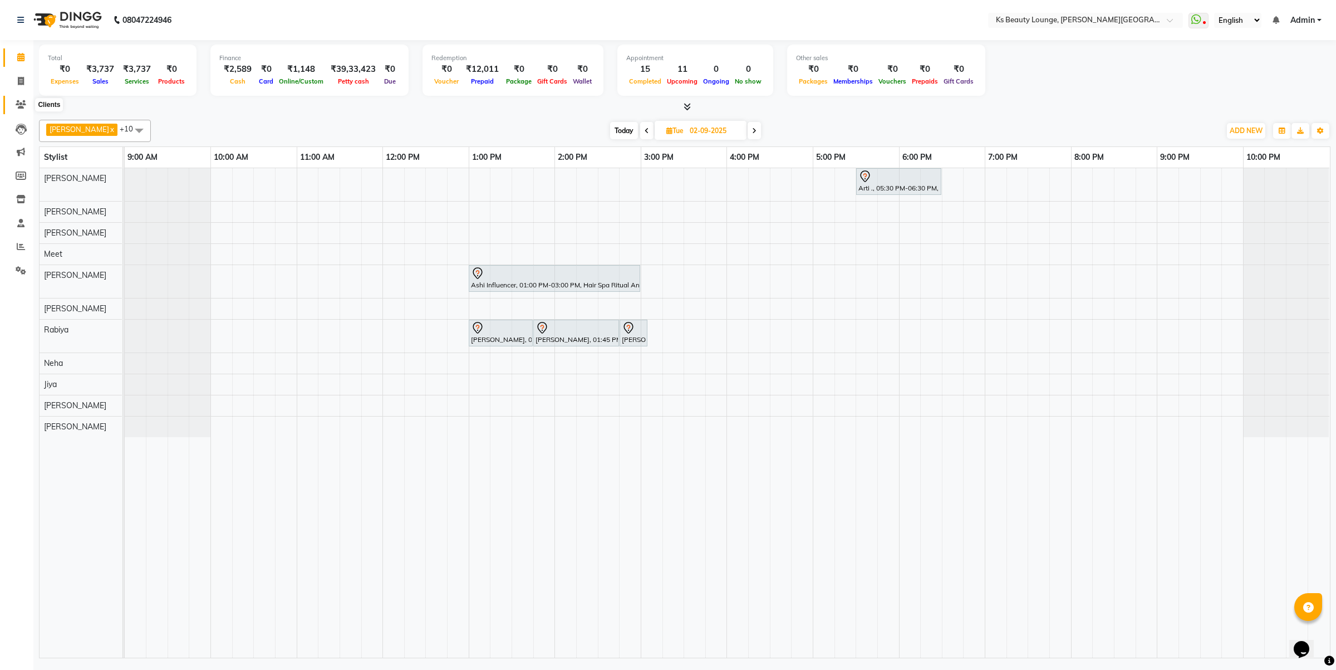
click at [20, 106] on icon at bounding box center [21, 104] width 11 height 8
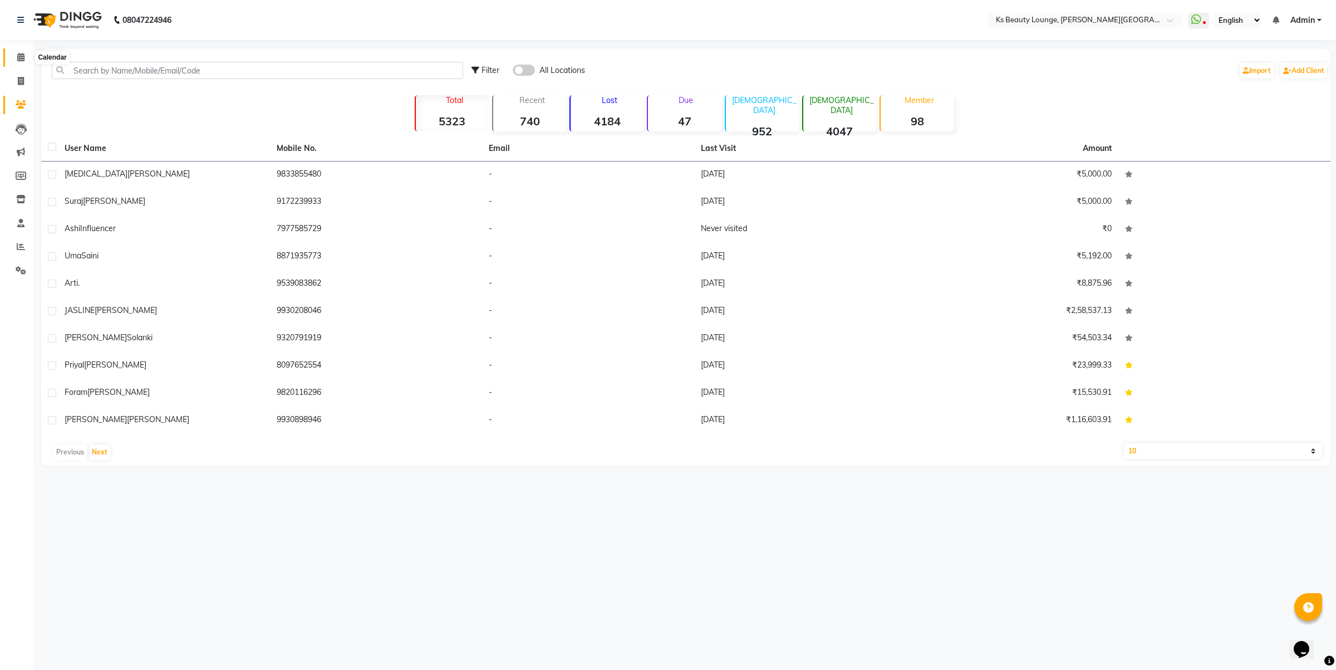
click at [21, 50] on link "Calendar" at bounding box center [16, 57] width 27 height 18
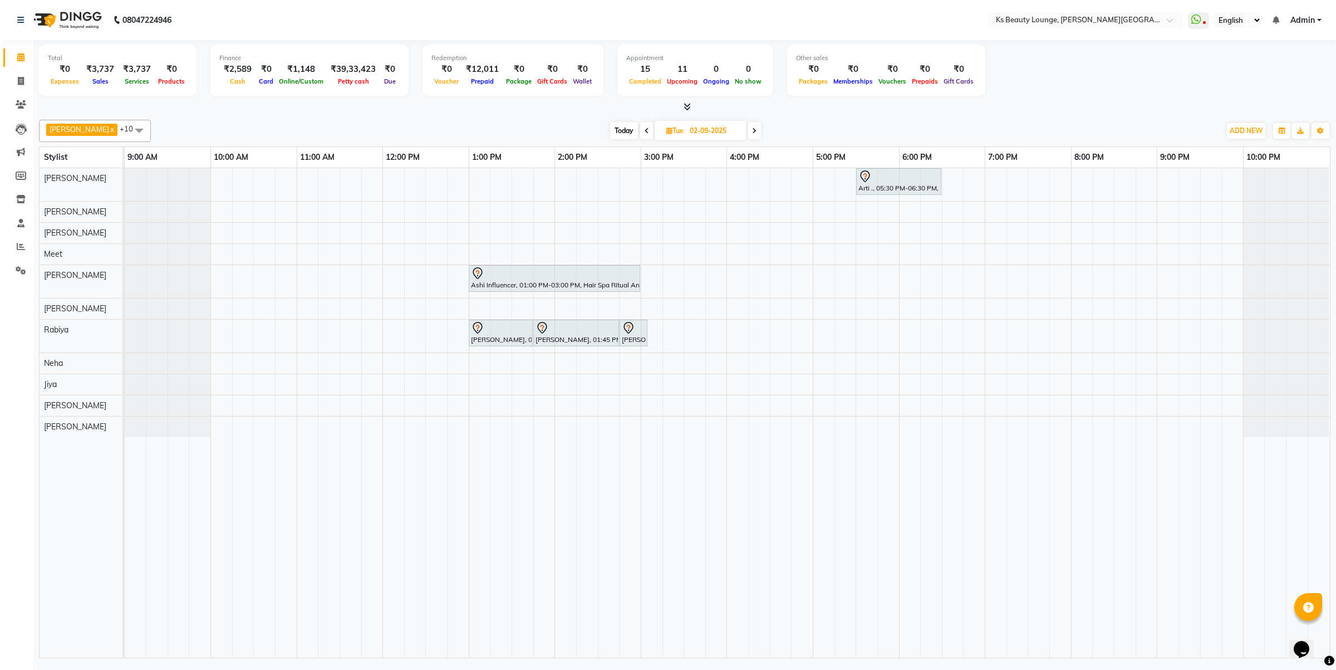
click at [645, 132] on icon at bounding box center [647, 130] width 4 height 7
type input "[DATE]"
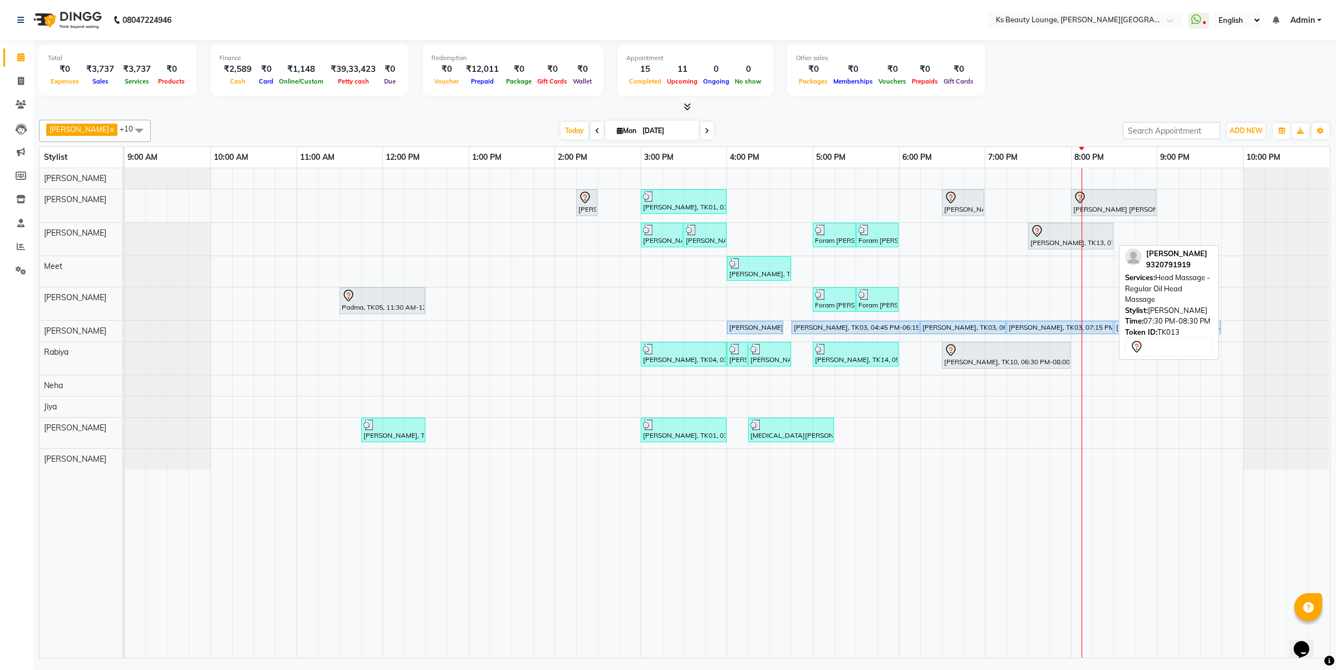
click at [1036, 228] on icon at bounding box center [1037, 230] width 13 height 13
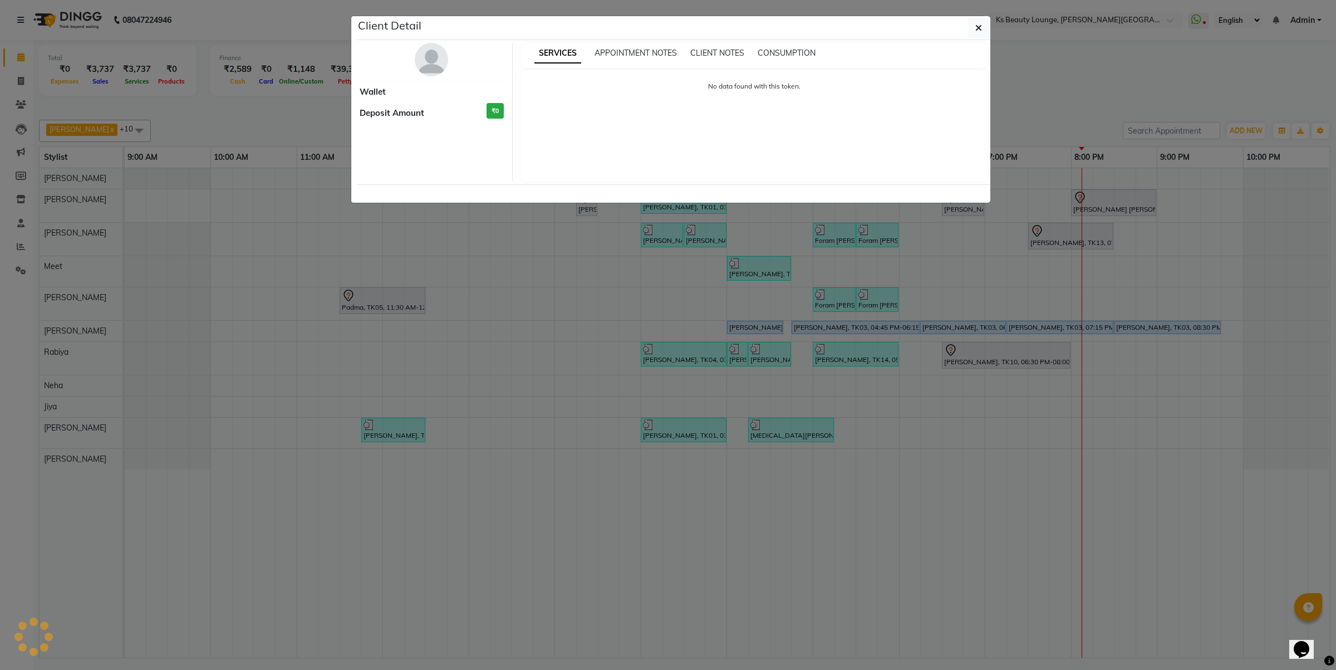
select select "7"
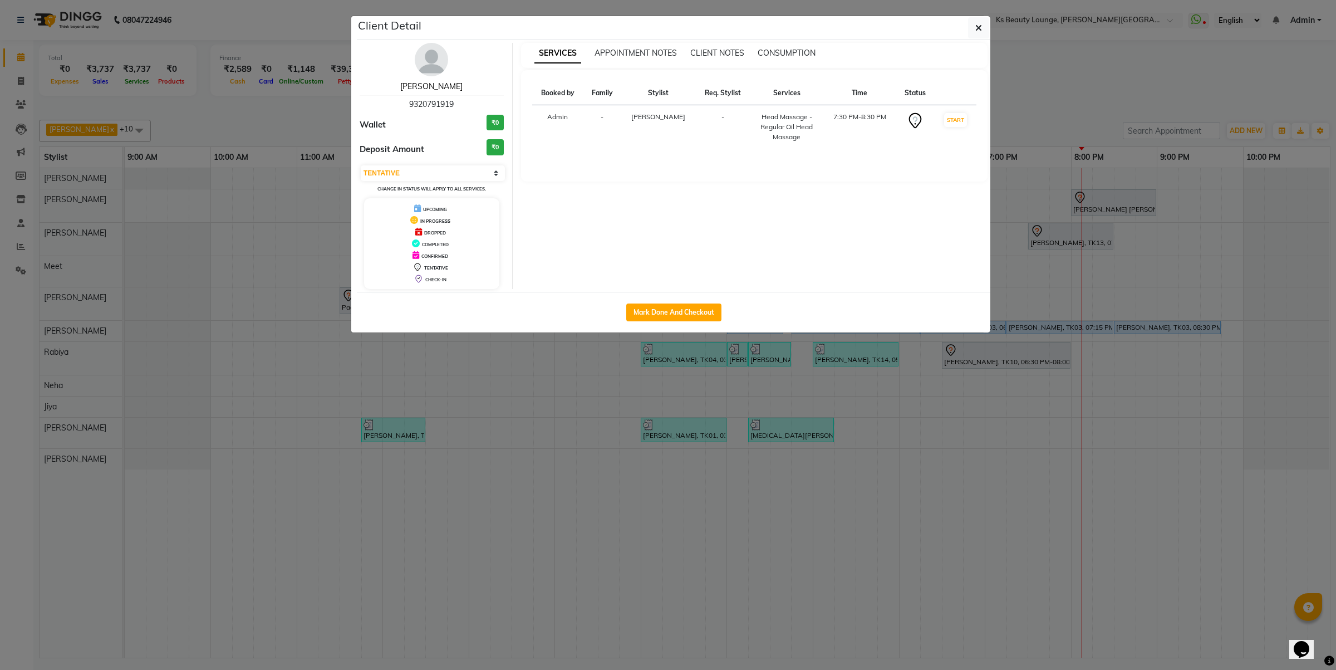
click at [444, 87] on link "Akansha Solanki" at bounding box center [431, 86] width 62 height 10
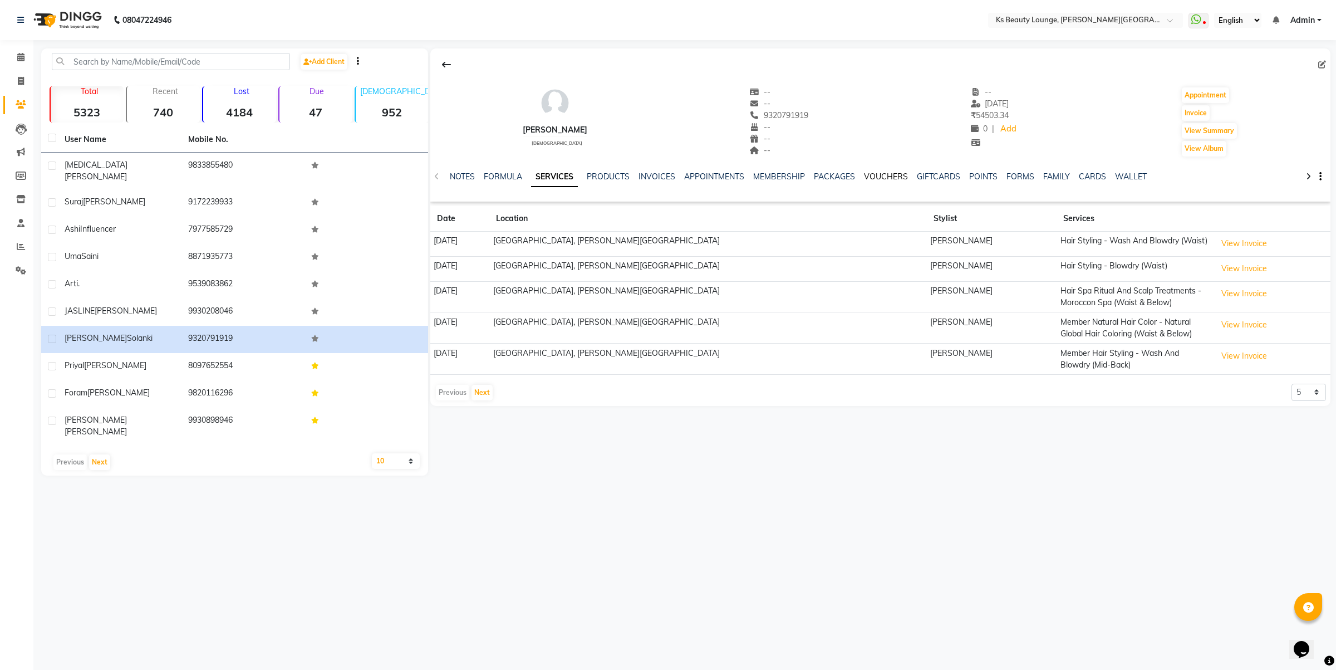
click at [878, 175] on link "VOUCHERS" at bounding box center [886, 176] width 44 height 10
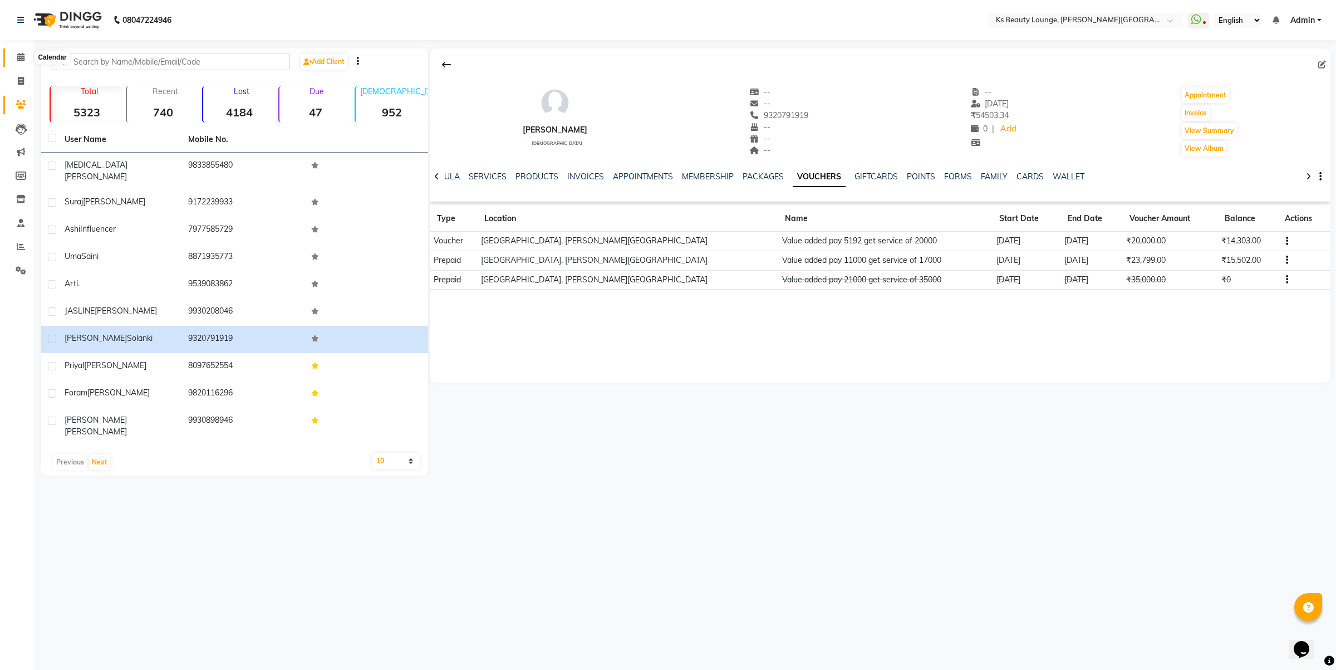
click at [19, 53] on span at bounding box center [20, 57] width 19 height 13
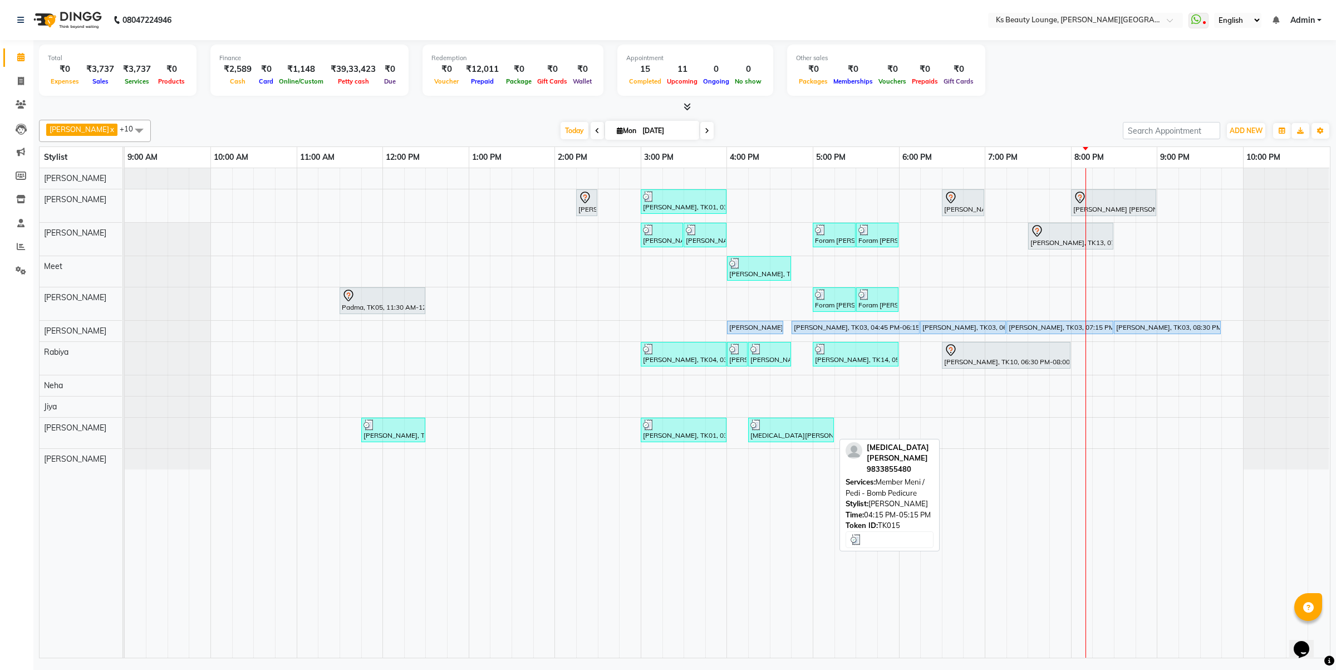
click at [761, 427] on img at bounding box center [756, 424] width 11 height 11
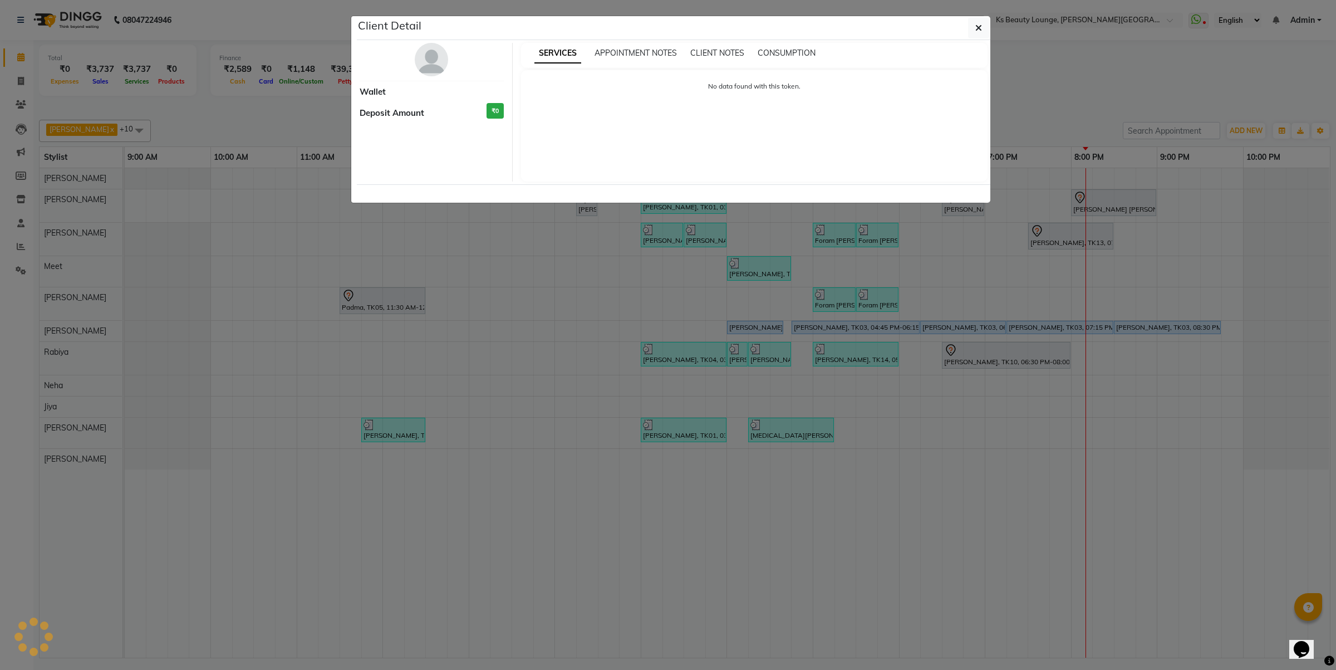
select select "3"
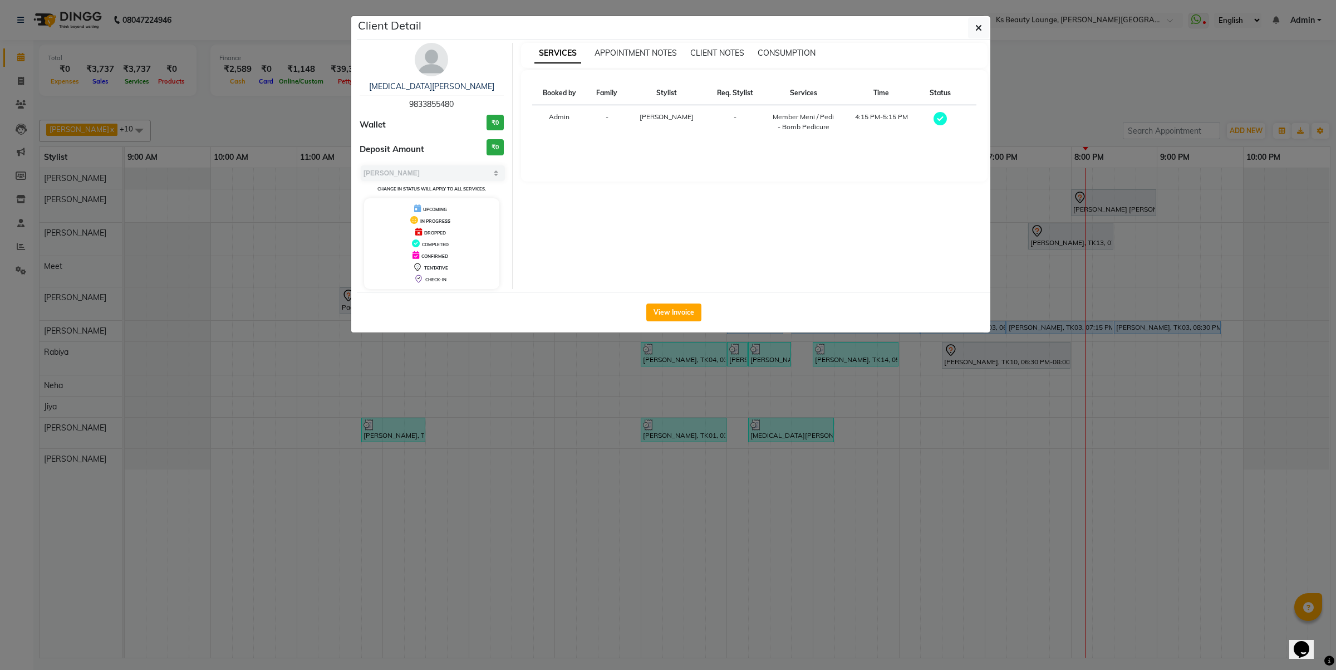
click at [434, 107] on span "9833855480" at bounding box center [431, 104] width 45 height 10
copy span "9833855480"
click at [176, 137] on ngb-modal-window "Client Detail Nikita Thakkar 9833855480 Wallet ₹0 Deposit Amount ₹0 Select MARK…" at bounding box center [668, 335] width 1336 height 670
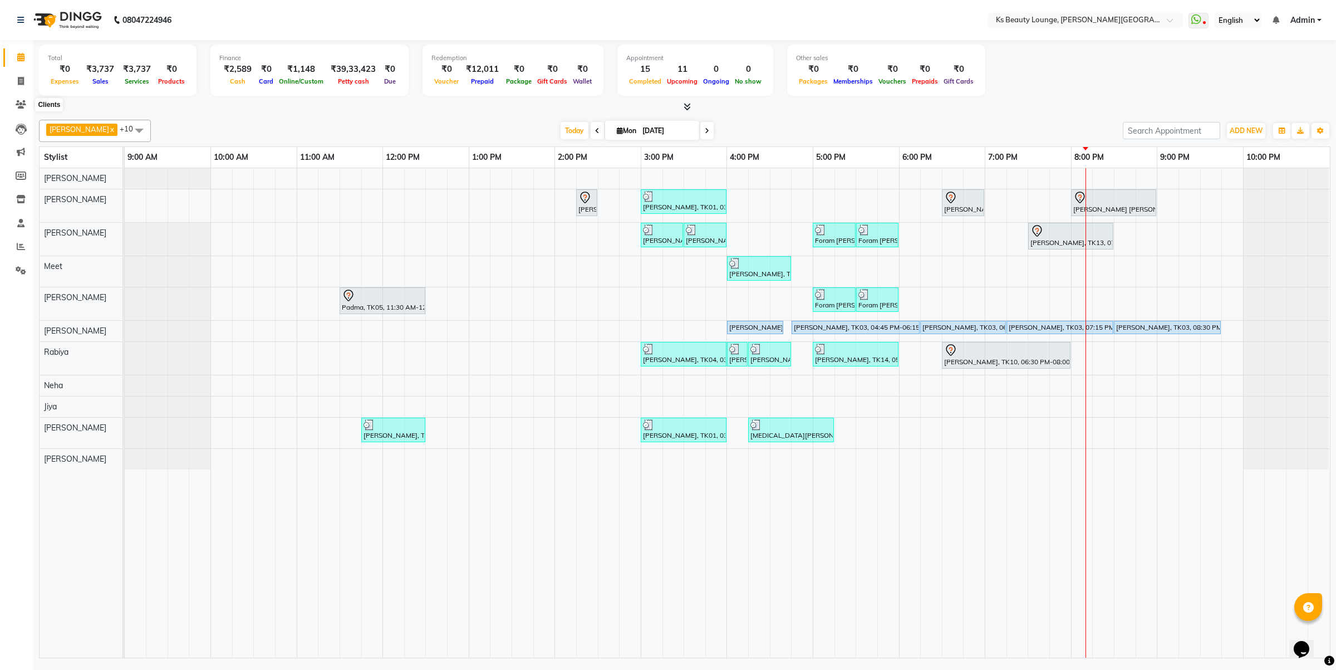
click at [7, 94] on li "Clients" at bounding box center [16, 105] width 33 height 24
drag, startPoint x: 17, startPoint y: 102, endPoint x: 23, endPoint y: 109, distance: 9.5
click at [18, 102] on icon at bounding box center [21, 104] width 11 height 8
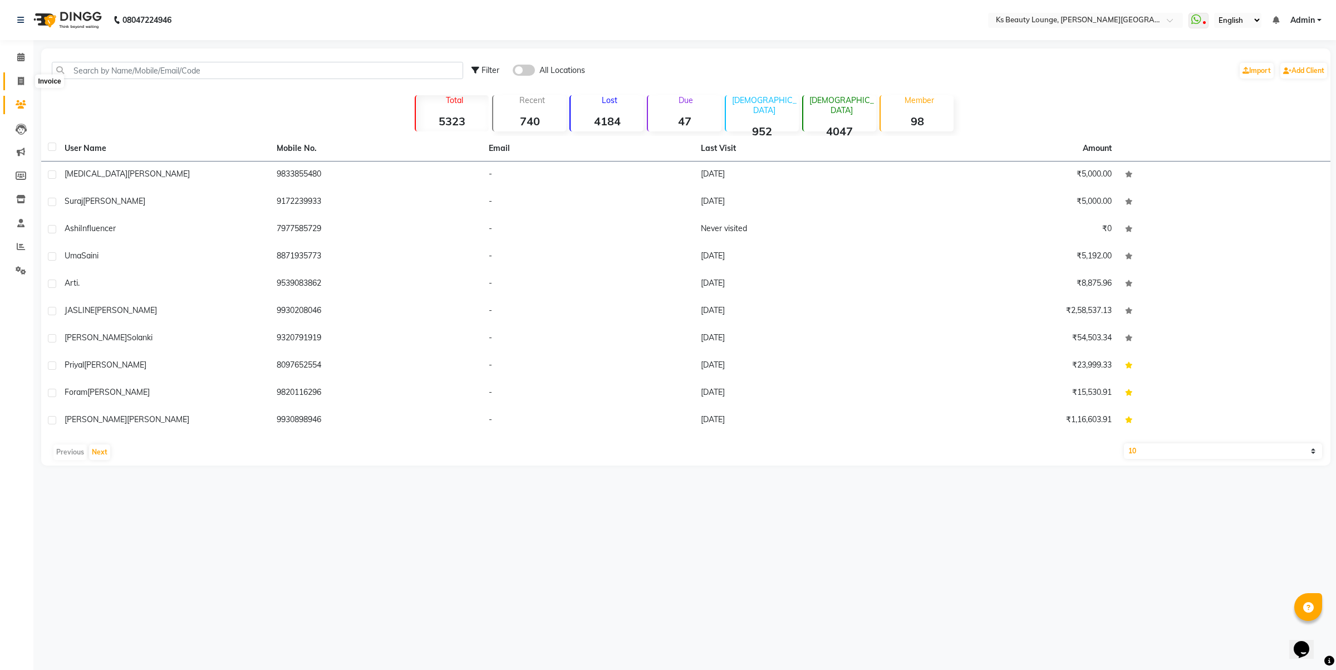
click at [17, 80] on span at bounding box center [20, 81] width 19 height 13
select select "4411"
select select "service"
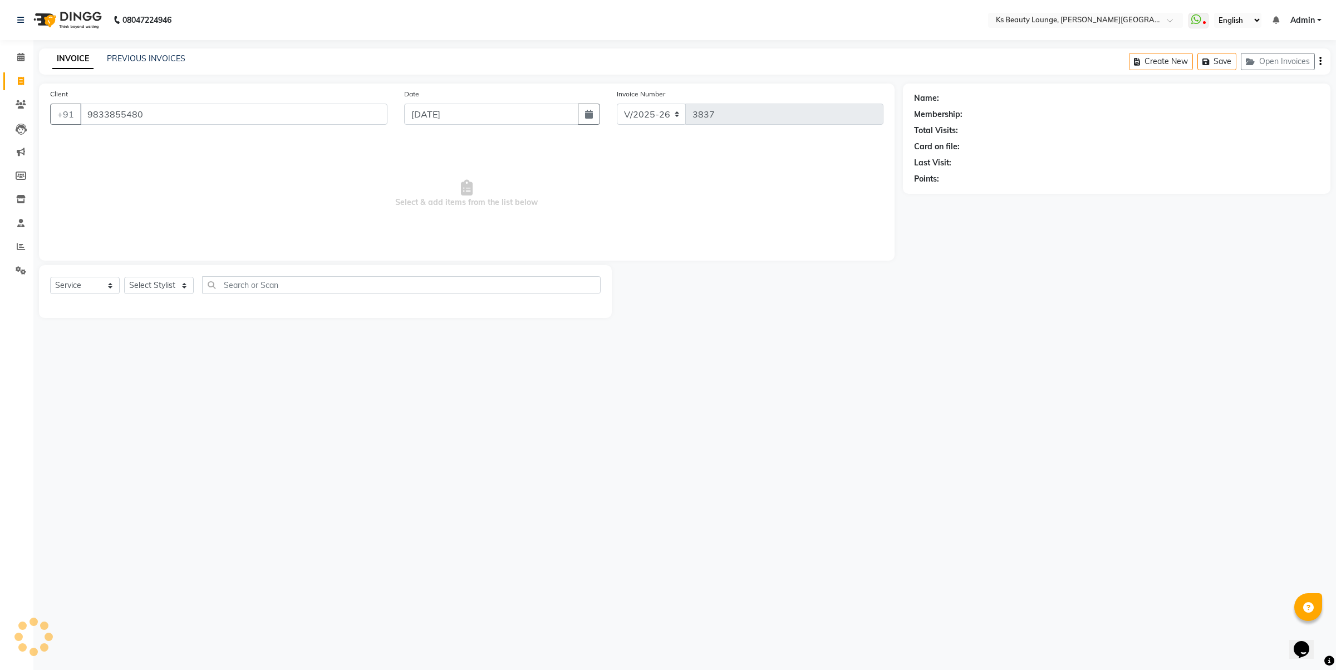
type input "9833855480"
click at [81, 287] on select "Select Service Product Membership Package Voucher Prepaid Gift Card" at bounding box center [85, 285] width 70 height 17
select select "membership"
click at [50, 277] on select "Select Service Product Membership Package Voucher Prepaid Gift Card" at bounding box center [85, 285] width 70 height 17
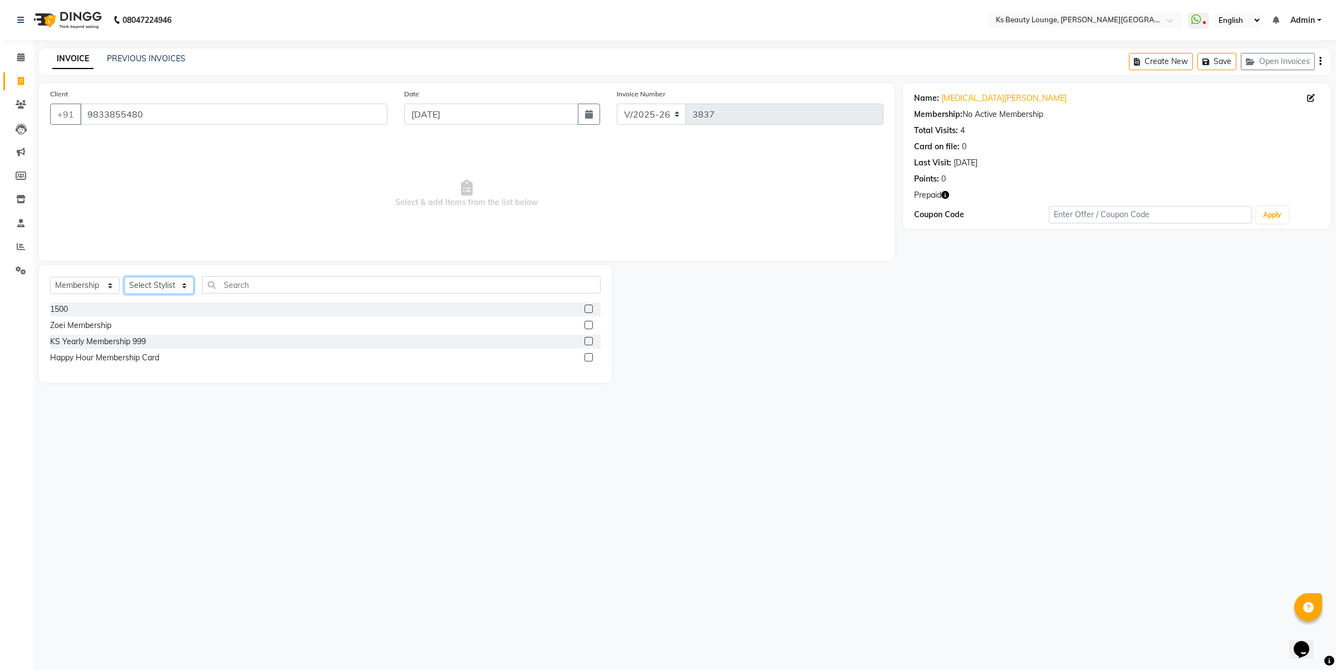
click at [166, 277] on select "Select Stylist Ali Shaikh Ayesha Bhim Sharma Farheen Heena Khan Jibi Jiya kalya…" at bounding box center [159, 285] width 70 height 17
select select "74171"
click at [124, 277] on select "Select Stylist Ali Shaikh Ayesha Bhim Sharma Farheen Heena Khan Jibi Jiya kalya…" at bounding box center [159, 285] width 70 height 17
click at [236, 293] on div "Select Service Product Membership Package Voucher Prepaid Gift Card Select Styl…" at bounding box center [325, 289] width 551 height 26
click at [241, 279] on input "text" at bounding box center [401, 284] width 399 height 17
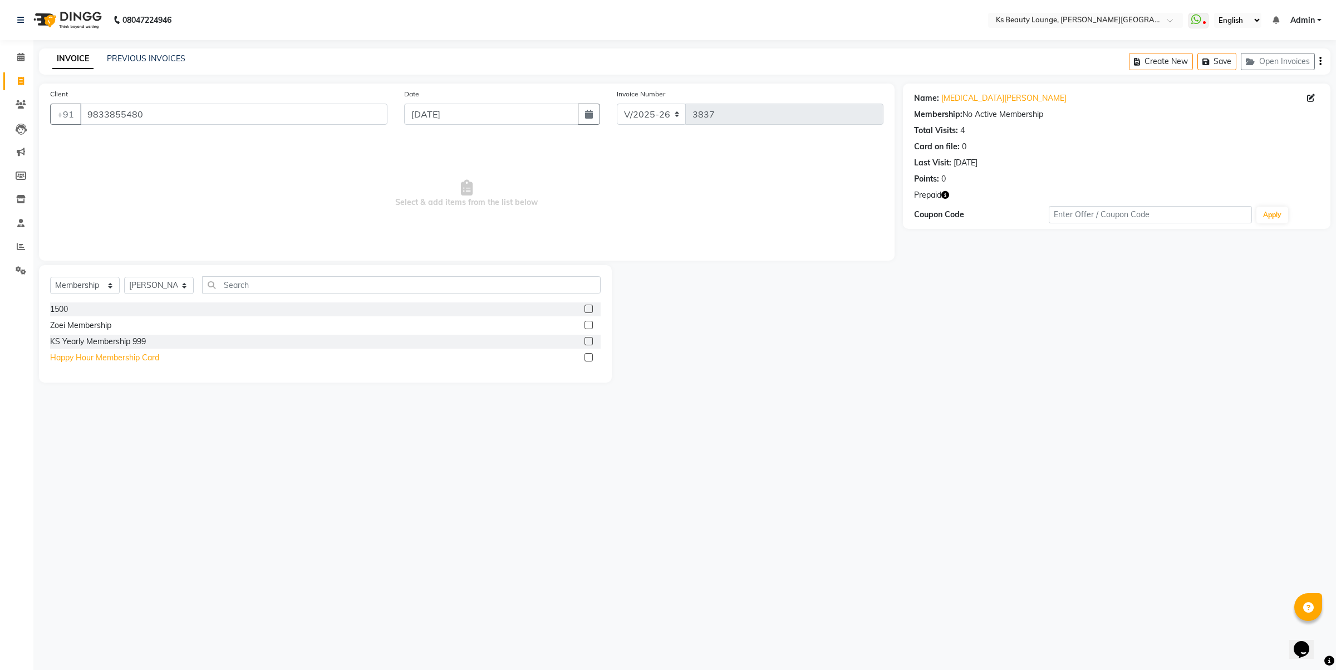
click at [154, 355] on div "Happy Hour Membership Card" at bounding box center [104, 358] width 109 height 12
select select "select"
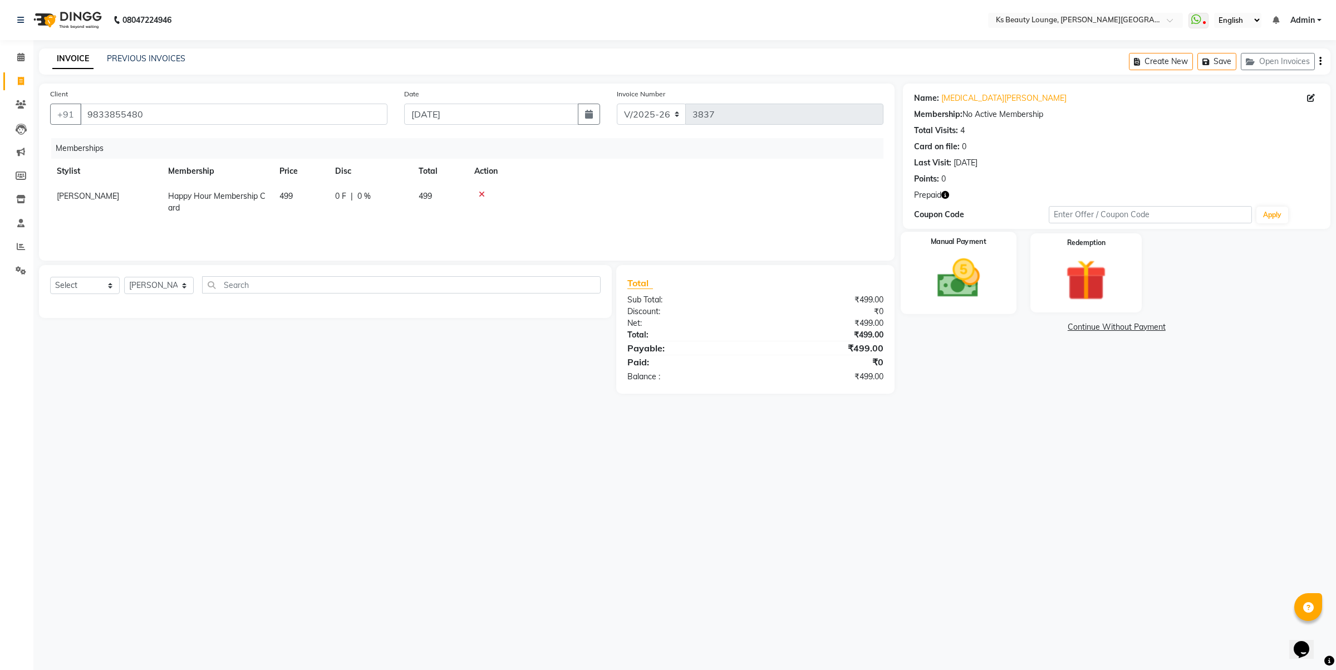
click at [958, 277] on img at bounding box center [958, 278] width 69 height 49
click at [1022, 327] on span "UPI" at bounding box center [1019, 327] width 17 height 13
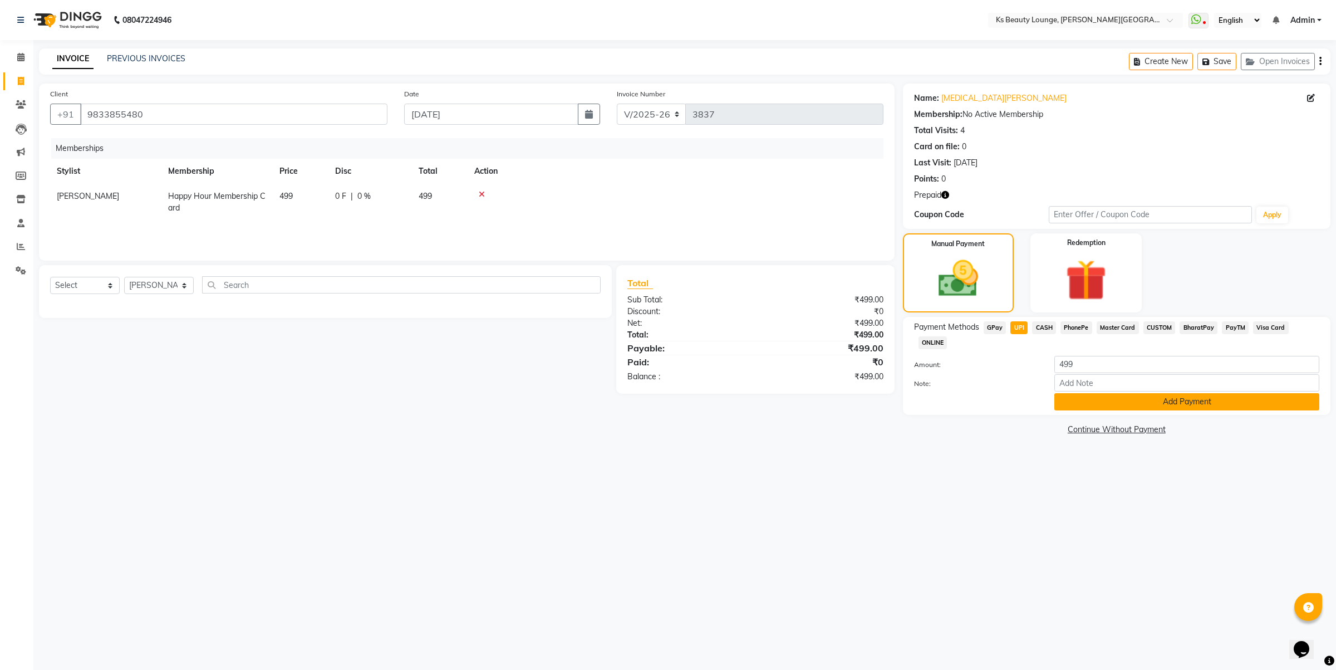
click at [1151, 393] on button "Add Payment" at bounding box center [1187, 401] width 265 height 17
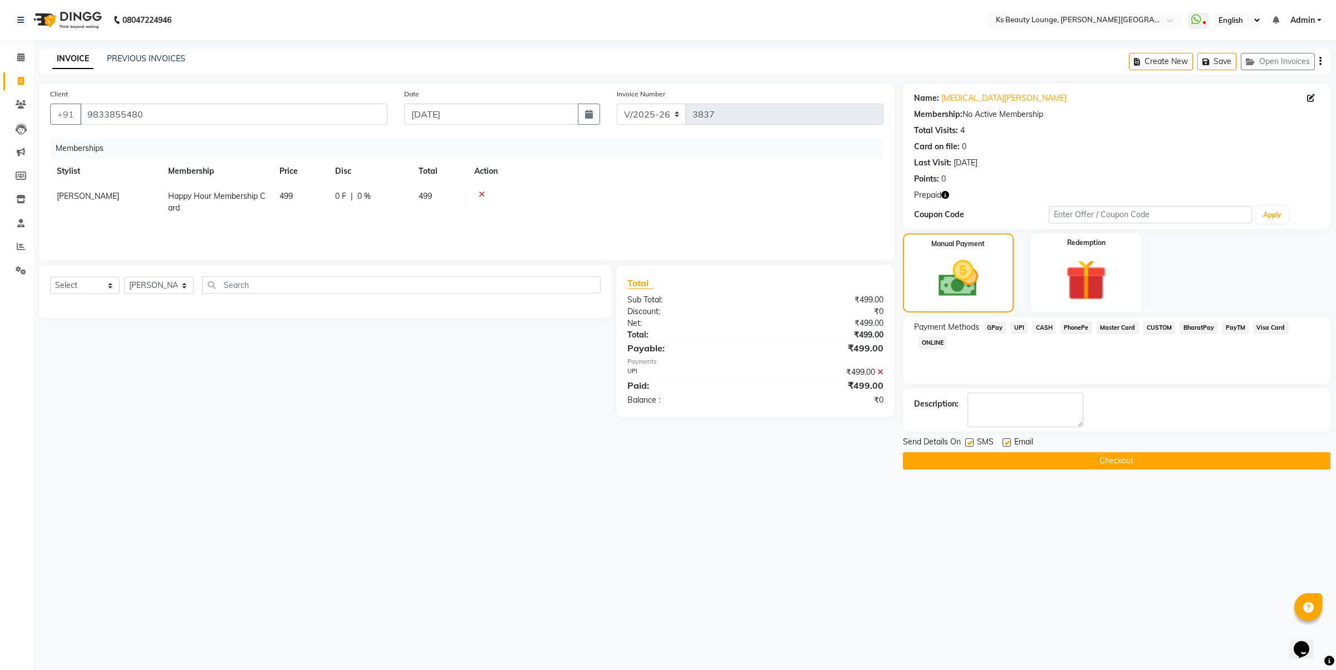
click at [1126, 458] on button "Checkout" at bounding box center [1117, 460] width 428 height 17
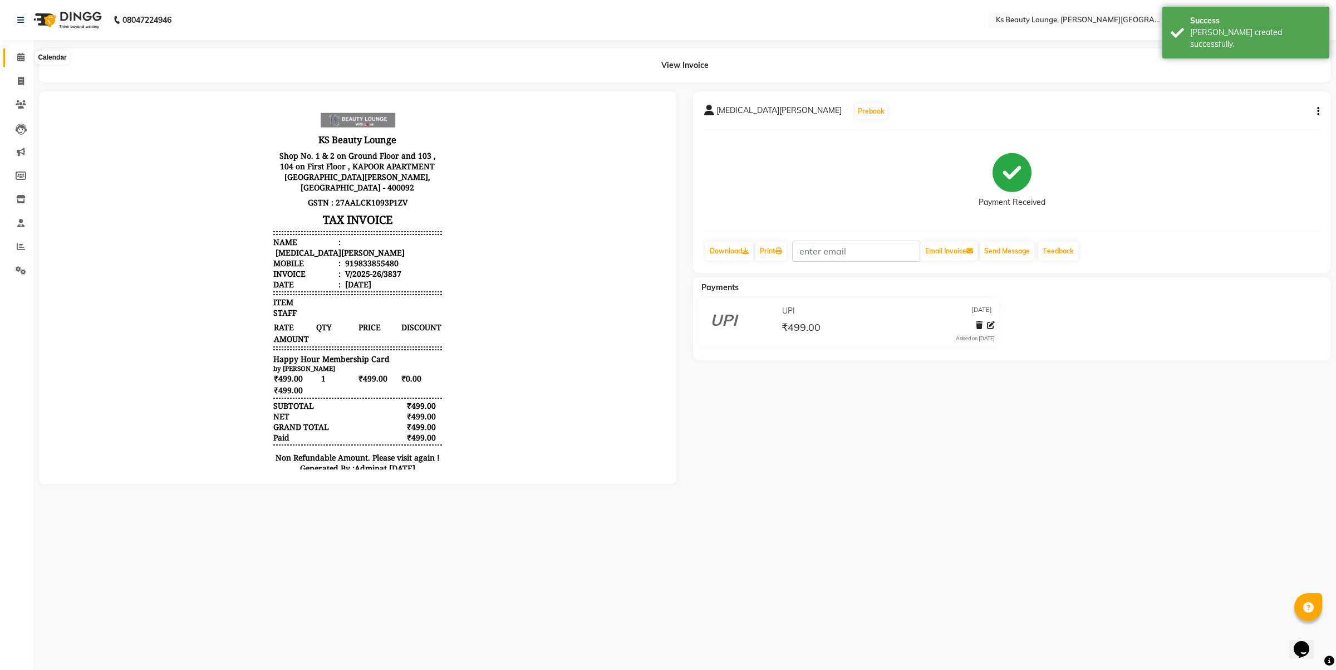
click at [17, 53] on icon at bounding box center [20, 57] width 7 height 8
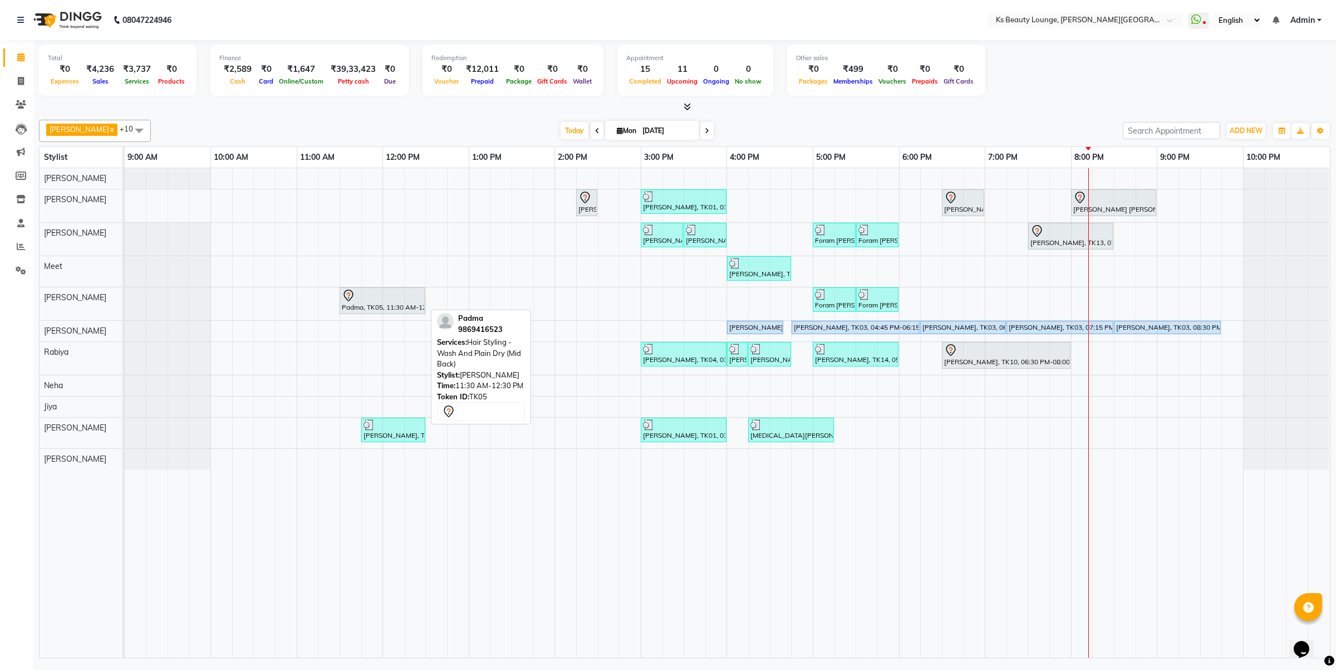
click at [347, 297] on icon at bounding box center [348, 295] width 13 height 13
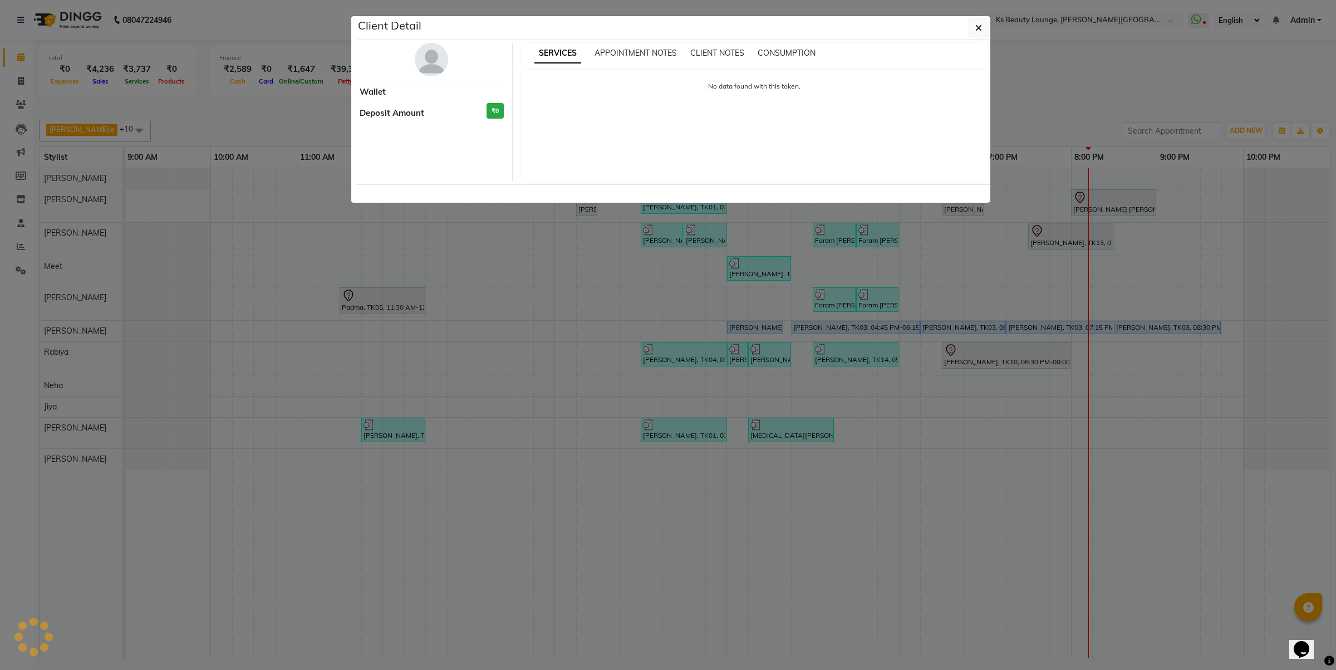
select select "7"
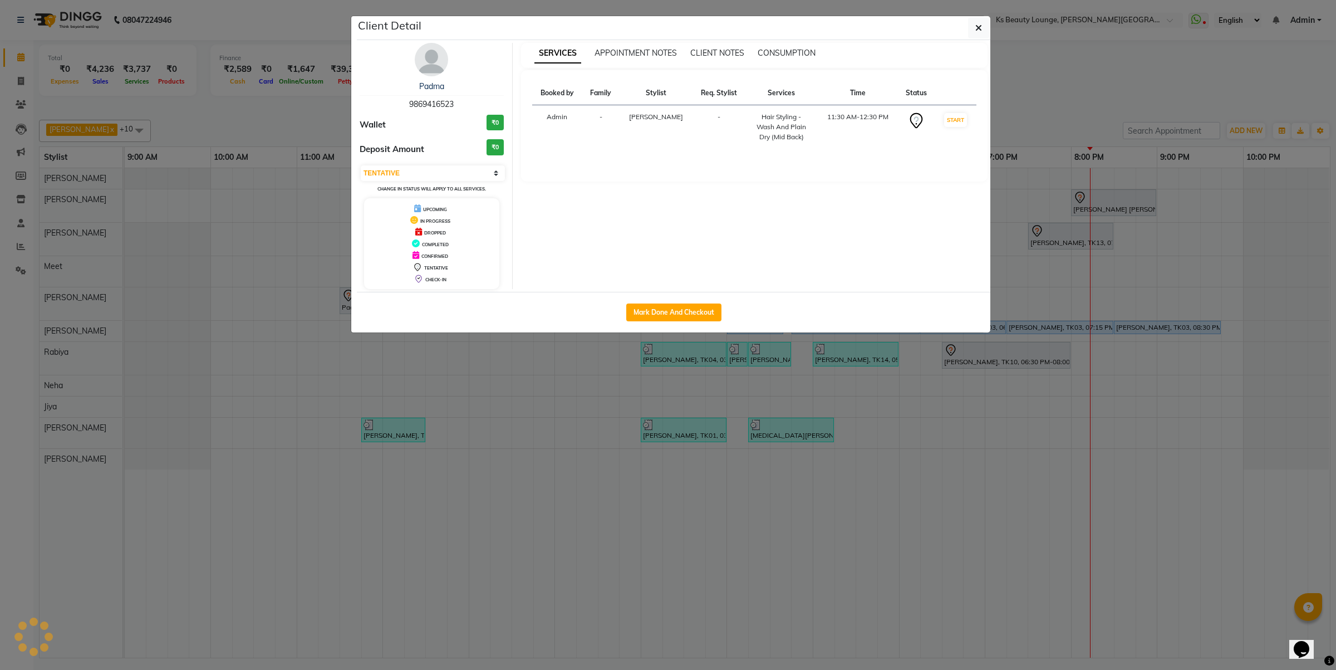
click at [424, 103] on span "9869416523" at bounding box center [431, 104] width 45 height 10
click at [424, 102] on span "9869416523" at bounding box center [431, 104] width 45 height 10
copy span "9869416523"
click at [327, 340] on ngb-modal-window "Client Detail Padma 9869416523 Wallet ₹0 Deposit Amount ₹0 Select IN SERVICE CO…" at bounding box center [668, 335] width 1336 height 670
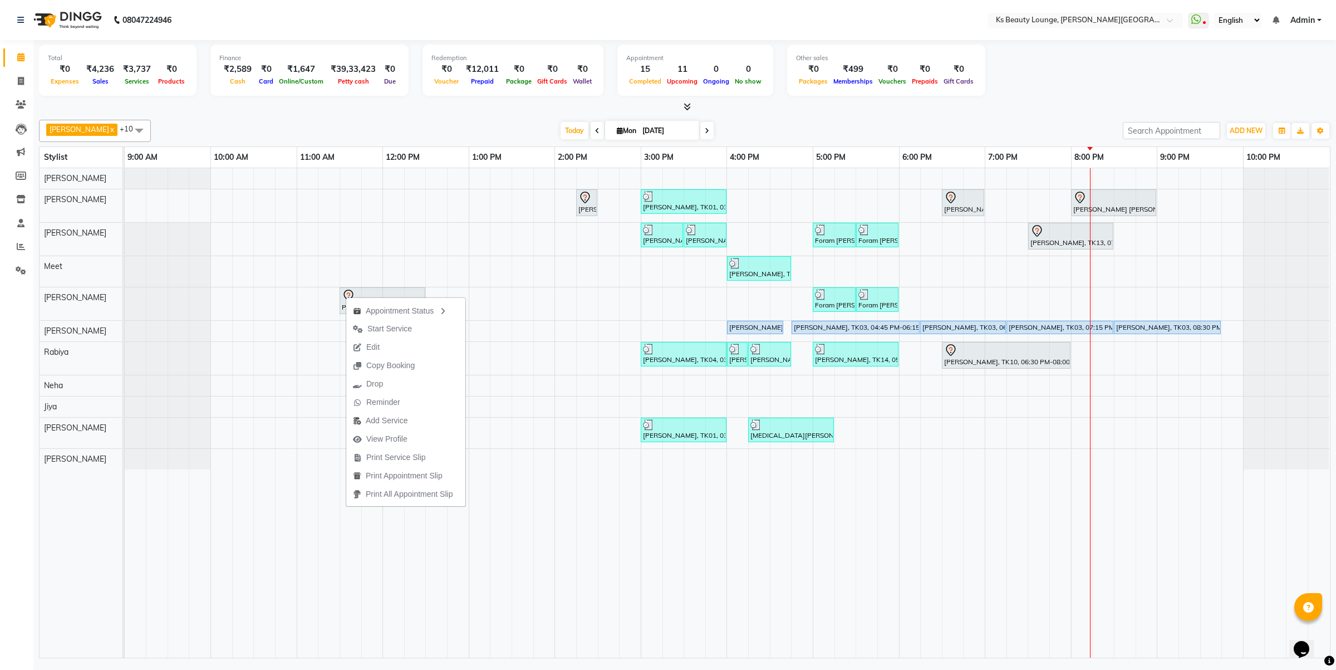
click at [399, 351] on button "Edit" at bounding box center [405, 347] width 119 height 18
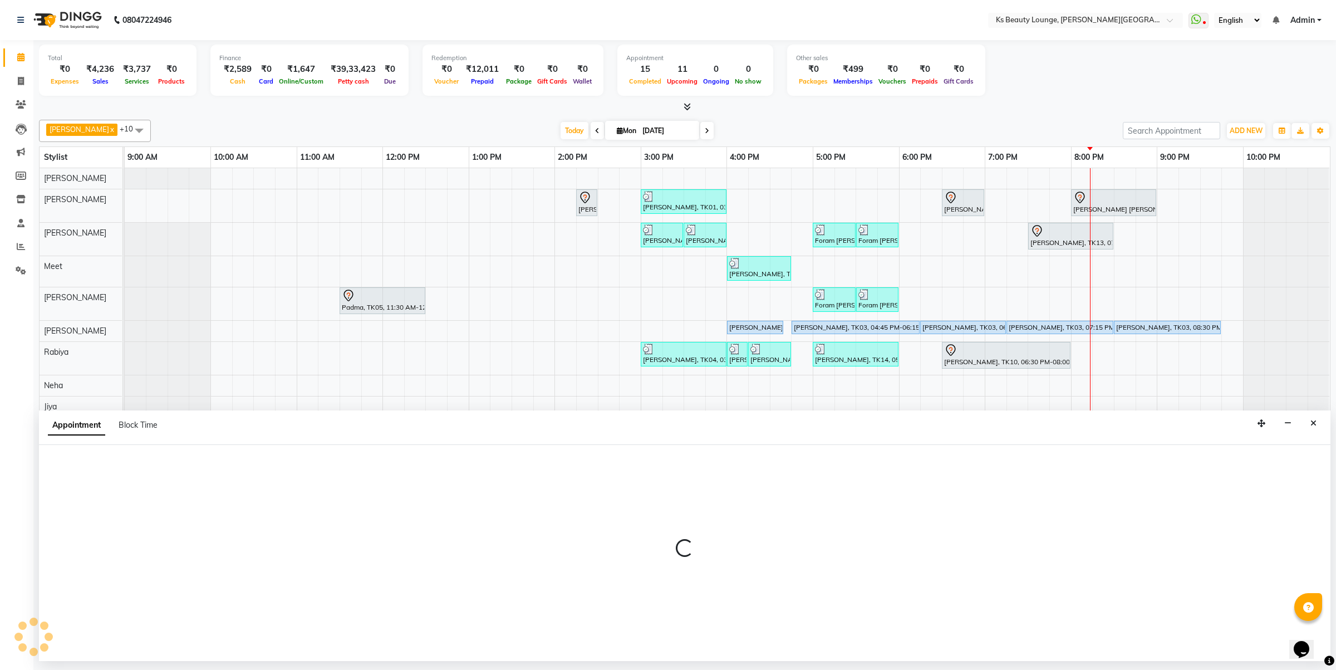
select select "tentative"
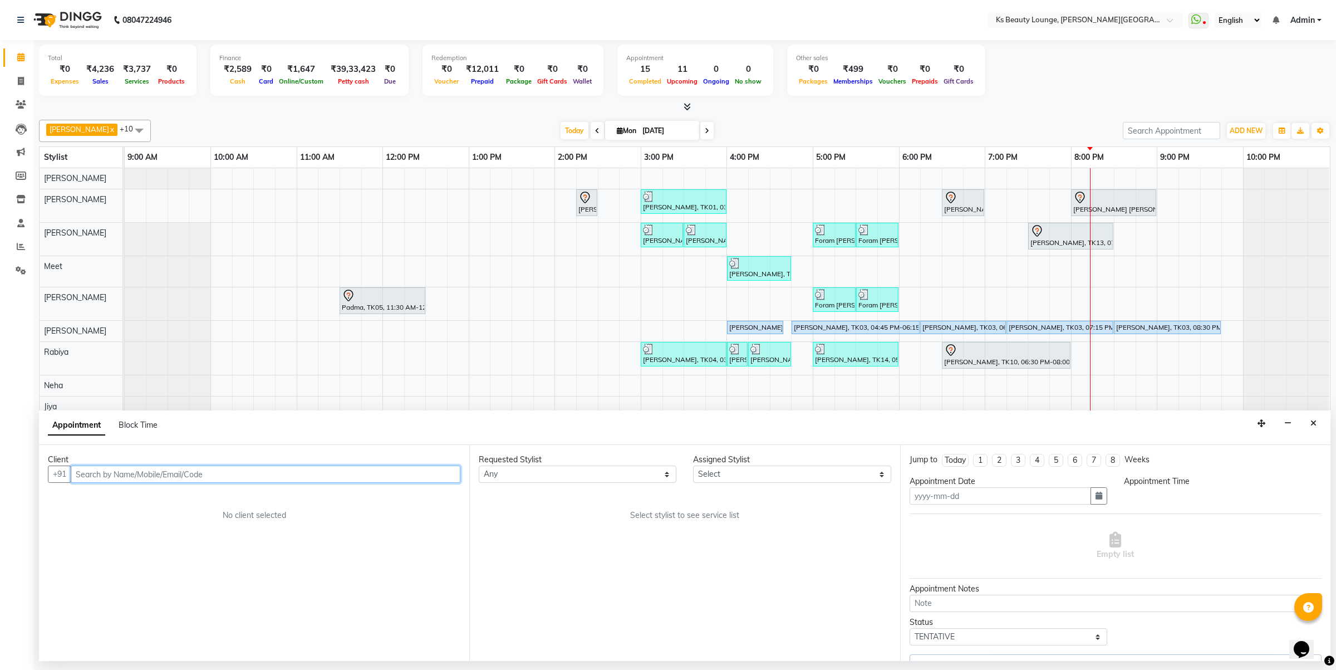
type input "[DATE]"
select select "690"
select select "58504"
select select "1892"
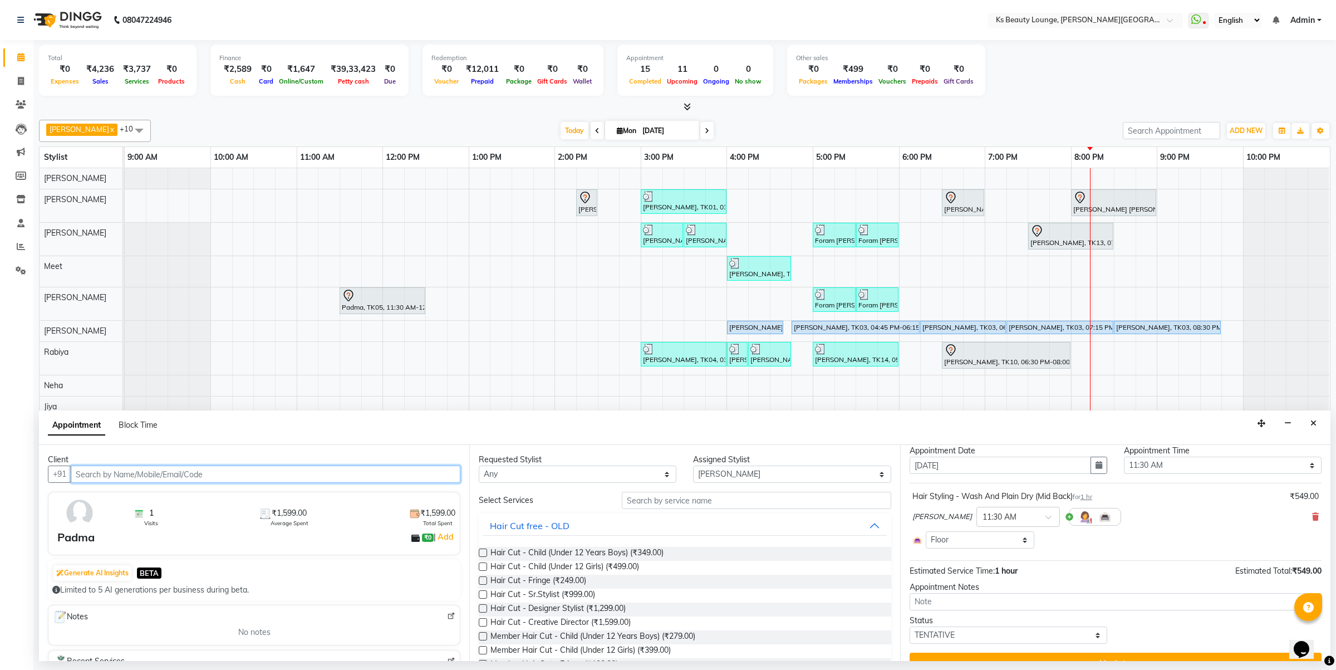
scroll to position [52, 0]
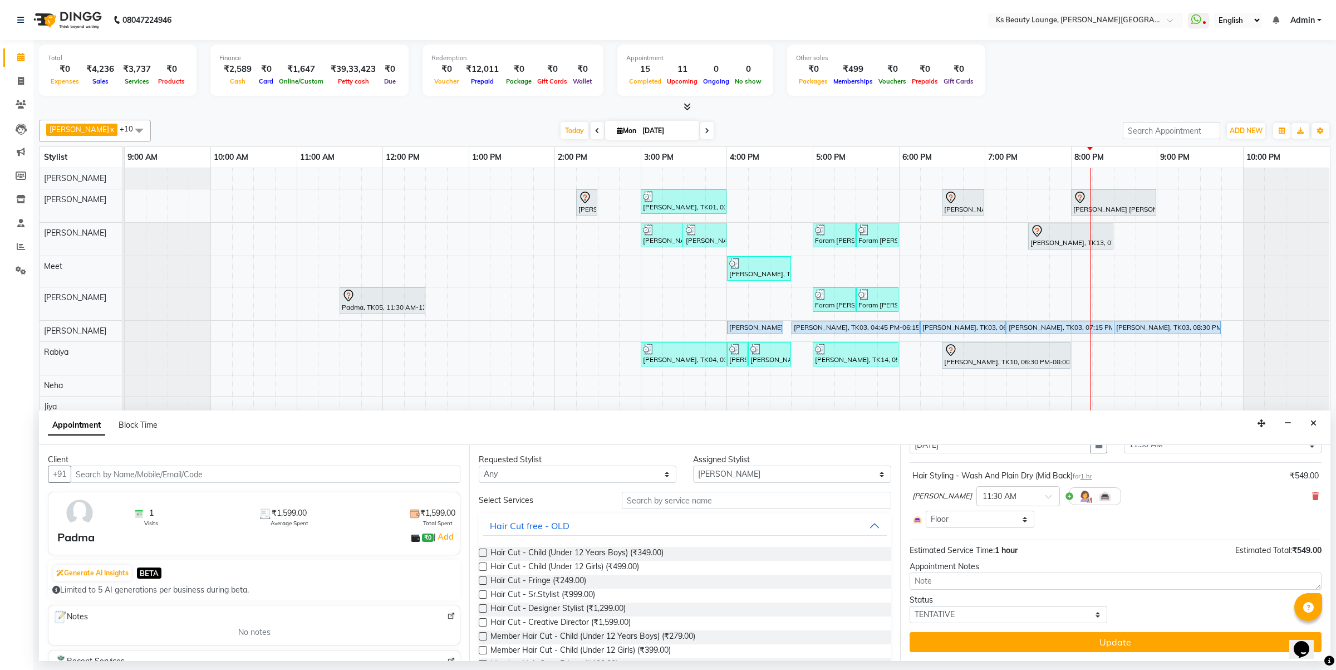
click at [1301, 494] on div "Tejasvi Kamble × 11:30 AM" at bounding box center [1116, 496] width 406 height 29
click at [760, 490] on div "Requested Stylist Any Ali Shaikh Ayesha Bhim Sharma Farheen Heena Khan Jibi Jiy…" at bounding box center [684, 553] width 430 height 216
click at [761, 494] on input "text" at bounding box center [756, 500] width 269 height 17
click at [1320, 429] on button "Close" at bounding box center [1314, 423] width 16 height 17
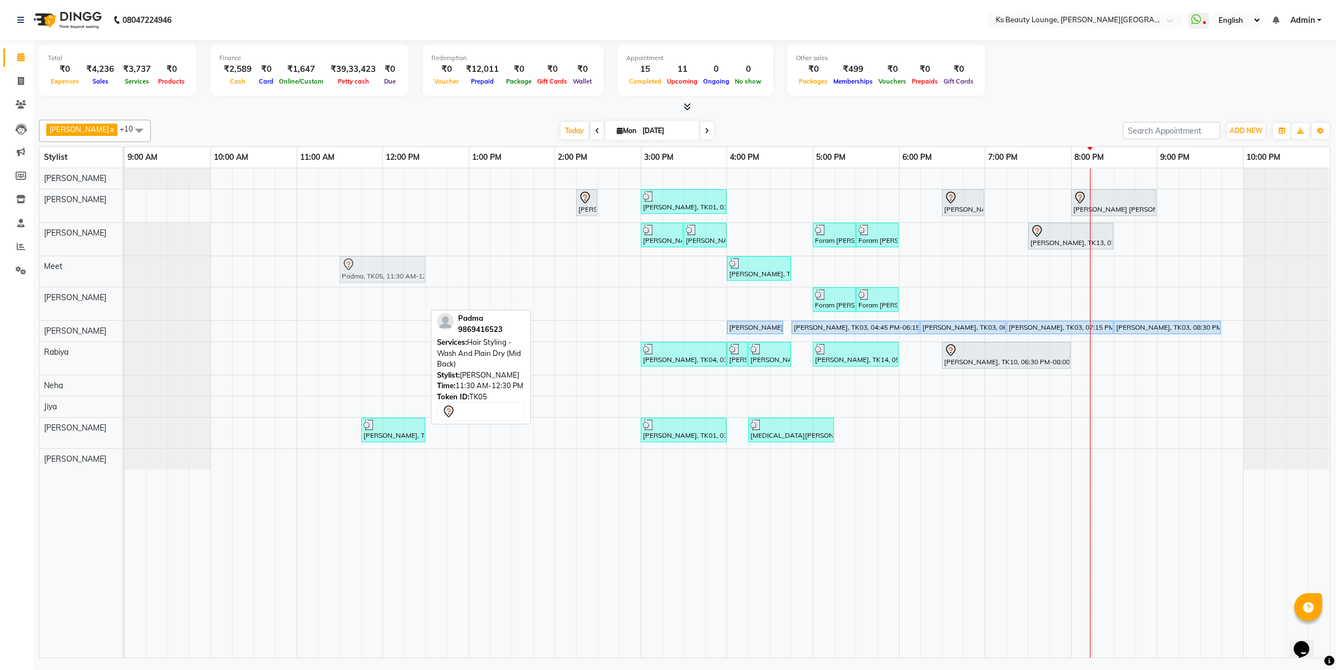
drag, startPoint x: 377, startPoint y: 307, endPoint x: 371, endPoint y: 274, distance: 32.8
click at [371, 274] on tbody "Hetal Gandhi, TK06, 02:15 PM-02:30 PM, Summer 3Tenx Hair Spa Rajesh Shah, TK01,…" at bounding box center [727, 318] width 1205 height 301
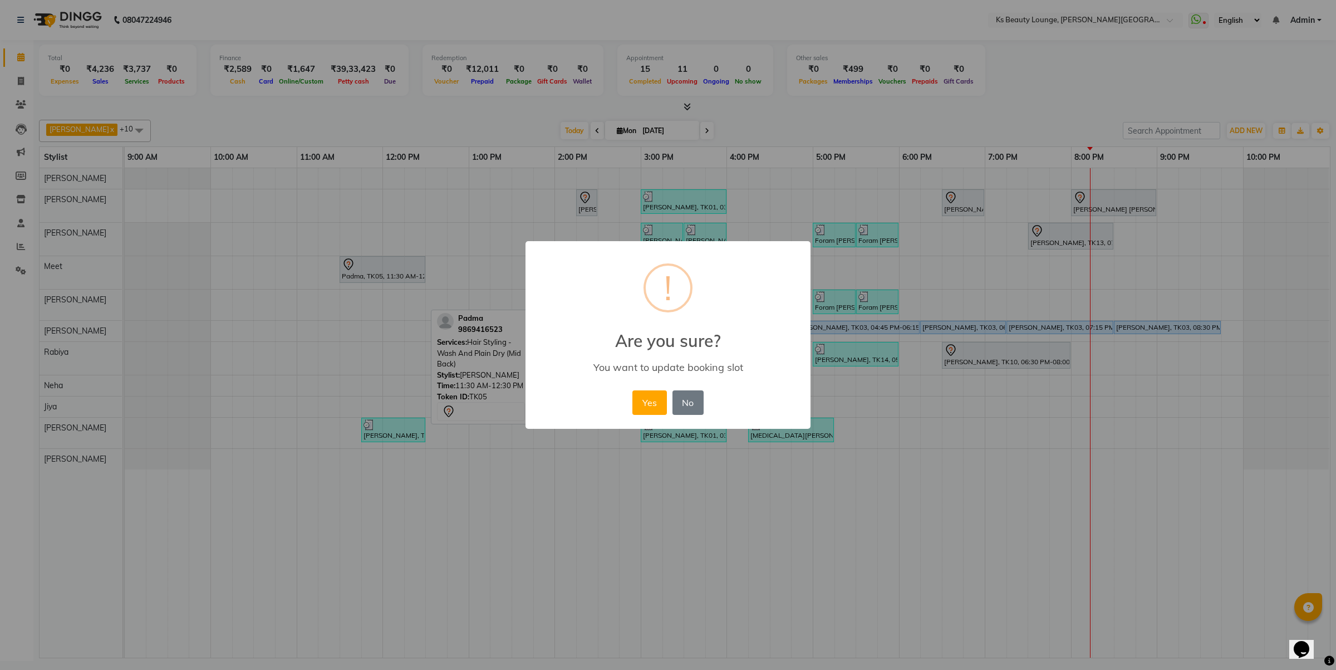
click at [632, 390] on button "Yes" at bounding box center [649, 402] width 34 height 24
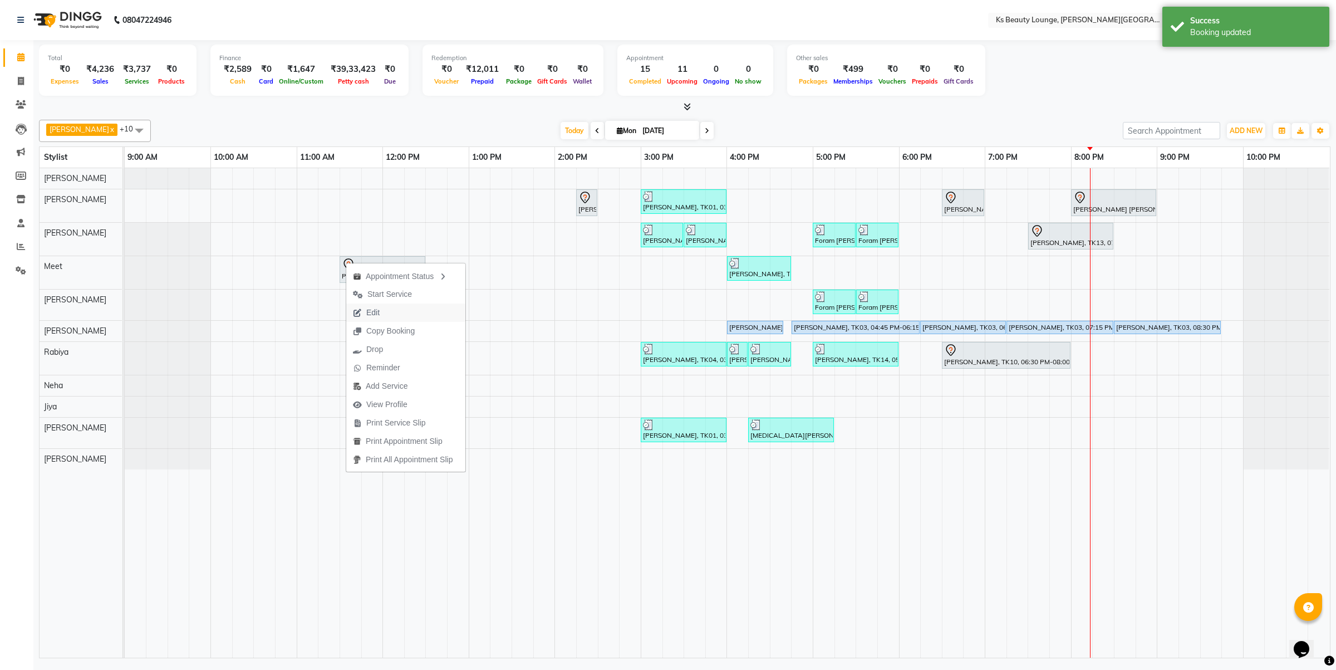
click at [396, 316] on button "Edit" at bounding box center [405, 312] width 119 height 18
select select "tentative"
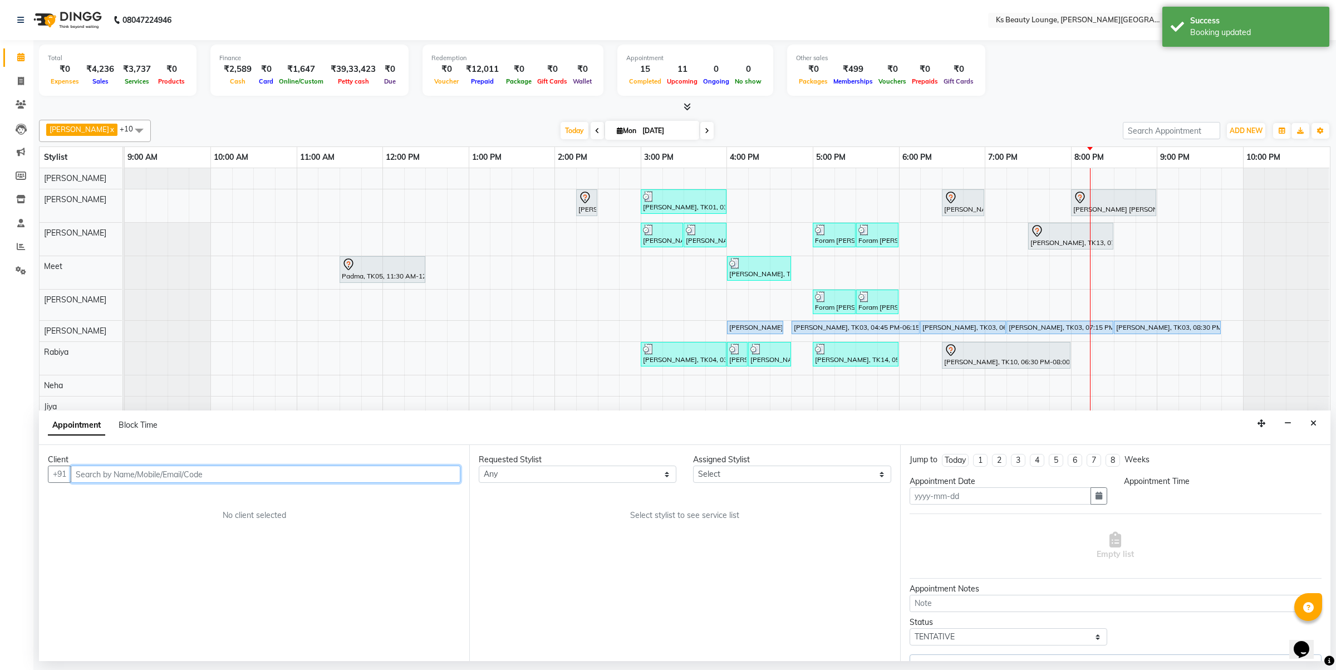
type input "[DATE]"
select select "71060"
select select "690"
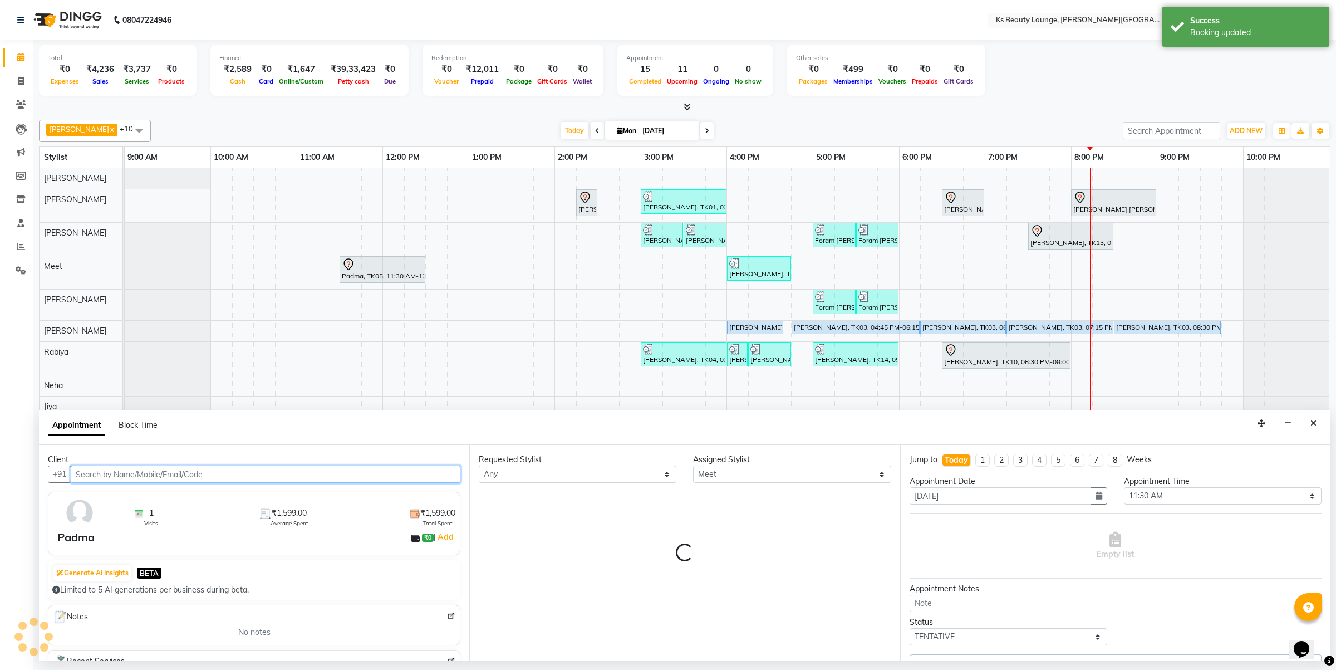
select select "1892"
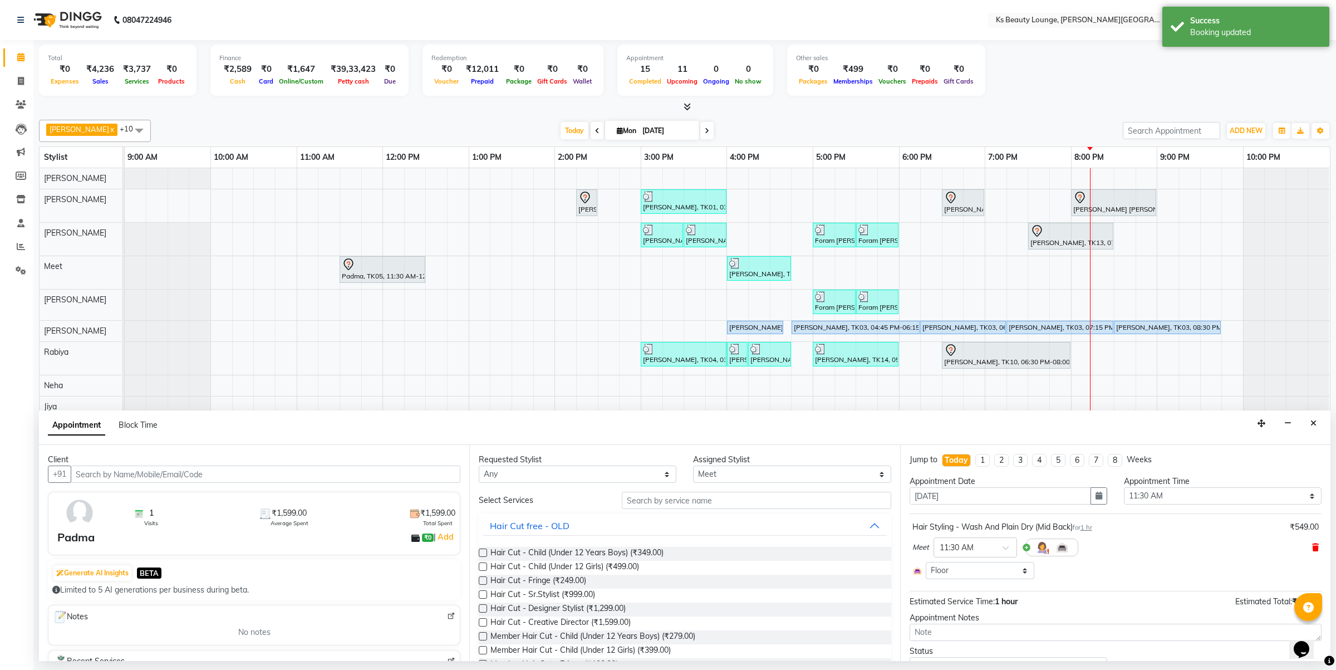
click at [1312, 546] on icon at bounding box center [1315, 547] width 7 height 8
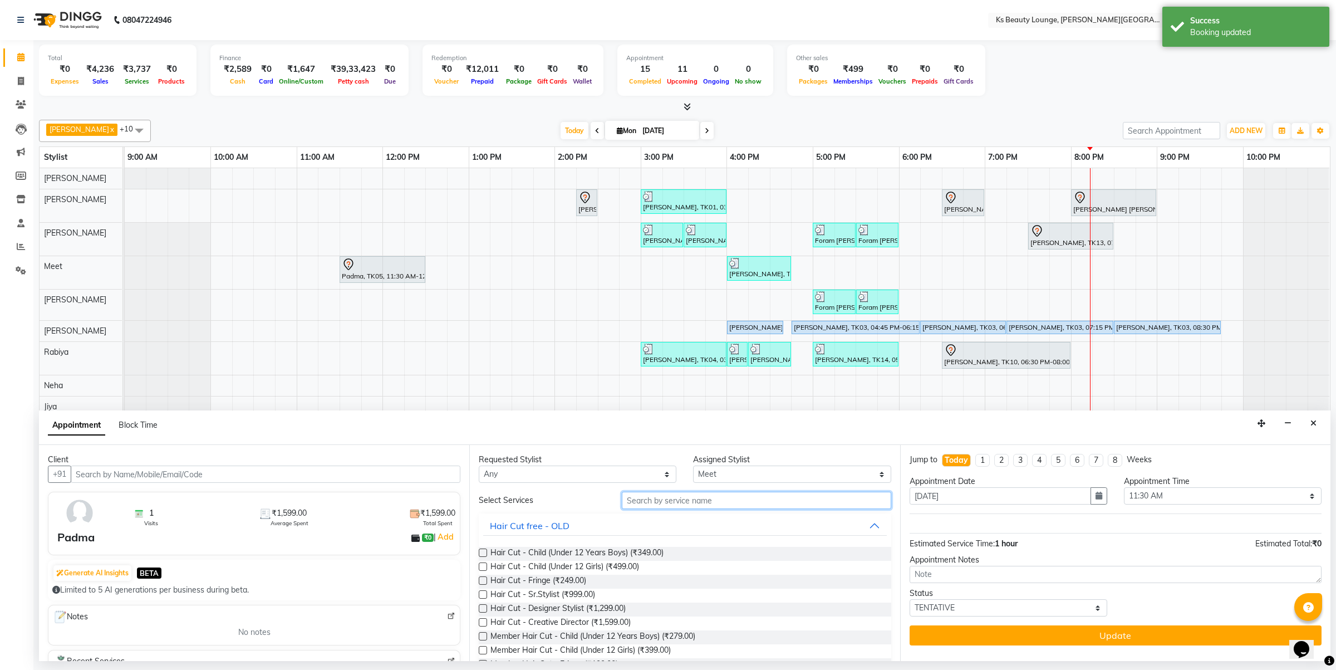
click at [729, 499] on input "text" at bounding box center [756, 500] width 269 height 17
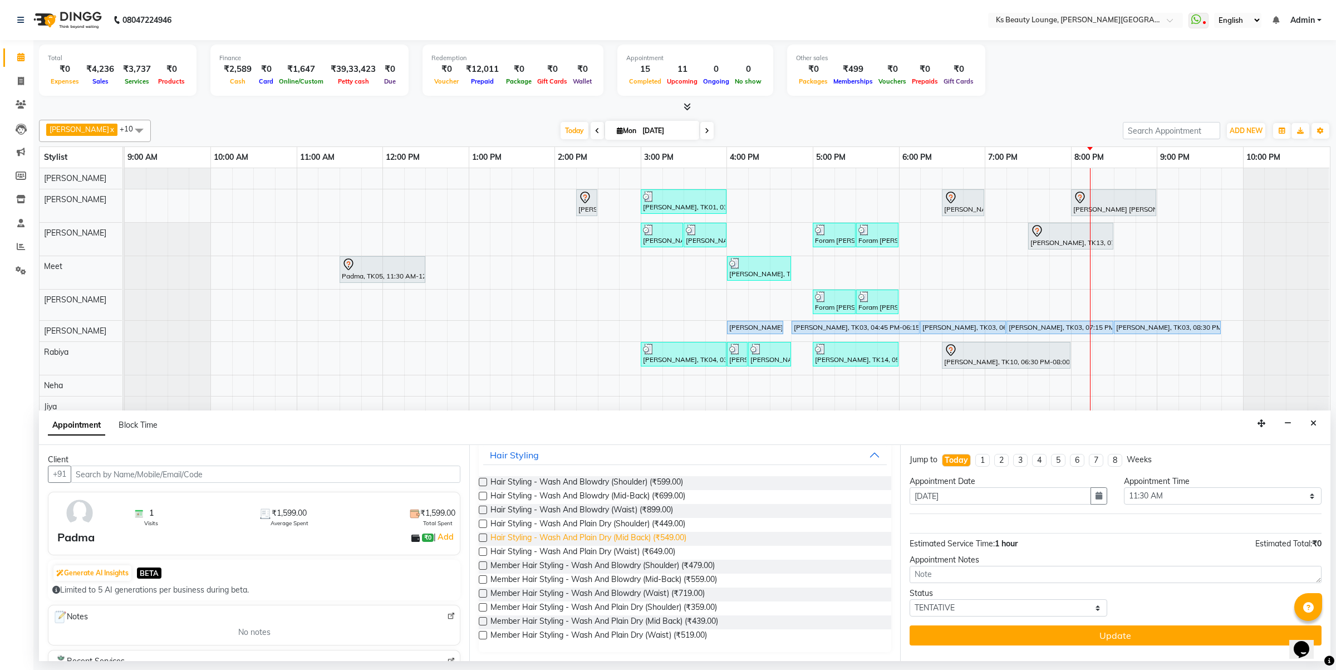
scroll to position [0, 0]
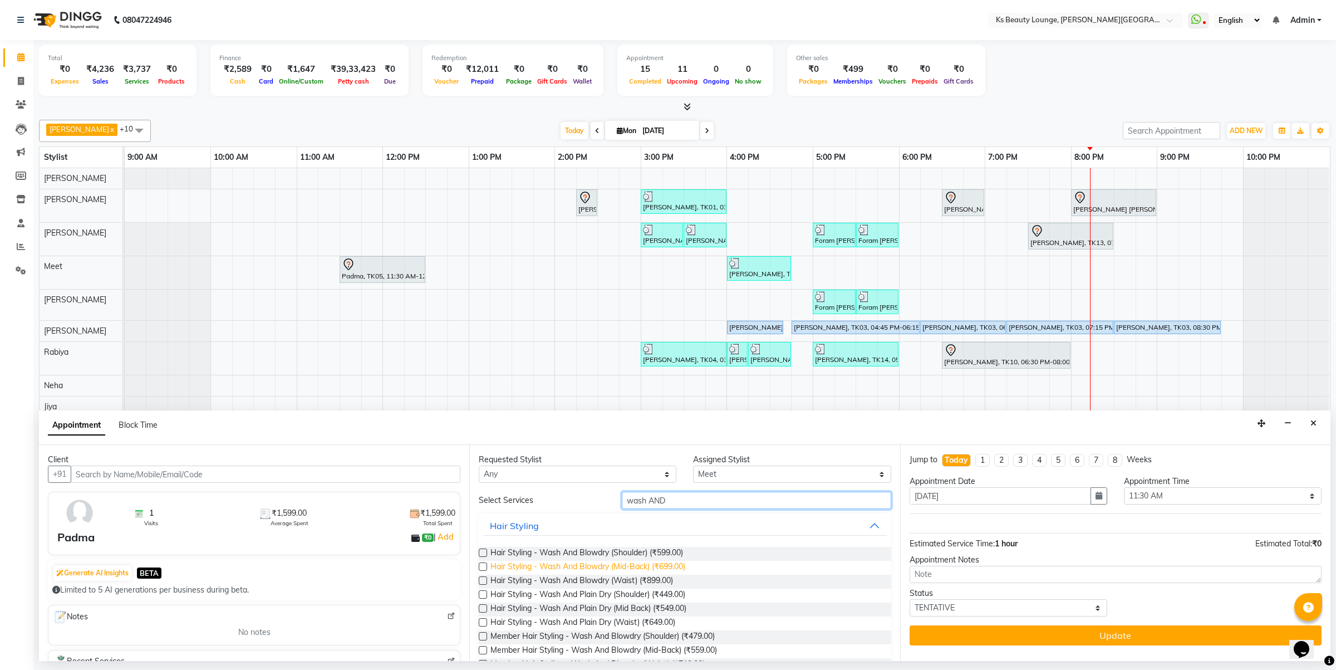
type input "wash AND"
click at [627, 568] on span "Hair Styling - Wash And Blowdry (Mid-Back) (₹699.00)" at bounding box center [588, 568] width 195 height 14
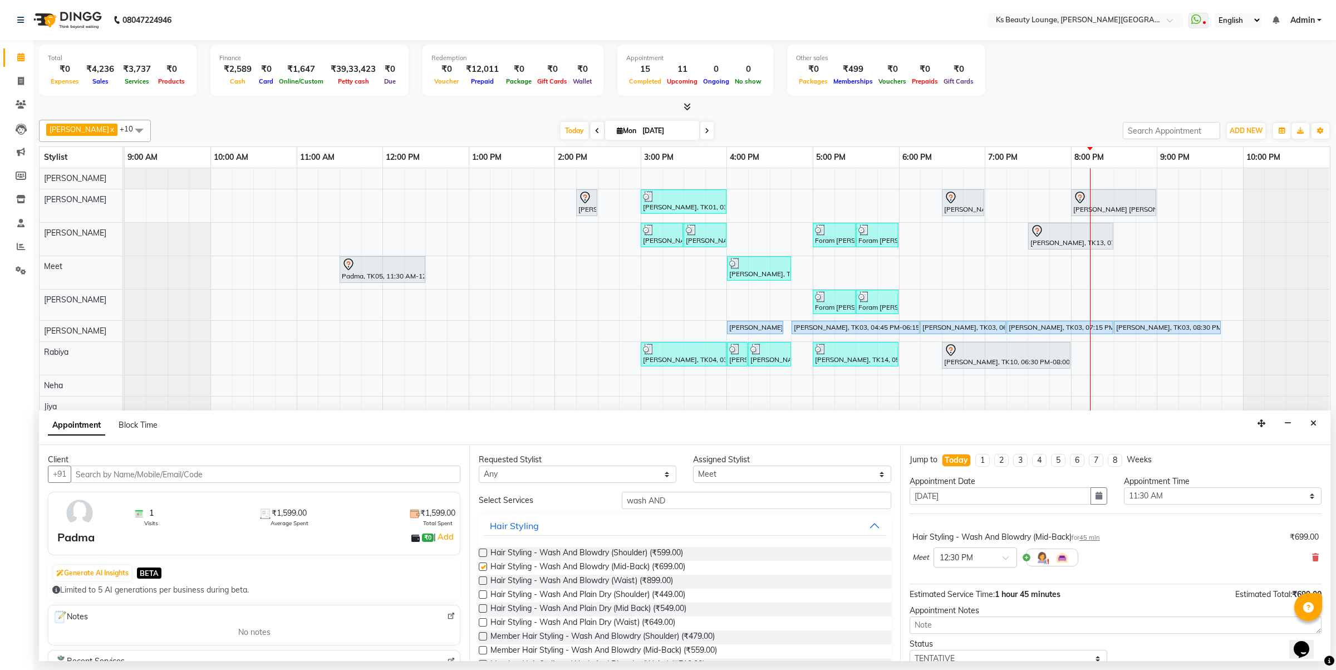
checkbox input "false"
drag, startPoint x: 675, startPoint y: 502, endPoint x: 532, endPoint y: 502, distance: 143.1
click at [514, 499] on div "Select Services wash AND" at bounding box center [684, 500] width 429 height 17
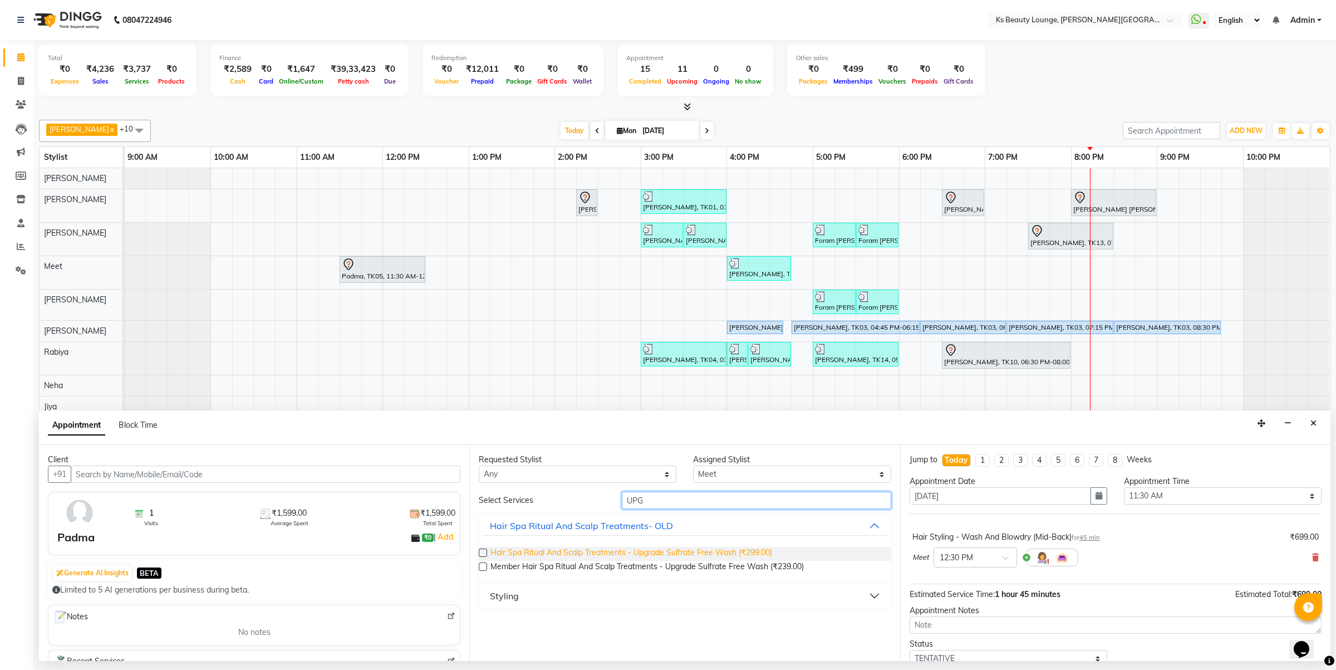
type input "UPG"
click at [596, 550] on span "Hair Spa Ritual And Scalp Treatments - Upgrade Sulfrate Free Wash (₹299.00)" at bounding box center [632, 554] width 282 height 14
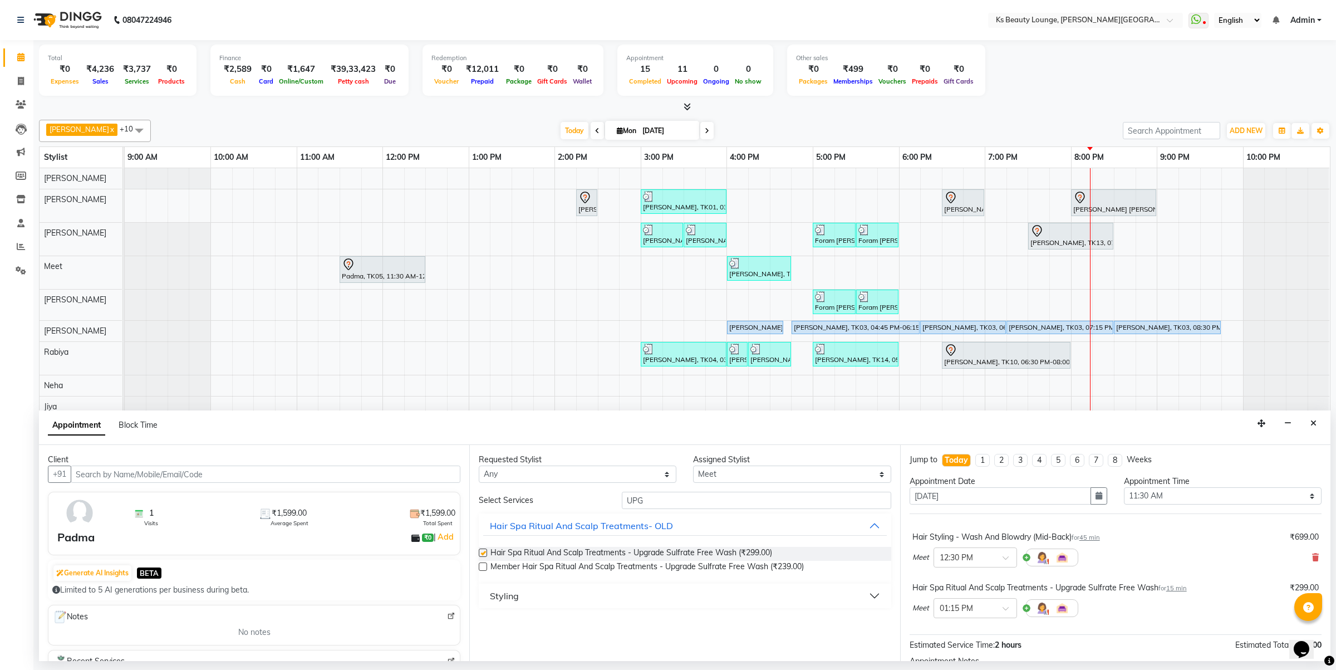
checkbox input "false"
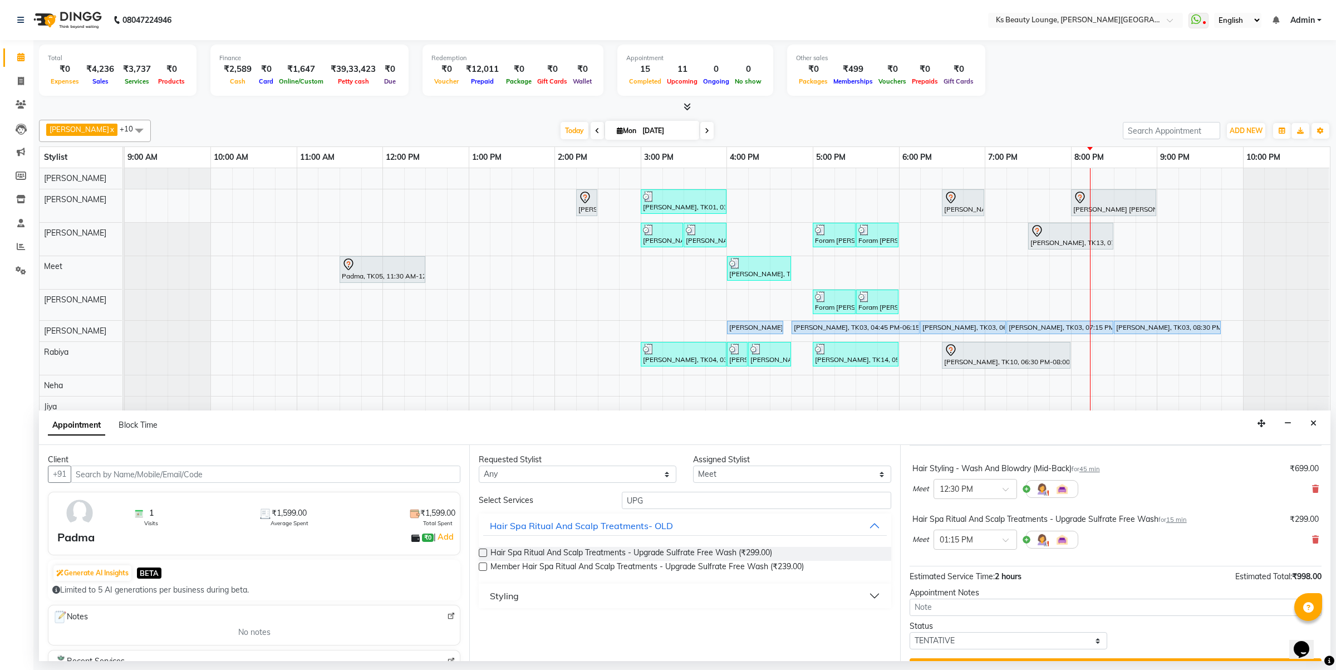
scroll to position [96, 0]
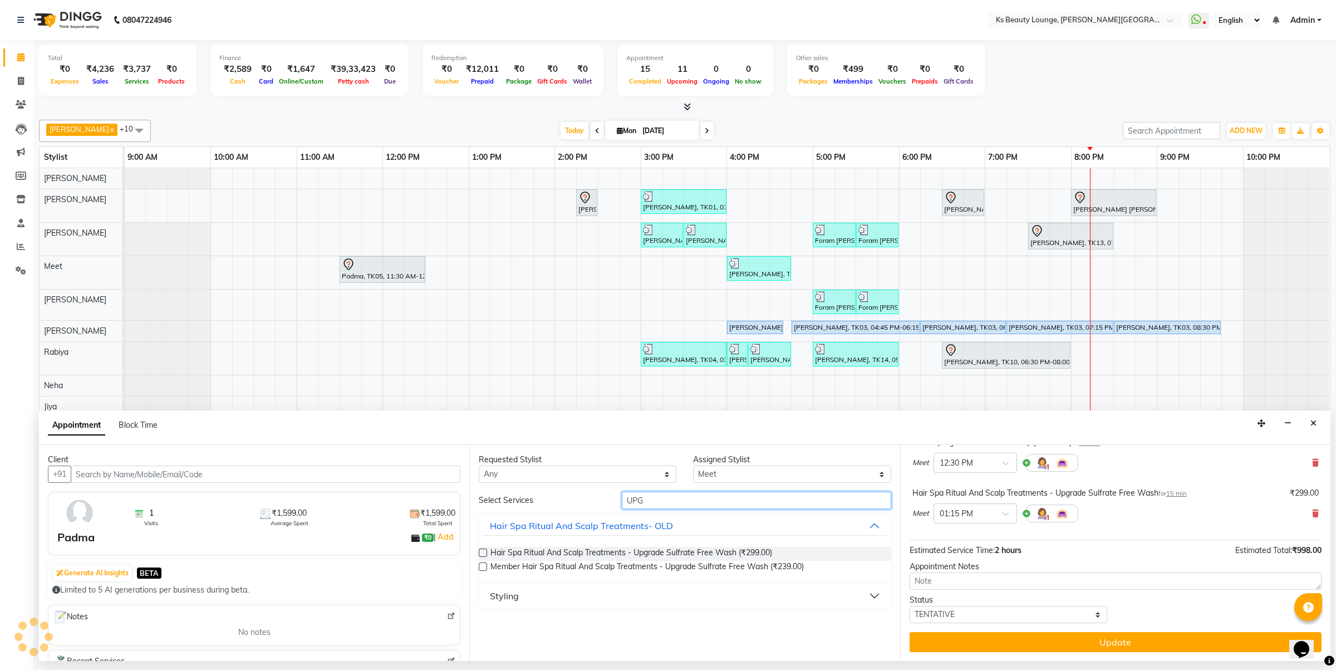
drag, startPoint x: 658, startPoint y: 499, endPoint x: 585, endPoint y: 507, distance: 73.4
click at [585, 506] on div "Select Services UPG" at bounding box center [684, 500] width 429 height 17
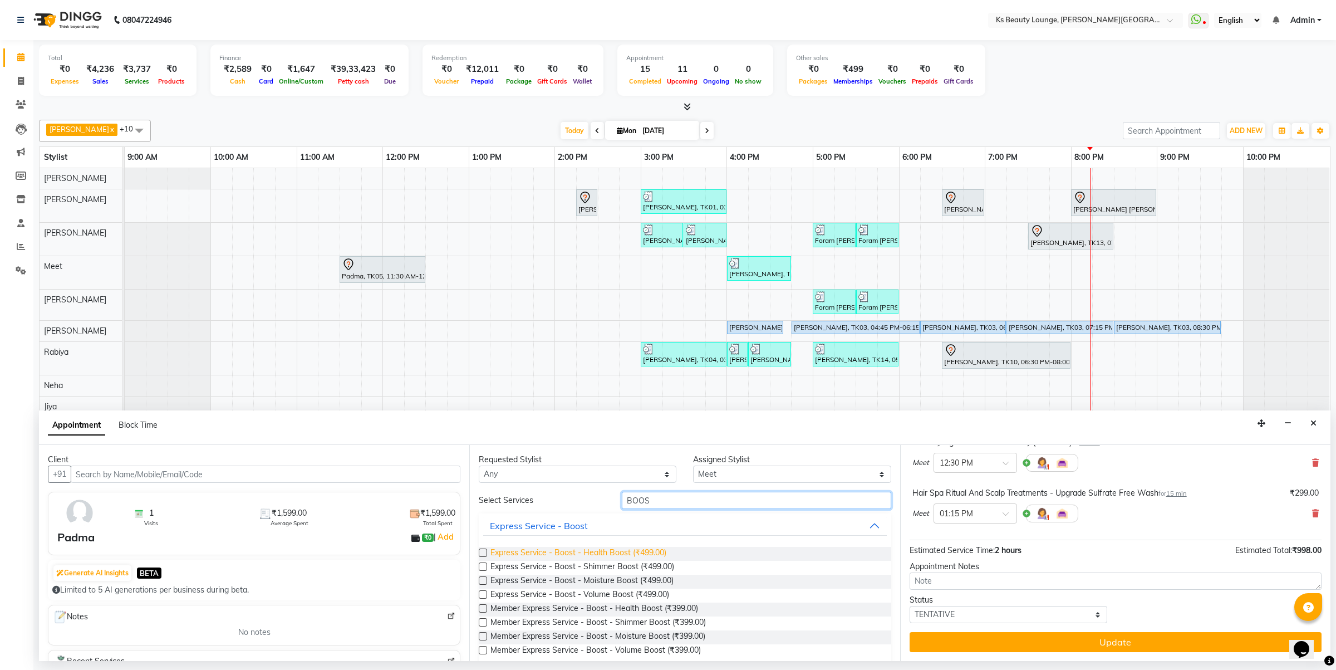
type input "BOOS"
click at [590, 550] on span "Express Service - Boost - Health Boost (₹499.00)" at bounding box center [579, 554] width 176 height 14
checkbox input "false"
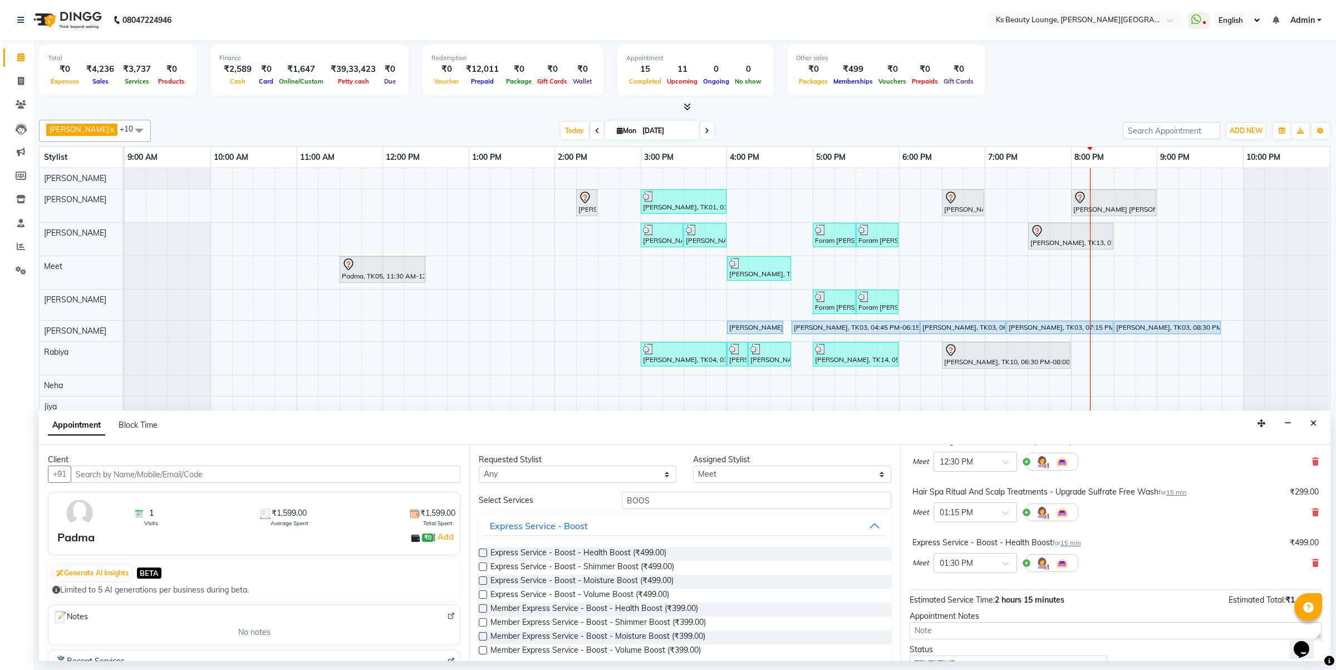
scroll to position [146, 0]
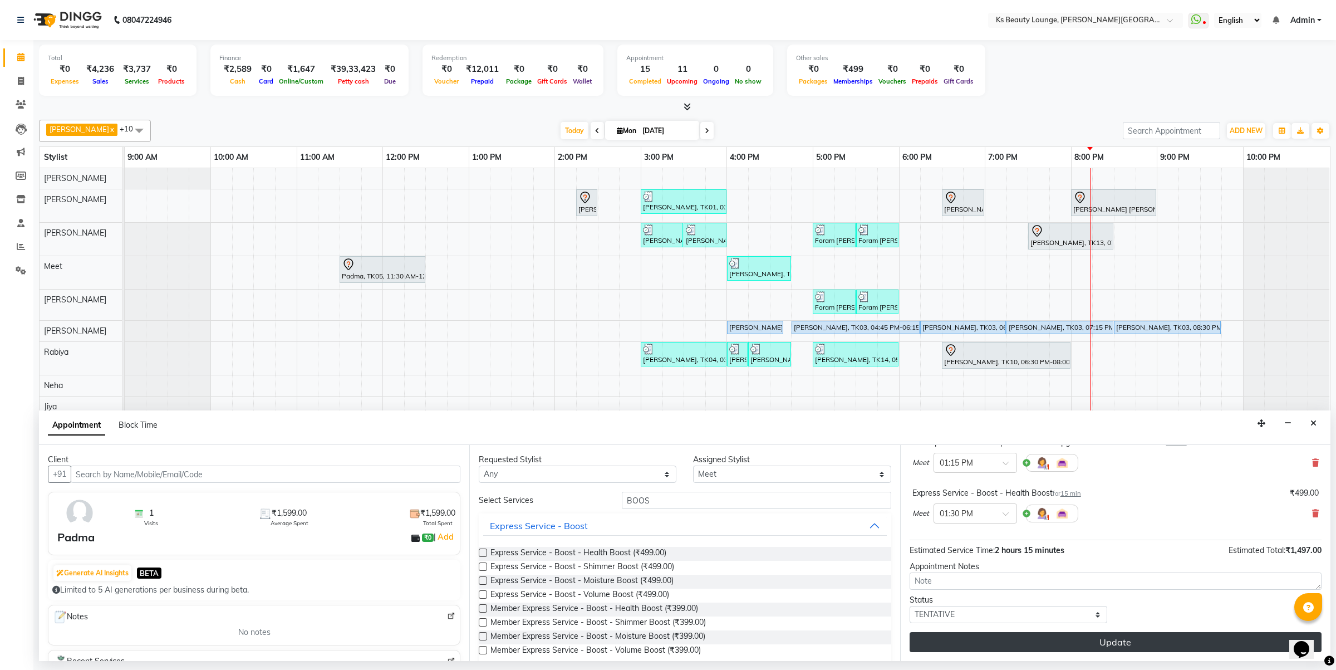
click at [1078, 644] on button "Update" at bounding box center [1116, 642] width 412 height 20
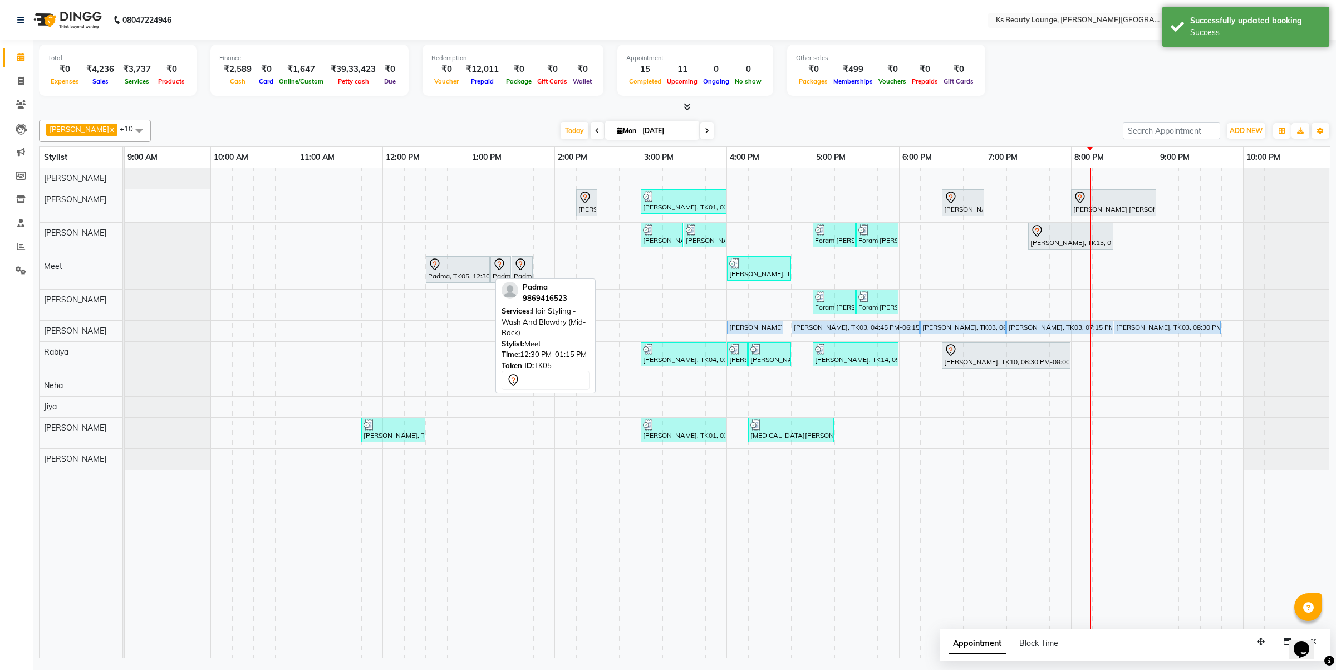
click at [472, 269] on div at bounding box center [458, 264] width 60 height 13
click at [497, 270] on icon at bounding box center [499, 264] width 13 height 13
select select "7"
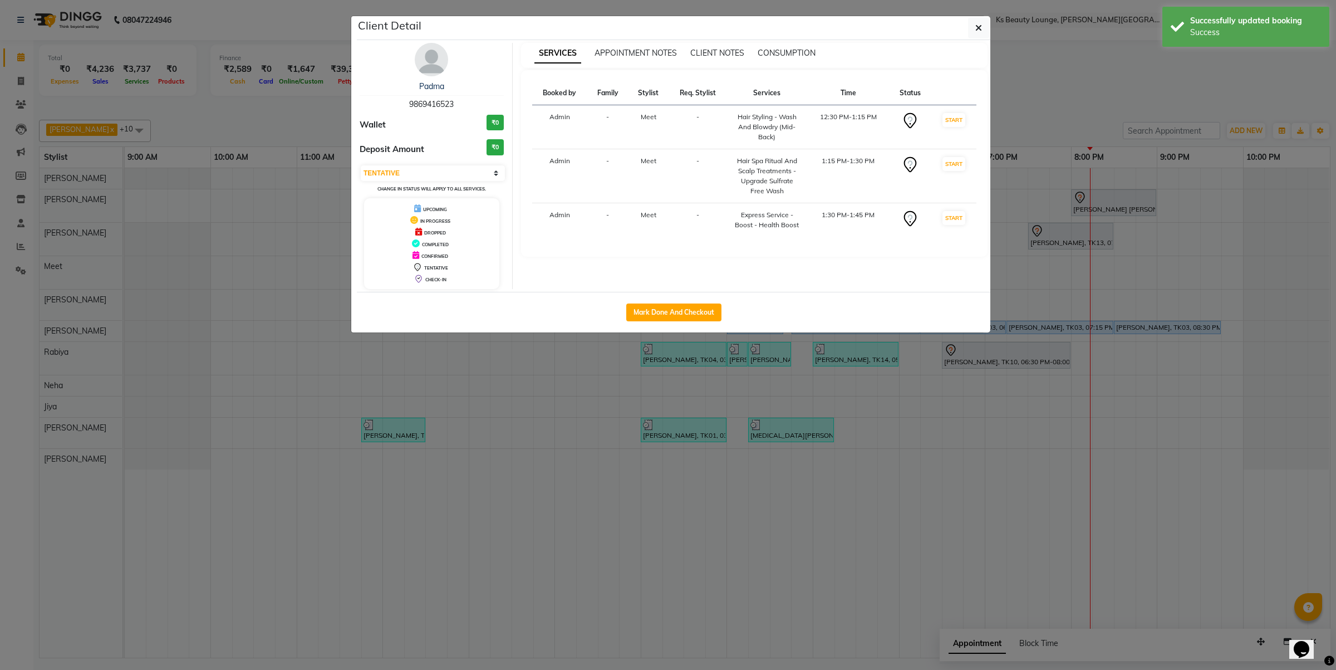
click at [261, 174] on ngb-modal-window "Client Detail Padma 9869416523 Wallet ₹0 Deposit Amount ₹0 Select IN SERVICE CO…" at bounding box center [668, 335] width 1336 height 670
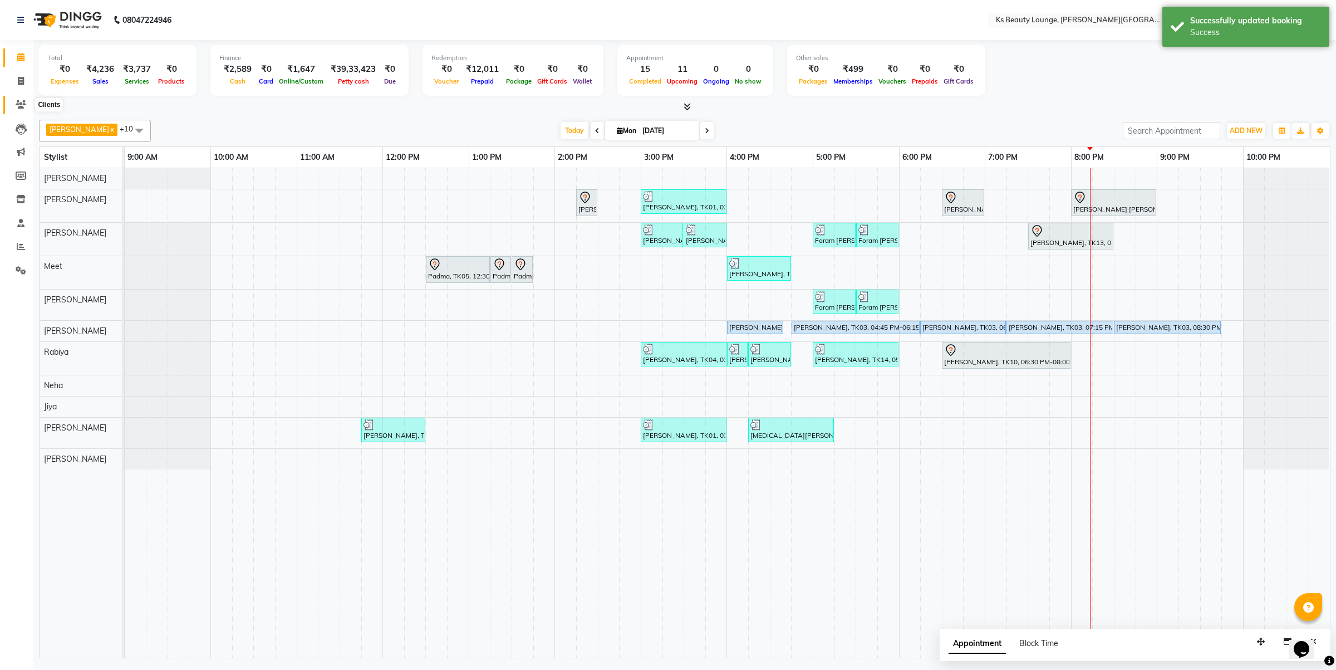
click at [21, 103] on icon at bounding box center [21, 104] width 11 height 8
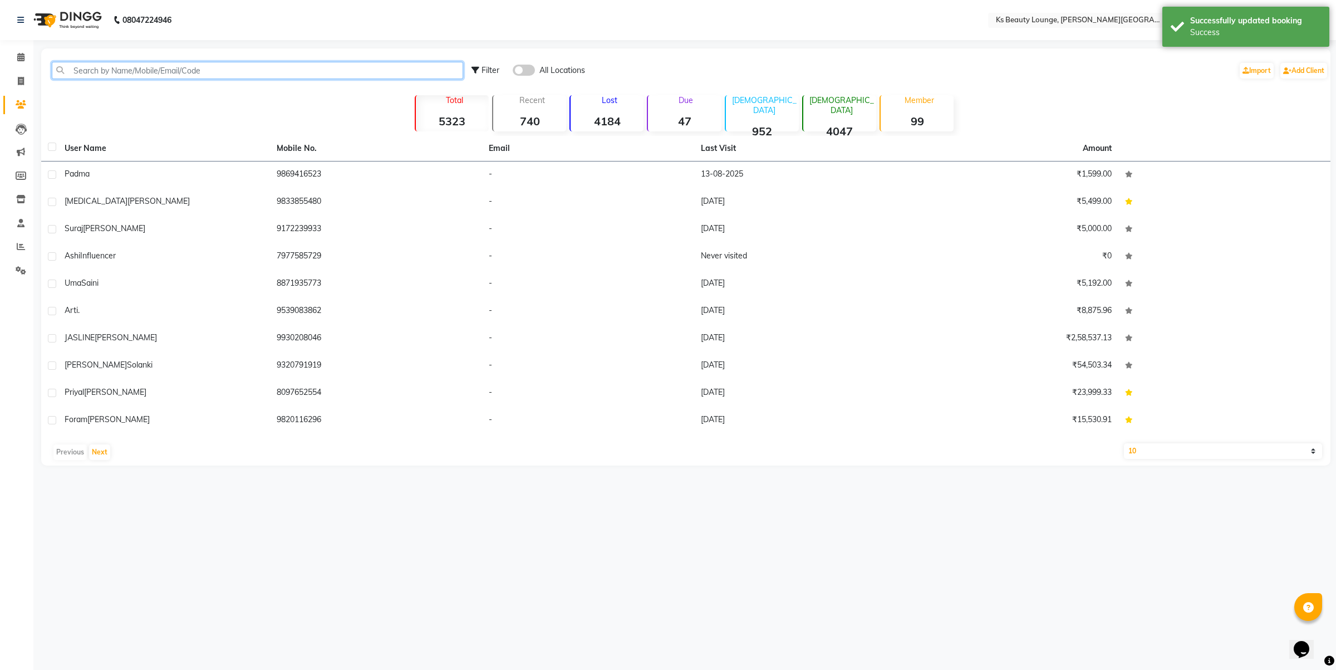
click at [95, 74] on input "text" at bounding box center [257, 70] width 411 height 17
click at [23, 79] on icon at bounding box center [21, 81] width 6 height 8
select select "4411"
select select "service"
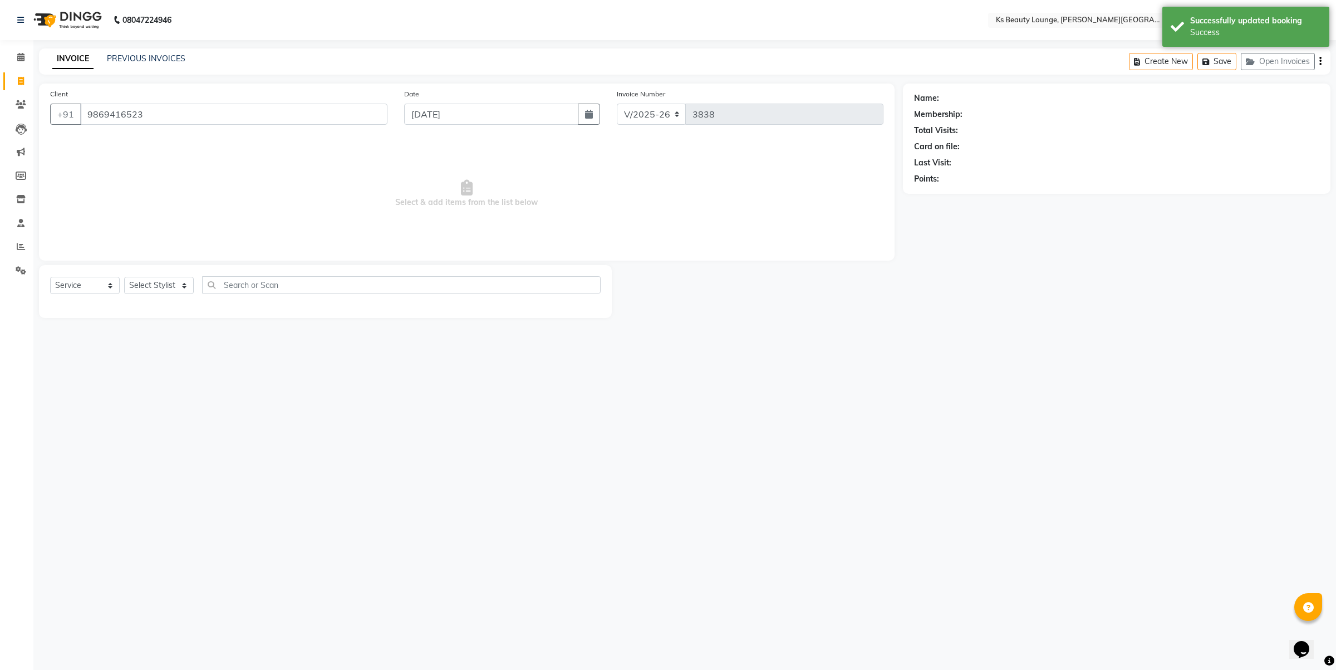
type input "9869416523"
drag, startPoint x: 76, startPoint y: 279, endPoint x: 76, endPoint y: 285, distance: 5.6
click at [76, 279] on select "Select Service Product Membership Package Voucher Prepaid Gift Card" at bounding box center [85, 285] width 70 height 17
select select "P"
click at [50, 277] on select "Select Service Product Membership Package Voucher Prepaid Gift Card" at bounding box center [85, 285] width 70 height 17
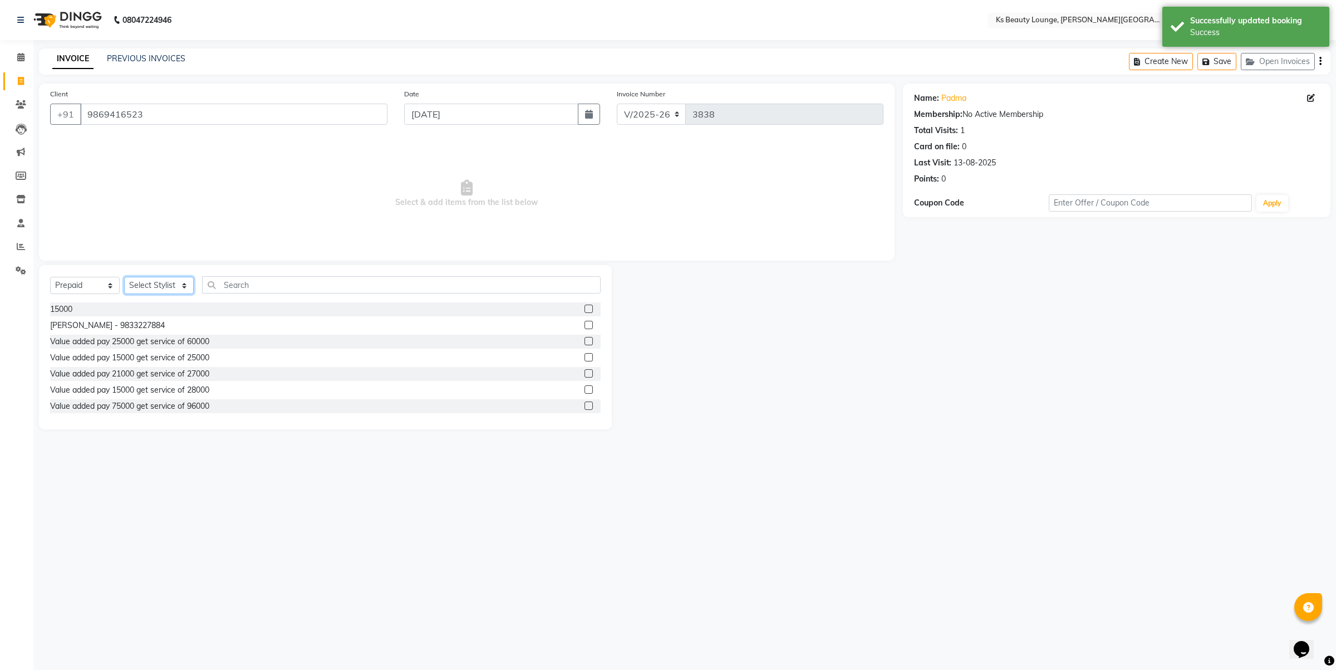
click at [151, 279] on select "Select Stylist Ali Shaikh Ayesha Bhim Sharma Farheen Heena Khan Jibi Jiya kalya…" at bounding box center [159, 285] width 70 height 17
select select "71060"
click at [124, 277] on select "Select Stylist Ali Shaikh Ayesha Bhim Sharma Farheen Heena Khan Jibi Jiya kalya…" at bounding box center [159, 285] width 70 height 17
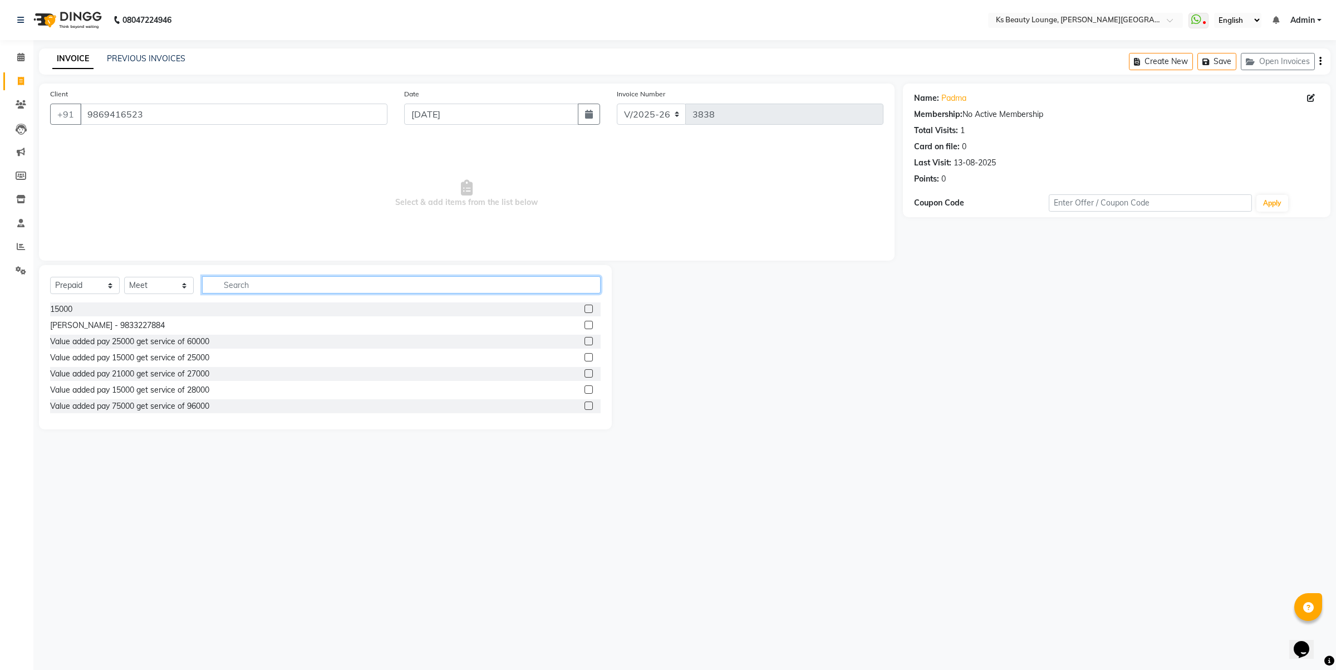
click at [263, 286] on input "text" at bounding box center [401, 284] width 399 height 17
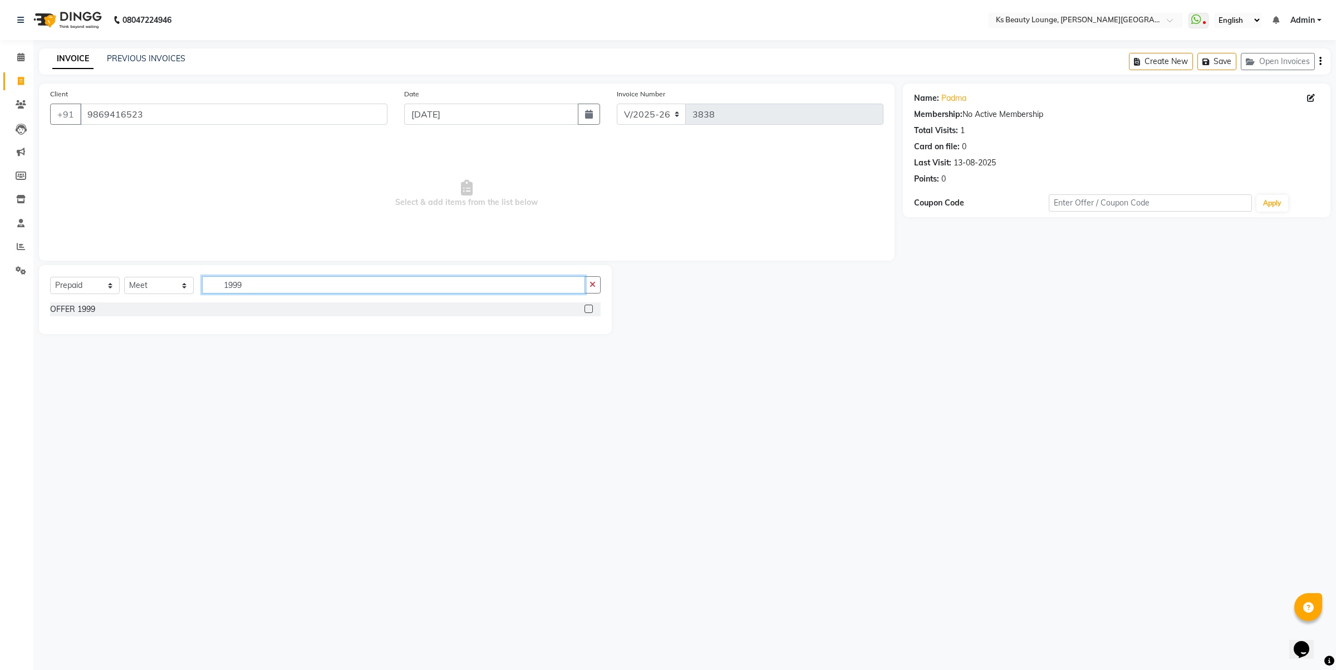
type input "1999"
click at [585, 305] on label at bounding box center [589, 309] width 8 height 8
click at [585, 306] on input "checkbox" at bounding box center [588, 309] width 7 height 7
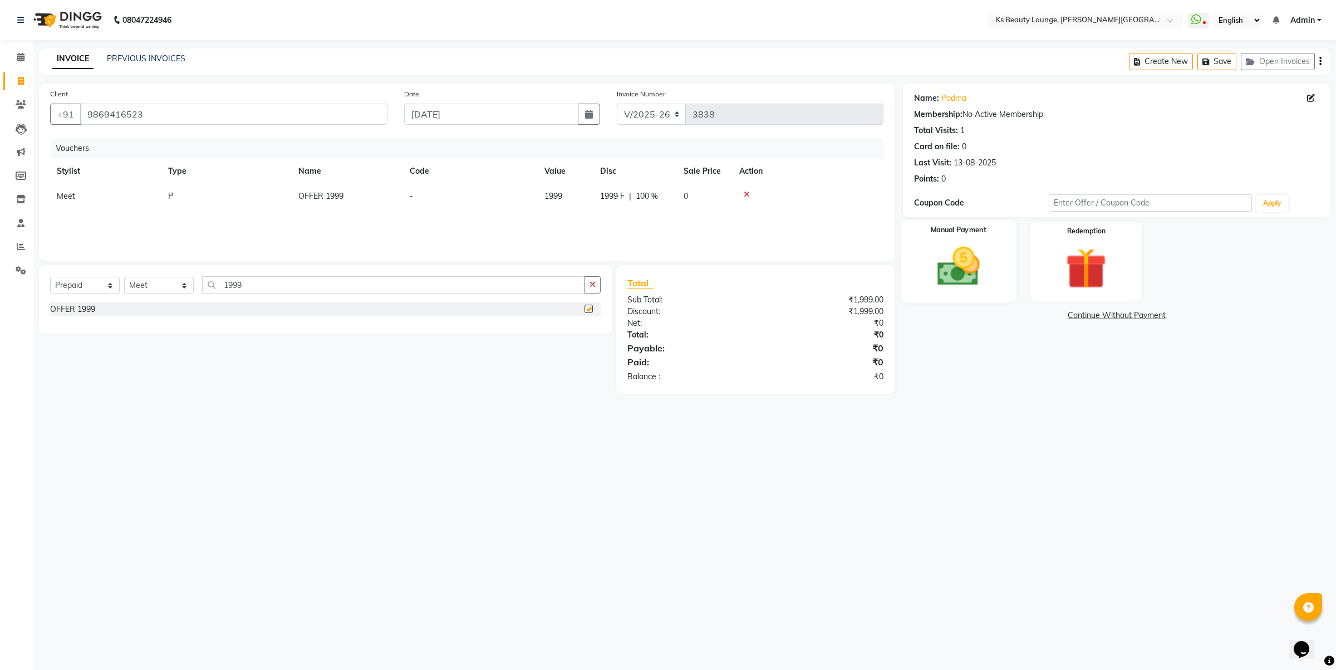
checkbox input "false"
click at [969, 255] on img at bounding box center [958, 266] width 69 height 49
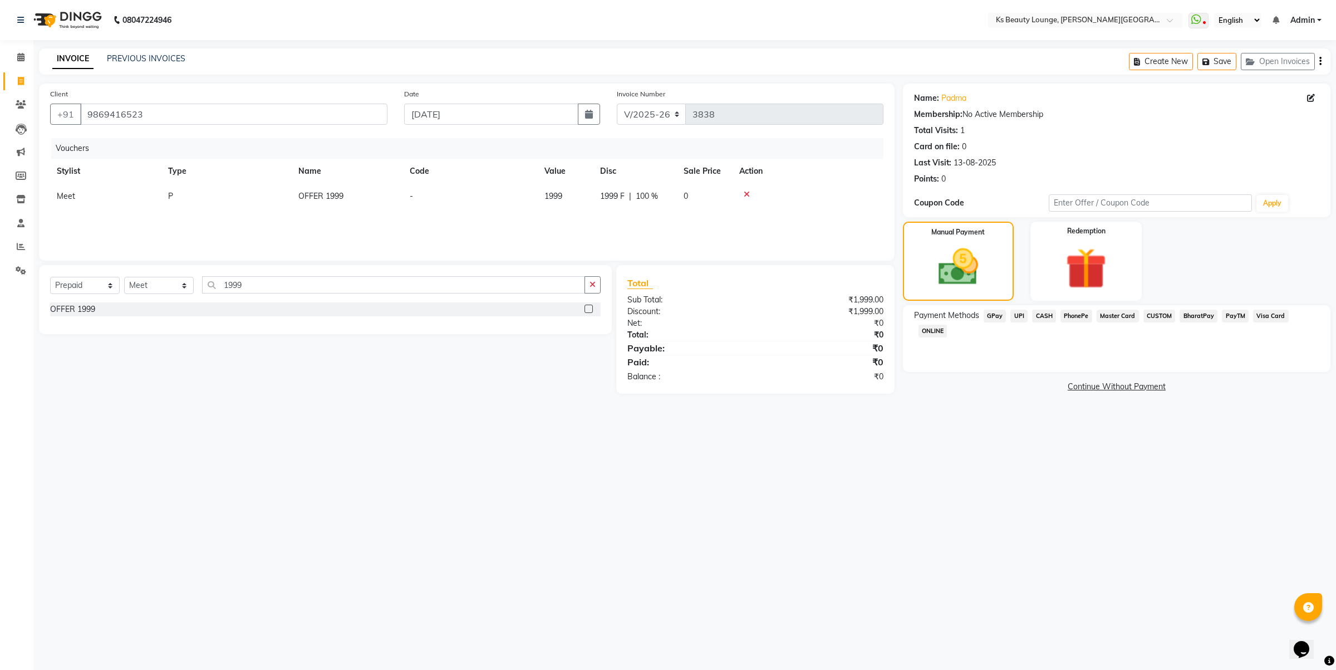
click at [1033, 316] on span "CASH" at bounding box center [1044, 316] width 24 height 13
click at [1122, 382] on div "Payment Methods GPay UPI CASH PhonePe Master Card CUSTOM BharatPay PayTM Visa C…" at bounding box center [1117, 354] width 428 height 98
click at [1109, 381] on button "Add Payment" at bounding box center [1187, 389] width 265 height 17
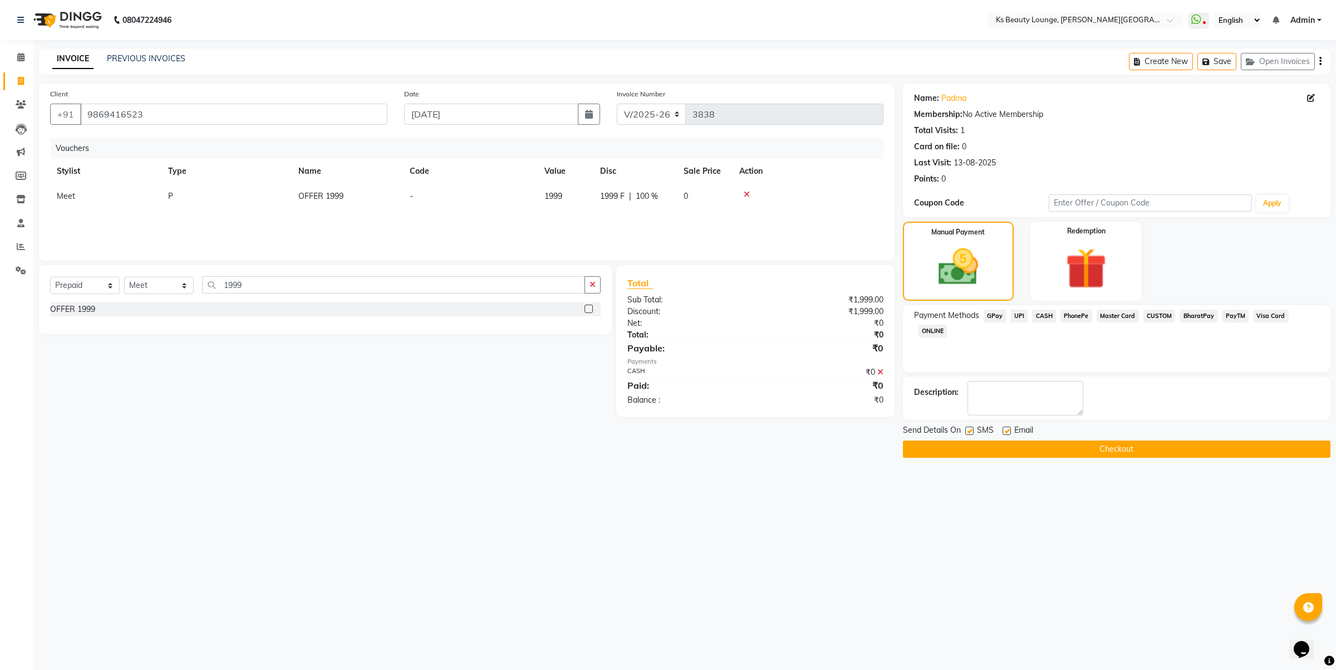
click at [1107, 449] on button "Checkout" at bounding box center [1117, 448] width 428 height 17
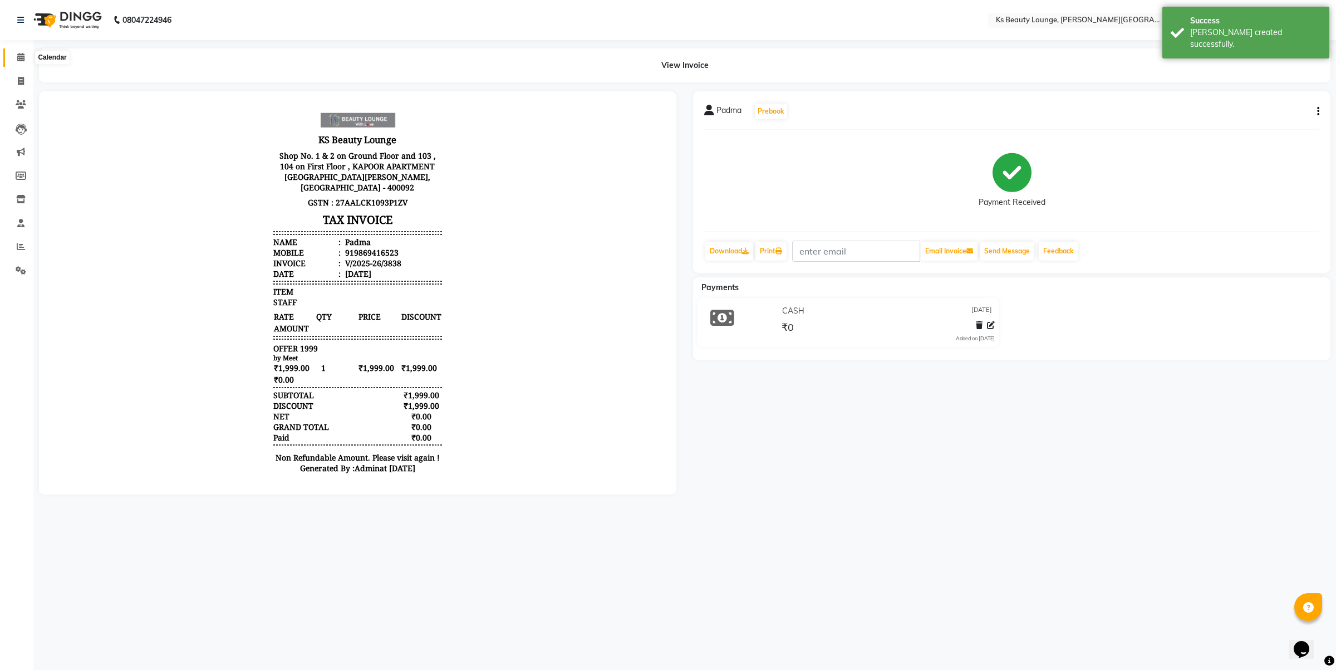
click at [27, 53] on span at bounding box center [20, 57] width 19 height 13
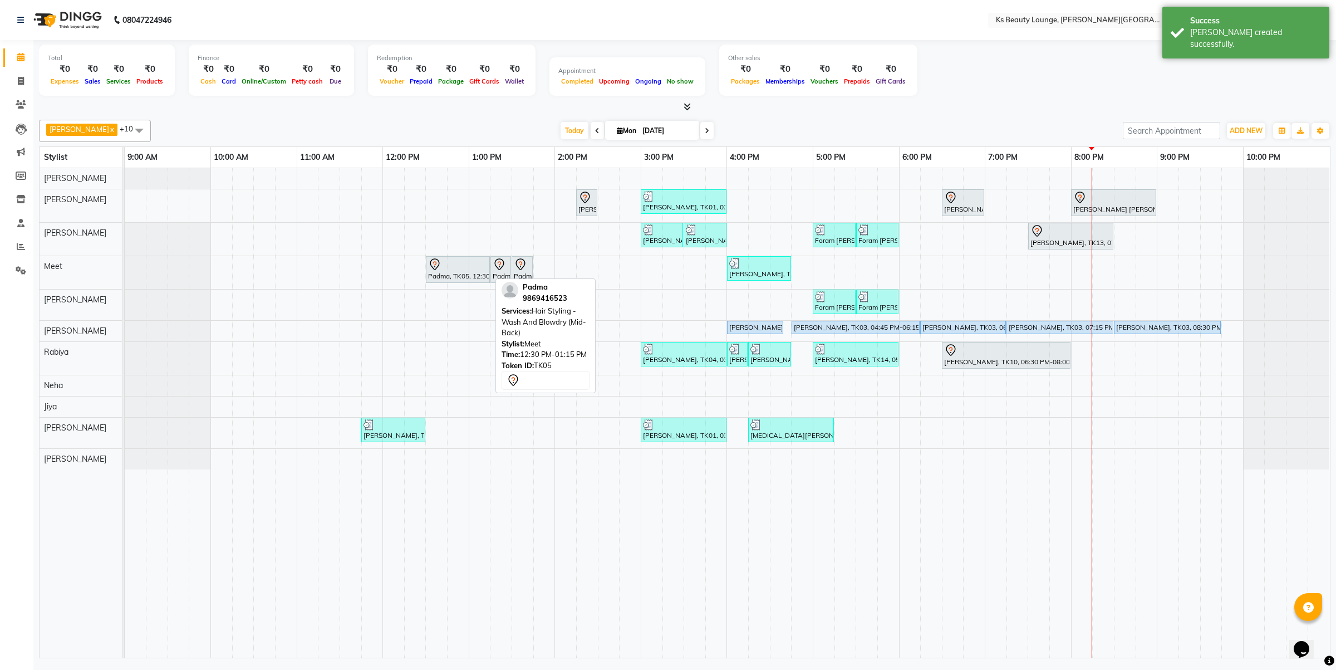
click at [452, 266] on div at bounding box center [458, 264] width 60 height 13
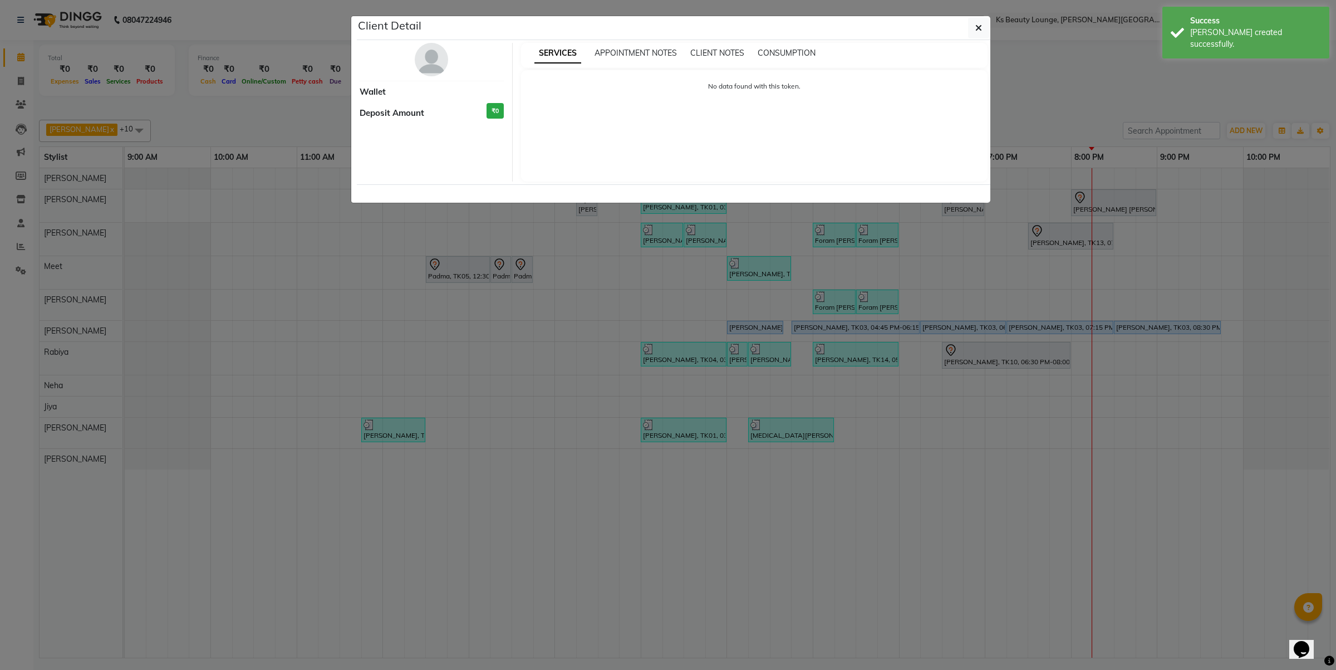
select select "7"
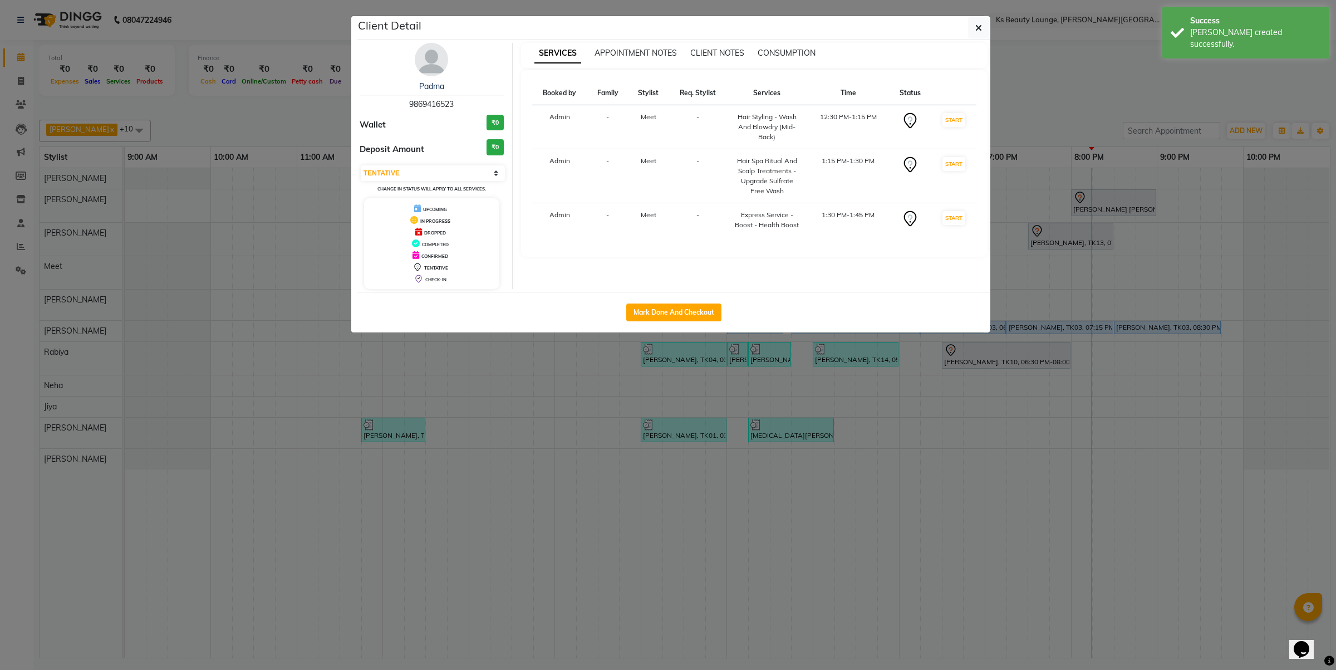
drag, startPoint x: 676, startPoint y: 308, endPoint x: 758, endPoint y: 323, distance: 83.3
click at [678, 308] on button "Mark Done And Checkout" at bounding box center [673, 312] width 95 height 18
select select "4411"
select select "service"
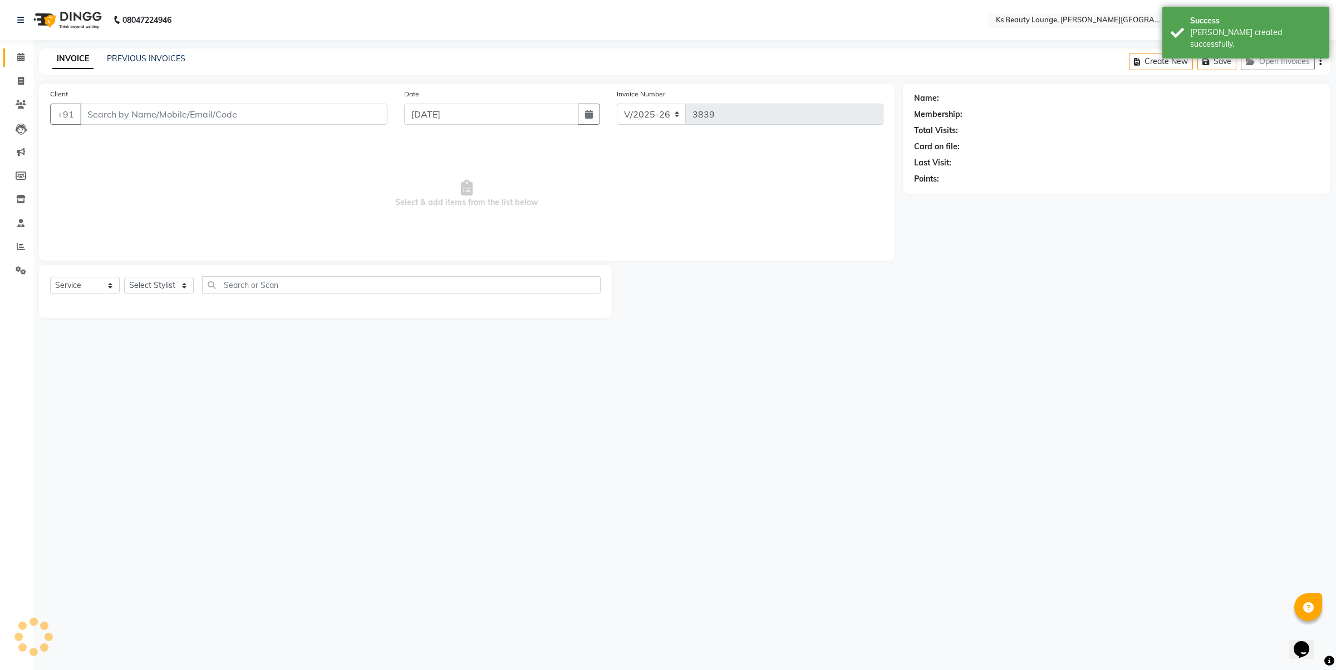
type input "9869416523"
select select "71060"
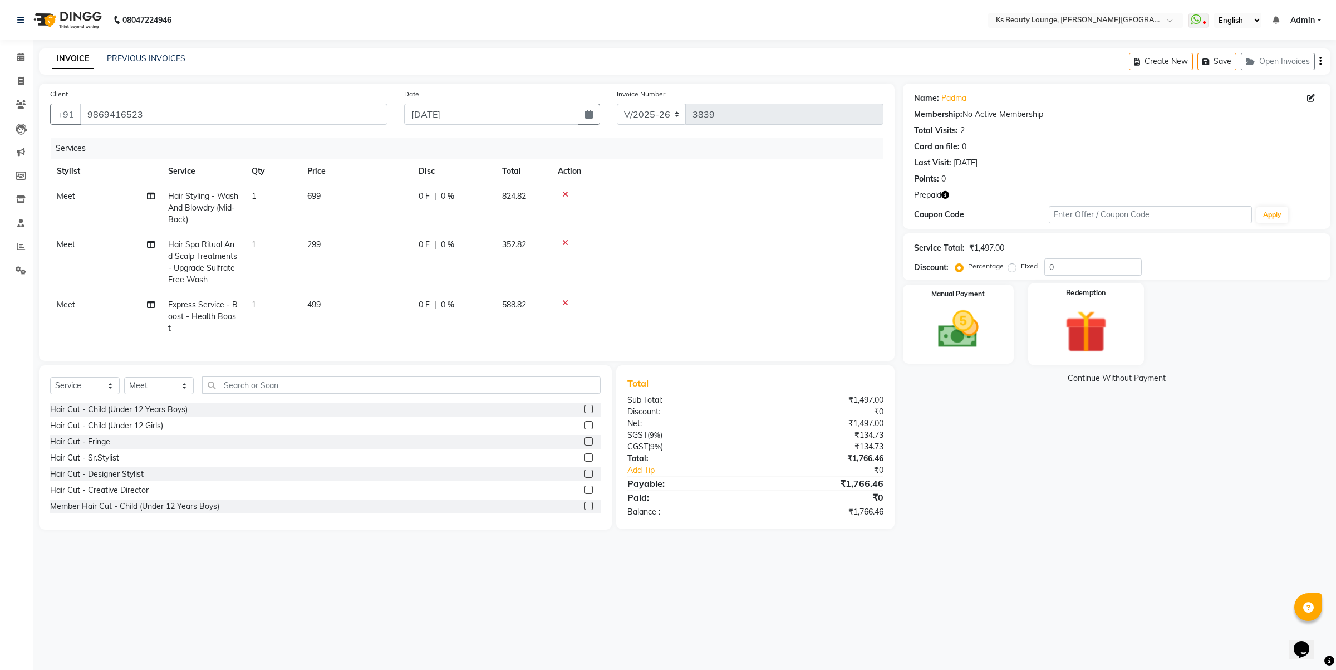
click at [1111, 320] on img at bounding box center [1086, 331] width 69 height 53
click at [1174, 377] on span "Prepaid 1" at bounding box center [1176, 379] width 36 height 13
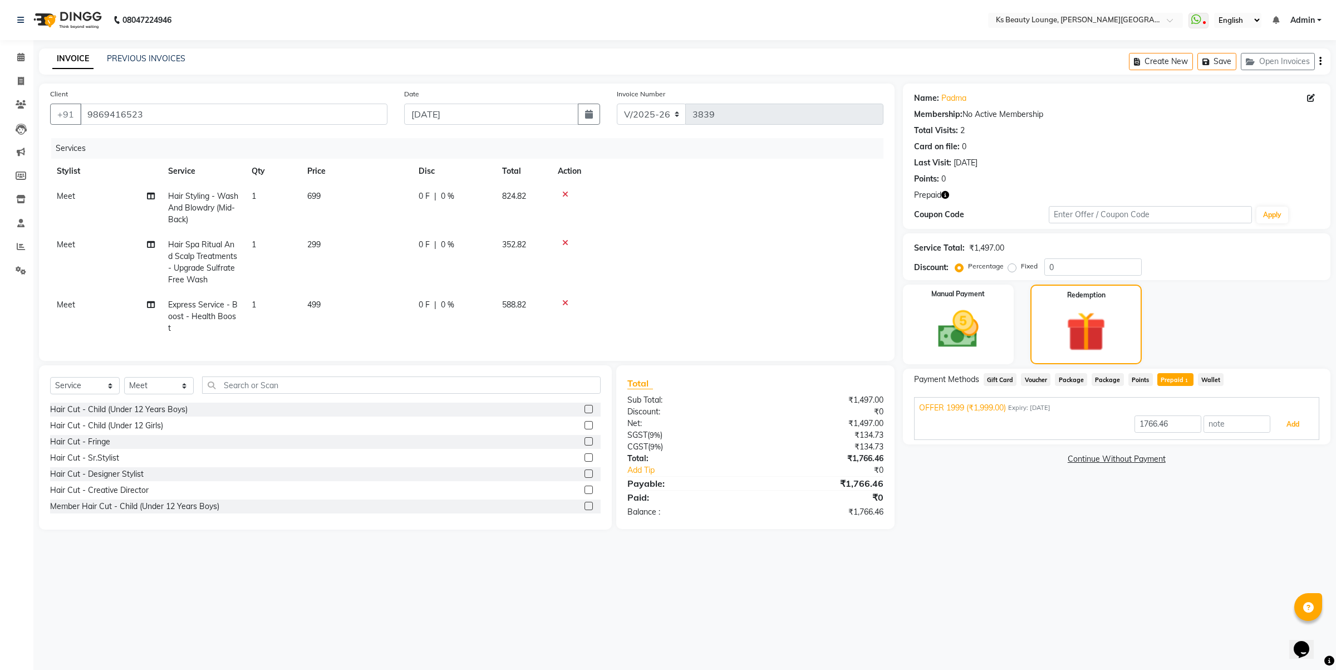
click at [1294, 416] on button "Add" at bounding box center [1293, 424] width 41 height 19
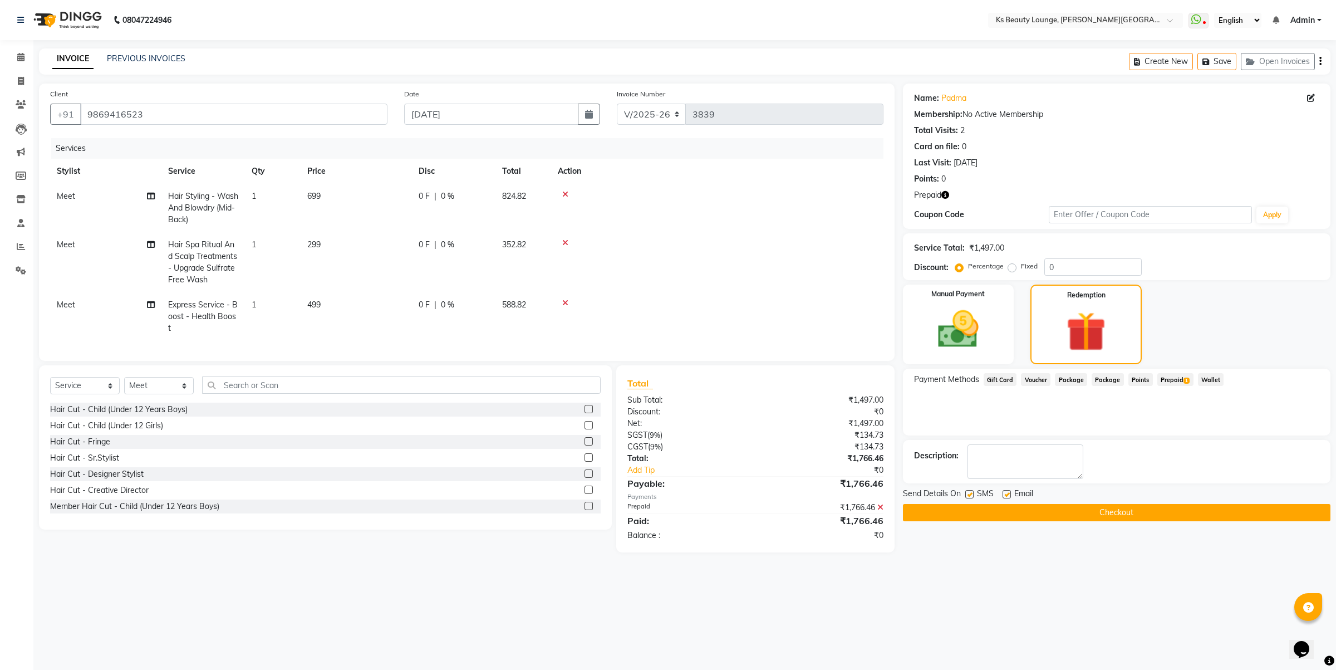
click at [1115, 511] on button "Checkout" at bounding box center [1117, 512] width 428 height 17
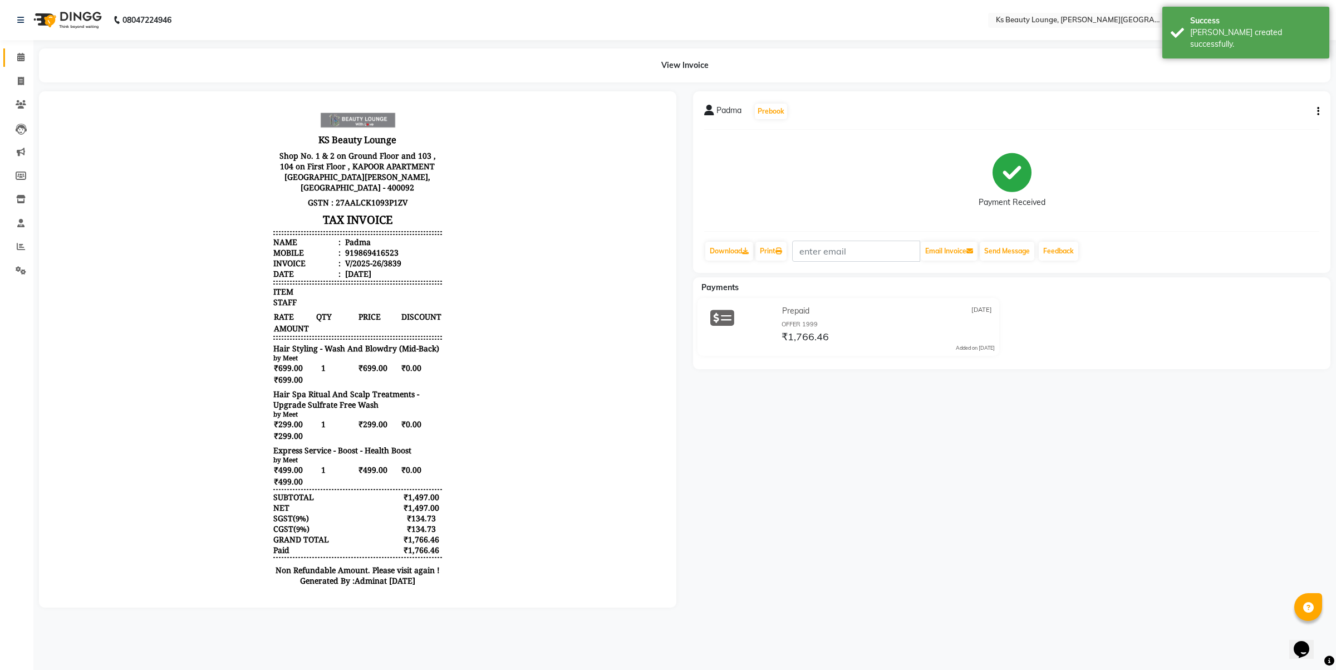
click at [15, 59] on span at bounding box center [20, 57] width 19 height 13
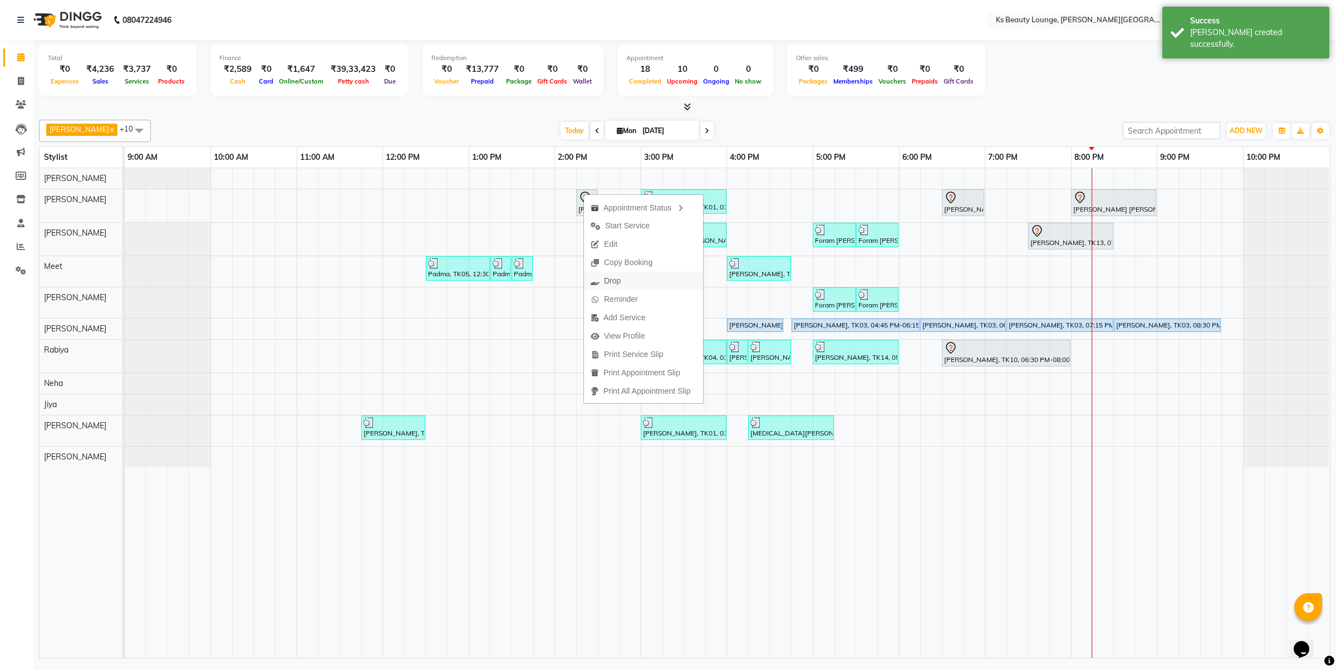
click at [619, 285] on span "Drop" at bounding box center [612, 281] width 17 height 12
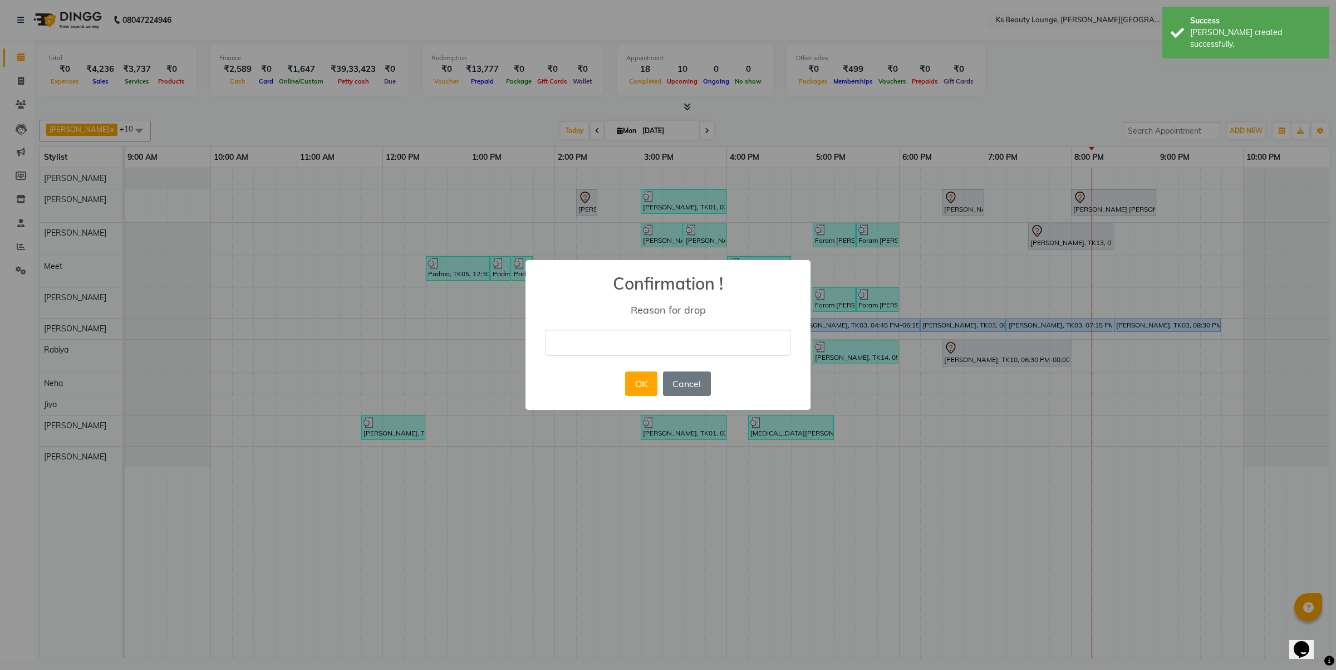
drag, startPoint x: 692, startPoint y: 330, endPoint x: 695, endPoint y: 336, distance: 6.7
click at [694, 331] on input "text" at bounding box center [668, 343] width 245 height 26
type input "cancel"
click at [654, 384] on button "OK" at bounding box center [641, 383] width 32 height 24
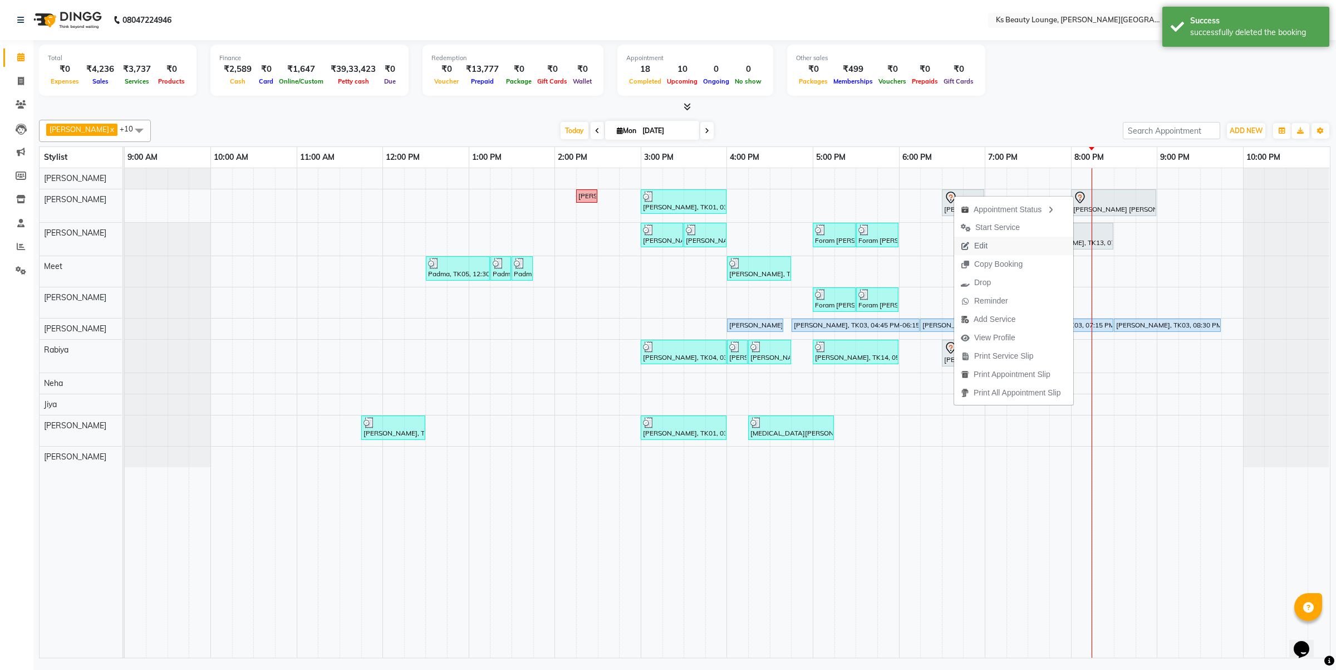
click at [989, 246] on span "Edit" at bounding box center [974, 246] width 40 height 18
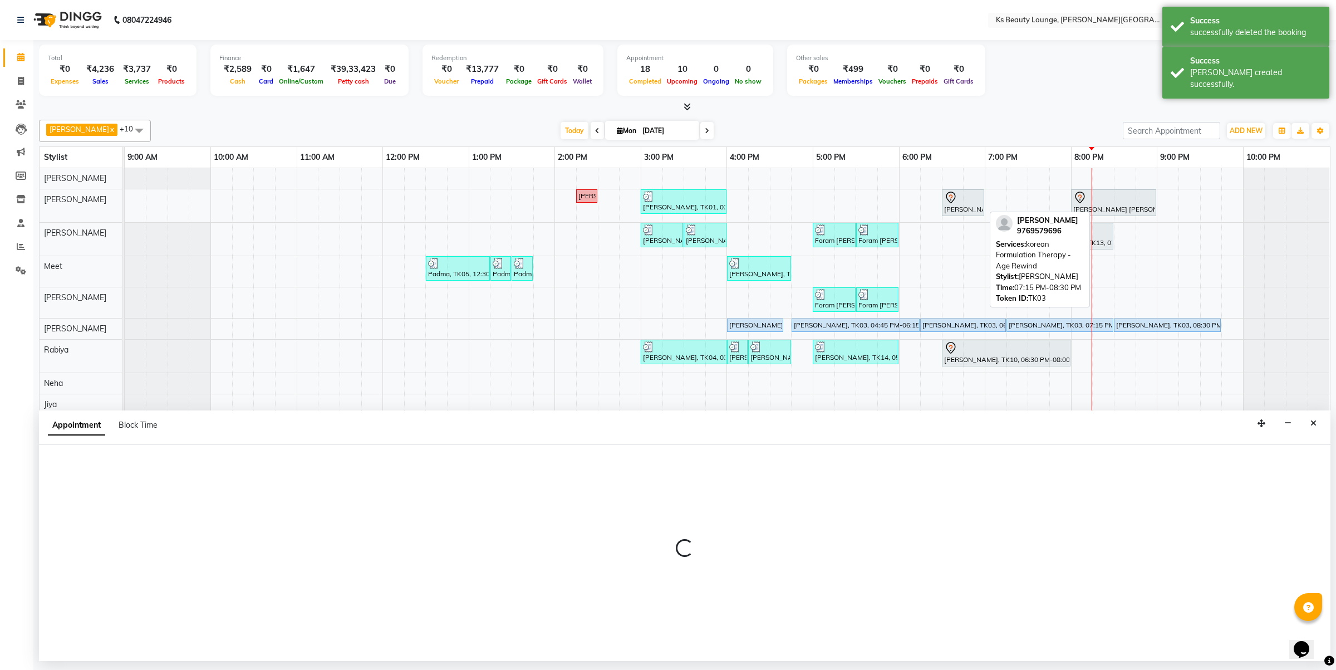
select select "tentative"
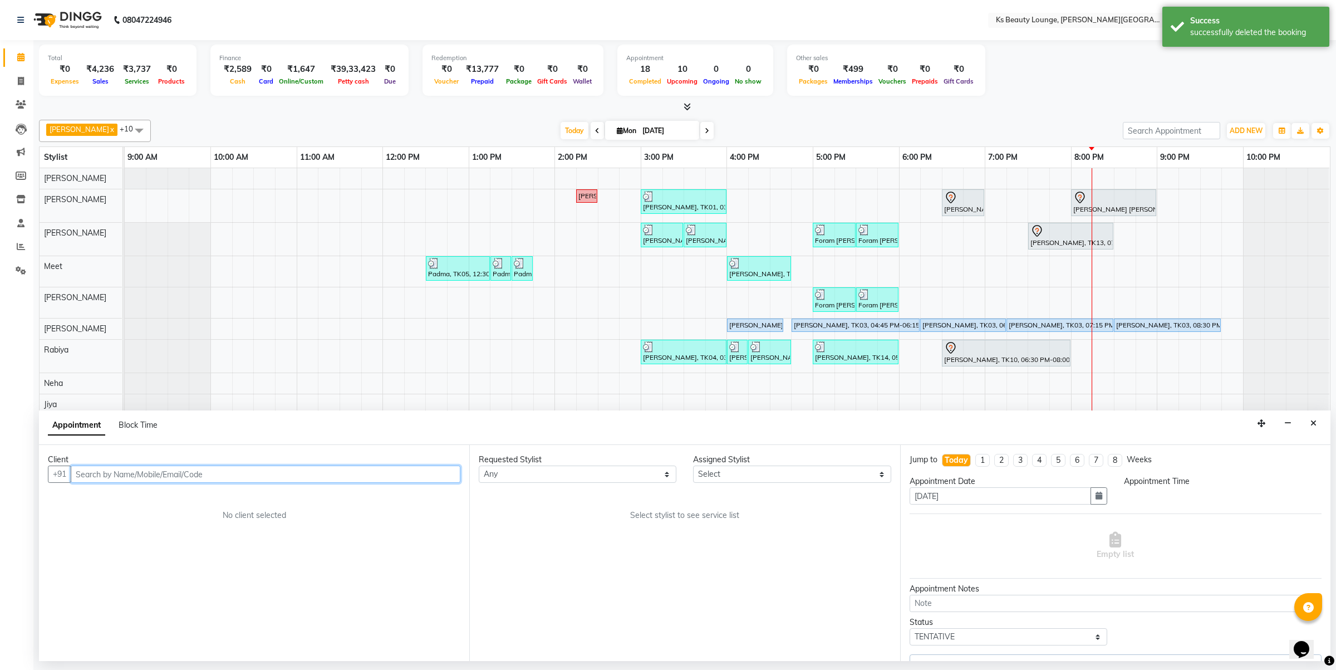
select select "58074"
select select "1110"
select select "1892"
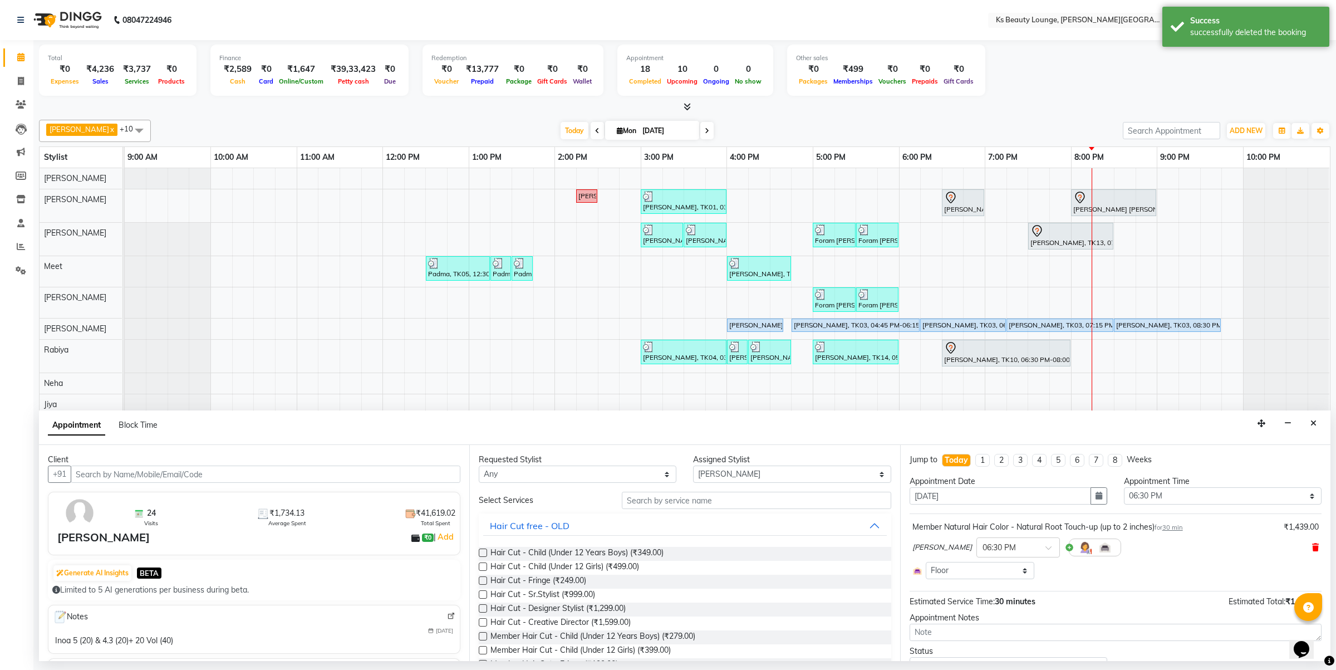
click at [1312, 546] on icon at bounding box center [1315, 547] width 7 height 8
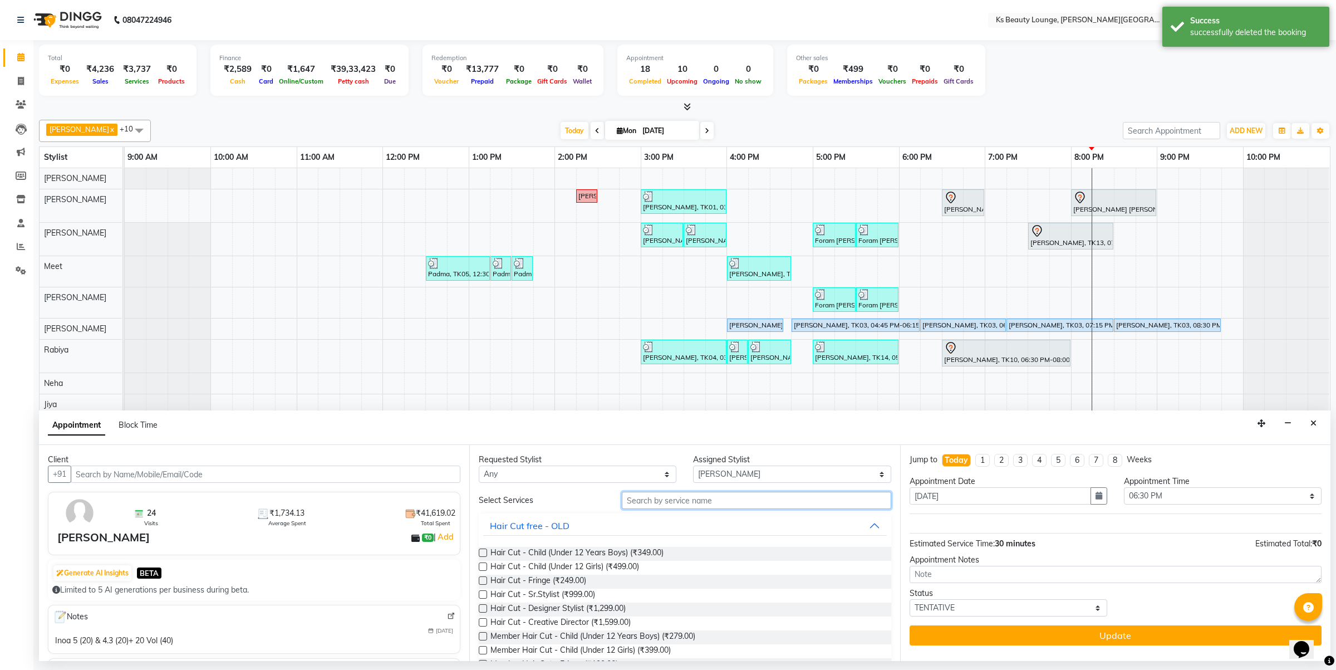
click at [848, 496] on input "text" at bounding box center [756, 500] width 269 height 17
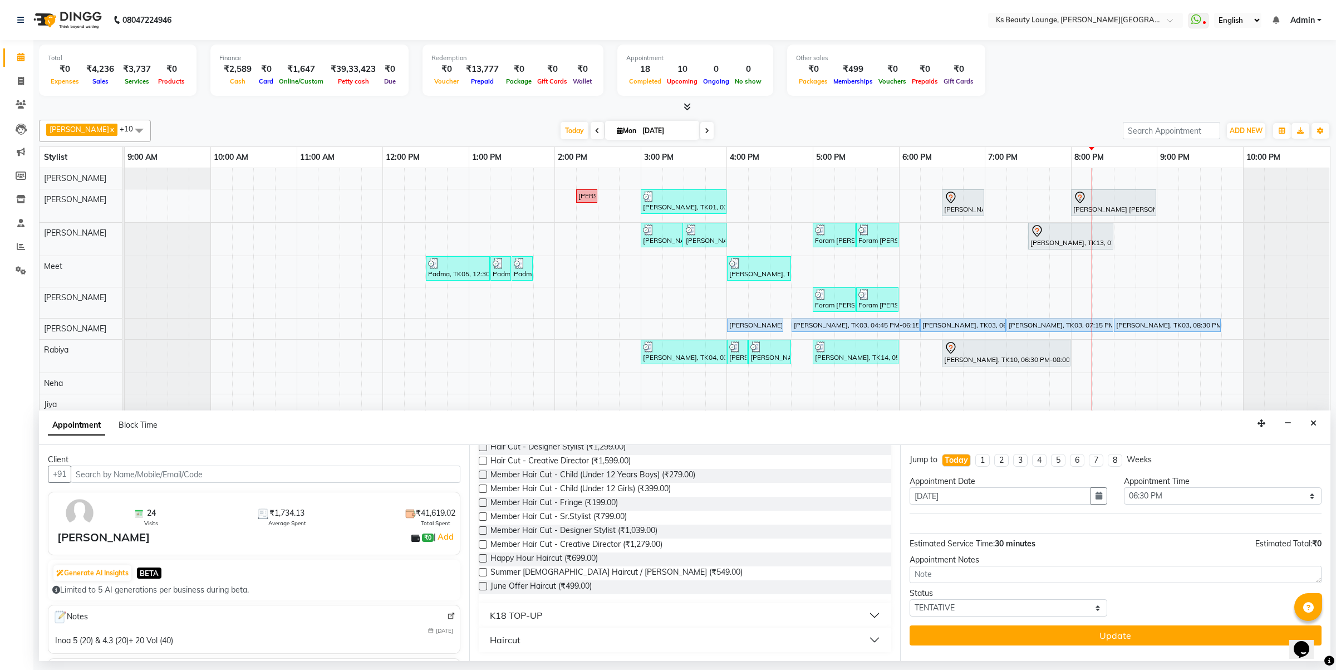
type input "HAIR CUT"
drag, startPoint x: 552, startPoint y: 640, endPoint x: 557, endPoint y: 642, distance: 5.8
click at [553, 642] on button "Haircut" at bounding box center [684, 640] width 403 height 20
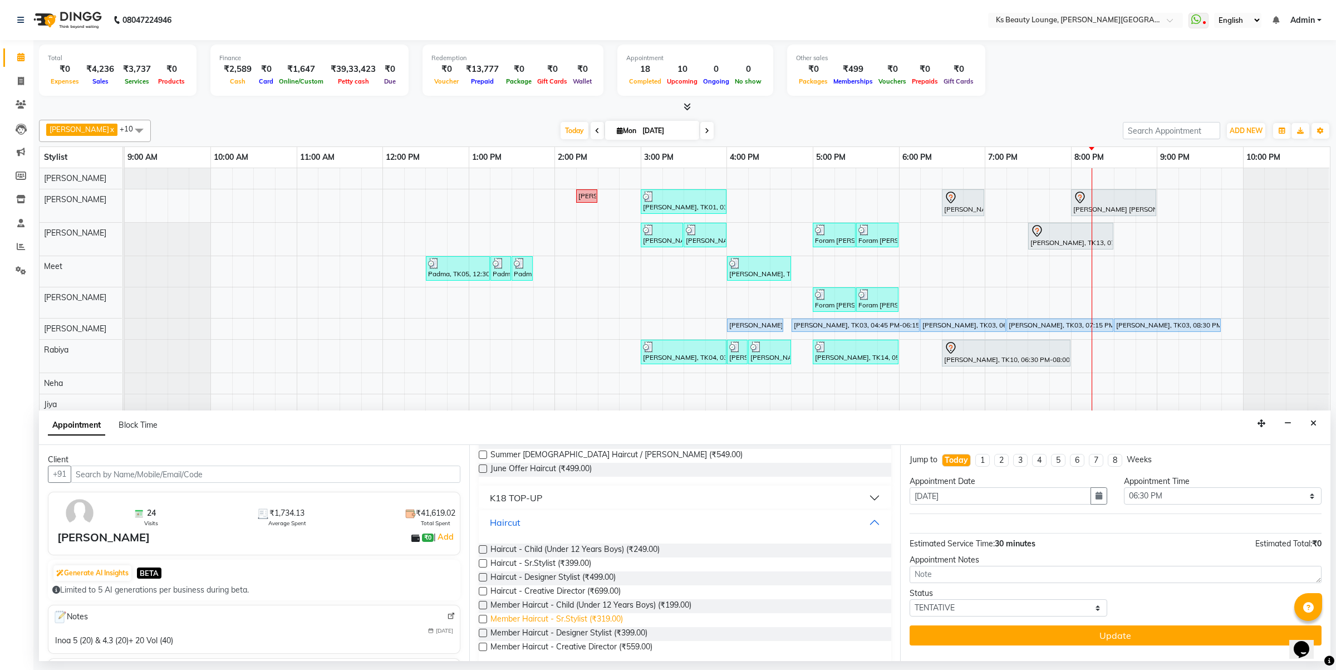
scroll to position [288, 0]
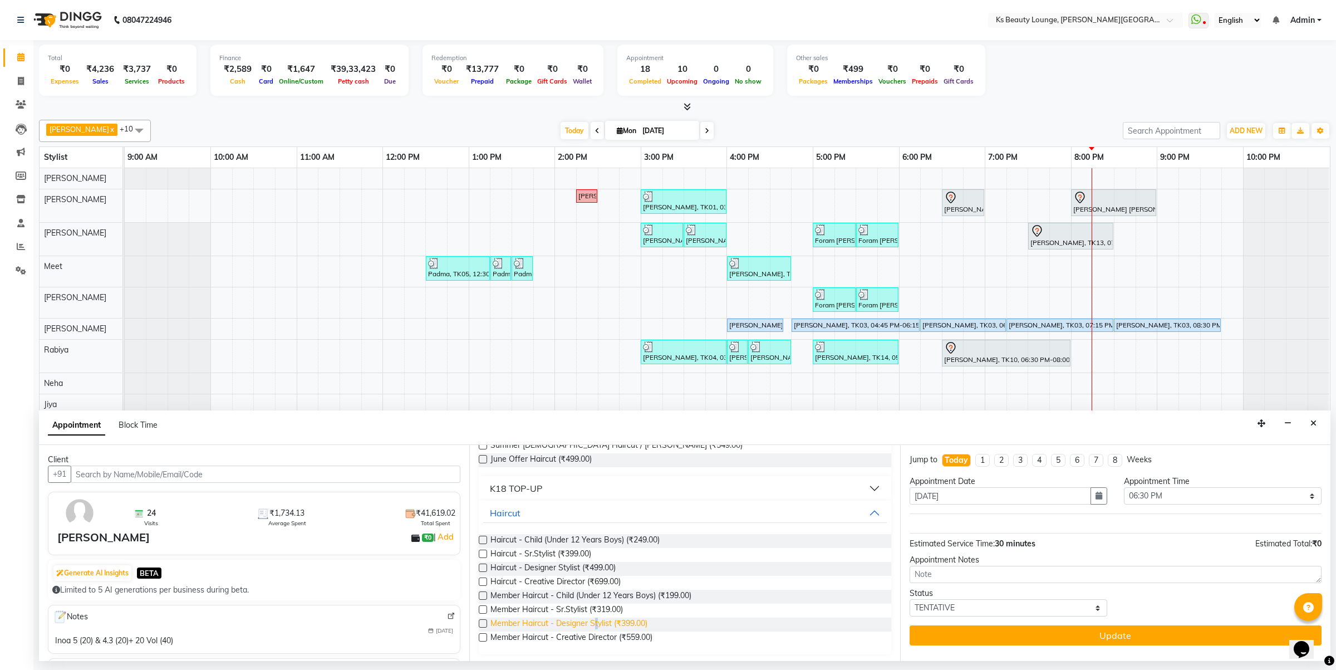
click at [596, 624] on span "Member Haircut - Designer Stylist (₹399.00)" at bounding box center [569, 624] width 157 height 14
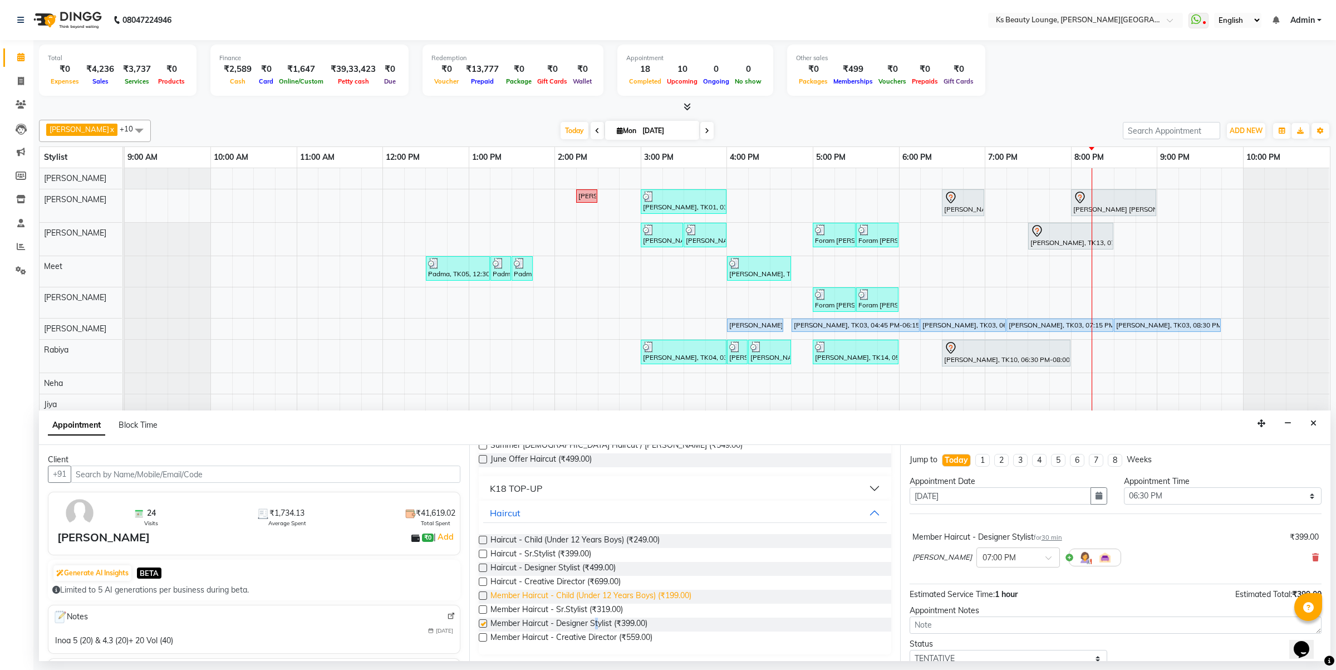
checkbox input "false"
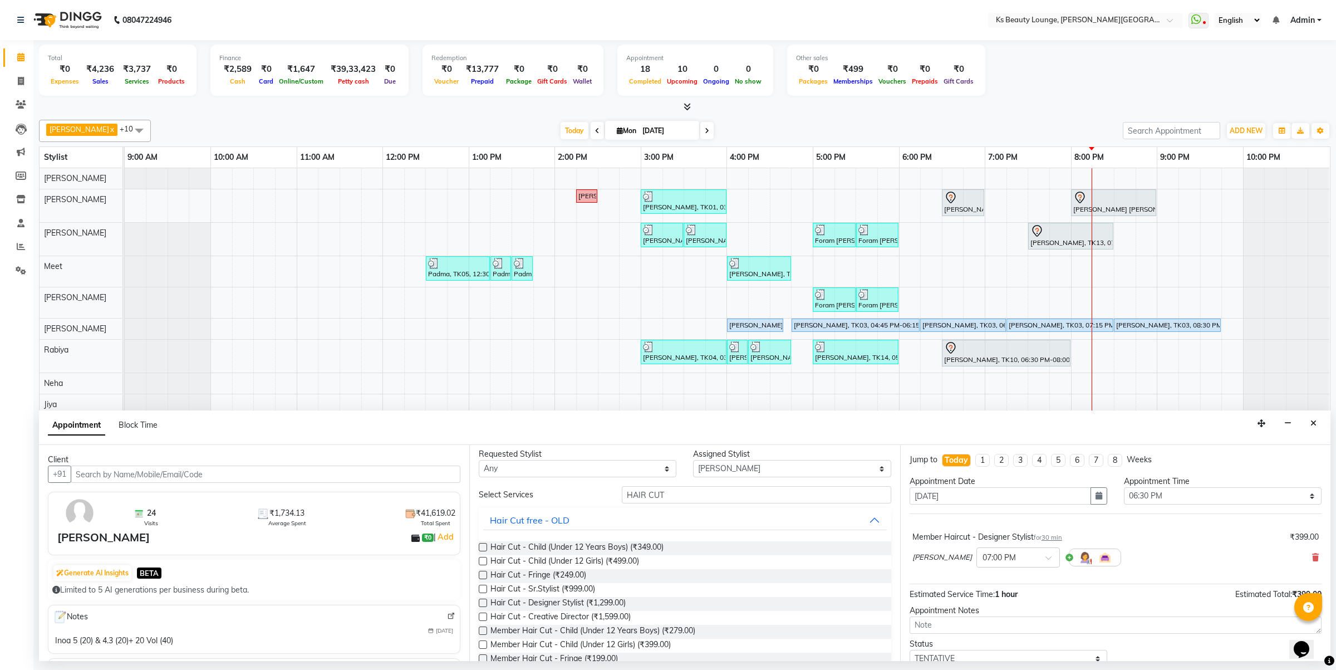
scroll to position [0, 0]
drag, startPoint x: 680, startPoint y: 496, endPoint x: 524, endPoint y: 507, distance: 155.7
click at [524, 507] on div "Select Services HAIR CUT" at bounding box center [684, 500] width 429 height 17
type input "H"
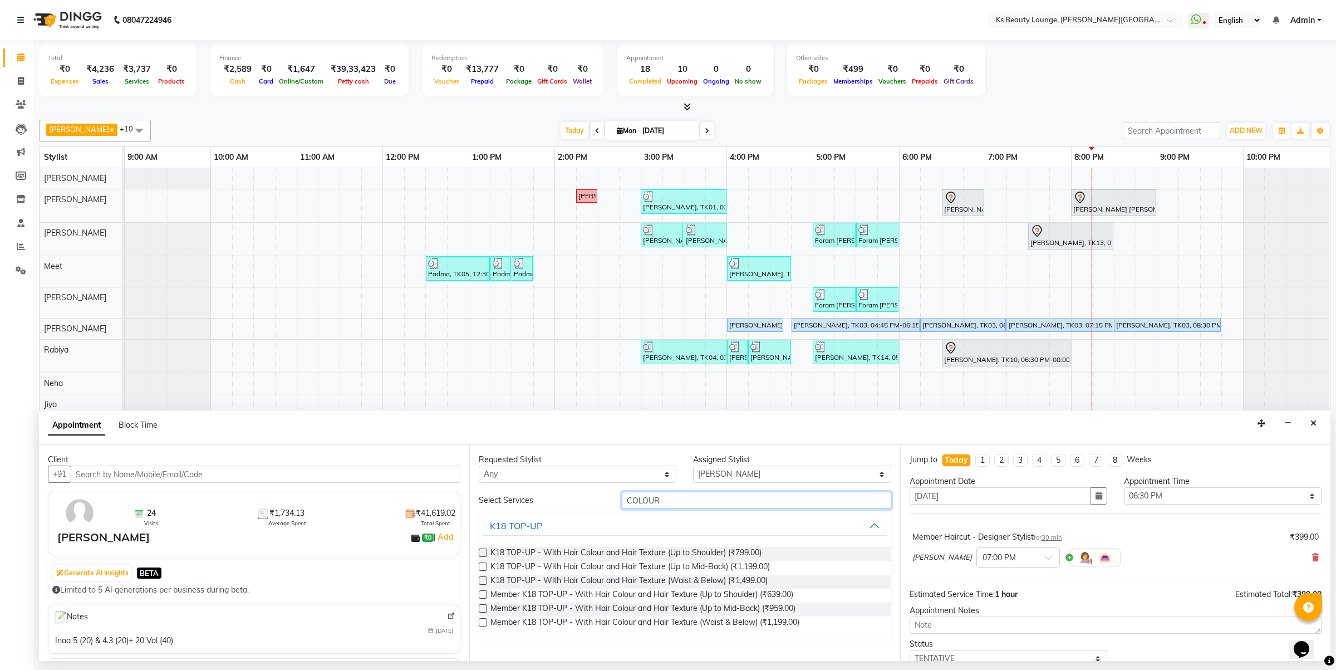
drag, startPoint x: 676, startPoint y: 494, endPoint x: 579, endPoint y: 503, distance: 97.8
click at [580, 503] on div "Select Services COLOUR" at bounding box center [684, 500] width 429 height 17
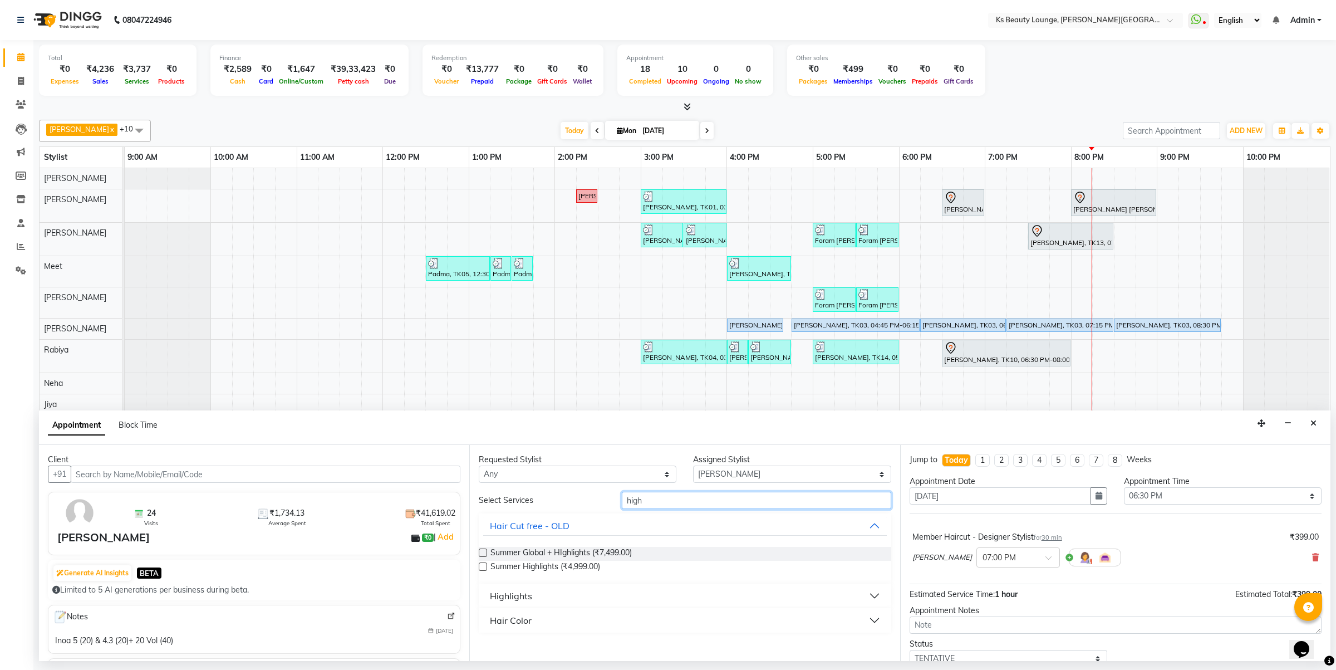
type input "high"
drag, startPoint x: 594, startPoint y: 624, endPoint x: 618, endPoint y: 625, distance: 24.0
click at [595, 624] on button "Hair Color" at bounding box center [684, 620] width 403 height 20
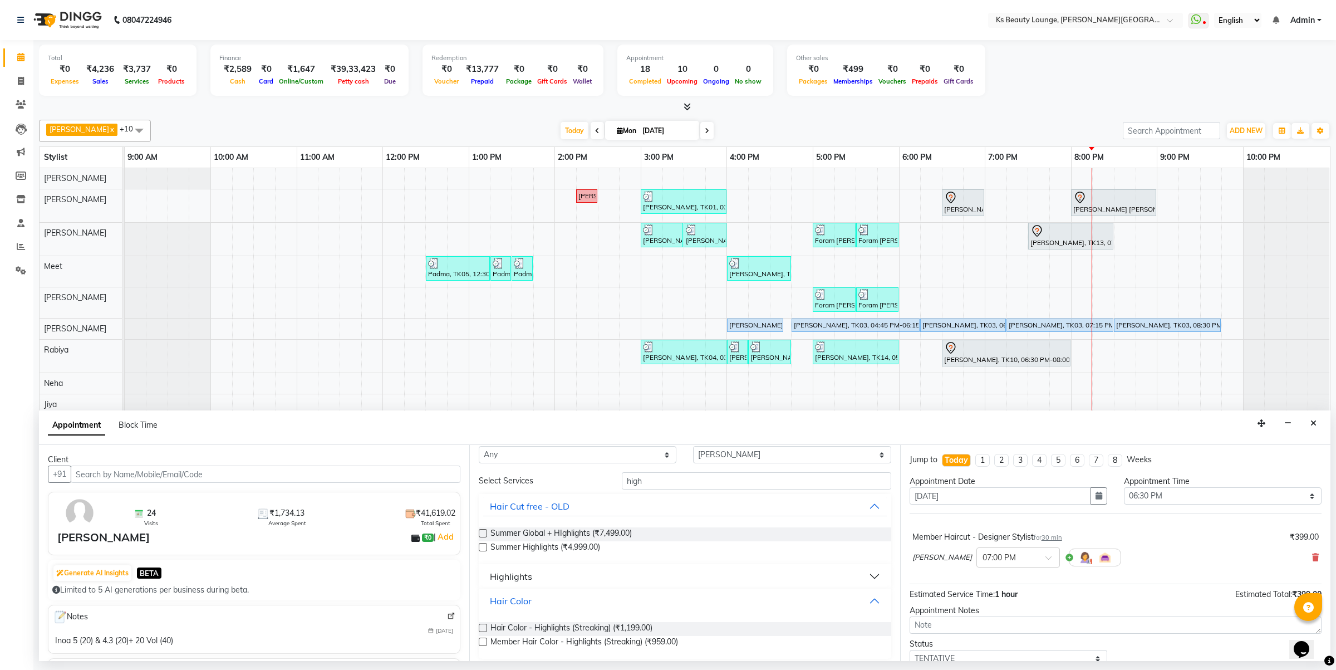
scroll to position [25, 0]
click at [628, 635] on span "Member Hair Color - Highlights (Streaking) (₹959.00)" at bounding box center [585, 637] width 188 height 14
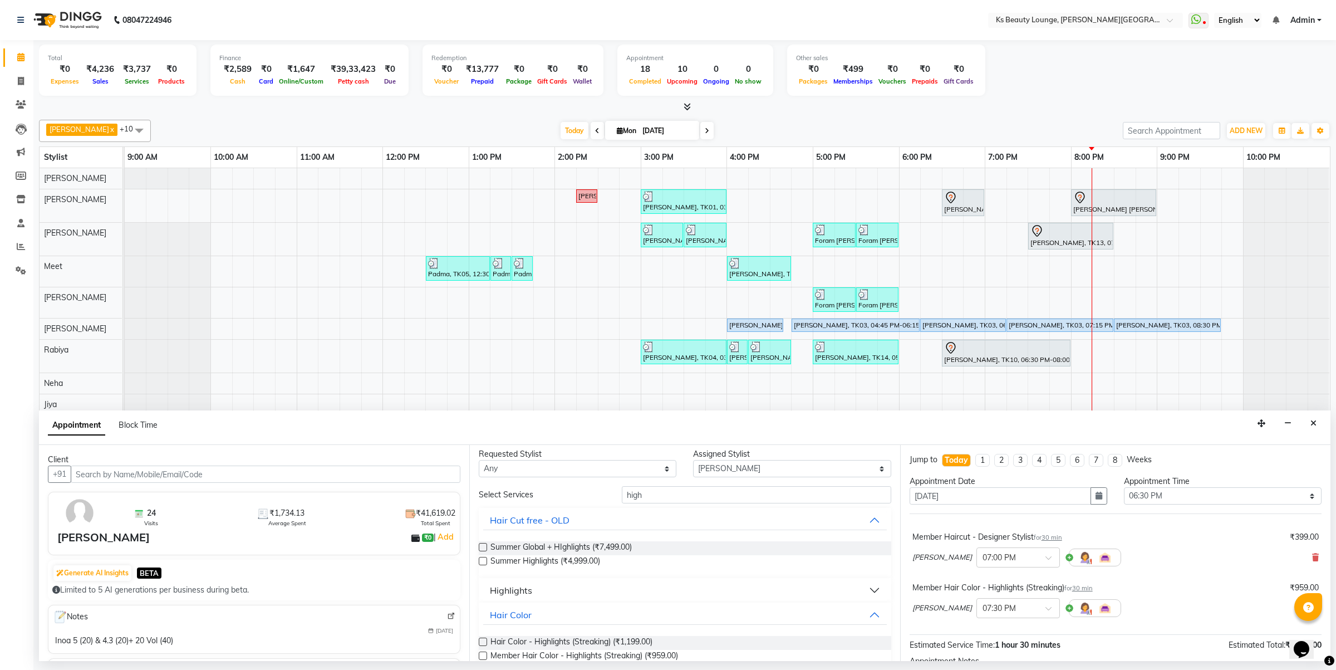
scroll to position [0, 0]
click at [716, 473] on select "Select Ali Shaikh Ayesha Bhim Sharma Farheen Heena Khan Jibi Jiya Kavilash Meet…" at bounding box center [792, 473] width 198 height 17
click at [713, 478] on select "Select Ali Shaikh Ayesha Bhim Sharma Farheen Heena Khan Jibi Jiya Kavilash Meet…" at bounding box center [792, 473] width 198 height 17
click at [693, 466] on select "Select Ali Shaikh Ayesha Bhim Sharma Farheen Heena Khan Jibi Jiya Kavilash Meet…" at bounding box center [792, 473] width 198 height 17
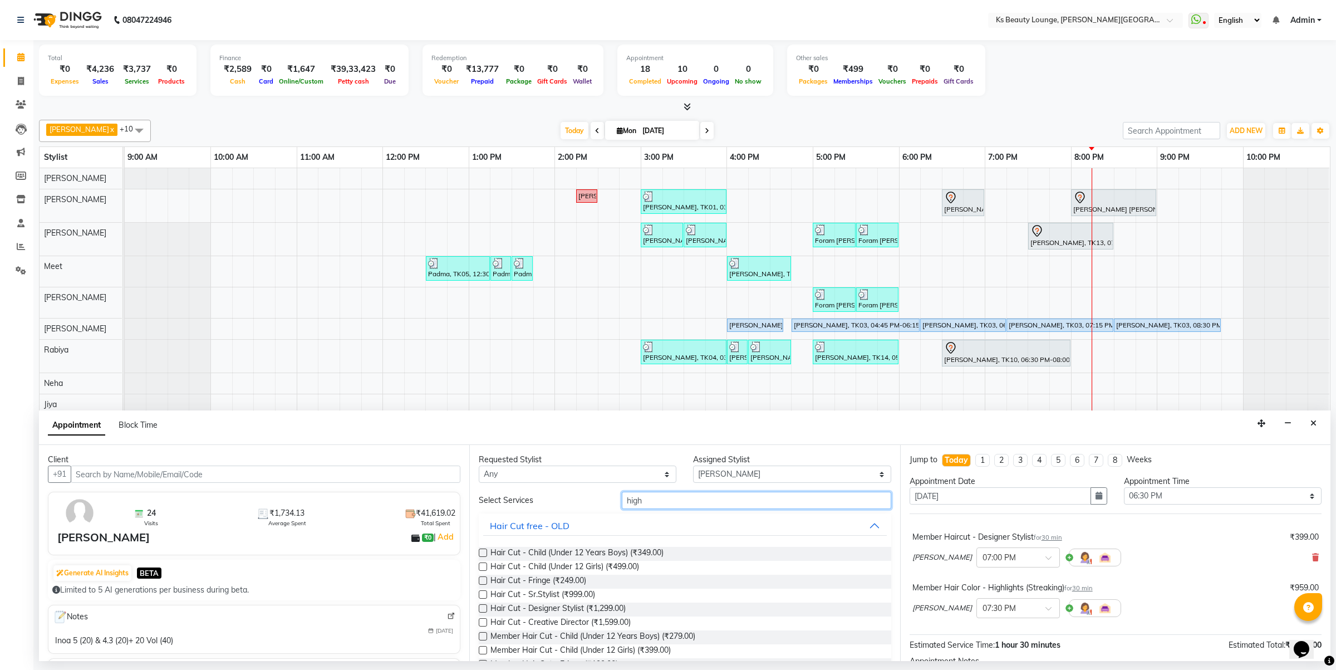
drag, startPoint x: 671, startPoint y: 502, endPoint x: 518, endPoint y: 523, distance: 154.1
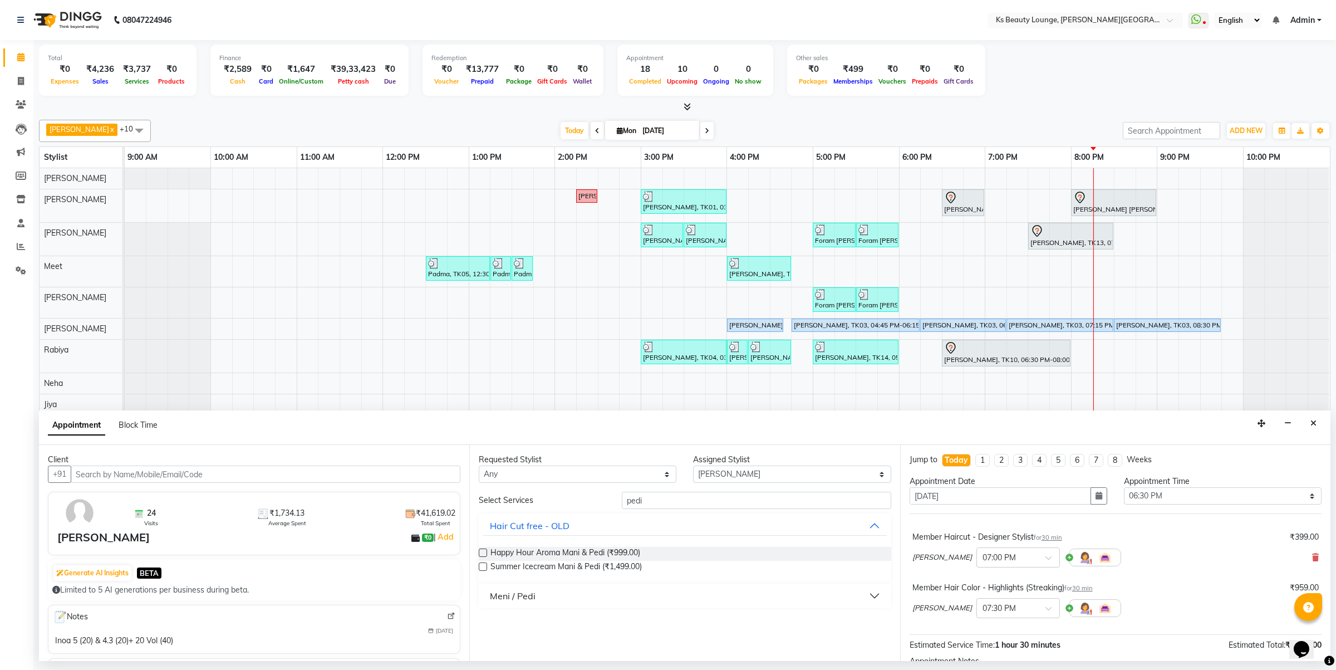
click at [577, 602] on button "Meni / Pedi" at bounding box center [684, 596] width 403 height 20
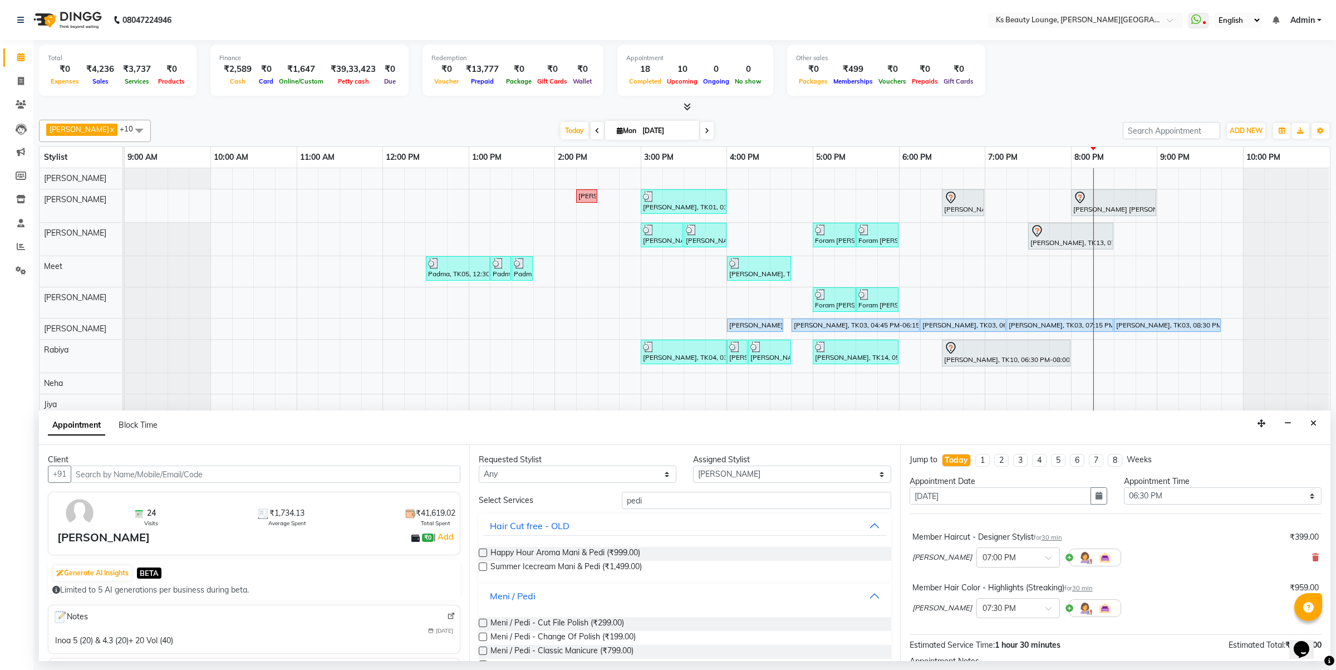
scroll to position [139, 0]
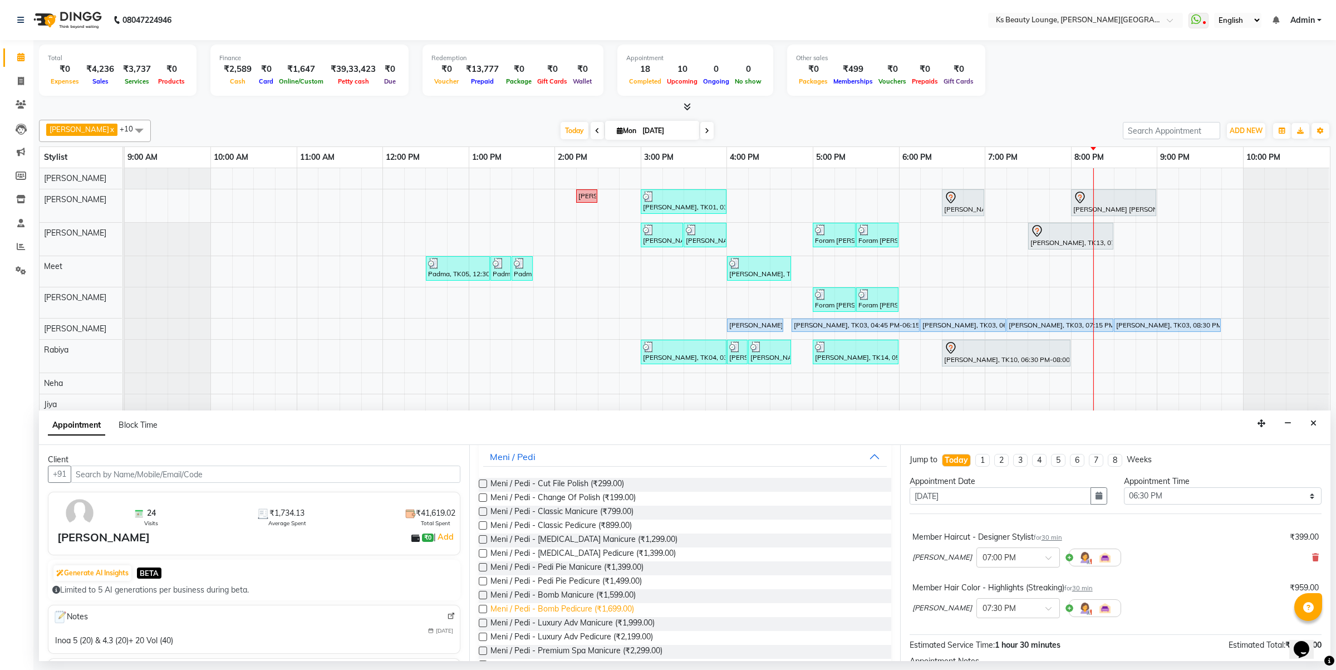
click at [572, 607] on span "Meni / Pedi - Bomb Pedicure (₹1,699.00)" at bounding box center [563, 610] width 144 height 14
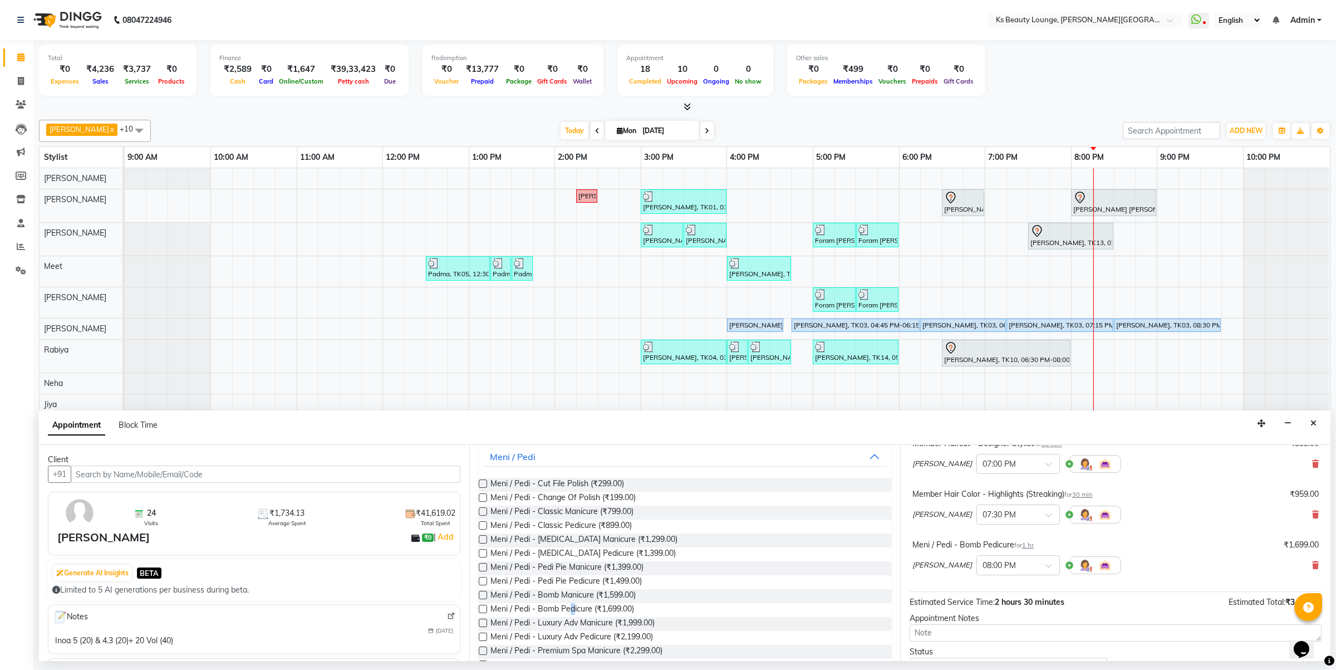
scroll to position [146, 0]
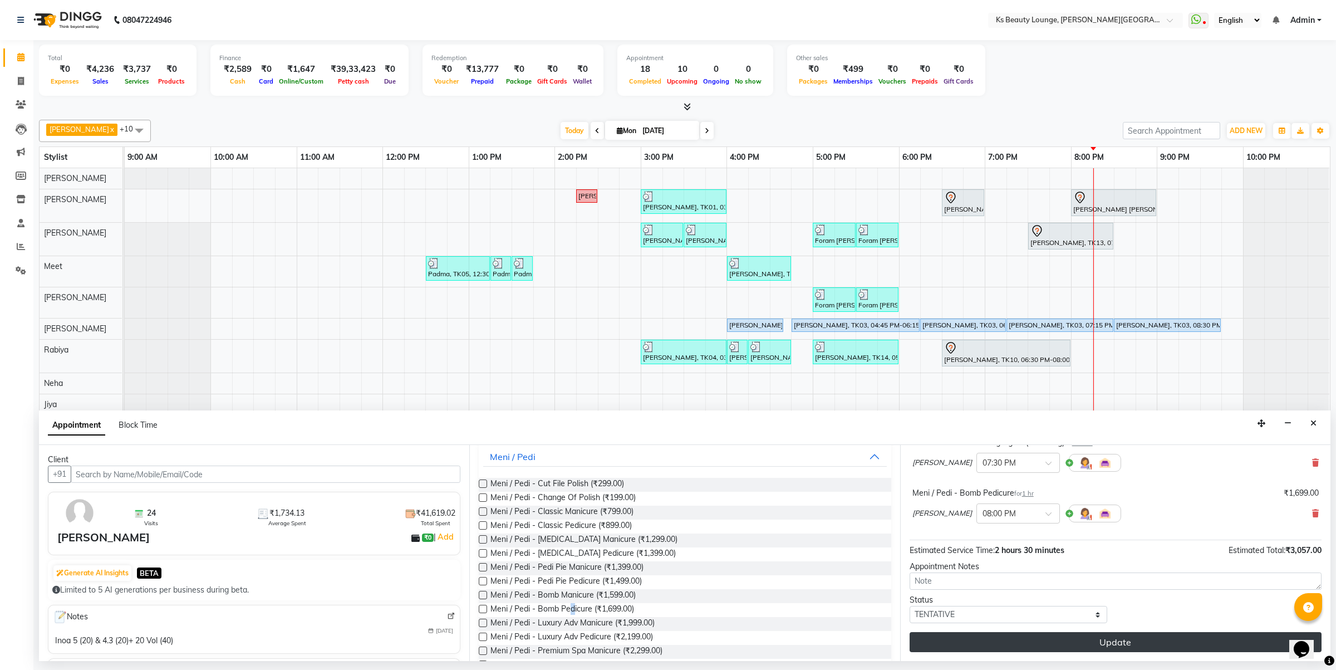
click at [1105, 644] on button "Update" at bounding box center [1116, 642] width 412 height 20
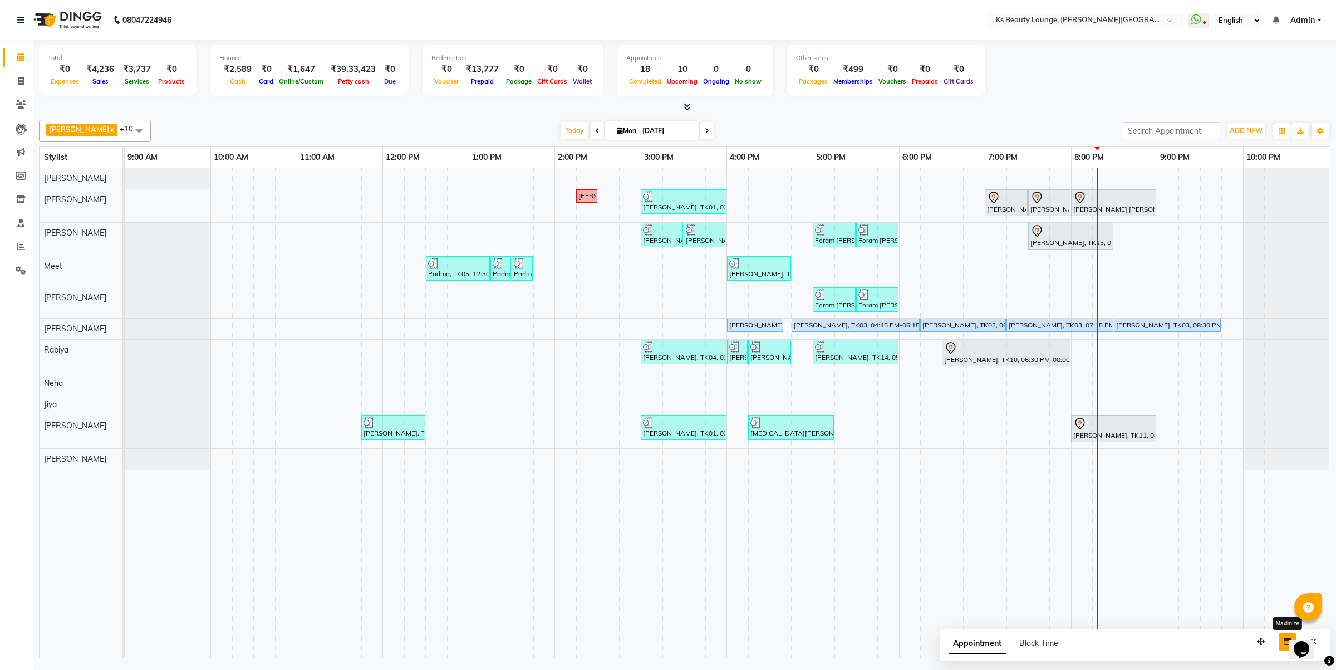
click at [1287, 644] on icon "button" at bounding box center [1288, 641] width 8 height 8
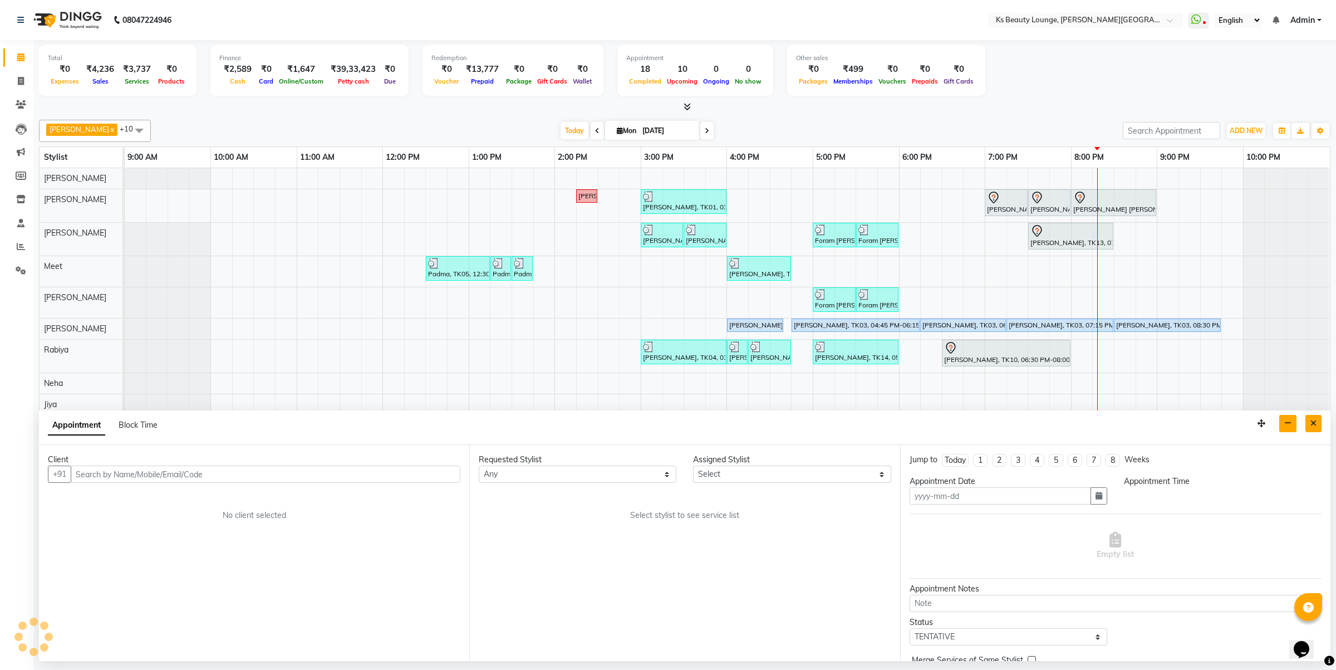
click at [1315, 422] on icon "Close" at bounding box center [1314, 423] width 6 height 8
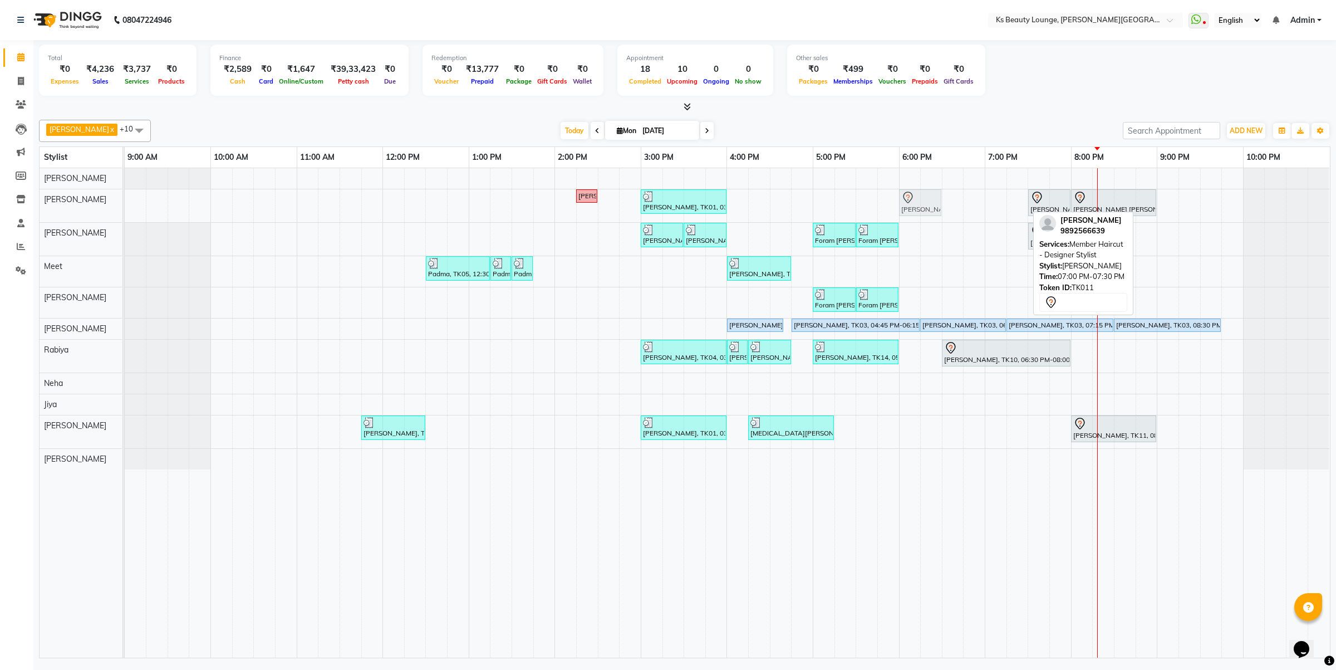
drag, startPoint x: 1007, startPoint y: 204, endPoint x: 920, endPoint y: 207, distance: 86.4
click at [125, 207] on div "Hetal Gandhi, TK06, 02:15 PM-02:30 PM, Summer 3Tenx Hair Spa Rajesh Shah, TK01,…" at bounding box center [125, 205] width 0 height 33
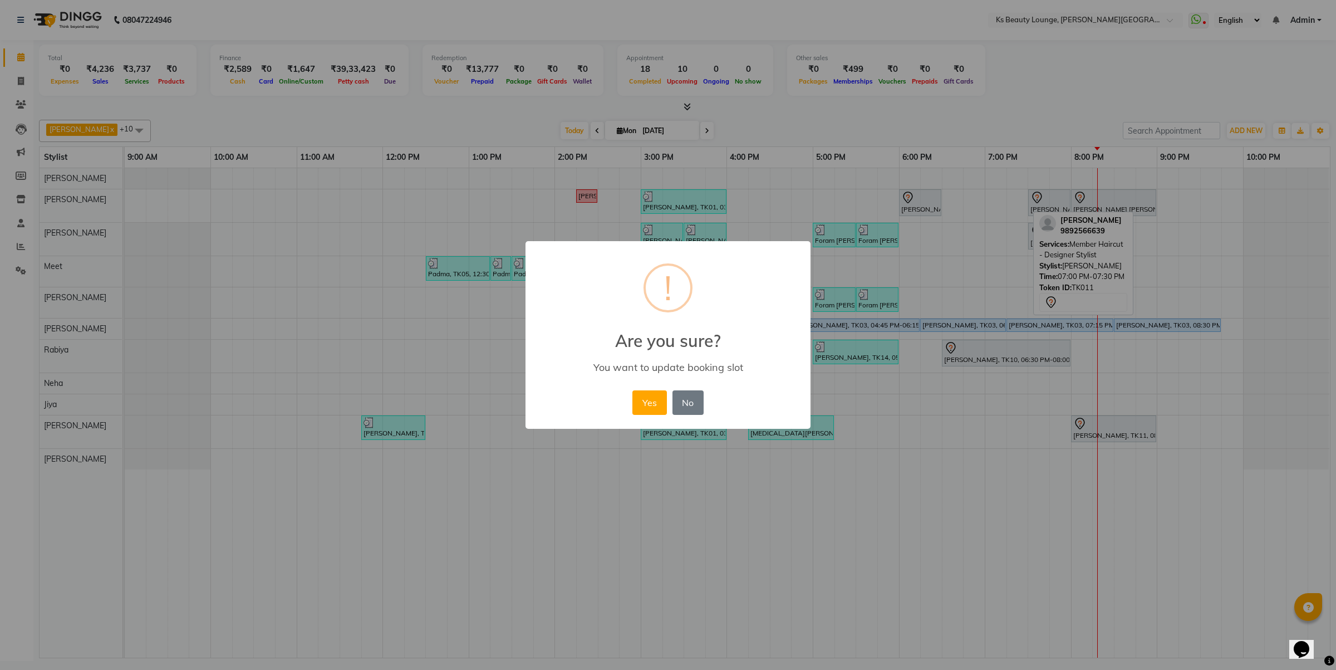
click at [632, 390] on button "Yes" at bounding box center [649, 402] width 34 height 24
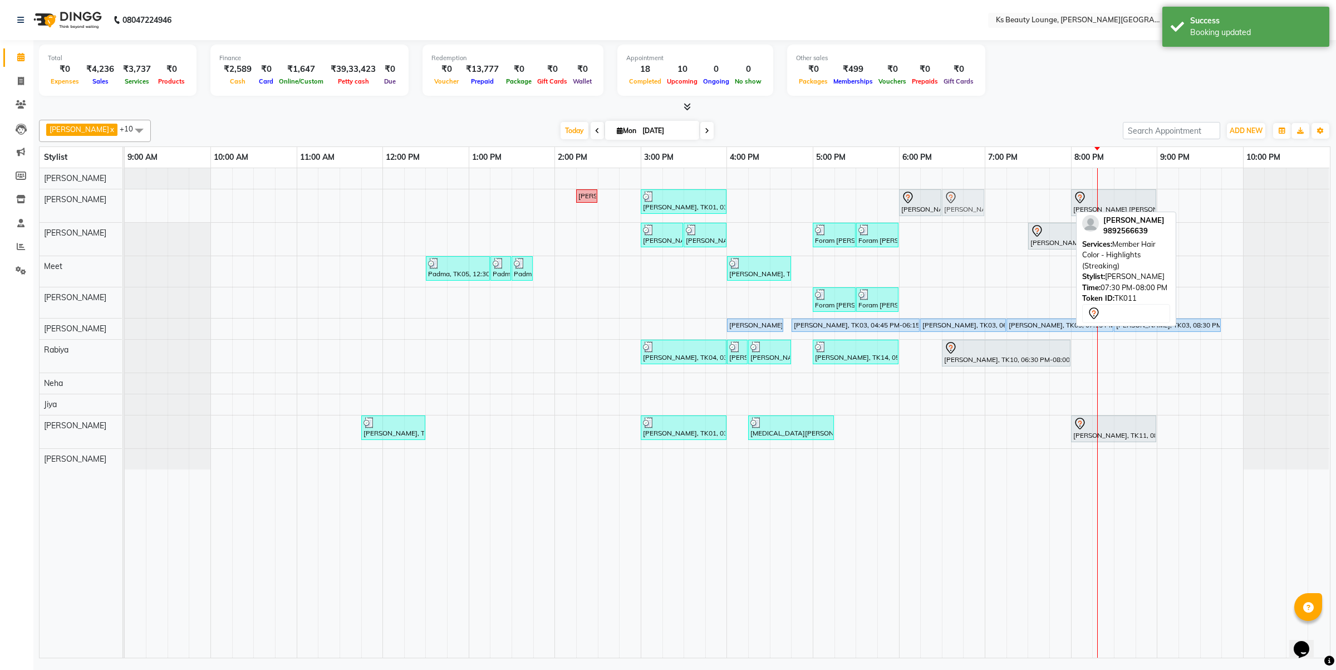
drag, startPoint x: 1061, startPoint y: 200, endPoint x: 973, endPoint y: 204, distance: 88.0
click at [125, 204] on div "Hetal Gandhi, TK06, 02:15 PM-02:30 PM, Summer 3Tenx Hair Spa Rajesh Shah, TK01,…" at bounding box center [125, 205] width 0 height 33
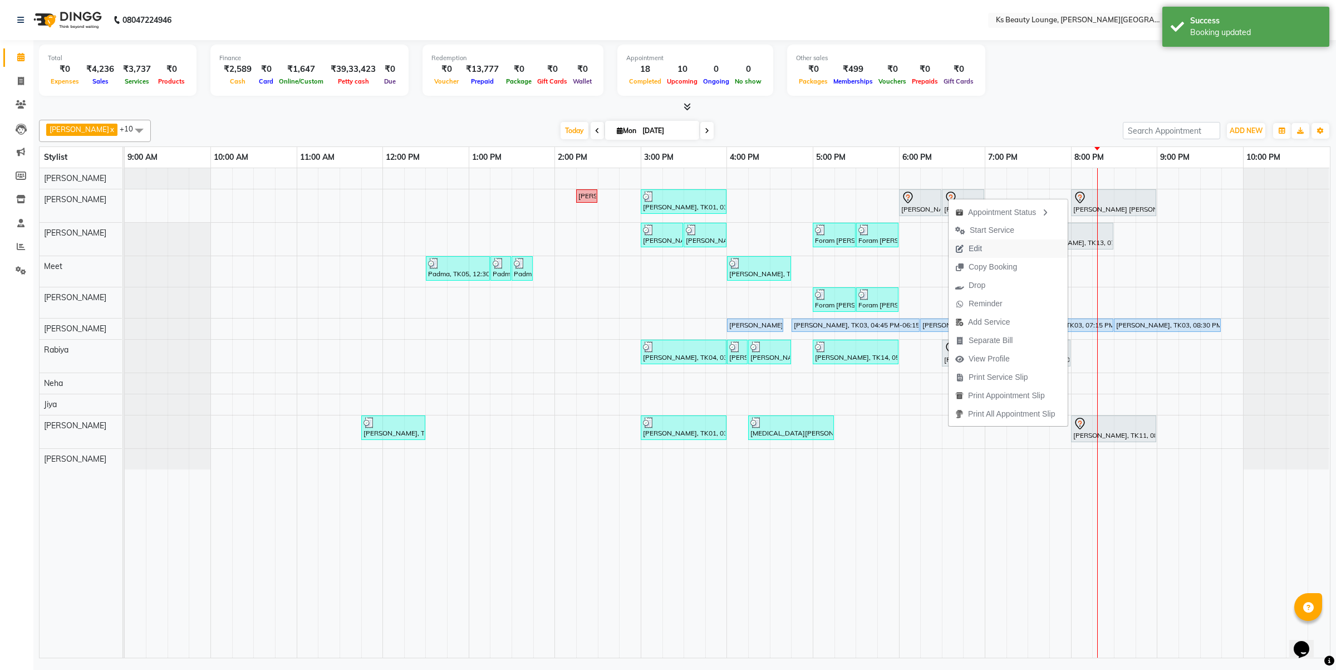
click at [964, 247] on span "Edit" at bounding box center [969, 248] width 40 height 18
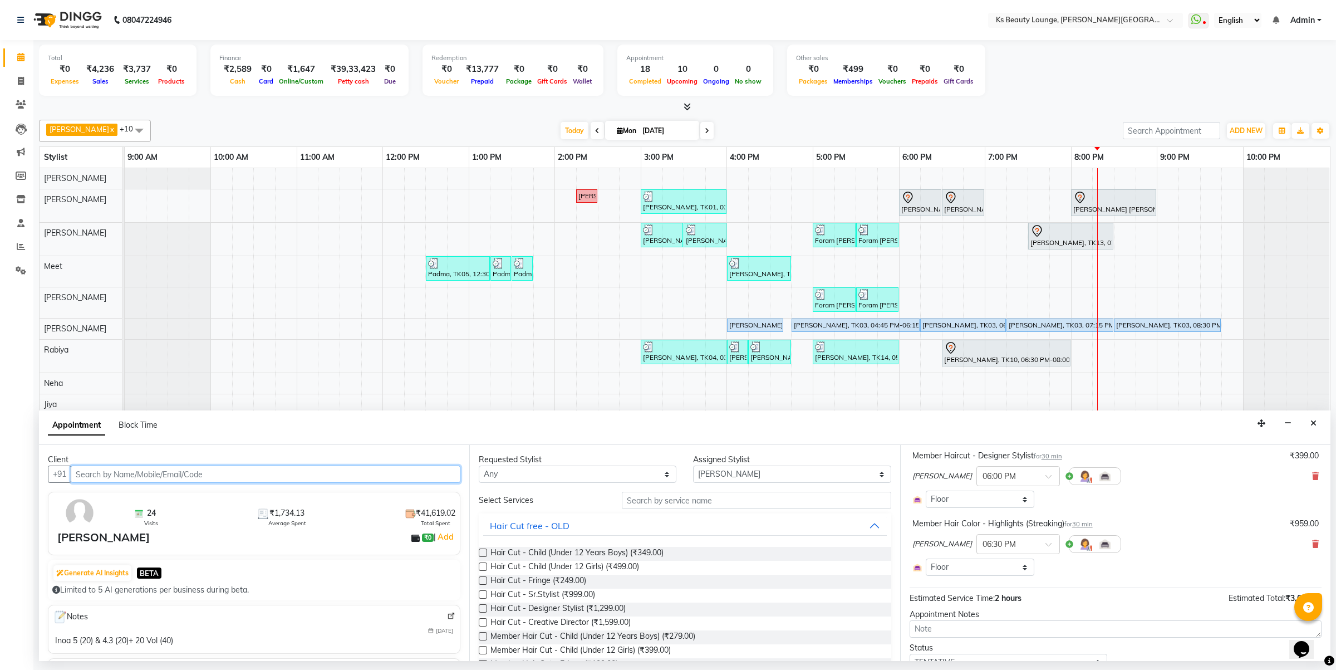
scroll to position [0, 0]
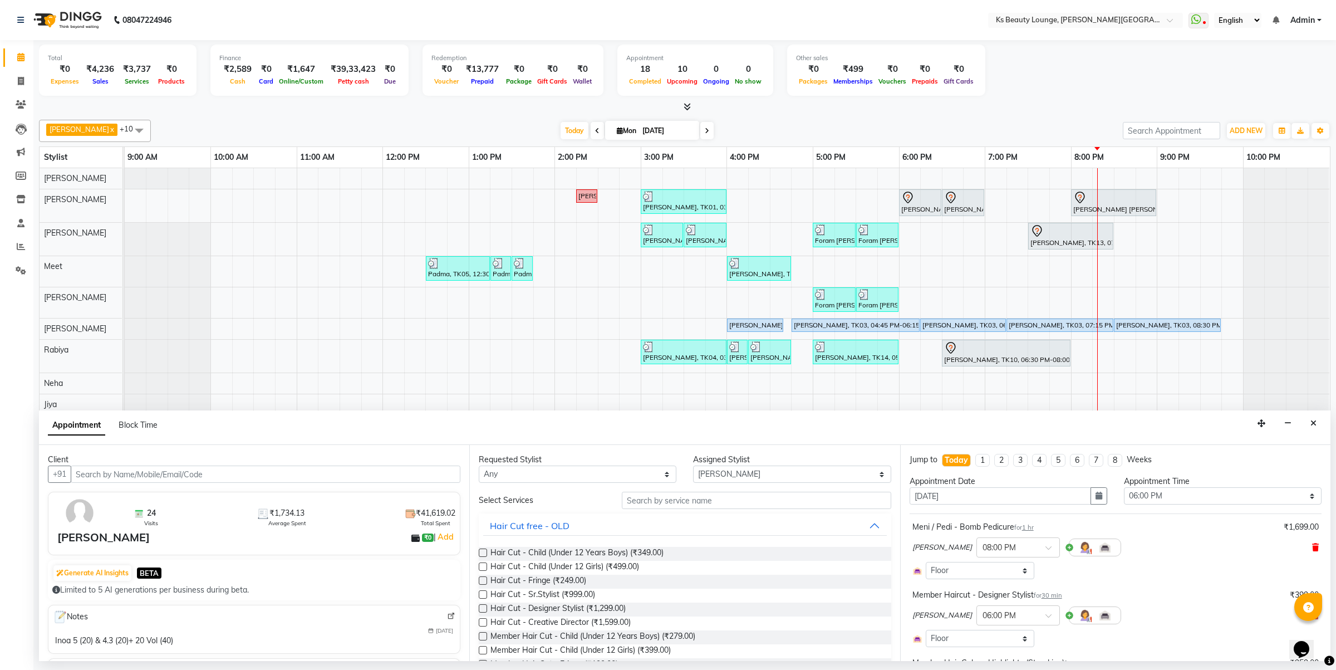
click at [1301, 546] on div "Bhim Sharma × 08:00 PM" at bounding box center [1116, 547] width 406 height 29
click at [1312, 546] on icon at bounding box center [1315, 547] width 7 height 8
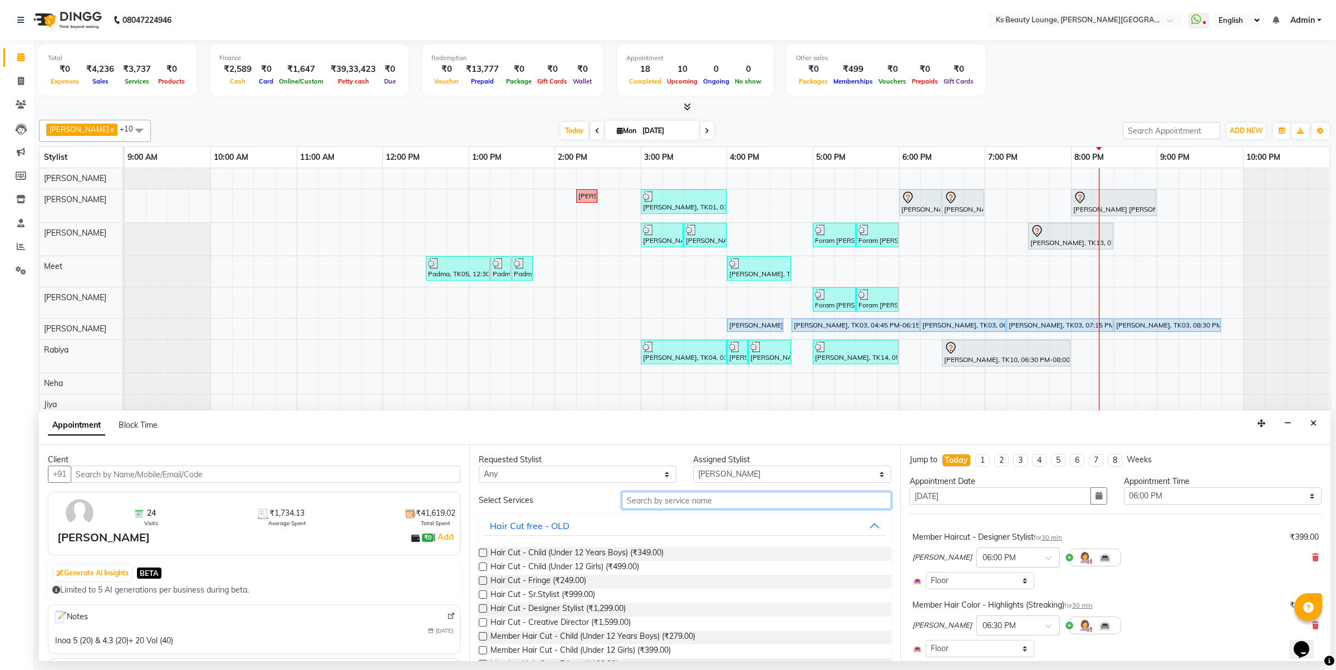
click at [710, 498] on input "text" at bounding box center [756, 500] width 269 height 17
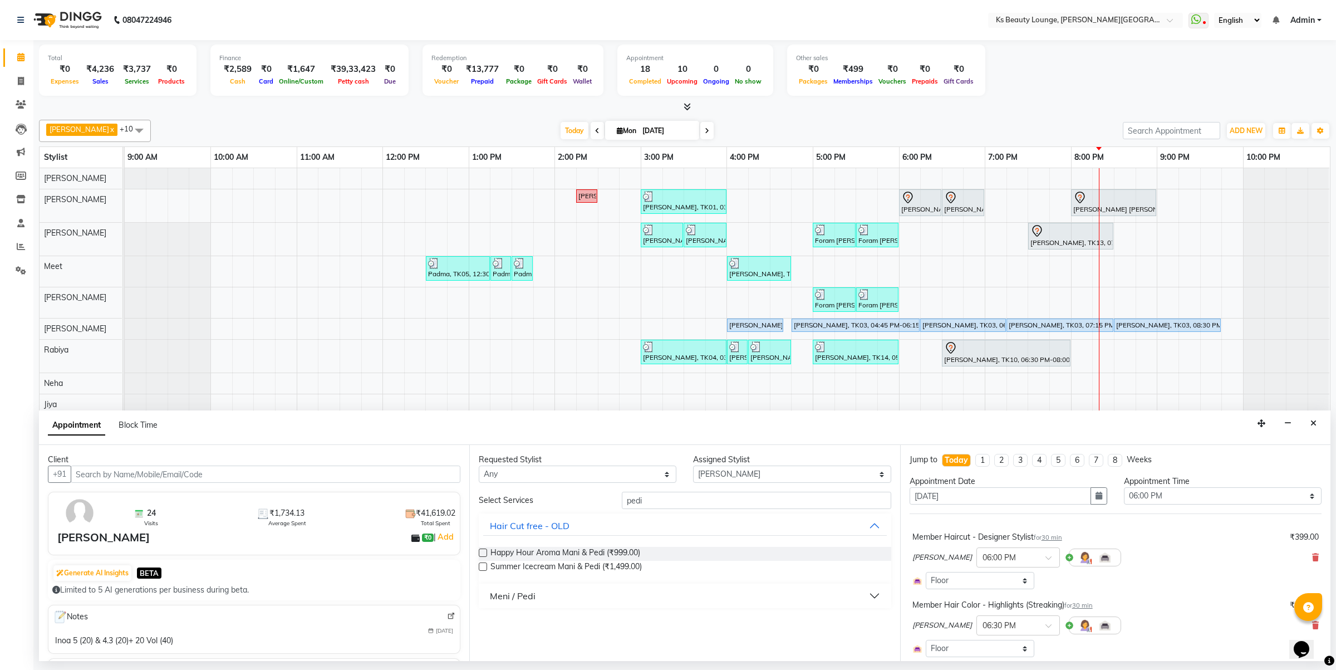
click at [576, 600] on button "Meni / Pedi" at bounding box center [684, 596] width 403 height 20
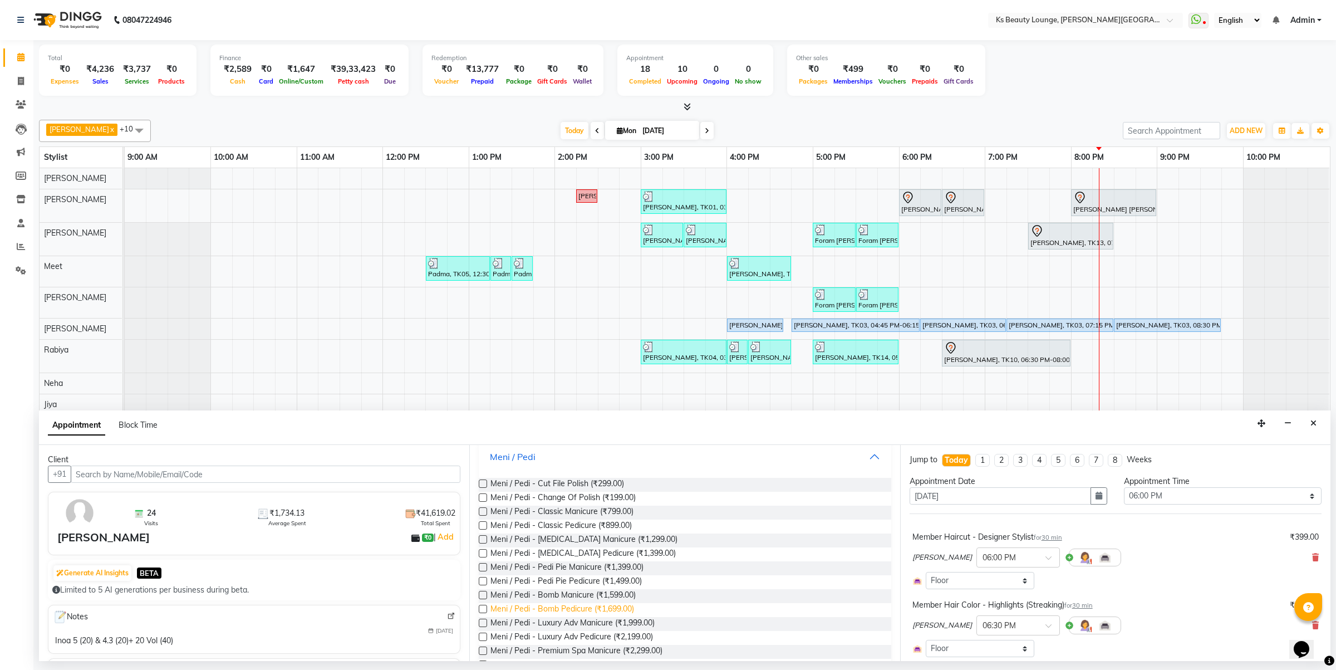
scroll to position [278, 0]
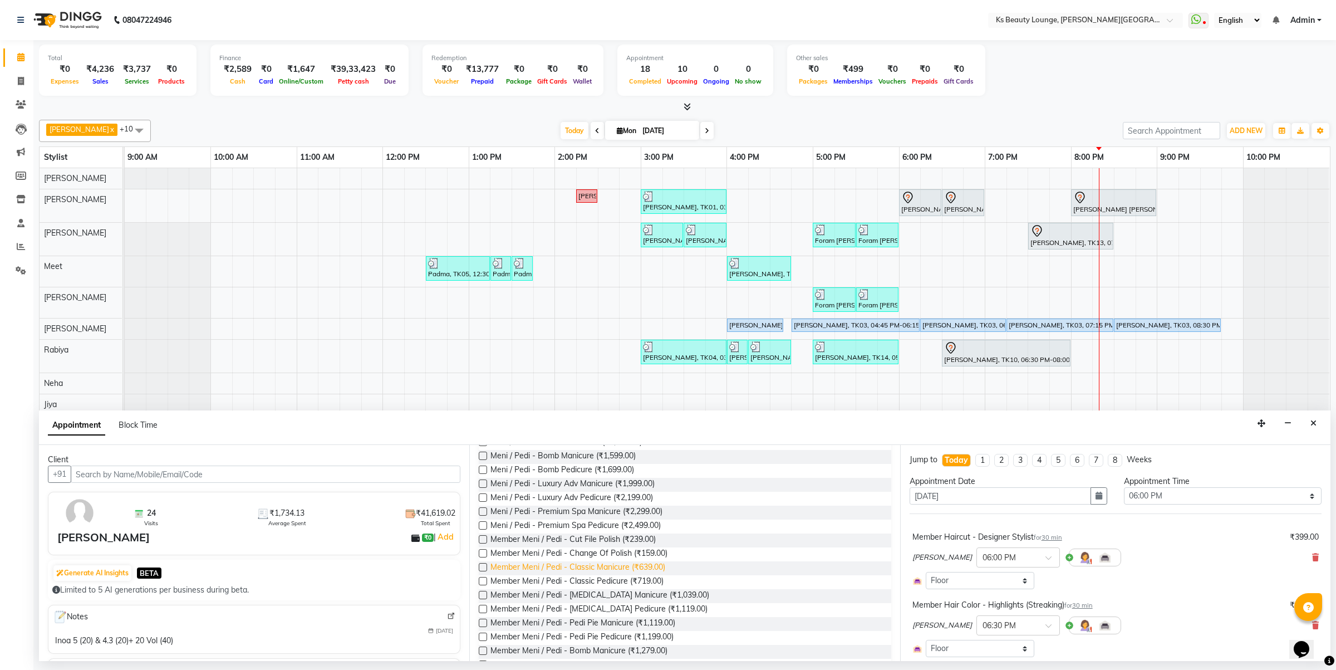
click at [595, 563] on span "Member Meni / Pedi - Classic Manicure (₹639.00)" at bounding box center [578, 568] width 175 height 14
click at [605, 577] on span "Member Meni / Pedi - Classic Pedicure (₹719.00)" at bounding box center [577, 582] width 173 height 14
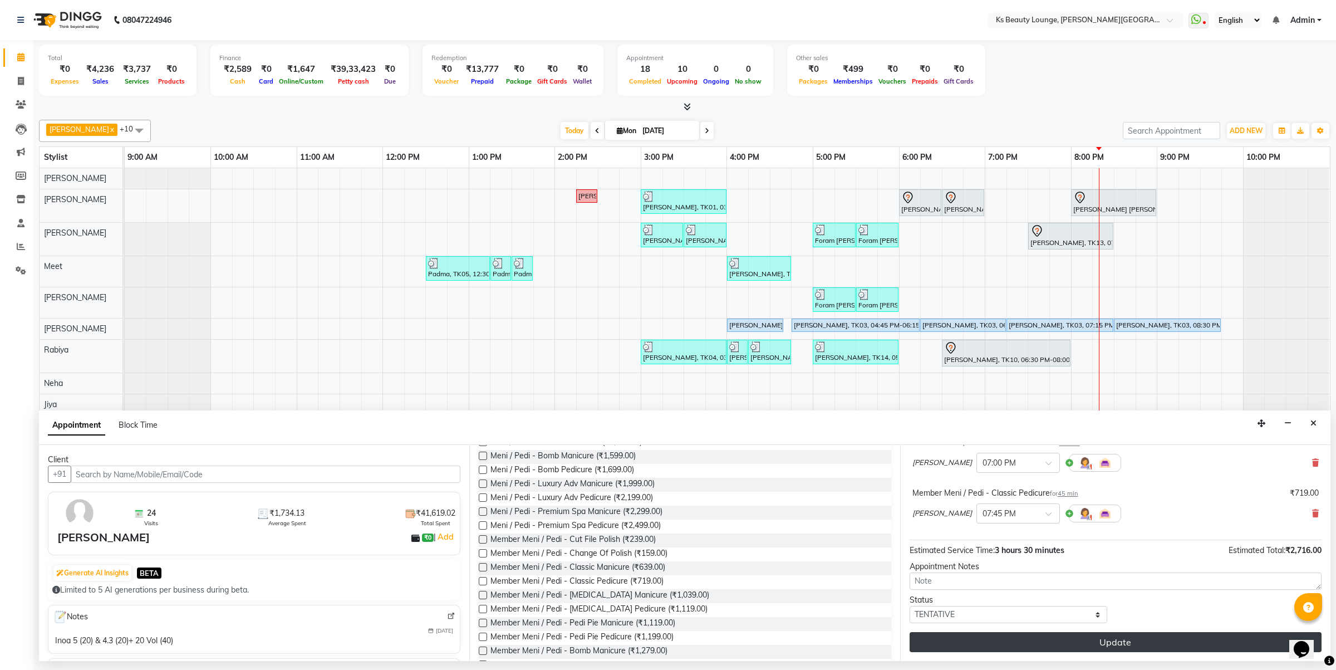
click at [1120, 641] on button "Update" at bounding box center [1116, 642] width 412 height 20
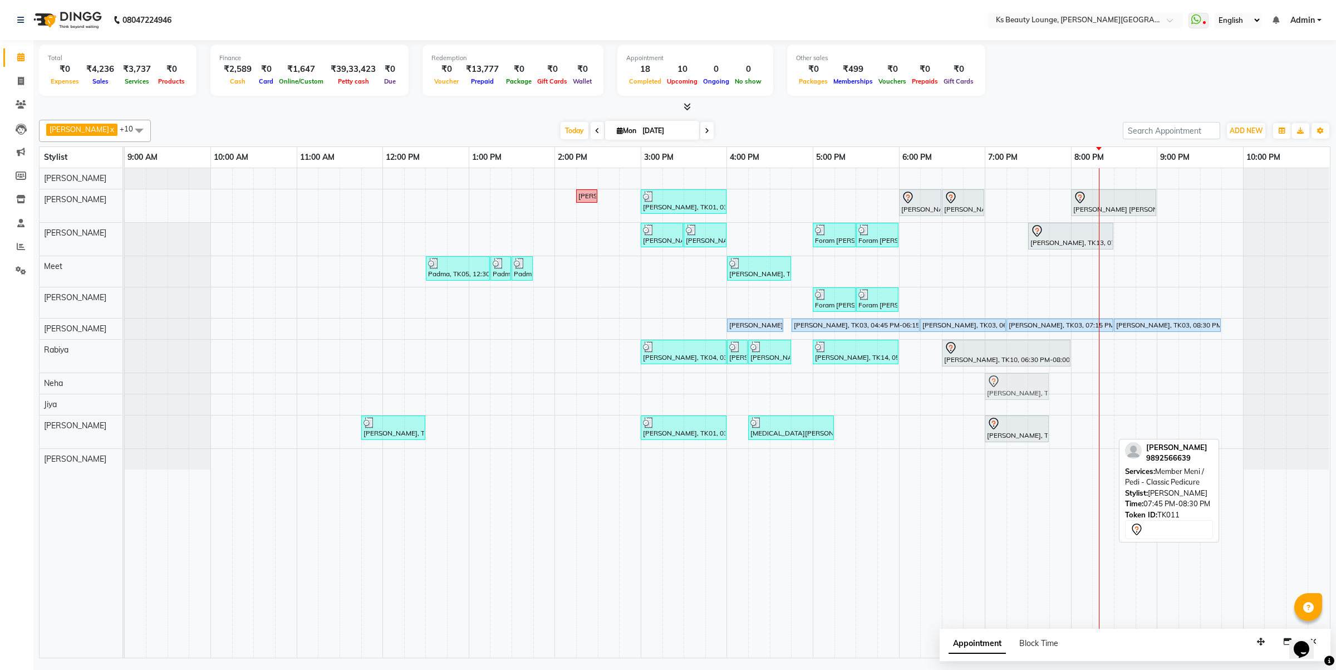
drag, startPoint x: 1069, startPoint y: 429, endPoint x: 1002, endPoint y: 380, distance: 82.5
click at [1002, 380] on tbody "Hetal Gandhi, TK06, 02:15 PM-02:30 PM, Summer 3Tenx Hair Spa Rajesh Shah, TK01,…" at bounding box center [727, 318] width 1205 height 301
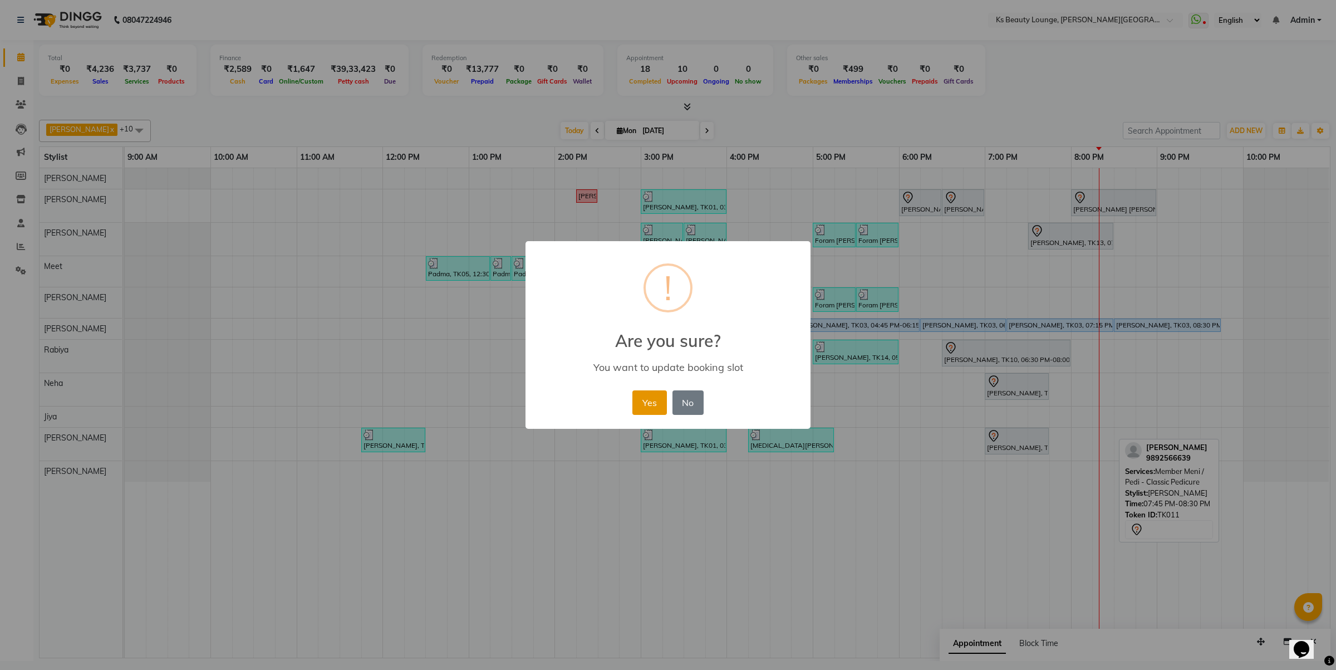
click at [639, 399] on button "Yes" at bounding box center [649, 402] width 34 height 24
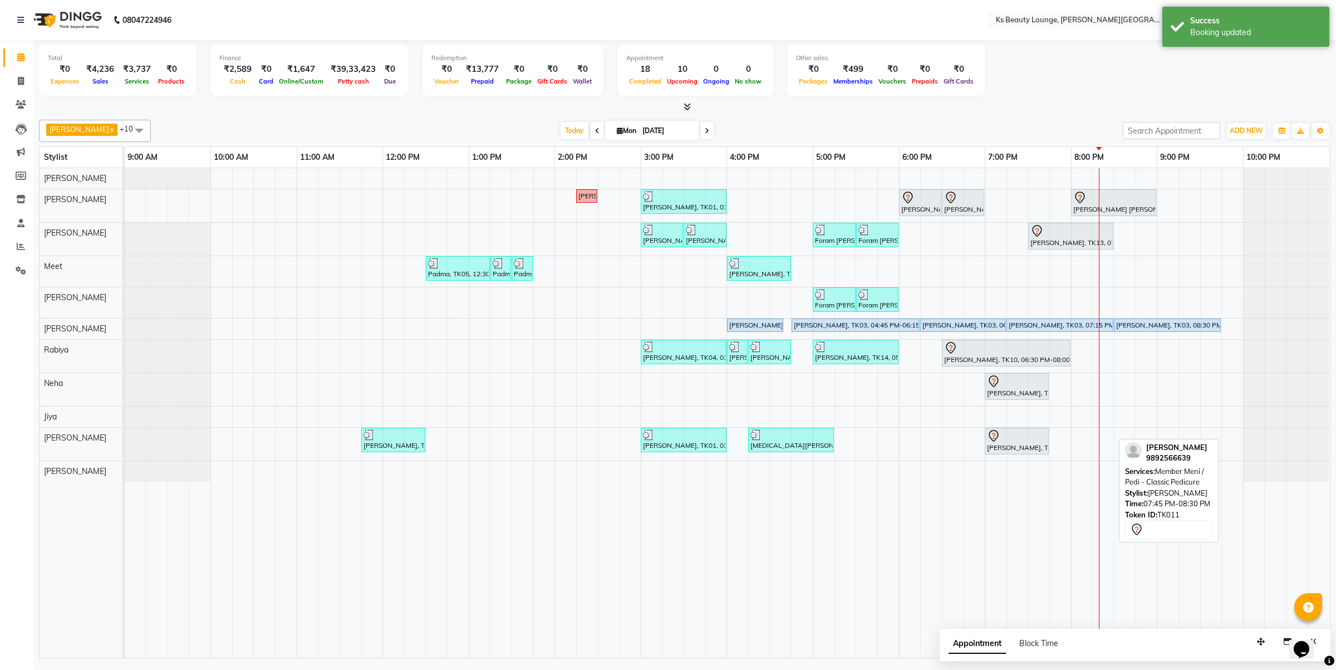
click at [1276, 635] on div "Appointment Block Time" at bounding box center [1135, 646] width 391 height 35
click at [1279, 637] on button "button" at bounding box center [1288, 641] width 18 height 17
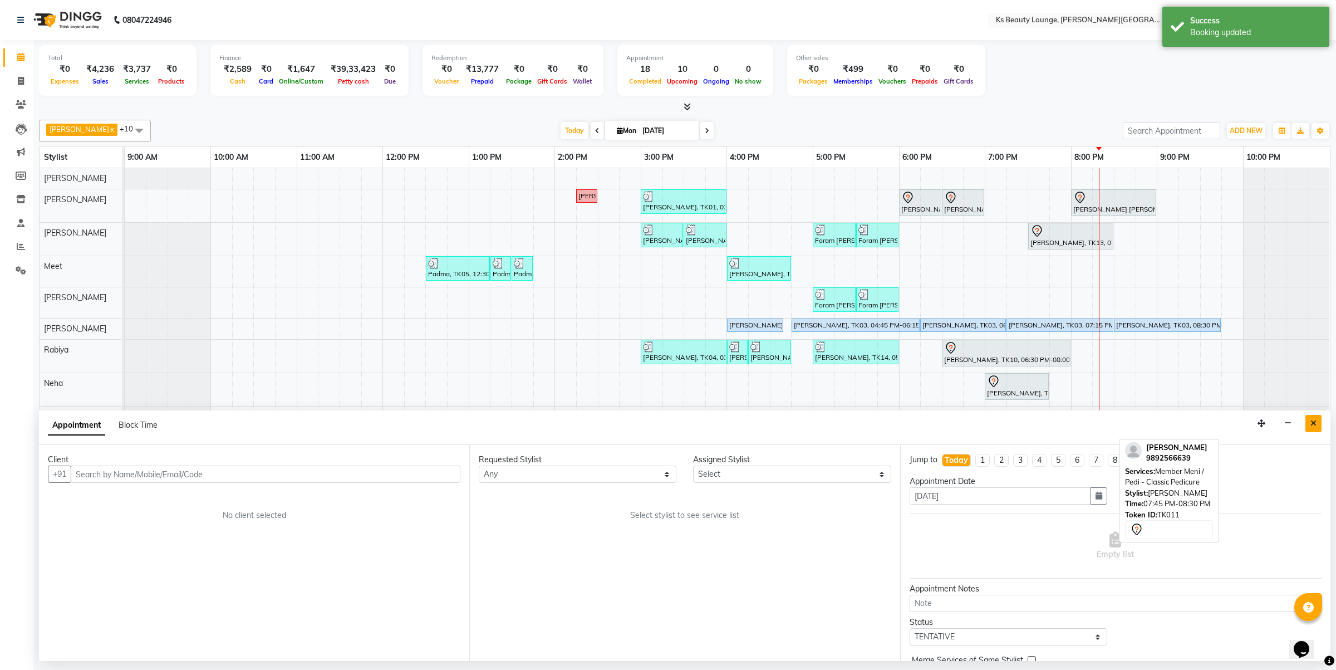
click at [1316, 416] on button "Close" at bounding box center [1314, 423] width 16 height 17
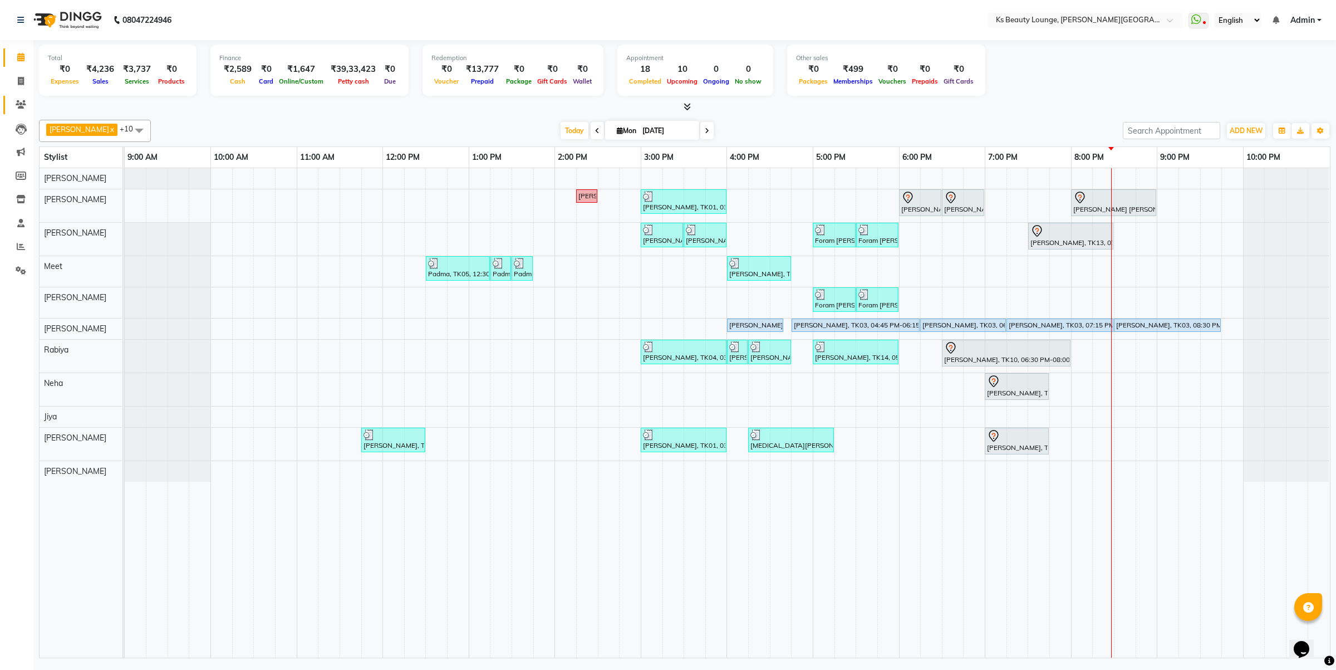
click at [27, 110] on span at bounding box center [20, 105] width 19 height 13
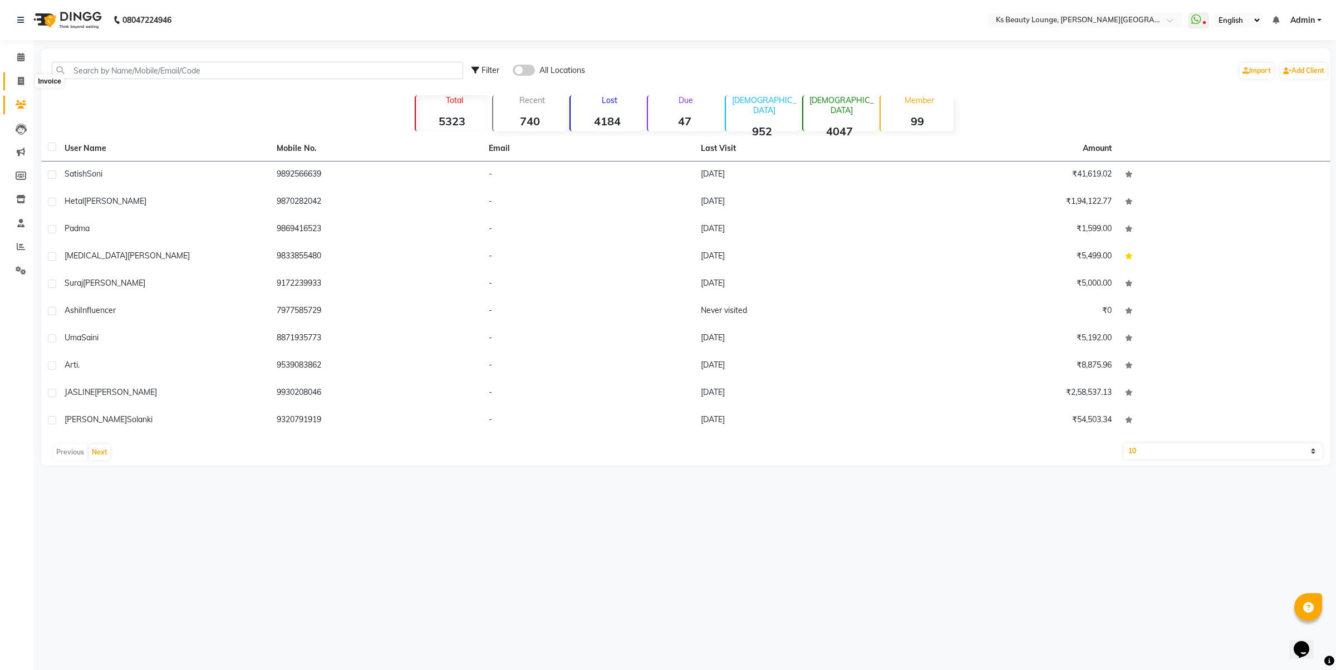
drag, startPoint x: 25, startPoint y: 84, endPoint x: 41, endPoint y: 87, distance: 15.8
click at [24, 84] on span at bounding box center [20, 81] width 19 height 13
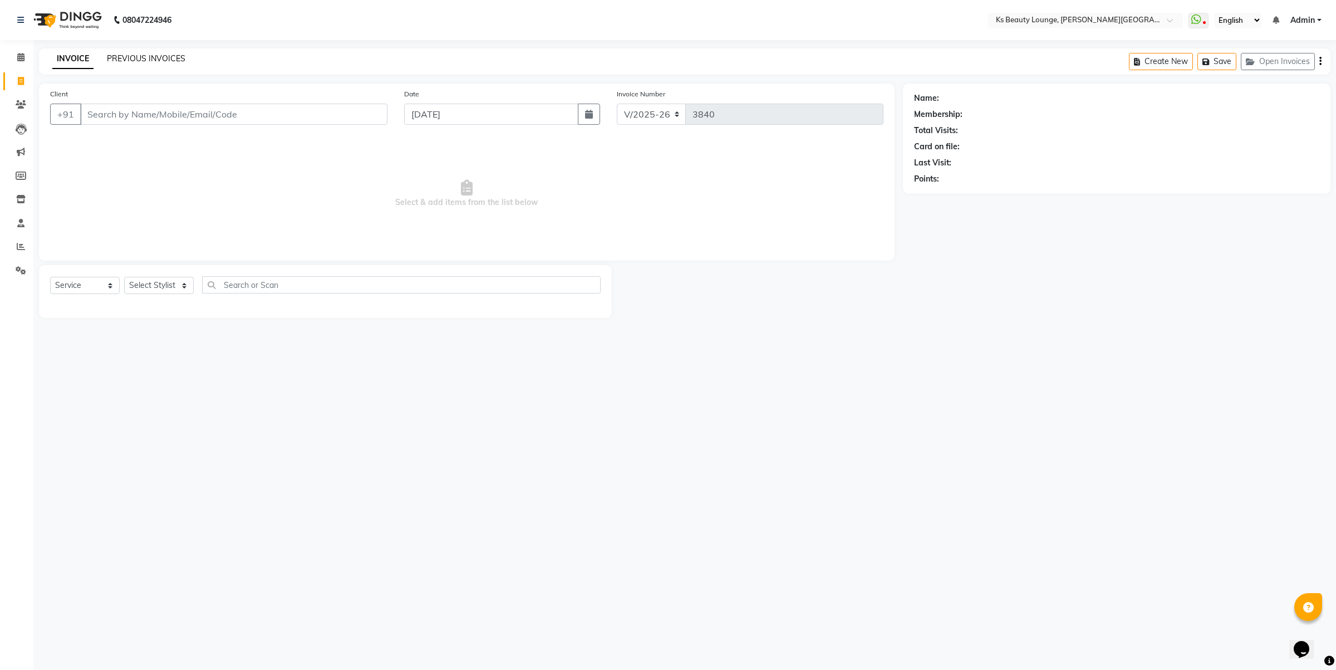
click at [151, 58] on link "PREVIOUS INVOICES" at bounding box center [146, 58] width 79 height 10
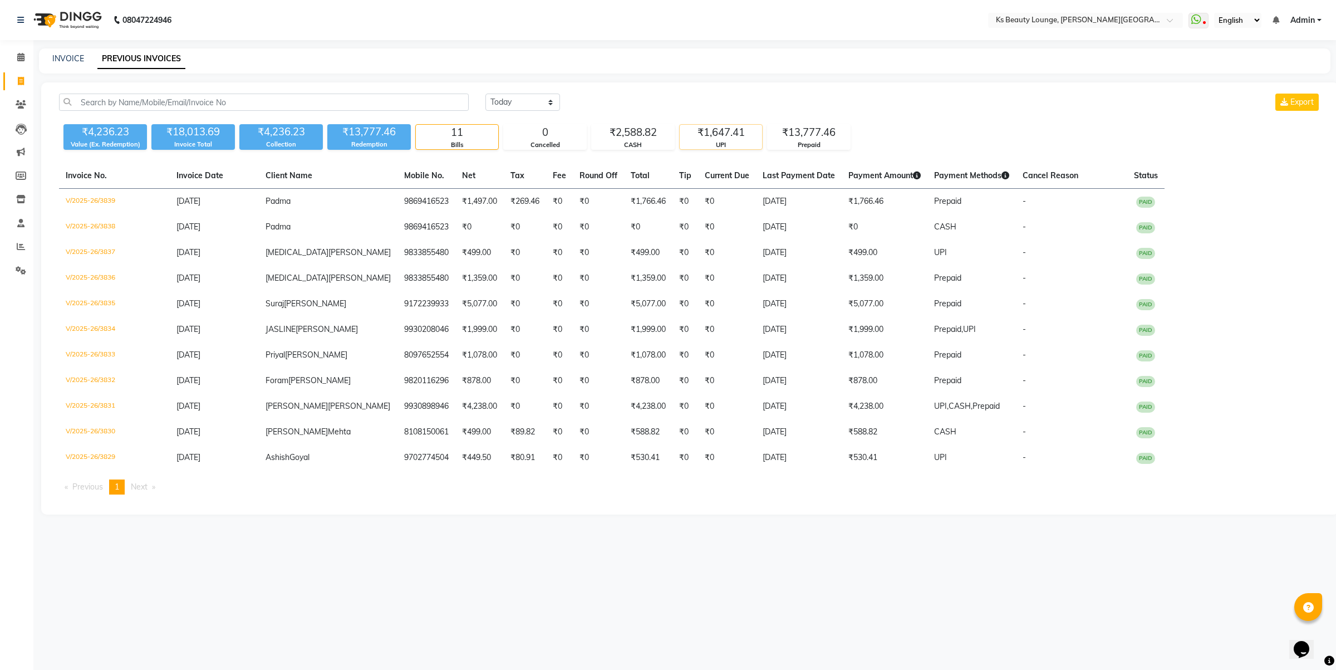
click at [737, 131] on div "₹1,647.41" at bounding box center [721, 133] width 82 height 16
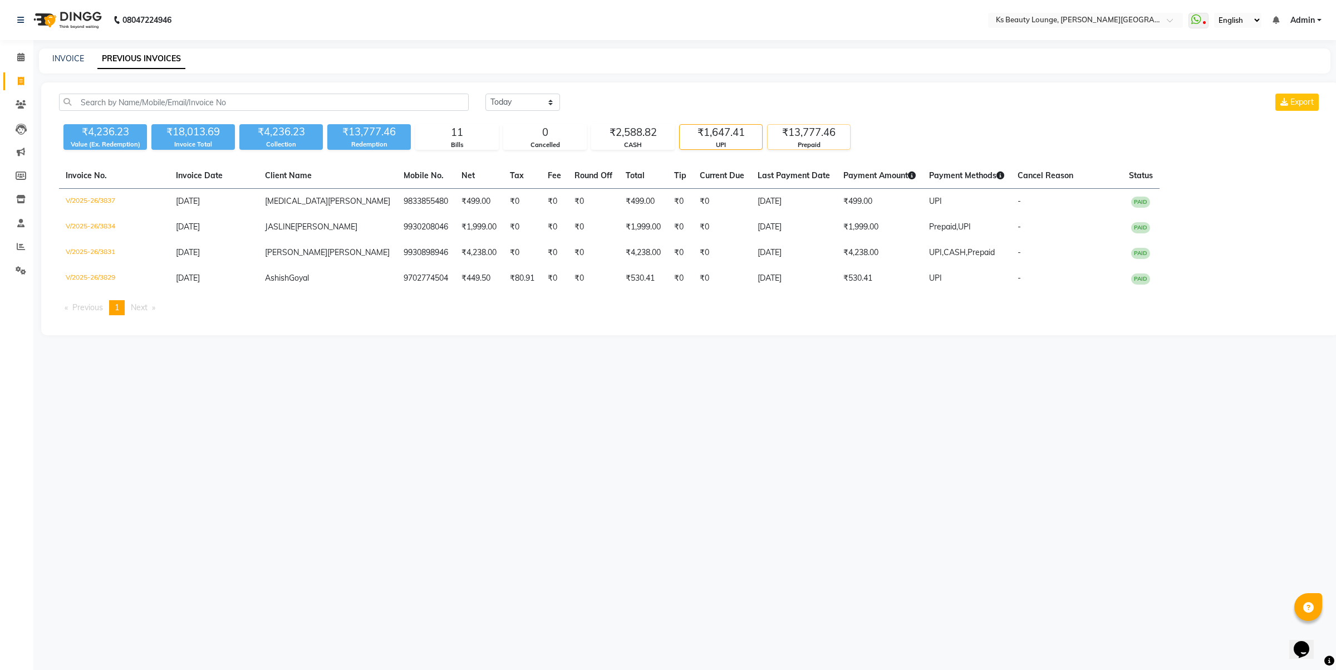
click at [798, 141] on div "Prepaid" at bounding box center [809, 144] width 82 height 9
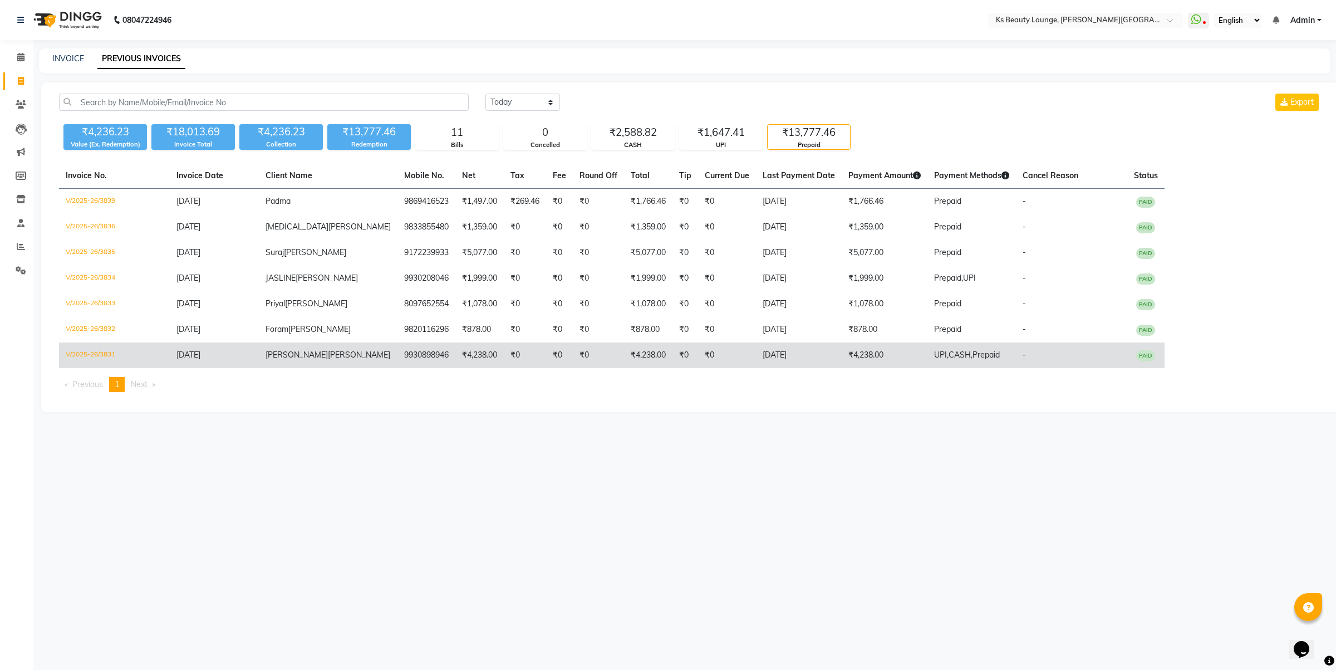
click at [842, 354] on td "₹4,238.00" at bounding box center [885, 355] width 86 height 26
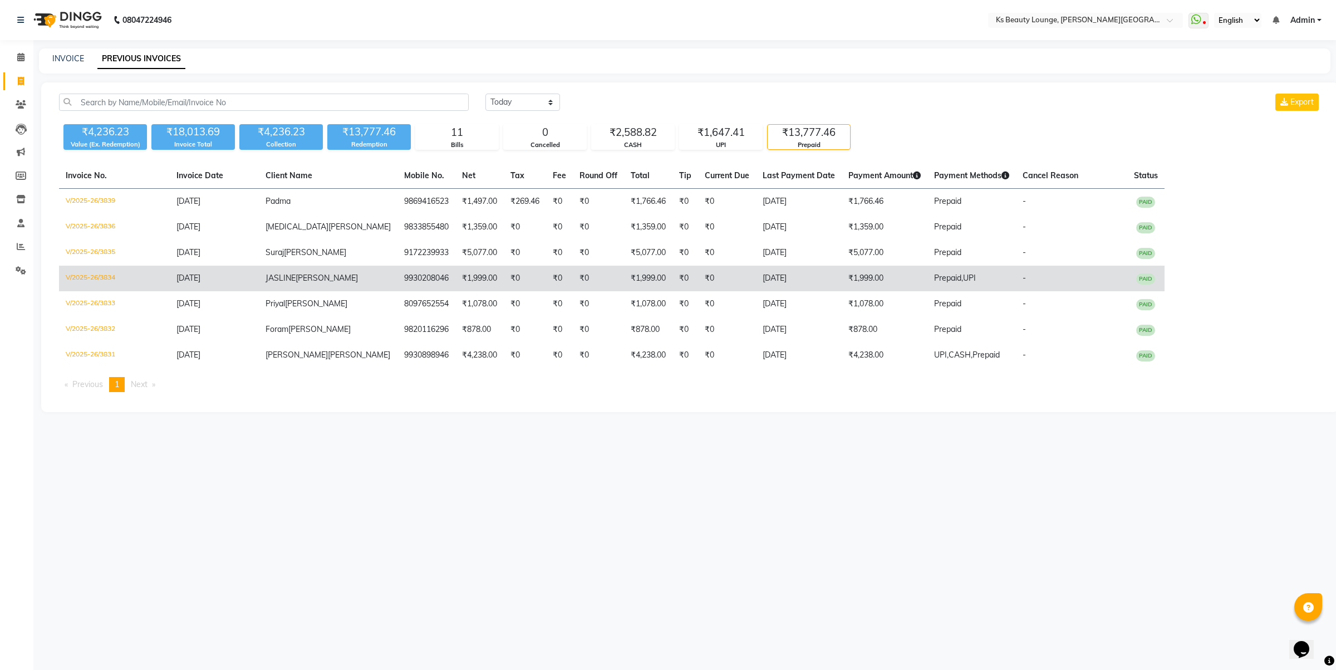
click at [880, 278] on td "₹1,999.00" at bounding box center [885, 279] width 86 height 26
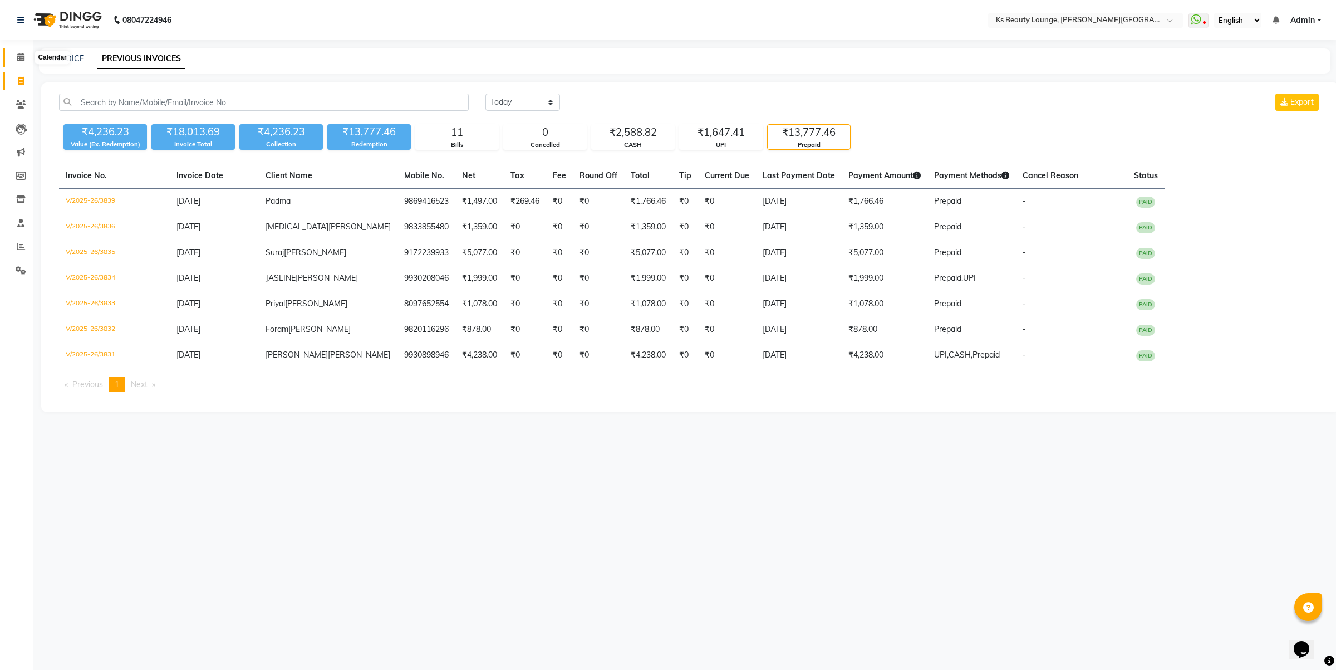
click at [21, 56] on icon at bounding box center [20, 57] width 7 height 8
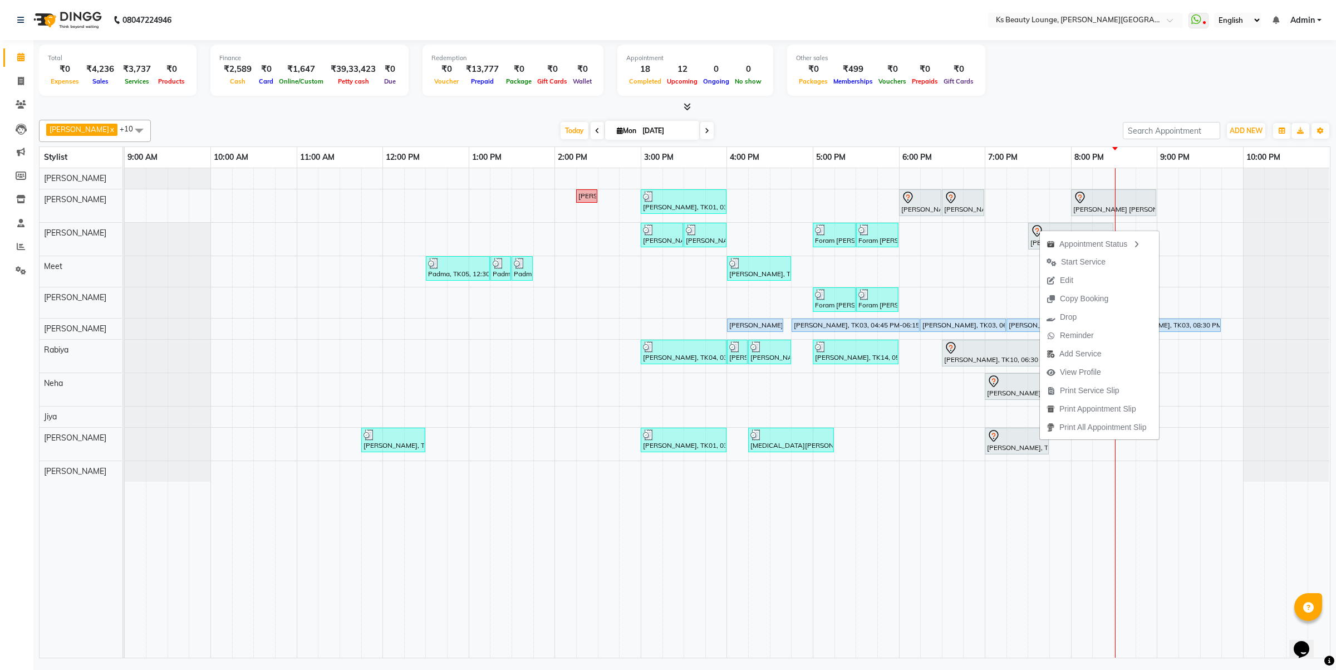
drag, startPoint x: 1063, startPoint y: 283, endPoint x: 1067, endPoint y: 298, distance: 15.4
click at [1063, 282] on span "Edit" at bounding box center [1066, 280] width 13 height 12
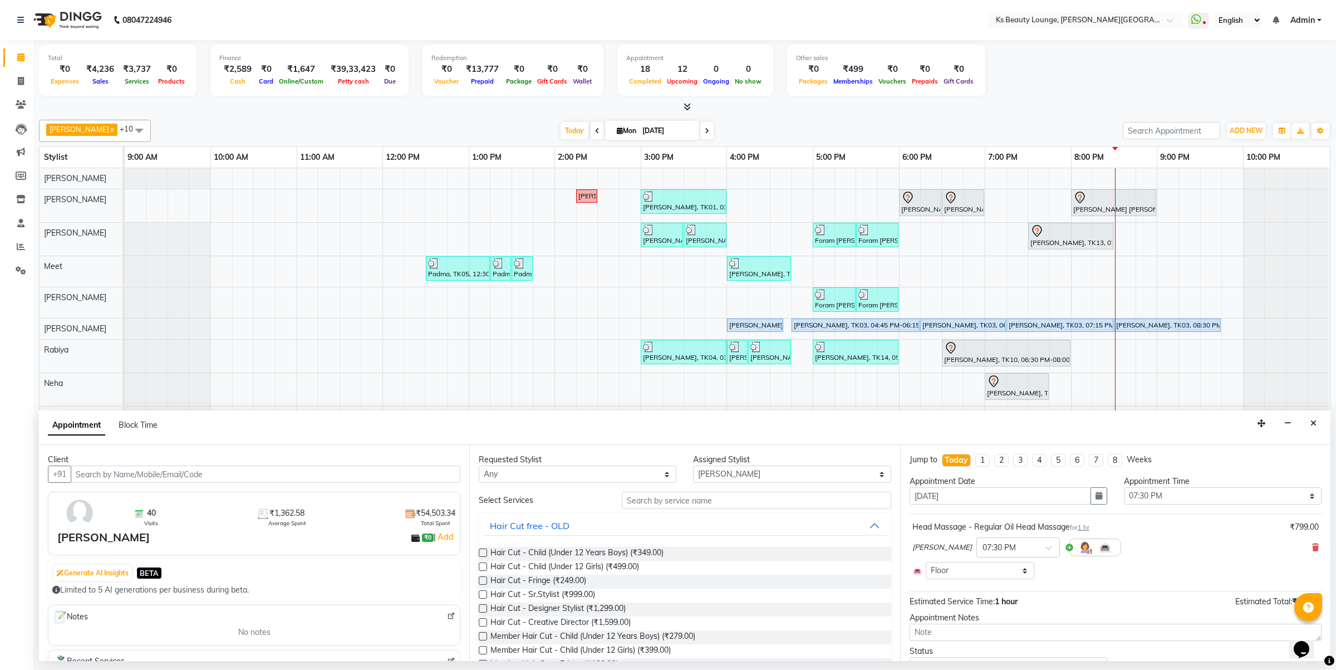
click at [1303, 541] on div "Ali Shaikh × 07:30 PM" at bounding box center [1116, 547] width 406 height 29
click at [1312, 550] on icon at bounding box center [1315, 547] width 7 height 8
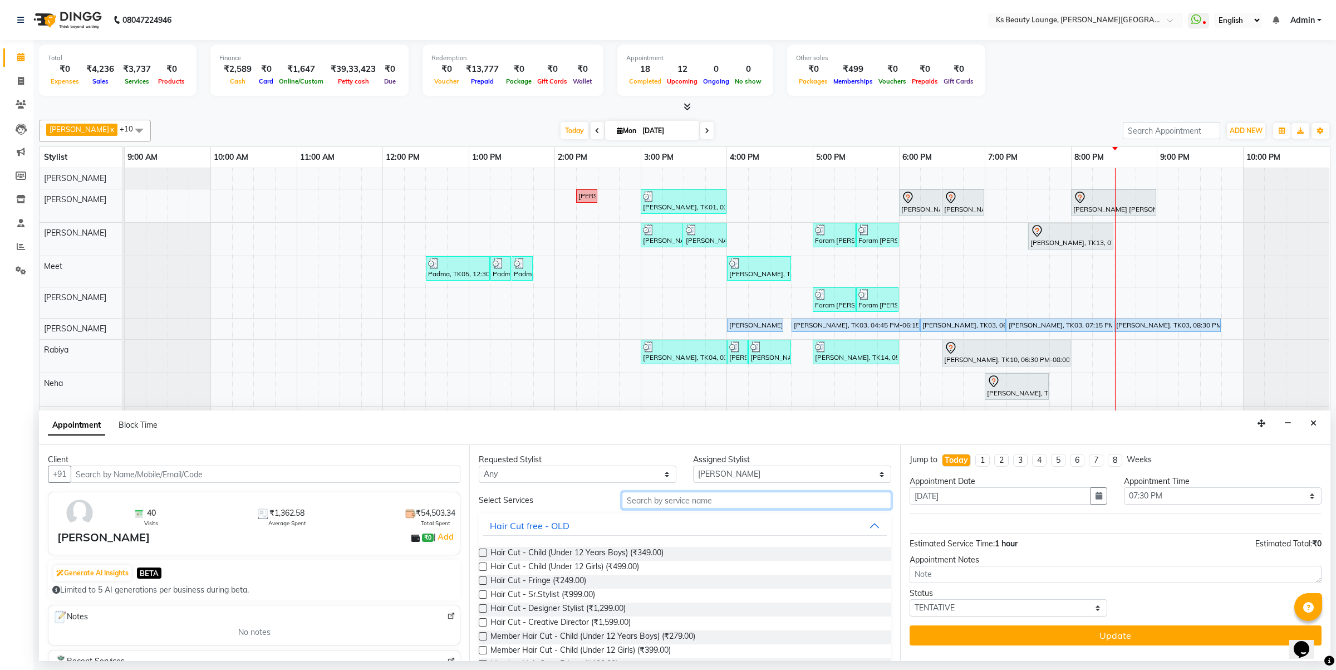
click at [661, 500] on input "text" at bounding box center [756, 500] width 269 height 17
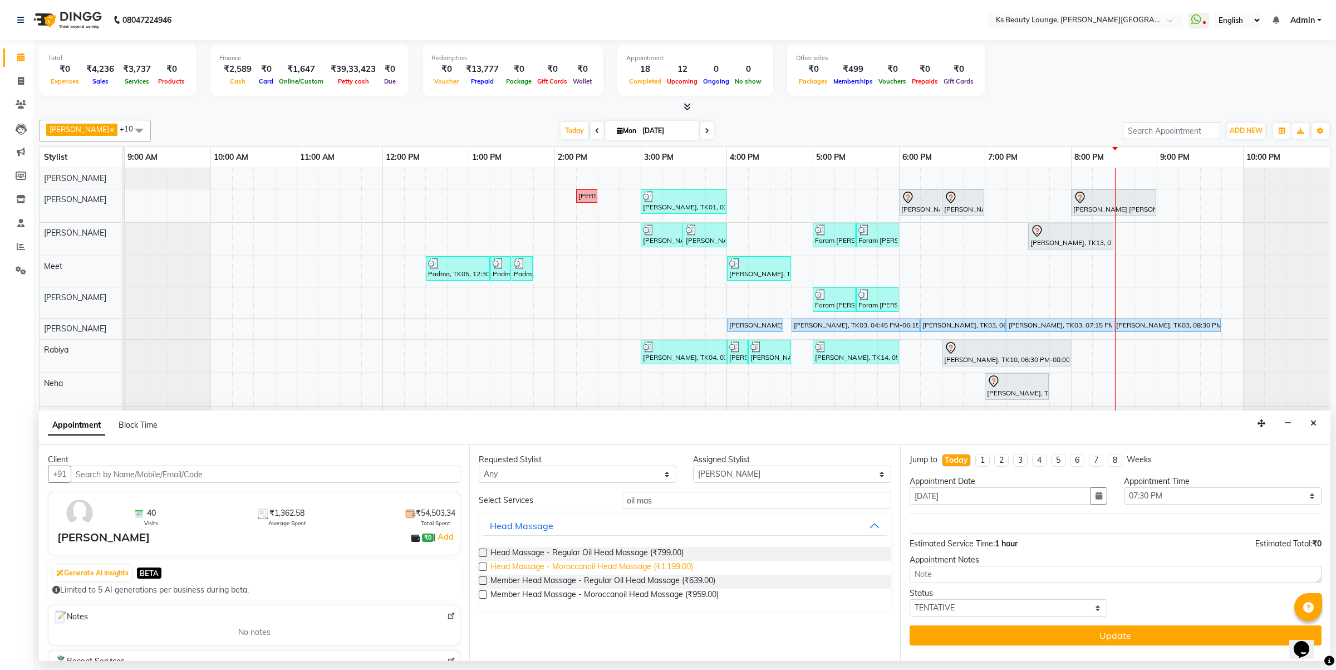
click at [644, 563] on span "Head Massage - Moroccanoil Head Massage (₹1,199.00)" at bounding box center [592, 568] width 203 height 14
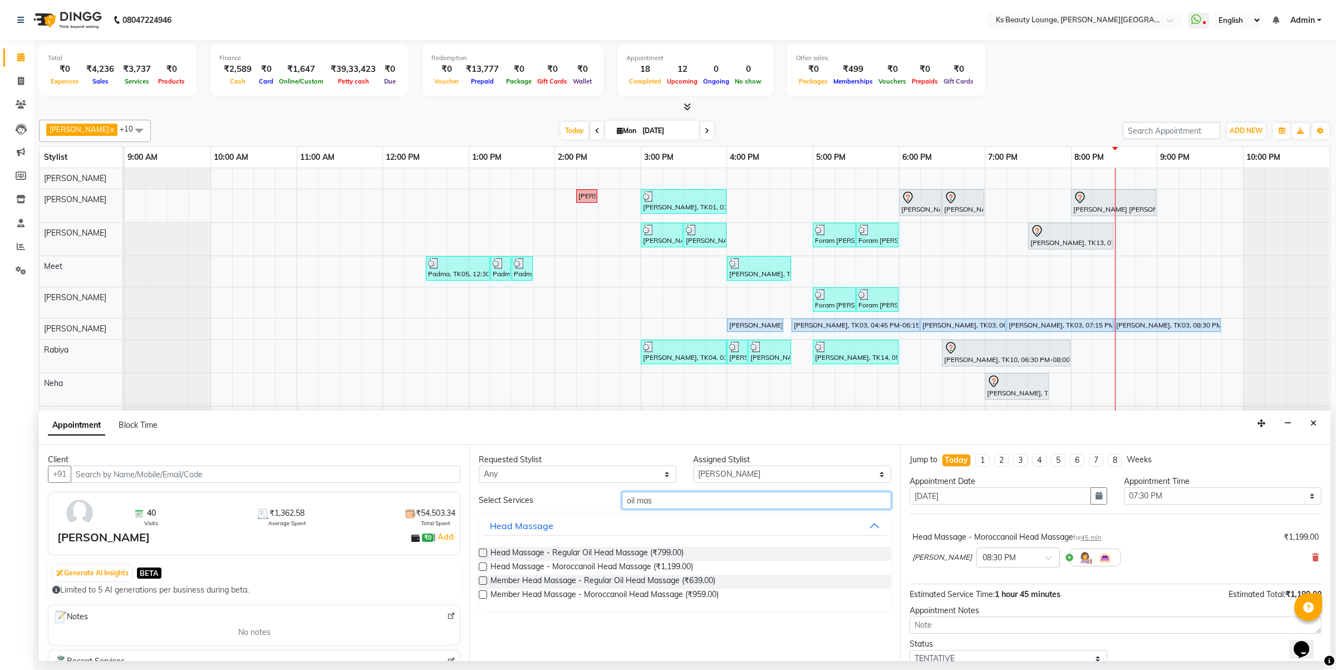
drag, startPoint x: 664, startPoint y: 503, endPoint x: 560, endPoint y: 505, distance: 104.1
click at [560, 505] on div "Select Services oil mas" at bounding box center [684, 500] width 429 height 17
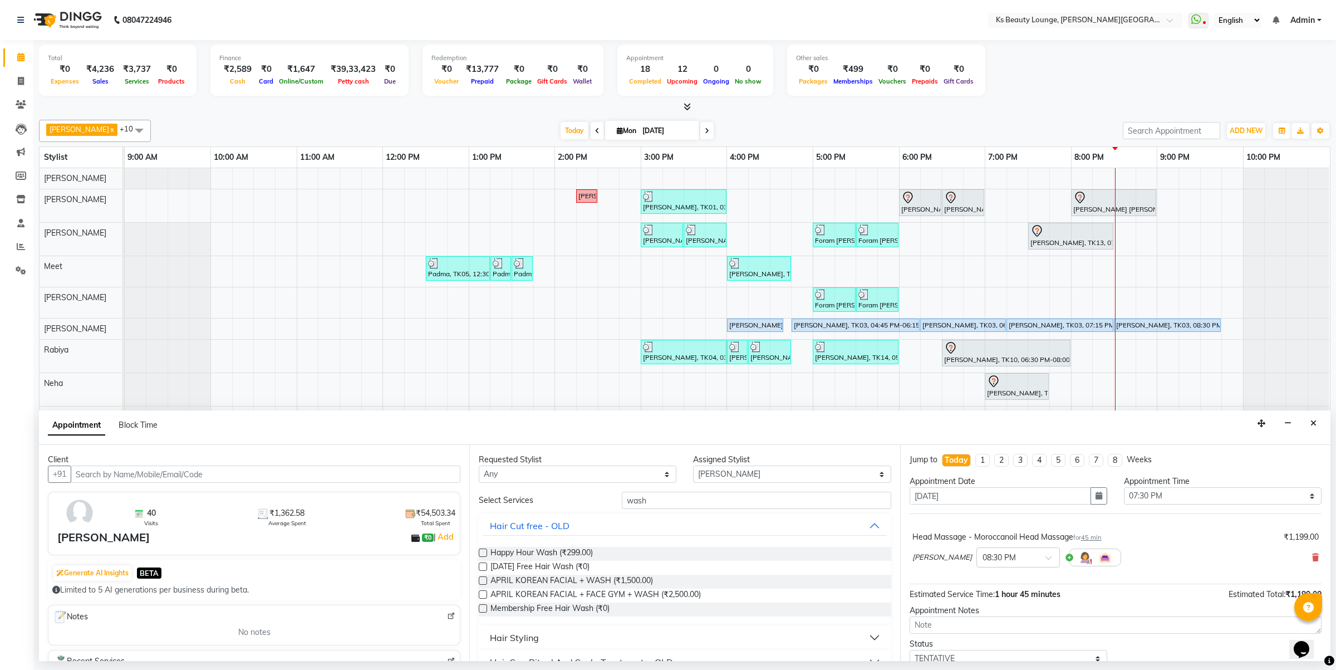
click at [556, 631] on button "Hair Styling" at bounding box center [684, 637] width 403 height 20
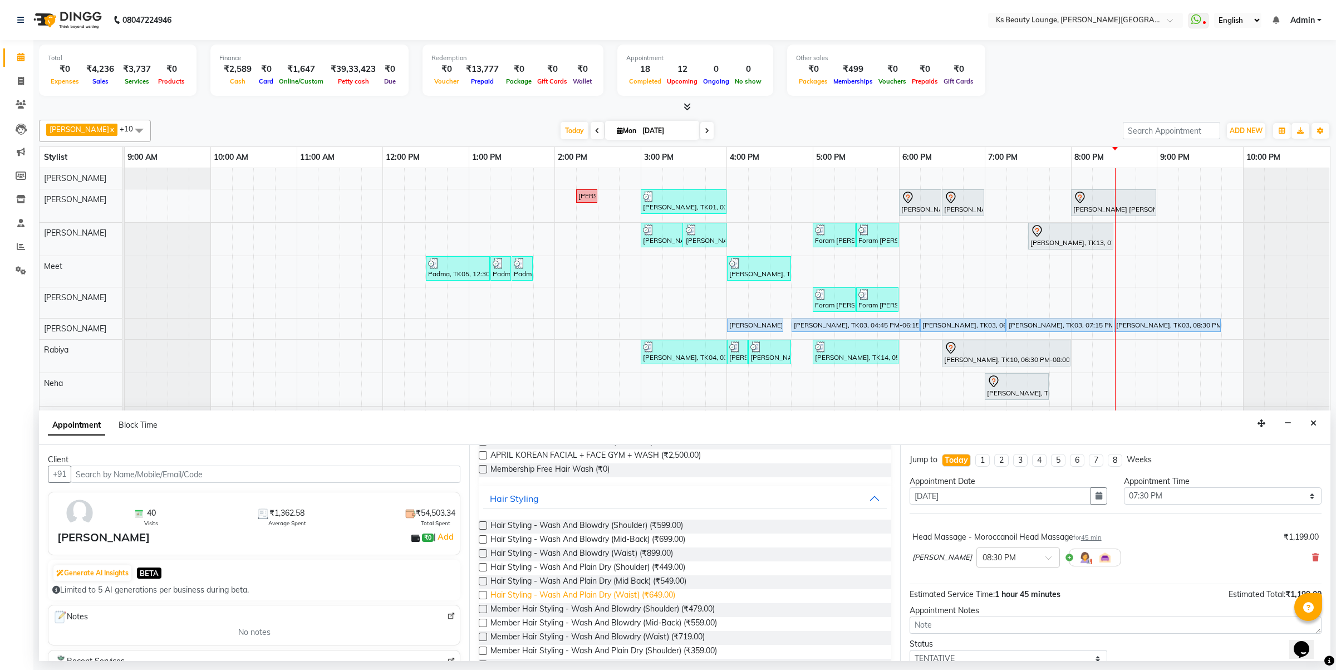
click at [613, 594] on span "Hair Styling - Wash And Plain Dry (Waist) (₹649.00)" at bounding box center [583, 596] width 185 height 14
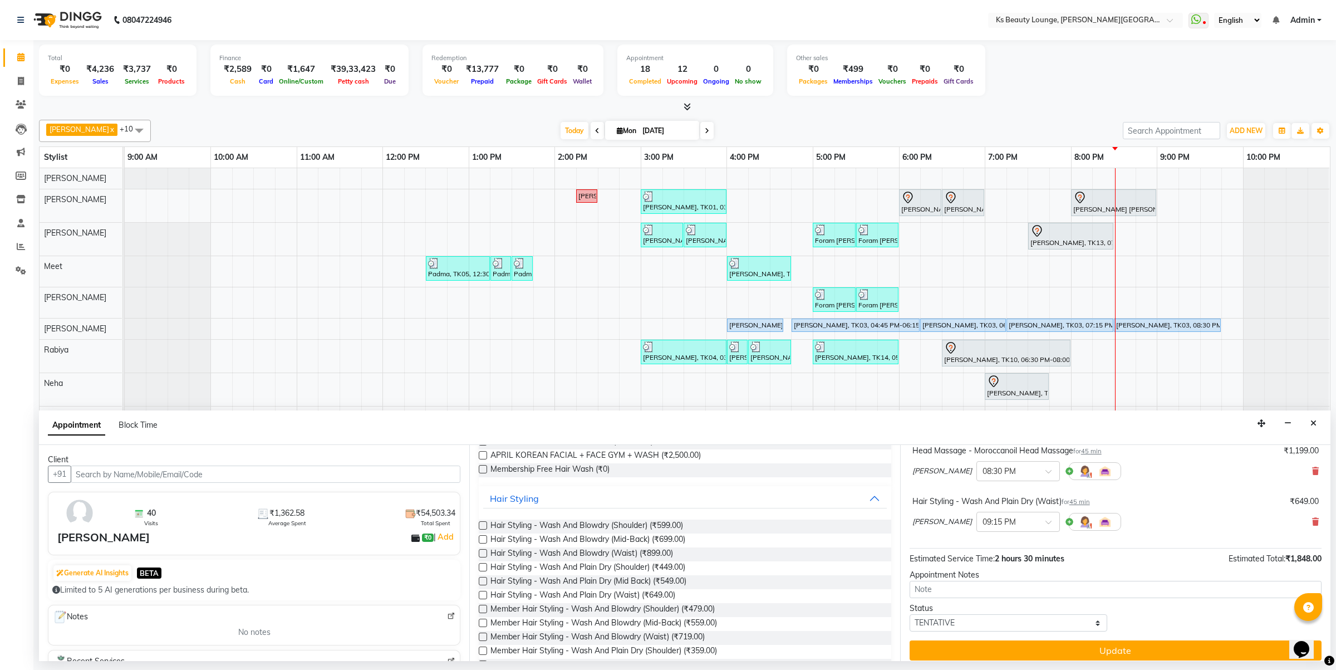
scroll to position [96, 0]
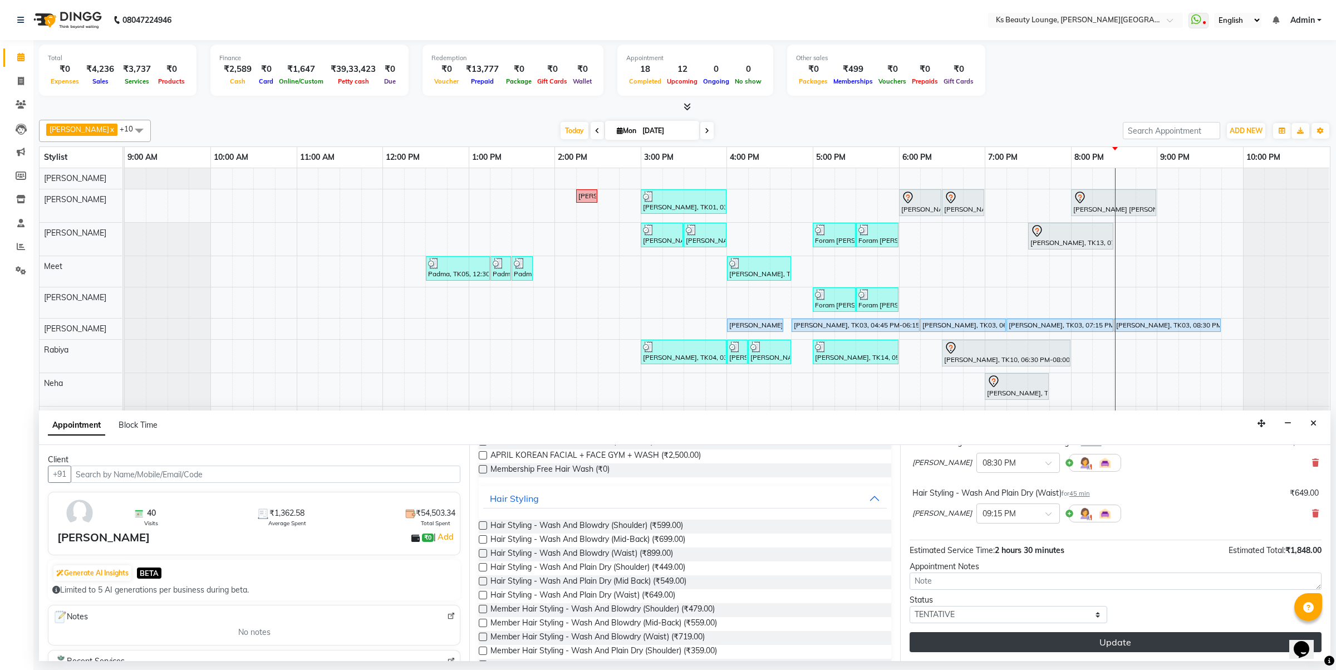
click at [1137, 638] on button "Update" at bounding box center [1116, 642] width 412 height 20
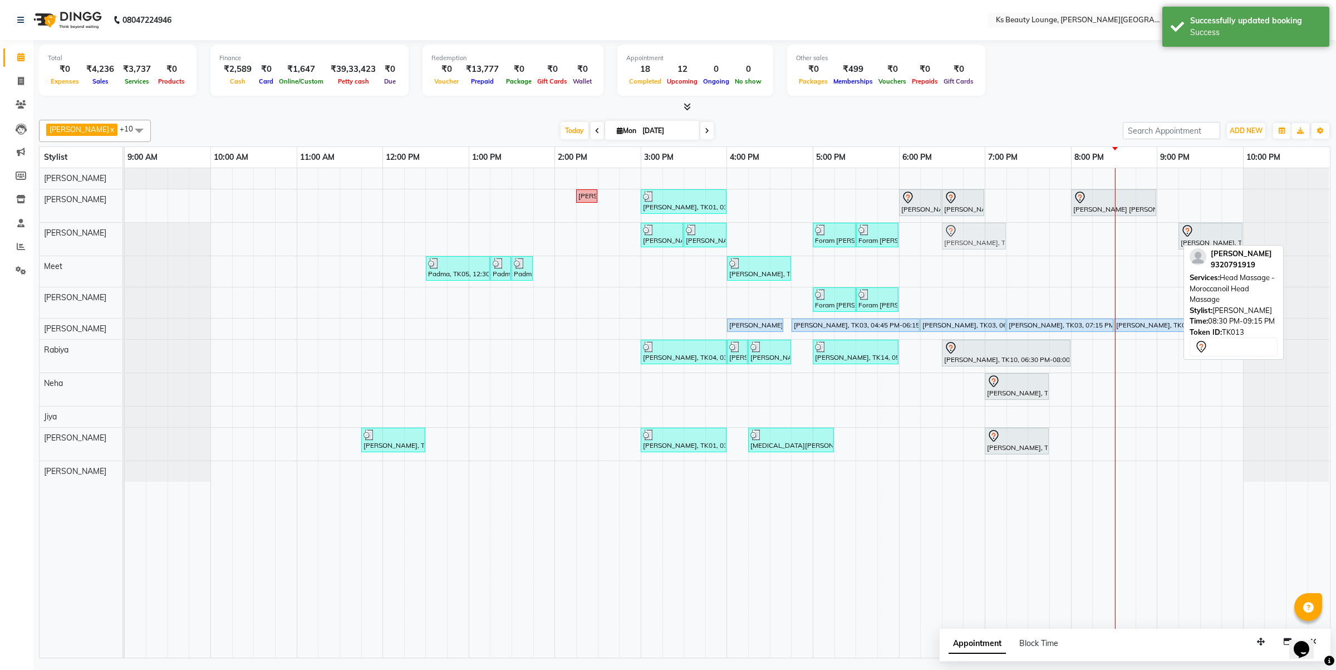
drag, startPoint x: 1167, startPoint y: 242, endPoint x: 987, endPoint y: 258, distance: 181.1
click at [987, 258] on div "Hetal Gandhi, TK06, 02:15 PM-02:30 PM, Summer 3Tenx Hair Spa Rajesh Shah, TK01,…" at bounding box center [727, 412] width 1205 height 489
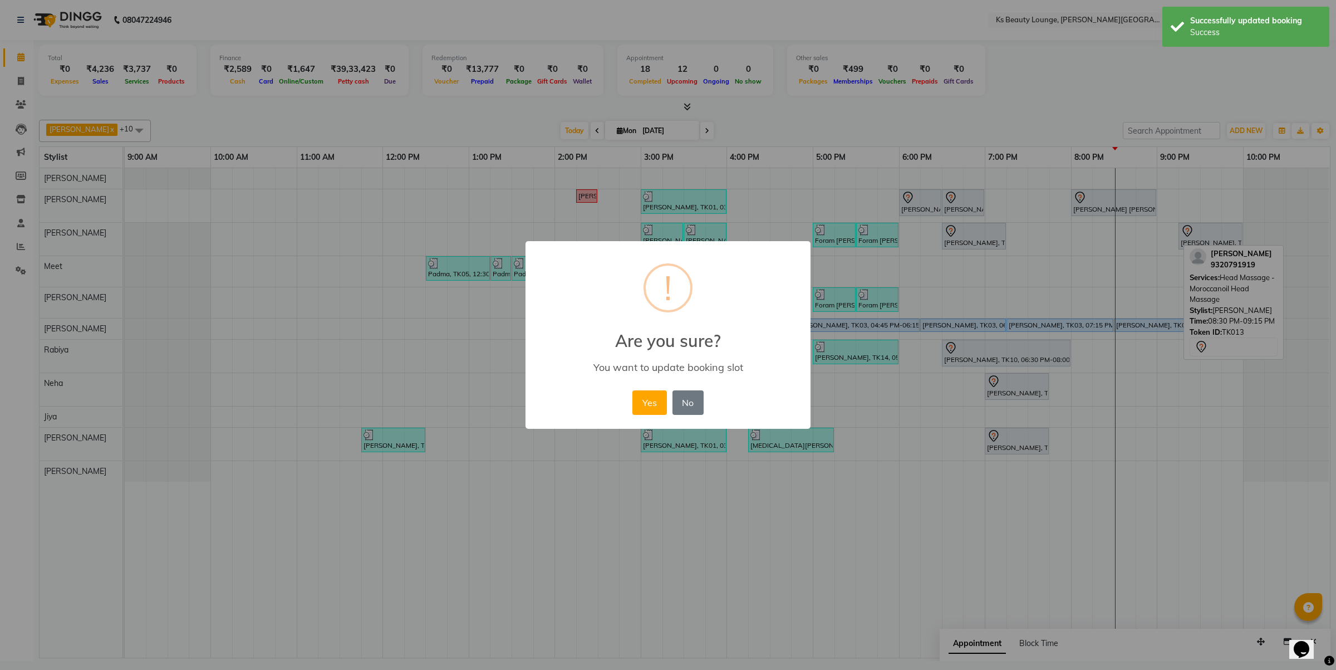
click at [632, 390] on button "Yes" at bounding box center [649, 402] width 34 height 24
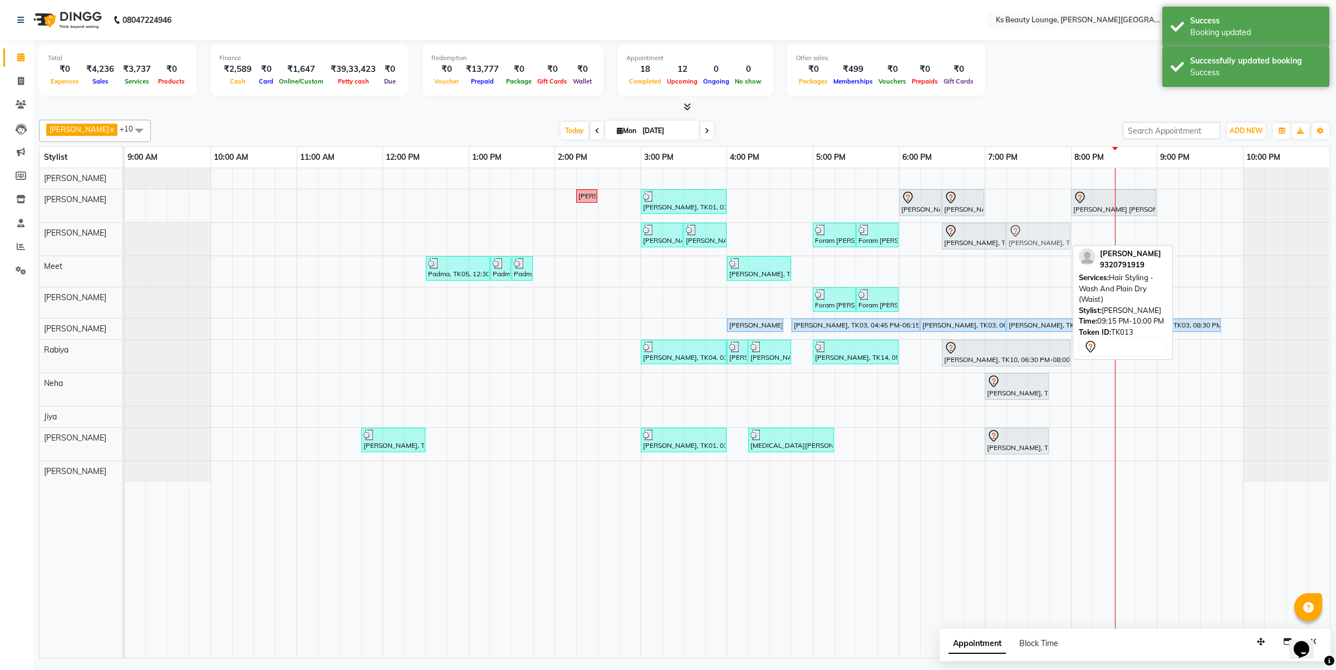
drag, startPoint x: 1220, startPoint y: 232, endPoint x: 1039, endPoint y: 240, distance: 180.6
click at [125, 240] on div "Priyal Shah, TK12, 03:00 PM-03:30 PM, Member Head Massage - Regular Oil Head Ma…" at bounding box center [125, 239] width 0 height 33
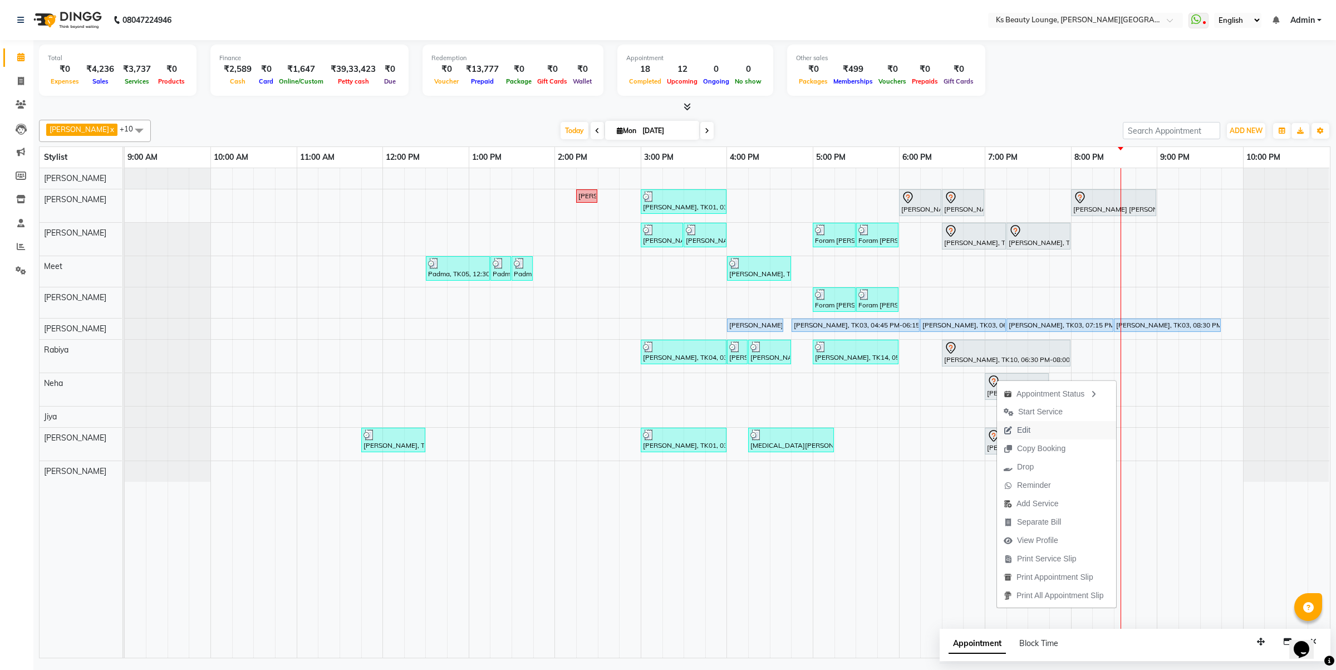
click at [1030, 432] on span "Edit" at bounding box center [1023, 430] width 13 height 12
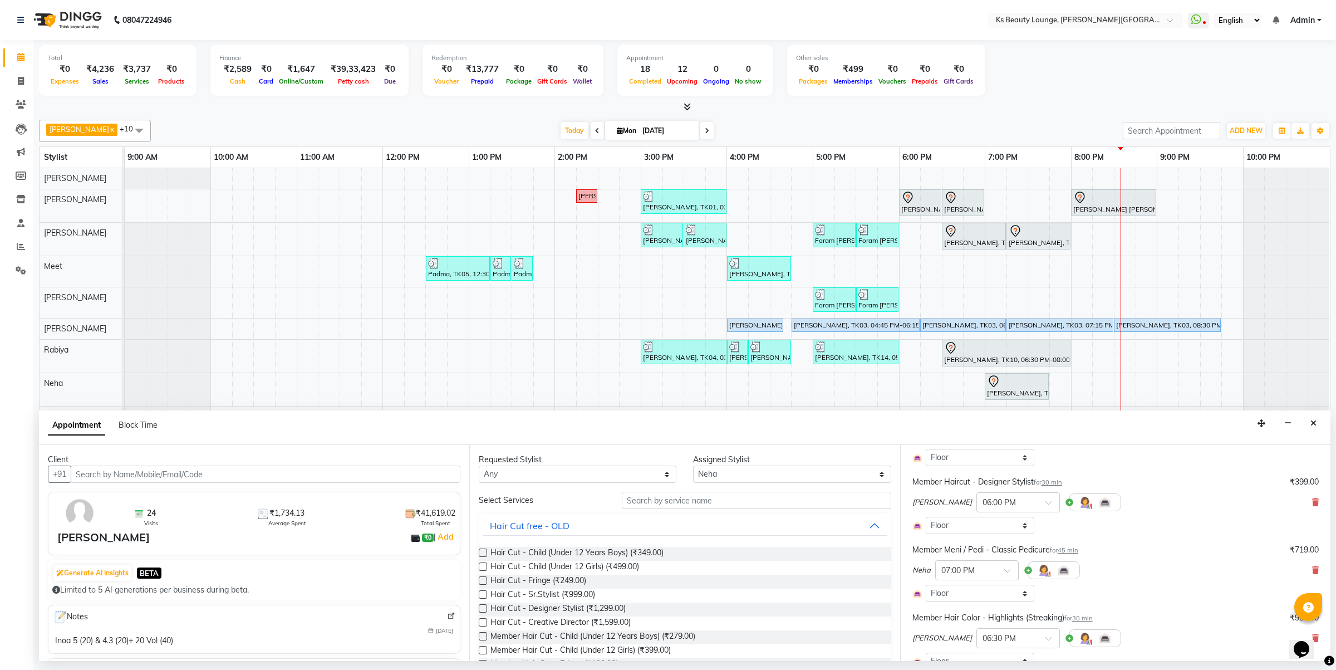
scroll to position [139, 0]
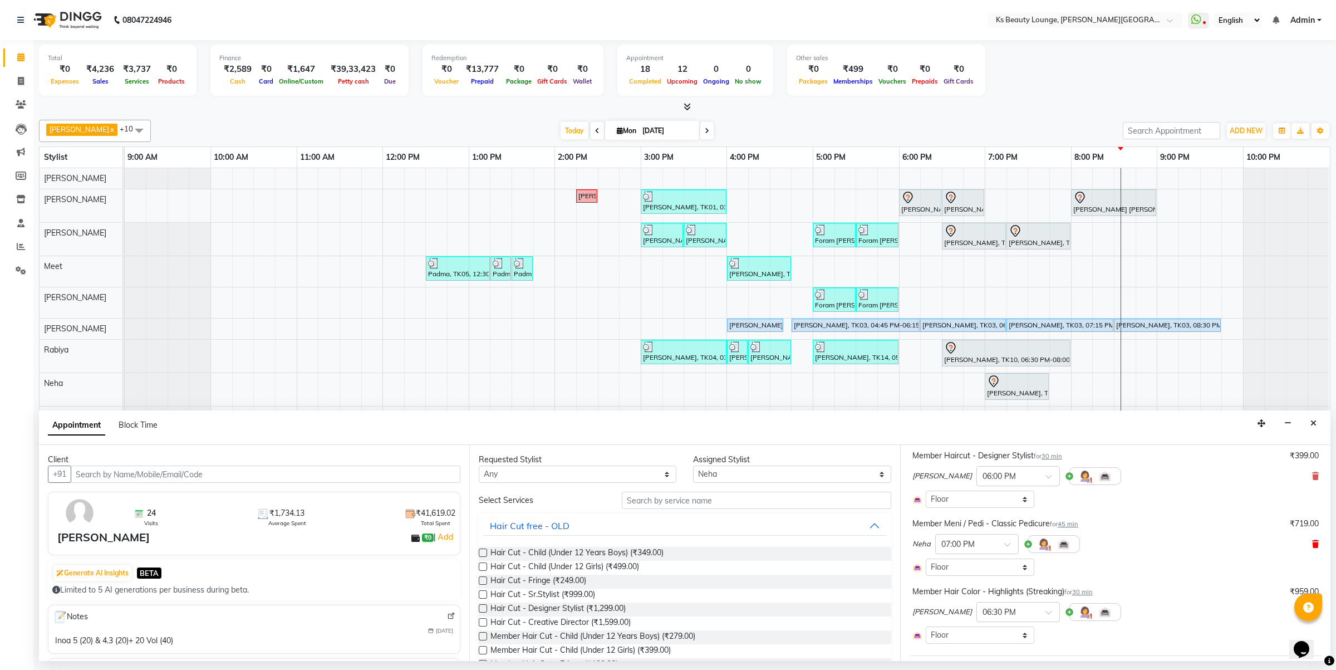
click at [1312, 543] on icon at bounding box center [1315, 544] width 7 height 8
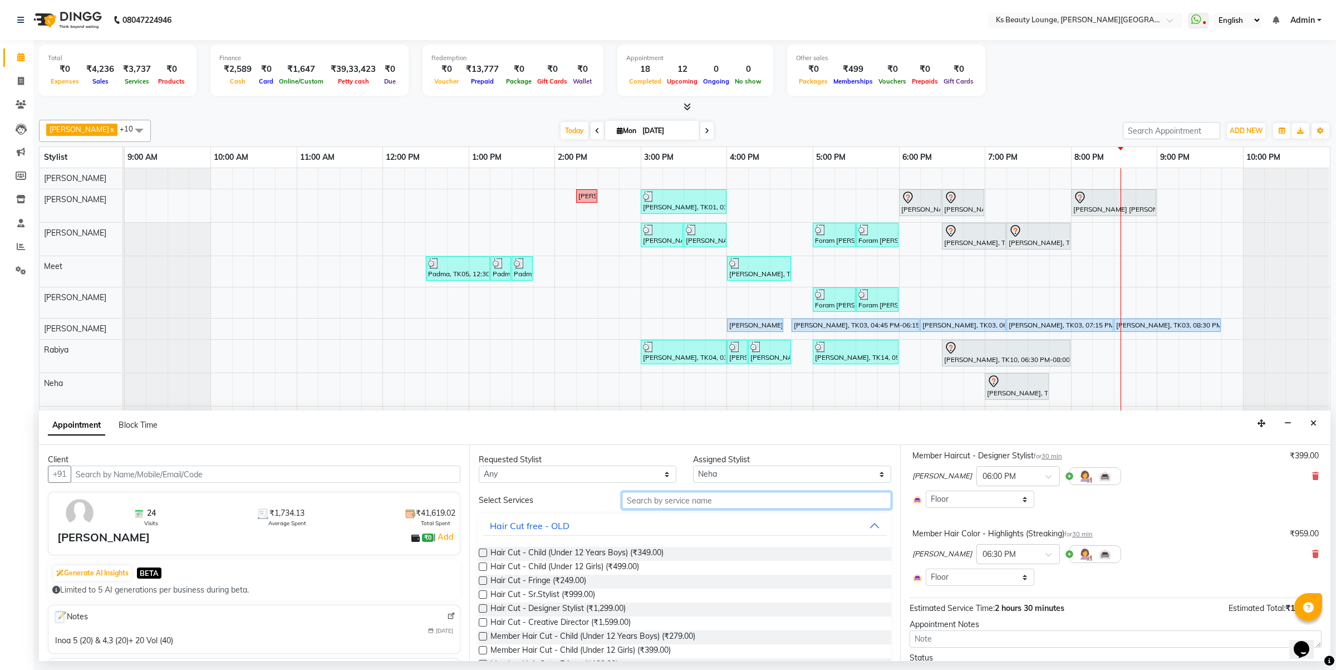
click at [766, 496] on input "text" at bounding box center [756, 500] width 269 height 17
click at [751, 469] on select "Select Ali Shaikh Ayesha Bhim Sharma Farheen Heena Khan Jibi Jiya Kavilash Meet…" at bounding box center [792, 473] width 198 height 17
click at [693, 466] on select "Select Ali Shaikh Ayesha Bhim Sharma Farheen Heena Khan Jibi Jiya Kavilash Meet…" at bounding box center [792, 473] width 198 height 17
click at [692, 498] on input "text" at bounding box center [756, 500] width 269 height 17
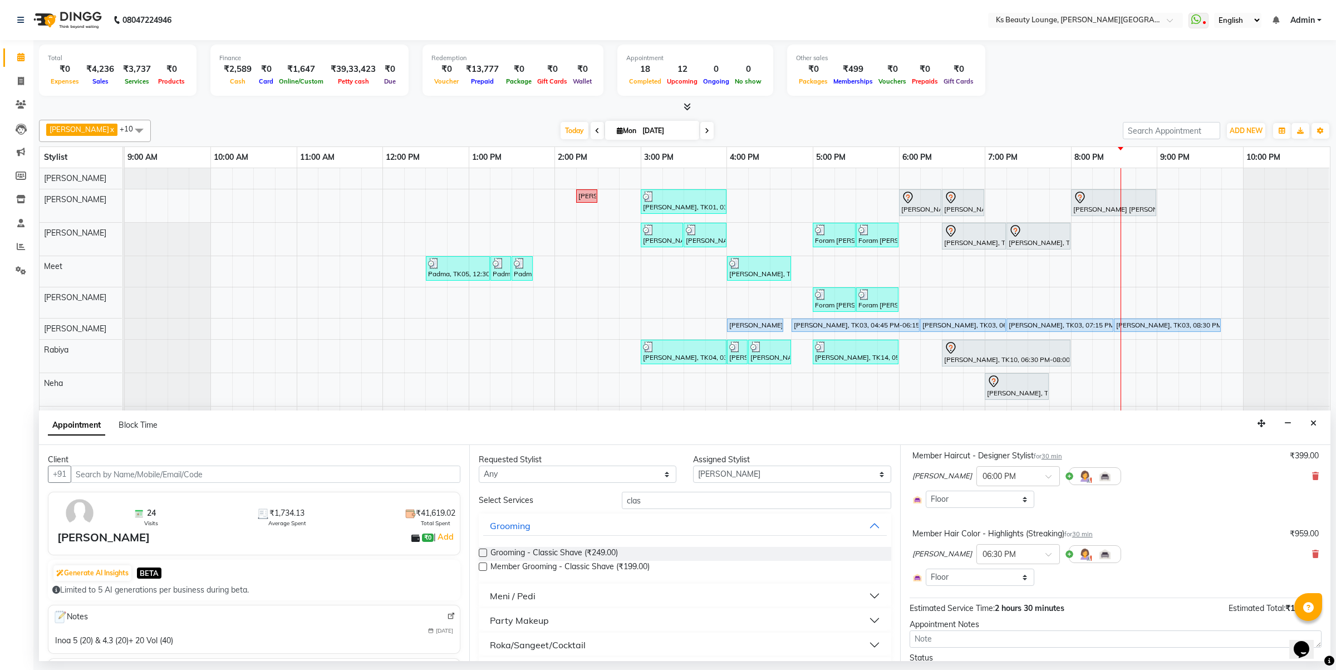
click at [551, 590] on button "Meni / Pedi" at bounding box center [684, 596] width 403 height 20
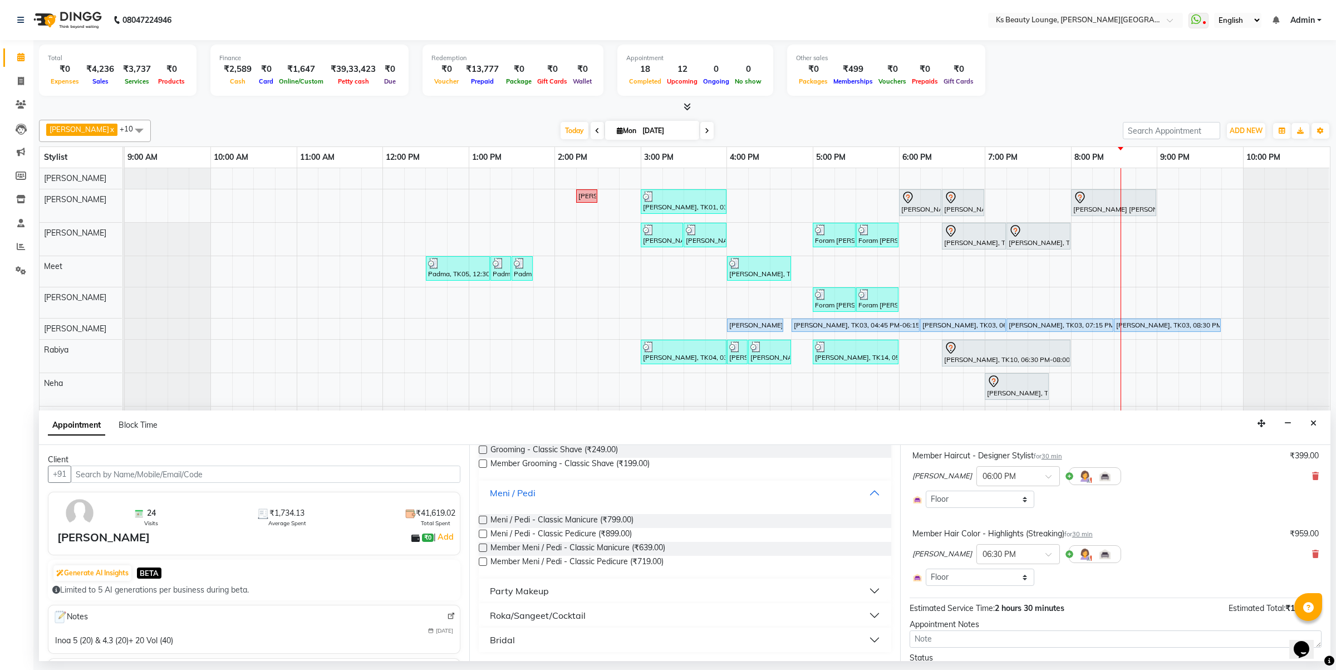
click at [531, 494] on div "Meni / Pedi" at bounding box center [513, 492] width 46 height 13
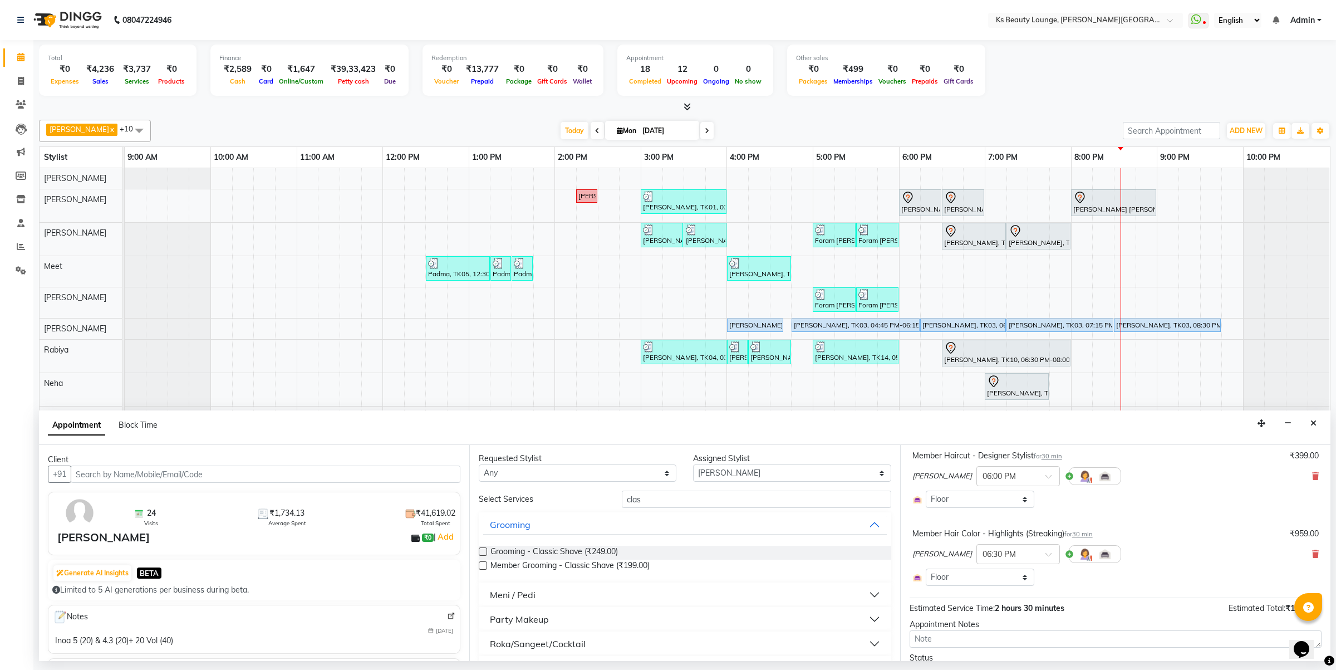
scroll to position [0, 0]
drag, startPoint x: 653, startPoint y: 506, endPoint x: 521, endPoint y: 506, distance: 132.5
click at [521, 506] on div "Select Services clas" at bounding box center [684, 500] width 429 height 17
click at [560, 594] on button "Meni / Pedi" at bounding box center [684, 596] width 403 height 20
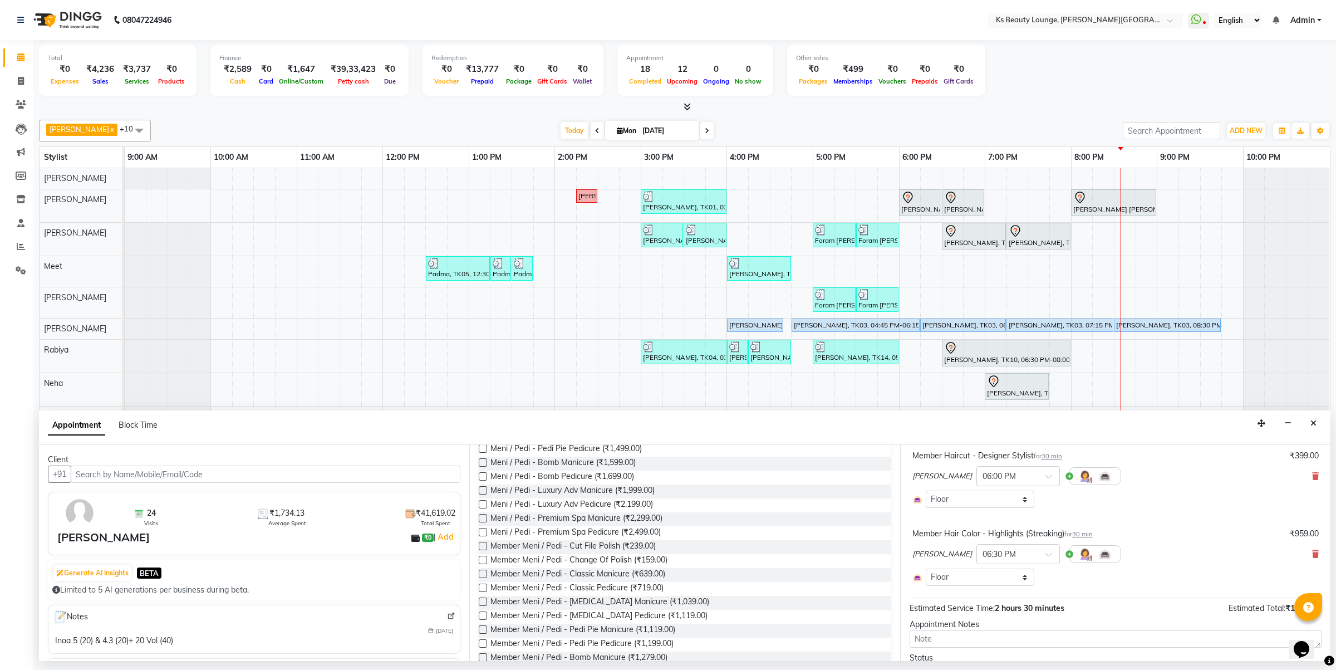
scroll to position [278, 0]
click at [605, 610] on span "Member Meni / Pedi - Footlogix Pedicure (₹1,119.00)" at bounding box center [599, 610] width 217 height 14
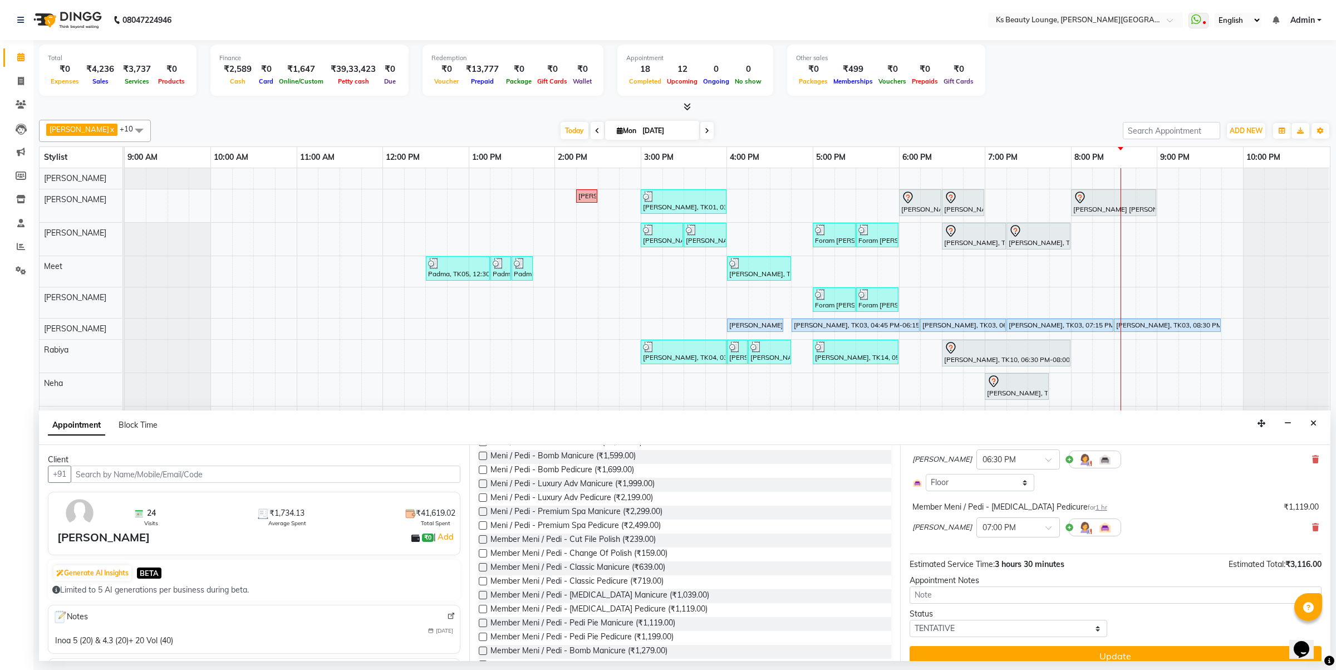
scroll to position [260, 0]
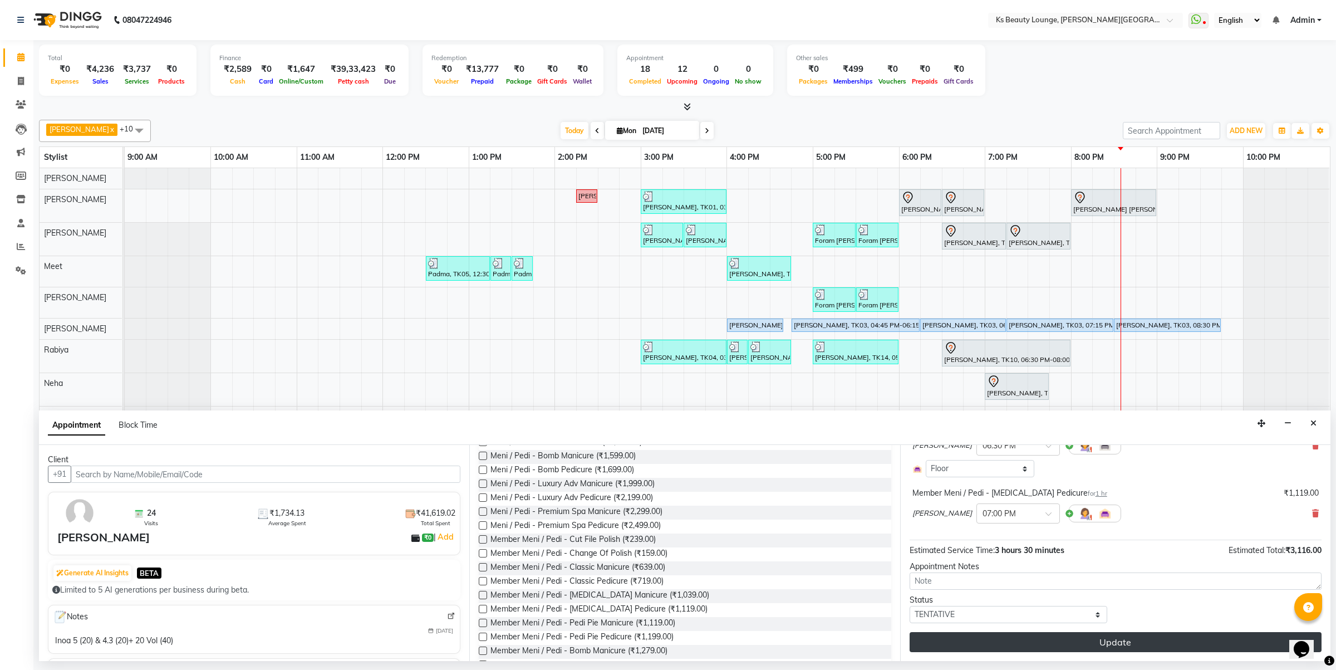
click at [1111, 639] on button "Update" at bounding box center [1116, 642] width 412 height 20
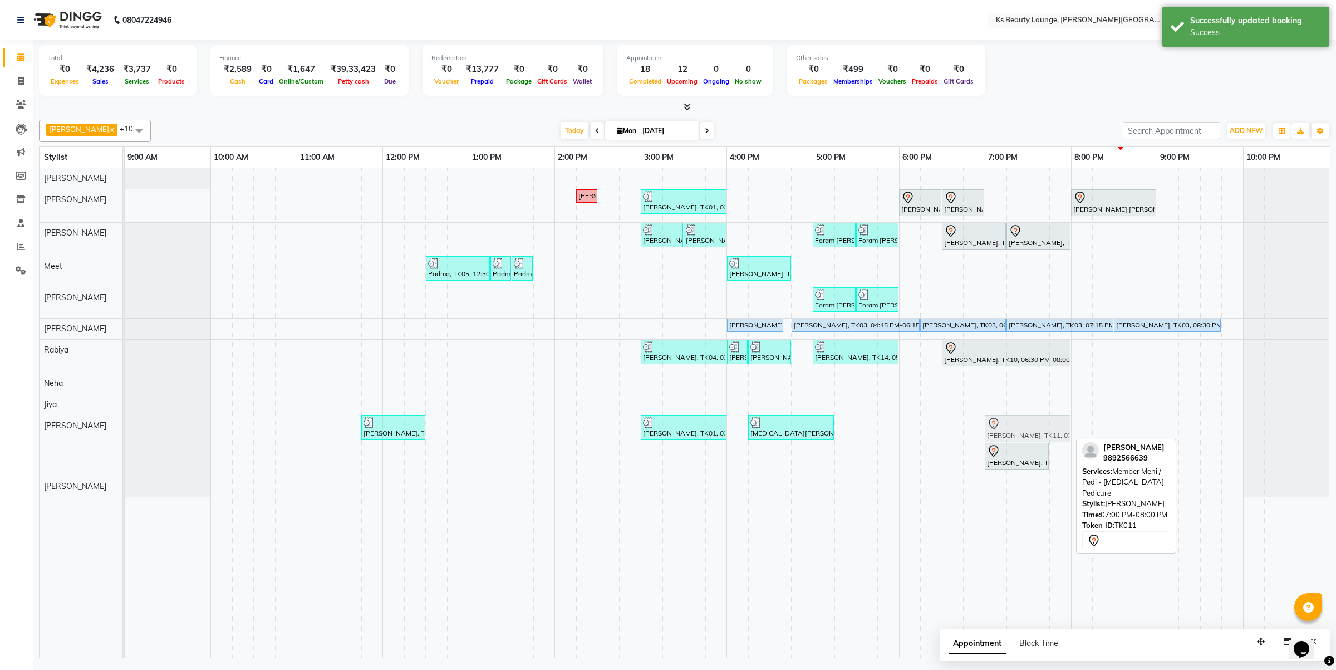
drag, startPoint x: 1030, startPoint y: 432, endPoint x: 1025, endPoint y: 440, distance: 9.3
click at [125, 440] on div "Ashish Goyal, TK02, 11:45 AM-12:30 PM, Meni / Pedi - Classic Pedicure Rajesh Sh…" at bounding box center [125, 445] width 0 height 60
drag, startPoint x: 1011, startPoint y: 460, endPoint x: 1006, endPoint y: 388, distance: 72.0
click at [1006, 388] on tbody "Hetal Gandhi, TK06, 02:15 PM-02:30 PM, Summer 3Tenx Hair Spa Rajesh Shah, TK01,…" at bounding box center [727, 332] width 1205 height 328
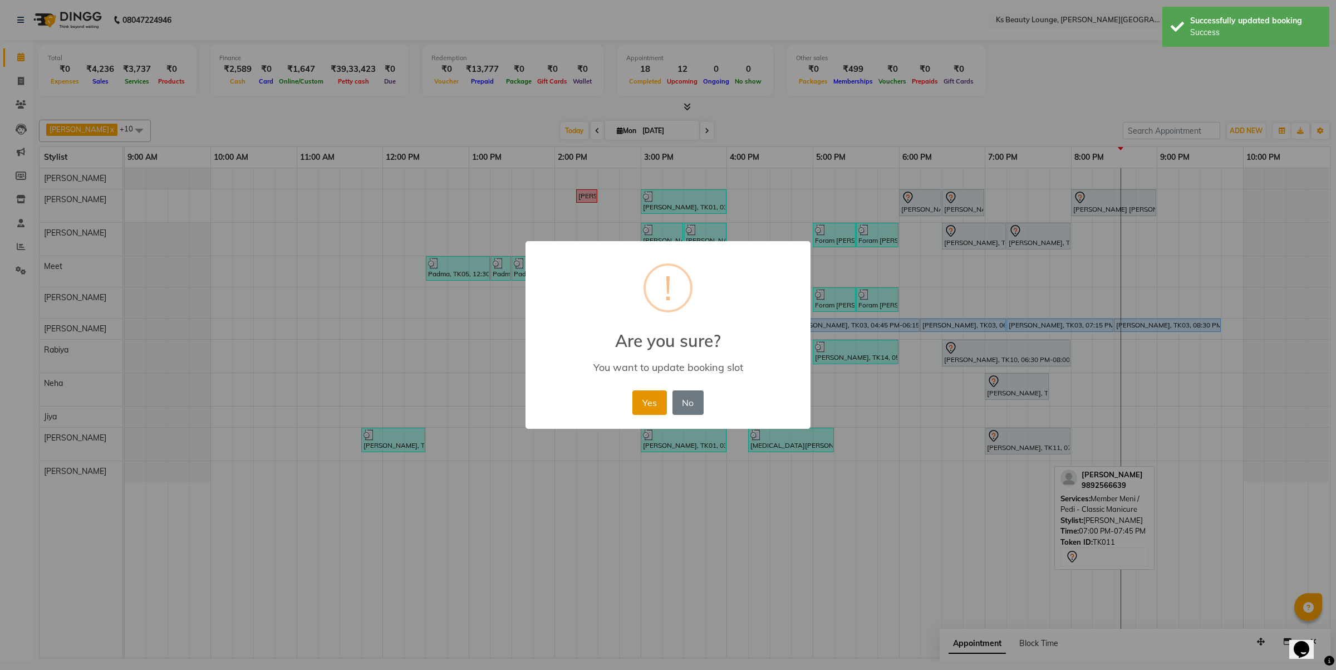
click at [642, 397] on button "Yes" at bounding box center [649, 402] width 34 height 24
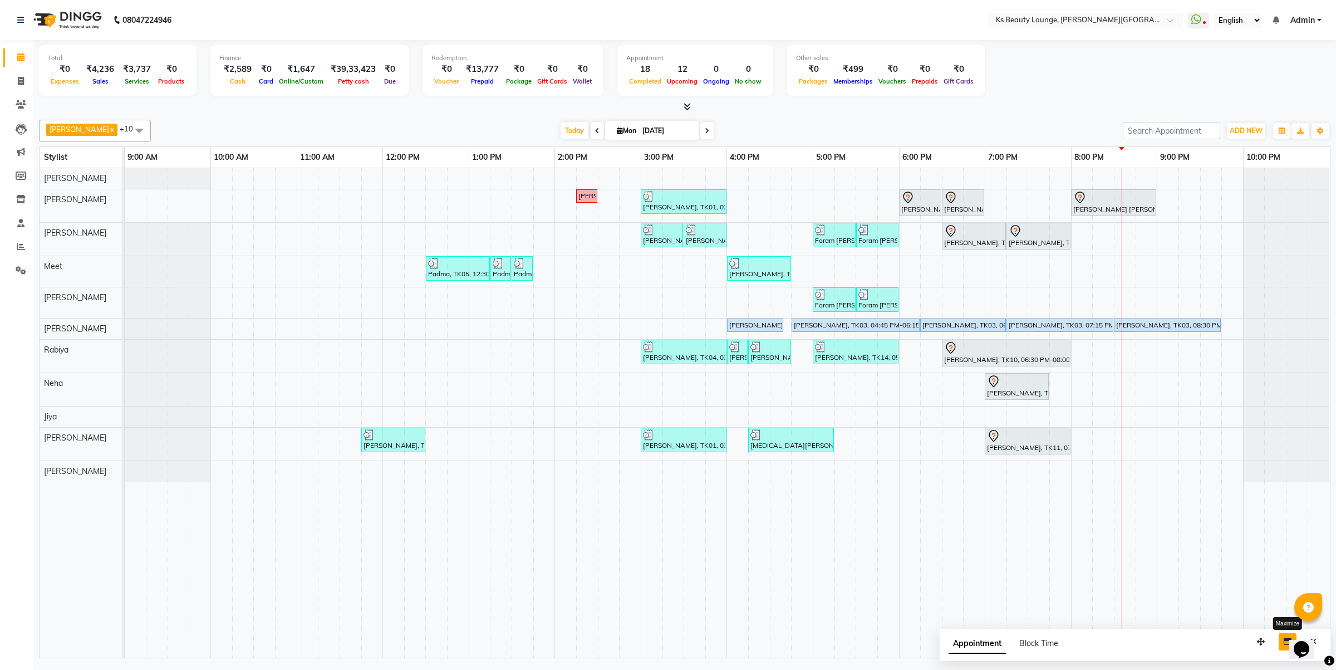
drag, startPoint x: 1287, startPoint y: 648, endPoint x: 1, endPoint y: 16, distance: 1433.0
click at [1287, 648] on button "button" at bounding box center [1288, 641] width 18 height 17
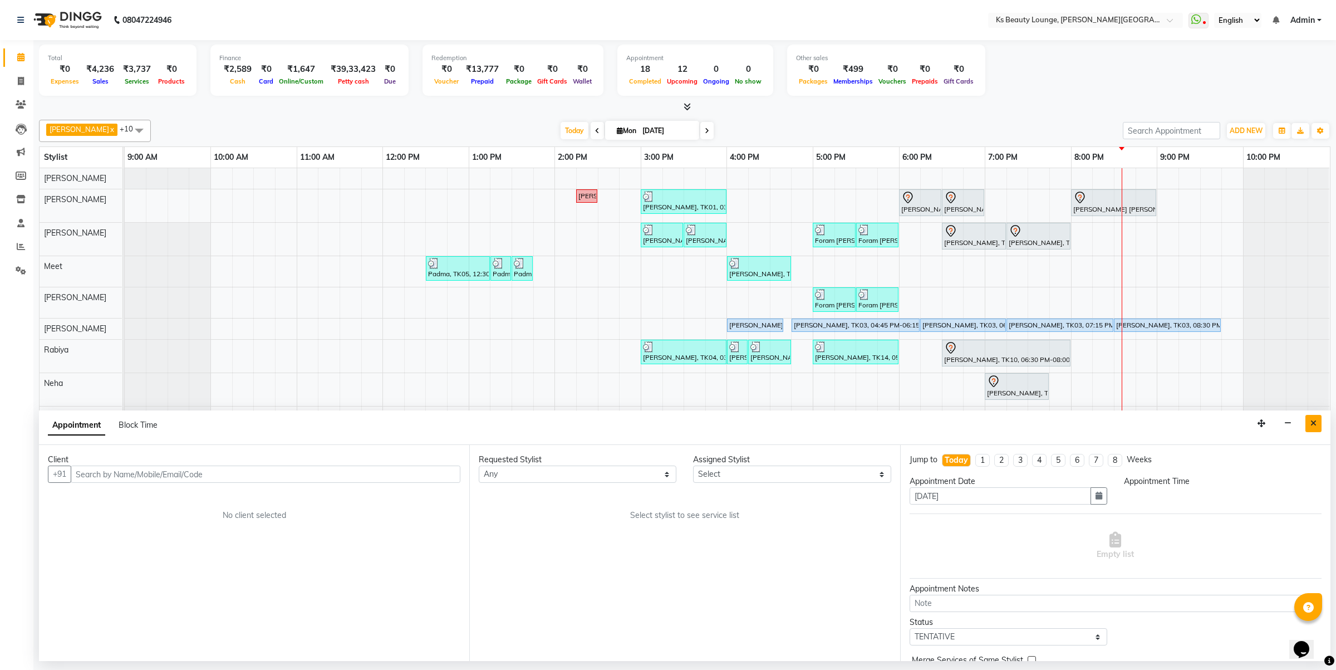
click at [1309, 421] on button "Close" at bounding box center [1314, 423] width 16 height 17
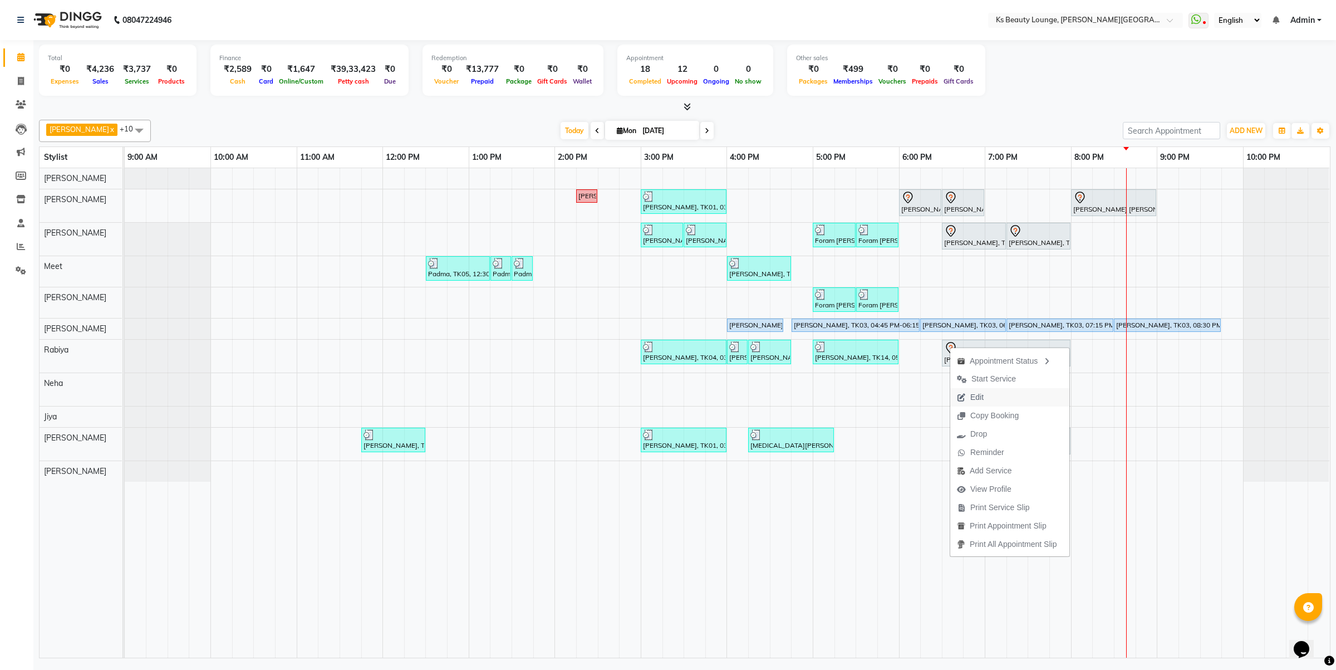
click at [980, 398] on span "Edit" at bounding box center [976, 397] width 13 height 12
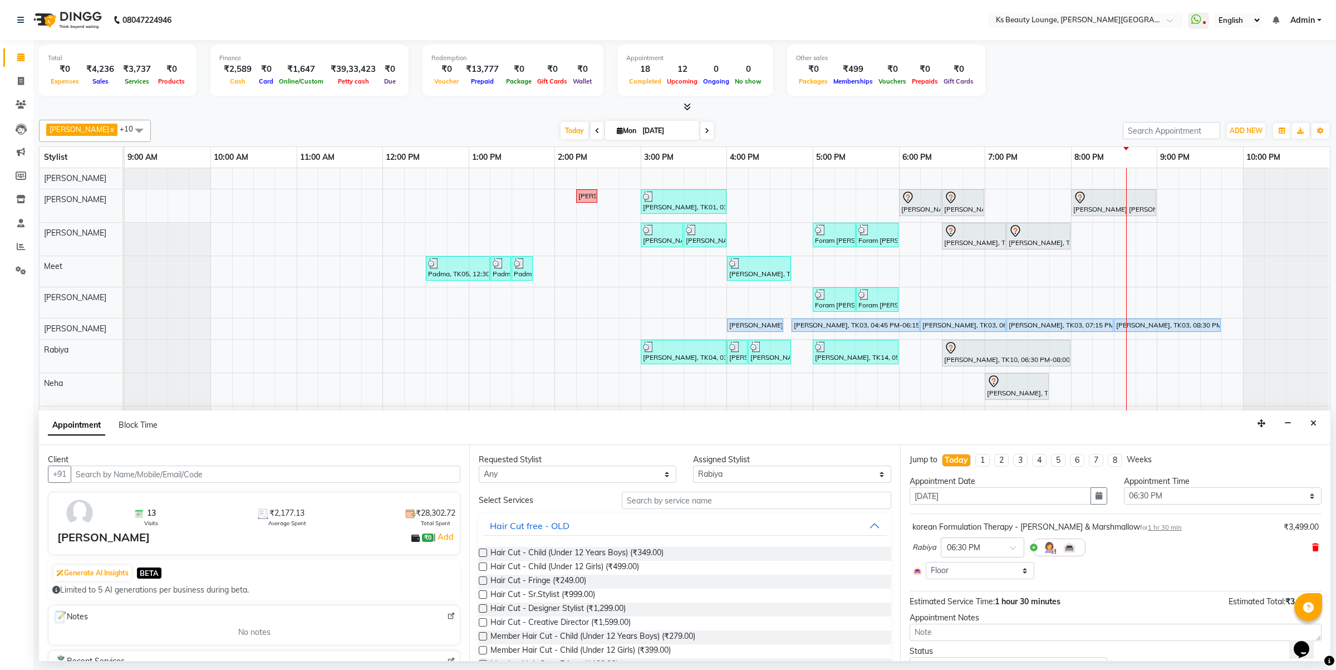
click at [1312, 544] on icon at bounding box center [1315, 547] width 7 height 8
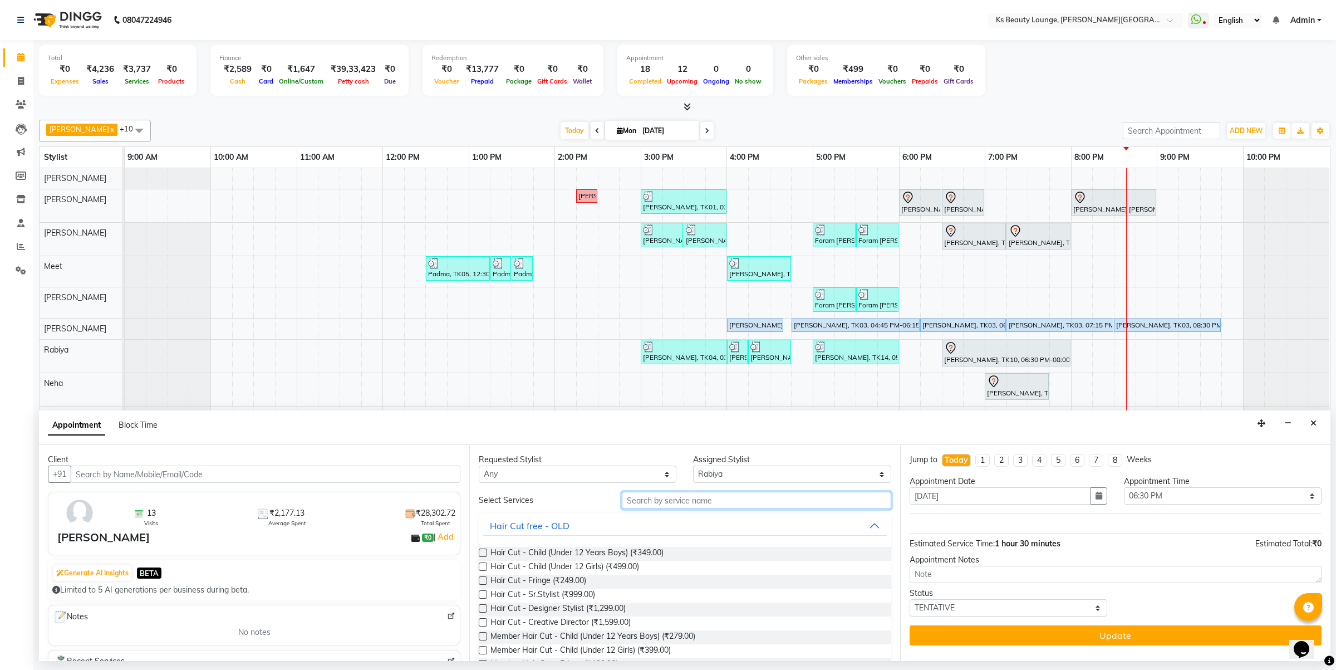
click at [703, 506] on input "text" at bounding box center [756, 500] width 269 height 17
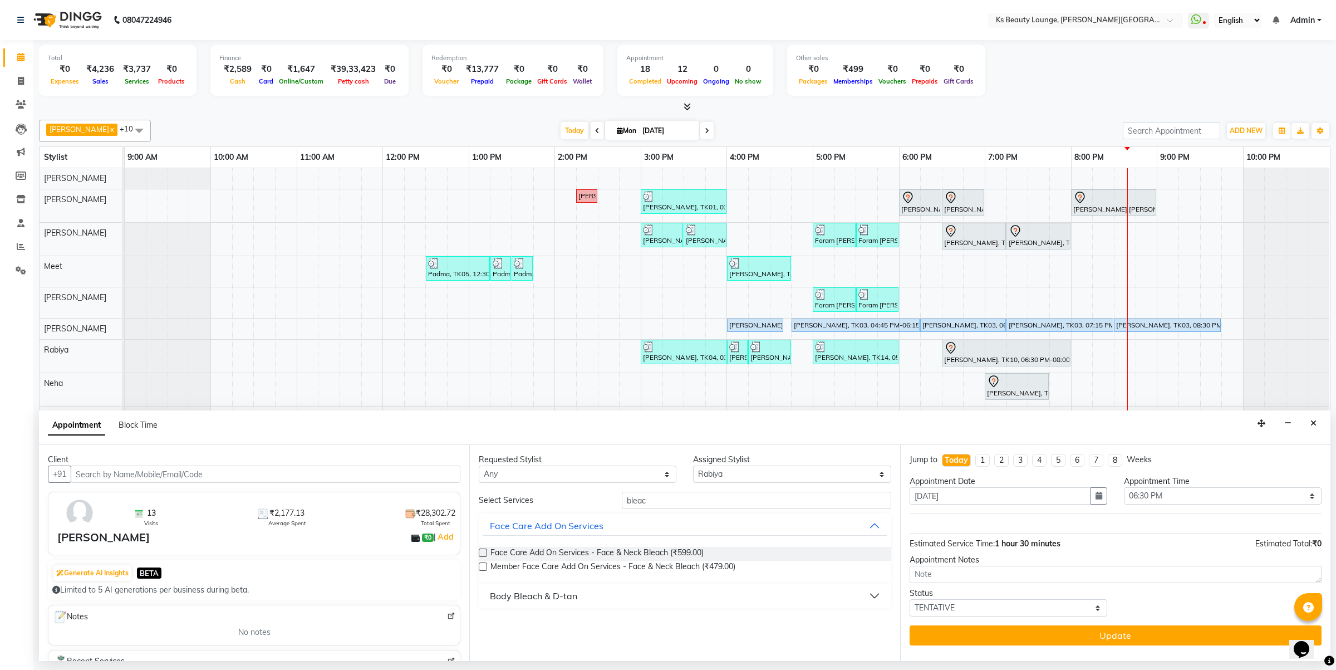
click at [568, 597] on div "Body Bleach & D-tan" at bounding box center [533, 595] width 87 height 13
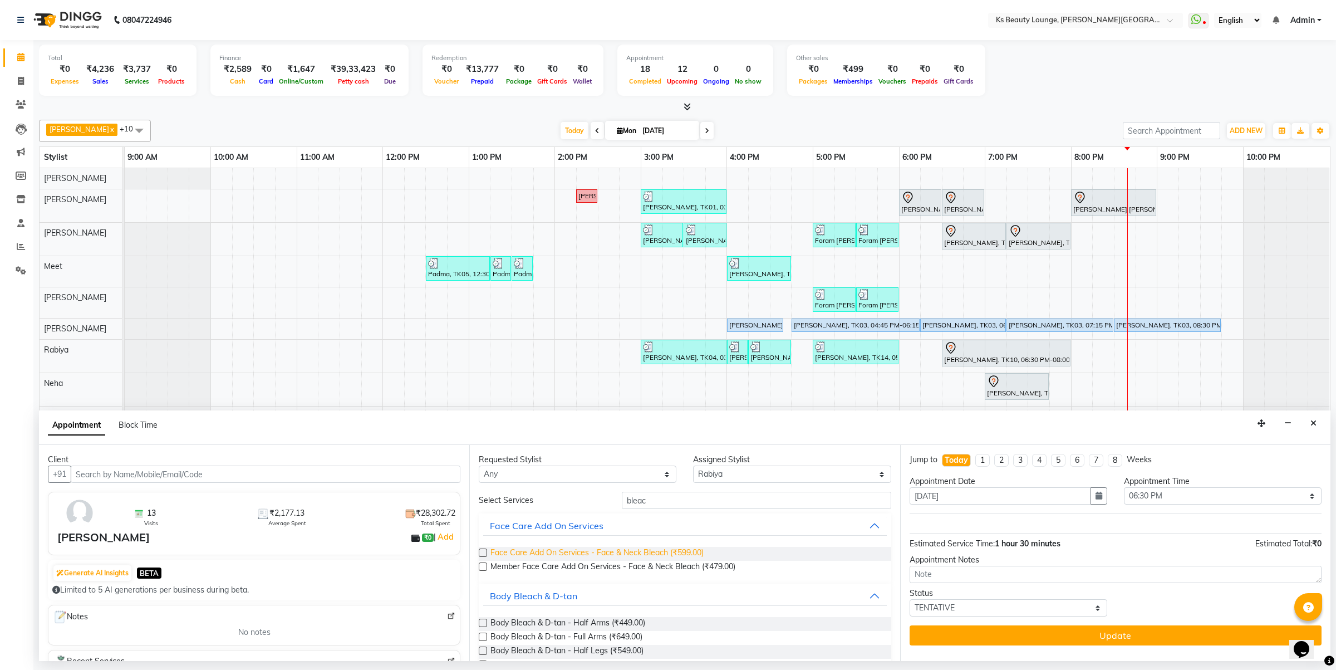
click at [641, 553] on span "Face Care Add On Services - Face & Neck Bleach (₹599.00)" at bounding box center [597, 554] width 213 height 14
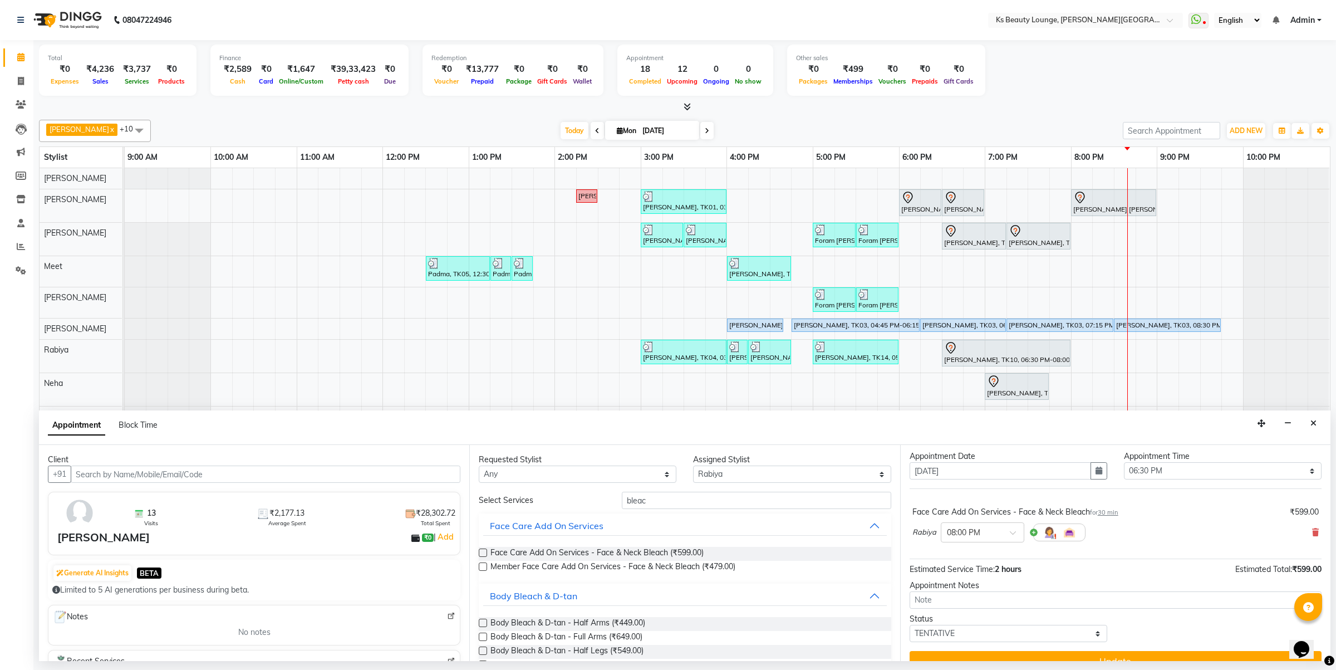
scroll to position [45, 0]
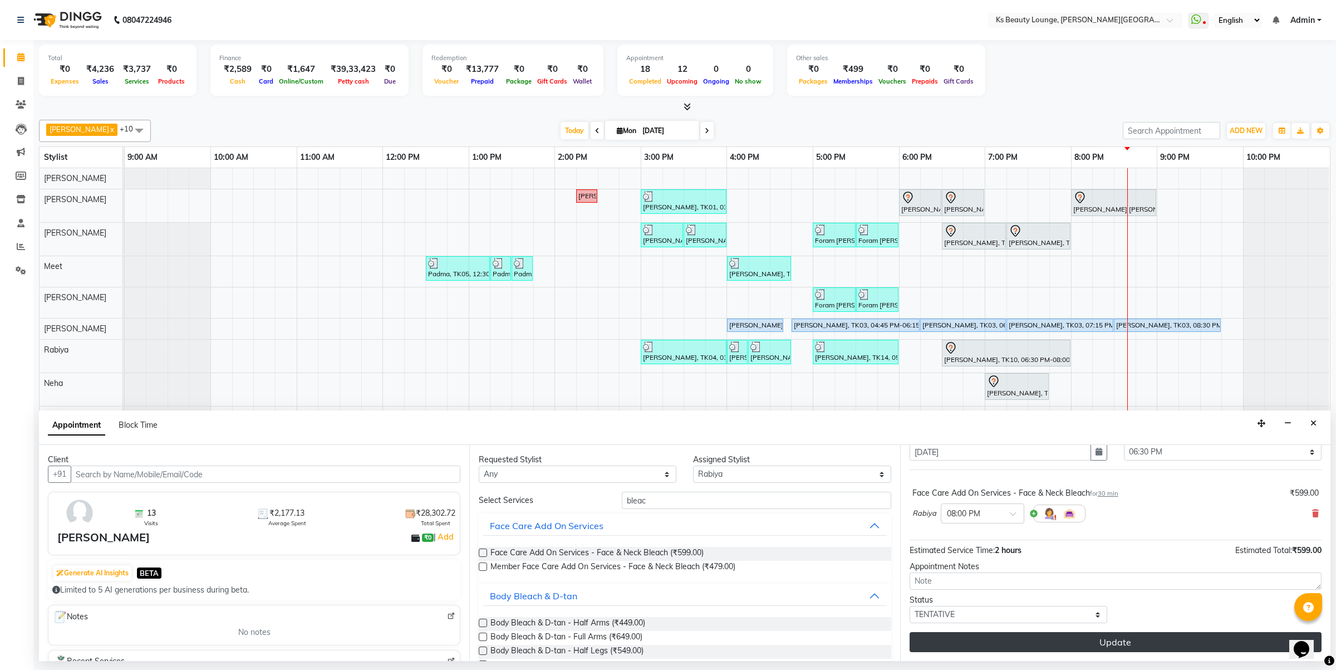
click at [1017, 634] on button "Update" at bounding box center [1116, 642] width 412 height 20
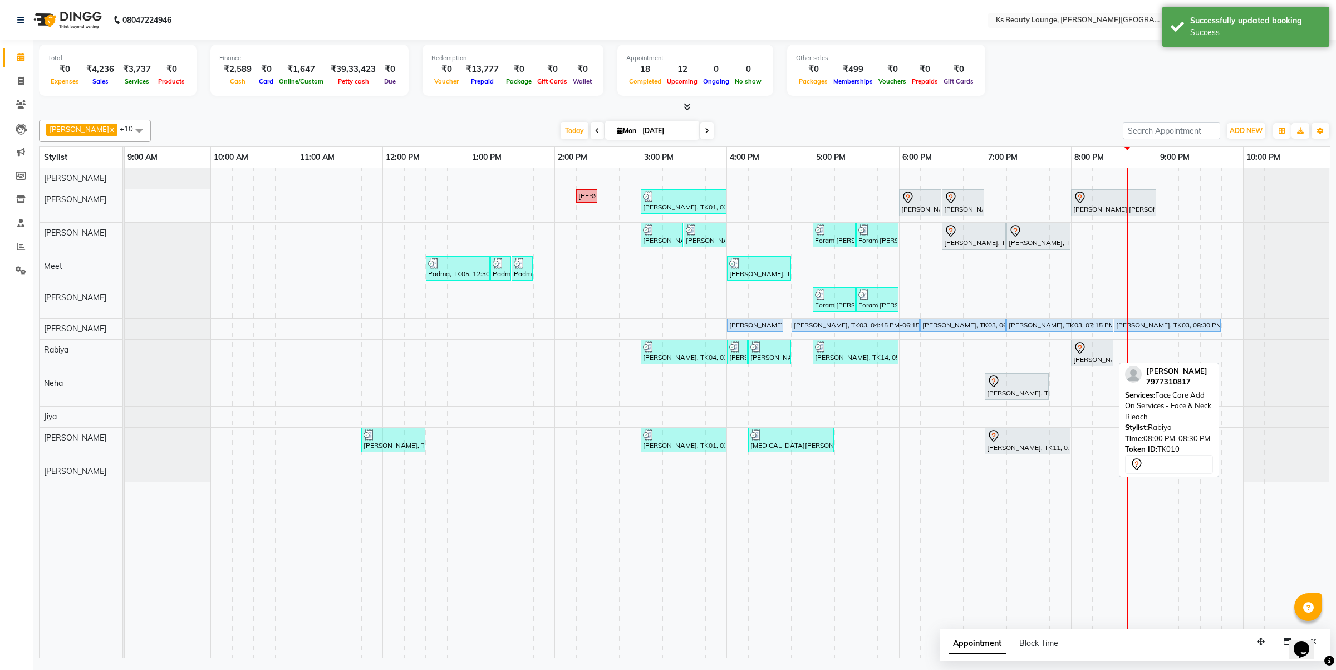
click at [1077, 351] on icon at bounding box center [1079, 347] width 13 height 13
click at [1083, 346] on icon at bounding box center [1079, 348] width 9 height 12
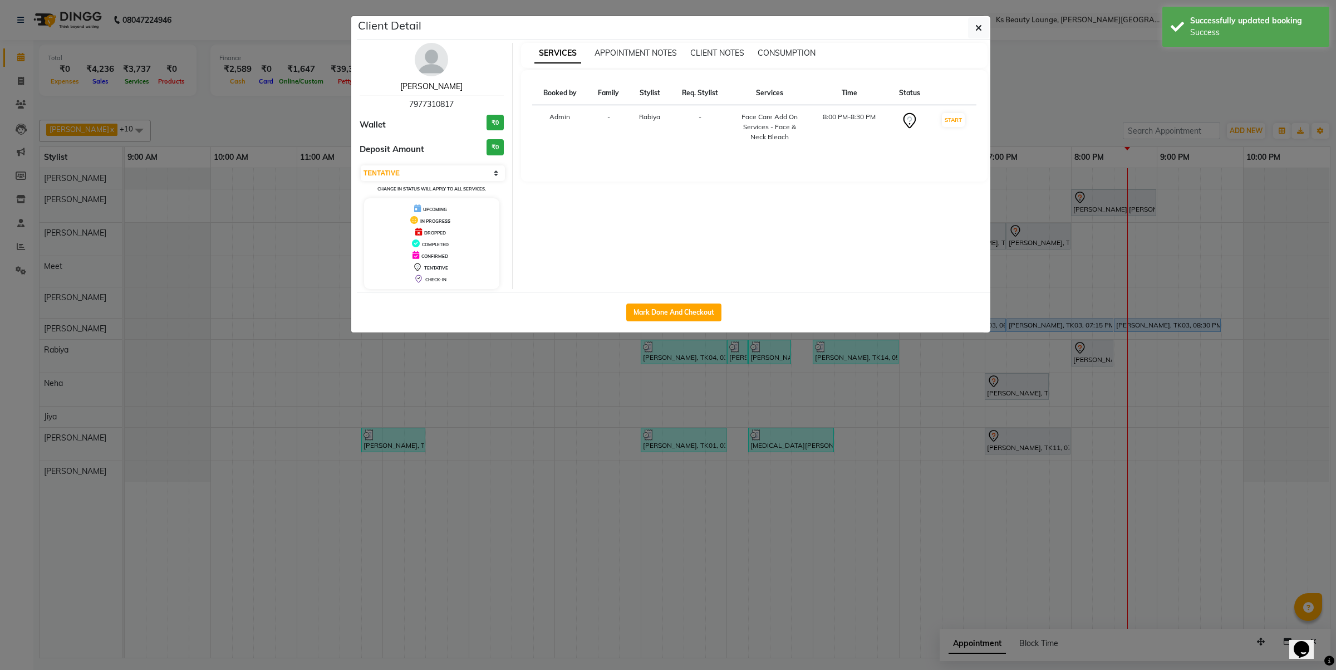
click at [433, 84] on link "[PERSON_NAME]" at bounding box center [431, 86] width 62 height 10
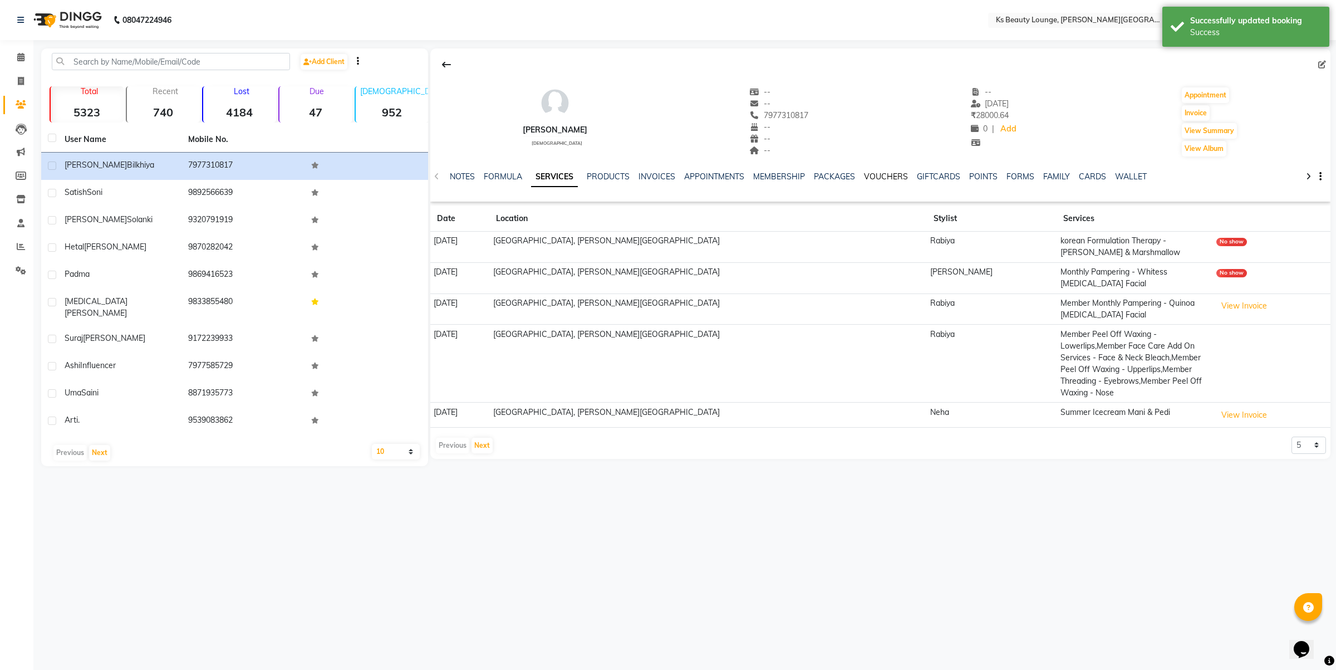
click at [884, 178] on link "VOUCHERS" at bounding box center [886, 176] width 44 height 10
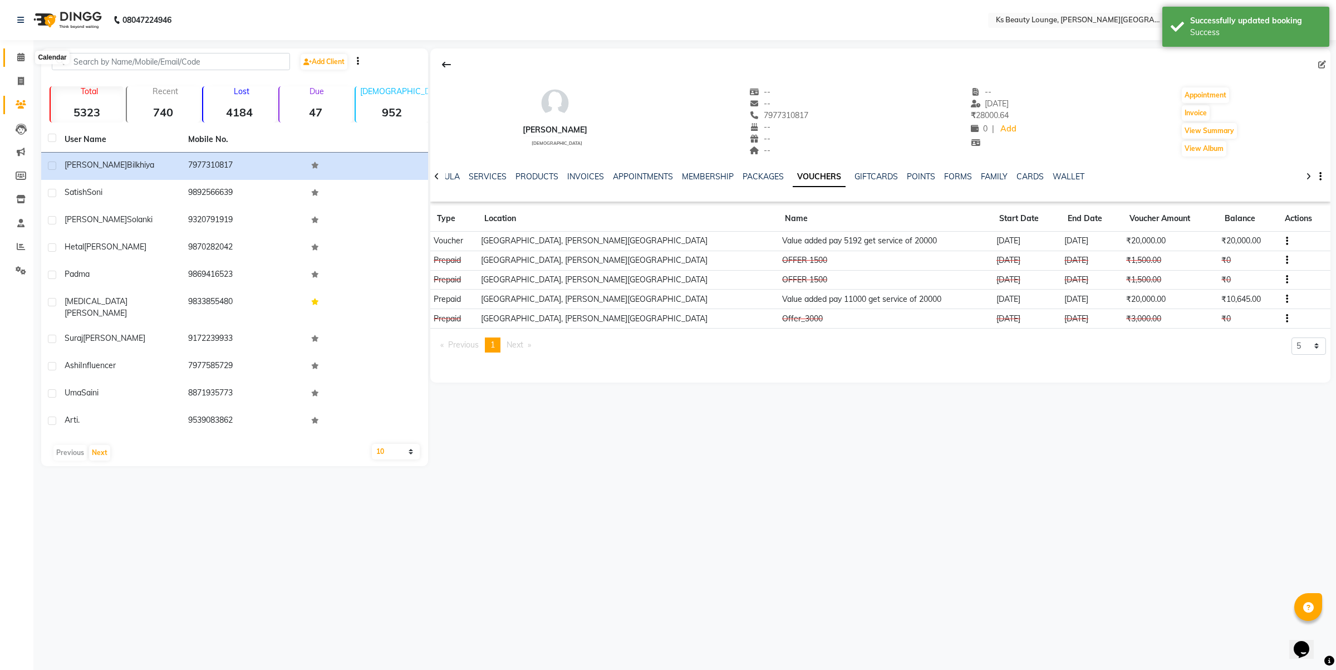
click at [15, 53] on span at bounding box center [20, 57] width 19 height 13
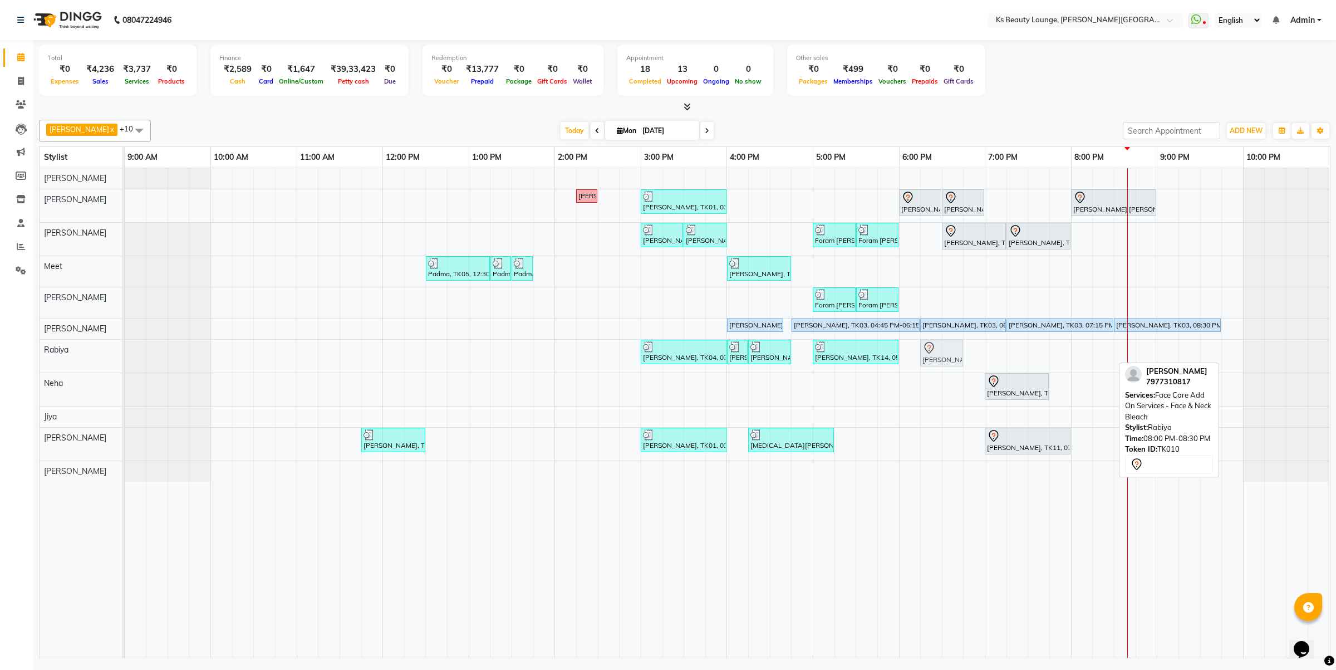
drag, startPoint x: 1095, startPoint y: 352, endPoint x: 951, endPoint y: 355, distance: 143.7
click at [125, 355] on div "Suraj Thakkar, TK04, 03:00 PM-04:00 PM, Member korean Formulation Therapy - Age…" at bounding box center [125, 356] width 0 height 33
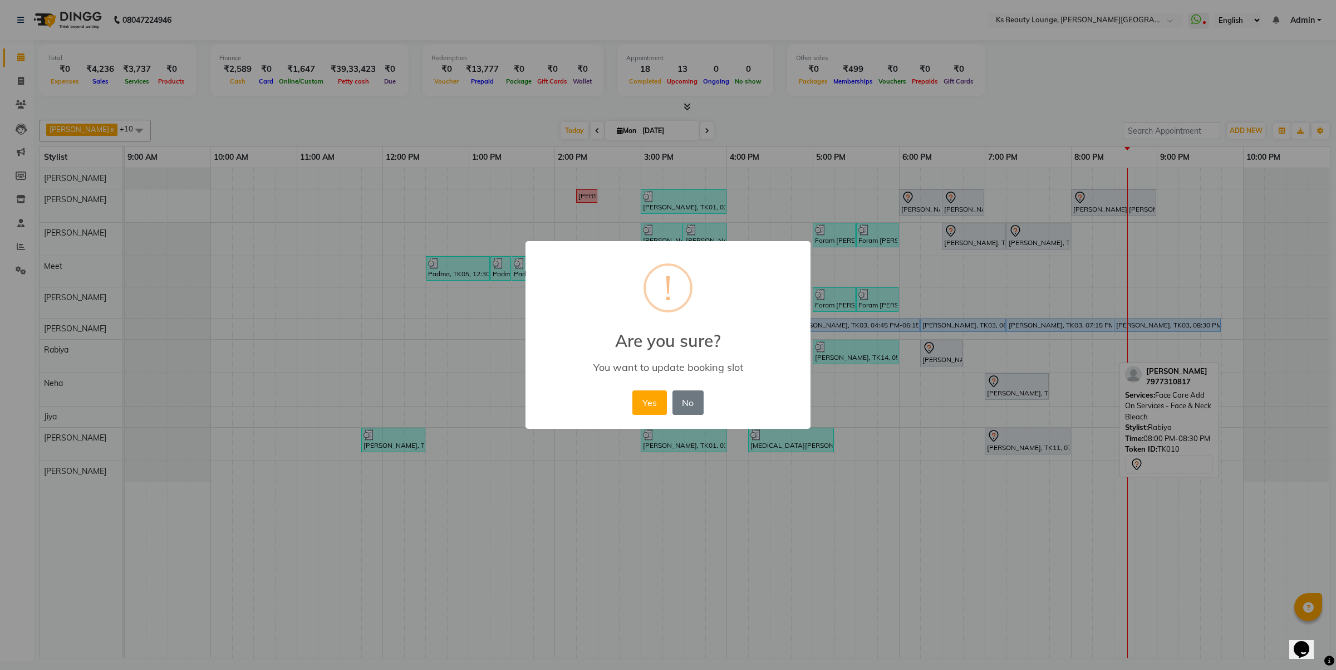
click at [632, 390] on button "Yes" at bounding box center [649, 402] width 34 height 24
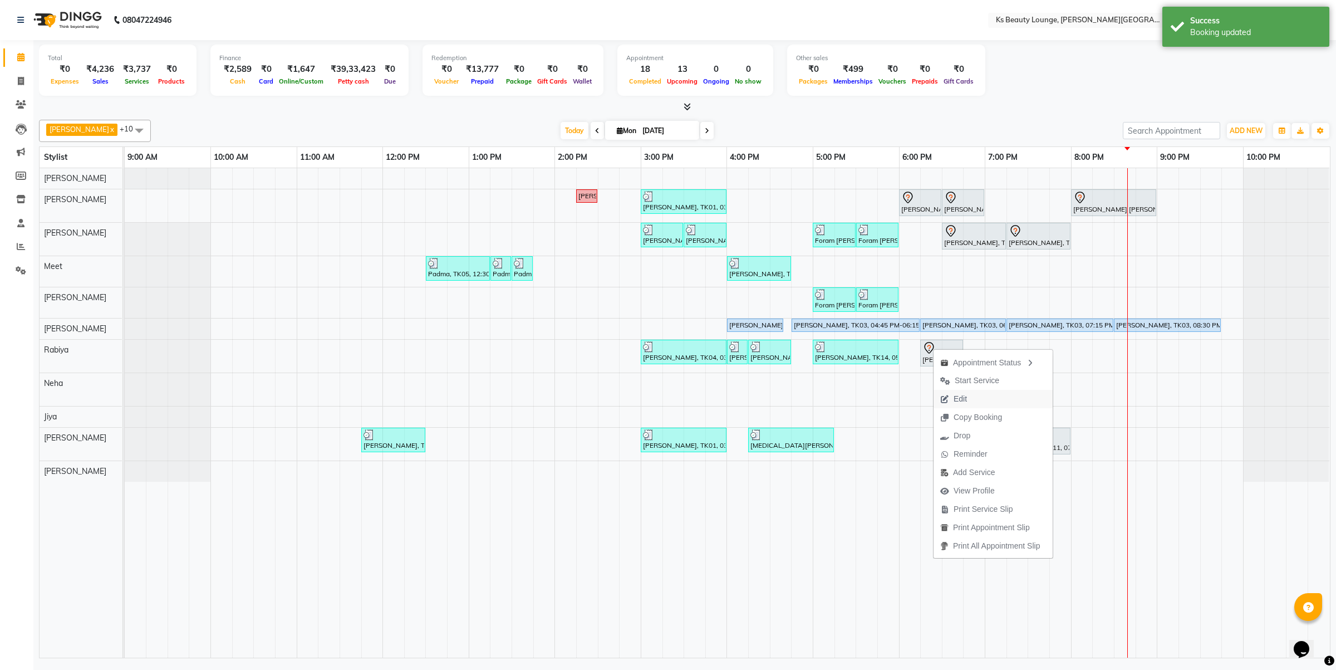
click at [973, 396] on span "Edit" at bounding box center [954, 399] width 40 height 18
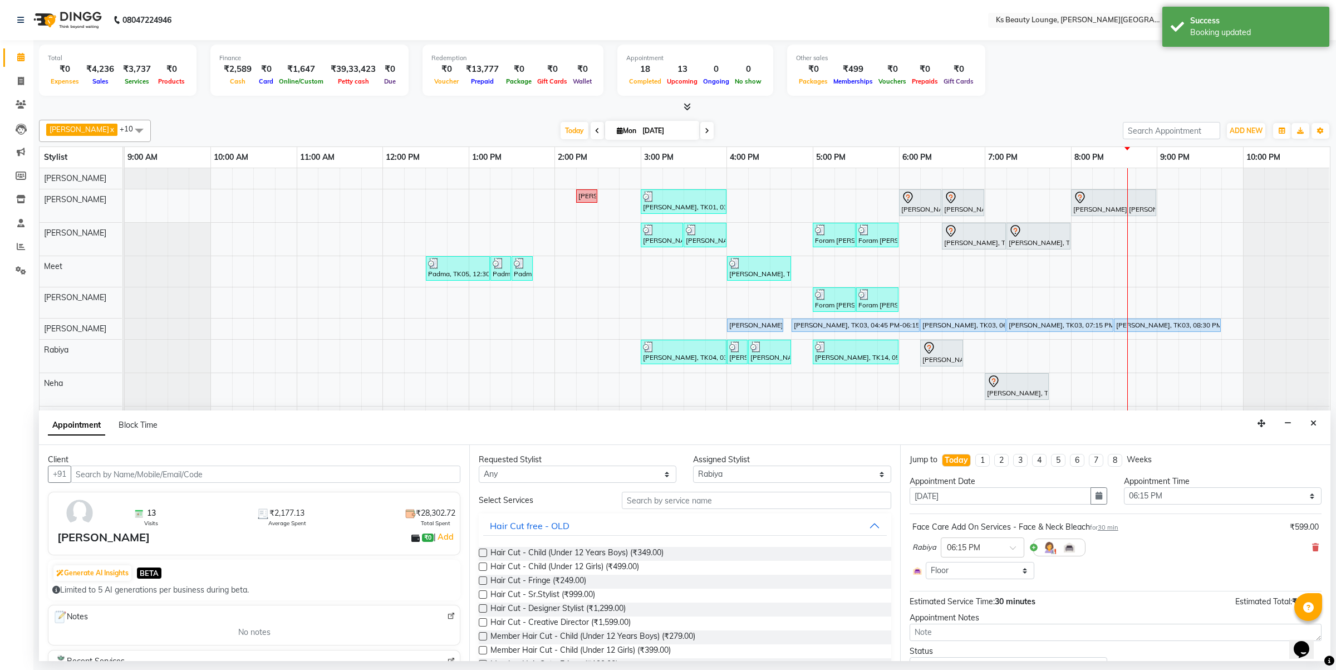
click at [1312, 543] on span at bounding box center [1315, 548] width 7 height 12
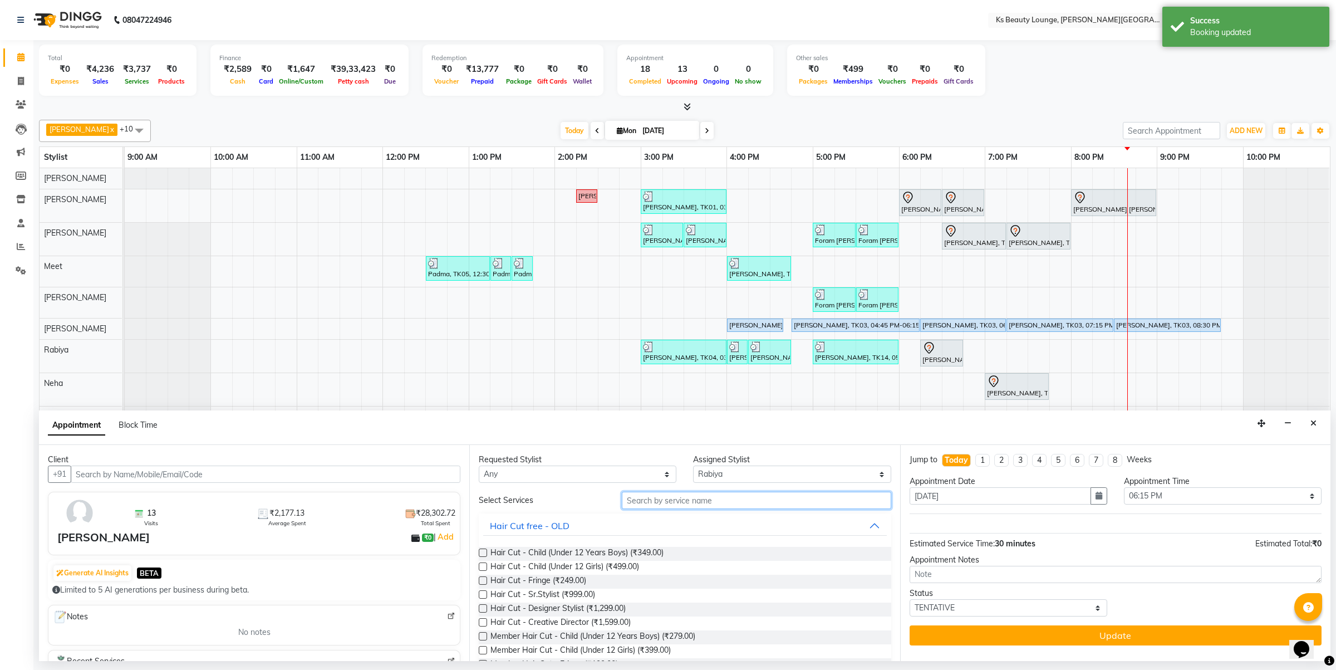
click at [734, 500] on input "text" at bounding box center [756, 500] width 269 height 17
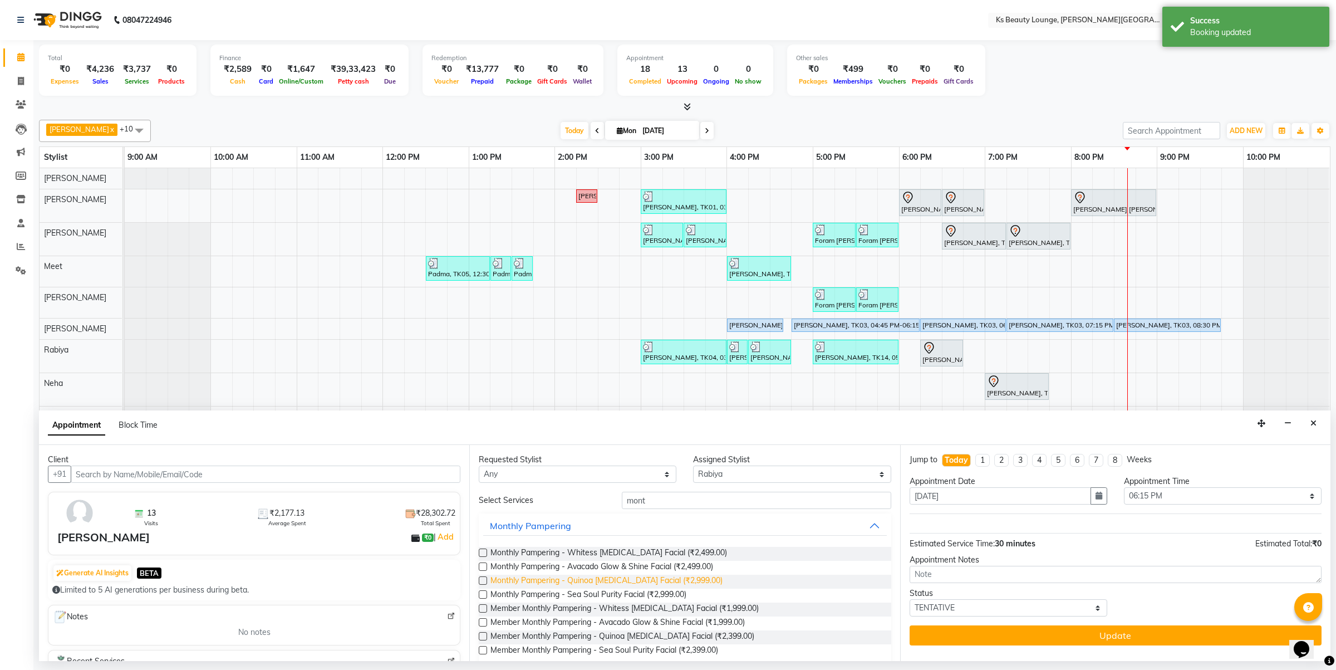
click at [610, 581] on span "Monthly Pampering - Quinoa Whitening Facial (₹2,999.00)" at bounding box center [607, 582] width 232 height 14
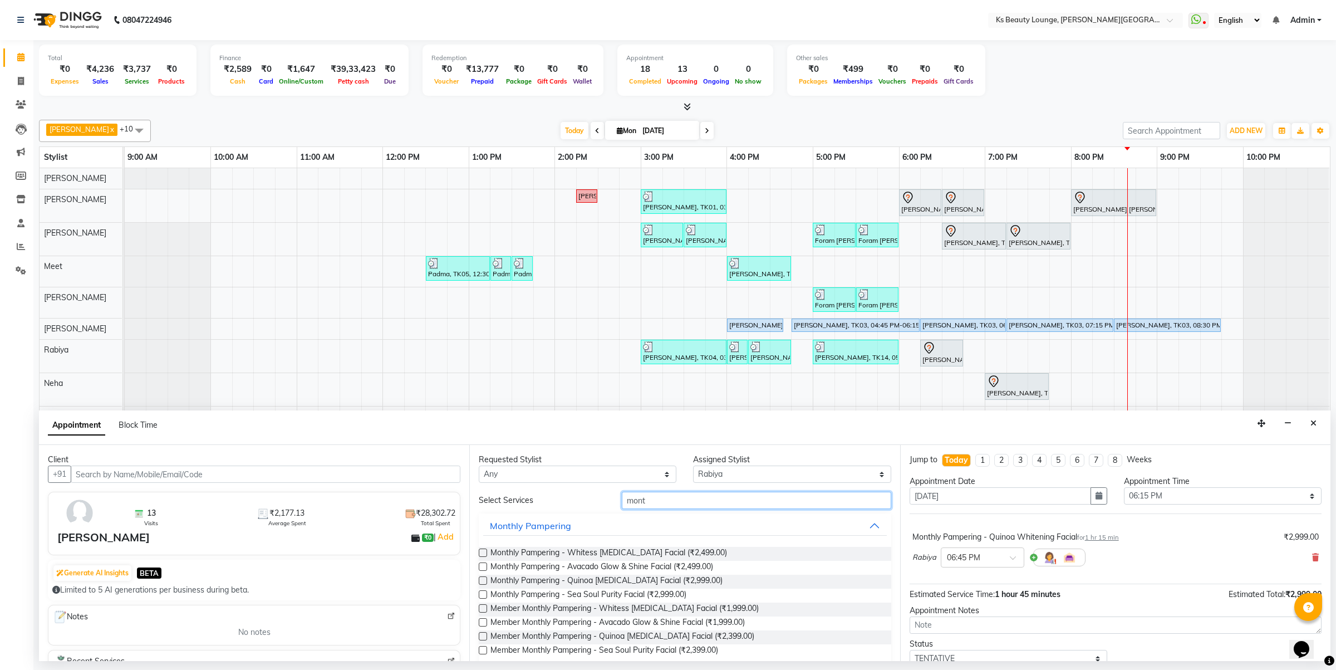
drag, startPoint x: 657, startPoint y: 502, endPoint x: 541, endPoint y: 515, distance: 117.1
click at [541, 515] on div "Select Services mont Monthly Pampering Monthly Pampering - Whitess Whitening Fa…" at bounding box center [685, 579] width 412 height 175
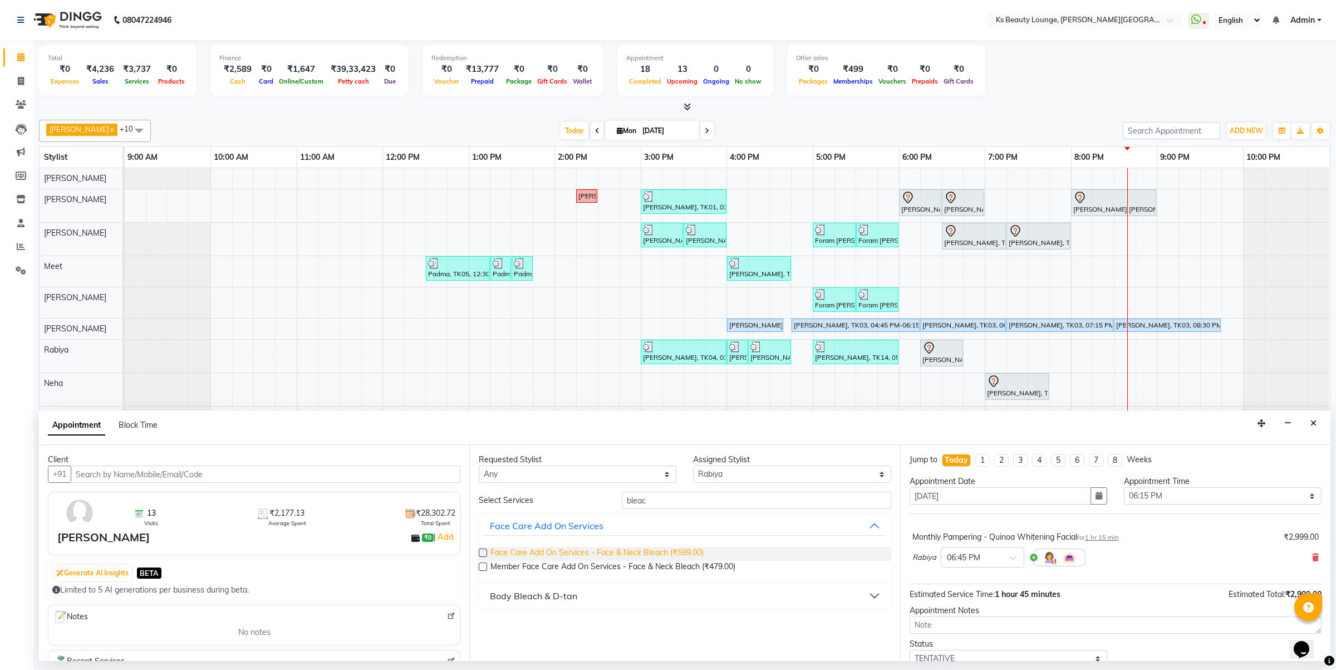
click at [624, 553] on span "Face Care Add On Services - Face & Neck Bleach (₹599.00)" at bounding box center [597, 554] width 213 height 14
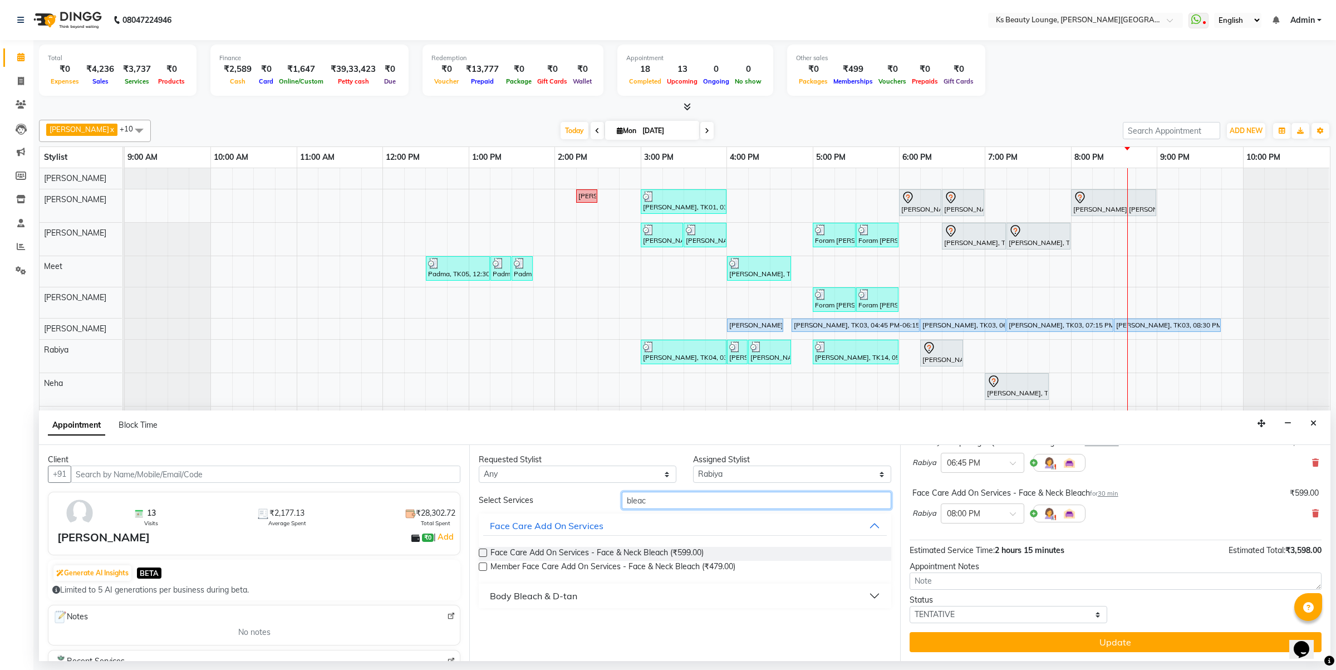
drag, startPoint x: 686, startPoint y: 499, endPoint x: 493, endPoint y: 515, distance: 193.9
click at [507, 513] on div "Select Services bleac Face Care Add On Services Face Care Add On Services - Fac…" at bounding box center [685, 550] width 412 height 116
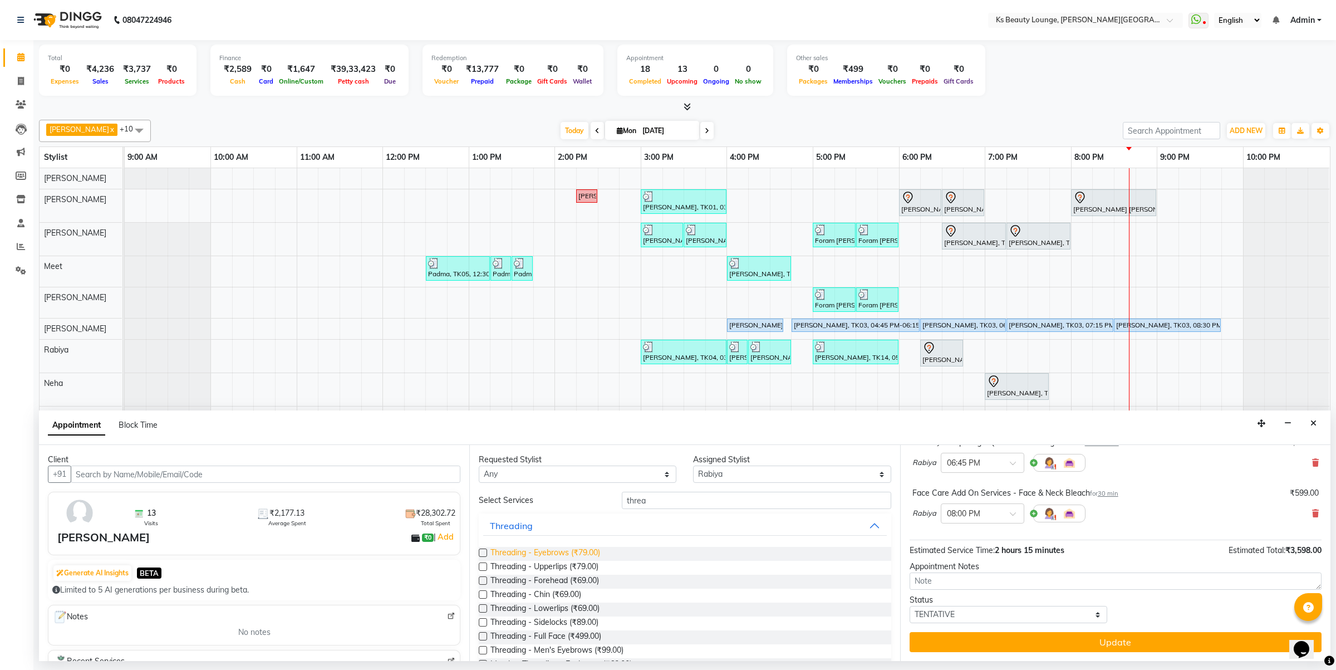
click at [577, 551] on span "Threading - Eyebrows (₹79.00)" at bounding box center [546, 554] width 110 height 14
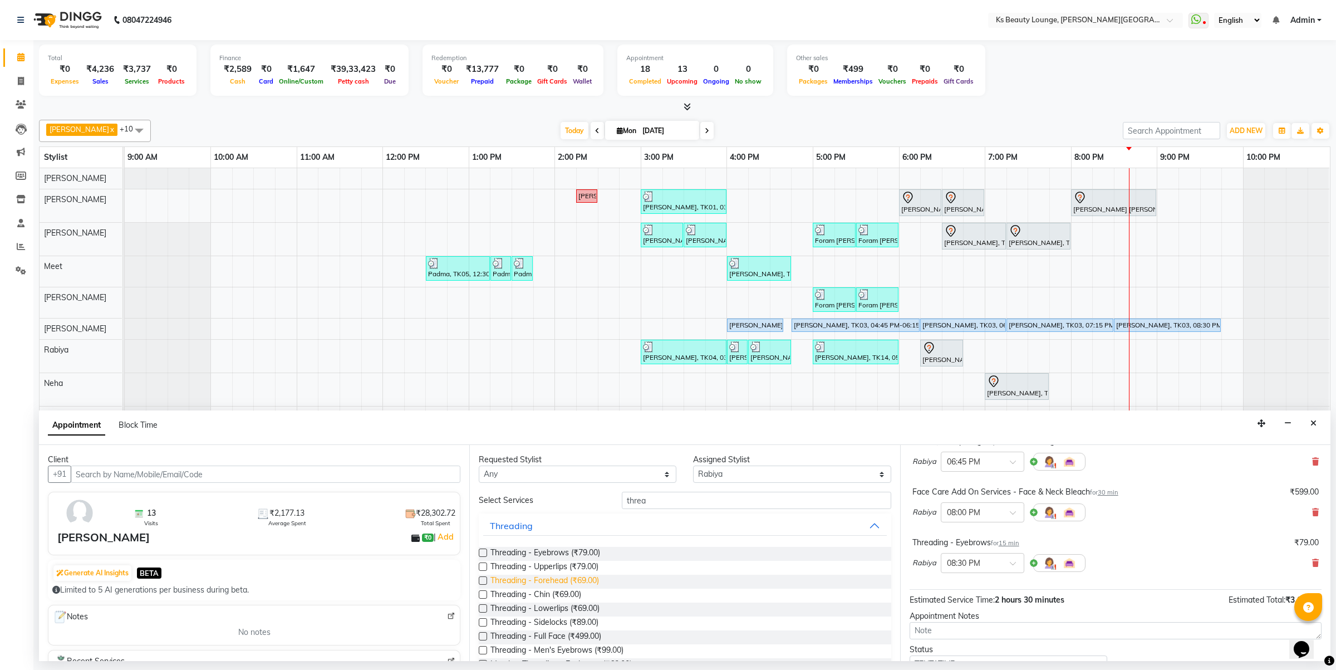
click at [570, 577] on span "Threading - Forehead (₹69.00)" at bounding box center [545, 582] width 109 height 14
click at [563, 565] on span "Threading - Upperlips (₹79.00)" at bounding box center [545, 568] width 108 height 14
click at [569, 611] on span "Threading - Lowerlips (₹69.00)" at bounding box center [545, 609] width 109 height 14
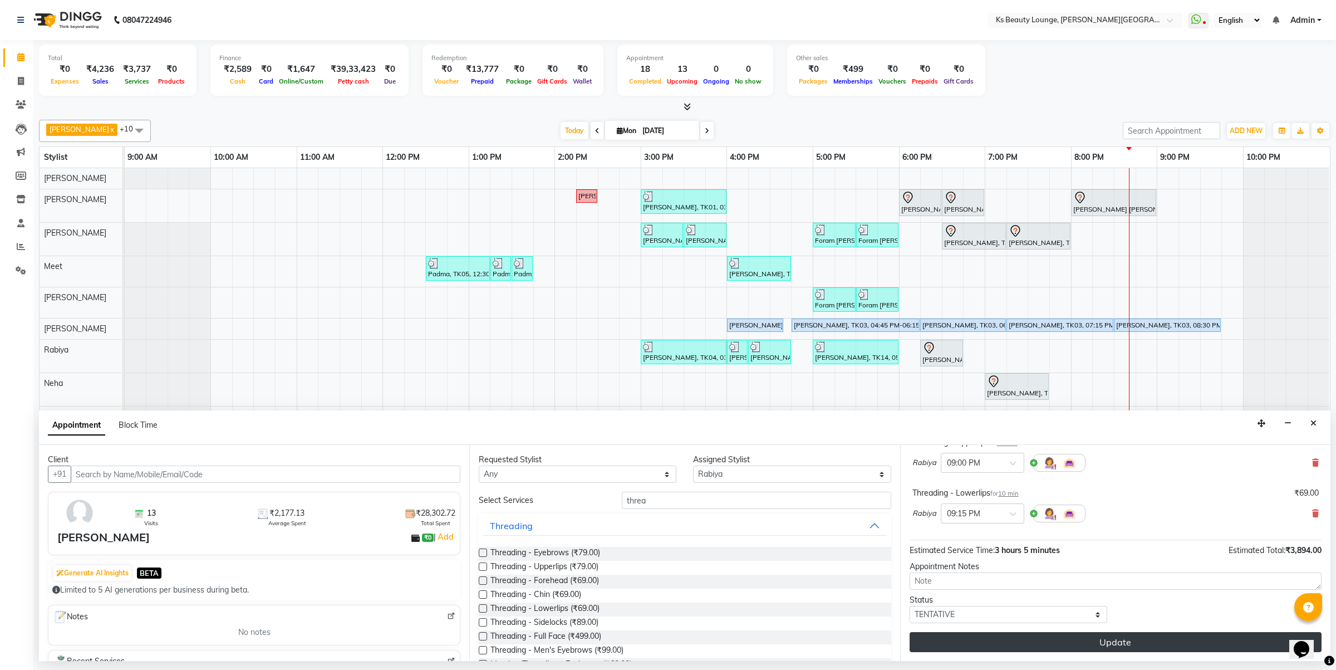
click at [1116, 641] on button "Update" at bounding box center [1116, 642] width 412 height 20
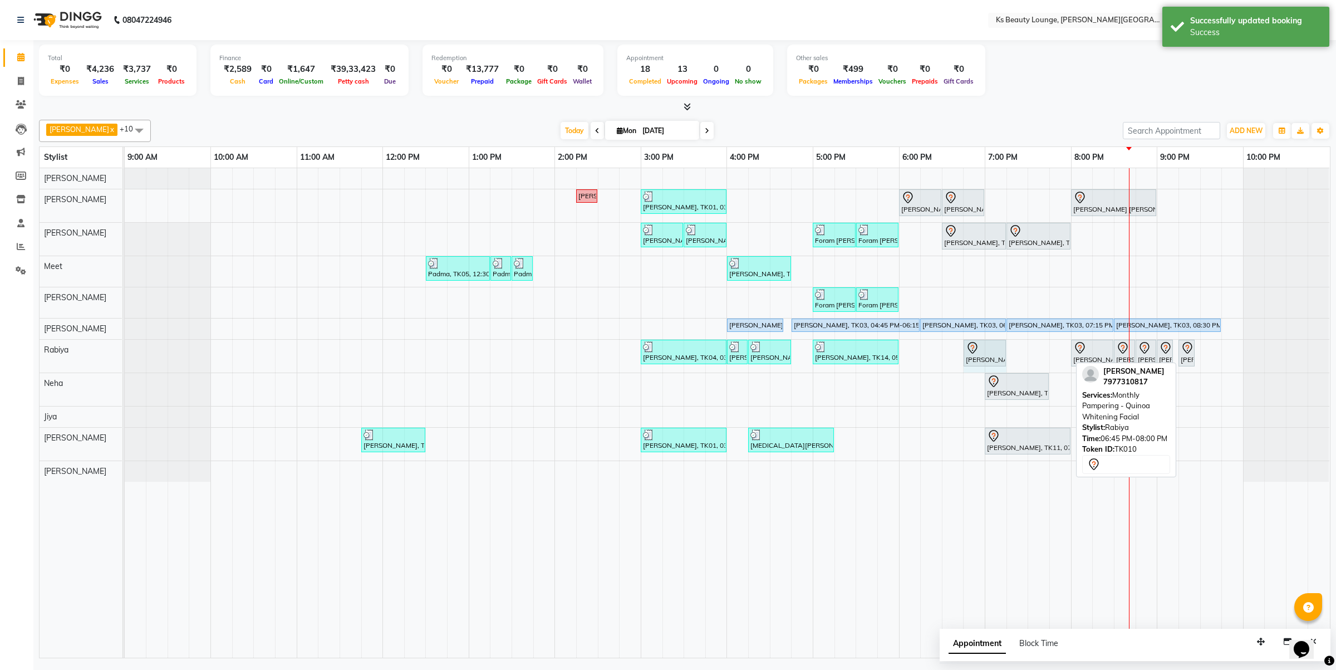
drag, startPoint x: 1069, startPoint y: 349, endPoint x: 1000, endPoint y: 352, distance: 68.6
click at [125, 352] on div "Suraj Thakkar, TK04, 03:00 PM-04:00 PM, Member korean Formulation Therapy - Age…" at bounding box center [125, 356] width 0 height 33
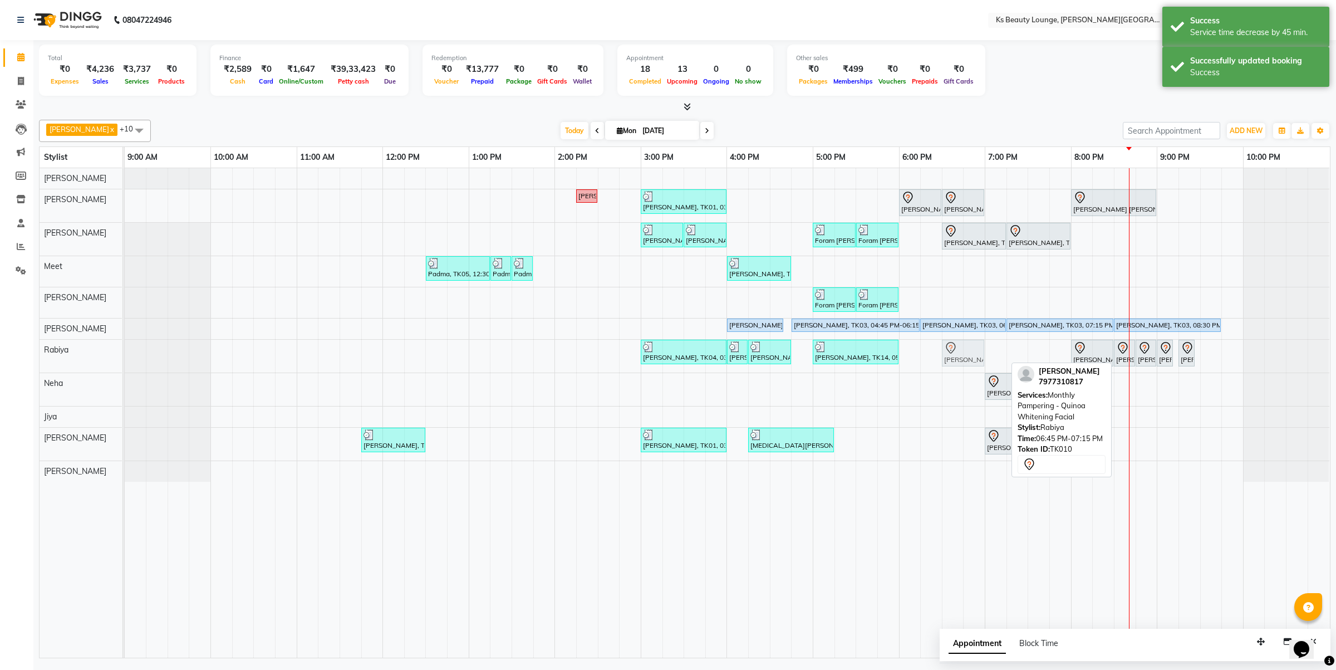
drag, startPoint x: 990, startPoint y: 352, endPoint x: 958, endPoint y: 351, distance: 31.7
click at [125, 351] on div "Suraj Thakkar, TK04, 03:00 PM-04:00 PM, Member korean Formulation Therapy - Age…" at bounding box center [125, 356] width 0 height 33
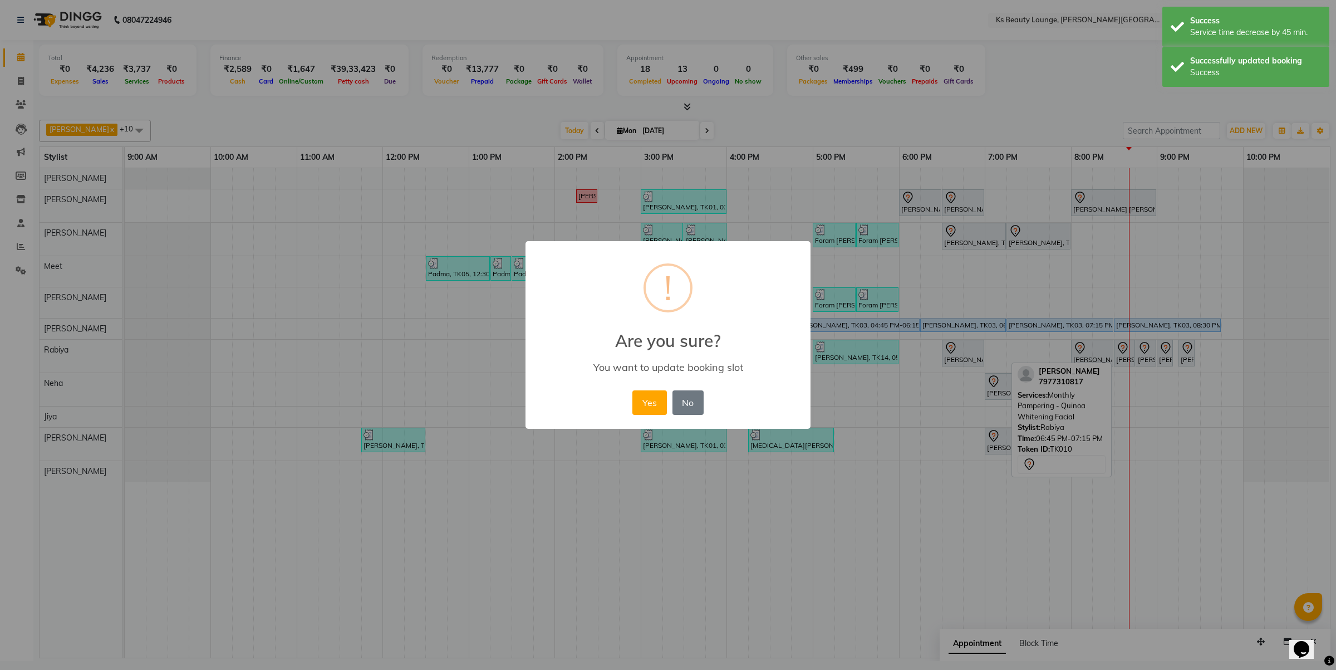
click at [632, 390] on button "Yes" at bounding box center [649, 402] width 34 height 24
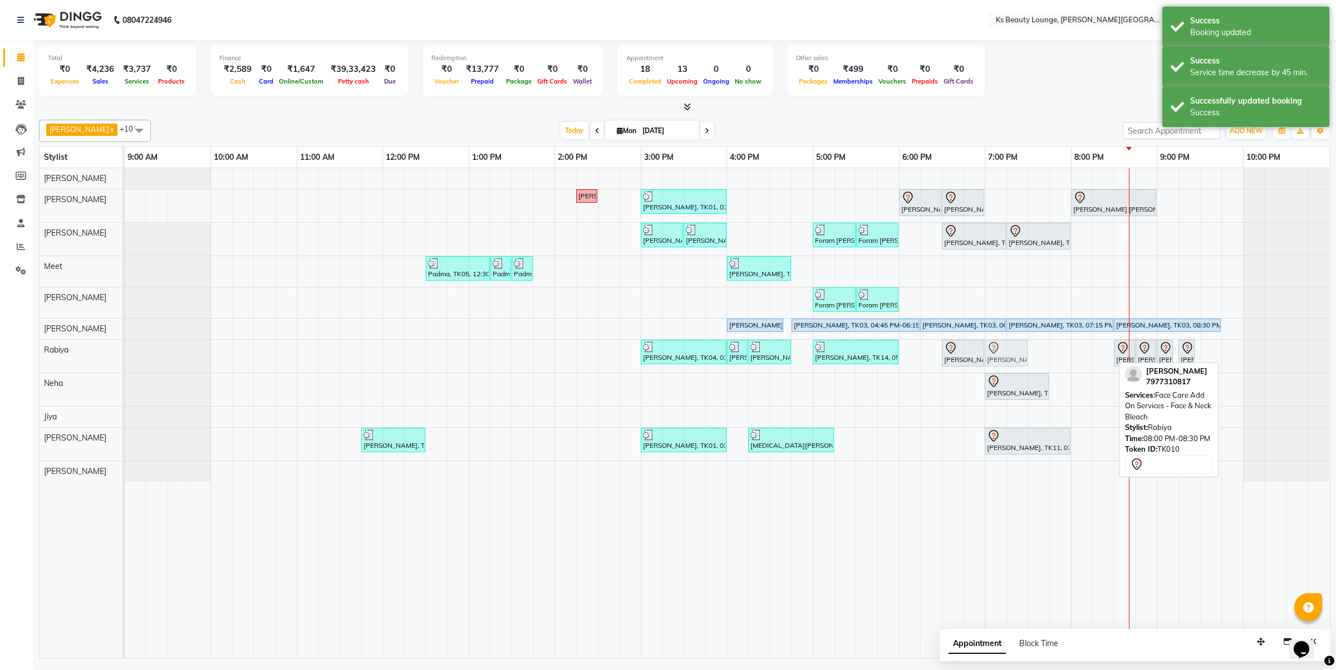
drag, startPoint x: 1100, startPoint y: 351, endPoint x: 1019, endPoint y: 349, distance: 81.3
click at [125, 349] on div "Suraj Thakkar, TK04, 03:00 PM-04:00 PM, Member korean Formulation Therapy - Age…" at bounding box center [125, 356] width 0 height 33
drag, startPoint x: 1126, startPoint y: 358, endPoint x: 1039, endPoint y: 362, distance: 87.5
click at [125, 362] on div "Suraj Thakkar, TK04, 03:00 PM-04:00 PM, Member korean Formulation Therapy - Age…" at bounding box center [125, 356] width 0 height 33
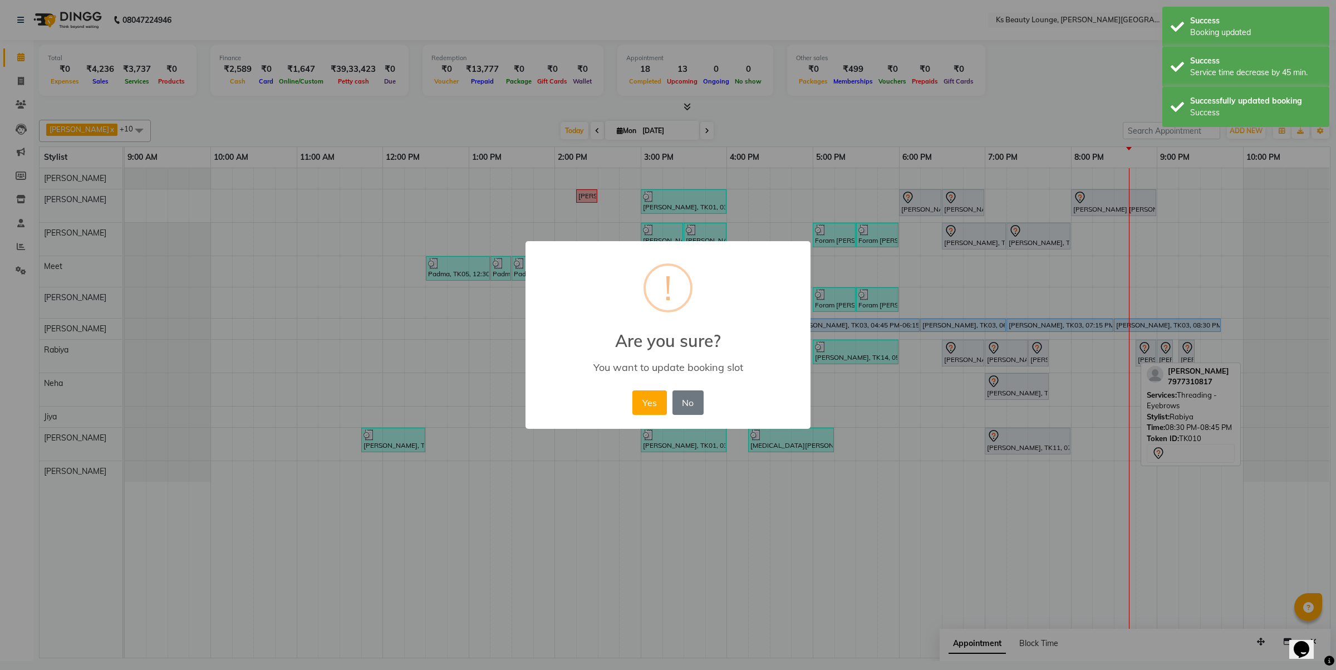
click at [632, 390] on button "Yes" at bounding box center [649, 402] width 34 height 24
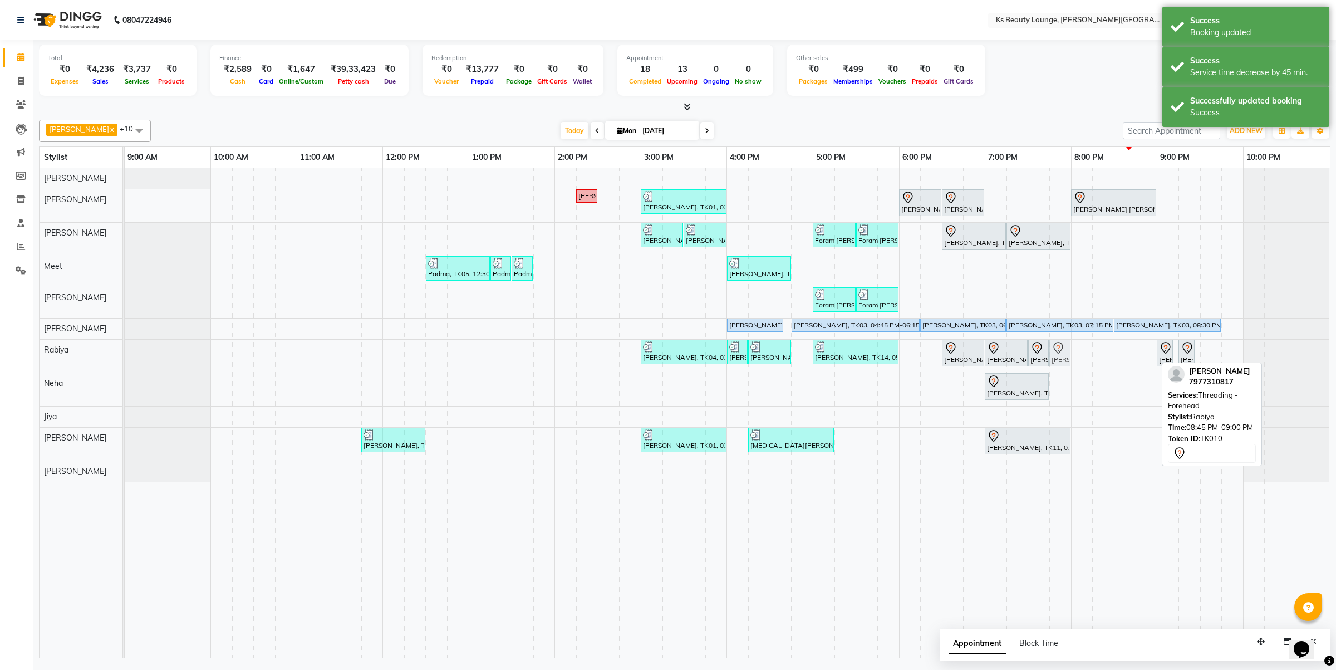
drag, startPoint x: 1152, startPoint y: 354, endPoint x: 1064, endPoint y: 362, distance: 88.9
click at [125, 362] on div "Suraj Thakkar, TK04, 03:00 PM-04:00 PM, Member korean Formulation Therapy - Age…" at bounding box center [125, 356] width 0 height 33
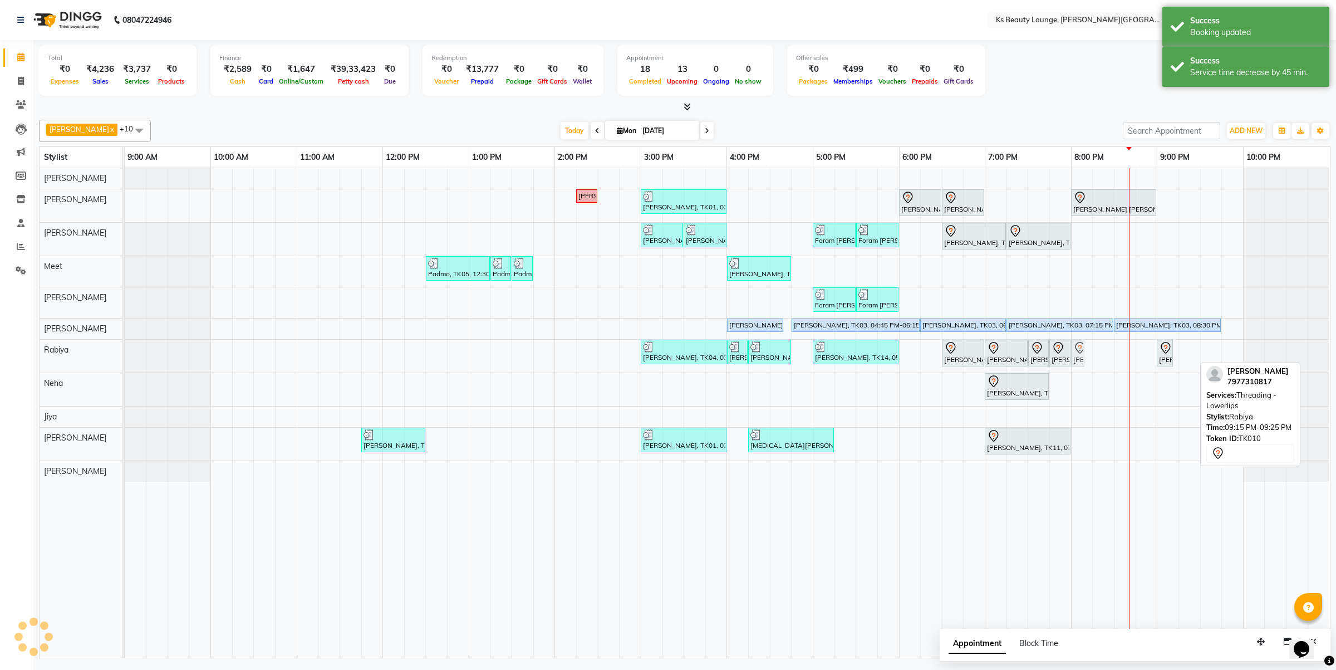
drag, startPoint x: 1187, startPoint y: 354, endPoint x: 1086, endPoint y: 361, distance: 101.0
click at [1086, 361] on div "Hetal Gandhi, TK06, 02:15 PM-02:30 PM, Summer 3Tenx Hair Spa Rajesh Shah, TK01,…" at bounding box center [727, 412] width 1205 height 489
drag, startPoint x: 1168, startPoint y: 355, endPoint x: 1107, endPoint y: 355, distance: 60.7
click at [1107, 355] on div "Hetal Gandhi, TK06, 02:15 PM-02:30 PM, Summer 3Tenx Hair Spa Rajesh Shah, TK01,…" at bounding box center [727, 412] width 1205 height 489
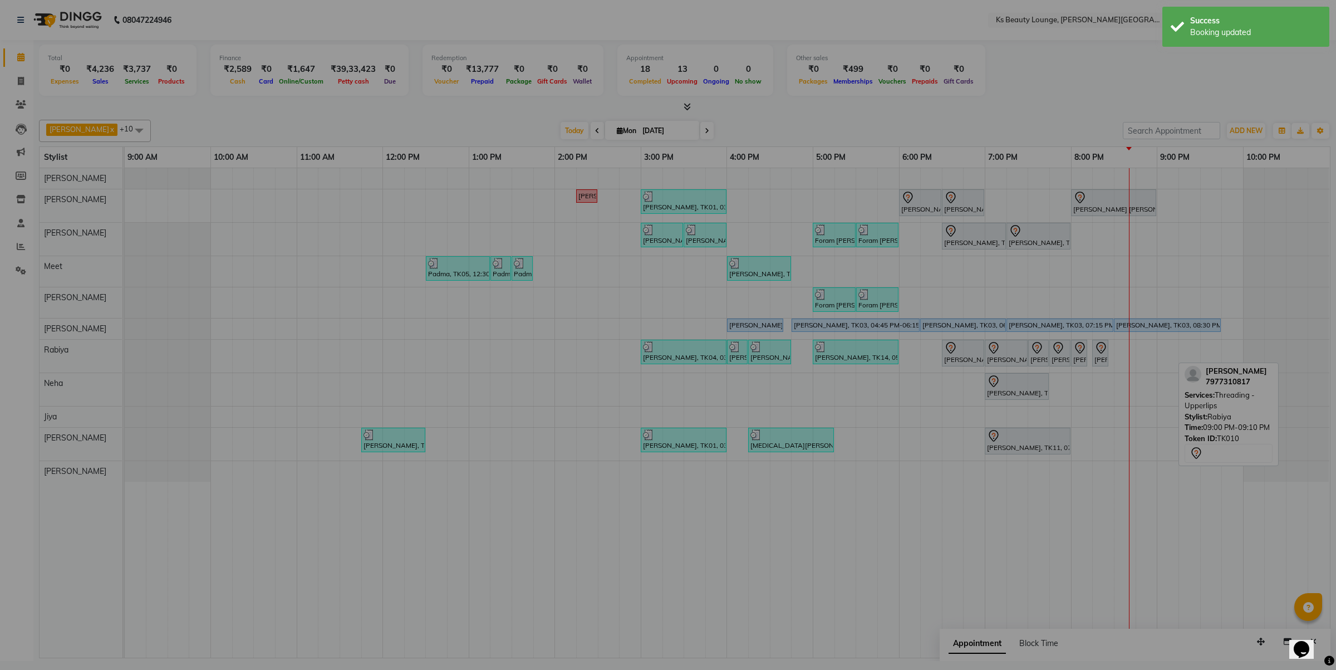
click at [632, 390] on button "Yes" at bounding box center [649, 402] width 34 height 24
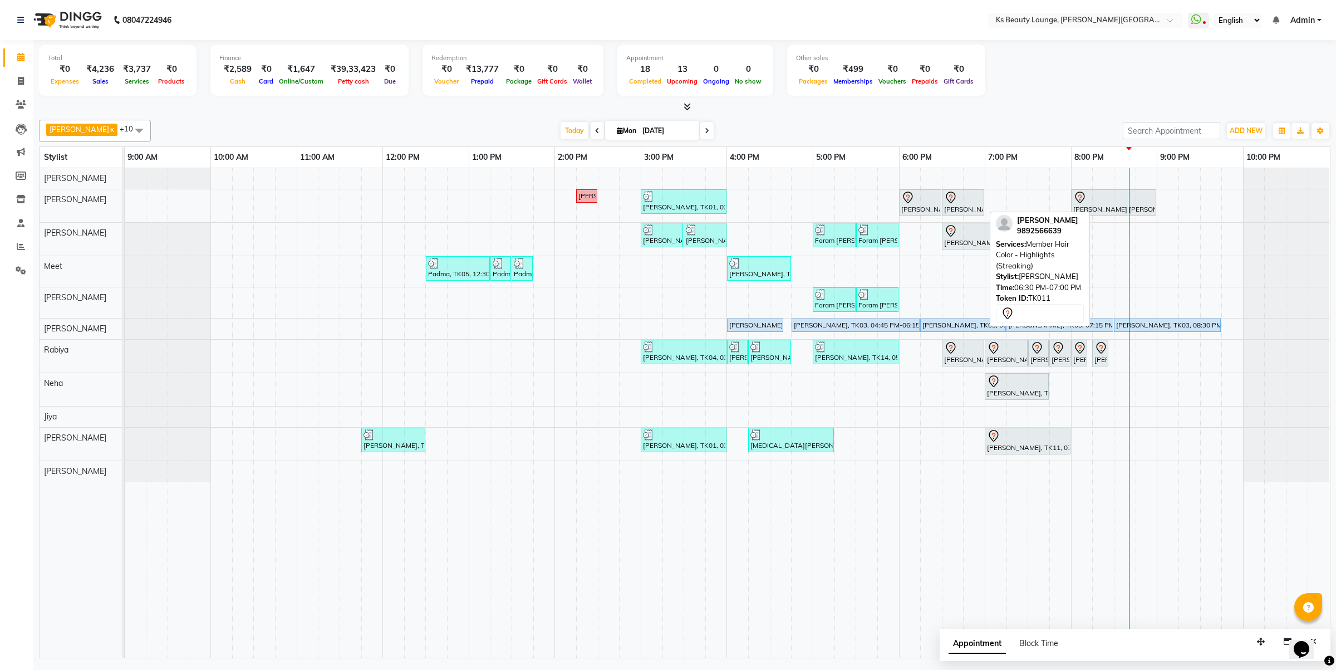
click at [963, 199] on div at bounding box center [963, 197] width 38 height 13
click at [958, 208] on div "Satish Soni, TK11, 06:30 PM-07:00 PM, Member Hair Color - Highlights (Streaking)" at bounding box center [963, 202] width 40 height 23
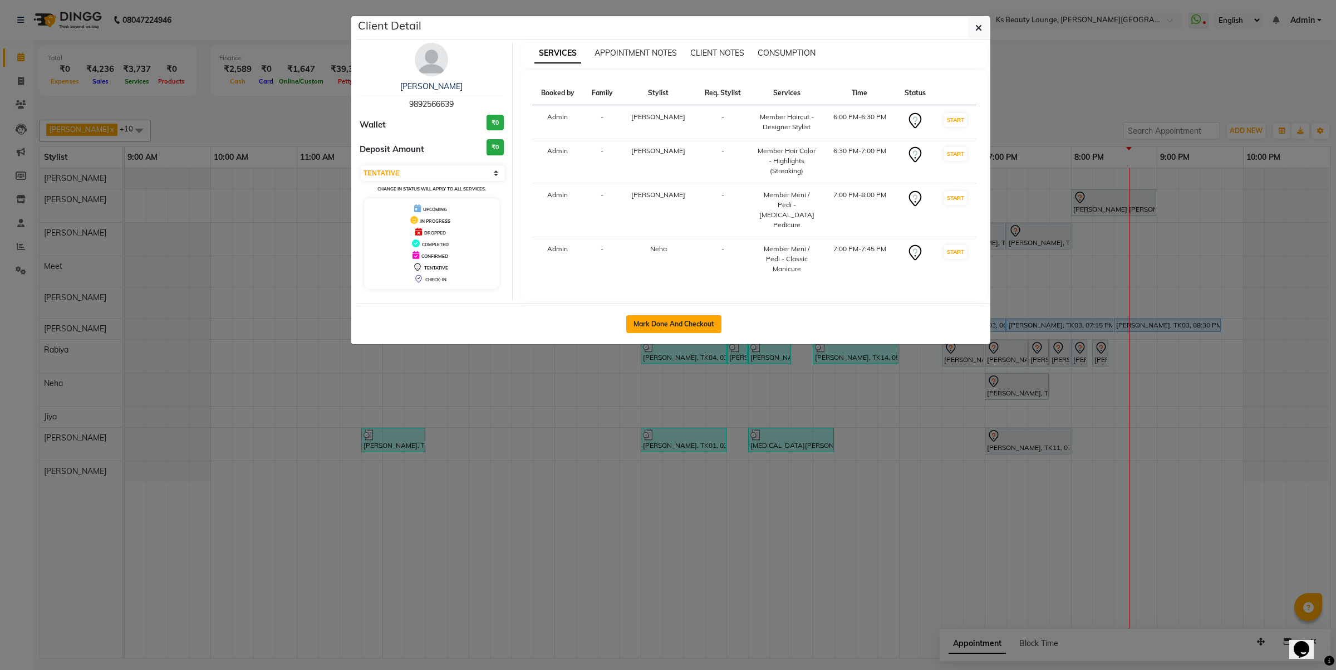
click at [705, 315] on button "Mark Done And Checkout" at bounding box center [673, 324] width 95 height 18
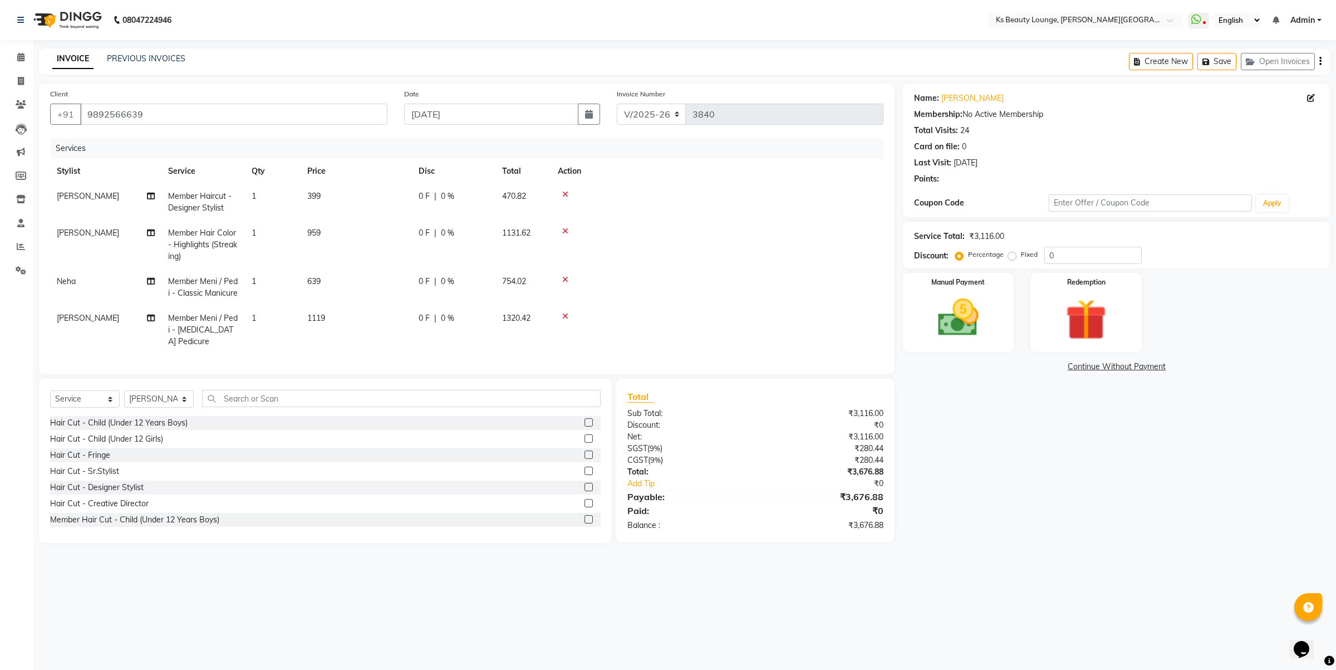
click at [1320, 65] on button "button" at bounding box center [1321, 61] width 2 height 26
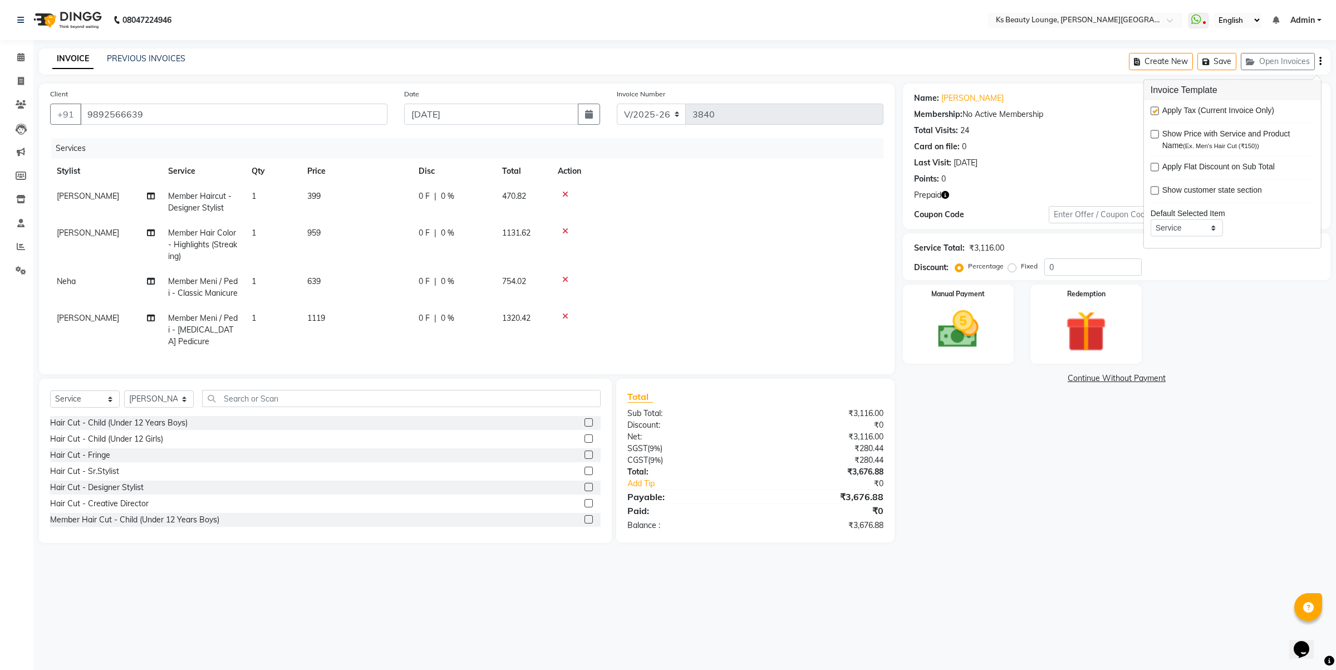
click at [1156, 107] on label at bounding box center [1155, 111] width 8 height 8
click at [1156, 108] on input "checkbox" at bounding box center [1154, 111] width 7 height 7
click at [1087, 326] on img at bounding box center [1086, 331] width 69 height 53
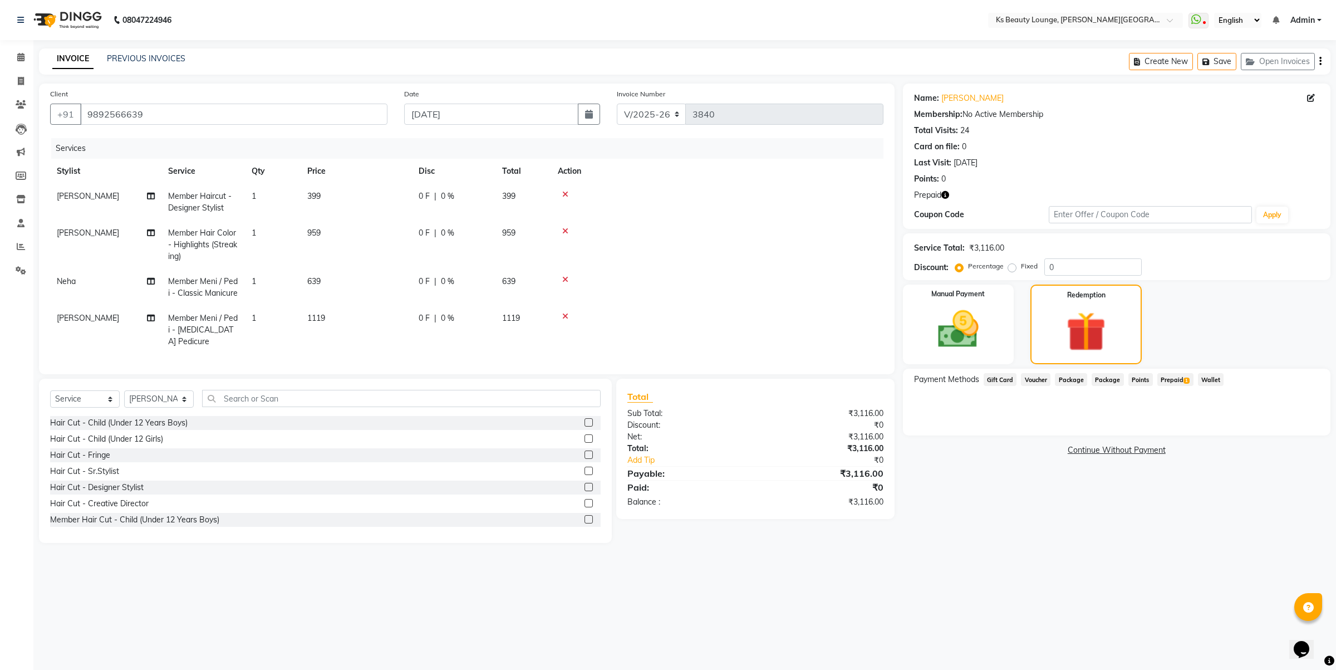
click at [1170, 372] on div "Payment Methods Gift Card Voucher Package Package Points Prepaid 1 Wallet" at bounding box center [1117, 402] width 428 height 67
click at [1172, 379] on span "Prepaid 1" at bounding box center [1176, 379] width 36 height 13
click at [1292, 421] on button "Add" at bounding box center [1293, 424] width 41 height 19
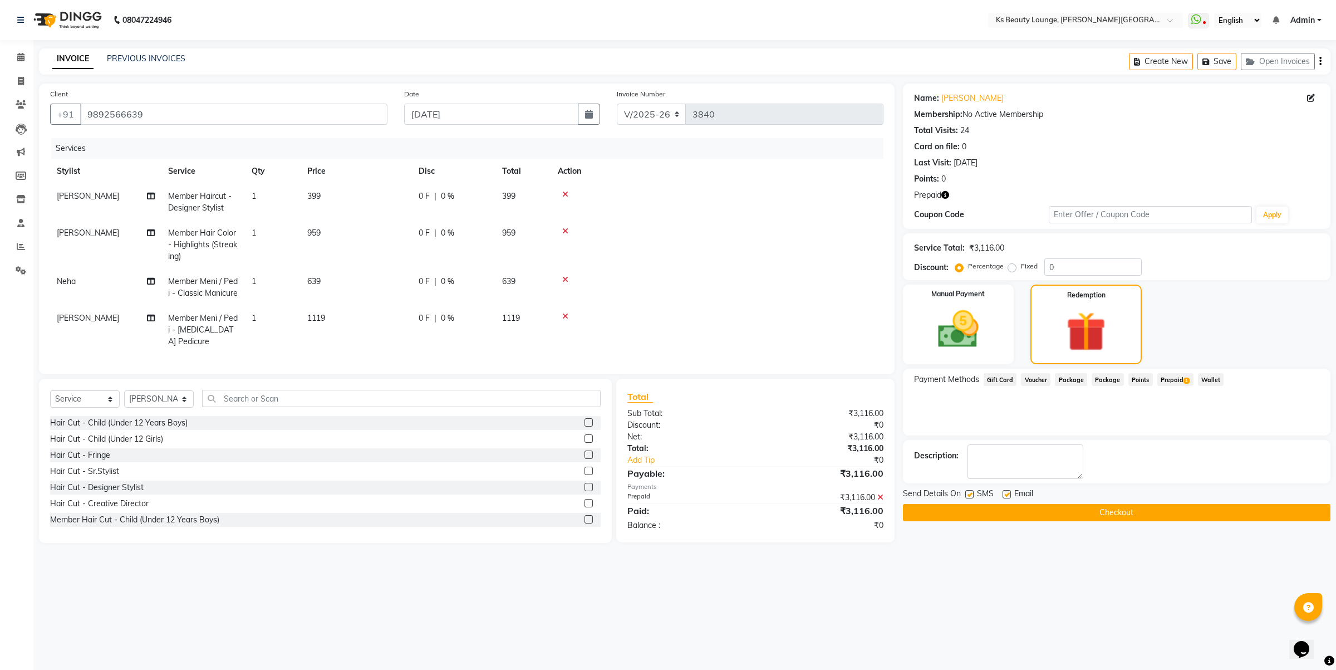
click at [972, 496] on label at bounding box center [969, 494] width 8 height 8
click at [972, 496] on input "checkbox" at bounding box center [968, 494] width 7 height 7
click at [1008, 494] on label at bounding box center [1007, 494] width 8 height 8
click at [1008, 494] on input "checkbox" at bounding box center [1006, 494] width 7 height 7
click at [1017, 507] on button "Checkout" at bounding box center [1117, 512] width 428 height 17
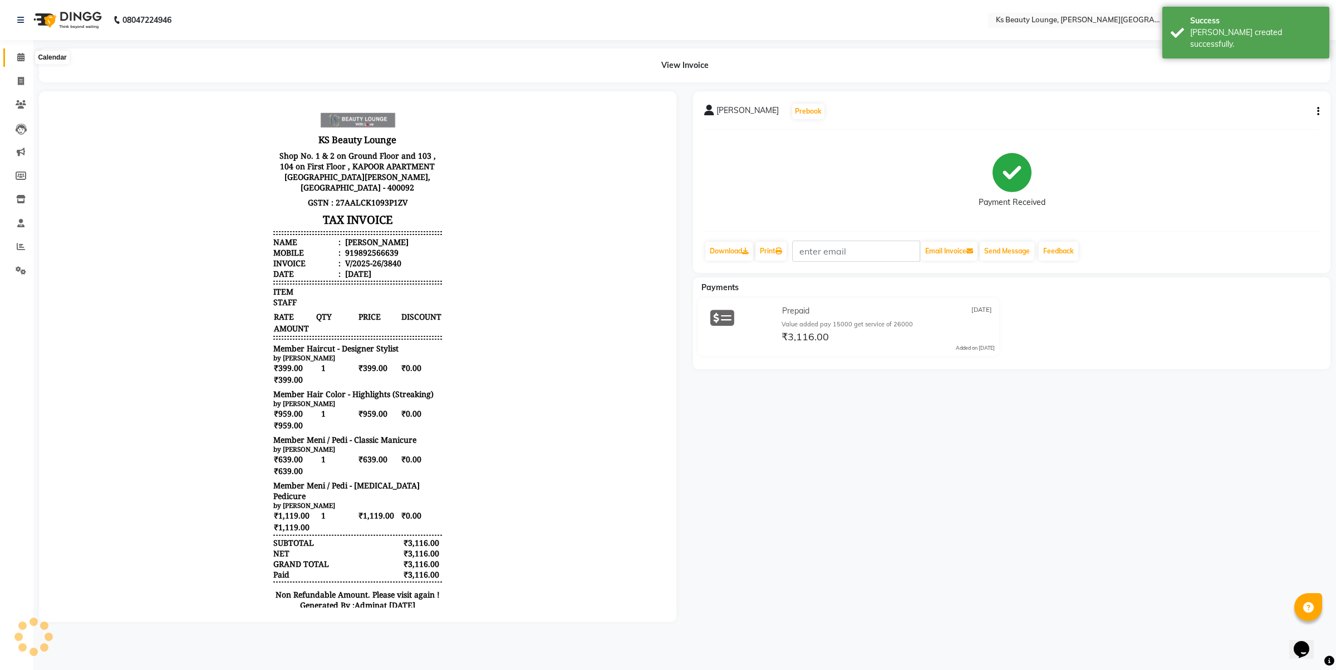
click at [15, 54] on span at bounding box center [20, 57] width 19 height 13
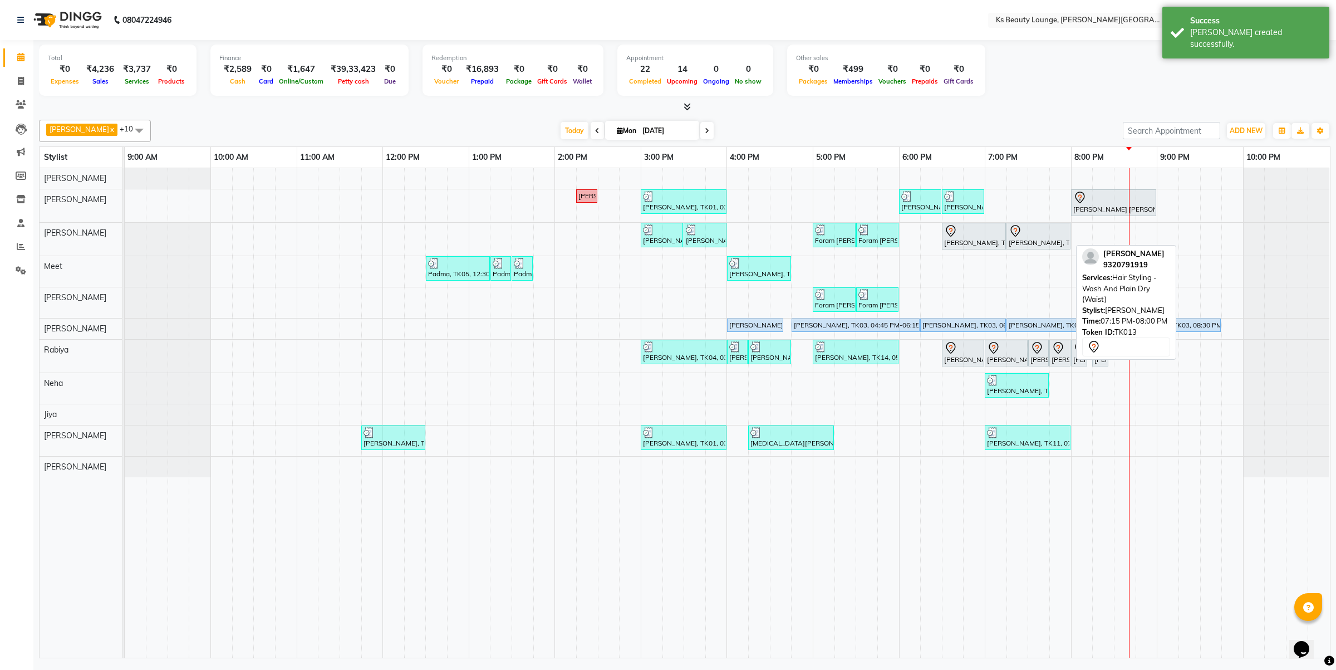
click at [1022, 238] on div "Akansha Solanki, TK13, 07:15 PM-08:00 PM, Hair Styling - Wash And Plain Dry (Wa…" at bounding box center [1039, 235] width 62 height 23
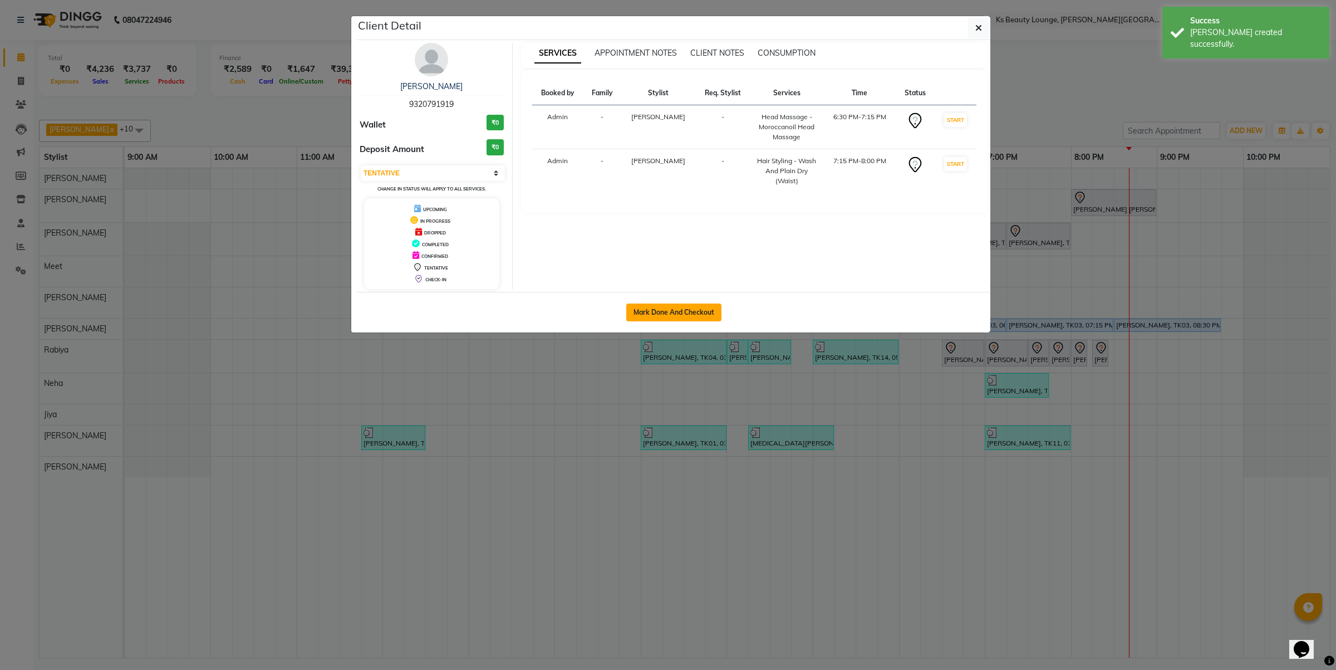
click at [699, 307] on button "Mark Done And Checkout" at bounding box center [673, 312] width 95 height 18
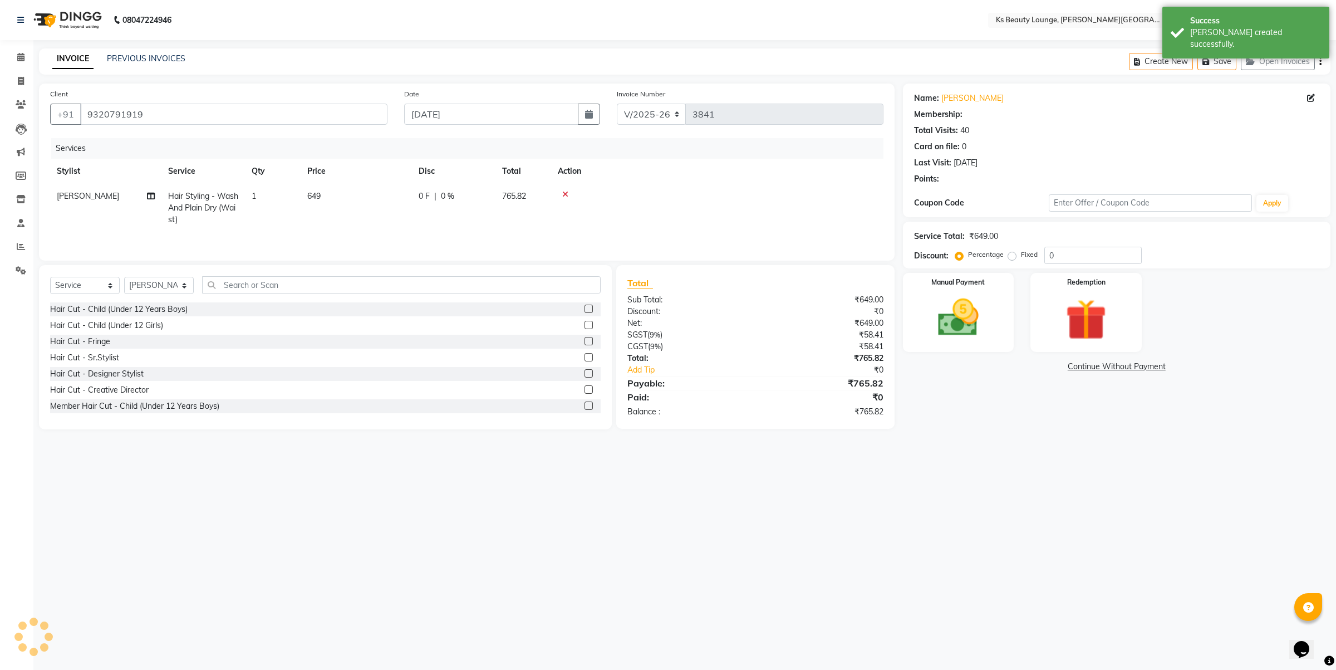
click at [1322, 63] on div "Create New Save Open Invoices" at bounding box center [1230, 61] width 202 height 26
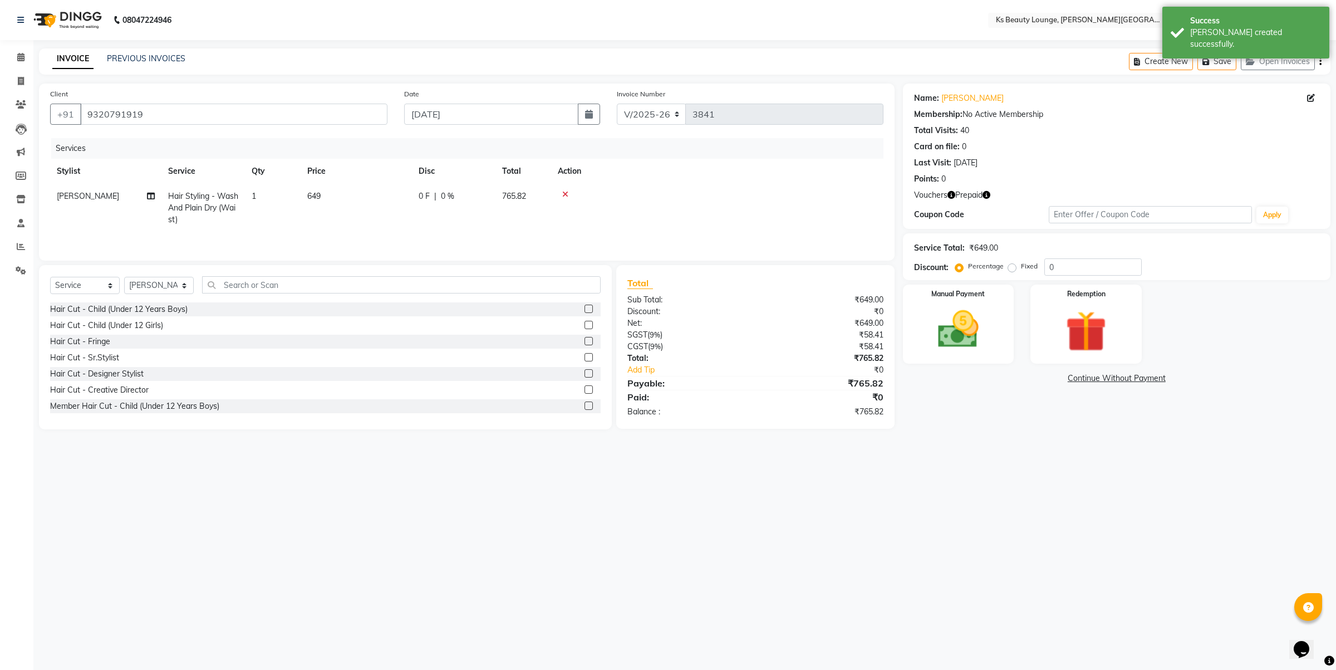
click at [1320, 62] on icon "button" at bounding box center [1321, 61] width 2 height 1
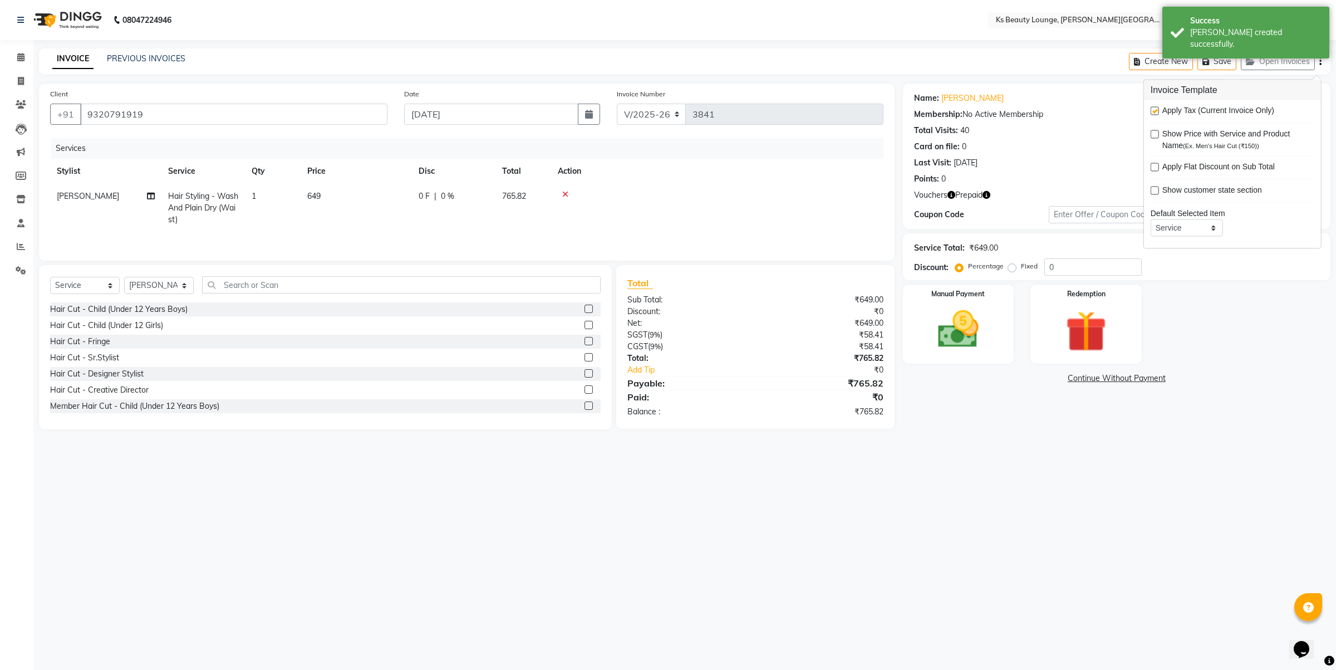
click at [1151, 111] on label at bounding box center [1155, 111] width 8 height 8
click at [1151, 111] on input "checkbox" at bounding box center [1154, 111] width 7 height 7
click at [1101, 329] on img at bounding box center [1086, 331] width 69 height 53
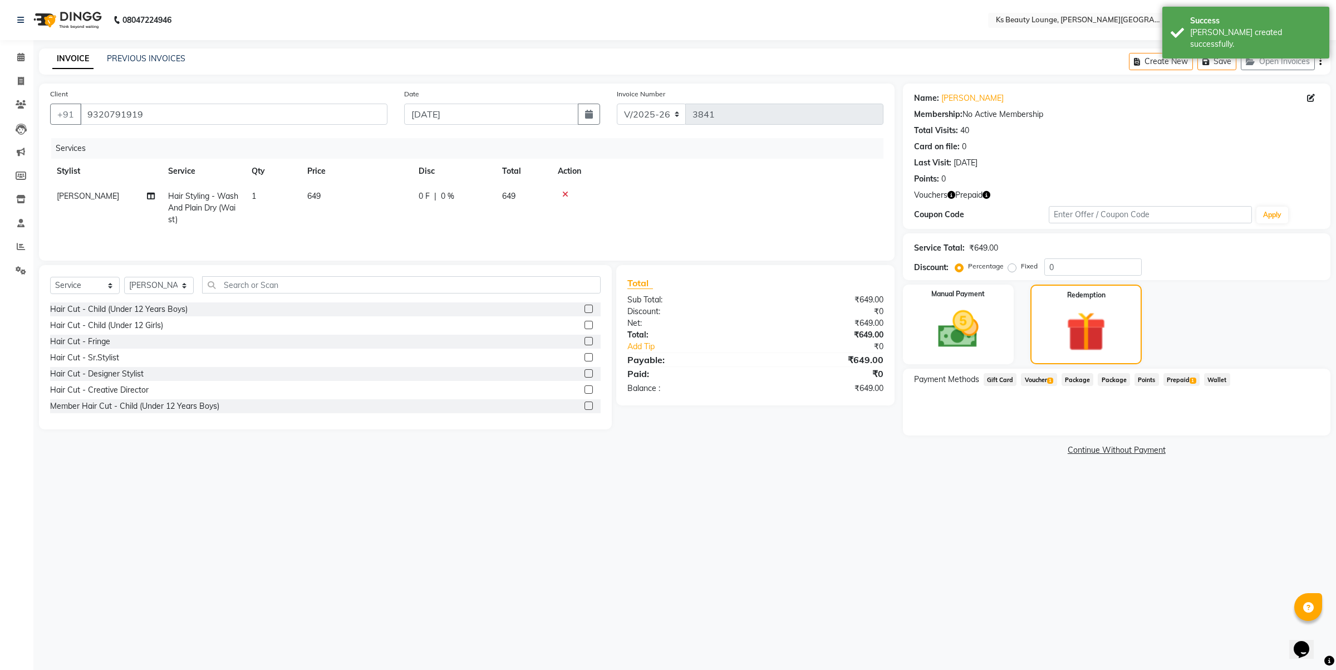
click at [1186, 379] on span "Prepaid 1" at bounding box center [1182, 379] width 36 height 13
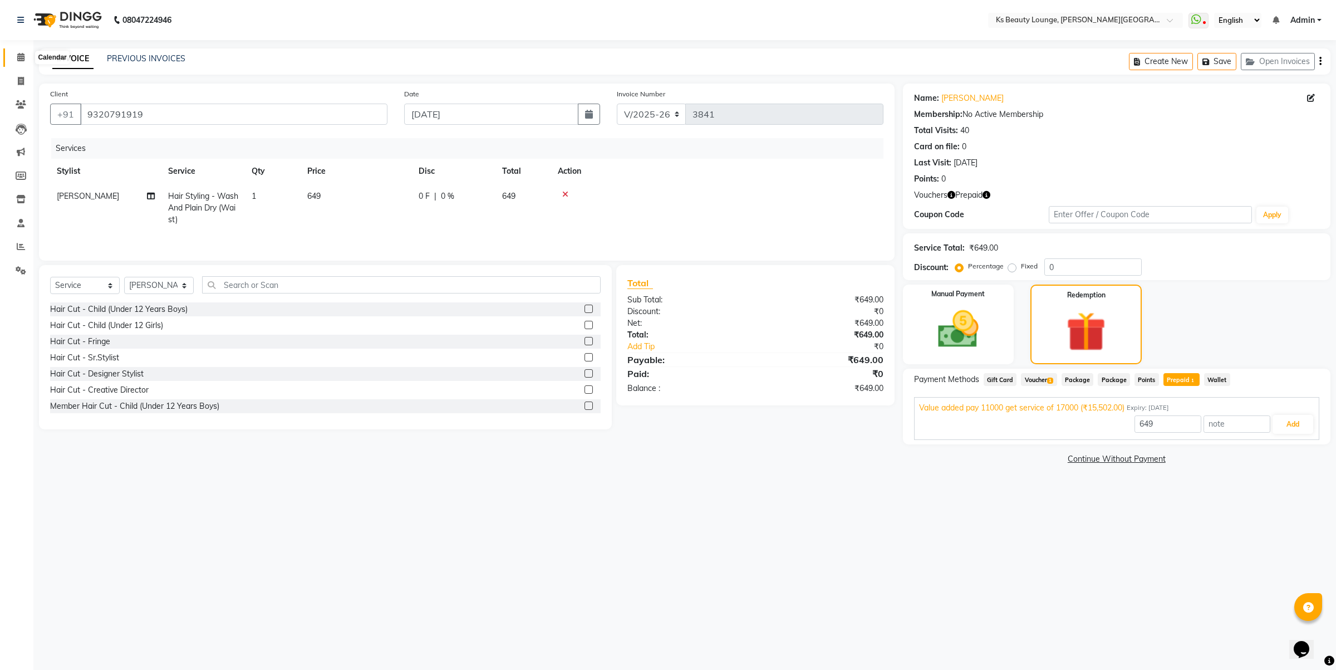
click at [19, 60] on icon at bounding box center [20, 57] width 7 height 8
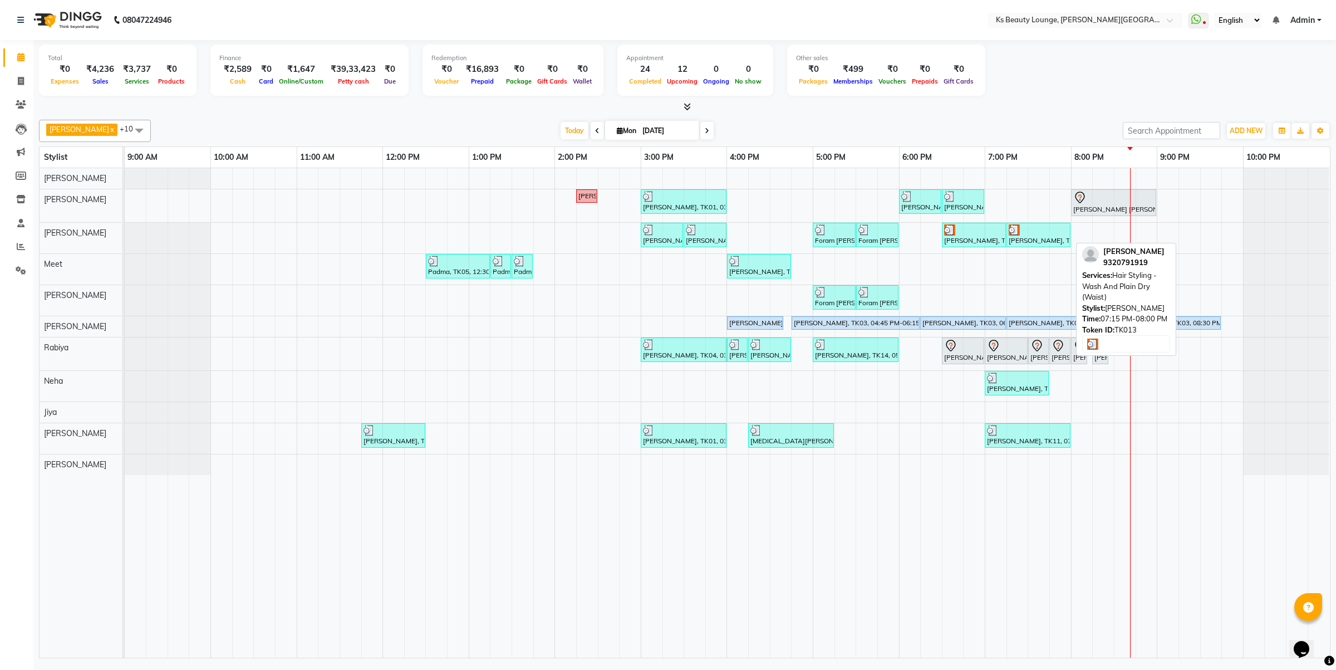
click at [1016, 238] on div "Akansha Solanki, TK13, 07:15 PM-08:00 PM, Hair Styling - Wash And Plain Dry (Wa…" at bounding box center [1039, 234] width 62 height 21
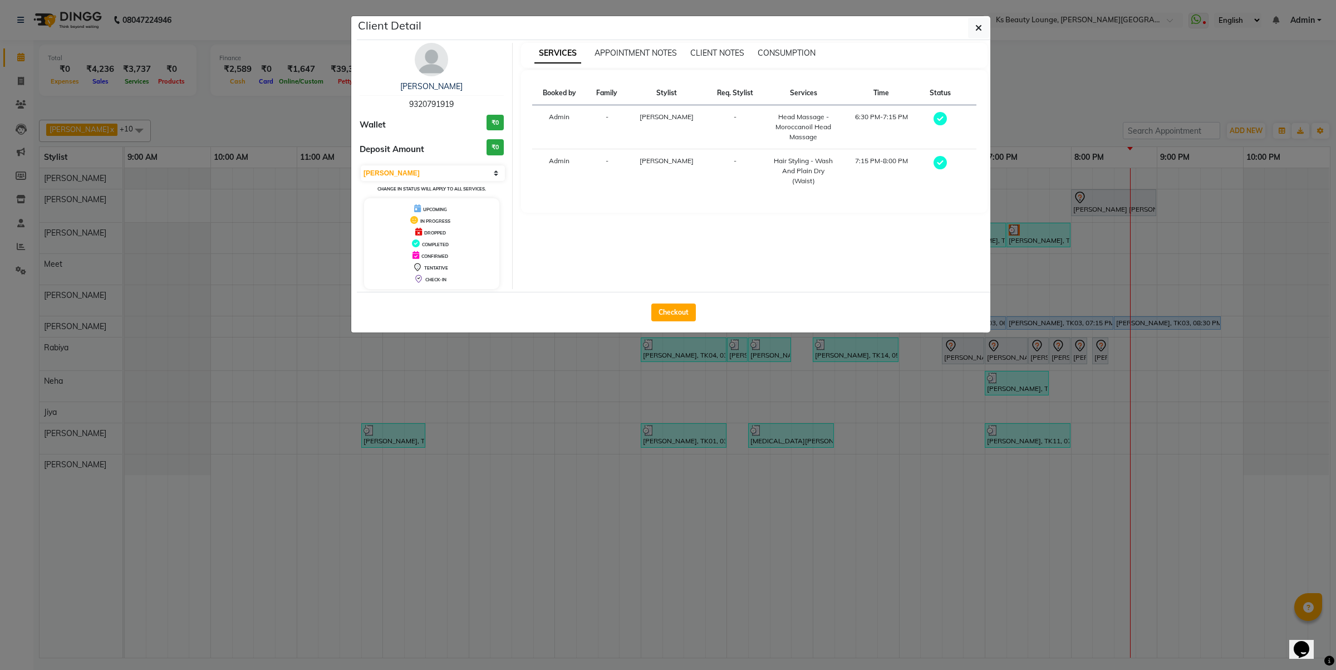
click at [673, 302] on div "Checkout" at bounding box center [674, 312] width 634 height 41
click at [678, 307] on button "Checkout" at bounding box center [673, 312] width 45 height 18
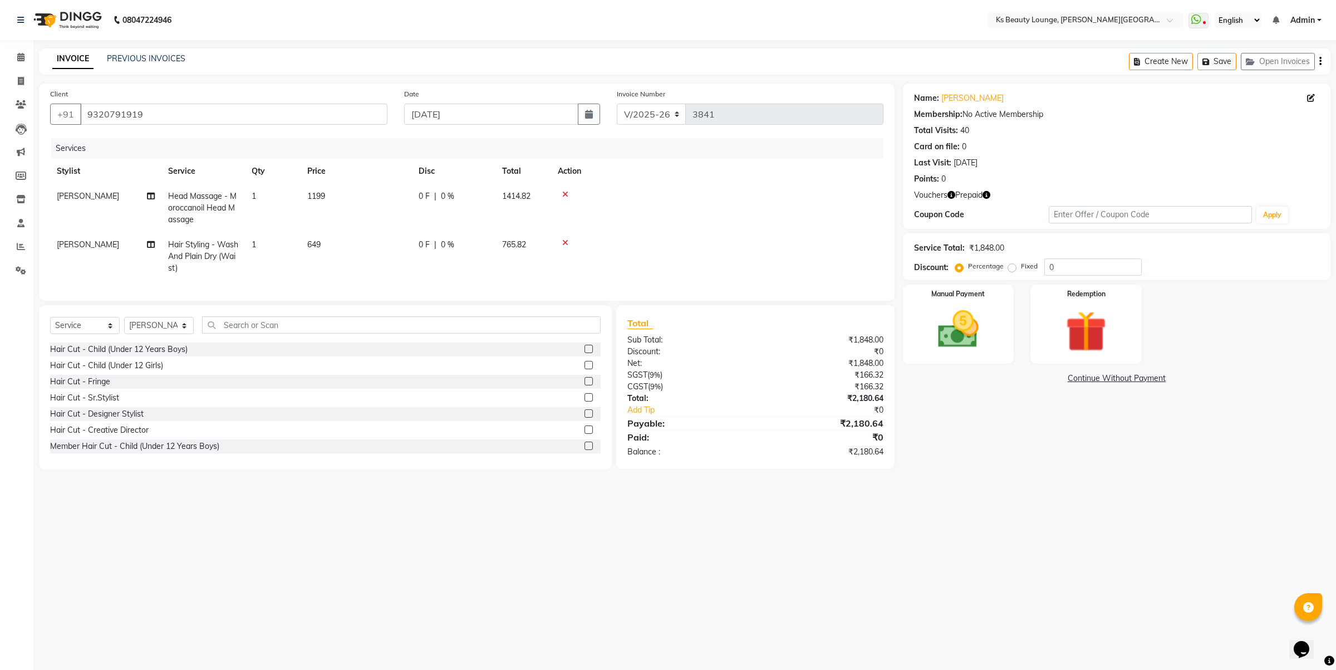
click at [1321, 62] on button "button" at bounding box center [1321, 61] width 2 height 26
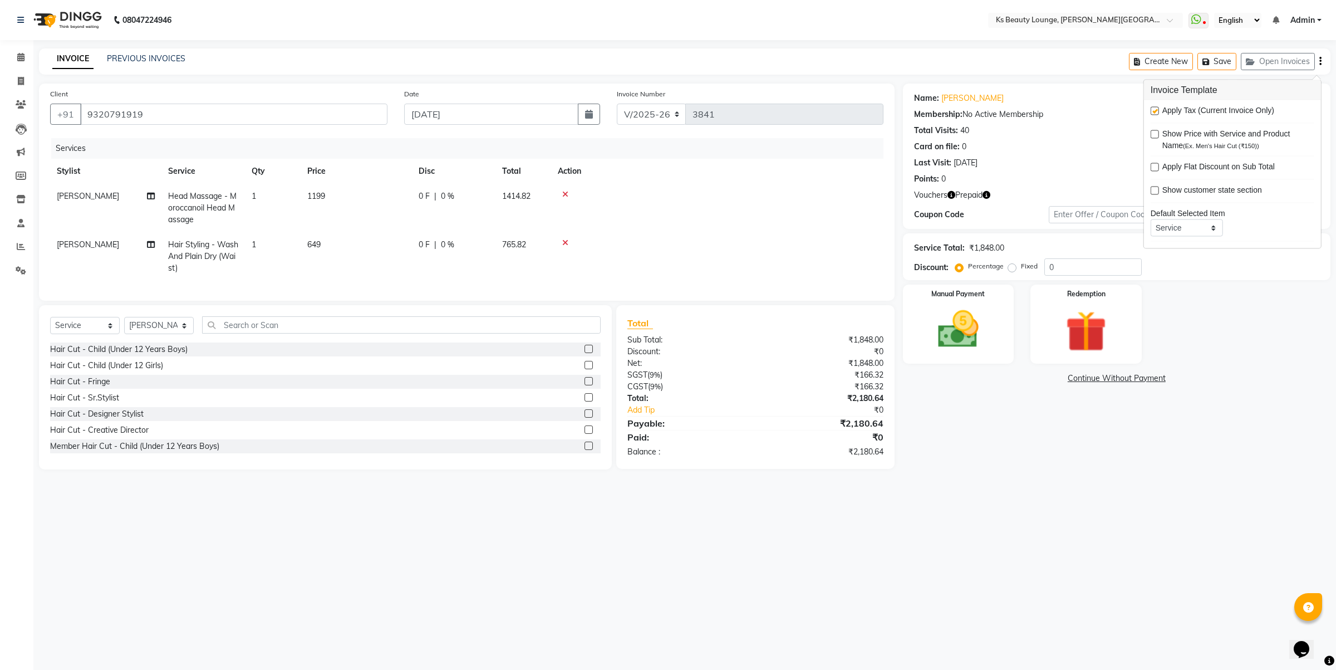
click at [1151, 107] on div at bounding box center [1154, 113] width 7 height 12
click at [1157, 110] on label at bounding box center [1155, 111] width 8 height 8
click at [1157, 110] on input "checkbox" at bounding box center [1154, 111] width 7 height 7
click at [1112, 319] on img at bounding box center [1086, 331] width 69 height 53
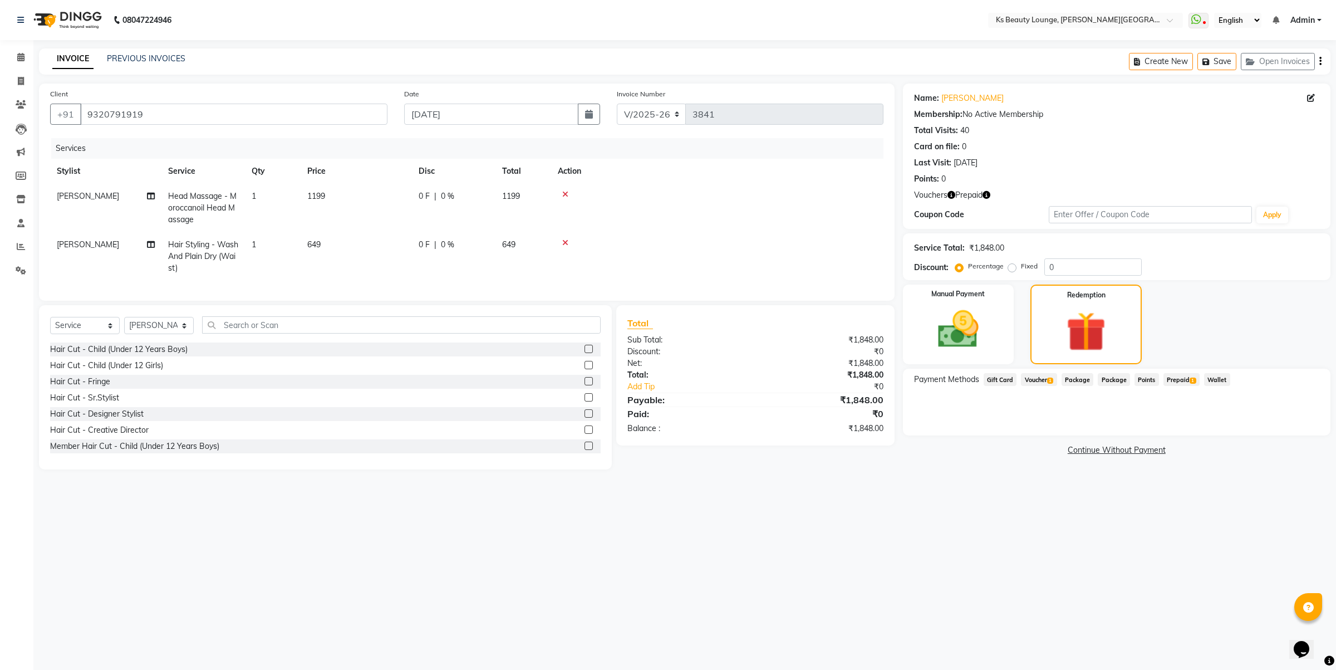
click at [1045, 374] on span "Voucher 1" at bounding box center [1039, 379] width 36 height 13
click at [1291, 421] on button "Add" at bounding box center [1293, 424] width 41 height 19
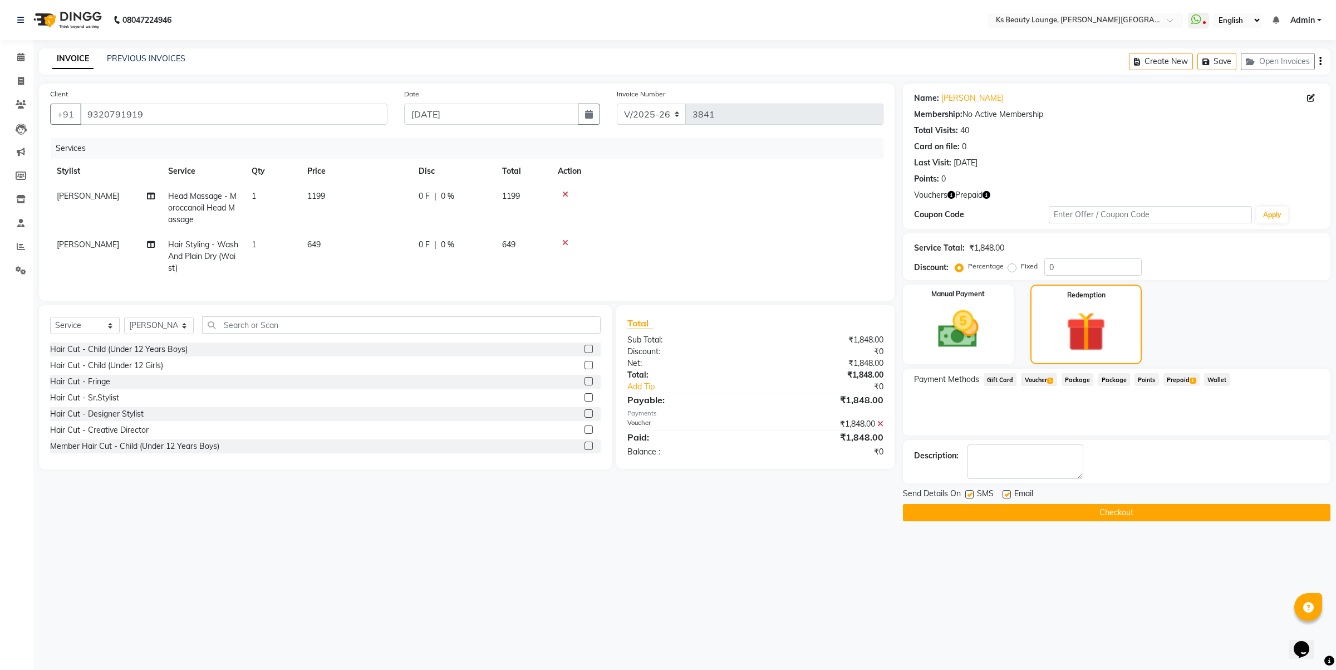
click at [1175, 508] on button "Checkout" at bounding box center [1117, 512] width 428 height 17
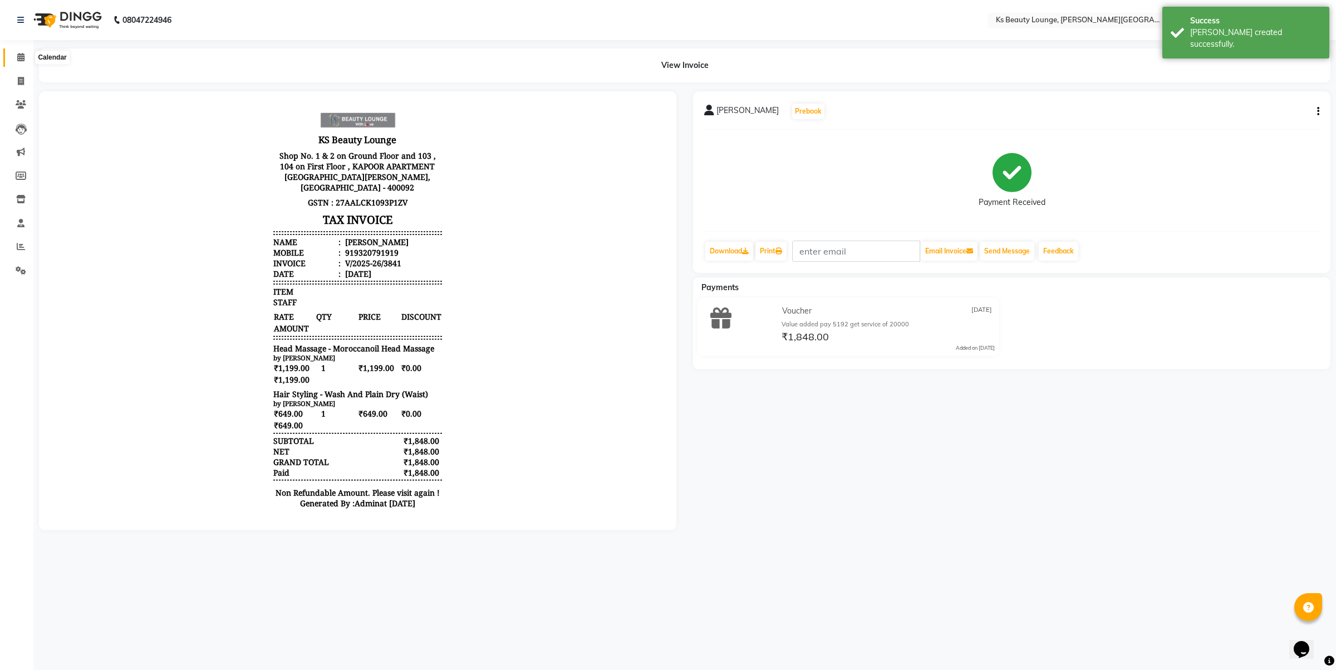
click at [17, 53] on icon at bounding box center [20, 57] width 7 height 8
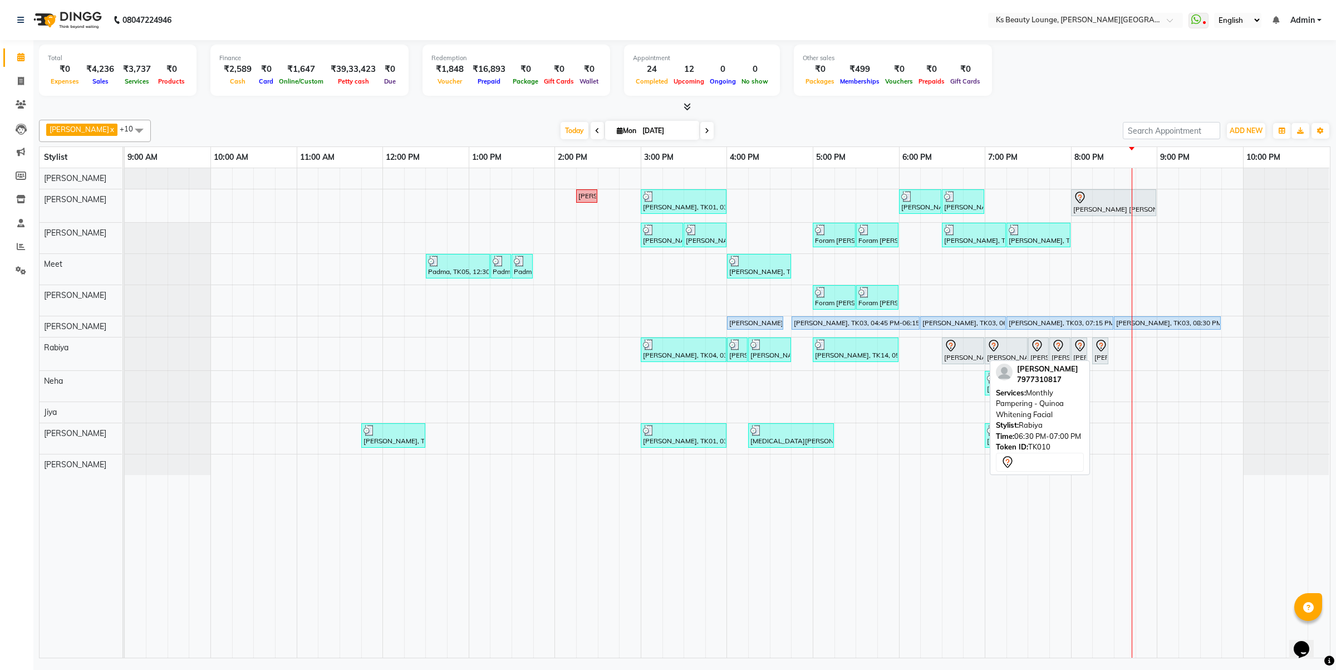
click at [964, 355] on div "Yashvi Bilkhiya, TK10, 06:30 PM-07:00 PM, Monthly Pampering - Quinoa Whitening …" at bounding box center [963, 350] width 40 height 23
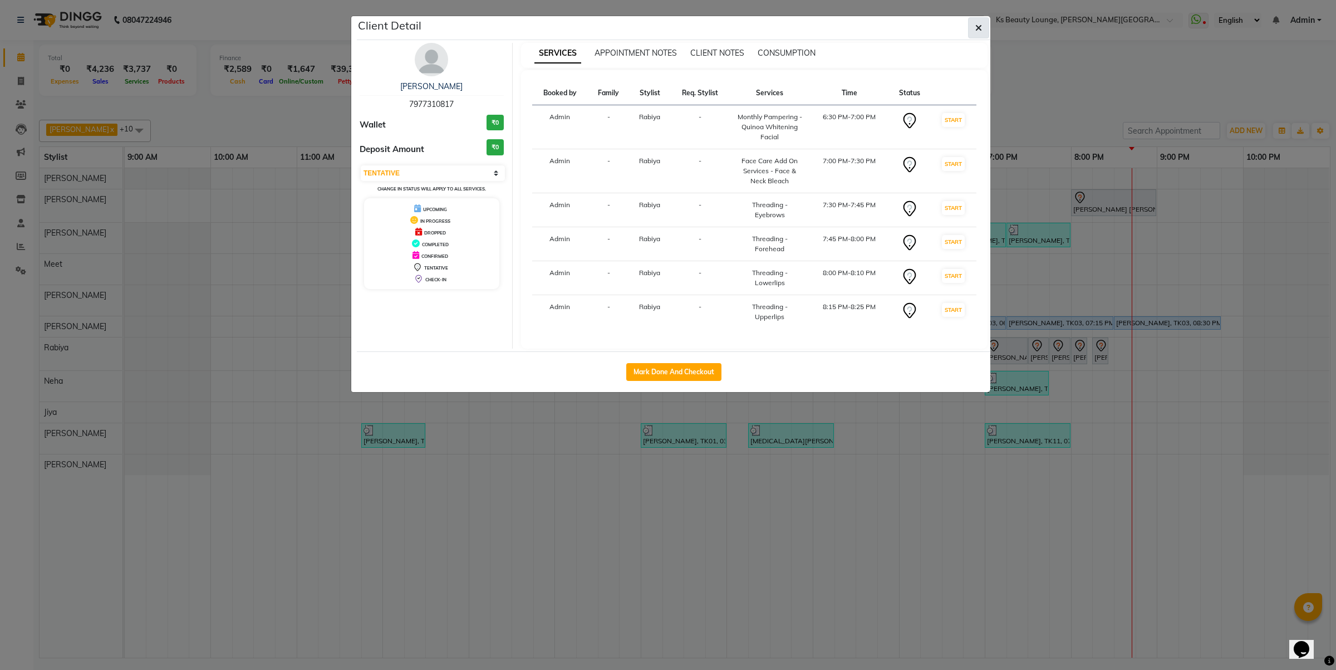
click at [973, 28] on button "button" at bounding box center [978, 27] width 21 height 21
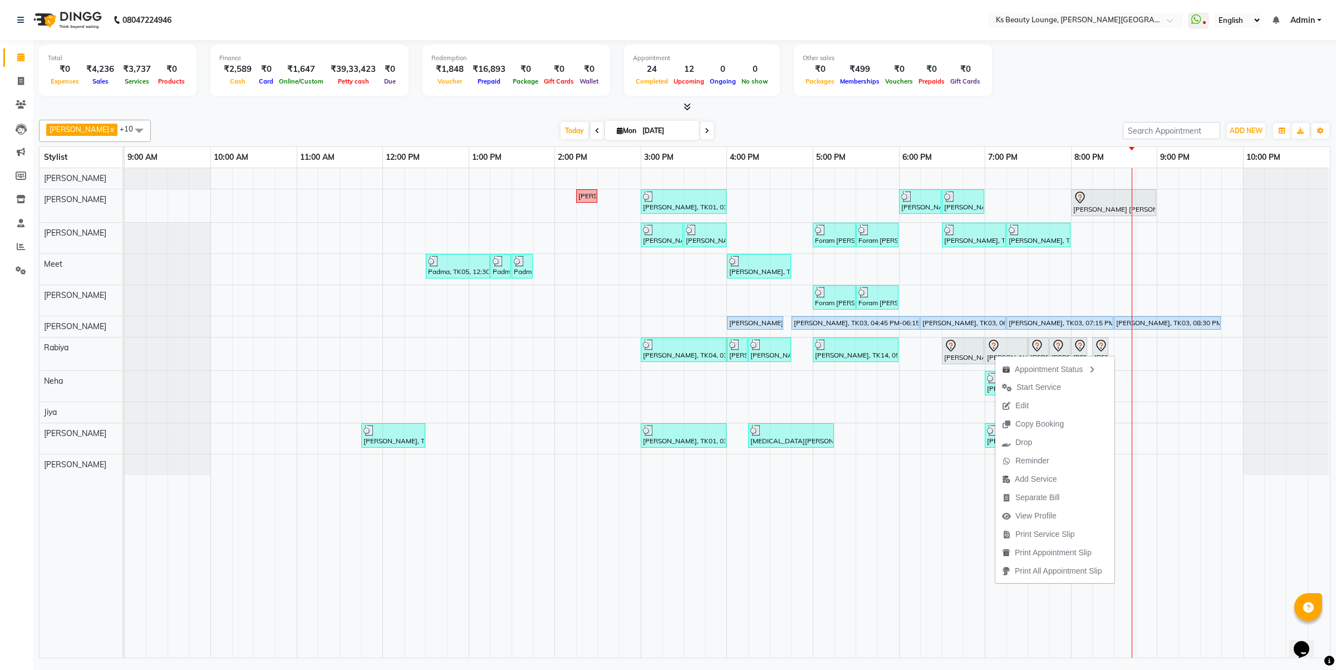
click at [1029, 404] on span "Edit" at bounding box center [1015, 405] width 40 height 18
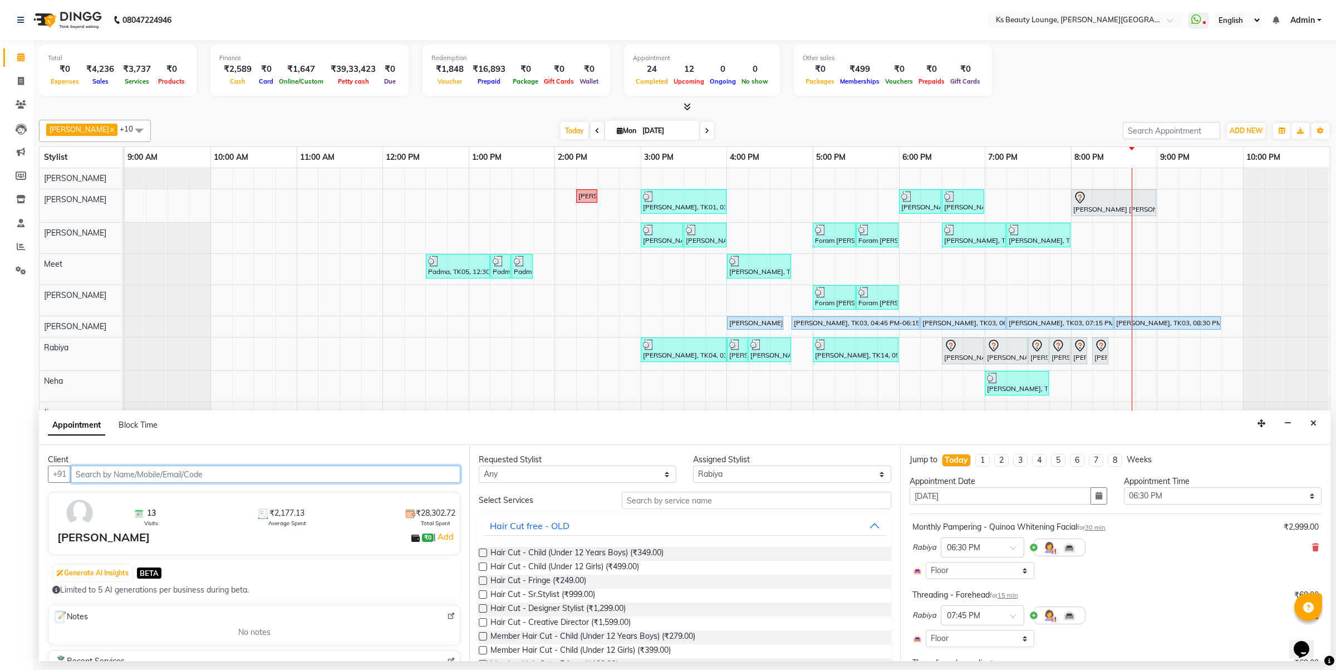
scroll to position [391, 0]
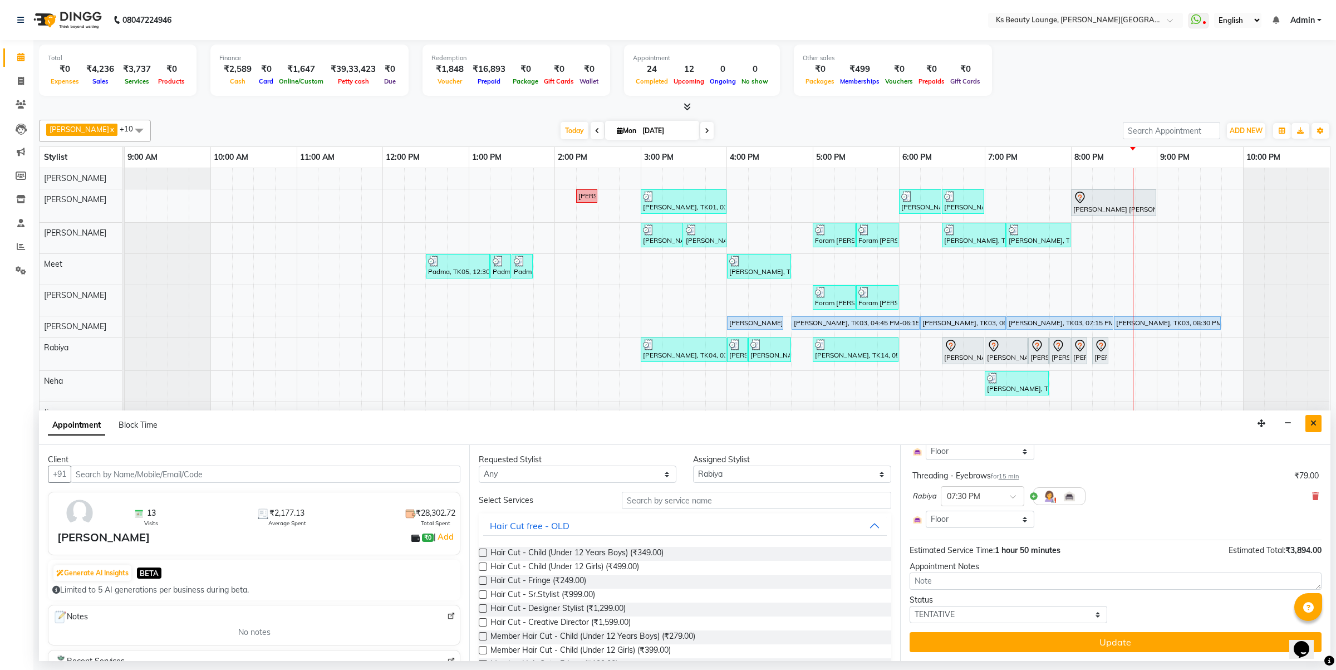
click at [1308, 424] on button "Close" at bounding box center [1314, 423] width 16 height 17
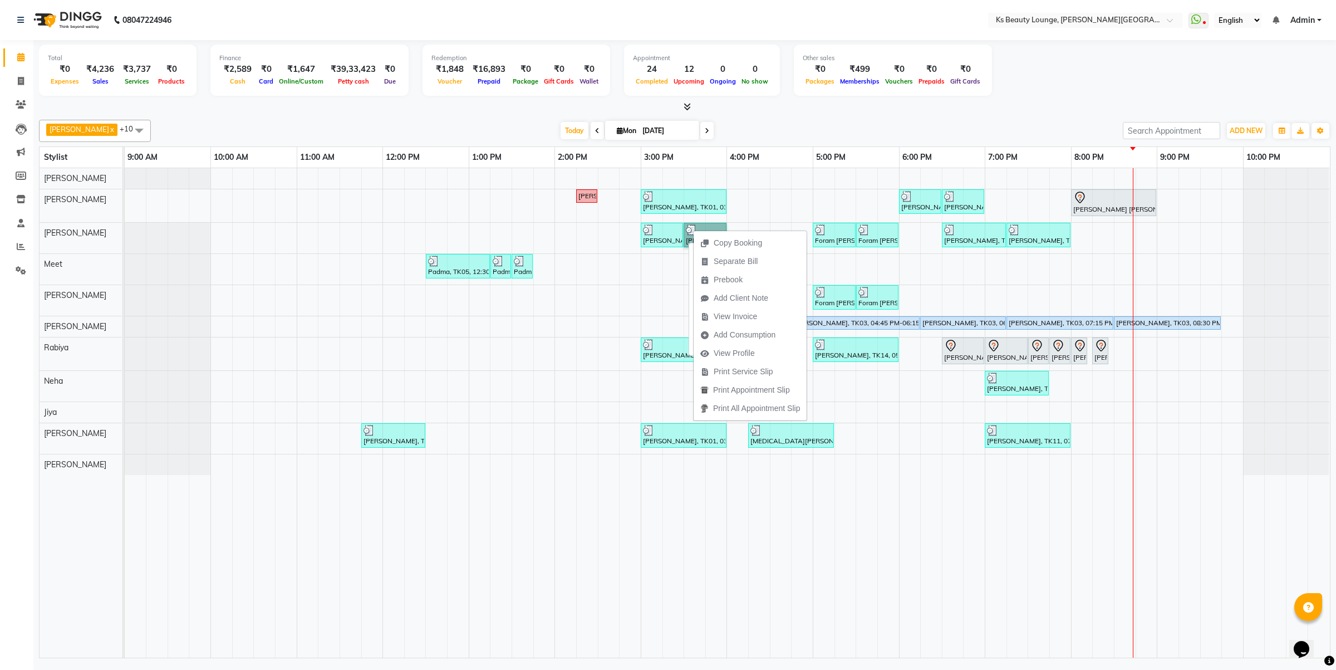
click at [660, 229] on div at bounding box center [662, 229] width 38 height 11
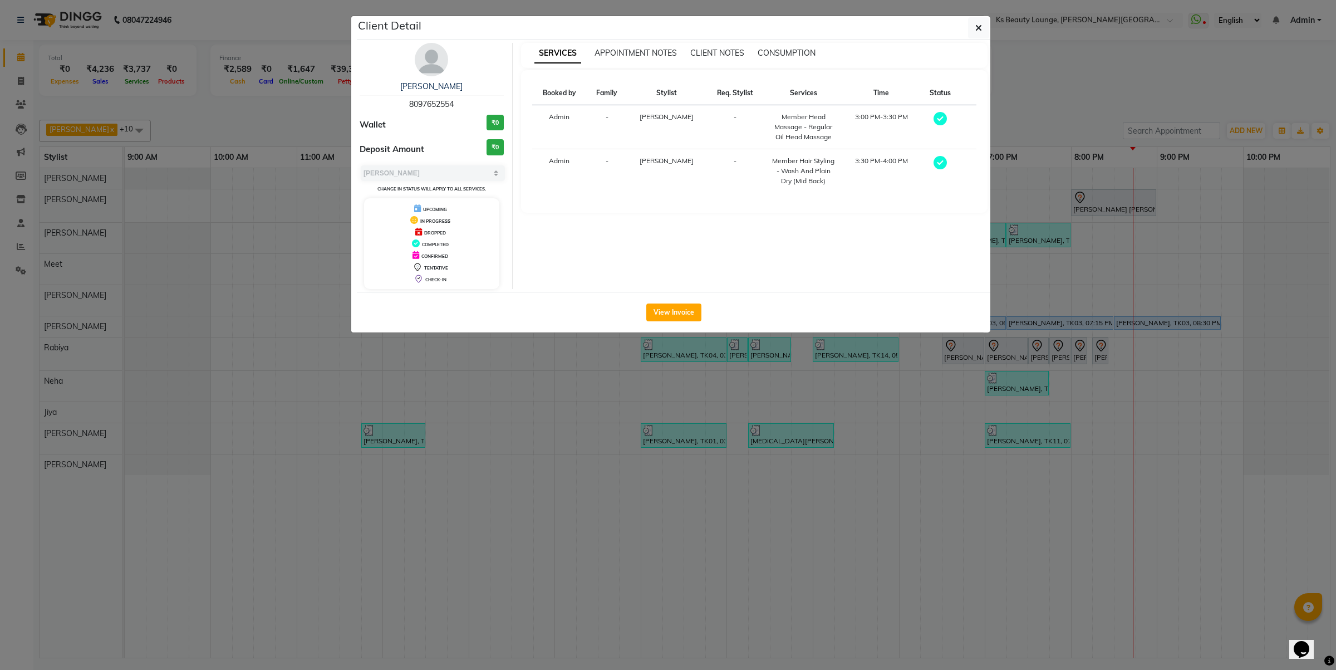
drag, startPoint x: 670, startPoint y: 305, endPoint x: 724, endPoint y: 337, distance: 63.2
click at [670, 305] on button "View Invoice" at bounding box center [673, 312] width 55 height 18
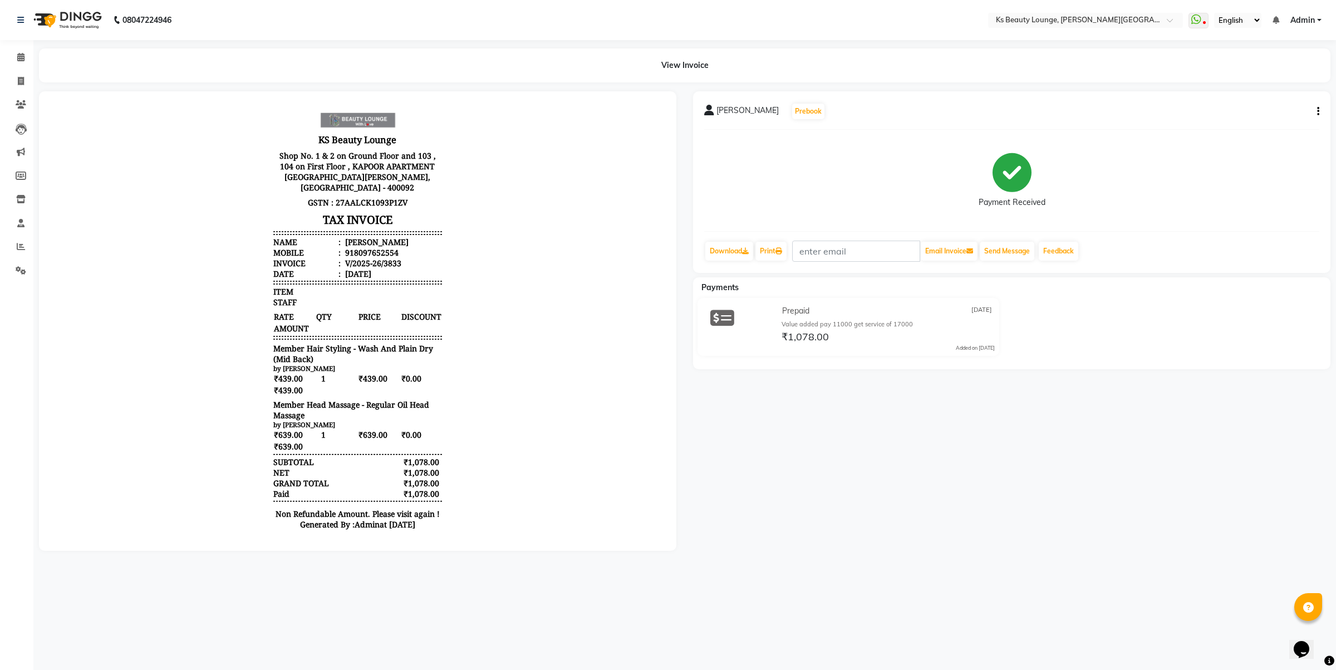
click at [1316, 112] on button "button" at bounding box center [1316, 112] width 7 height 12
click at [1257, 123] on div "Edit Invoice" at bounding box center [1263, 126] width 76 height 14
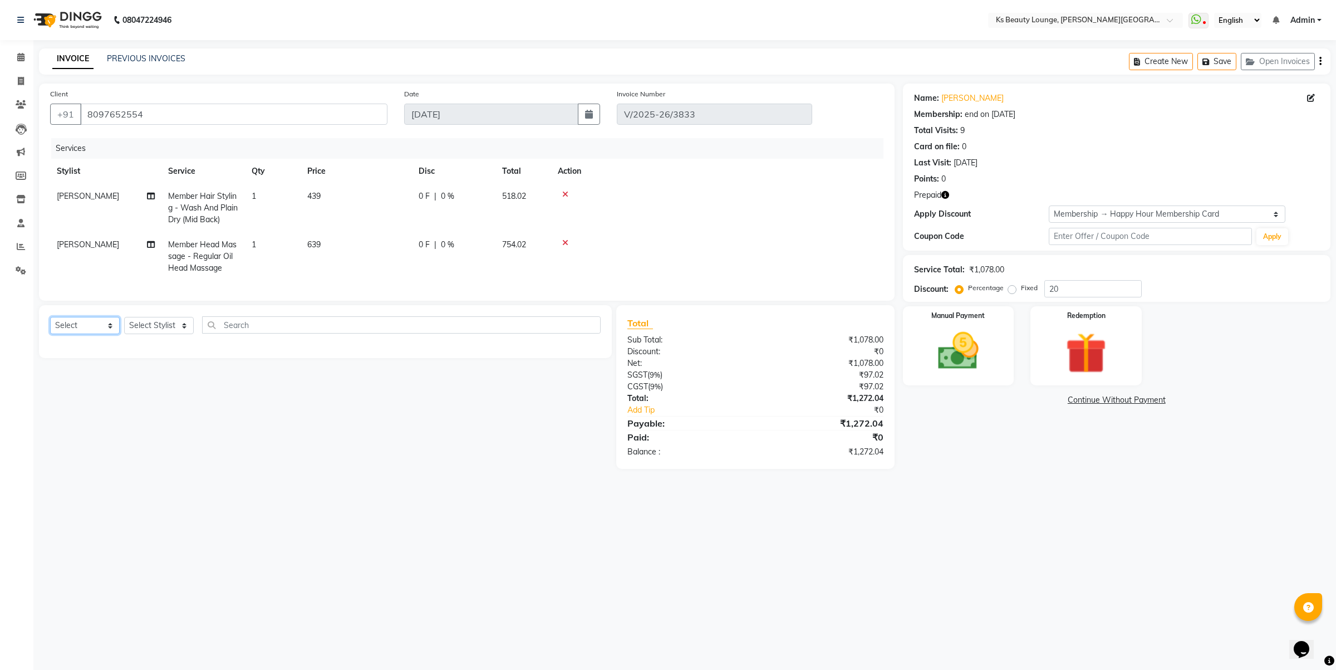
click at [84, 327] on select "Select Service Product Membership Package Voucher Prepaid Gift Card" at bounding box center [85, 325] width 70 height 17
click at [50, 327] on select "Select Service Product Membership Package Voucher Prepaid Gift Card" at bounding box center [85, 325] width 70 height 17
click at [143, 334] on select "Select Stylist Ali Shaikh Ayesha Bhim Sharma Farheen Heena Khan Jibi Jiya kalya…" at bounding box center [159, 325] width 70 height 17
click at [124, 327] on select "Select Stylist Ali Shaikh Ayesha Bhim Sharma Farheen Heena Khan Jibi Jiya kalya…" at bounding box center [159, 325] width 70 height 17
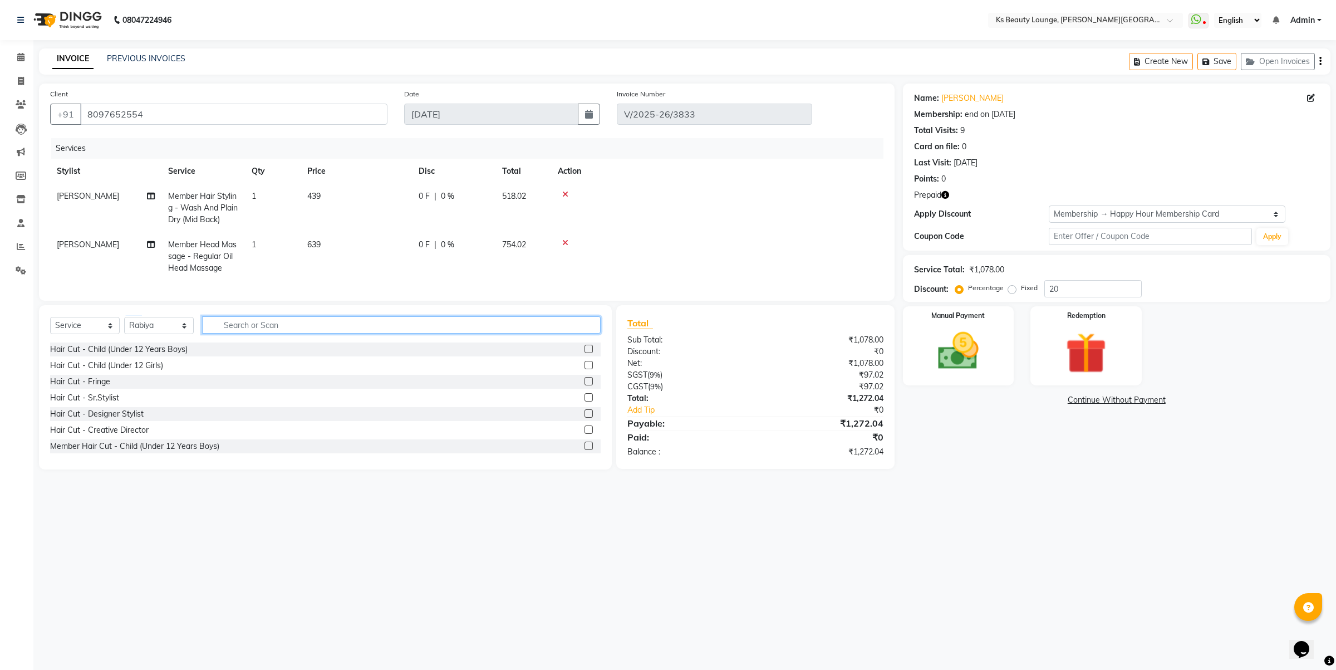
click at [265, 333] on input "text" at bounding box center [401, 324] width 399 height 17
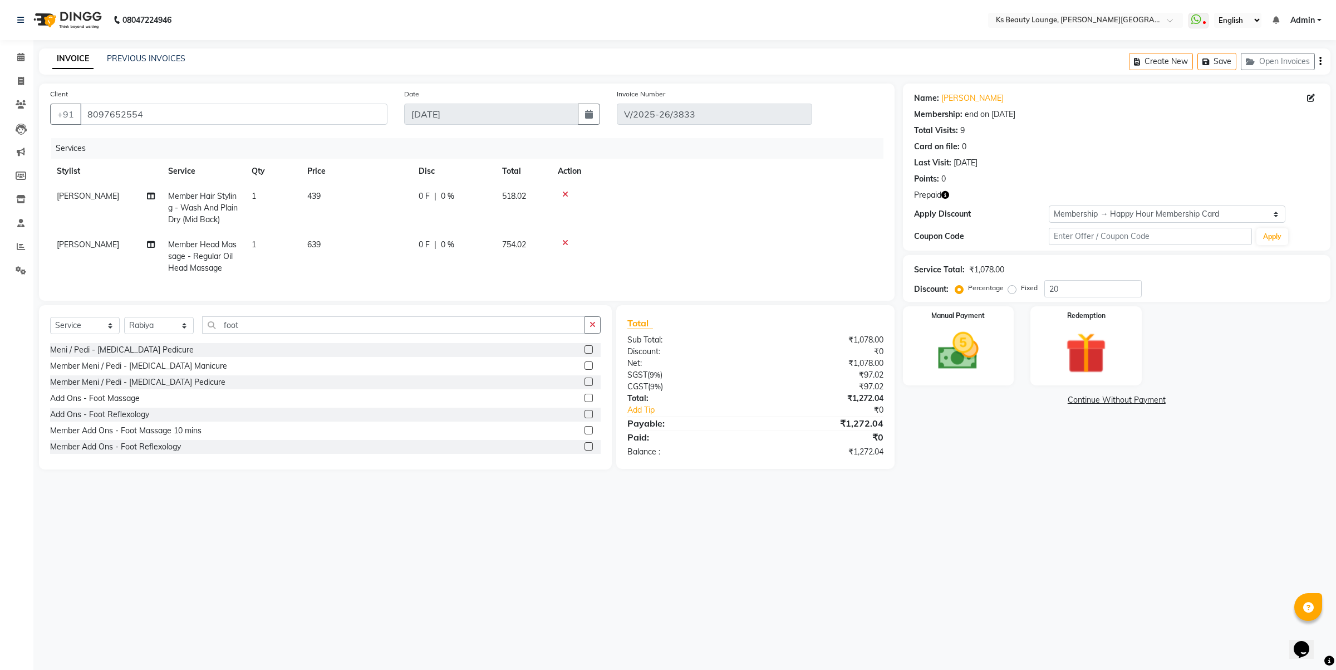
click at [585, 434] on label at bounding box center [589, 430] width 8 height 8
click at [585, 434] on input "checkbox" at bounding box center [588, 430] width 7 height 7
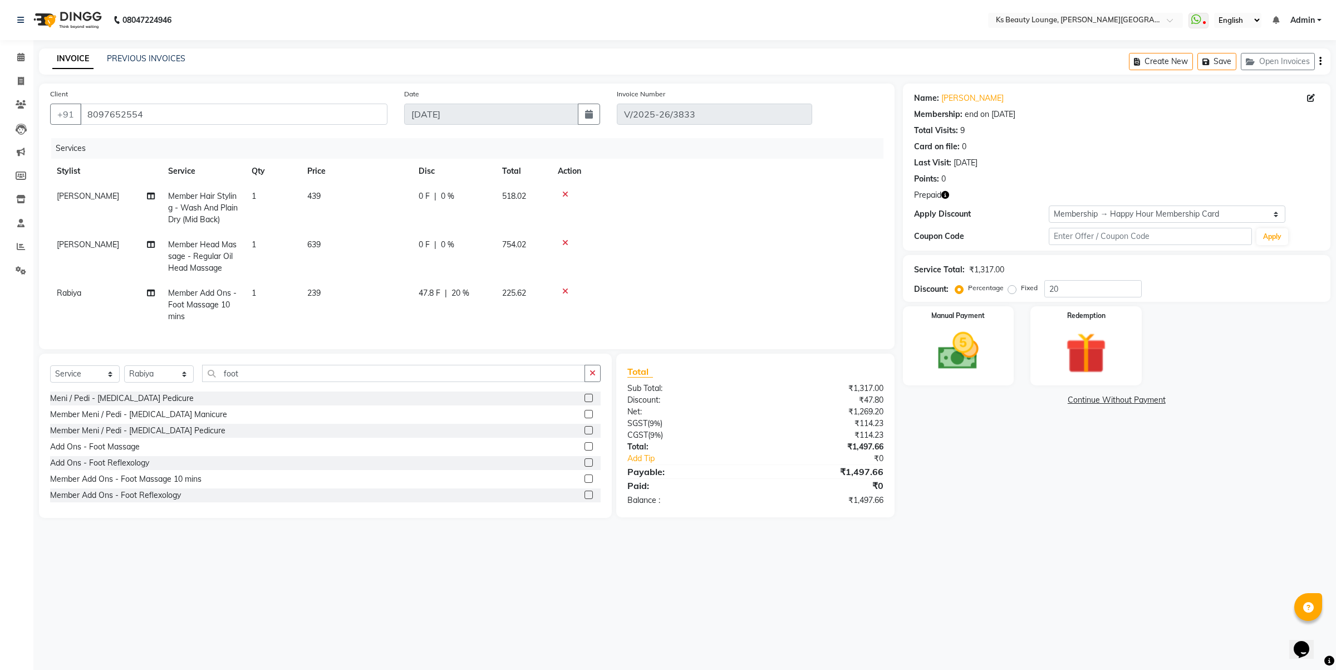
click at [585, 499] on label at bounding box center [589, 495] width 8 height 8
click at [585, 499] on input "checkbox" at bounding box center [588, 495] width 7 height 7
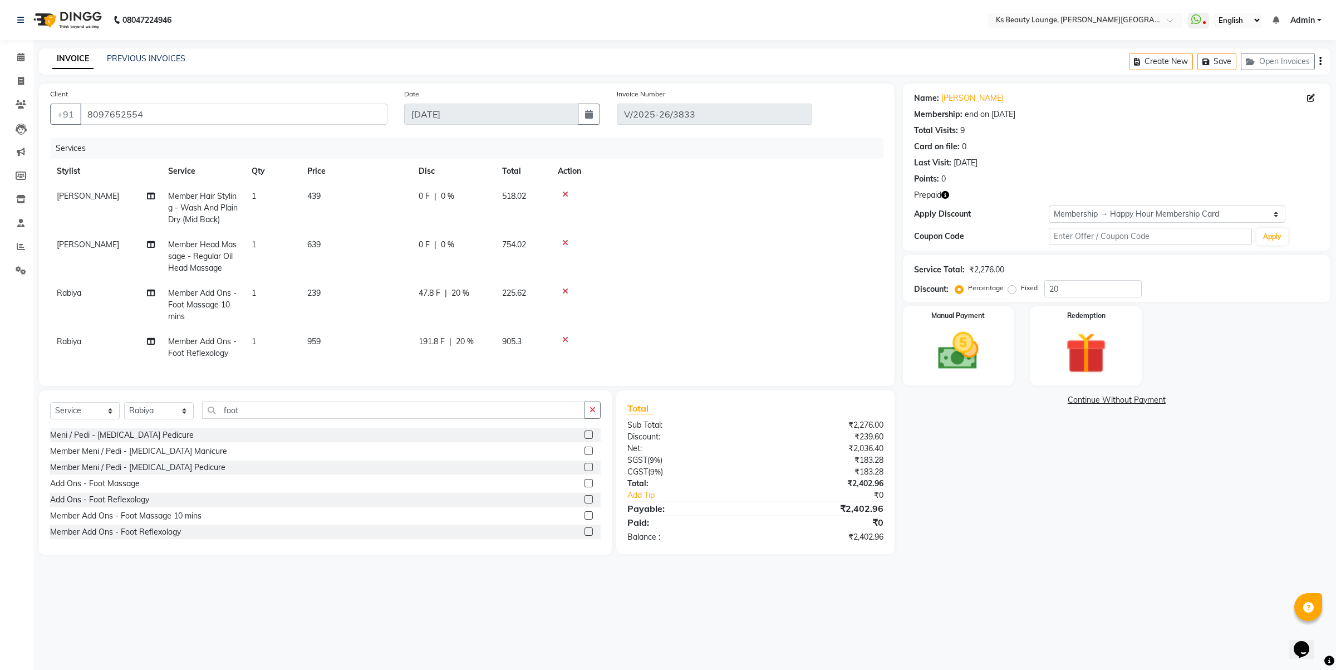
scroll to position [34, 0]
click at [315, 326] on td "239" at bounding box center [356, 305] width 111 height 48
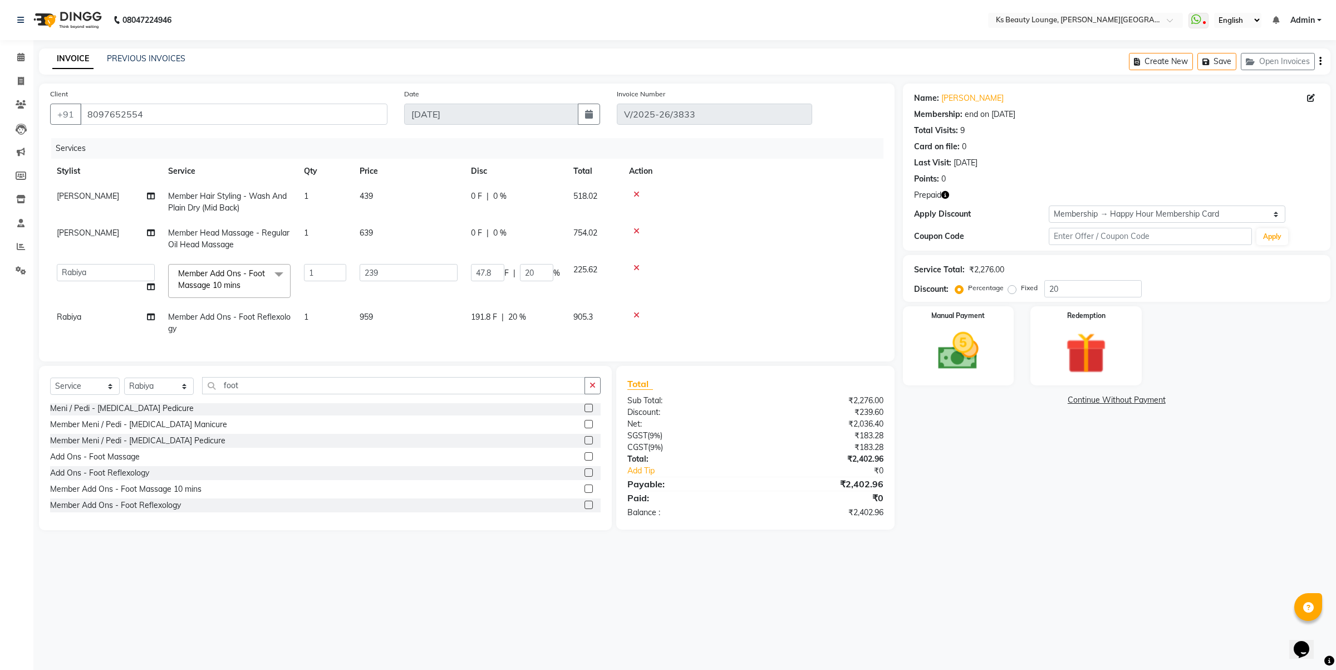
click at [376, 320] on td "959" at bounding box center [408, 323] width 111 height 37
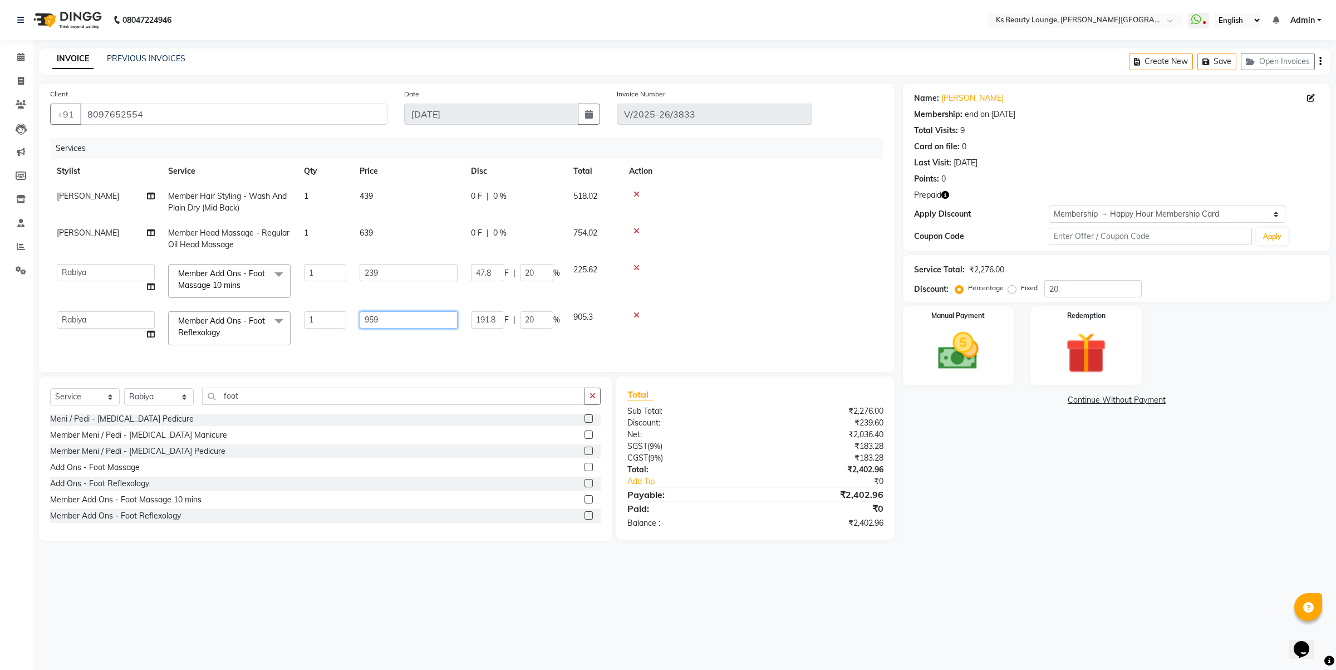
drag, startPoint x: 393, startPoint y: 323, endPoint x: 247, endPoint y: 316, distance: 146.0
click at [245, 313] on tr "Ali Shaikh Ayesha Bhim Sharma Farheen Heena Khan Jibi Jiya kalyani sharma Kavil…" at bounding box center [466, 328] width 833 height 47
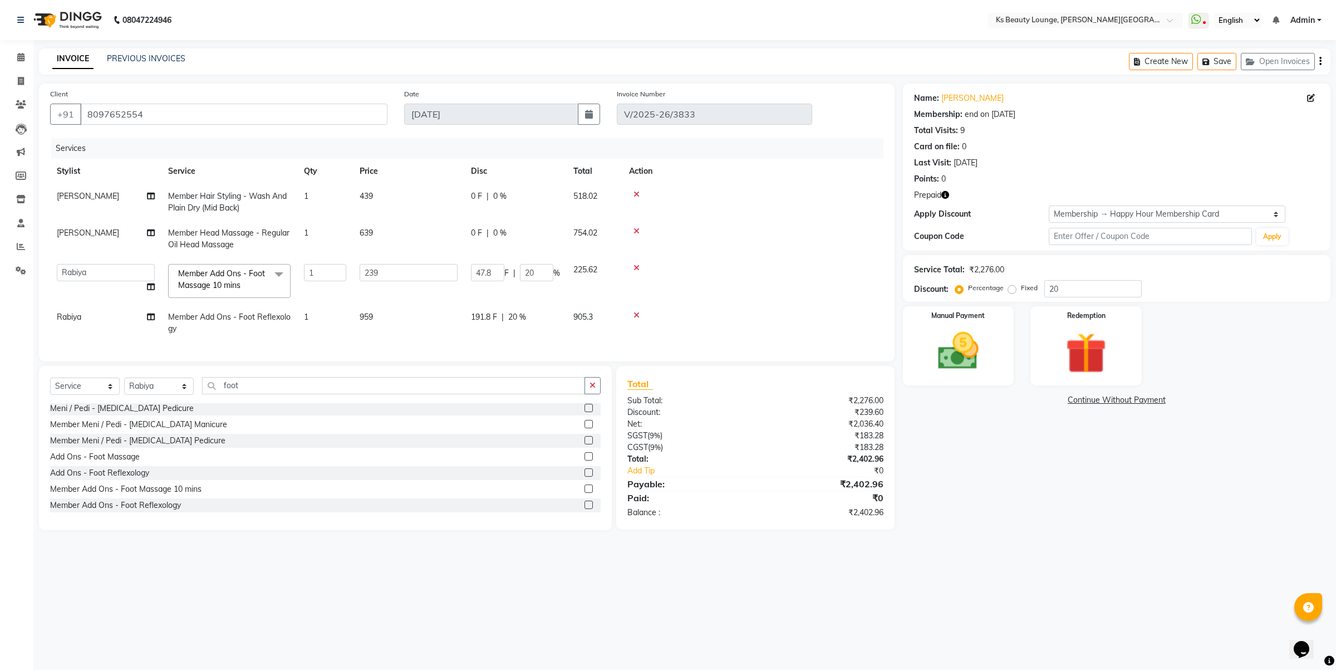
click at [734, 292] on td at bounding box center [752, 280] width 261 height 47
select select "79670"
select select "service"
select select "79670"
select select "1: Object"
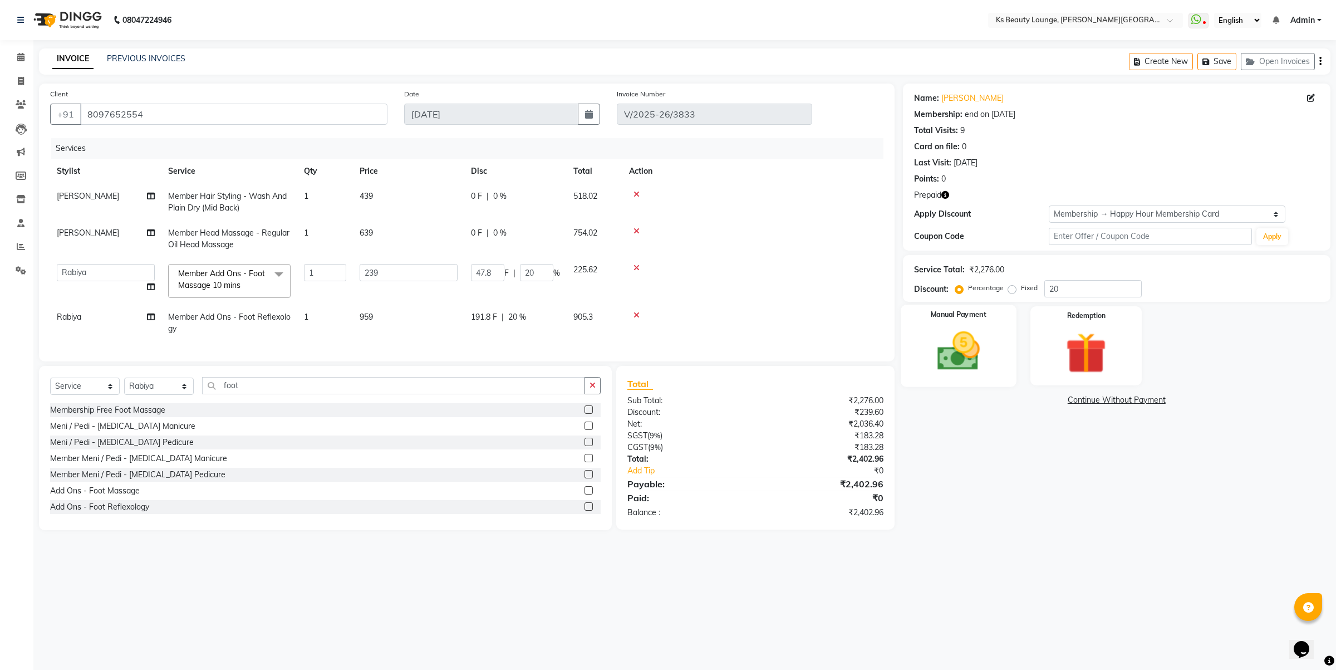
scroll to position [34, 0]
drag, startPoint x: 1083, startPoint y: 293, endPoint x: 982, endPoint y: 305, distance: 102.5
click at [982, 304] on div "Name: Priyal Shah Membership: end on 21-06-2026 Total Visits: 9 Card on file: 0…" at bounding box center [1121, 307] width 436 height 447
type input "0"
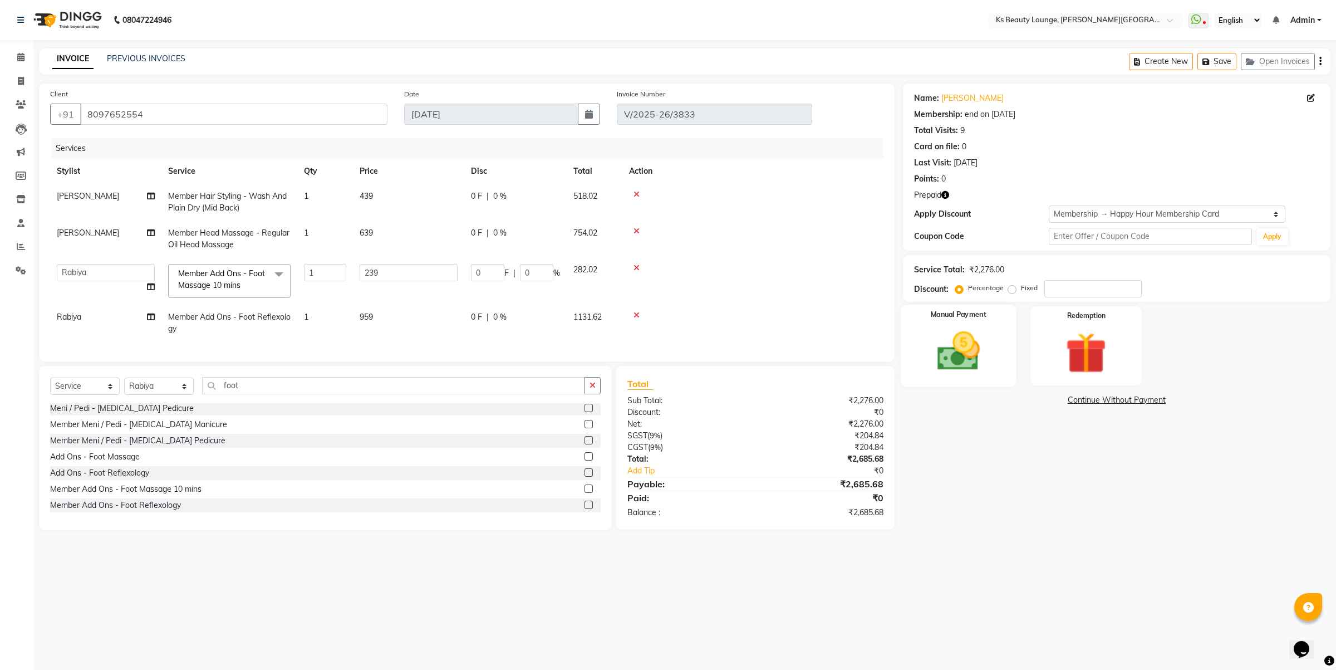
click at [955, 351] on img at bounding box center [958, 351] width 69 height 49
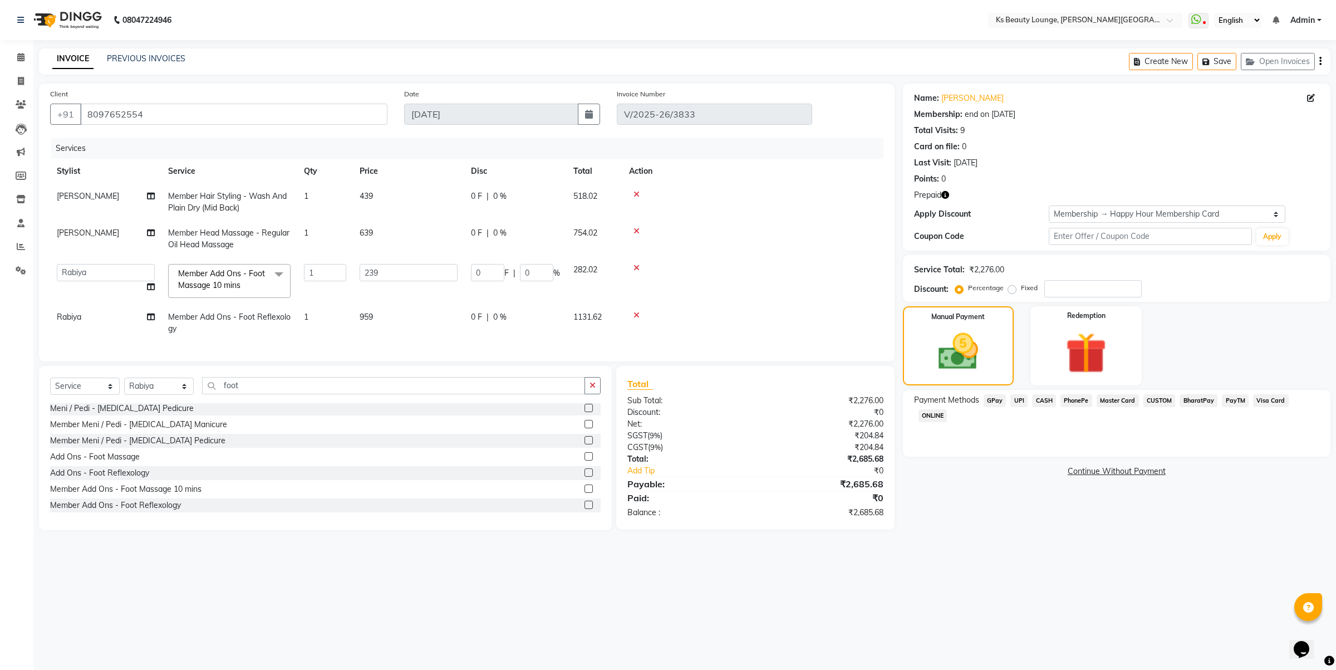
click at [1321, 61] on icon "button" at bounding box center [1321, 61] width 2 height 1
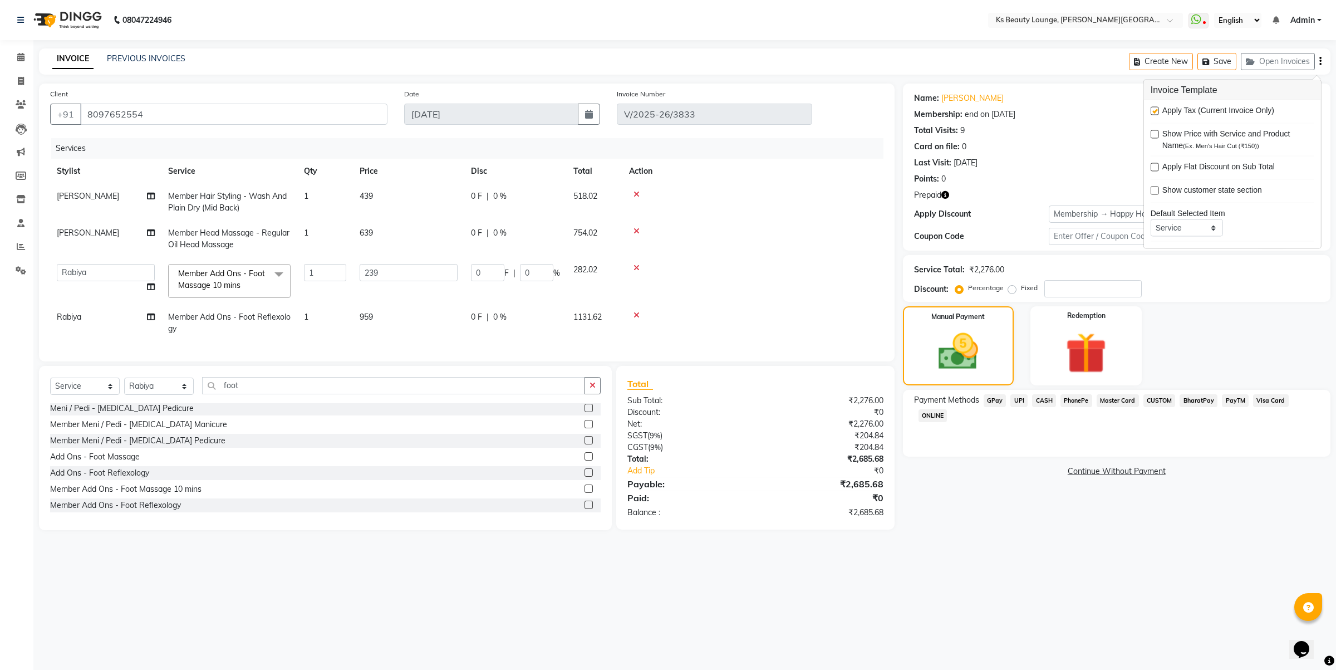
click at [1154, 112] on label at bounding box center [1155, 111] width 8 height 8
click at [1154, 112] on input "checkbox" at bounding box center [1154, 111] width 7 height 7
checkbox input "false"
click at [949, 362] on img at bounding box center [958, 352] width 67 height 48
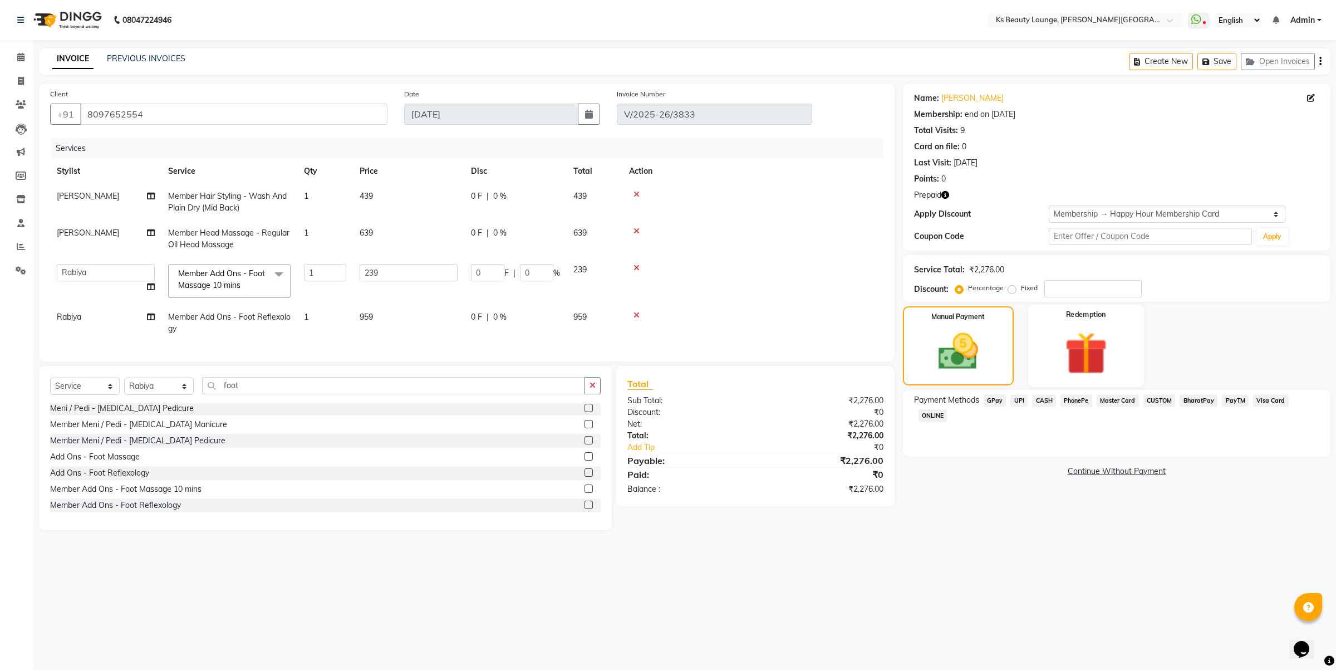
click at [1119, 349] on img at bounding box center [1086, 353] width 69 height 53
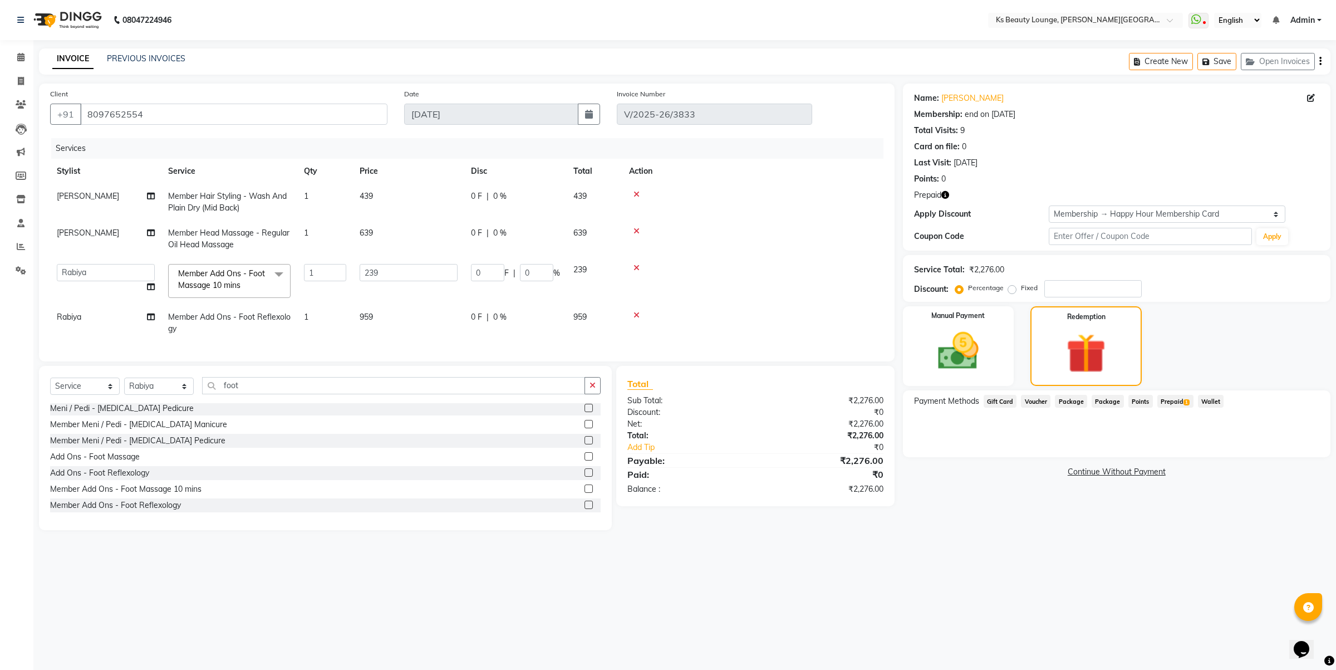
click at [1170, 396] on span "Prepaid 1" at bounding box center [1176, 401] width 36 height 13
click at [1281, 442] on button "Add" at bounding box center [1293, 445] width 41 height 19
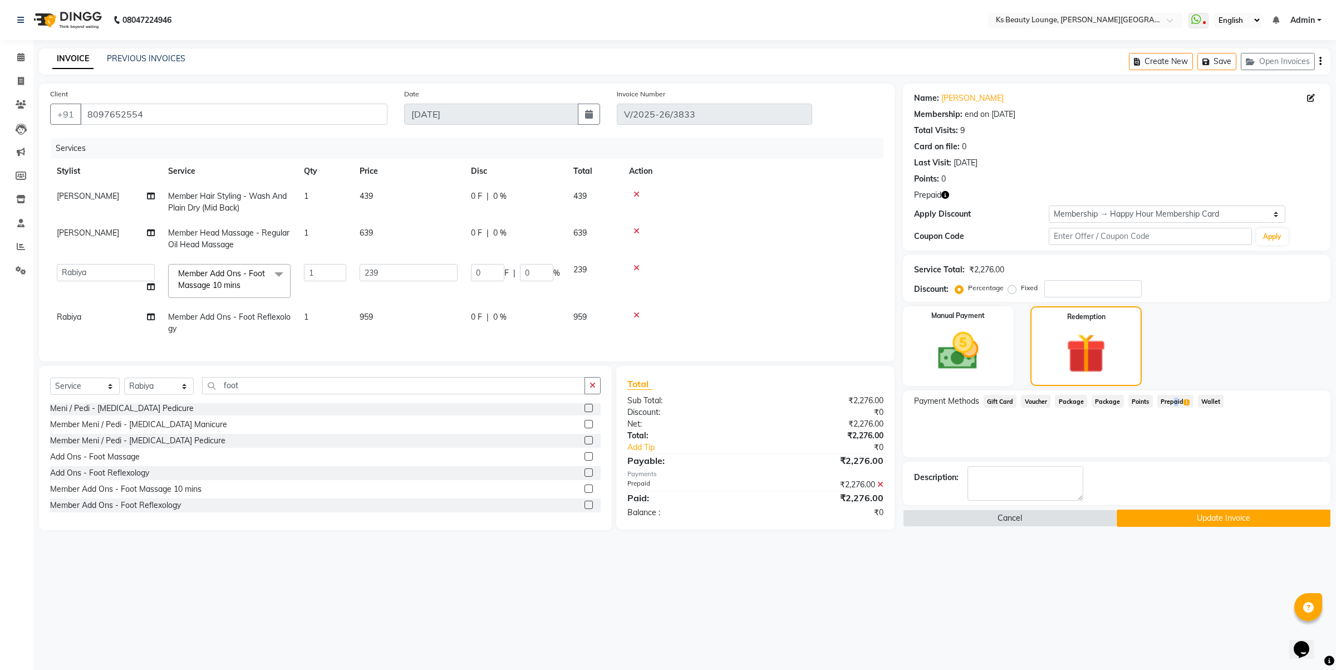
click at [1170, 518] on button "Update Invoice" at bounding box center [1224, 517] width 214 height 17
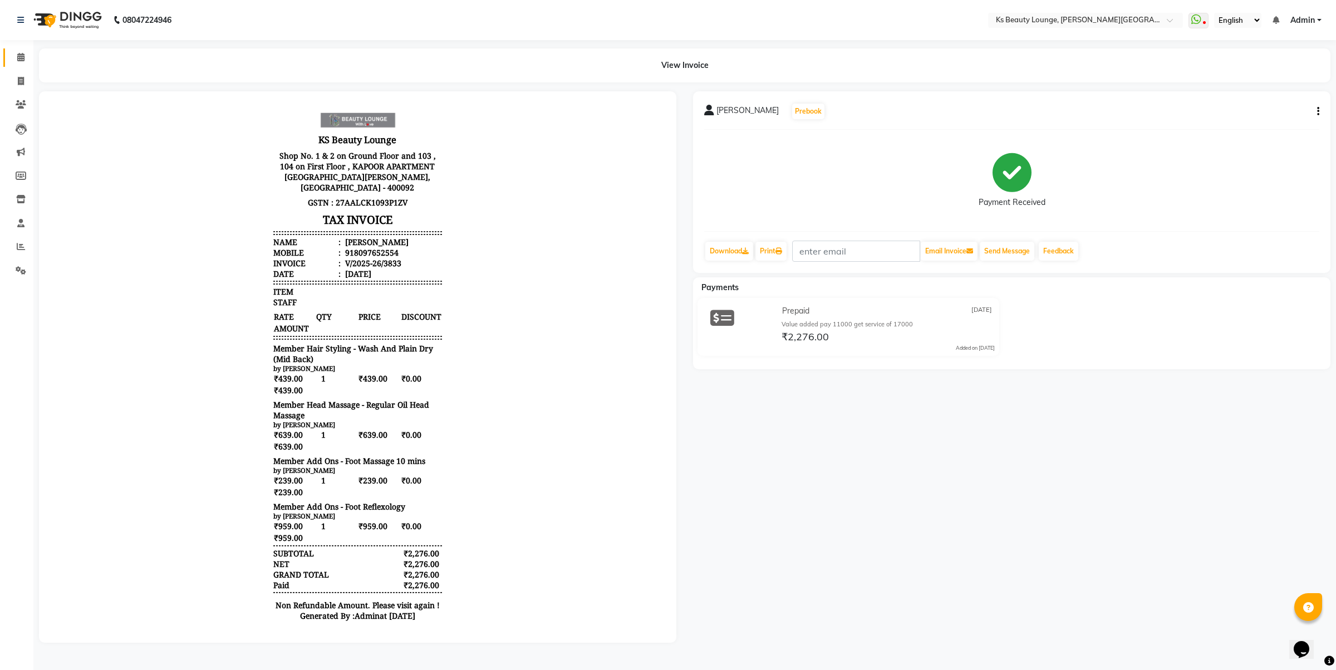
click at [19, 49] on link "Calendar" at bounding box center [16, 57] width 27 height 18
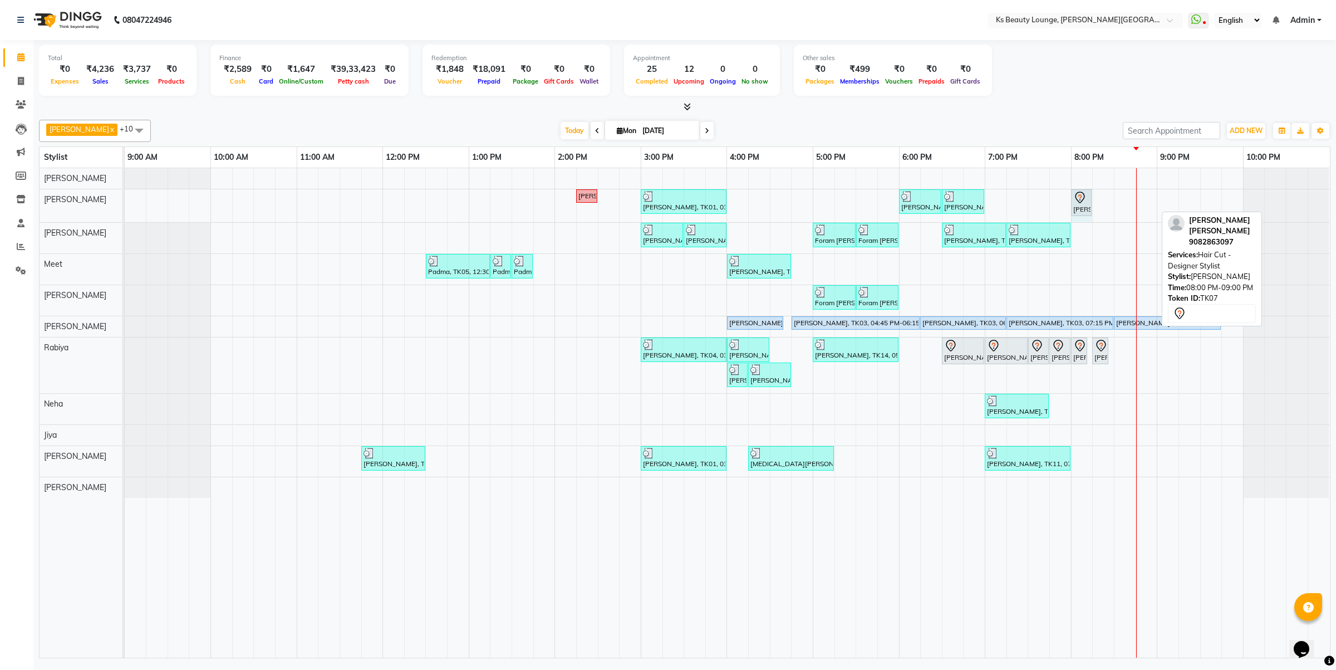
drag, startPoint x: 1154, startPoint y: 203, endPoint x: 1083, endPoint y: 203, distance: 70.2
click at [125, 203] on div "Hetal Gandhi, TK06, 02:15 PM-02:30 PM, Summer 3Tenx Hair Spa Rajesh Shah, TK01,…" at bounding box center [125, 205] width 0 height 33
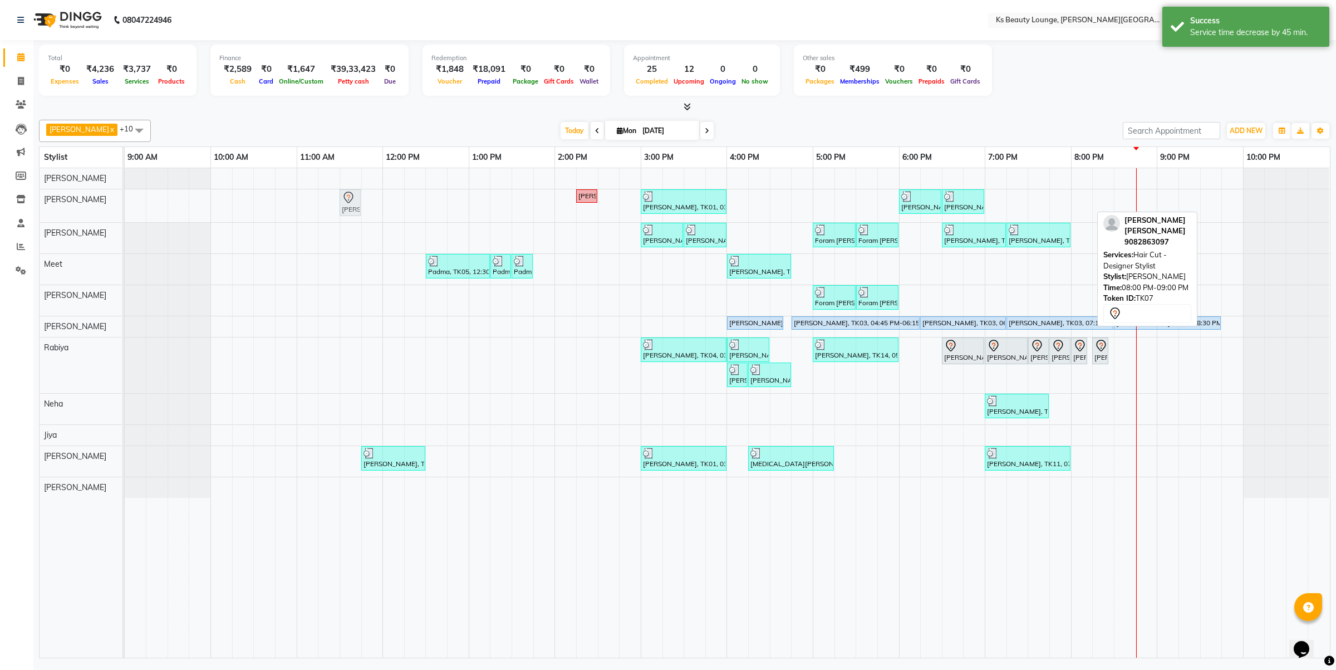
click at [125, 198] on div "Hetal Gandhi, TK06, 02:15 PM-02:30 PM, Summer 3Tenx Hair Spa Rajesh Shah, TK01,…" at bounding box center [125, 205] width 0 height 33
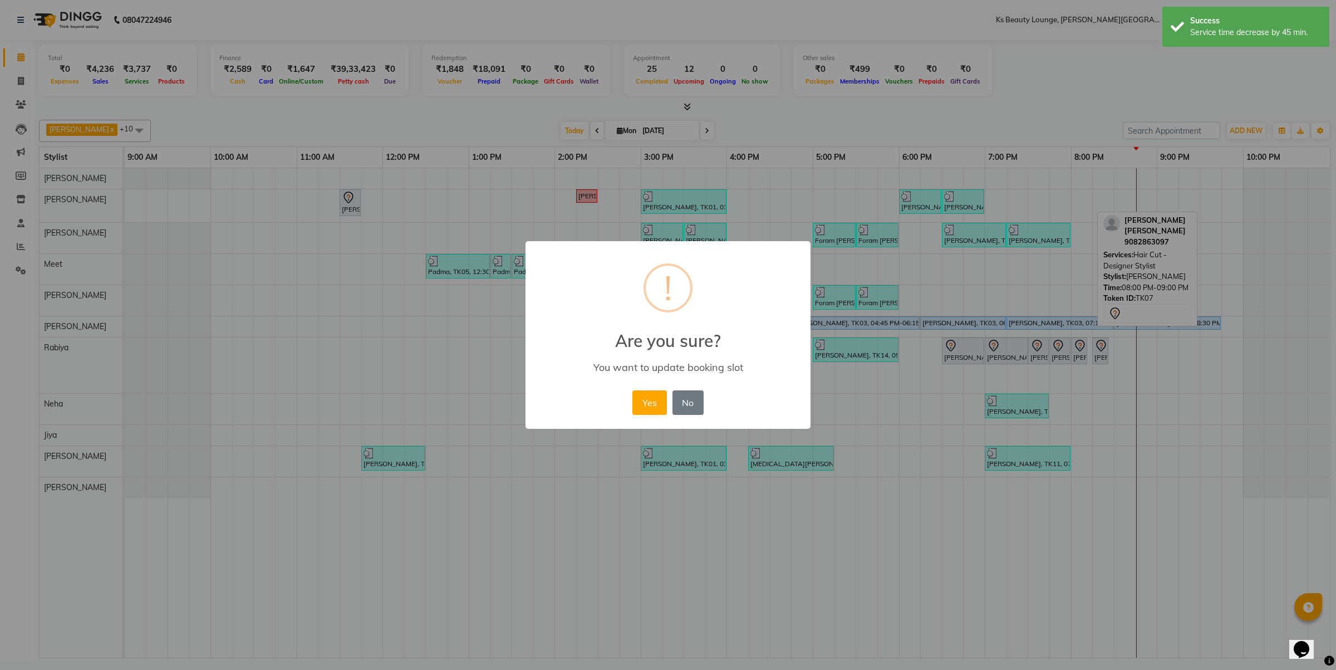
click at [632, 390] on button "Yes" at bounding box center [649, 402] width 34 height 24
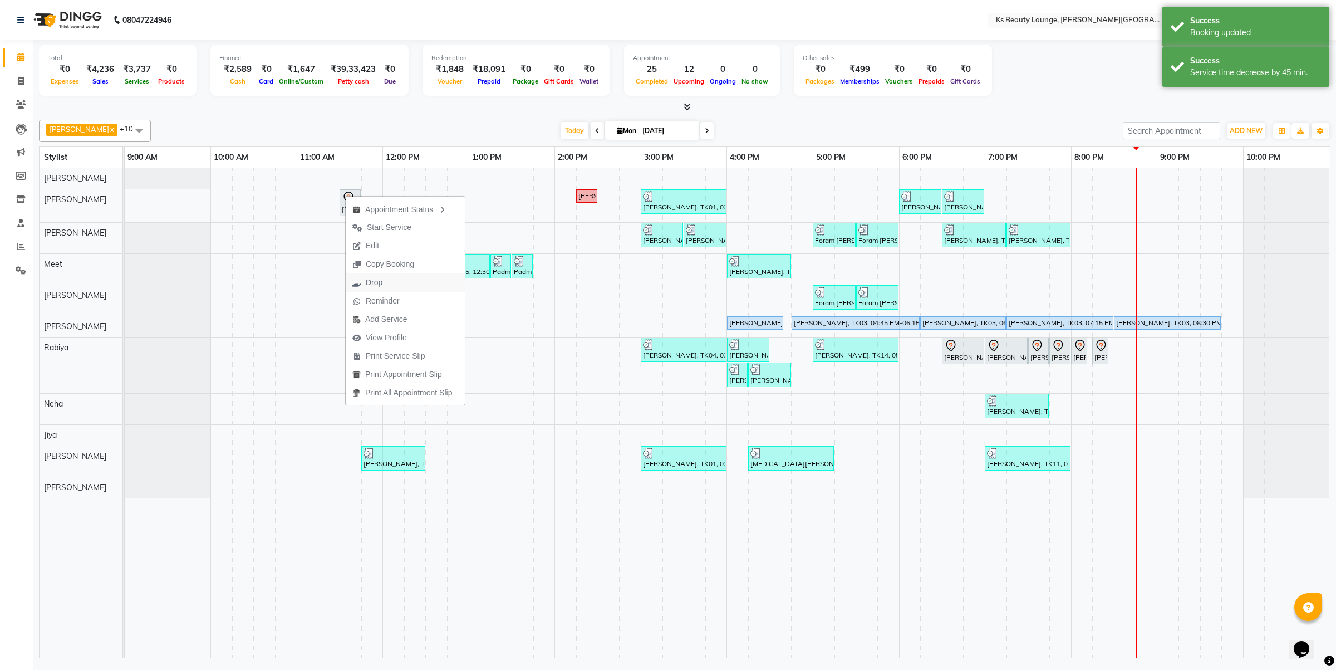
click at [405, 276] on button "Drop" at bounding box center [405, 282] width 119 height 18
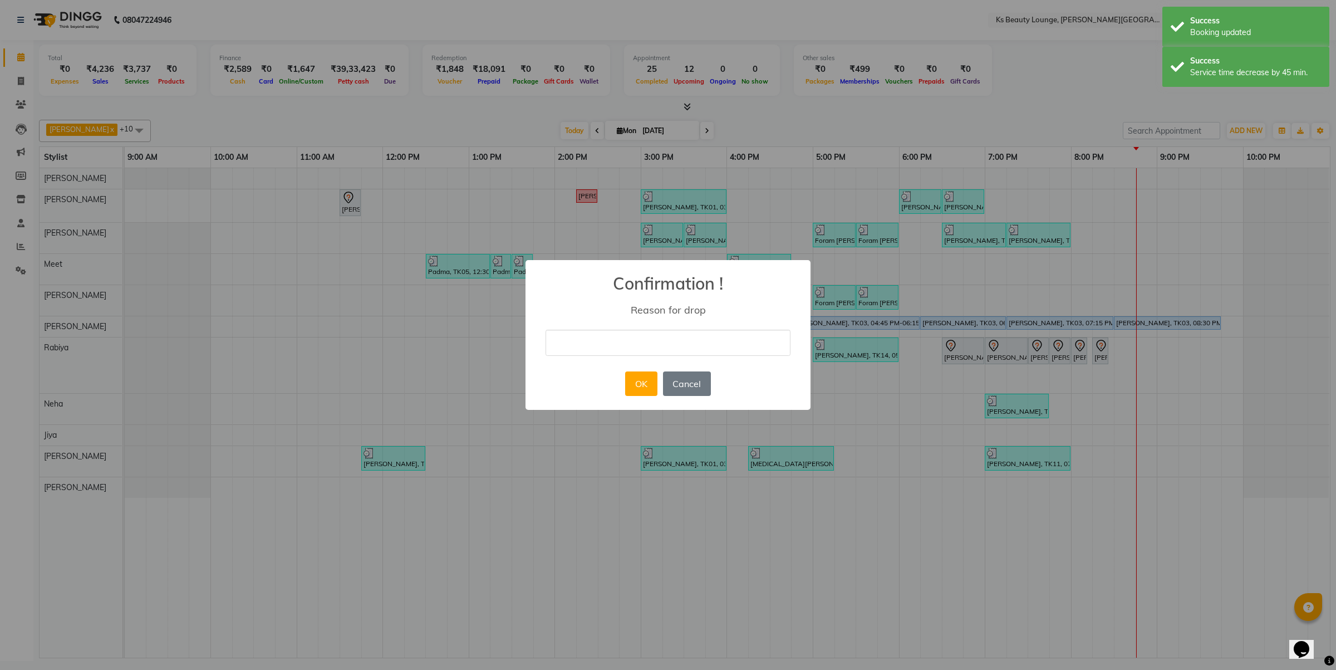
drag, startPoint x: 672, startPoint y: 336, endPoint x: 677, endPoint y: 352, distance: 16.9
click at [672, 336] on input "text" at bounding box center [668, 343] width 245 height 26
type input "cancel"
click at [650, 390] on button "OK" at bounding box center [641, 383] width 32 height 24
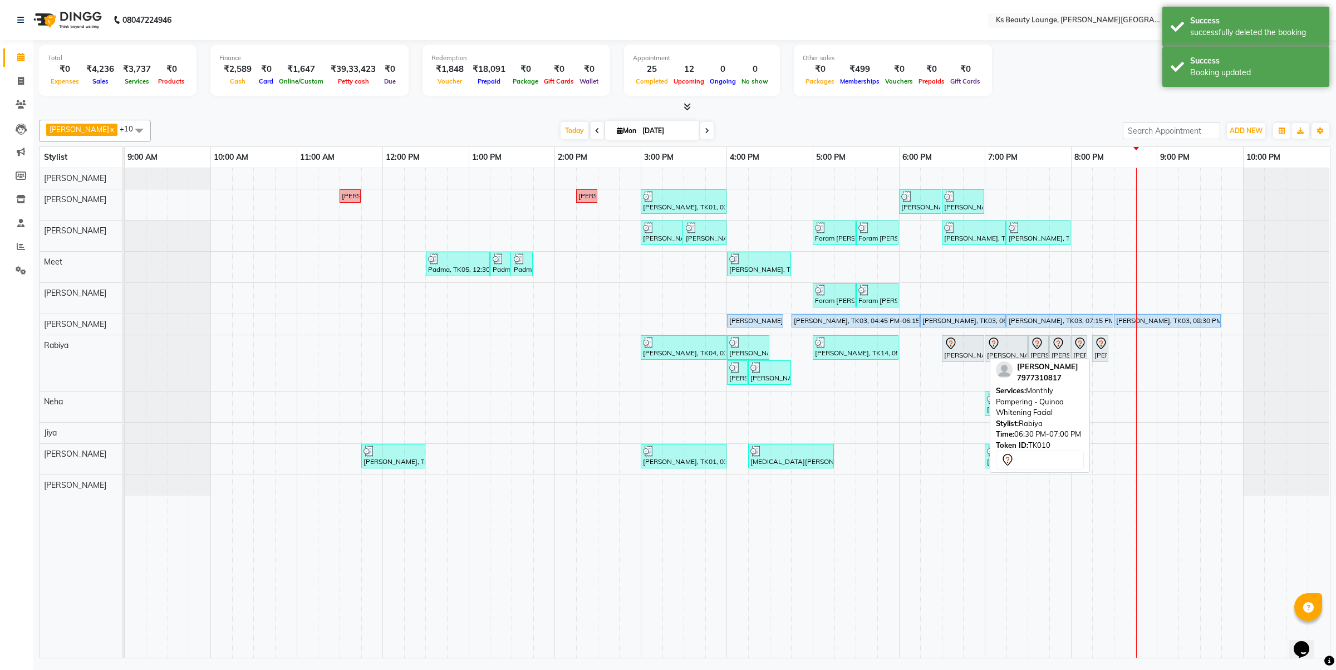
click at [970, 340] on div at bounding box center [963, 343] width 38 height 13
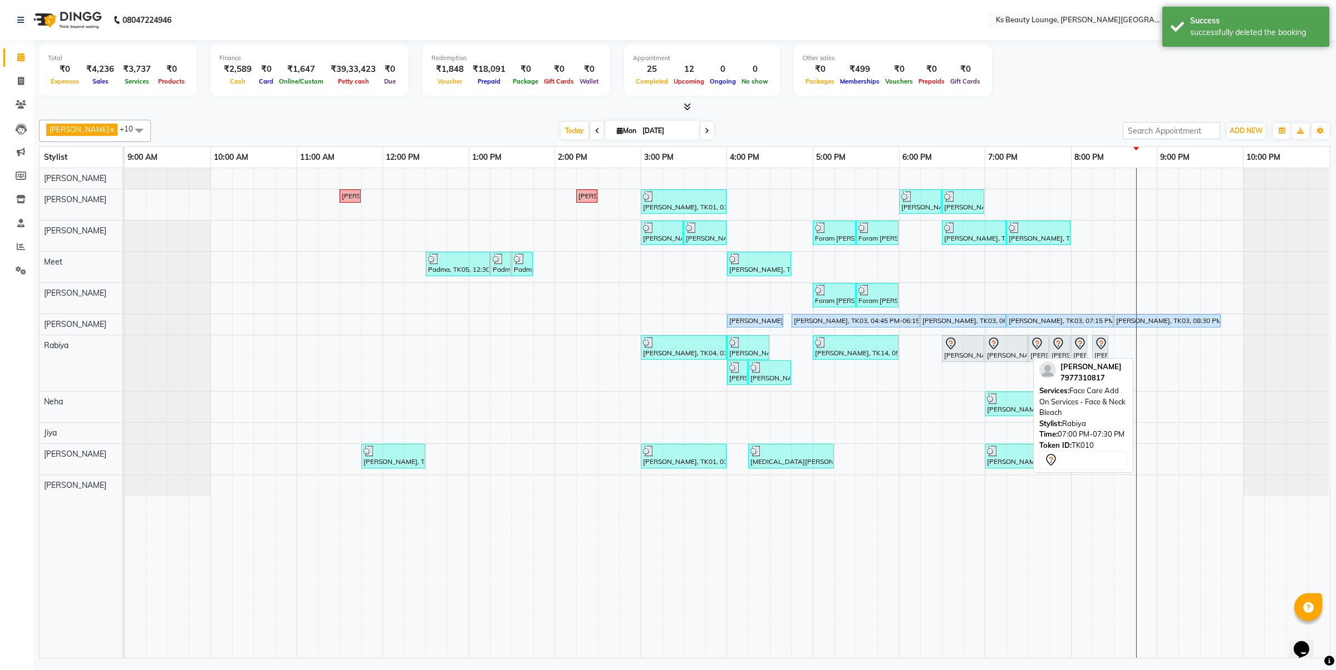
click at [1019, 336] on link "Yashvi Bilkhiya, TK10, 07:00 PM-07:30 PM, Face Care Add On Services - Face & Ne…" at bounding box center [1006, 348] width 43 height 27
select select "7"
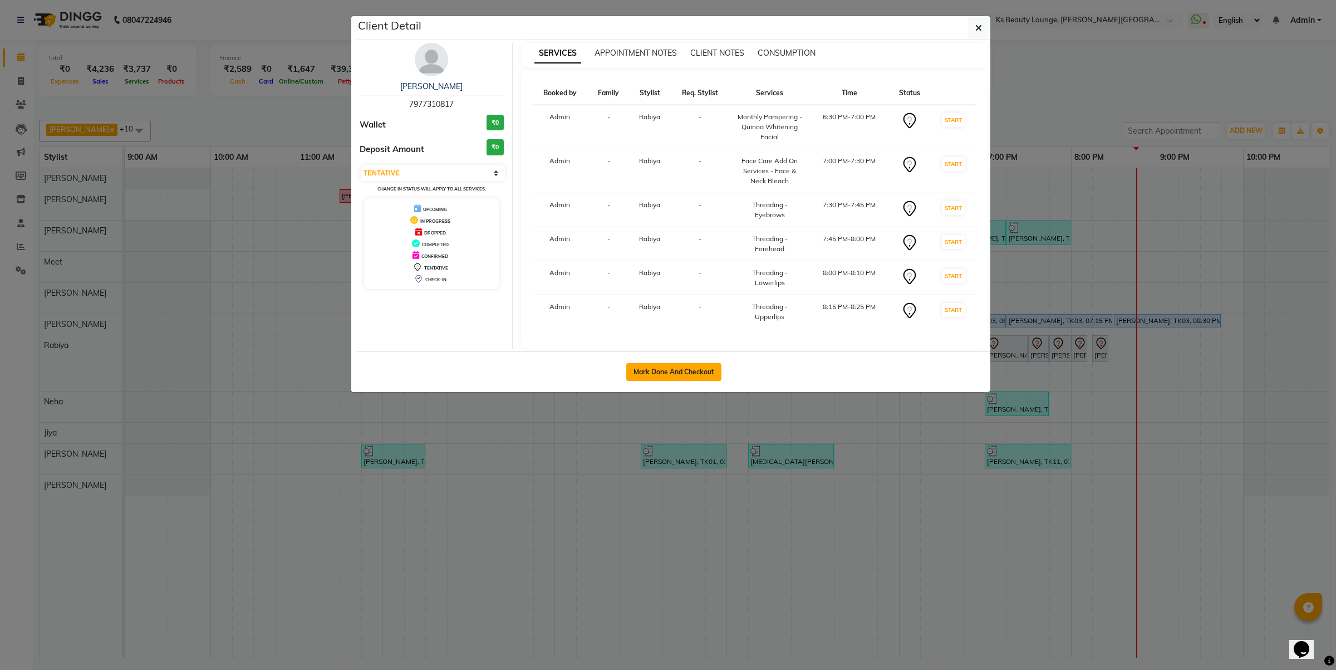
click at [678, 374] on button "Mark Done And Checkout" at bounding box center [673, 372] width 95 height 18
select select "service"
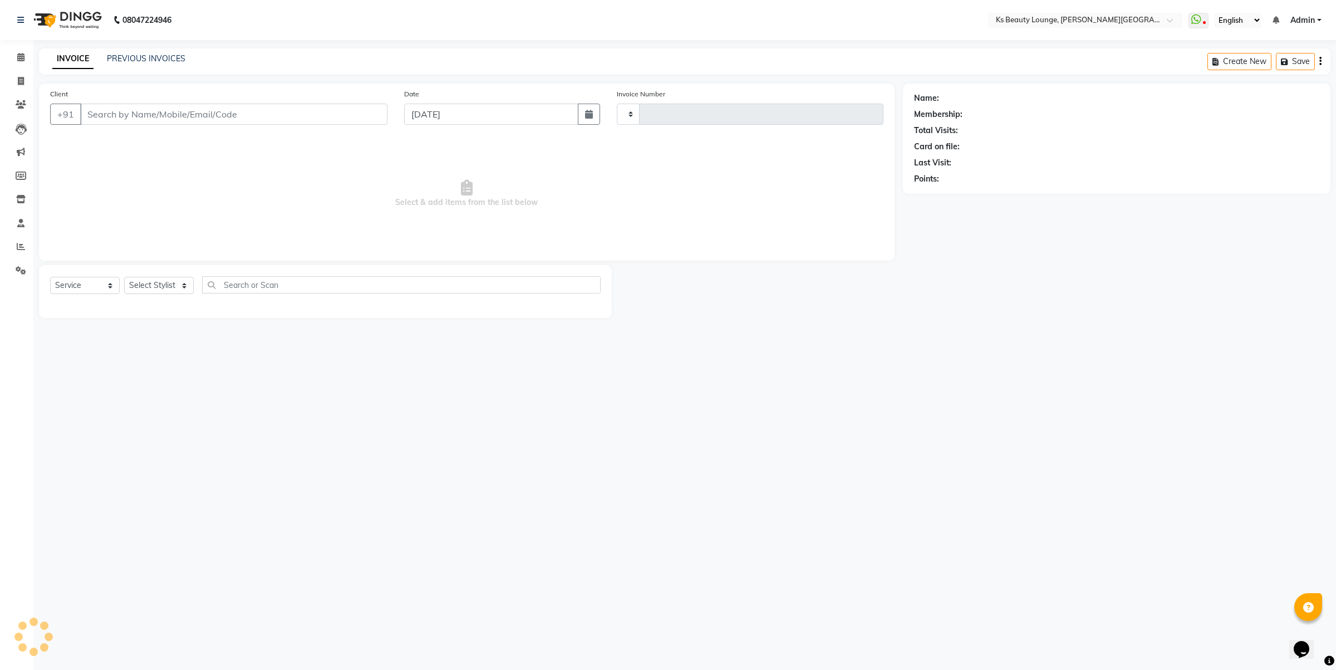
type input "3842"
select select "4411"
click at [1321, 61] on icon "button" at bounding box center [1321, 61] width 2 height 1
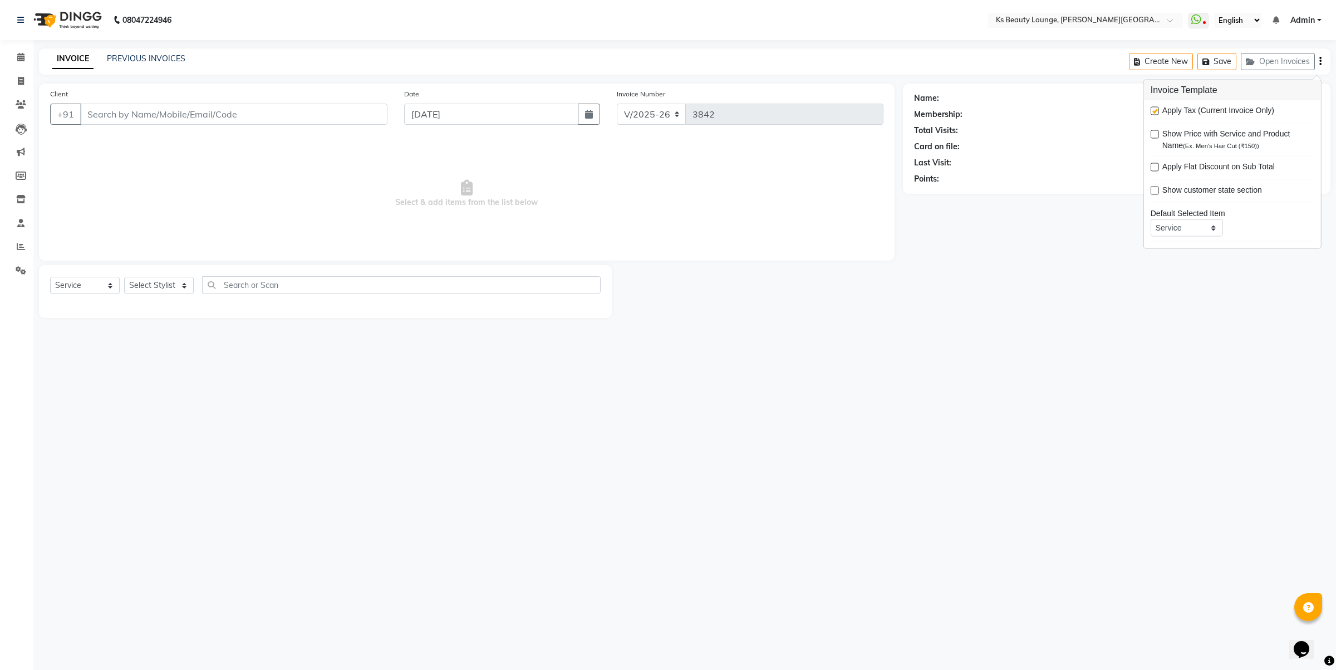
type input "7977310817"
select select "79670"
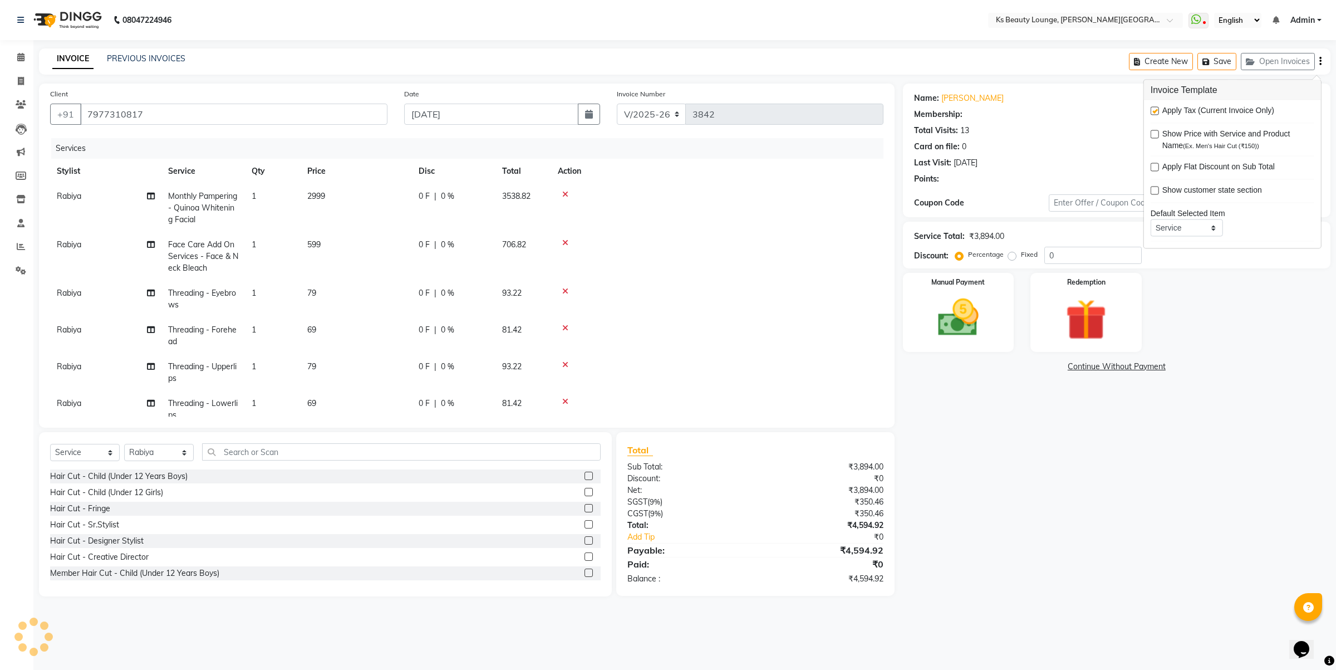
click at [1156, 109] on label at bounding box center [1155, 111] width 8 height 8
click at [1156, 109] on input "checkbox" at bounding box center [1154, 111] width 7 height 7
checkbox input "false"
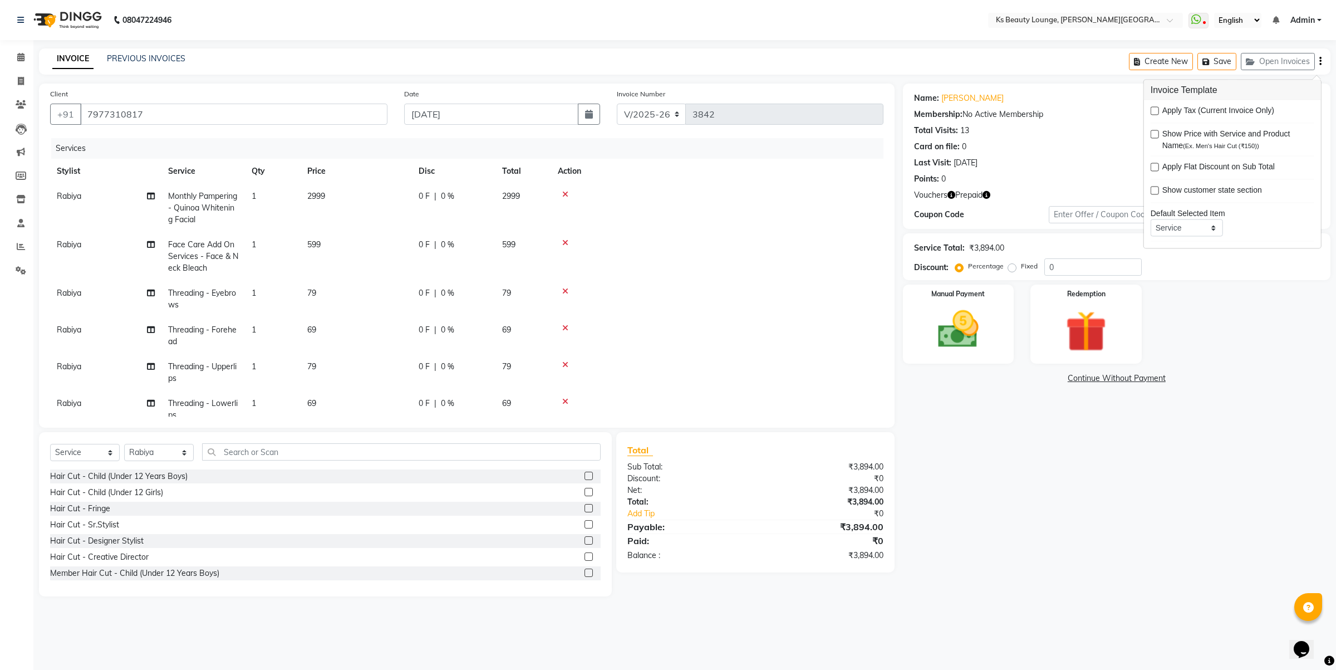
click at [1100, 282] on div "Name: Yashvi Bilkhiya Membership: No Active Membership Total Visits: 13 Card on…" at bounding box center [1121, 340] width 436 height 513
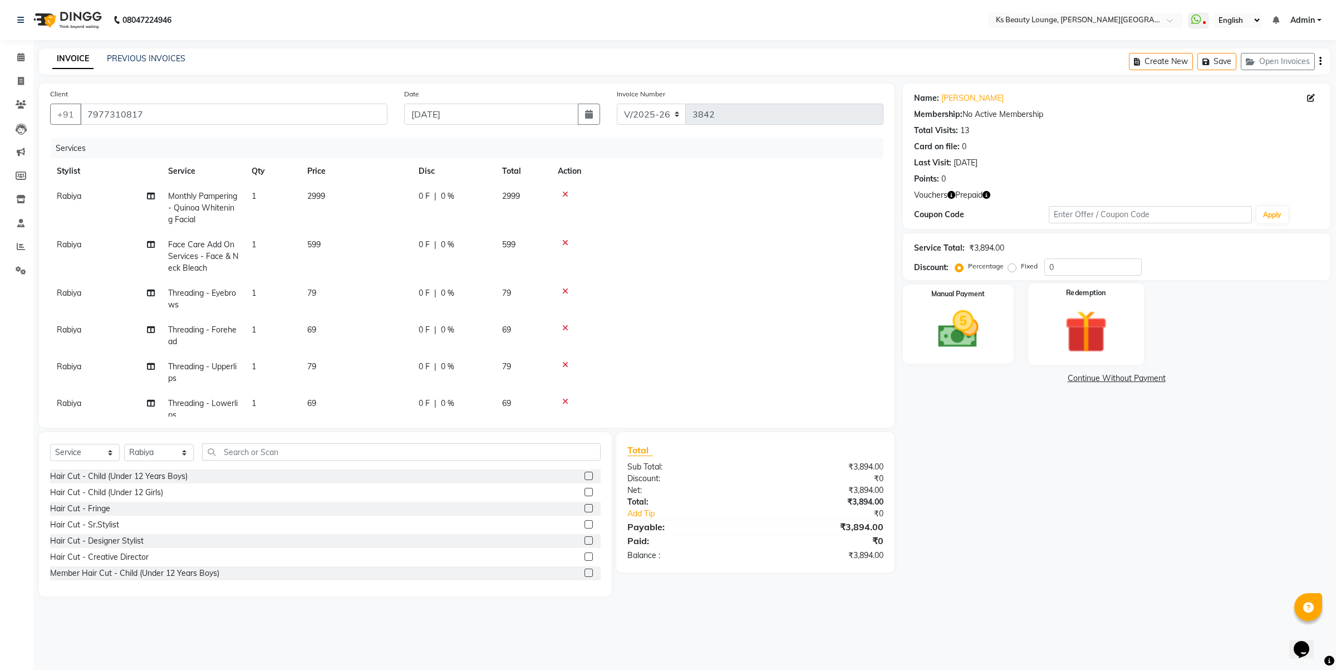
click at [1111, 327] on img at bounding box center [1086, 331] width 69 height 53
click at [1031, 374] on span "Voucher 1" at bounding box center [1039, 379] width 36 height 13
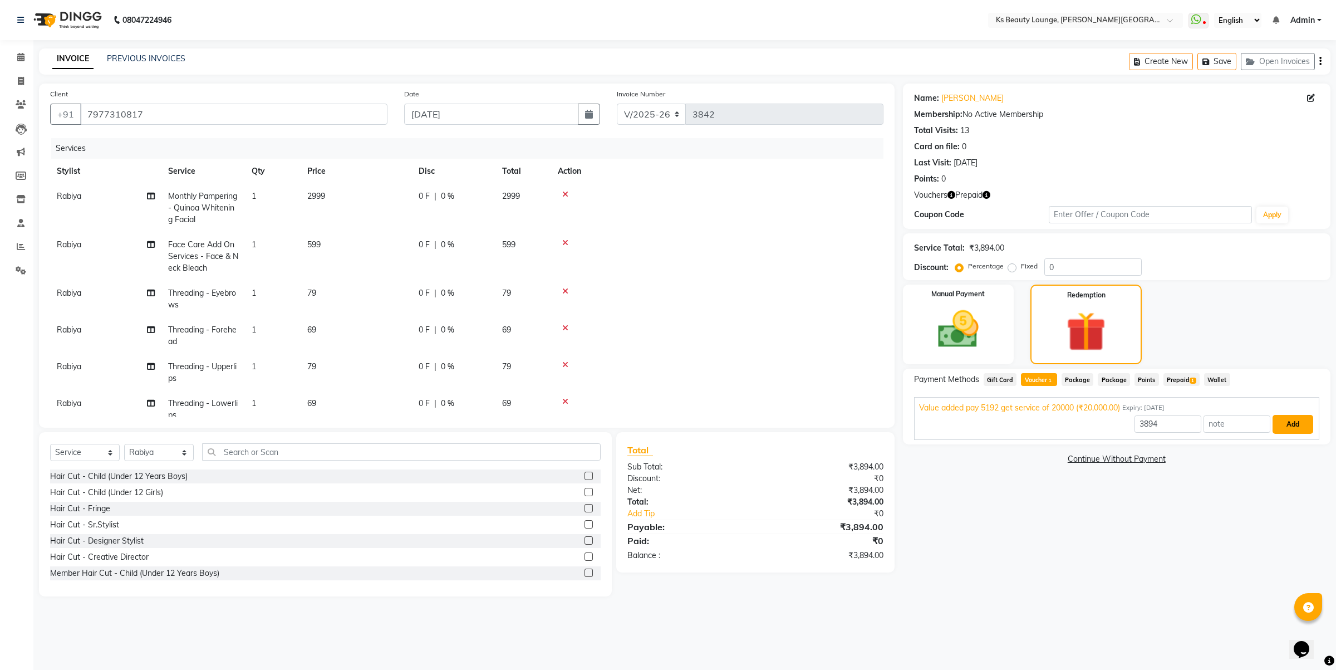
click at [1274, 430] on button "Add" at bounding box center [1293, 424] width 41 height 19
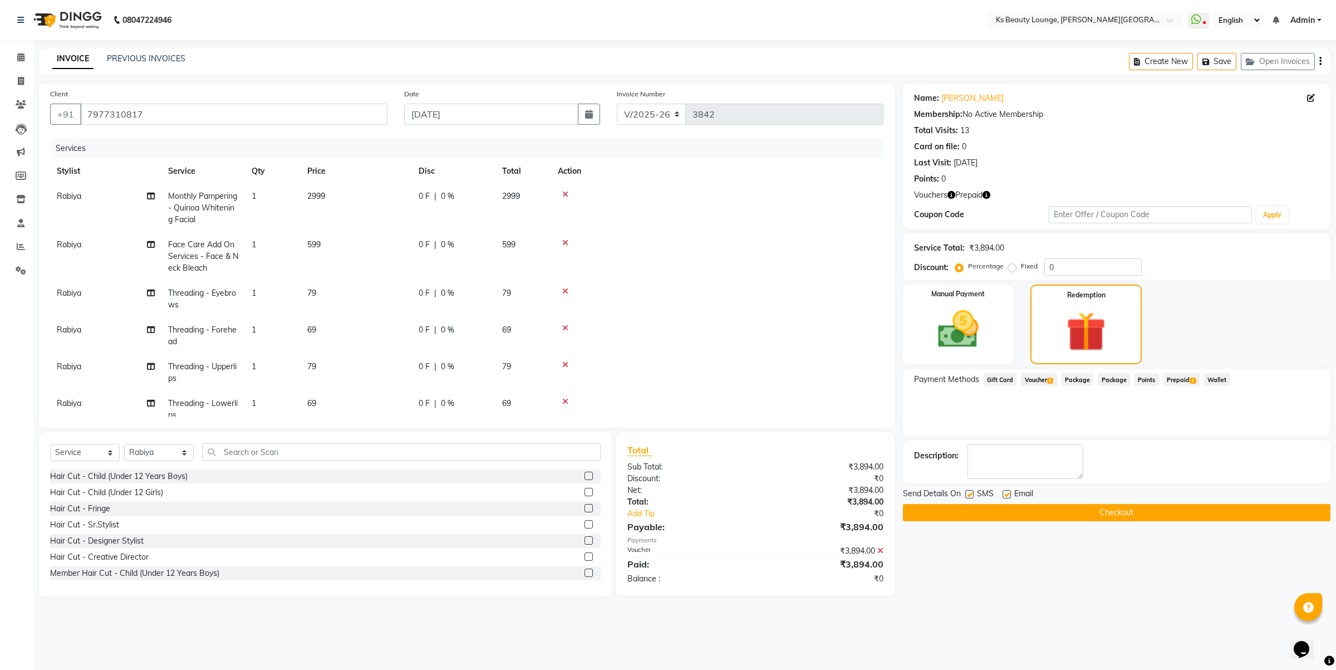
click at [962, 494] on div "Send Details On SMS Email" at bounding box center [1117, 495] width 428 height 14
click at [972, 494] on label at bounding box center [969, 494] width 8 height 8
click at [972, 494] on input "checkbox" at bounding box center [968, 494] width 7 height 7
checkbox input "false"
click at [1003, 496] on label at bounding box center [1007, 494] width 8 height 8
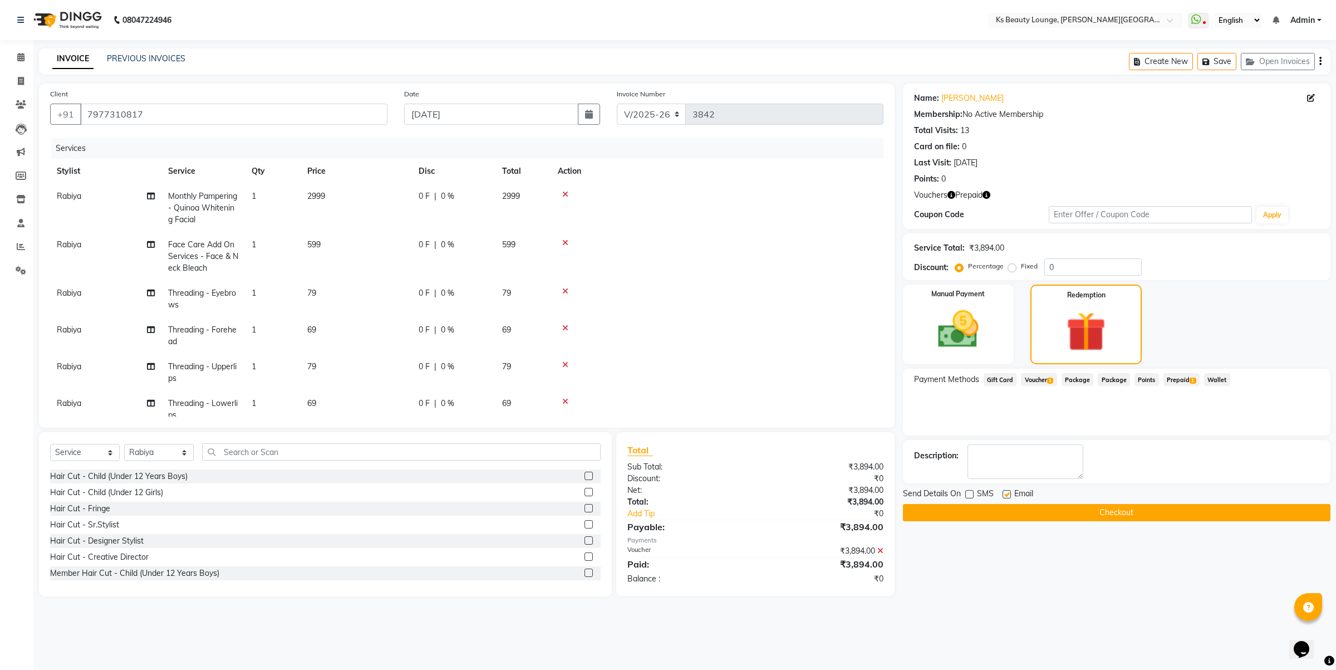
click at [1003, 496] on input "checkbox" at bounding box center [1006, 494] width 7 height 7
checkbox input "false"
click at [1017, 507] on button "Checkout" at bounding box center [1117, 512] width 428 height 17
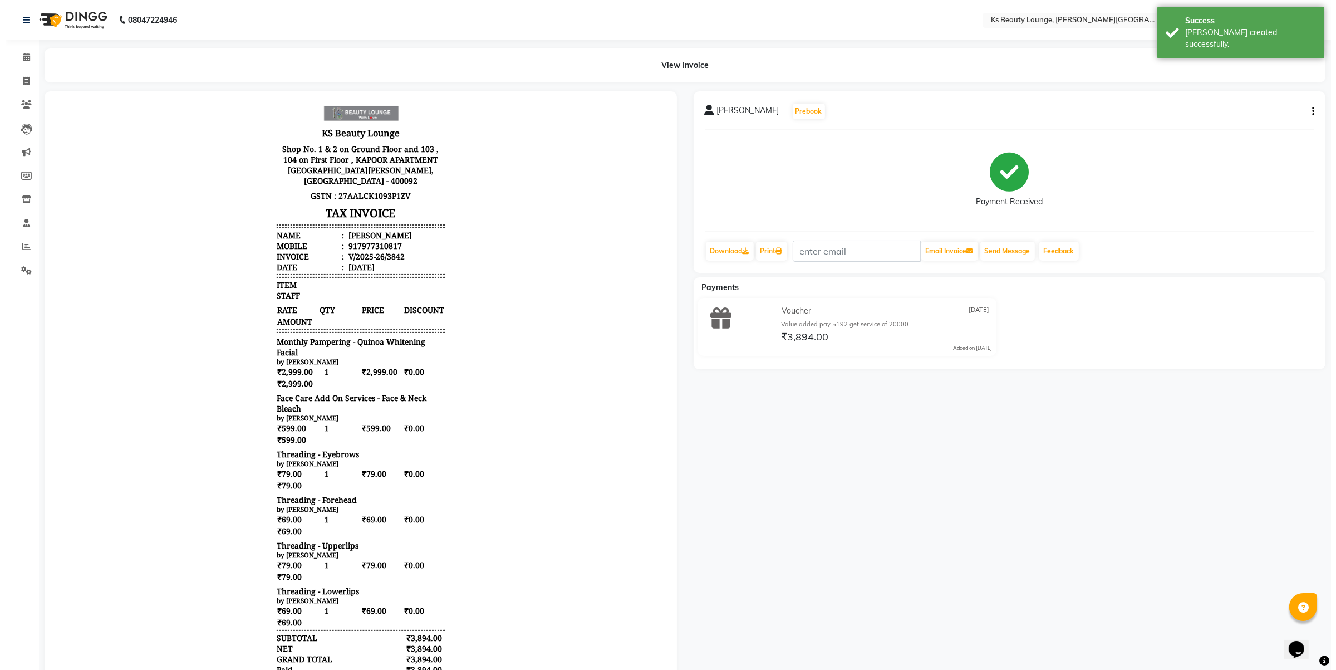
scroll to position [9, 0]
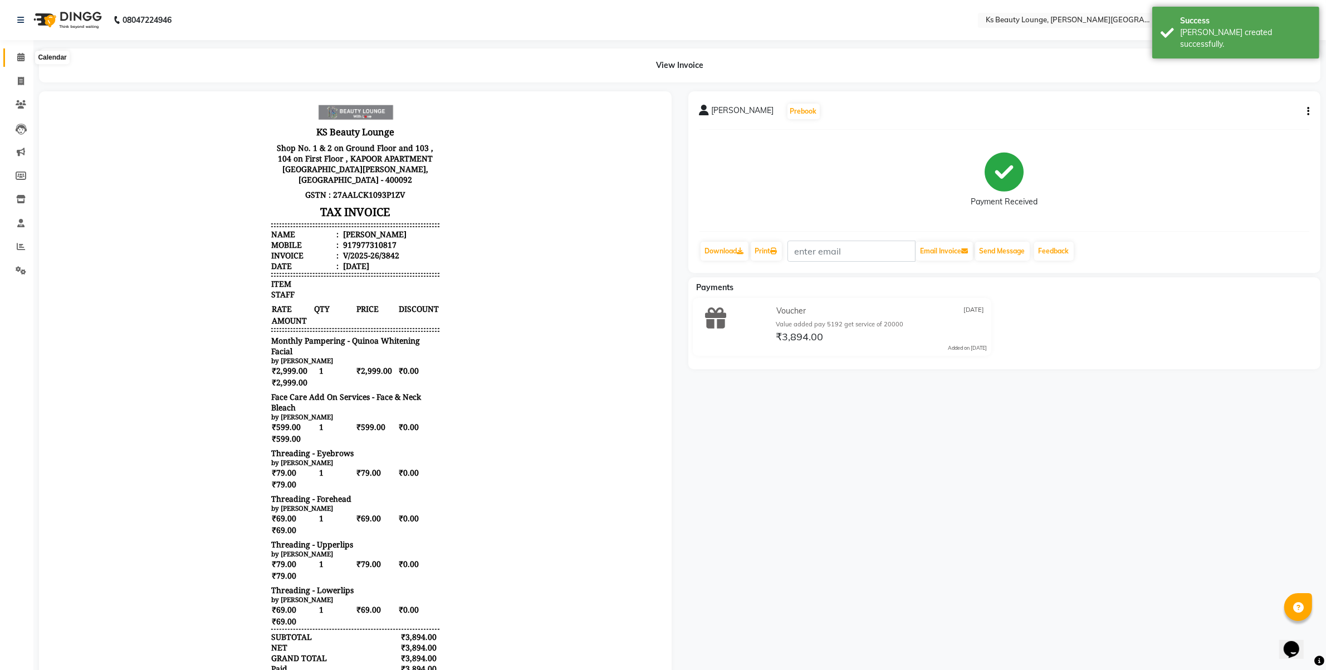
click at [21, 56] on icon at bounding box center [20, 57] width 7 height 8
